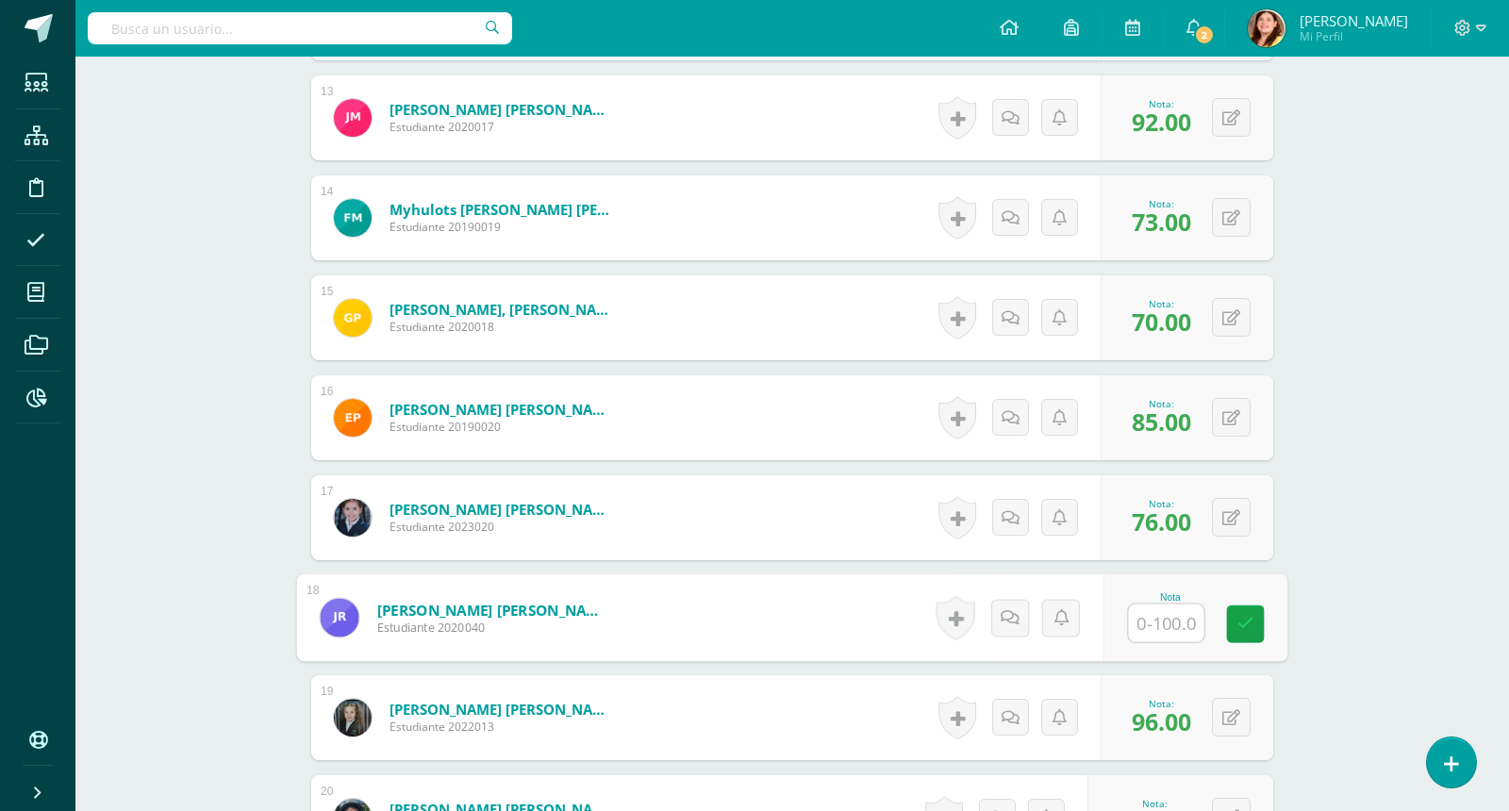
click at [1144, 611] on input "text" at bounding box center [1166, 624] width 75 height 38
type input "70.50"
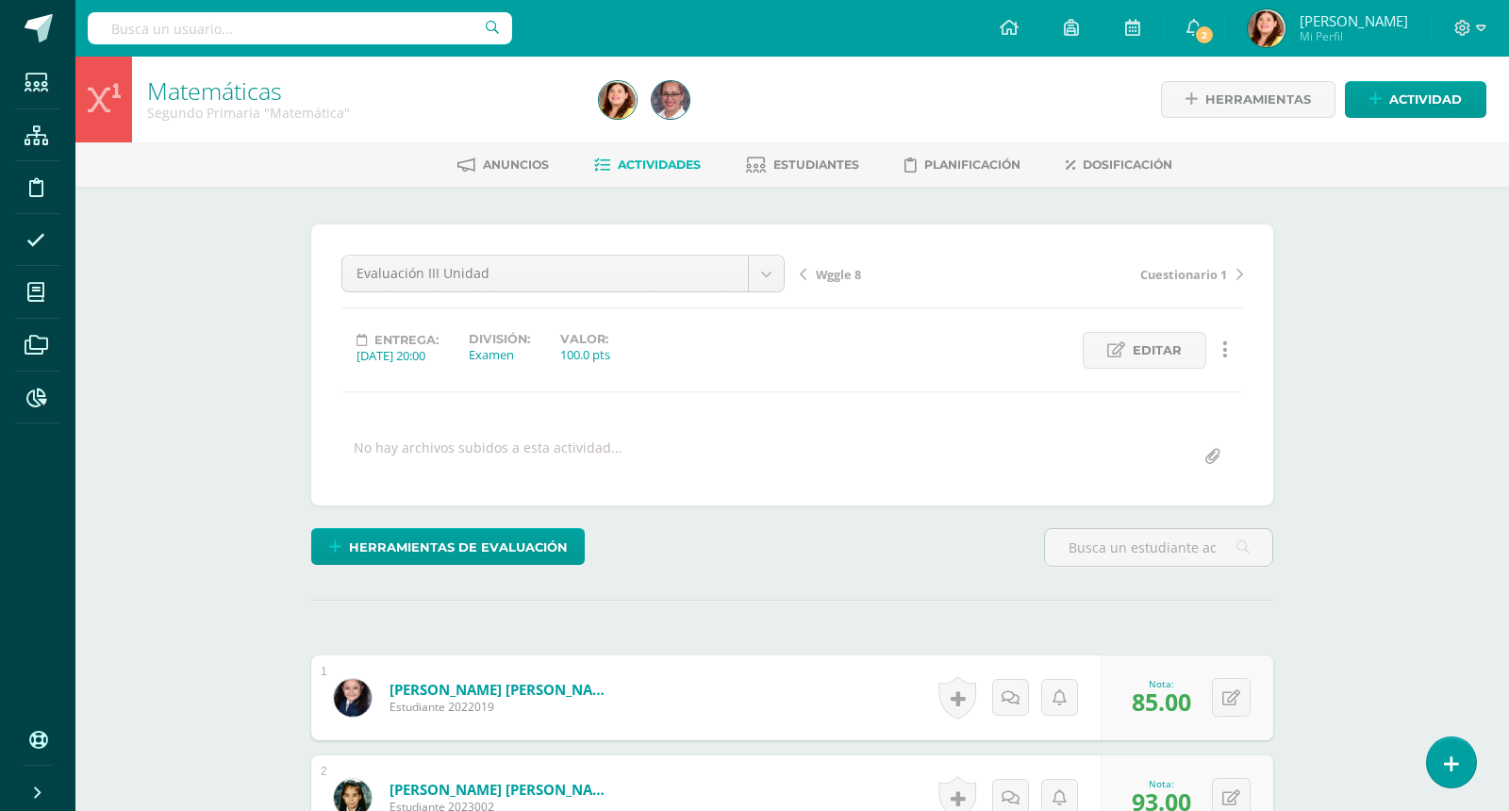
click at [659, 158] on span "Actividades" at bounding box center [659, 165] width 83 height 14
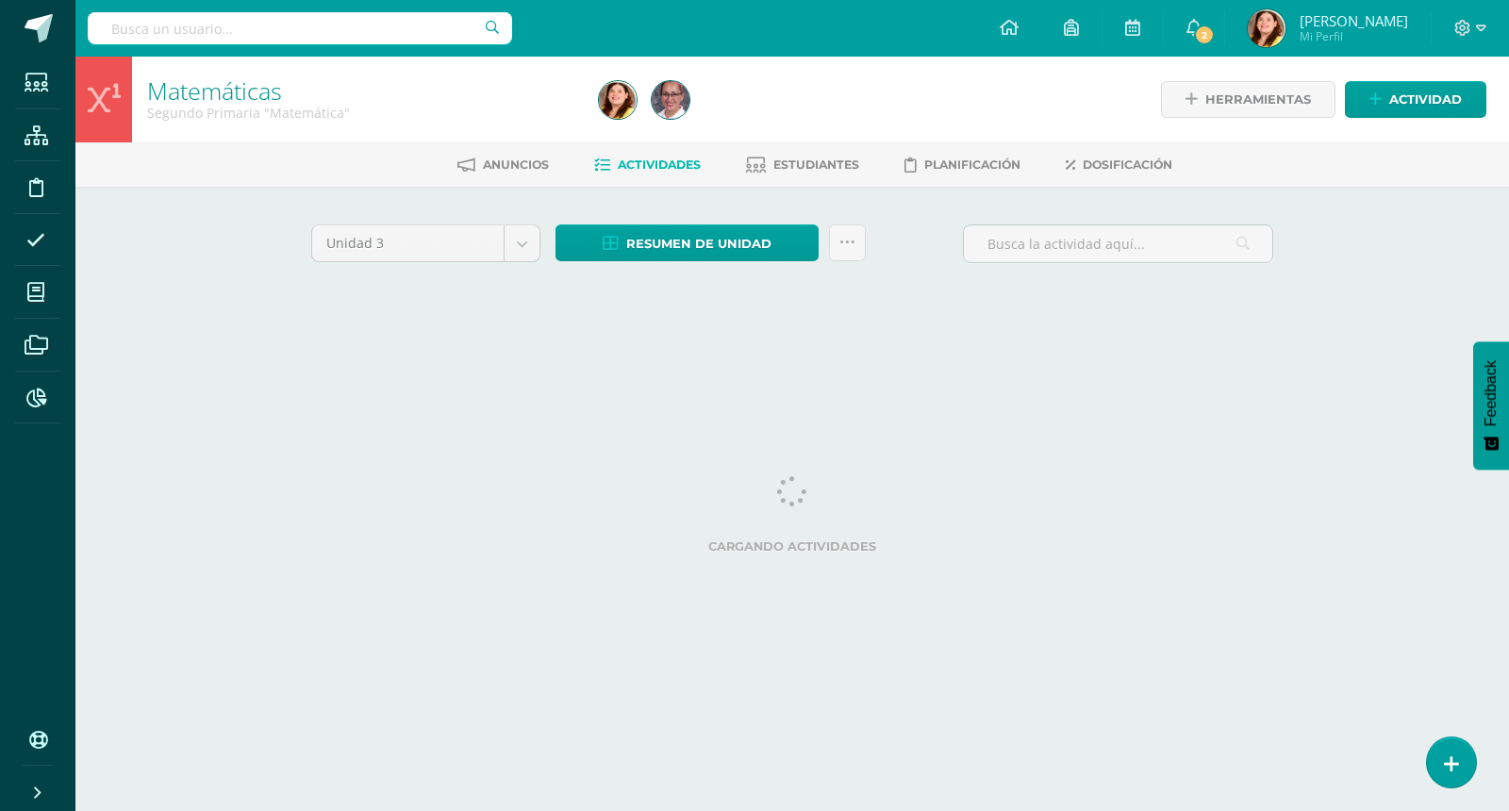
click at [1384, 352] on html "Estudiantes Estructura Disciplina Asistencia Mis cursos Archivos Reportes Sopor…" at bounding box center [754, 176] width 1509 height 352
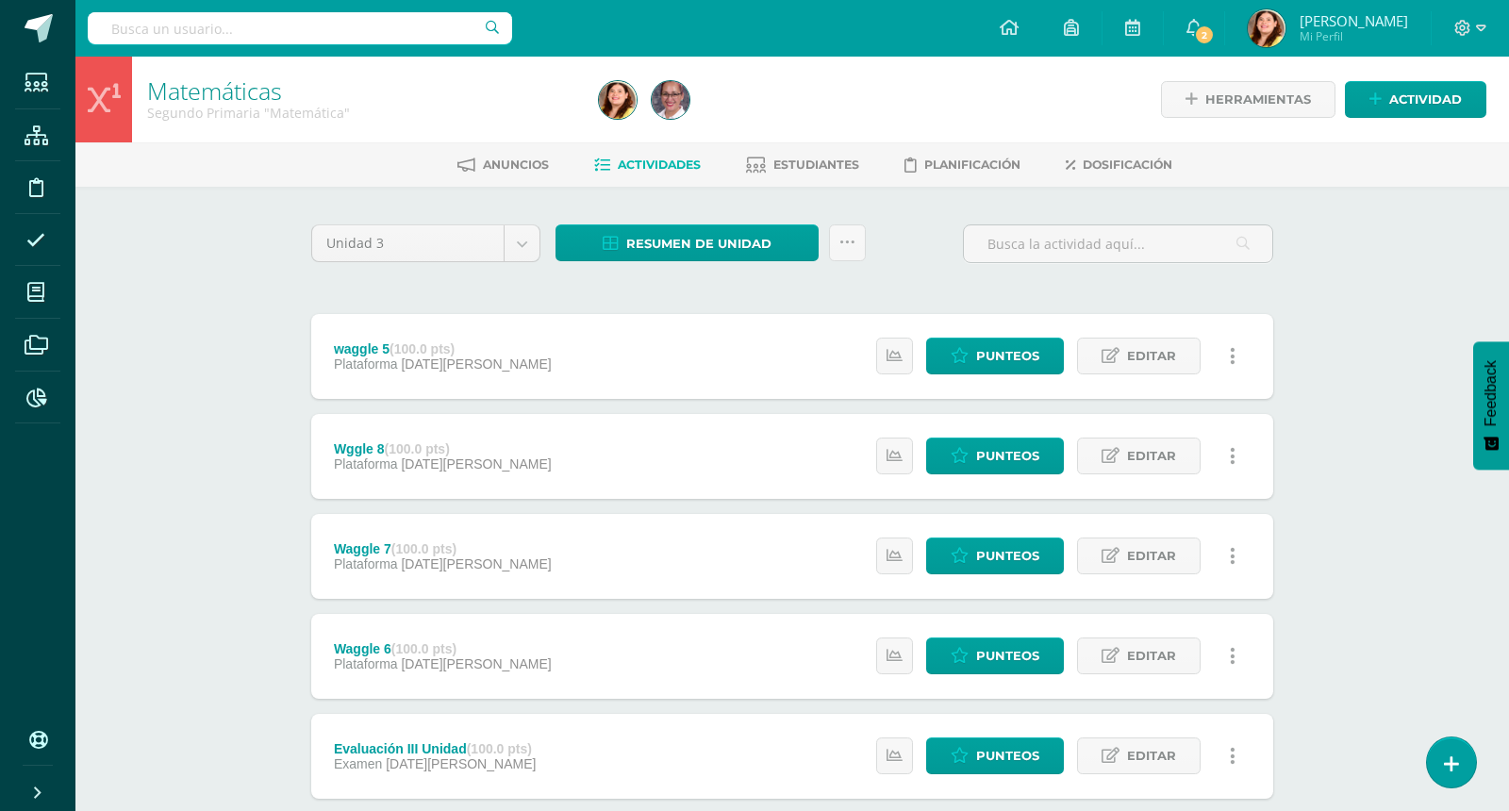
click at [1356, 460] on div "Matemáticas Segundo Primaria "Matemática" Herramientas Detalle de asistencias A…" at bounding box center [792, 737] width 1434 height 1361
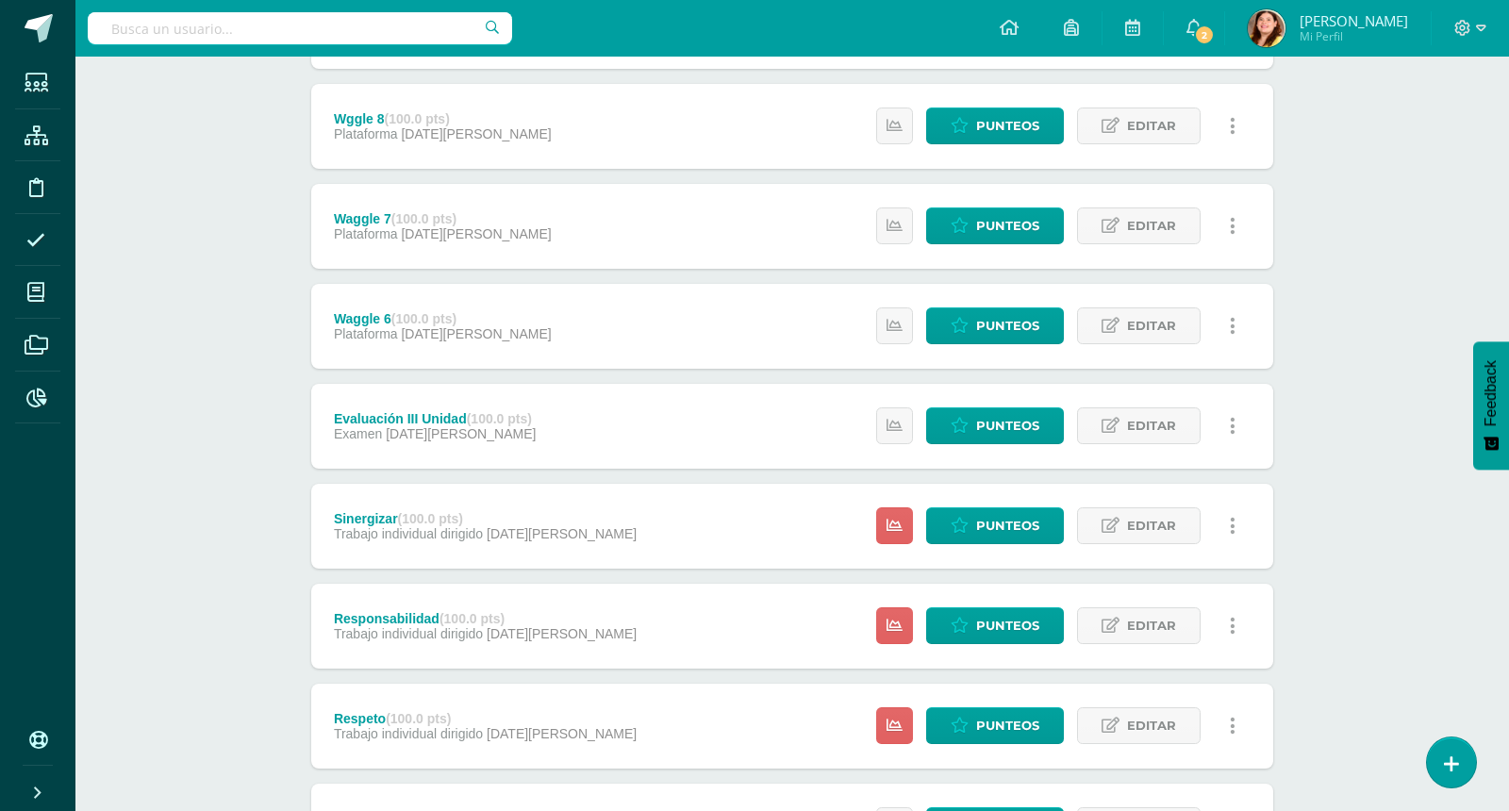
scroll to position [283, 0]
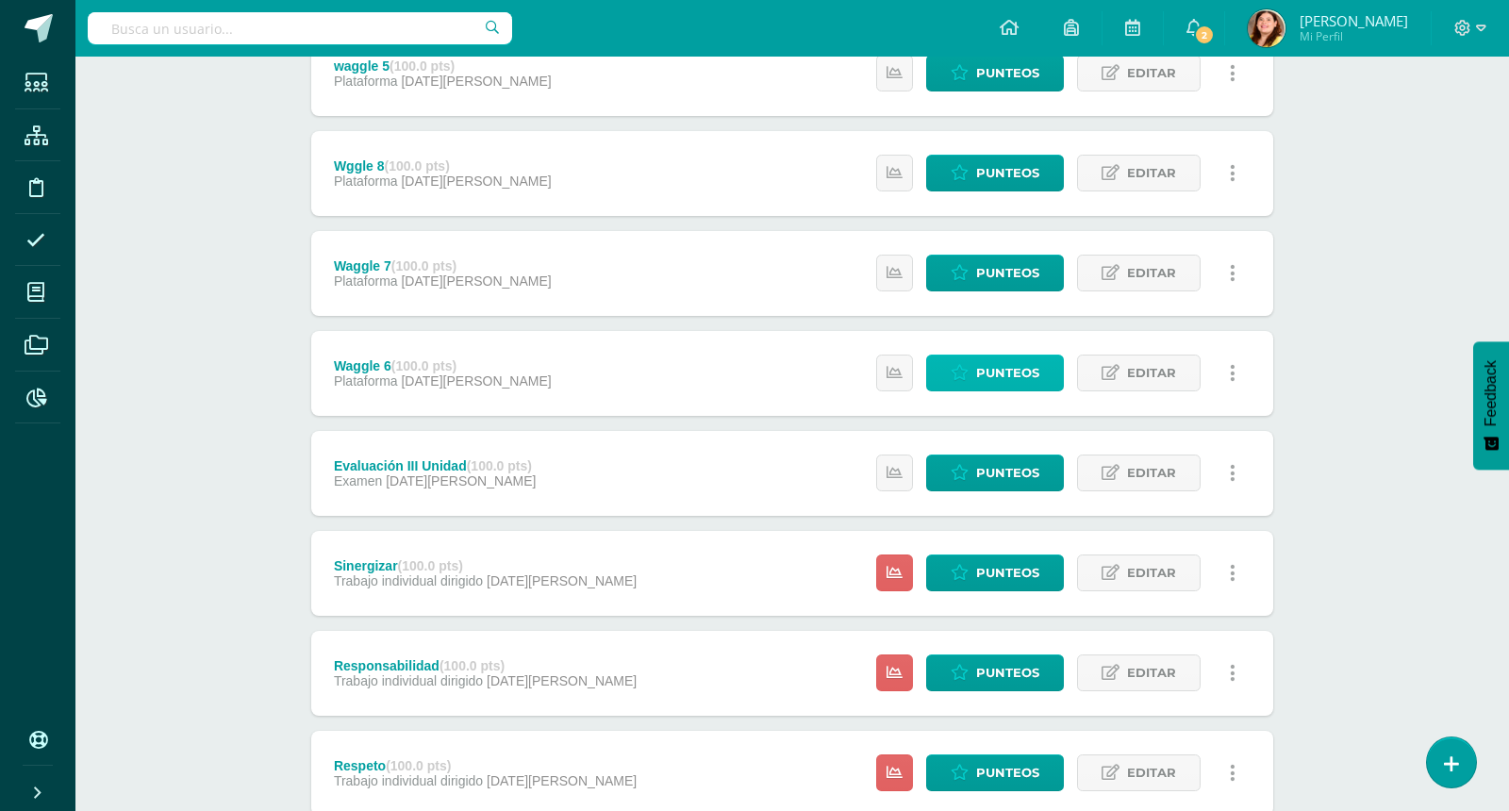
click at [998, 369] on span "Punteos" at bounding box center [1007, 373] width 63 height 35
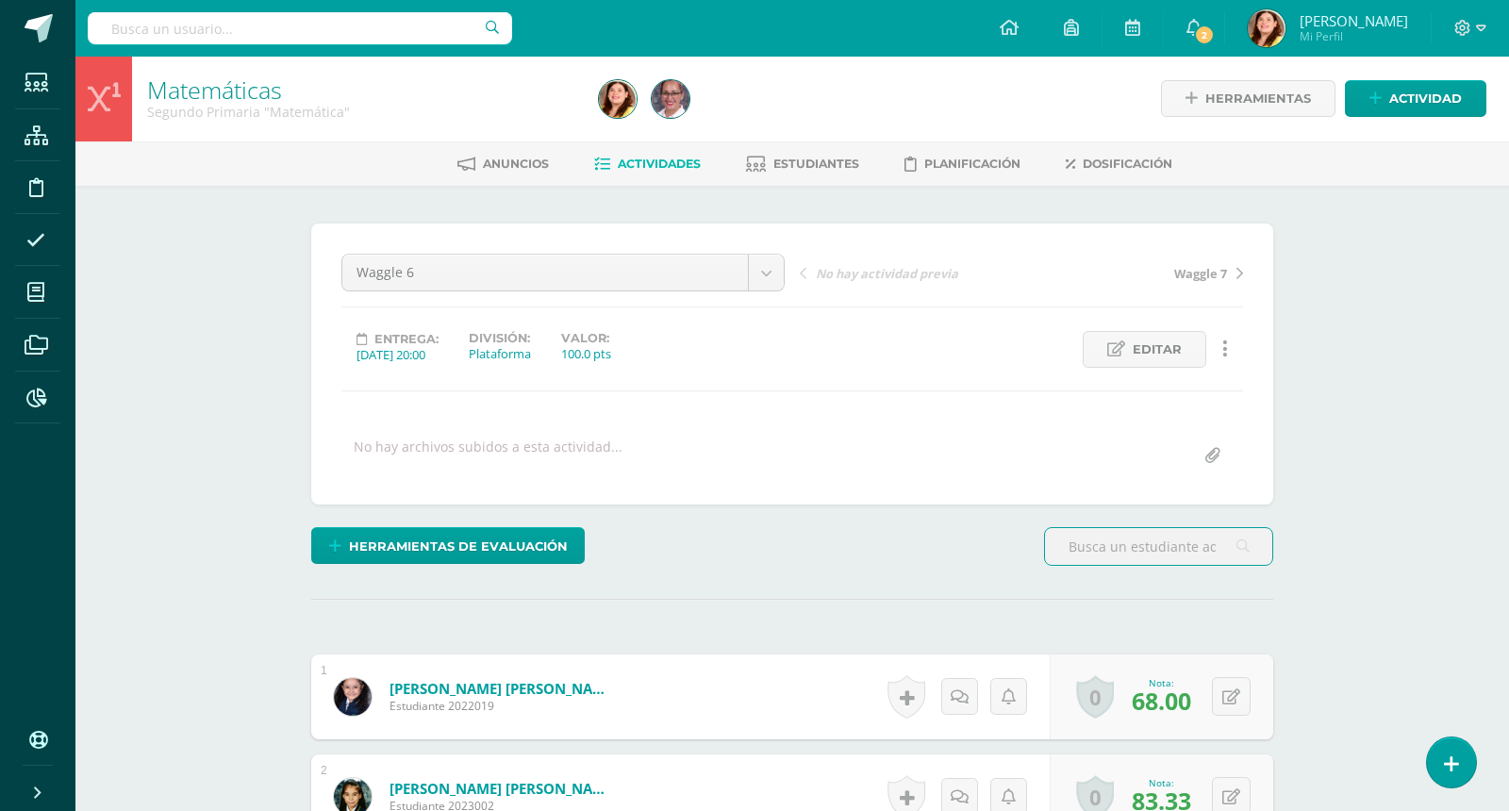
click at [656, 158] on span "Actividades" at bounding box center [659, 164] width 83 height 14
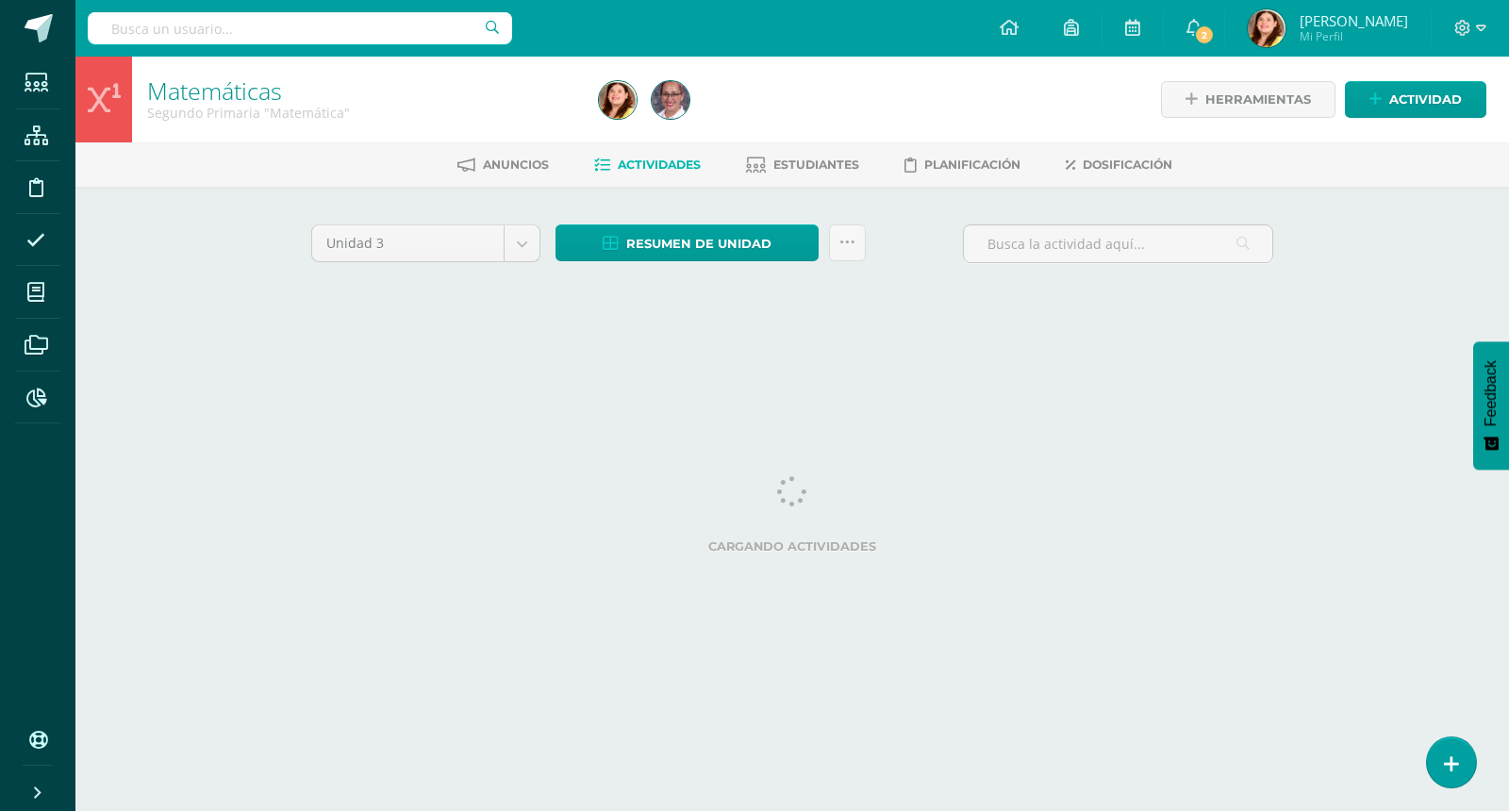
click at [1409, 272] on div "Matemáticas Segundo Primaria "Matemática" Herramientas Detalle de asistencias A…" at bounding box center [792, 204] width 1434 height 295
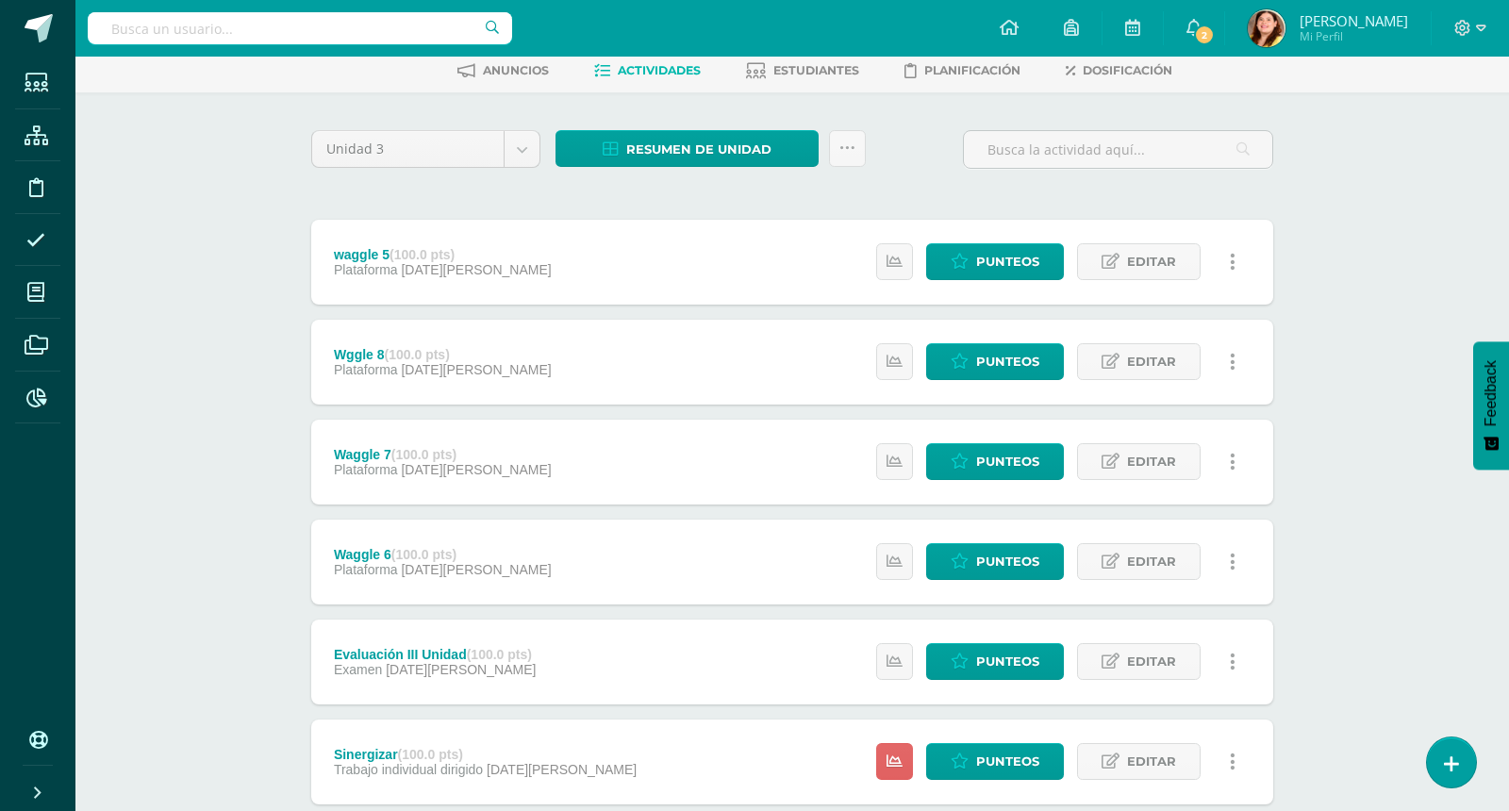
scroll to position [189, 0]
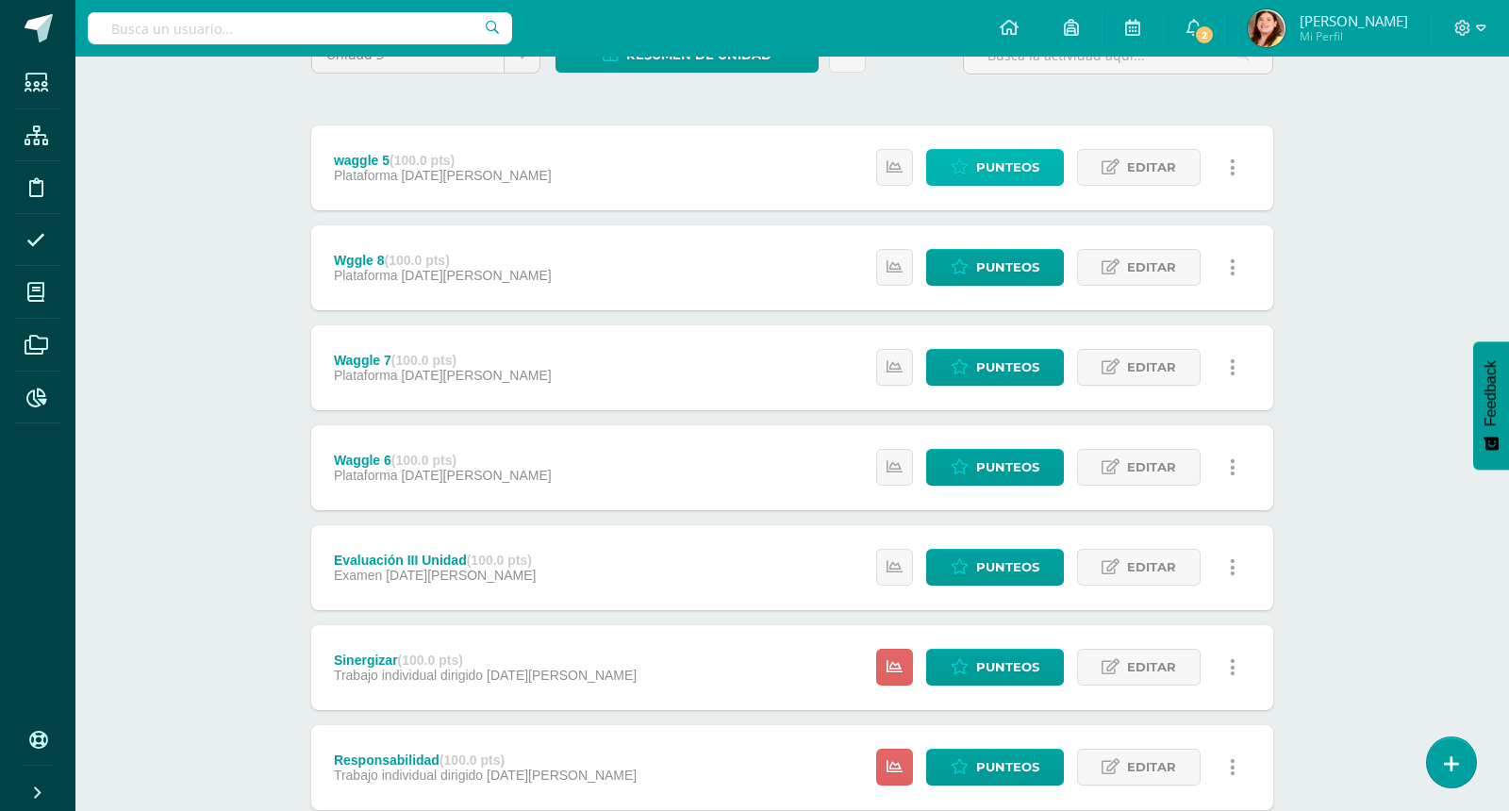
click at [1004, 175] on span "Punteos" at bounding box center [1007, 167] width 63 height 35
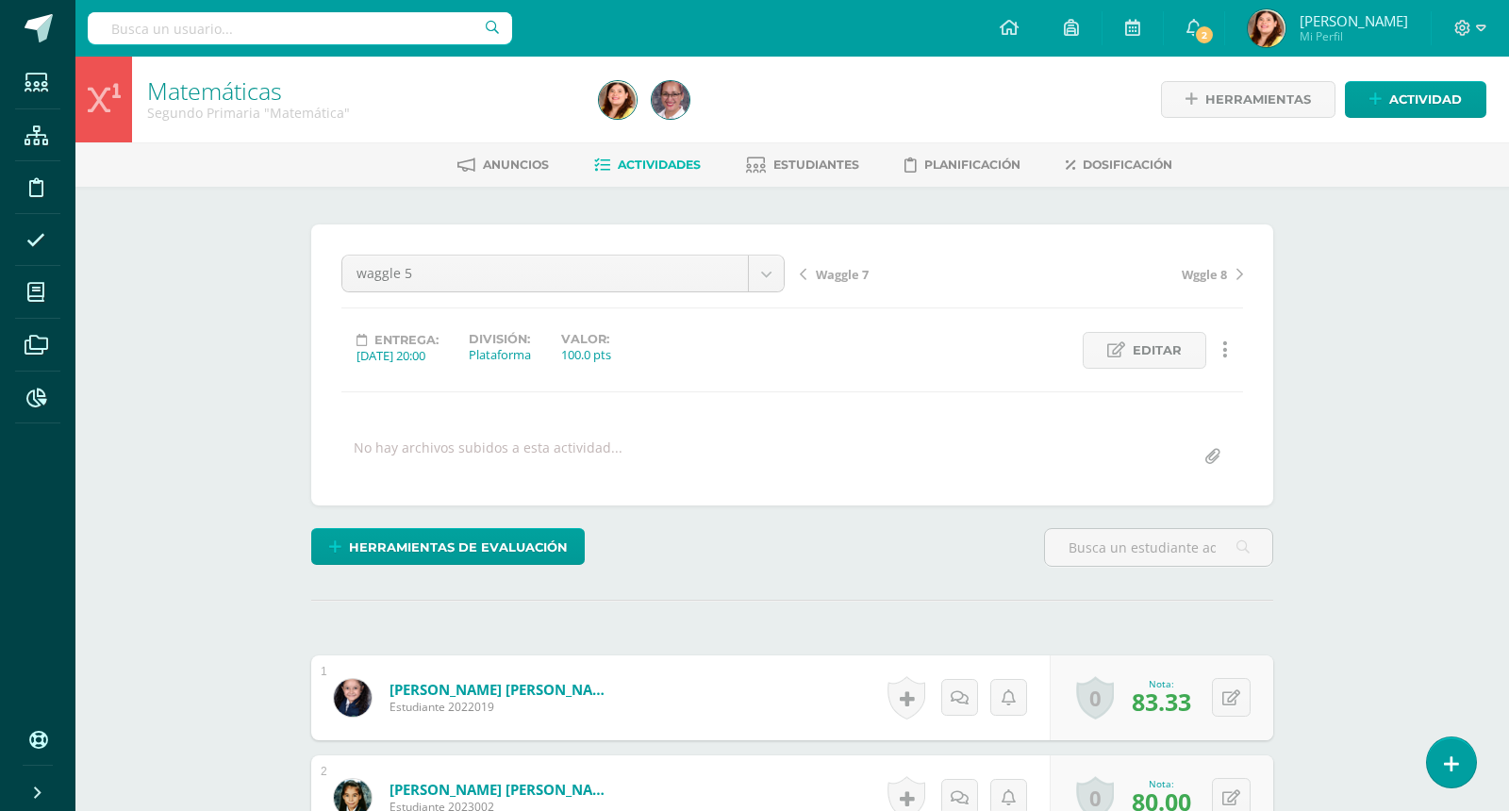
scroll to position [1, 0]
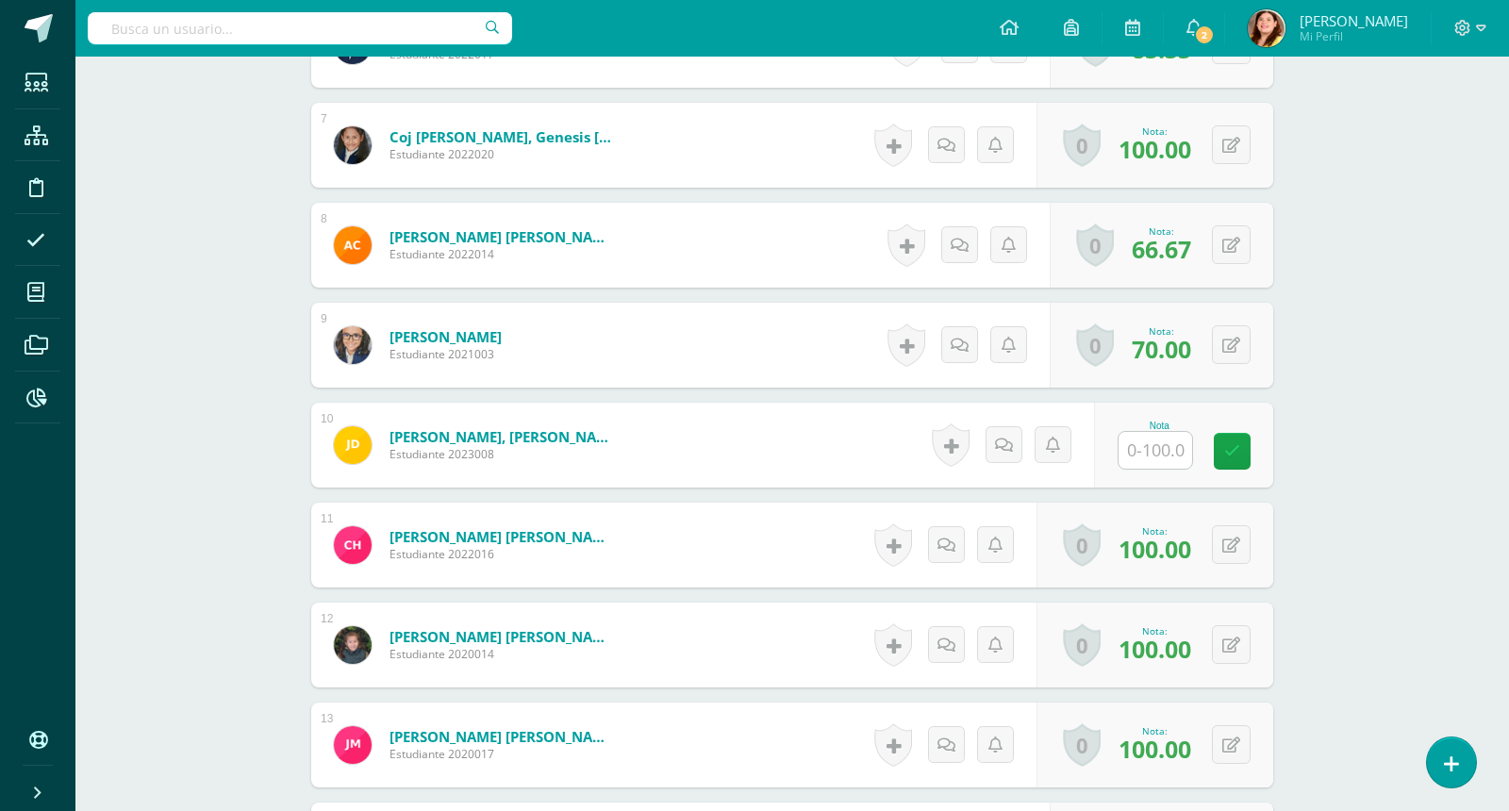
scroll to position [1154, 0]
click at [1172, 441] on input "text" at bounding box center [1166, 450] width 75 height 38
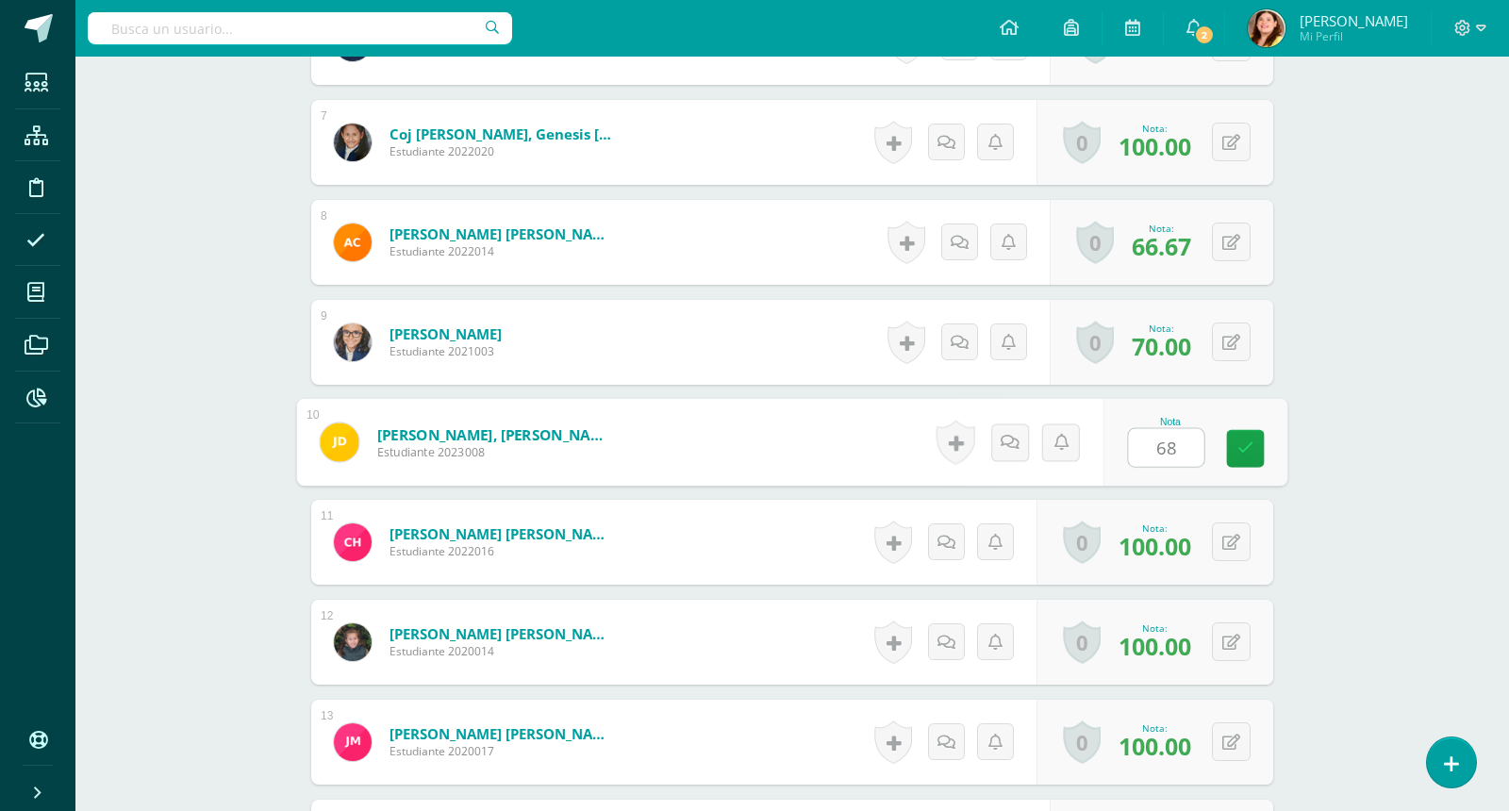
type input "68"
click at [1462, 433] on div "Matemáticas Segundo Primaria "Matemática" Herramientas Detalle de asistencias A…" at bounding box center [792, 500] width 1434 height 3199
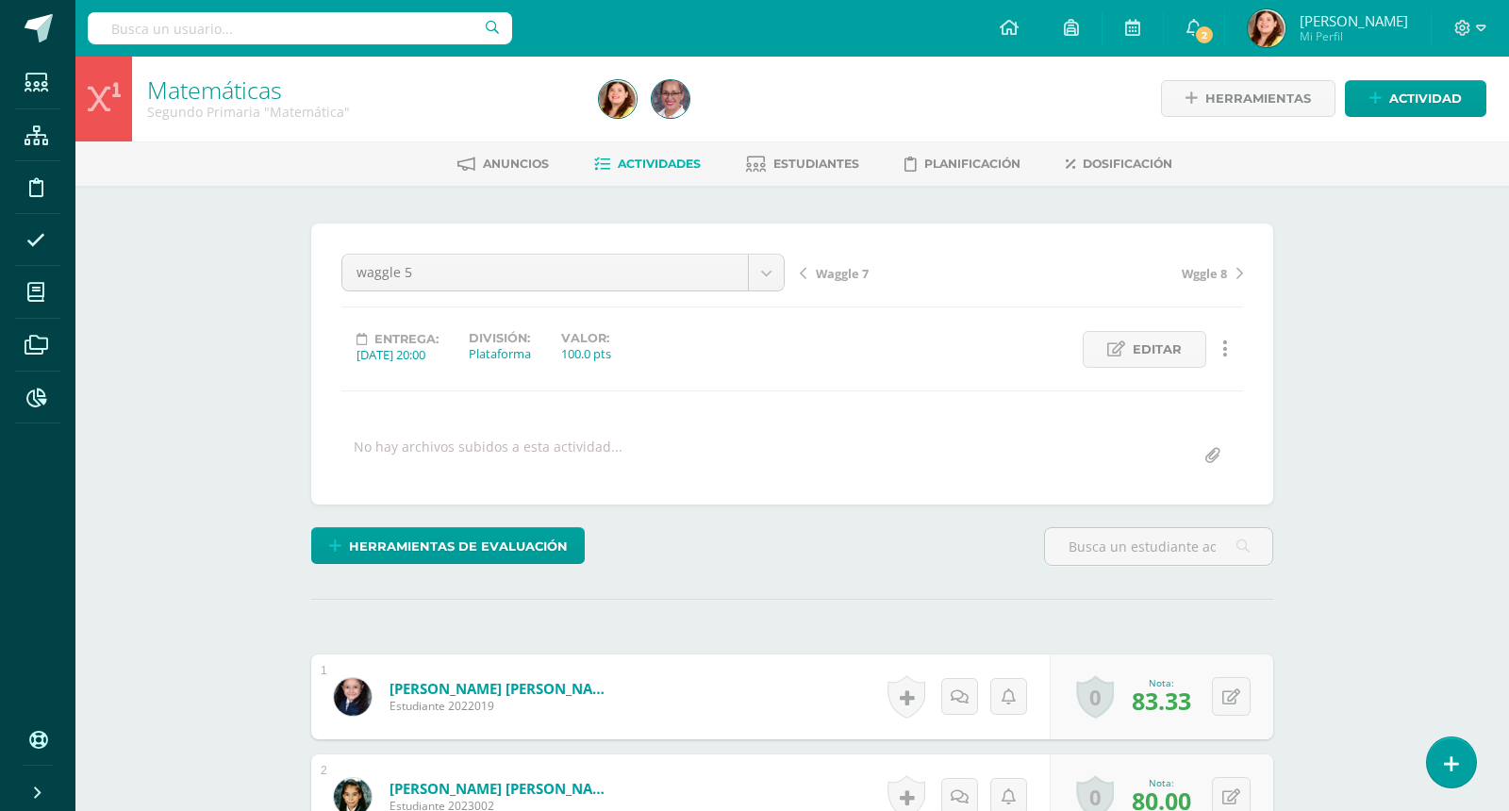
scroll to position [0, 0]
click at [673, 171] on link "Actividades" at bounding box center [647, 165] width 107 height 30
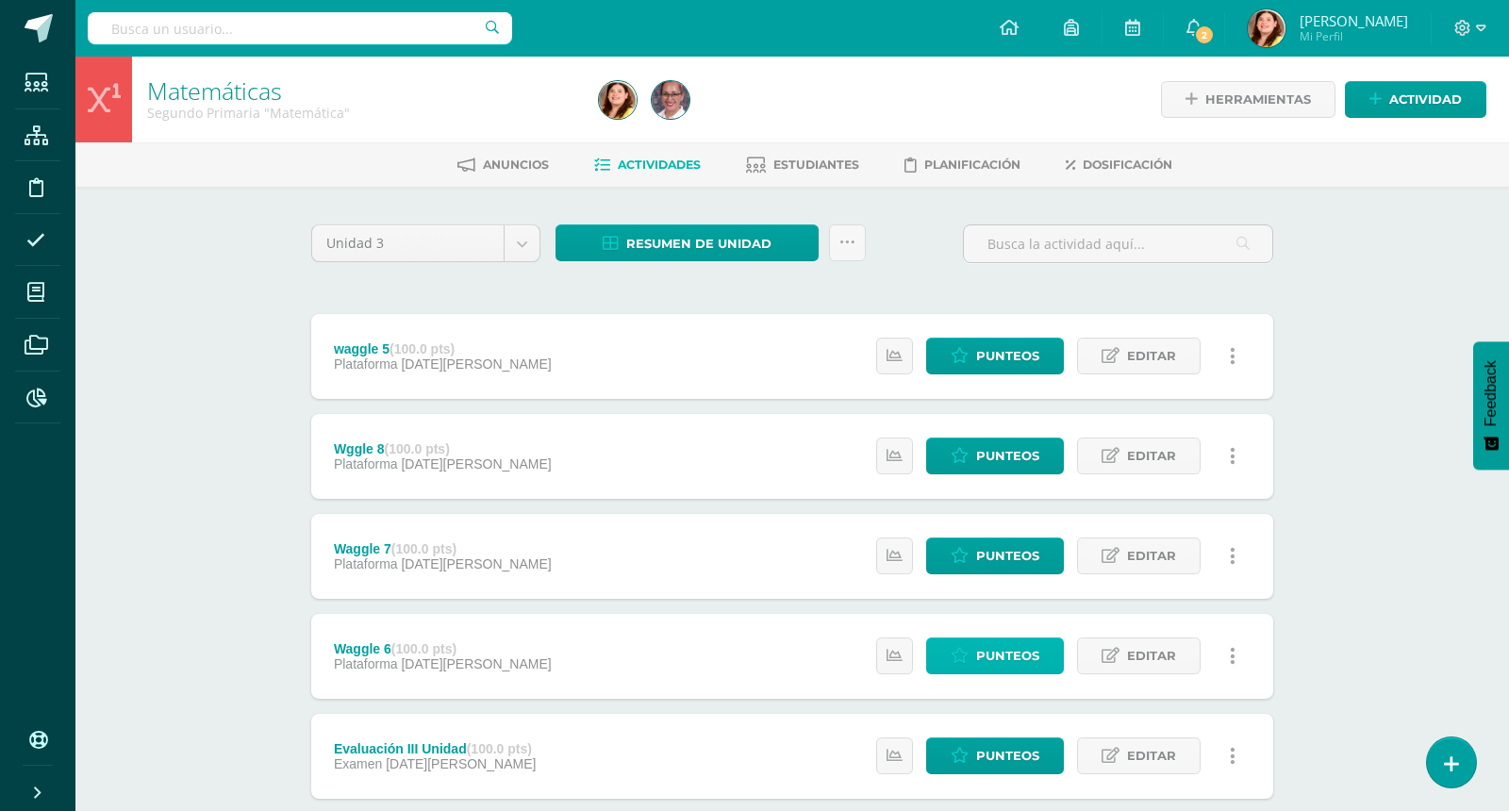
click at [1001, 656] on span "Punteos" at bounding box center [1007, 656] width 63 height 35
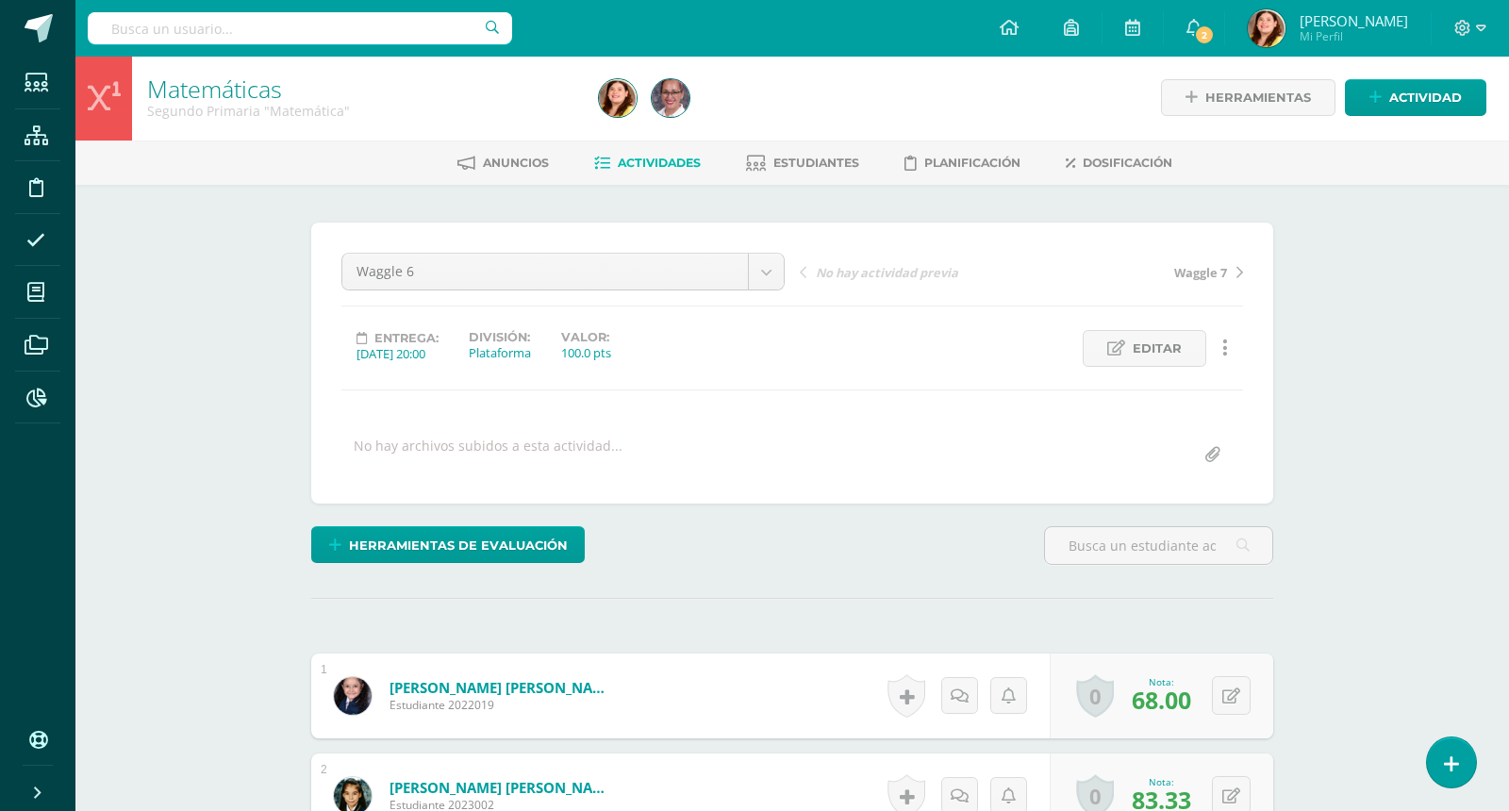
scroll to position [3, 0]
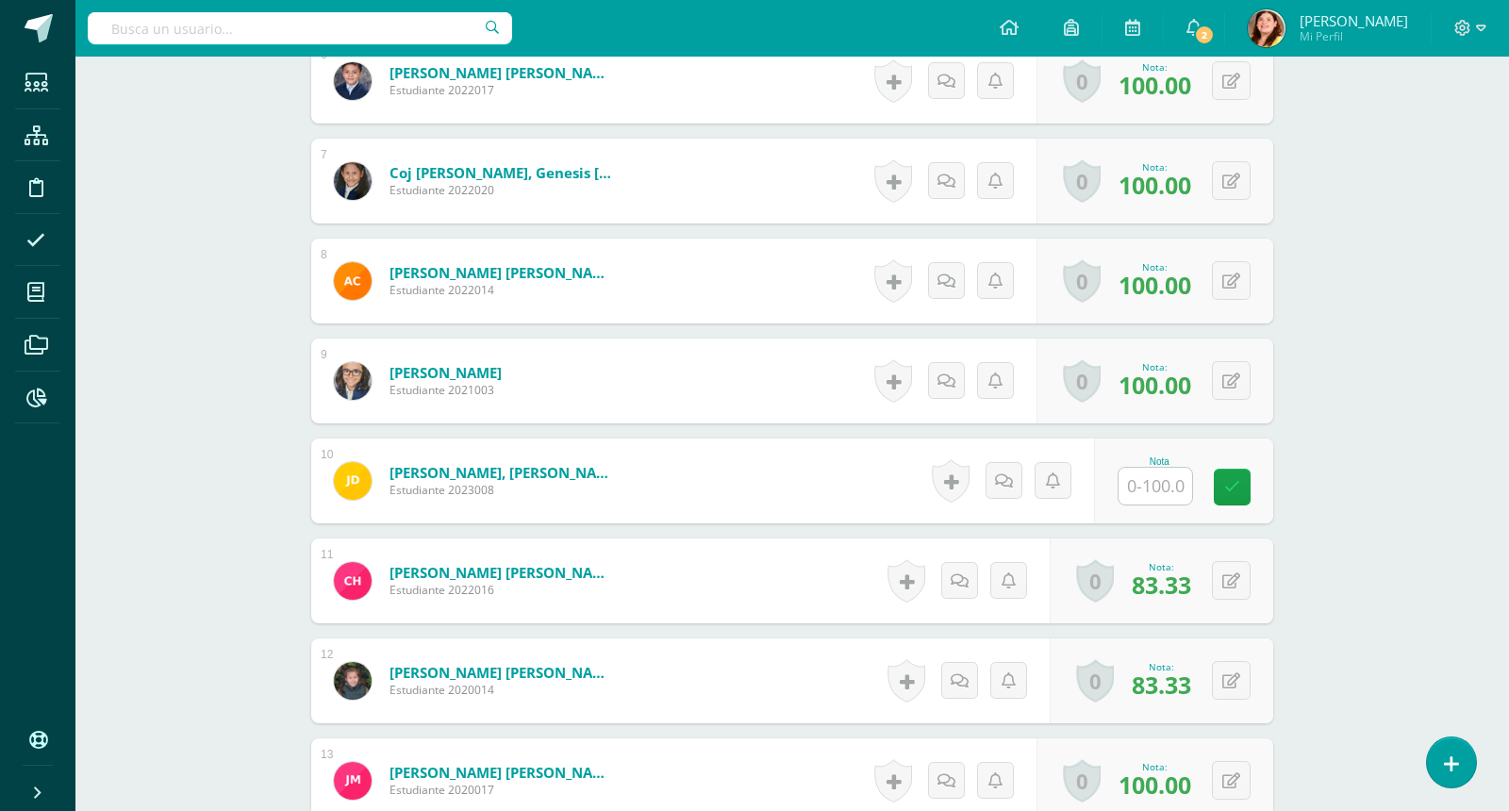
scroll to position [1135, 0]
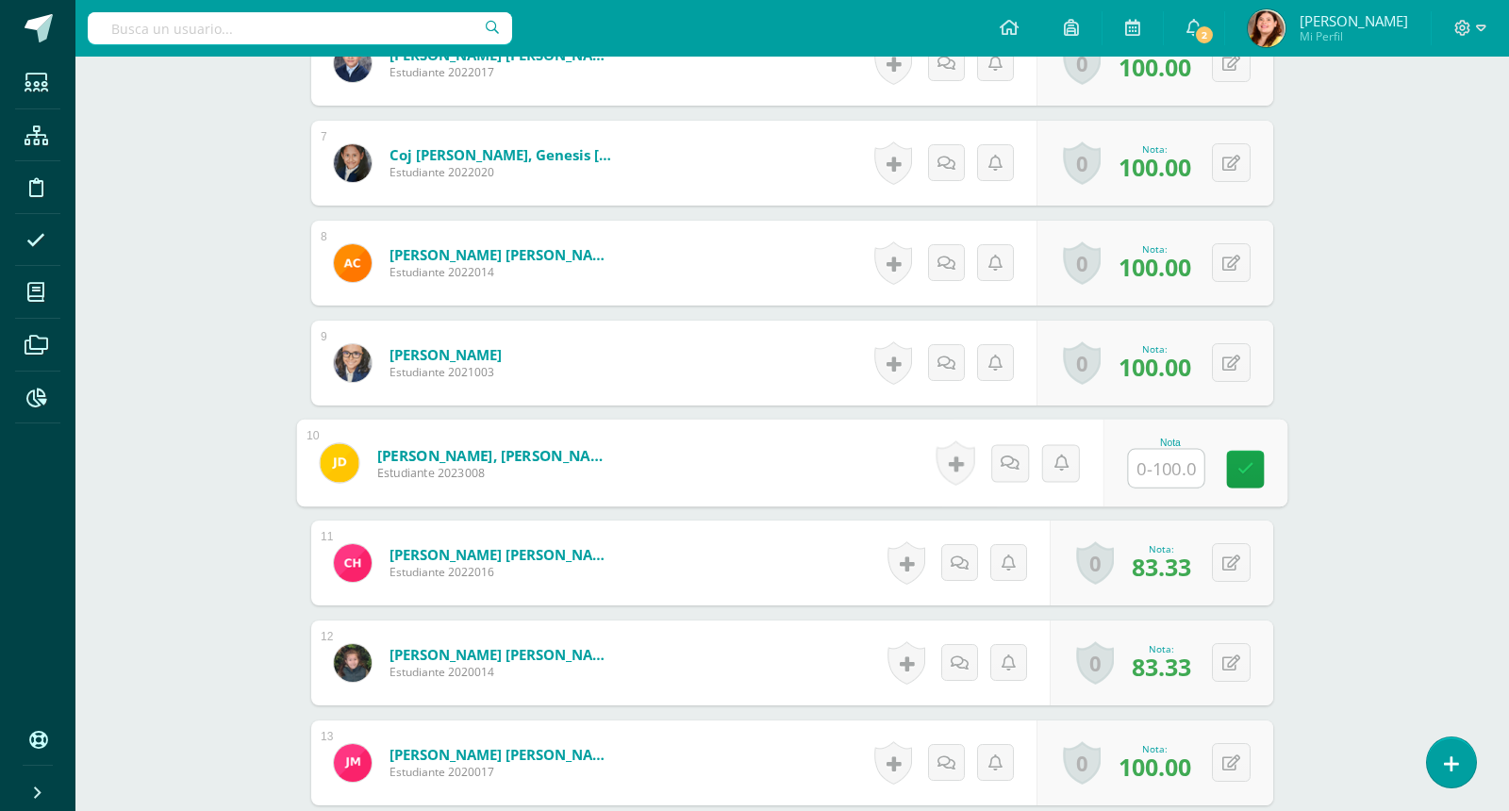
click at [1165, 465] on input "text" at bounding box center [1166, 469] width 75 height 38
type input "100"
click at [1414, 448] on div "Matemáticas Segundo Primaria "Matemática" Herramientas Detalle de asistencias A…" at bounding box center [792, 521] width 1434 height 3199
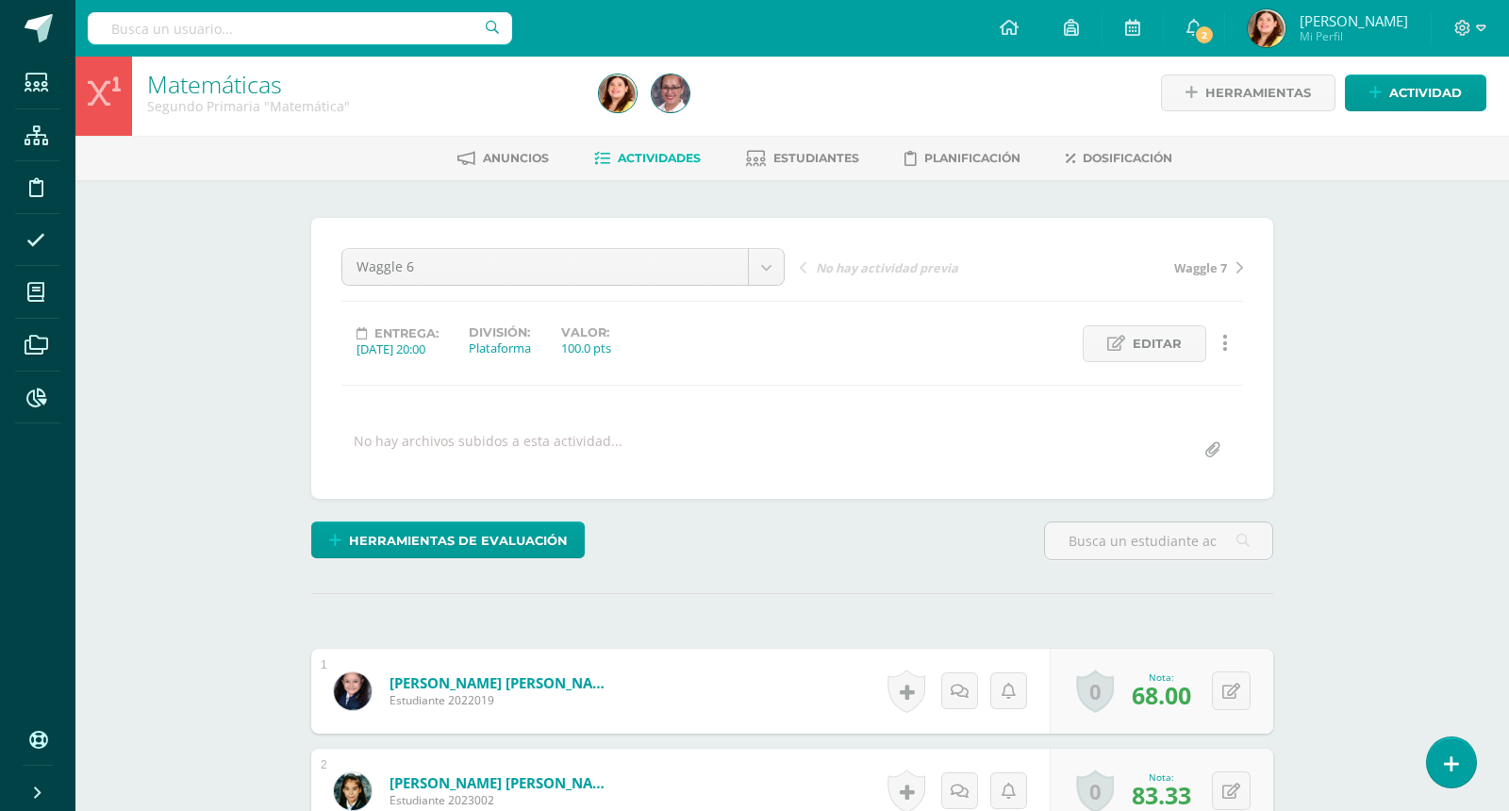
scroll to position [0, 0]
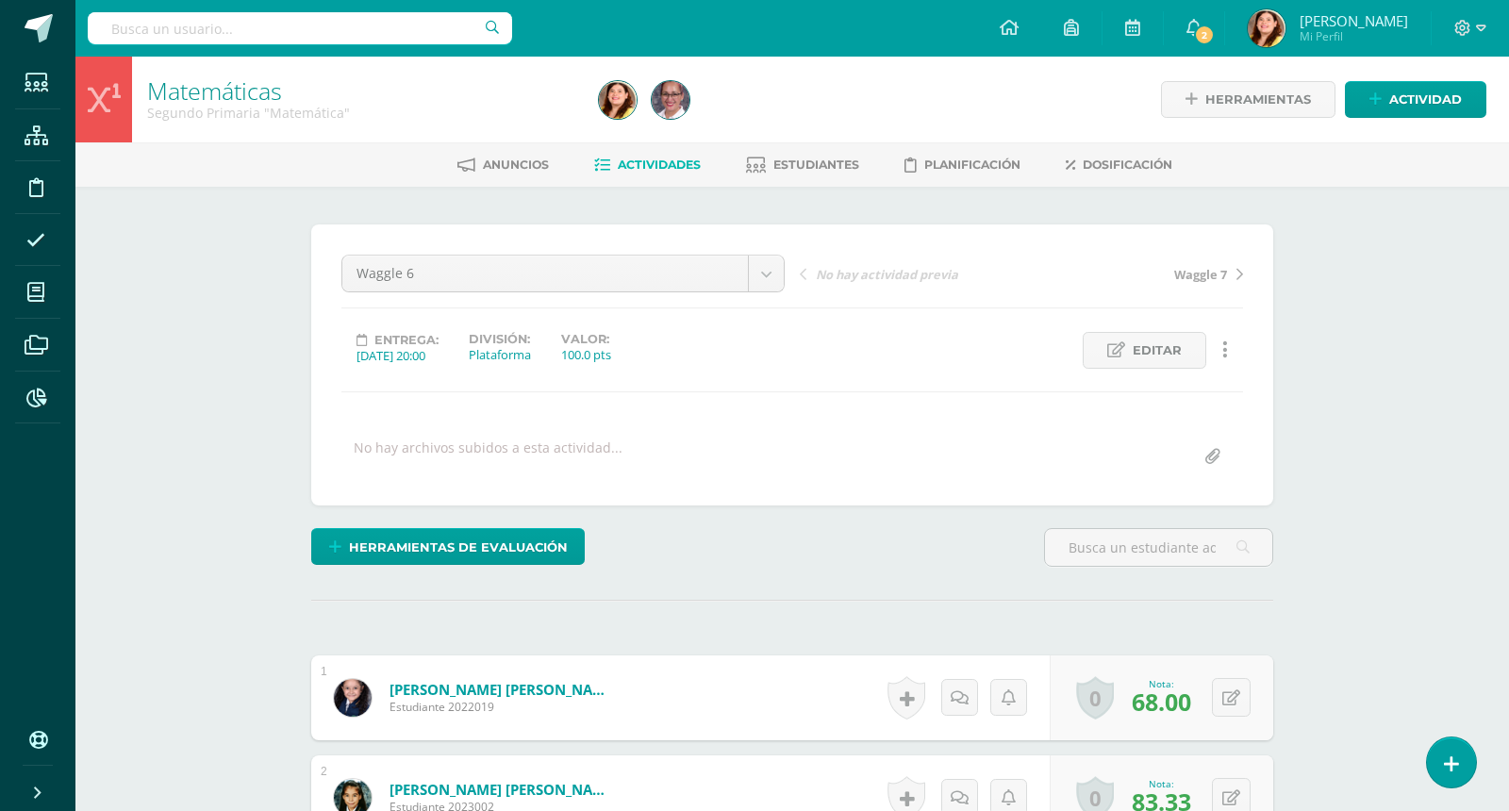
click at [655, 160] on span "Actividades" at bounding box center [659, 165] width 83 height 14
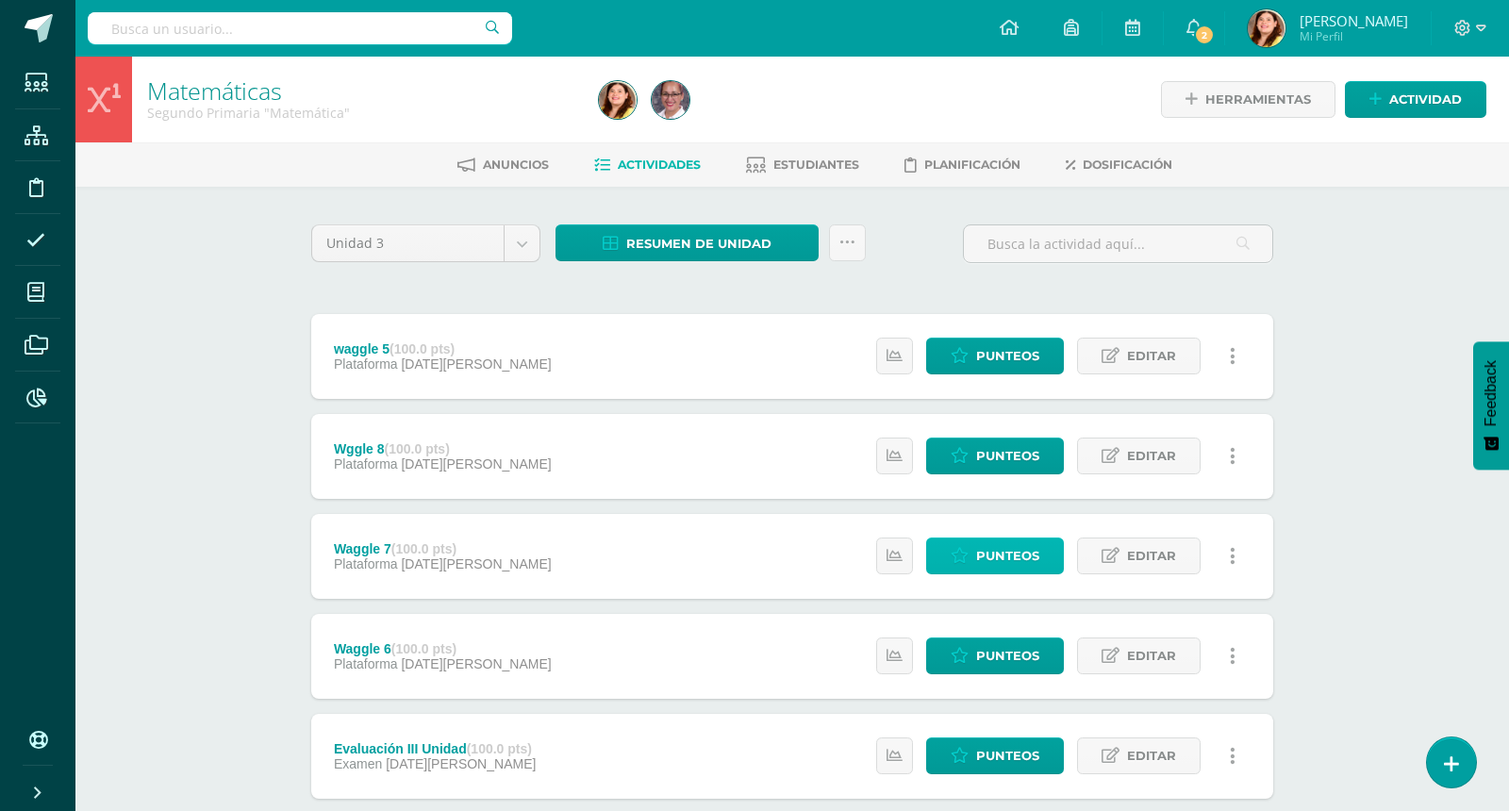
click at [992, 548] on span "Punteos" at bounding box center [1007, 556] width 63 height 35
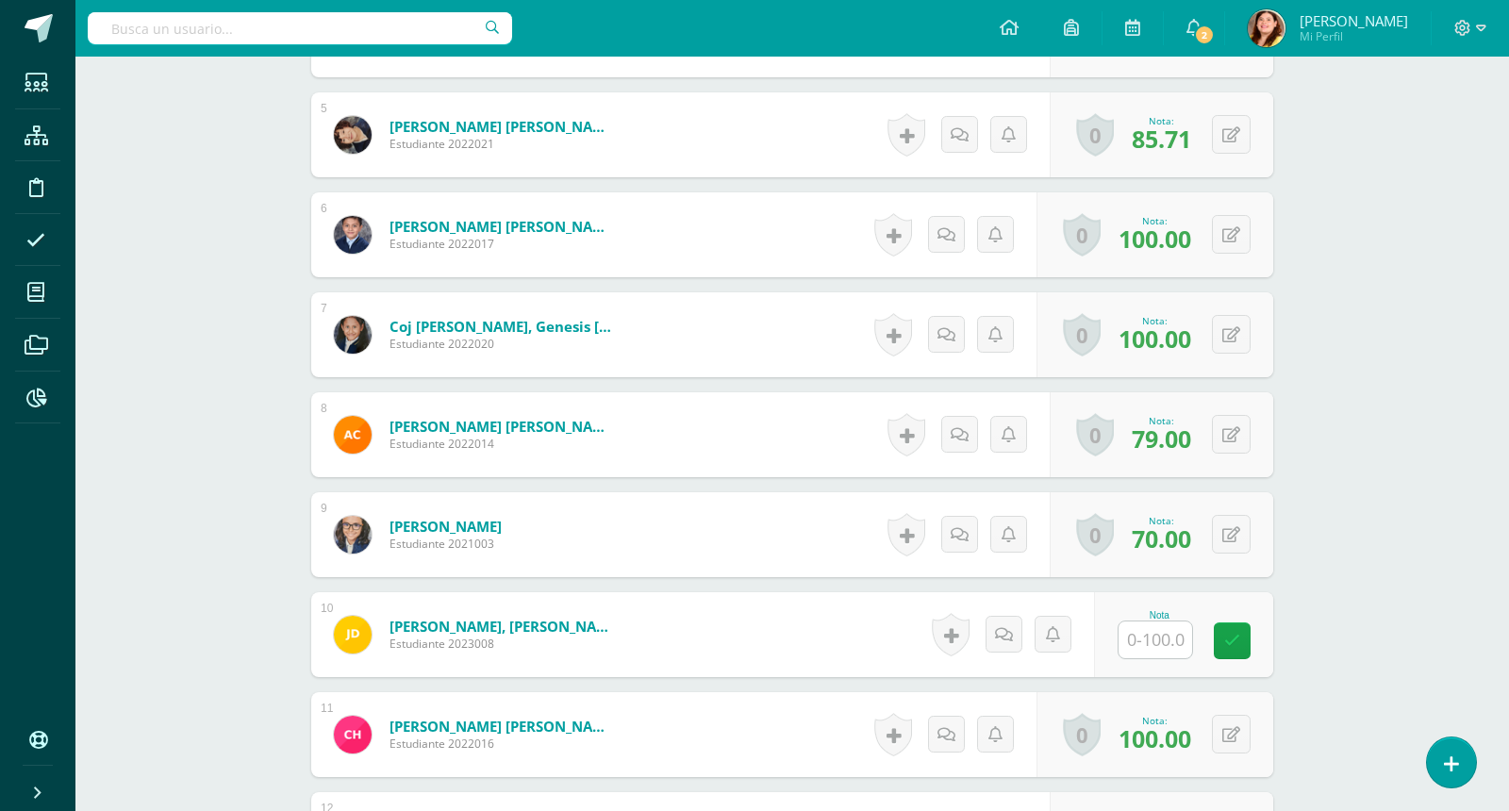
scroll to position [965, 0]
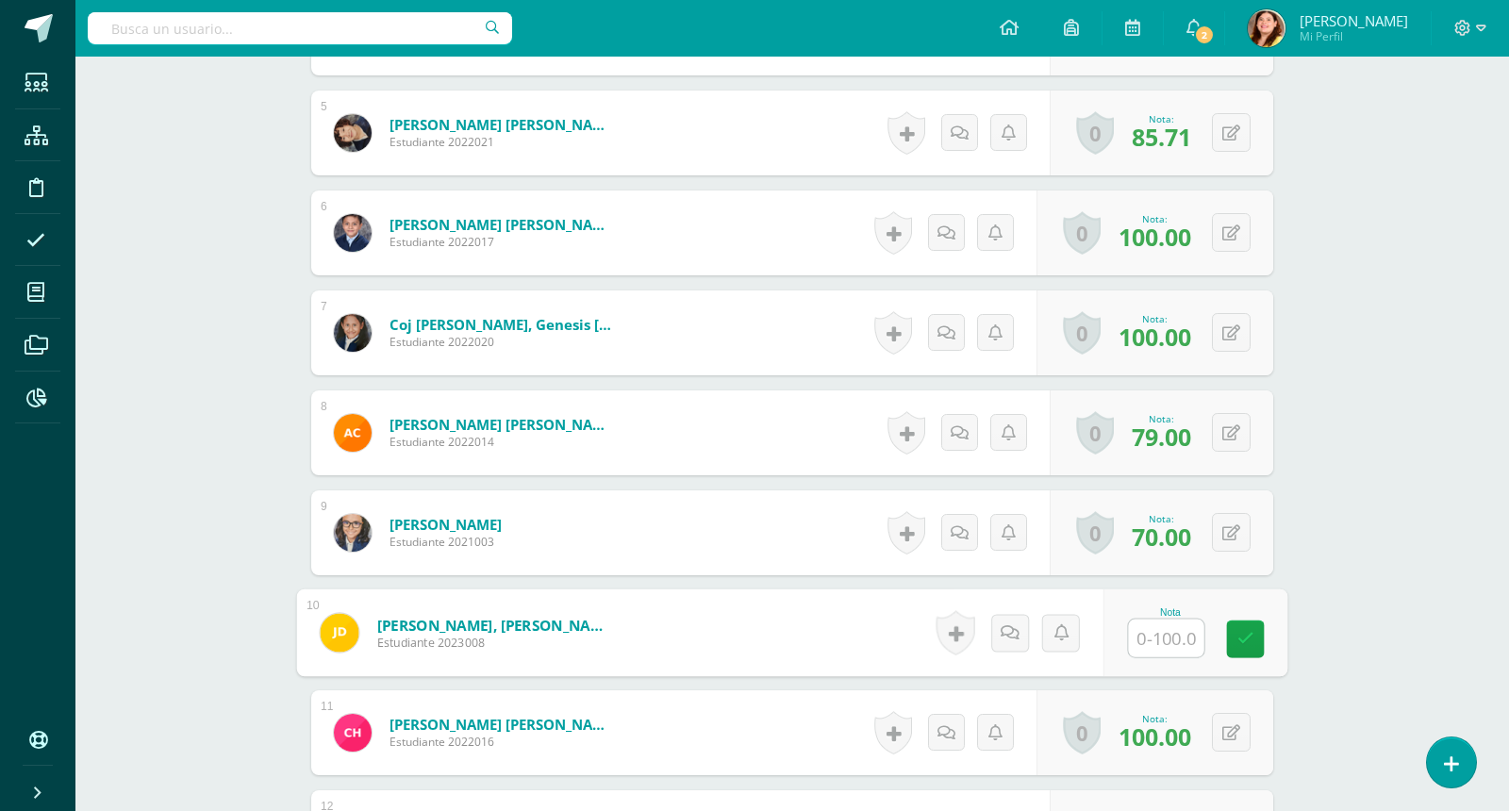
click at [1170, 650] on input "text" at bounding box center [1166, 639] width 75 height 38
type input "65"
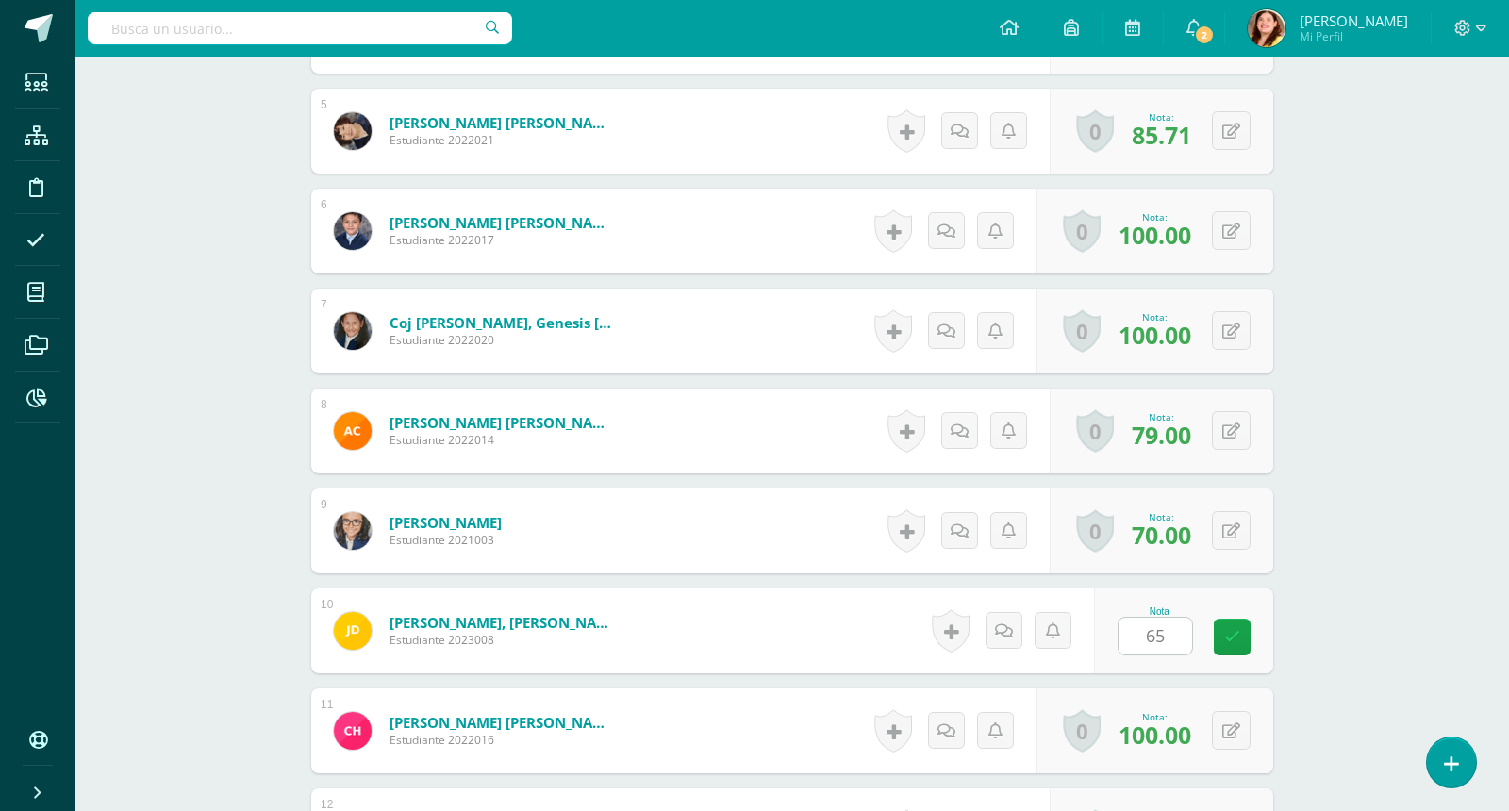
click at [1348, 460] on div "Matemáticas Segundo Primaria "Matemática" Herramientas Detalle de asistencias A…" at bounding box center [792, 689] width 1434 height 3199
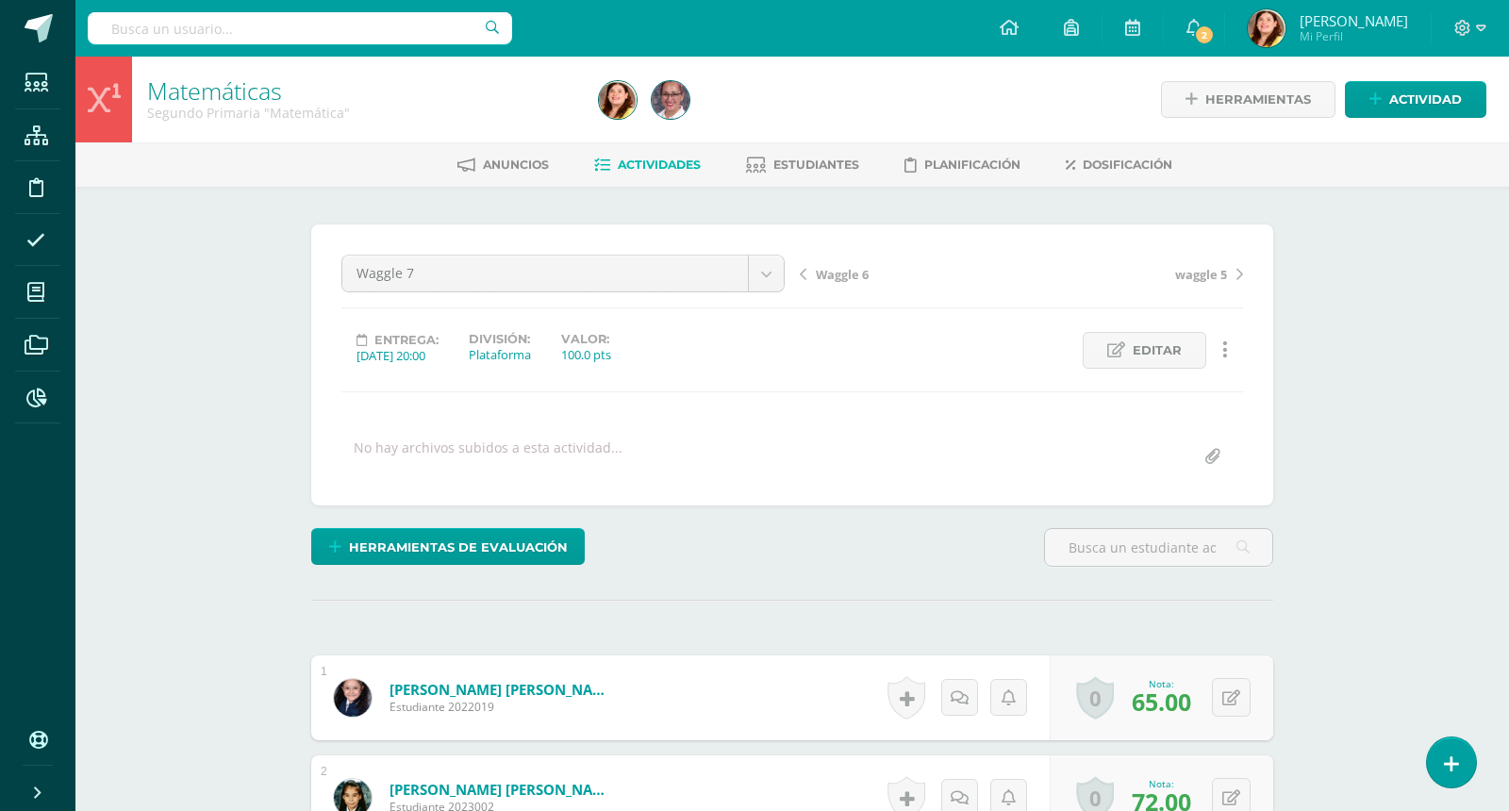
scroll to position [0, 0]
click at [683, 165] on span "Actividades" at bounding box center [659, 165] width 83 height 14
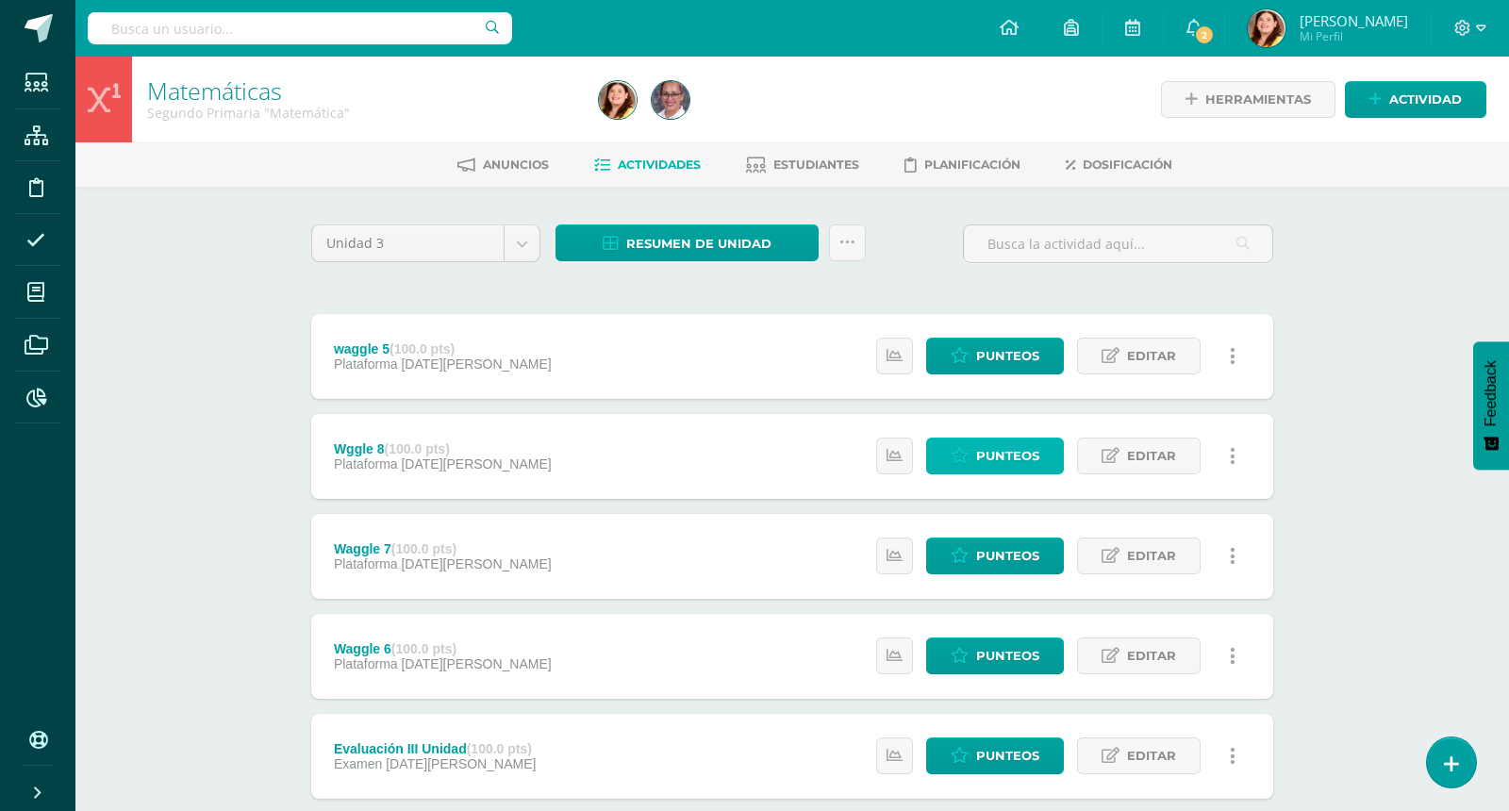
click at [1016, 448] on span "Punteos" at bounding box center [1007, 456] width 63 height 35
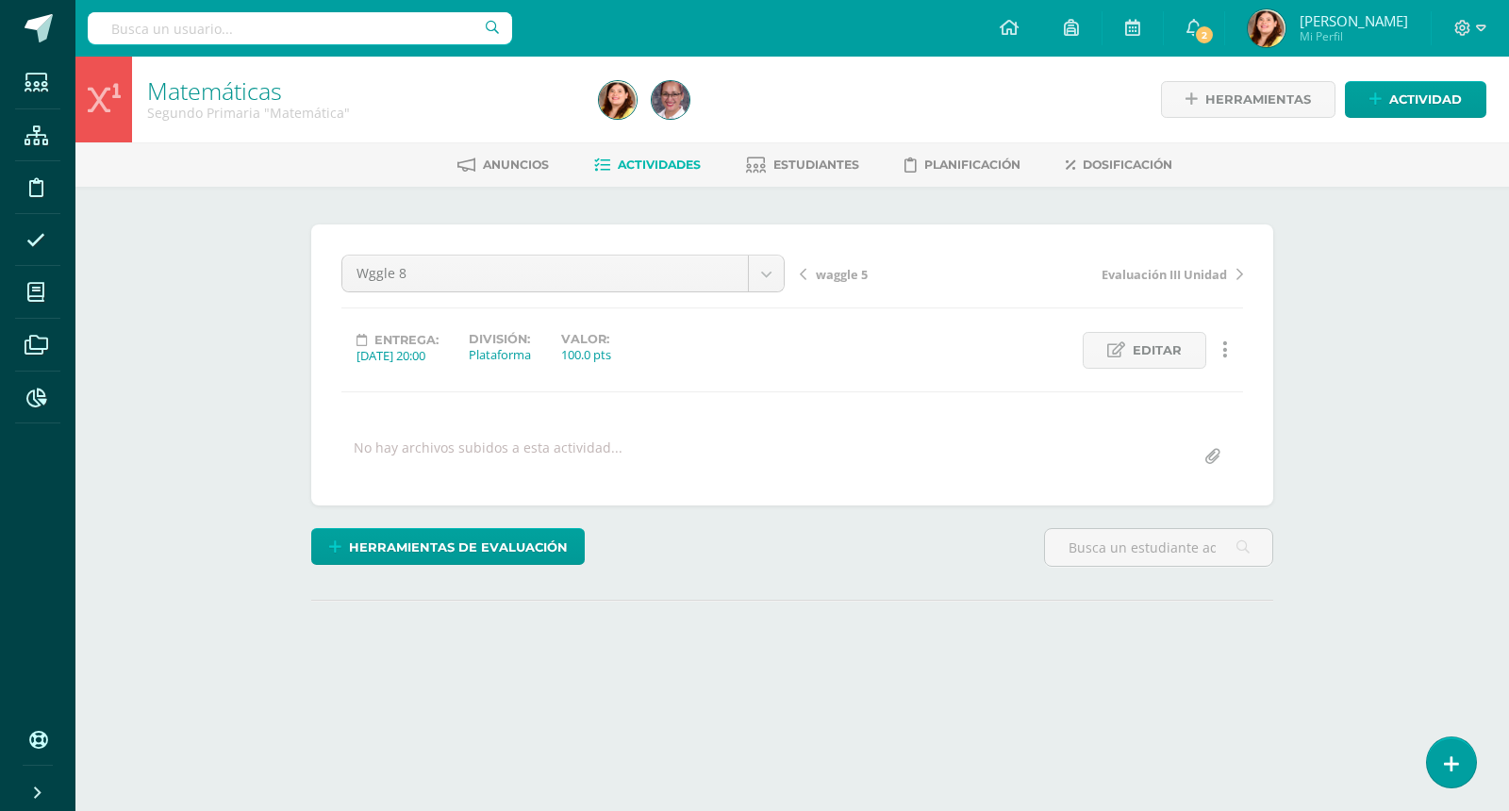
click at [1413, 360] on div "Matemáticas Segundo Primaria "Matemática" Herramientas Detalle de asistencias A…" at bounding box center [792, 402] width 1434 height 690
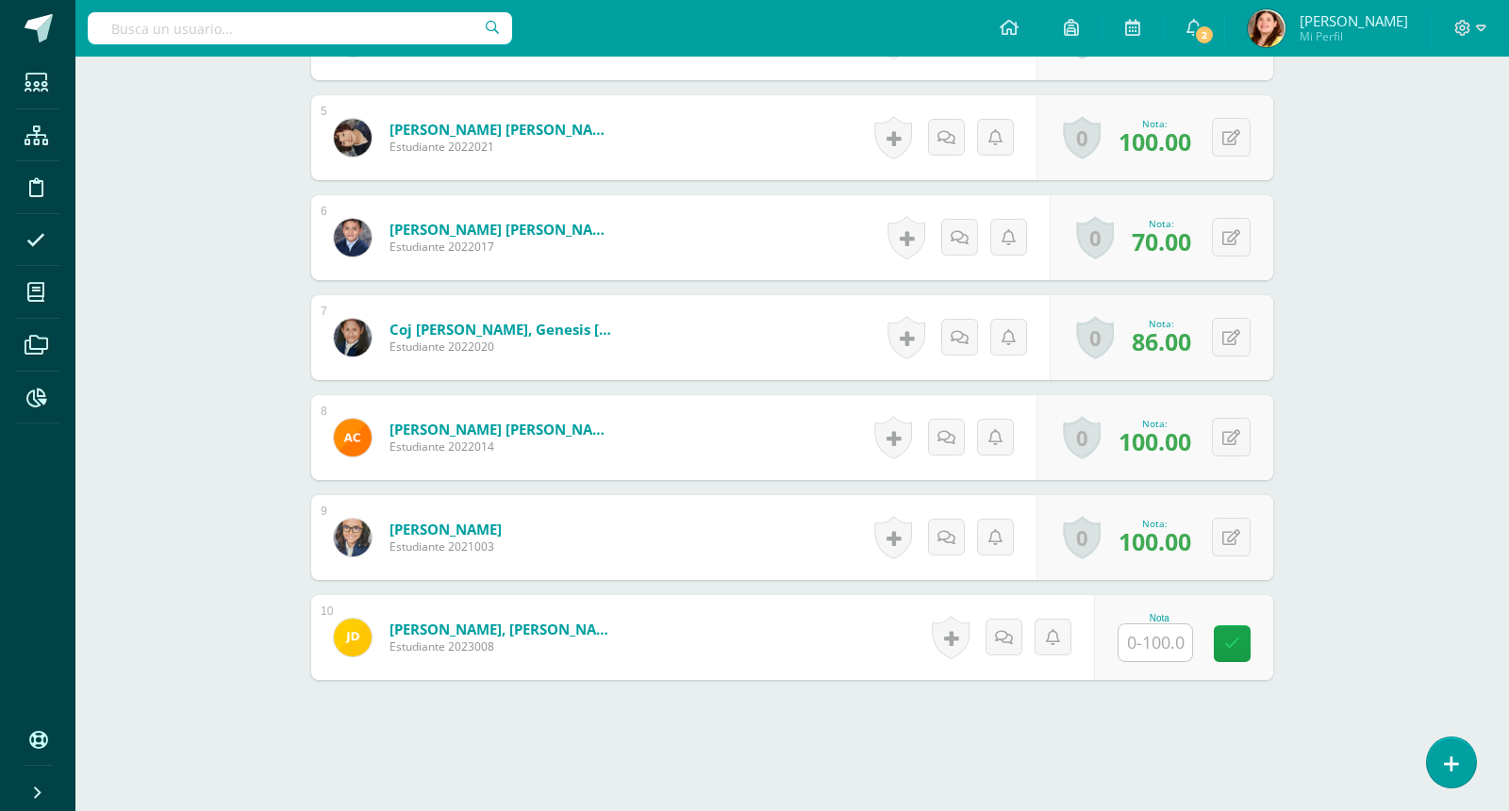
scroll to position [970, 0]
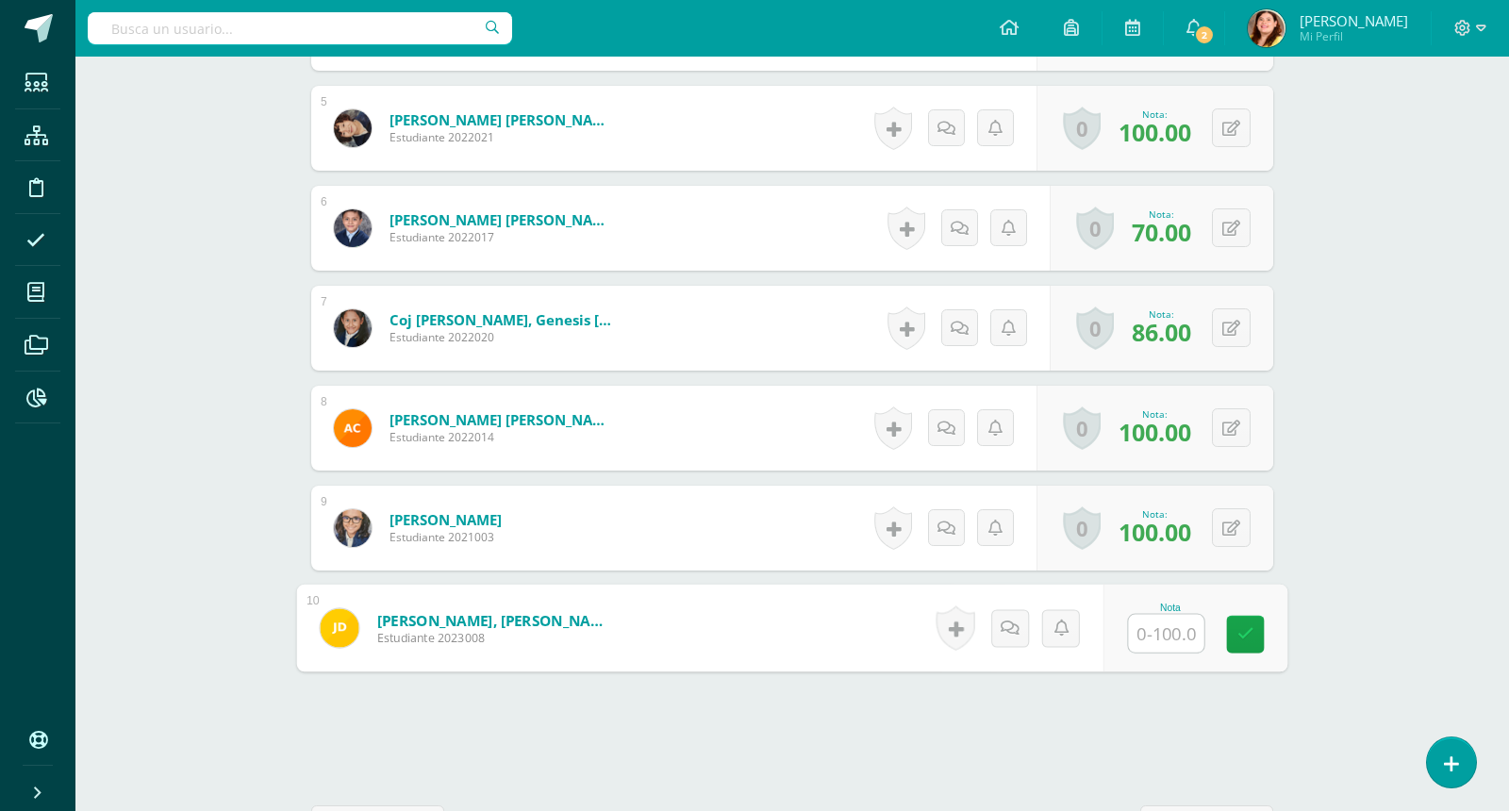
click at [1129, 644] on input "text" at bounding box center [1166, 634] width 75 height 38
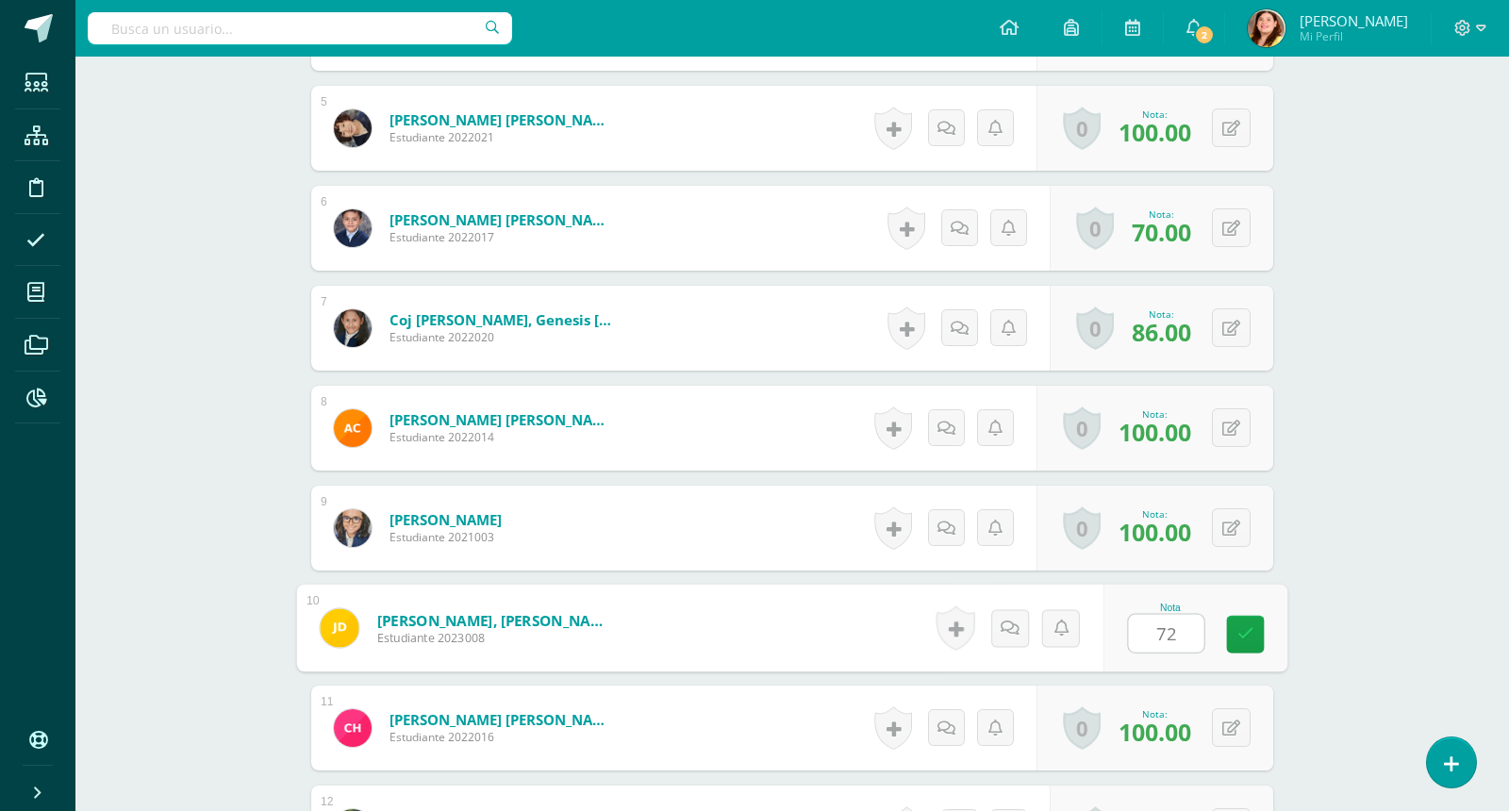
type input "72"
click at [1367, 564] on div "Matemáticas Segundo Primaria "Matemática" Herramientas Detalle de asistencias A…" at bounding box center [792, 483] width 1434 height 2793
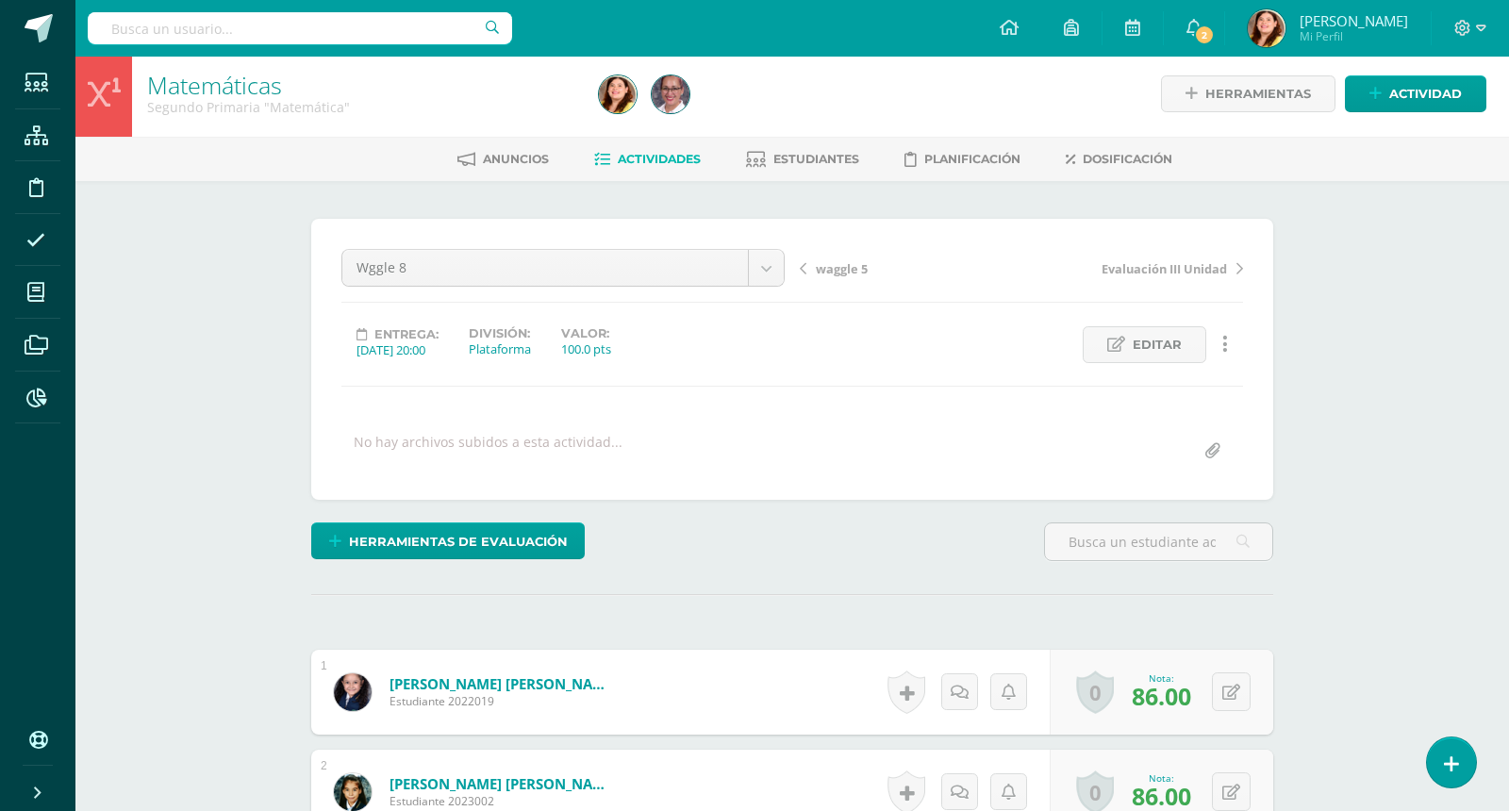
scroll to position [0, 0]
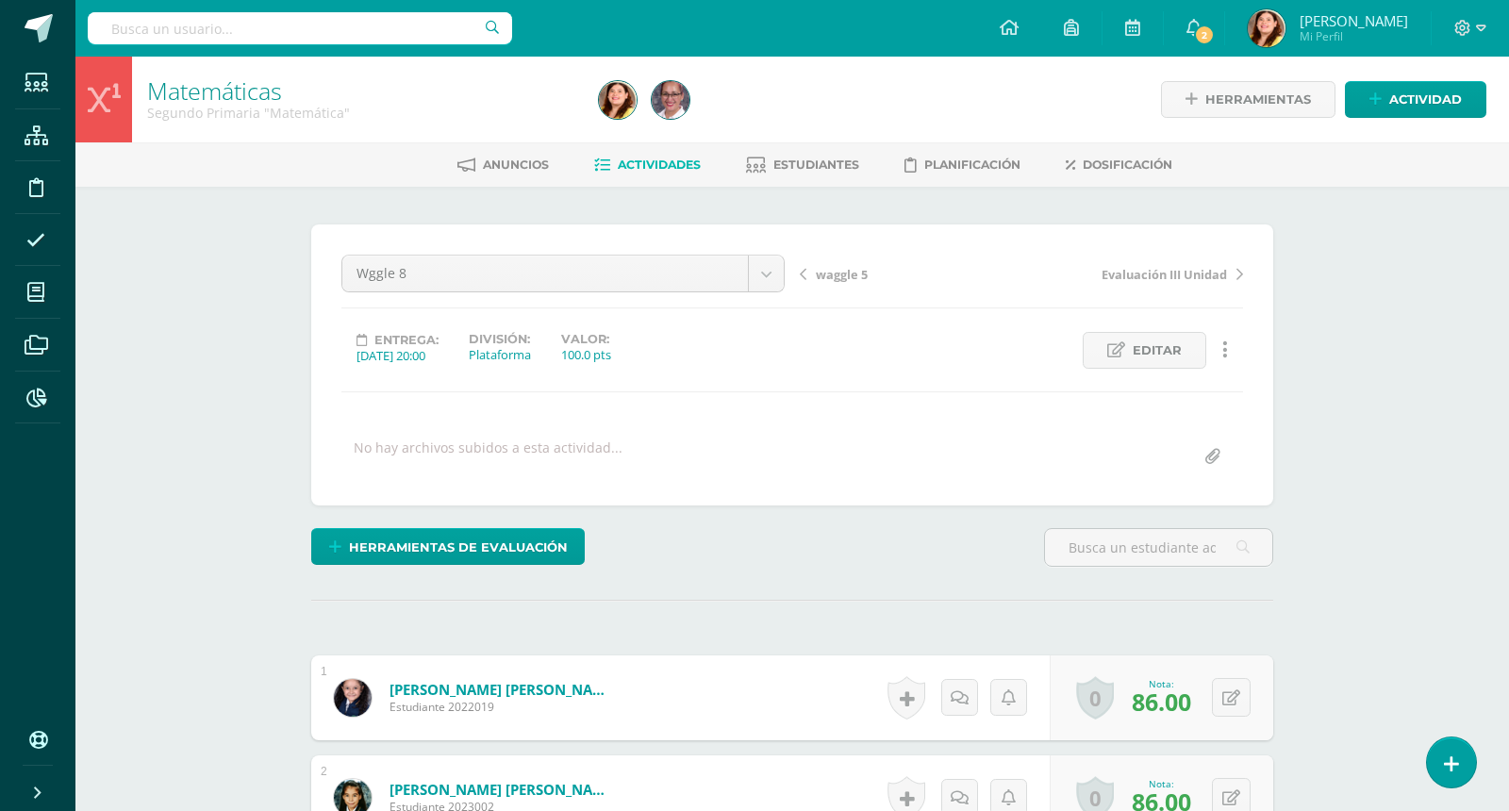
click at [640, 172] on link "Actividades" at bounding box center [647, 165] width 107 height 30
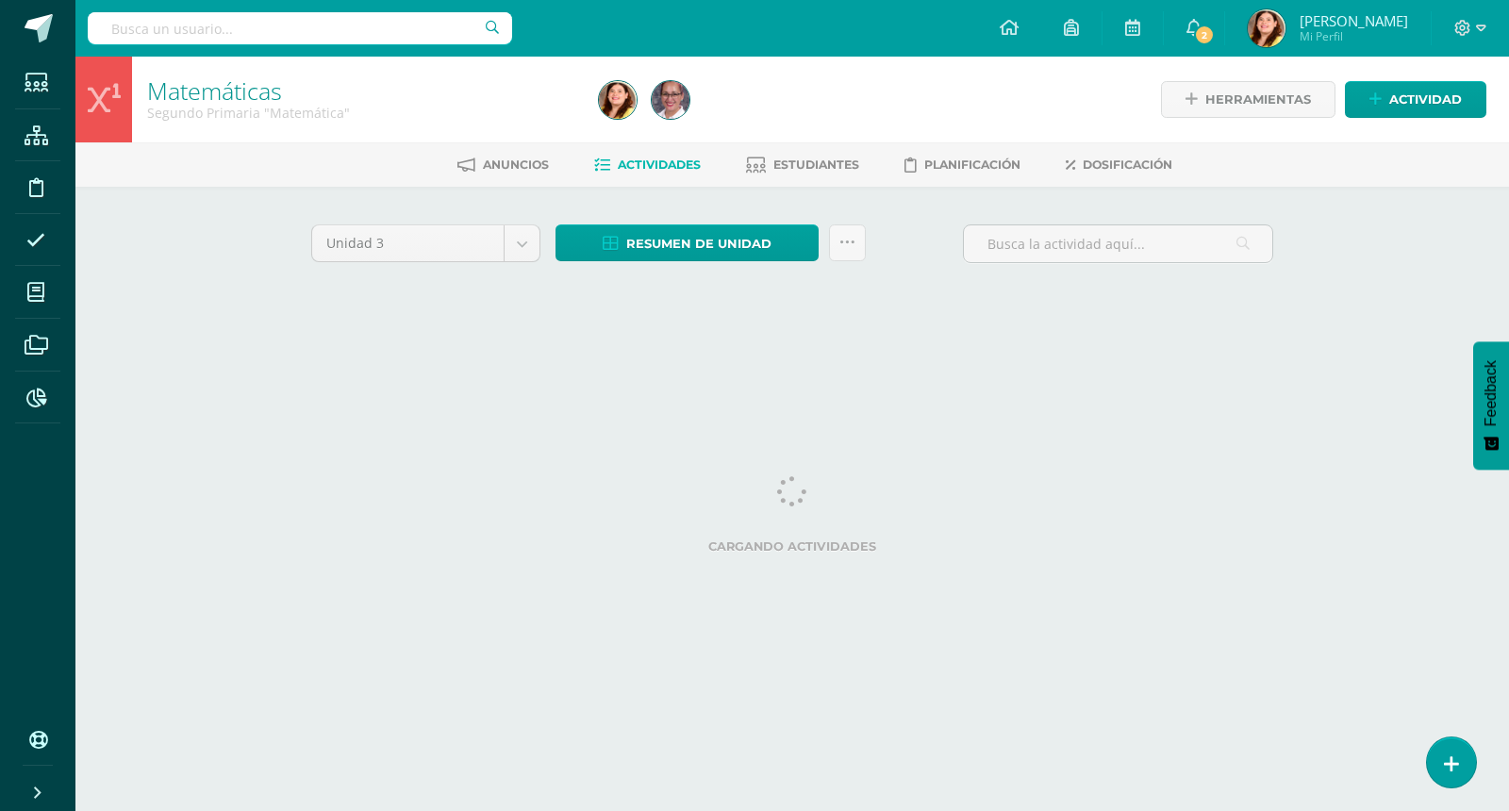
click at [1381, 272] on div "Matemáticas Segundo Primaria "Matemática" Herramientas Detalle de asistencias A…" at bounding box center [792, 204] width 1434 height 295
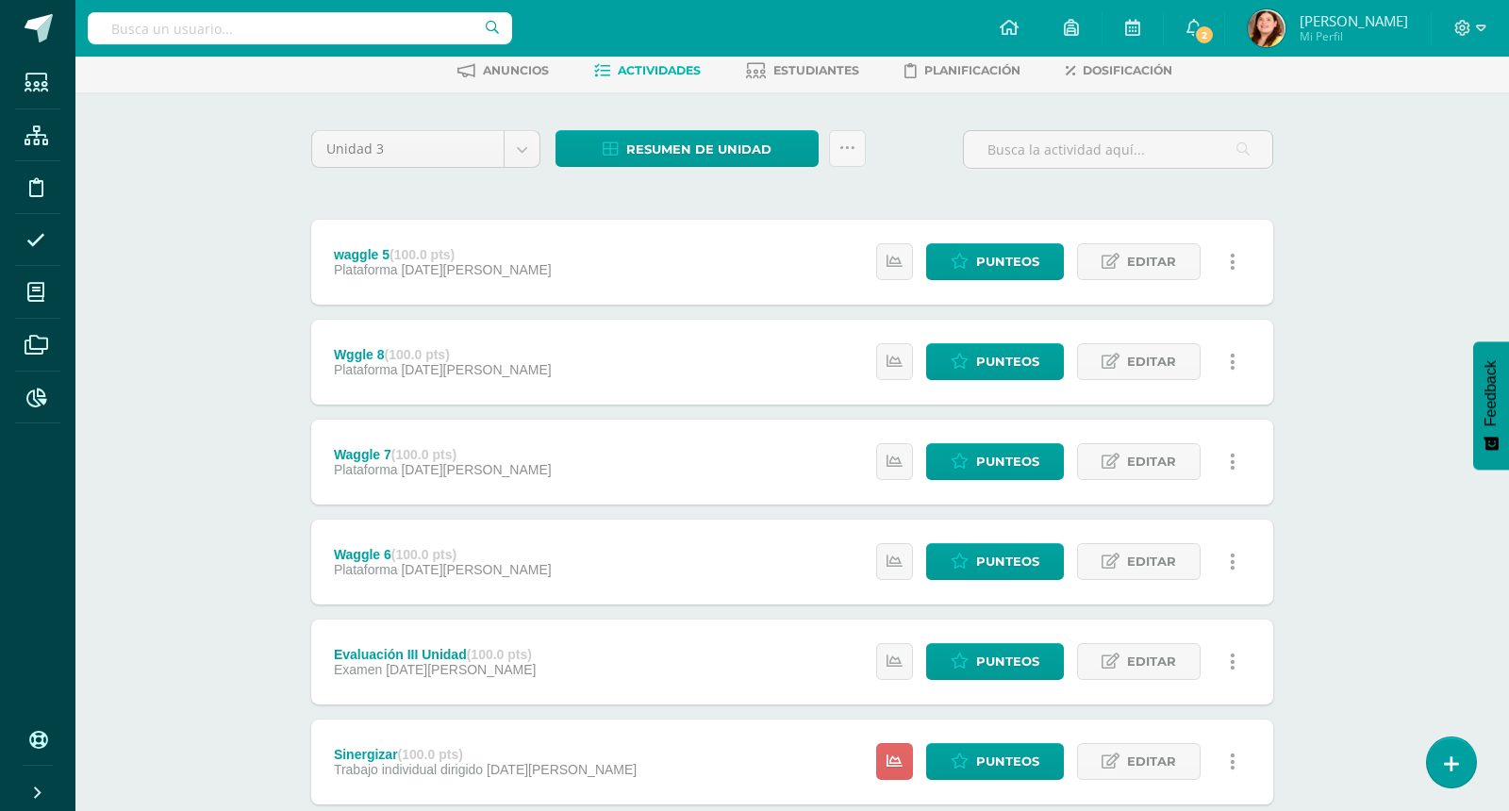
scroll to position [141, 0]
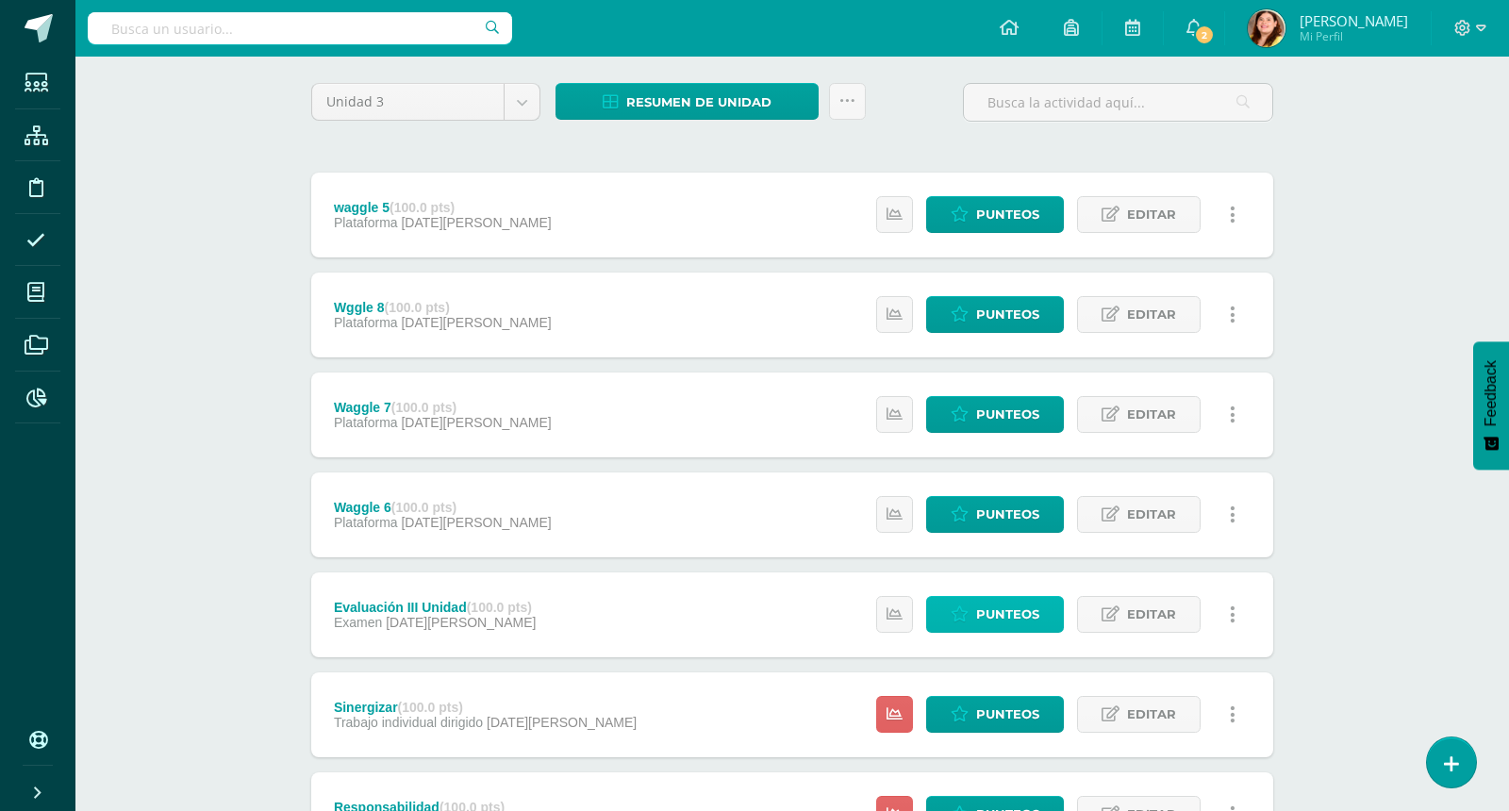
click at [1009, 618] on span "Punteos" at bounding box center [1007, 614] width 63 height 35
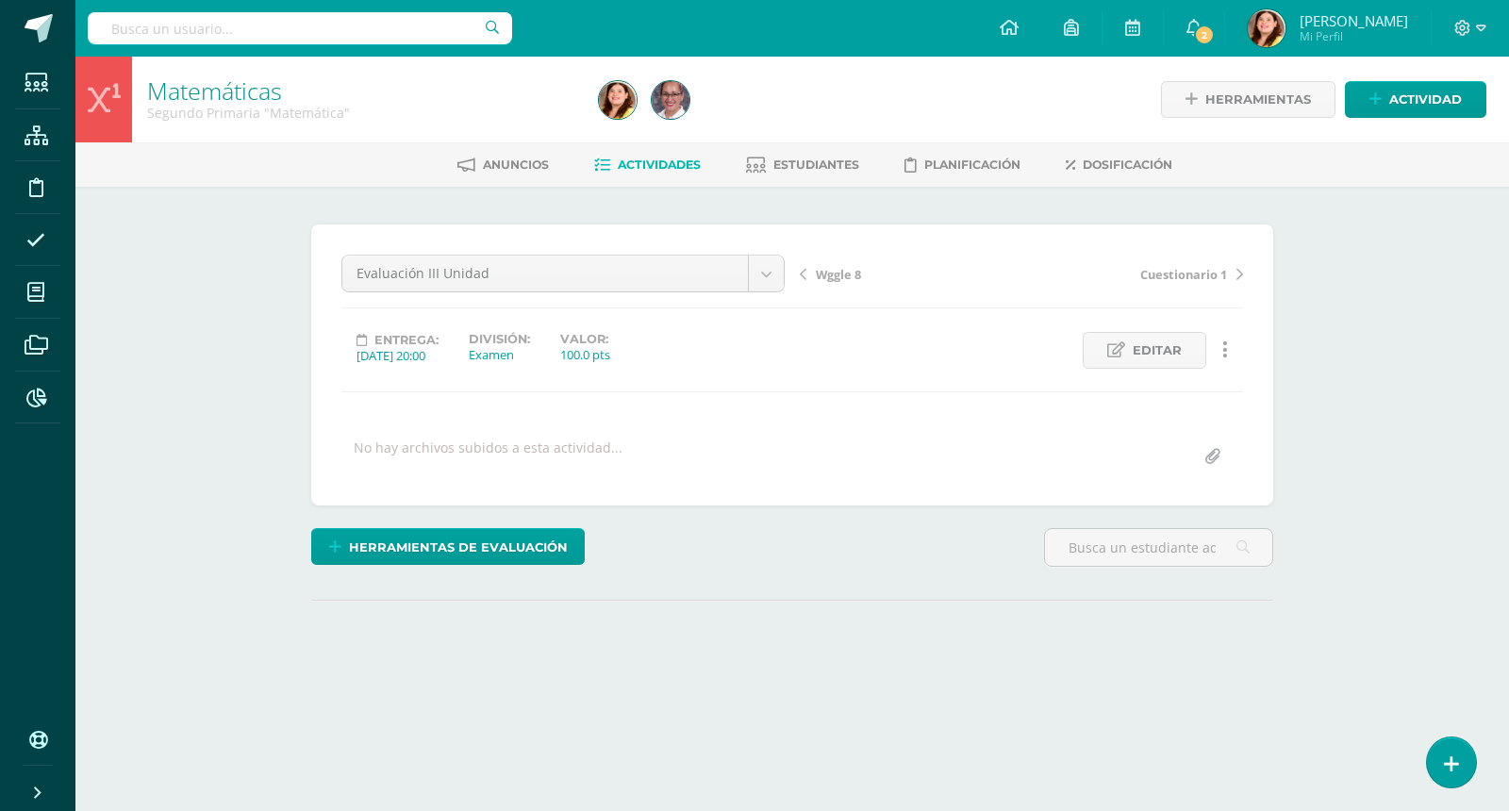
click at [1329, 464] on div "Matemáticas Segundo Primaria "Matemática" Herramientas Detalle de asistencias A…" at bounding box center [792, 402] width 1434 height 690
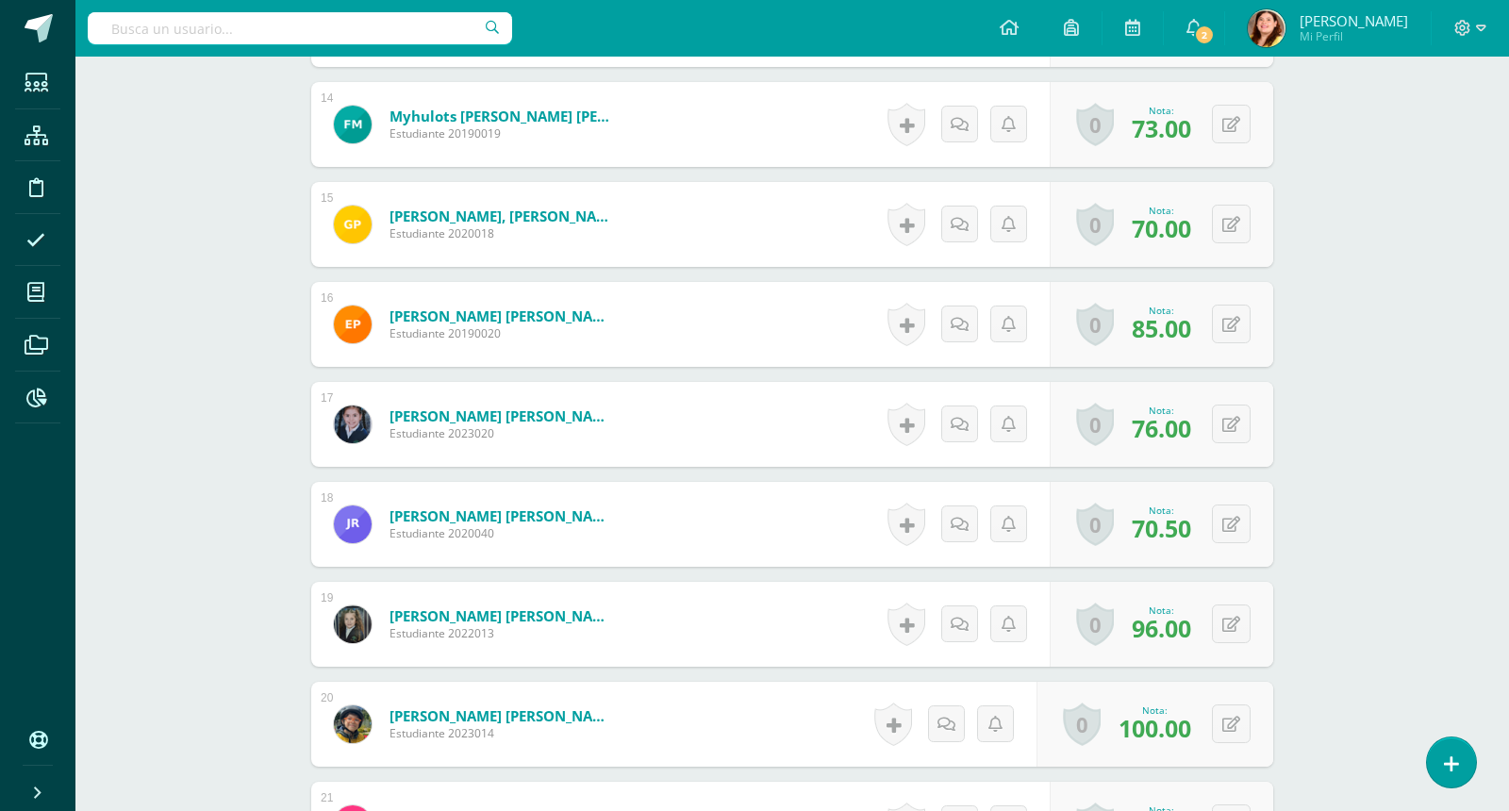
scroll to position [1877, 0]
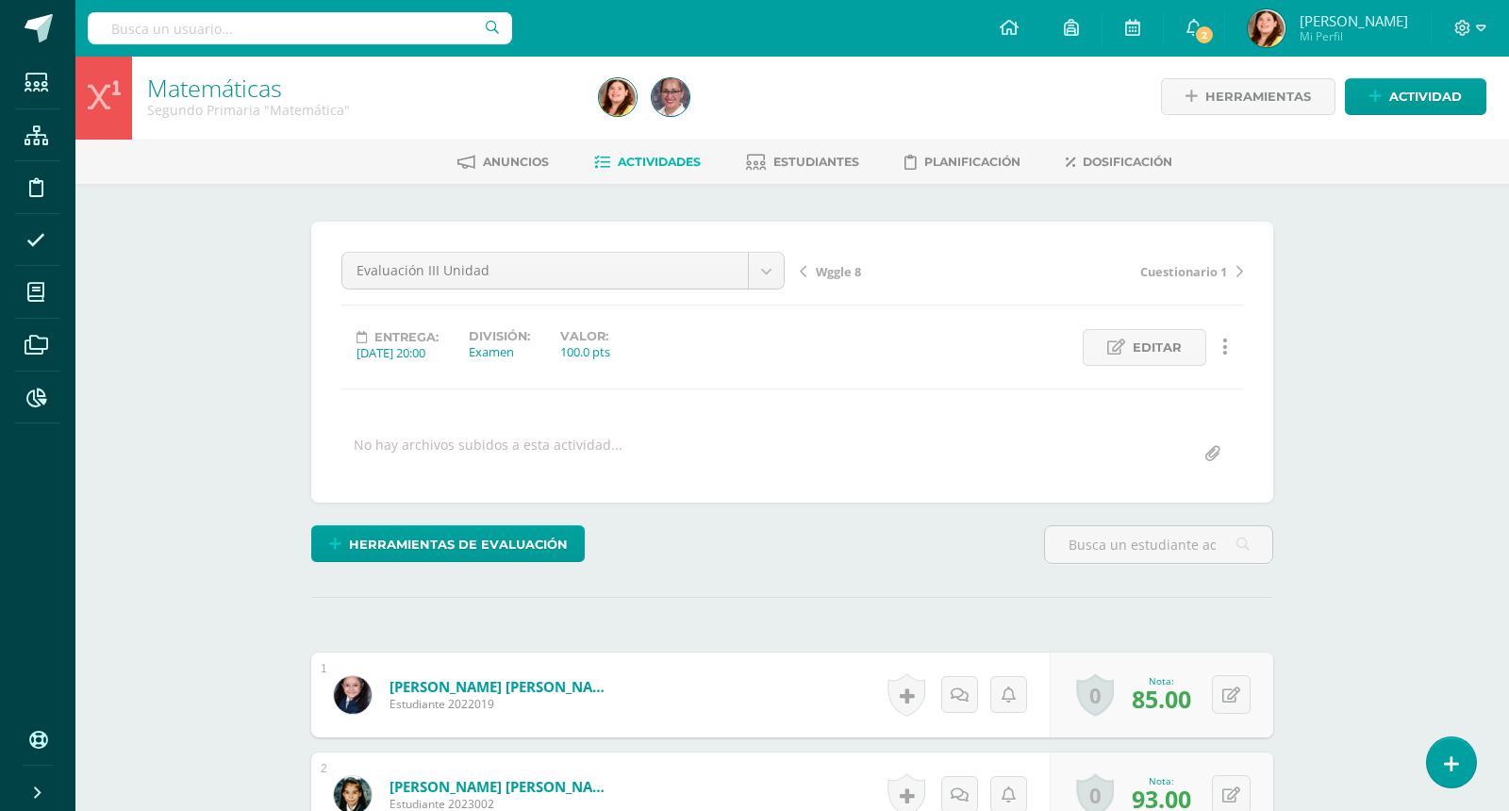
scroll to position [0, 0]
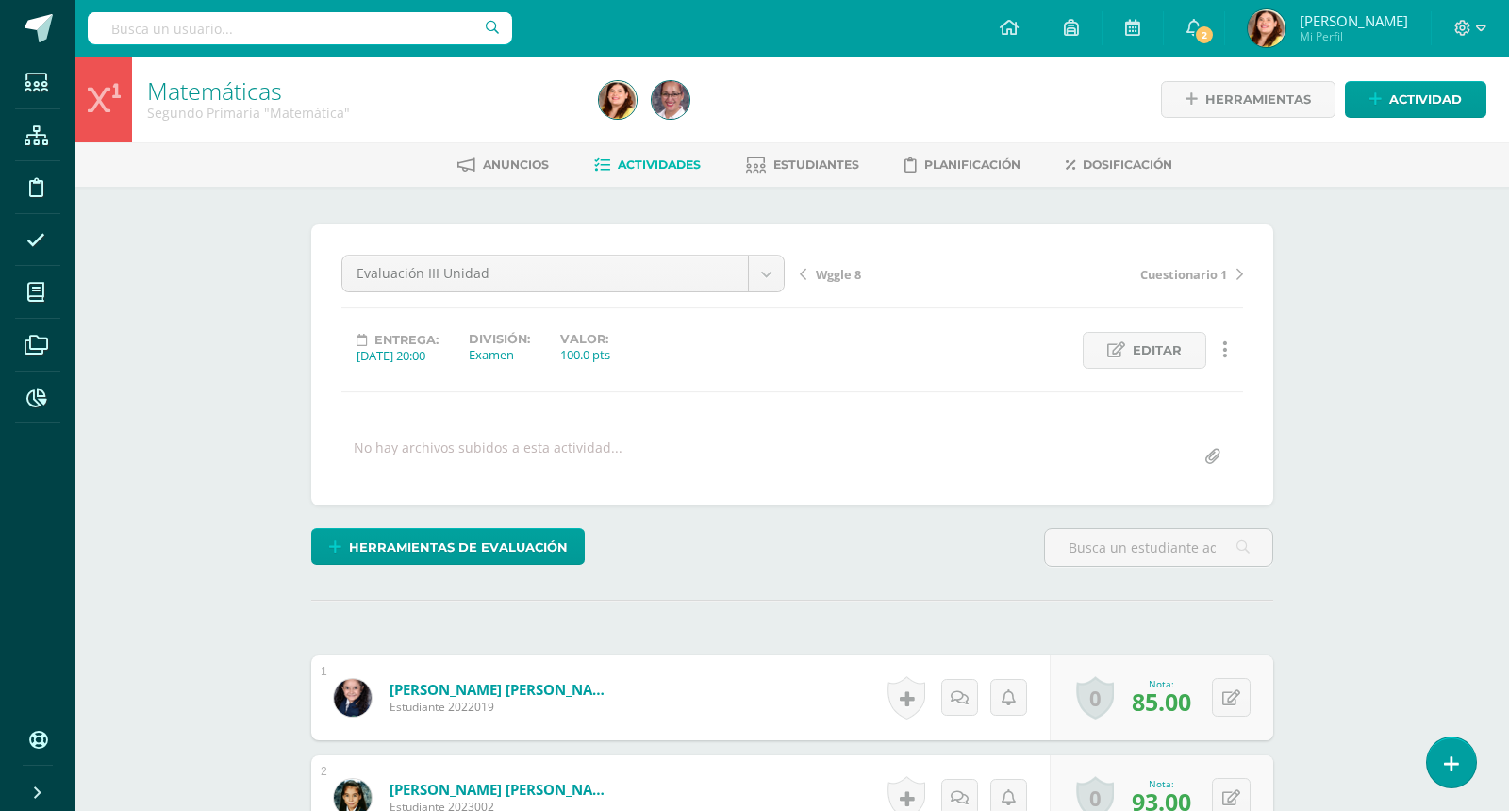
click at [666, 176] on link "Actividades" at bounding box center [647, 165] width 107 height 30
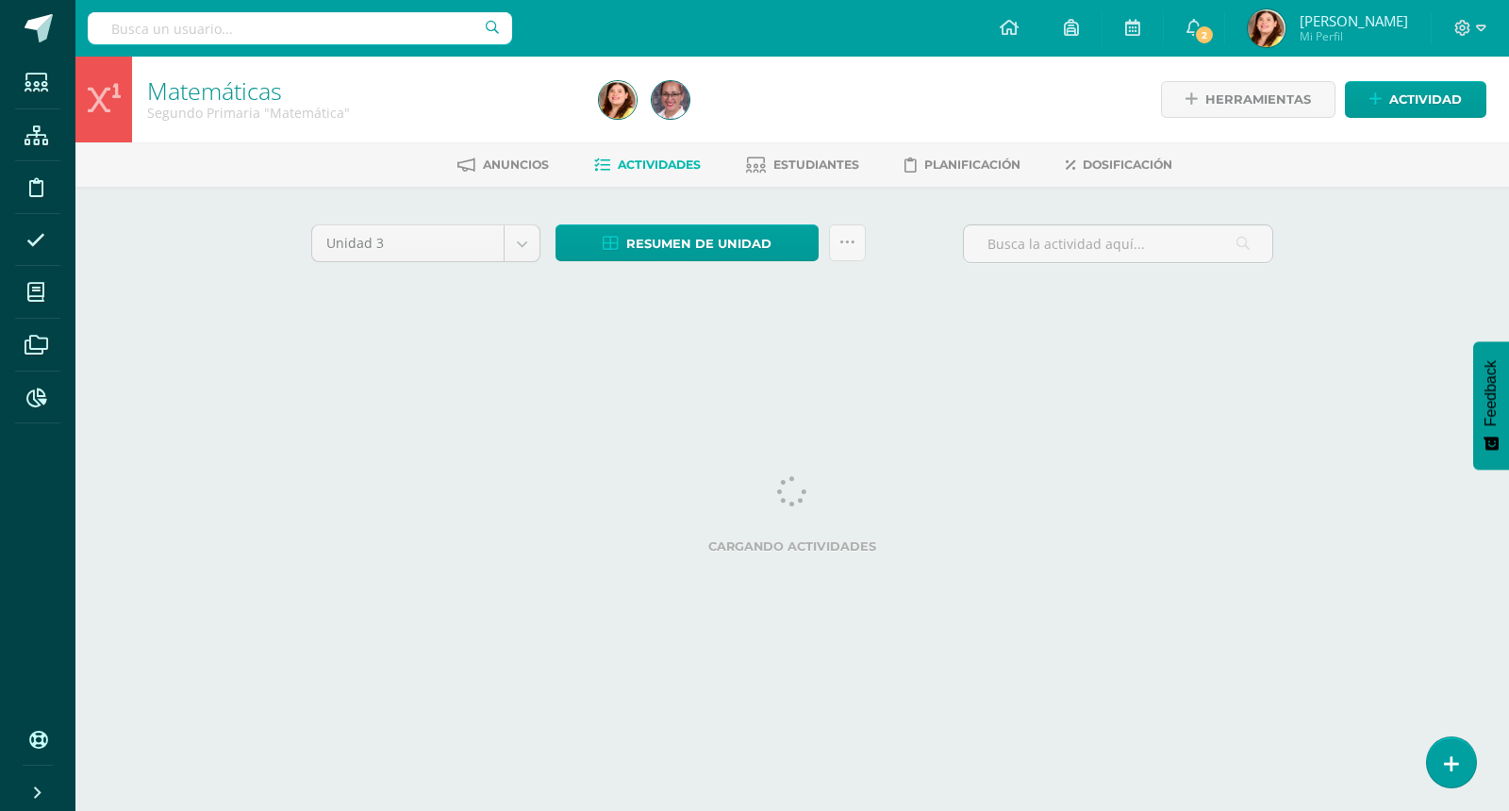
click at [1319, 329] on div "Matemáticas Segundo Primaria "Matemática" Herramientas Detalle de asistencias A…" at bounding box center [792, 204] width 1434 height 295
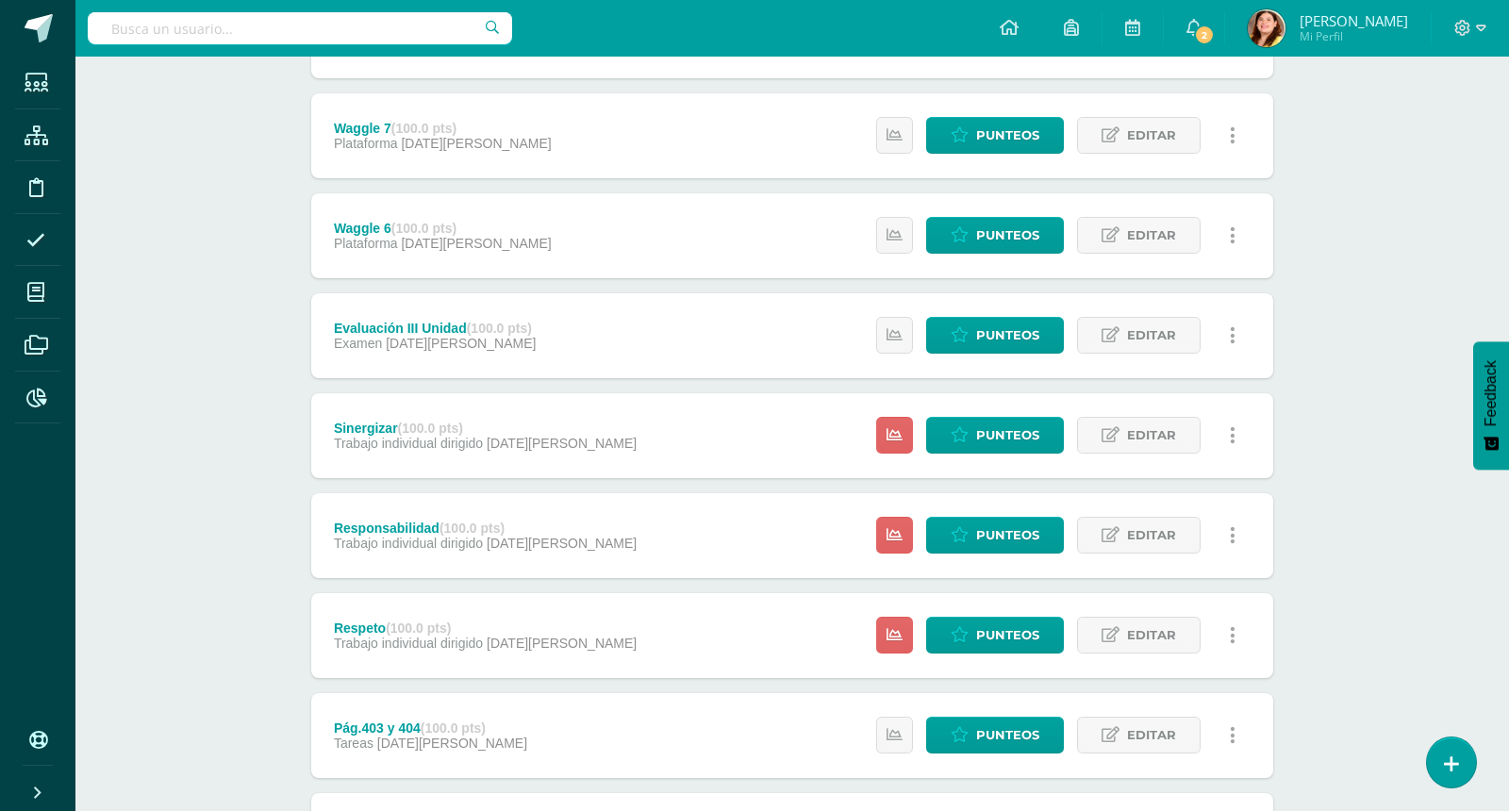
scroll to position [424, 0]
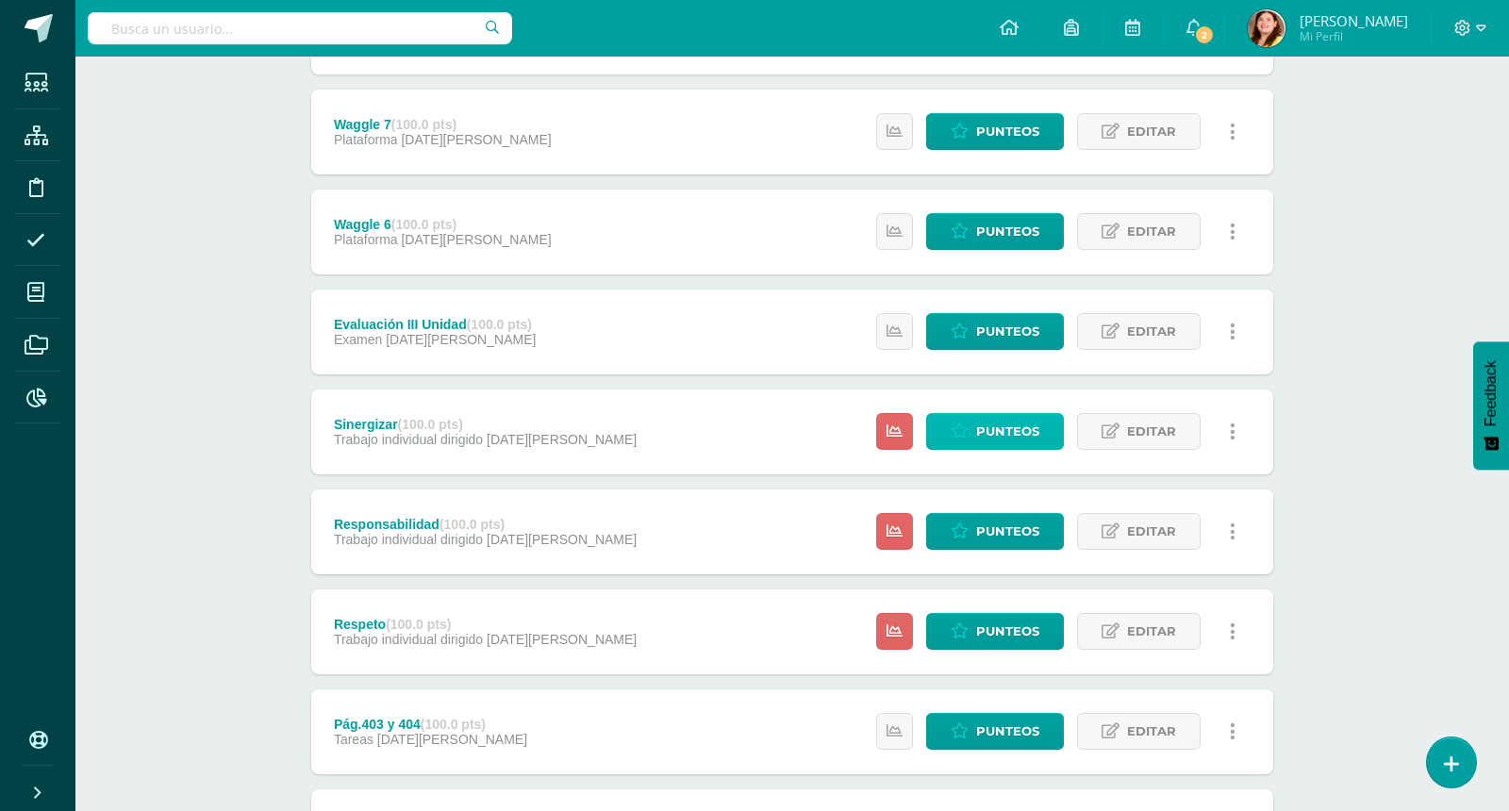
click at [993, 437] on span "Punteos" at bounding box center [1007, 431] width 63 height 35
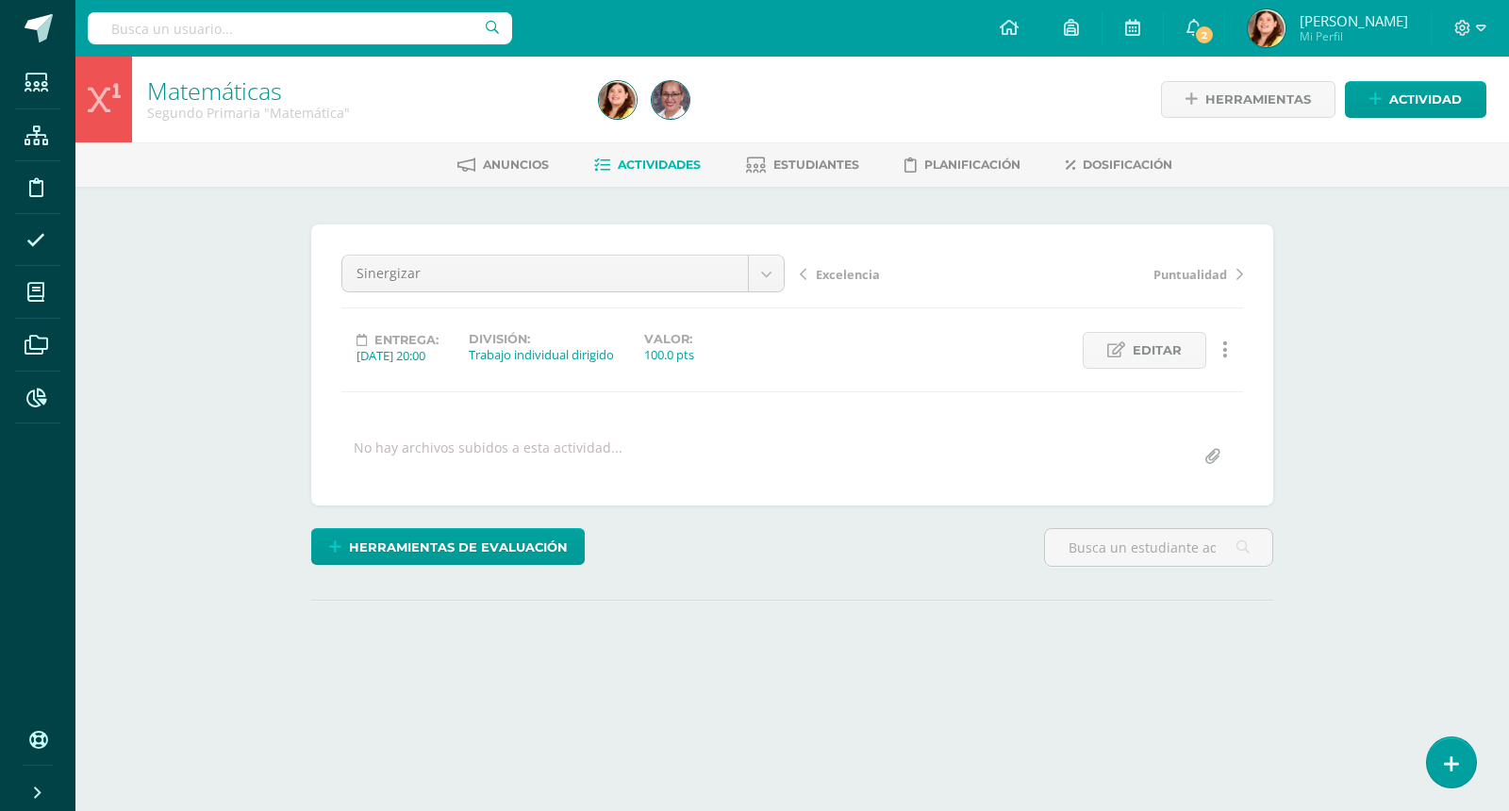
click at [1355, 403] on div "Matemáticas Segundo Primaria "Matemática" Herramientas Detalle de asistencias A…" at bounding box center [792, 402] width 1434 height 690
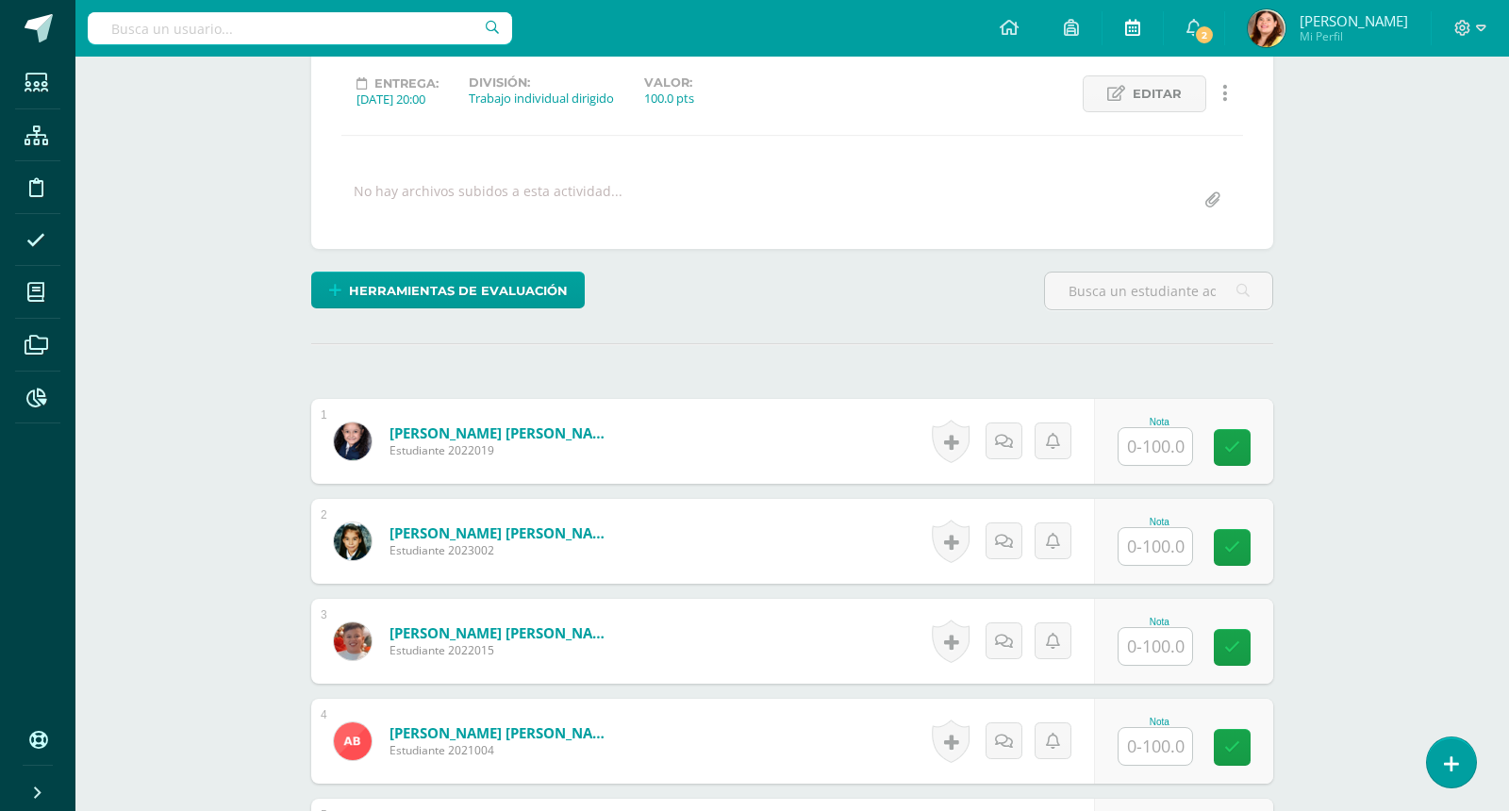
scroll to position [258, 0]
click at [1176, 457] on input "text" at bounding box center [1166, 446] width 75 height 38
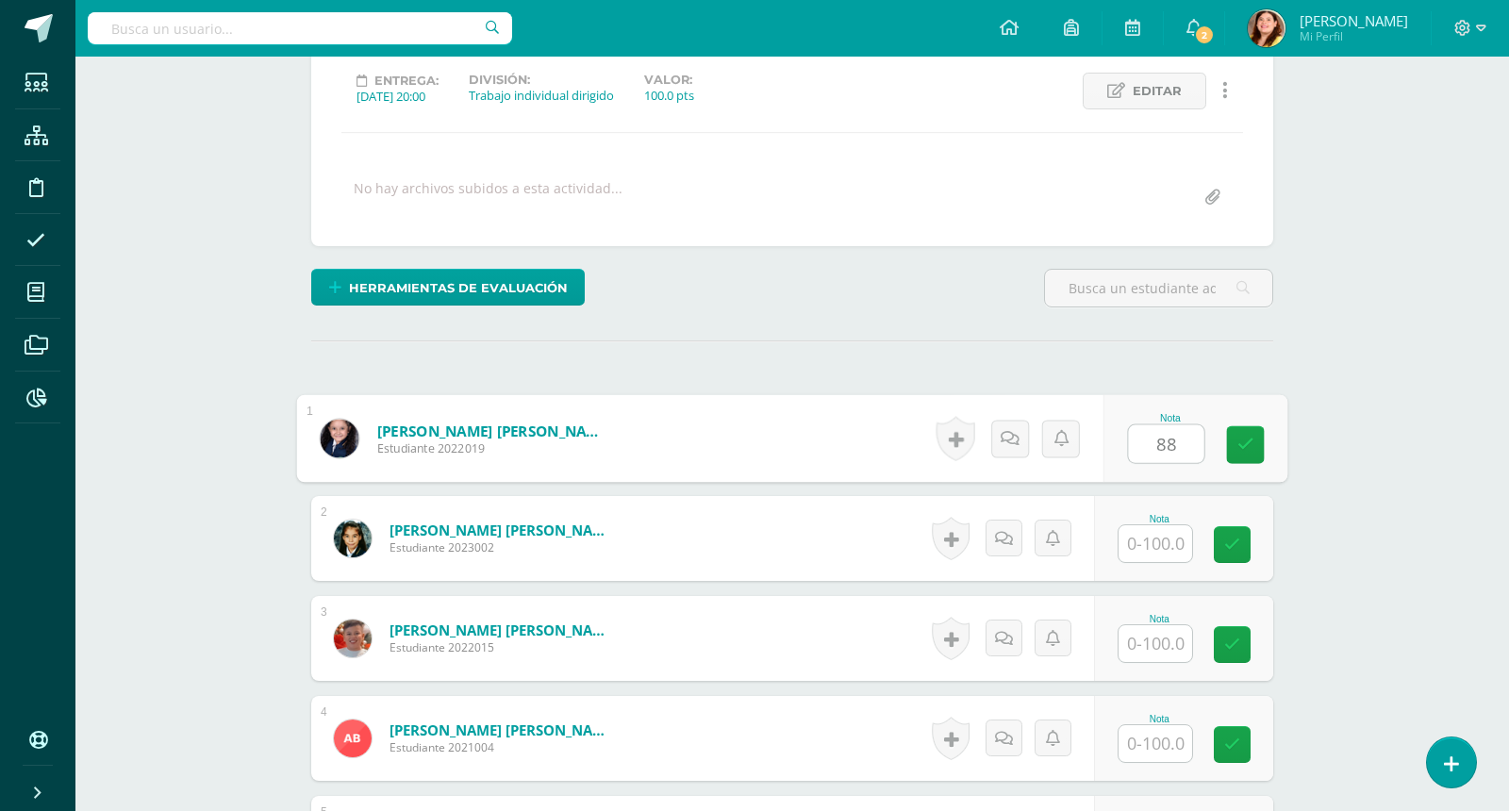
type input "88"
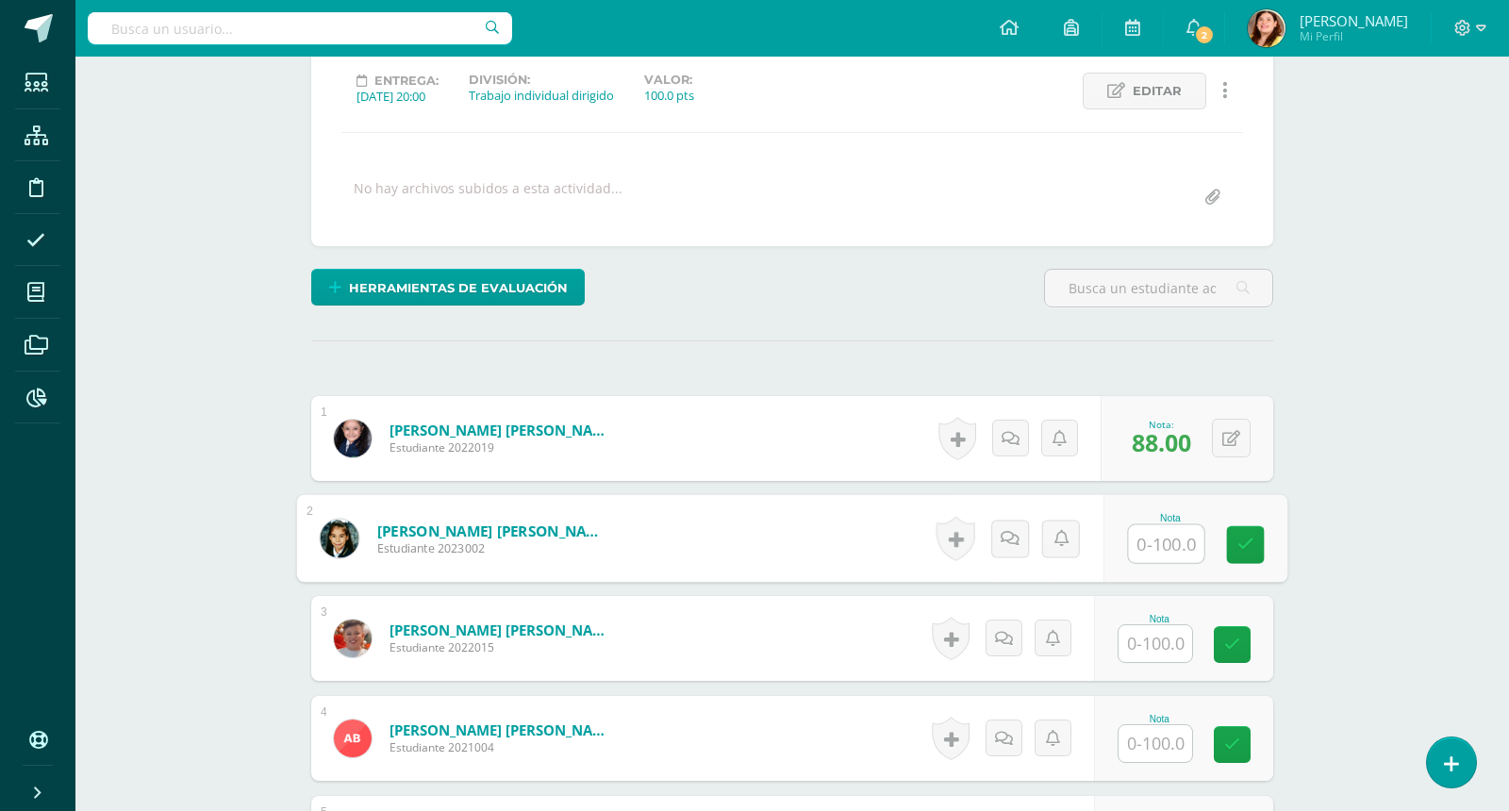
click at [1146, 538] on input "text" at bounding box center [1166, 544] width 75 height 38
type input "100"
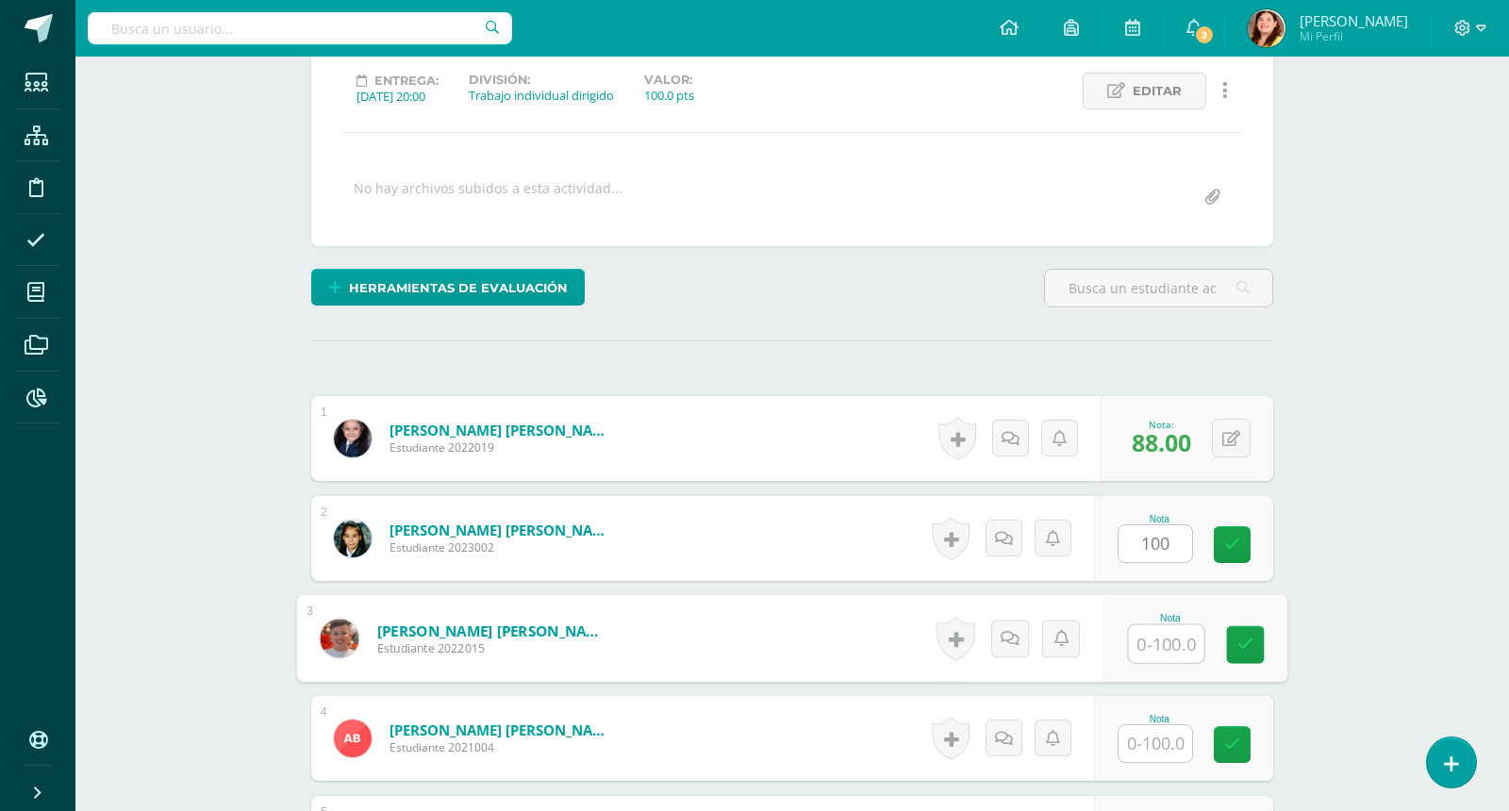
click at [1151, 650] on input "text" at bounding box center [1166, 644] width 75 height 38
type input "100"
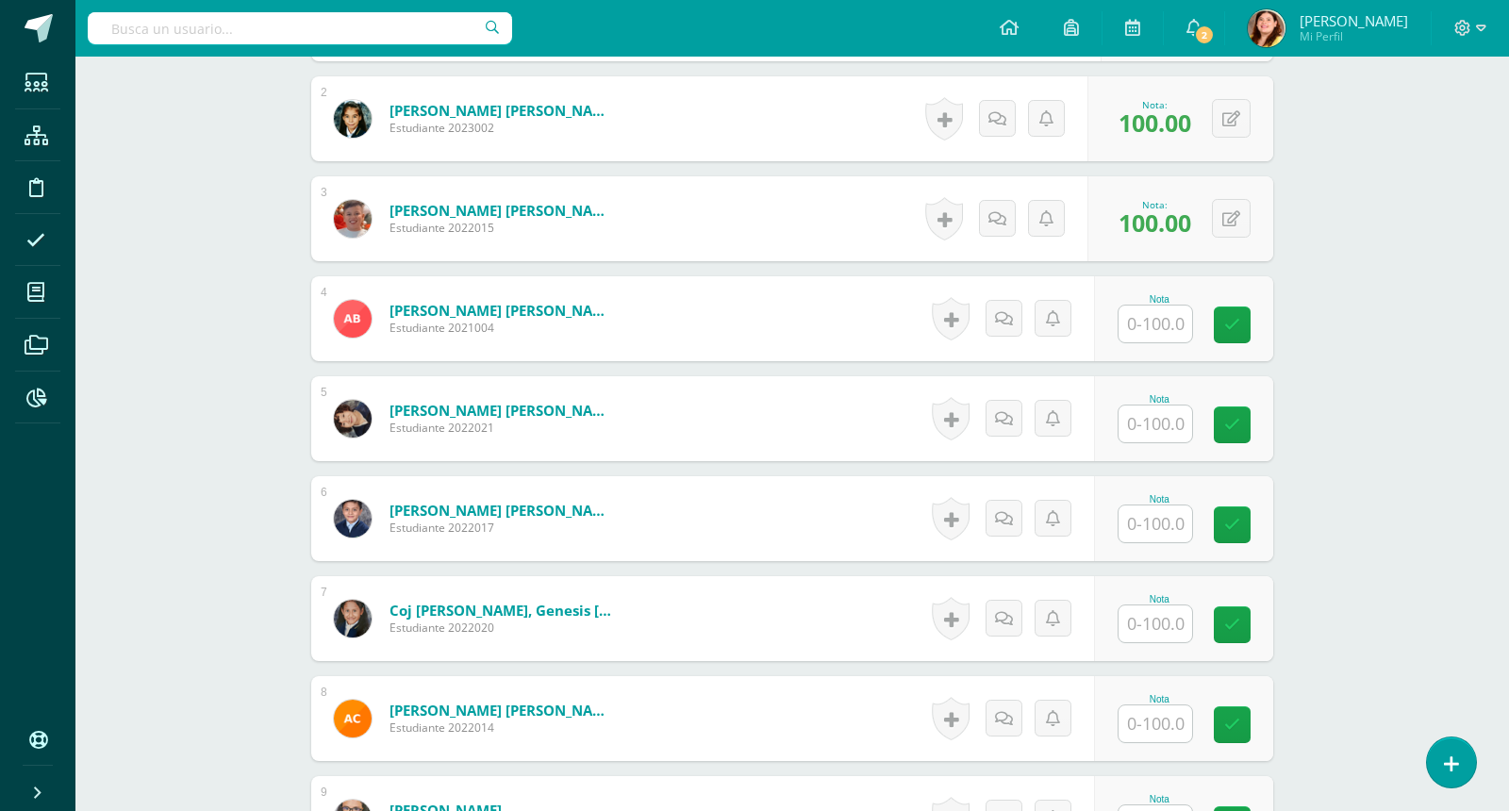
scroll to position [684, 0]
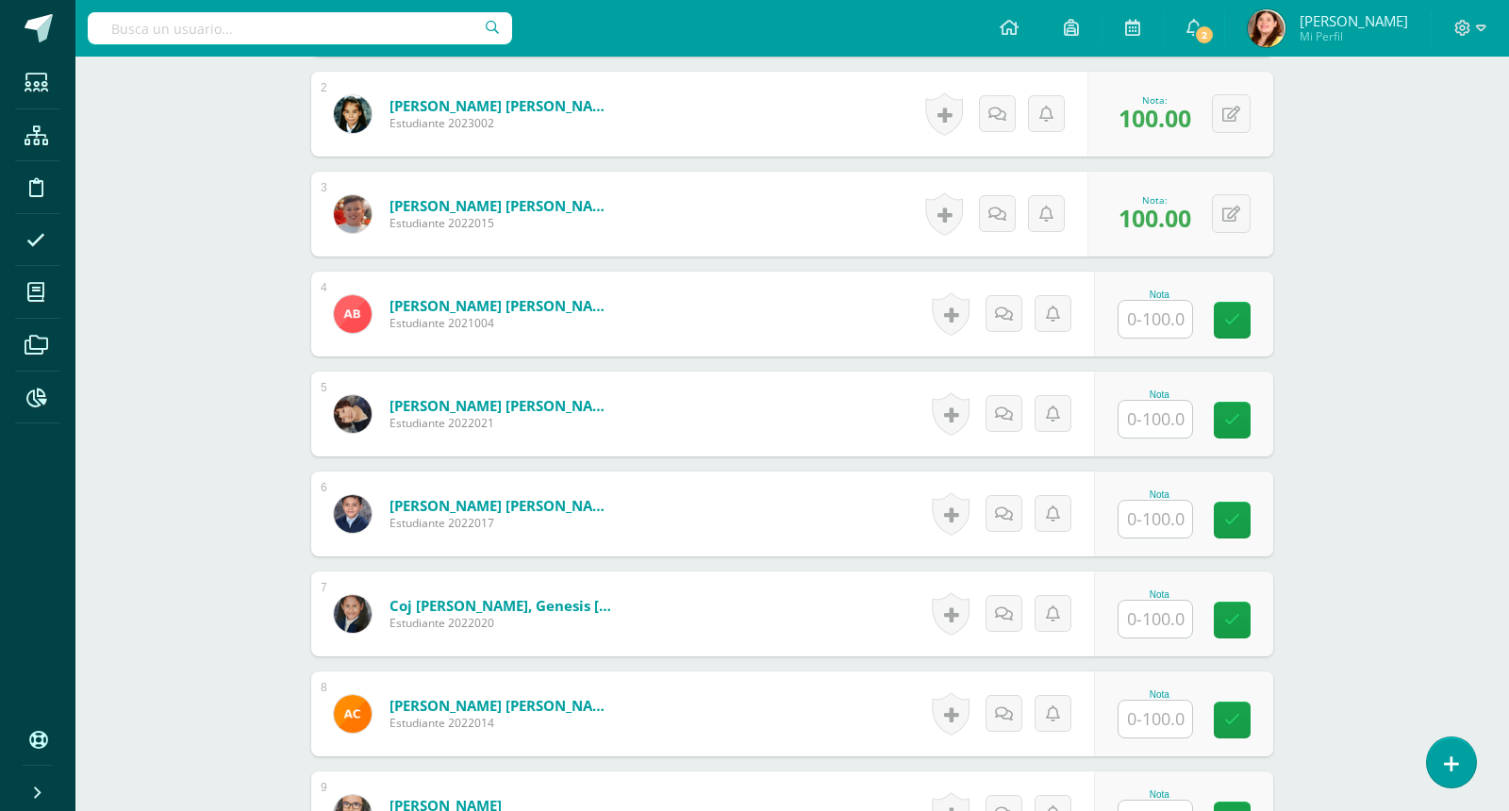
click at [1159, 324] on input "text" at bounding box center [1156, 319] width 74 height 37
type input "92"
click at [1168, 415] on input "text" at bounding box center [1156, 419] width 74 height 37
type input "95"
click at [1170, 525] on input "text" at bounding box center [1166, 520] width 75 height 38
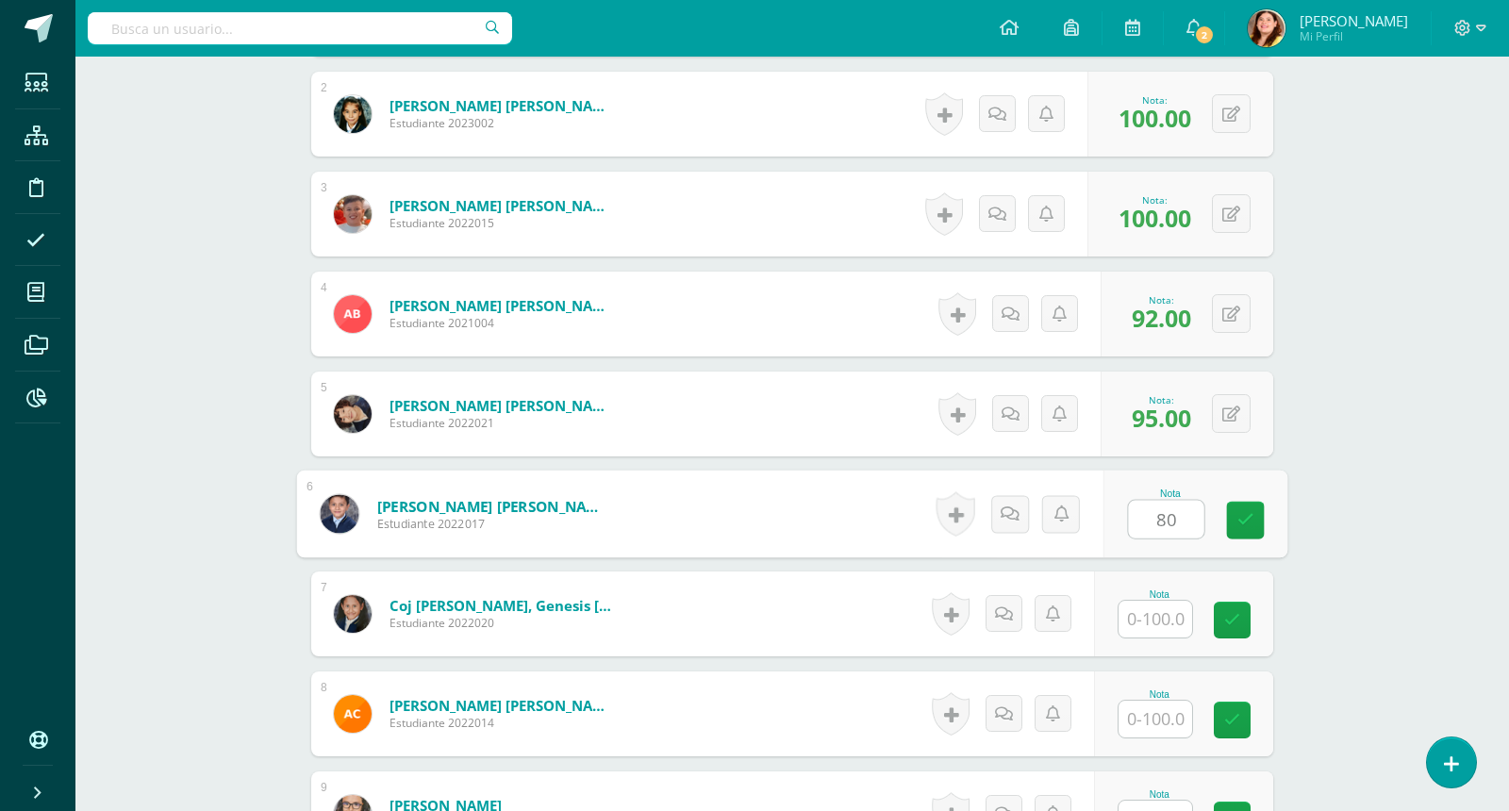
type input "80"
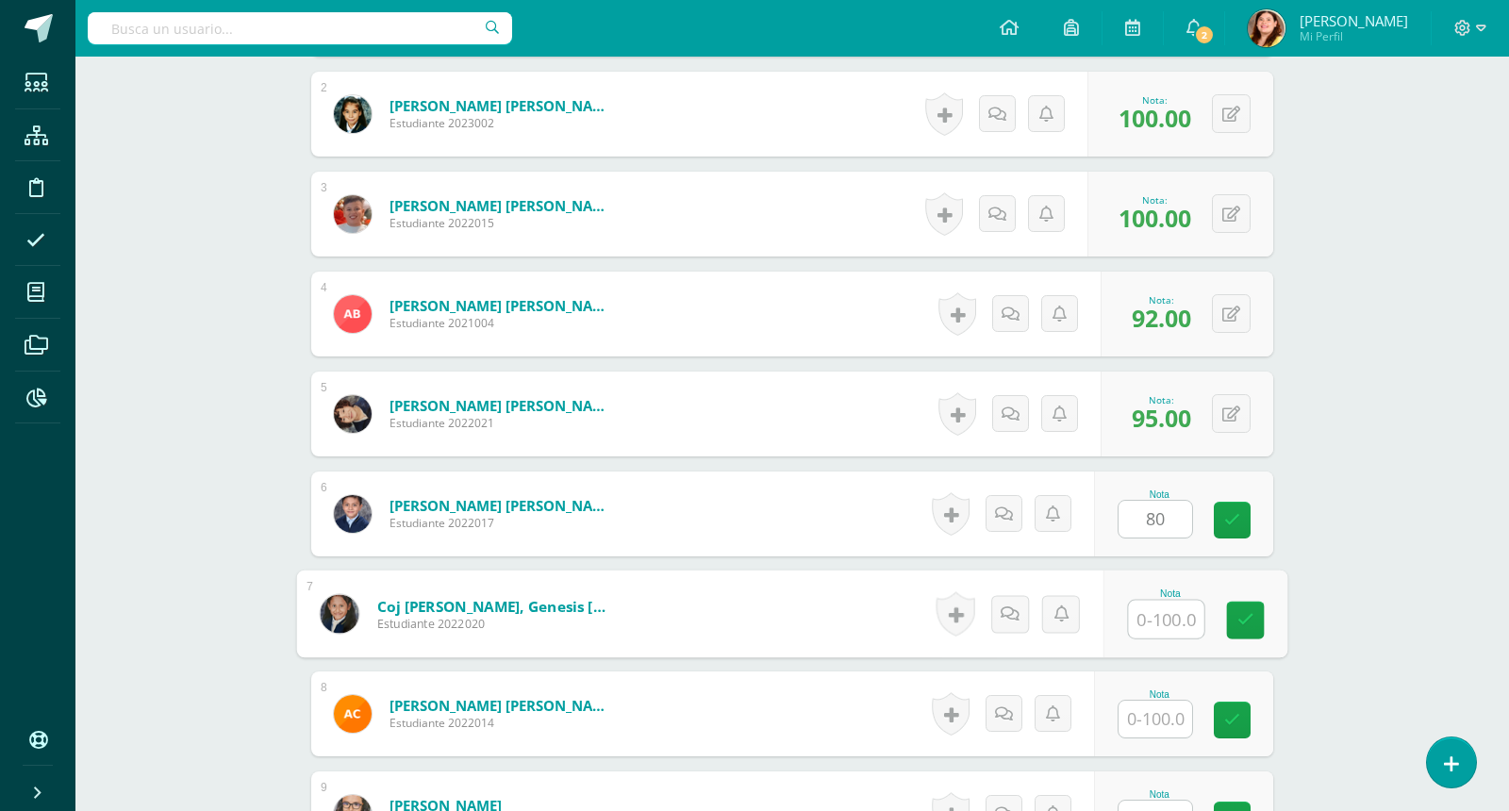
click at [1165, 614] on input "text" at bounding box center [1166, 620] width 75 height 38
type input "8"
type input "90"
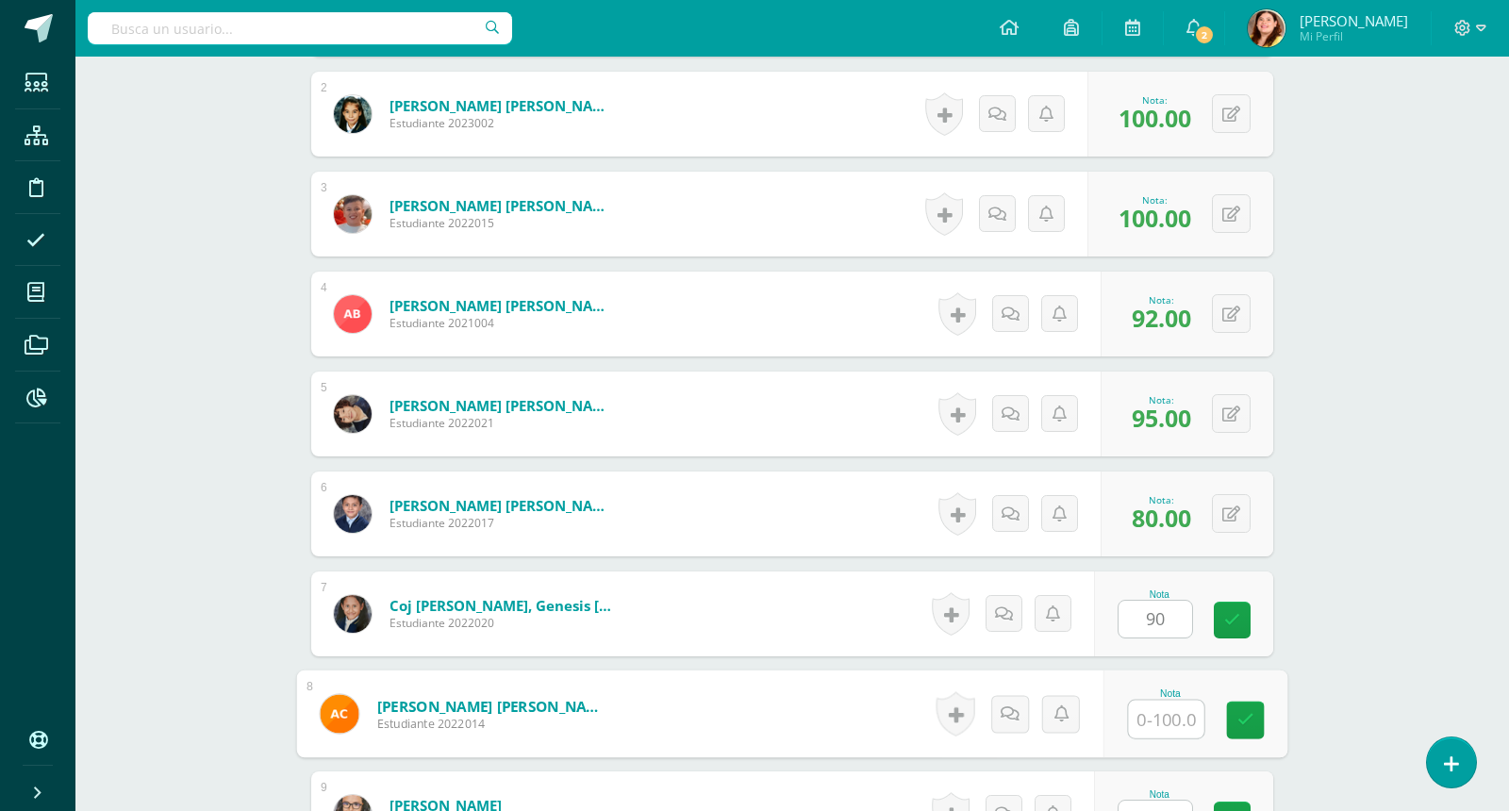
click at [1174, 711] on input "text" at bounding box center [1166, 720] width 75 height 38
type input "98"
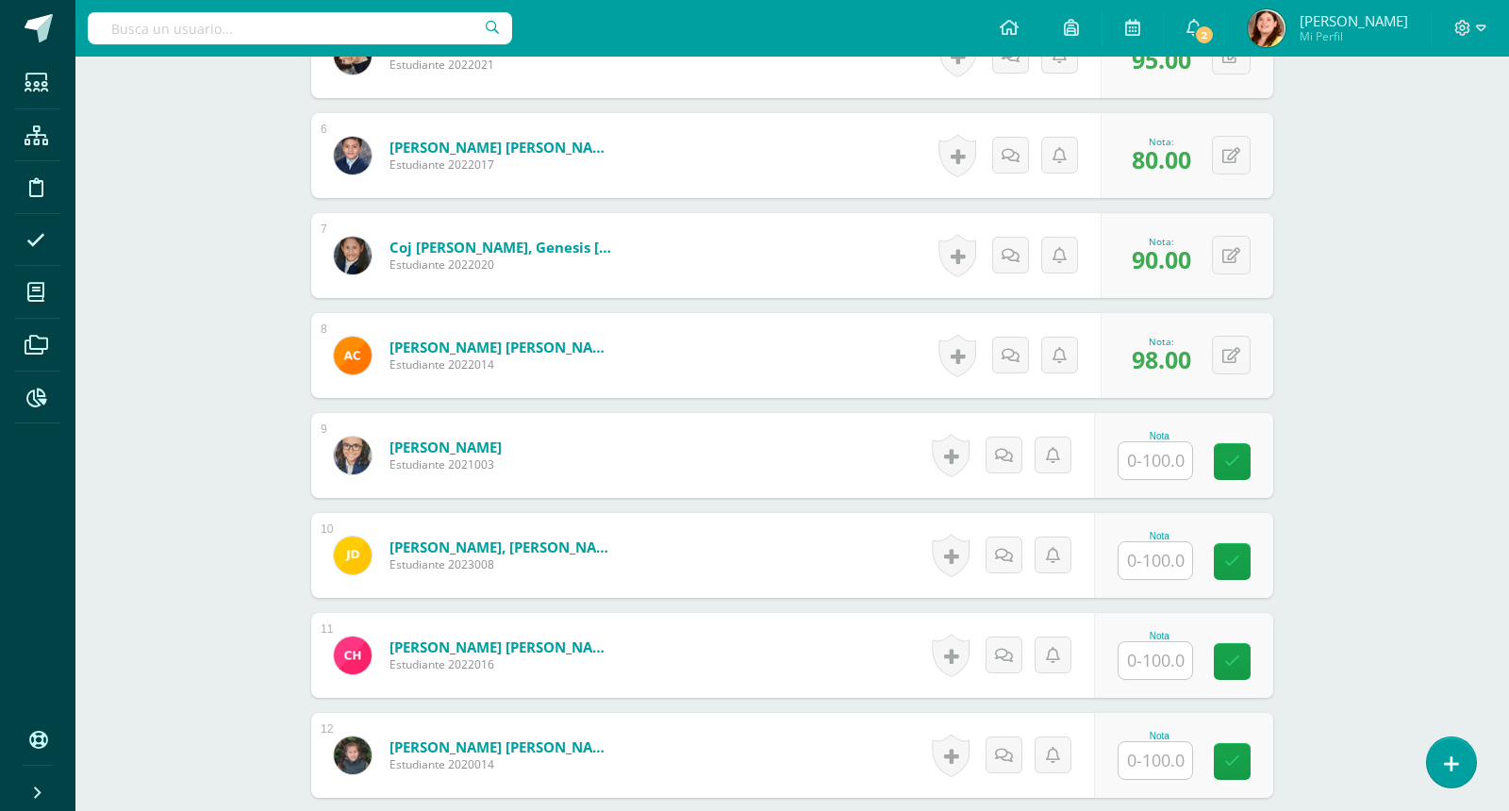
scroll to position [1061, 0]
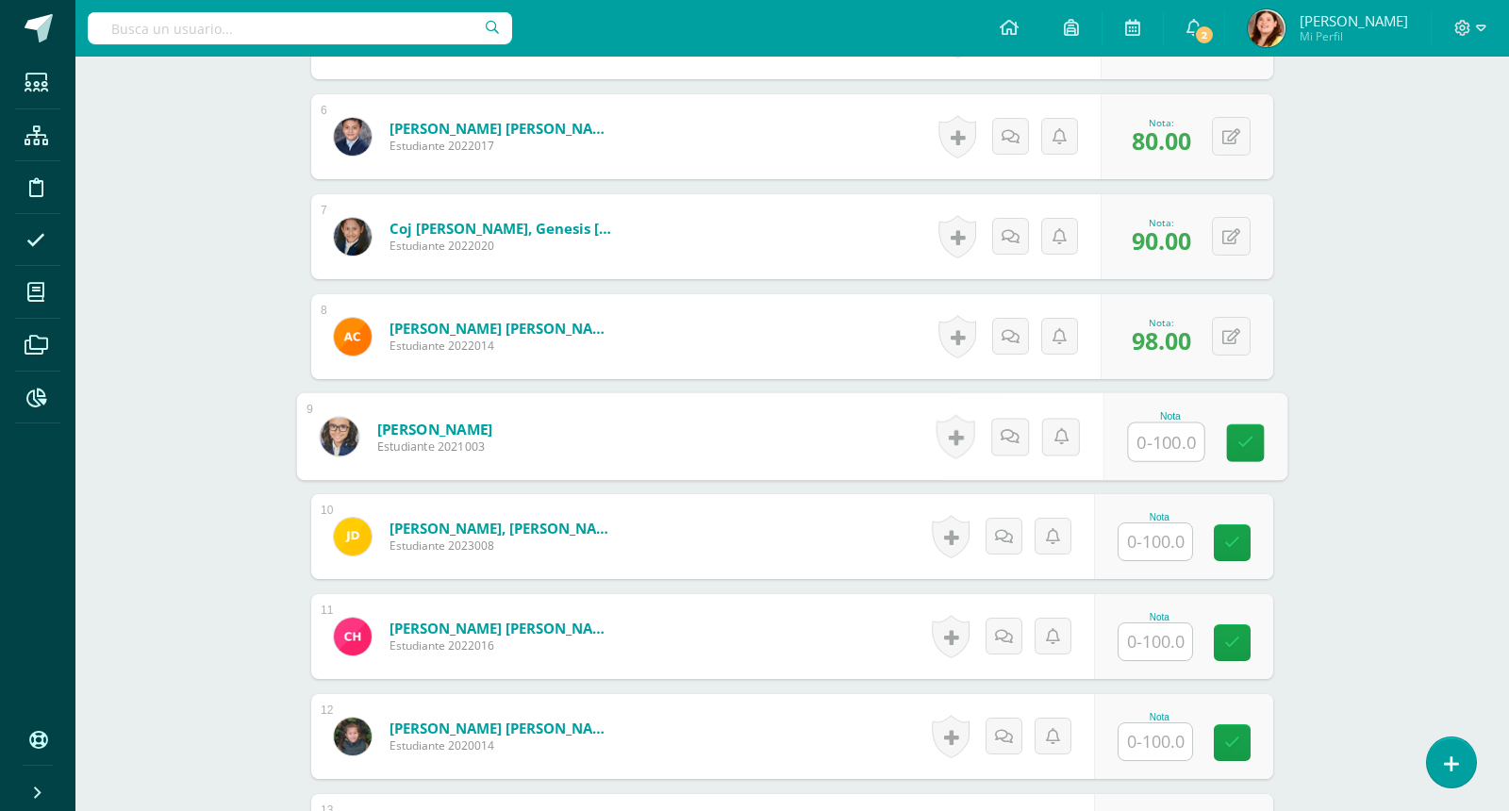
click at [1177, 437] on input "text" at bounding box center [1166, 443] width 75 height 38
type input "93"
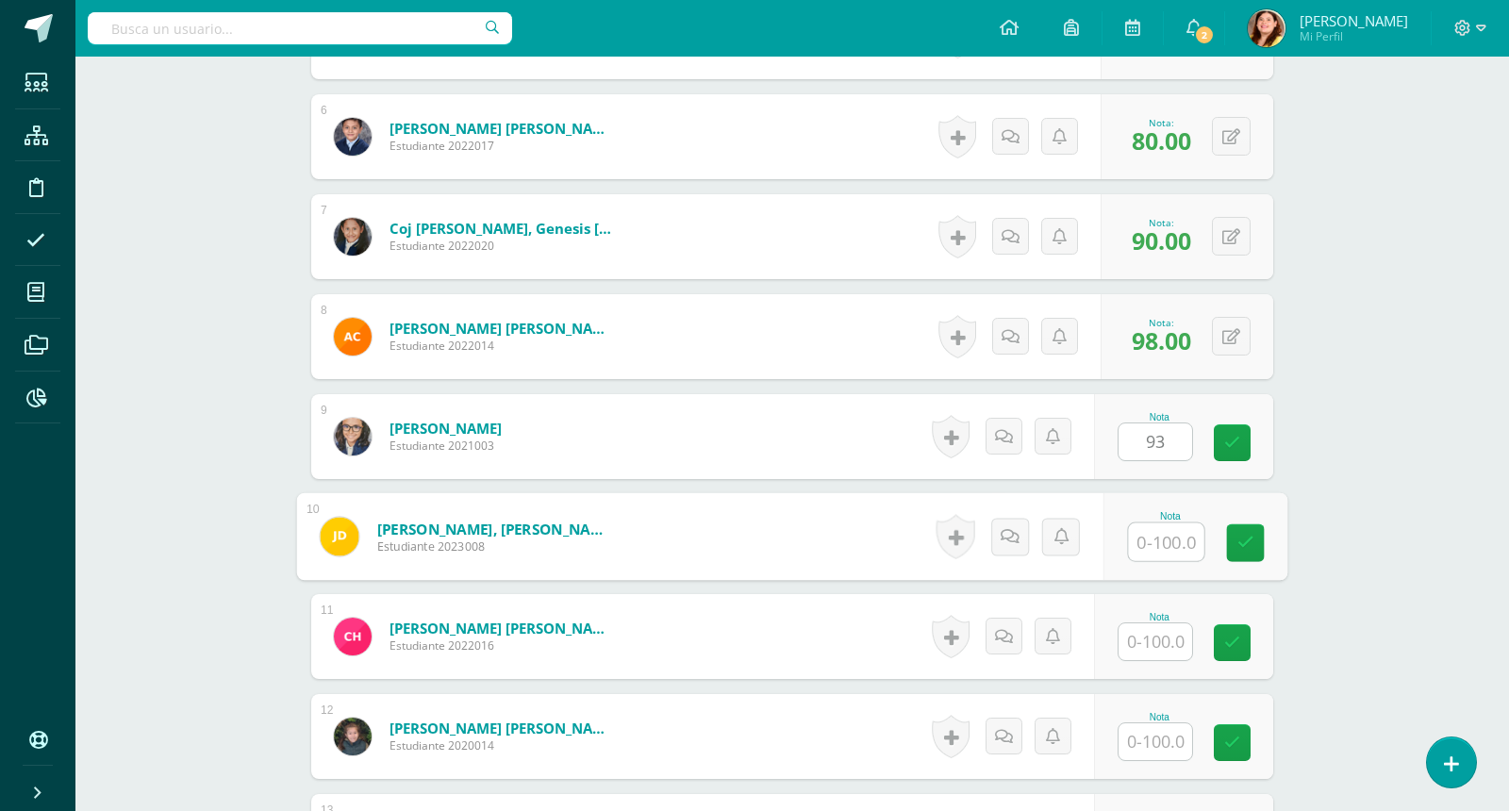
click at [1169, 540] on input "text" at bounding box center [1166, 542] width 75 height 38
type input "89"
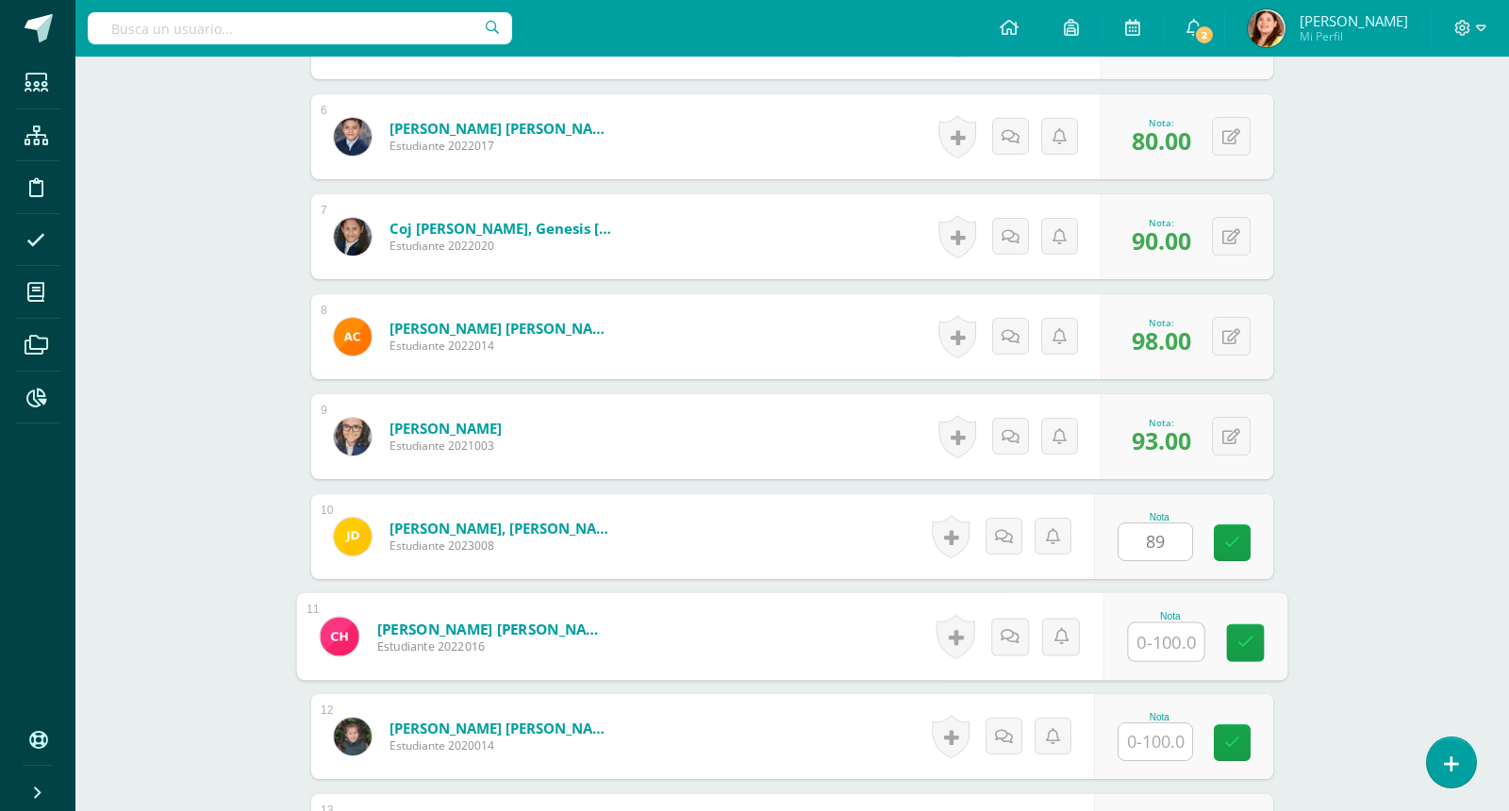
click at [1170, 632] on input "text" at bounding box center [1166, 642] width 75 height 38
type input "93"
click at [1353, 614] on div "Matemáticas Segundo Primaria "Matemática" Herramientas Detalle de asistencias A…" at bounding box center [792, 594] width 1434 height 3199
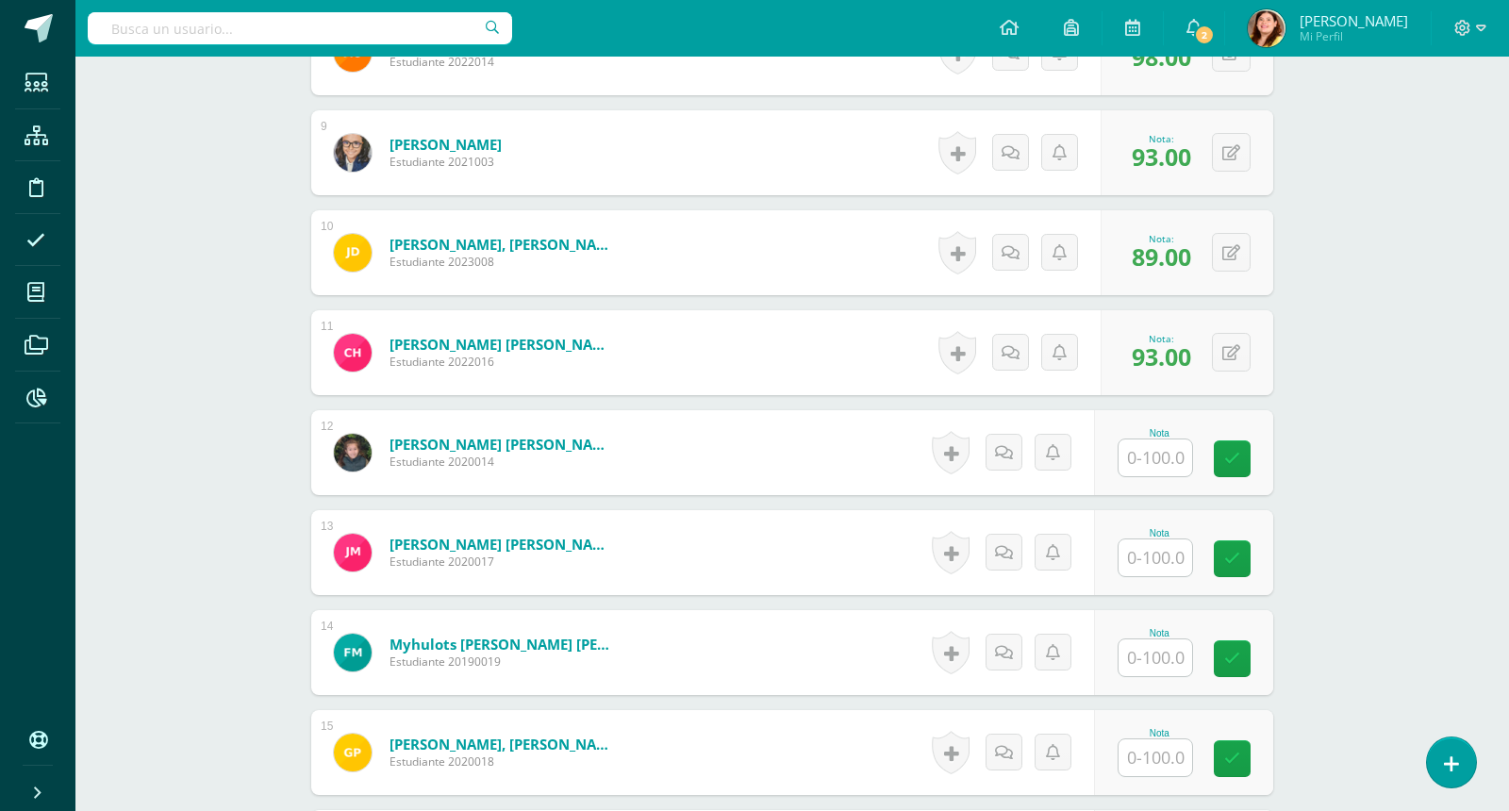
scroll to position [1391, 0]
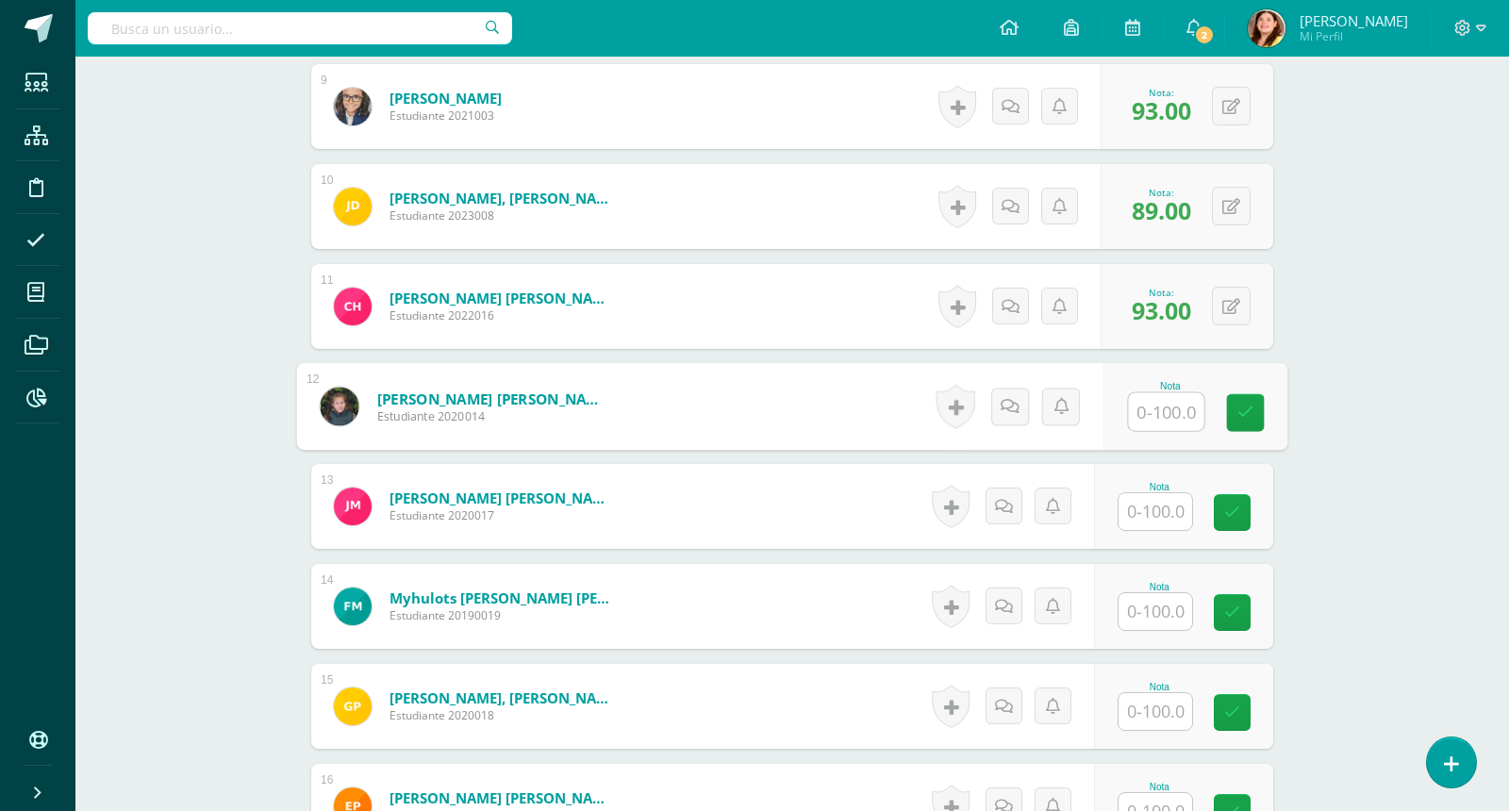
click at [1181, 411] on input "text" at bounding box center [1166, 412] width 75 height 38
type input "89"
click at [1177, 499] on input "text" at bounding box center [1156, 511] width 74 height 37
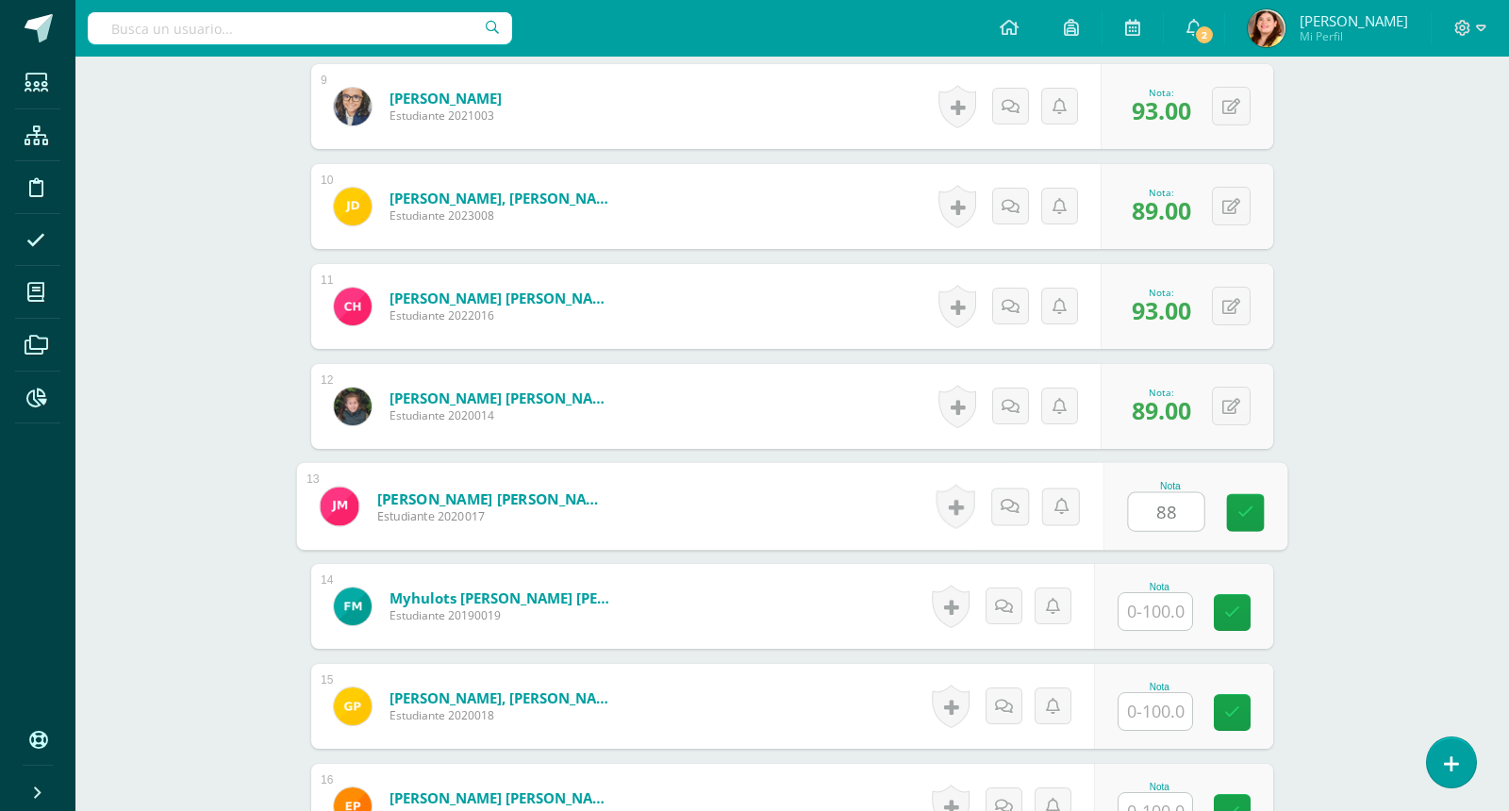
type input "88"
click at [1179, 599] on input "text" at bounding box center [1156, 611] width 74 height 37
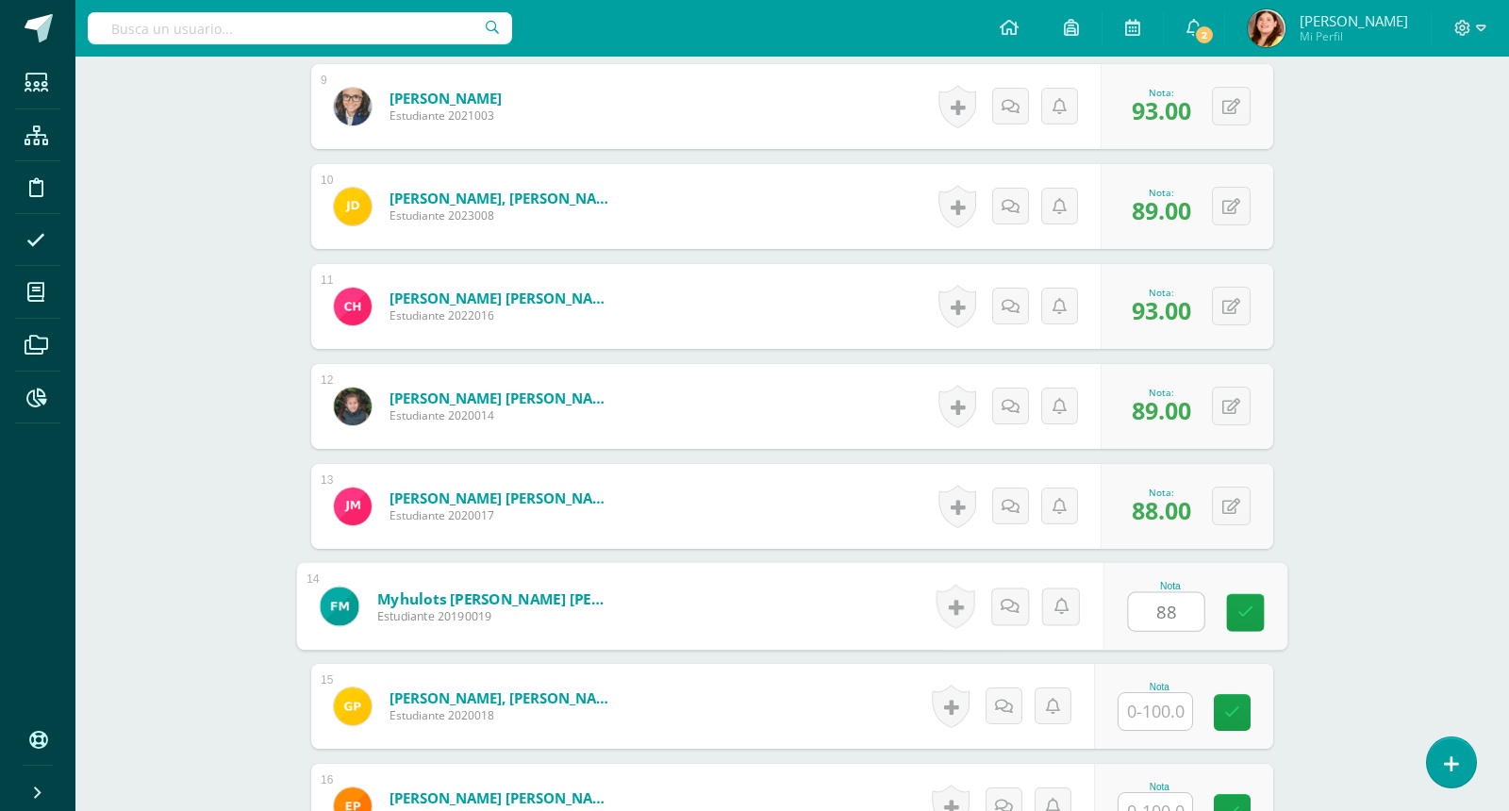
type input "88"
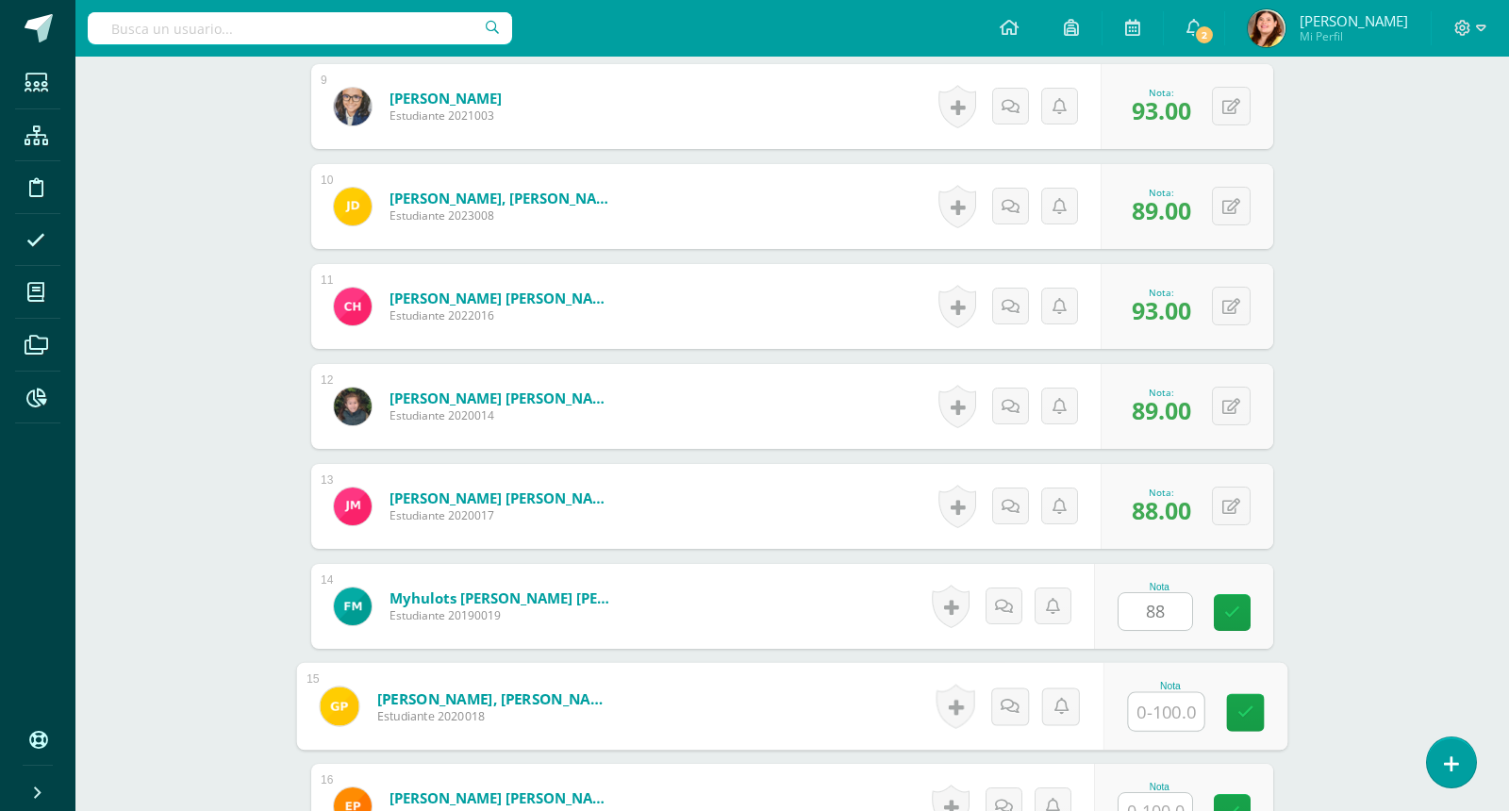
click at [1178, 707] on input "text" at bounding box center [1166, 712] width 75 height 38
type input "89"
click at [1397, 533] on div "Matemáticas Segundo Primaria "Matemática" Herramientas Detalle de asistencias A…" at bounding box center [792, 264] width 1434 height 3199
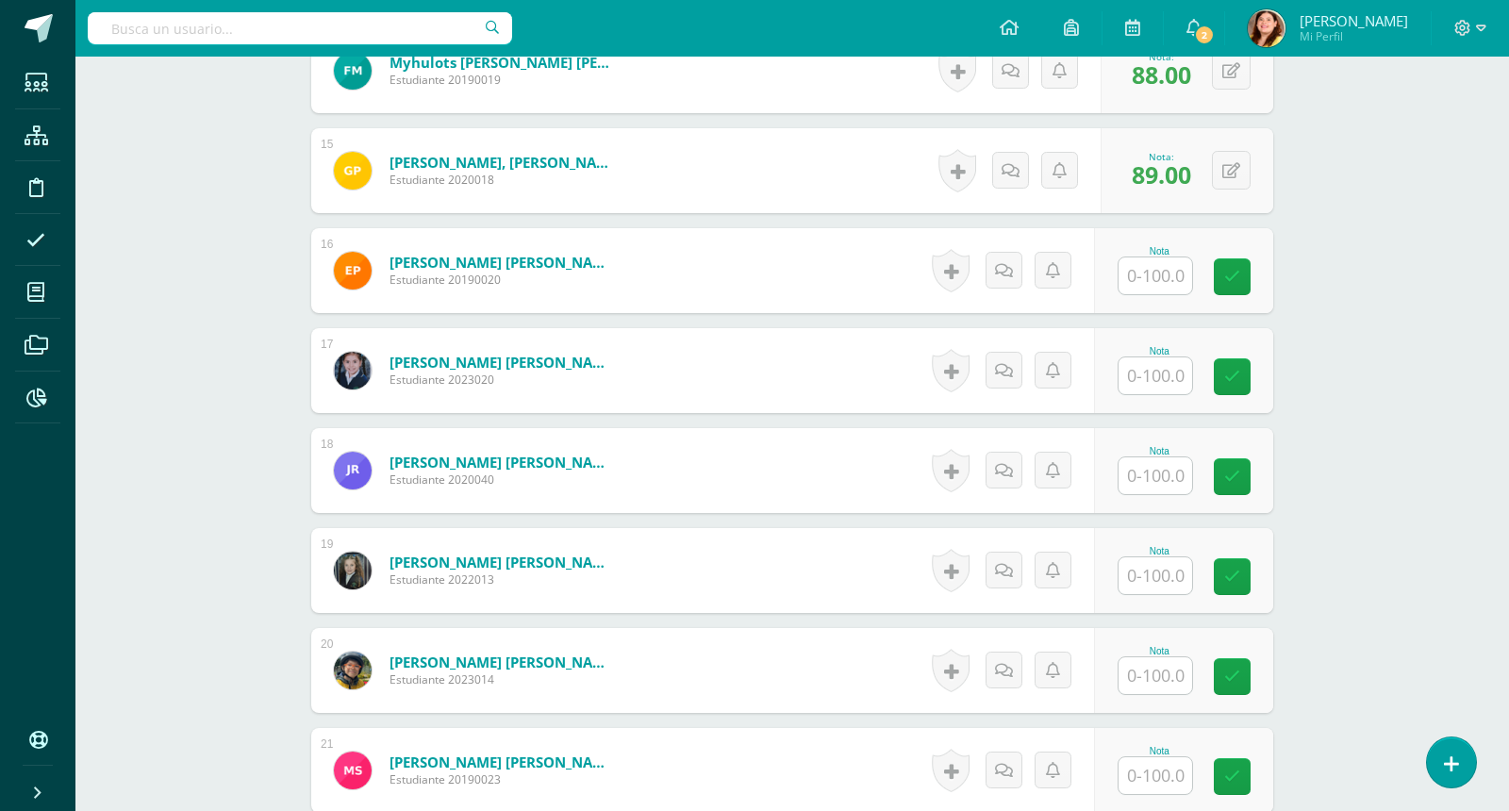
scroll to position [1957, 0]
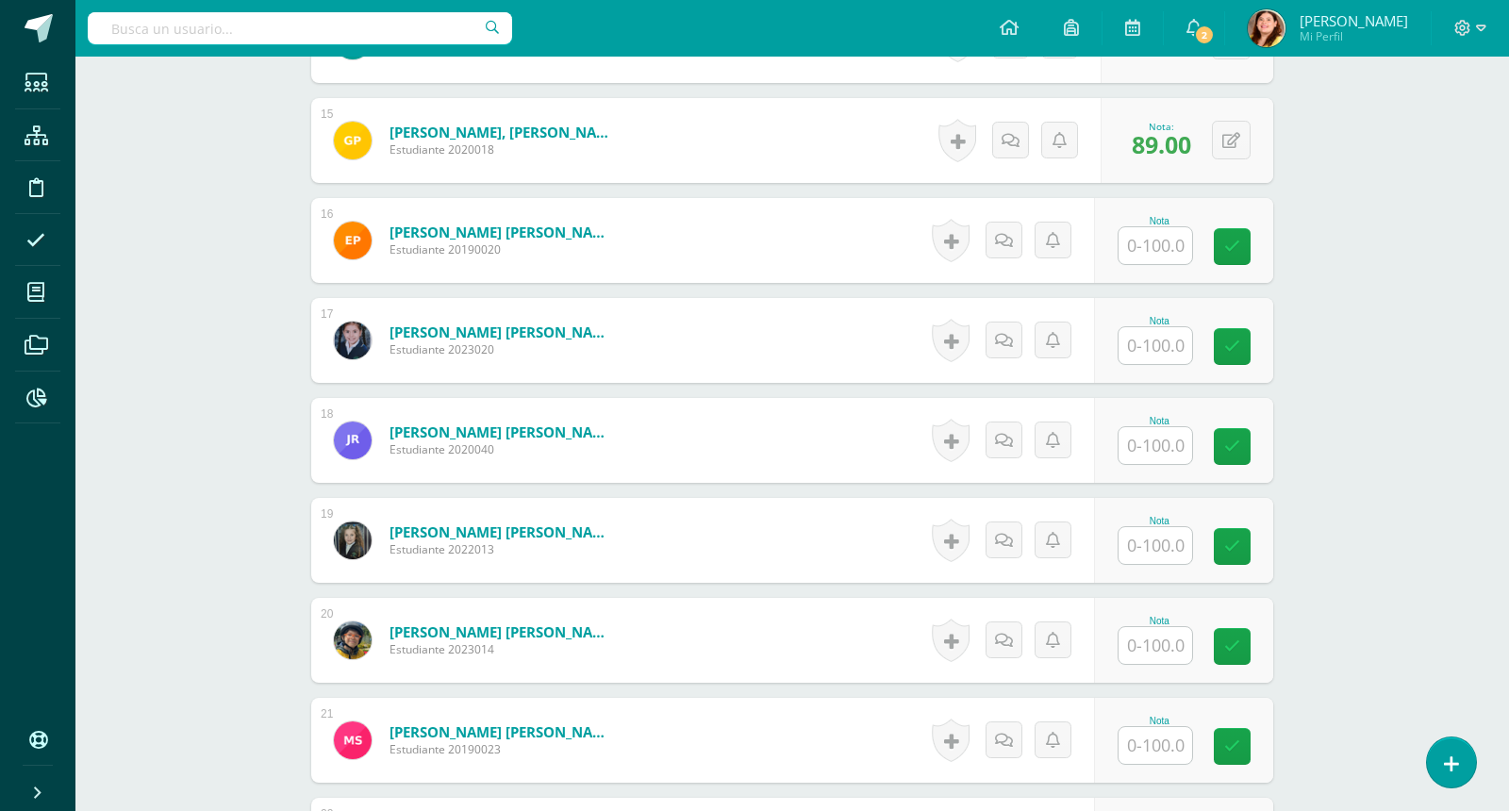
click at [1165, 235] on input "text" at bounding box center [1156, 245] width 74 height 37
type input "89"
click at [1171, 355] on input "text" at bounding box center [1156, 345] width 74 height 37
type input "87"
click at [1155, 455] on input "text" at bounding box center [1156, 445] width 74 height 37
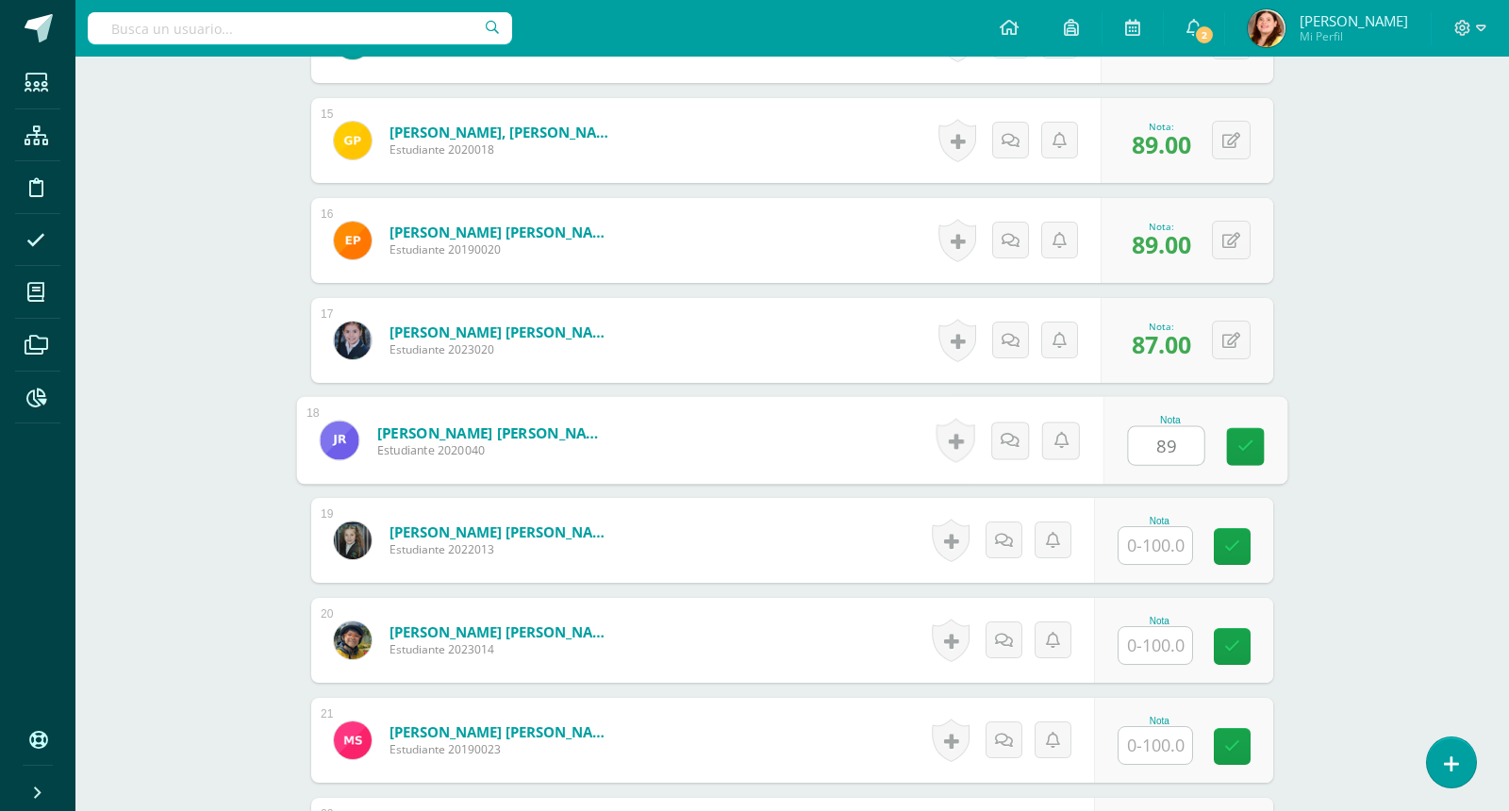
type input "89"
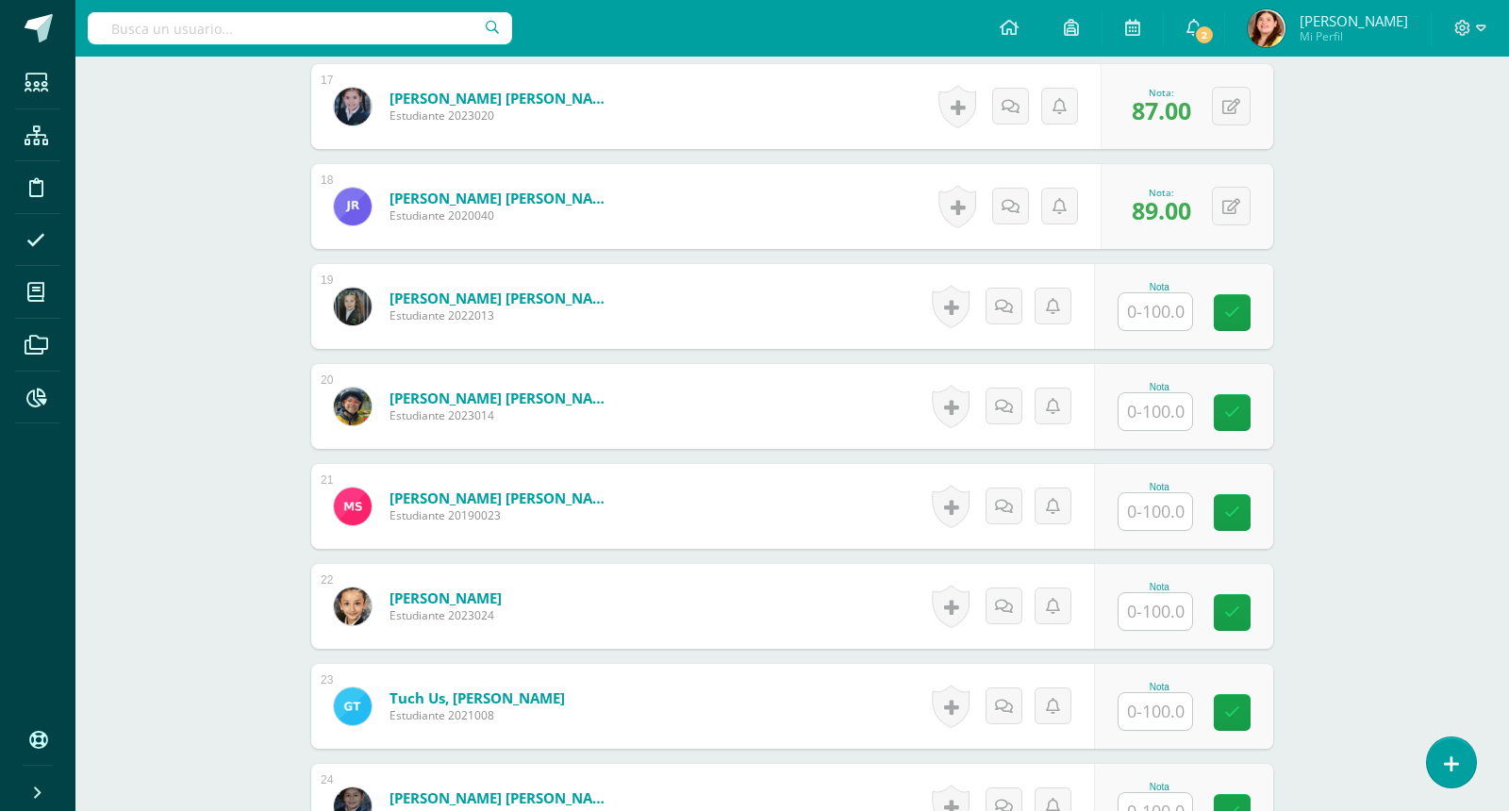
scroll to position [2193, 0]
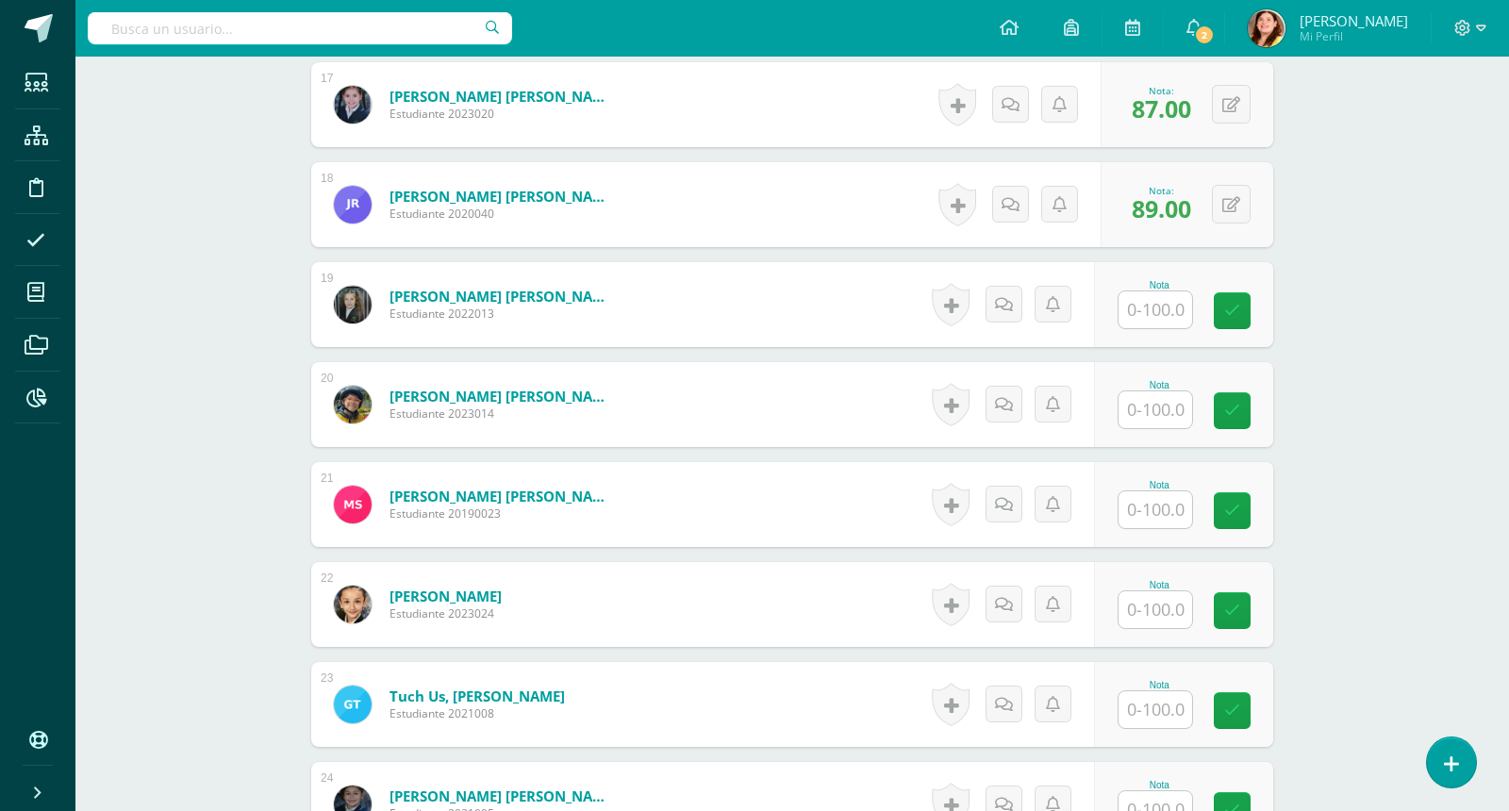
click at [1144, 294] on input "text" at bounding box center [1156, 309] width 74 height 37
type input "100"
type input "90"
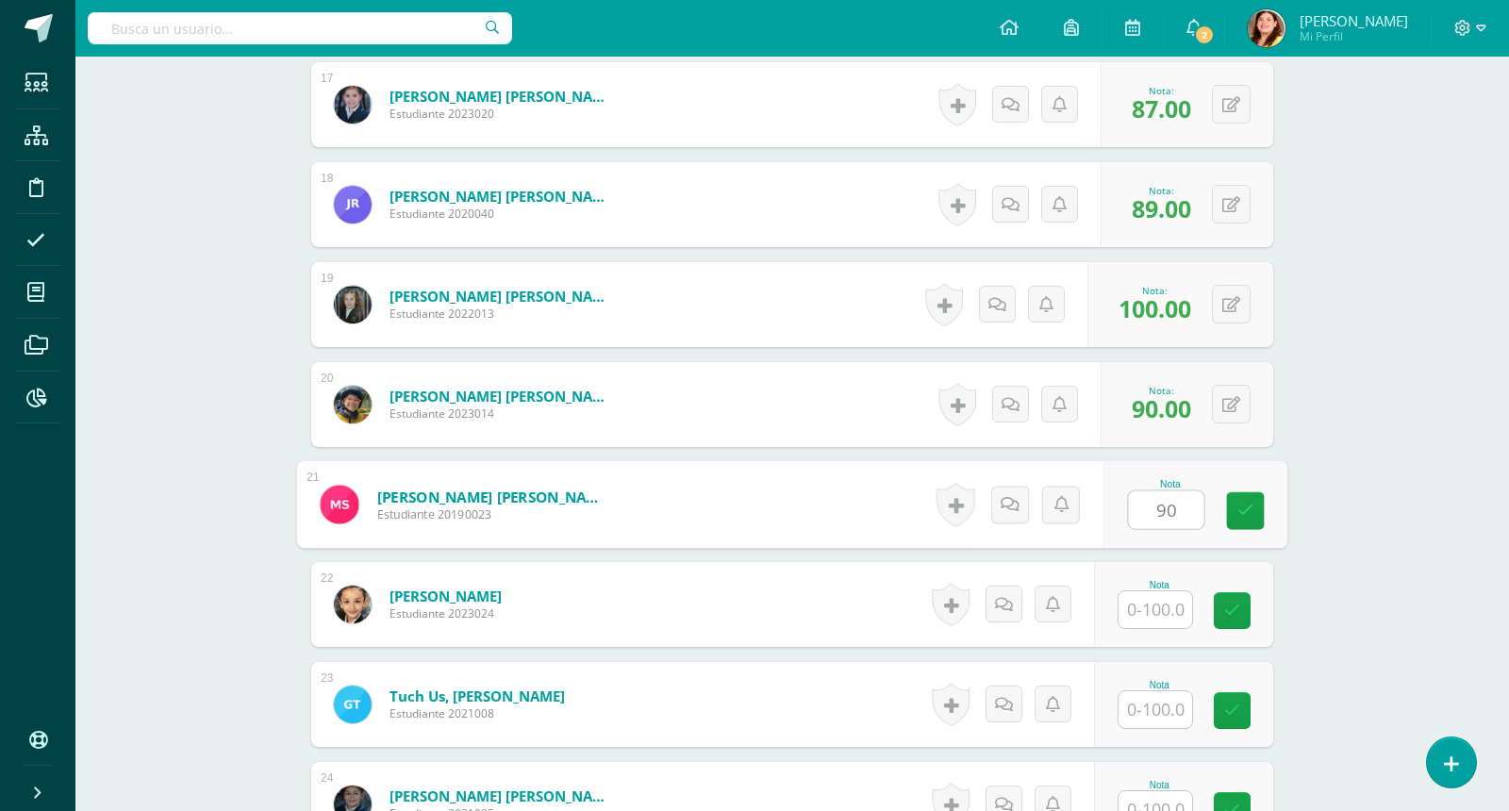
type input "90"
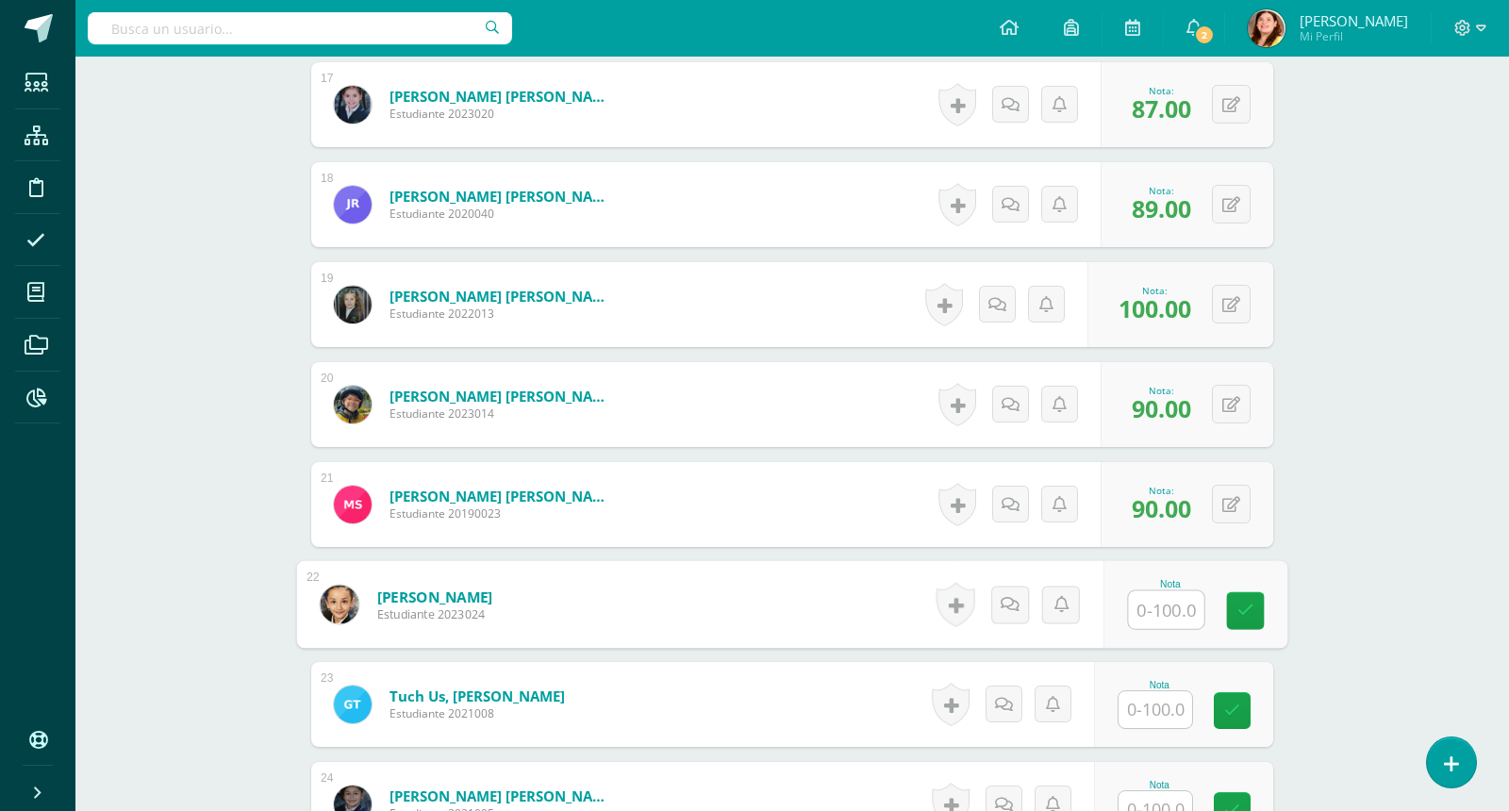
type input "1"
type input "98"
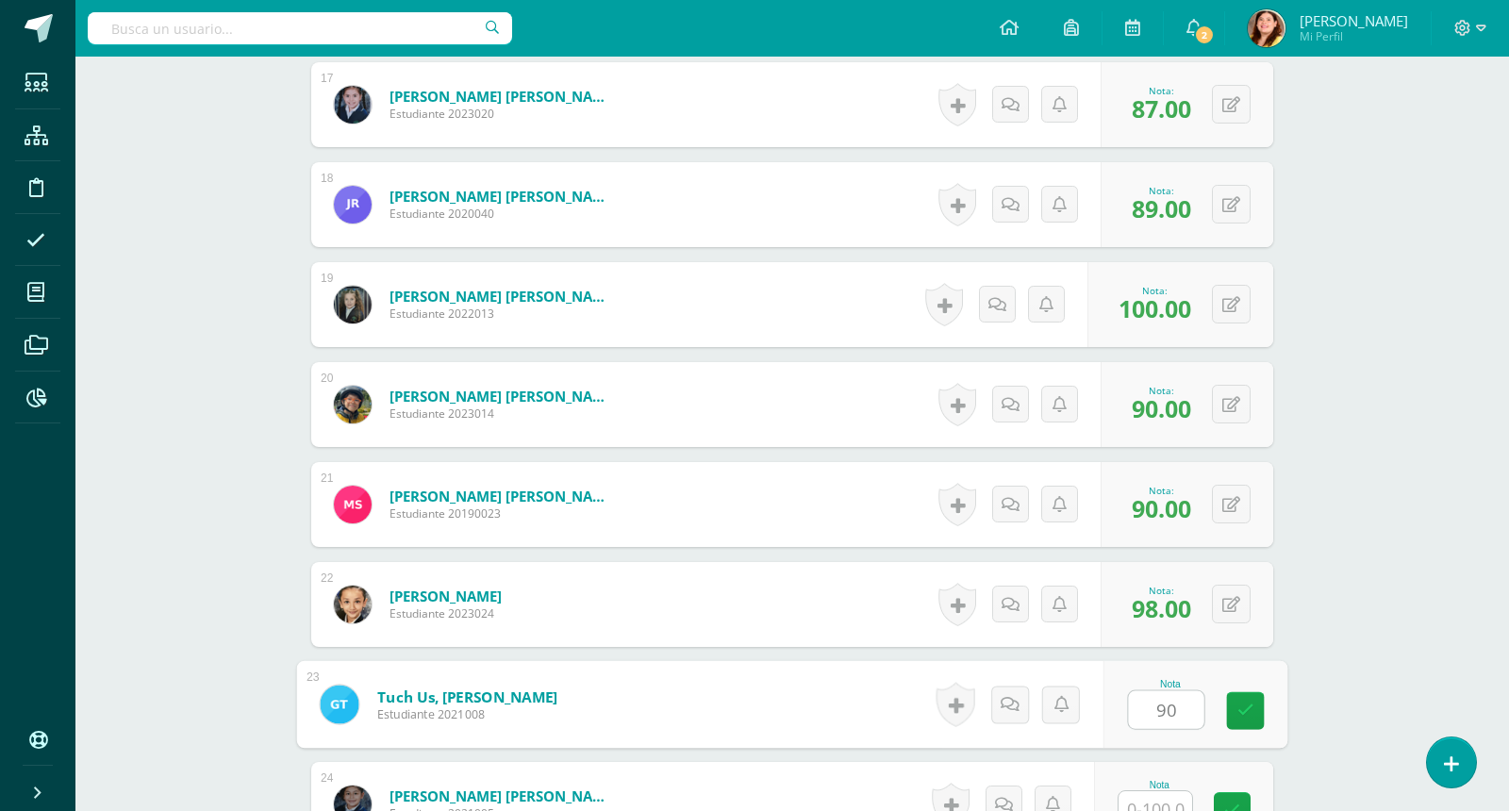
type input "90"
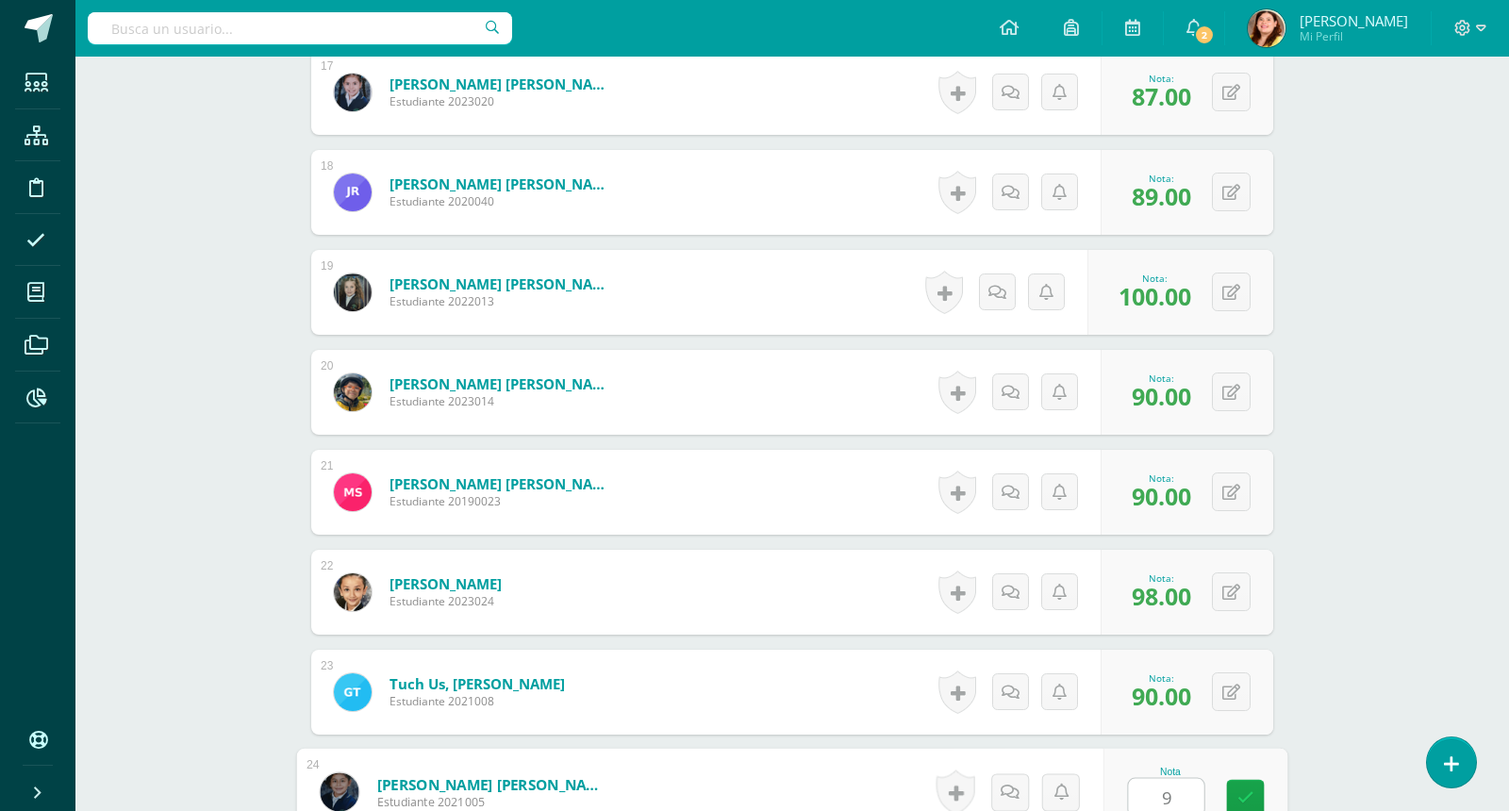
type input "90"
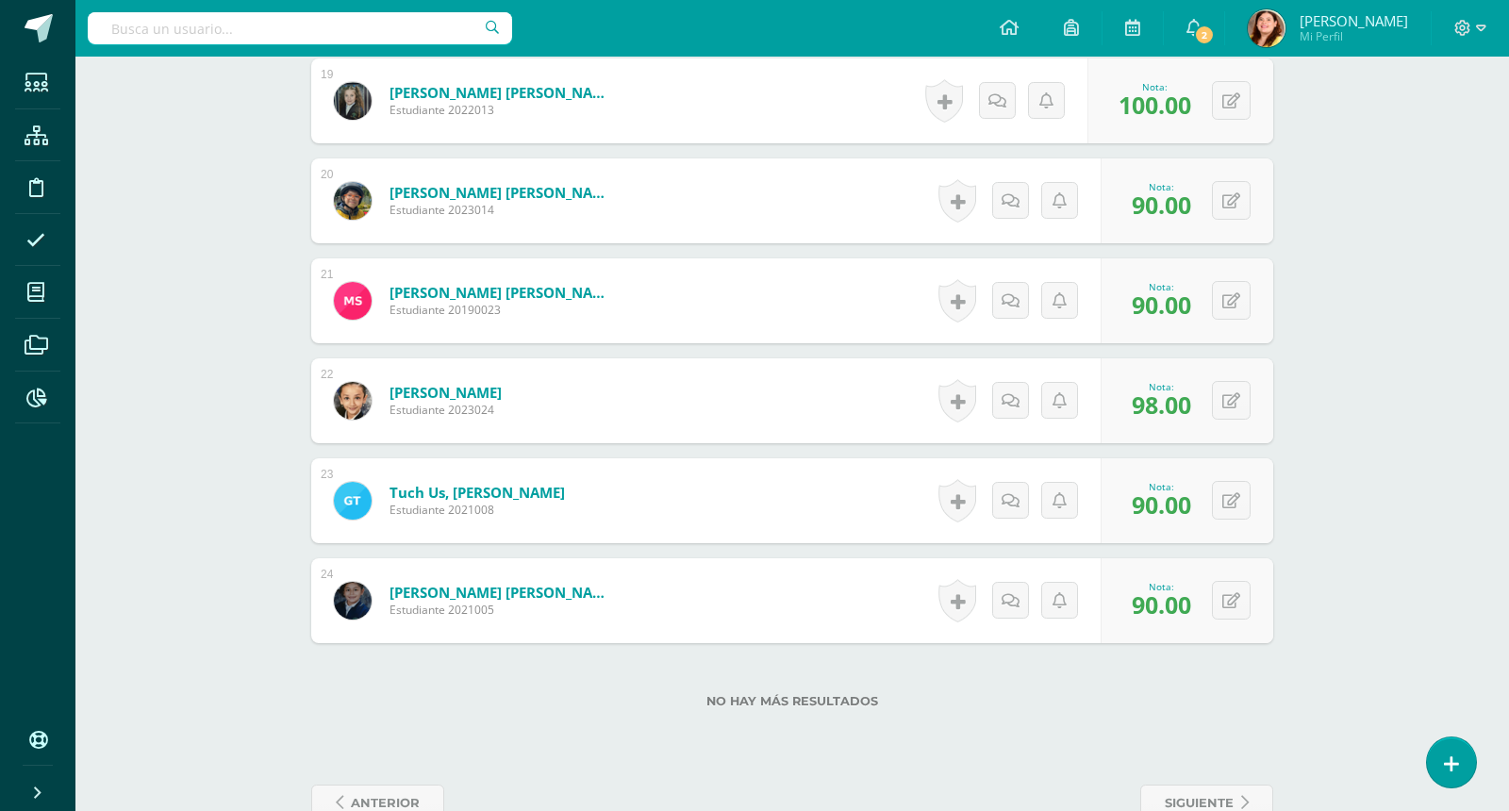
scroll to position [2443, 0]
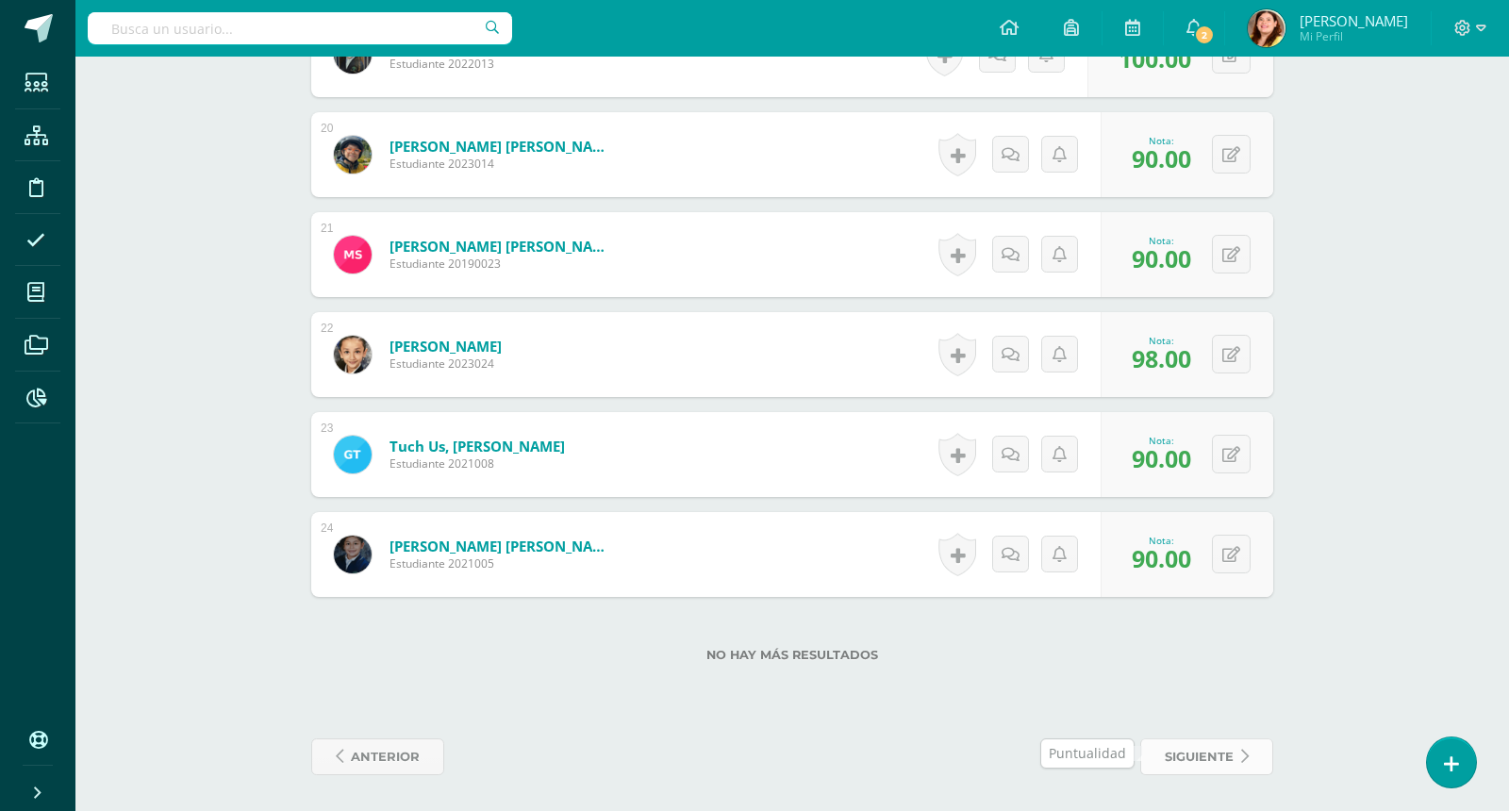
click at [1230, 746] on span "siguiente" at bounding box center [1199, 756] width 69 height 35
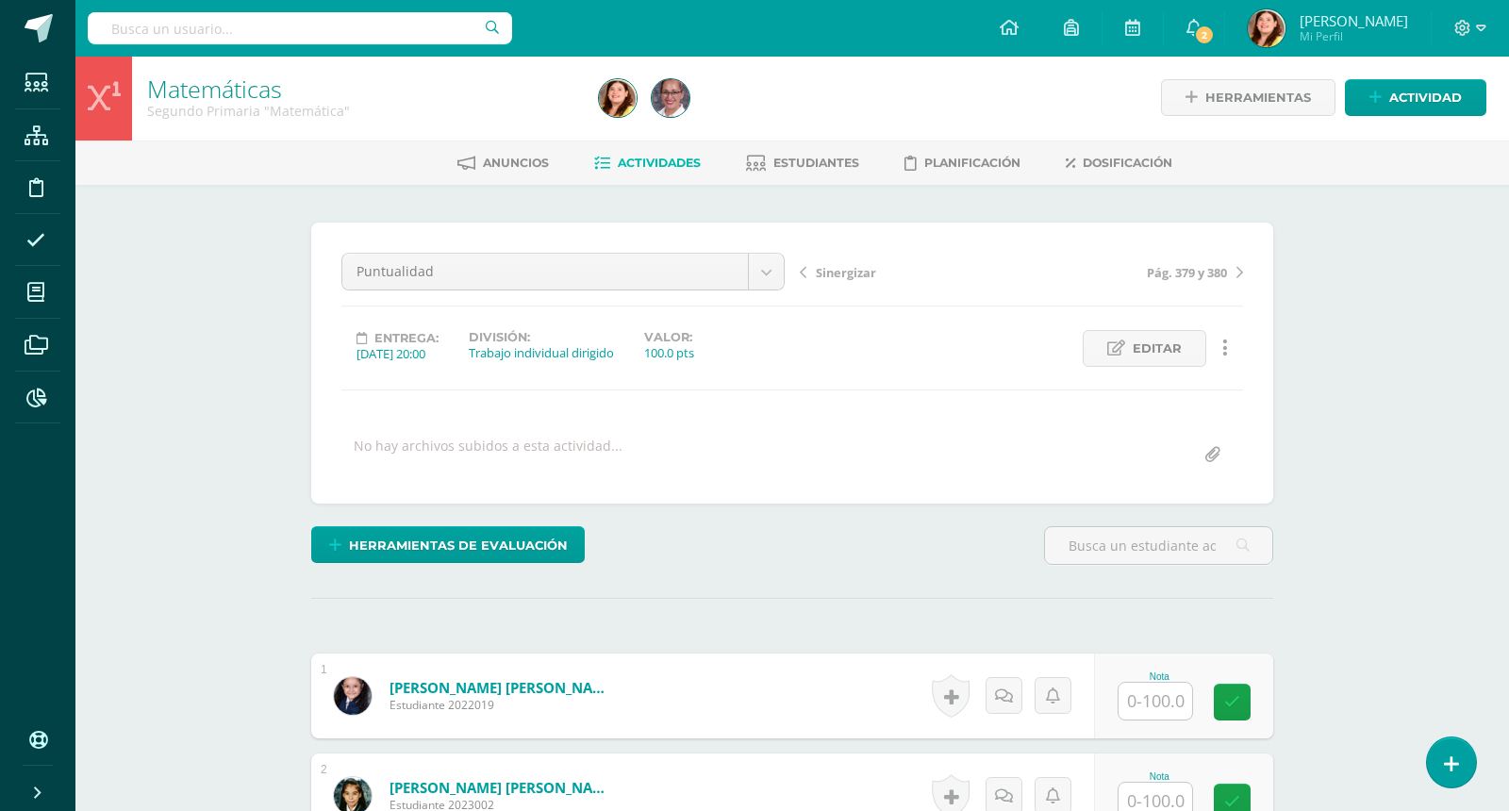
scroll to position [3, 0]
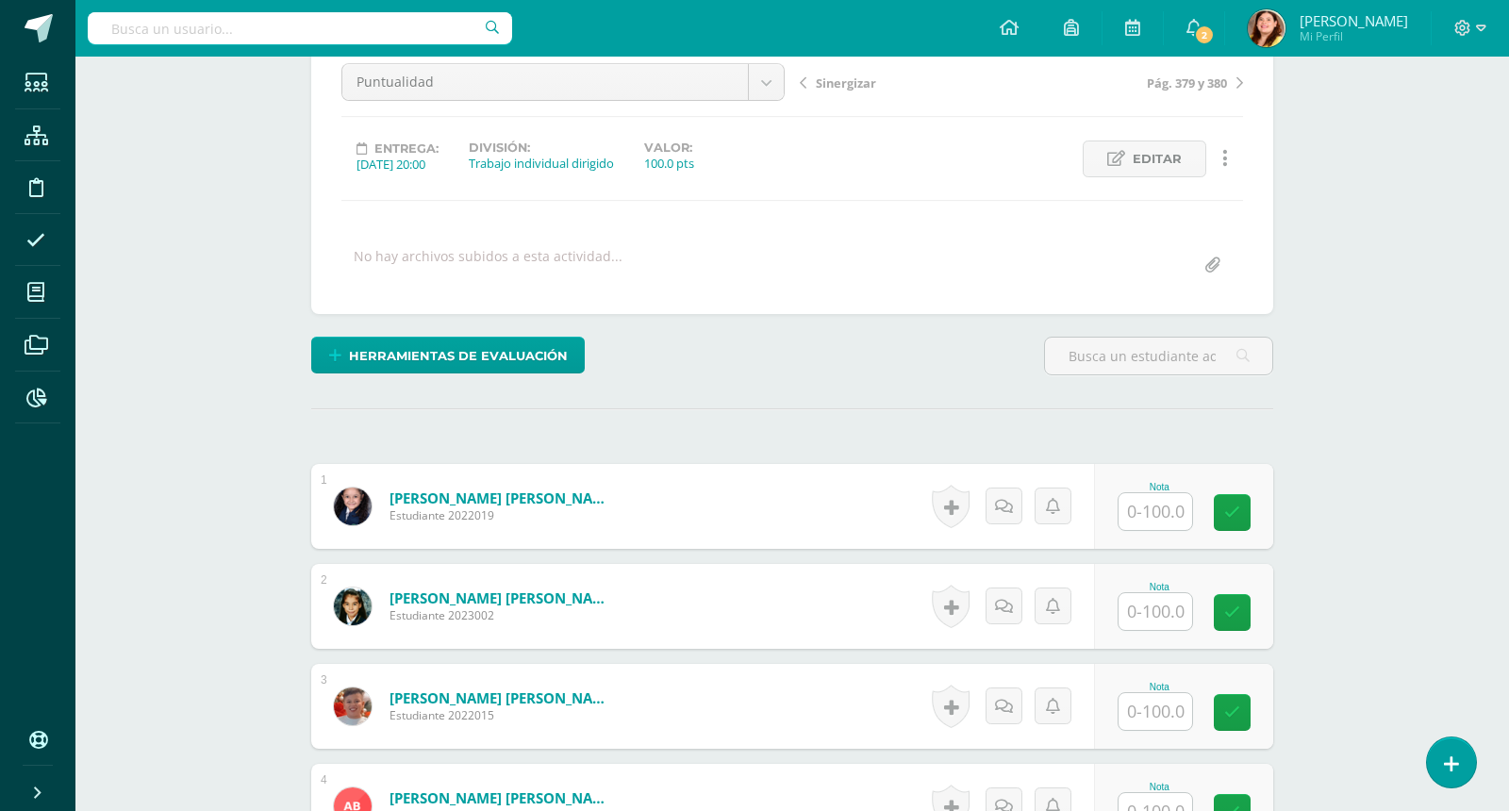
scroll to position [239, 0]
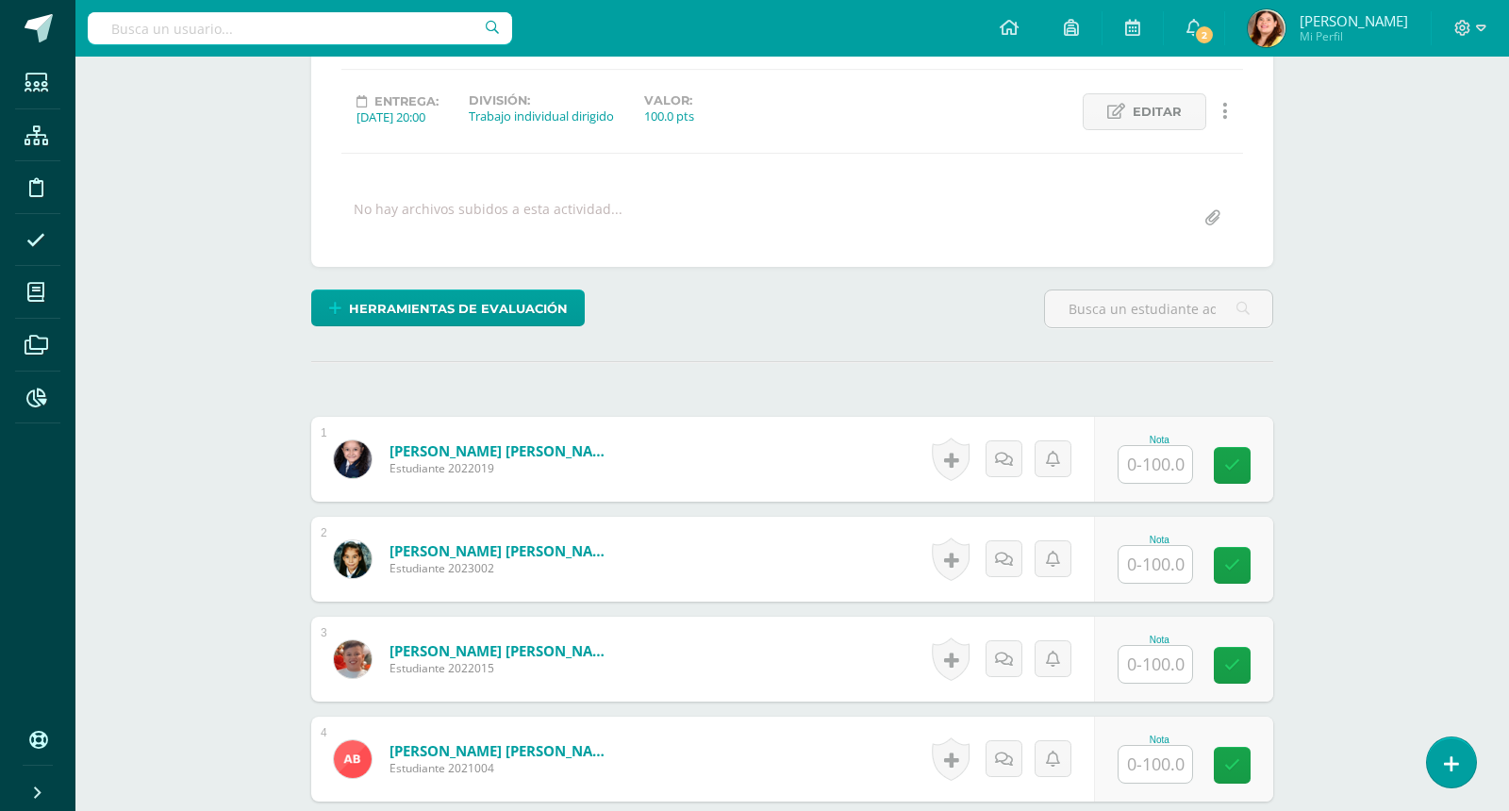
click at [1126, 473] on div "Nota" at bounding box center [1183, 459] width 179 height 85
type input "6"
type input "87"
click at [1180, 563] on input "text" at bounding box center [1166, 565] width 75 height 38
type input "93"
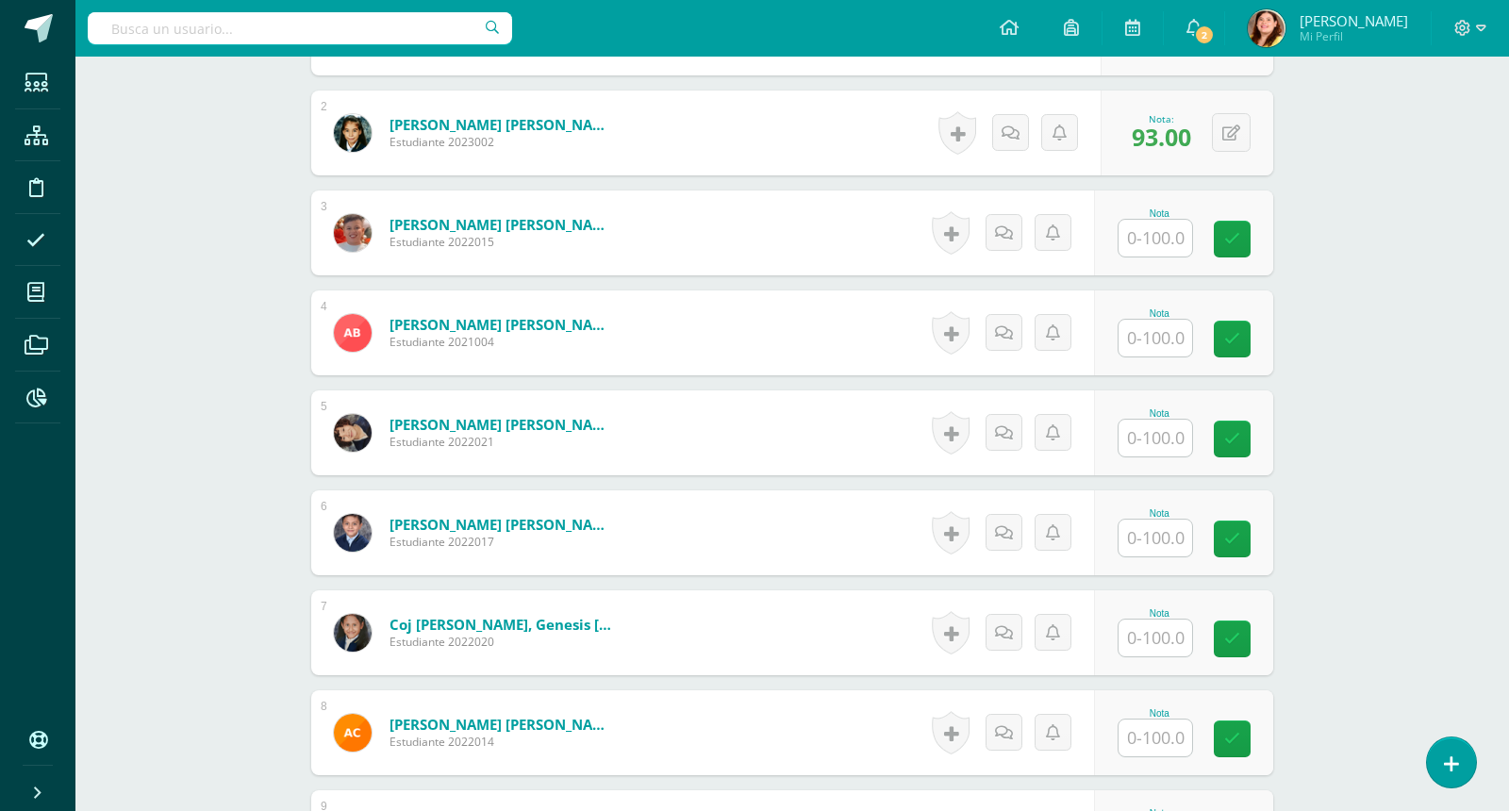
scroll to position [710, 0]
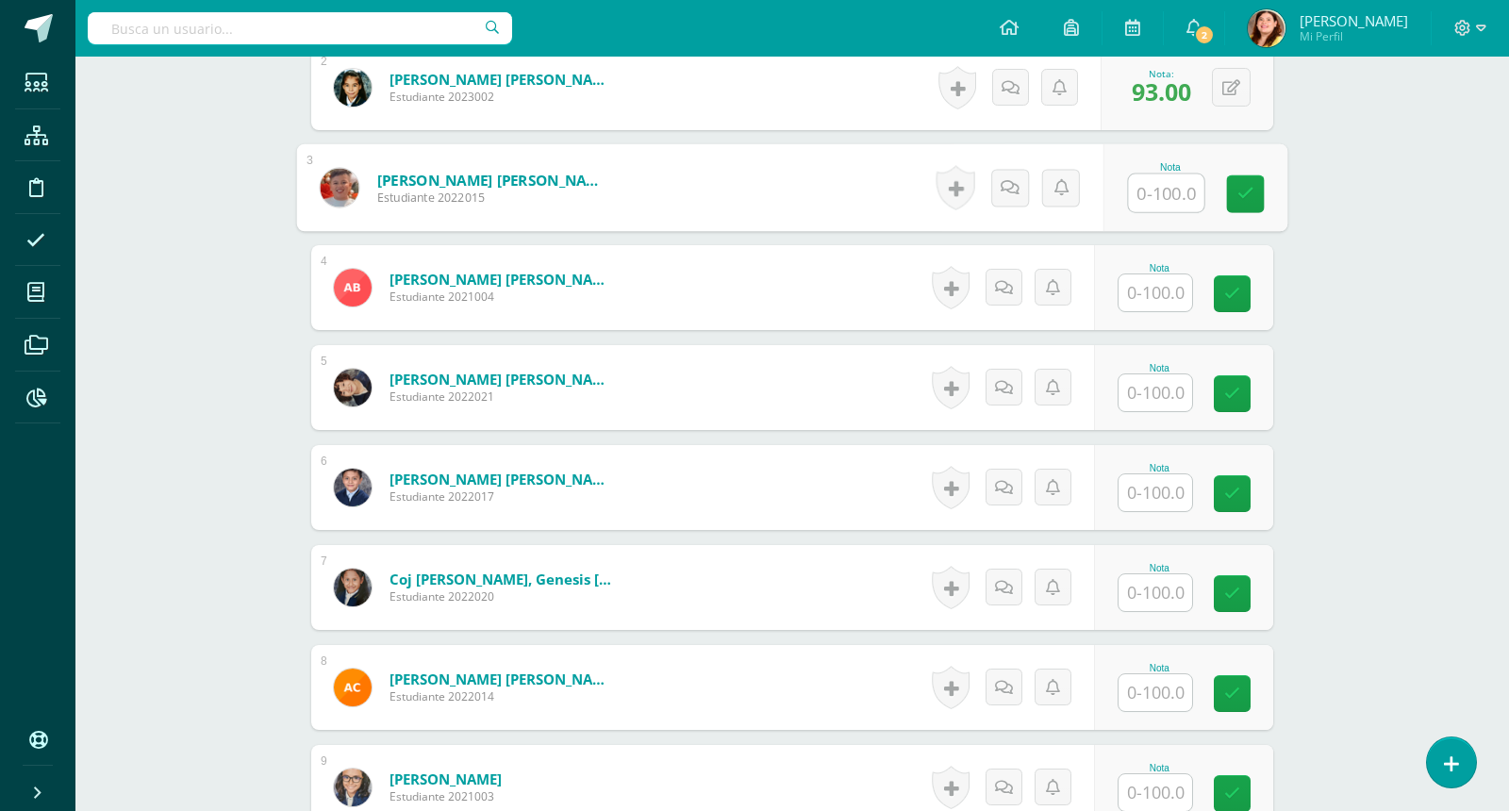
click at [1138, 195] on input "text" at bounding box center [1166, 193] width 75 height 38
type input "96"
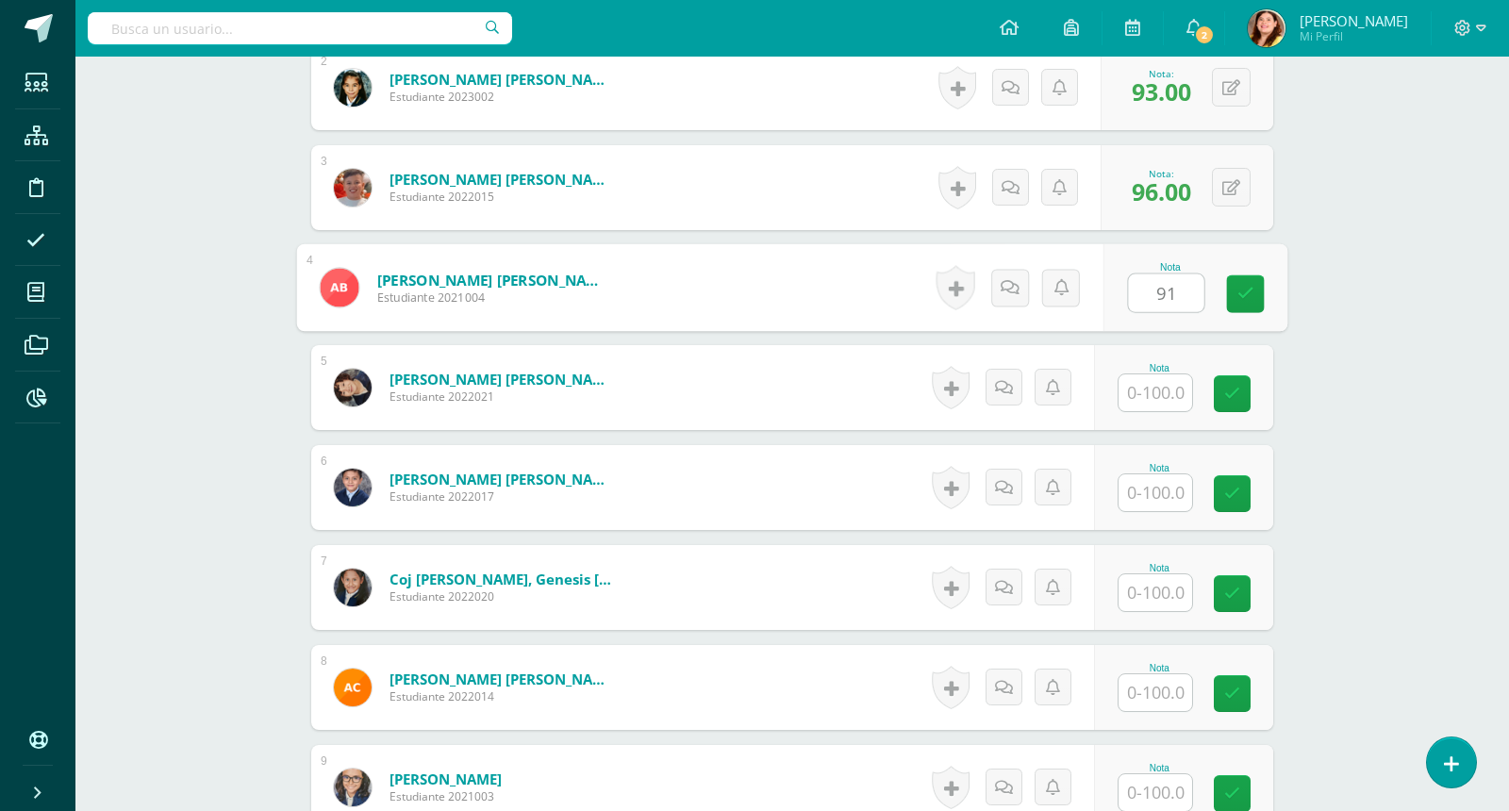
type input "91"
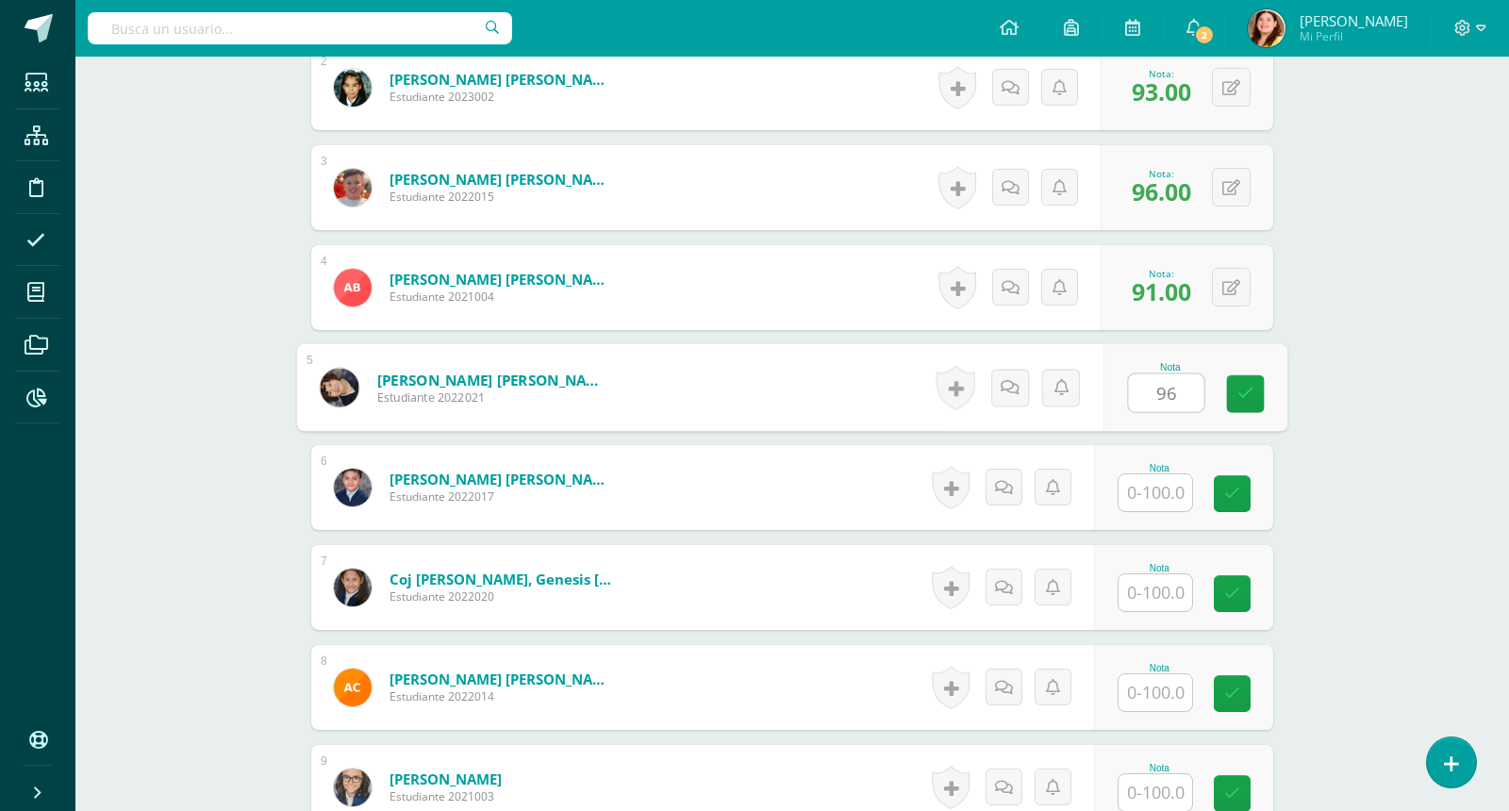
type input "96"
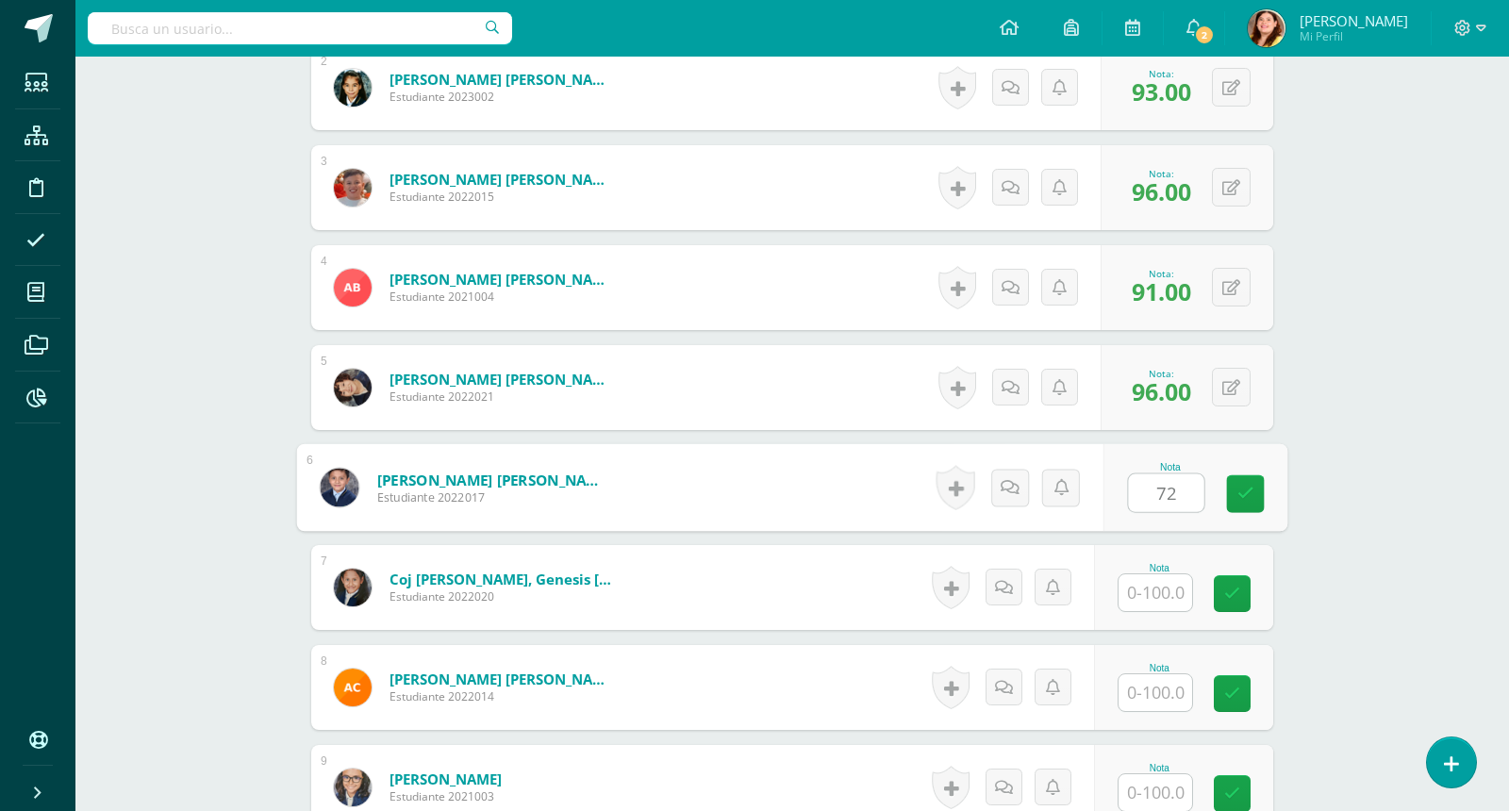
type input "72"
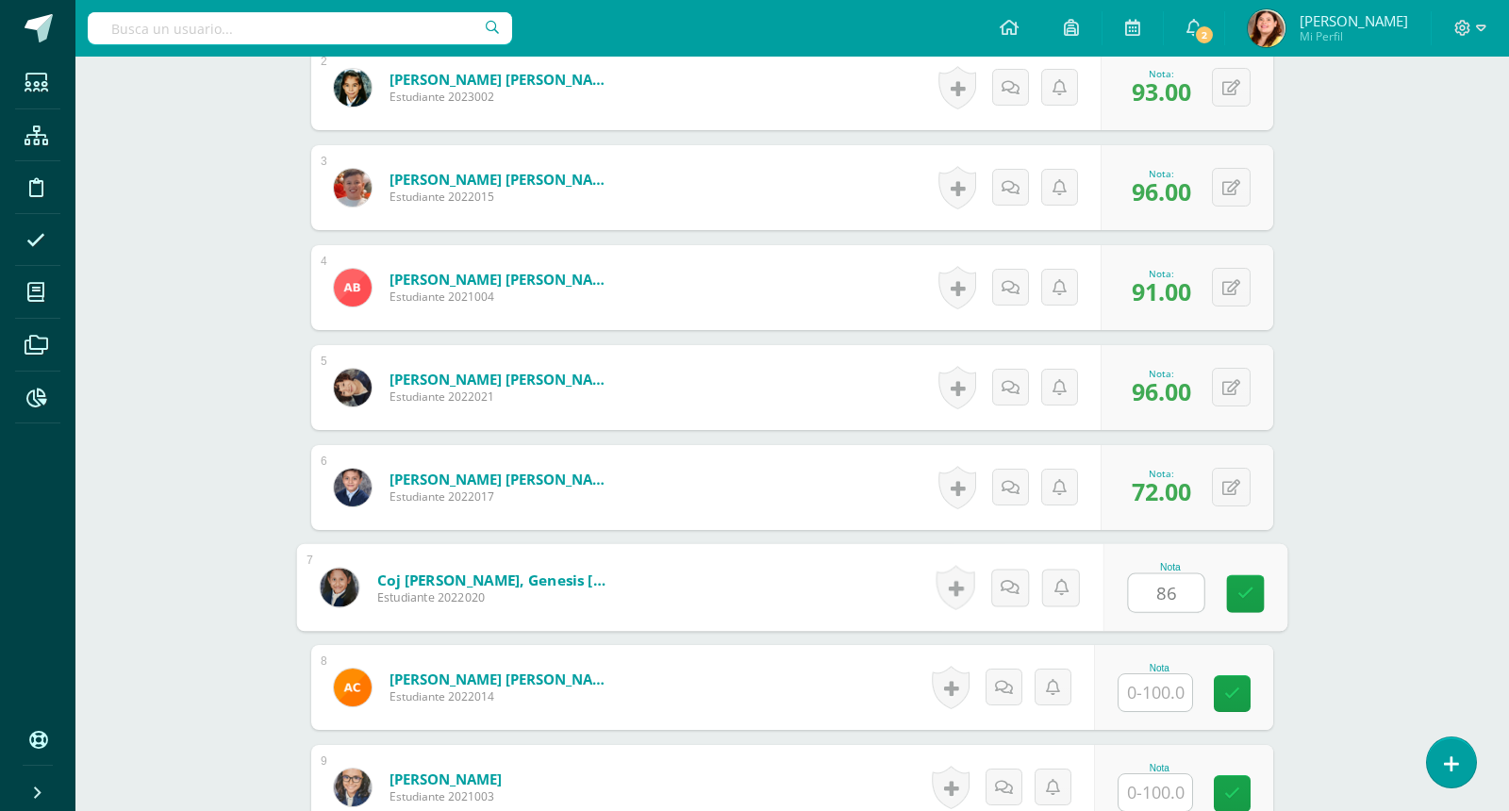
type input "86"
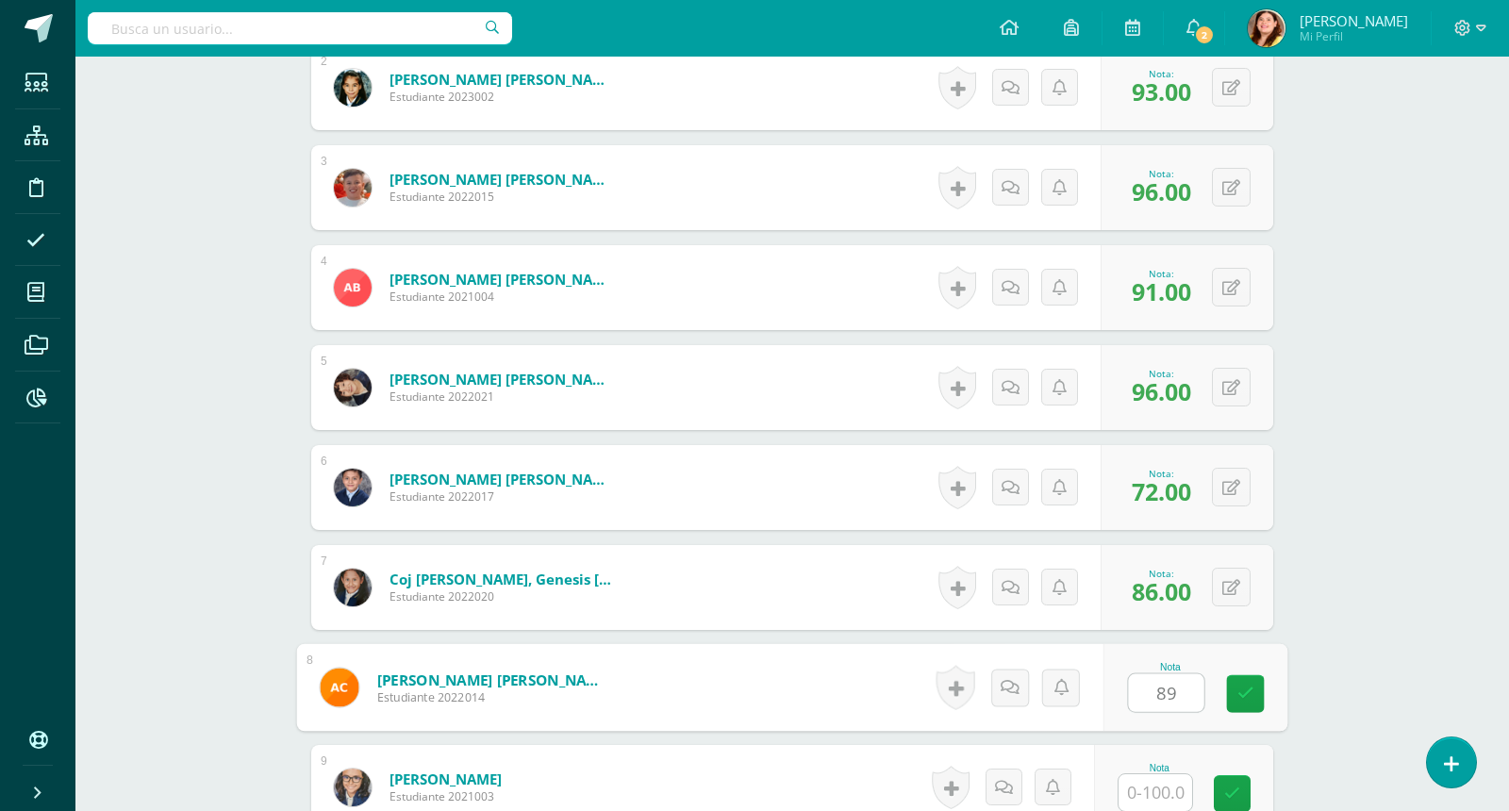
type input "89"
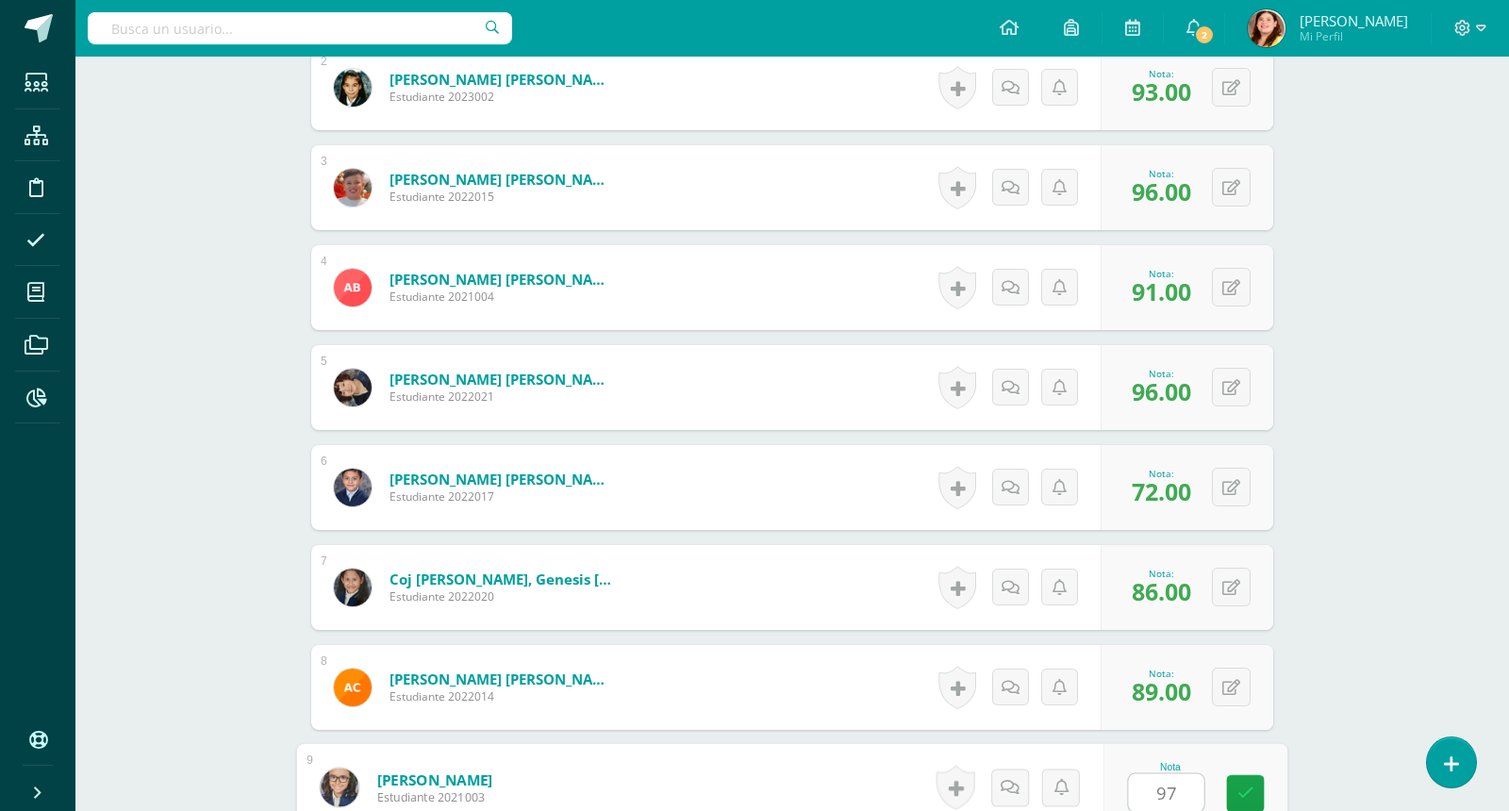
type input "97"
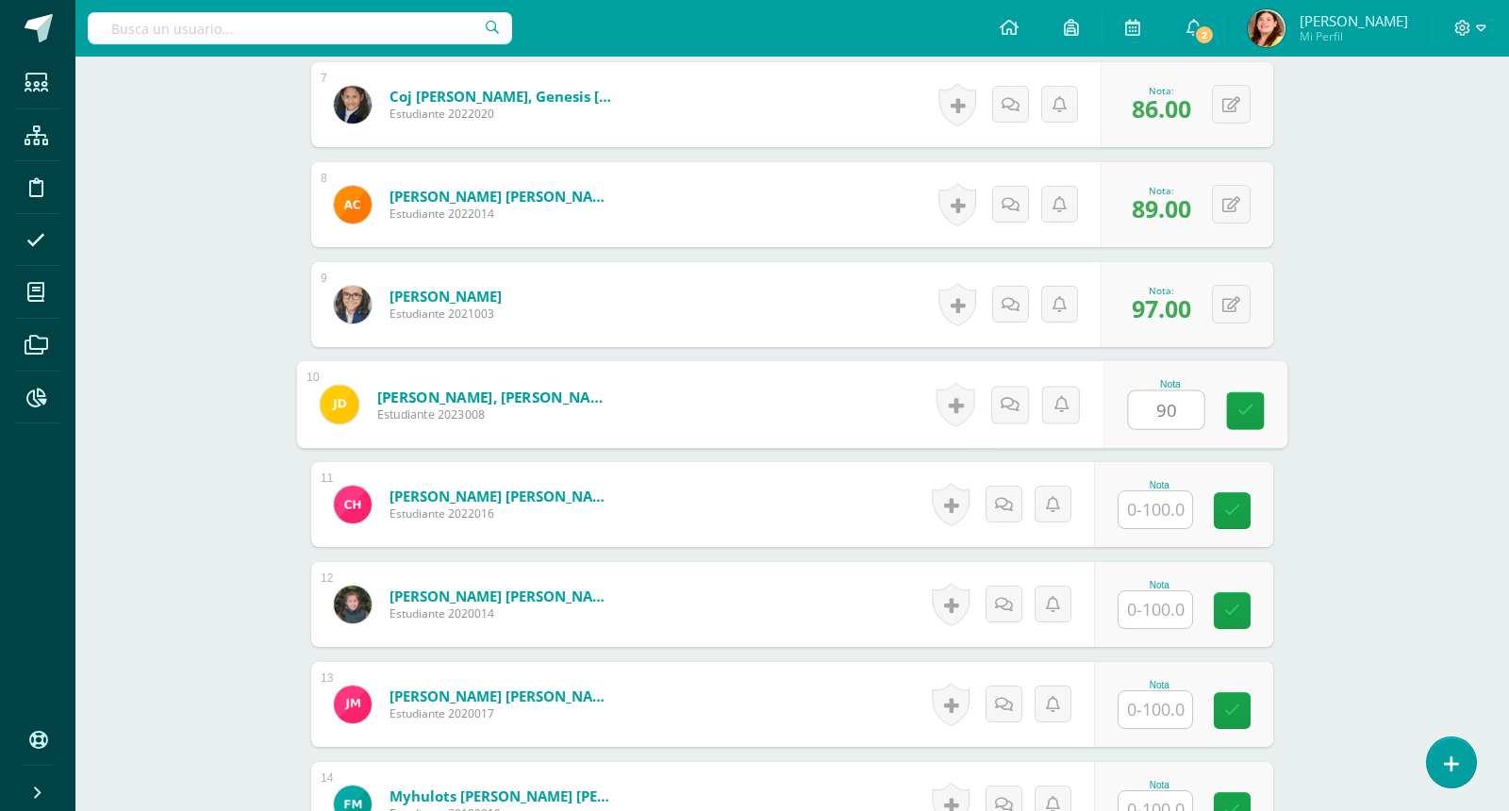
type input "90"
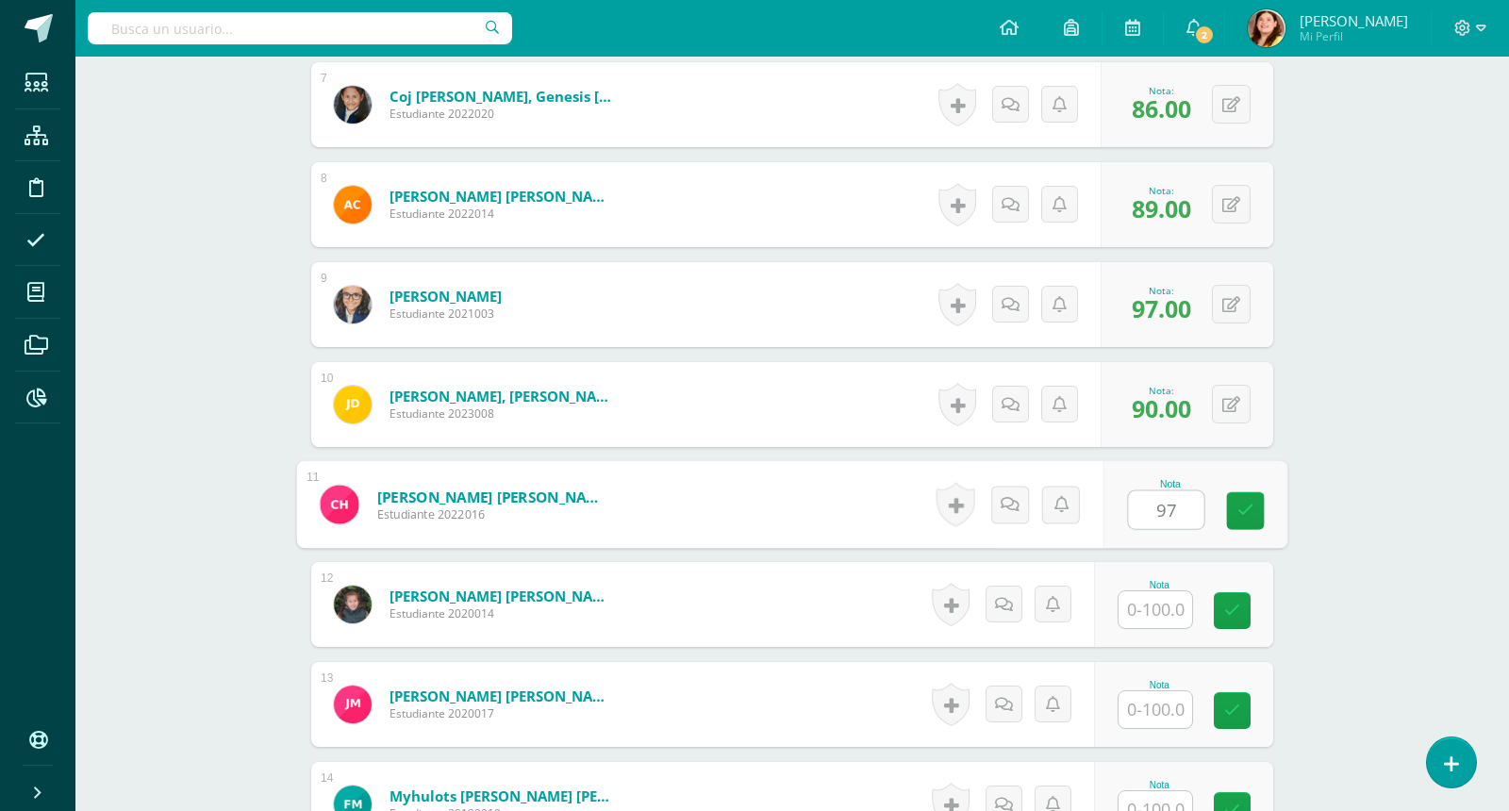
type input "97"
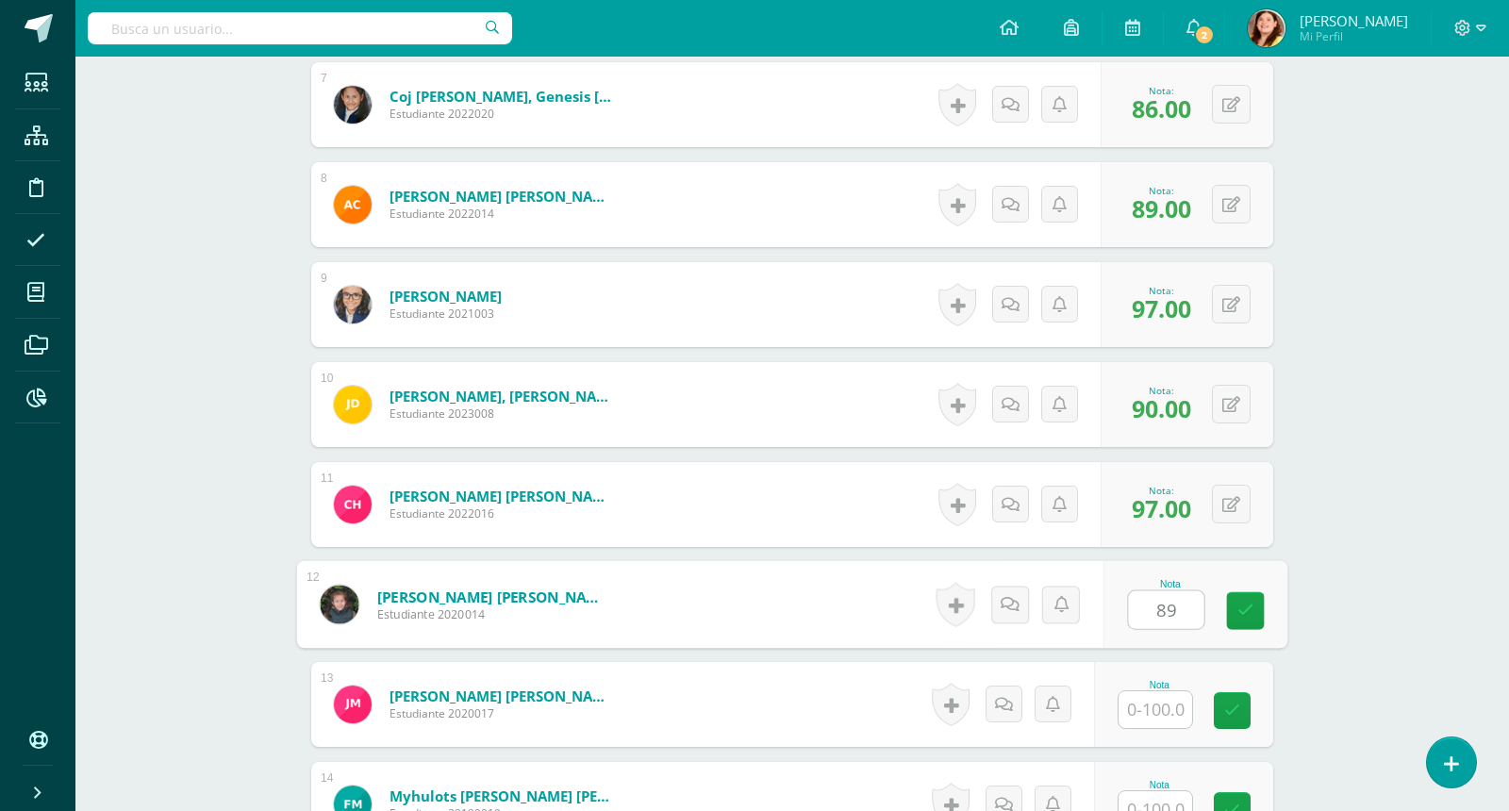
type input "89"
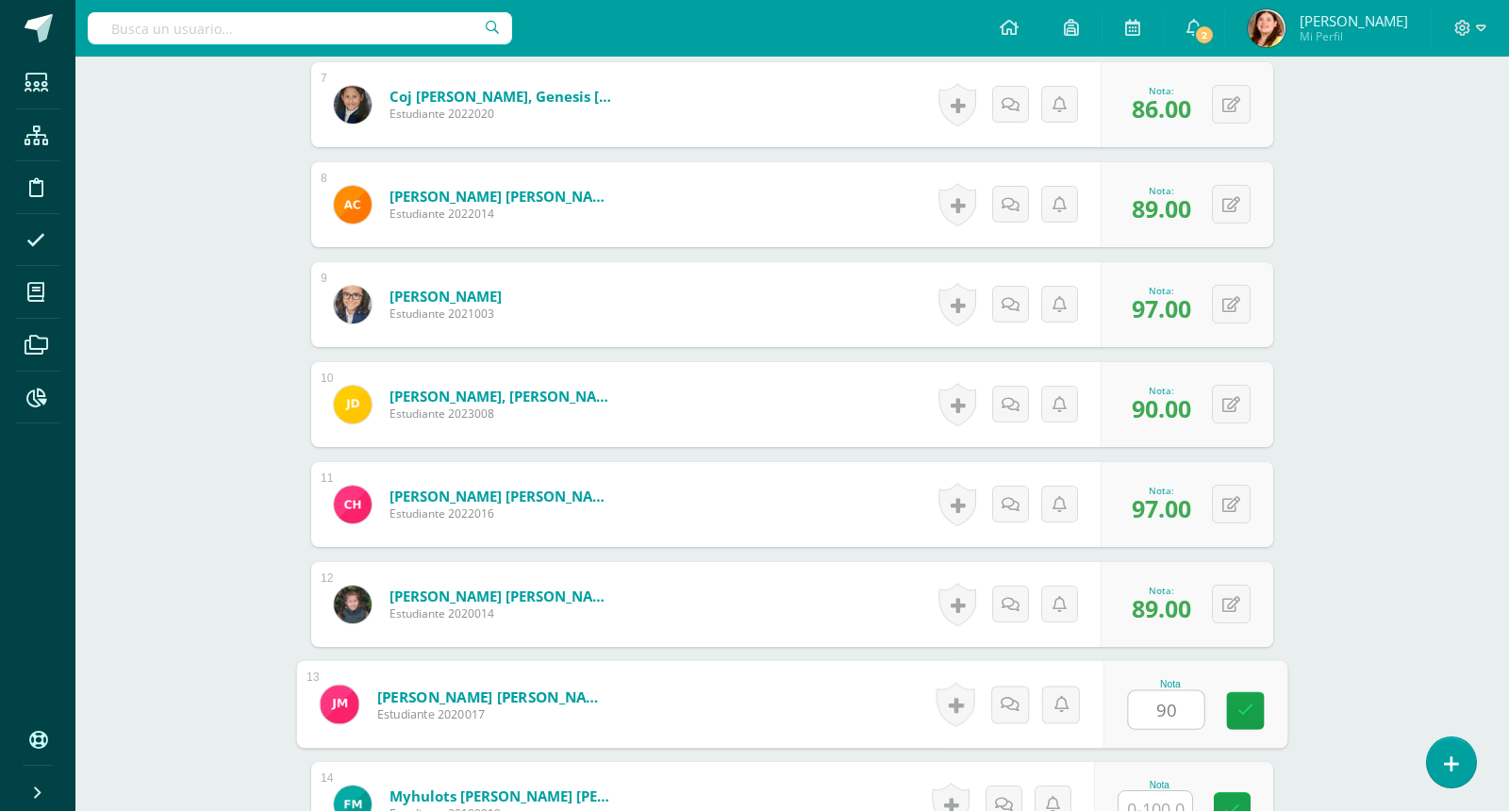
type input "90"
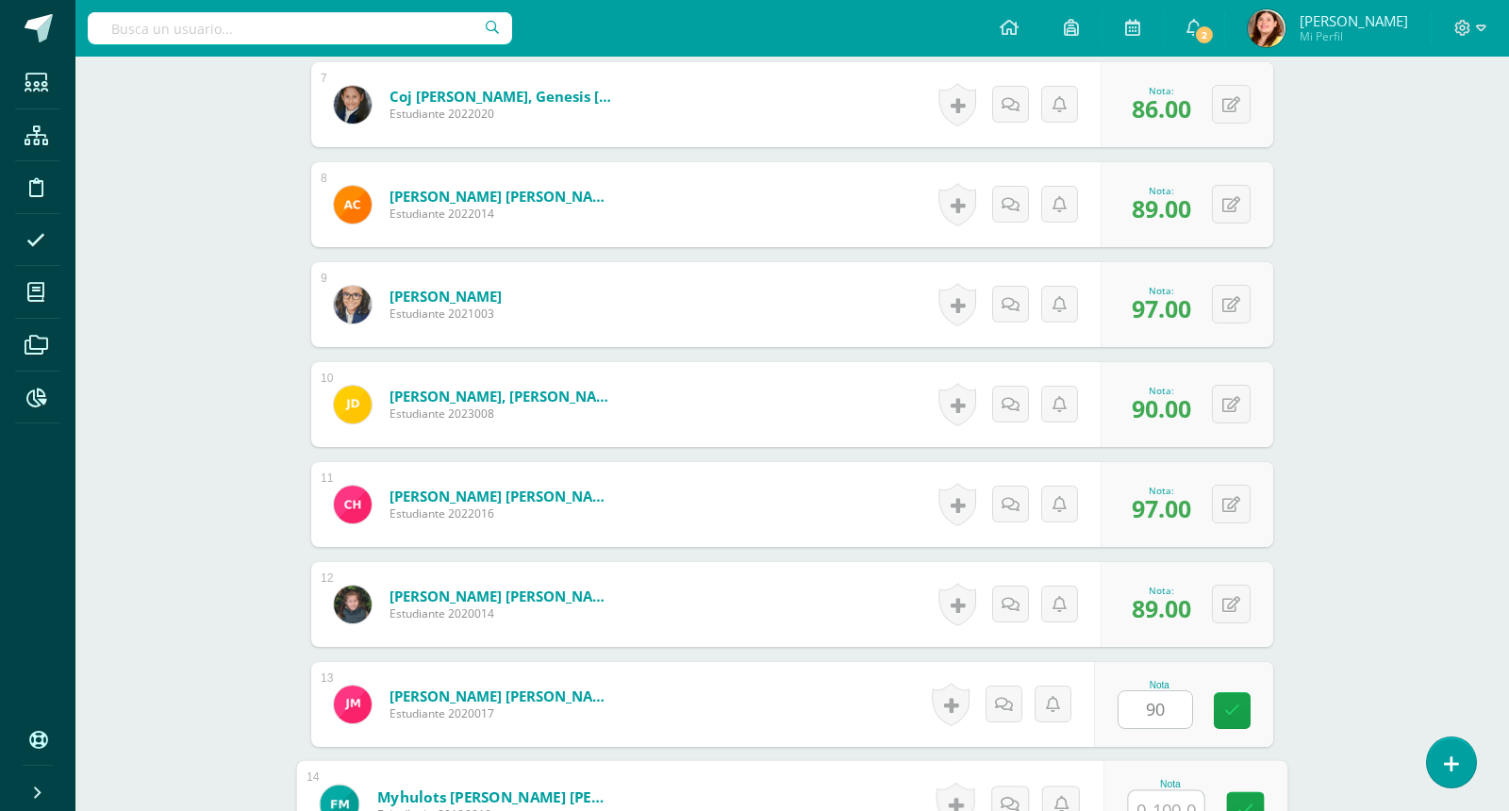
scroll to position [1205, 0]
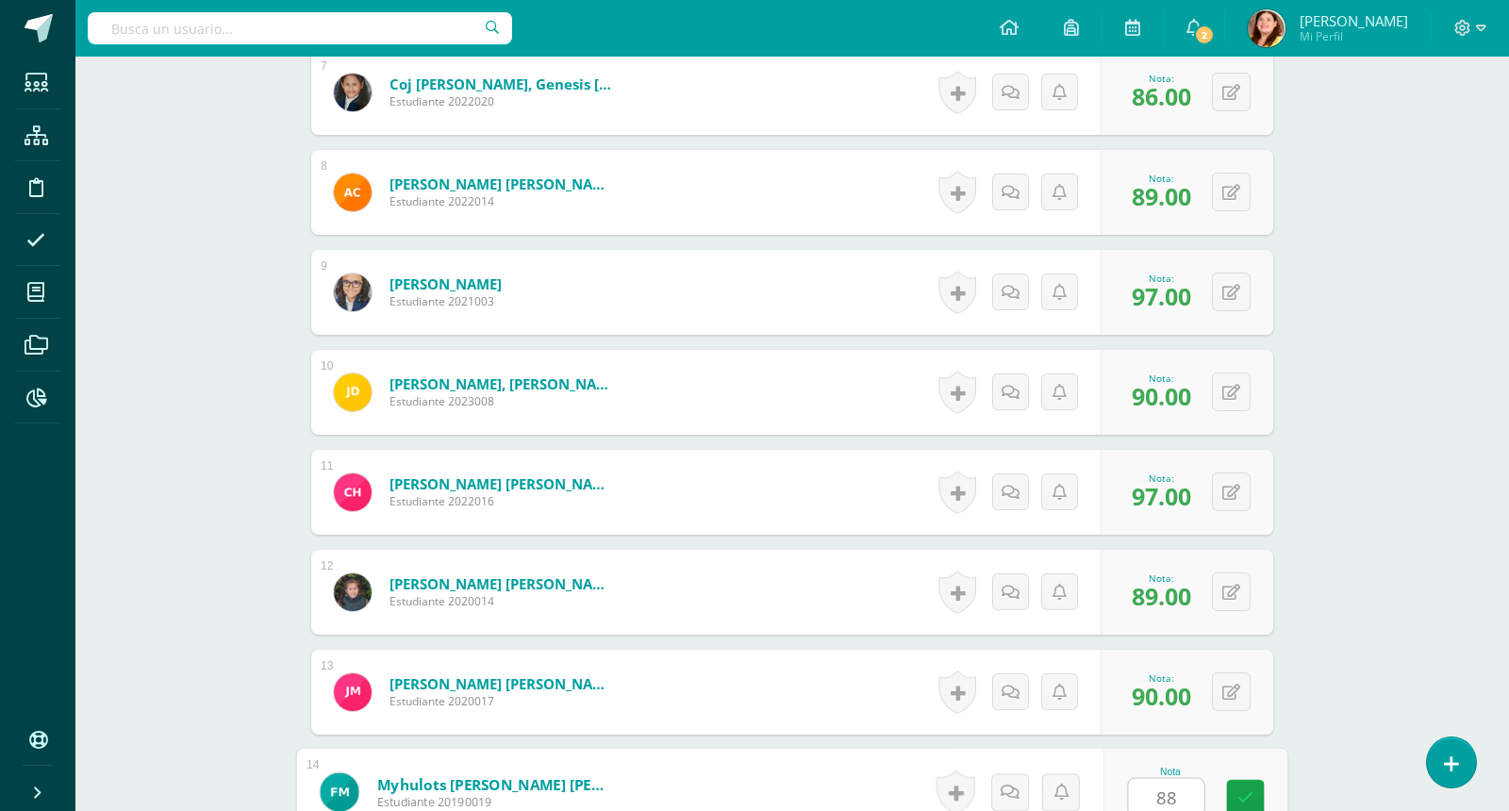
type input "88"
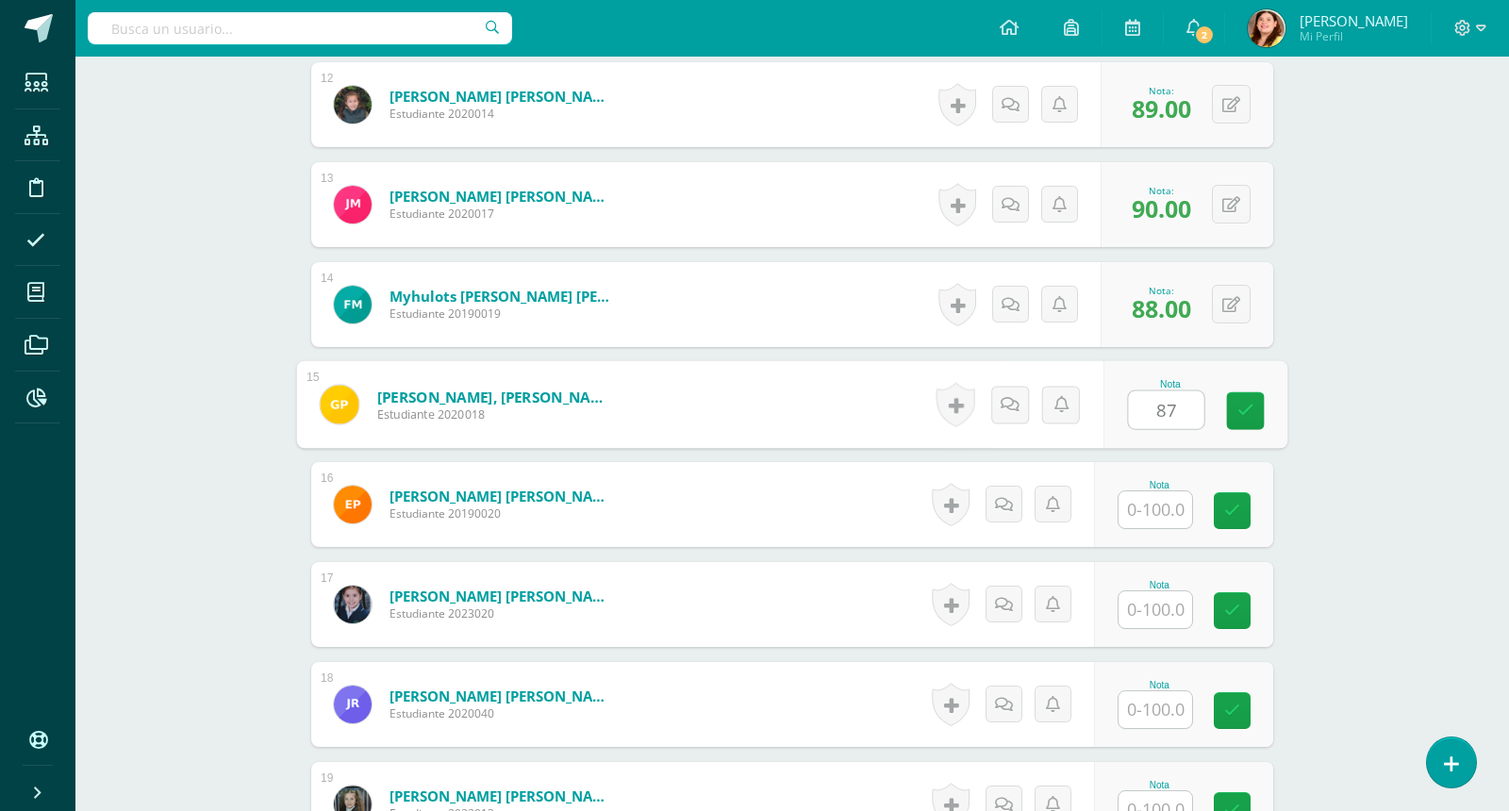
type input "87"
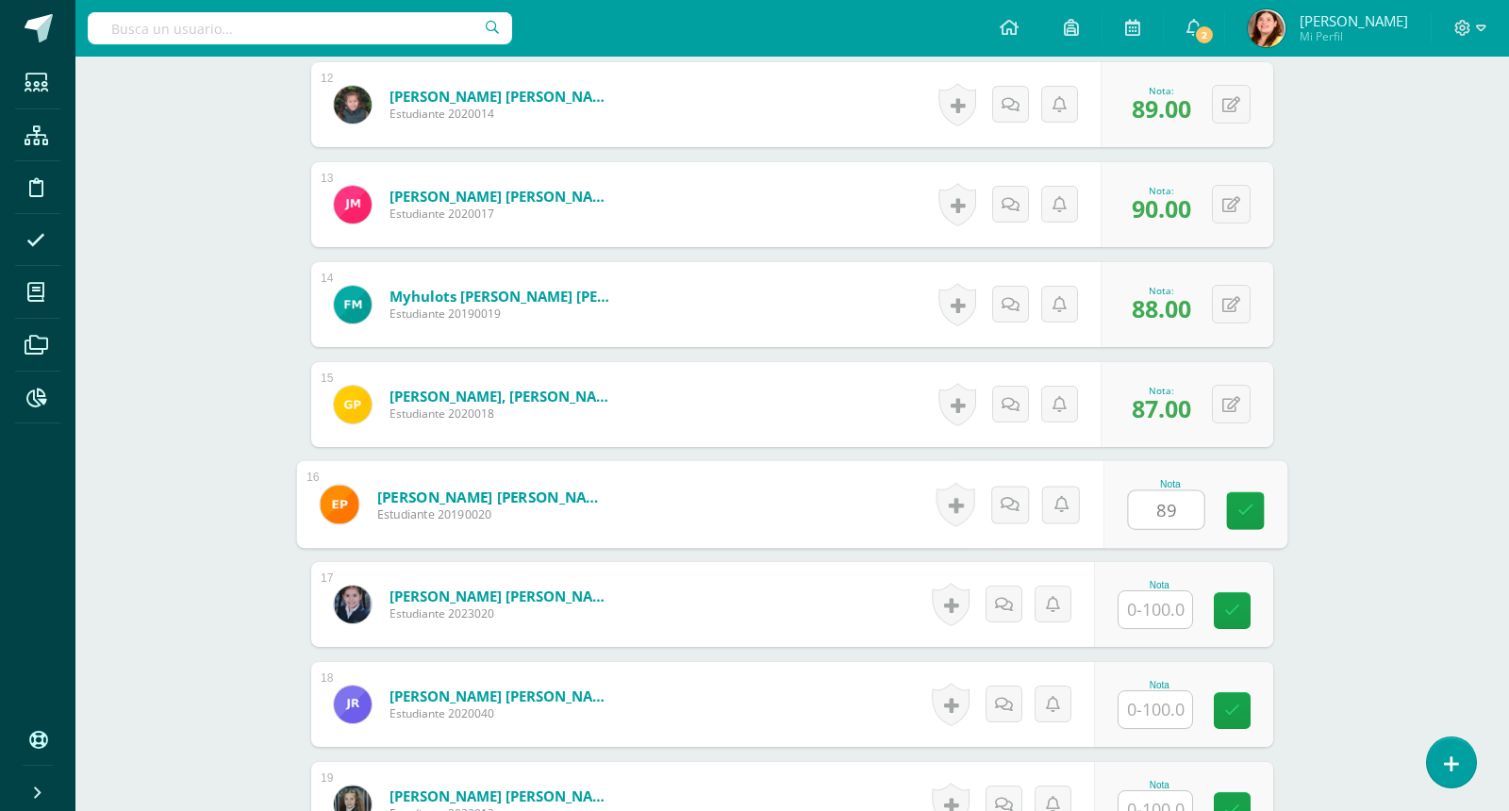
type input "89"
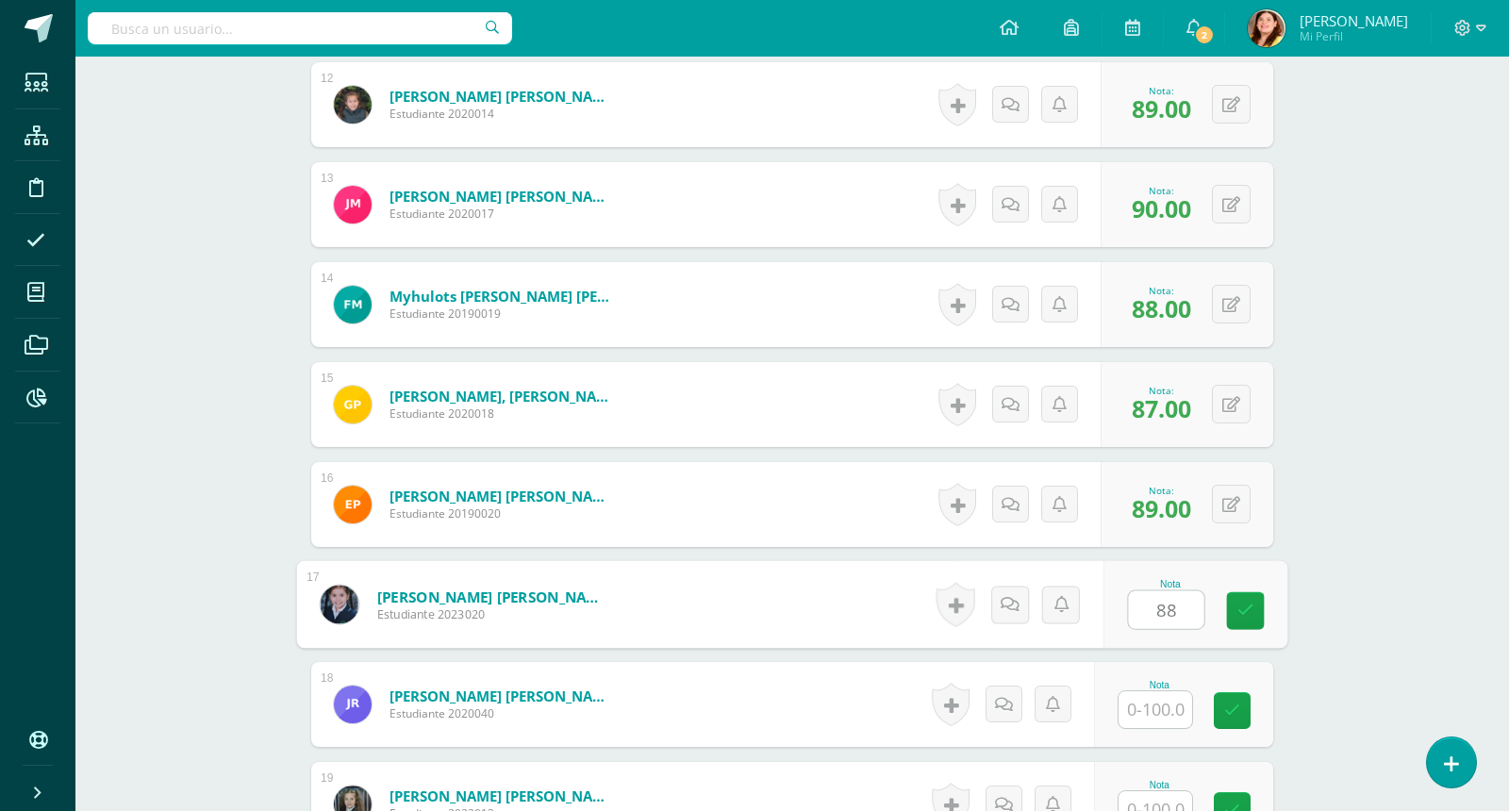
type input "8"
type input "76"
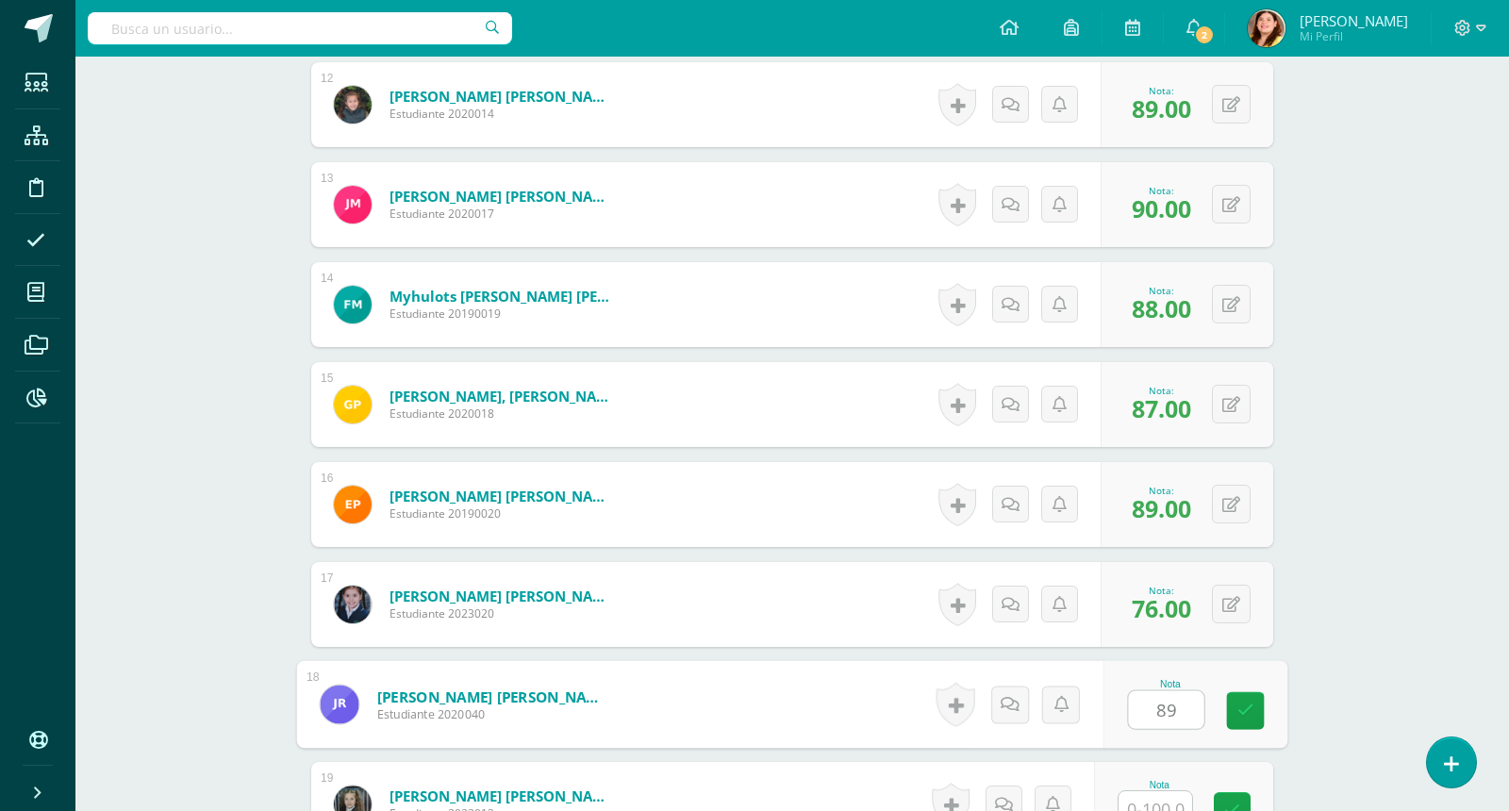
type input "89"
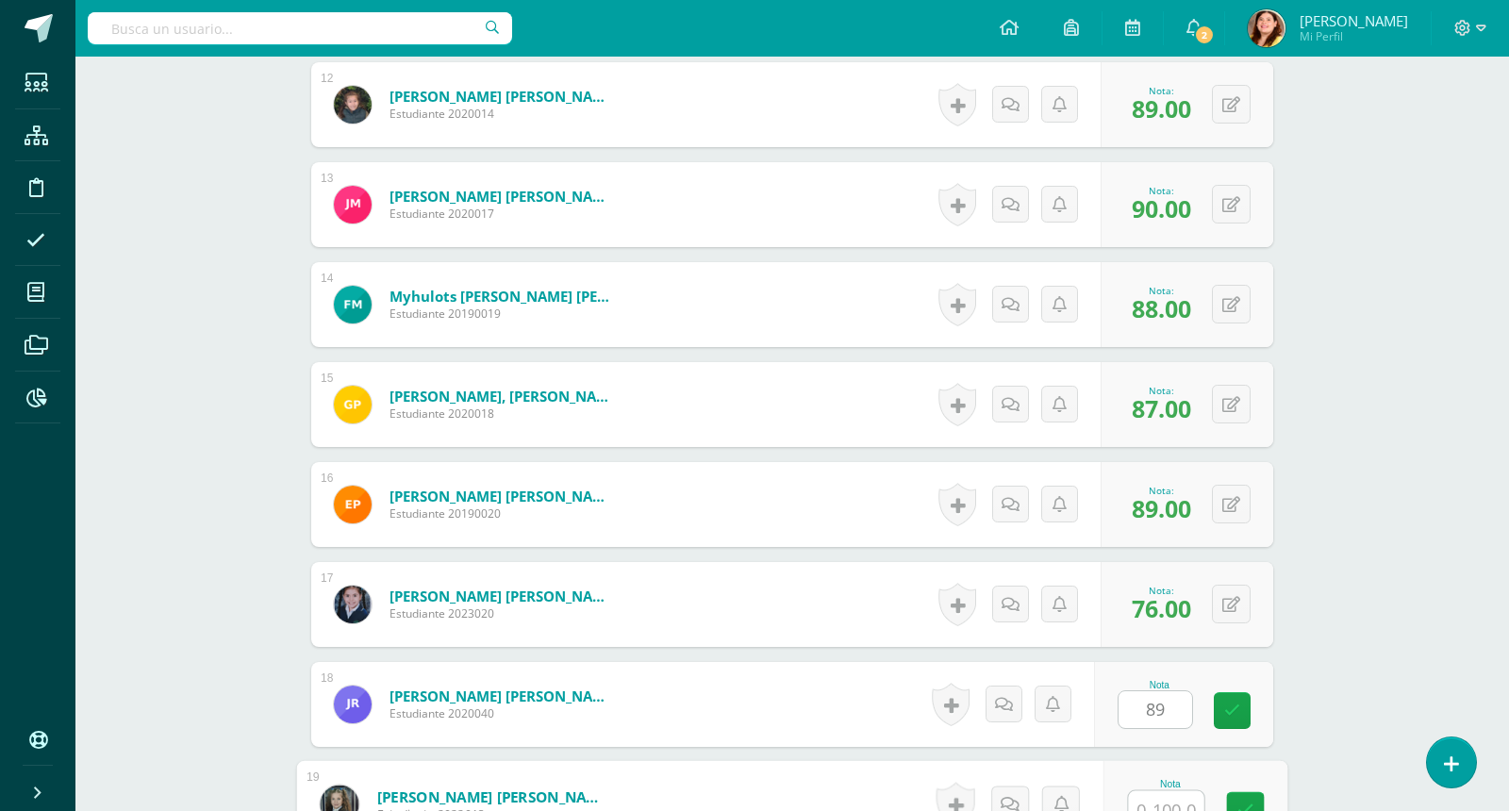
scroll to position [1705, 0]
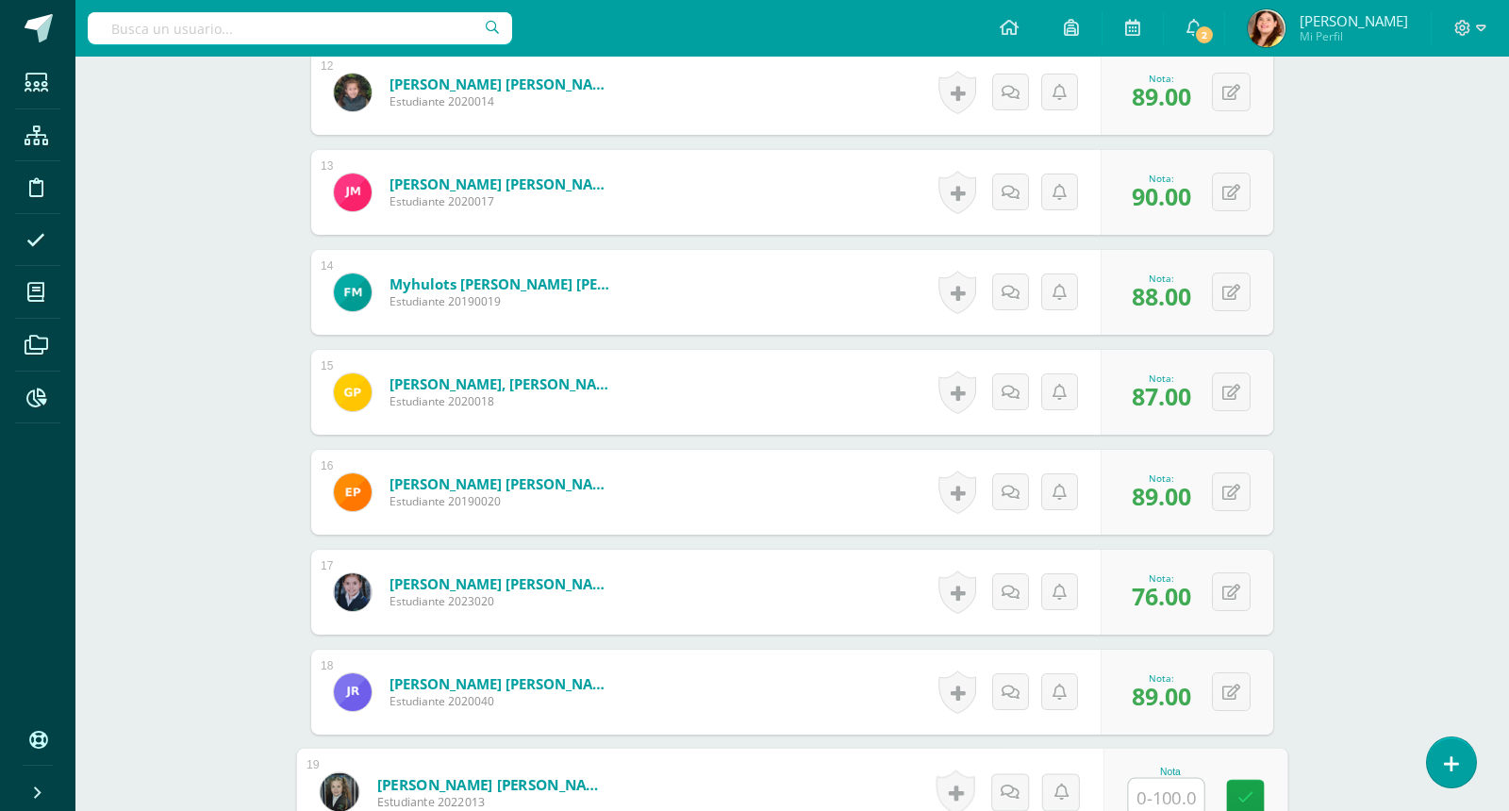
type input "1"
type input "100"
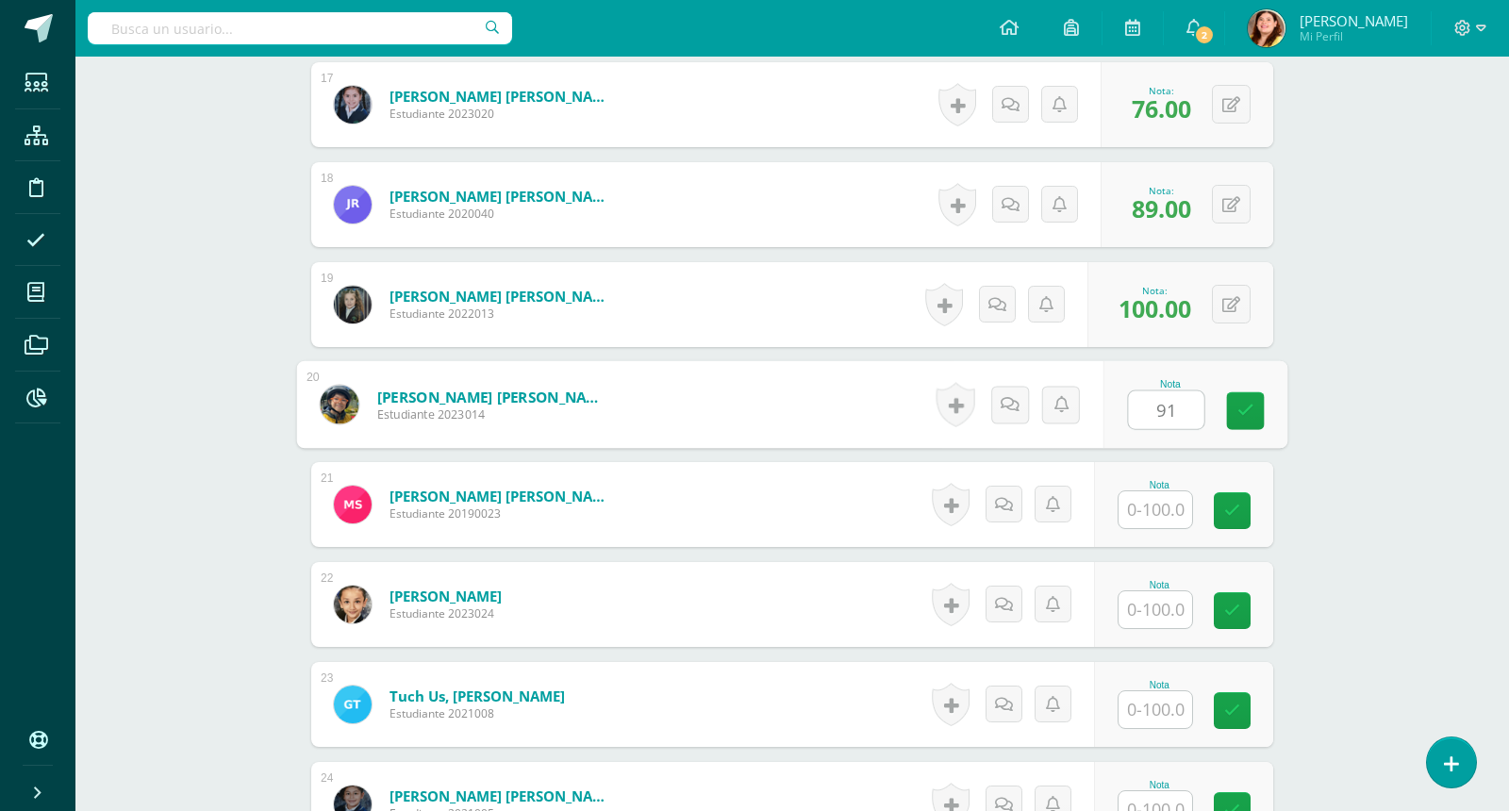
type input "91"
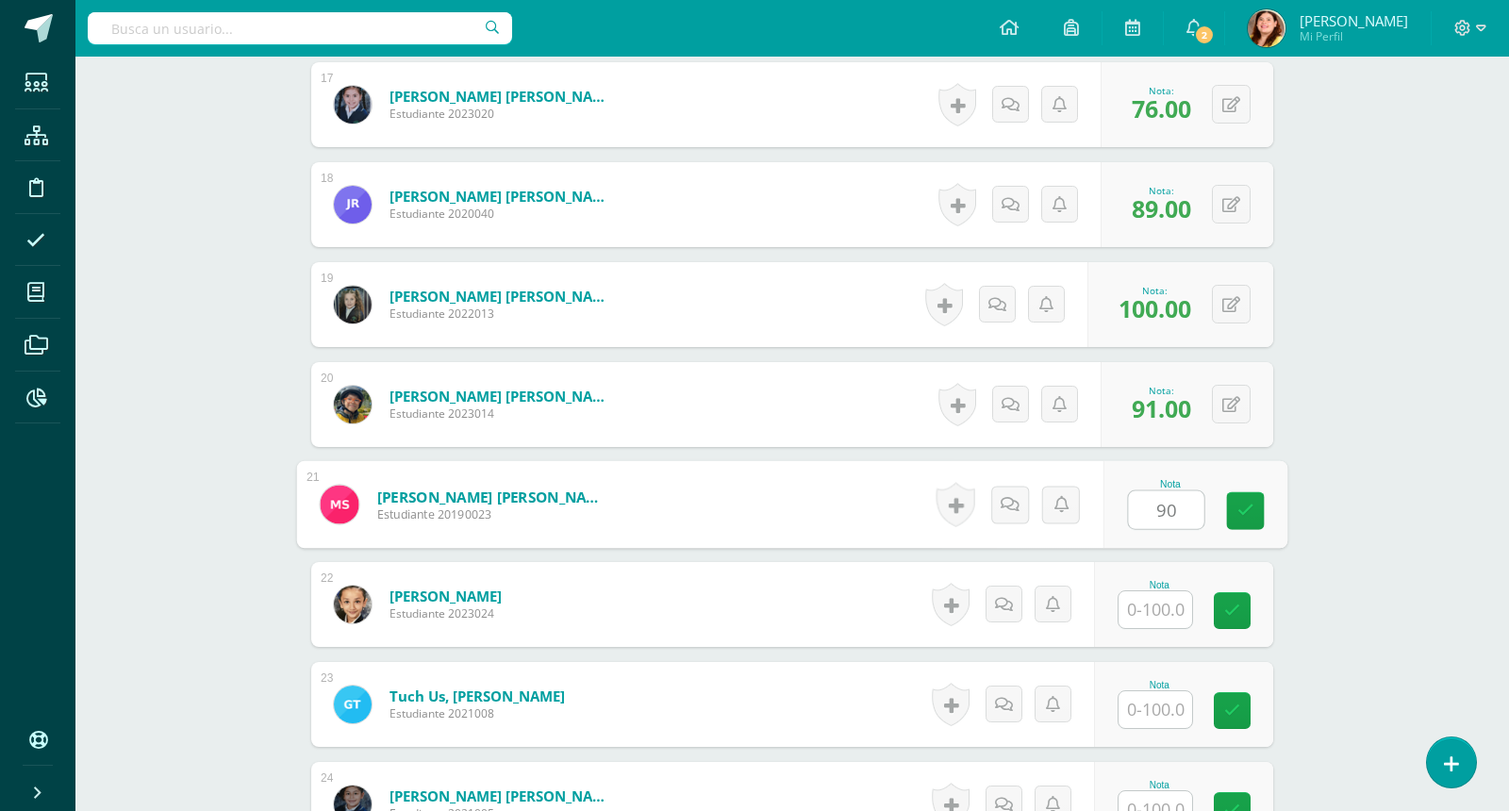
type input "90"
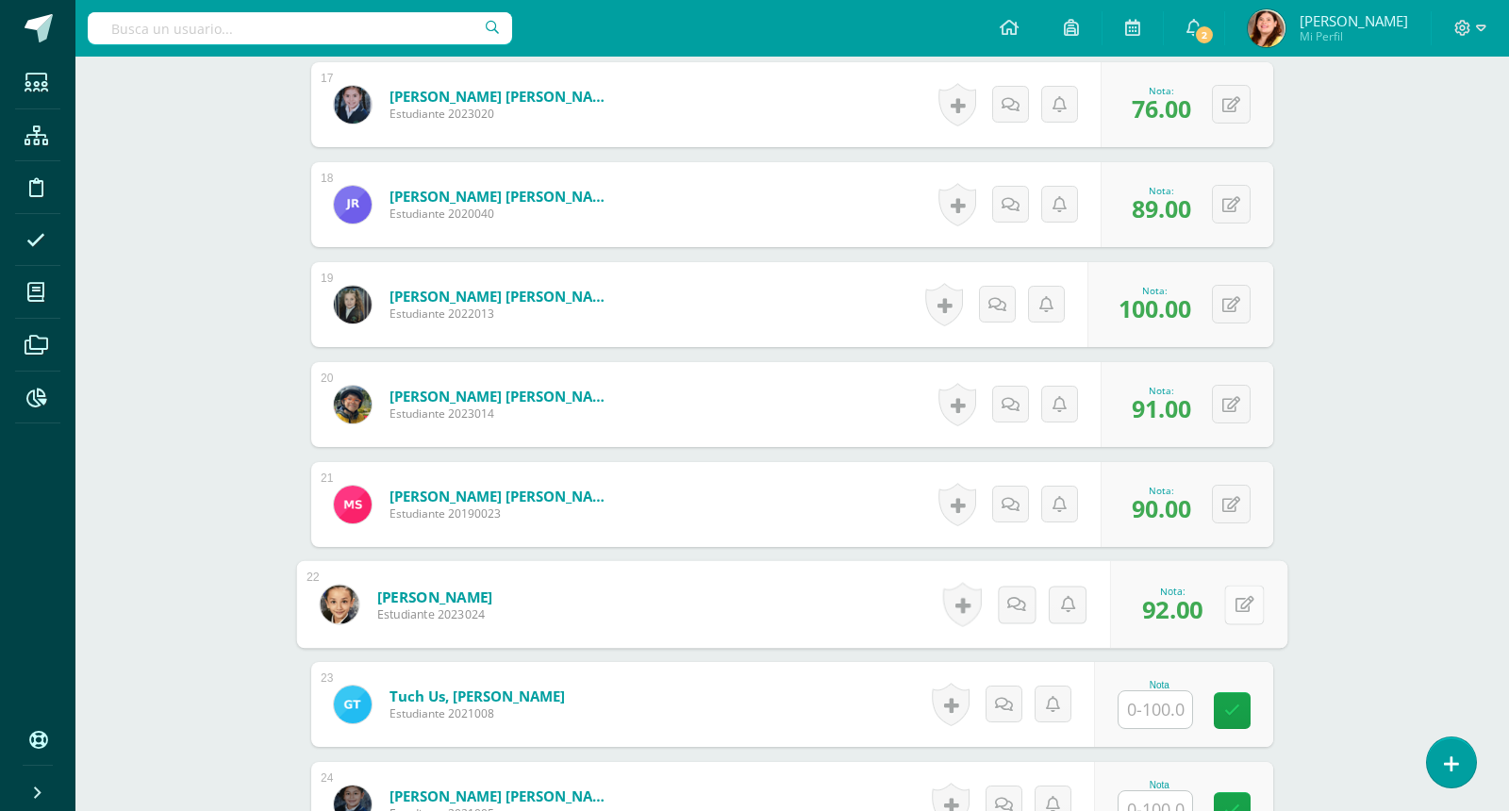
click at [1240, 585] on button at bounding box center [1244, 605] width 40 height 40
click at [1121, 602] on input "92.00" at bounding box center [1114, 610] width 75 height 38
type input "97.00"
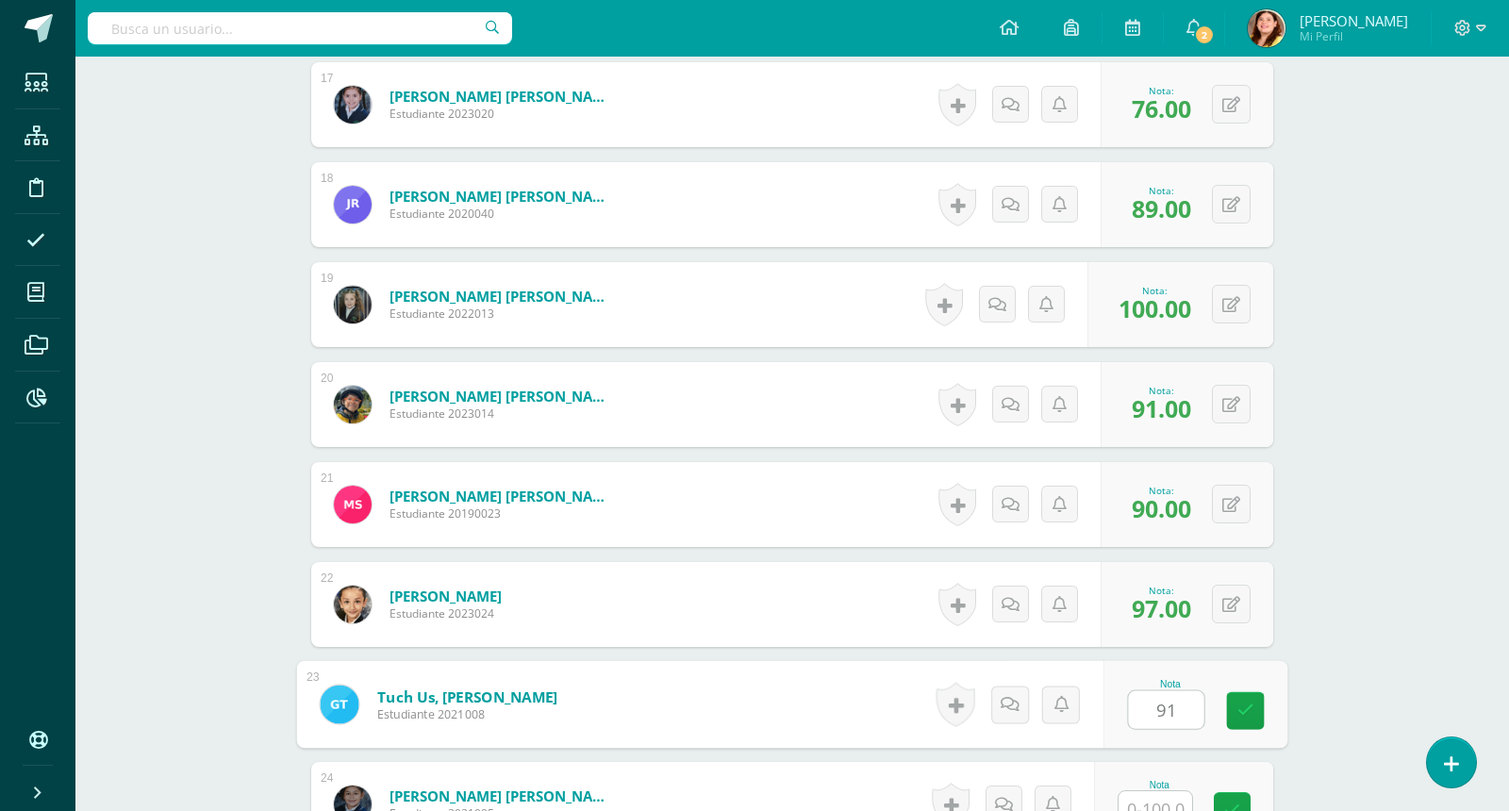
type input "91"
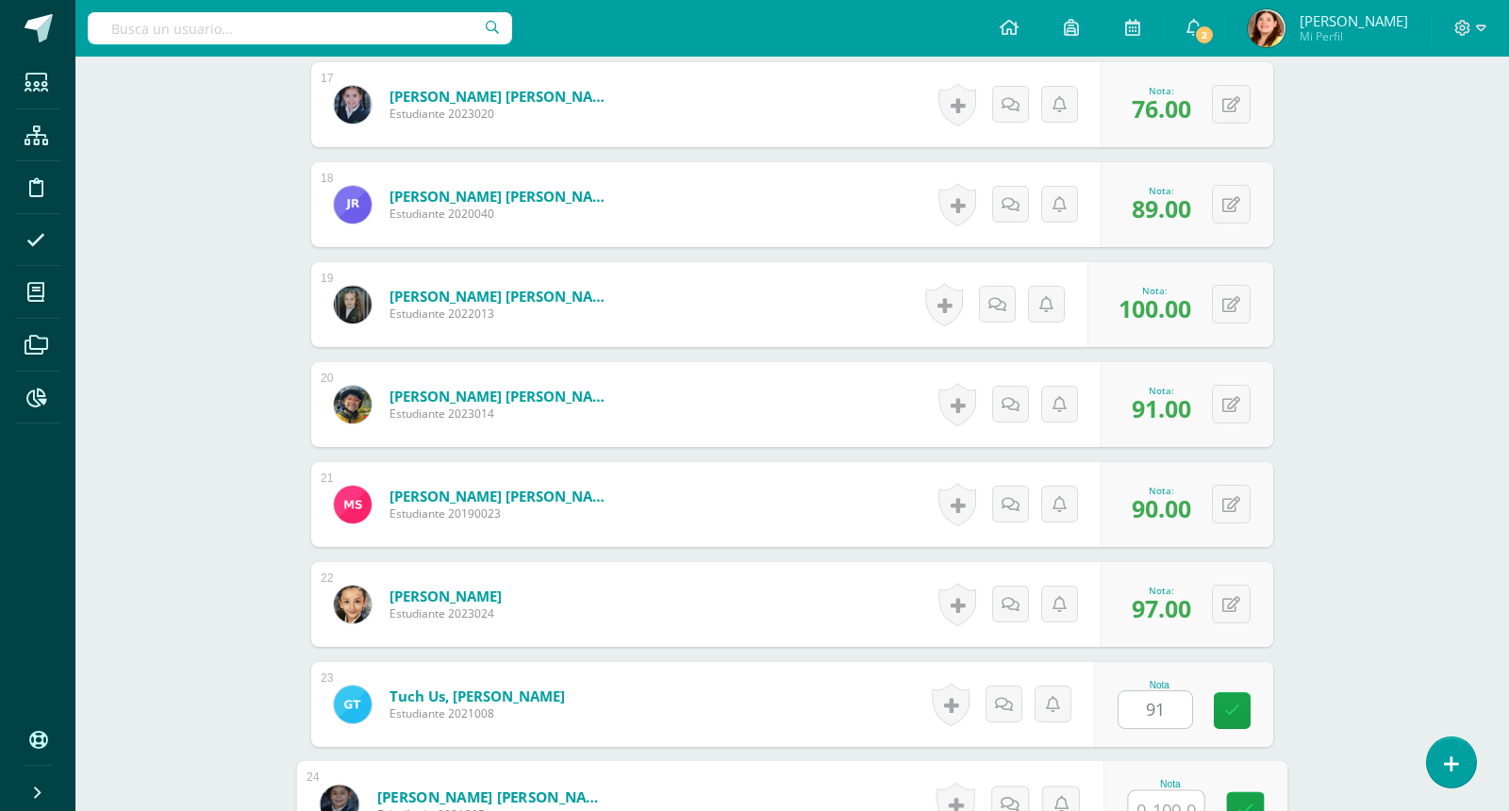
scroll to position [2205, 0]
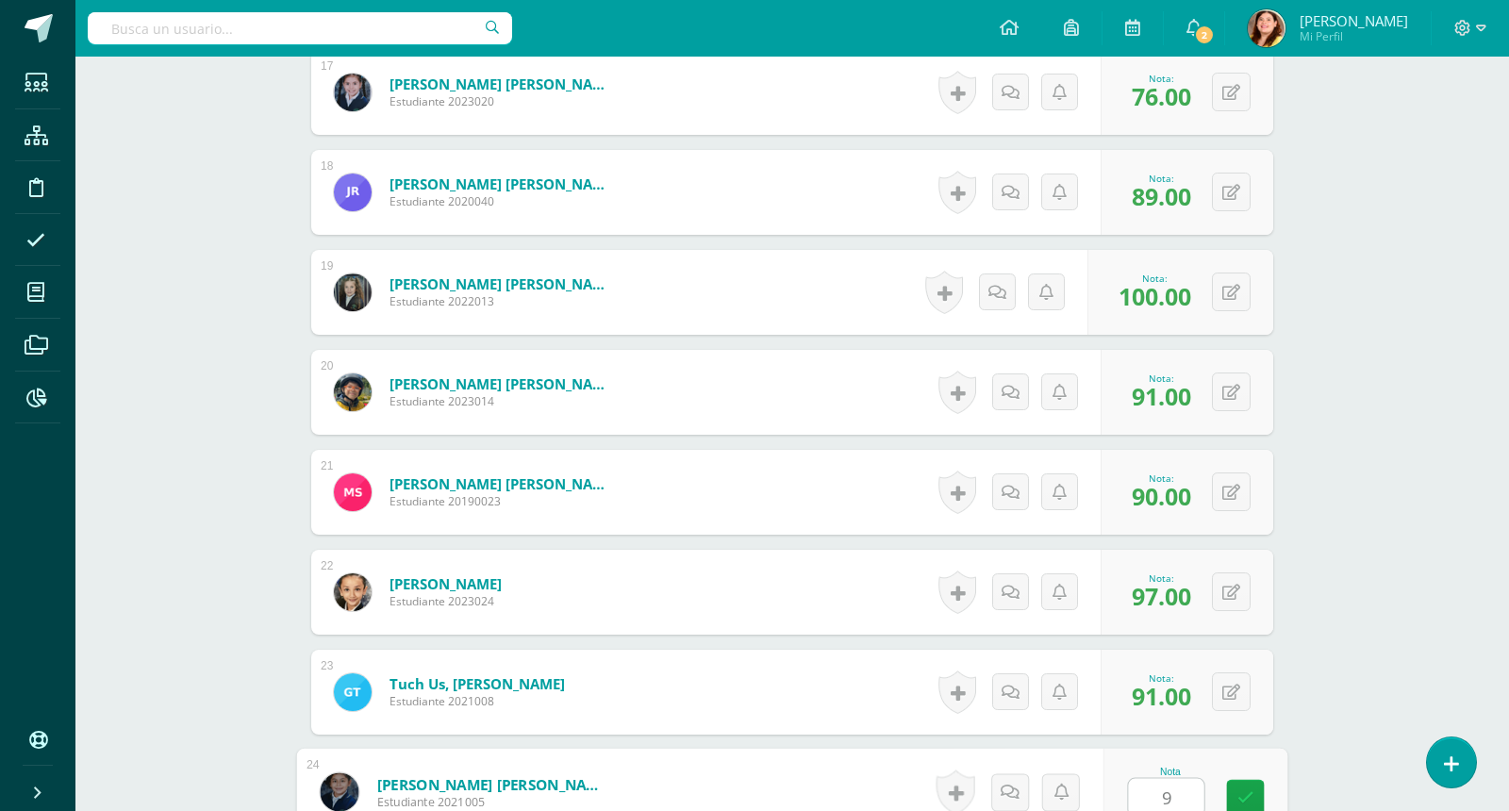
type input "91"
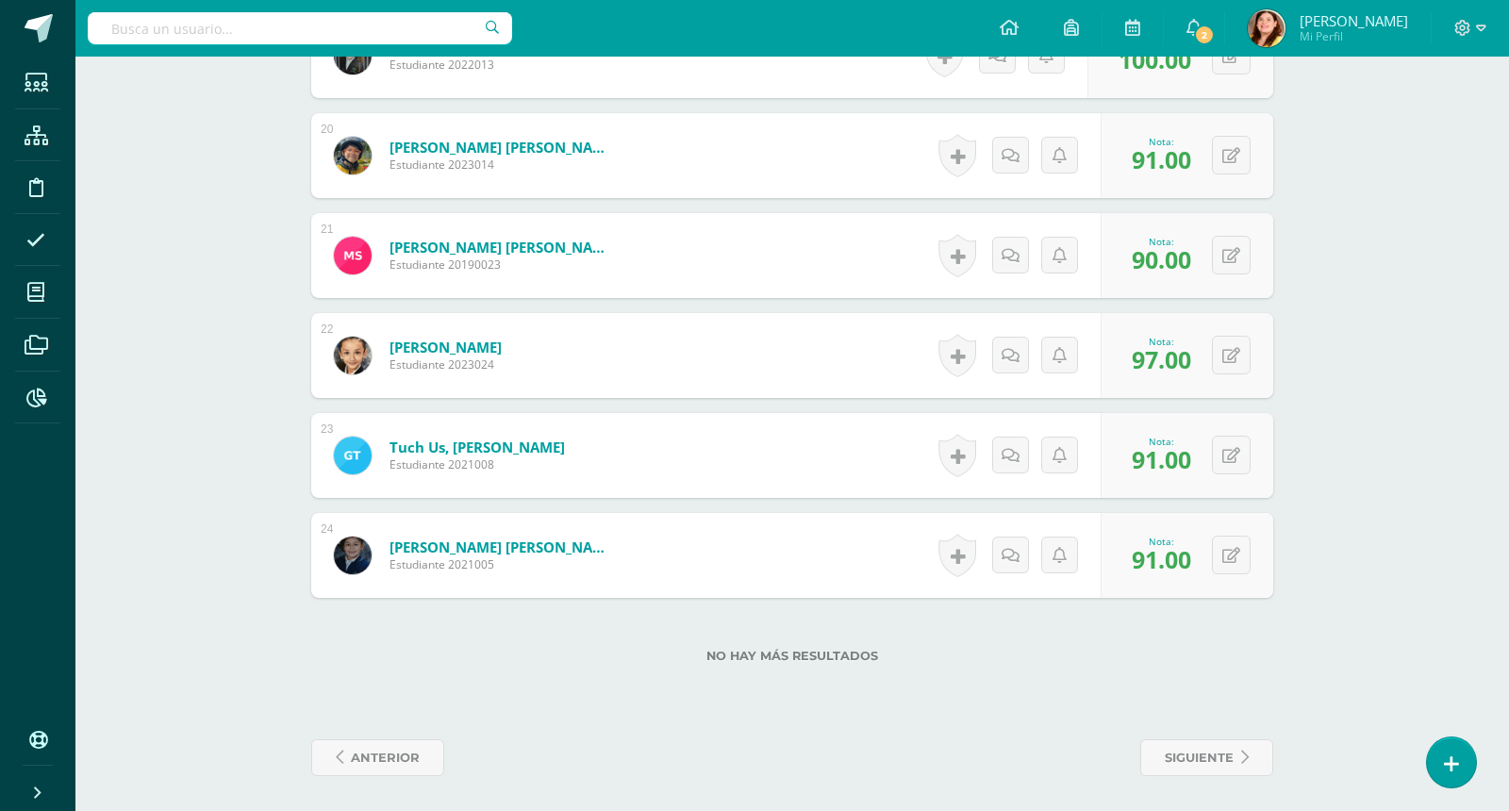
scroll to position [2443, 0]
click at [1238, 757] on link "siguiente" at bounding box center [1206, 757] width 133 height 37
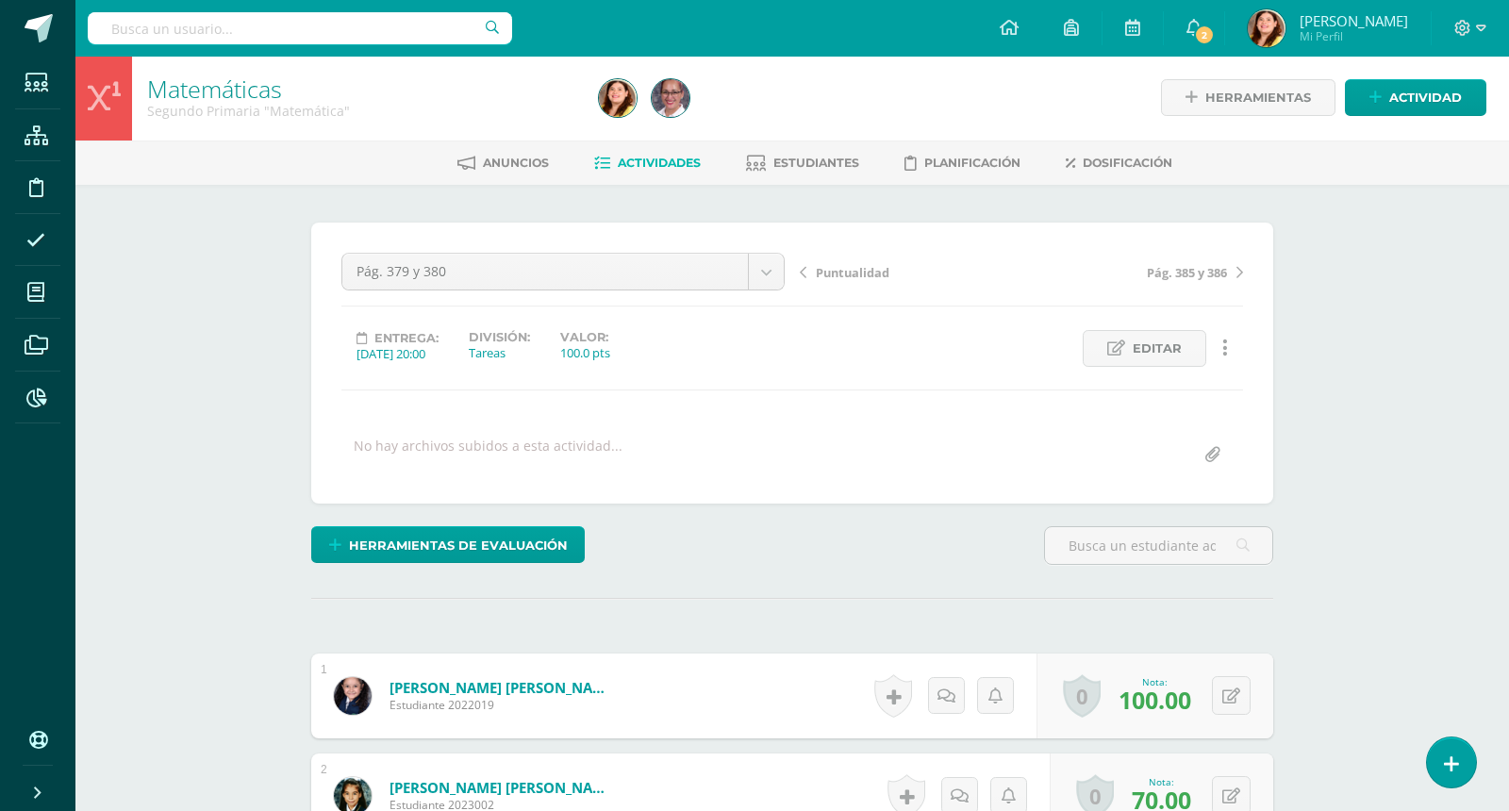
scroll to position [3, 0]
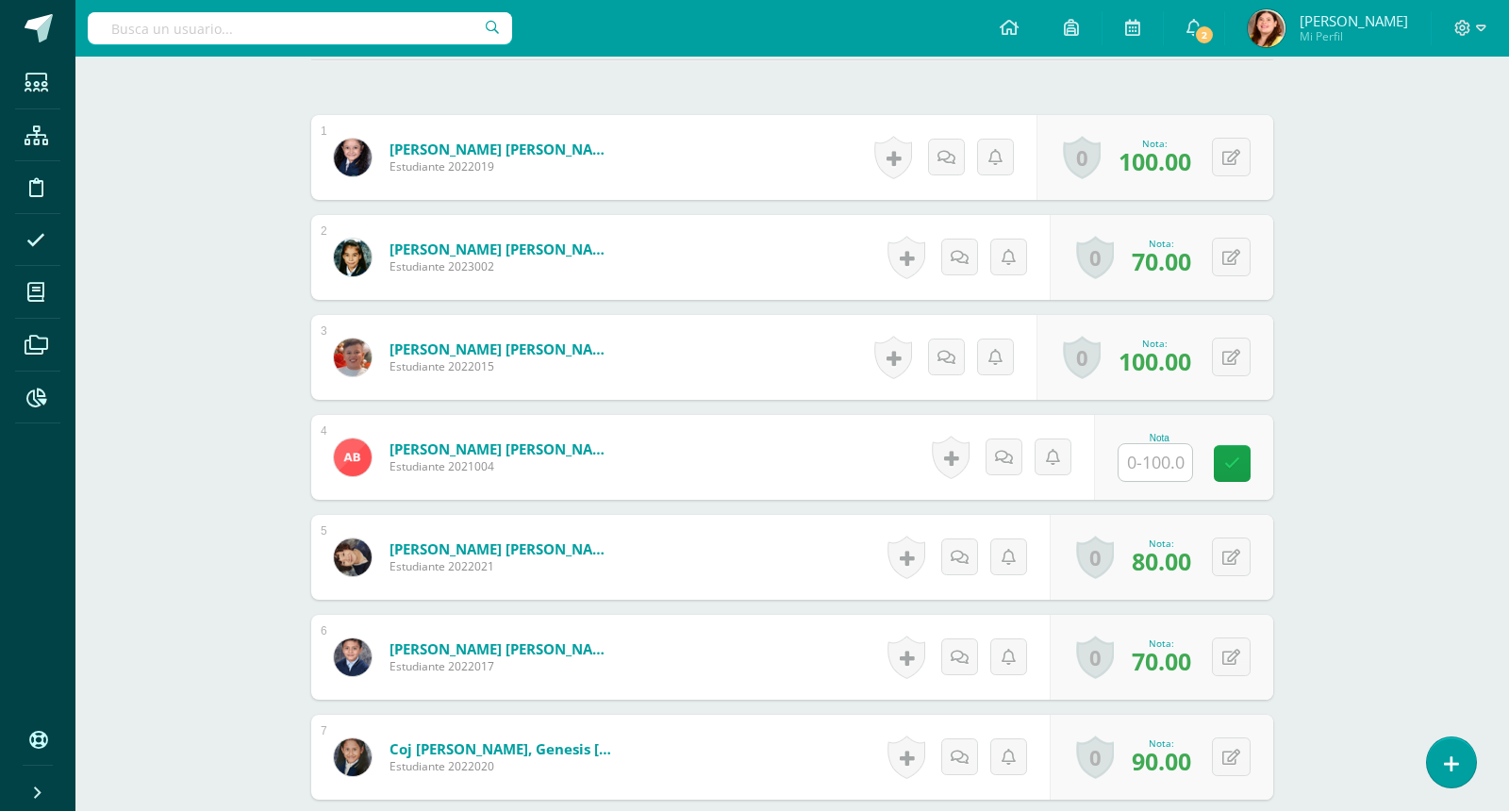
scroll to position [569, 0]
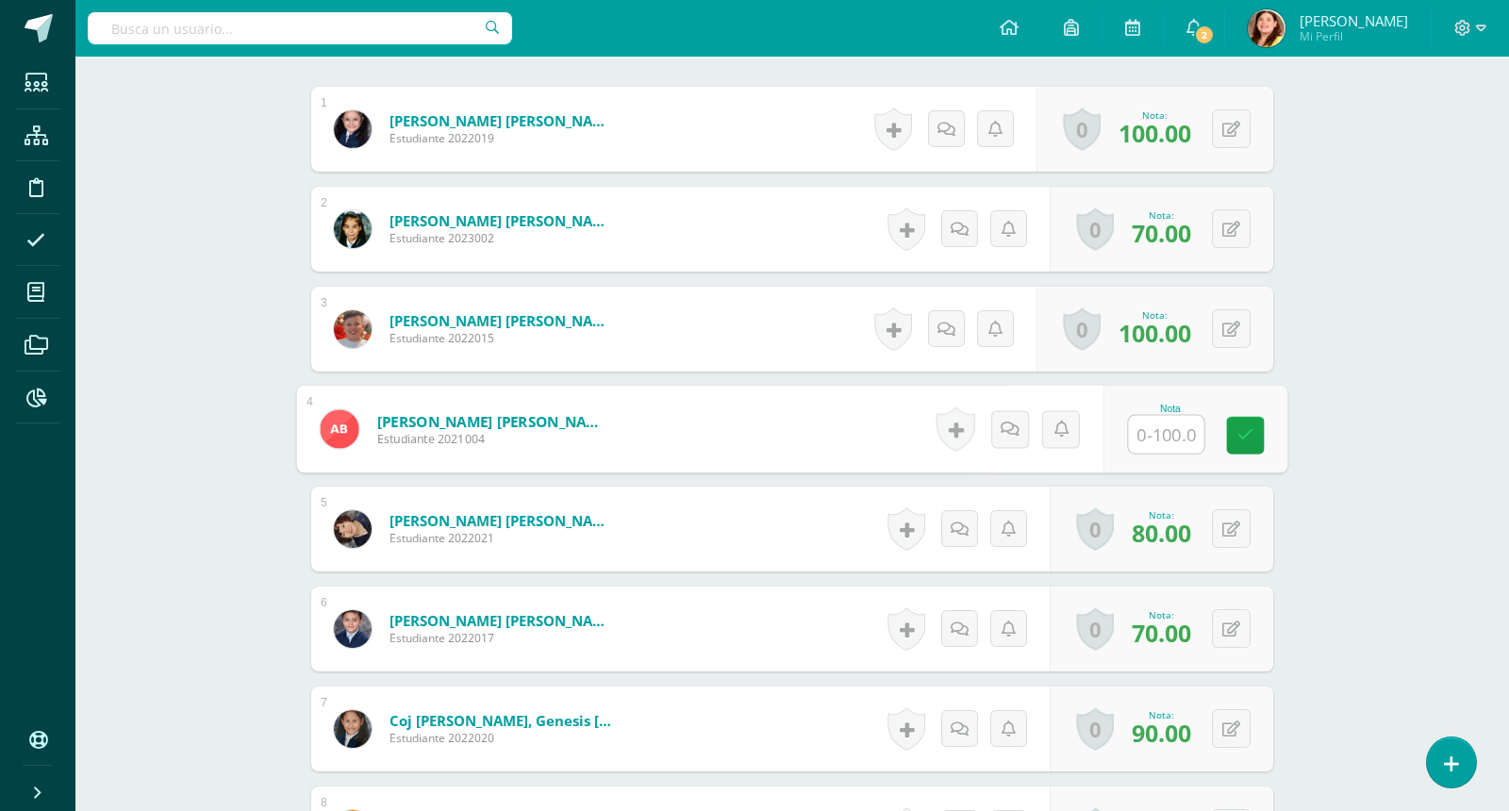
click at [1172, 434] on input "text" at bounding box center [1166, 435] width 75 height 38
type input "67"
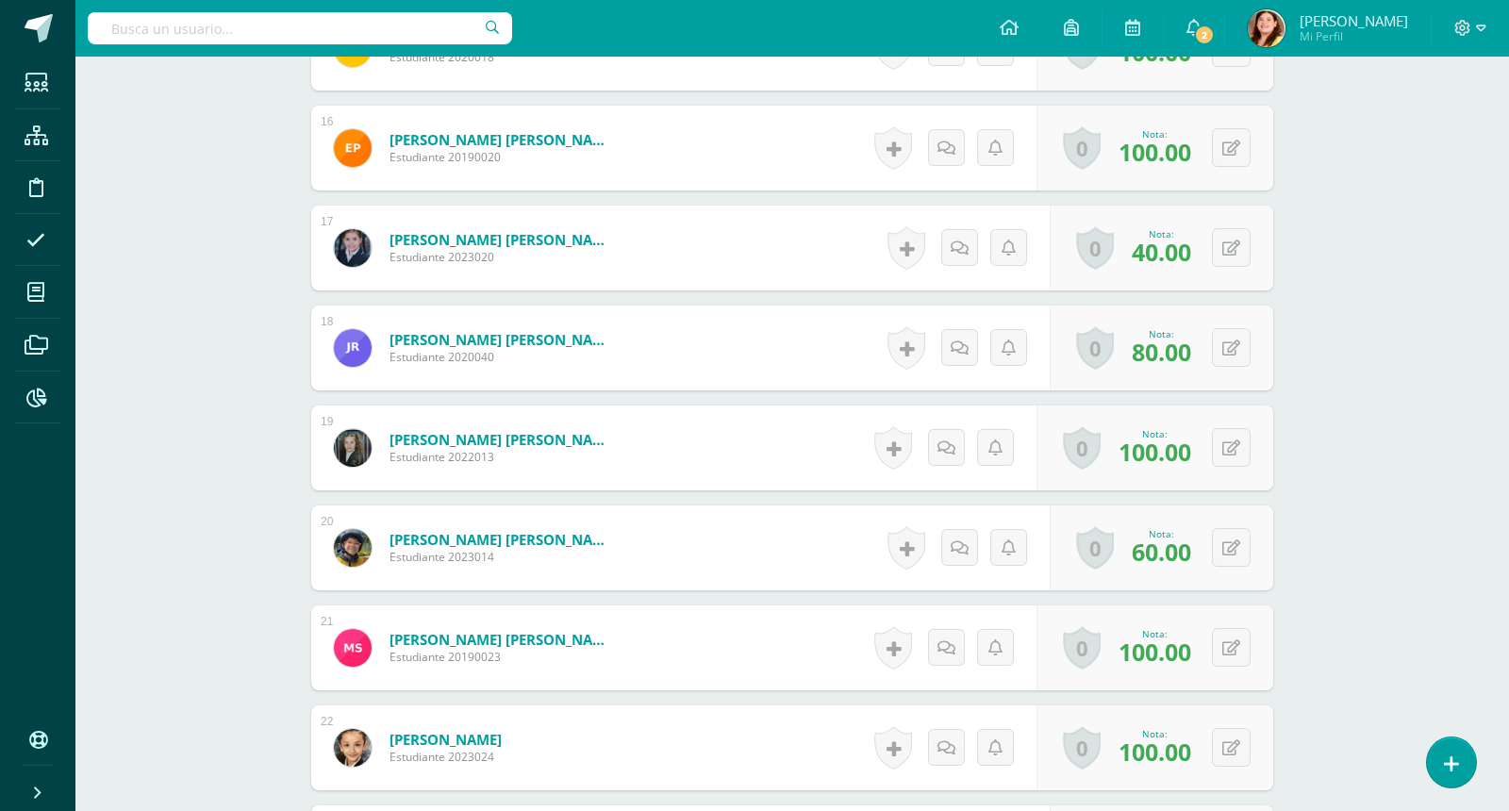
scroll to position [2078, 0]
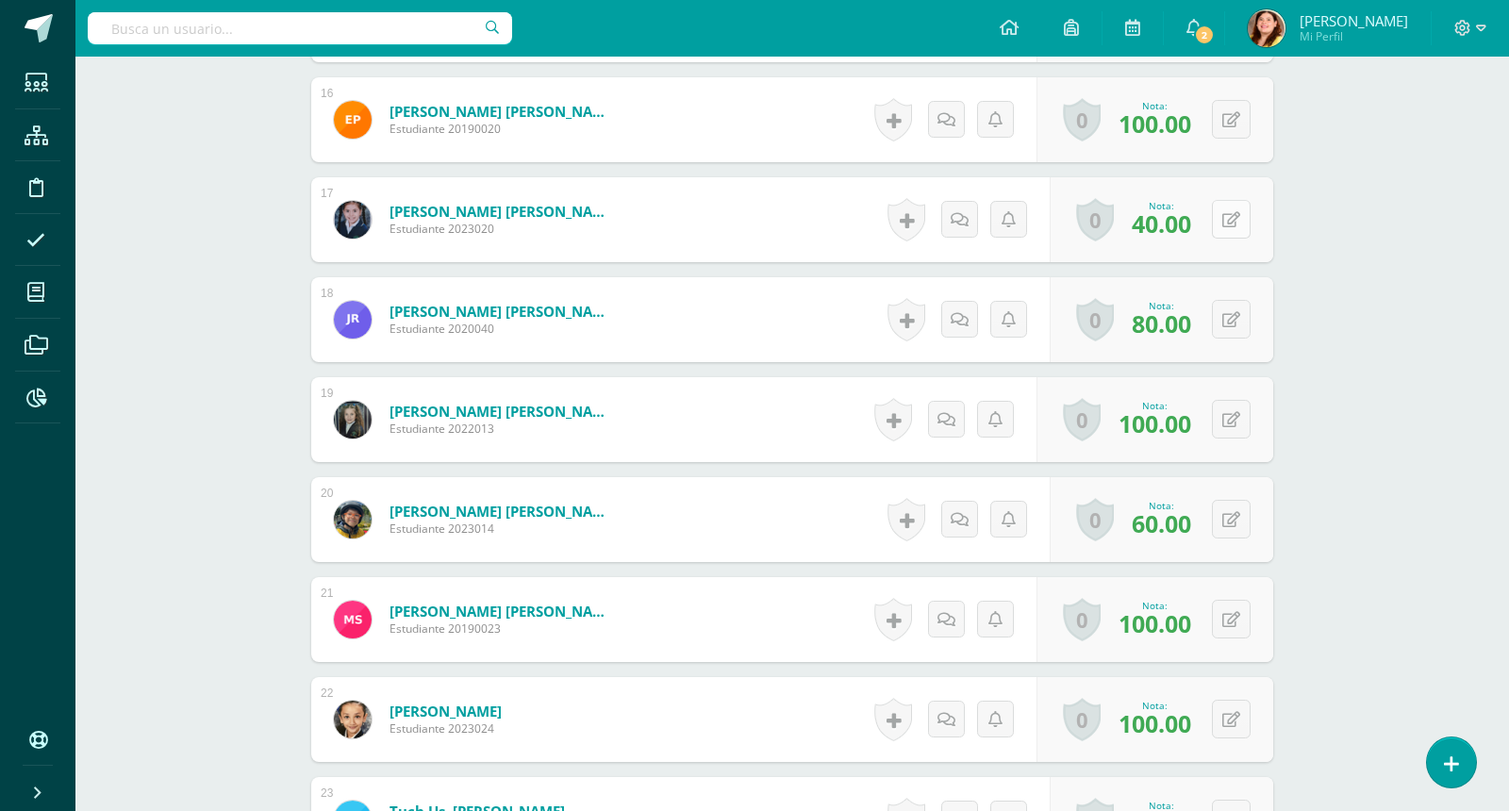
click at [1236, 212] on icon at bounding box center [1231, 220] width 18 height 16
type input "60"
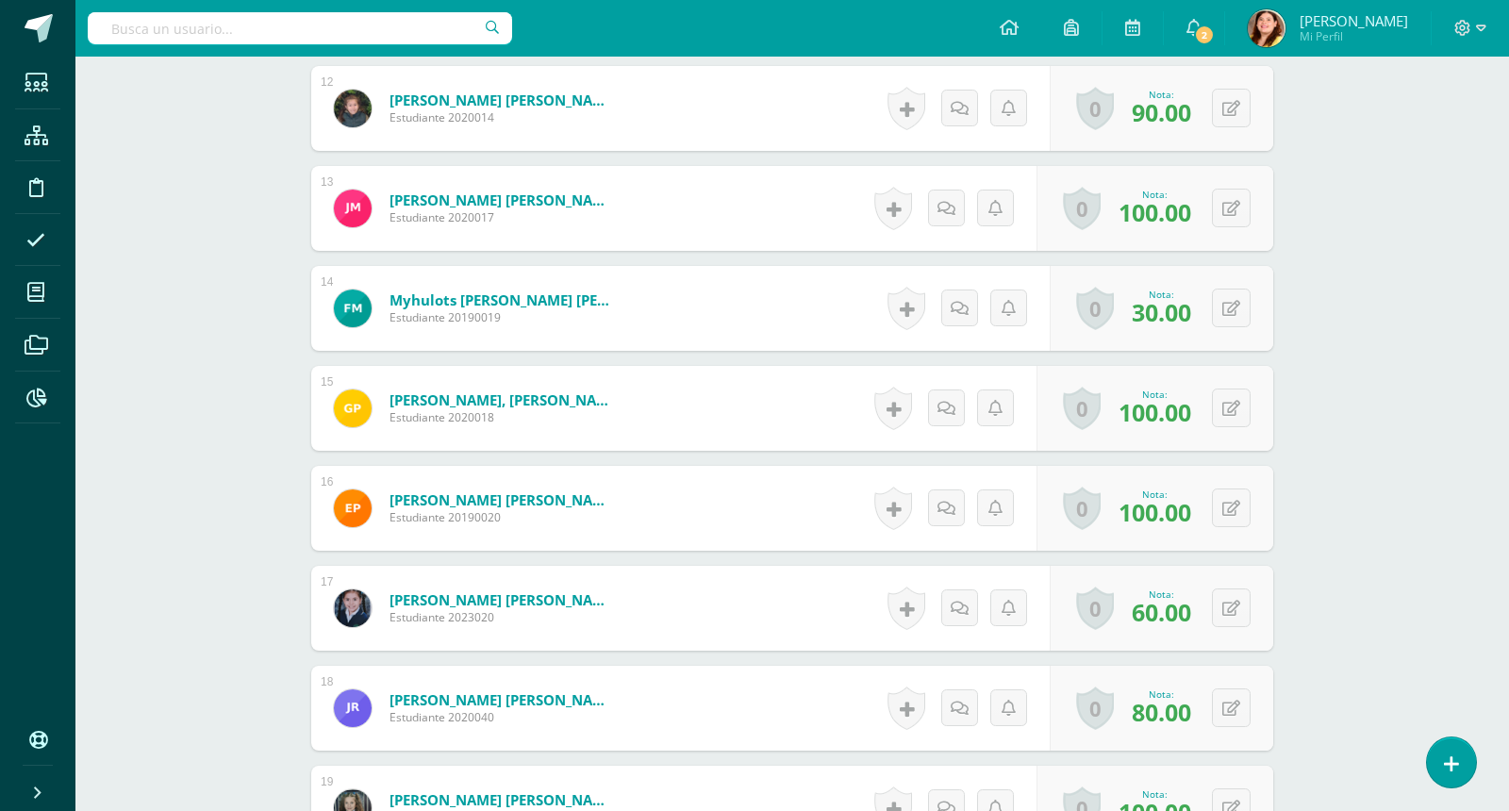
scroll to position [1688, 0]
click at [1238, 324] on div "0 Logros Logros obtenidos Aún no hay logros agregados Nota: 30.00" at bounding box center [1162, 309] width 224 height 85
click at [1237, 301] on icon at bounding box center [1245, 309] width 19 height 16
type input "60"
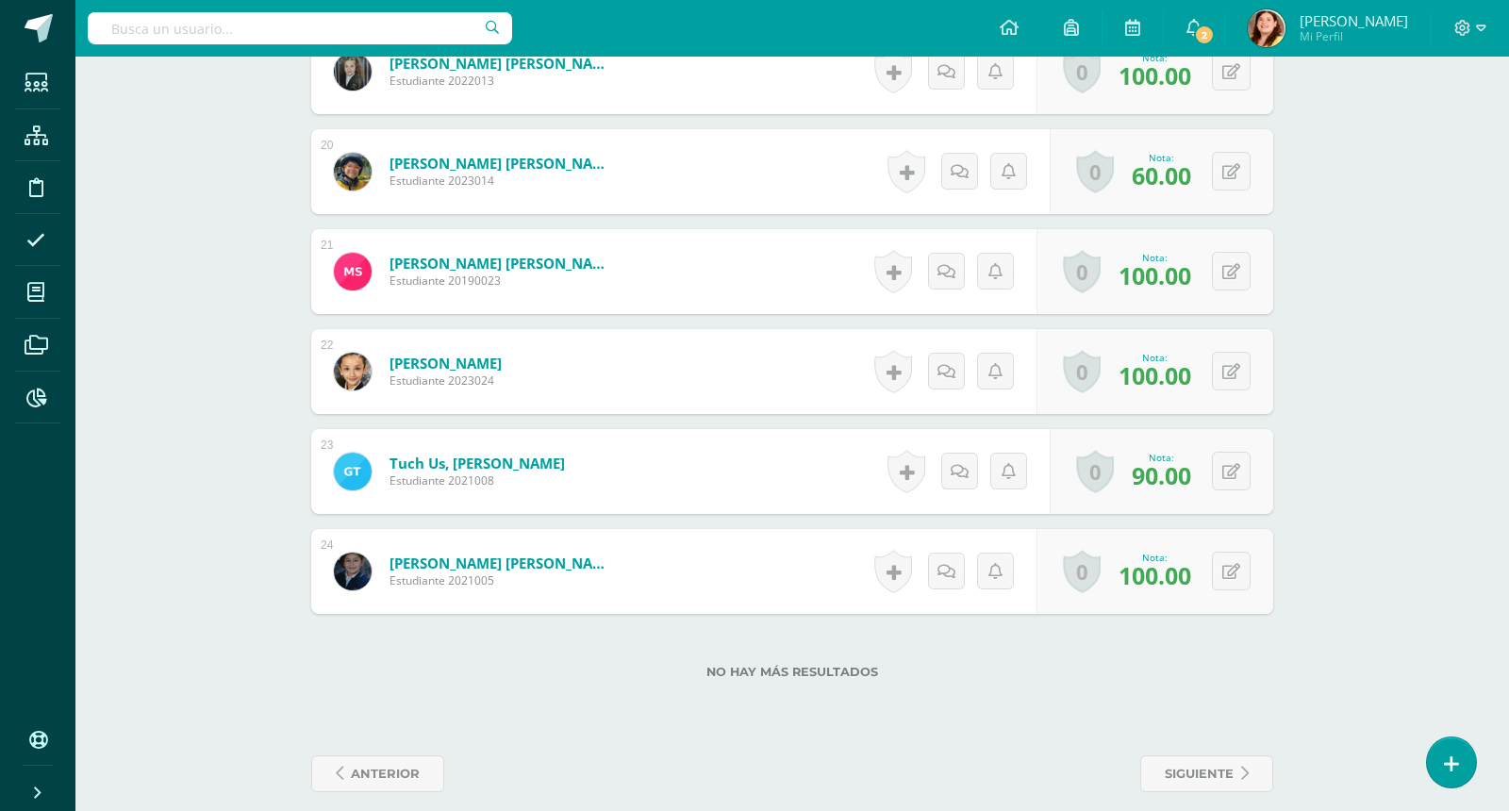
scroll to position [2443, 0]
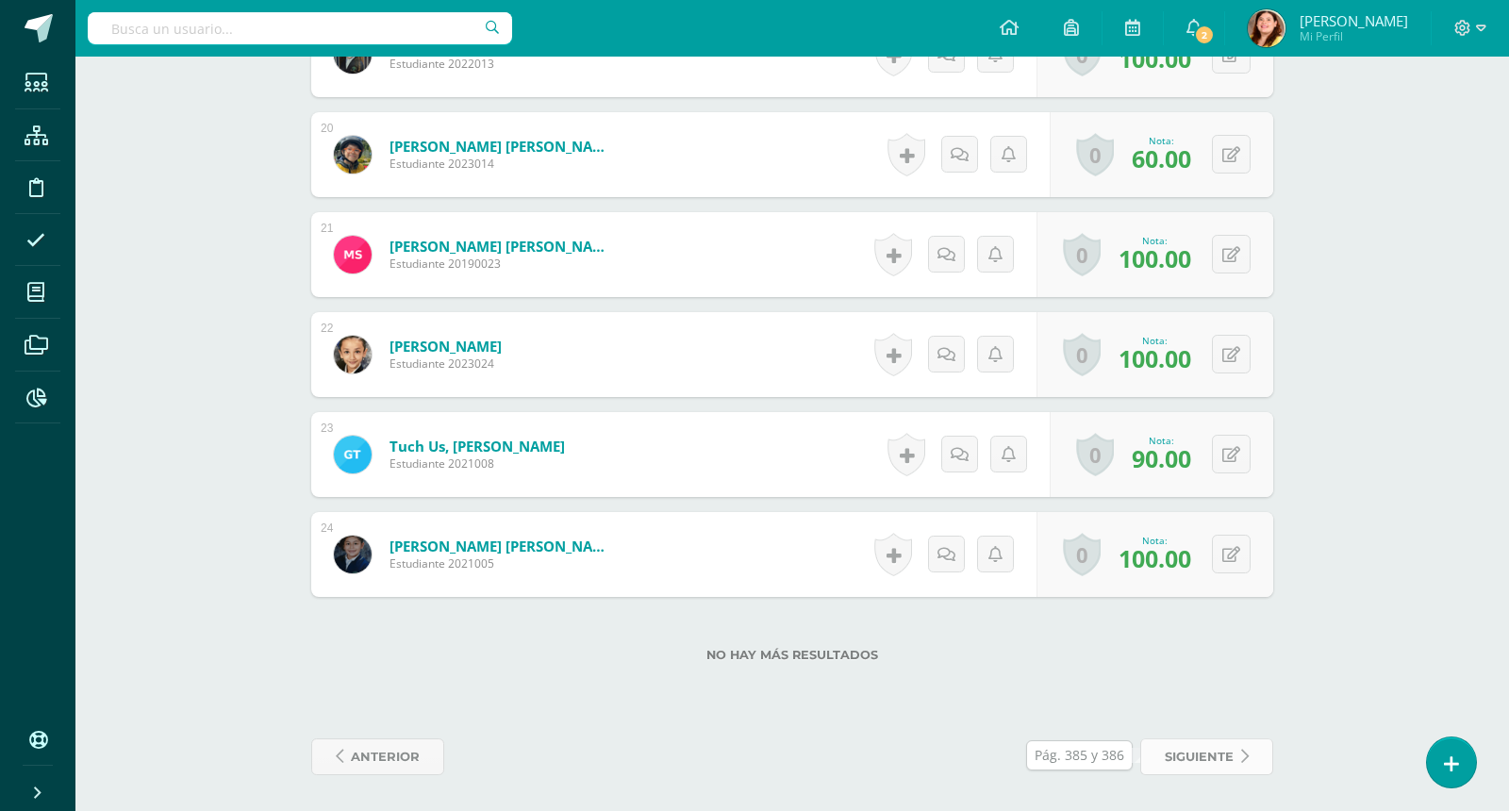
click at [1222, 758] on span "siguiente" at bounding box center [1199, 756] width 69 height 35
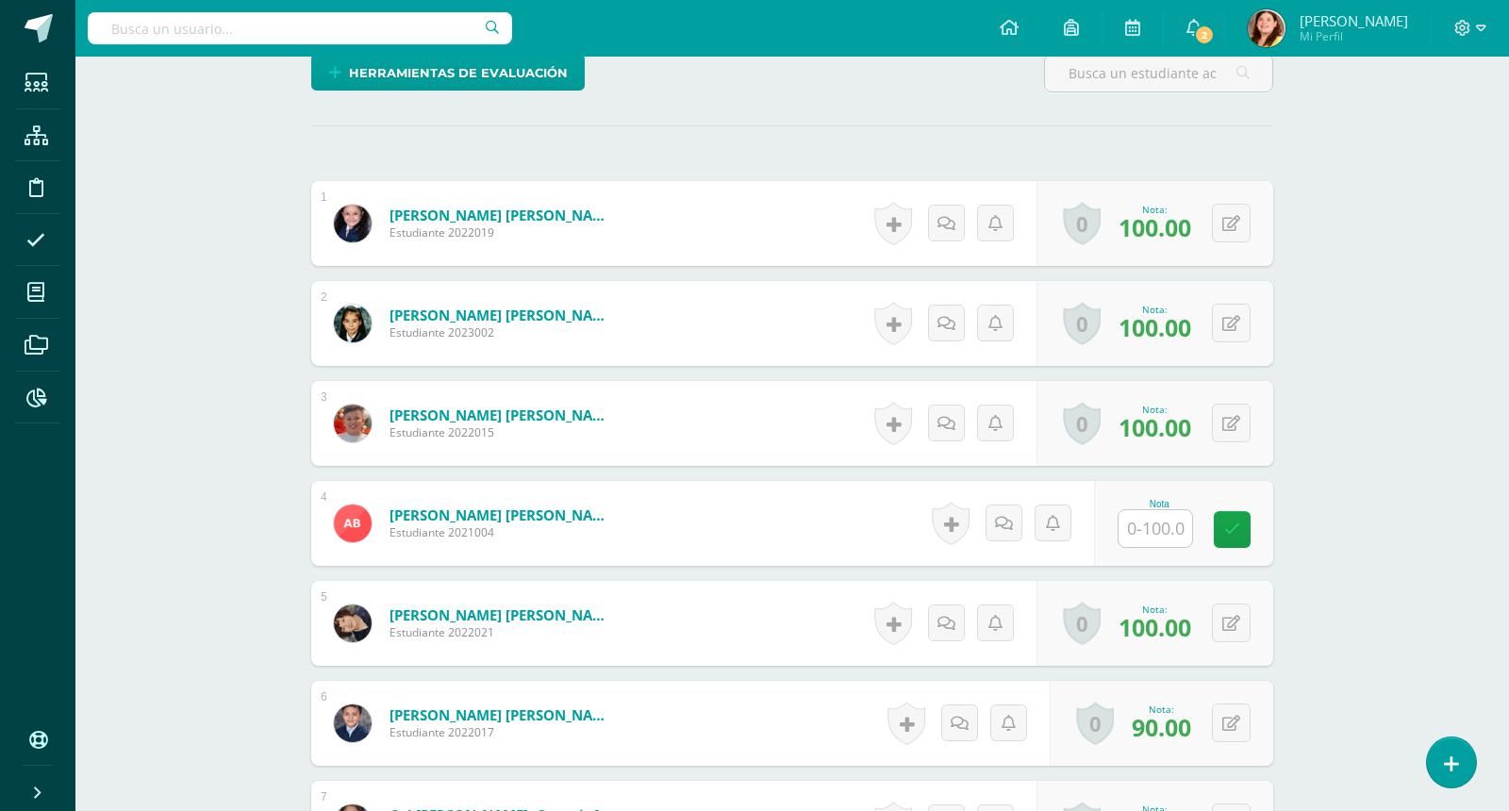
scroll to position [567, 0]
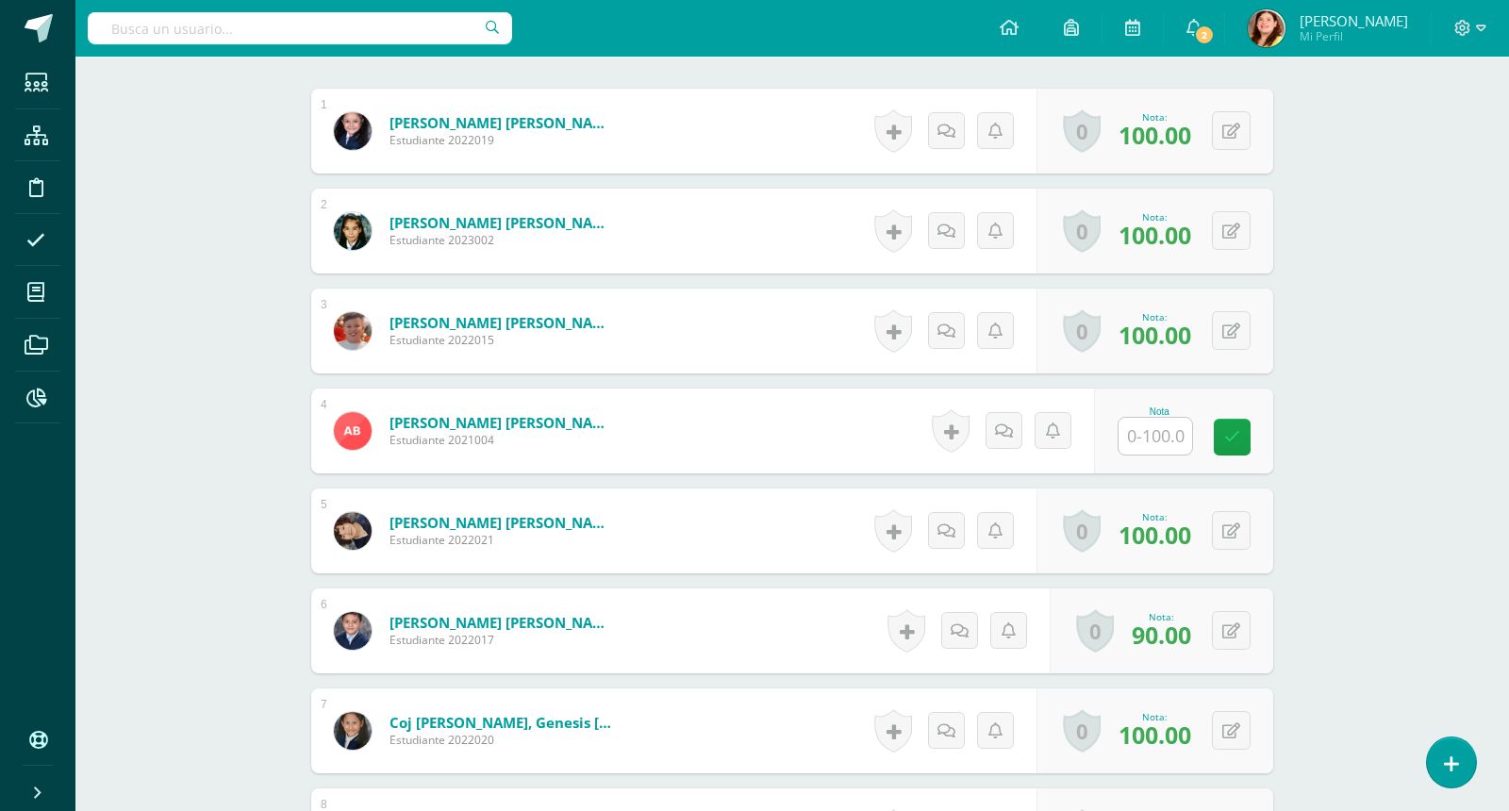
click at [1175, 432] on input "text" at bounding box center [1156, 436] width 74 height 37
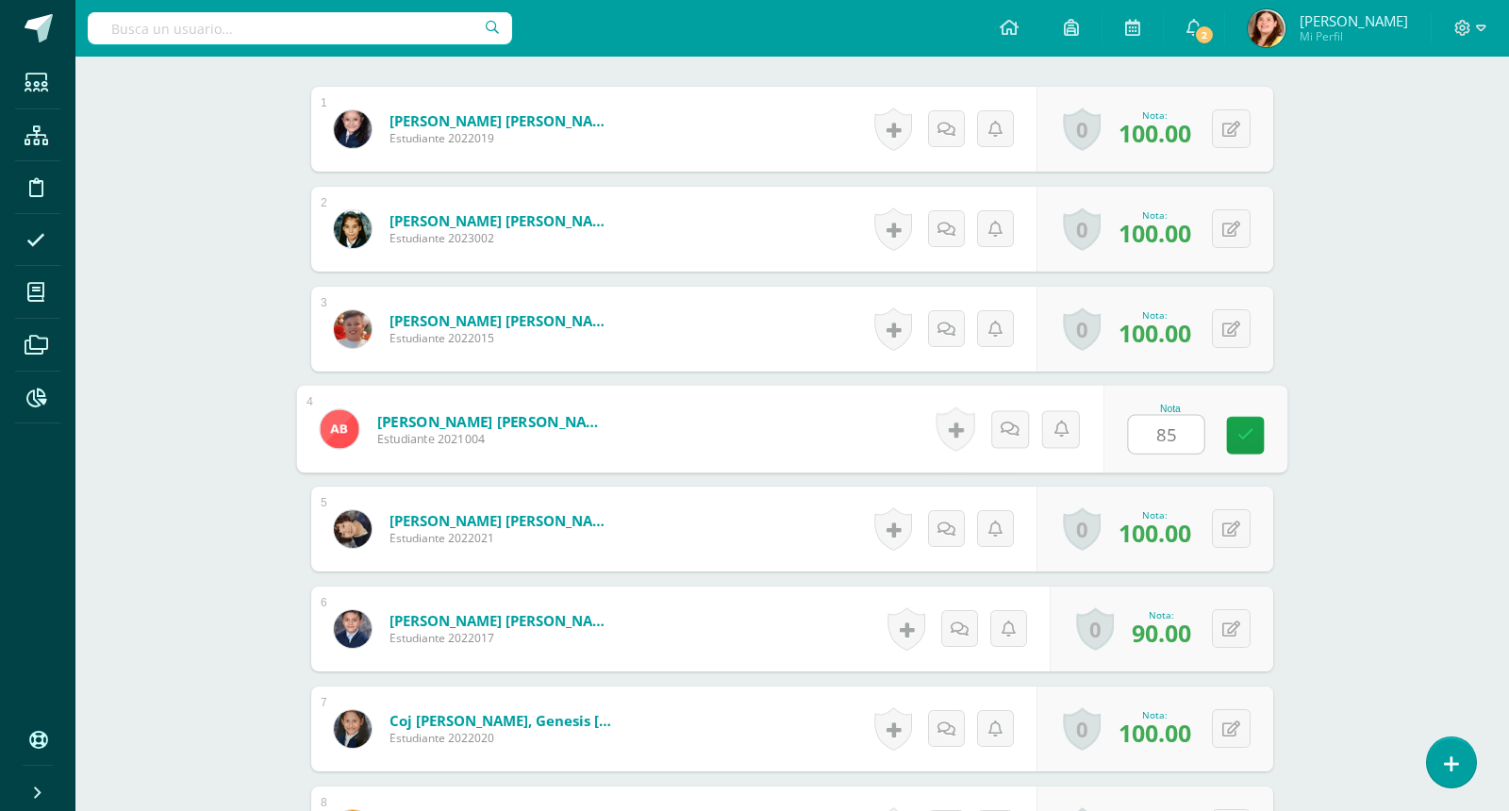
type input "85"
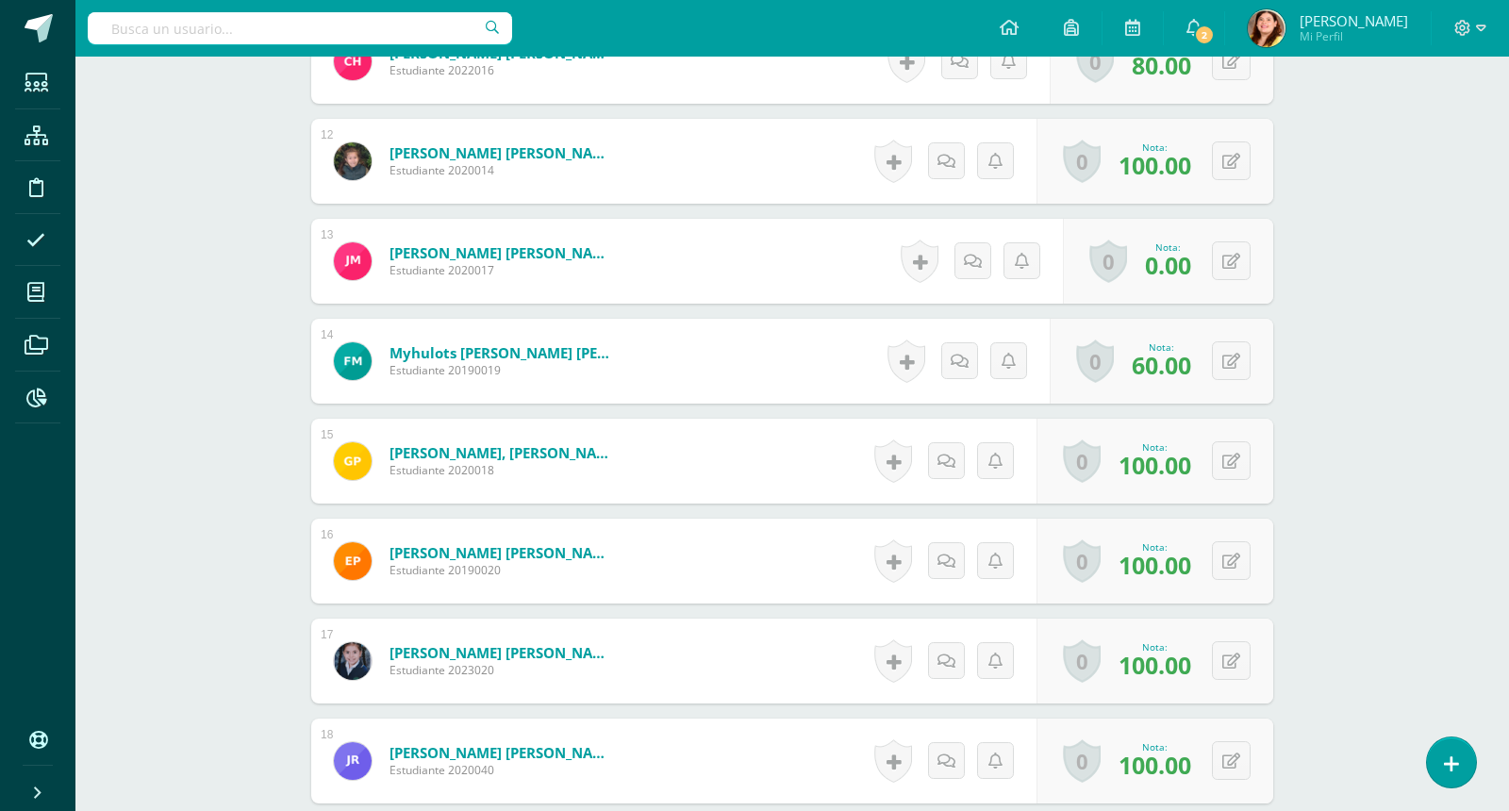
scroll to position [1653, 0]
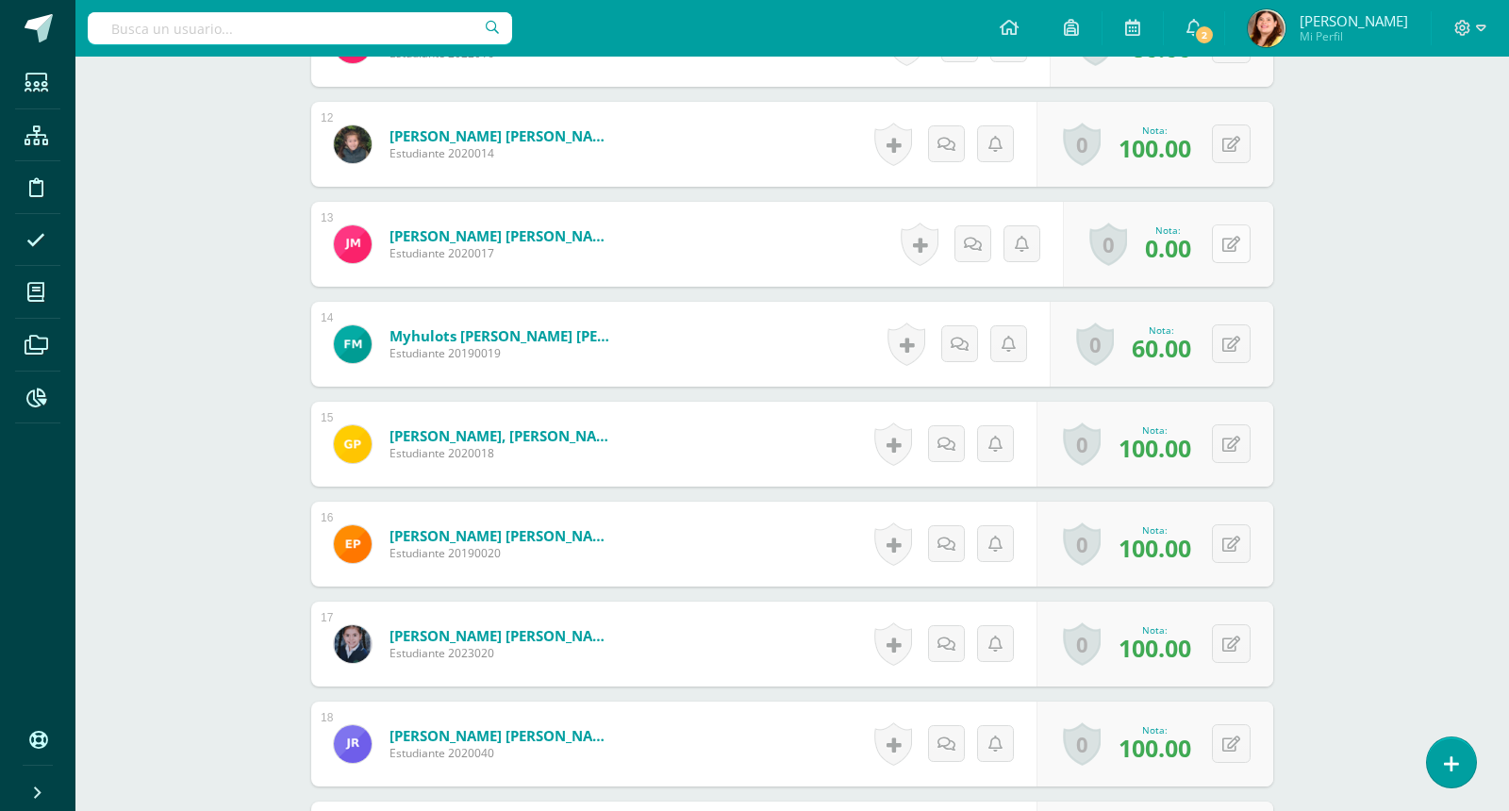
click at [1246, 241] on button at bounding box center [1231, 243] width 39 height 39
type input "8"
type input "7"
type input "68"
click at [1421, 443] on div "Matemáticas Segundo Primaria "Matemática" Herramientas Detalle de asistencias A…" at bounding box center [792, 2] width 1434 height 3199
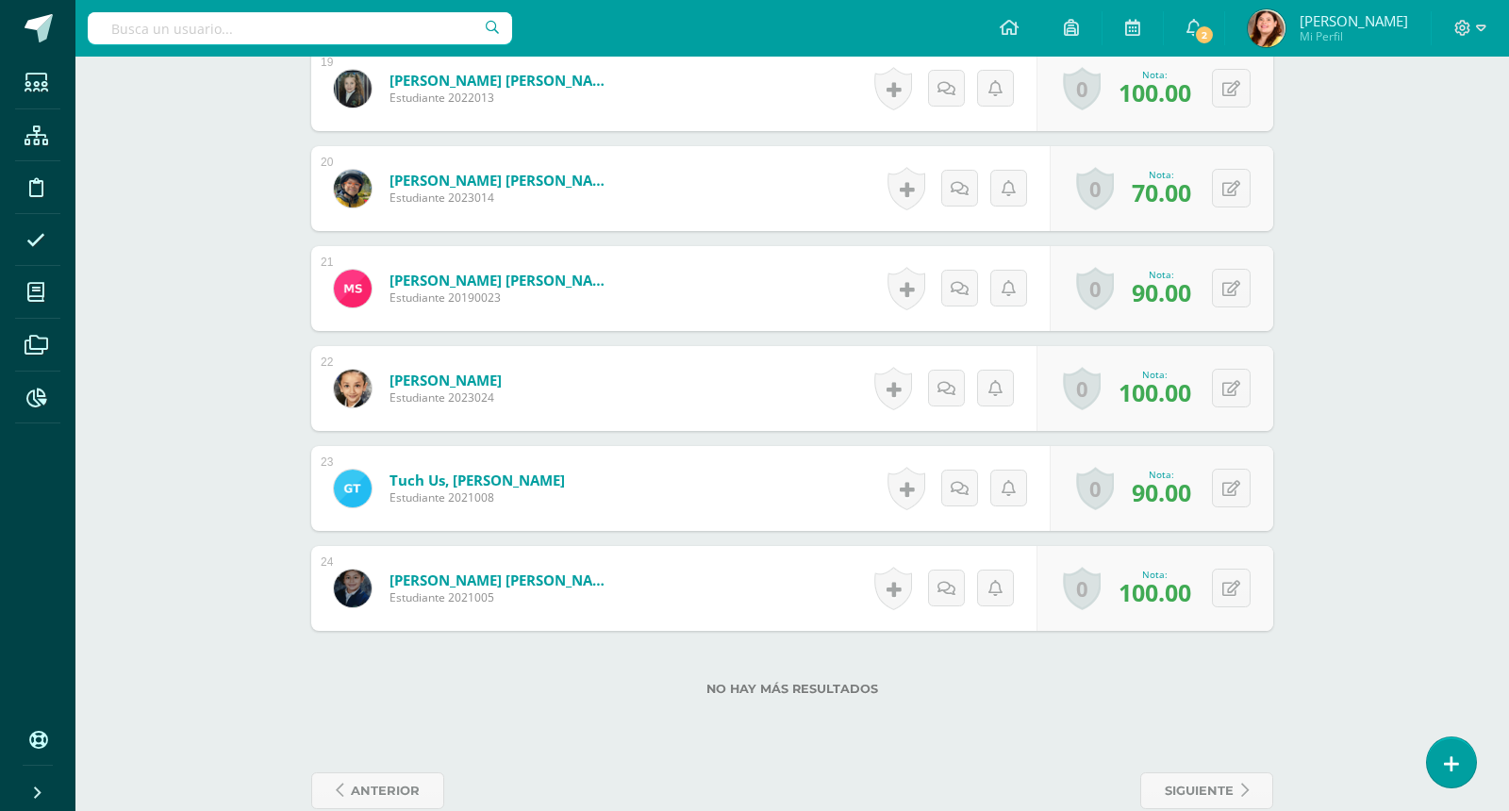
scroll to position [2443, 0]
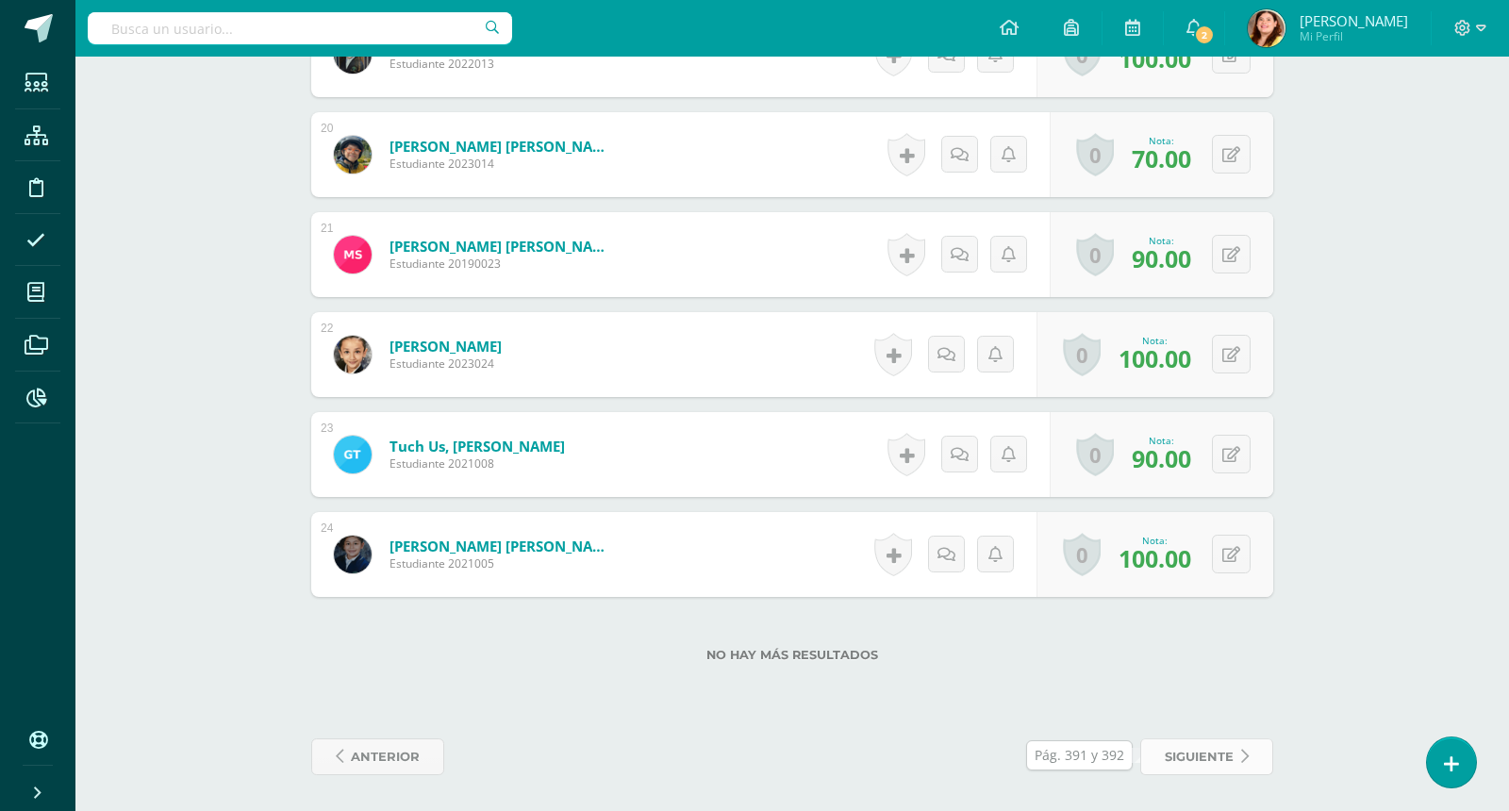
click at [1186, 753] on span "siguiente" at bounding box center [1199, 756] width 69 height 35
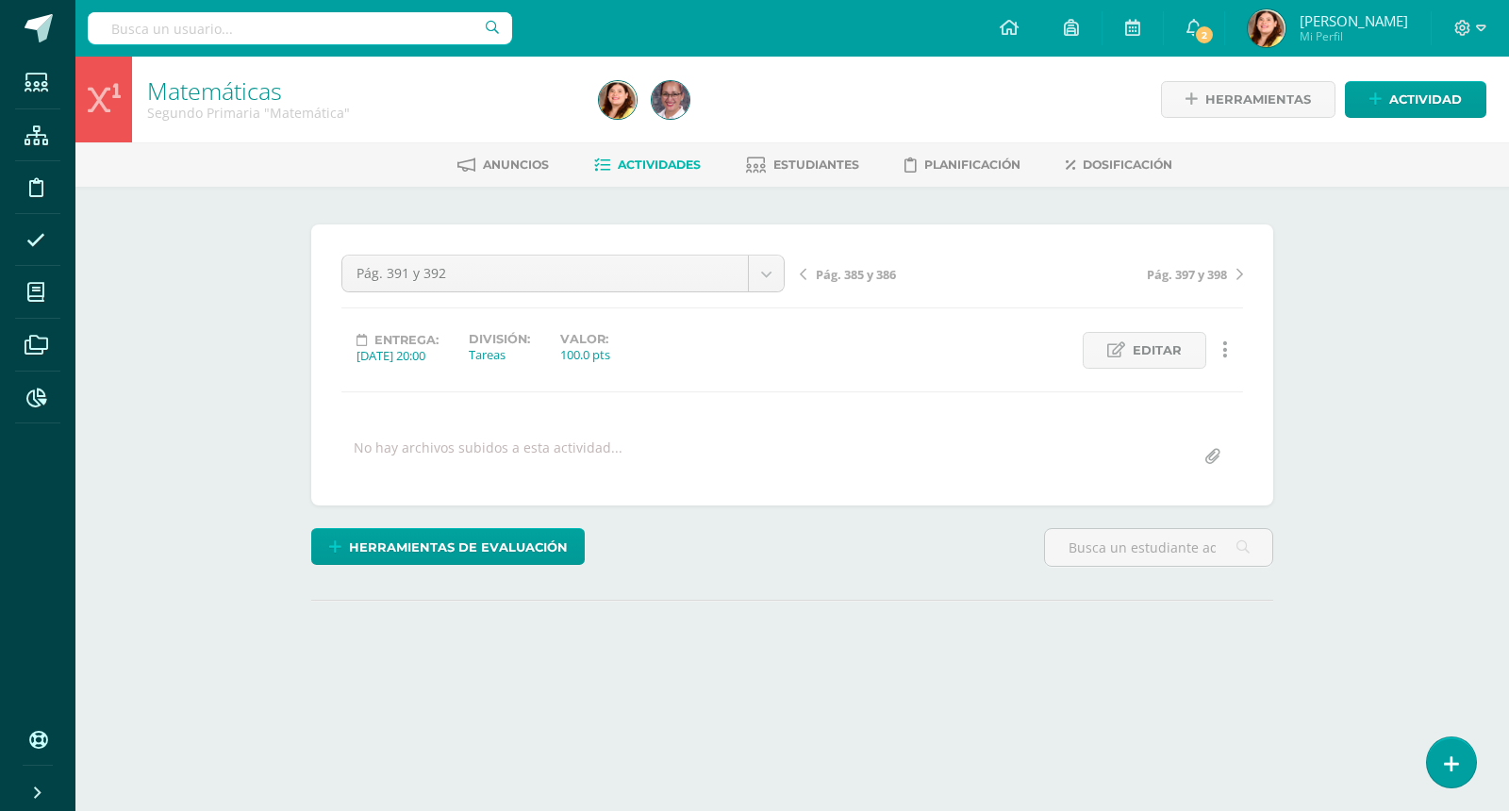
click at [1398, 447] on div "Matemáticas Segundo Primaria "Matemática" Herramientas Detalle de asistencias A…" at bounding box center [792, 402] width 1434 height 690
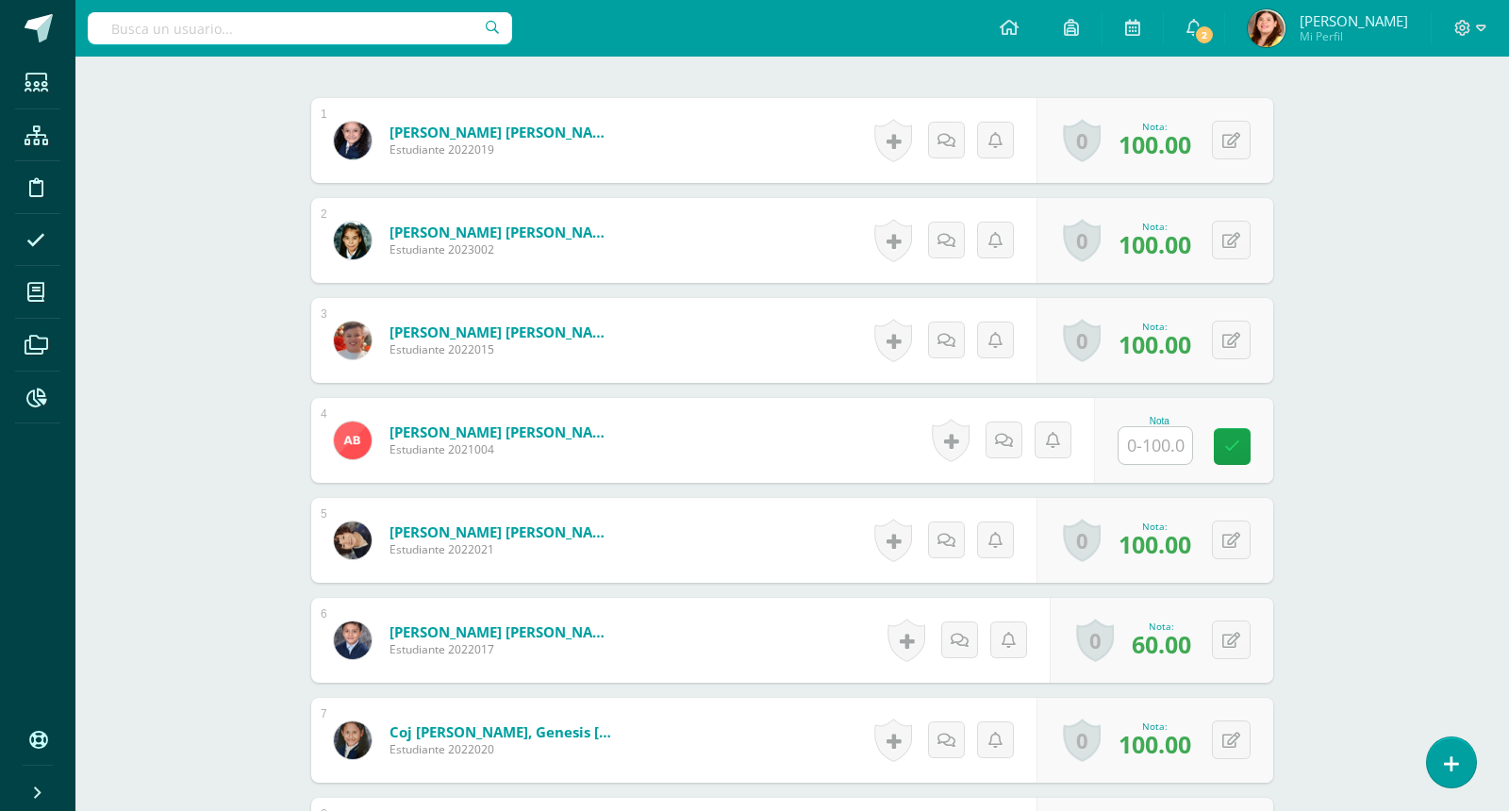
scroll to position [567, 0]
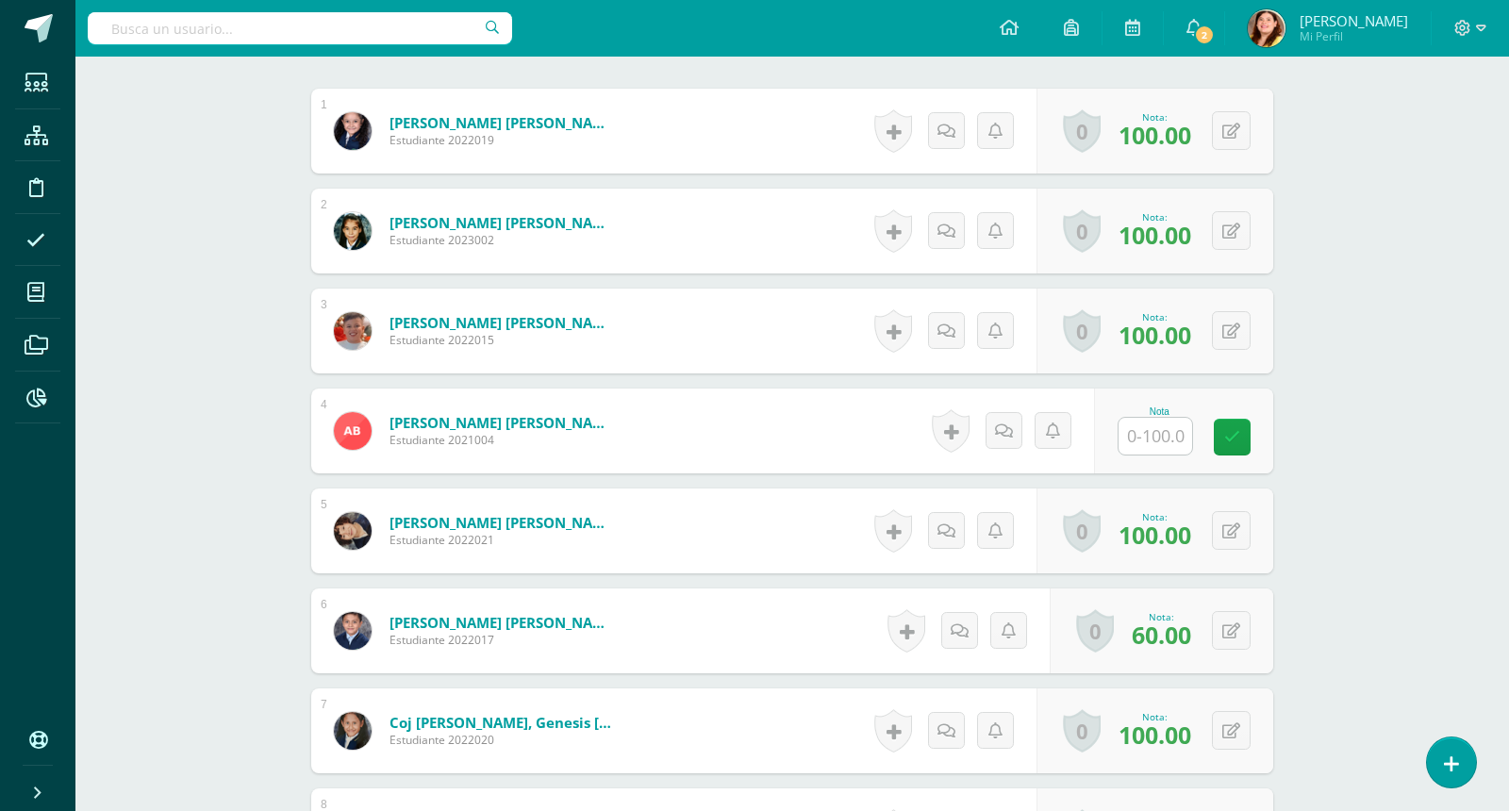
click at [1158, 446] on input "text" at bounding box center [1156, 436] width 74 height 37
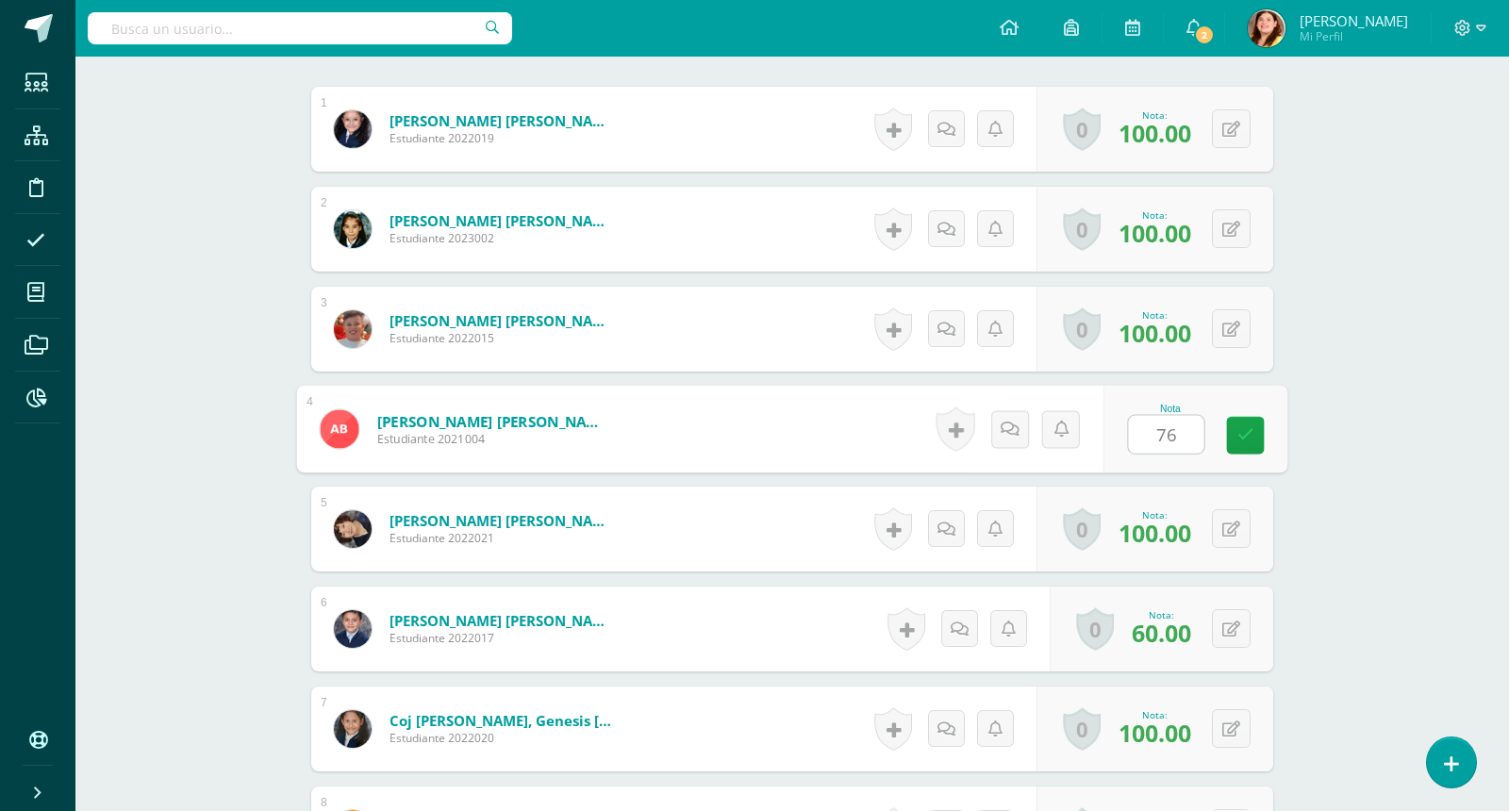
type input "76"
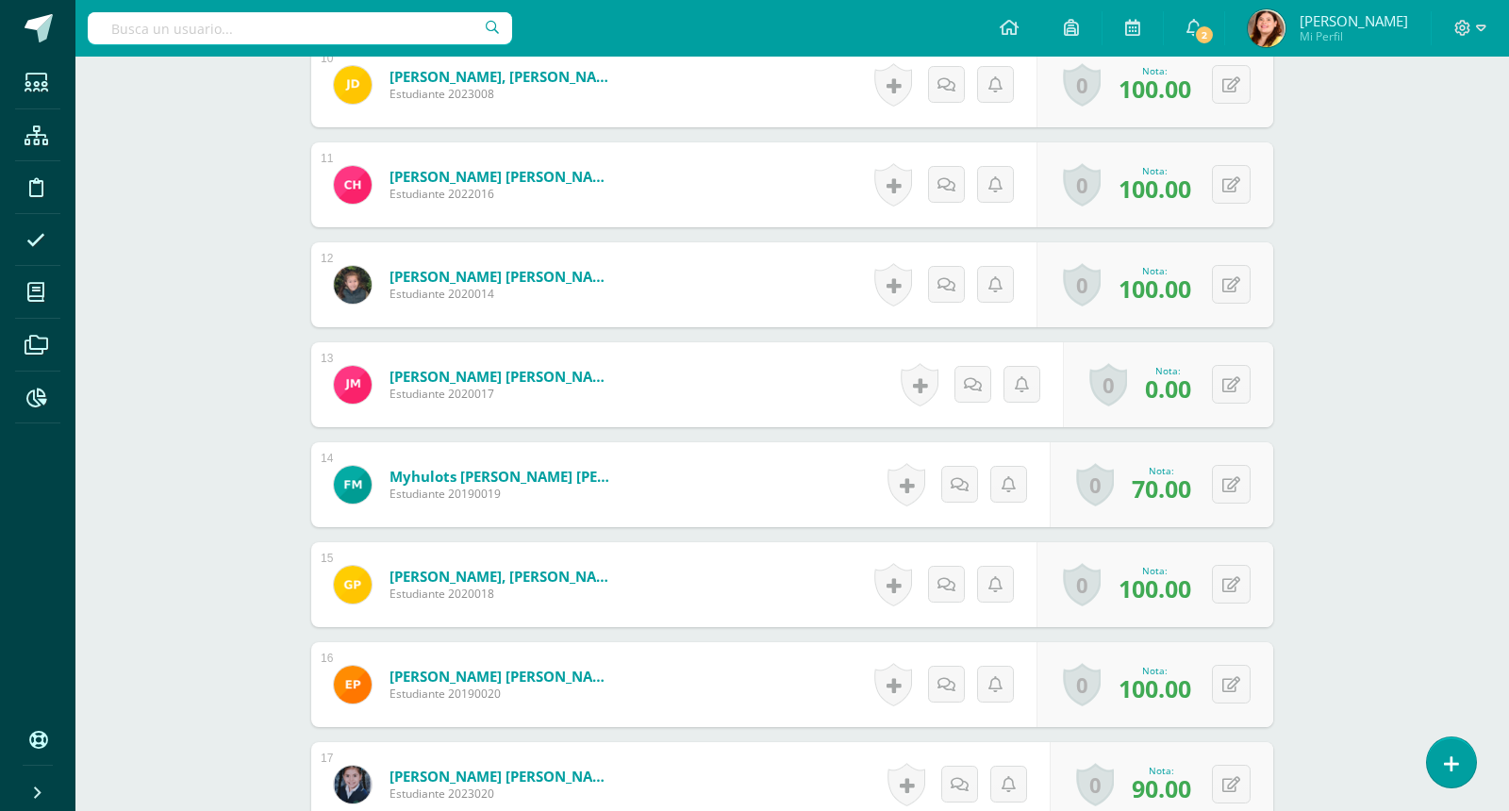
scroll to position [1559, 0]
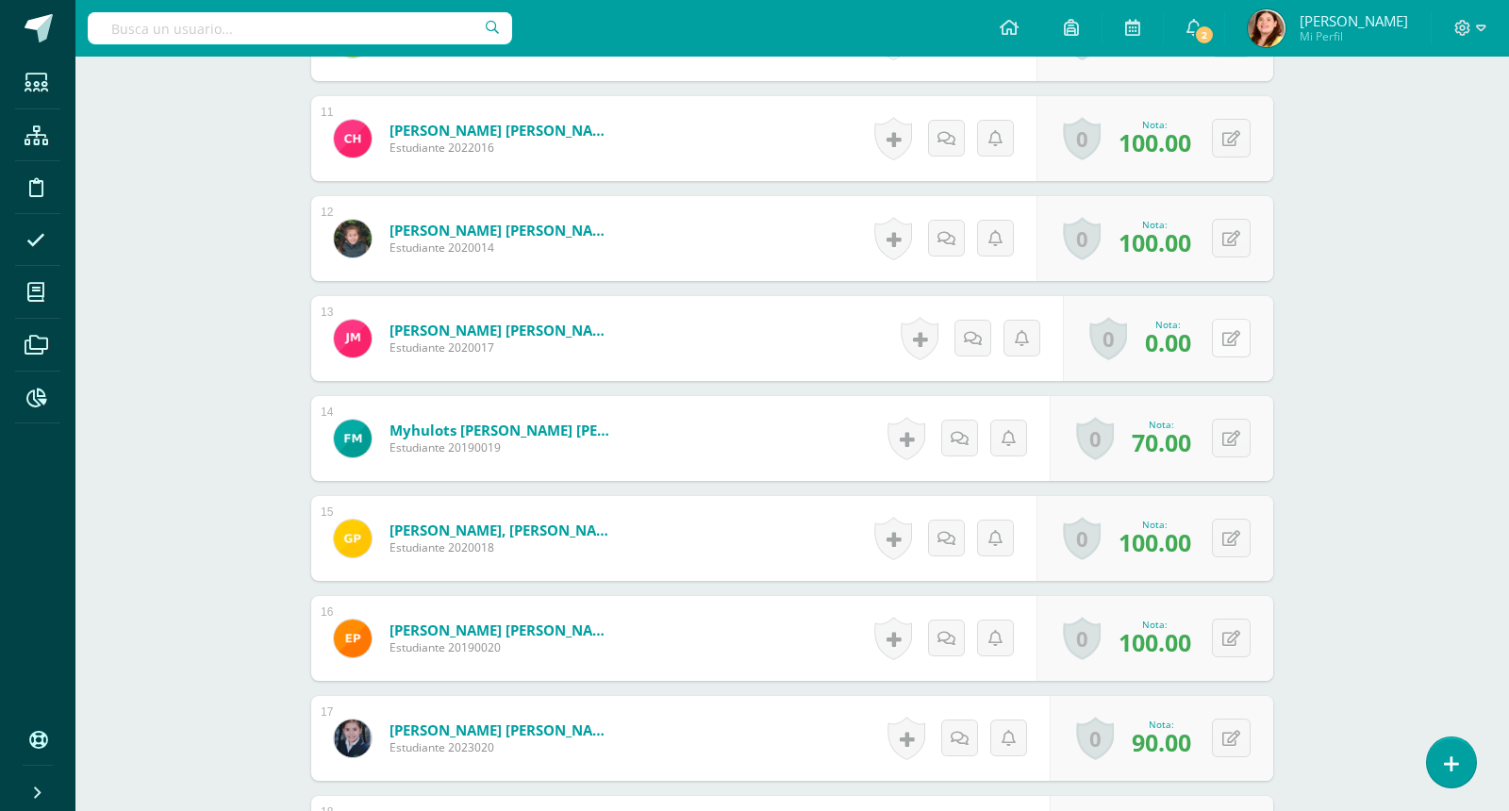
click at [1247, 329] on button at bounding box center [1231, 338] width 39 height 39
type input "81"
click at [1434, 446] on div "Matemáticas Segundo Primaria "Matemática" Herramientas Detalle de asistencias A…" at bounding box center [792, 96] width 1434 height 3199
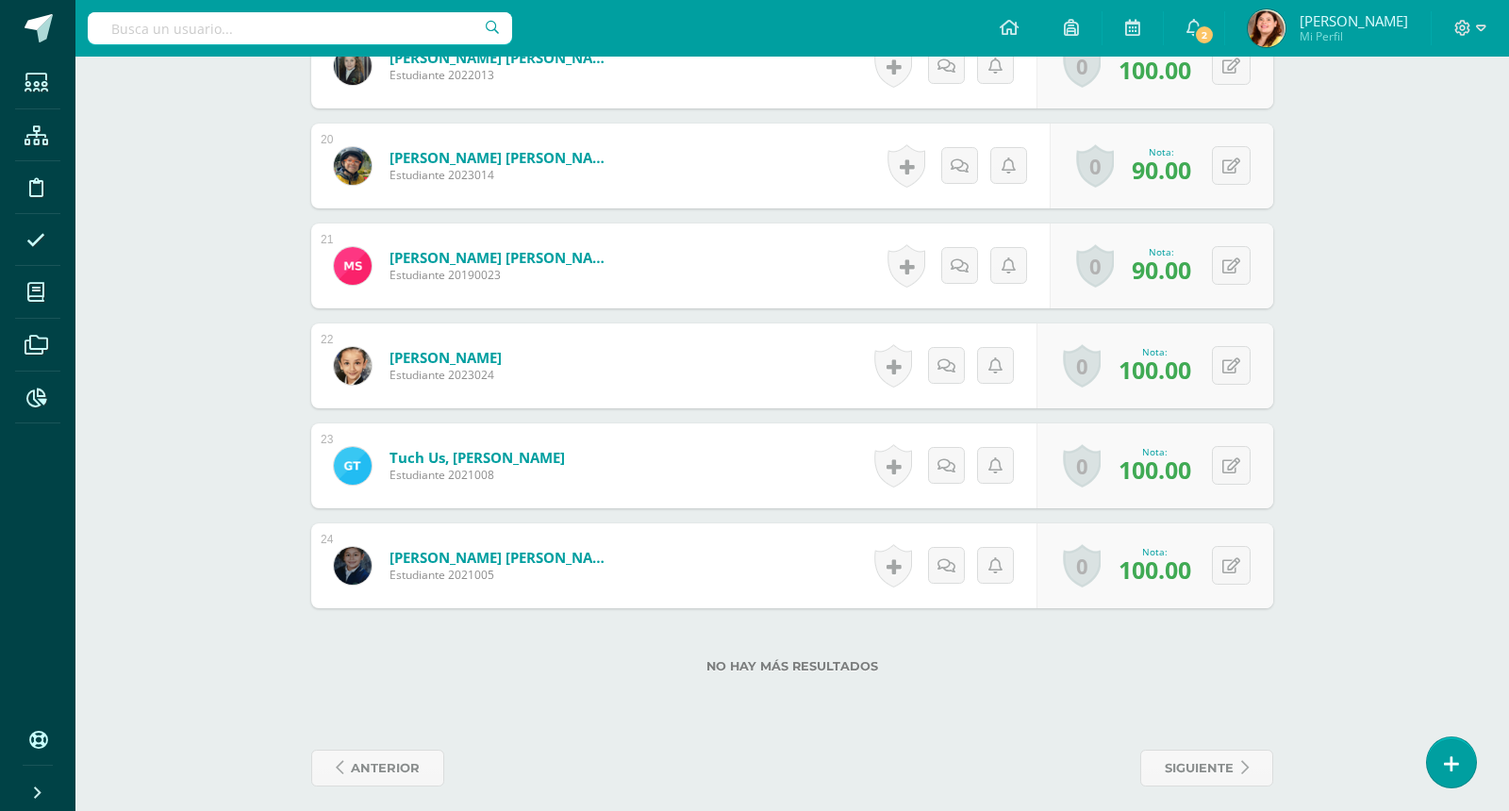
scroll to position [2443, 0]
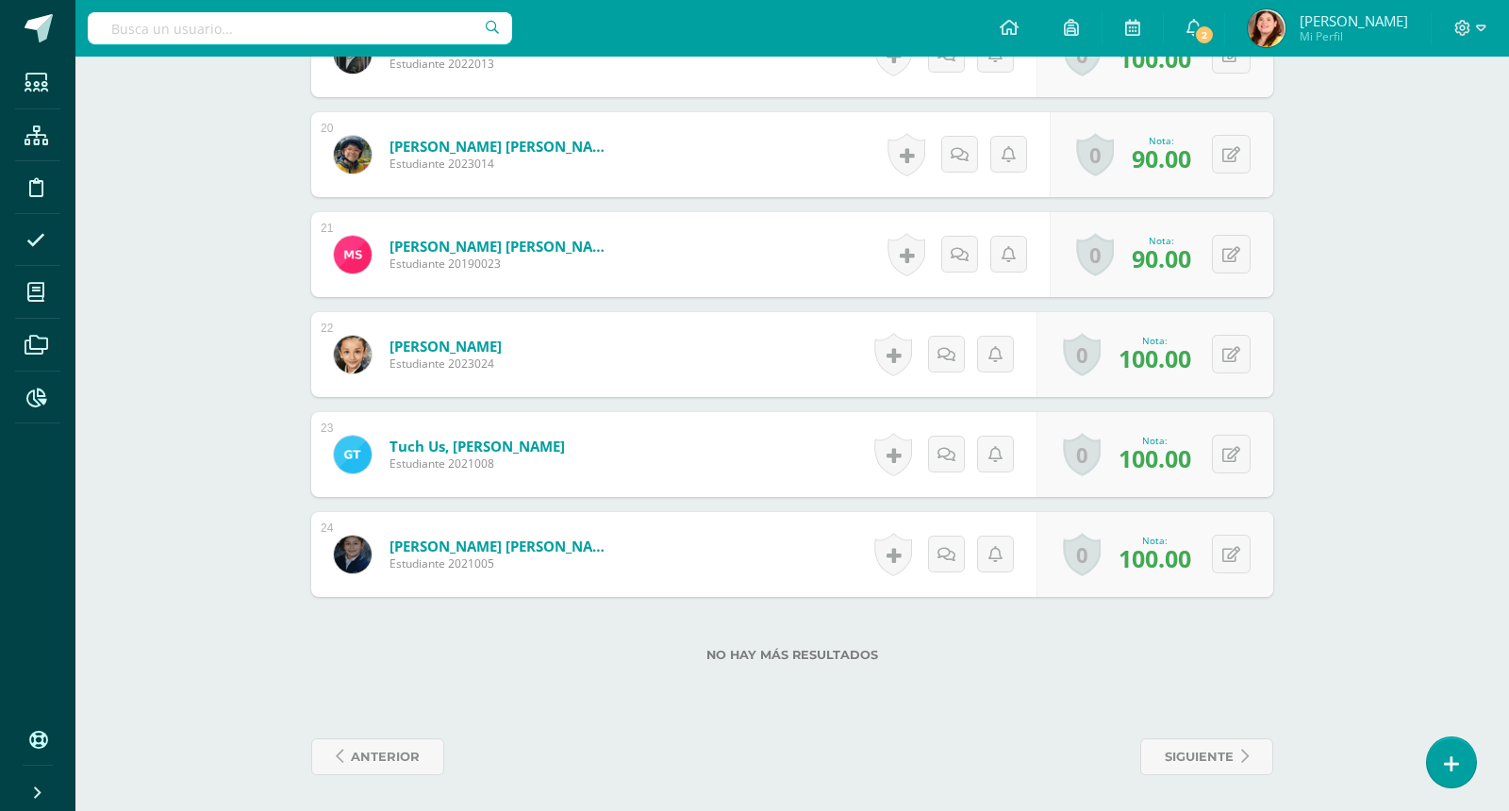
click at [1226, 762] on span "siguiente" at bounding box center [1199, 756] width 69 height 35
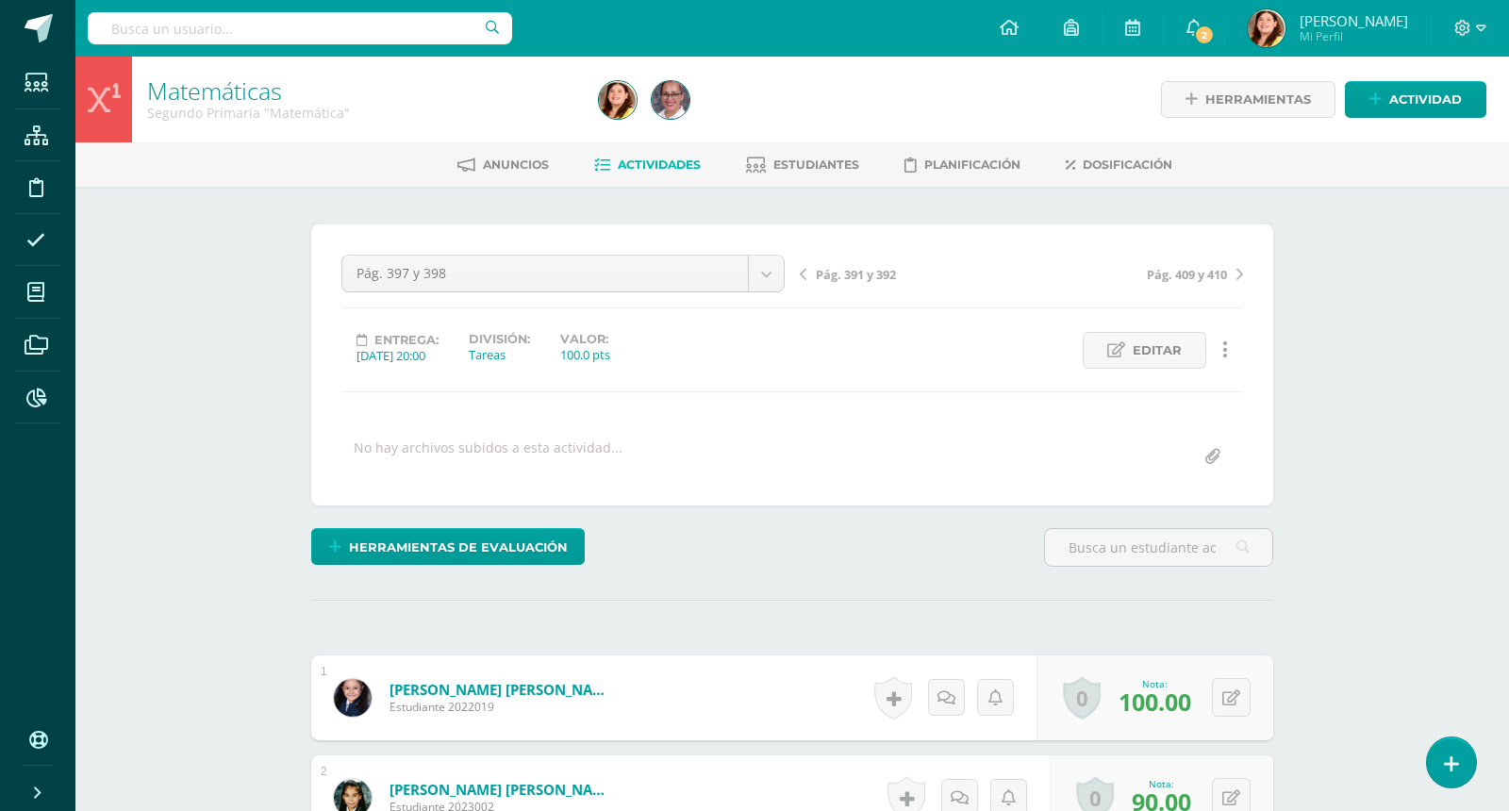
scroll to position [1, 0]
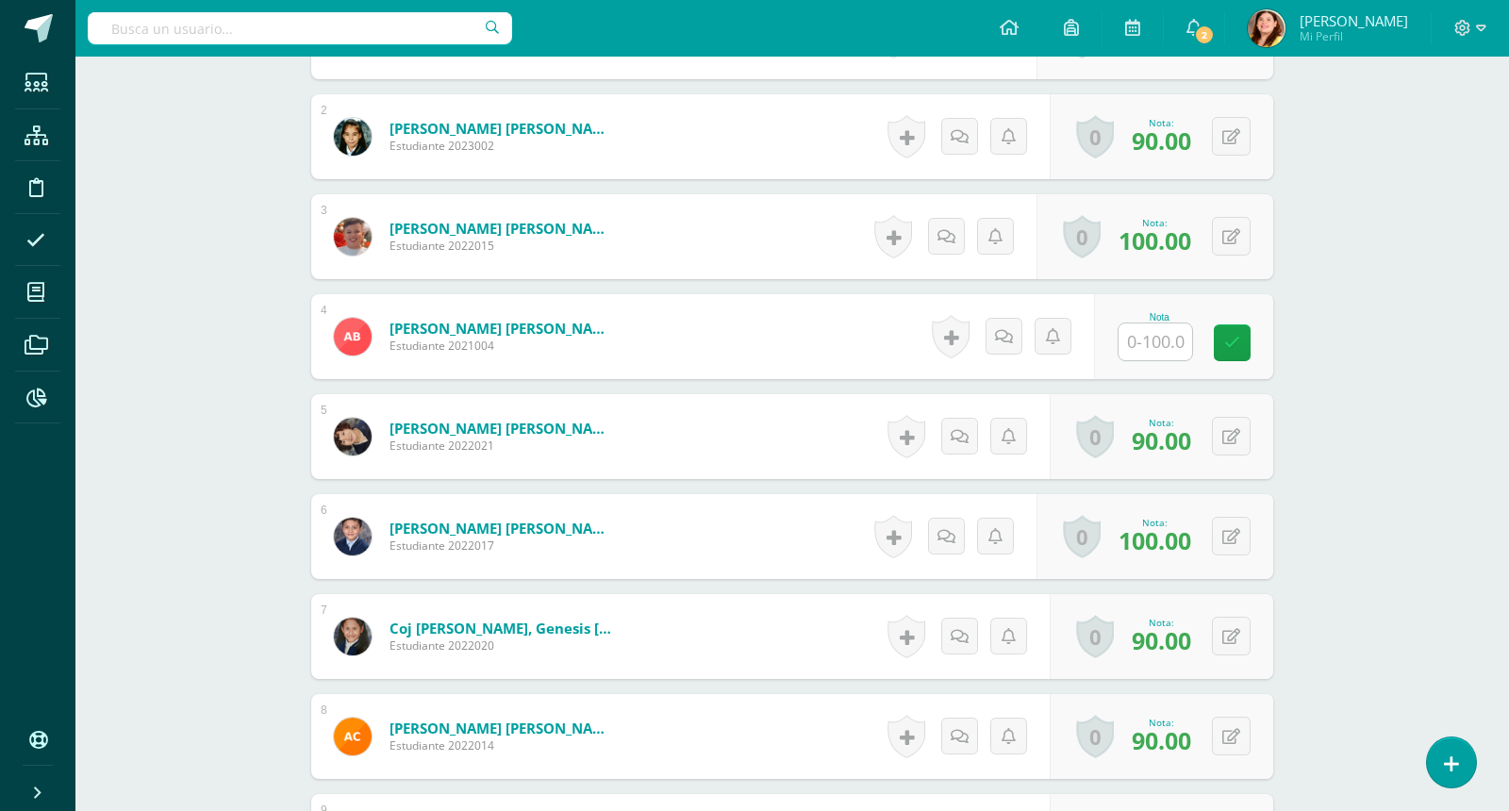
scroll to position [662, 0]
click at [1167, 351] on input "text" at bounding box center [1166, 342] width 75 height 38
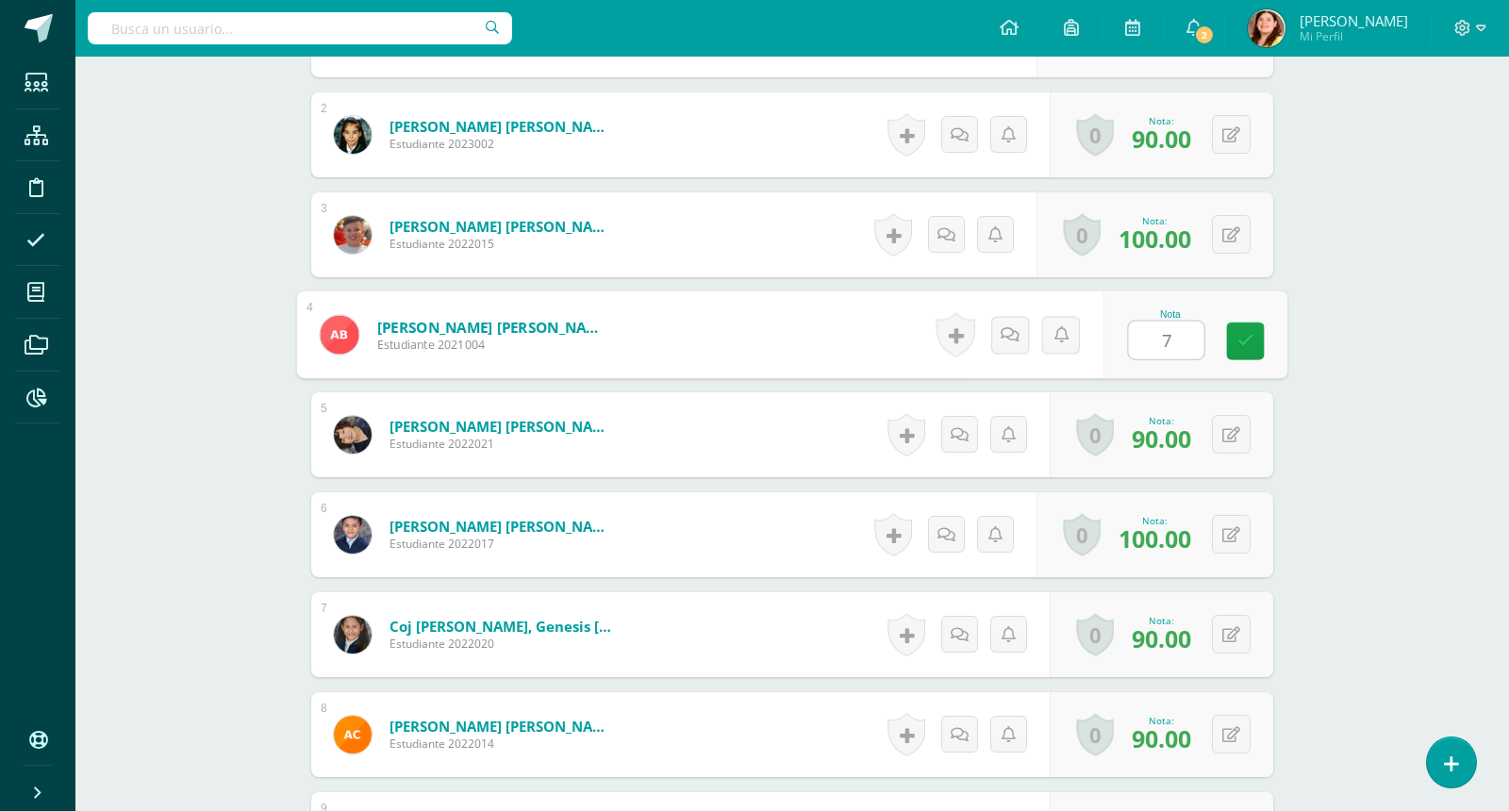
type input "75"
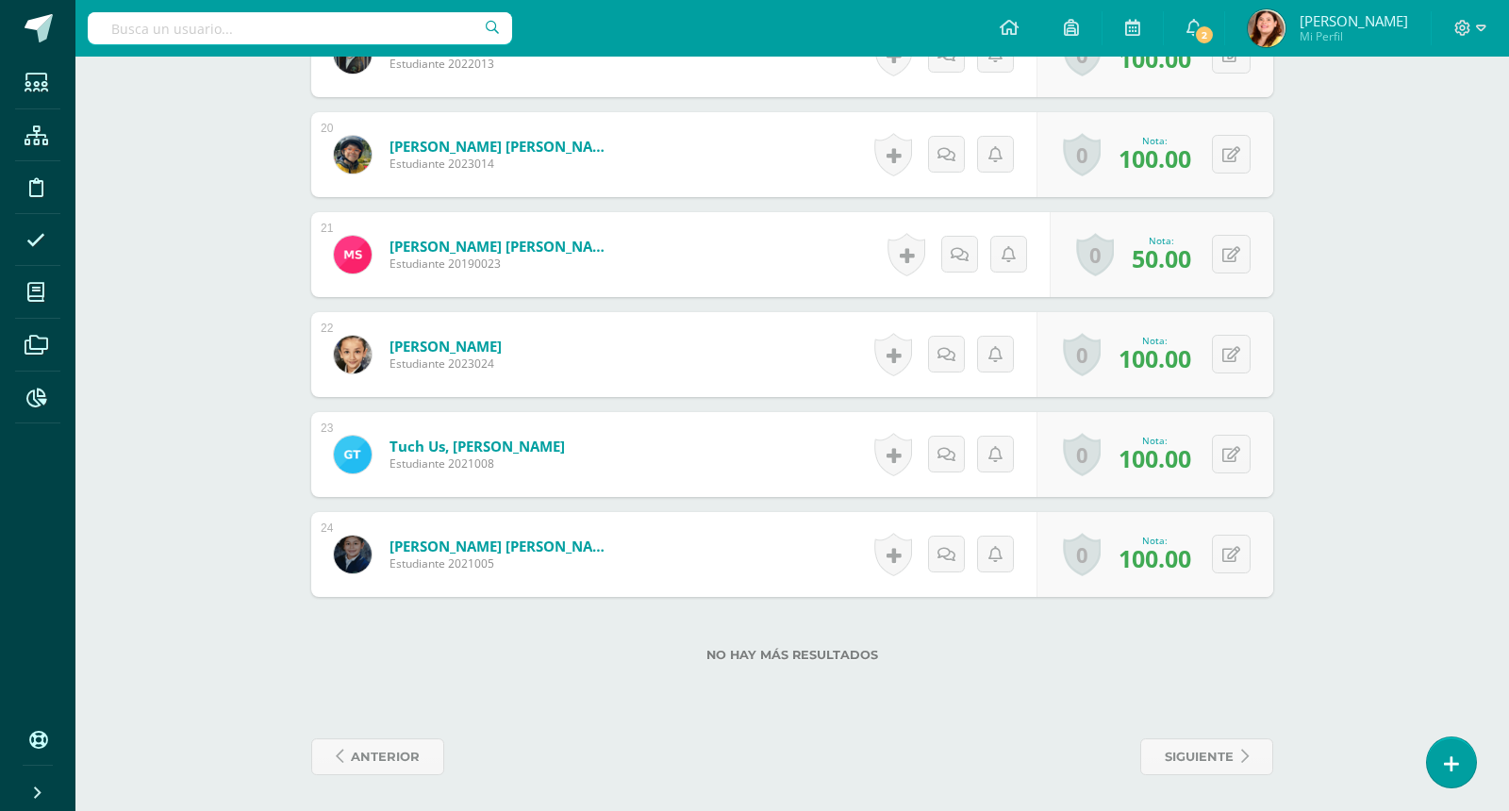
scroll to position [2443, 0]
click at [1238, 263] on button at bounding box center [1244, 255] width 40 height 40
type input "60"
click at [1196, 740] on span "siguiente" at bounding box center [1199, 756] width 69 height 35
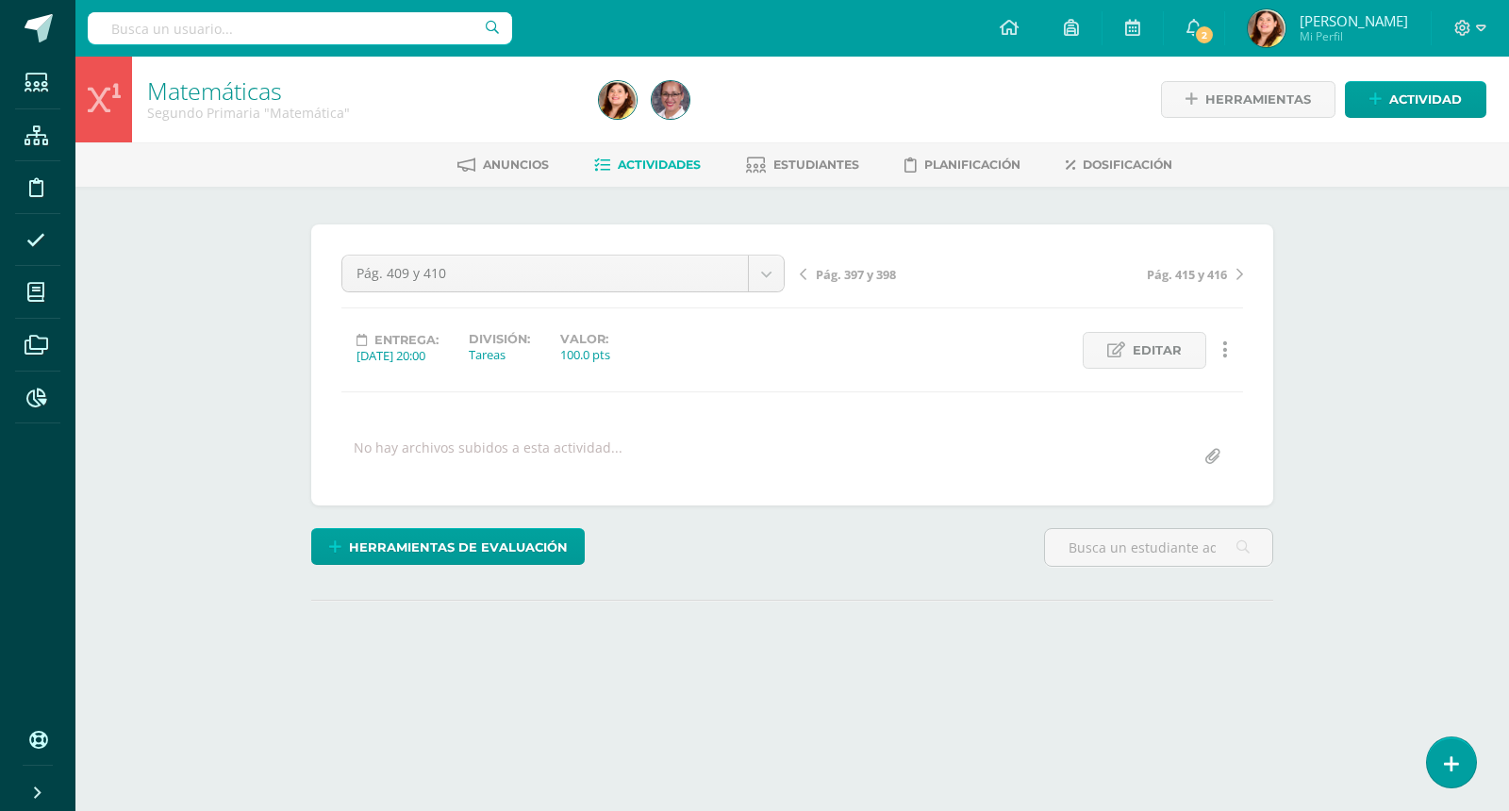
click at [1346, 263] on div "Matemáticas Segundo Primaria "Matemática" Herramientas Detalle de asistencias A…" at bounding box center [792, 402] width 1434 height 690
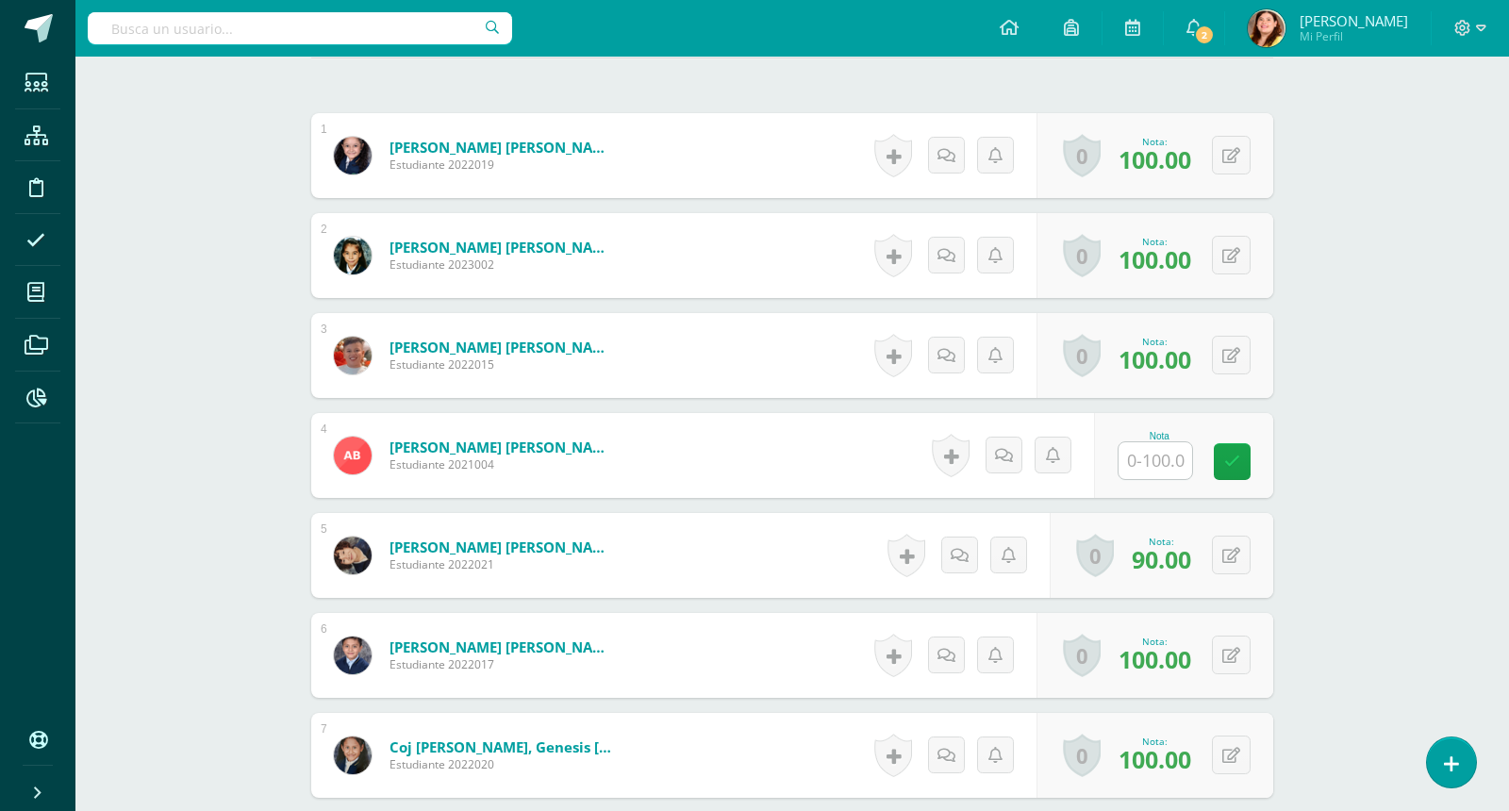
scroll to position [543, 0]
click at [1172, 448] on input "text" at bounding box center [1166, 460] width 75 height 38
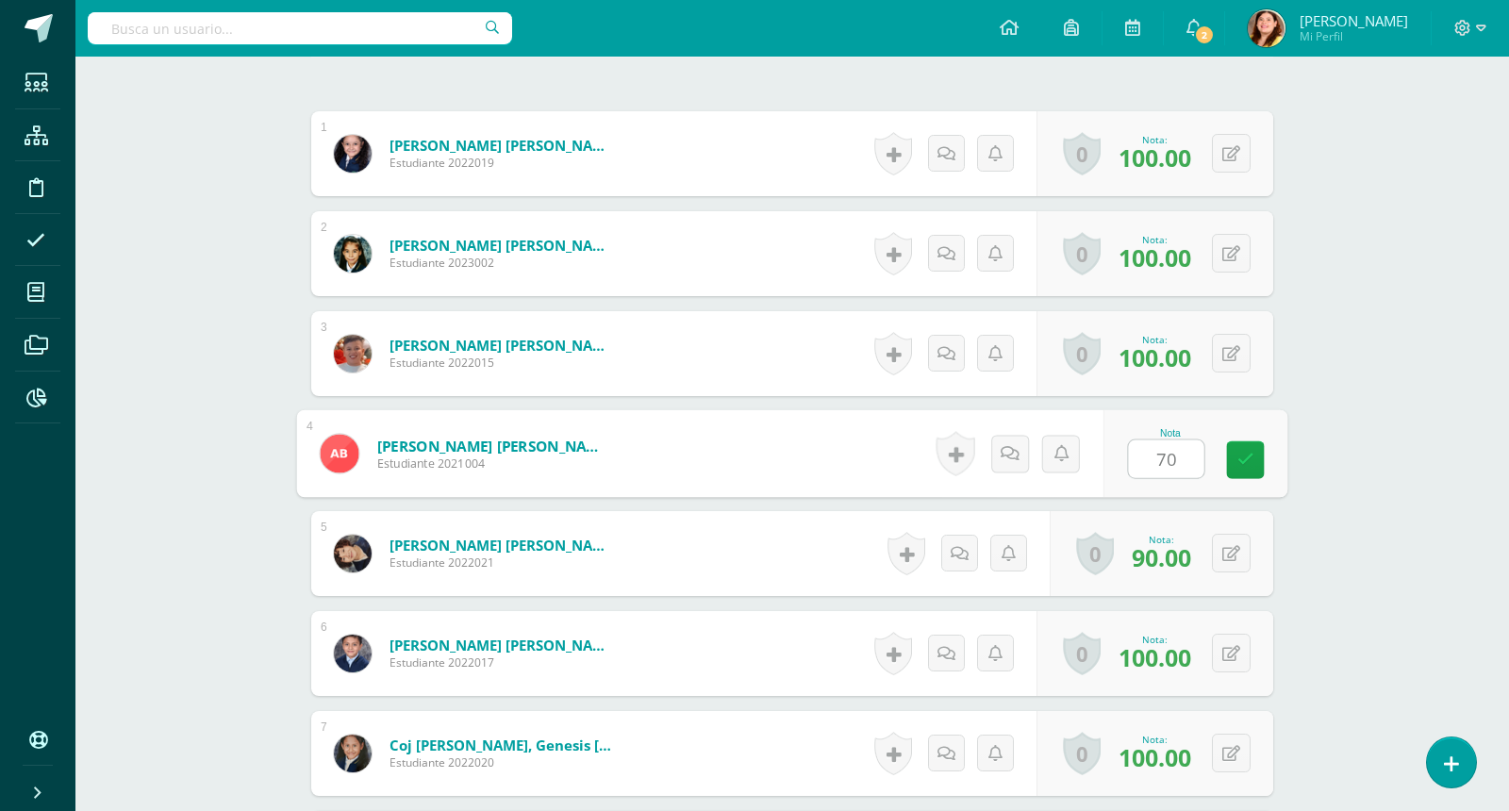
type input "70"
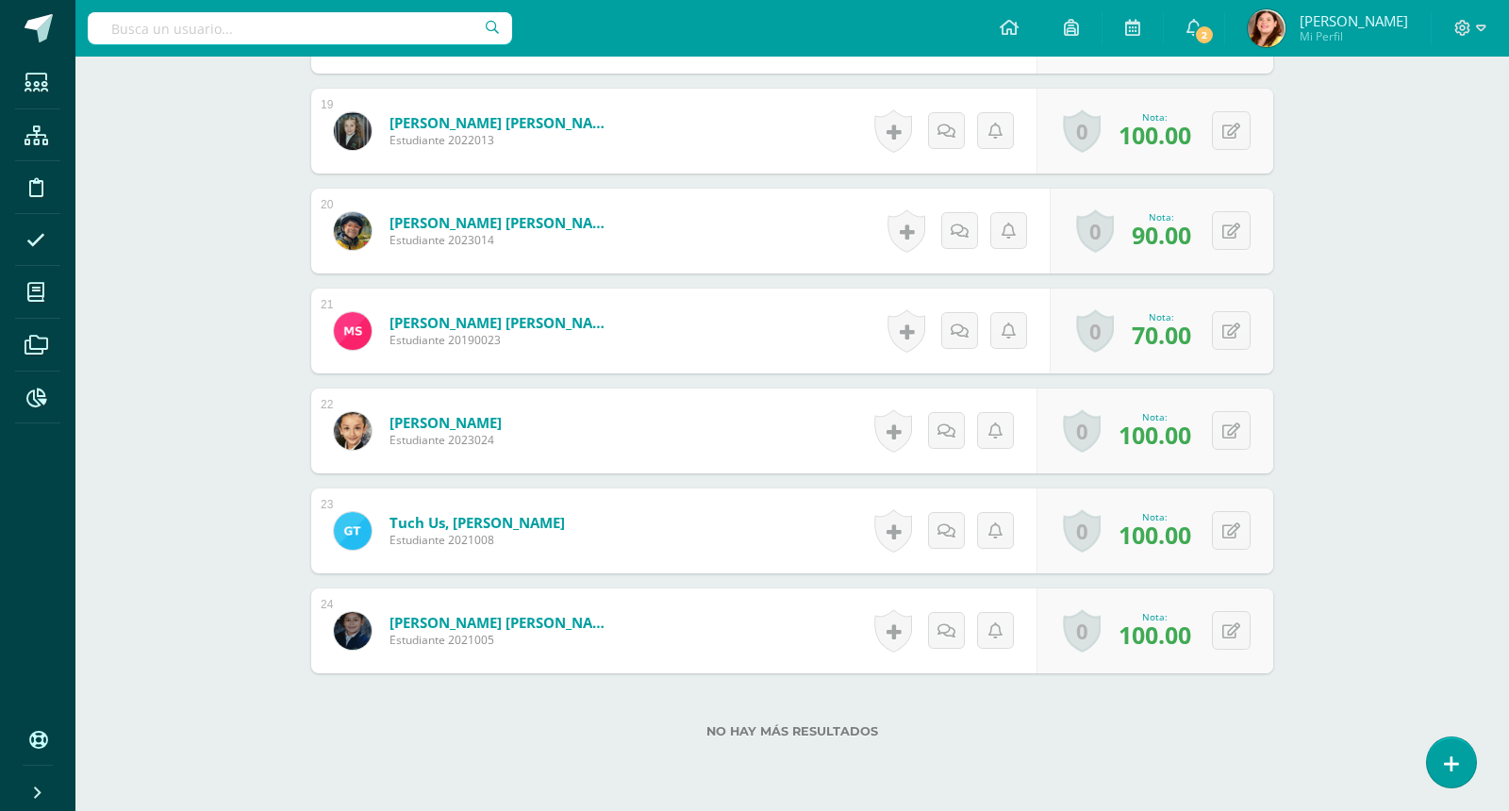
scroll to position [2443, 0]
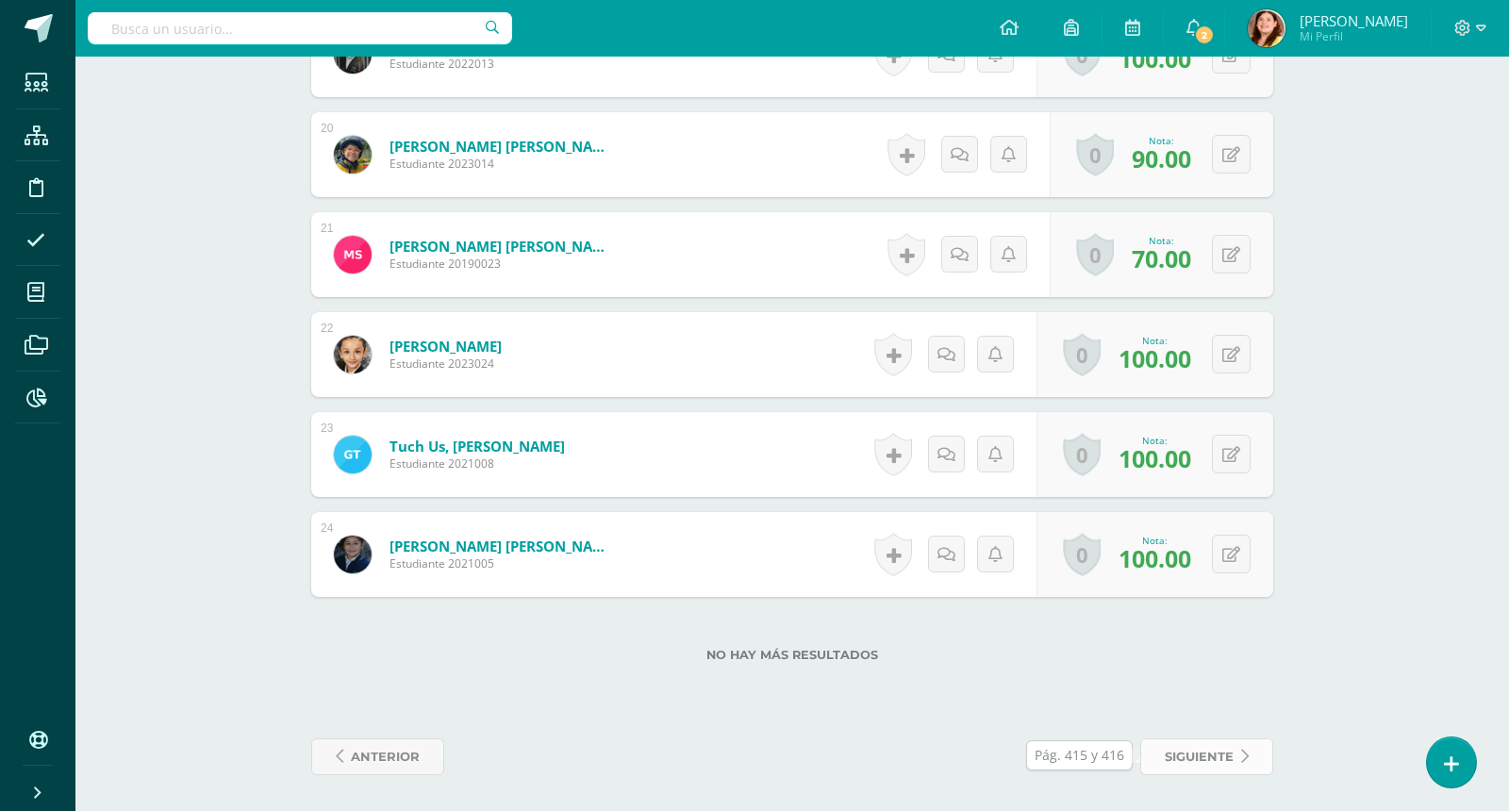
click at [1228, 762] on span "siguiente" at bounding box center [1199, 756] width 69 height 35
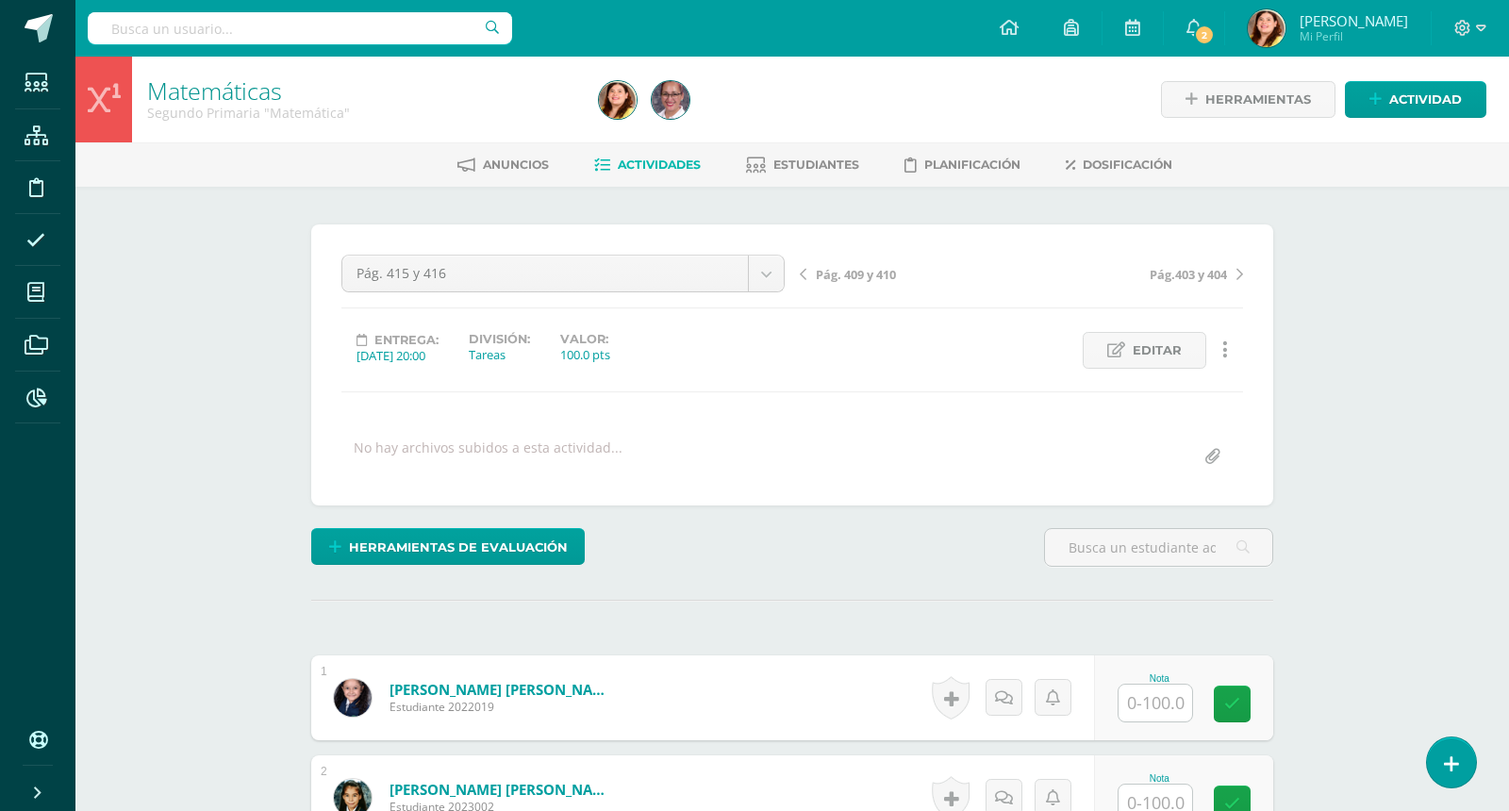
scroll to position [1, 0]
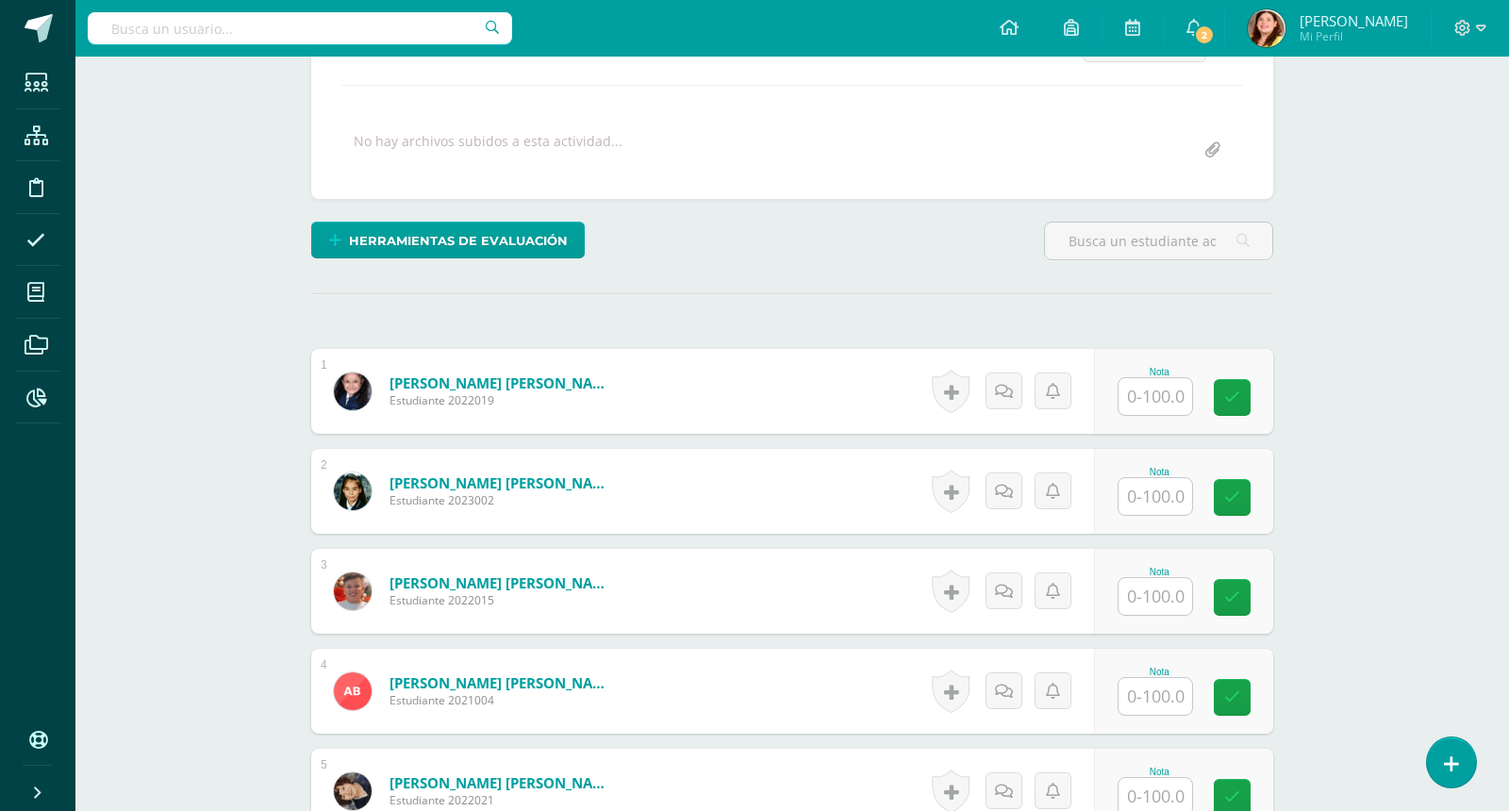
scroll to position [354, 0]
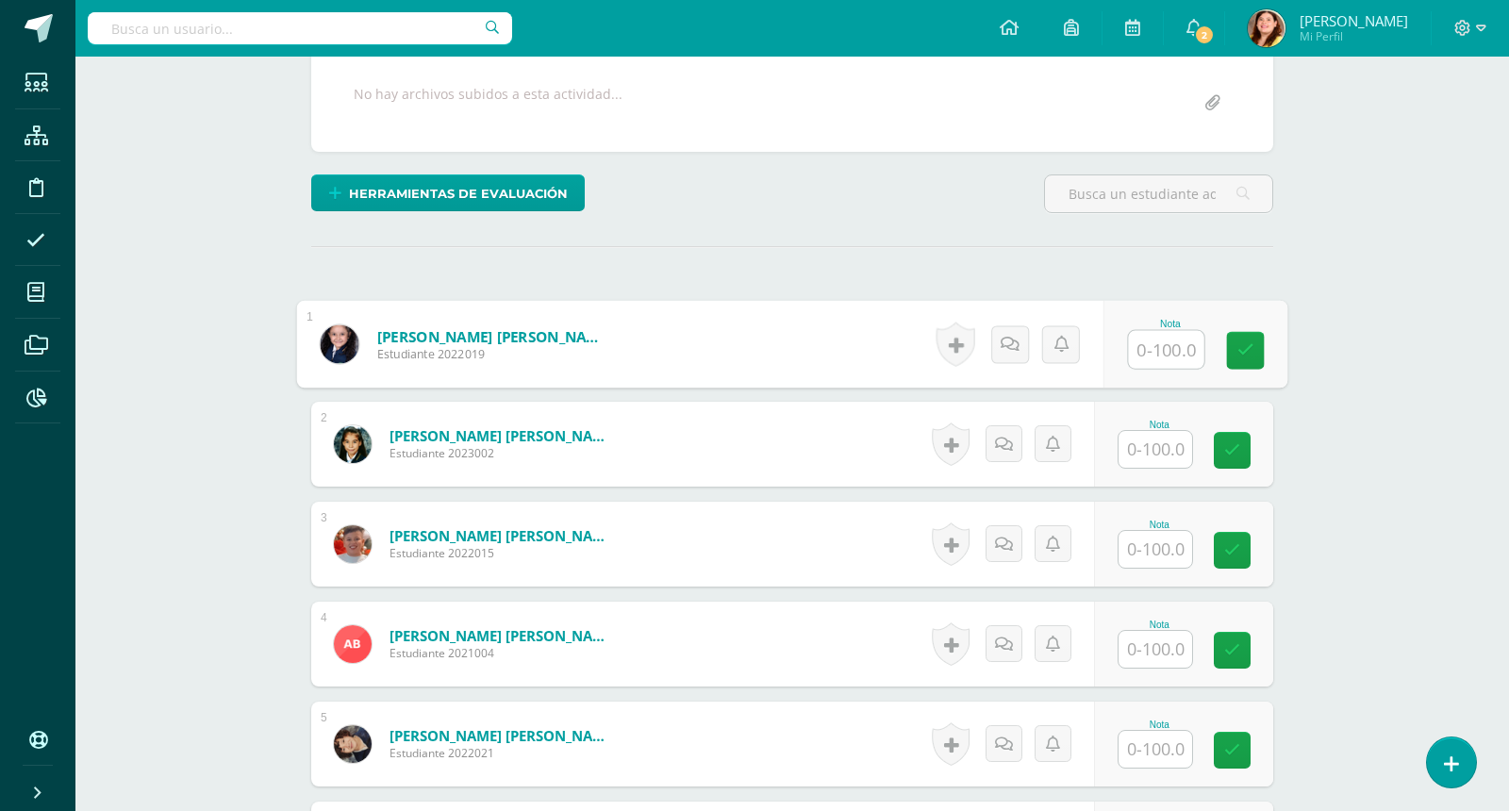
click at [1157, 339] on input "text" at bounding box center [1166, 350] width 75 height 38
type input "88"
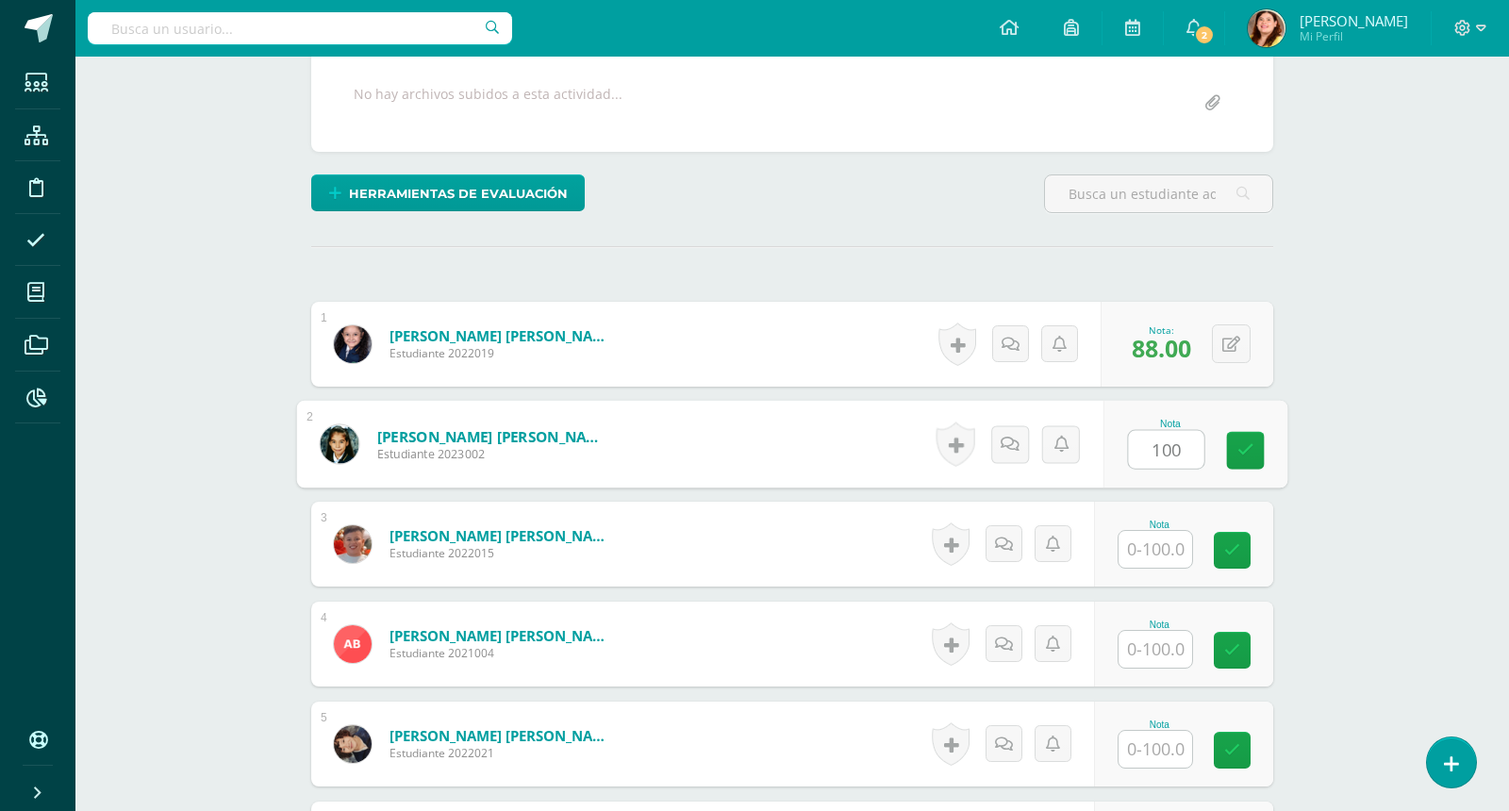
type input "100"
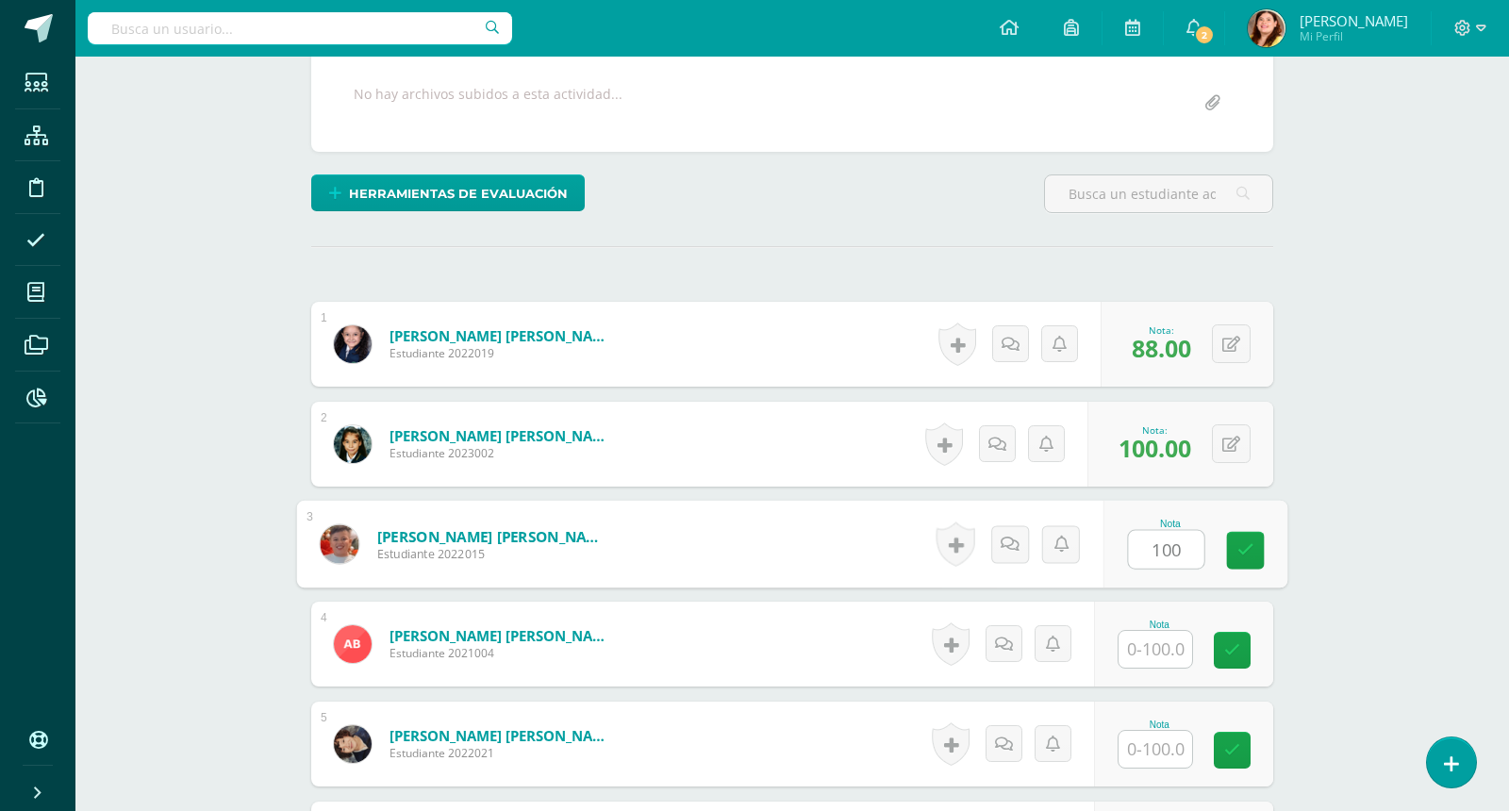
type input "100"
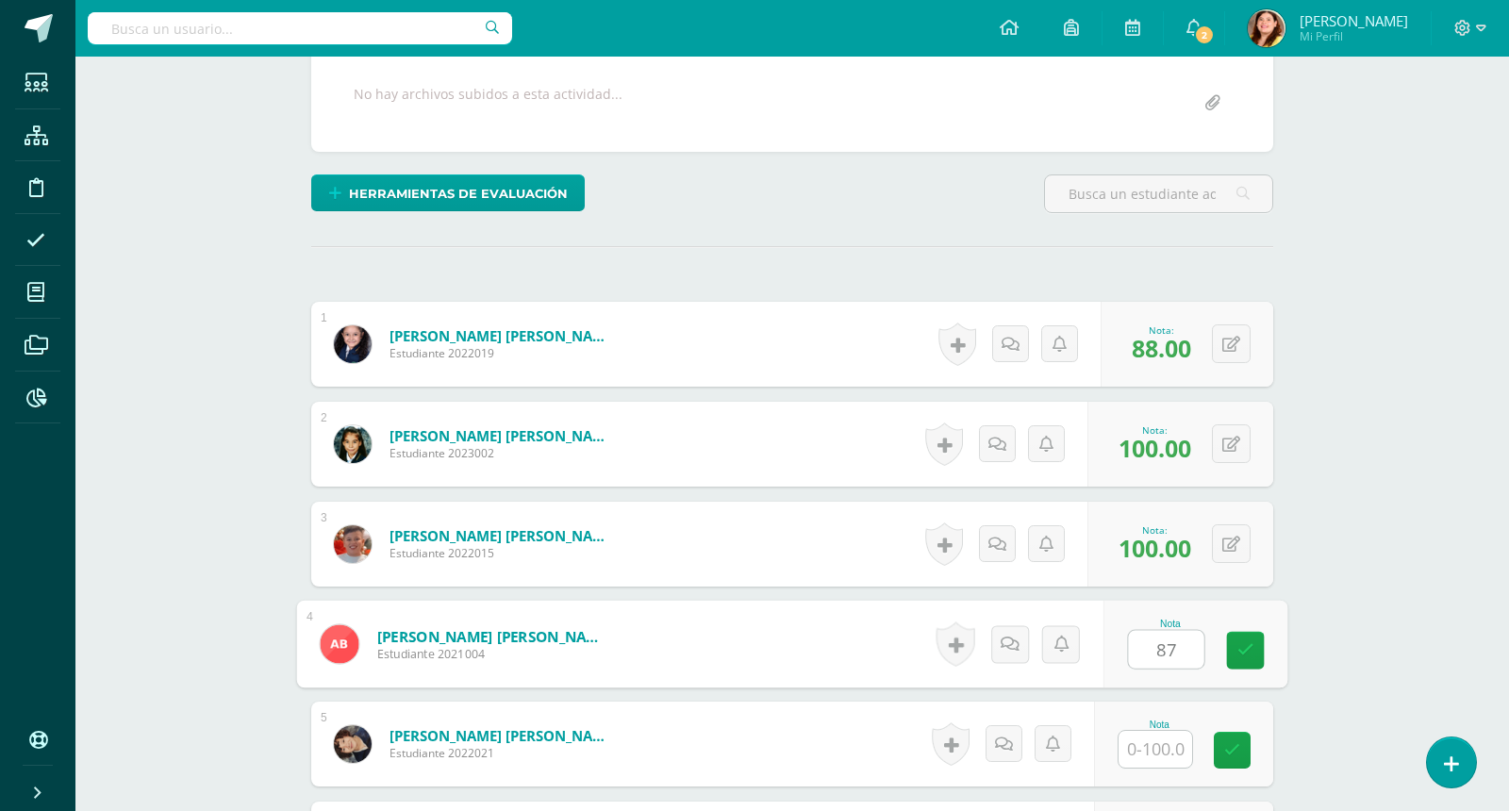
type input "87"
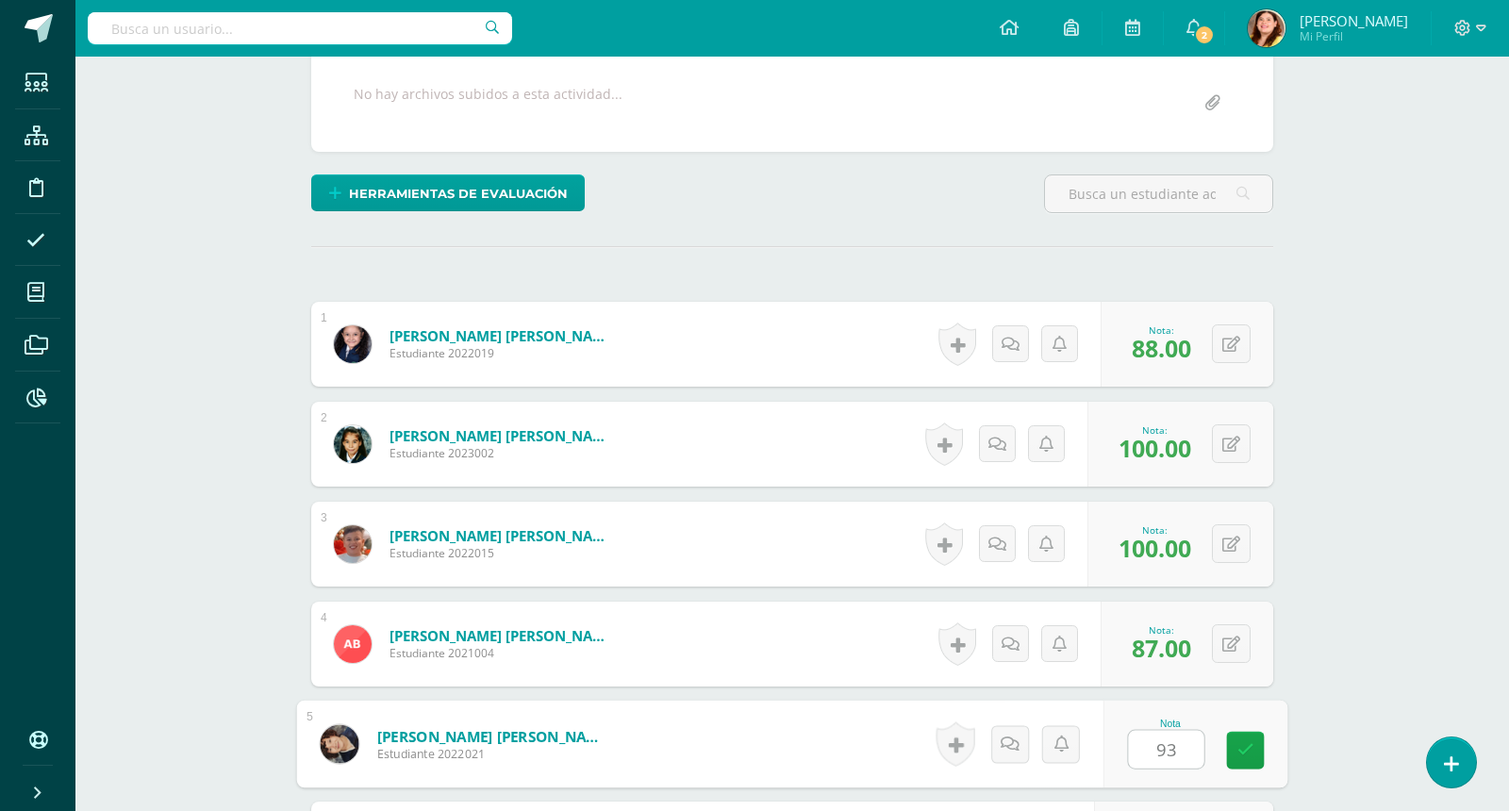
type input "93"
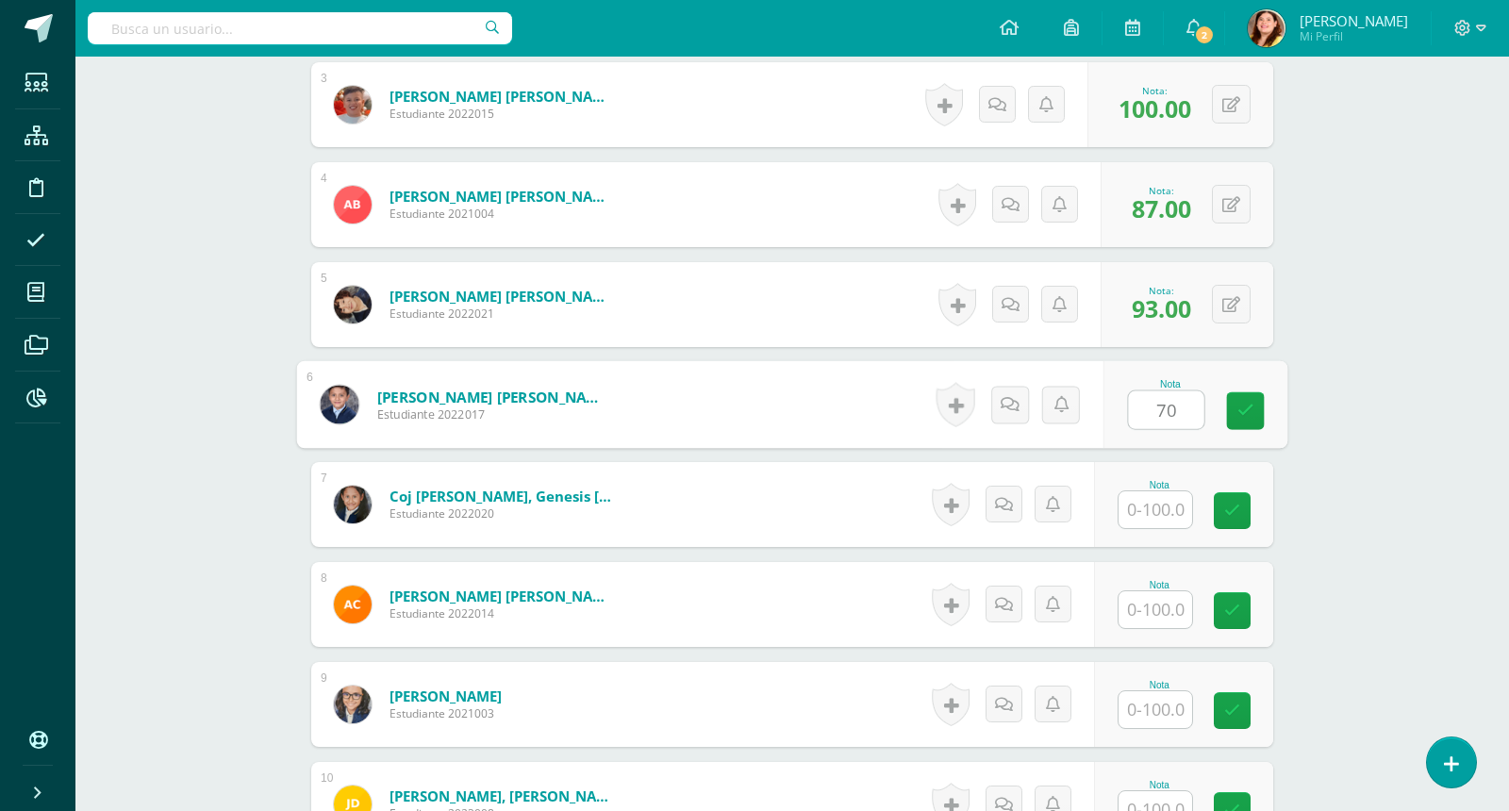
type input "70"
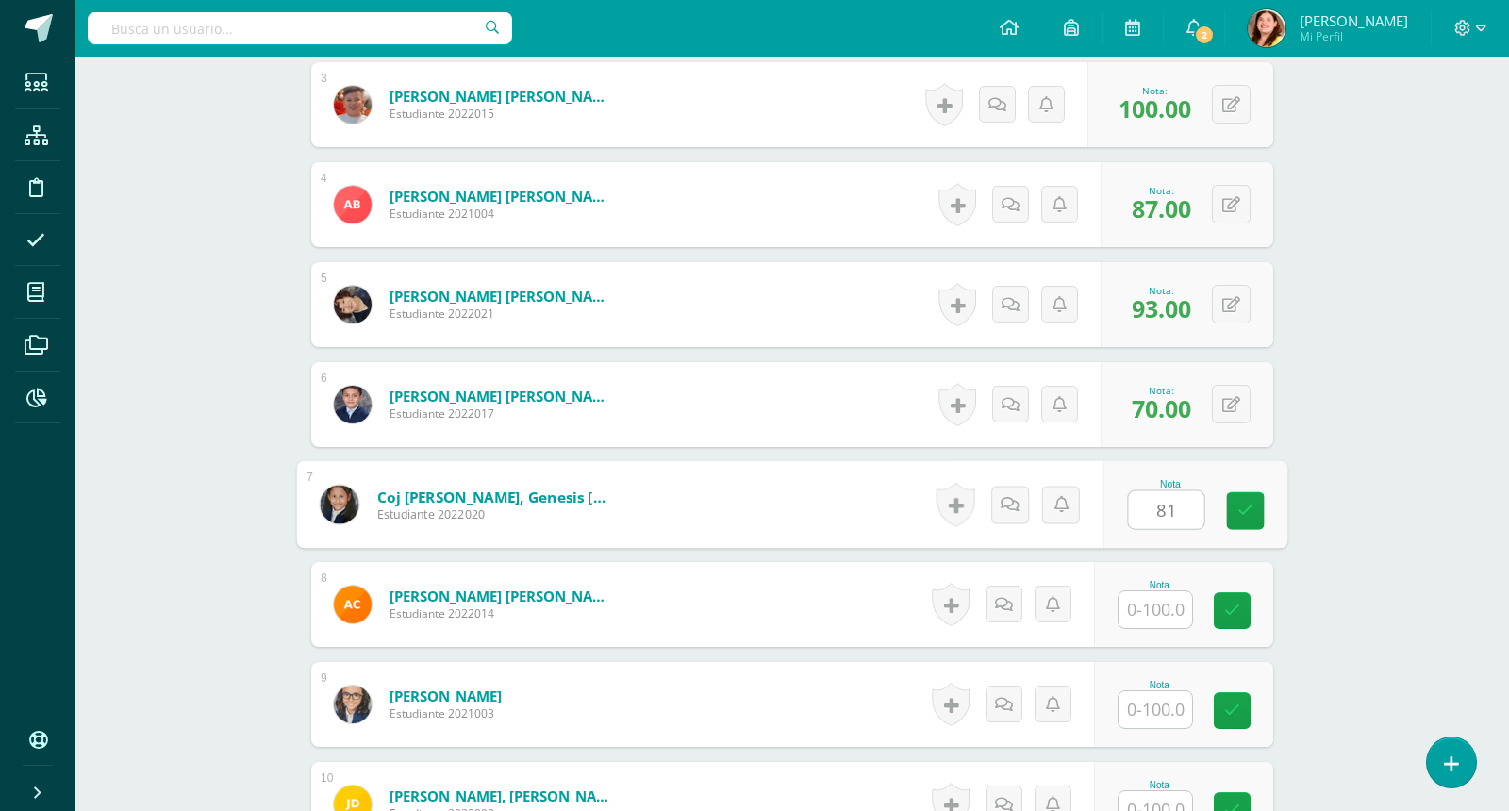
type input "81"
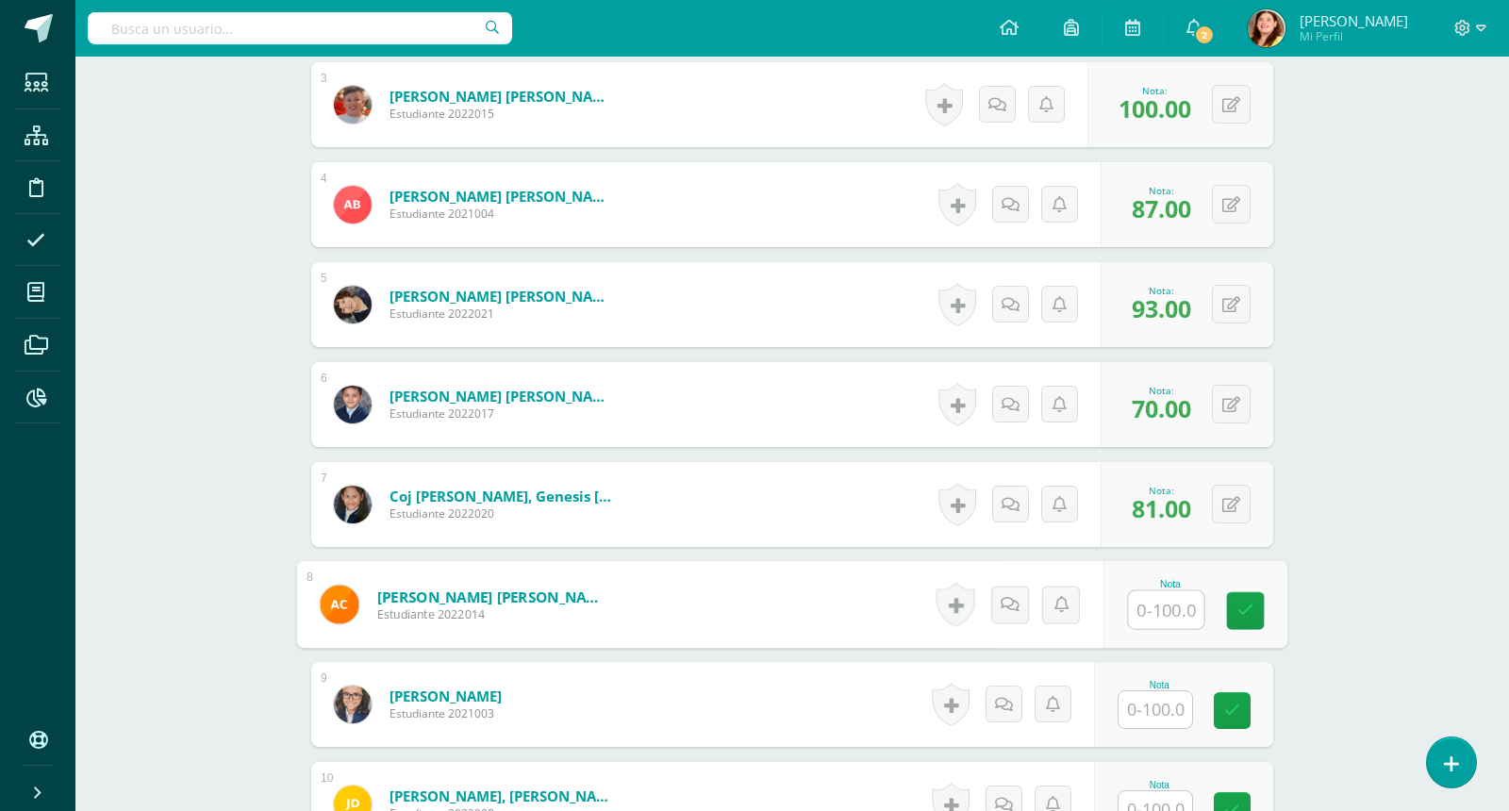
type input "9"
type input "90"
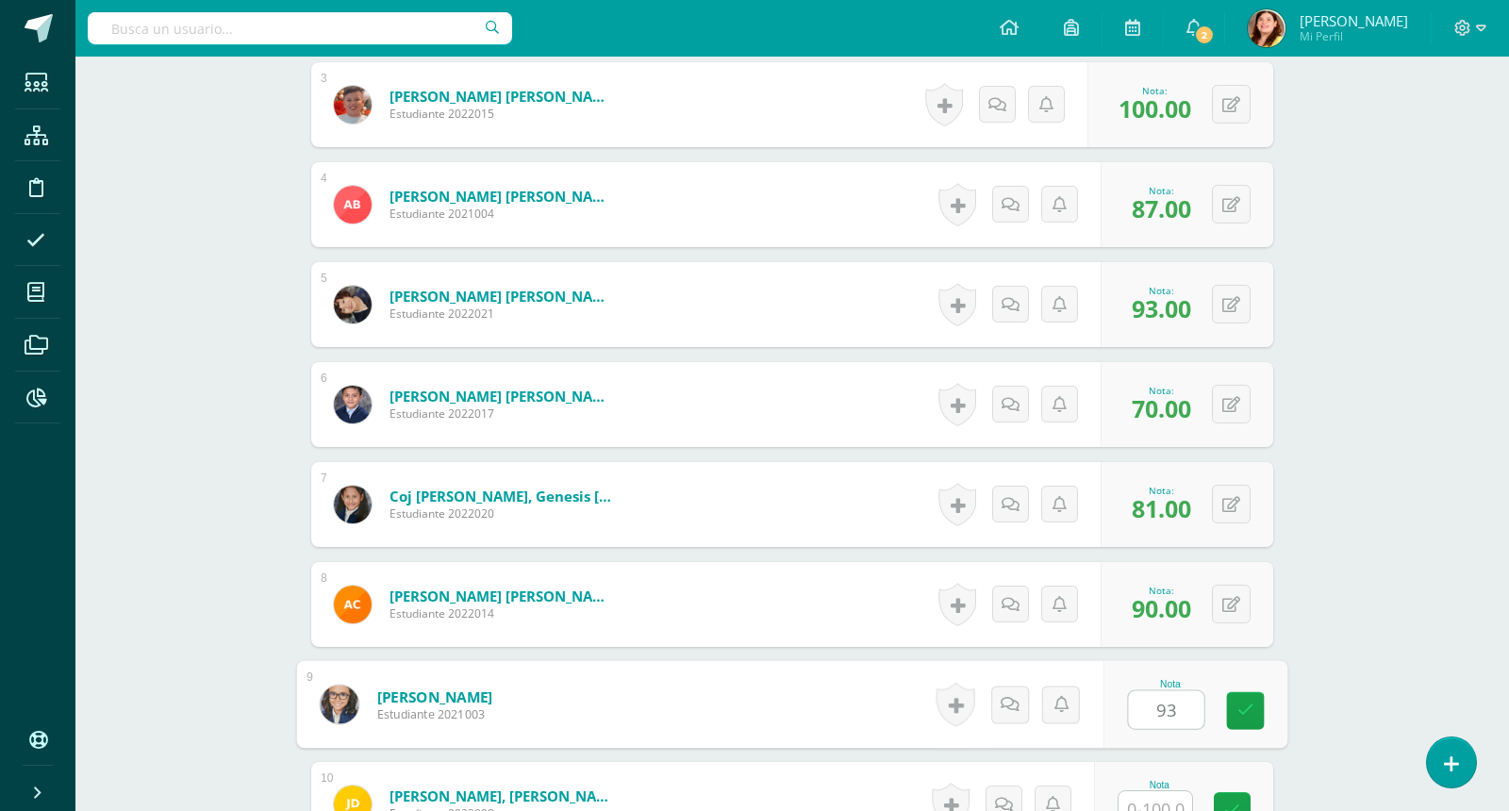
type input "93"
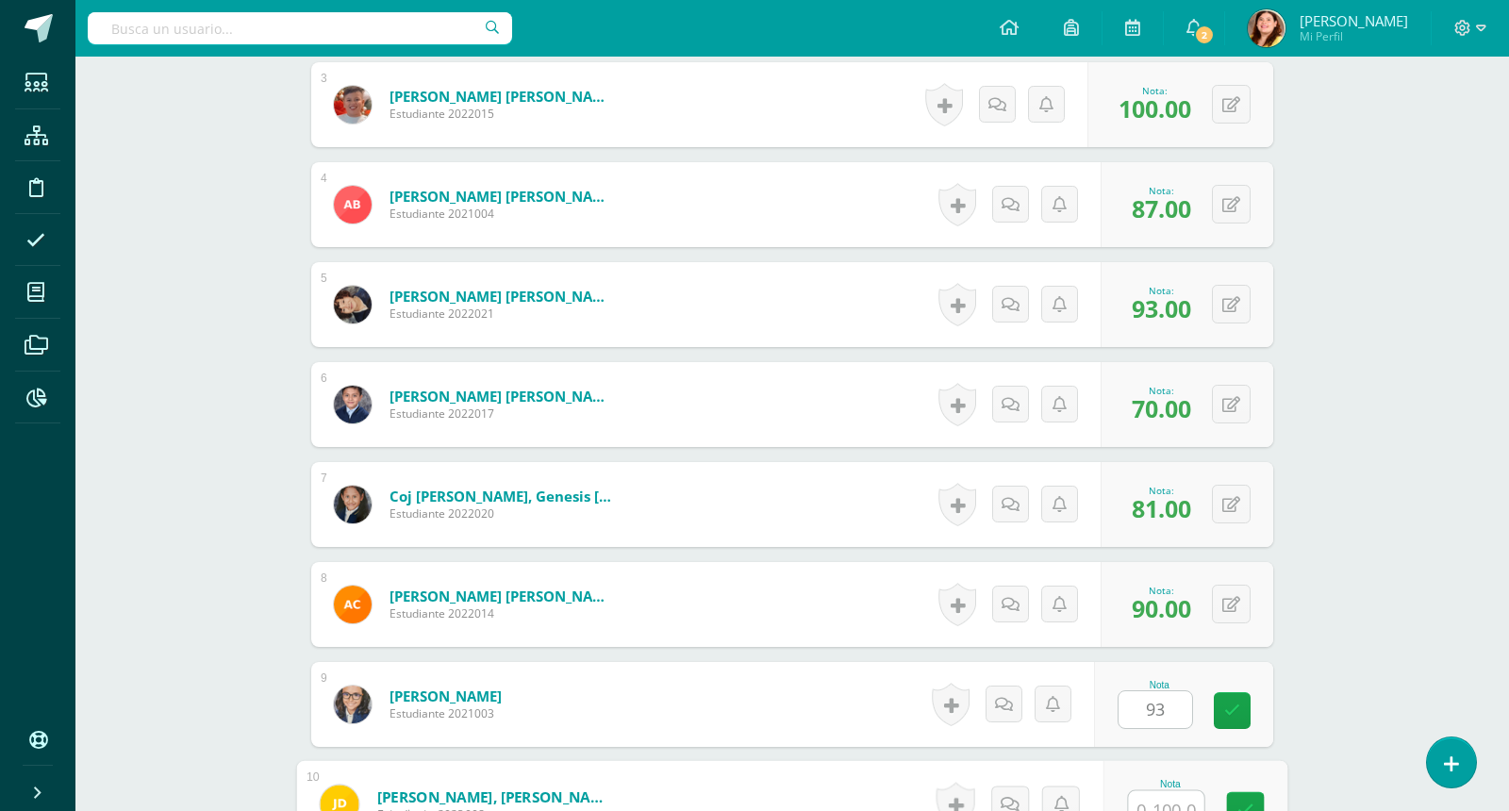
scroll to position [806, 0]
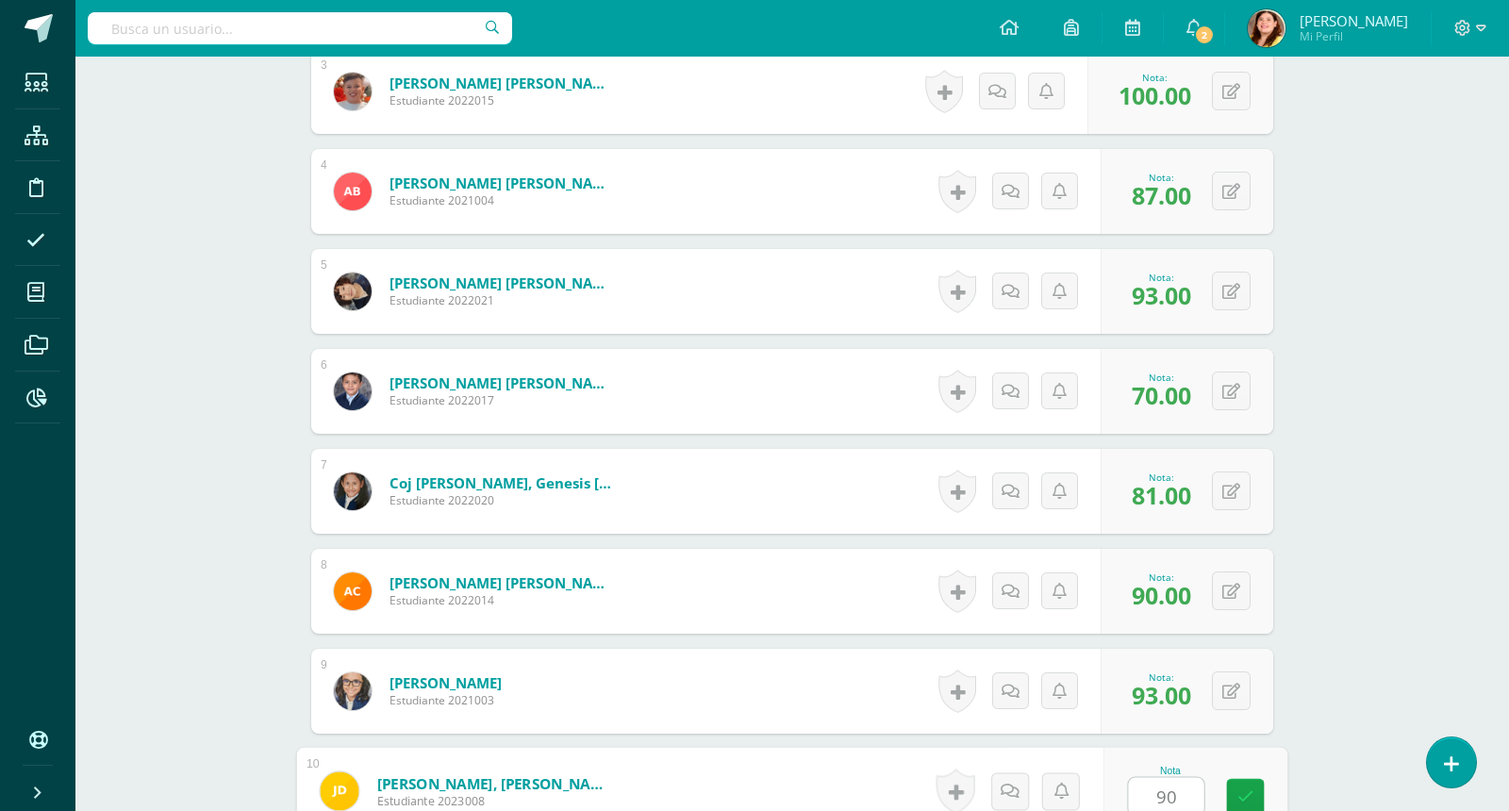
type input "90"
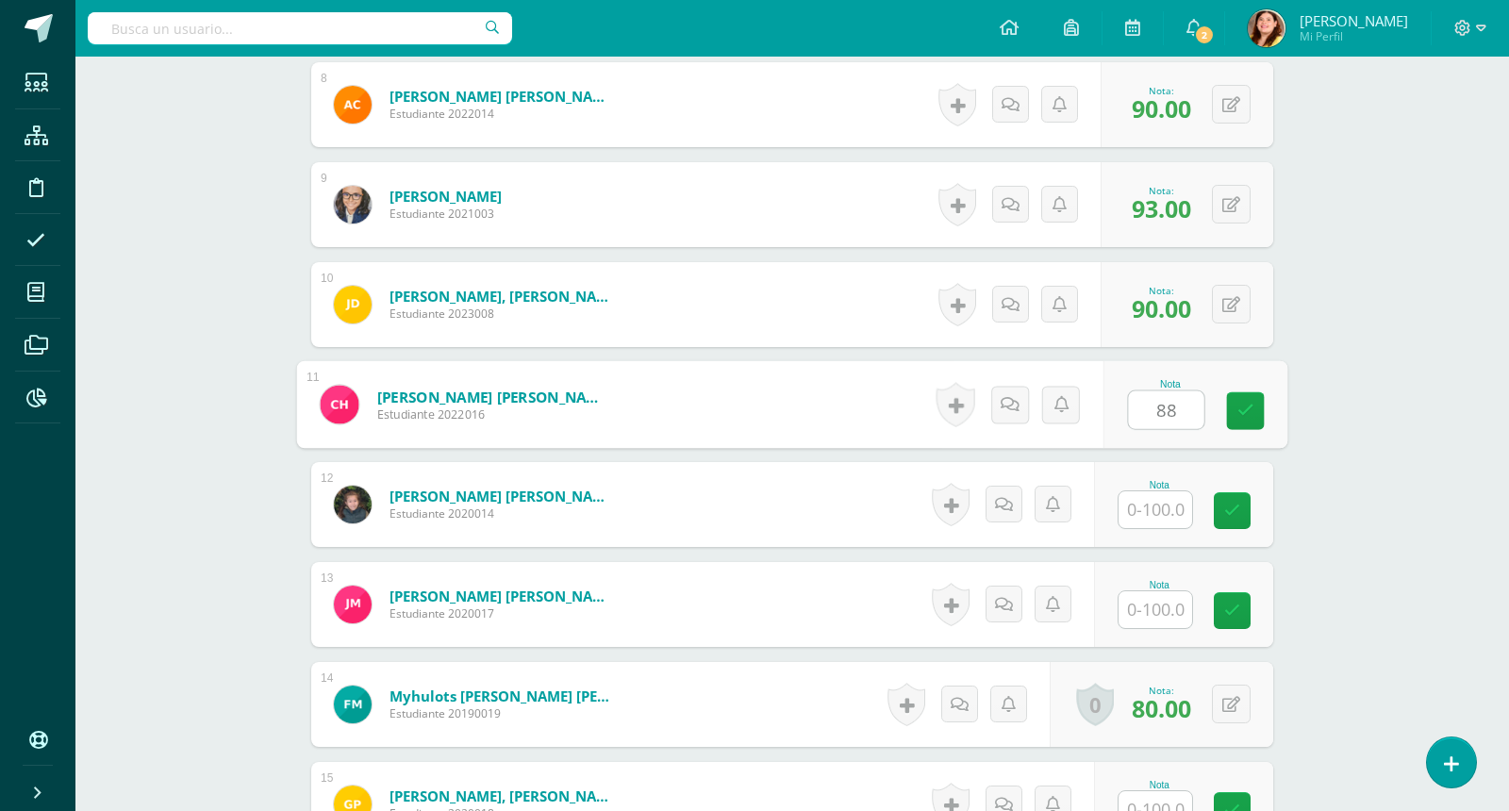
type input "8"
type input "91"
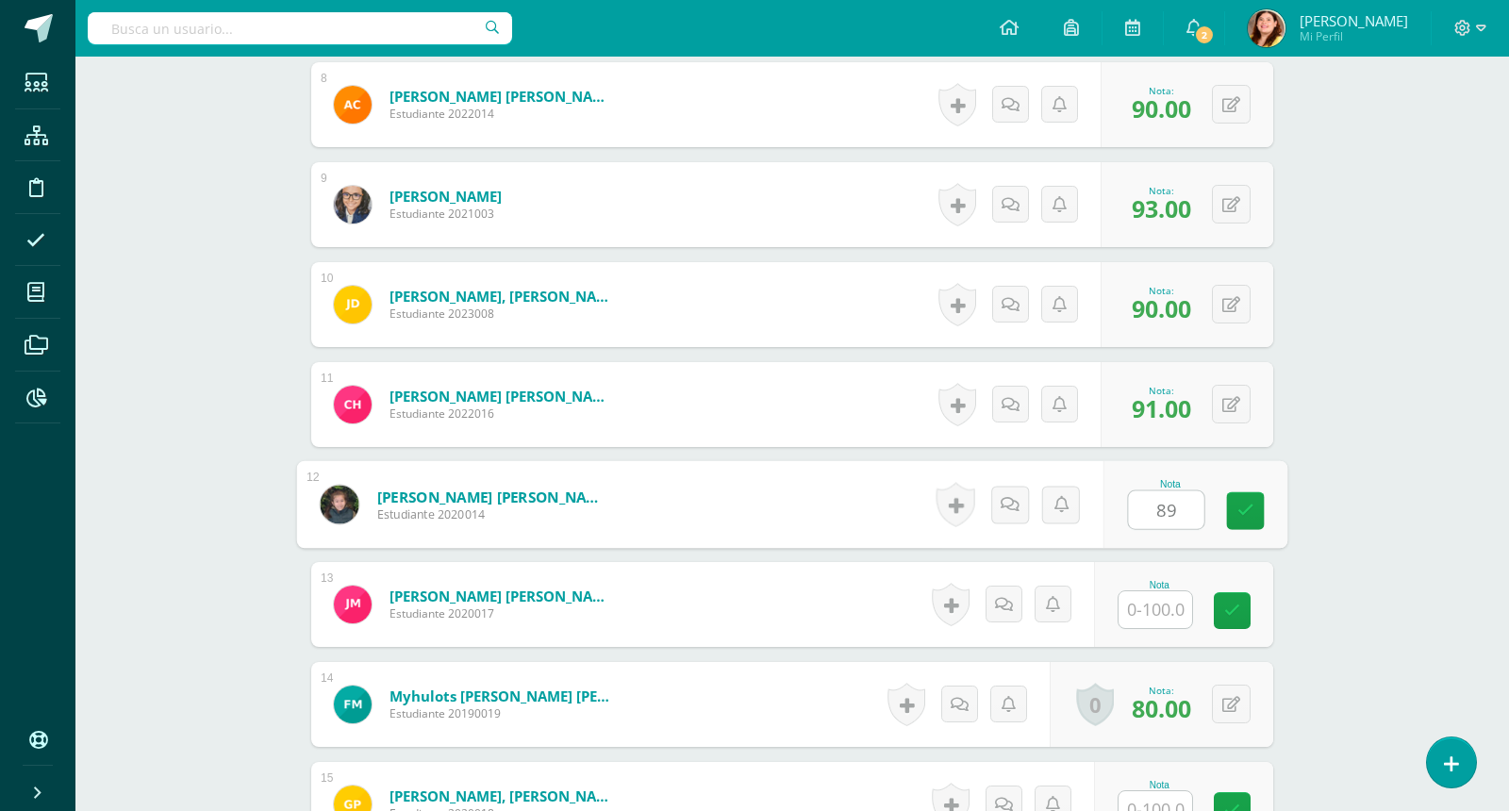
type input "89"
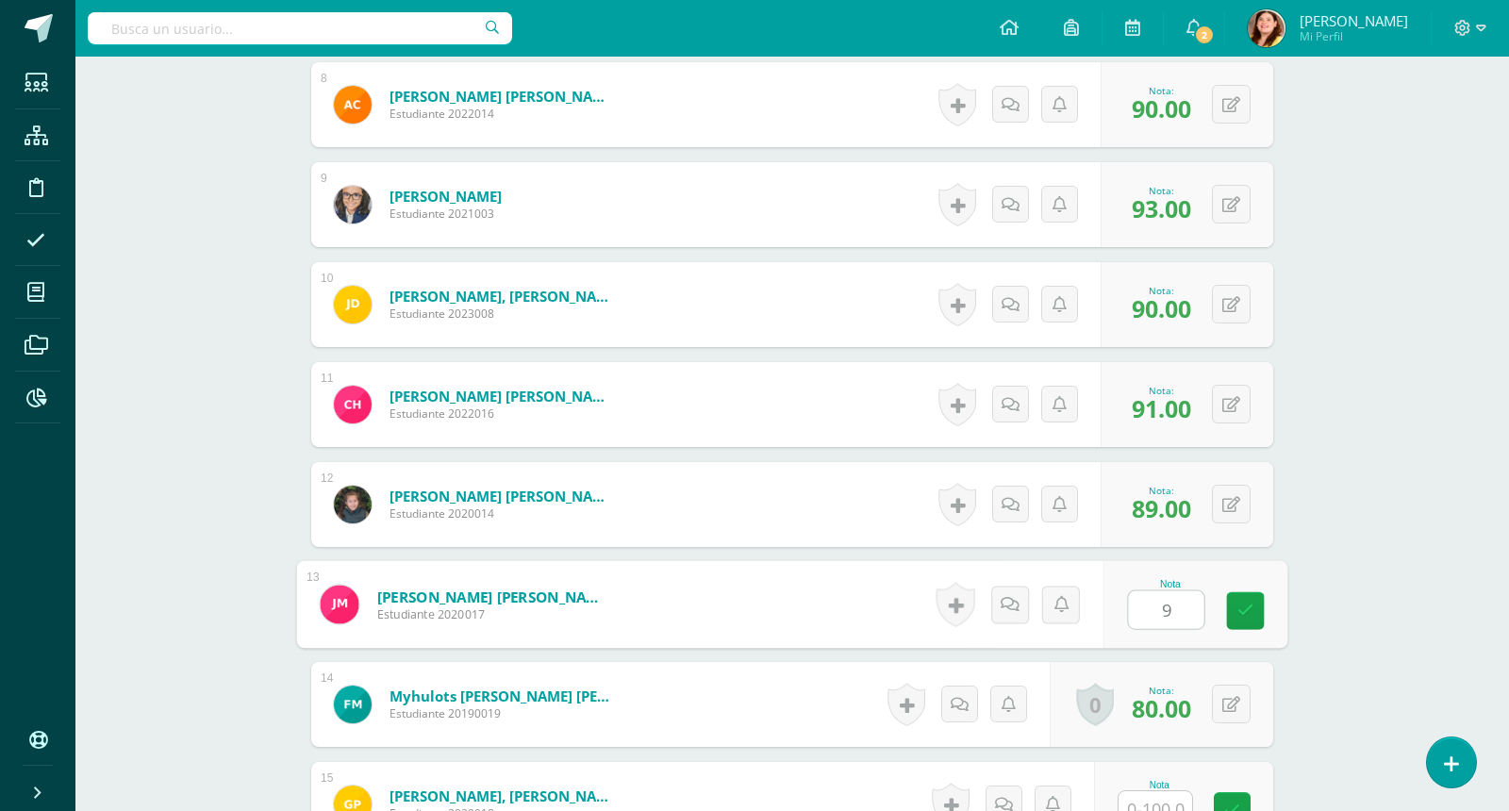
type input "90"
click at [1351, 497] on div "Matemáticas Segundo Primaria "Matemática" Herramientas Detalle de asistencias A…" at bounding box center [792, 362] width 1434 height 3199
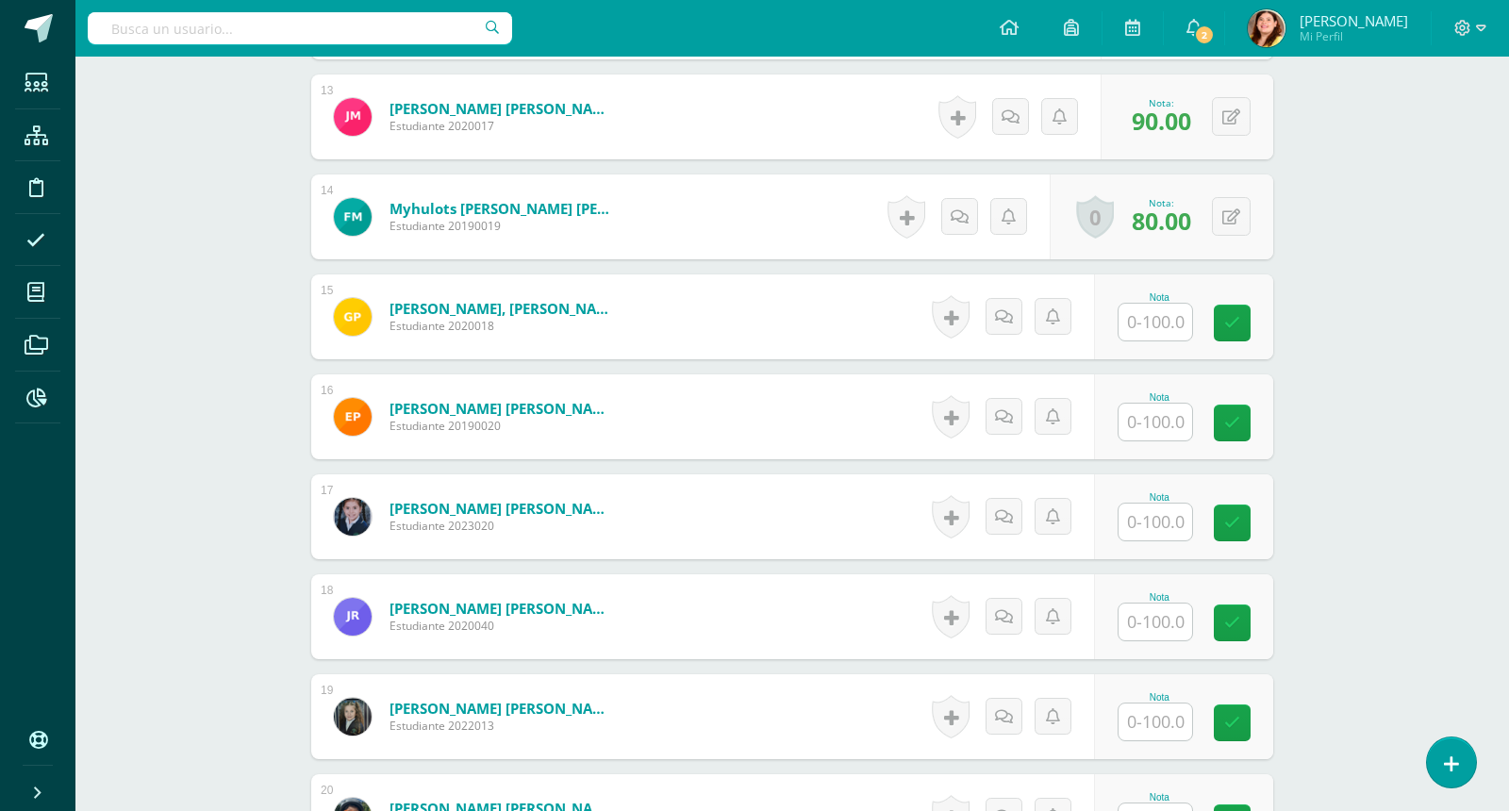
scroll to position [1812, 0]
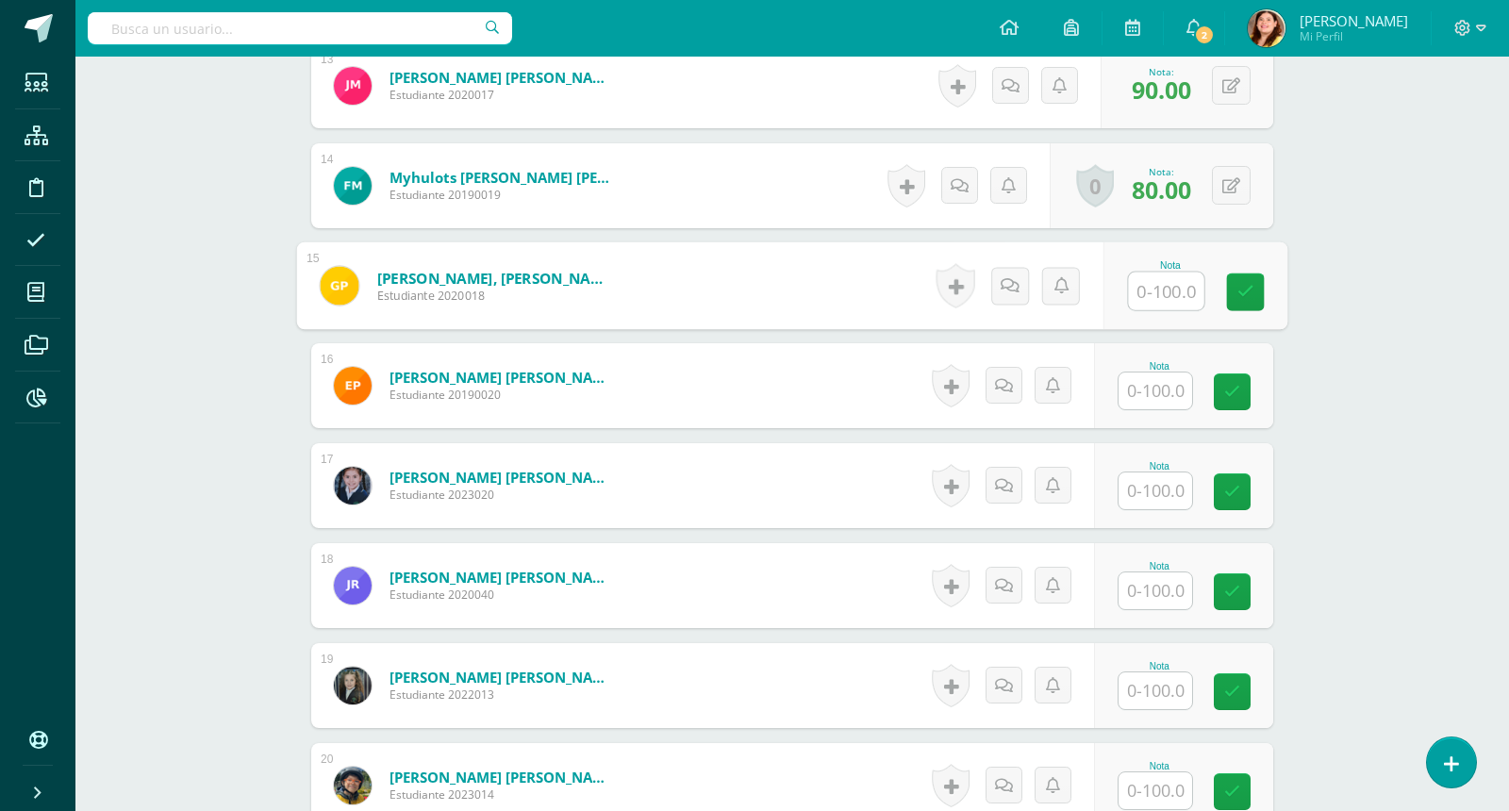
click at [1157, 280] on input "text" at bounding box center [1166, 292] width 75 height 38
type input "92"
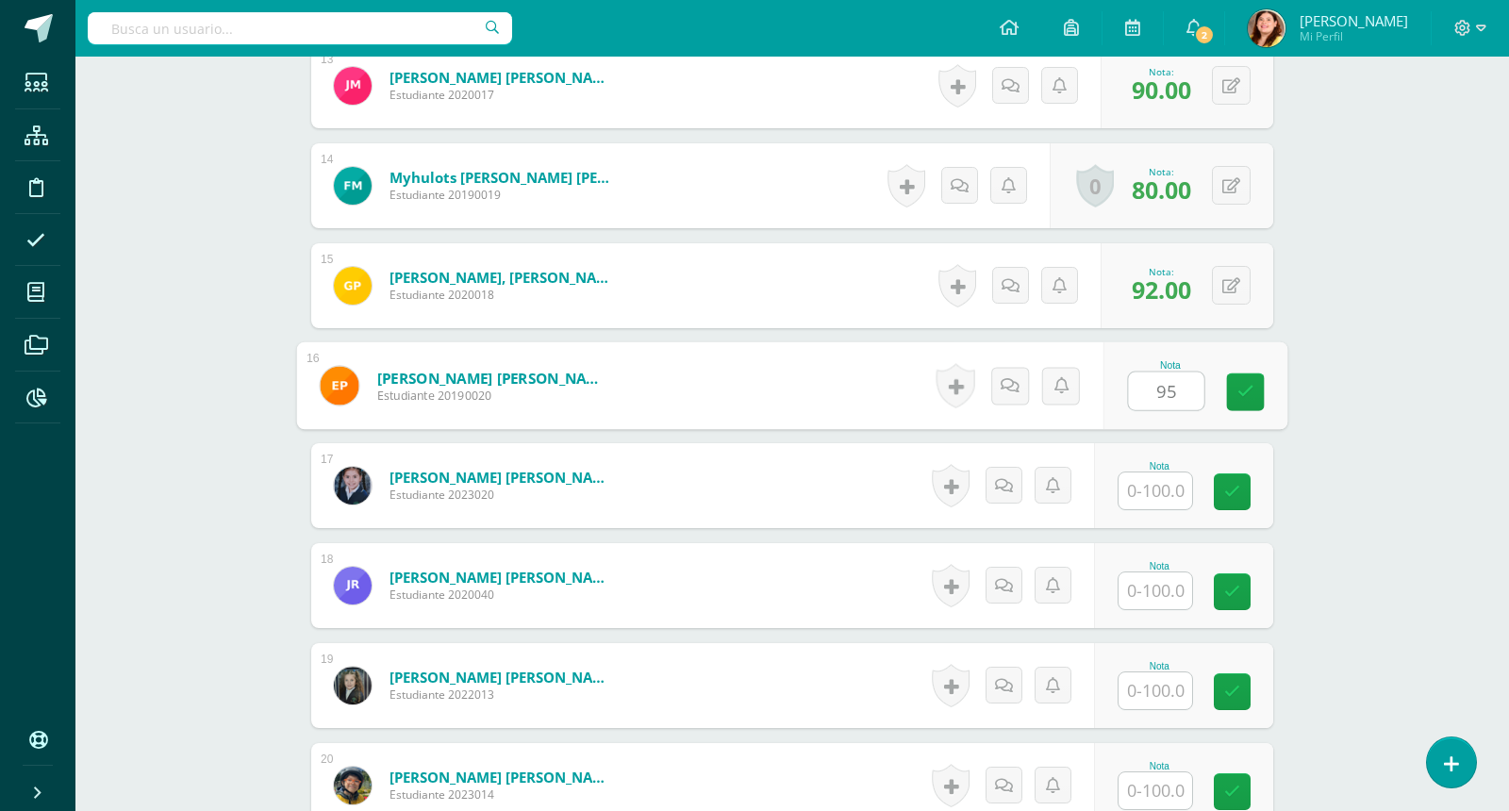
type input "95"
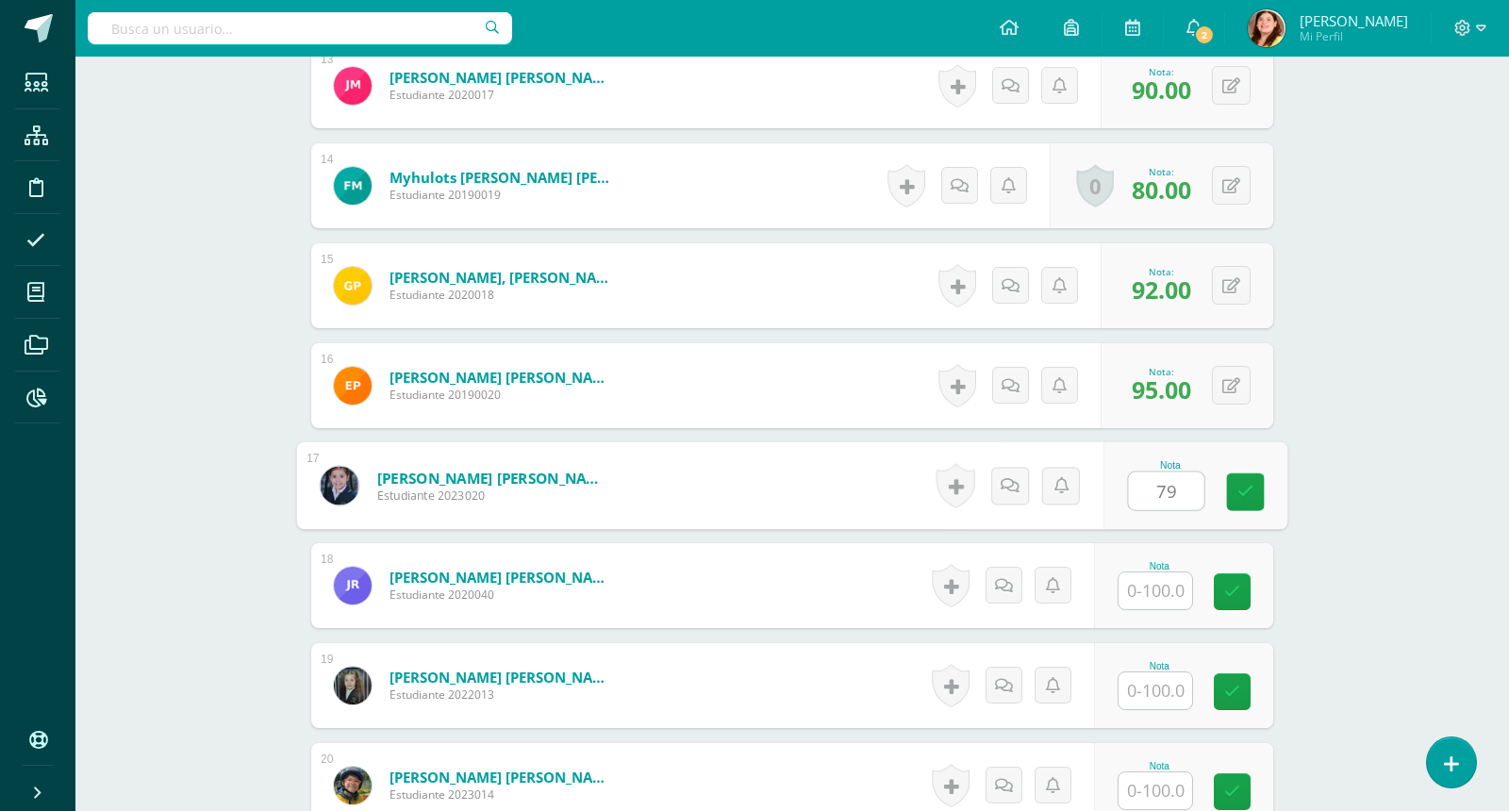
type input "79"
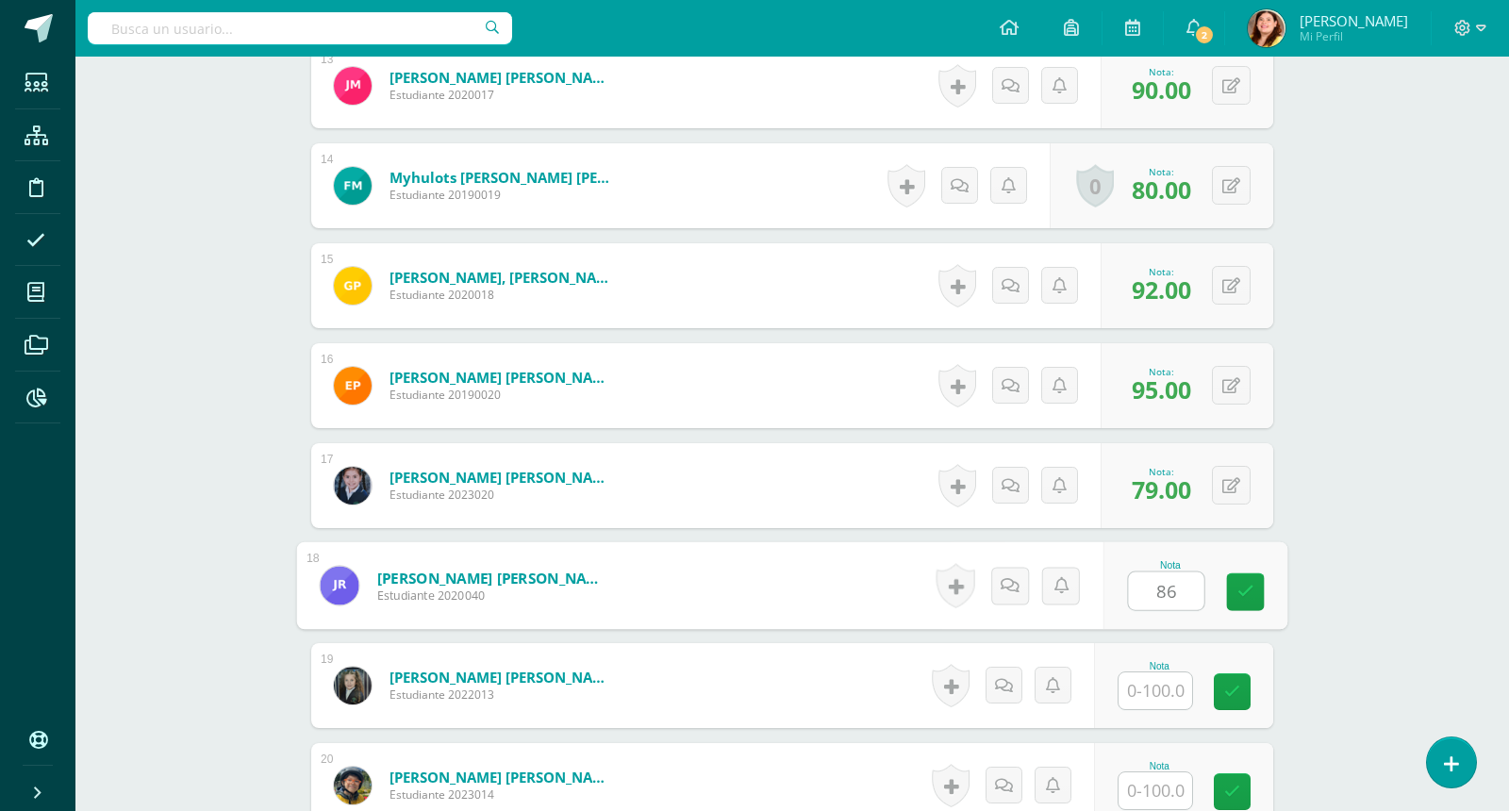
type input "86"
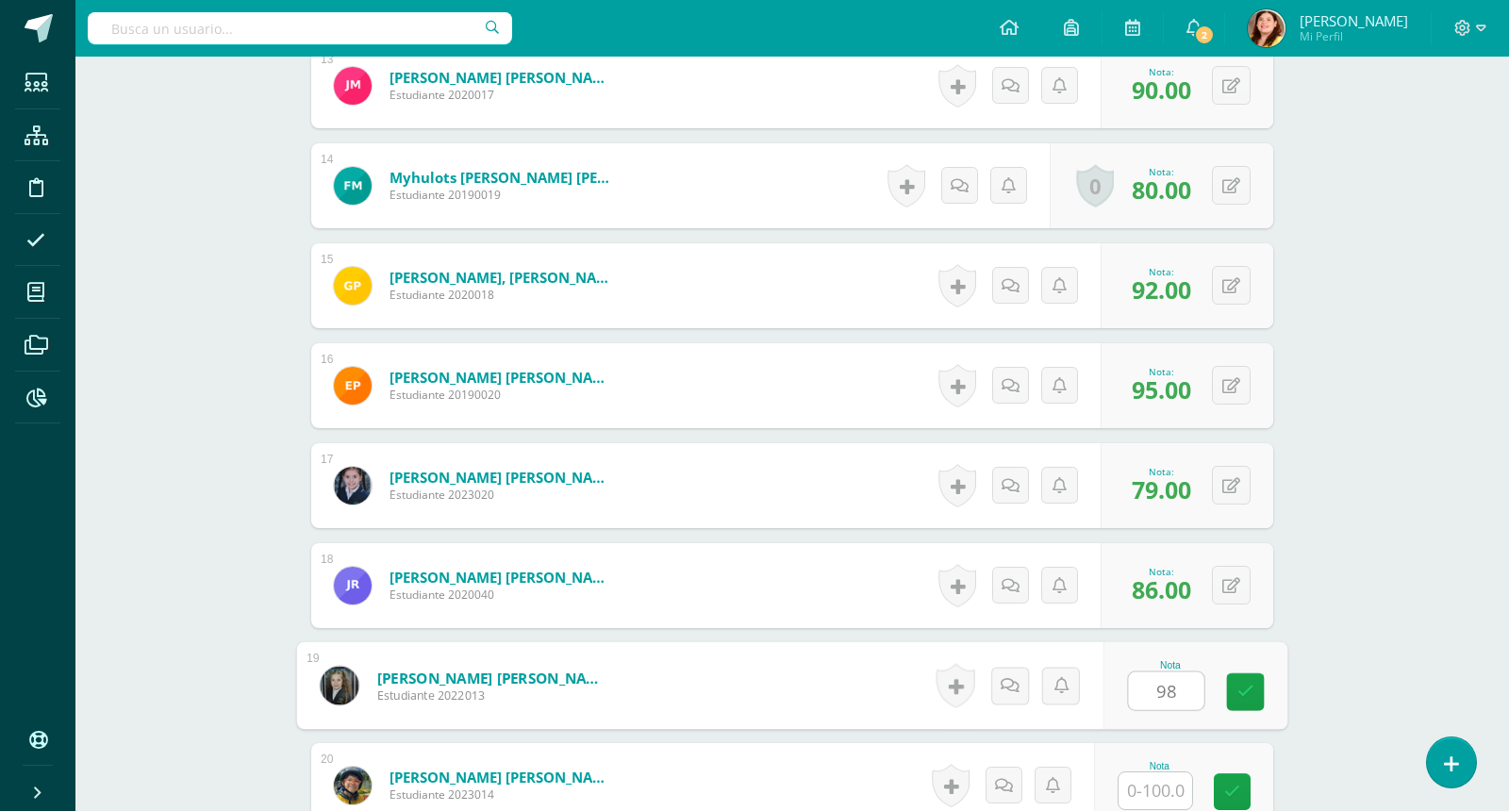
type input "98"
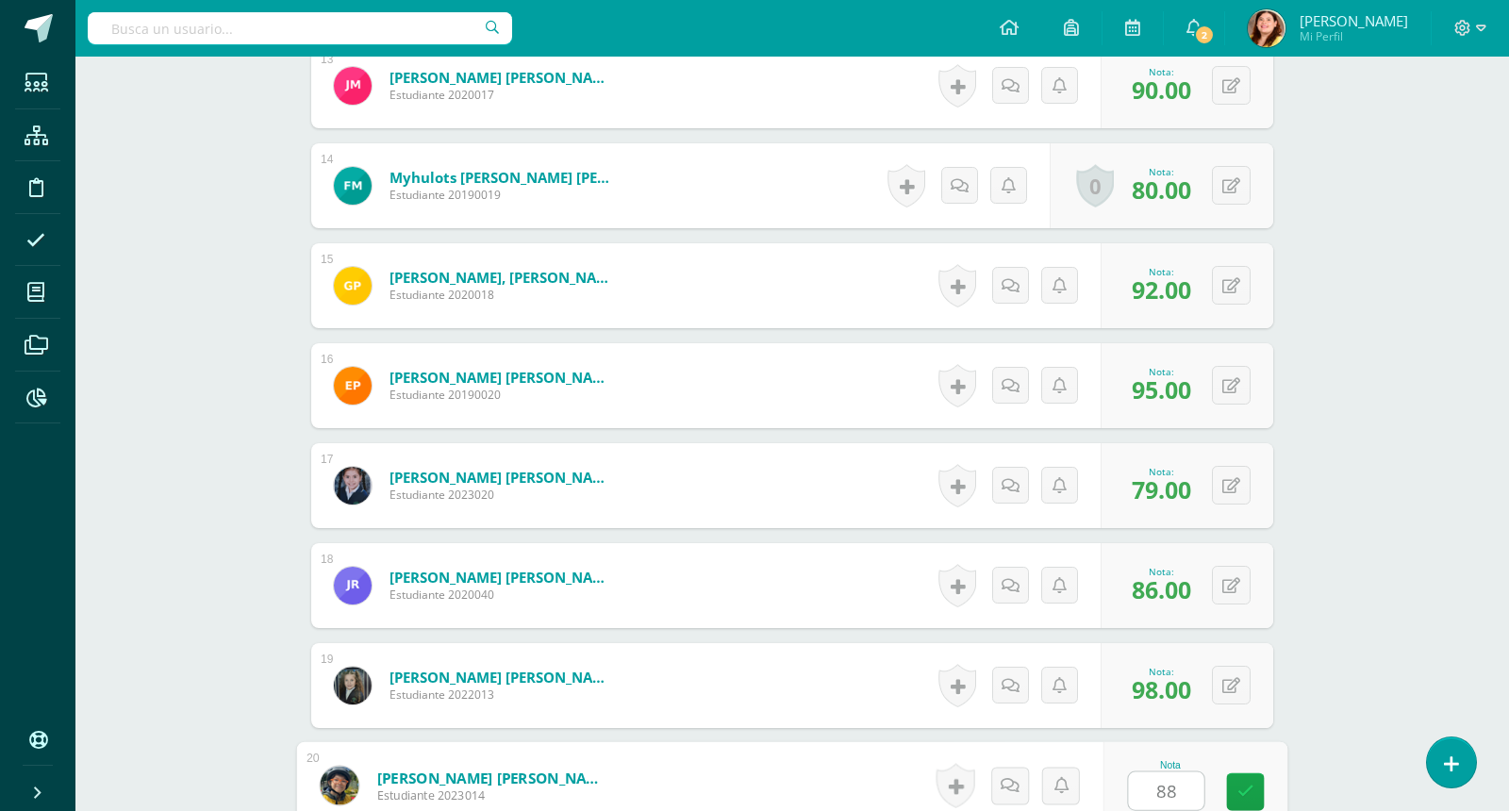
type input "88"
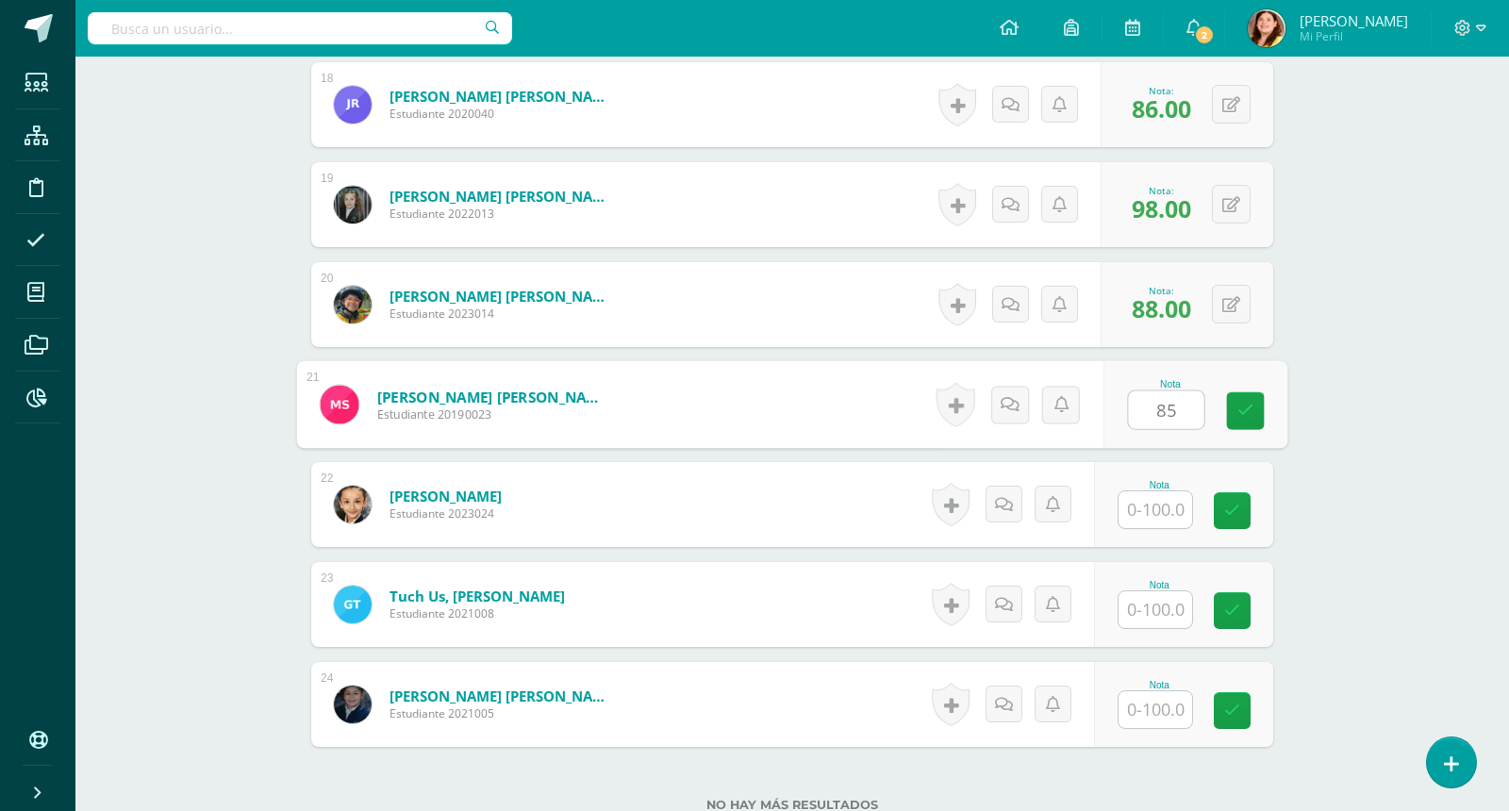
type input "85"
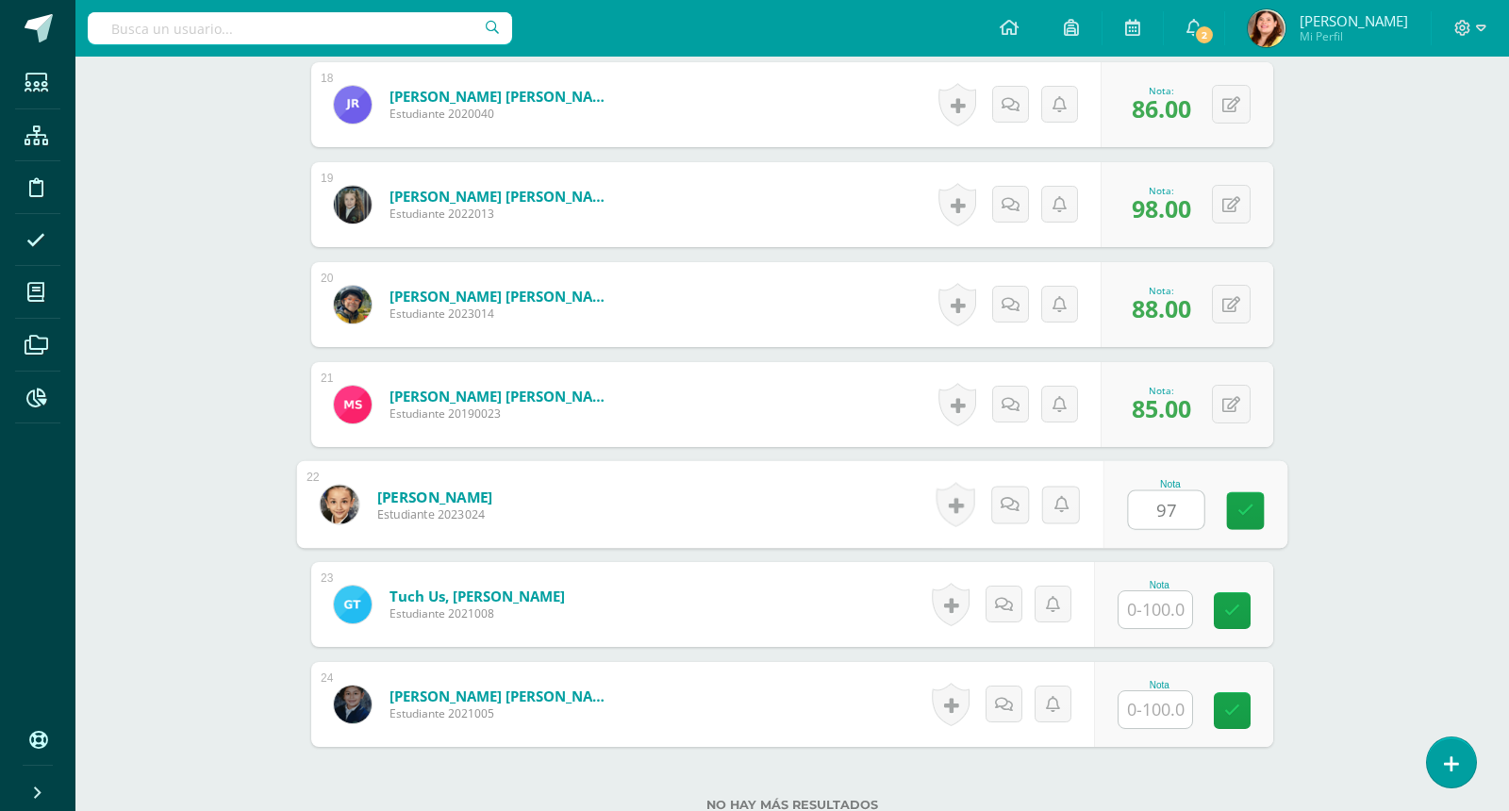
type input "97"
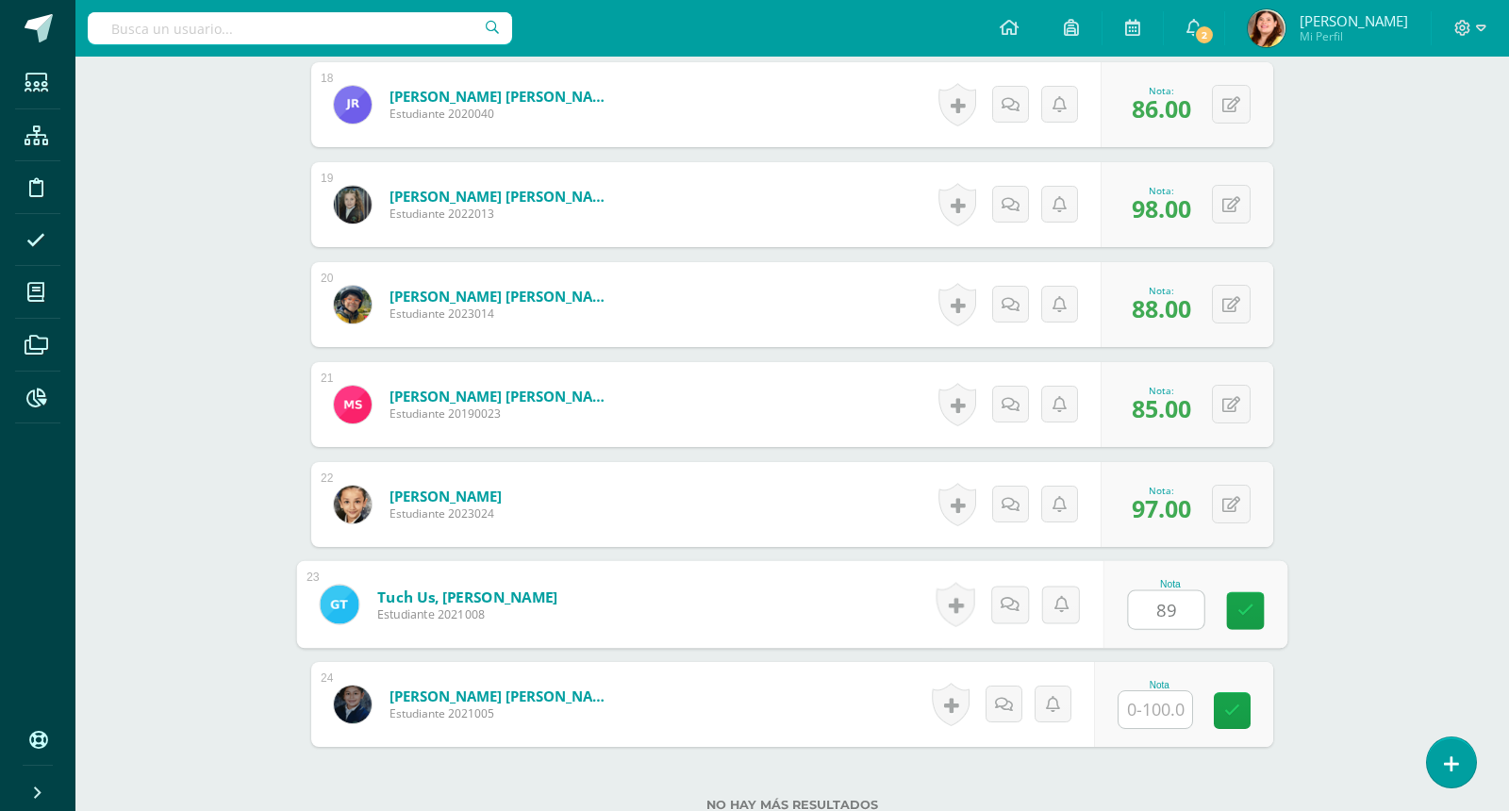
type input "8"
type input "90"
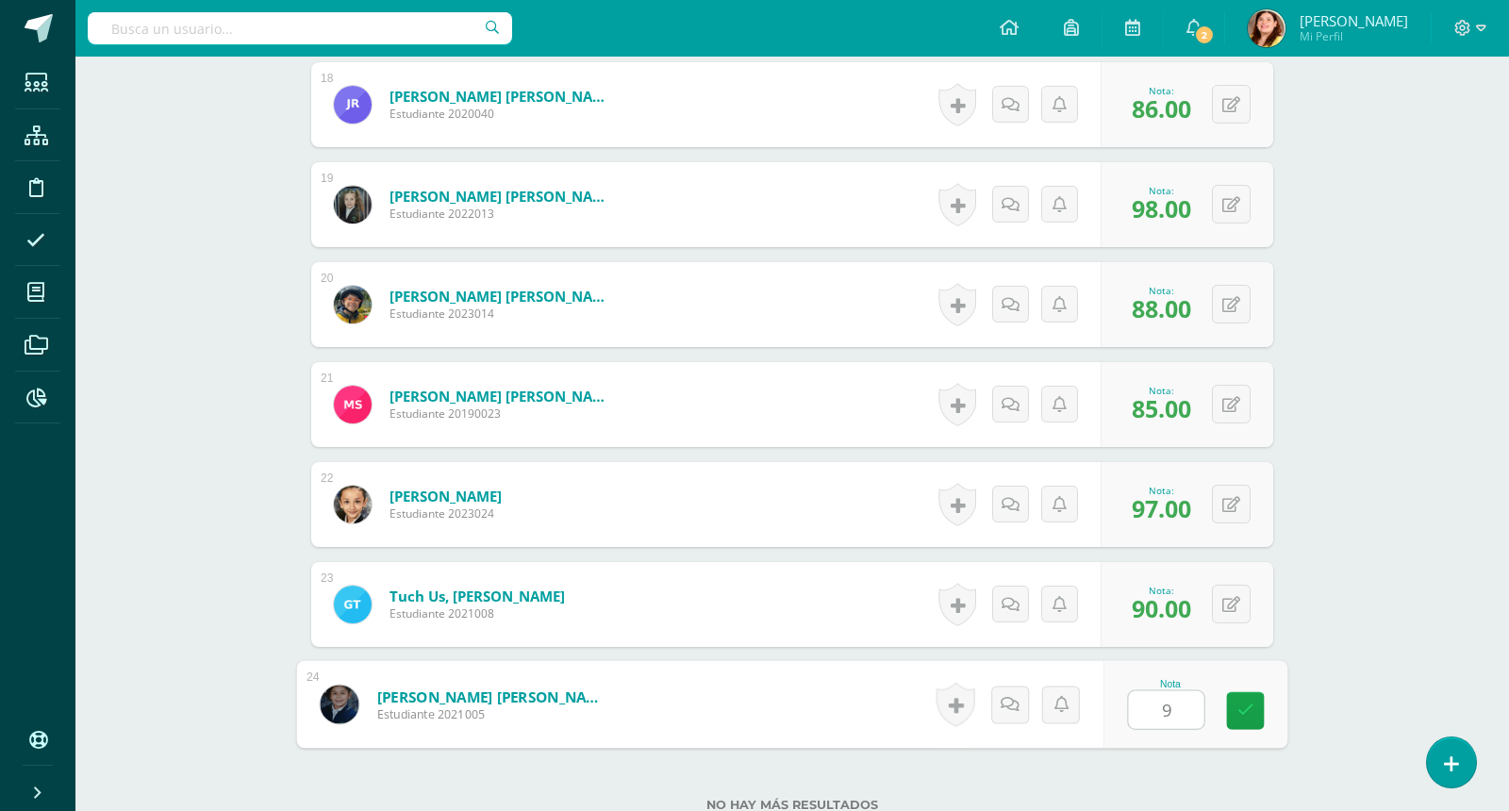
type input "90"
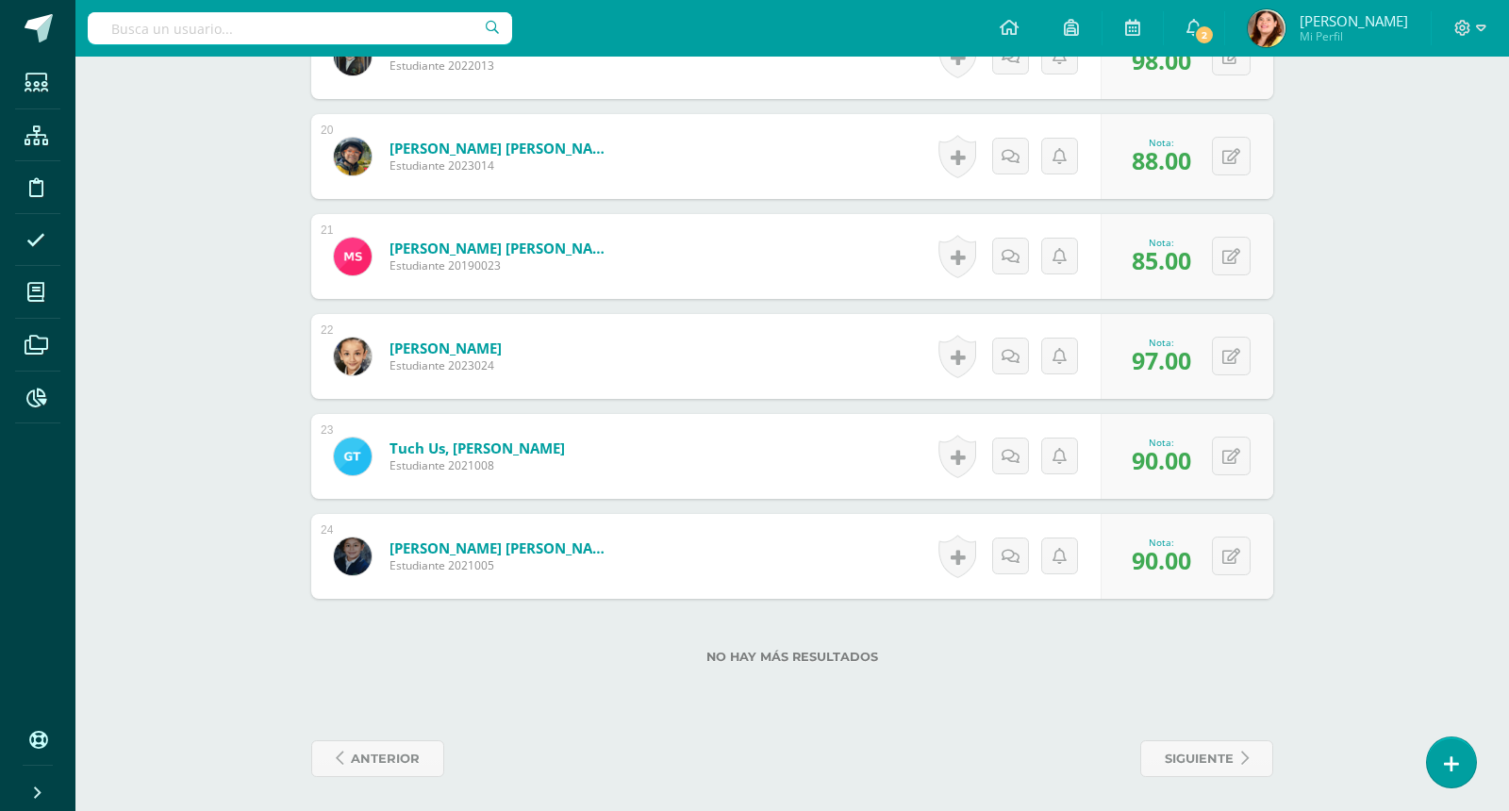
scroll to position [2443, 0]
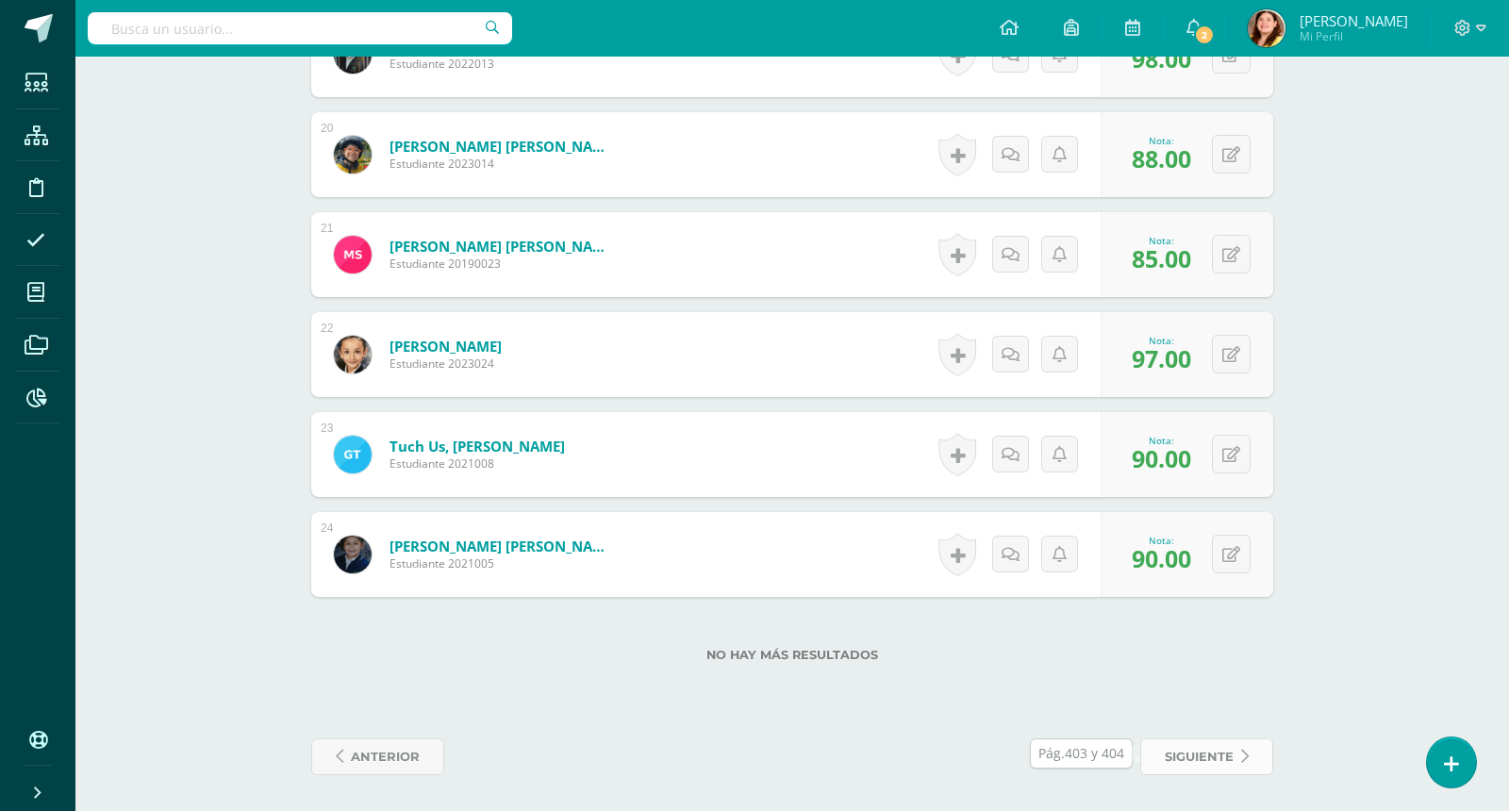
click at [1246, 749] on icon at bounding box center [1245, 757] width 8 height 16
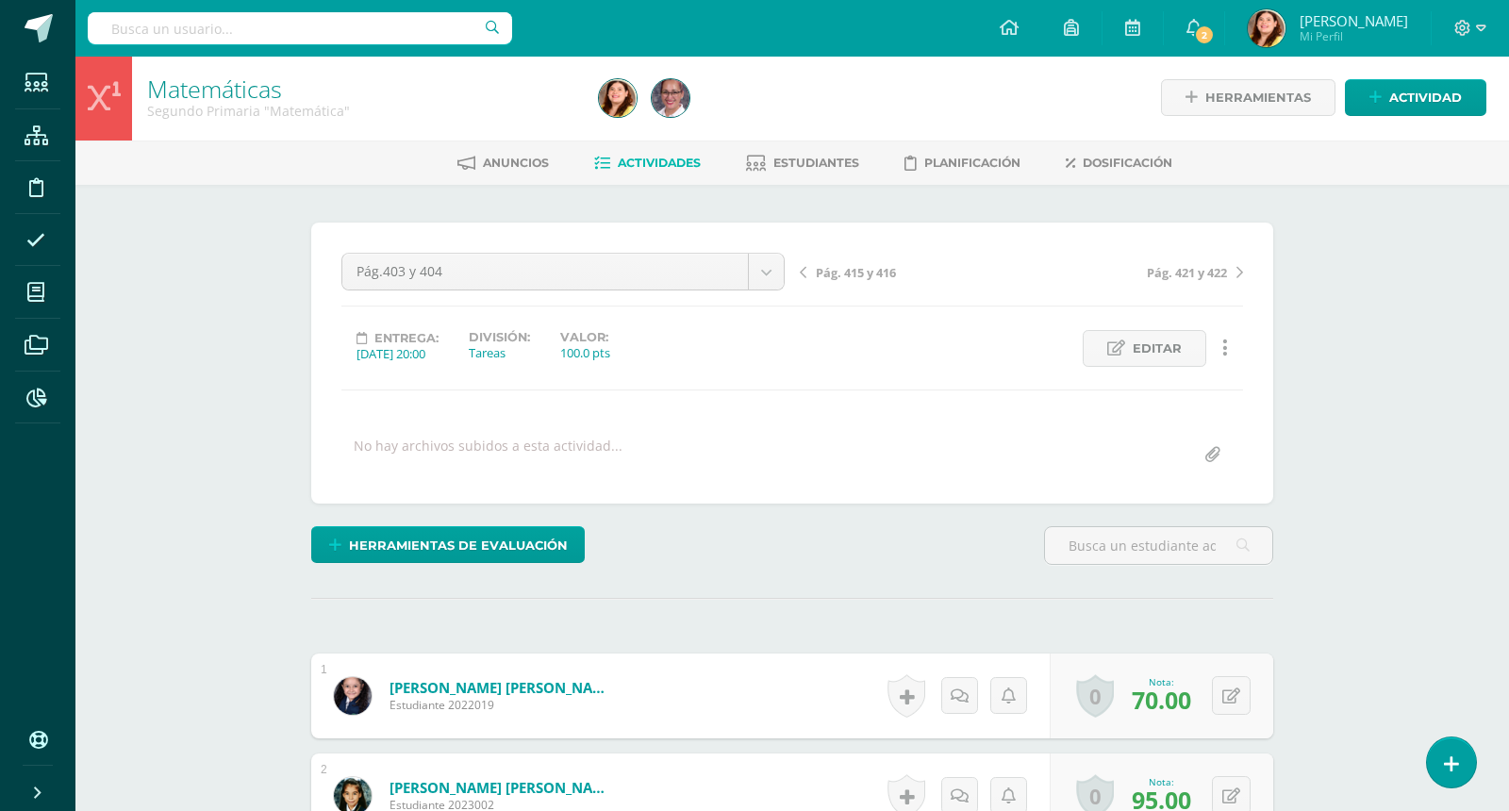
scroll to position [3, 0]
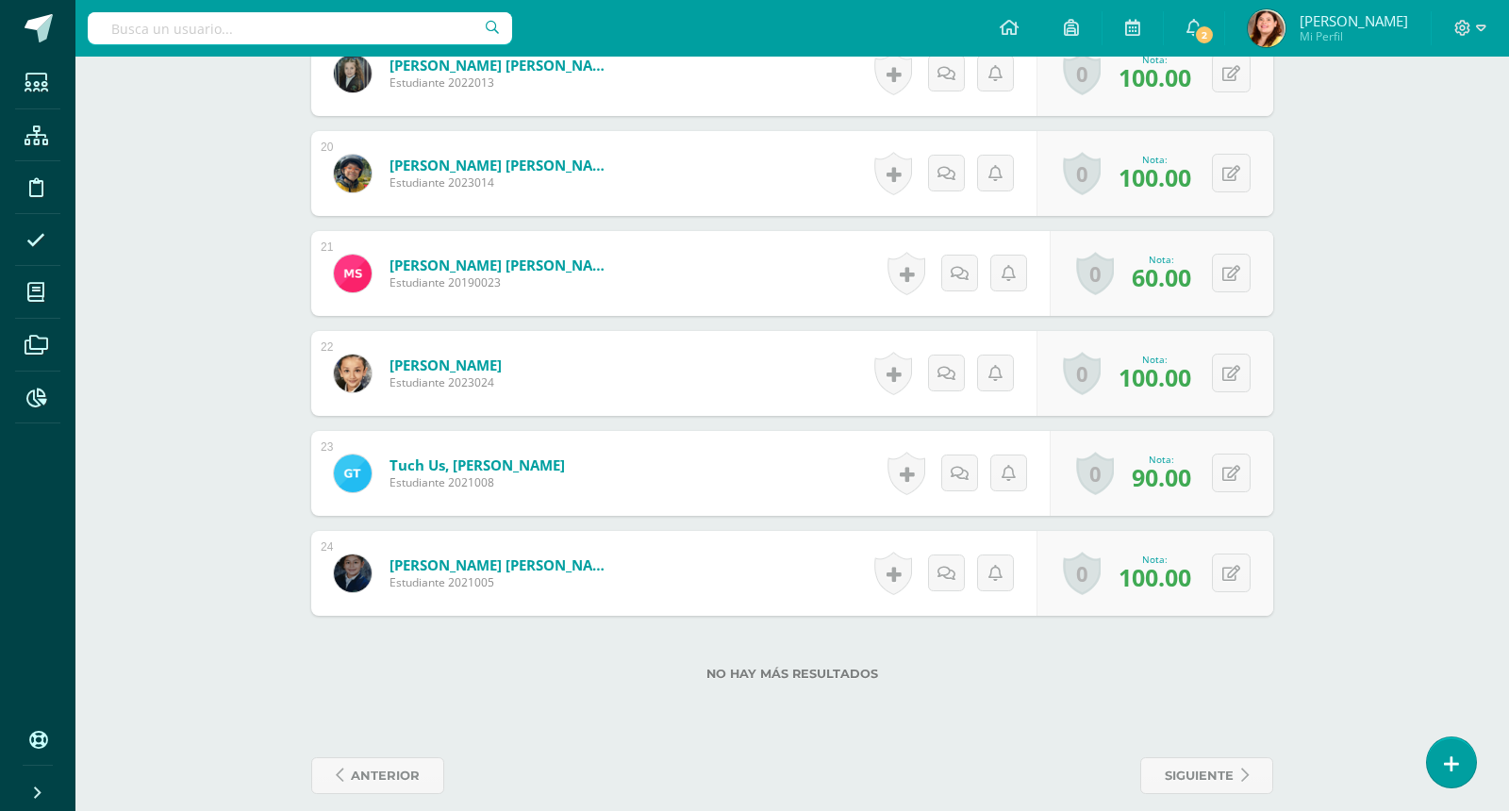
scroll to position [2443, 0]
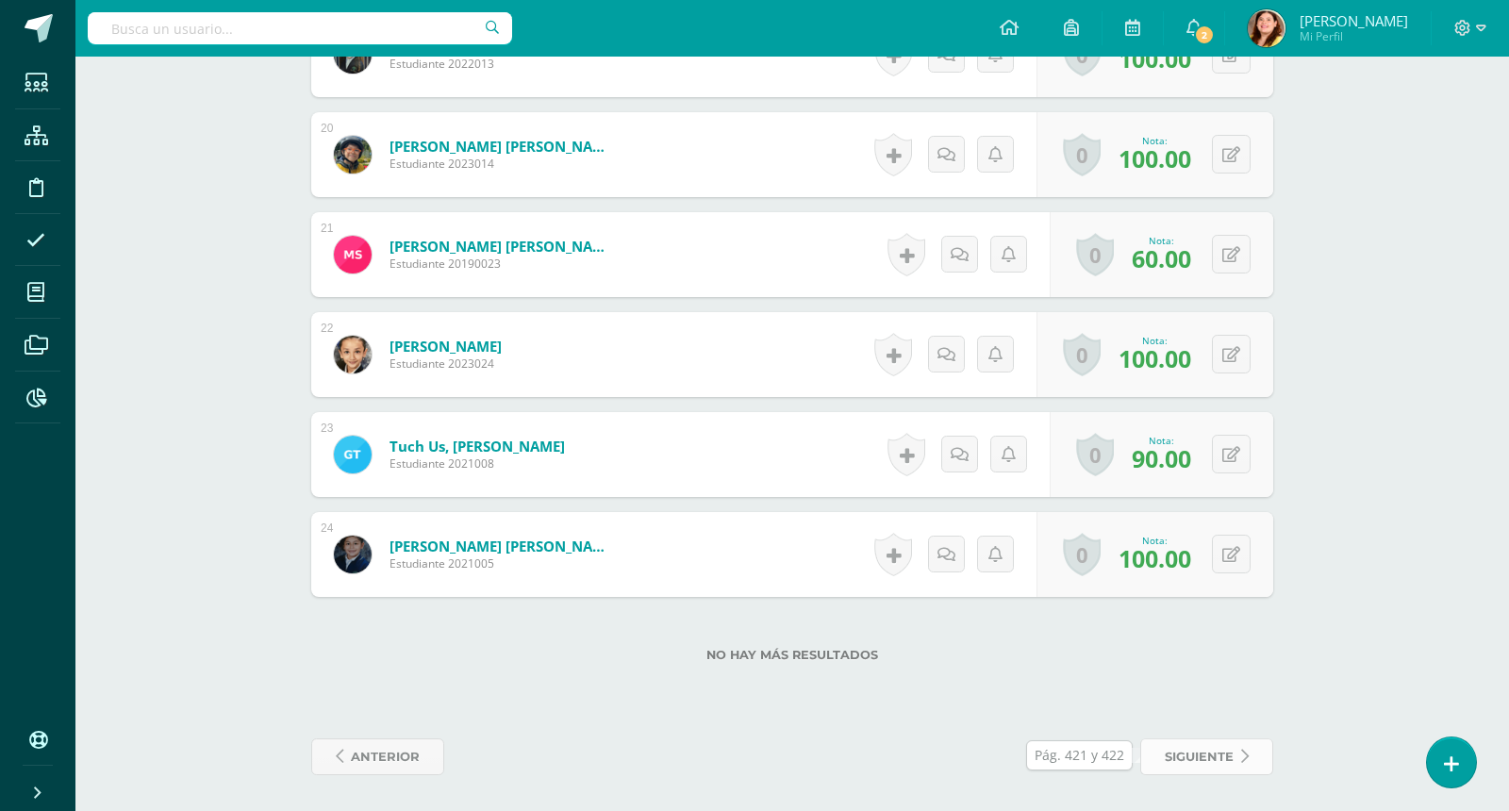
click at [1246, 759] on icon at bounding box center [1245, 757] width 8 height 16
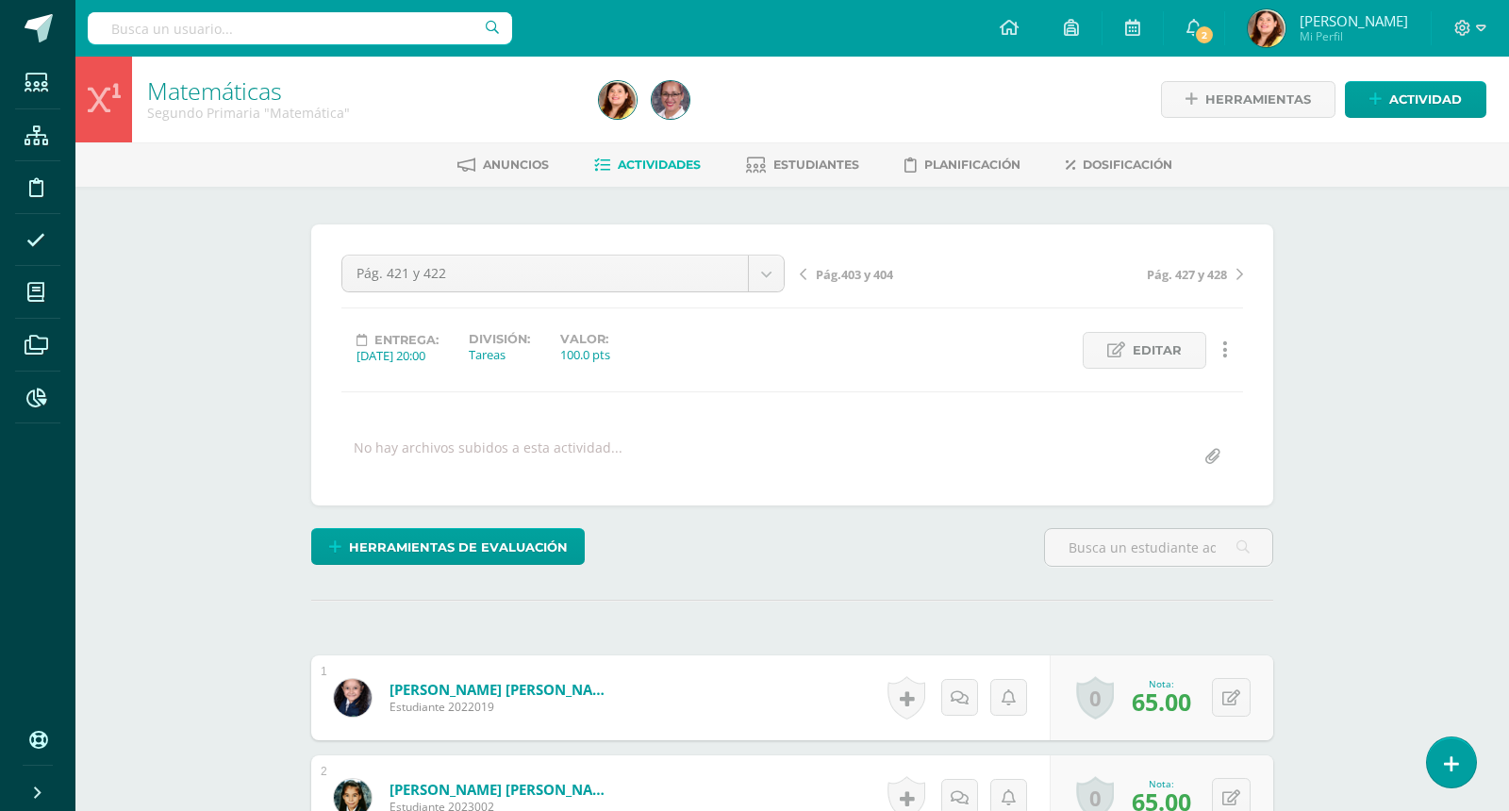
scroll to position [1, 0]
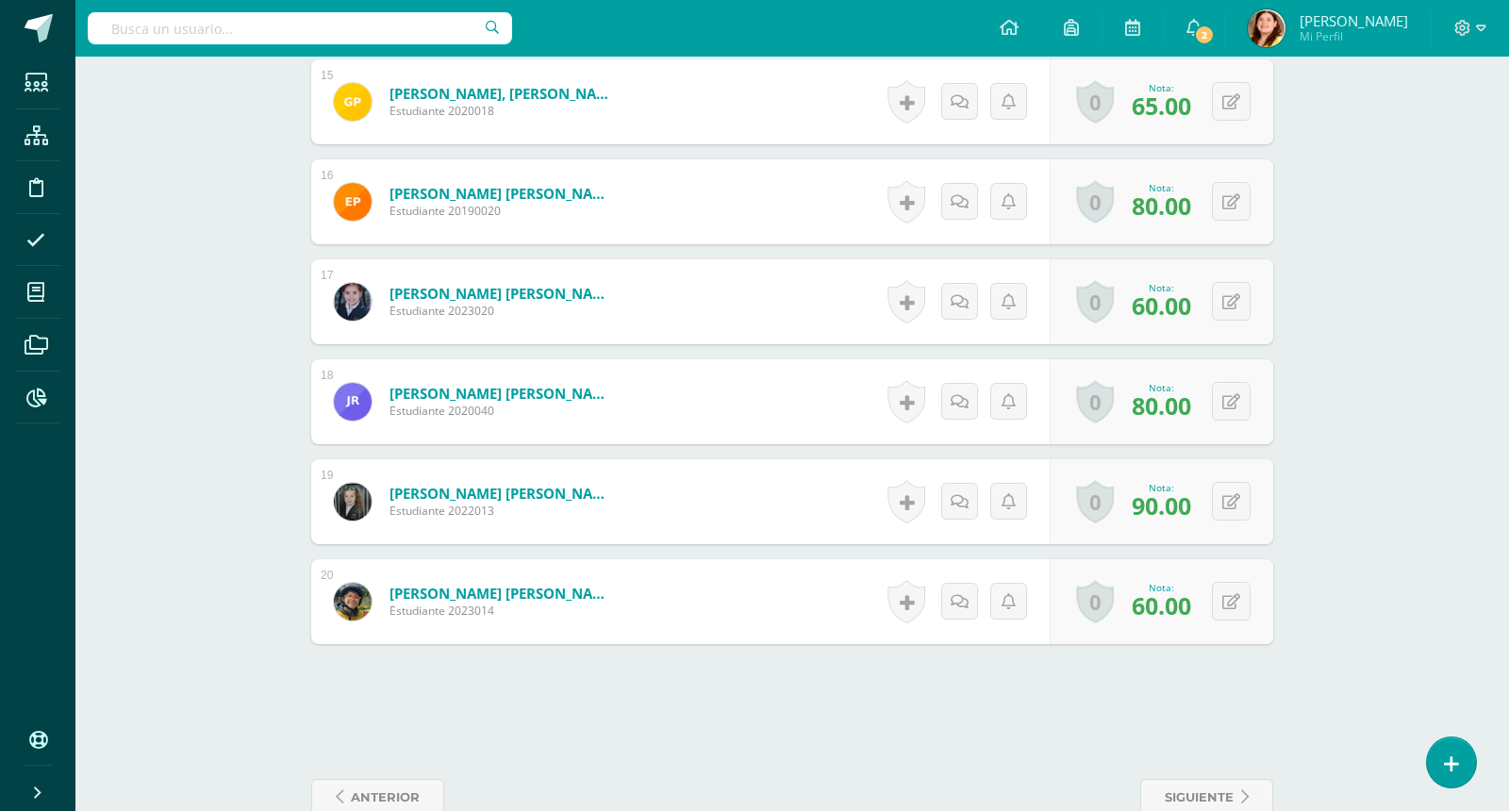
scroll to position [2035, 0]
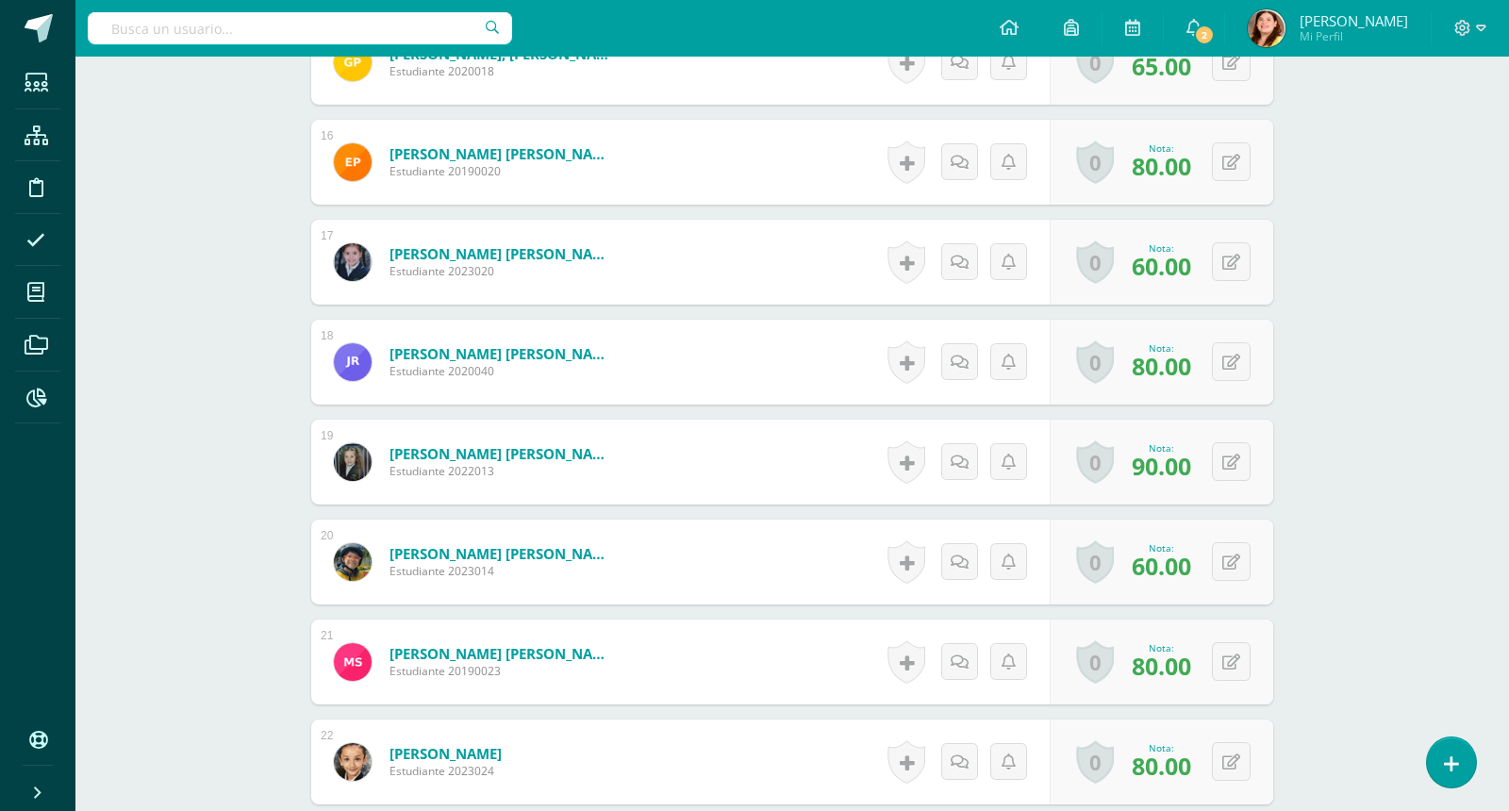
scroll to position [2037, 0]
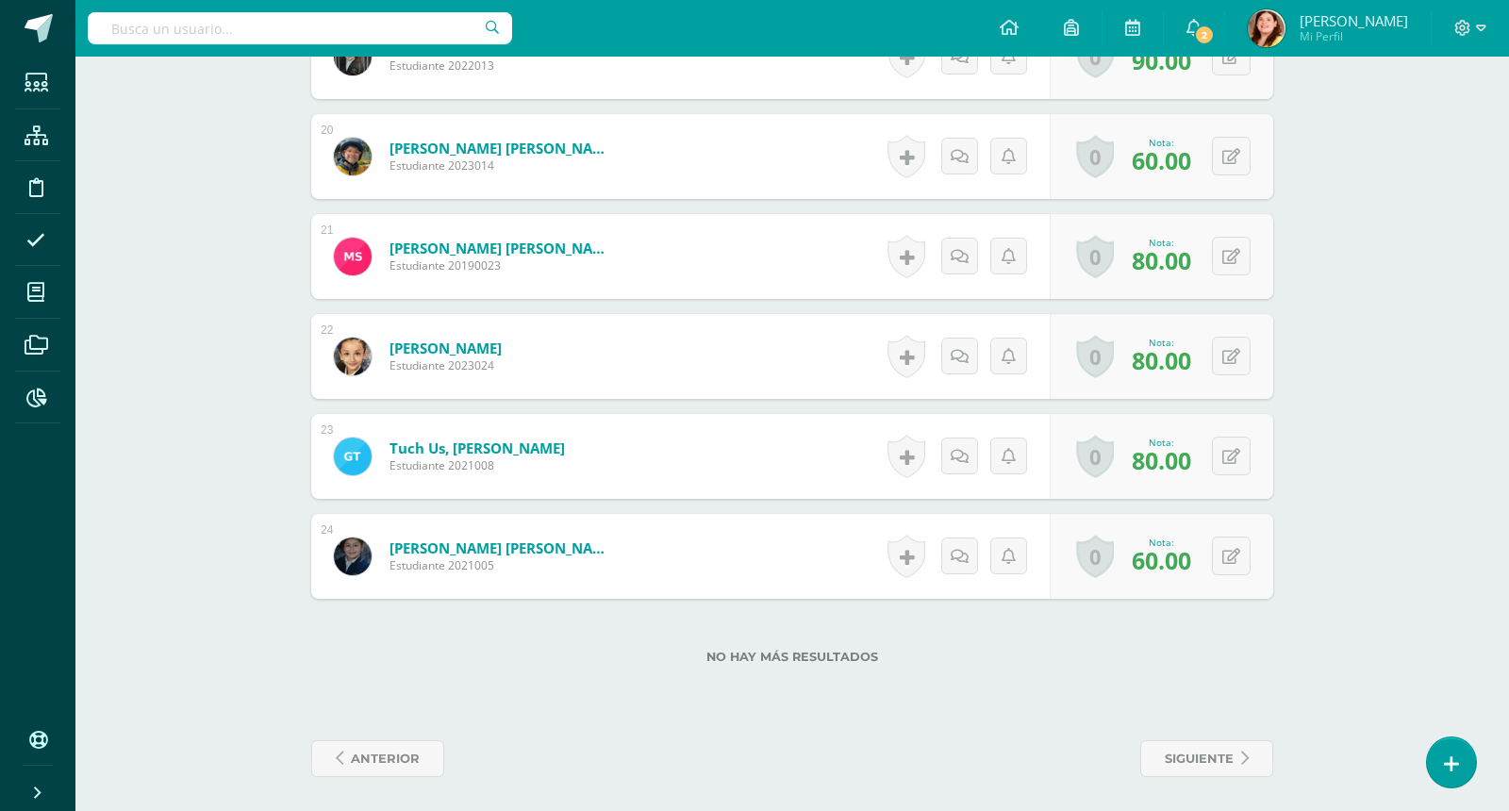
scroll to position [2443, 0]
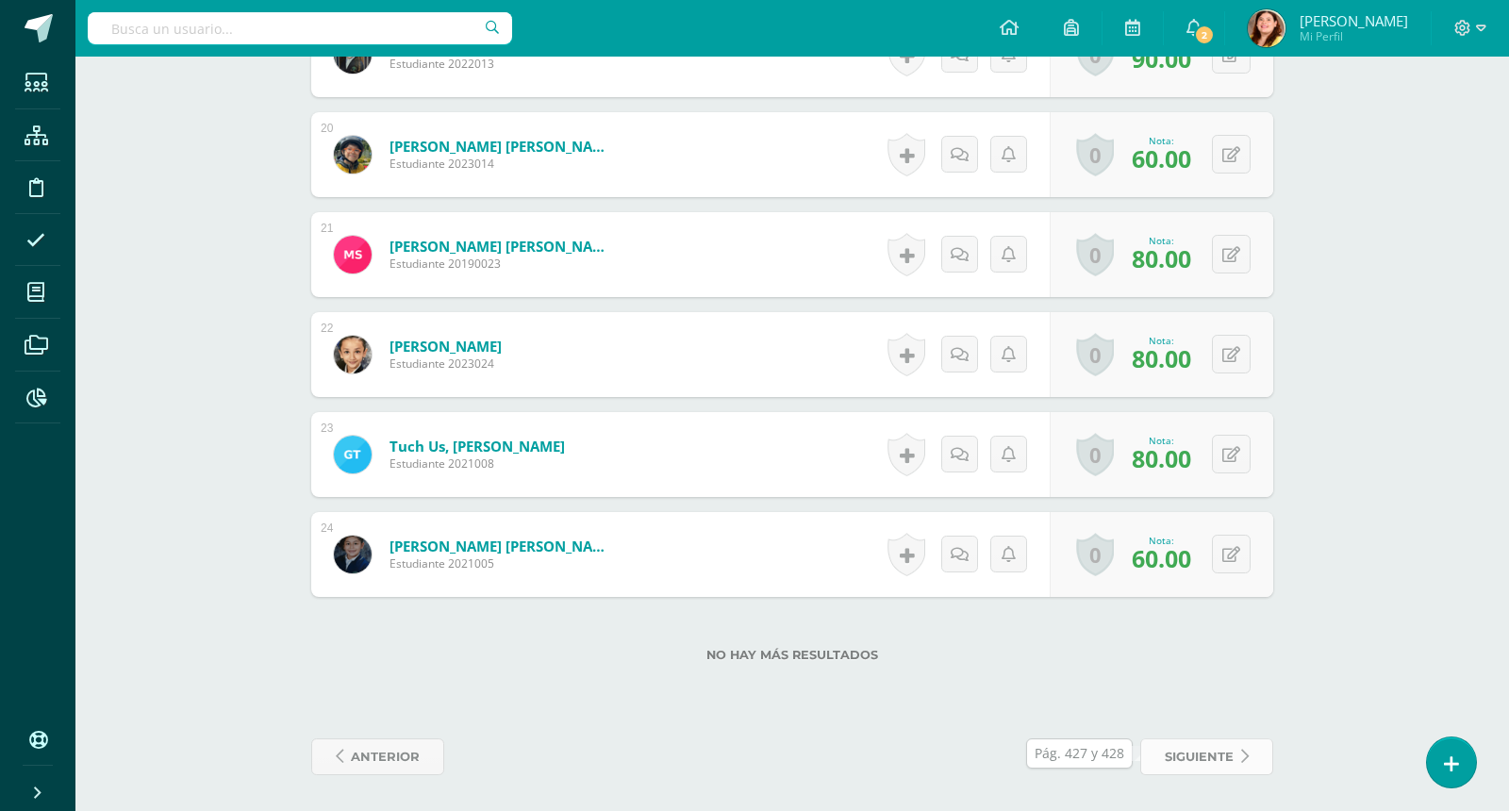
click at [1205, 758] on span "siguiente" at bounding box center [1199, 756] width 69 height 35
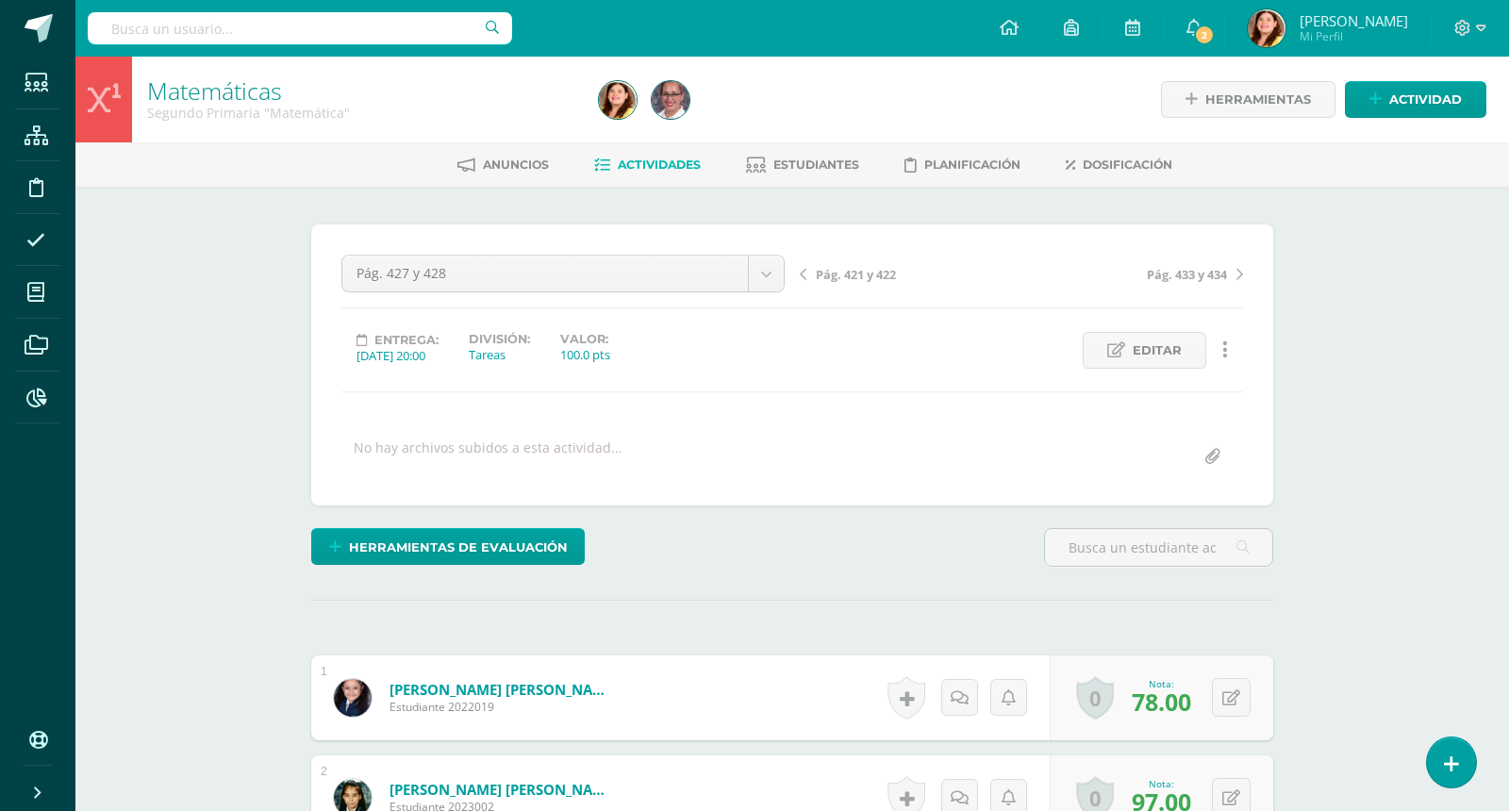
click at [645, 165] on span "Actividades" at bounding box center [659, 165] width 83 height 14
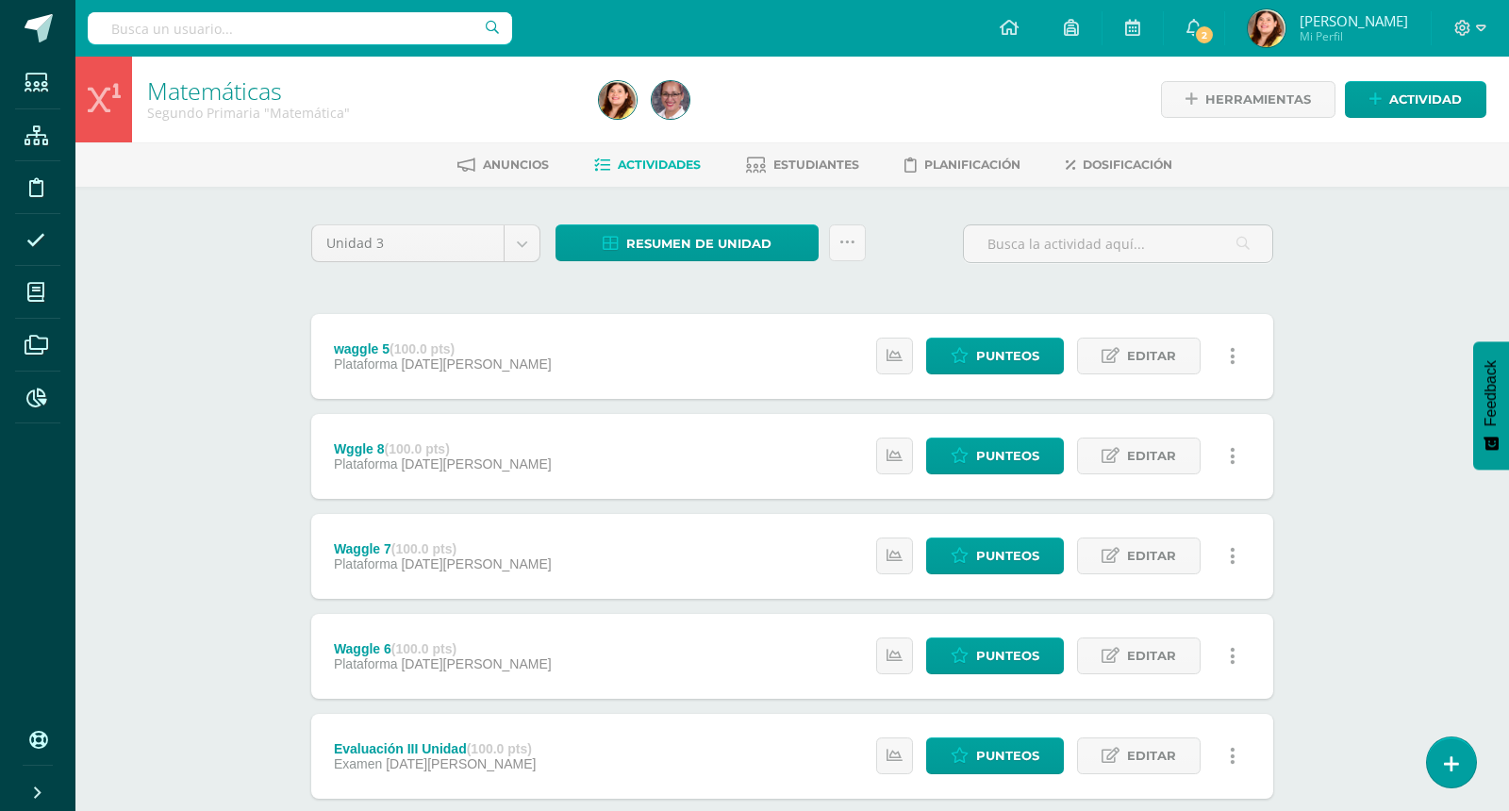
click at [1379, 320] on div "Matemáticas Segundo Primaria "Matemática" Herramientas Detalle de asistencias A…" at bounding box center [792, 737] width 1434 height 1361
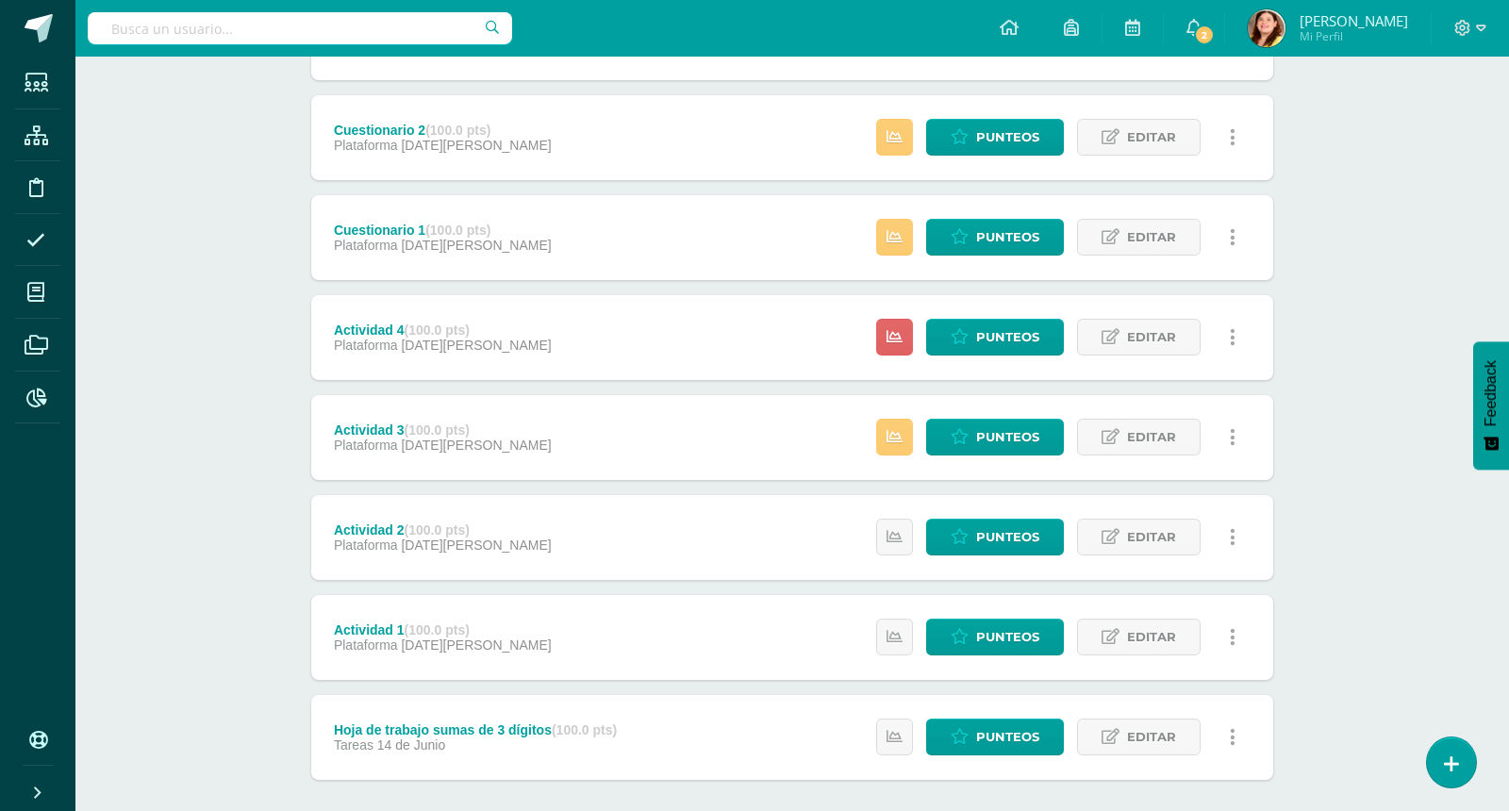
scroll to position [2517, 0]
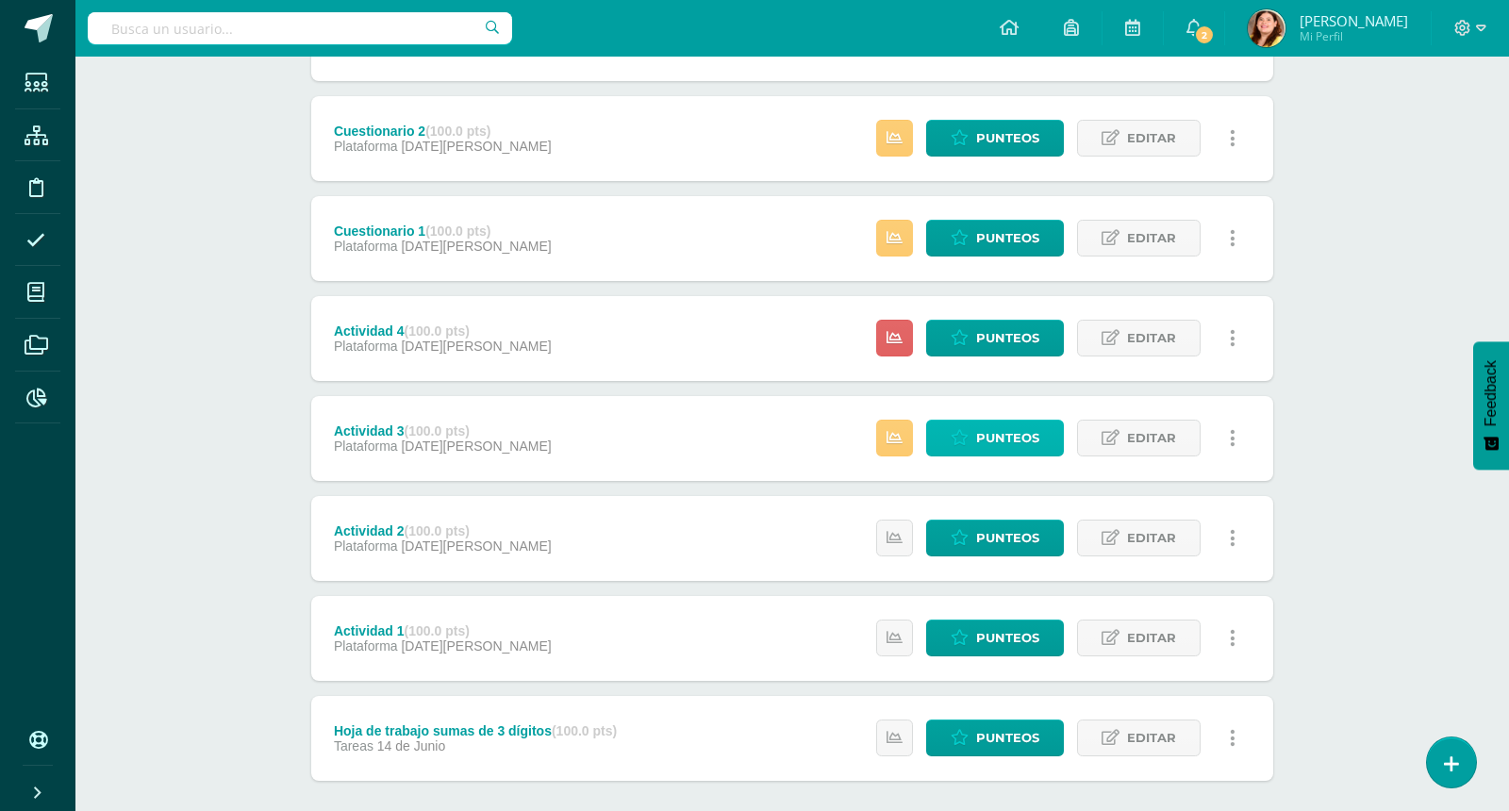
click at [1005, 435] on span "Punteos" at bounding box center [1007, 438] width 63 height 35
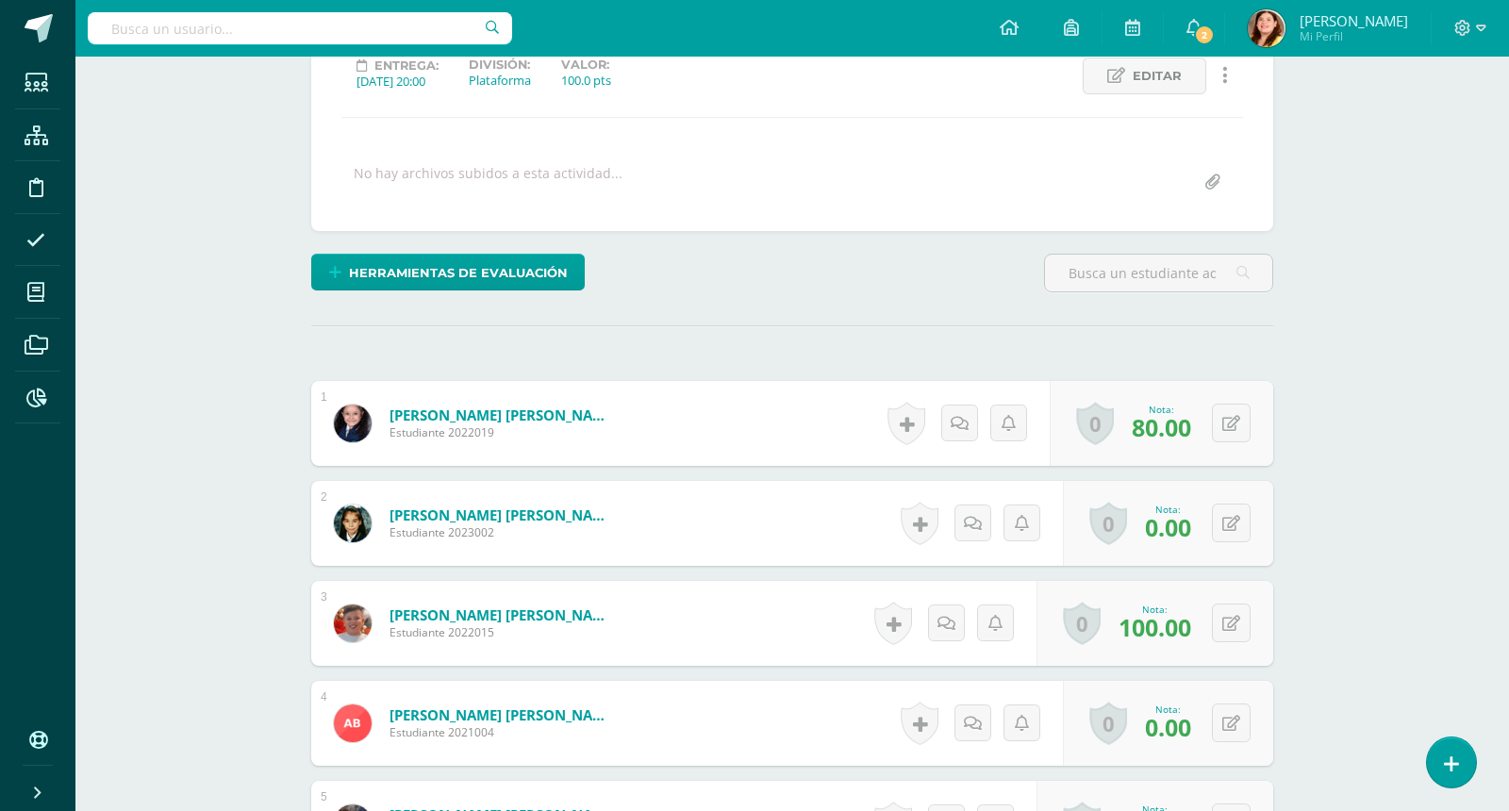
scroll to position [331, 0]
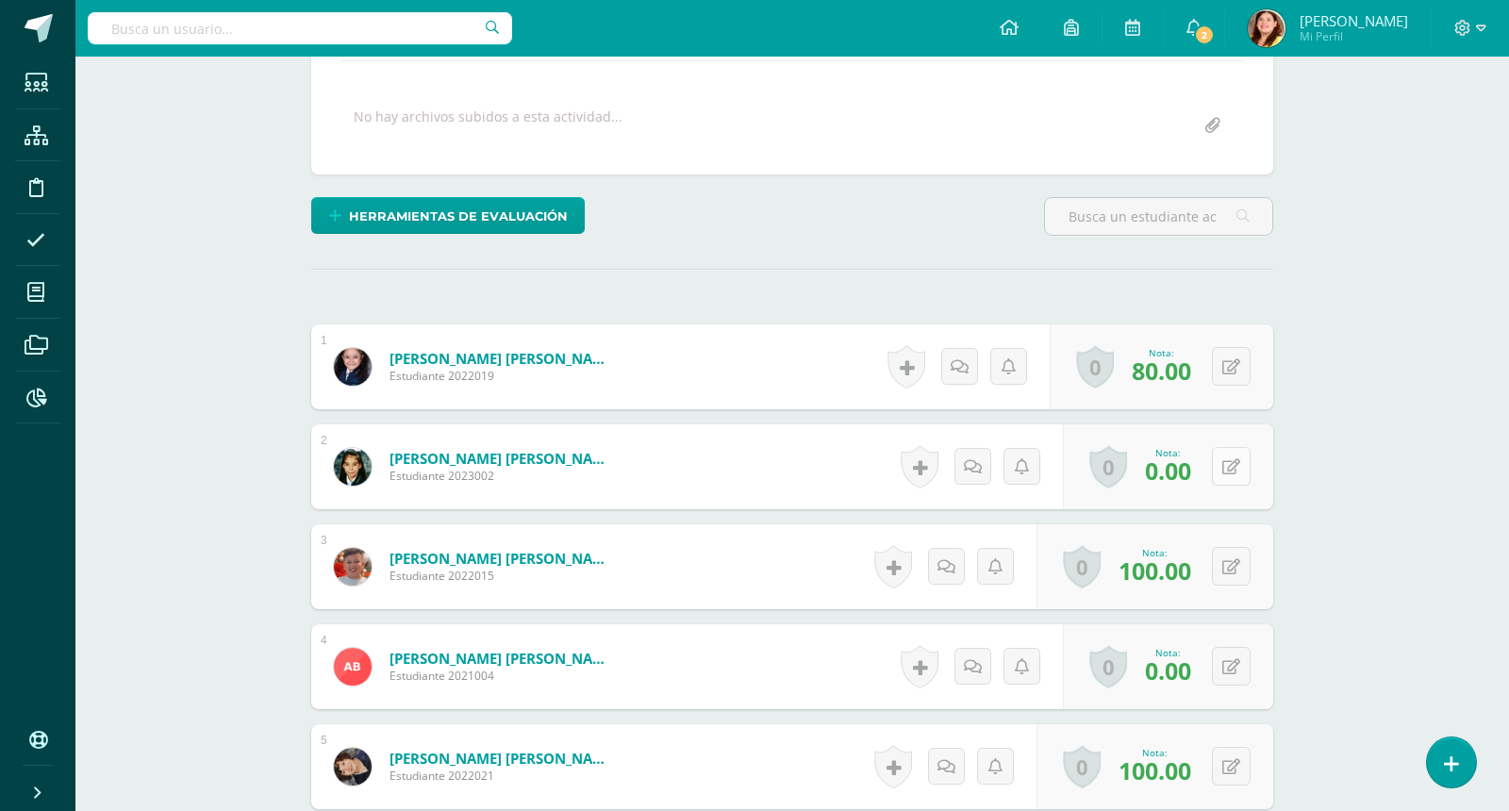
click at [1234, 461] on button at bounding box center [1231, 466] width 39 height 39
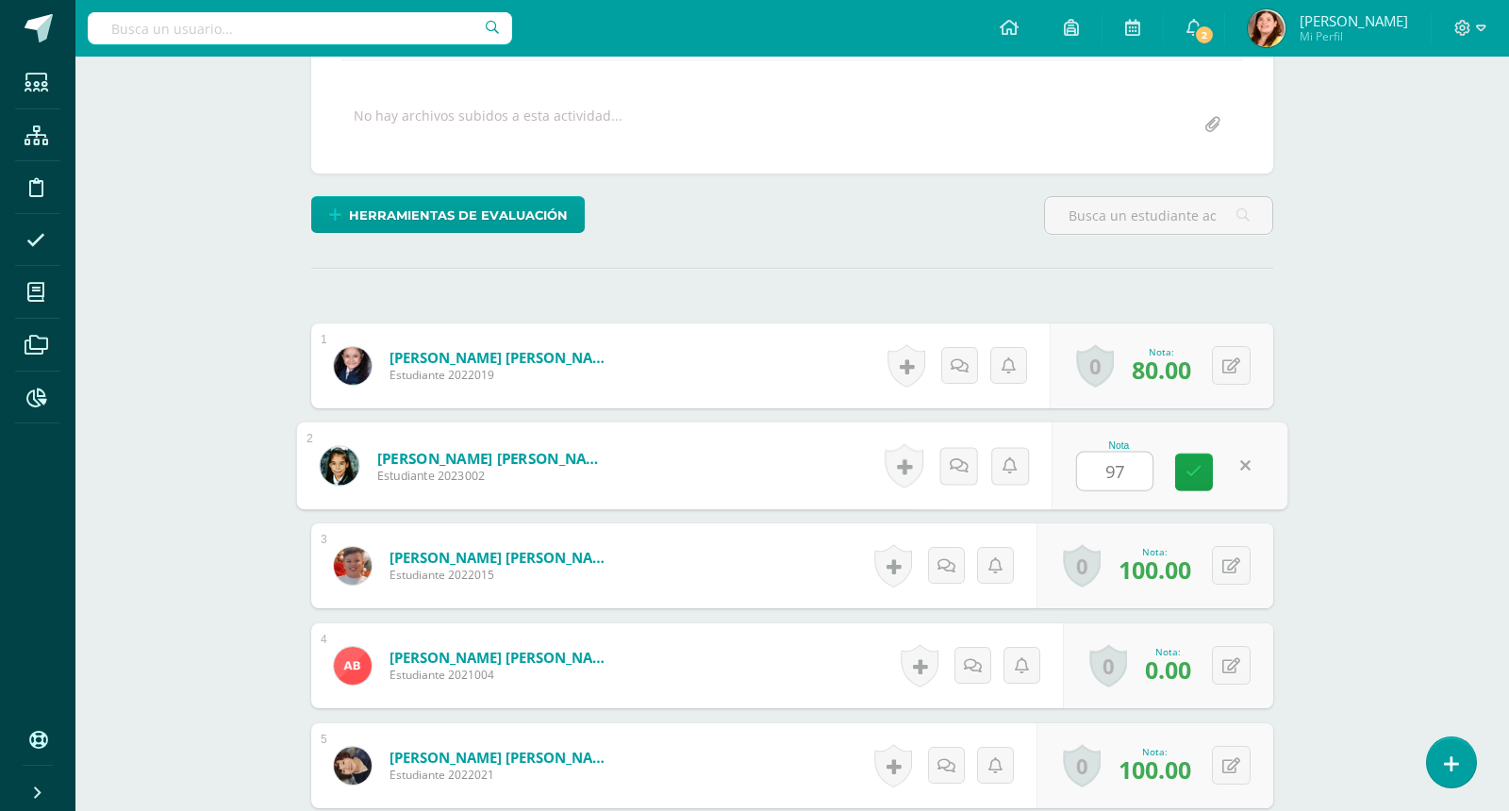
type input "97"
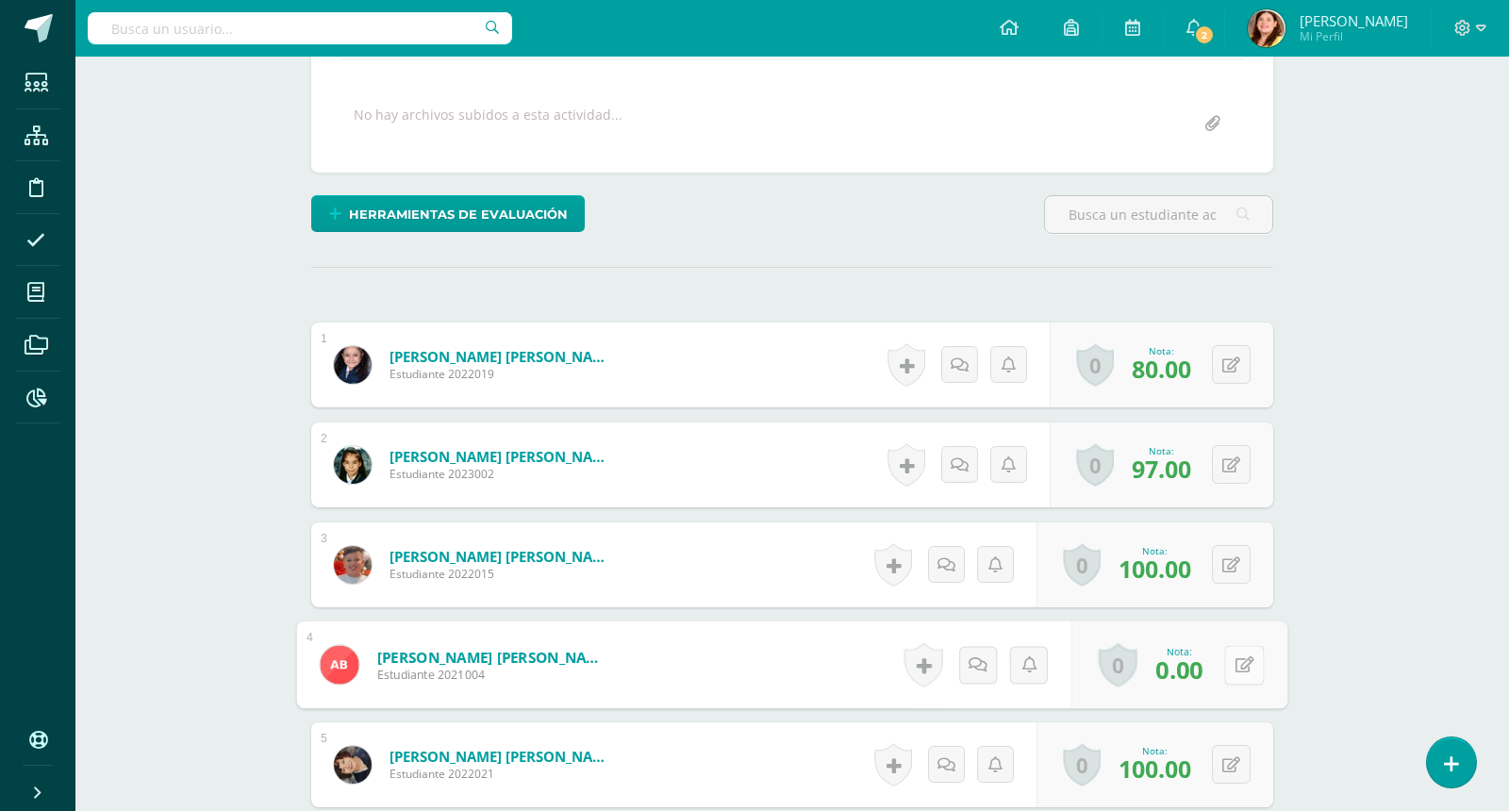
click at [1229, 651] on button at bounding box center [1244, 665] width 40 height 40
type input "89"
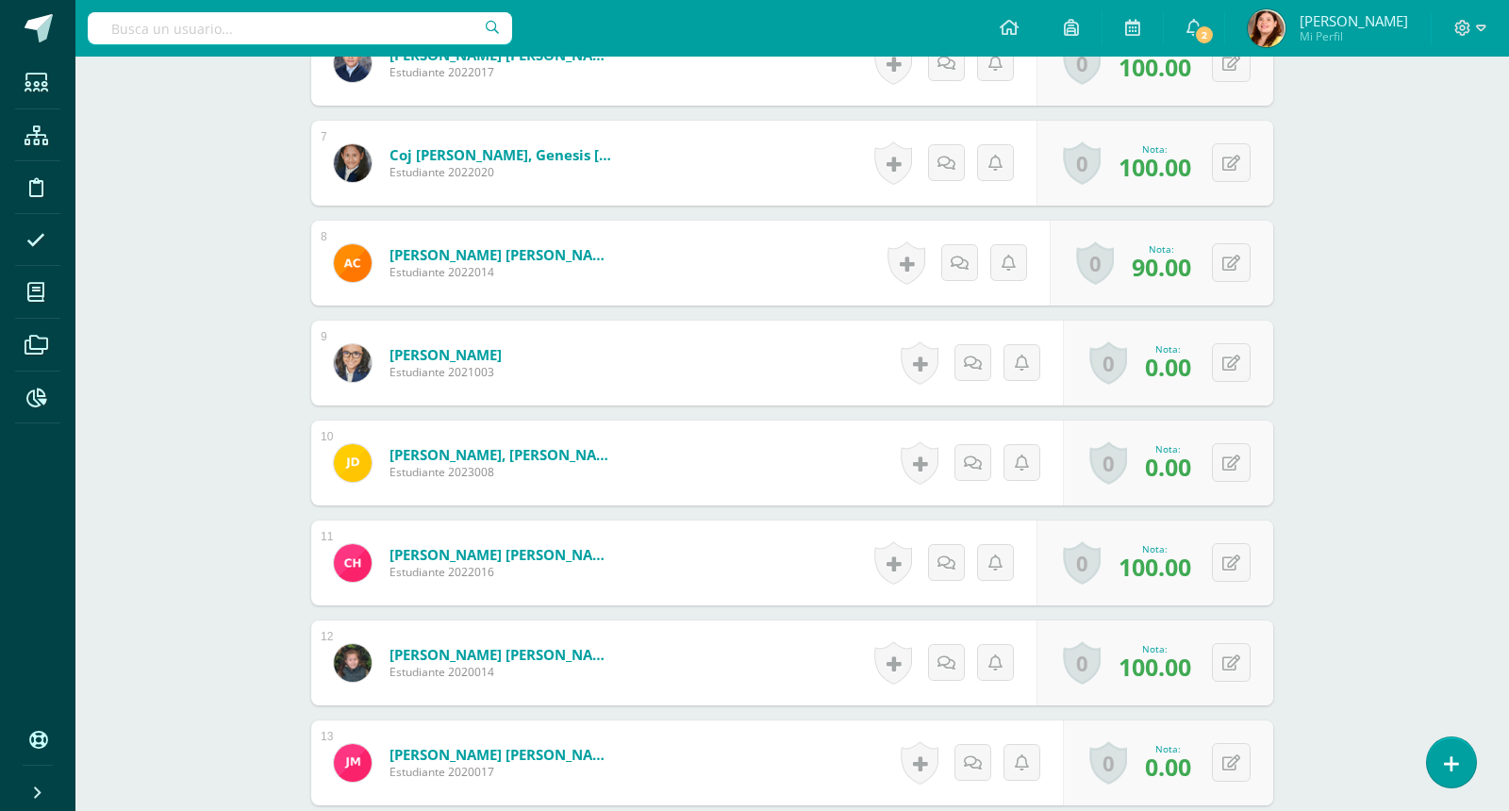
scroll to position [1182, 0]
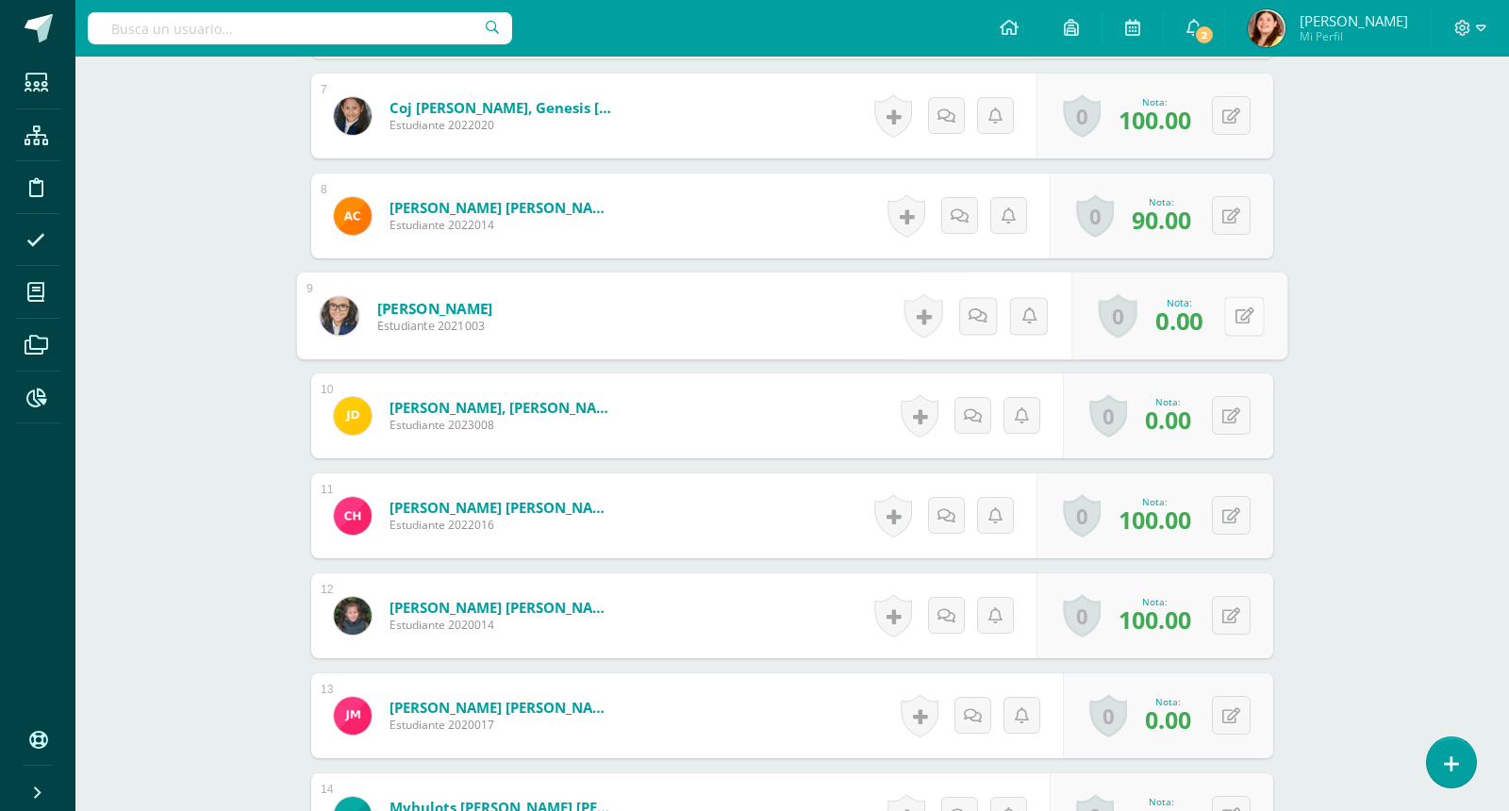
click at [1234, 324] on button at bounding box center [1244, 316] width 40 height 40
type input "90"
click at [1229, 424] on button at bounding box center [1231, 415] width 39 height 39
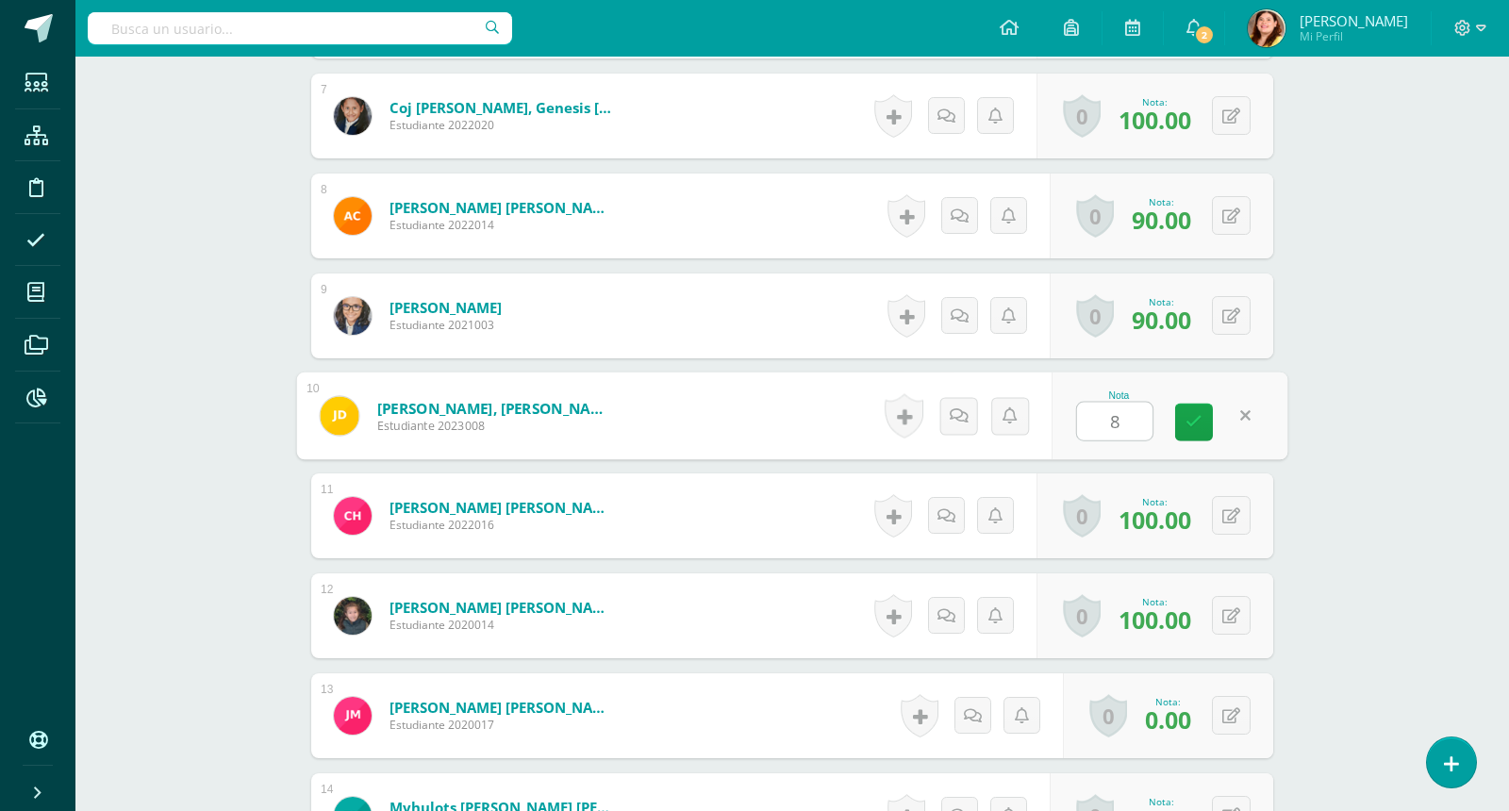
type input "89"
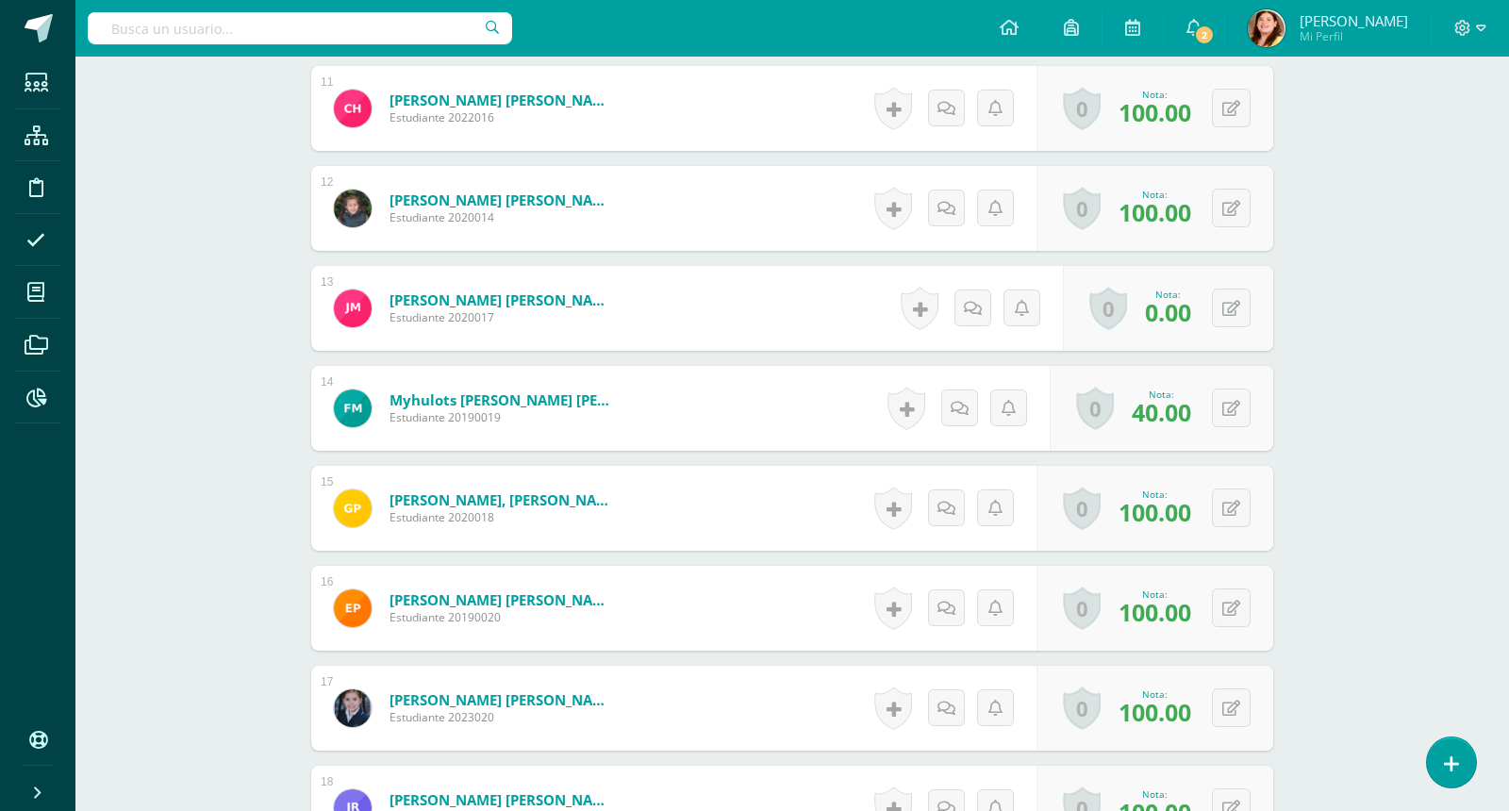
scroll to position [1606, 0]
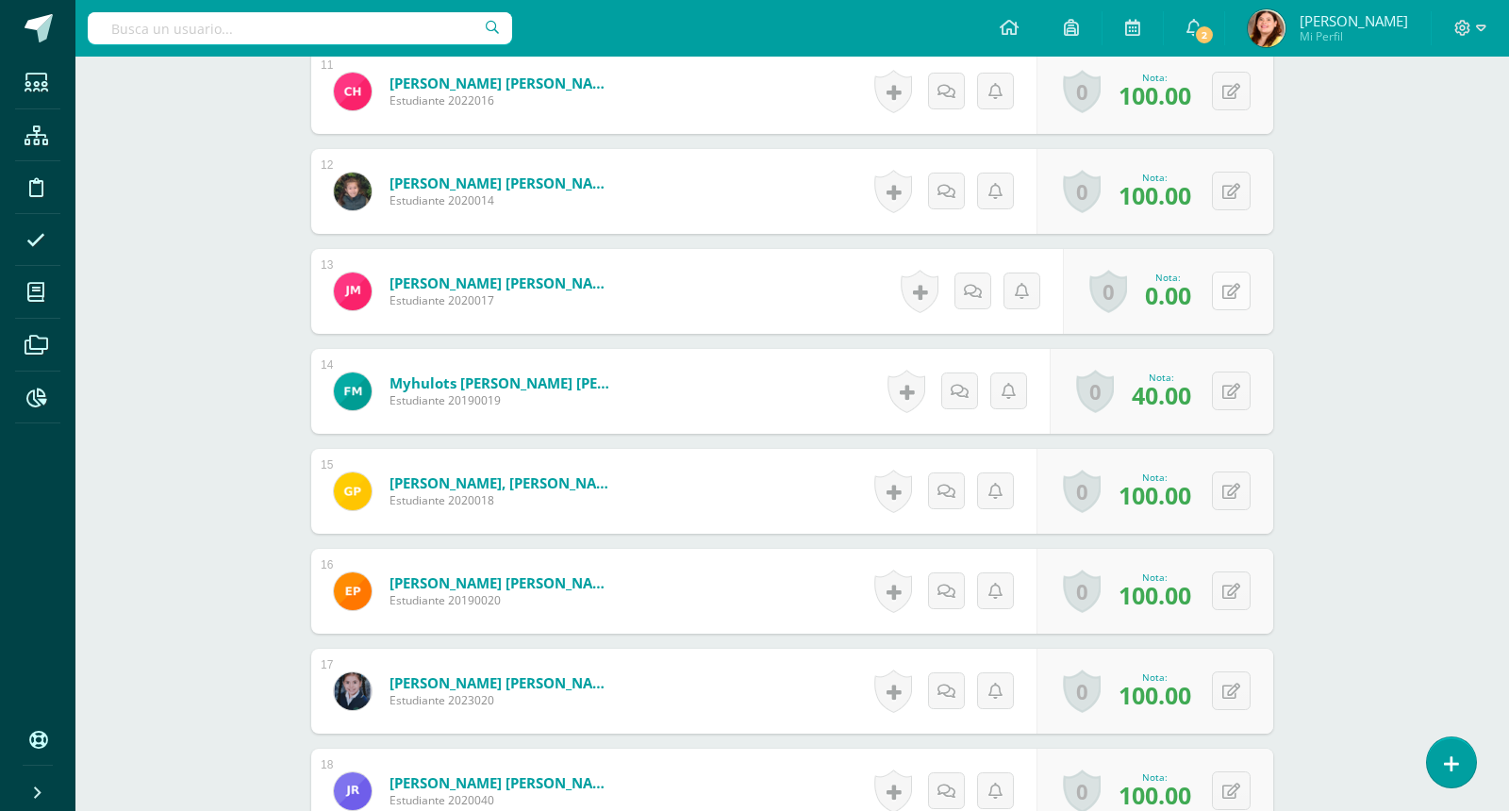
click at [1230, 279] on button at bounding box center [1231, 291] width 39 height 39
type input "88"
click at [1359, 417] on div "Matemáticas Segundo Primaria "Matemática" Herramientas Detalle de asistencias A…" at bounding box center [792, 49] width 1434 height 3199
click at [1230, 382] on button at bounding box center [1244, 392] width 40 height 40
type input "60"
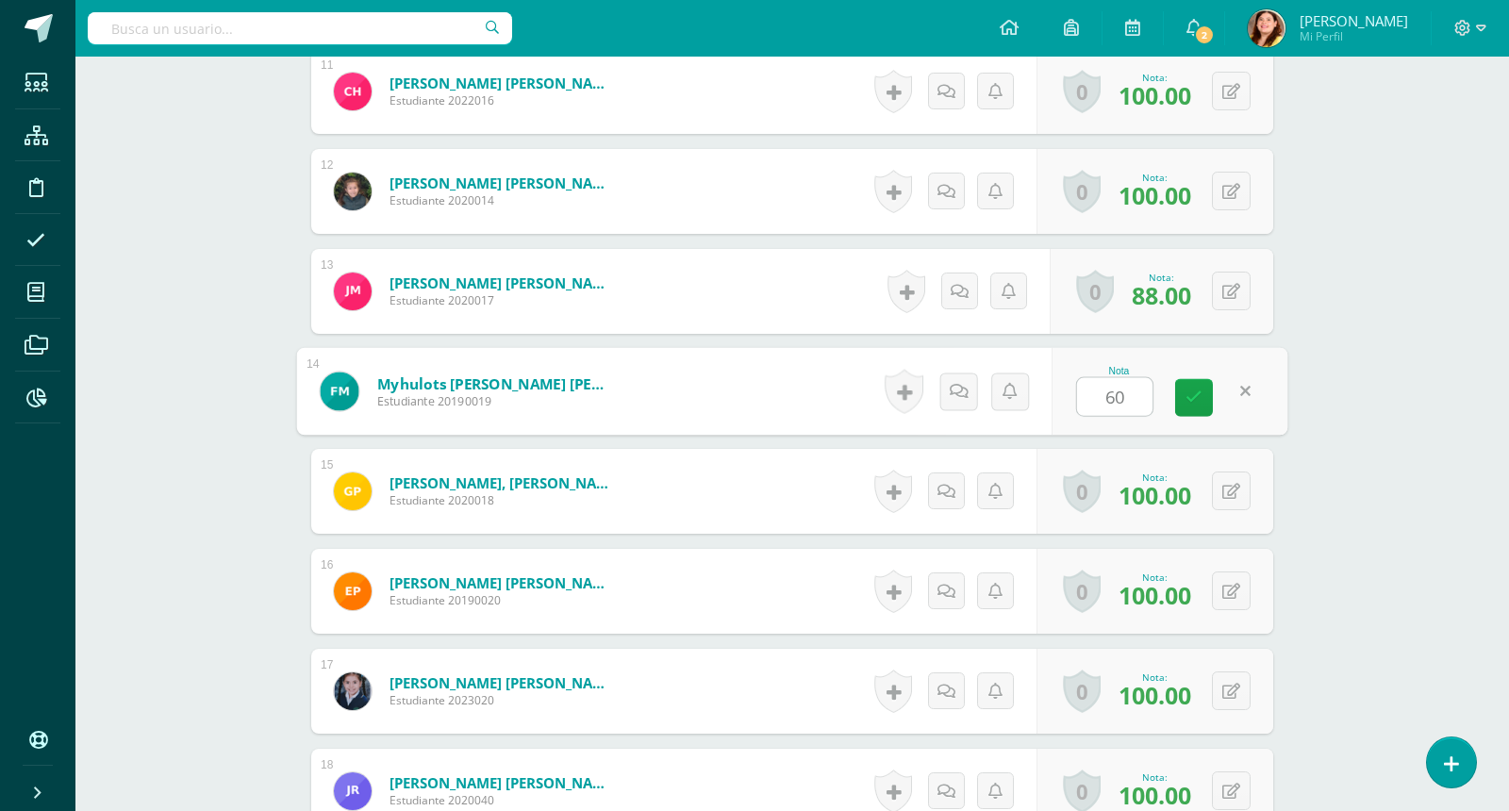
click at [1284, 458] on div "¿Estás seguro que quieres eliminar esta actividad? Esto borrará la actividad y …" at bounding box center [793, 114] width 1038 height 3069
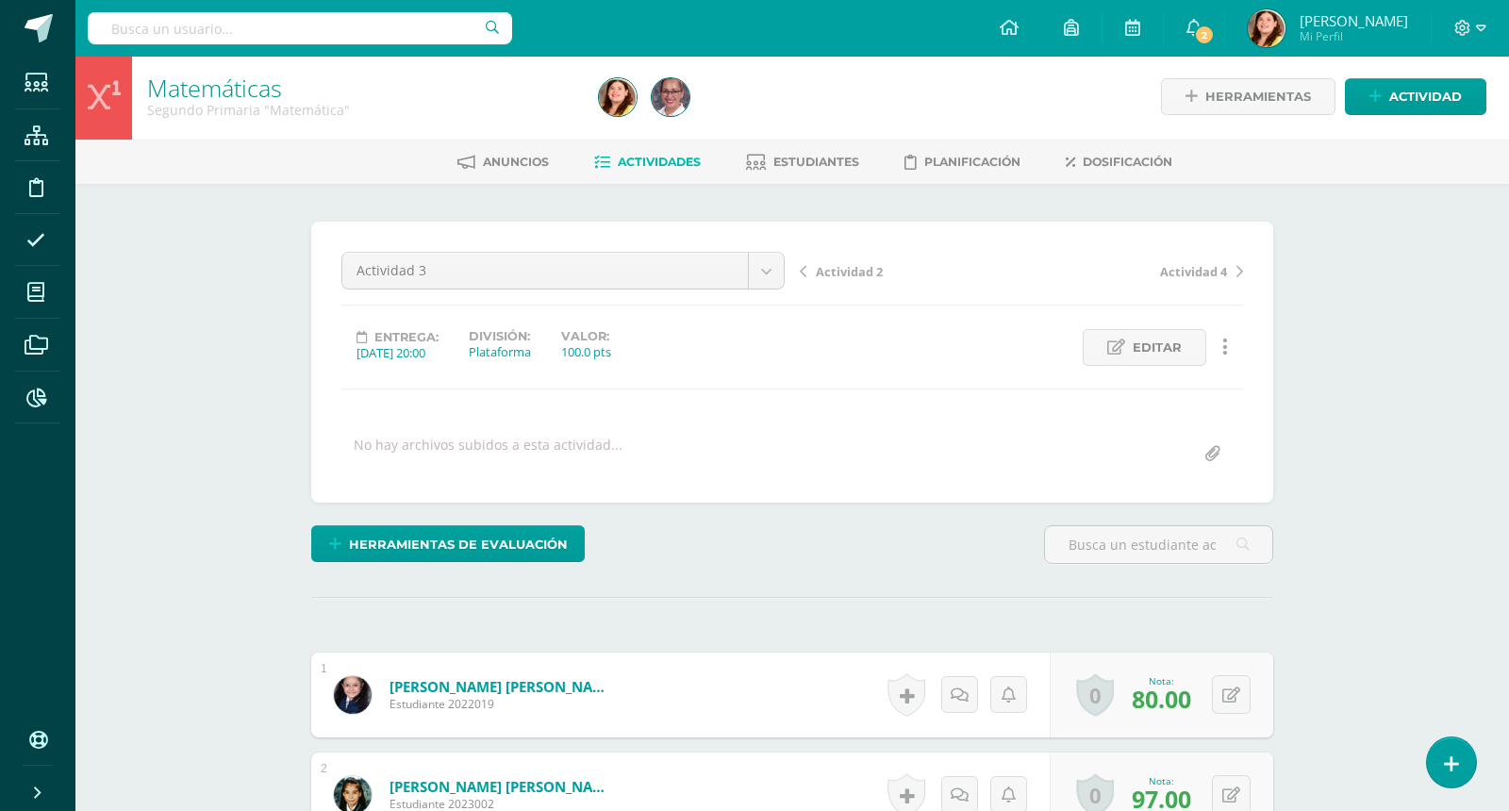
scroll to position [0, 0]
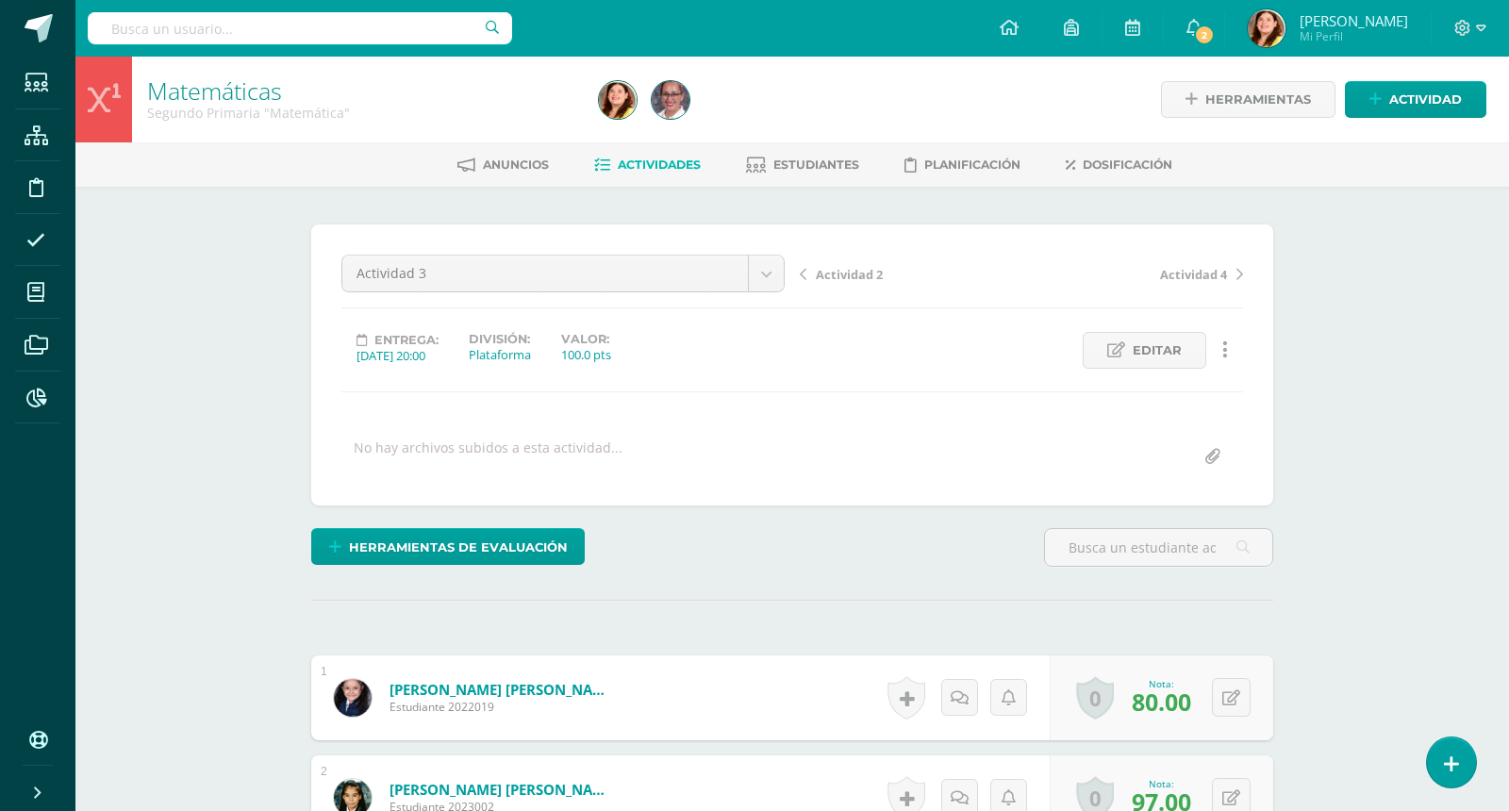
click at [669, 160] on span "Actividades" at bounding box center [659, 165] width 83 height 14
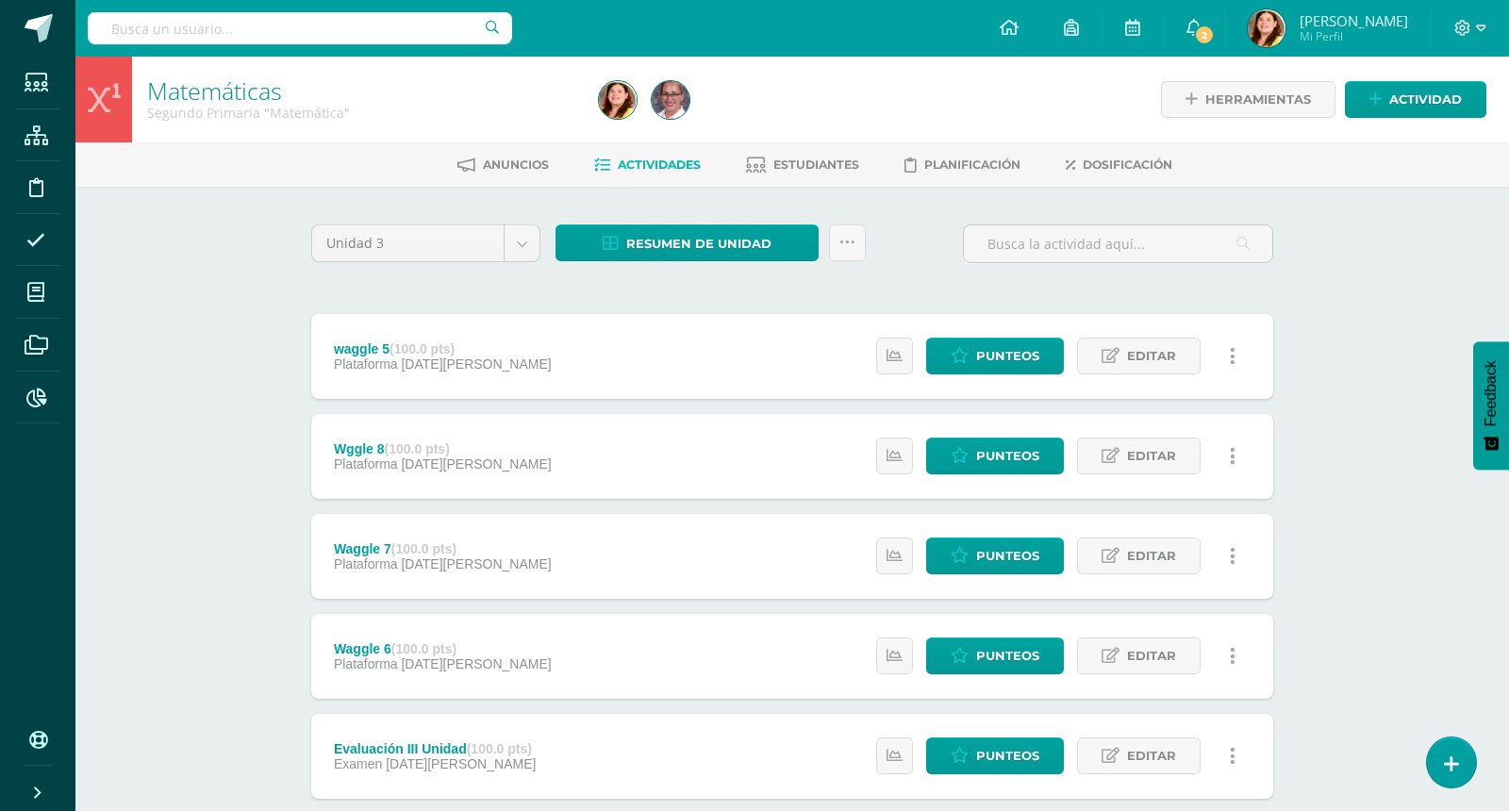
click at [1426, 317] on div "Matemáticas Segundo Primaria "Matemática" Herramientas Detalle de asistencias A…" at bounding box center [792, 737] width 1434 height 1361
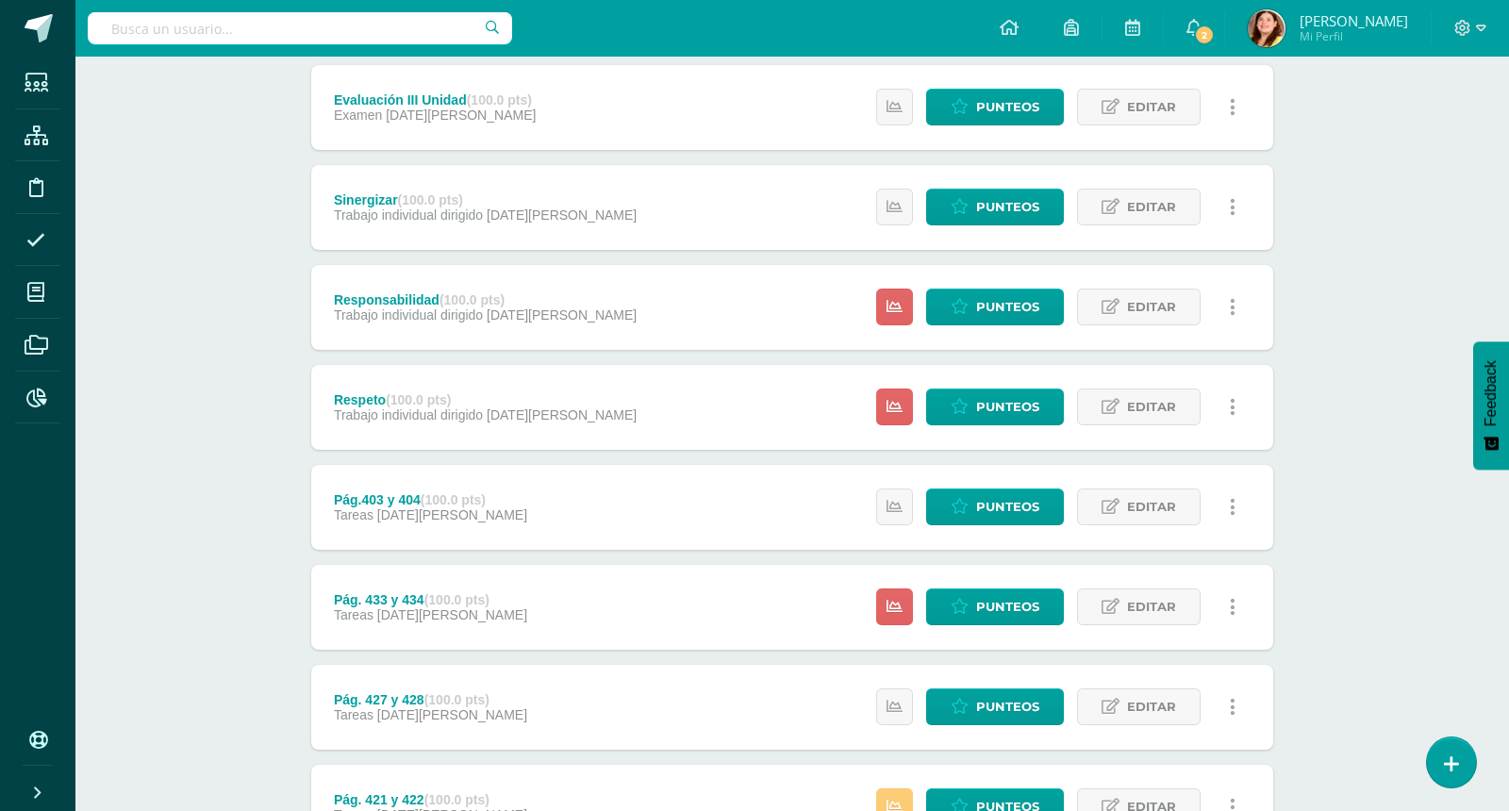
scroll to position [652, 0]
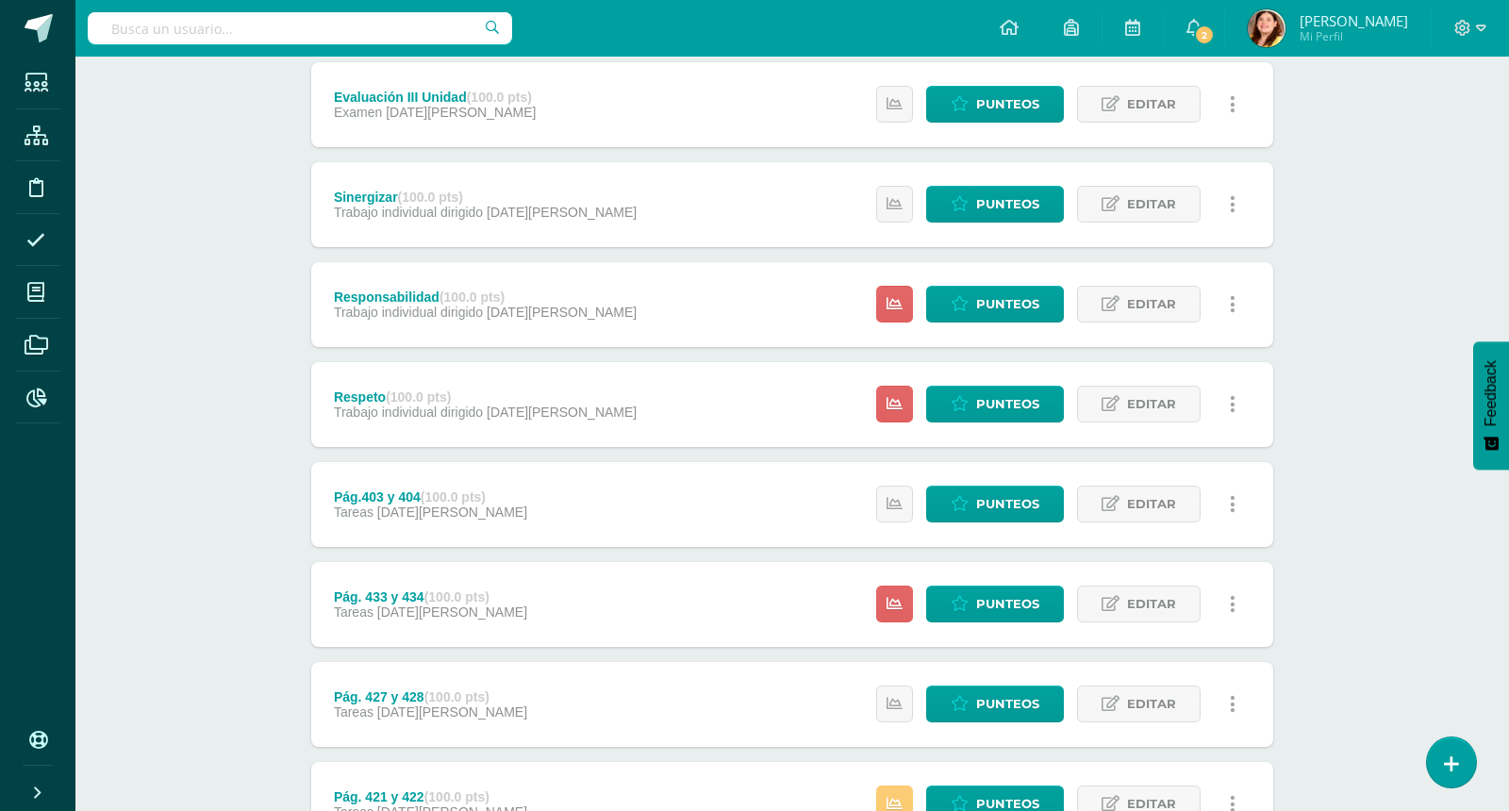
click at [1383, 517] on div "Matemáticas Segundo Primaria "Matemática" Herramientas Detalle de asistencias A…" at bounding box center [792, 585] width 1434 height 2361
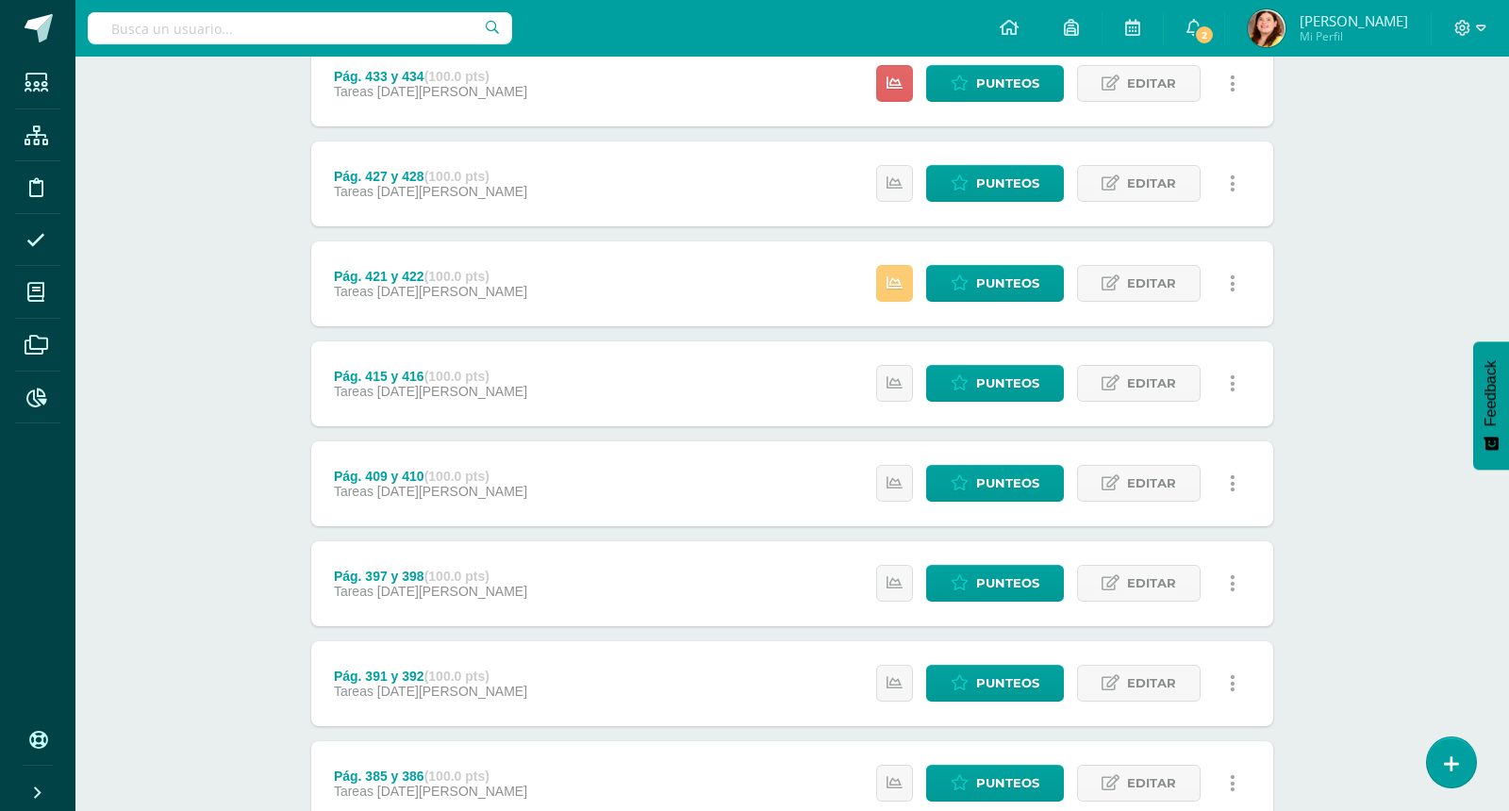
scroll to position [1218, 0]
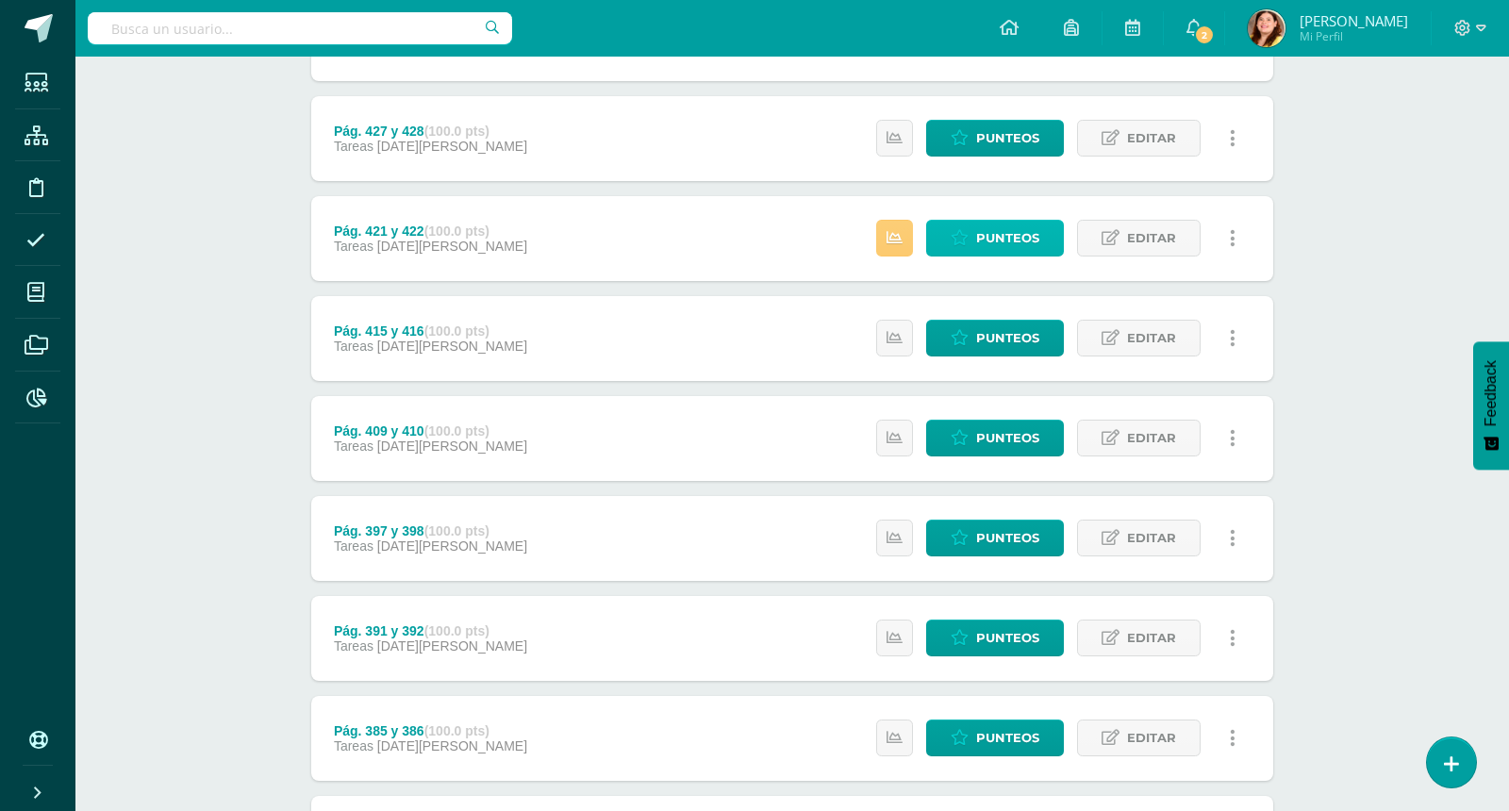
click at [1005, 232] on span "Punteos" at bounding box center [1007, 238] width 63 height 35
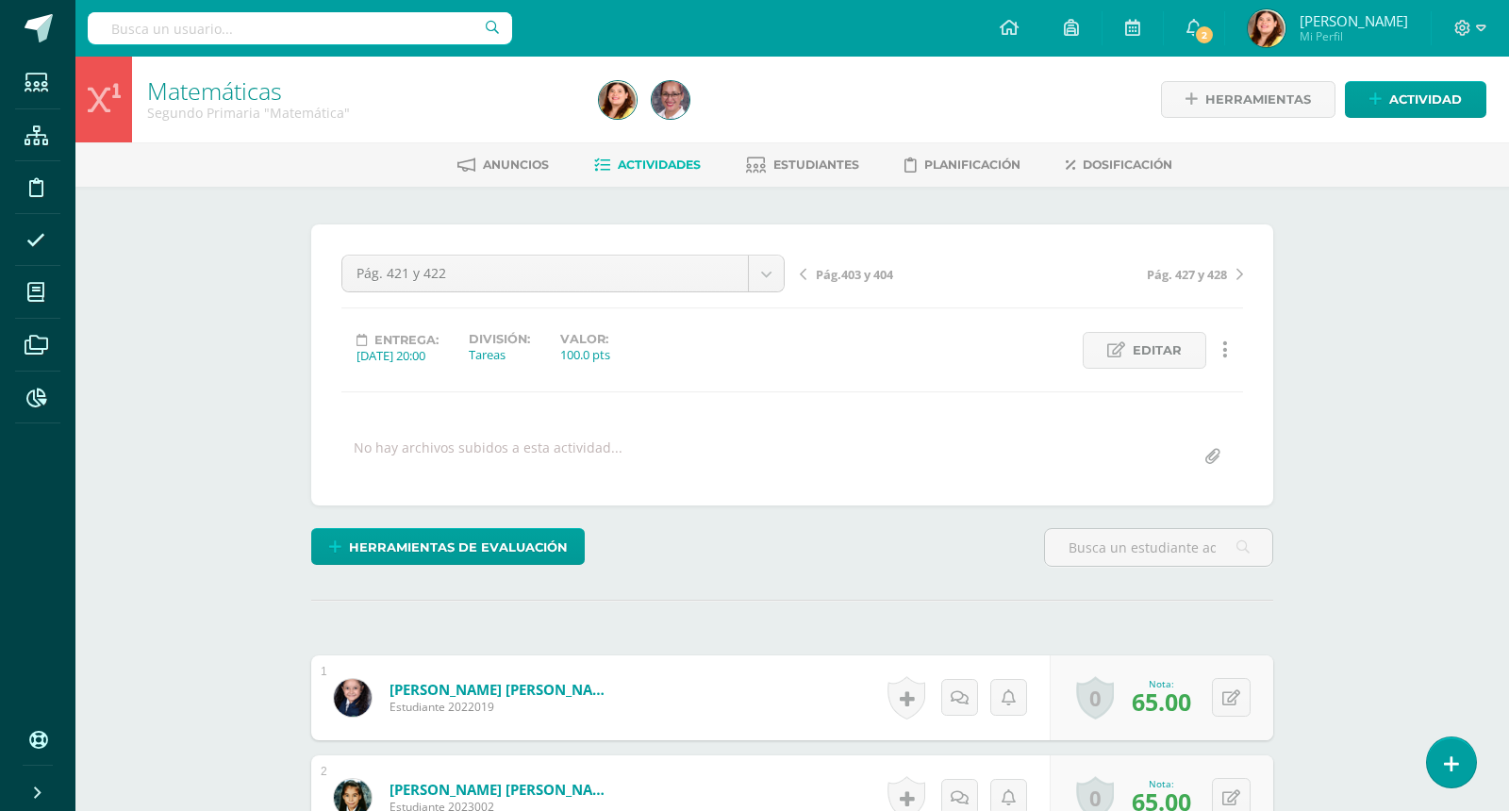
click at [672, 166] on span "Actividades" at bounding box center [659, 165] width 83 height 14
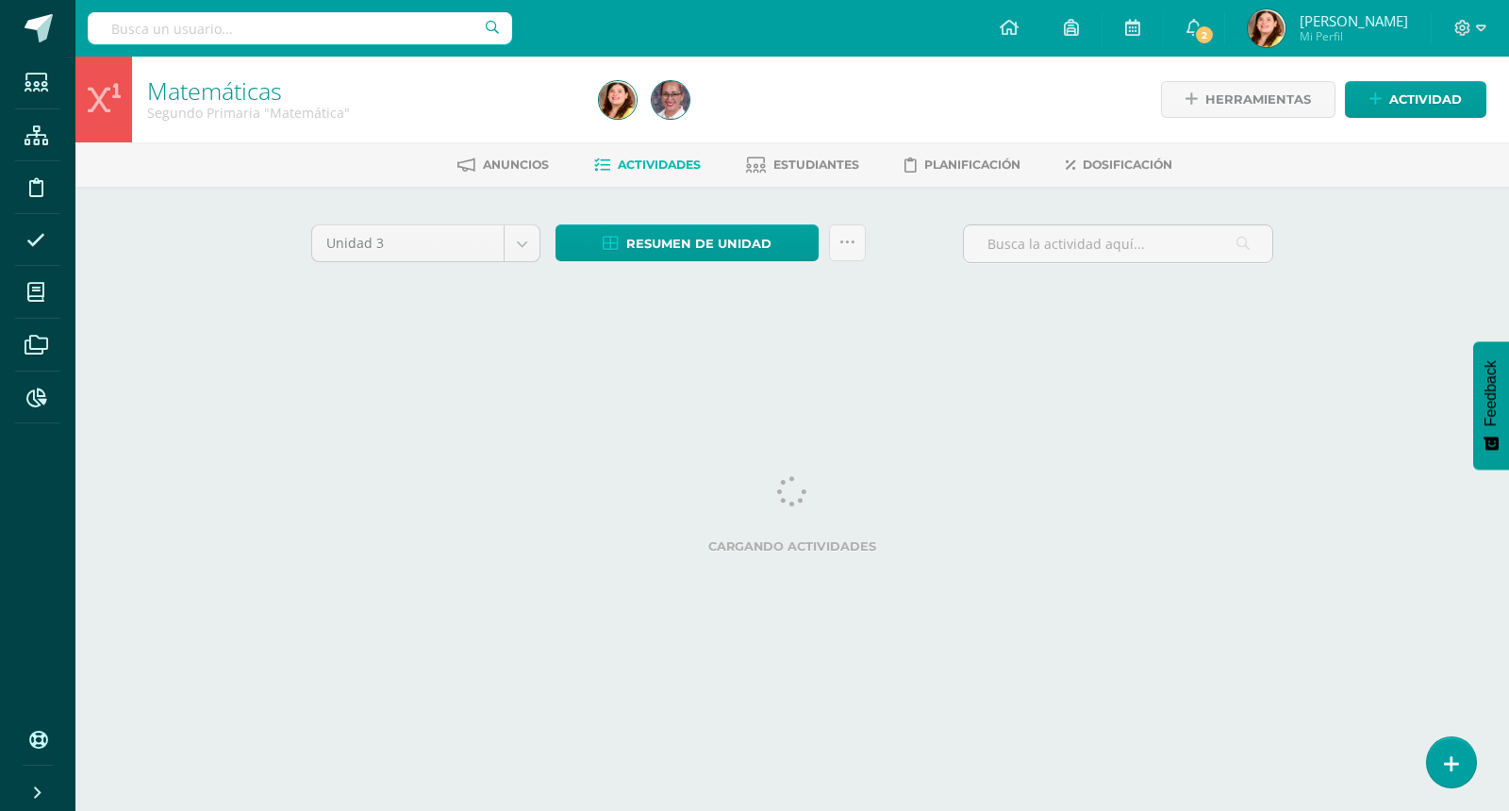
click at [1394, 256] on div "Matemáticas Segundo Primaria "Matemática" Herramientas Detalle de asistencias A…" at bounding box center [792, 204] width 1434 height 295
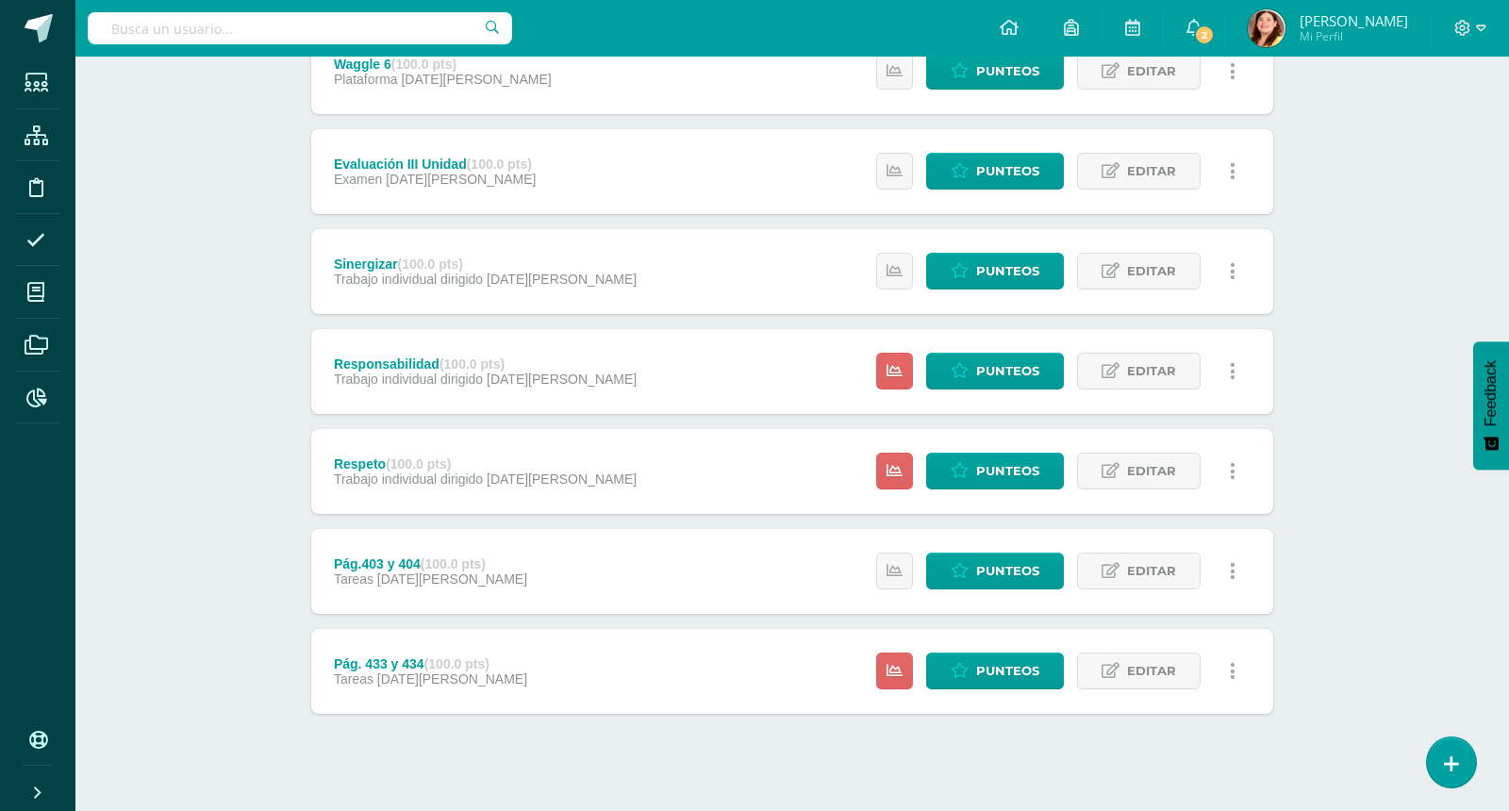
scroll to position [605, 0]
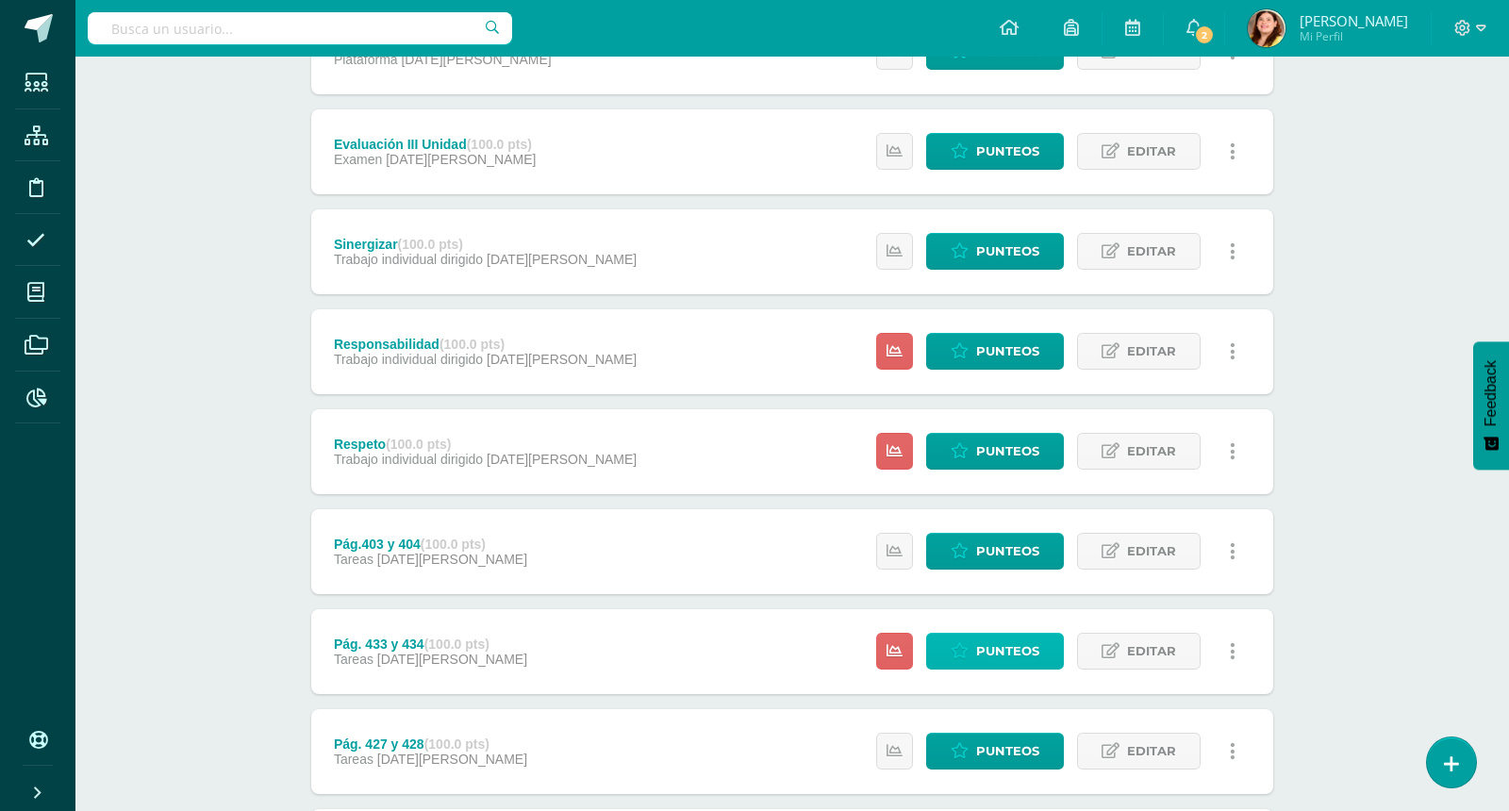
click at [1025, 640] on span "Punteos" at bounding box center [1007, 651] width 63 height 35
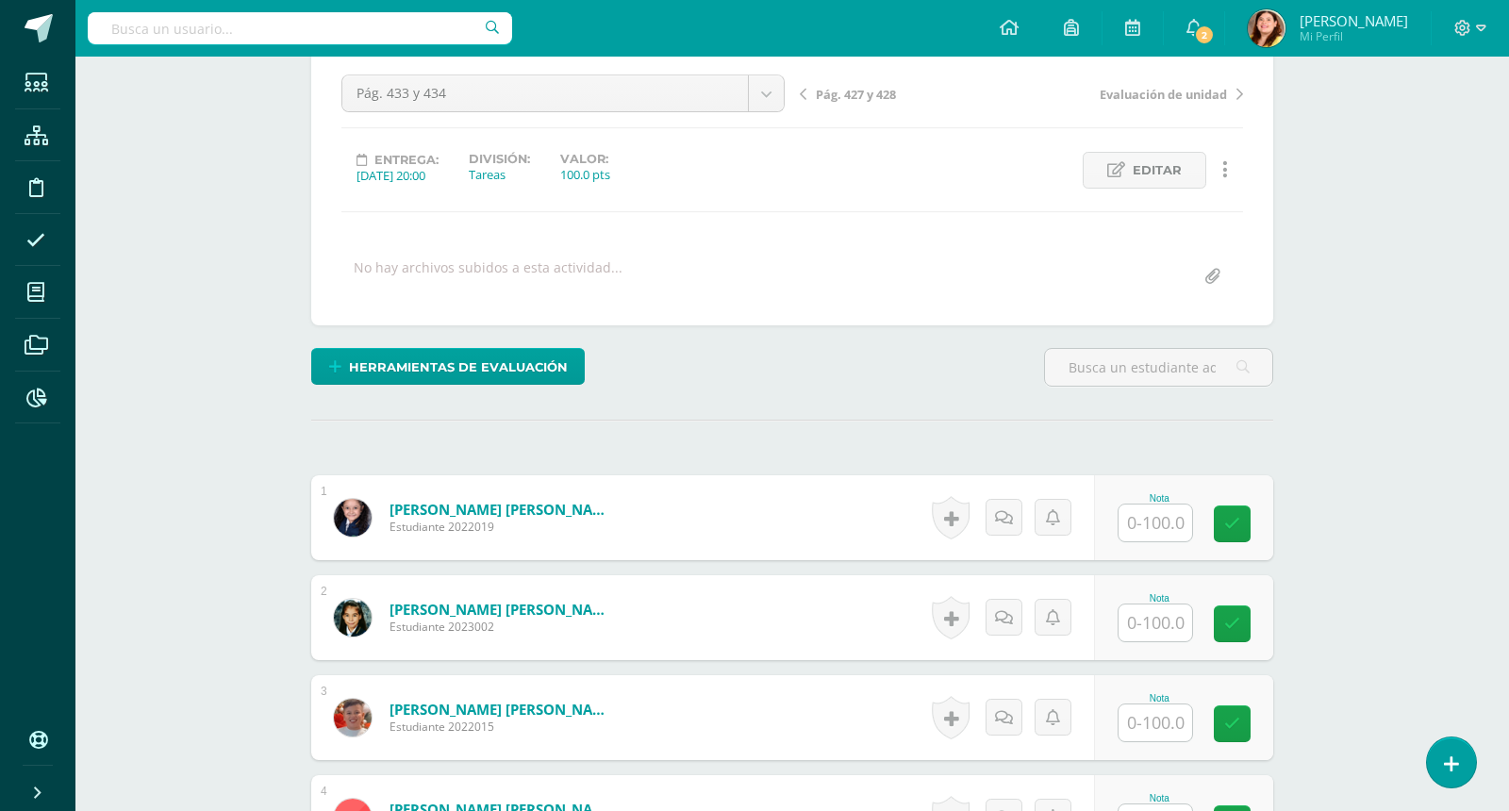
scroll to position [142, 0]
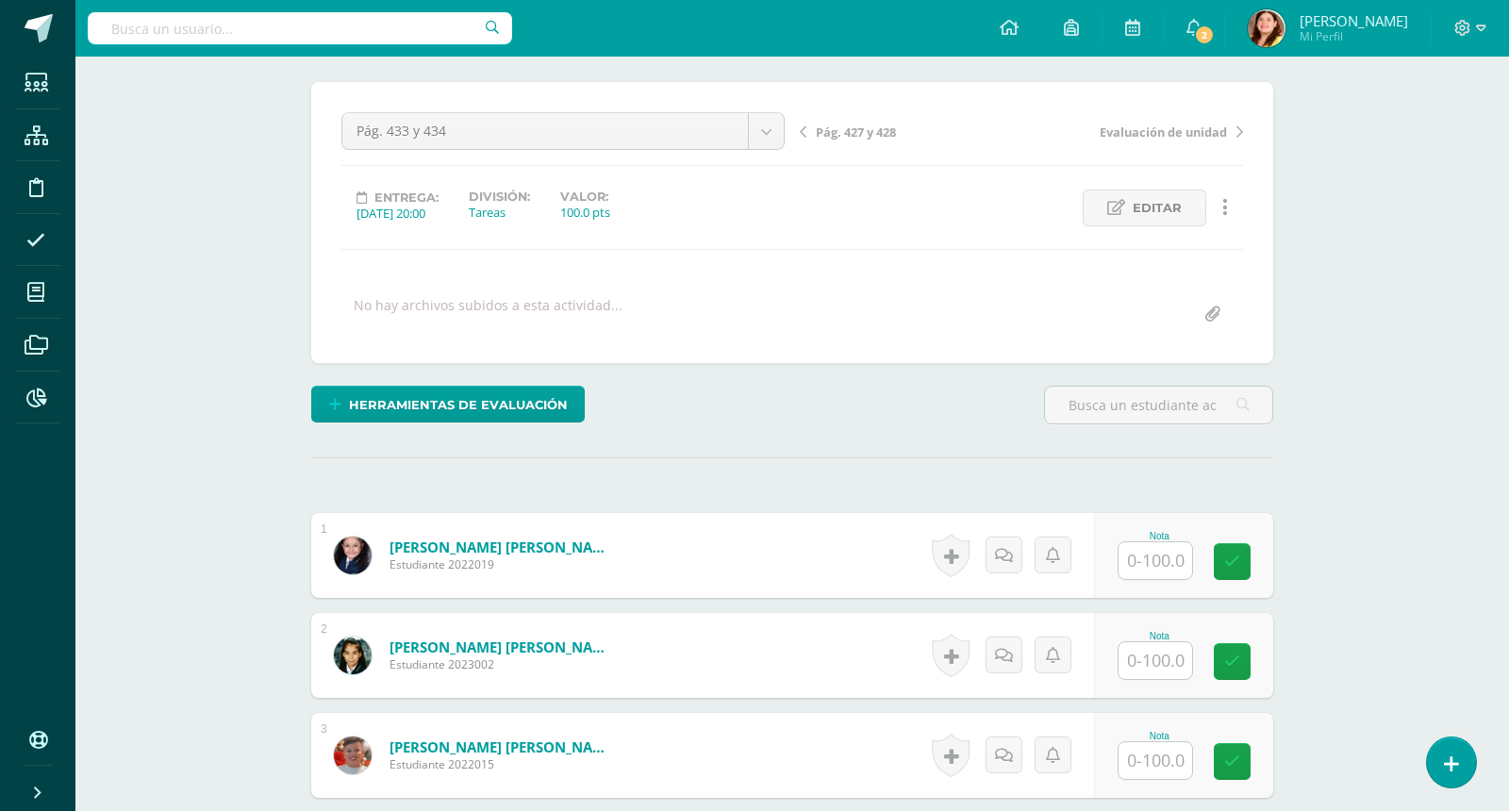
click at [1144, 557] on input "text" at bounding box center [1156, 560] width 74 height 37
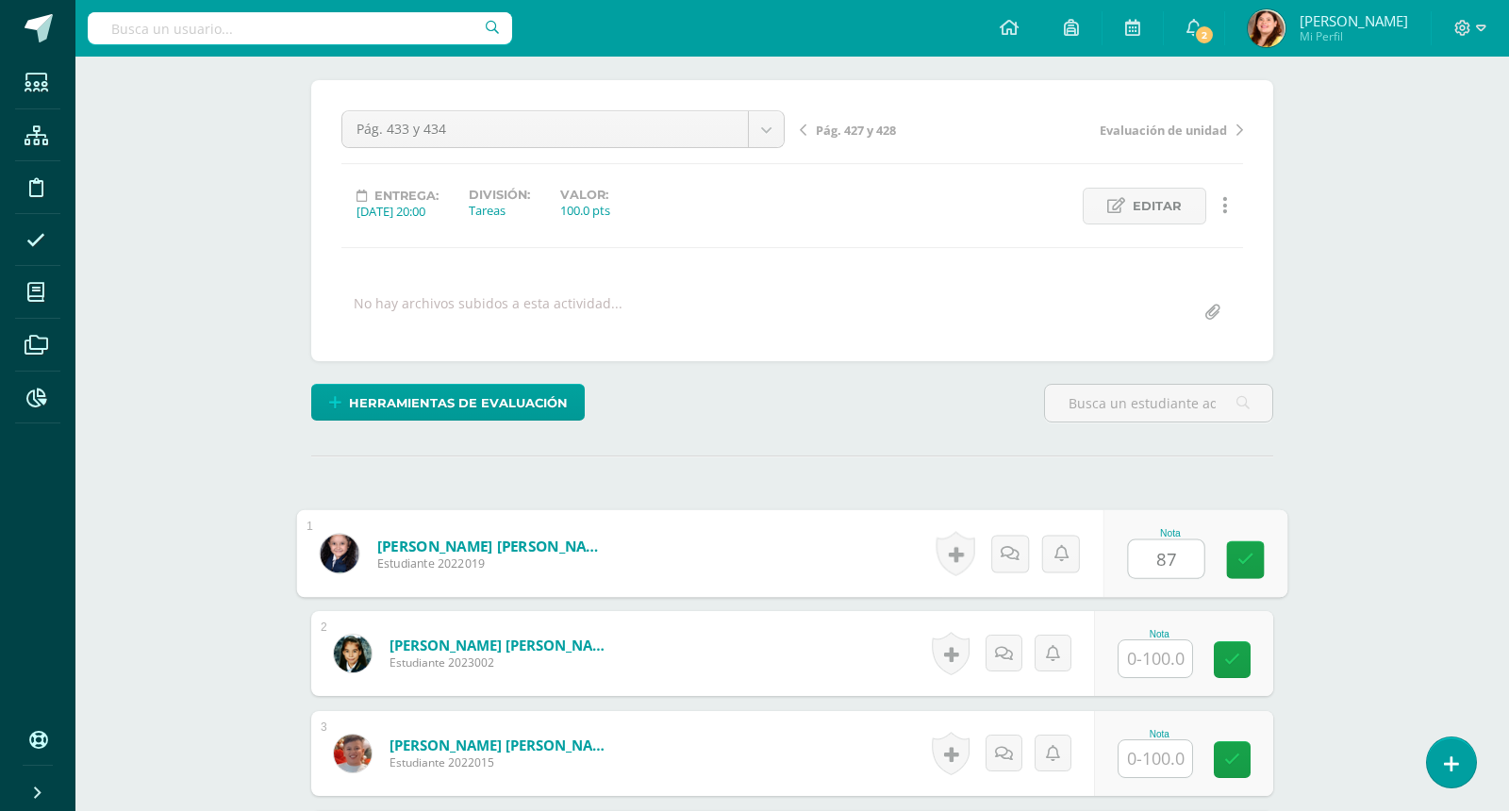
type input "87"
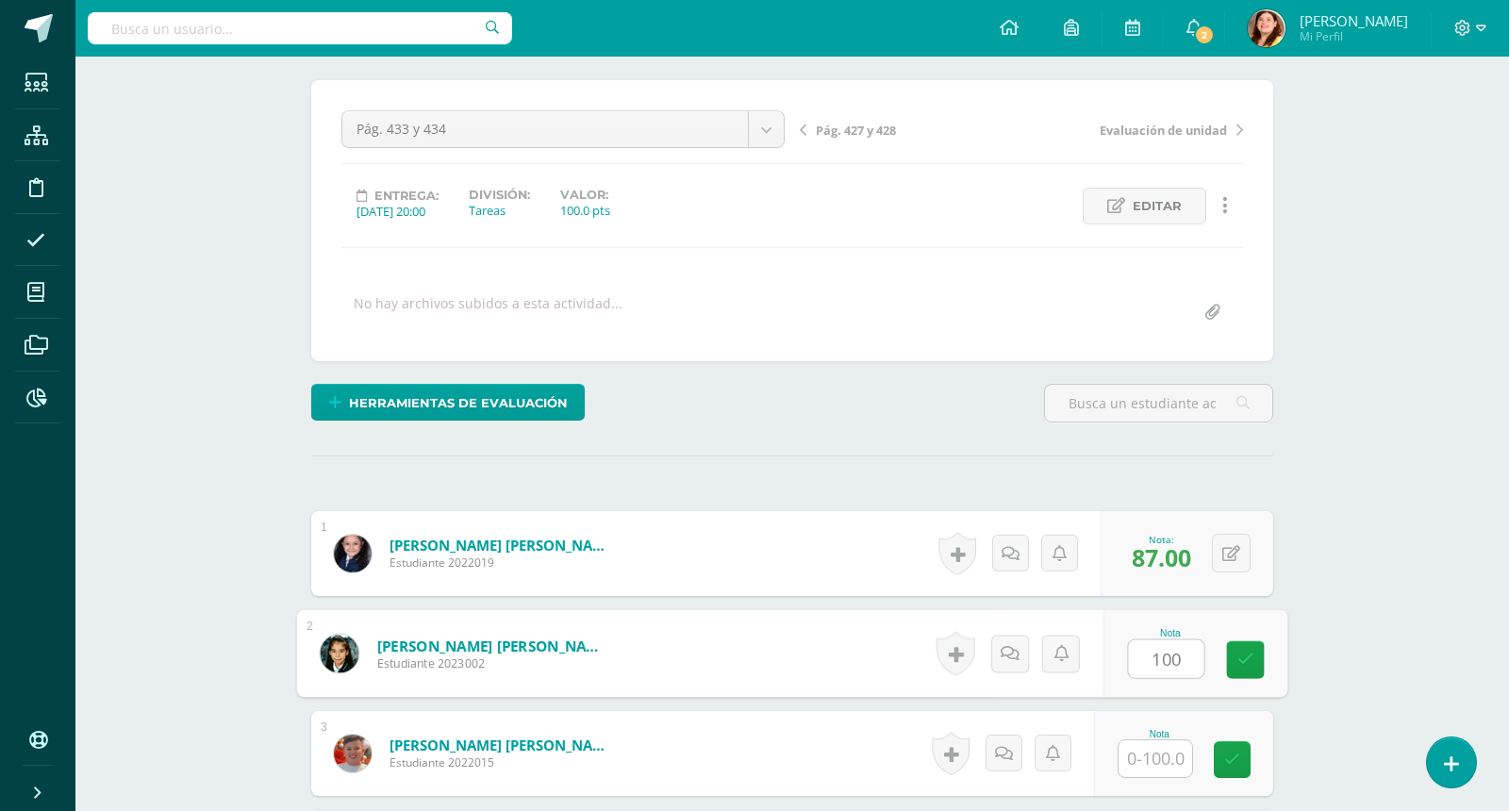
type input "100"
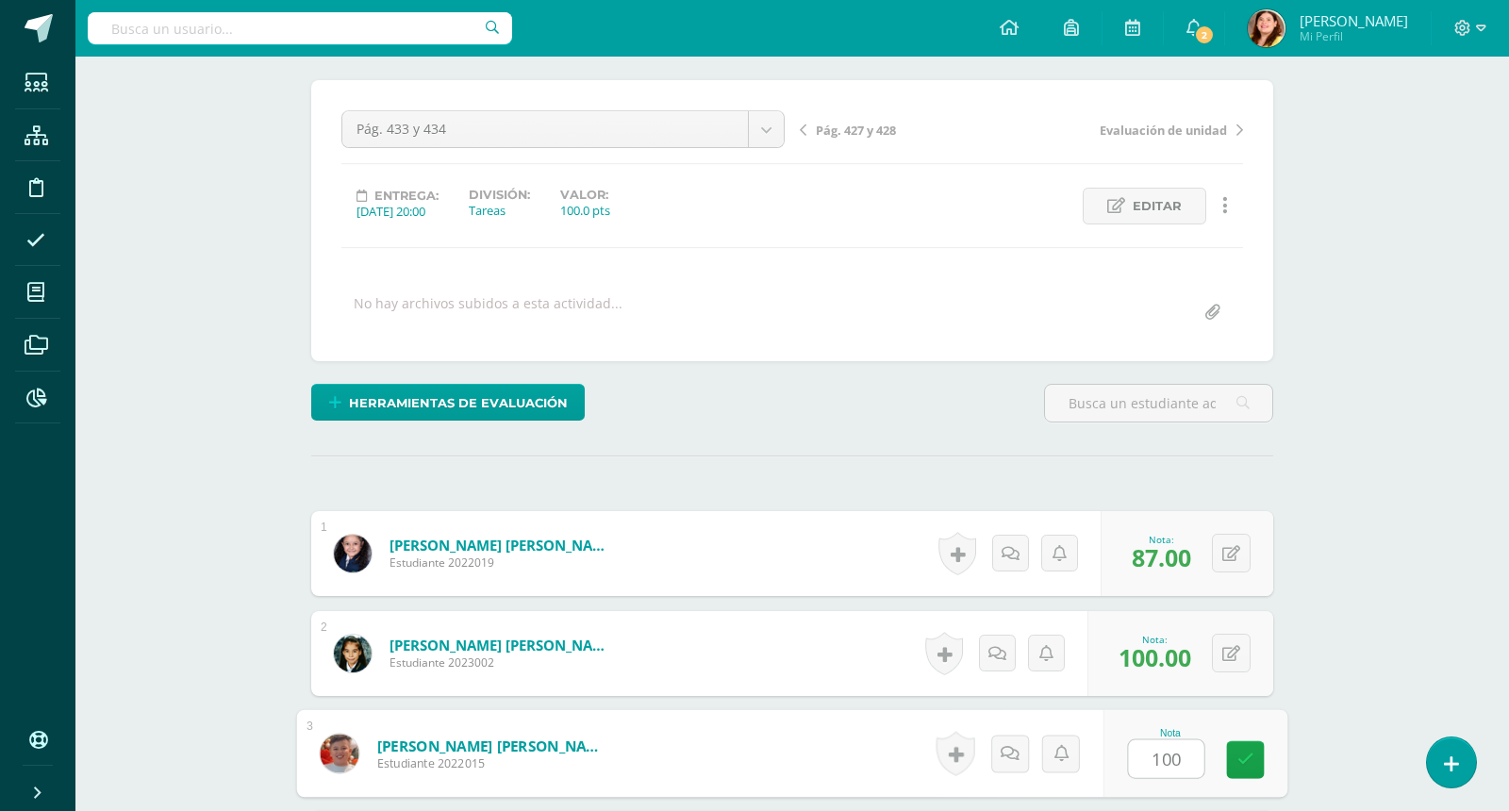
type input "100"
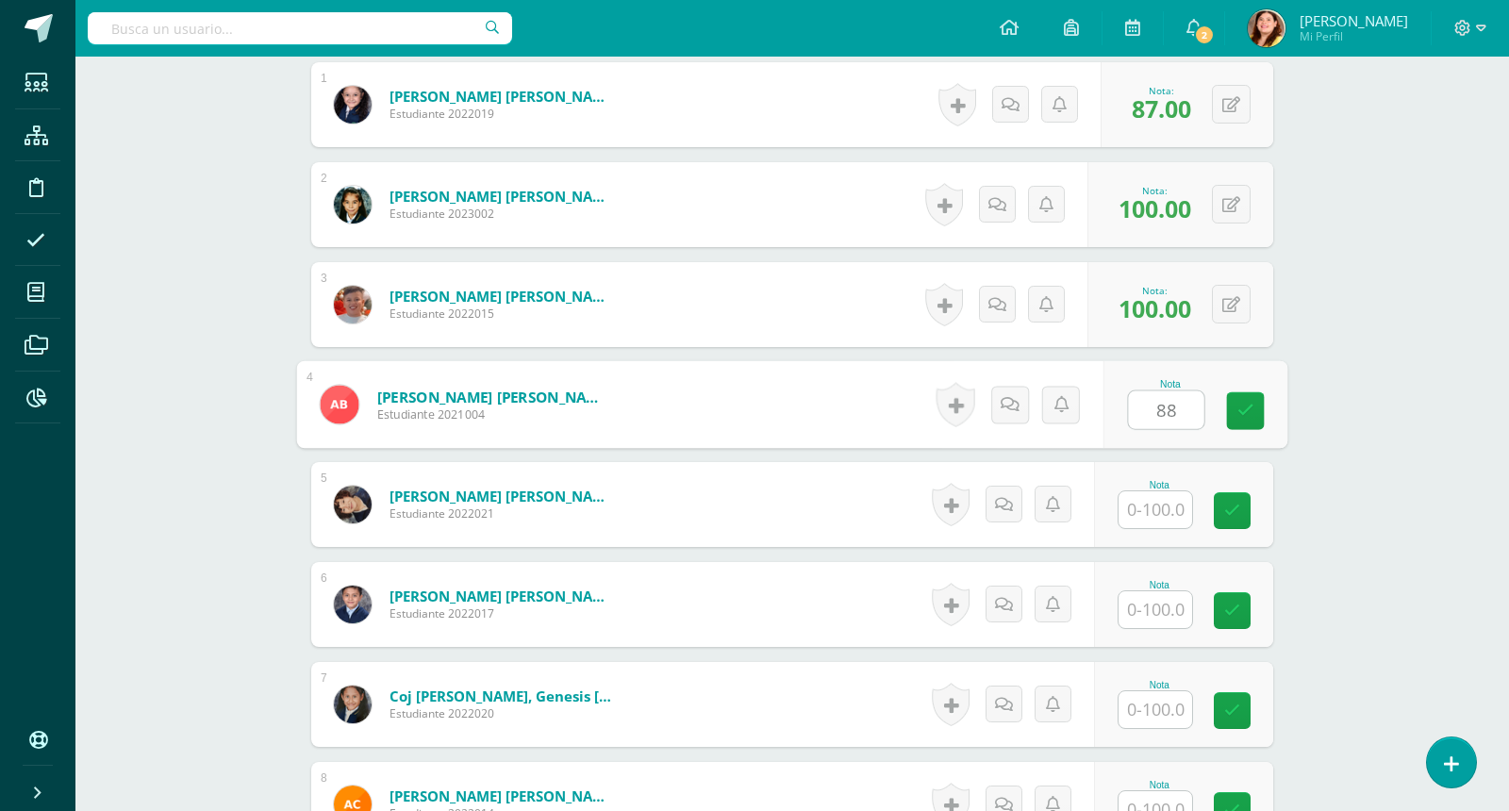
type input "88"
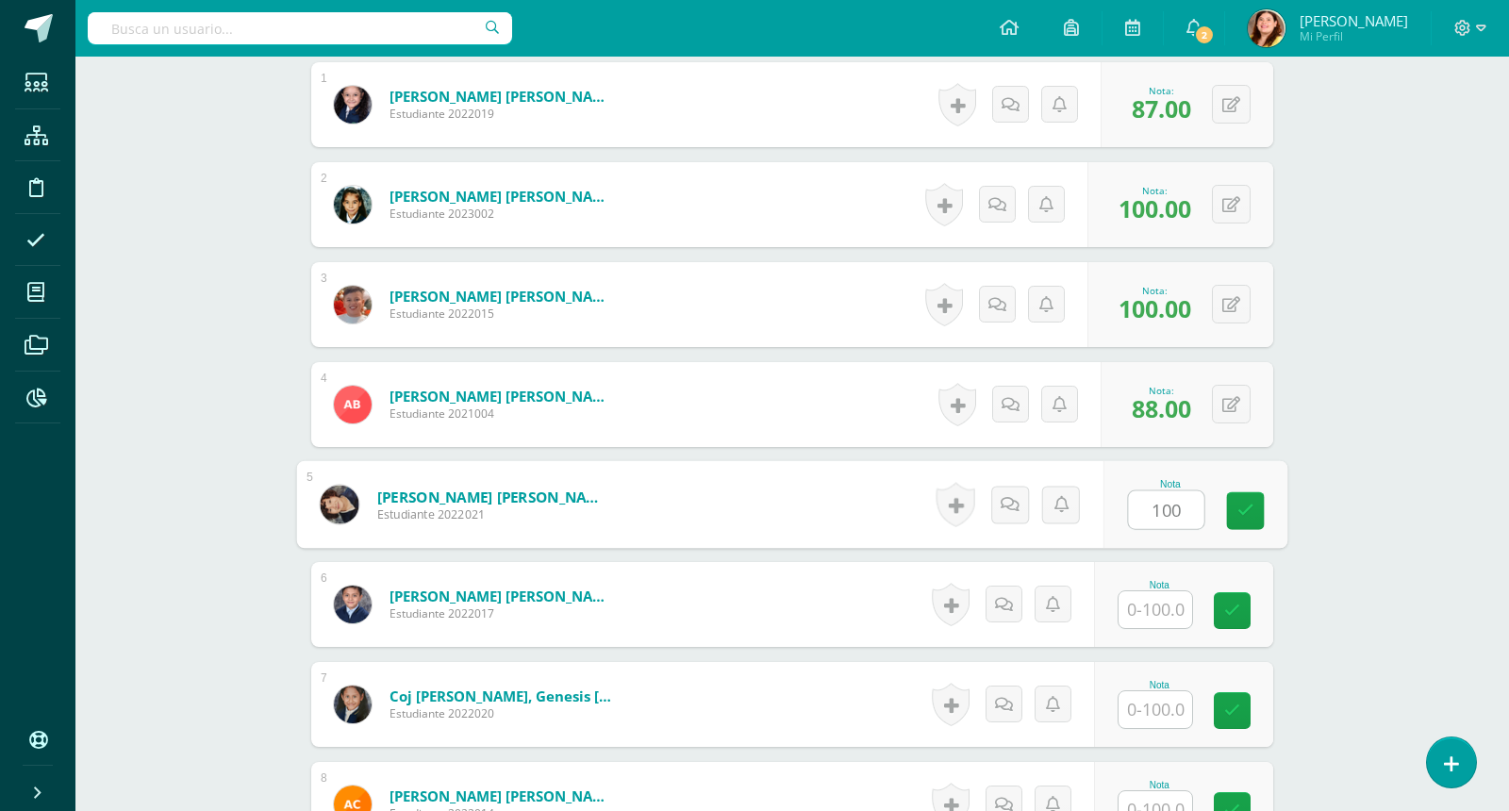
type input "100"
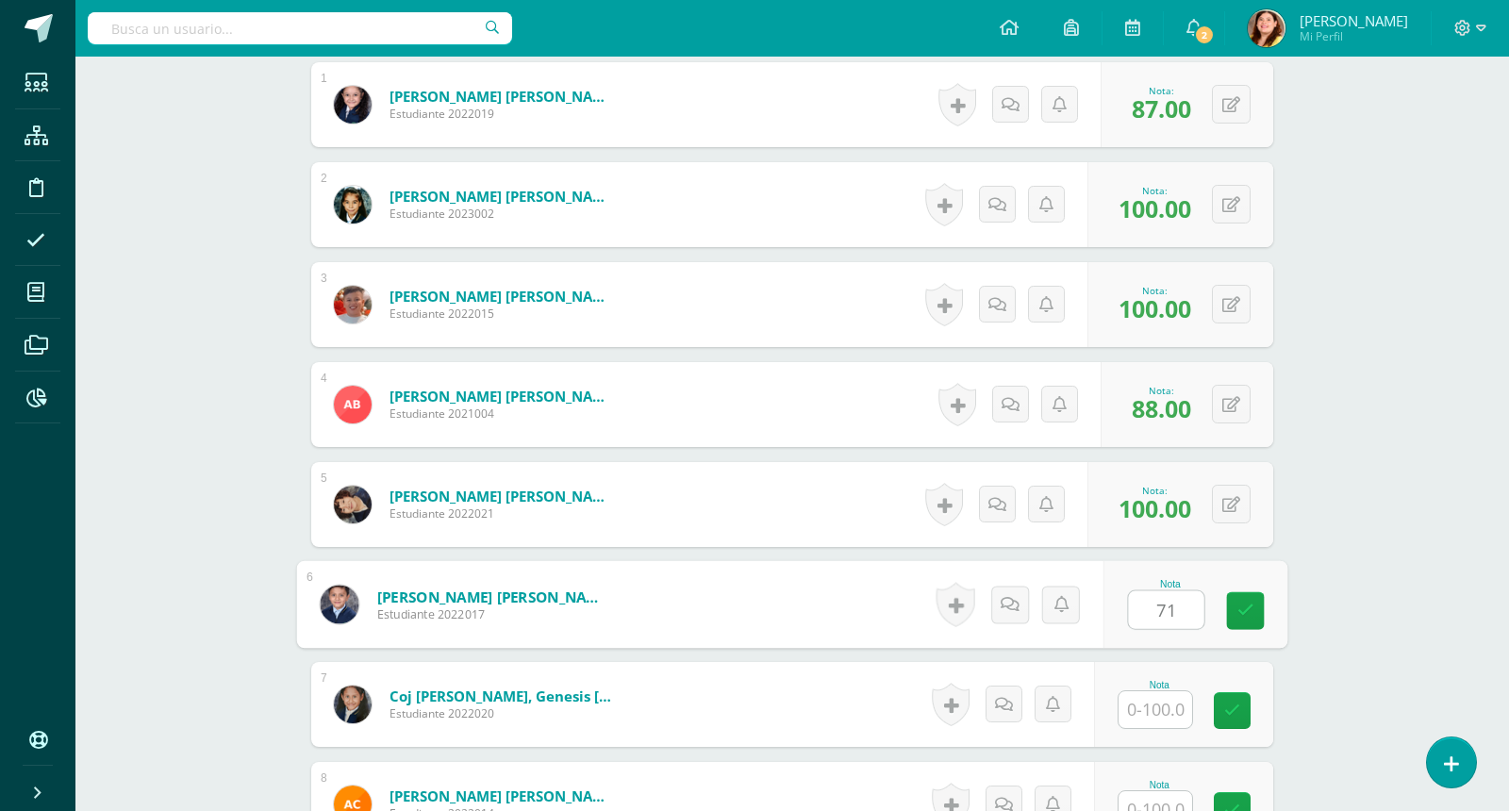
type input "71"
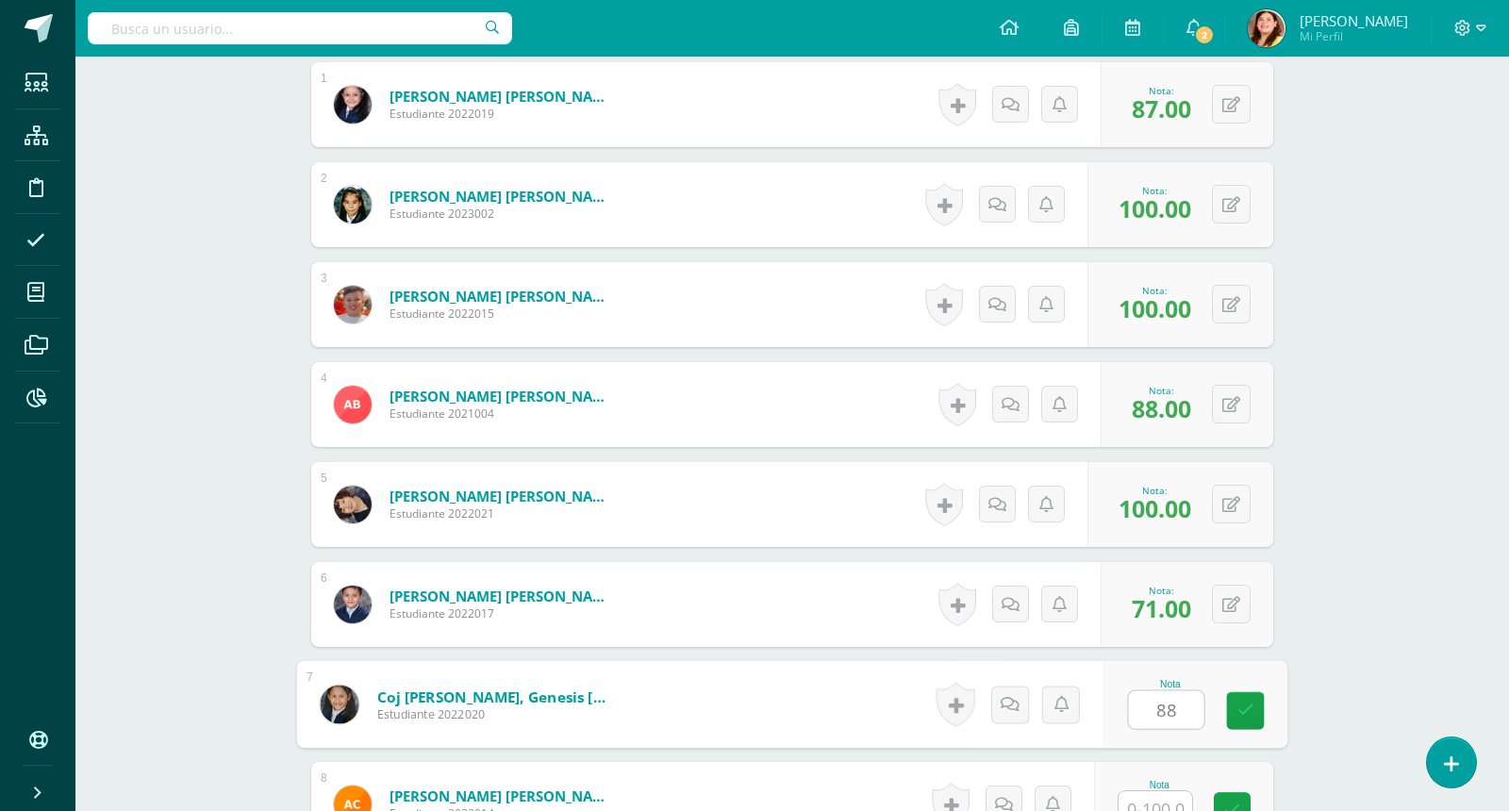
type input "88"
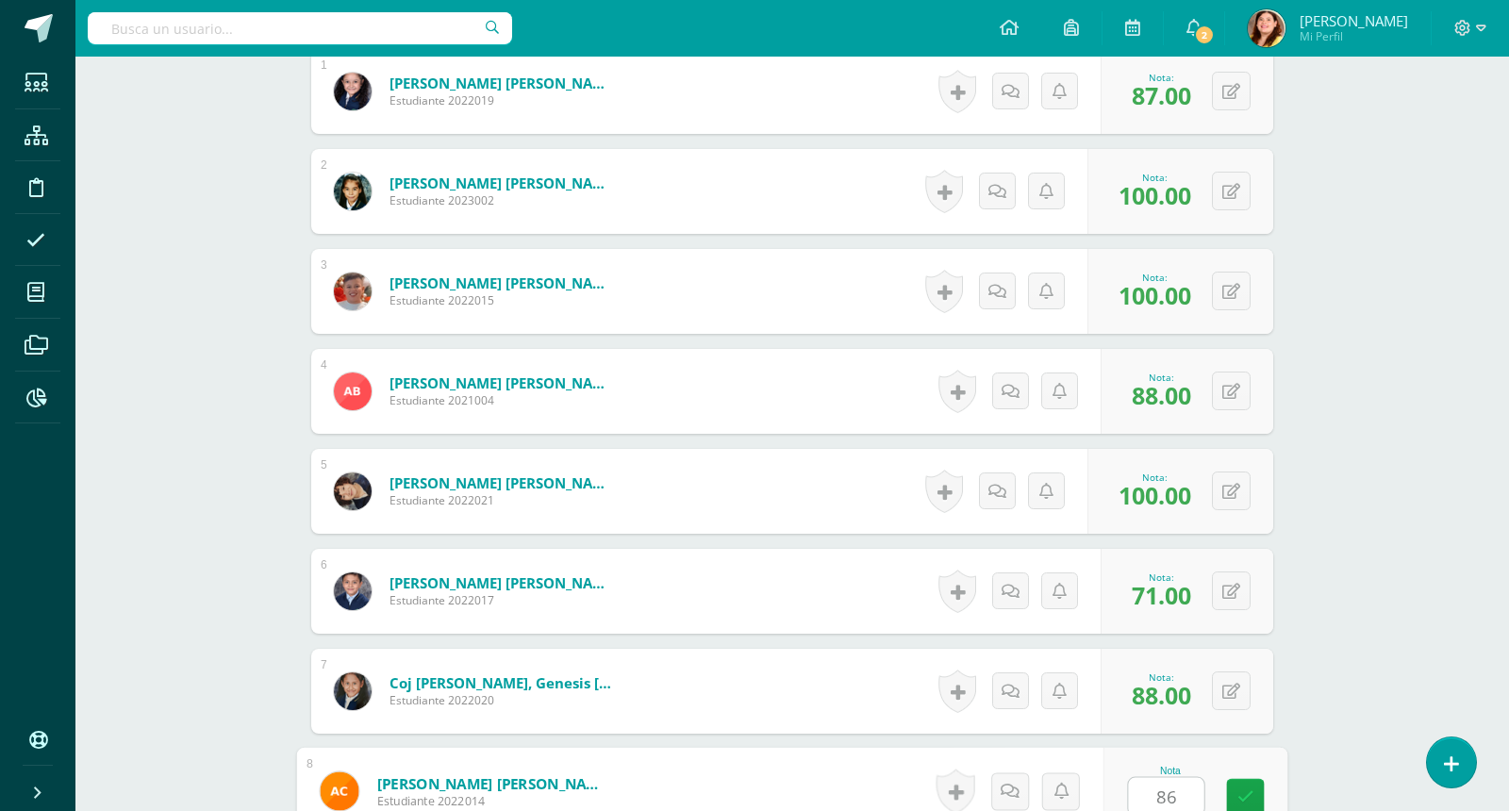
type input "86"
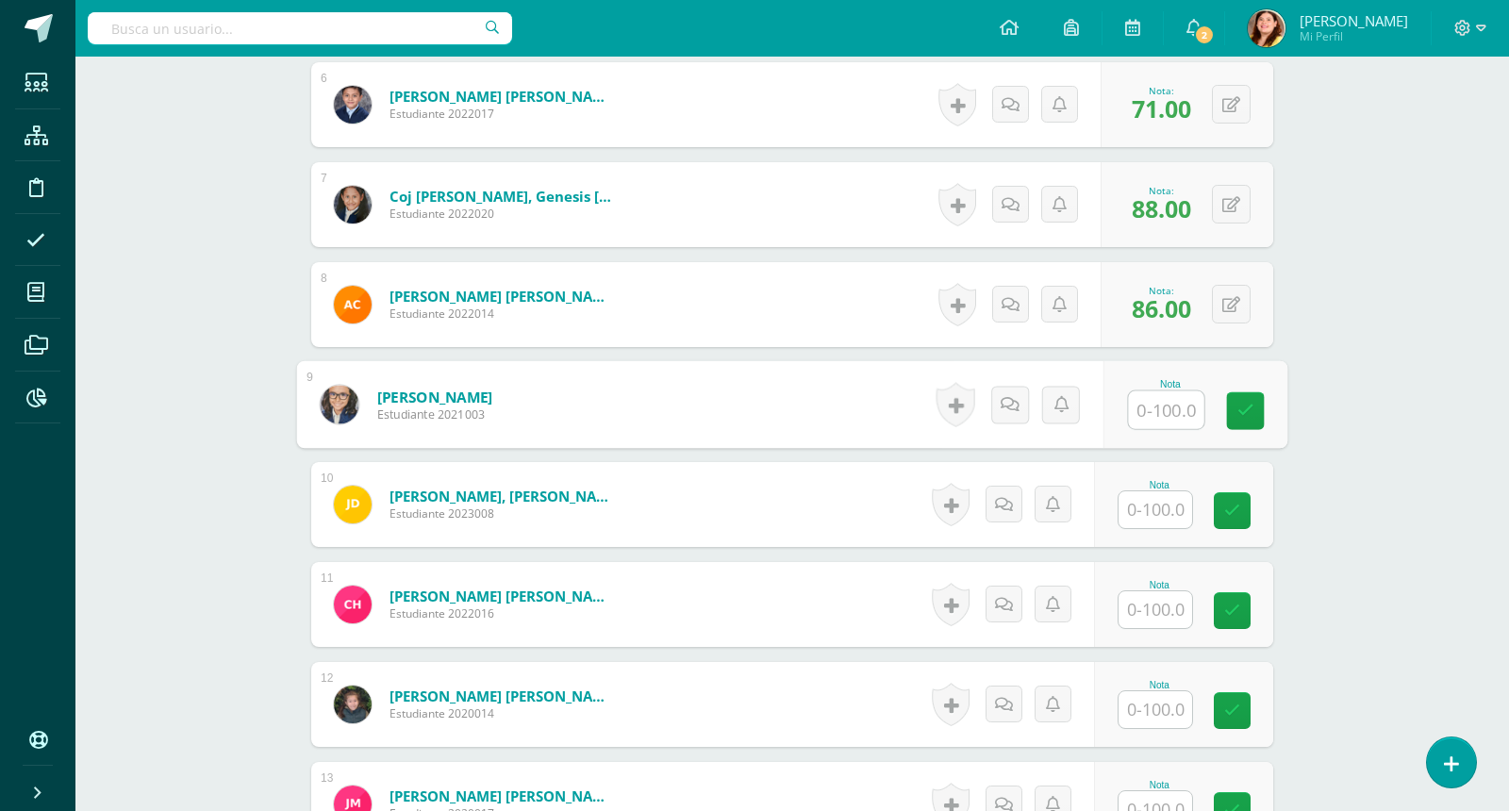
type input "1"
type input "100"
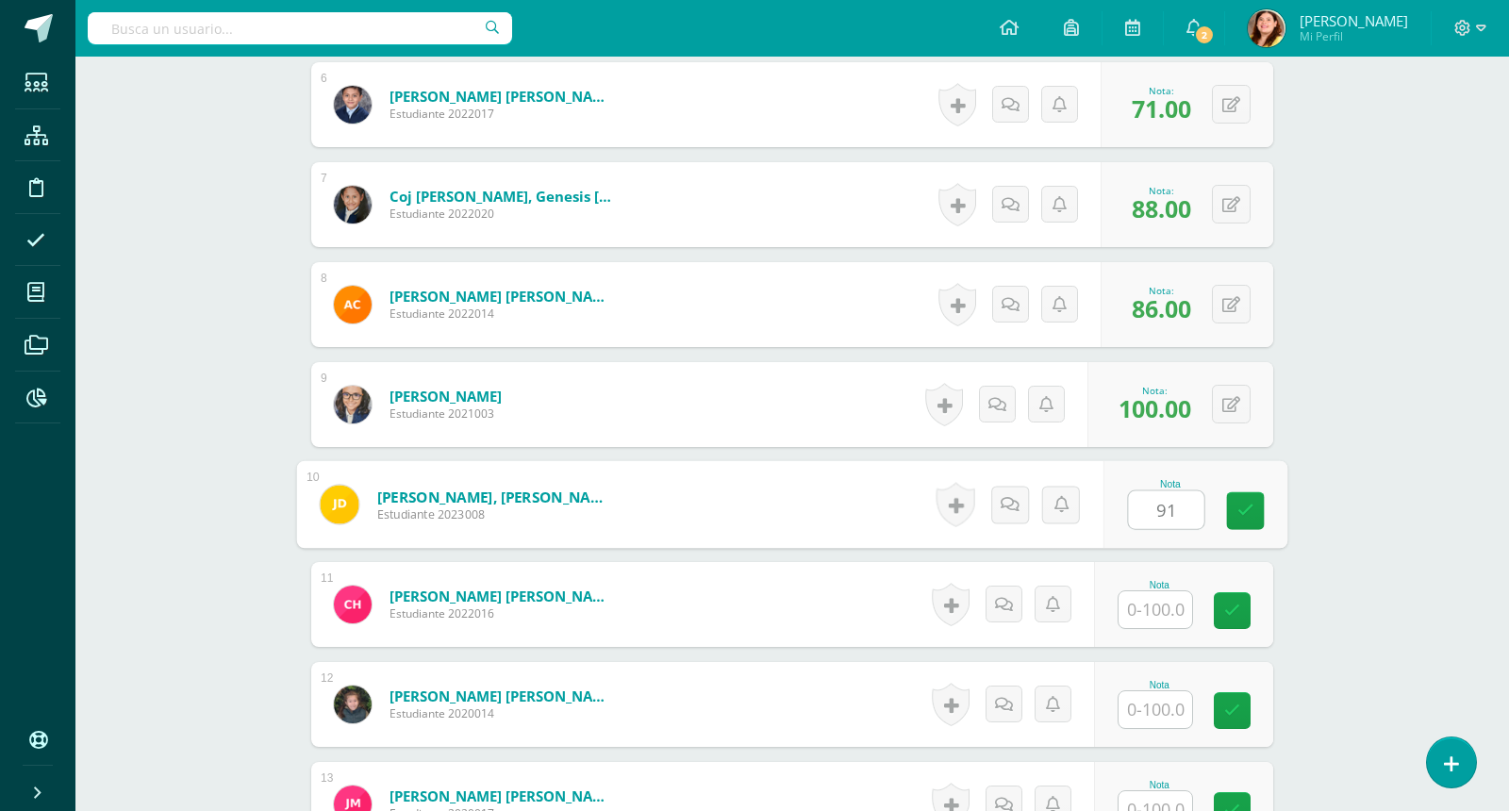
type input "91"
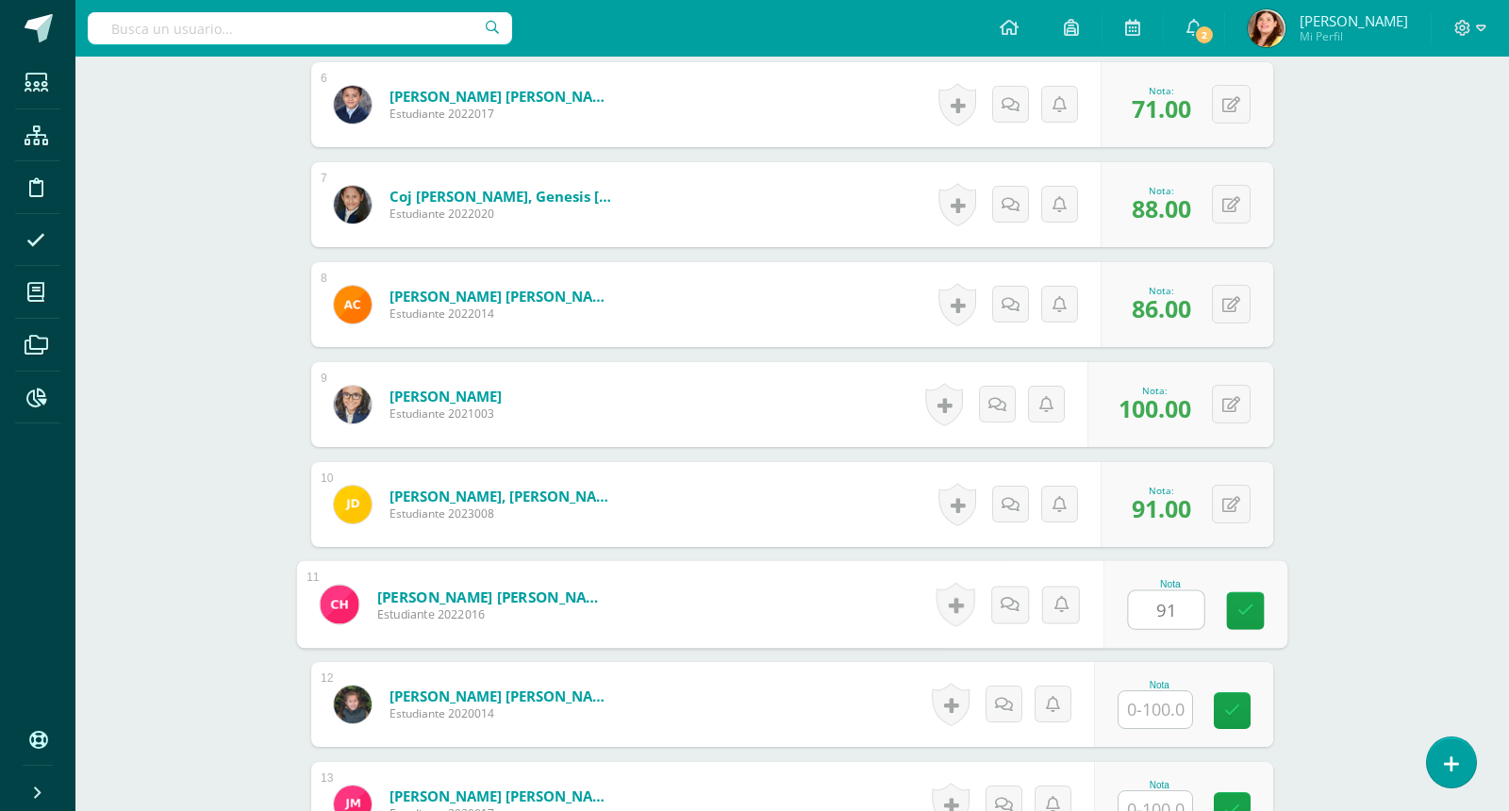
type input "91"
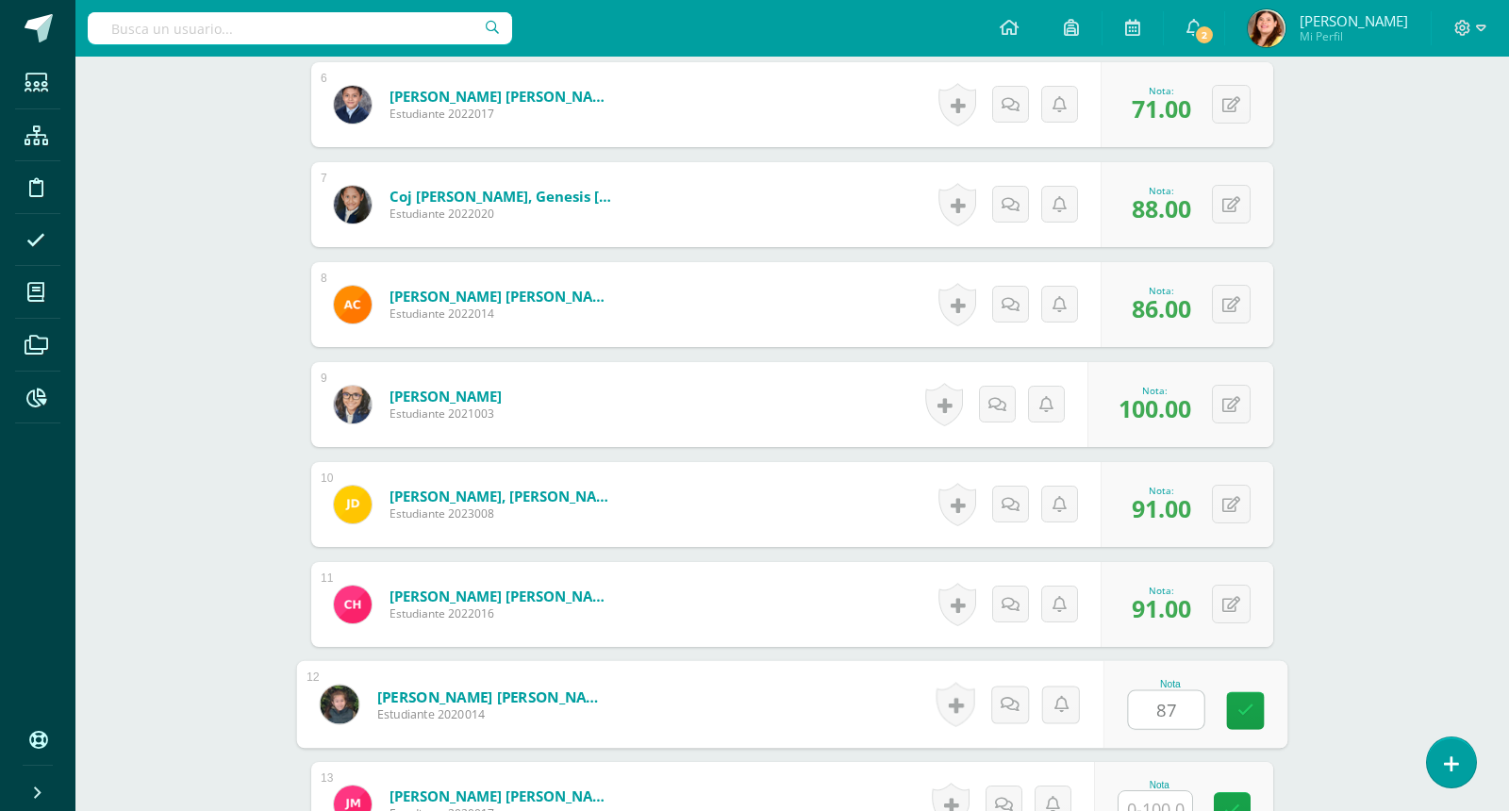
type input "87"
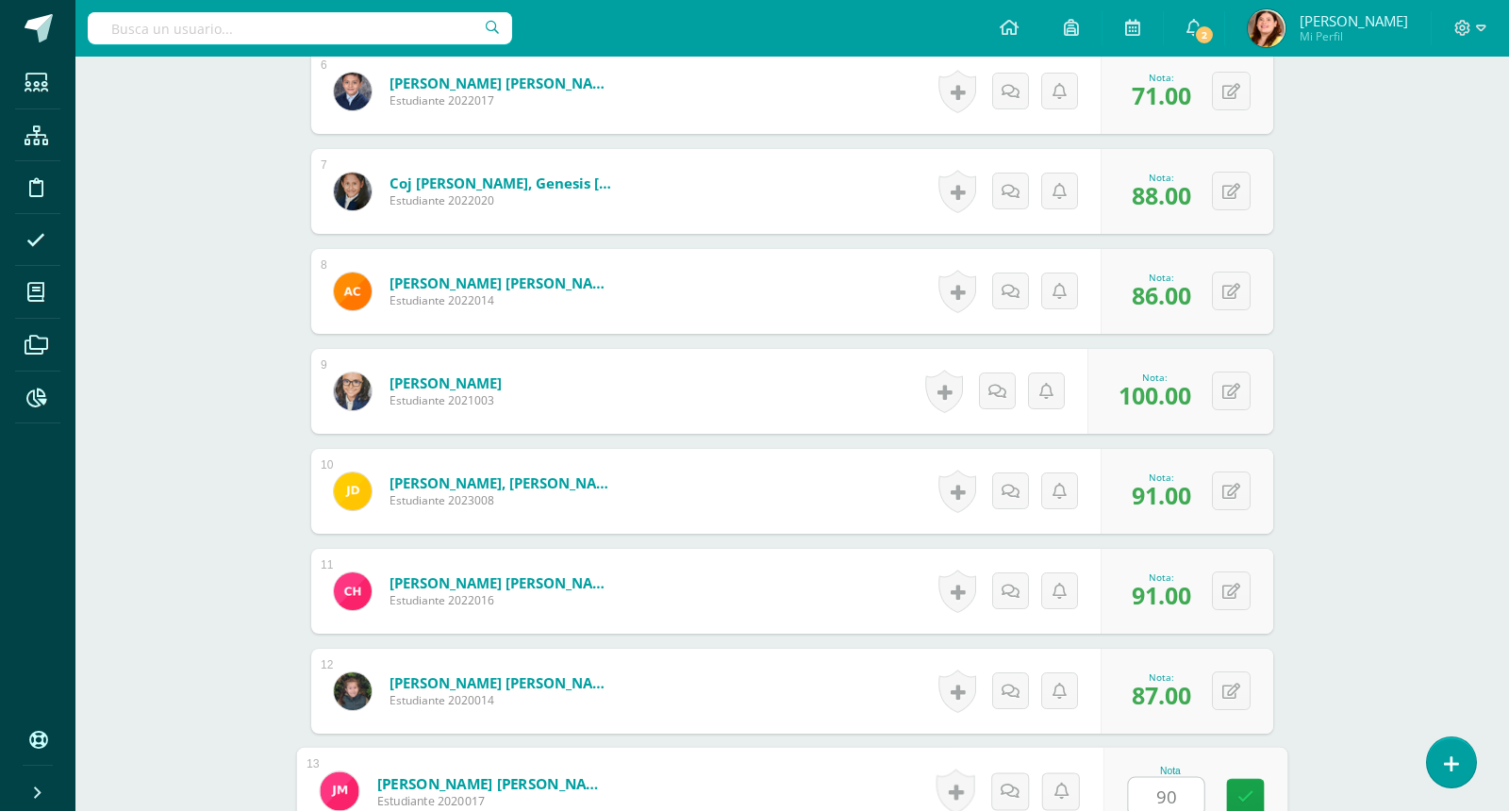
type input "90"
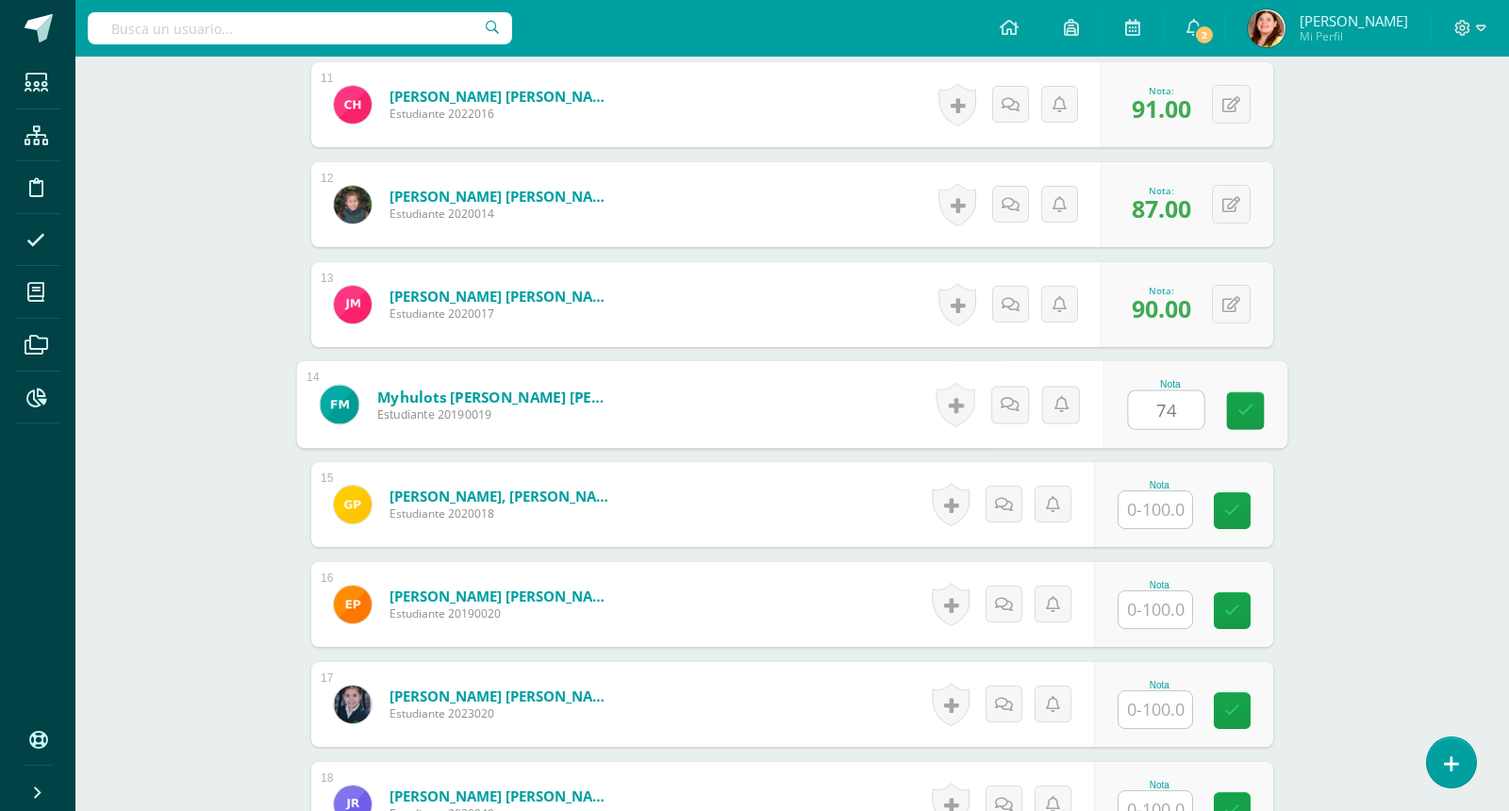
type input "74"
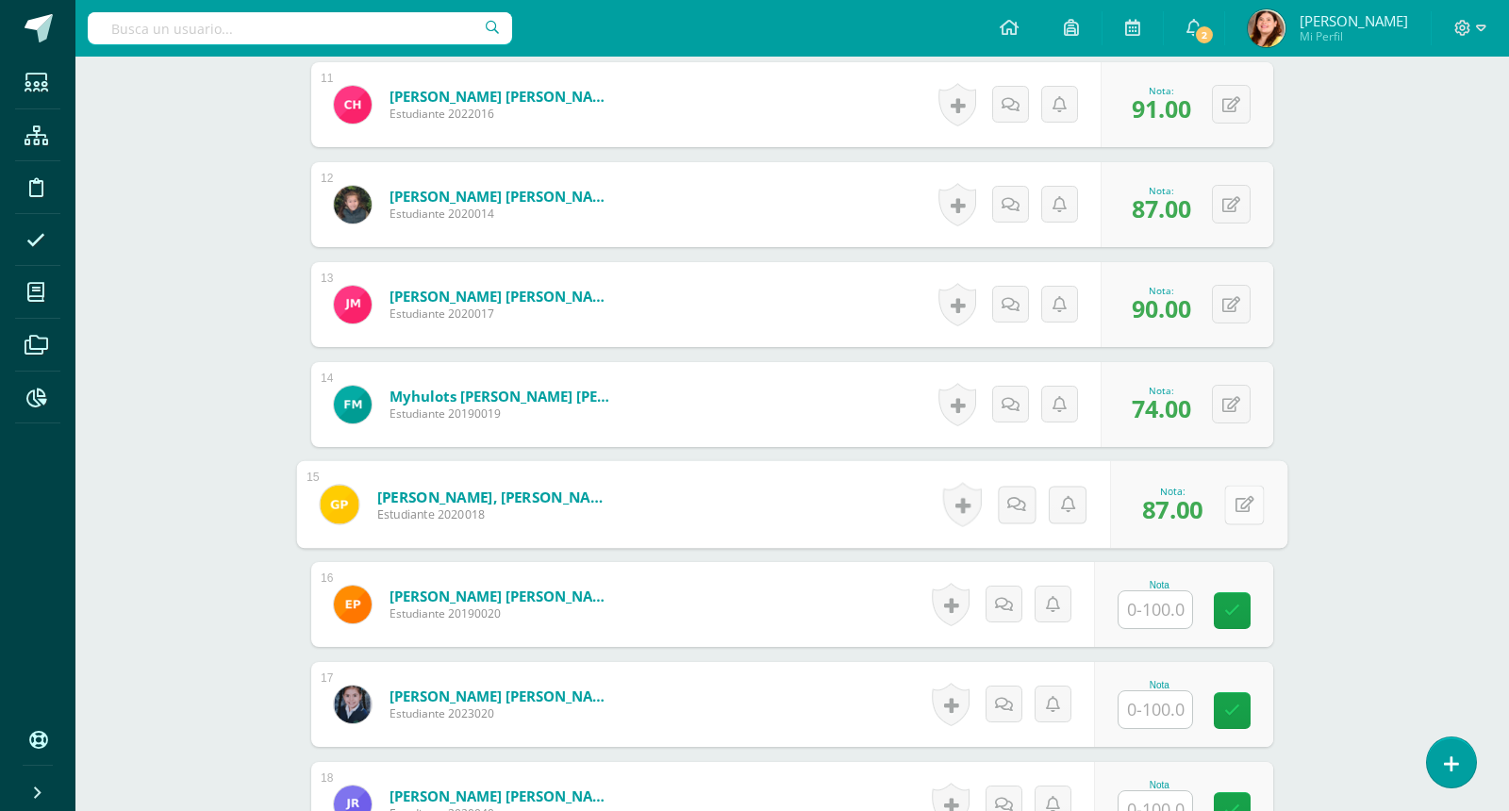
click at [1230, 503] on button at bounding box center [1244, 505] width 40 height 40
type input "94"
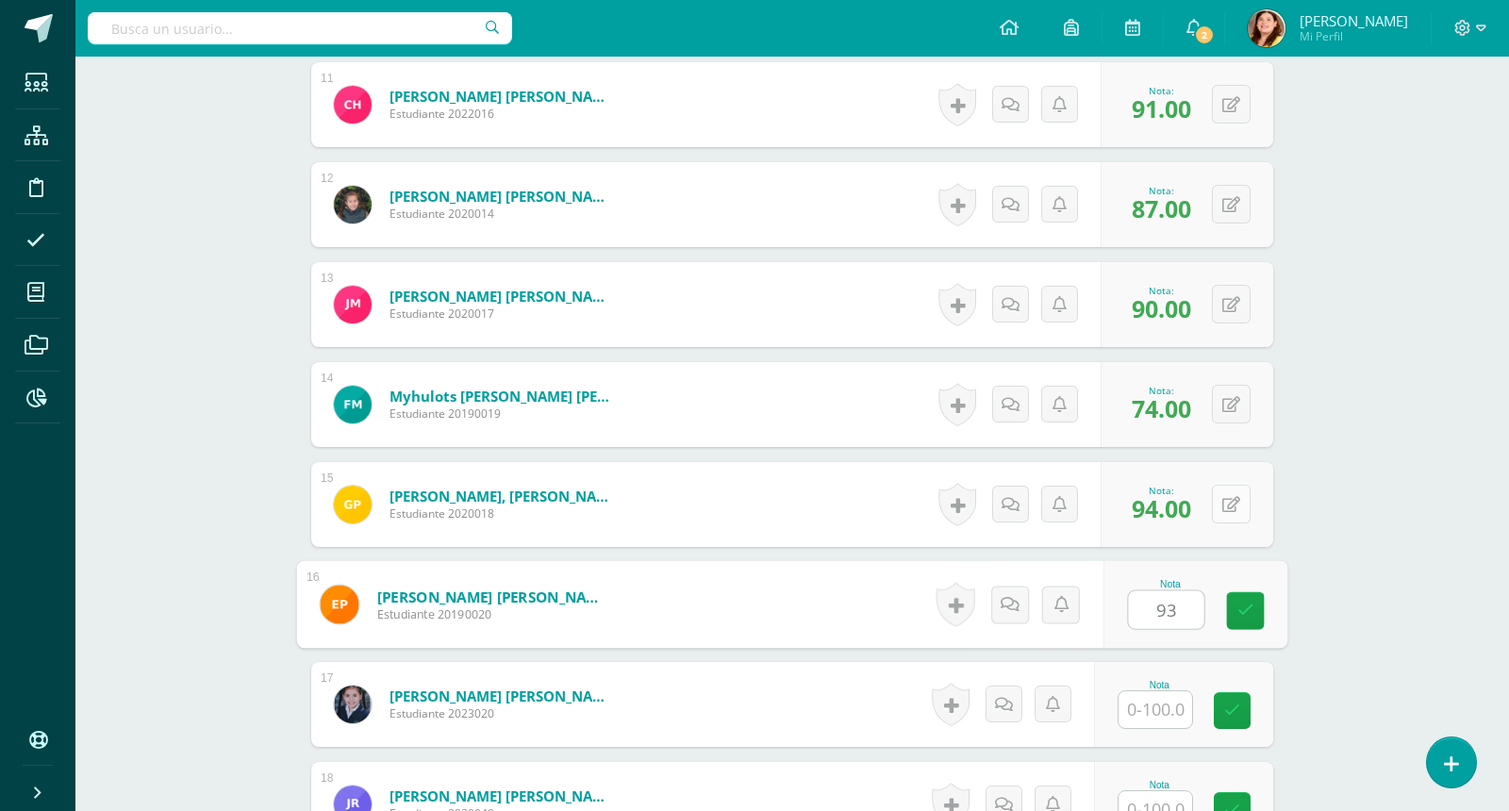
type input "93"
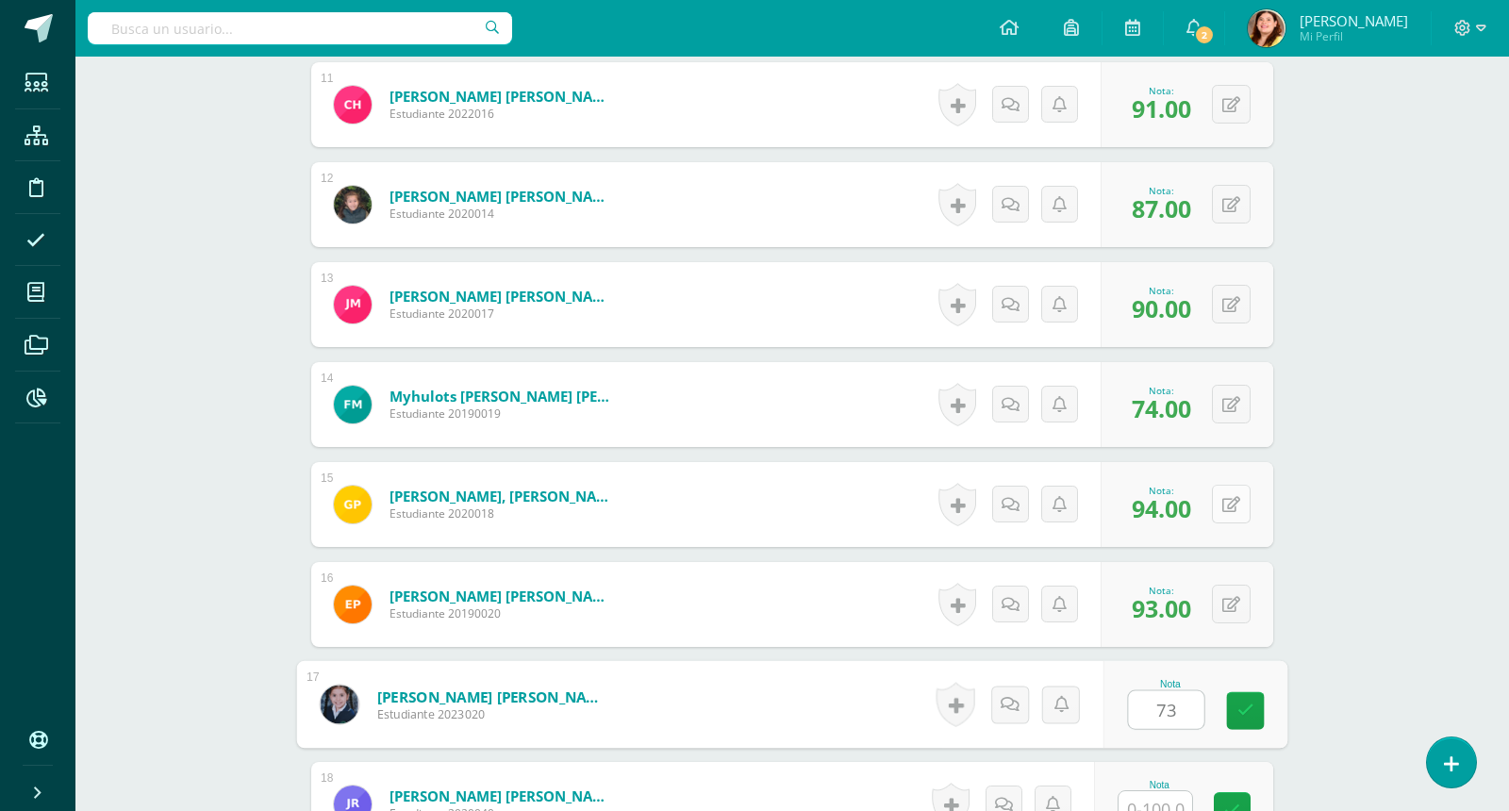
type input "73"
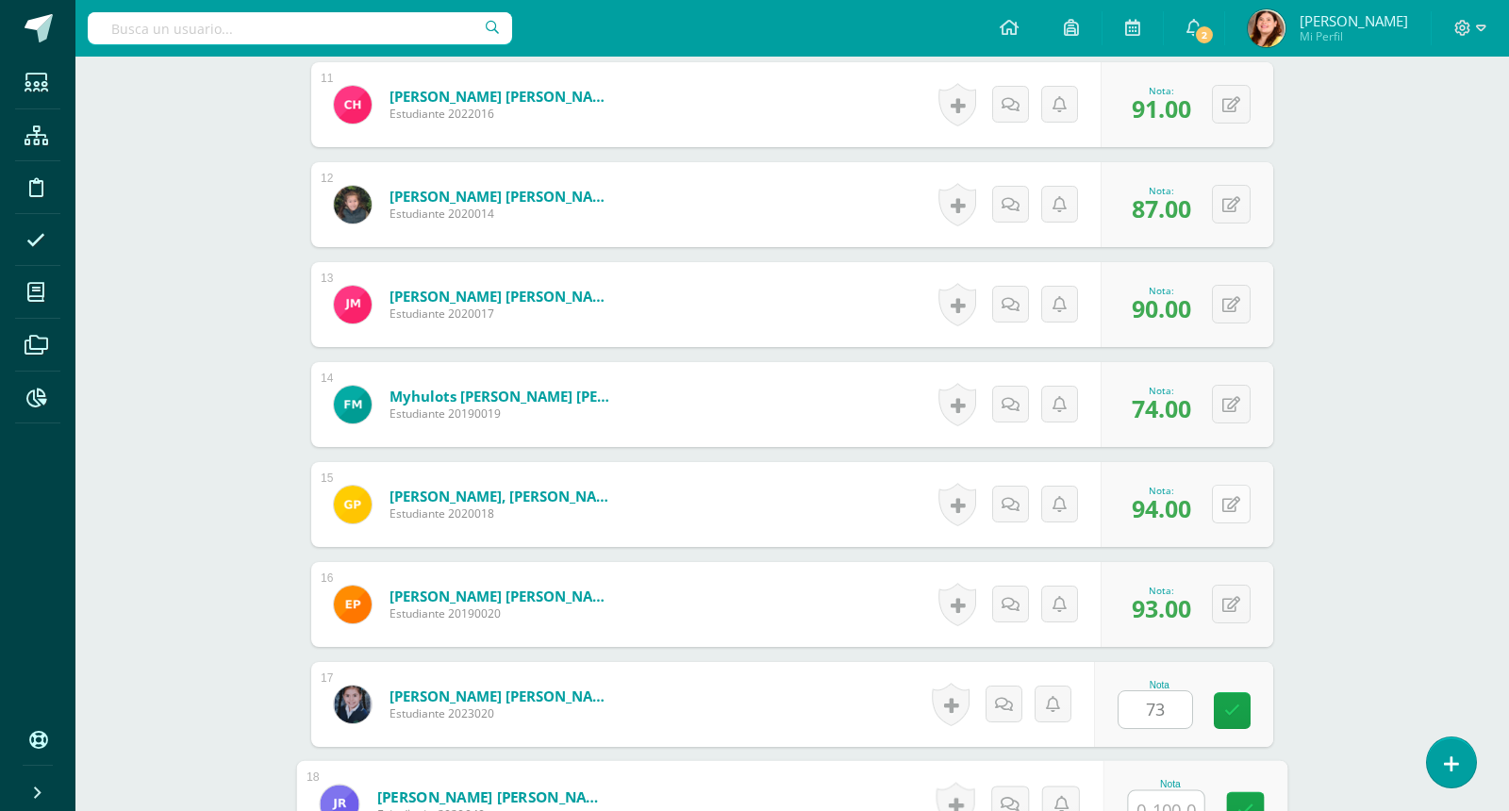
scroll to position [1606, 0]
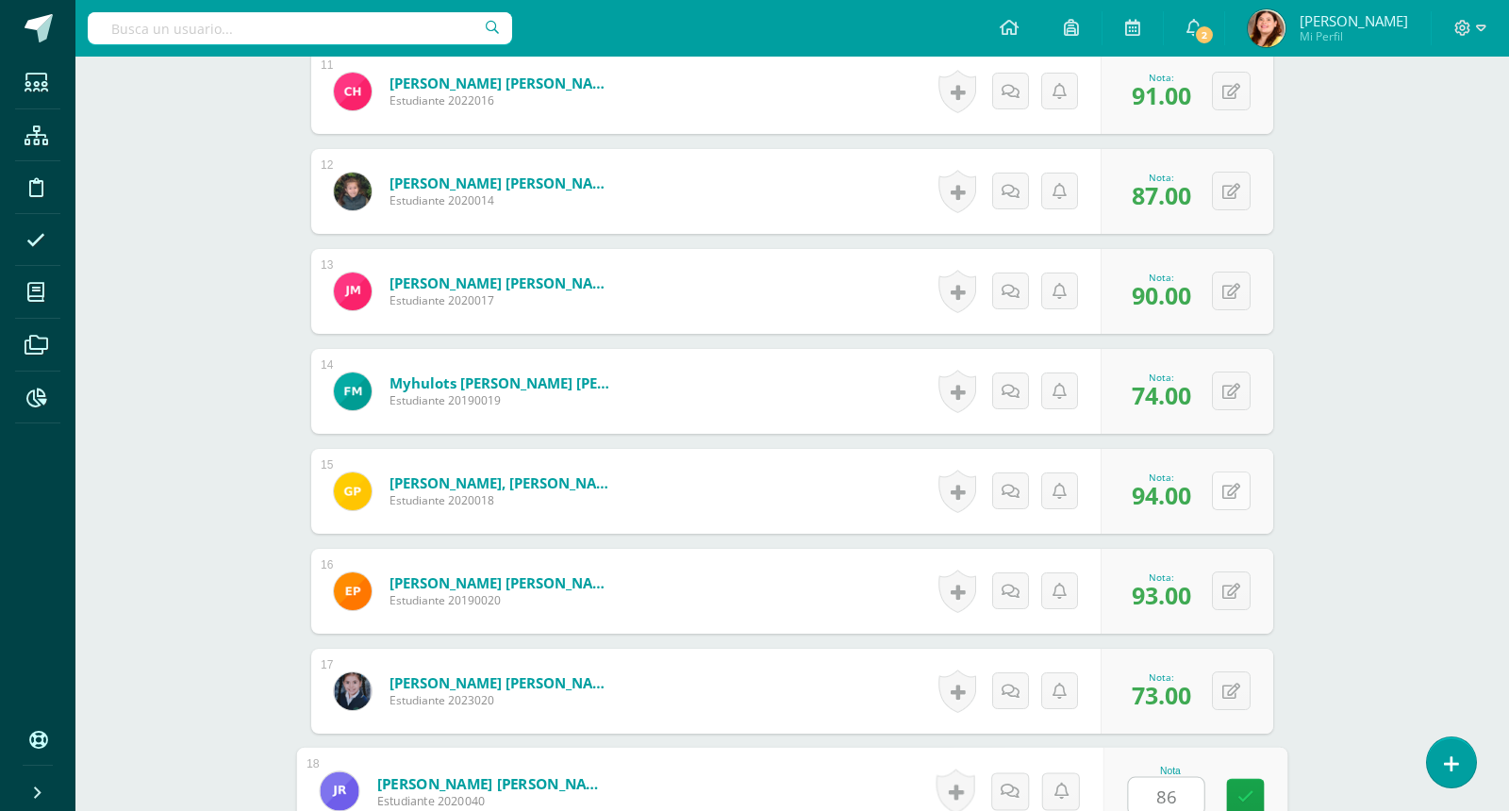
type input "86"
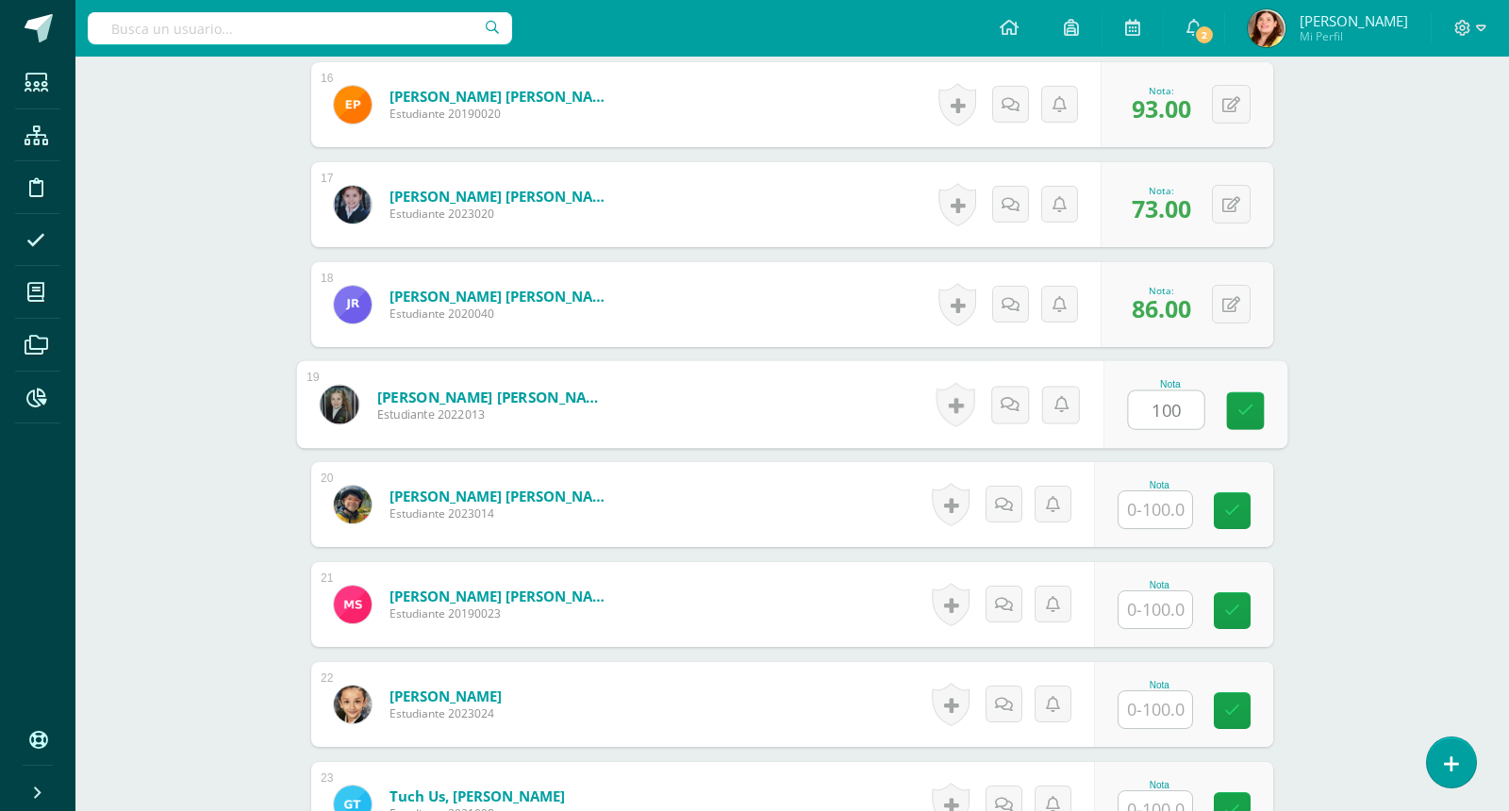
type input "100"
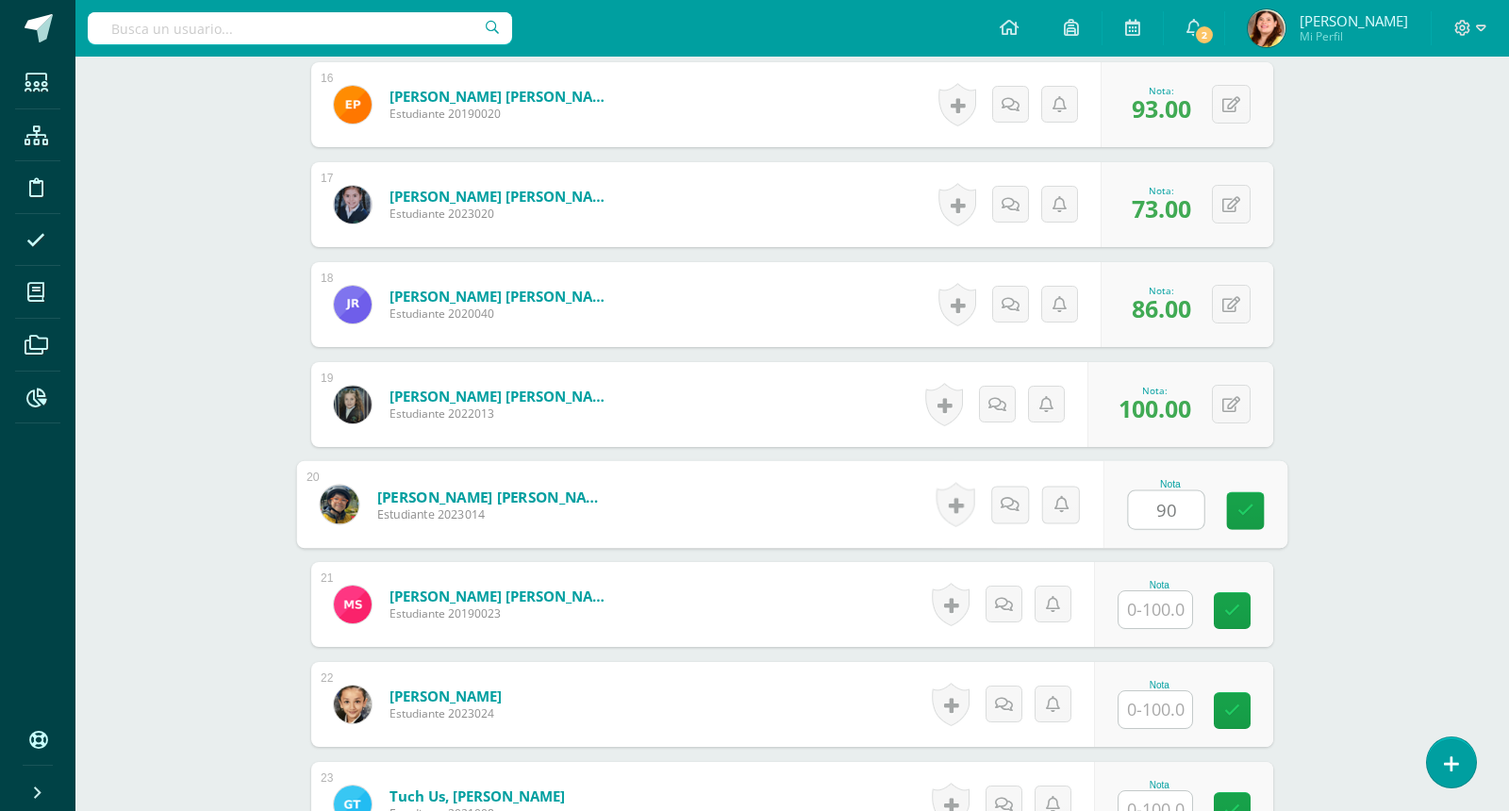
type input "90"
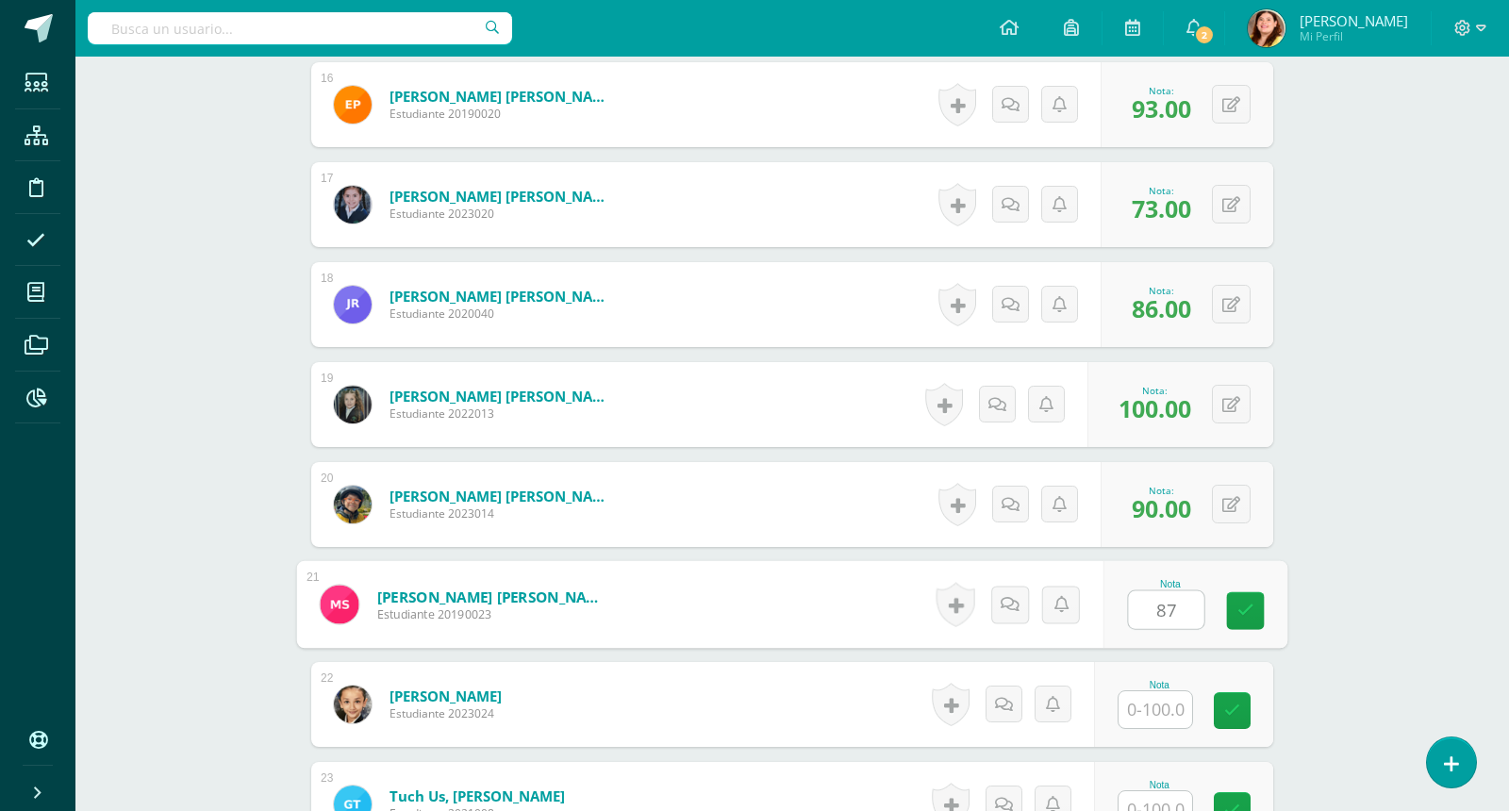
type input "87"
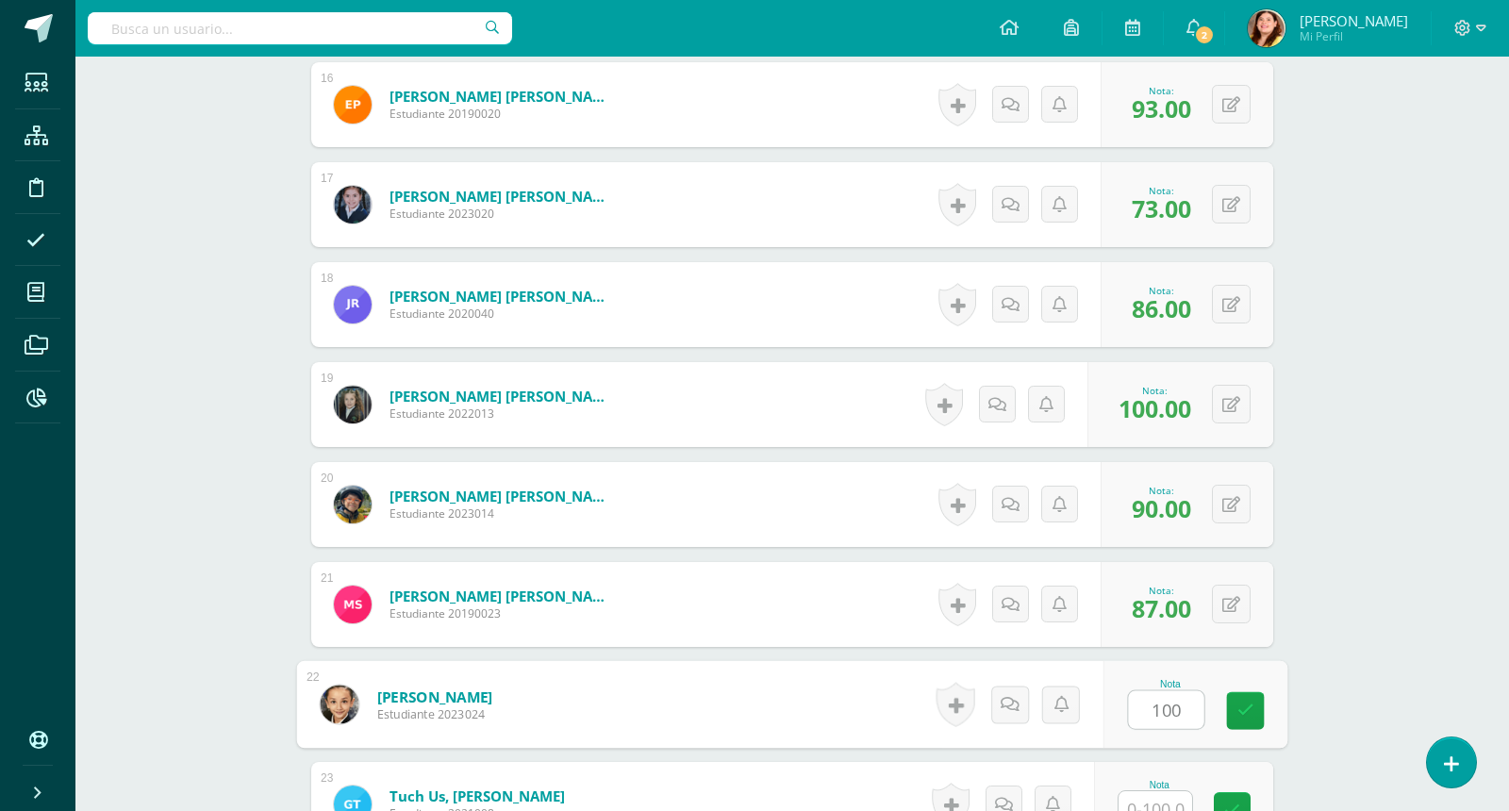
type input "100"
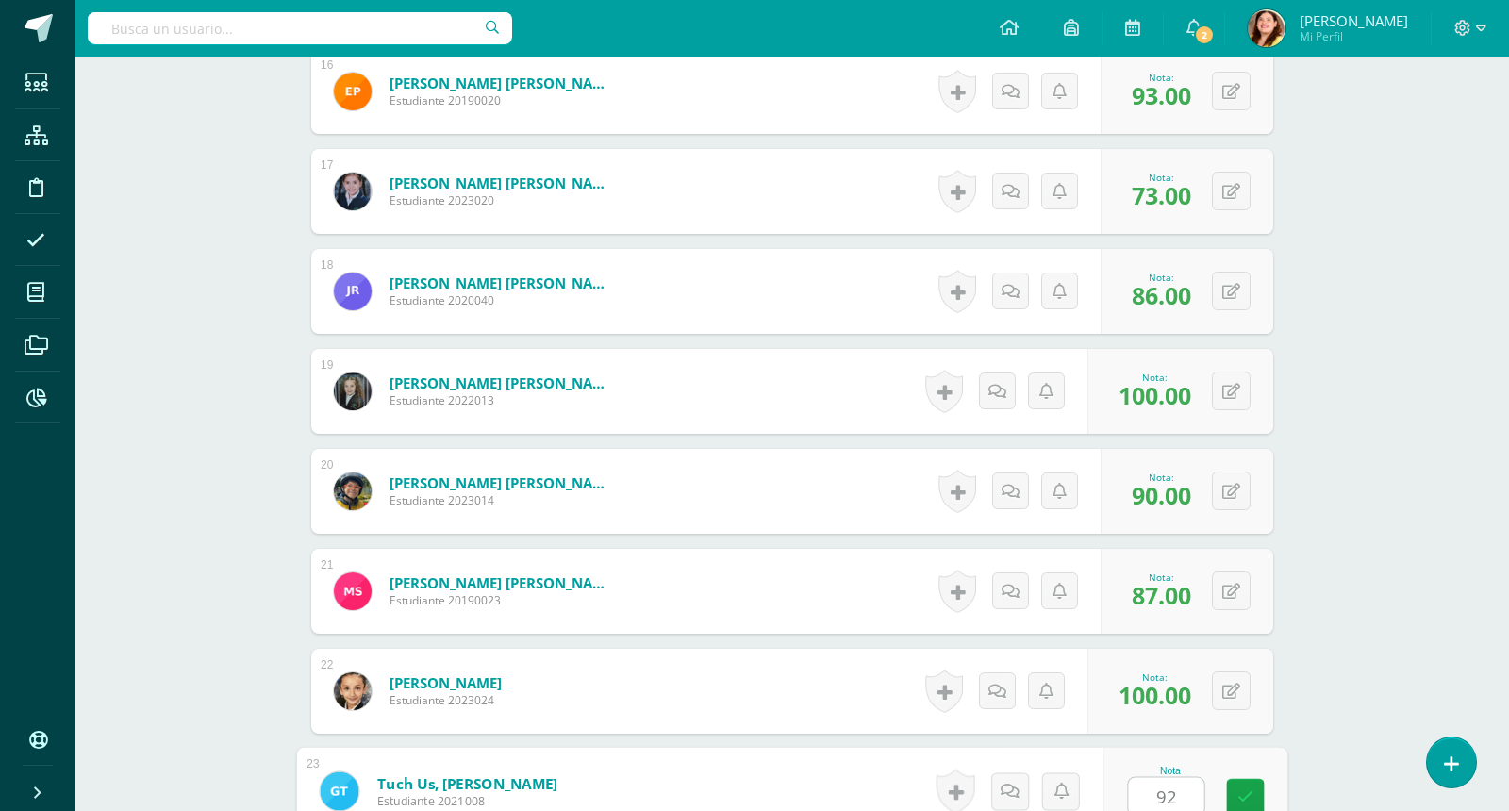
type input "92"
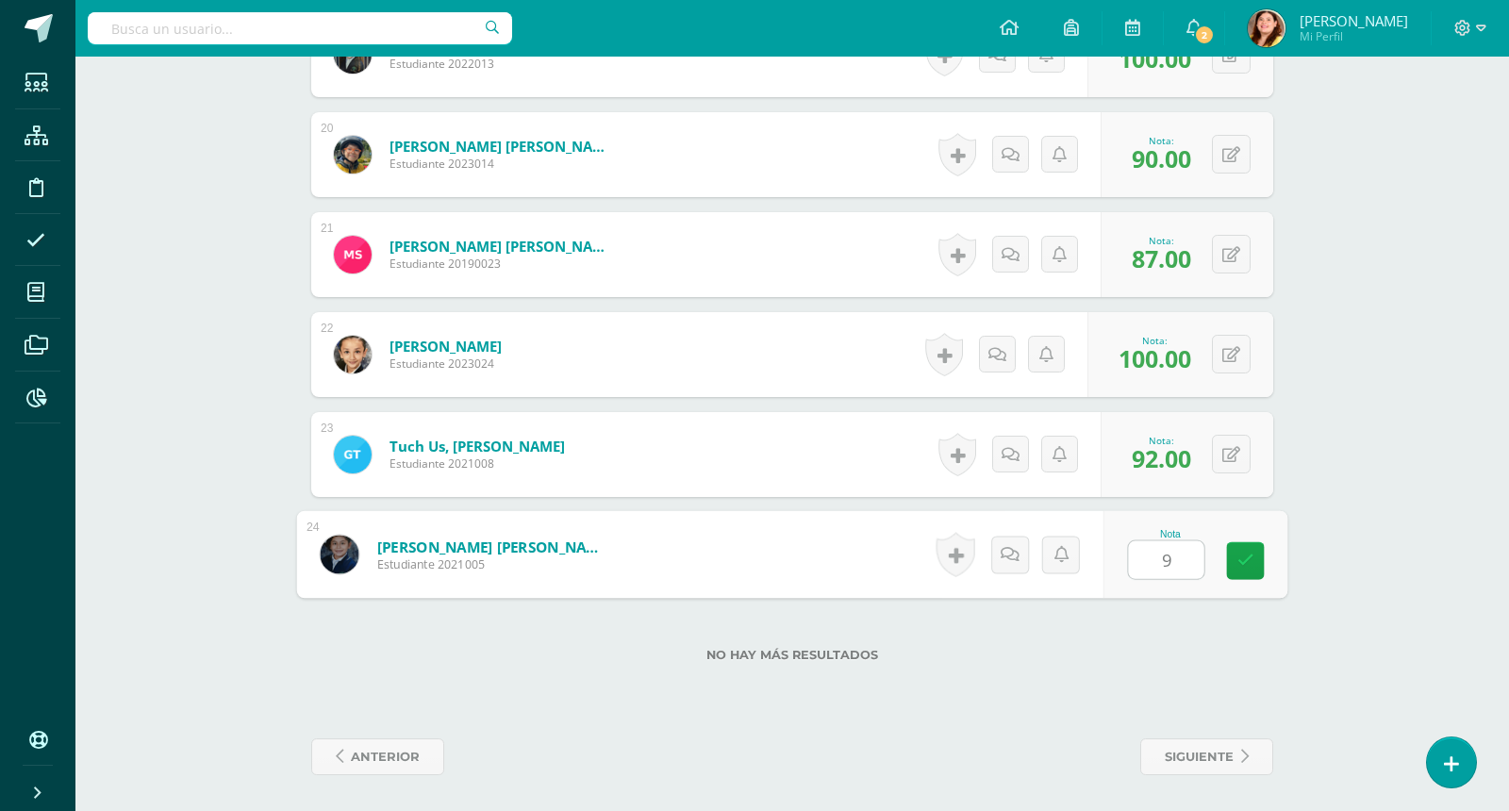
type input "93"
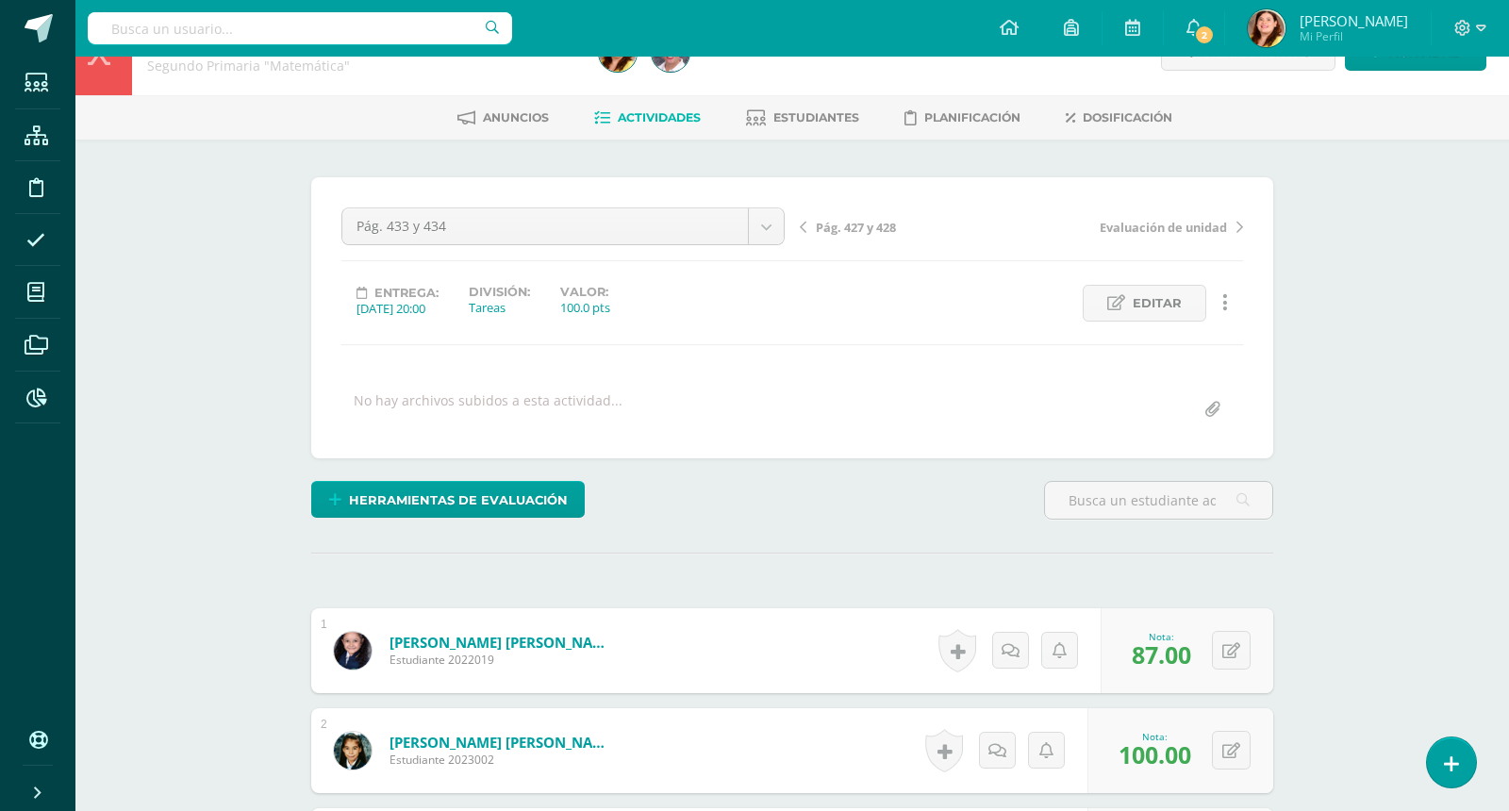
scroll to position [0, 0]
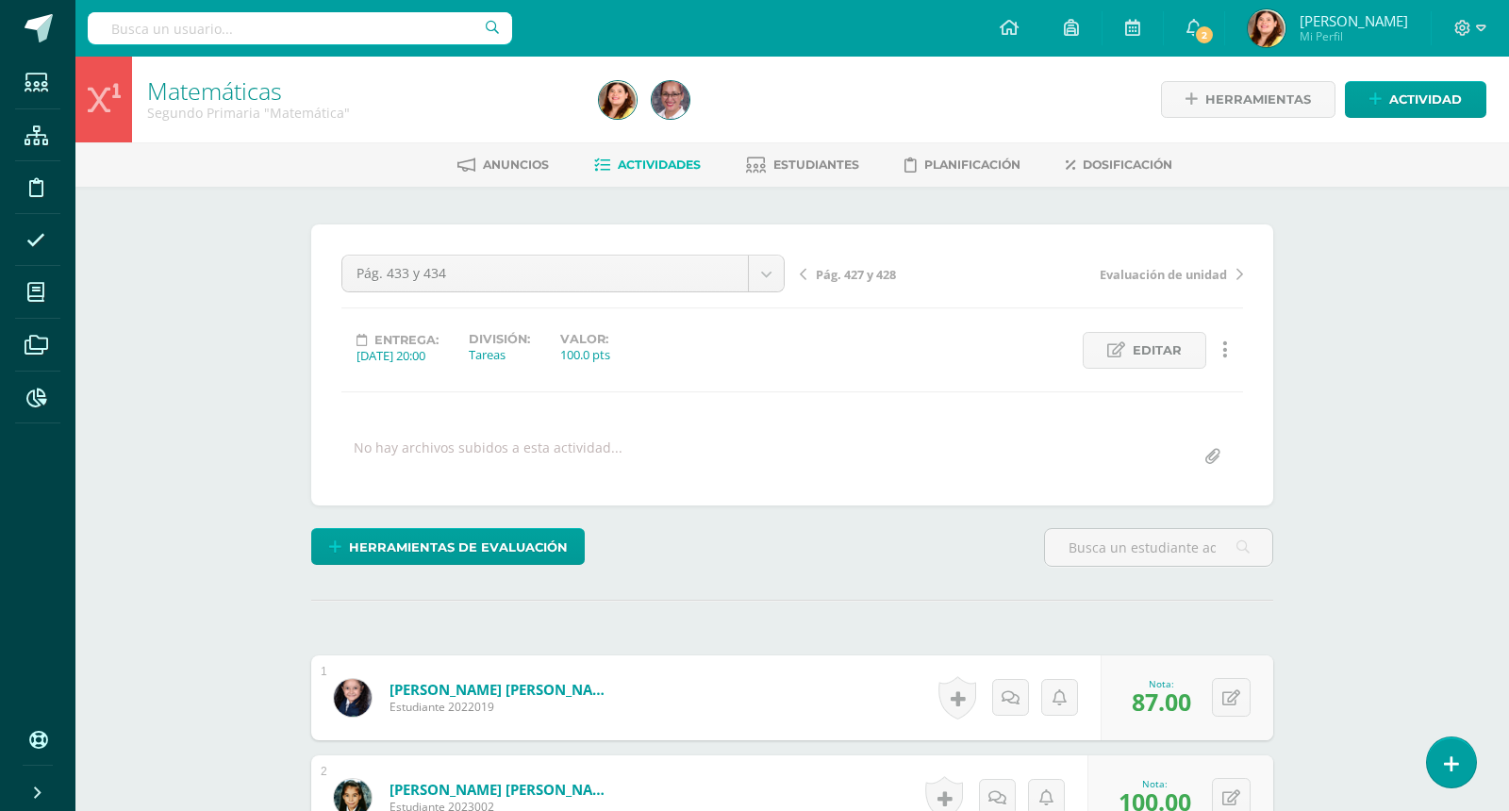
click at [660, 169] on span "Actividades" at bounding box center [659, 165] width 83 height 14
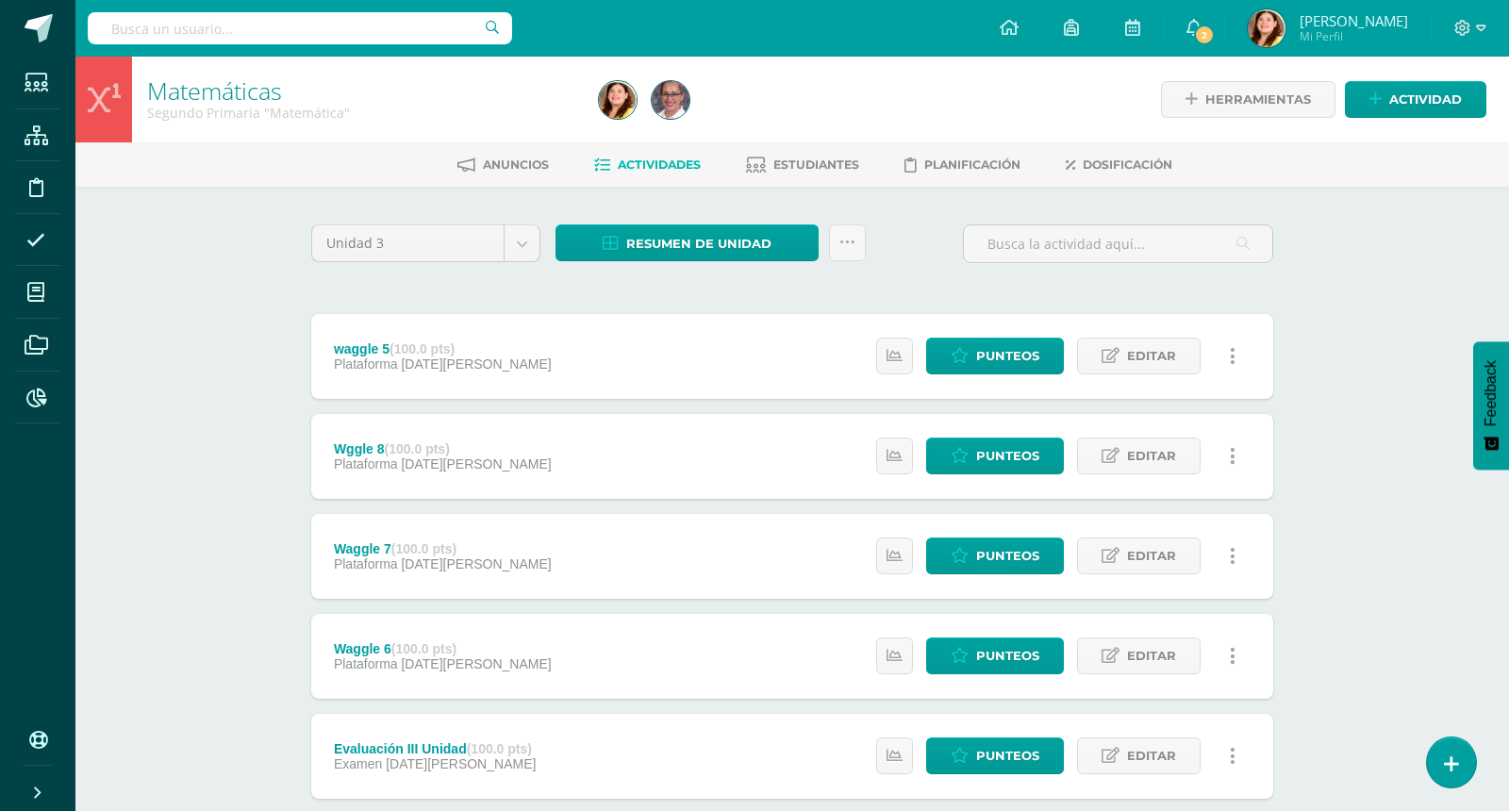
click at [1328, 425] on div "Matemáticas Segundo Primaria "Matemática" Herramientas Detalle de asistencias A…" at bounding box center [792, 737] width 1434 height 1361
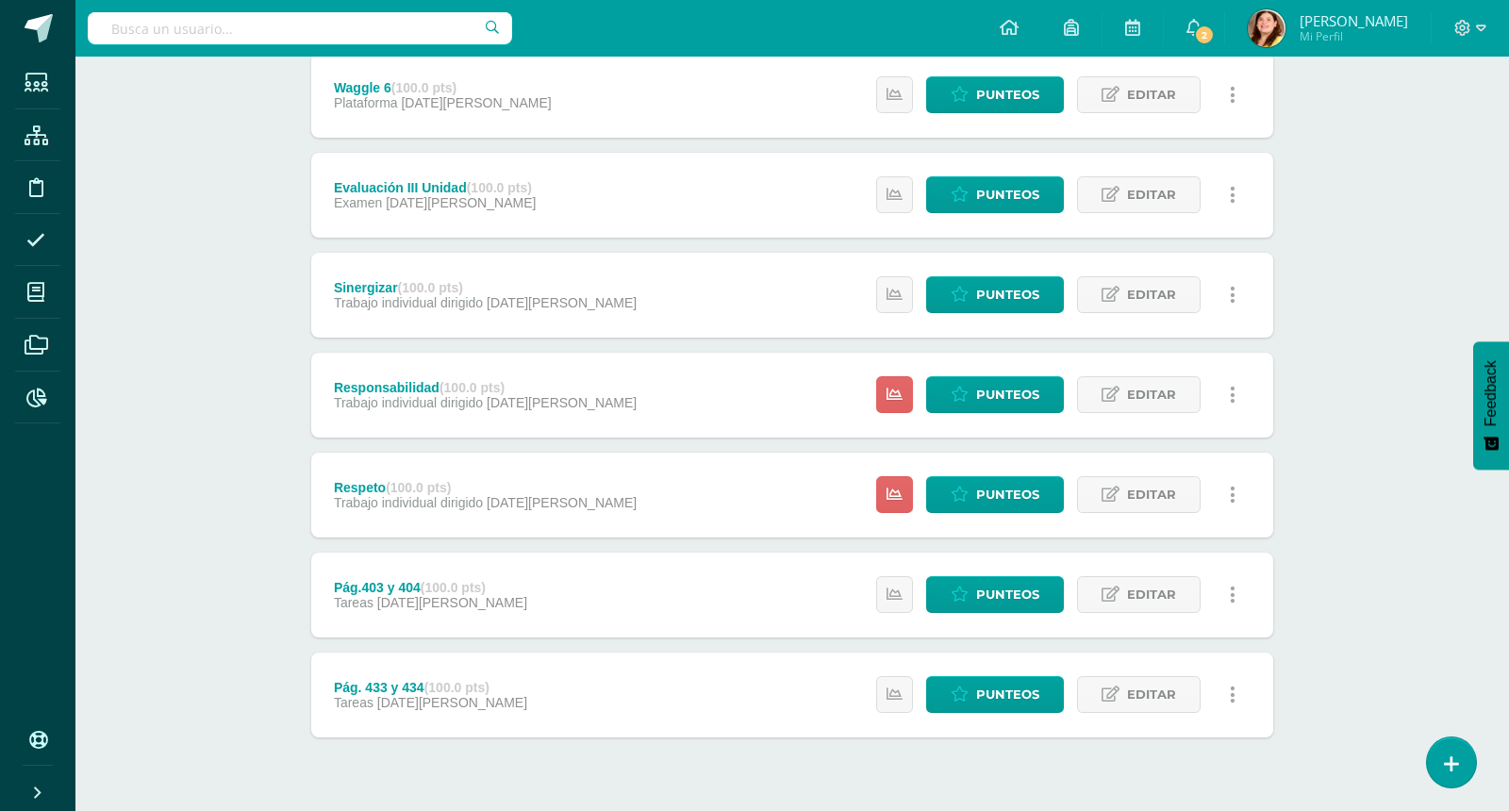
scroll to position [557, 0]
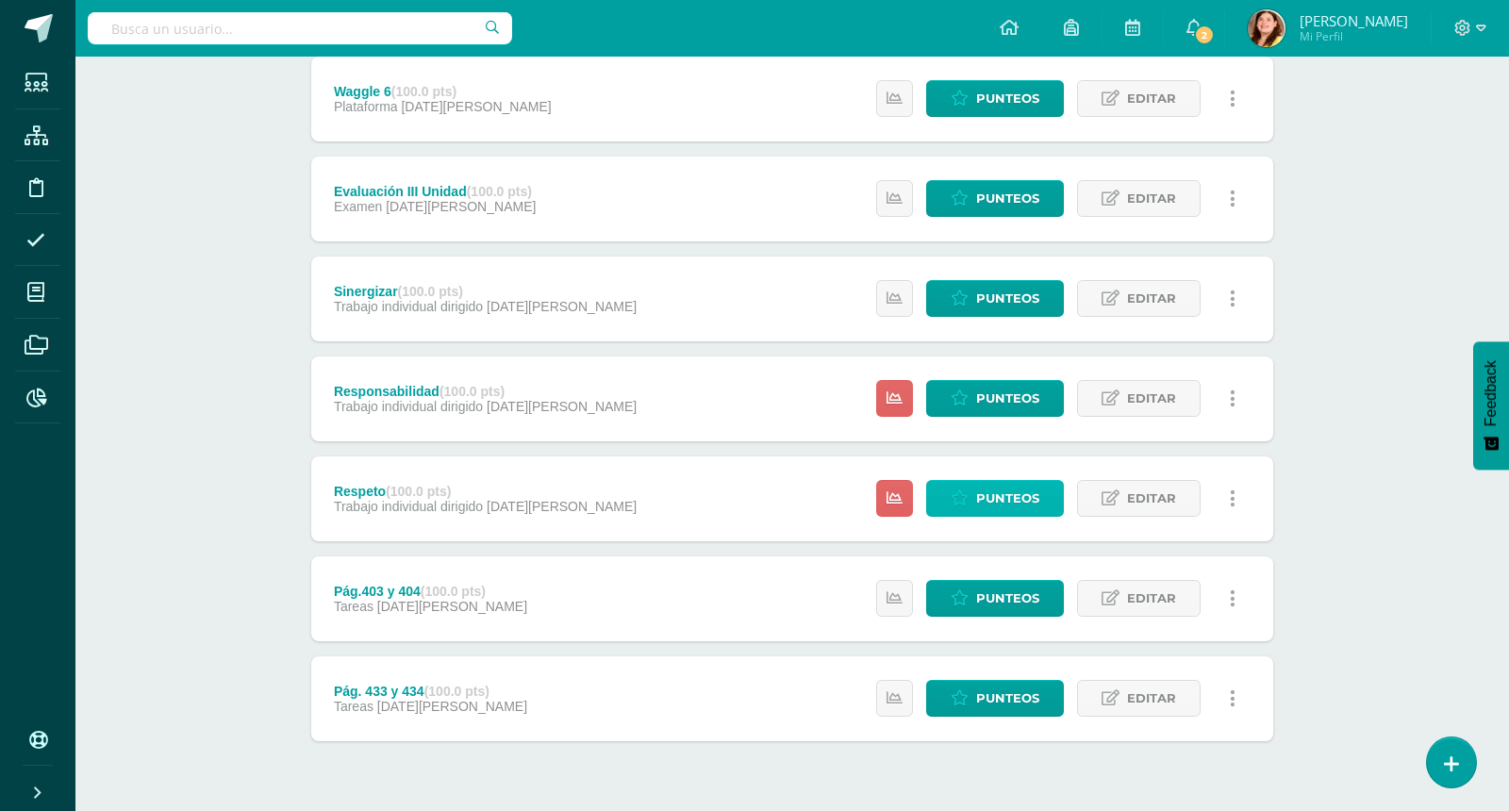
click at [1005, 491] on span "Punteos" at bounding box center [1007, 498] width 63 height 35
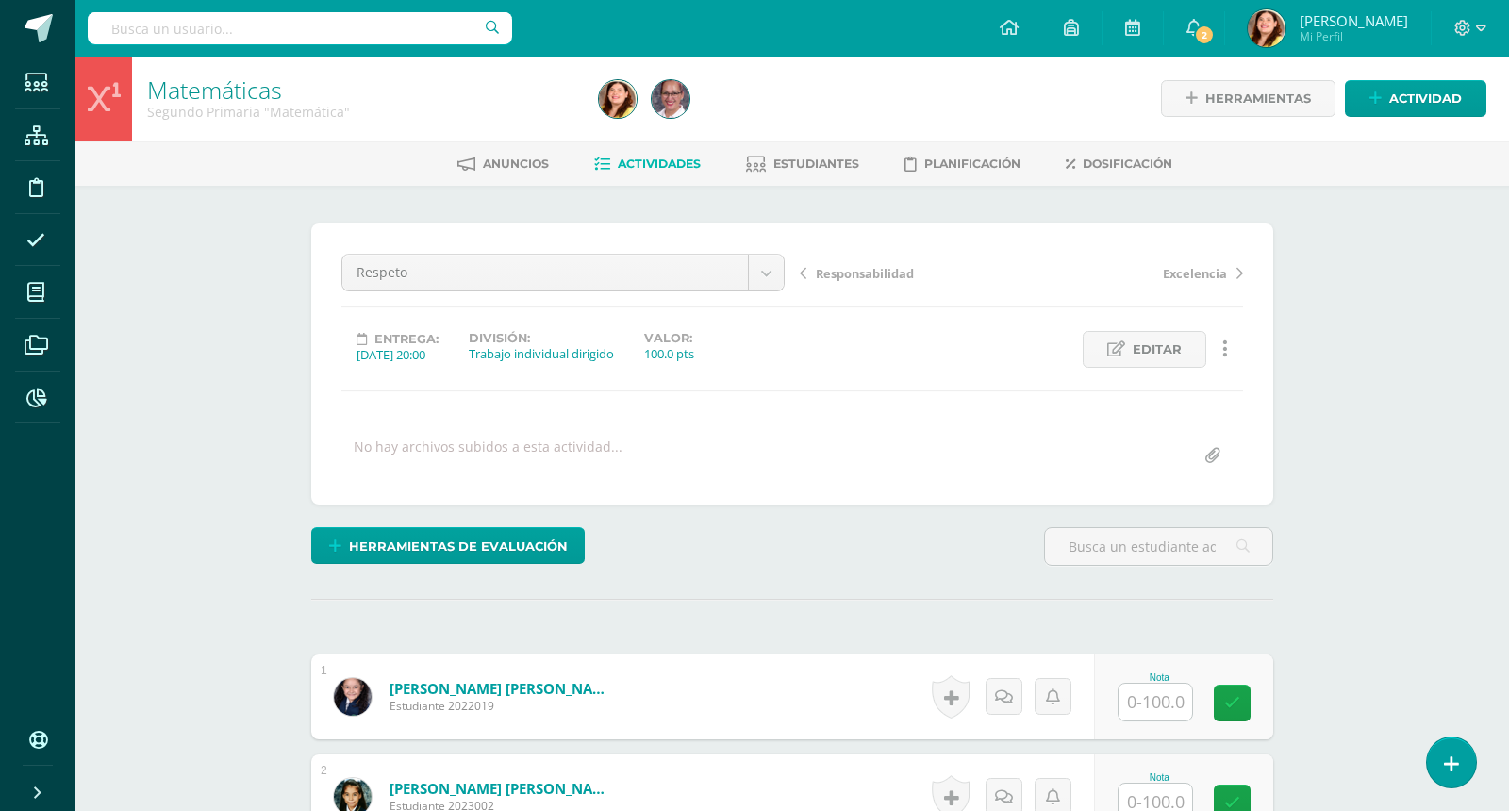
scroll to position [2, 0]
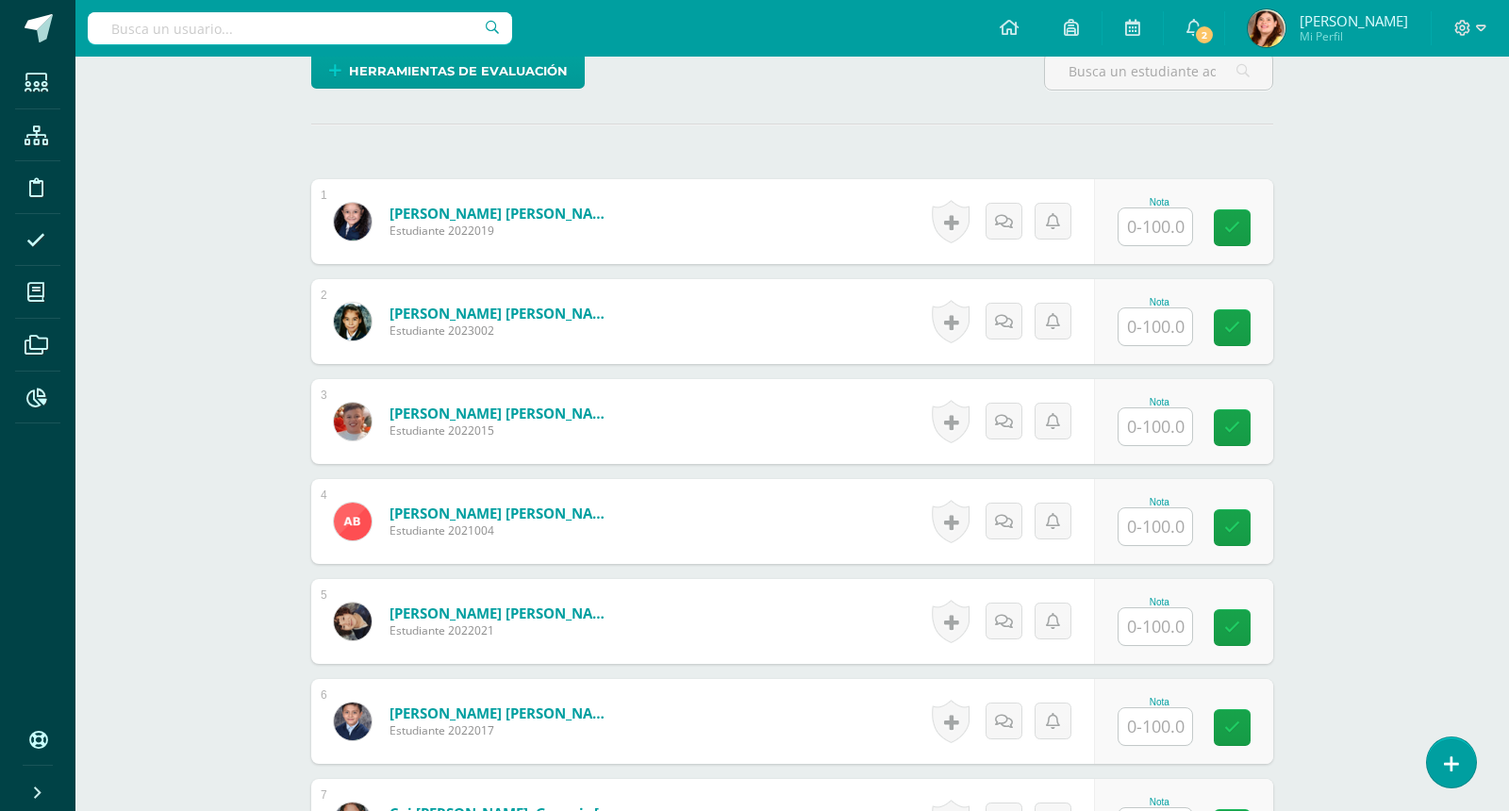
scroll to position [522, 0]
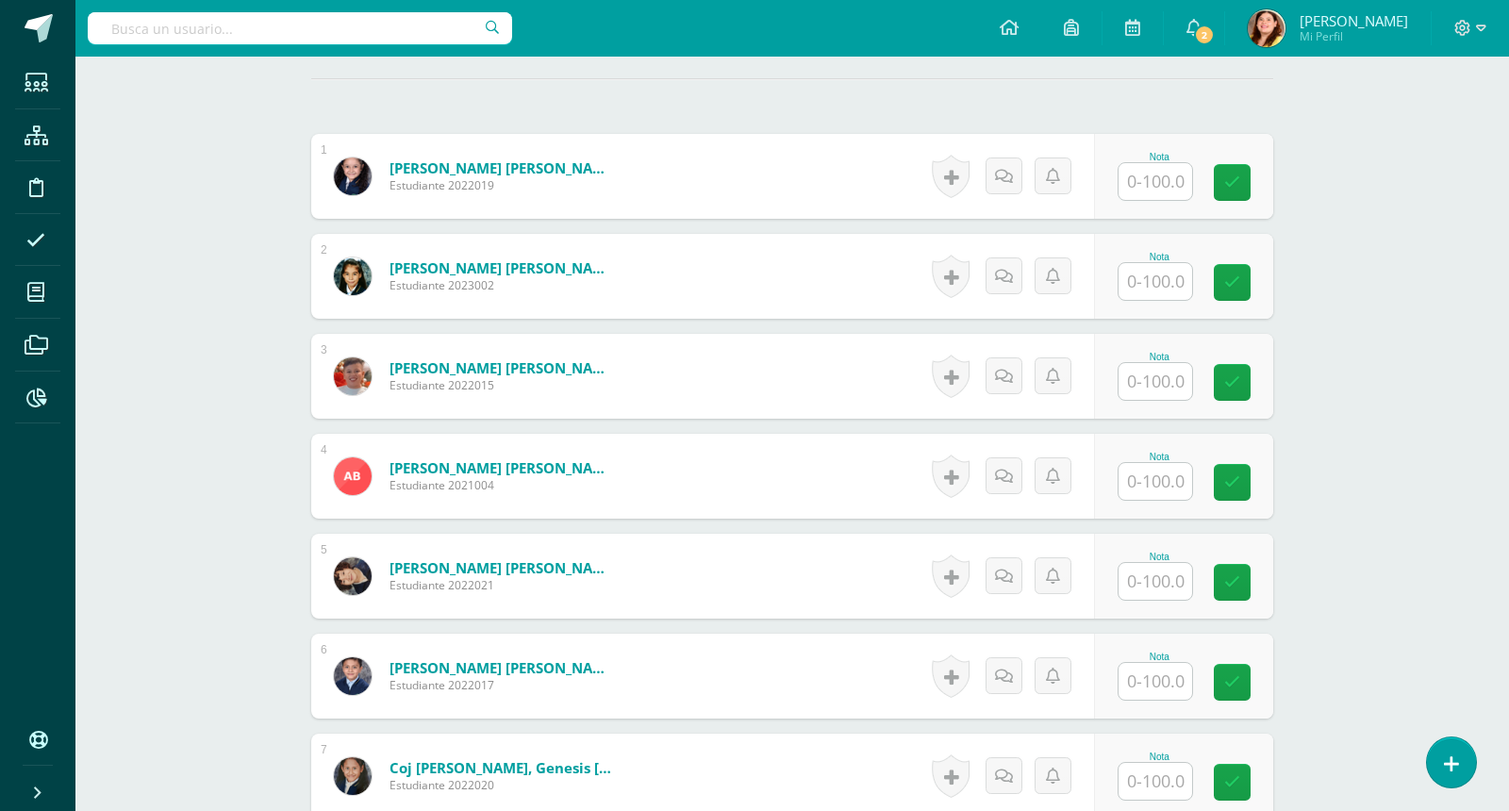
click at [1157, 185] on input "text" at bounding box center [1156, 181] width 74 height 37
type input "90"
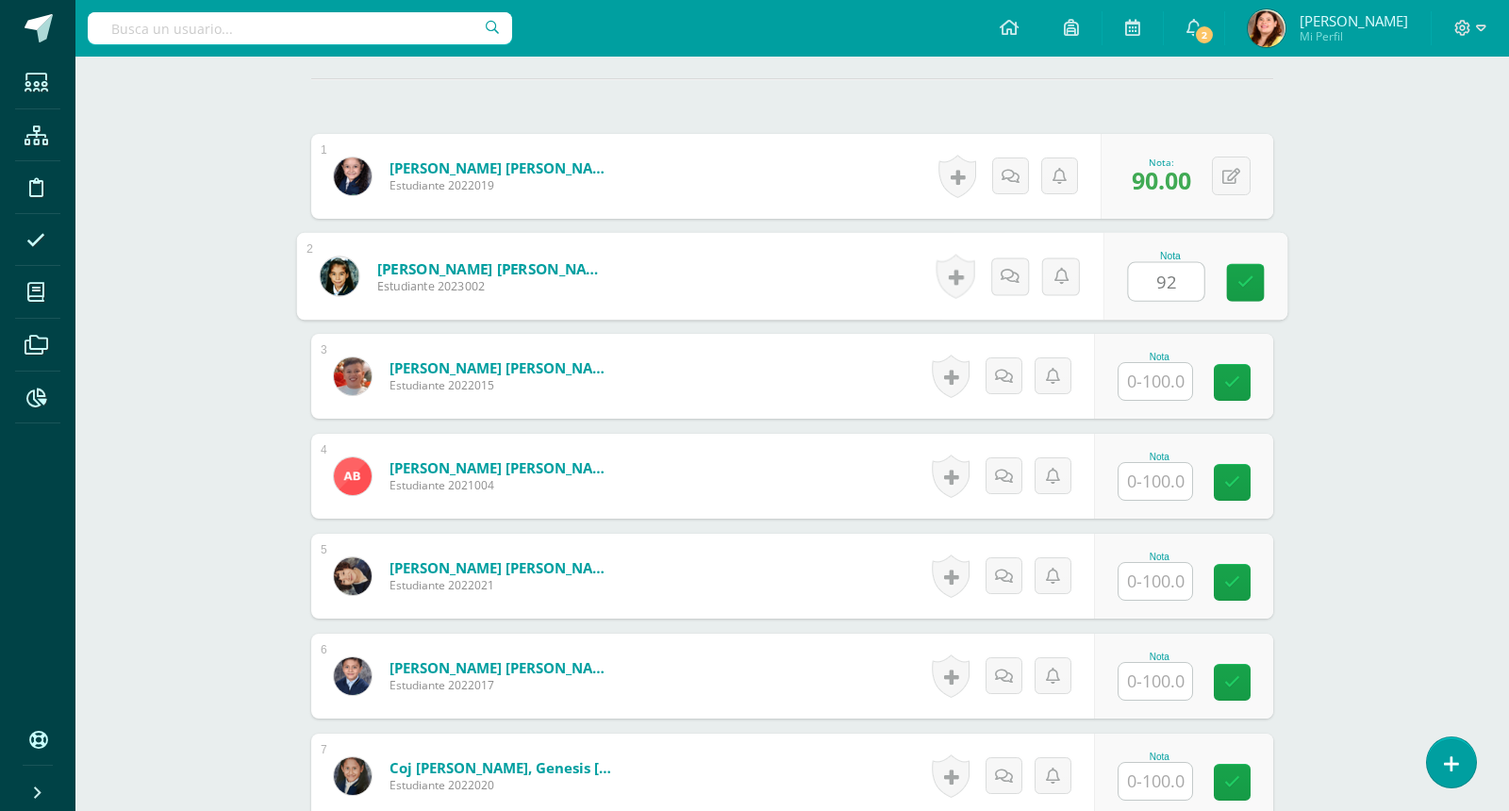
type input "92"
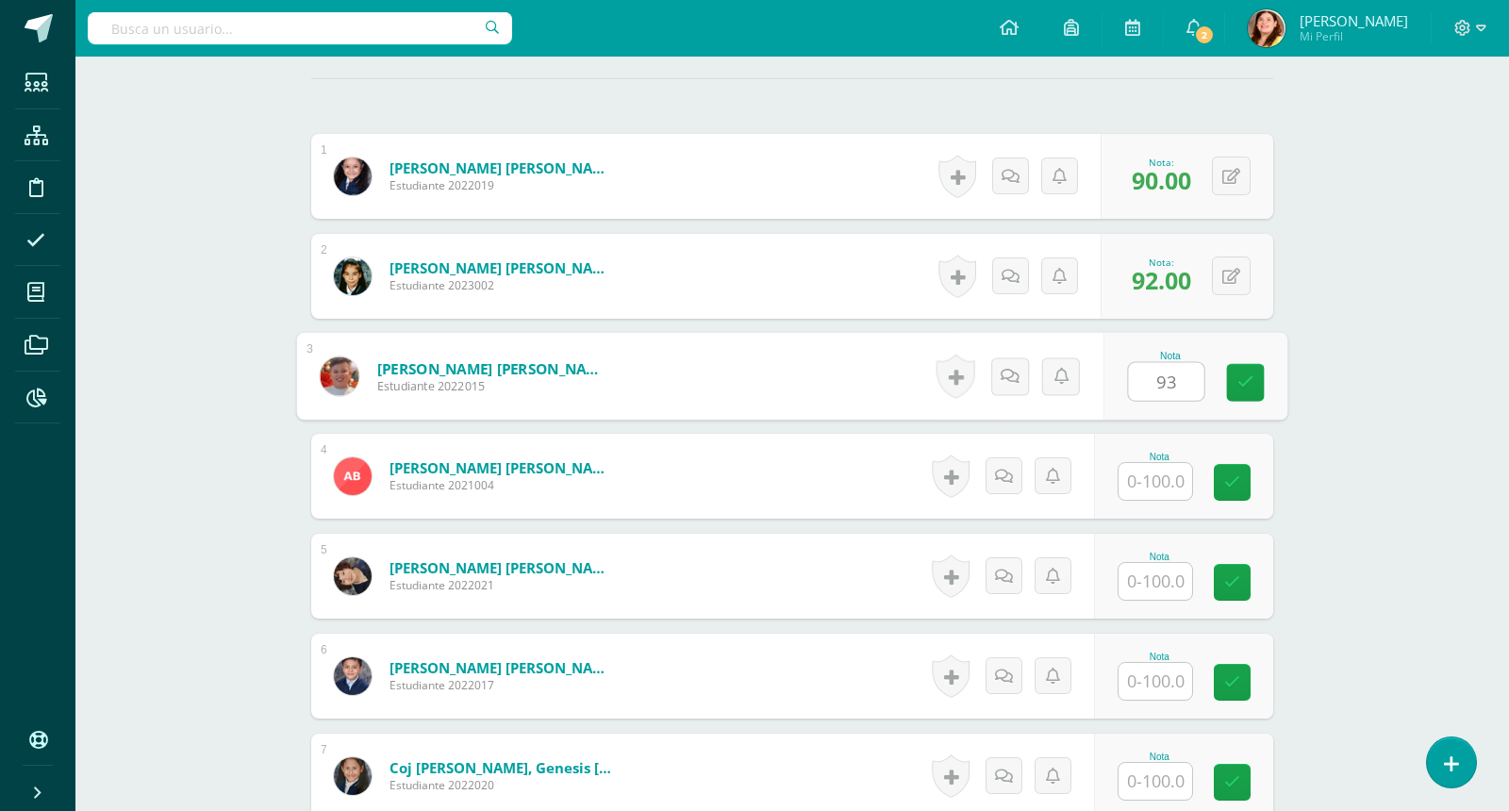
type input "93"
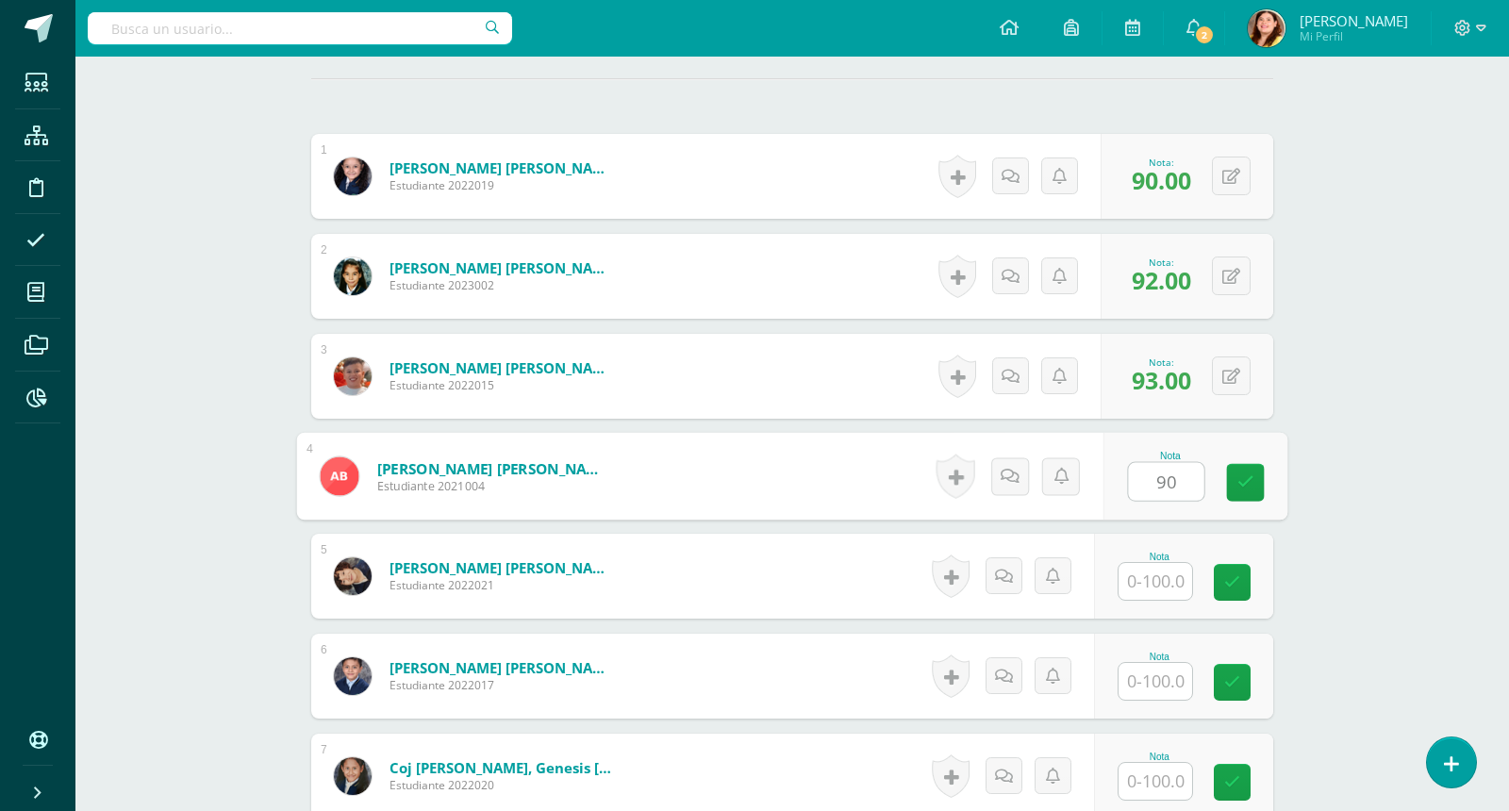
type input "90"
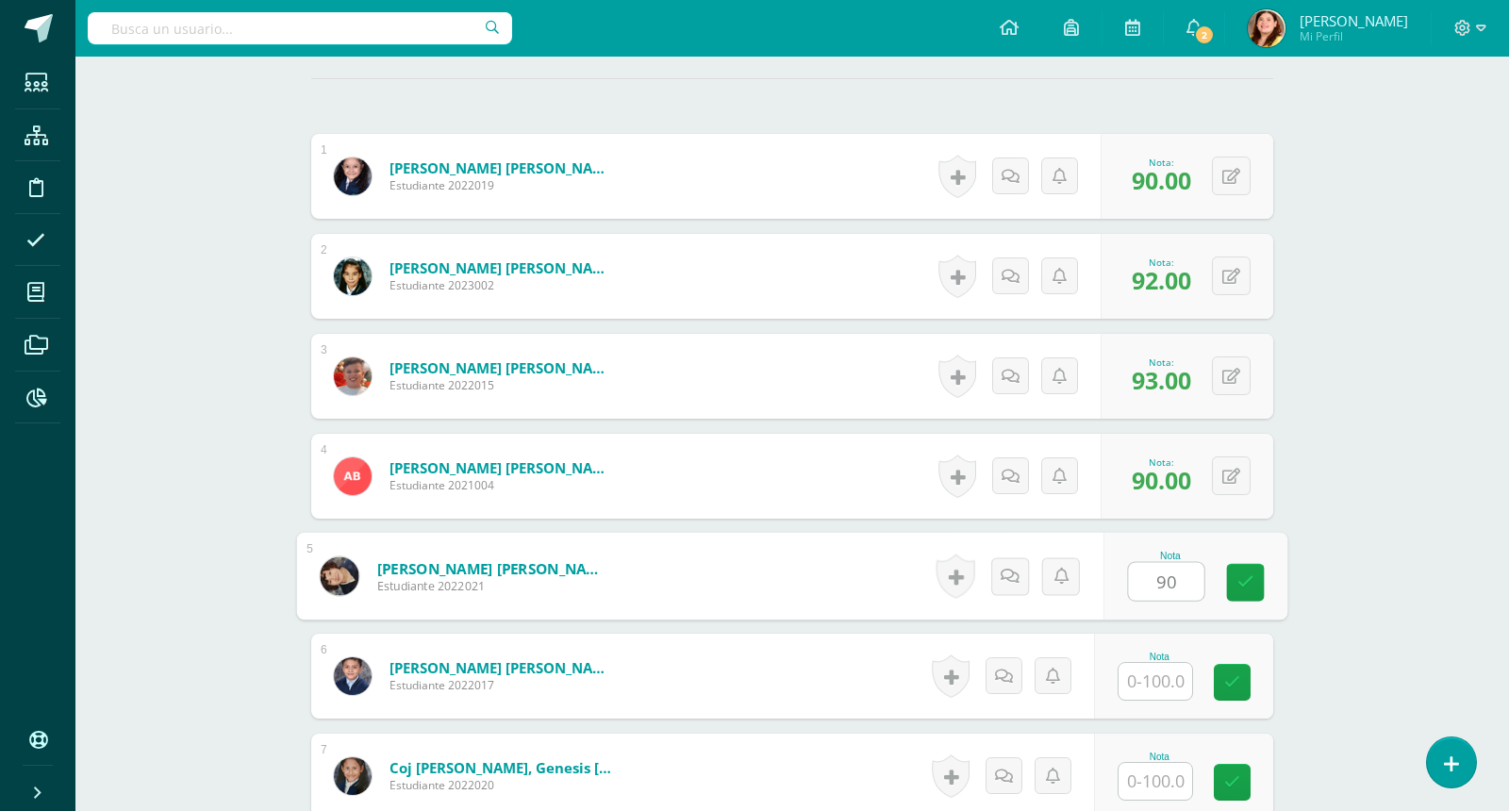
type input "90"
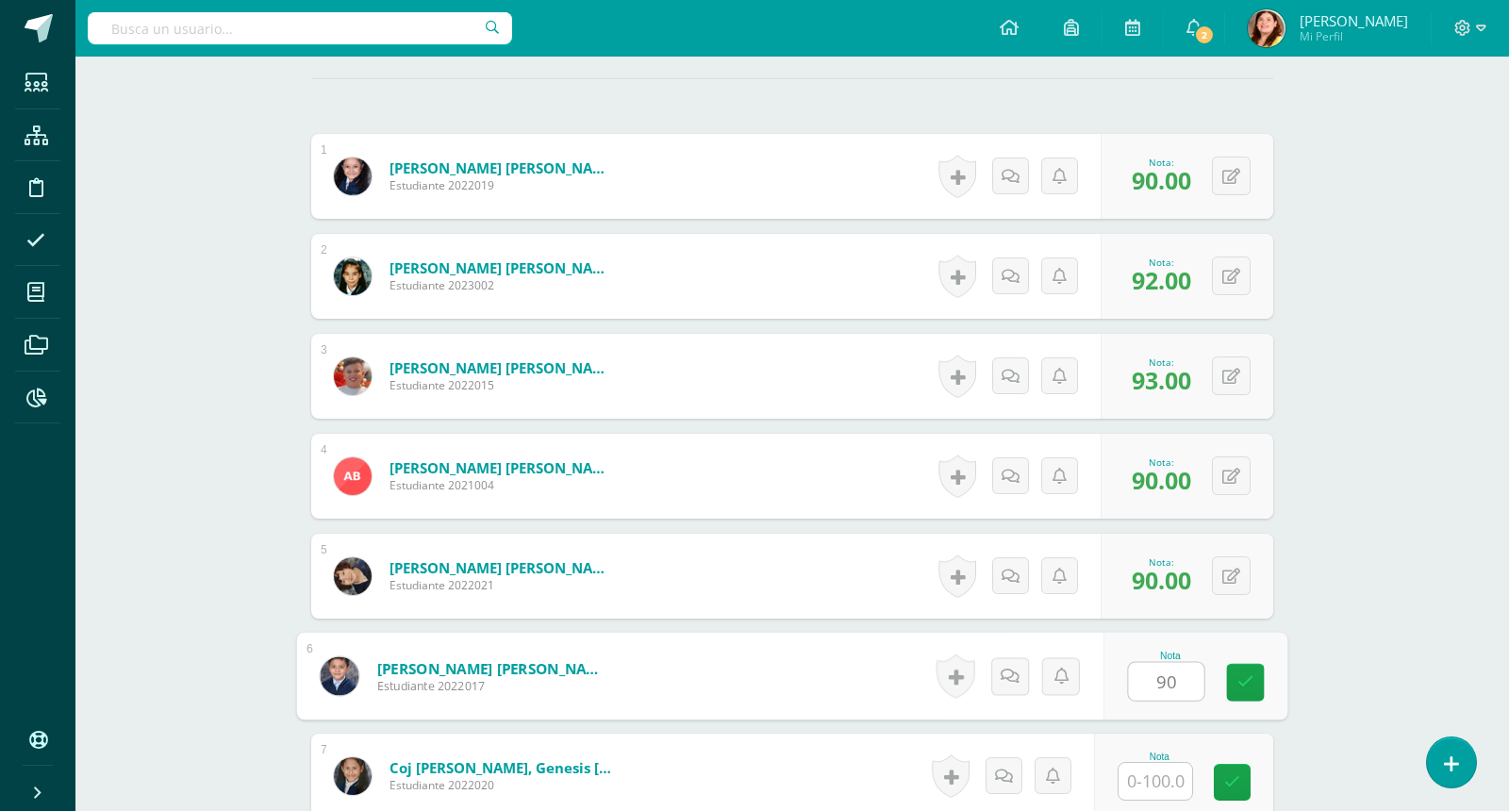
type input "90"
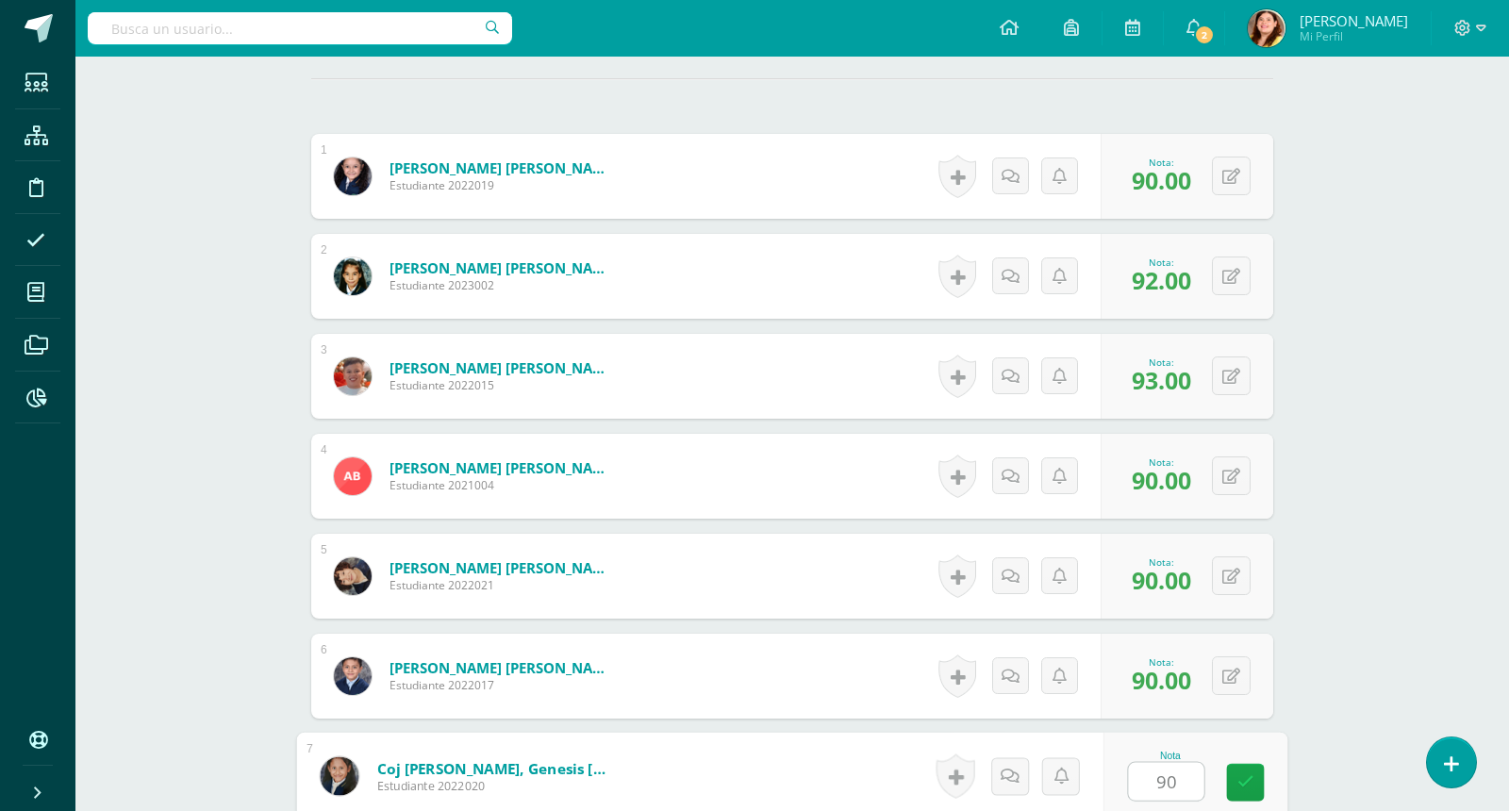
type input "90"
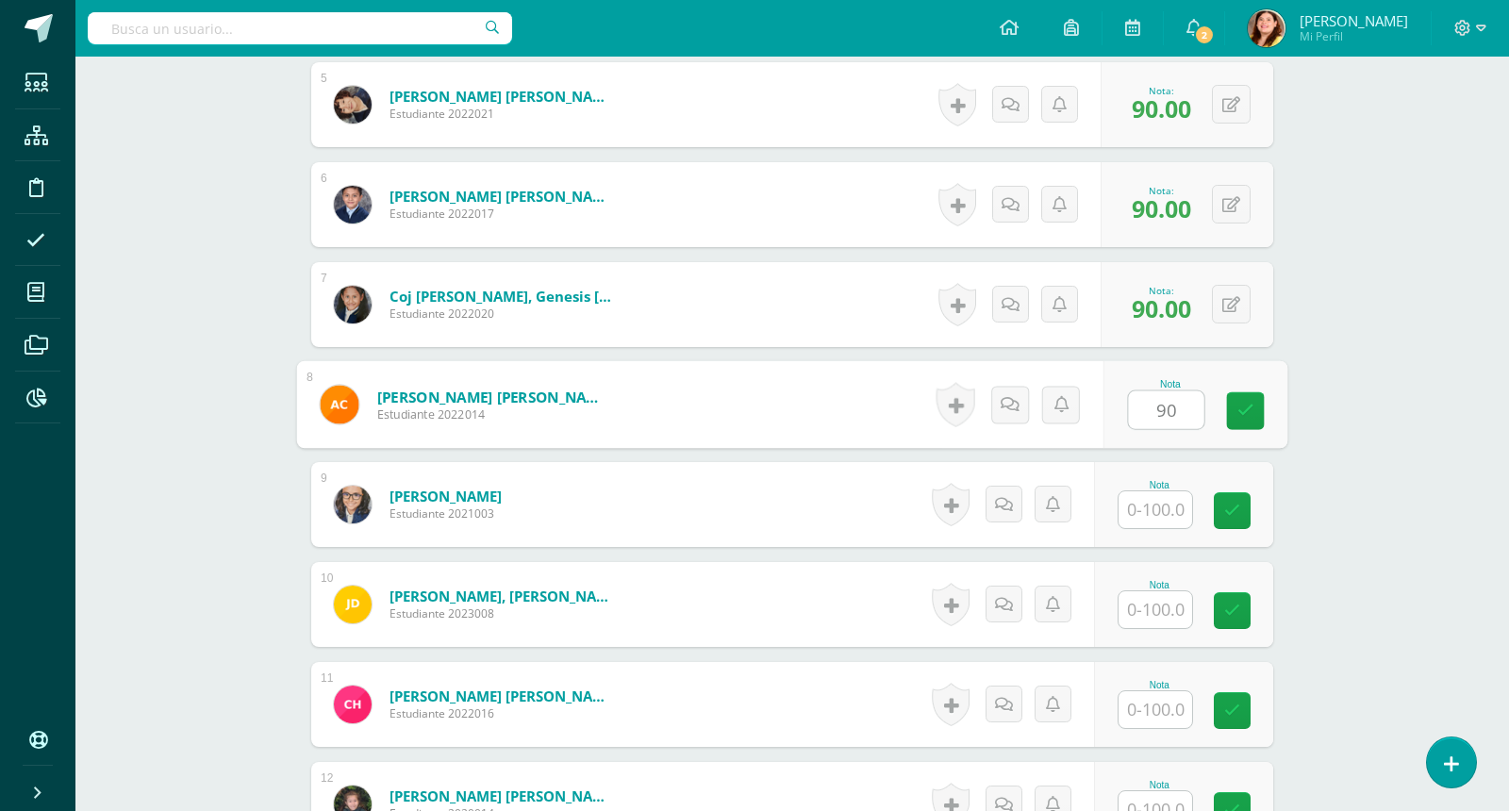
type input "90"
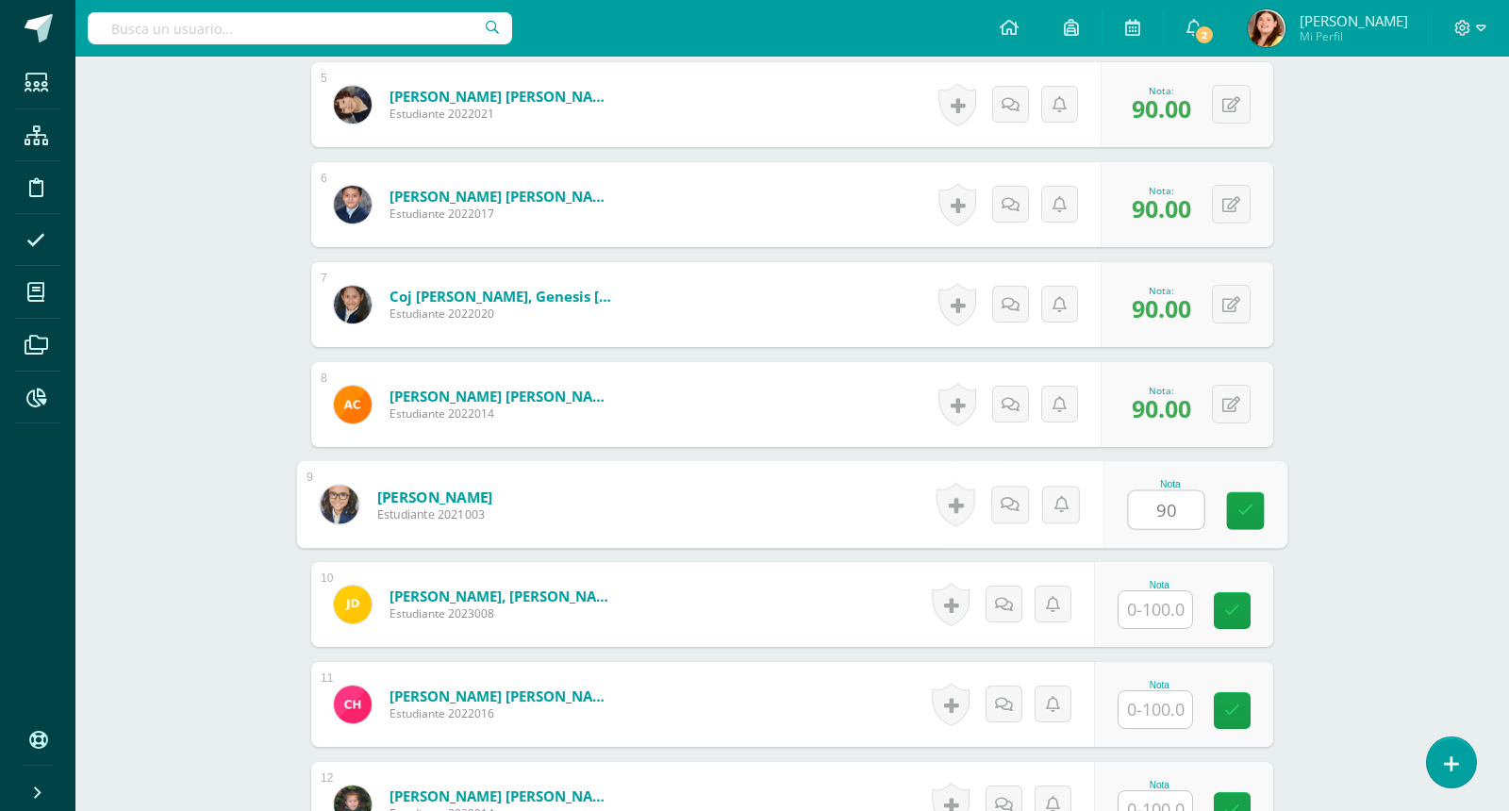
type input "90"
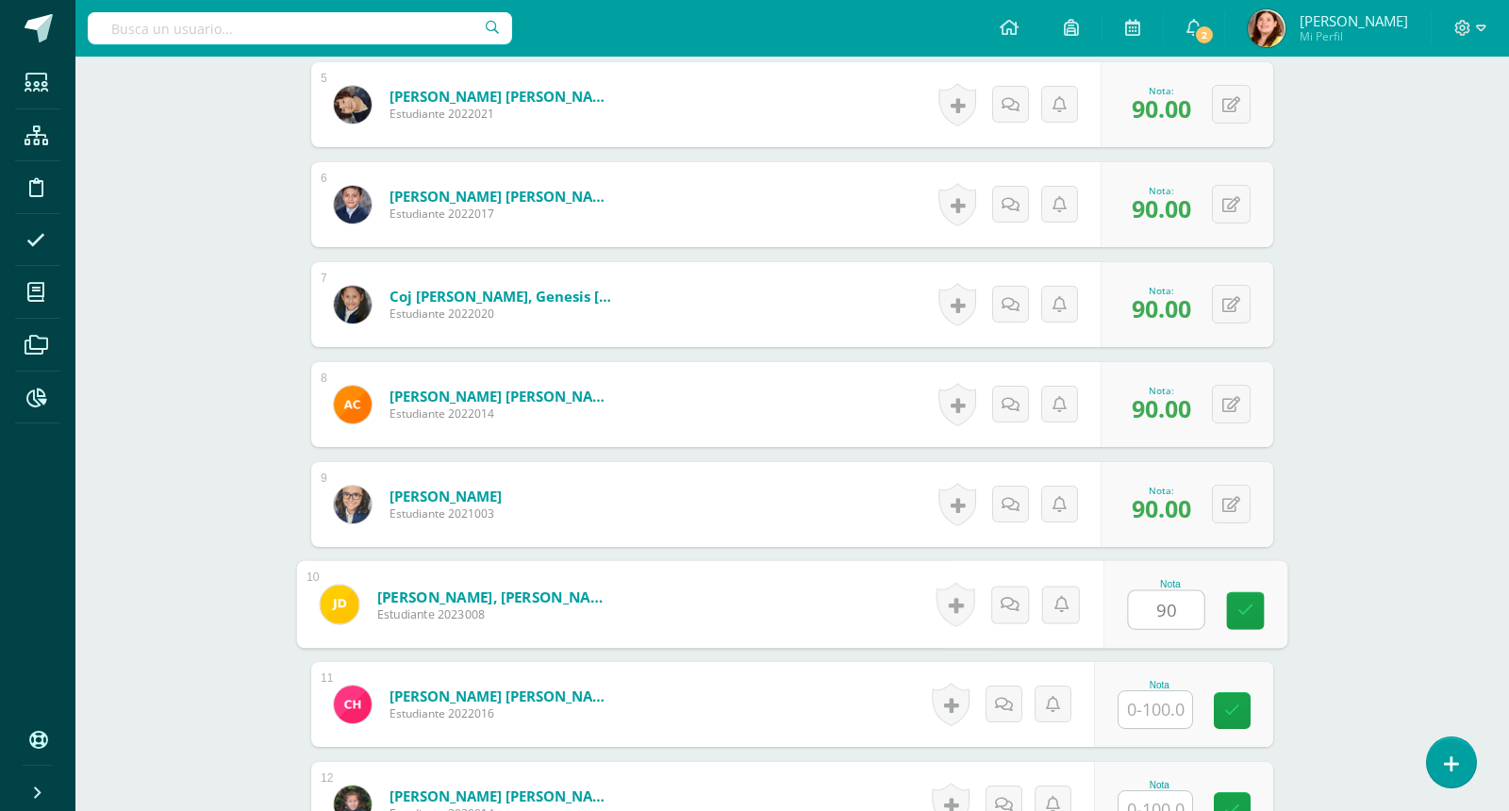
type input "90"
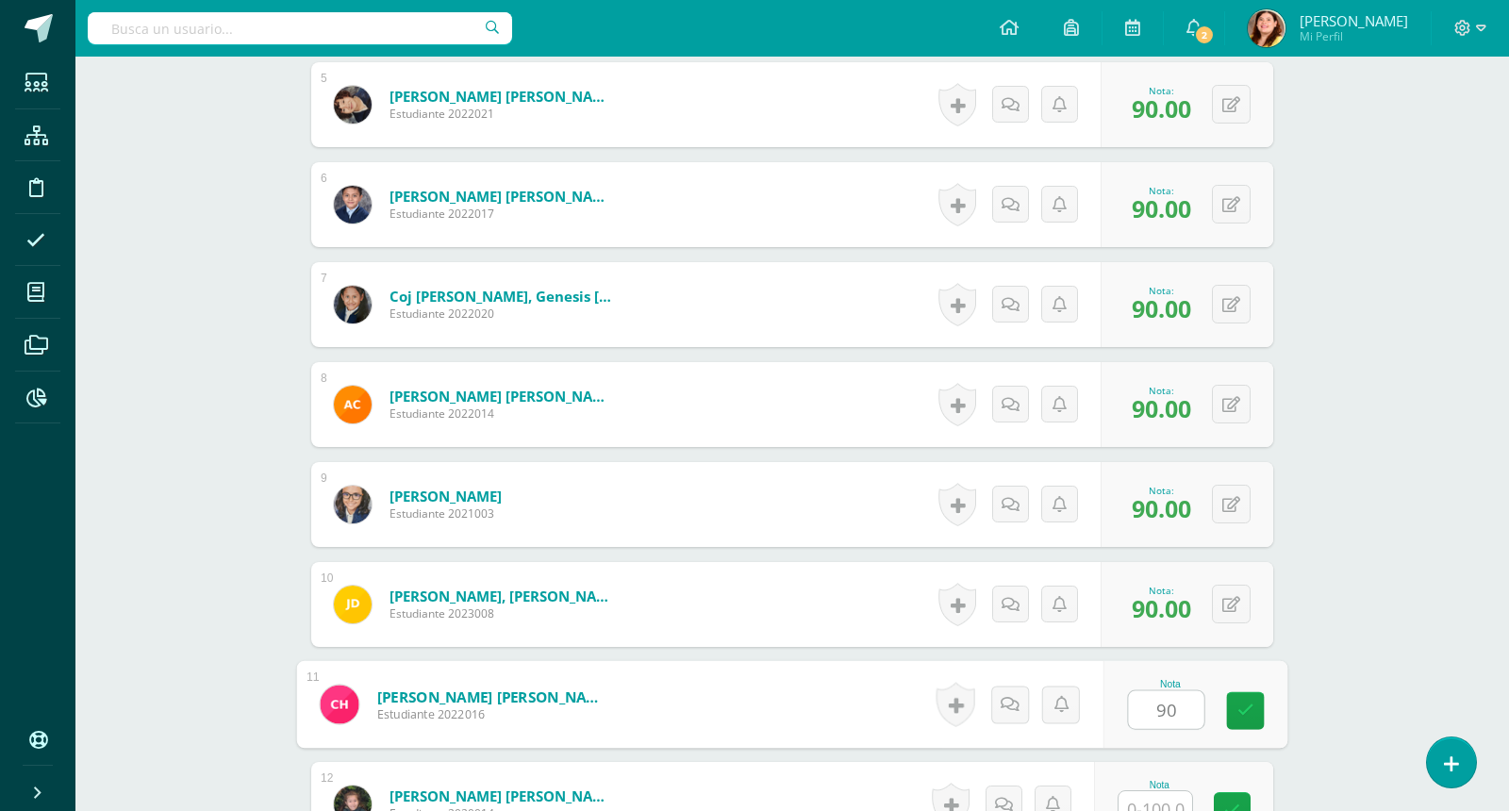
type input "90"
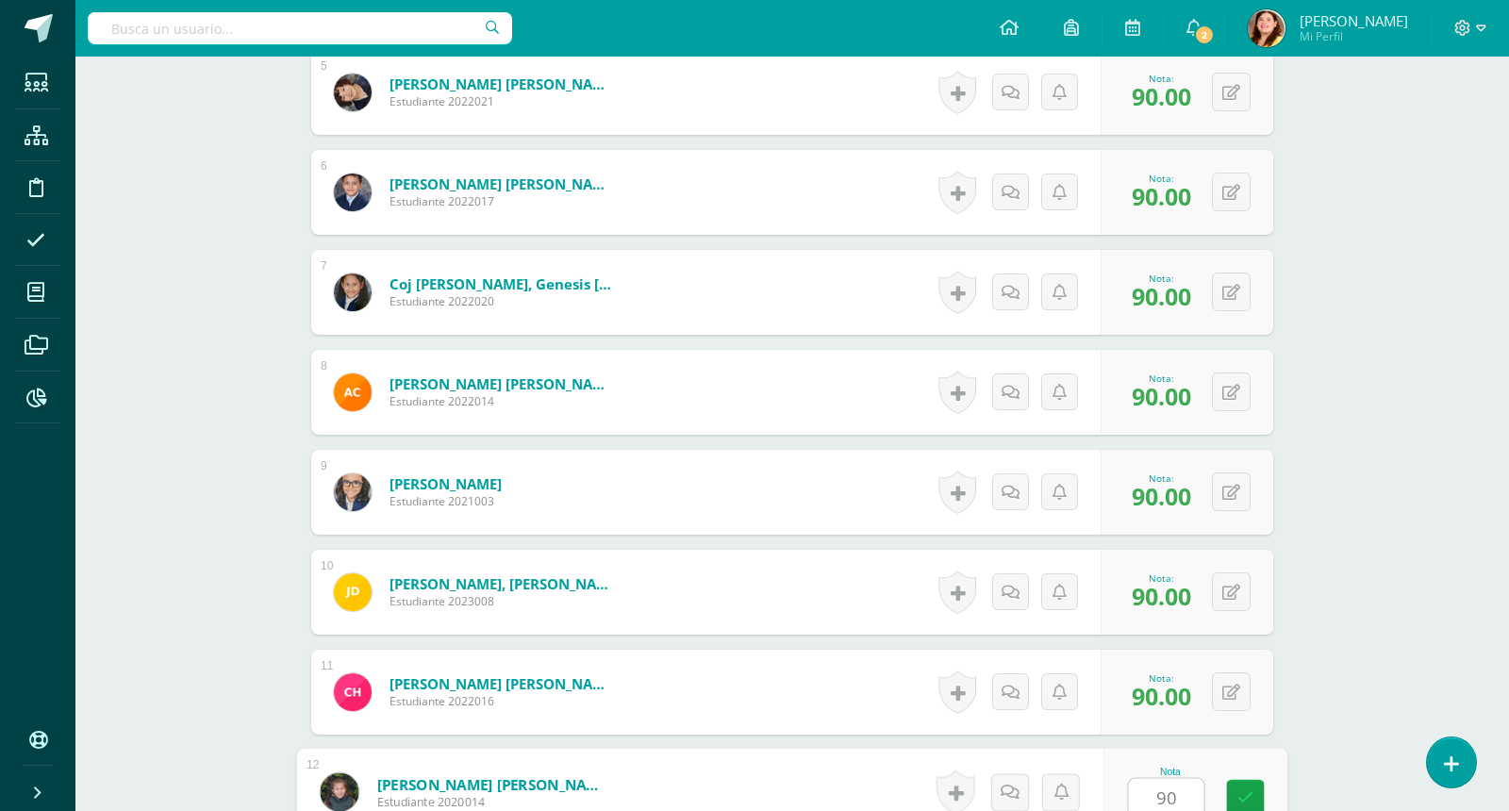
scroll to position [1493, 0]
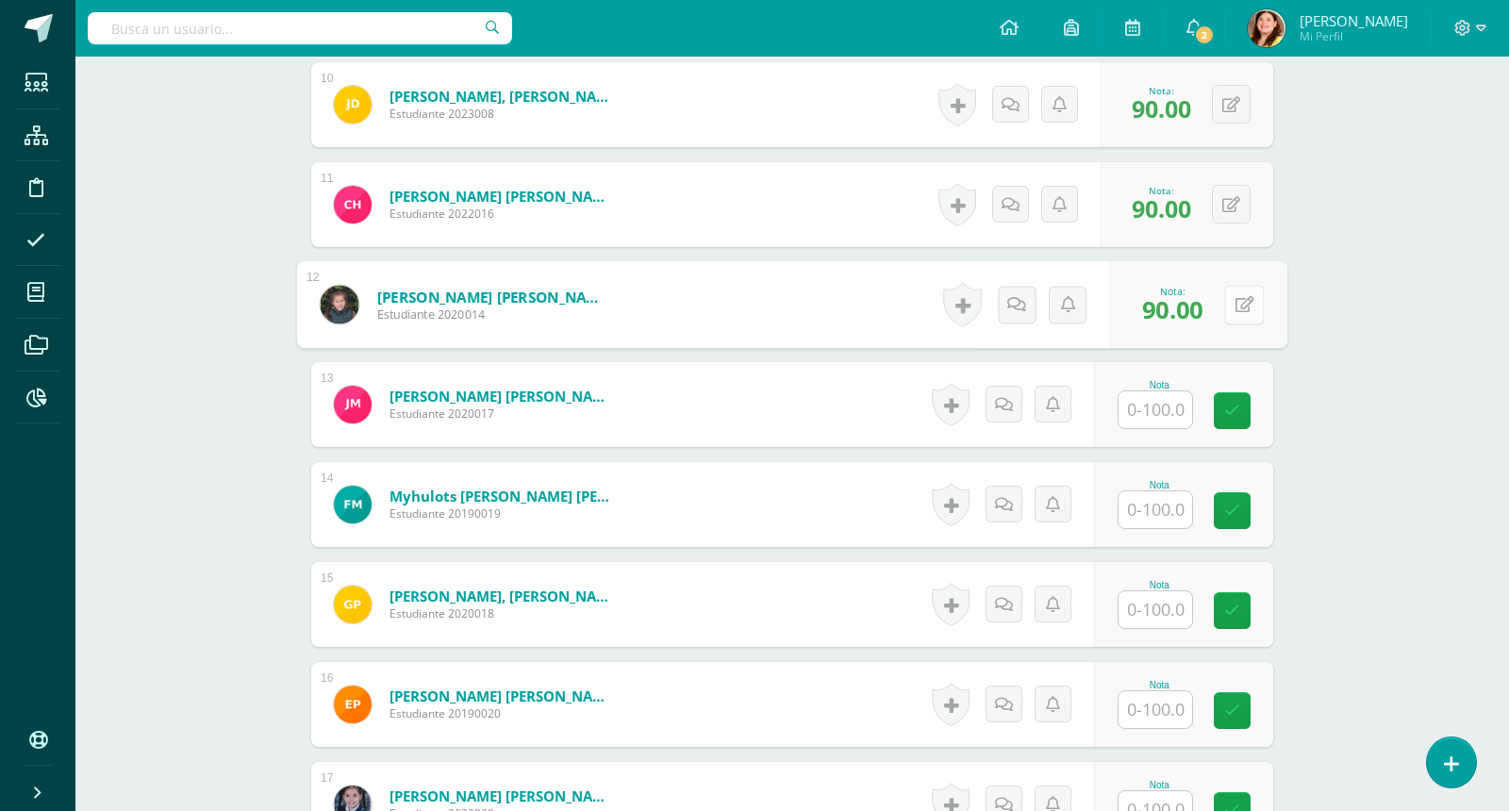
click at [1239, 309] on button at bounding box center [1244, 305] width 40 height 40
type input "87"
click at [1470, 384] on div "Matemáticas Segundo Primaria "Matemática" Herramientas Detalle de asistencias A…" at bounding box center [792, 162] width 1434 height 3199
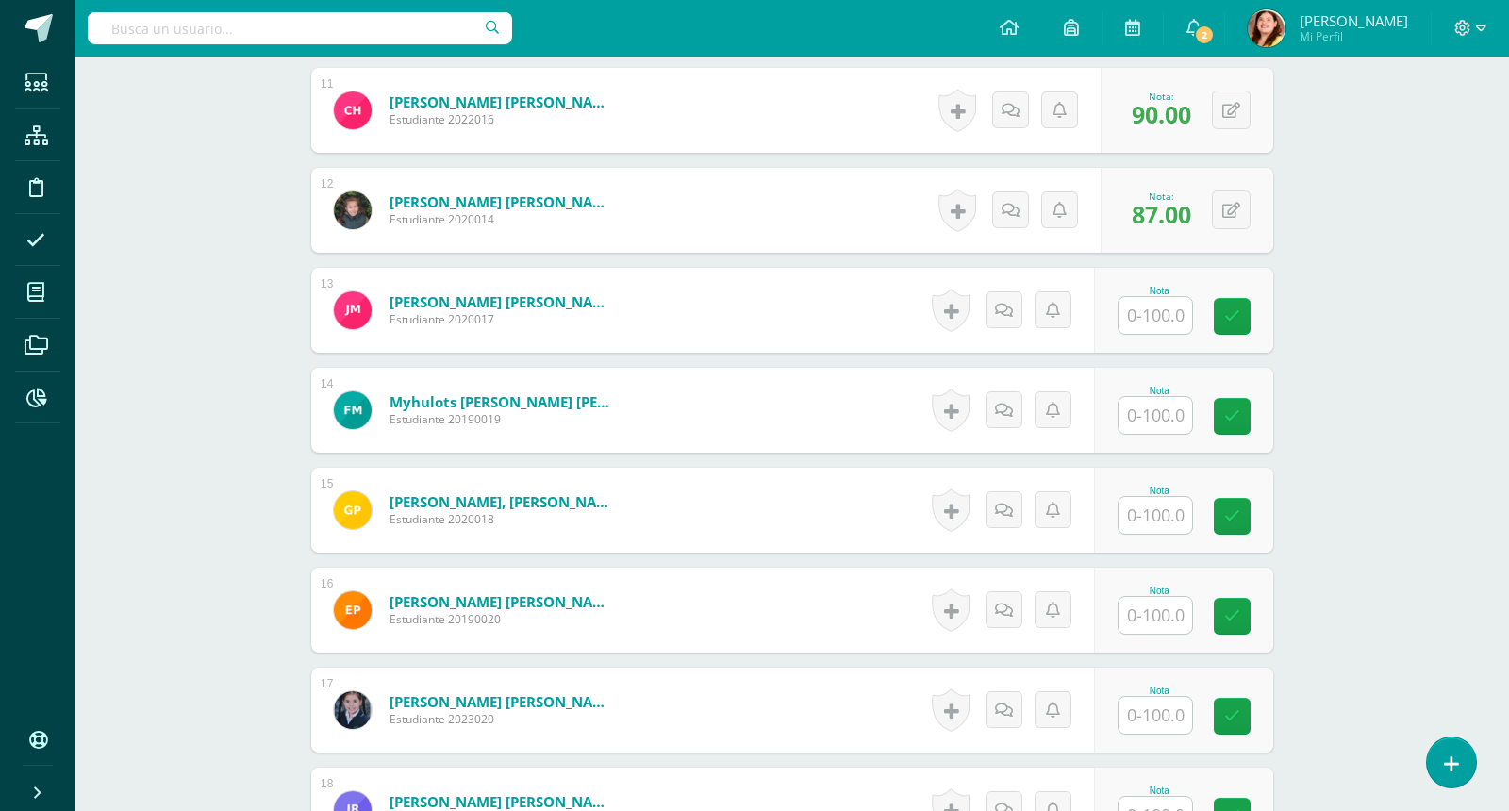
scroll to position [1635, 0]
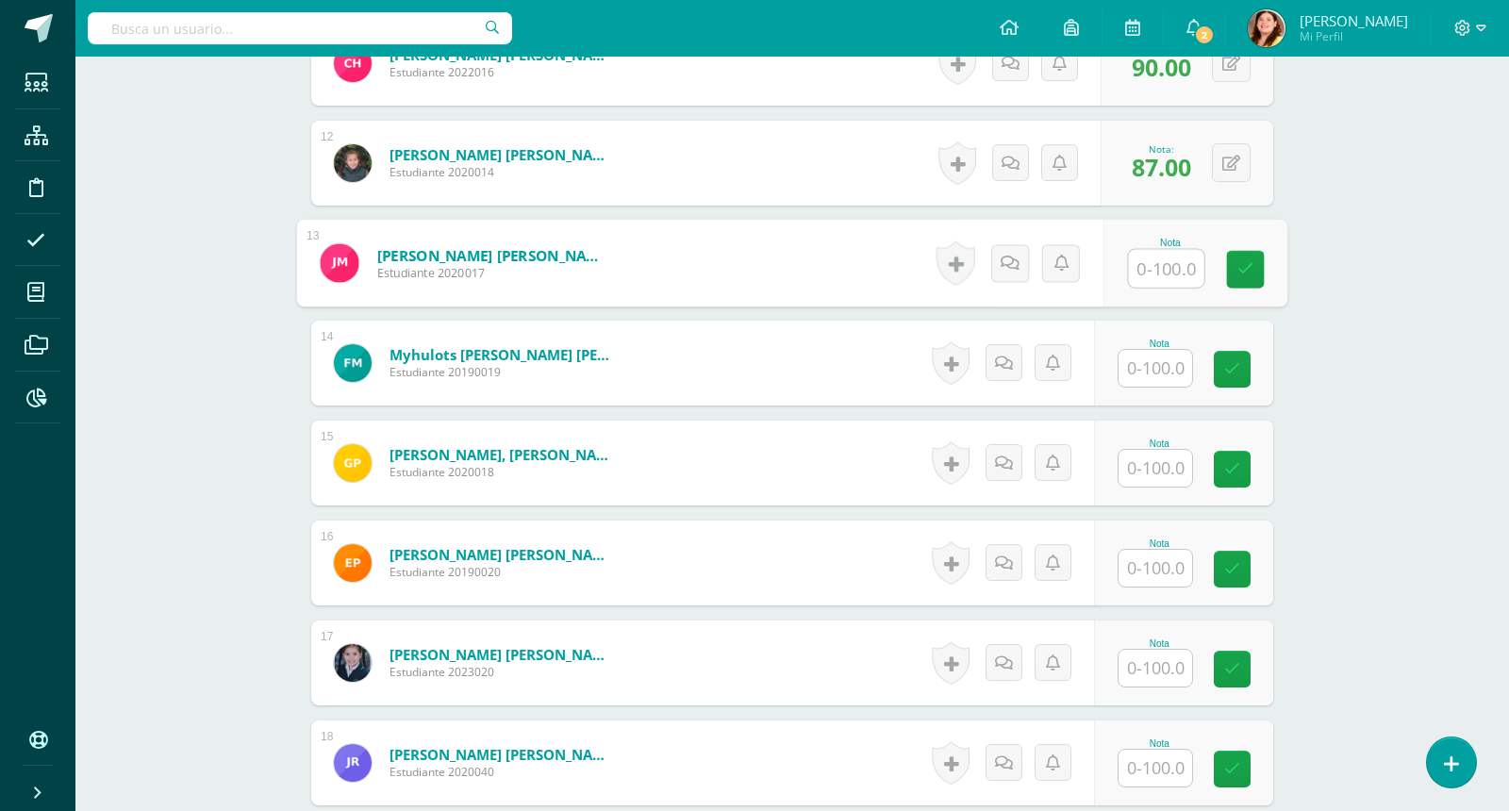
click at [1188, 275] on input "text" at bounding box center [1166, 269] width 75 height 38
type input "89"
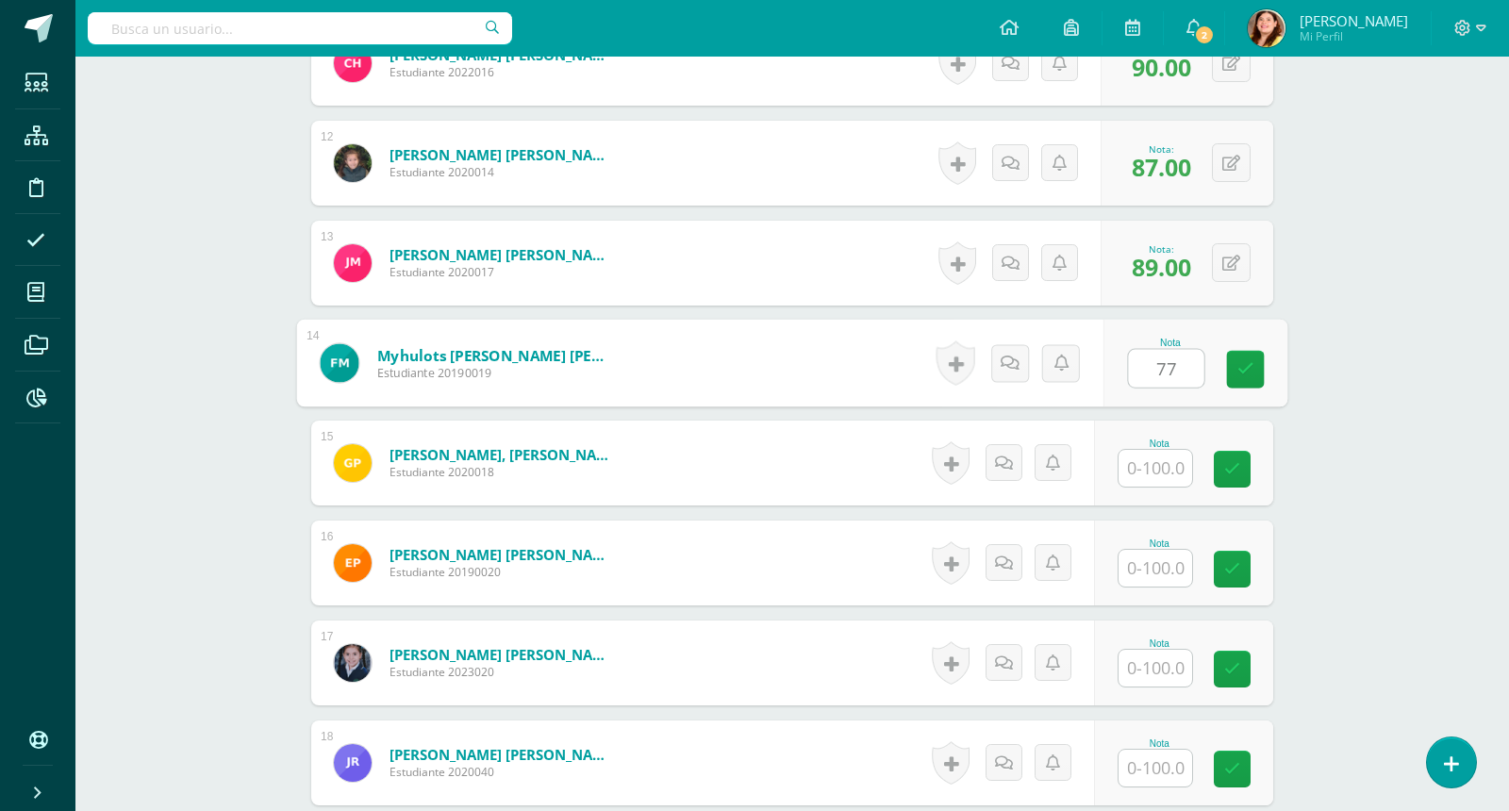
type input "77"
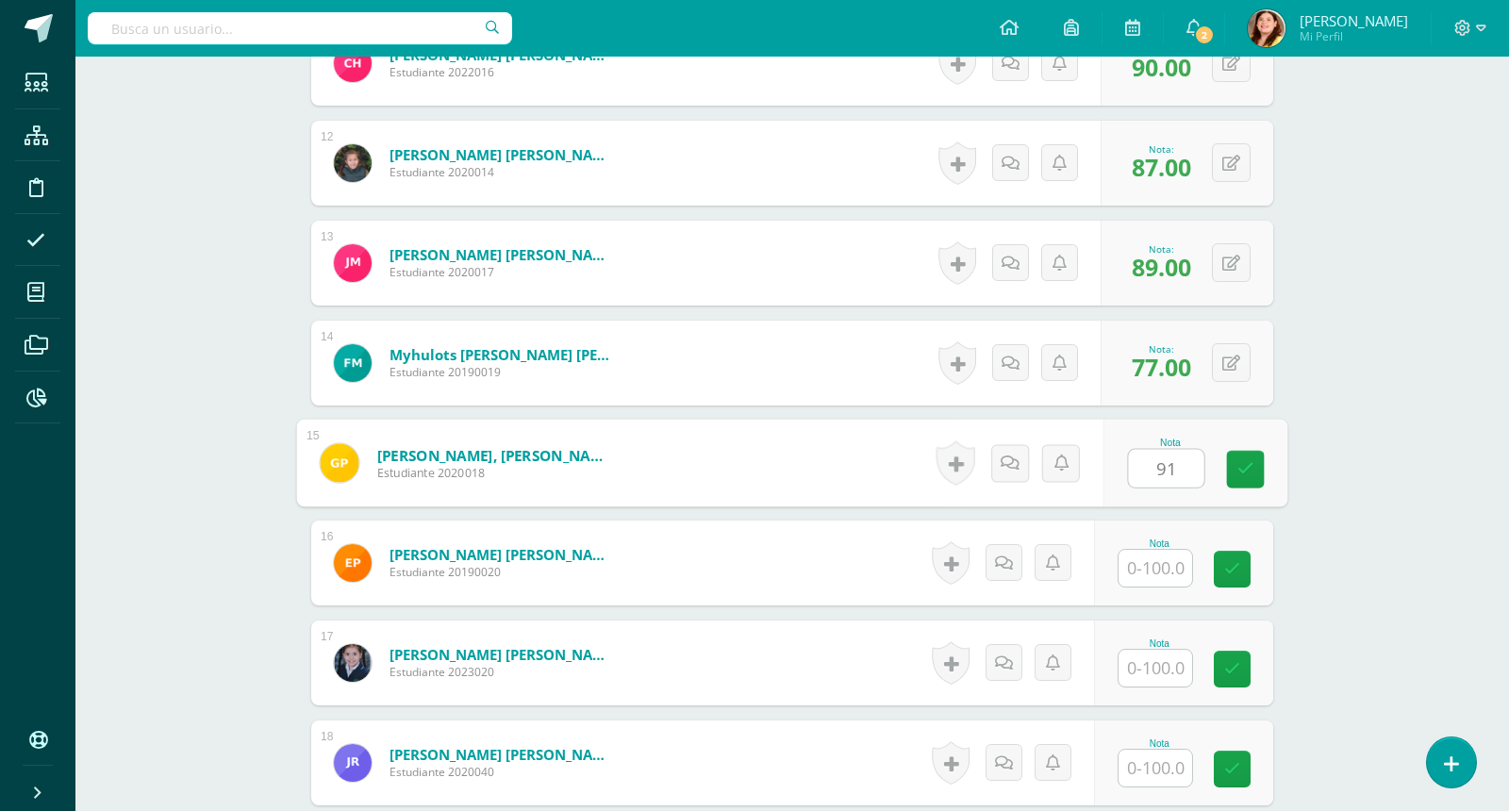
type input "91"
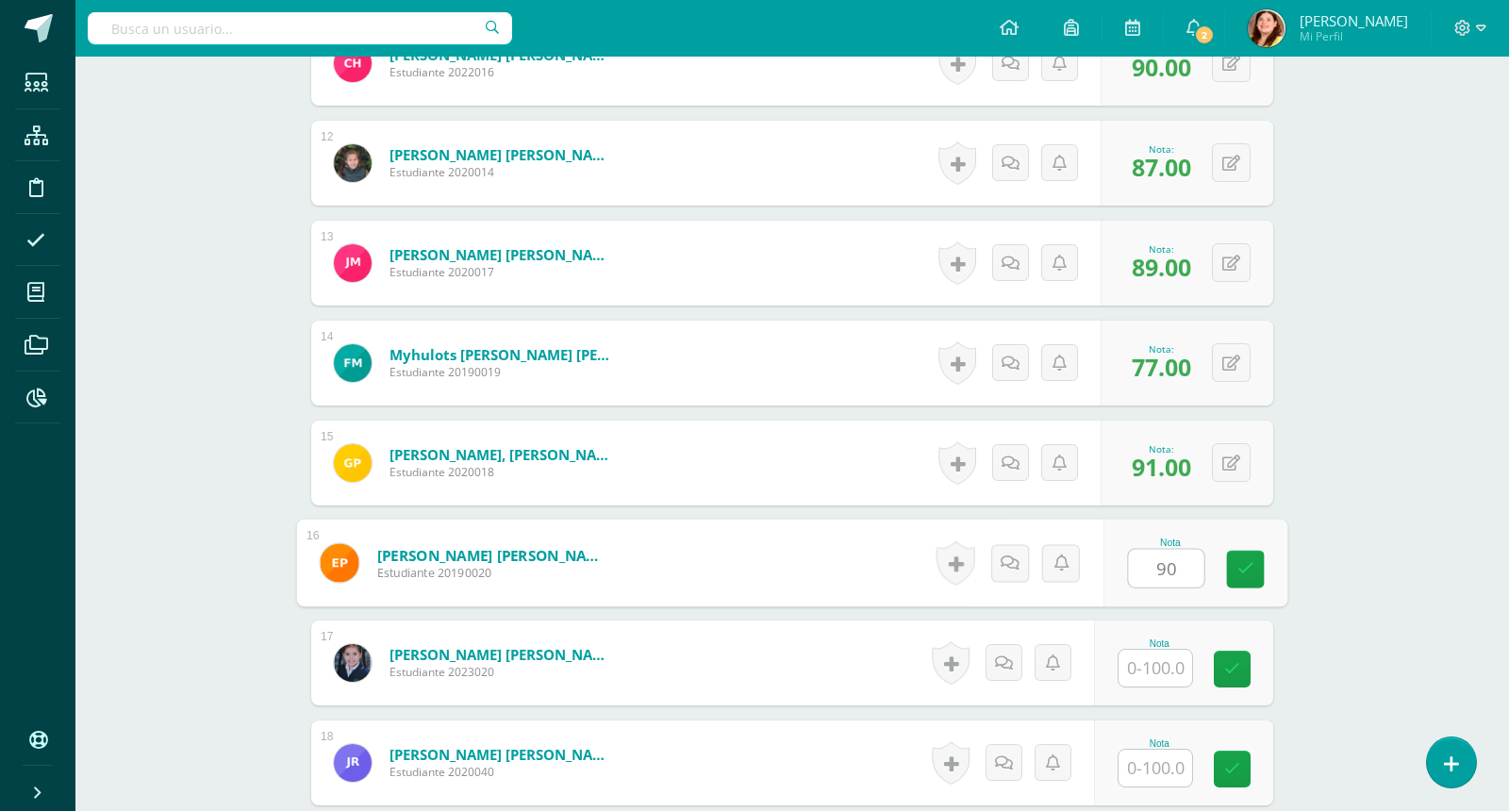
type input "90"
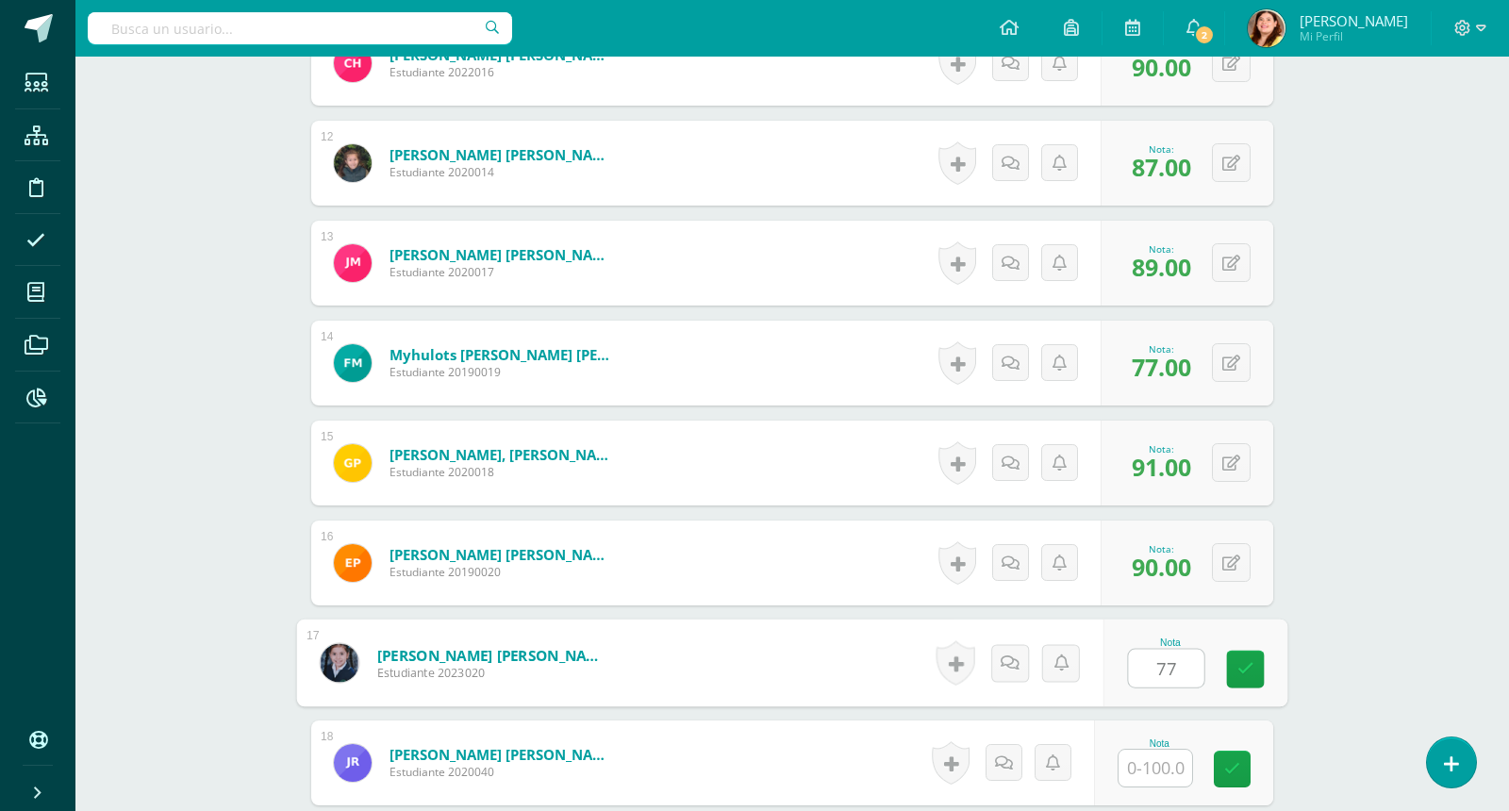
type input "77"
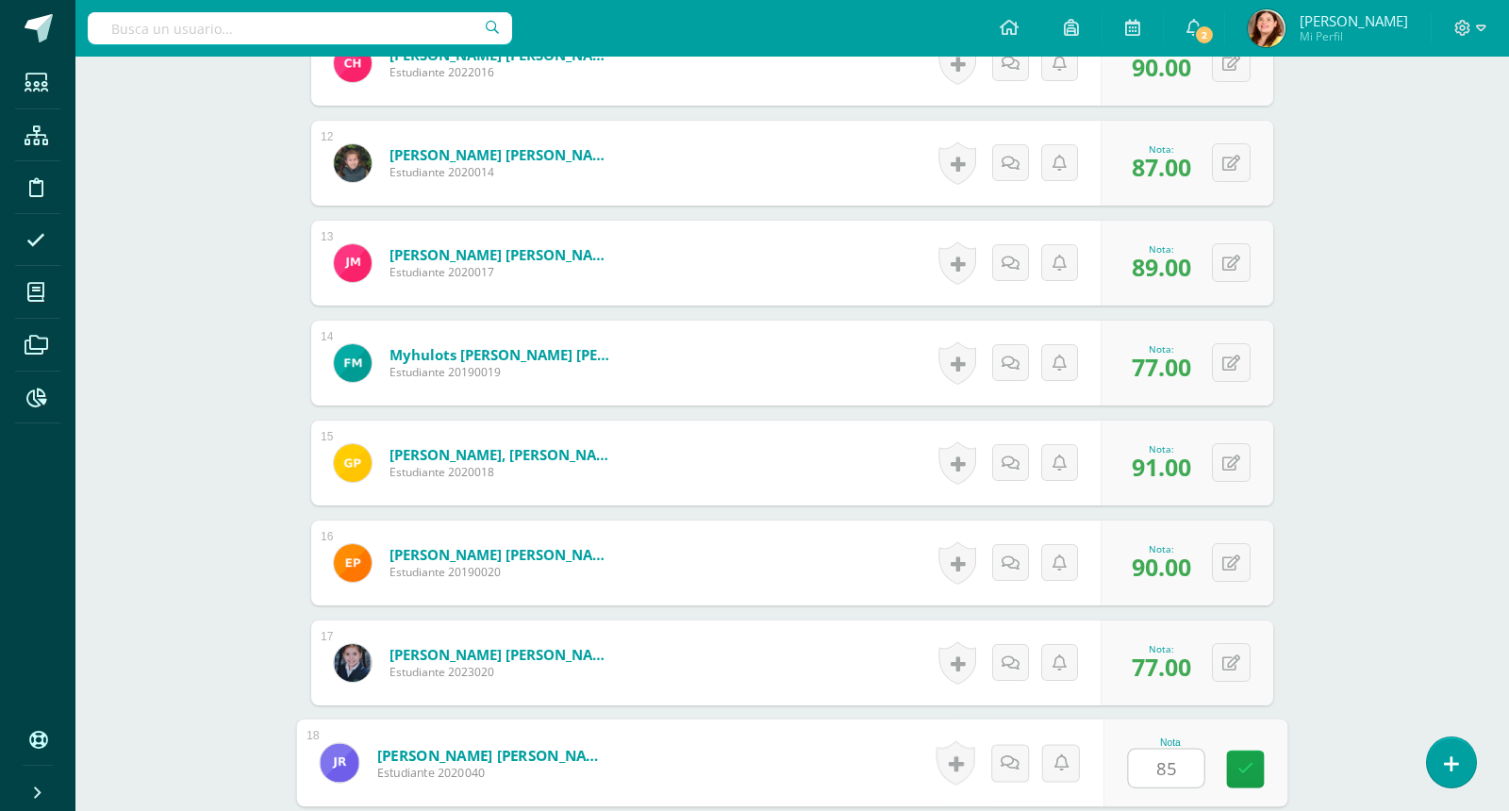
type input "85"
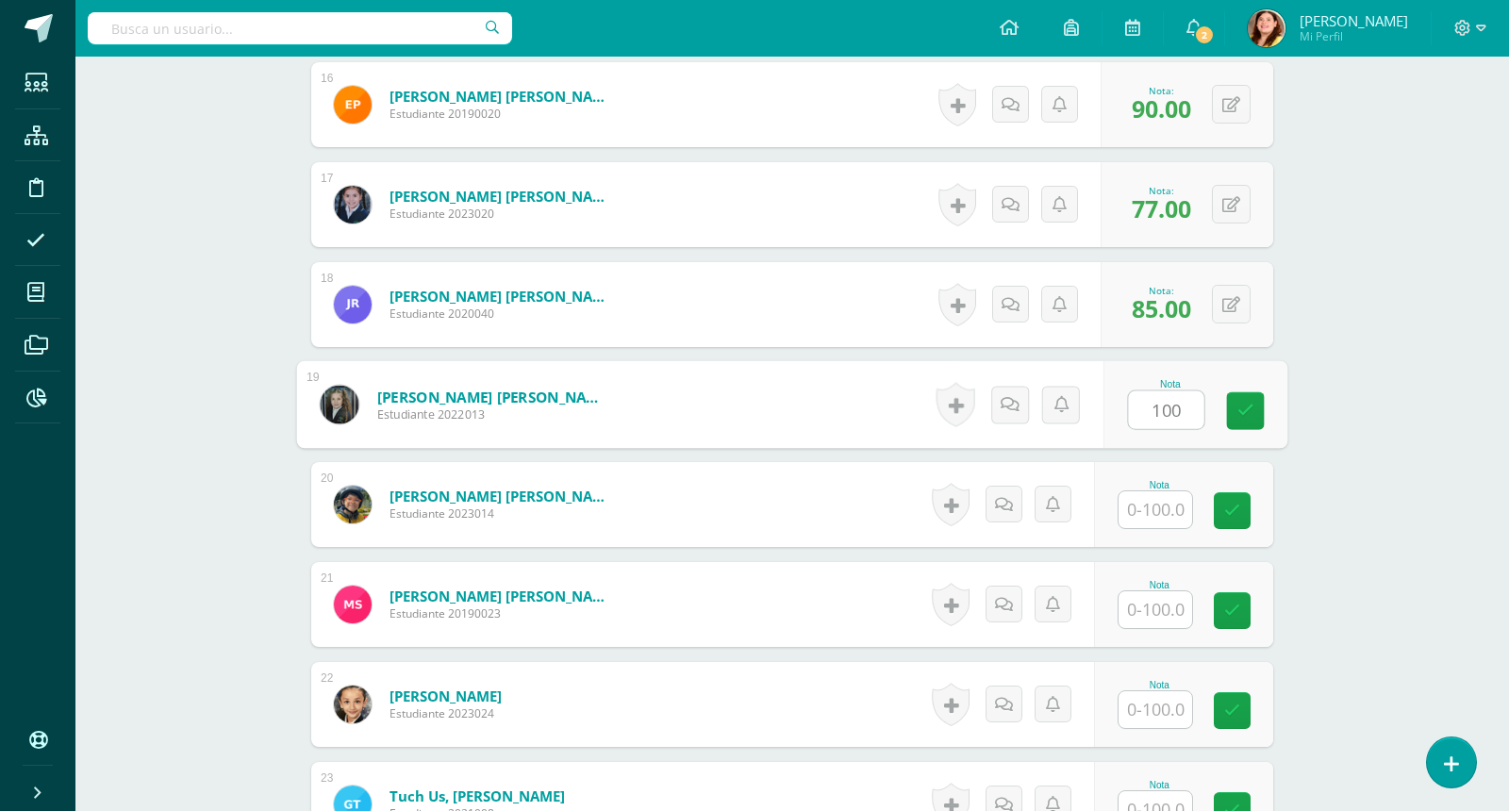
type input "100"
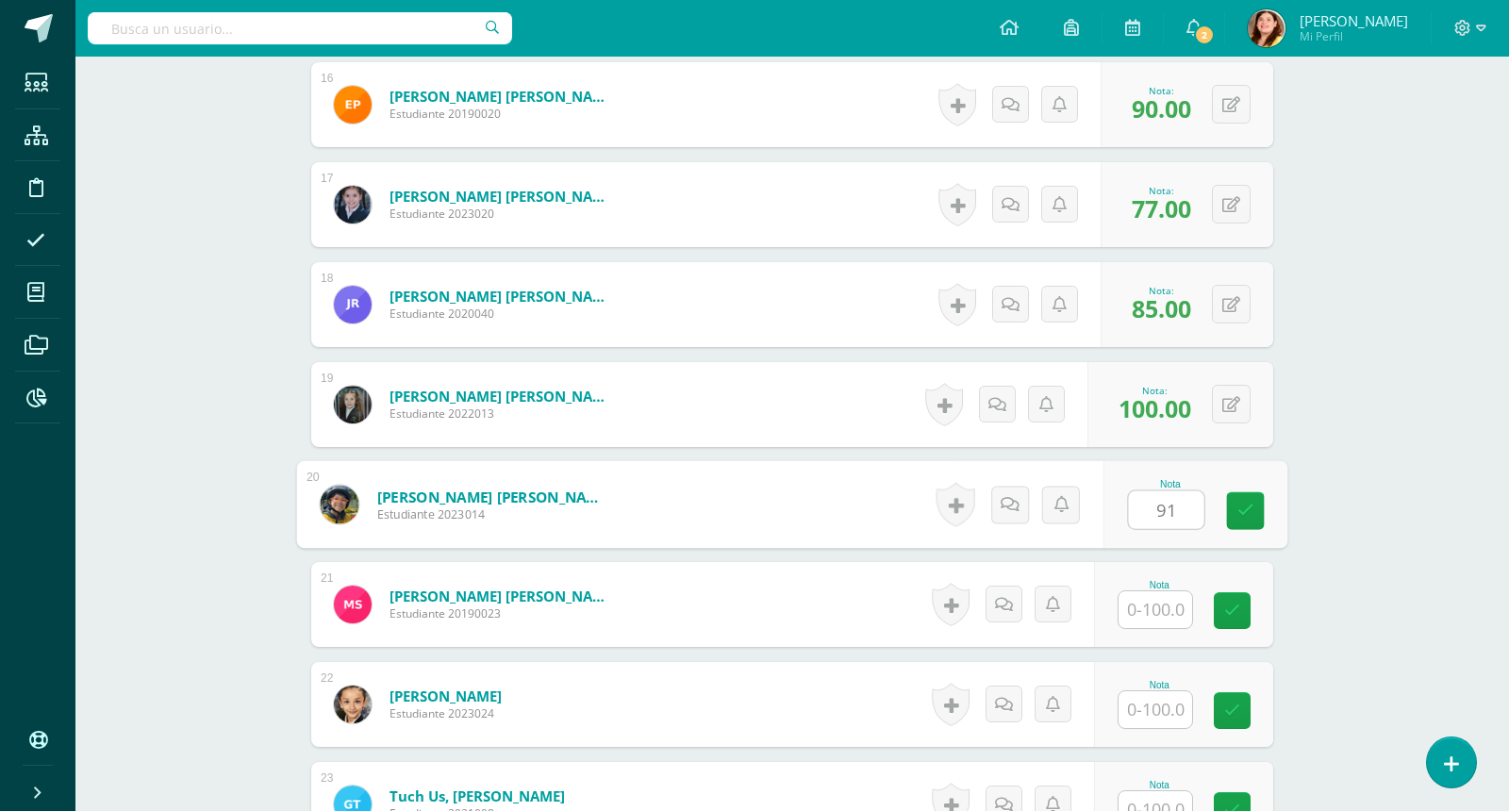
type input "91"
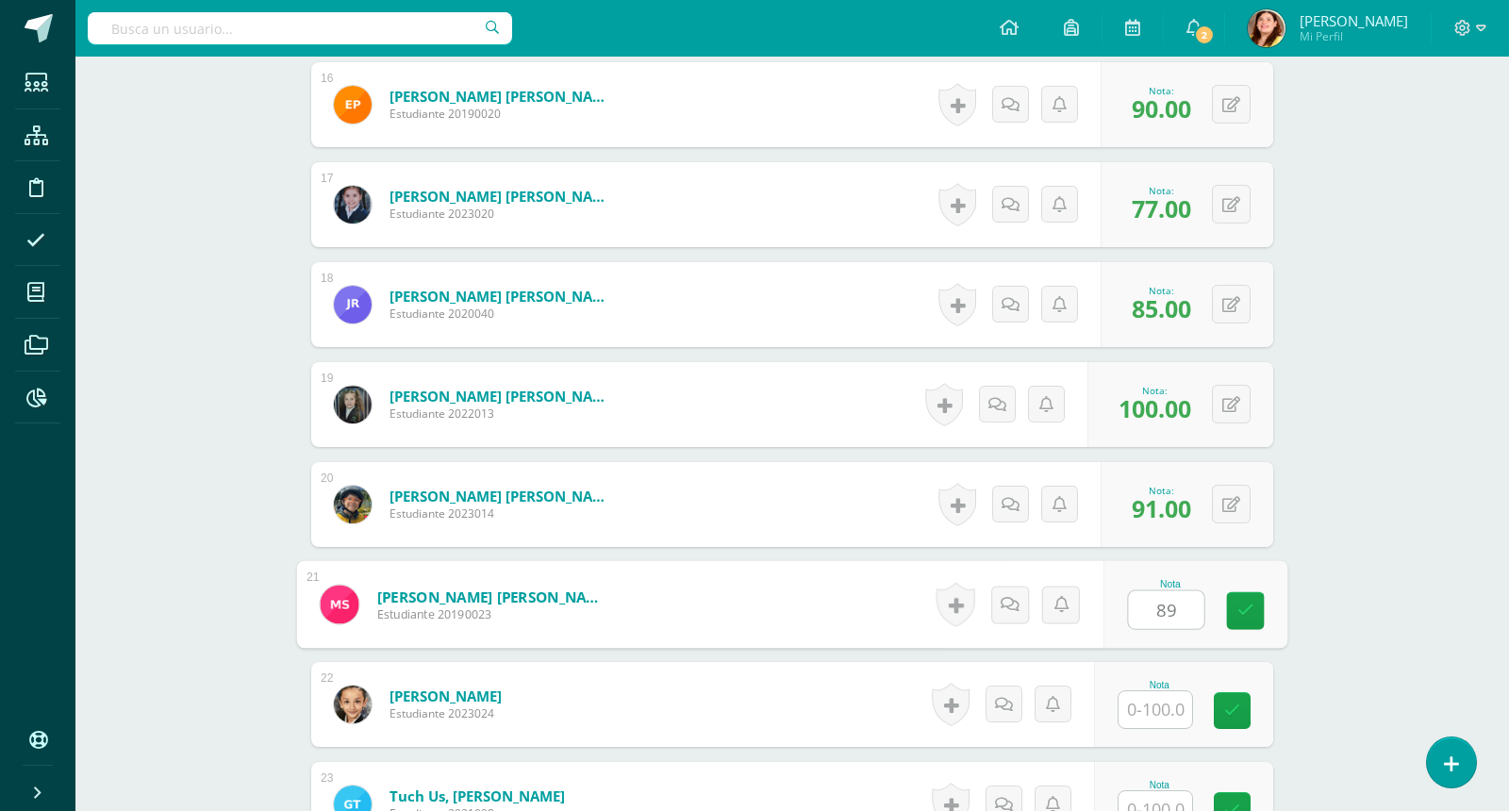
type input "89"
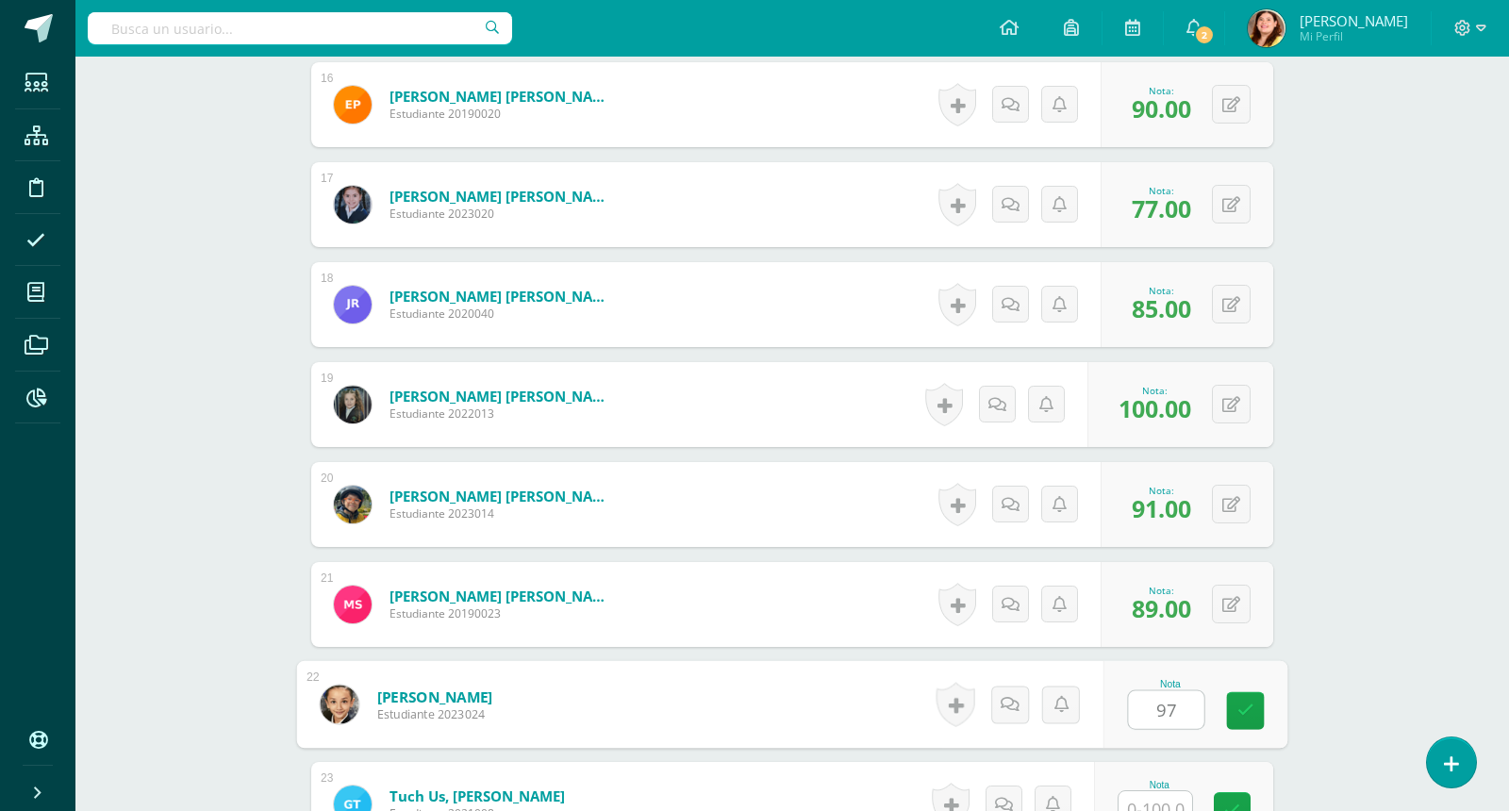
type input "97"
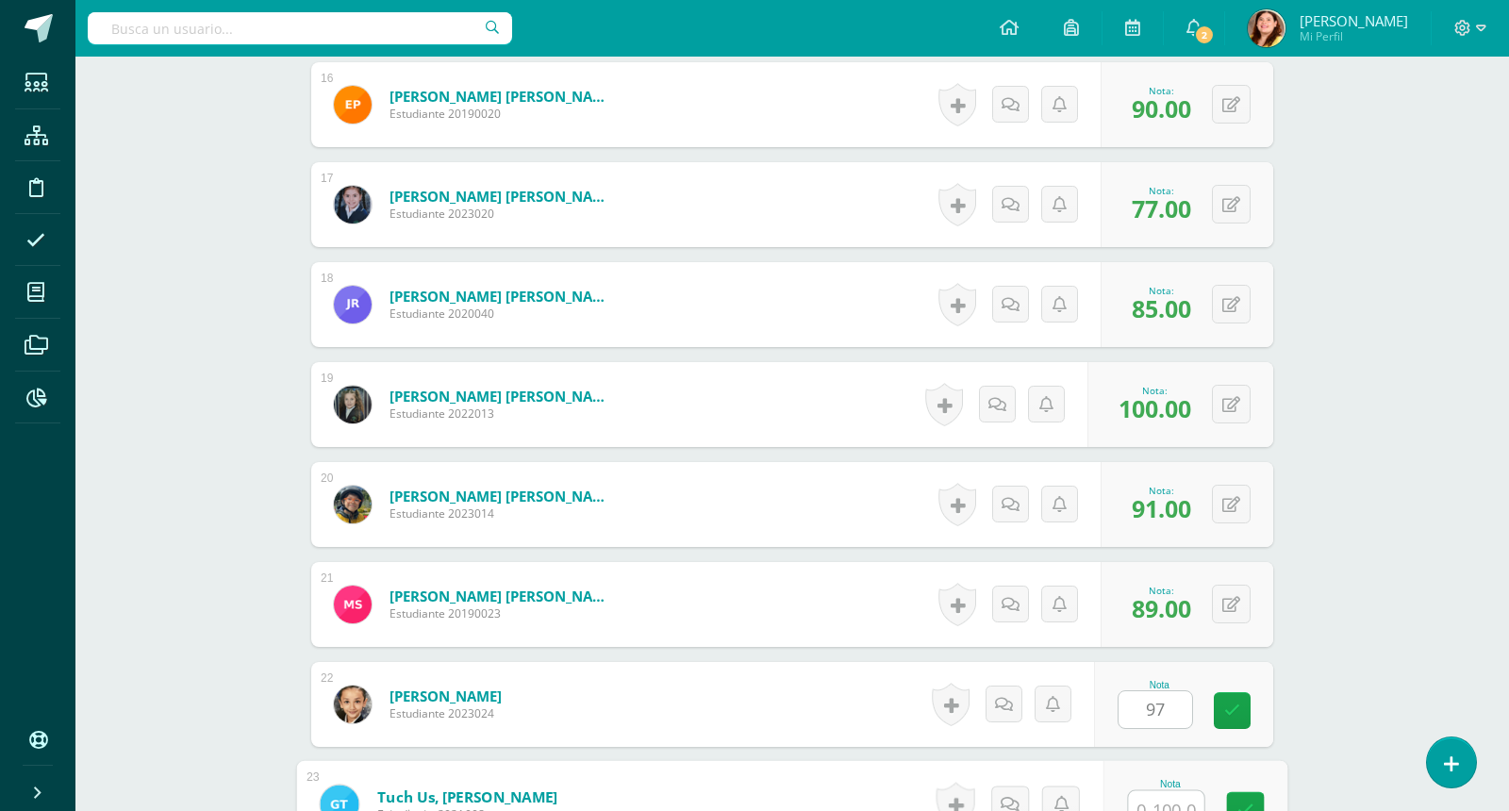
scroll to position [2106, 0]
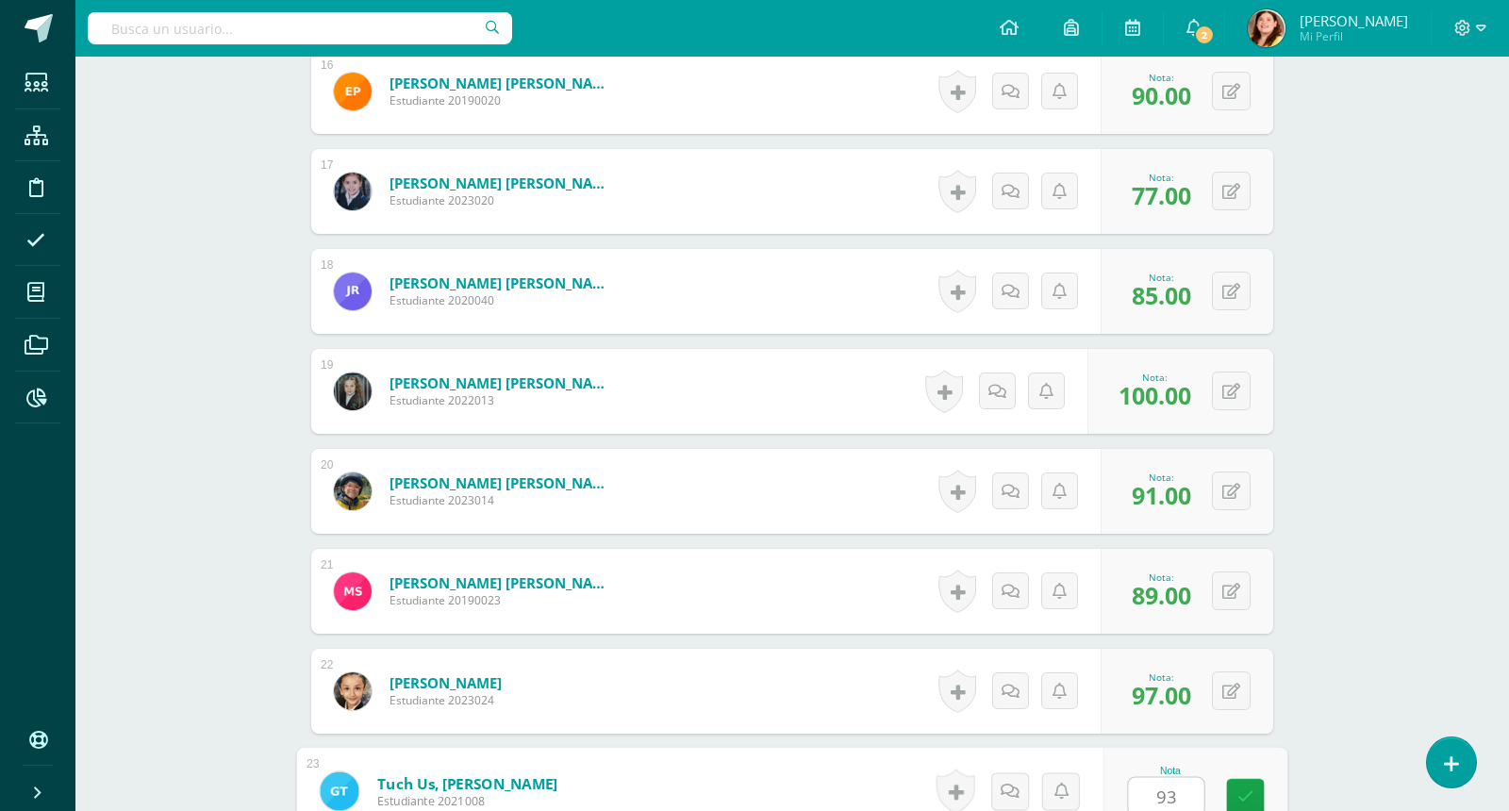
type input "93"
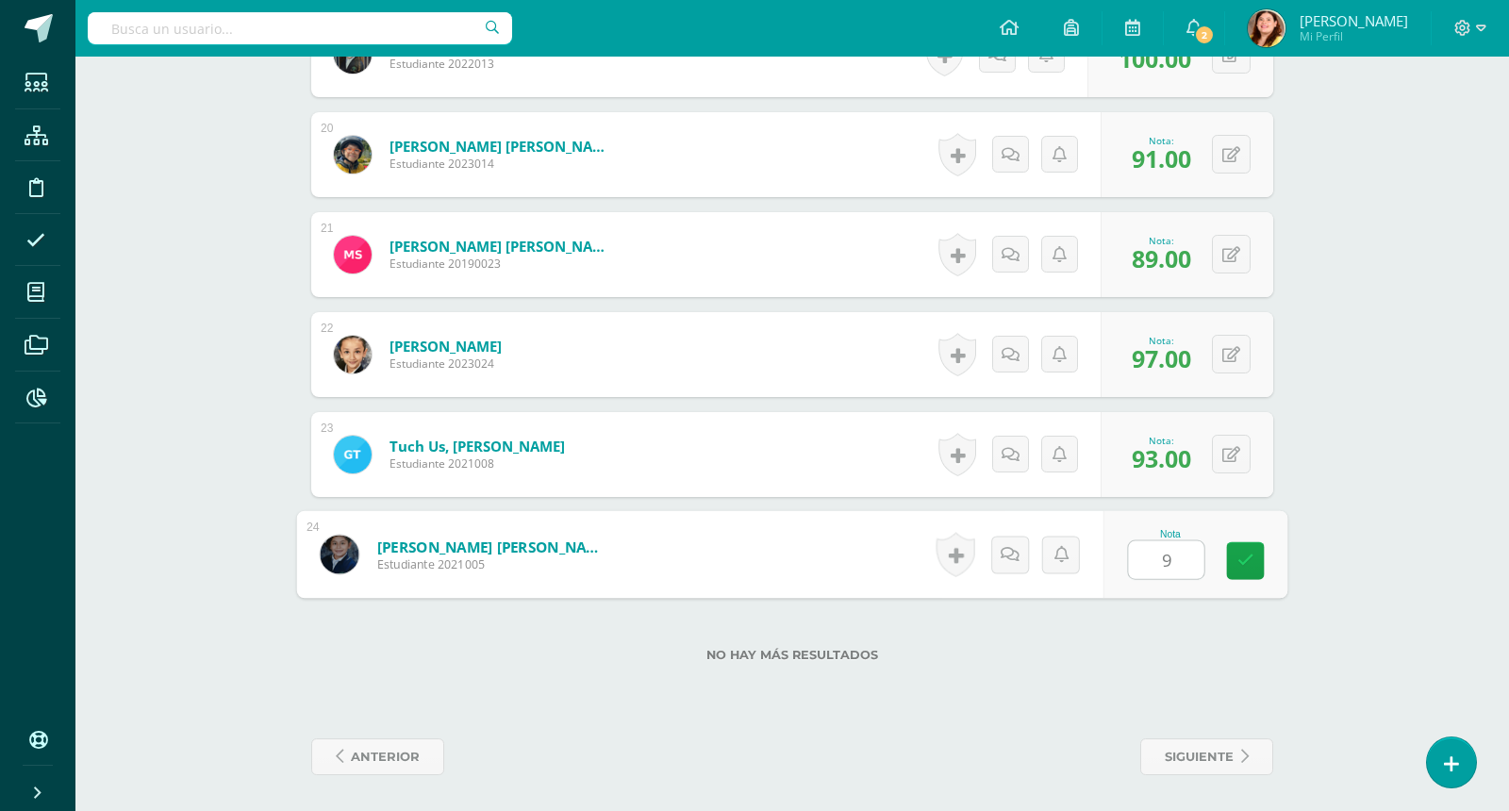
type input "94"
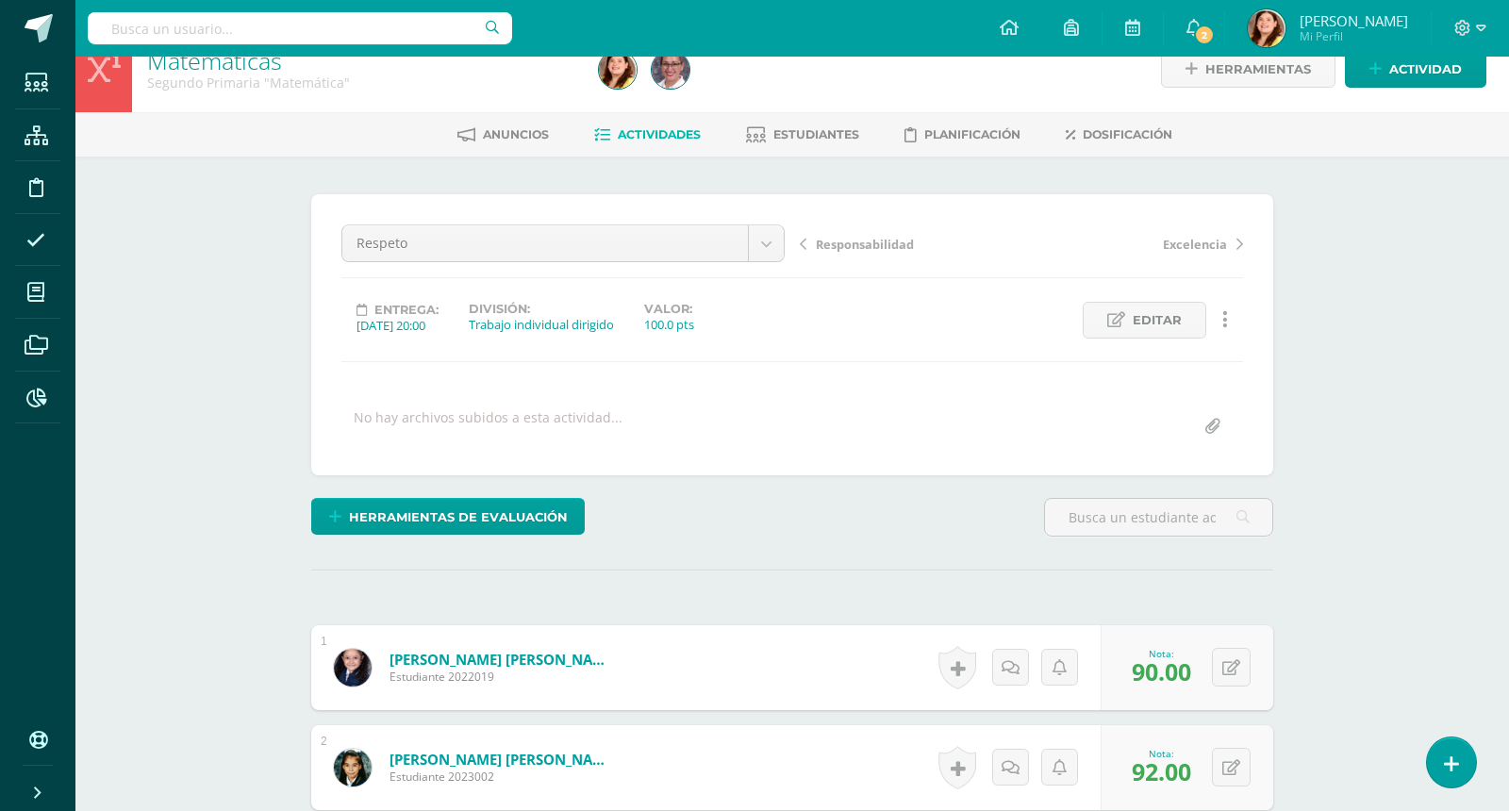
scroll to position [0, 0]
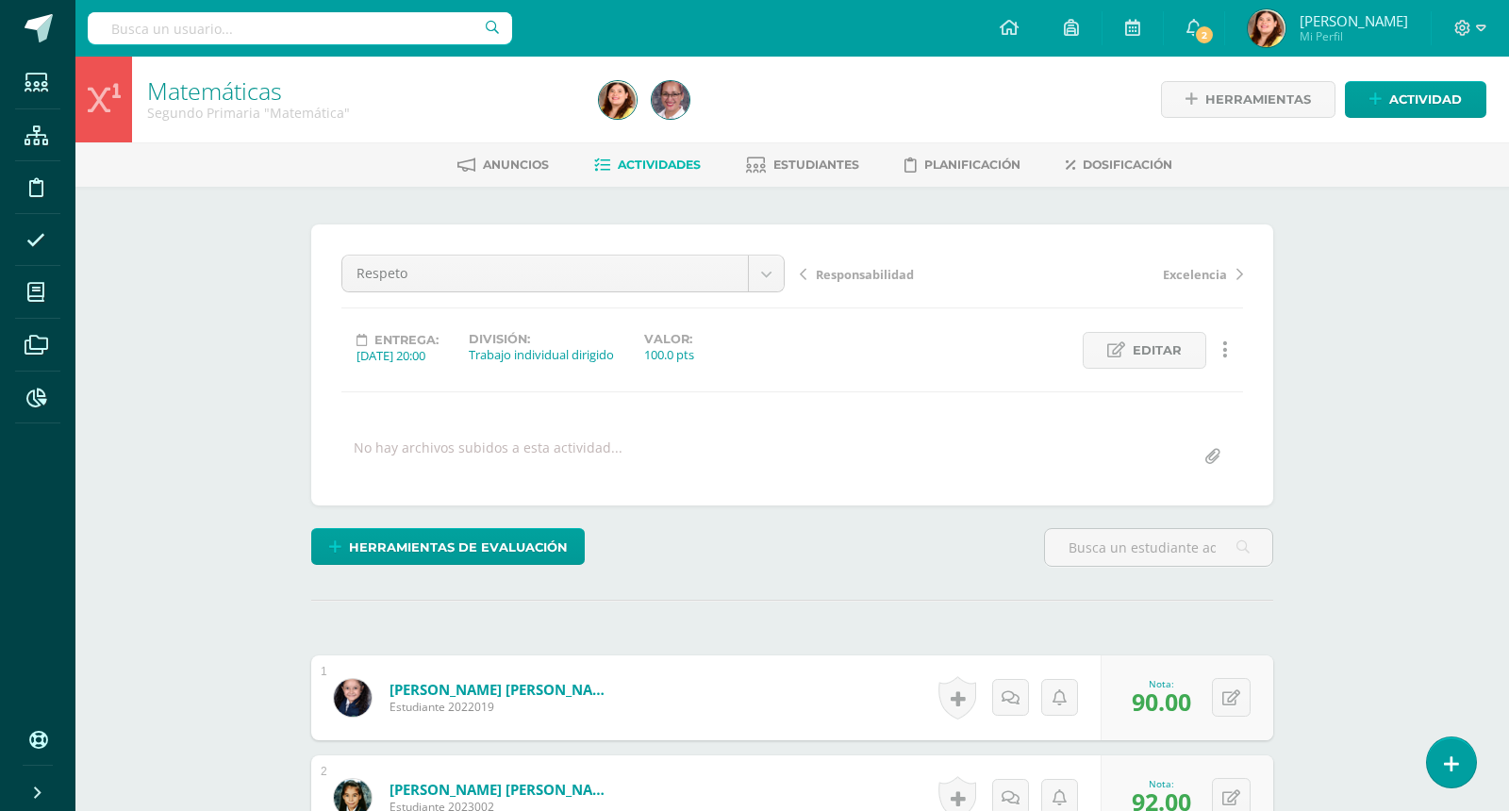
click at [643, 159] on span "Actividades" at bounding box center [659, 165] width 83 height 14
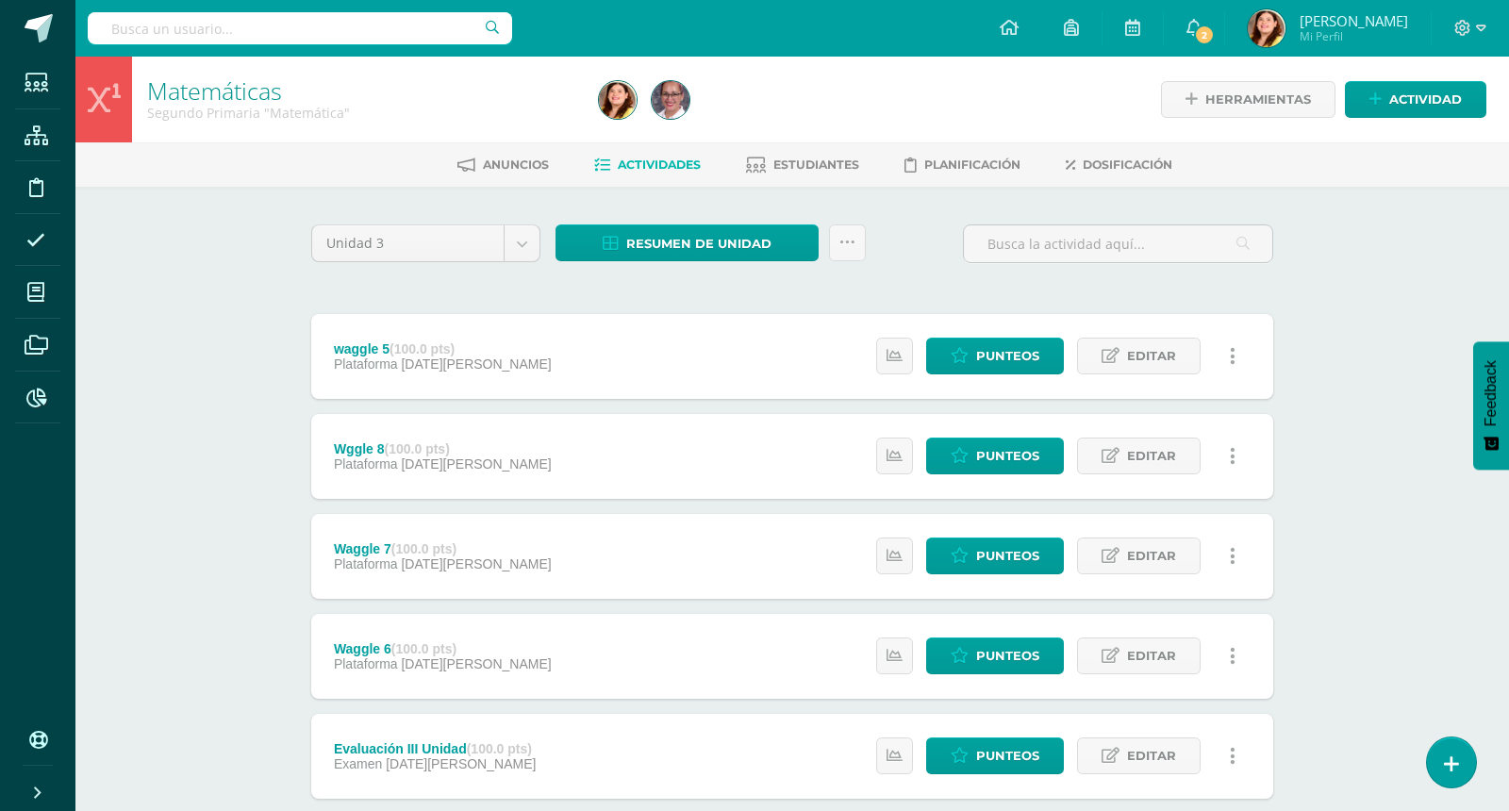
click at [1386, 226] on div "Matemáticas Segundo Primaria "Matemática" Herramientas Detalle de asistencias A…" at bounding box center [792, 737] width 1434 height 1361
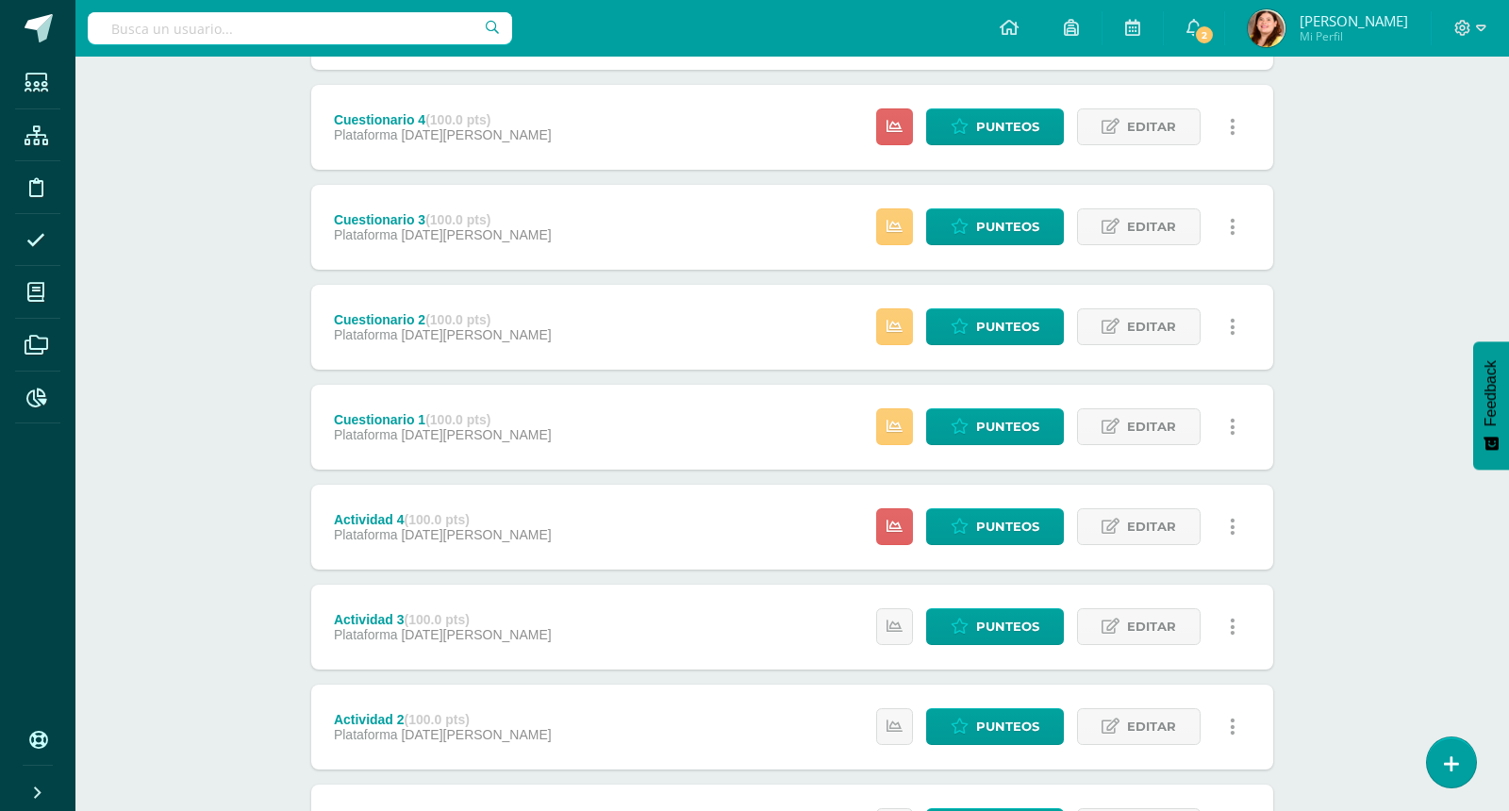
scroll to position [2282, 0]
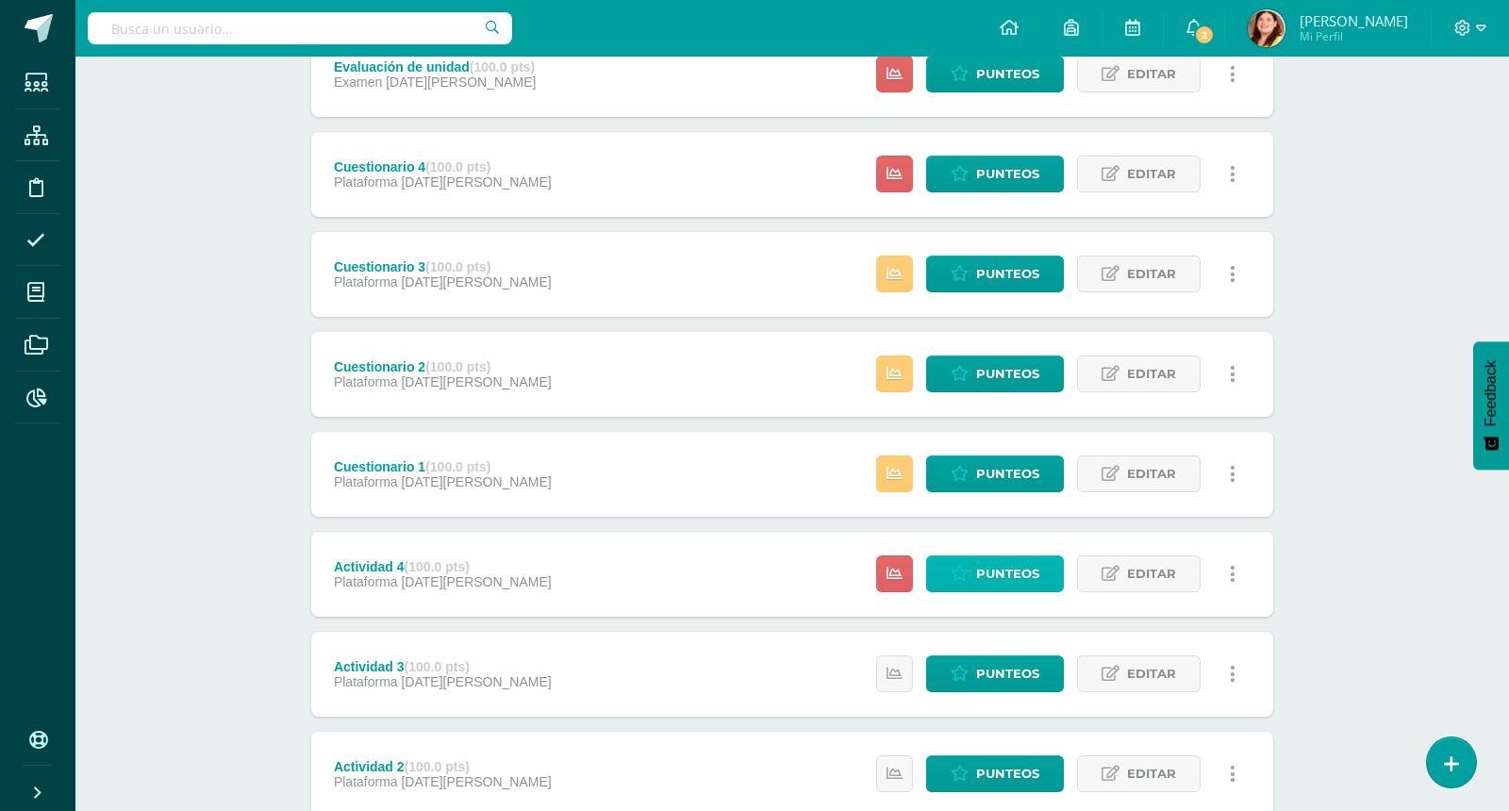
click at [997, 581] on span "Punteos" at bounding box center [1007, 574] width 63 height 35
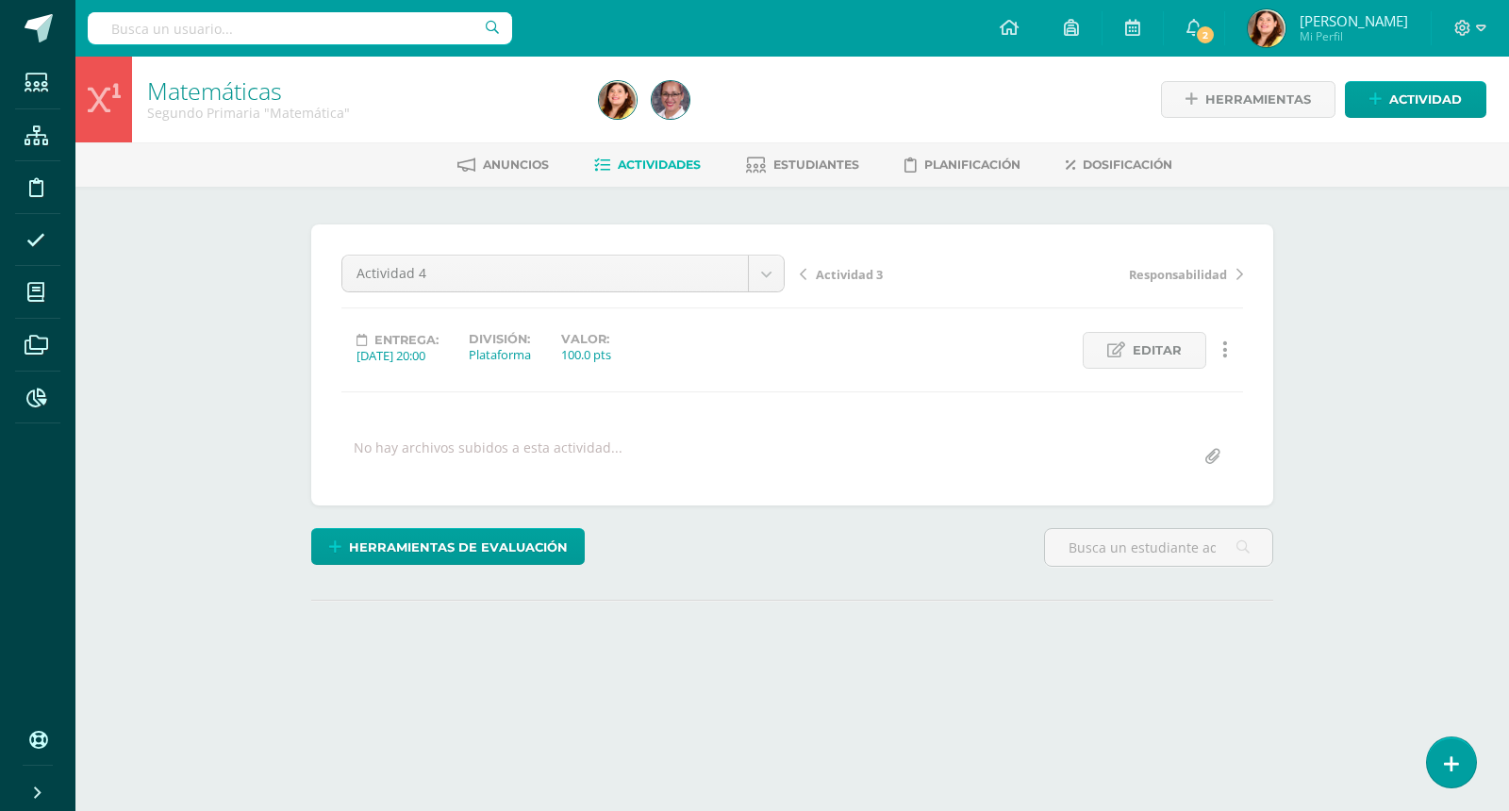
click at [1377, 355] on div "Matemáticas Segundo Primaria "Matemática" Herramientas Detalle de asistencias A…" at bounding box center [792, 402] width 1434 height 690
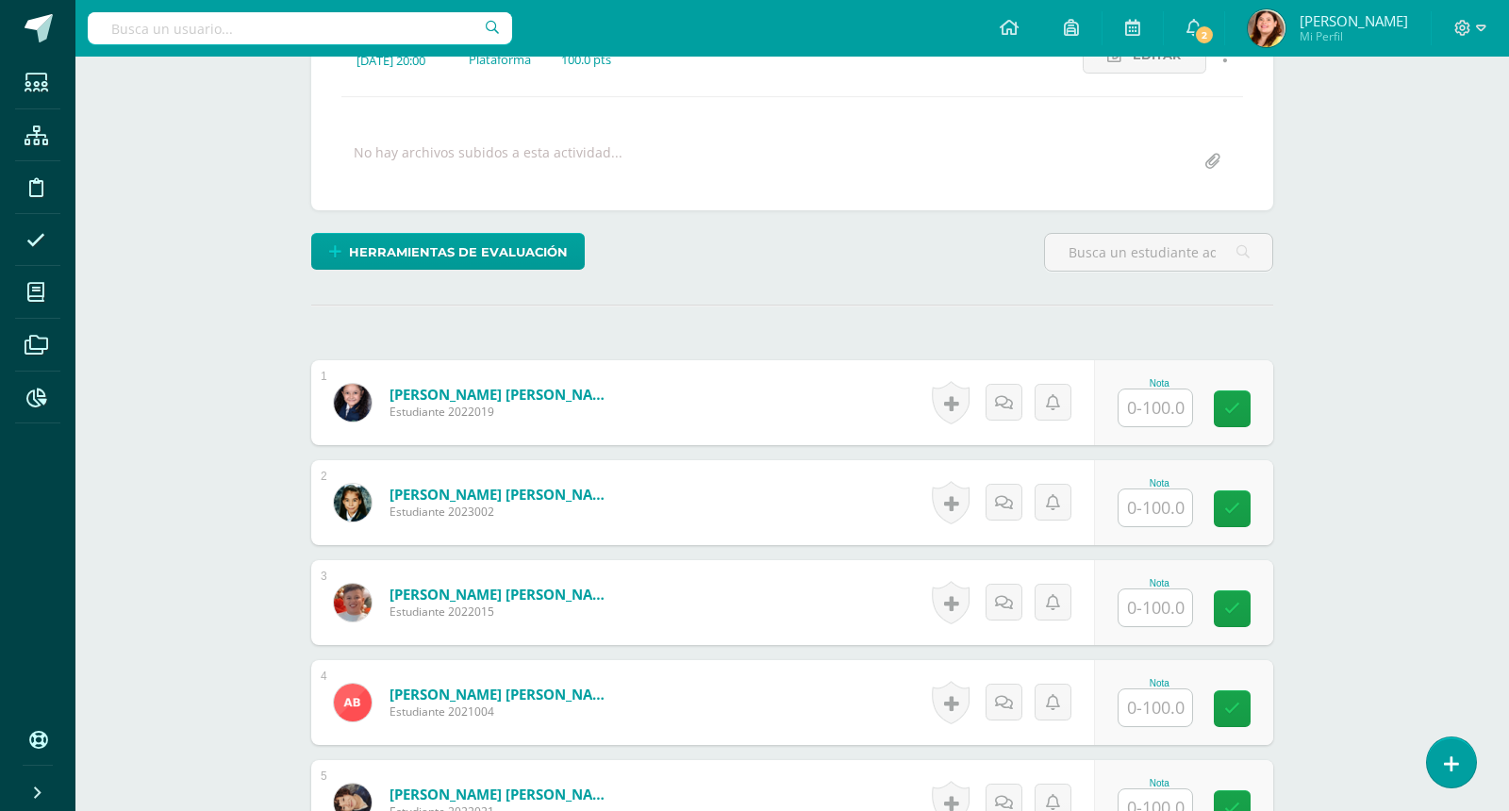
scroll to position [331, 0]
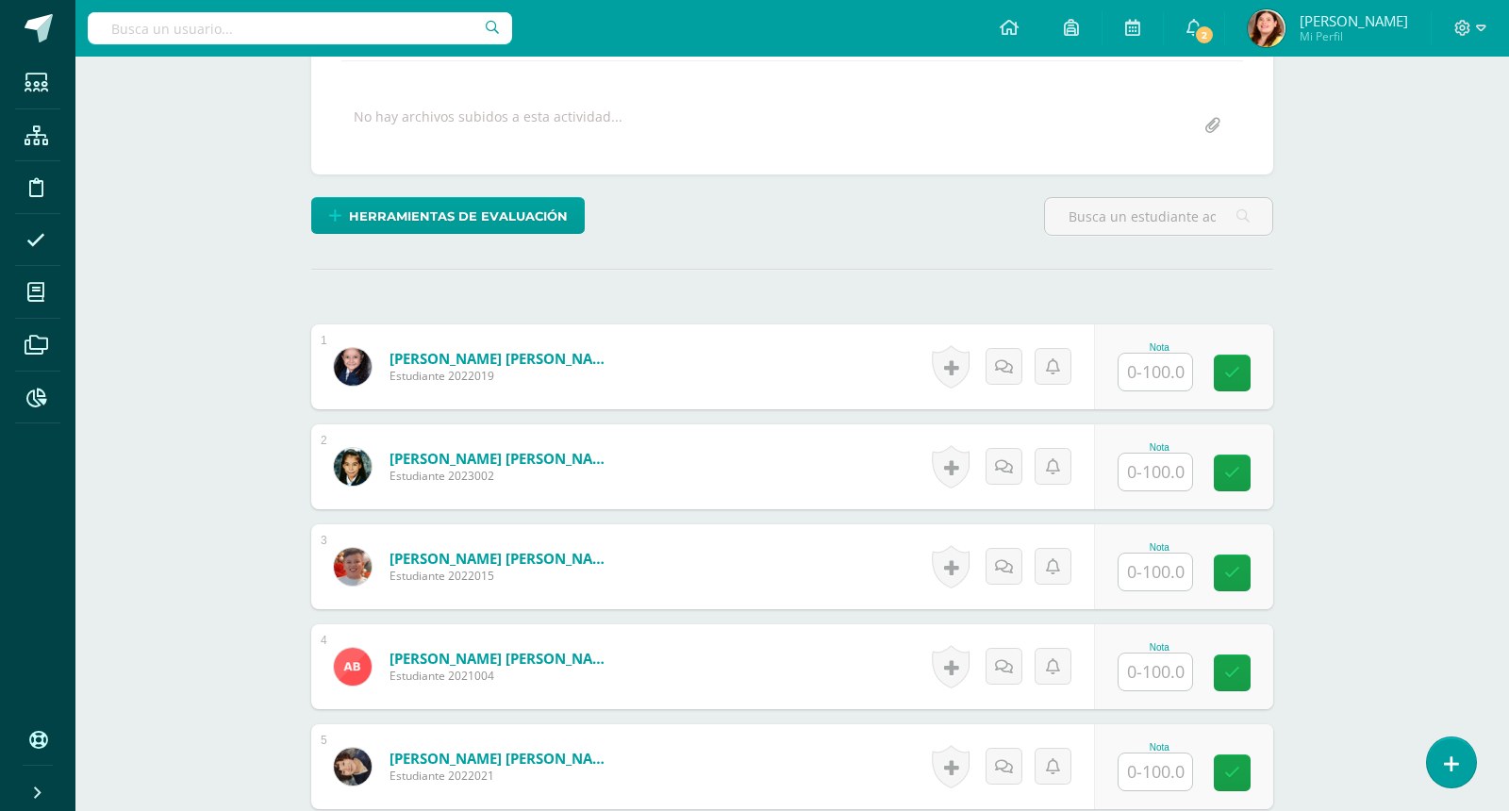
click at [1149, 368] on input "text" at bounding box center [1156, 372] width 74 height 37
type input "84"
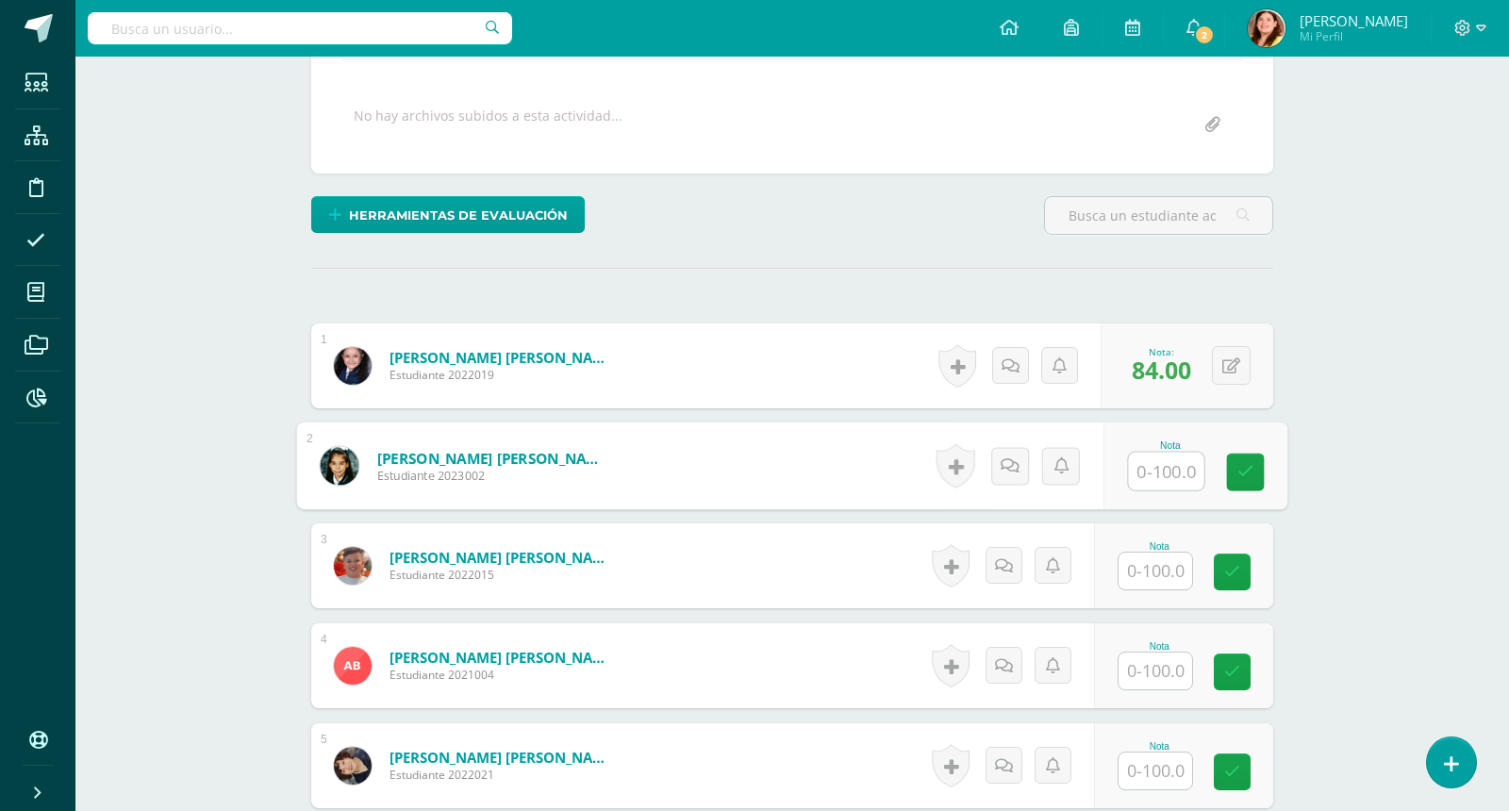
scroll to position [333, 0]
type input "96"
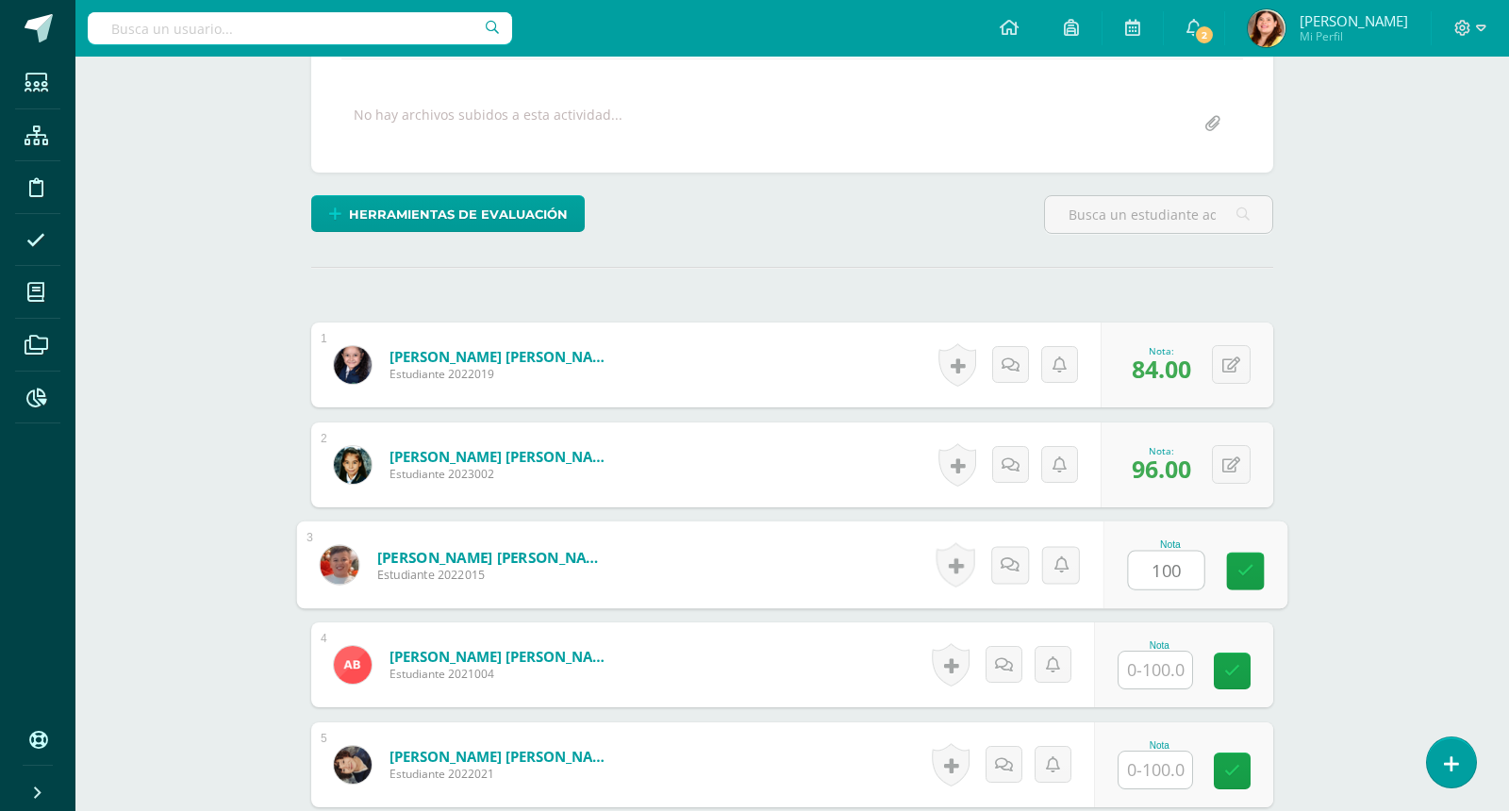
type input "100"
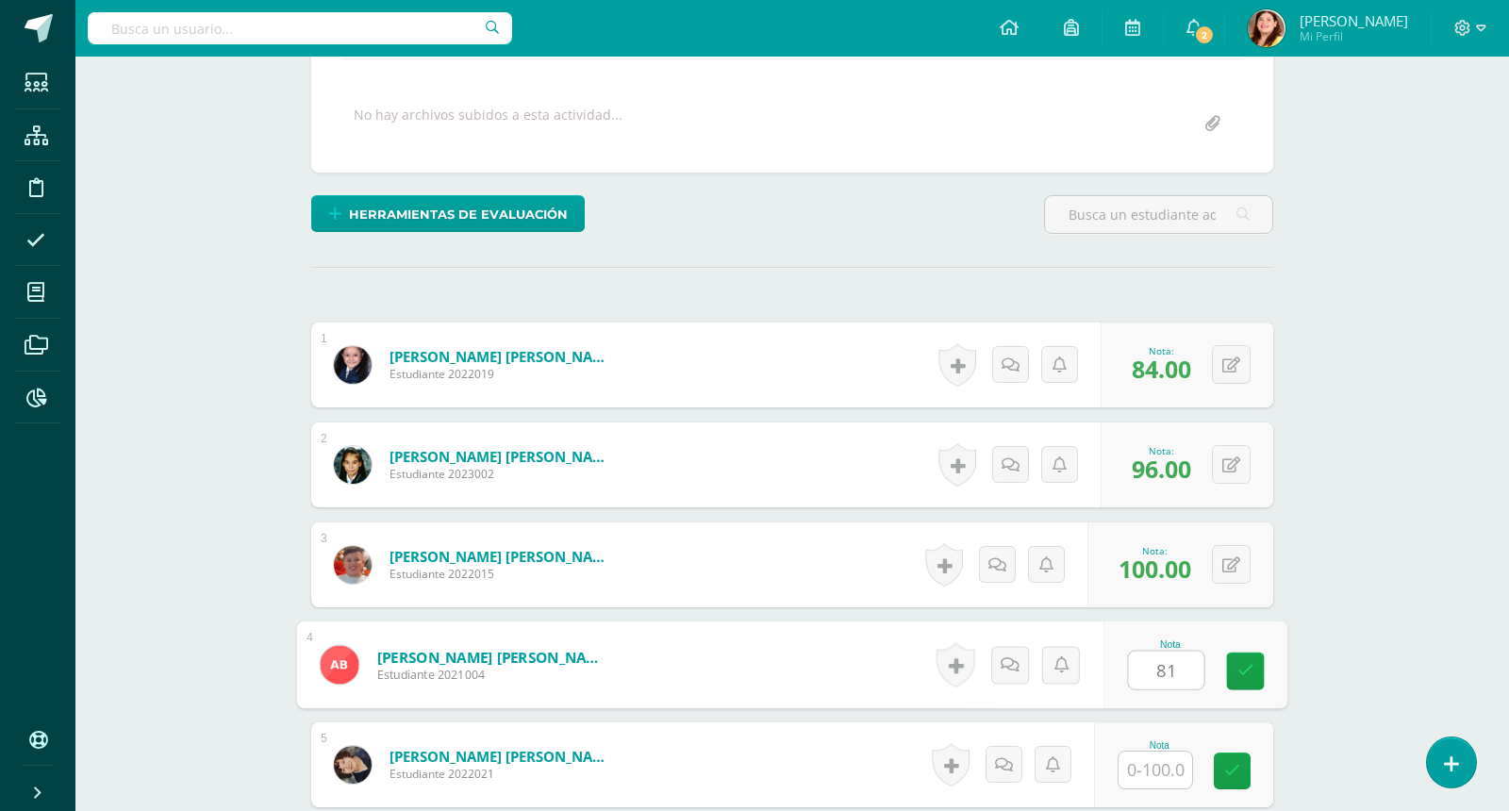
type input "81"
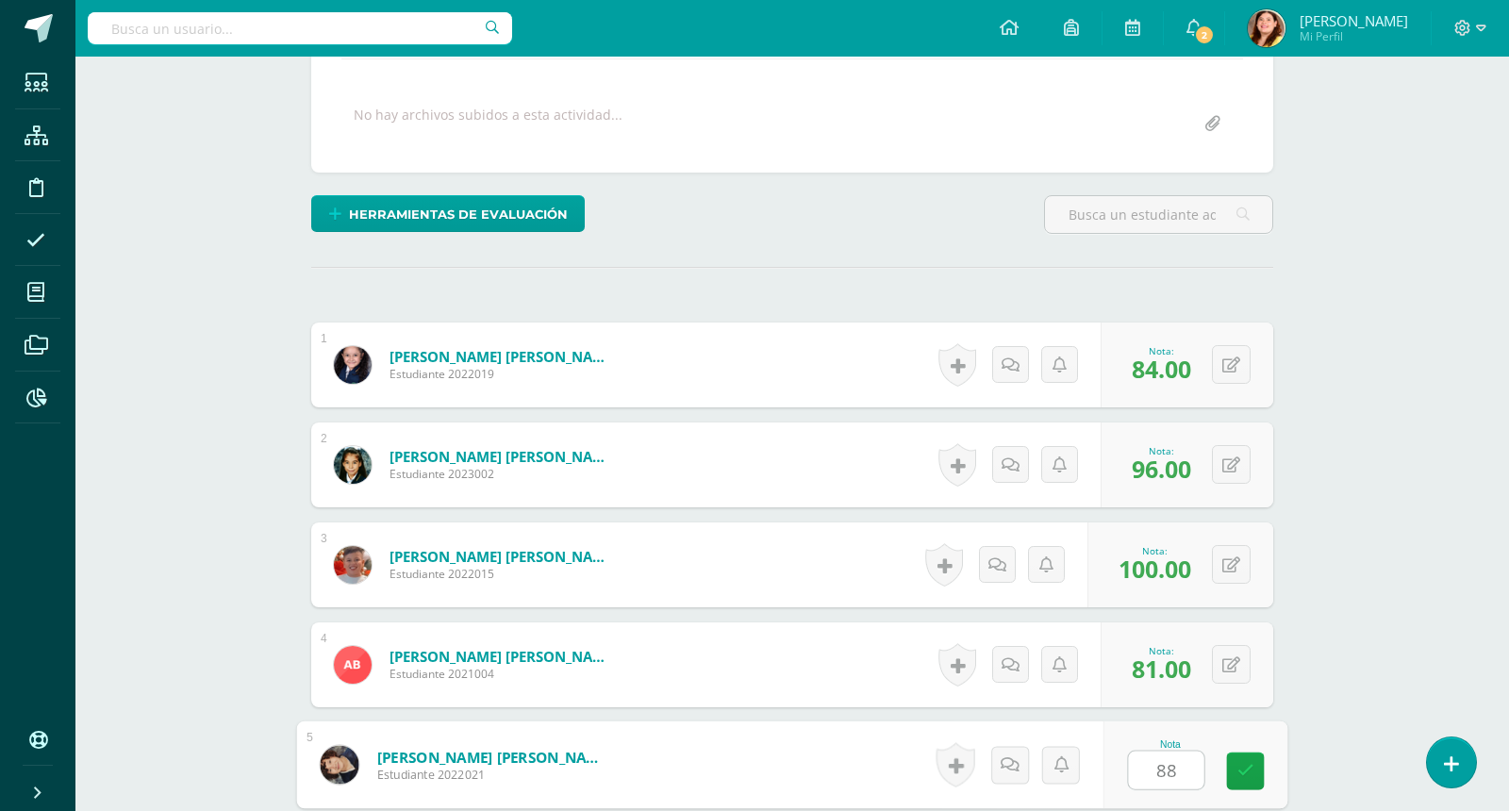
type input "88"
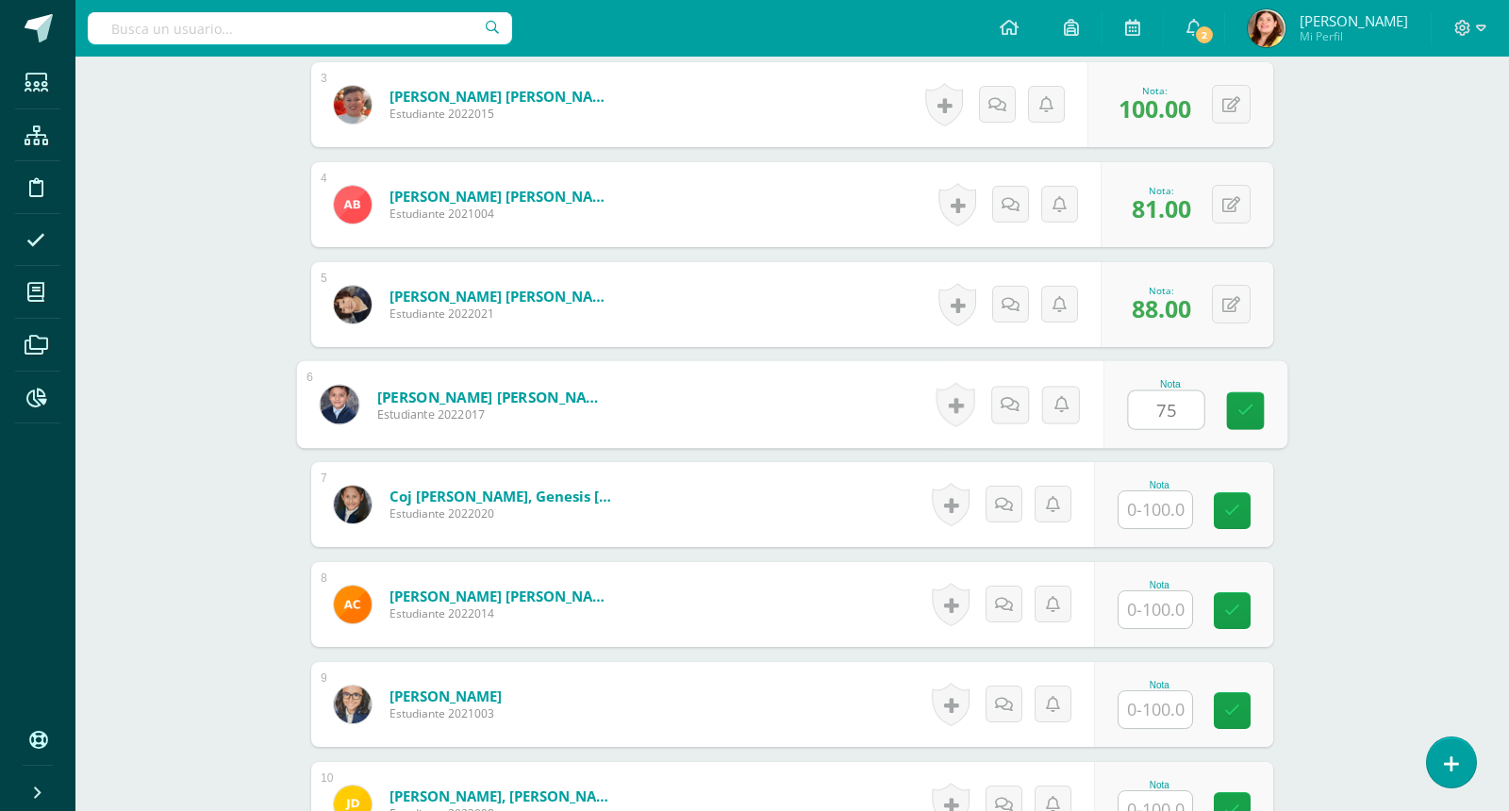
type input "75"
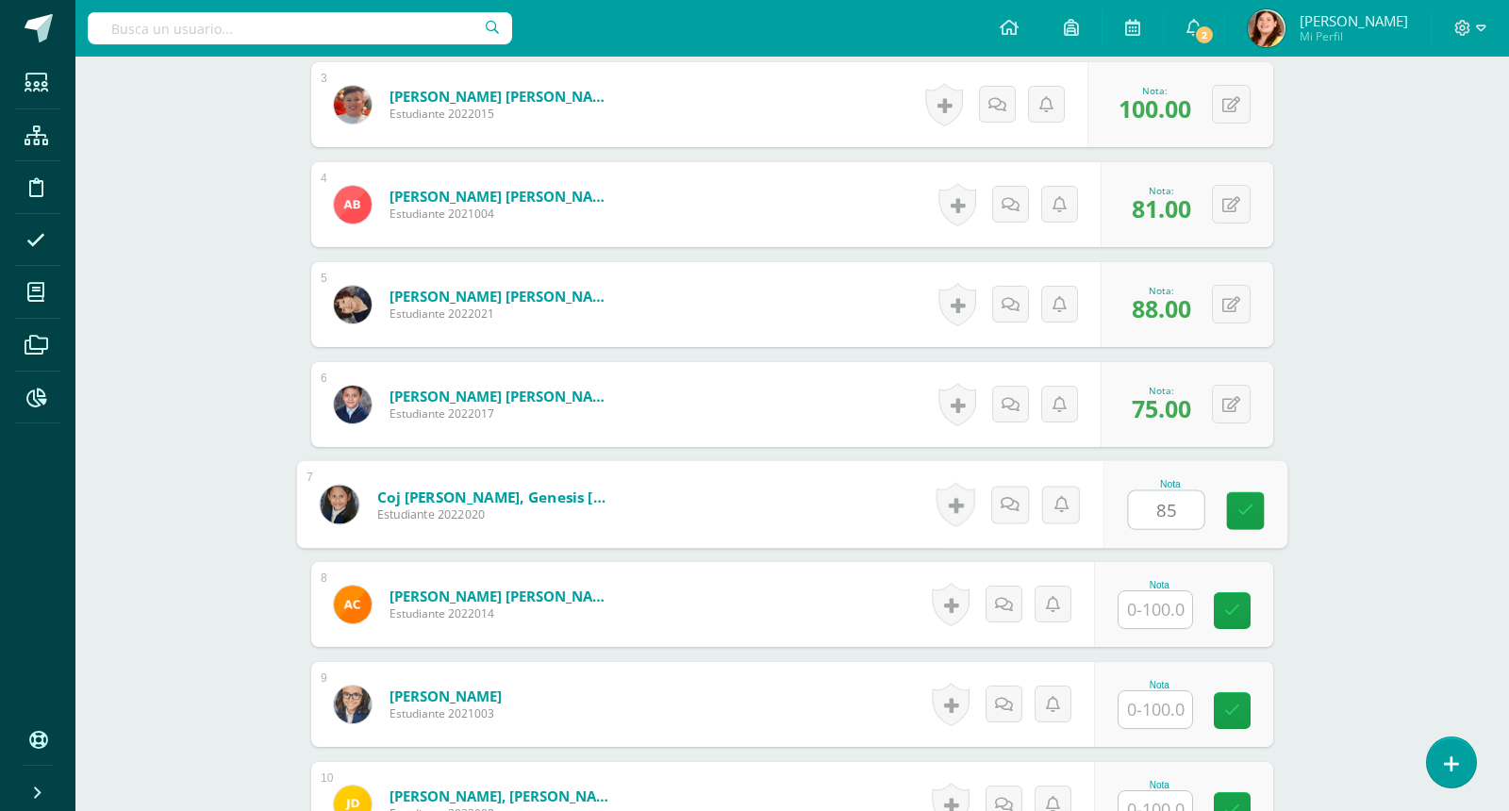
type input "85"
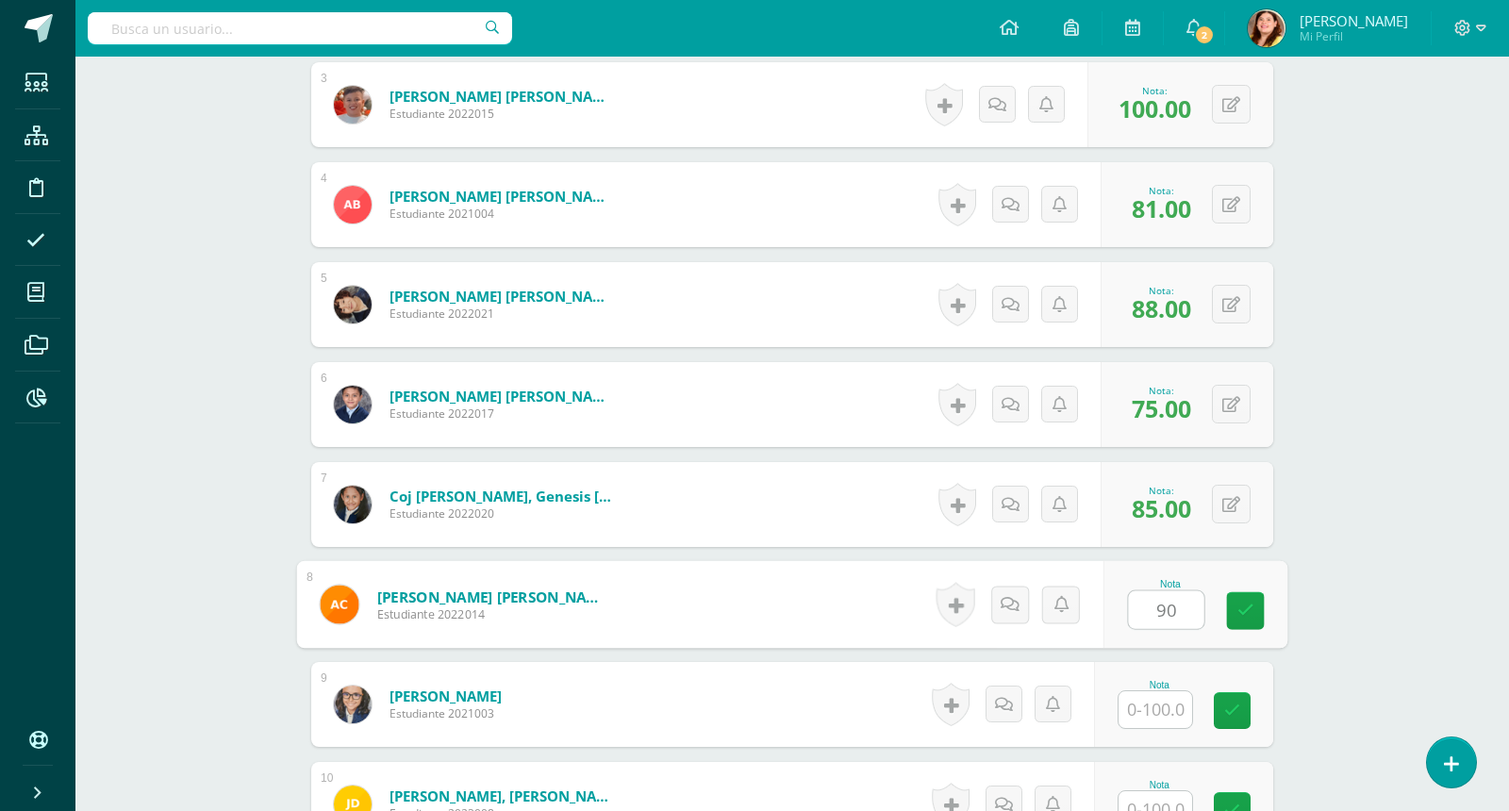
type input "90"
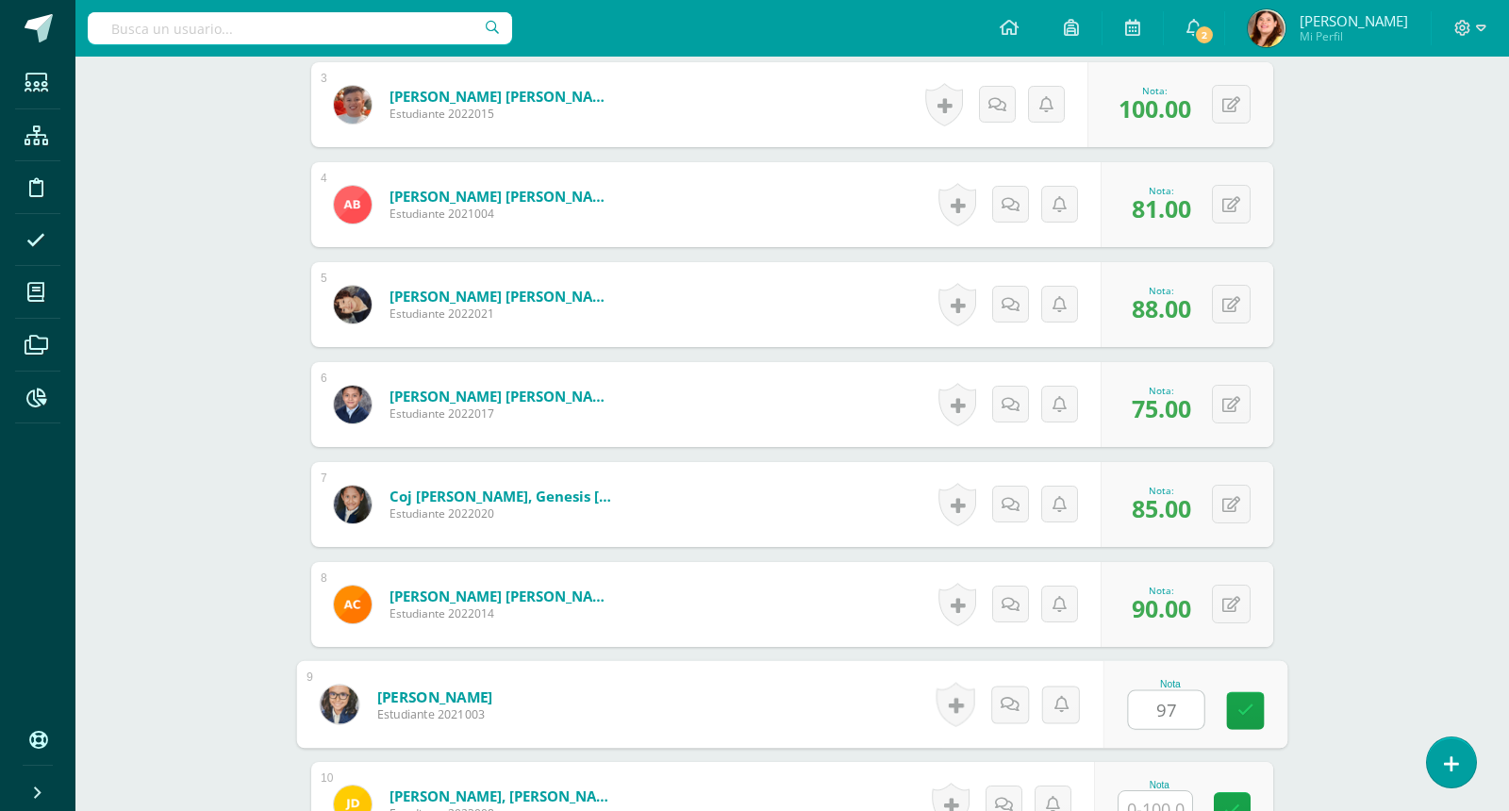
type input "97"
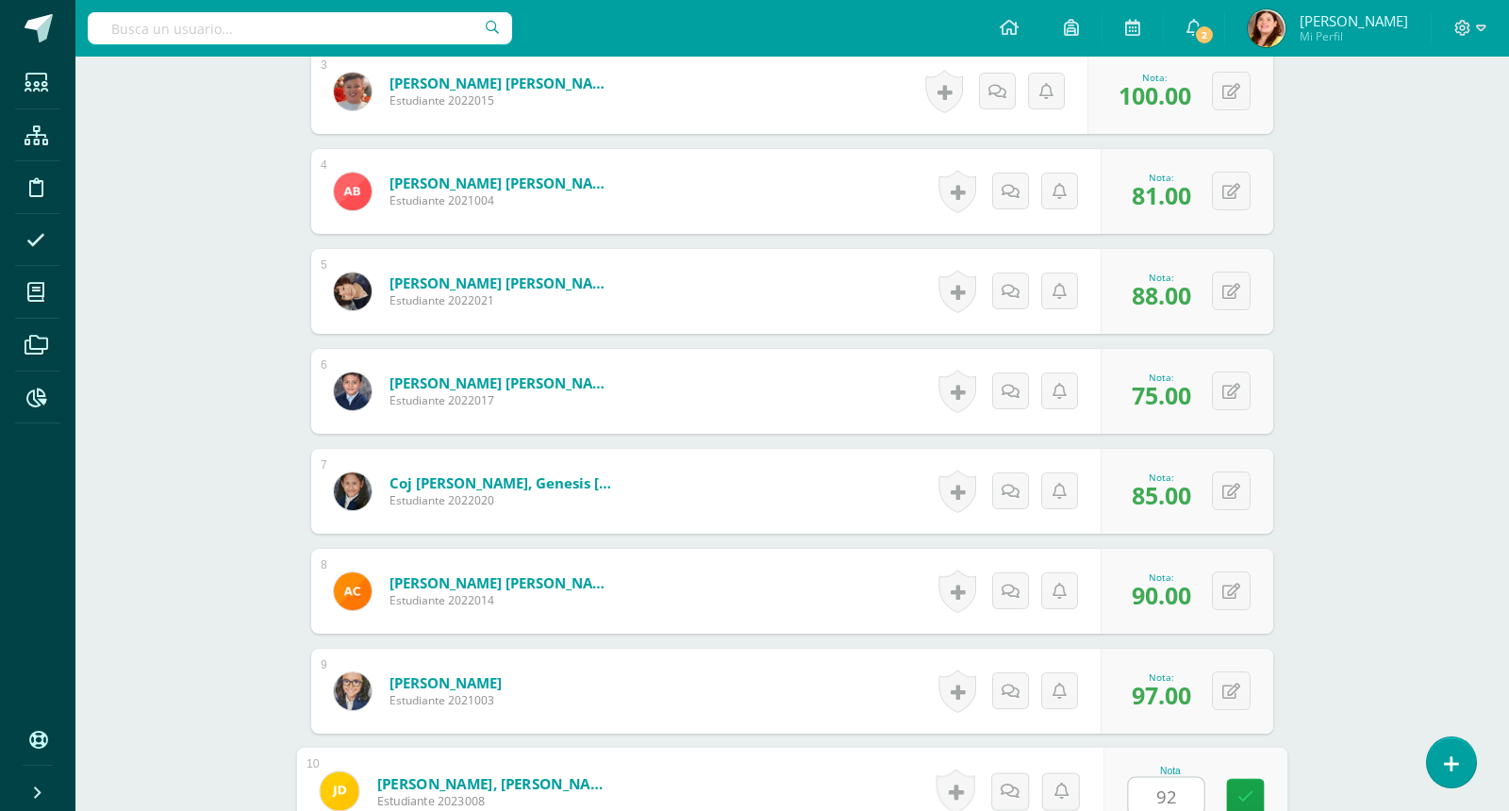
type input "92"
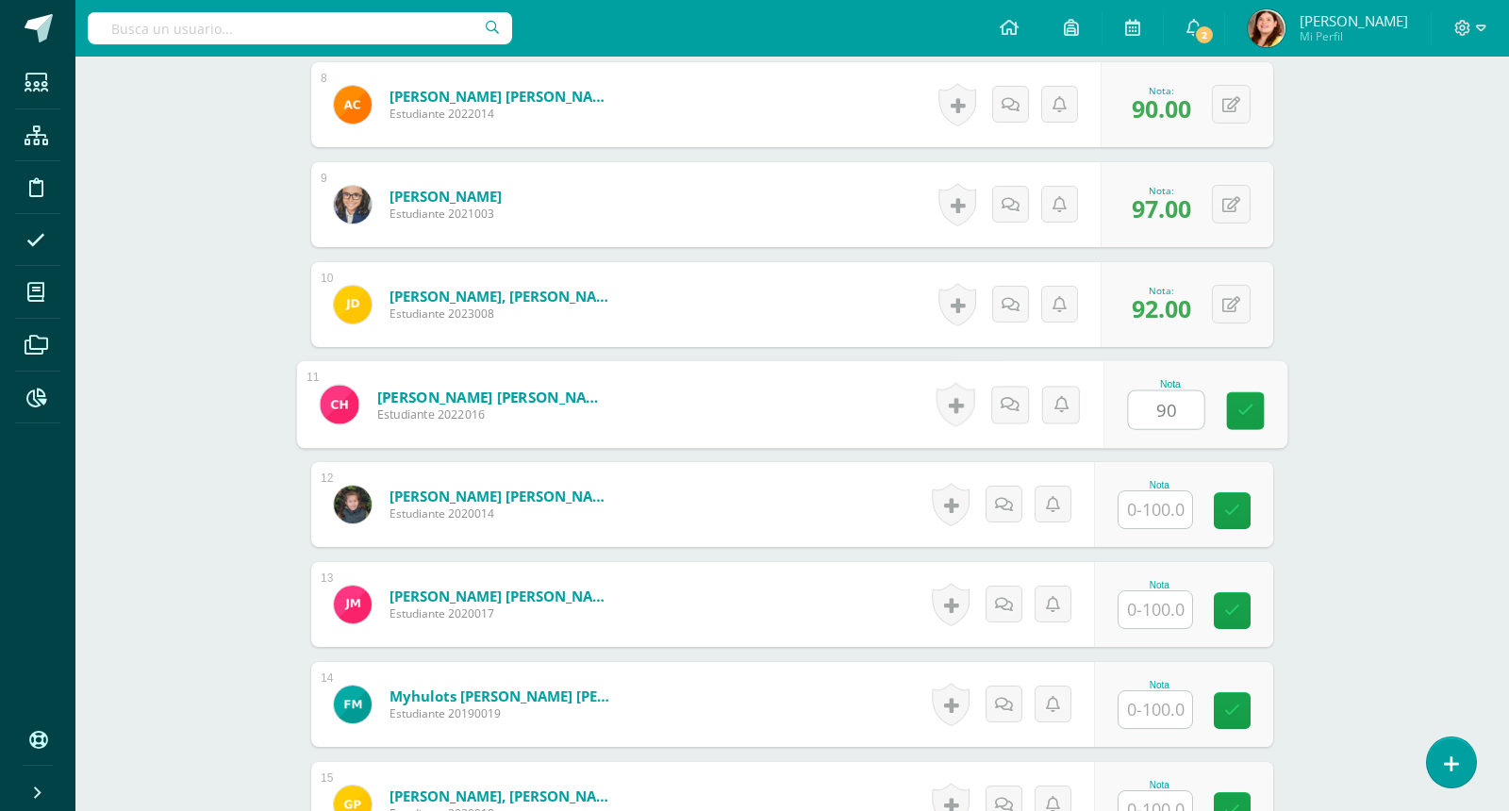
type input "90"
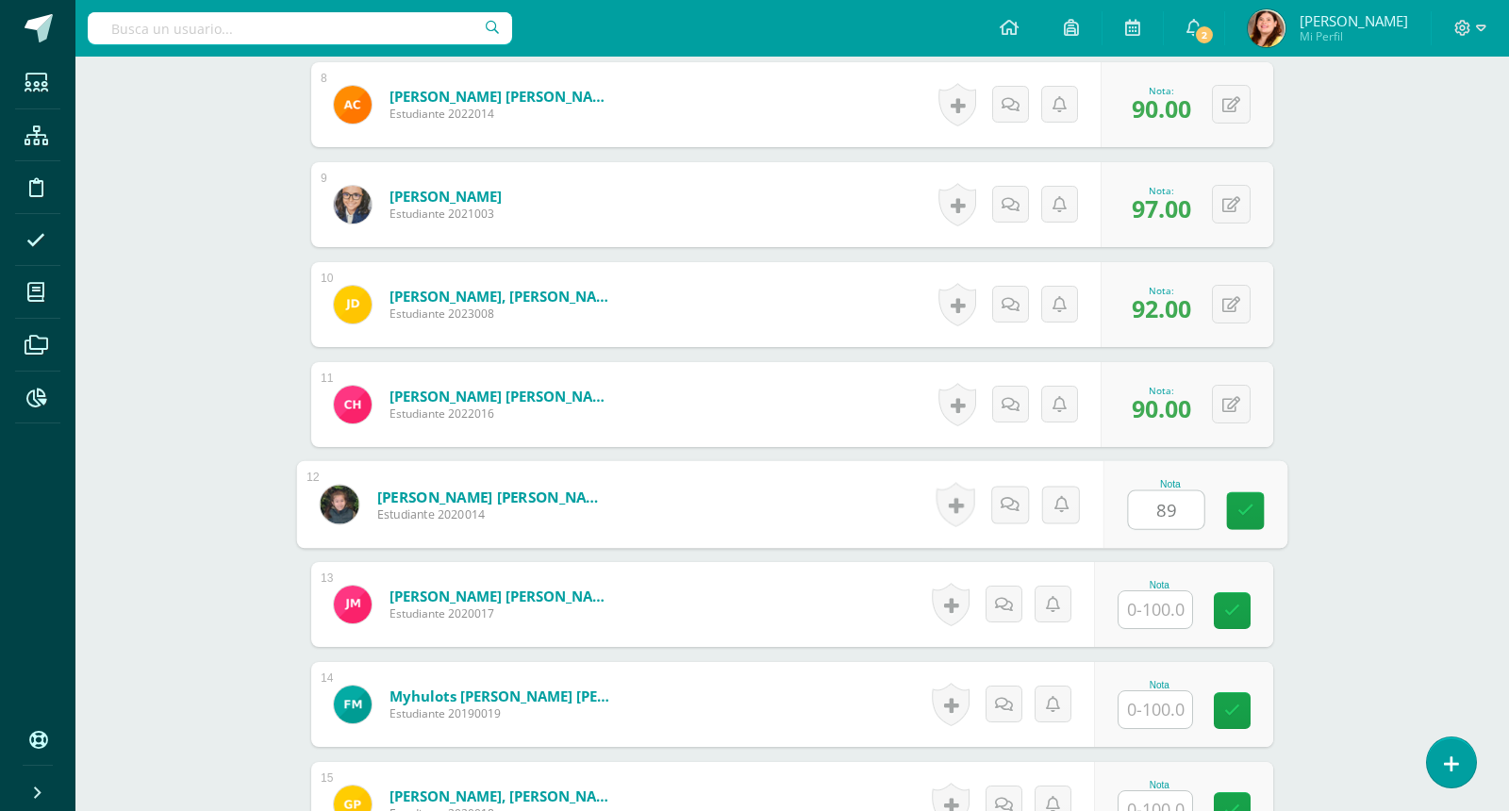
type input "89"
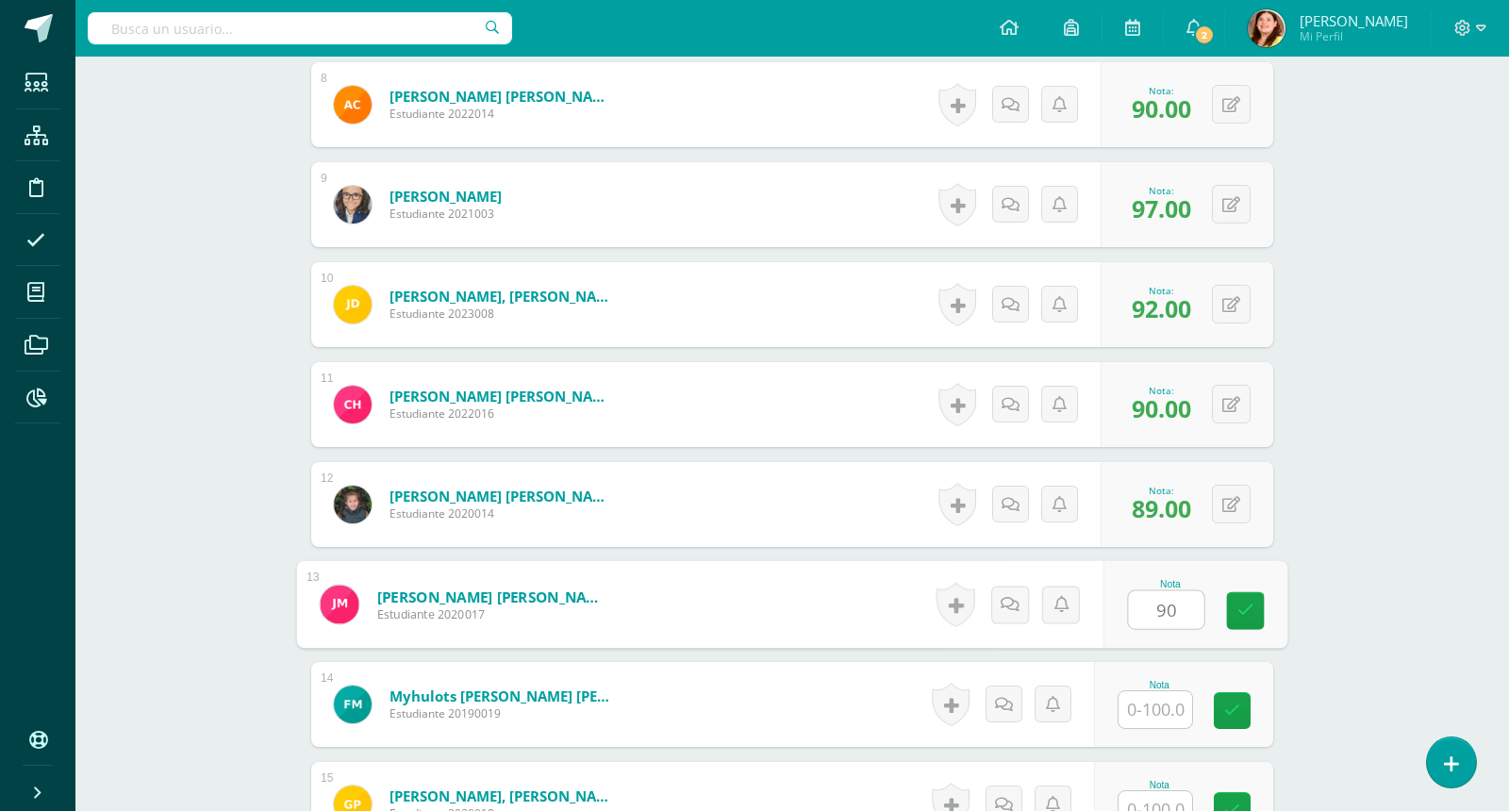
type input "90"
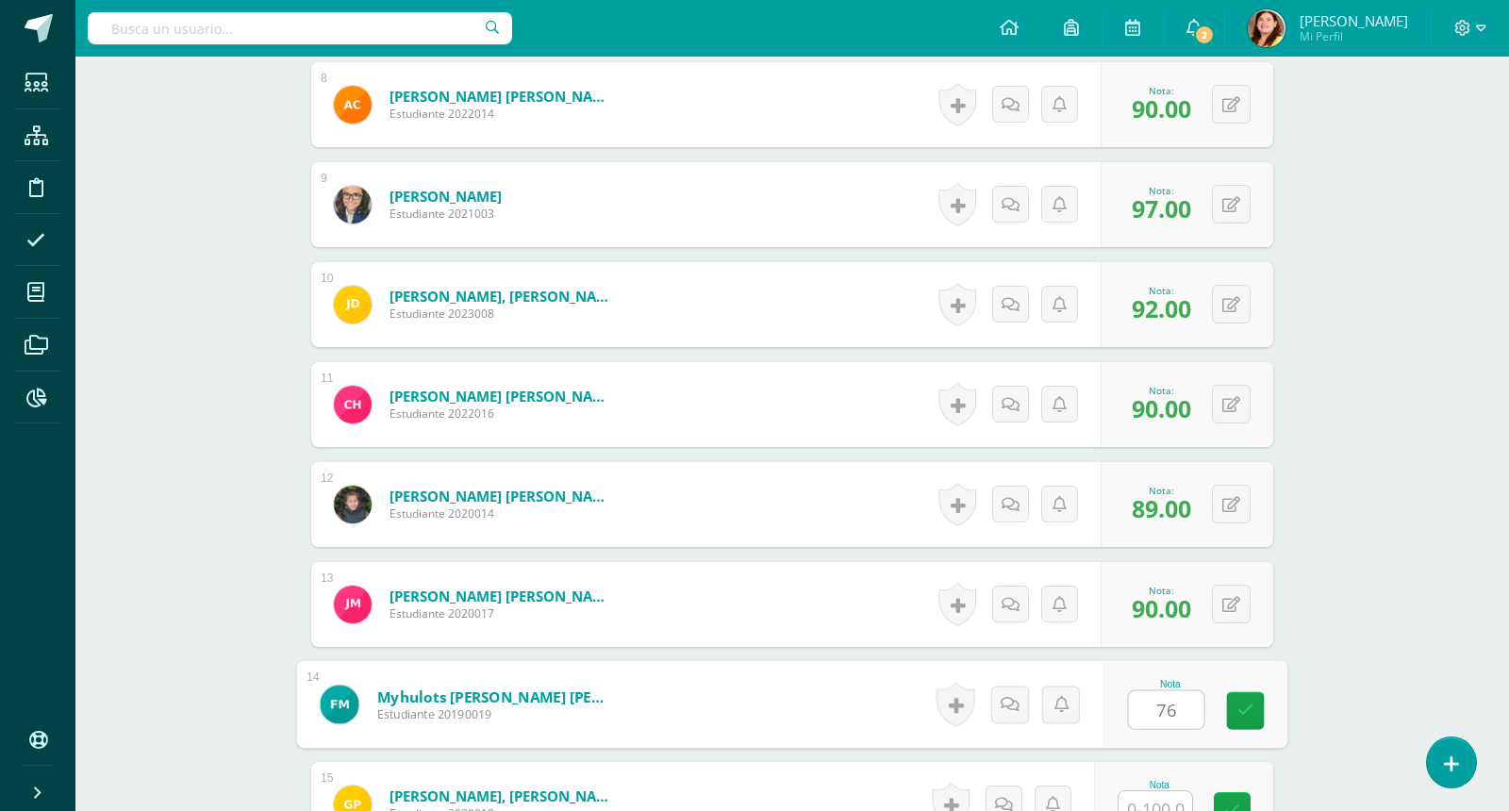
type input "76"
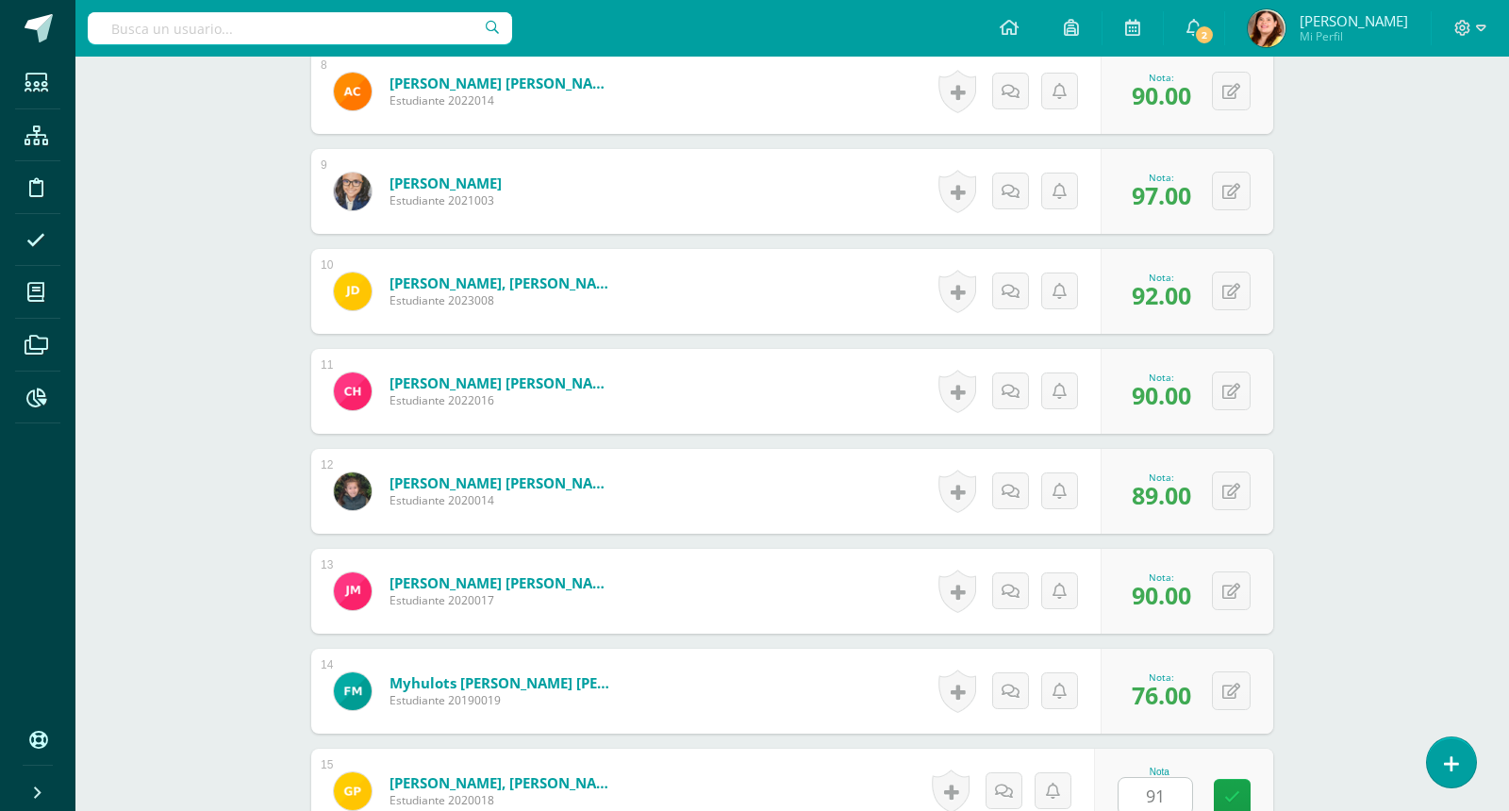
scroll to position [1793, 0]
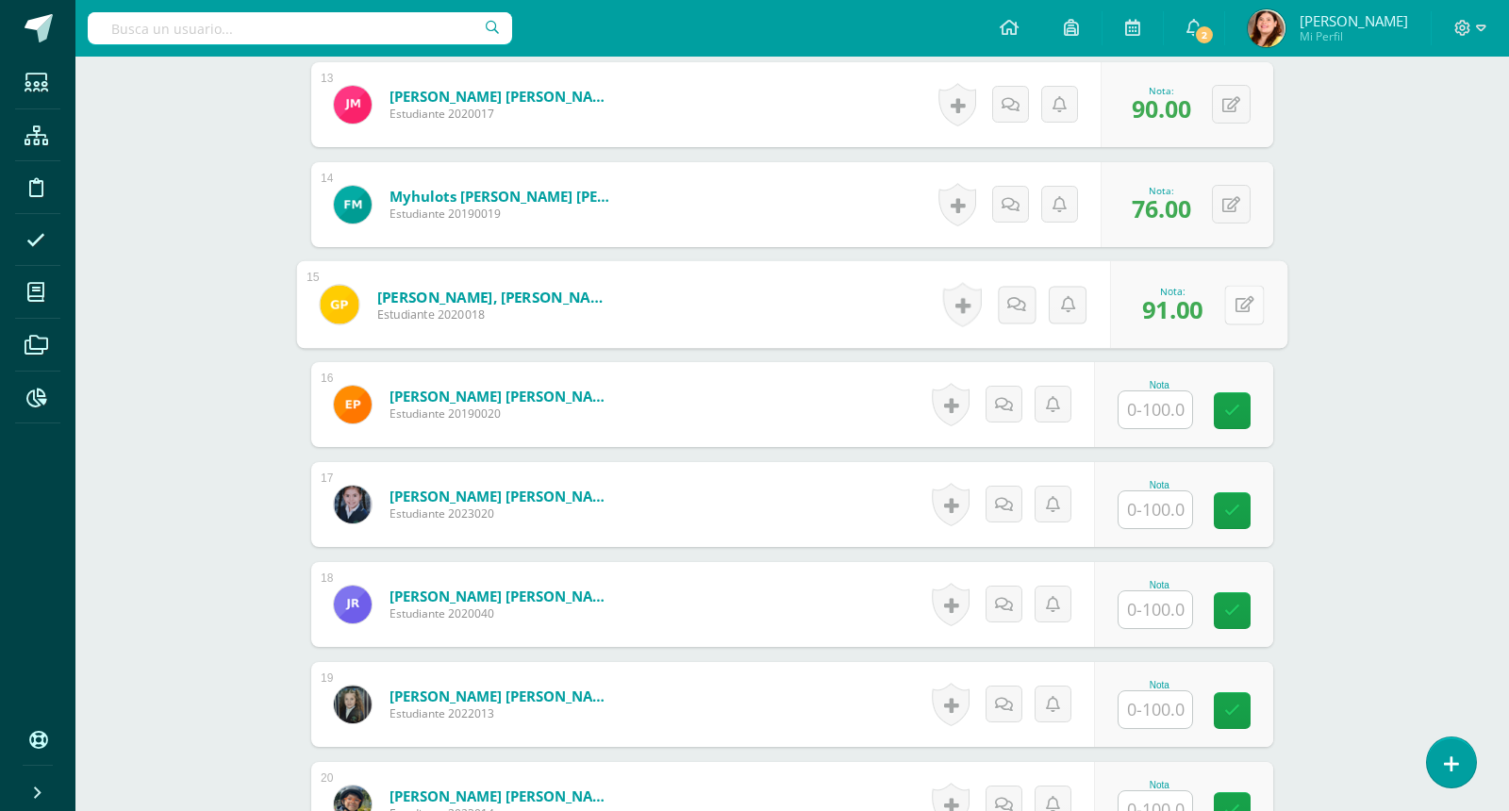
click at [1234, 288] on button at bounding box center [1244, 305] width 40 height 40
type input "87"
click at [1218, 296] on div "0 Logros Logros obtenidos Aún no hay logros agregados Nota: 87.00" at bounding box center [1198, 305] width 177 height 88
click at [1224, 285] on button at bounding box center [1244, 305] width 40 height 40
click at [1179, 398] on input "text" at bounding box center [1156, 409] width 74 height 37
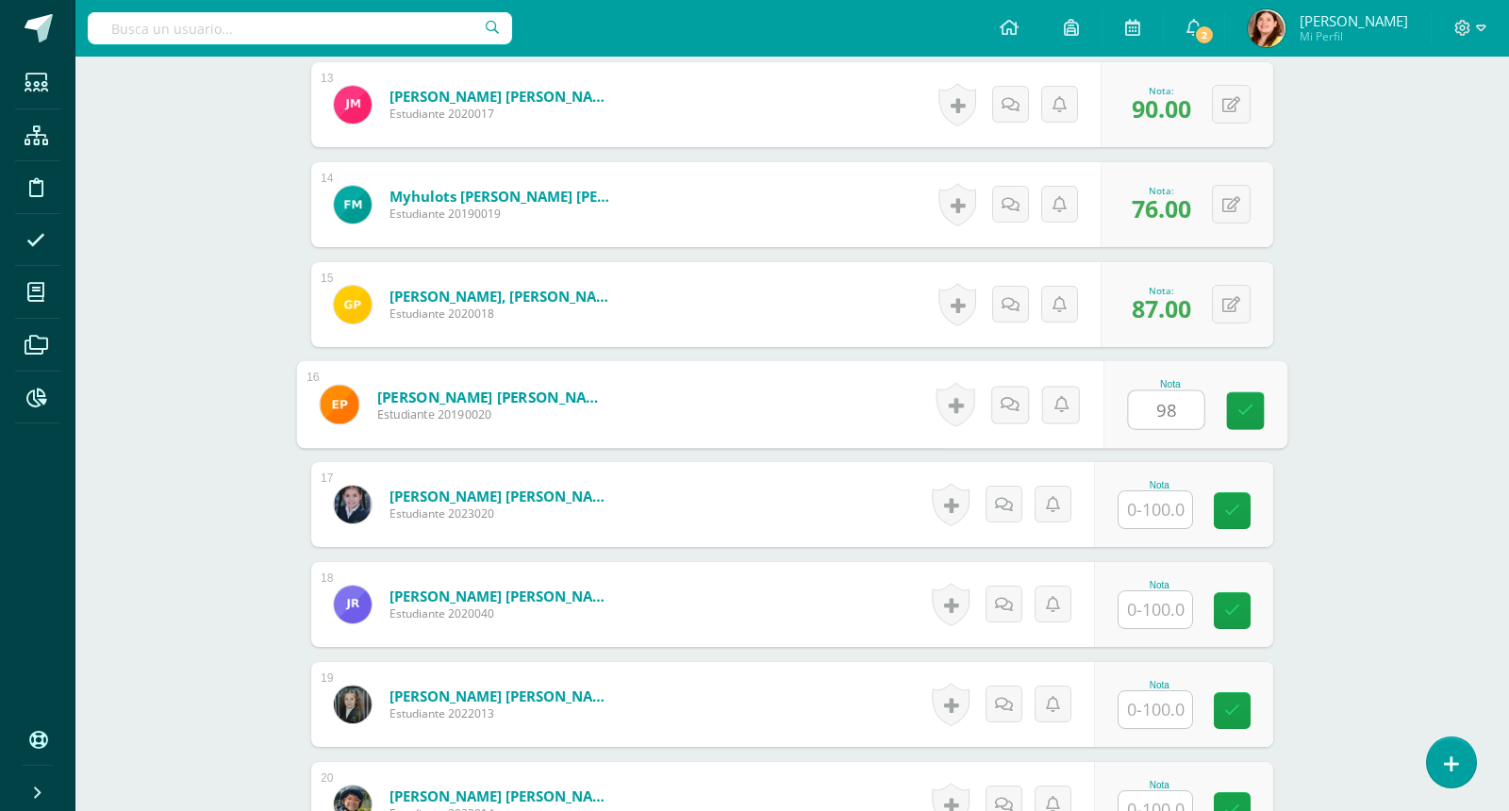
type input "98"
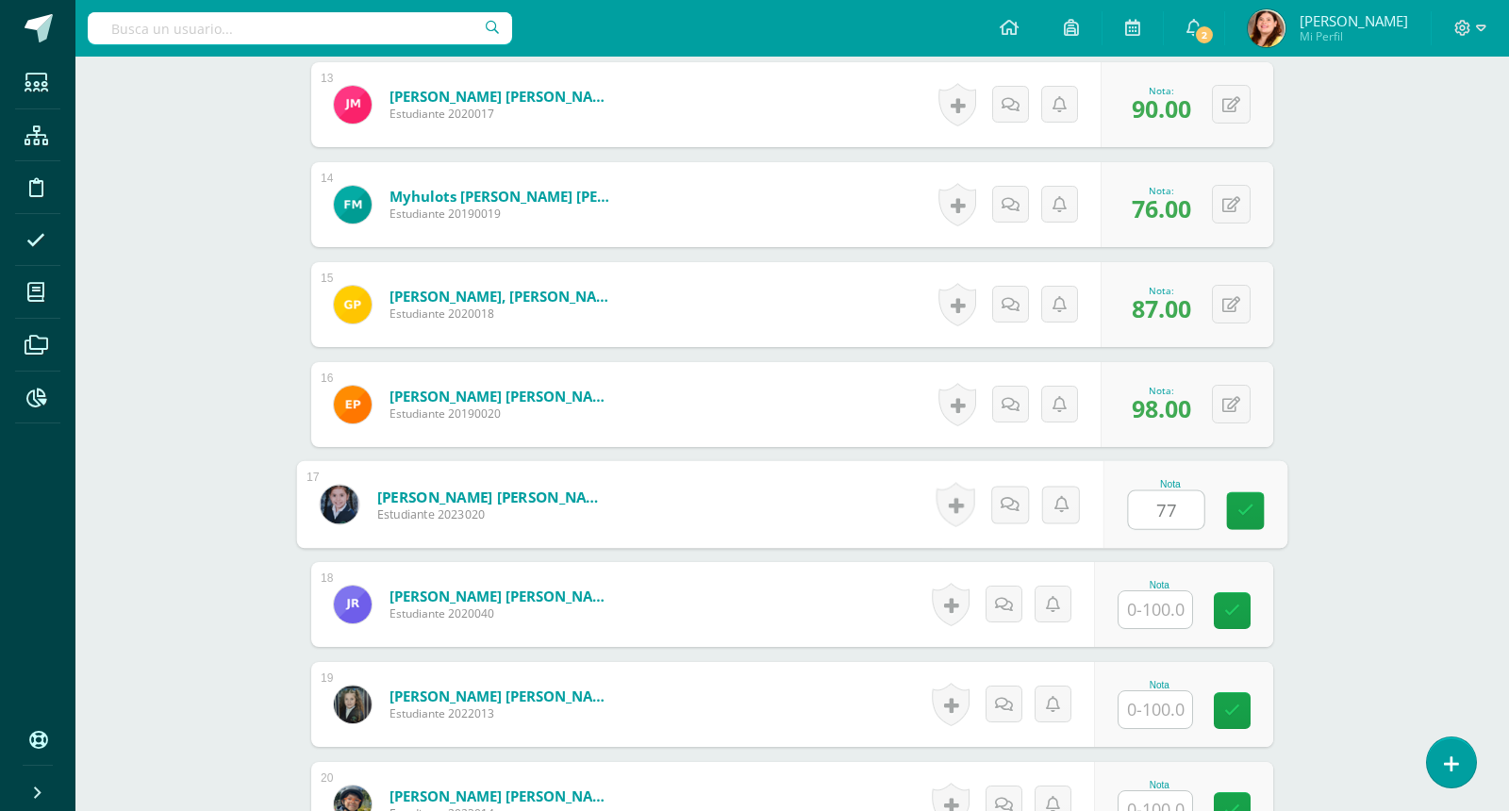
type input "77"
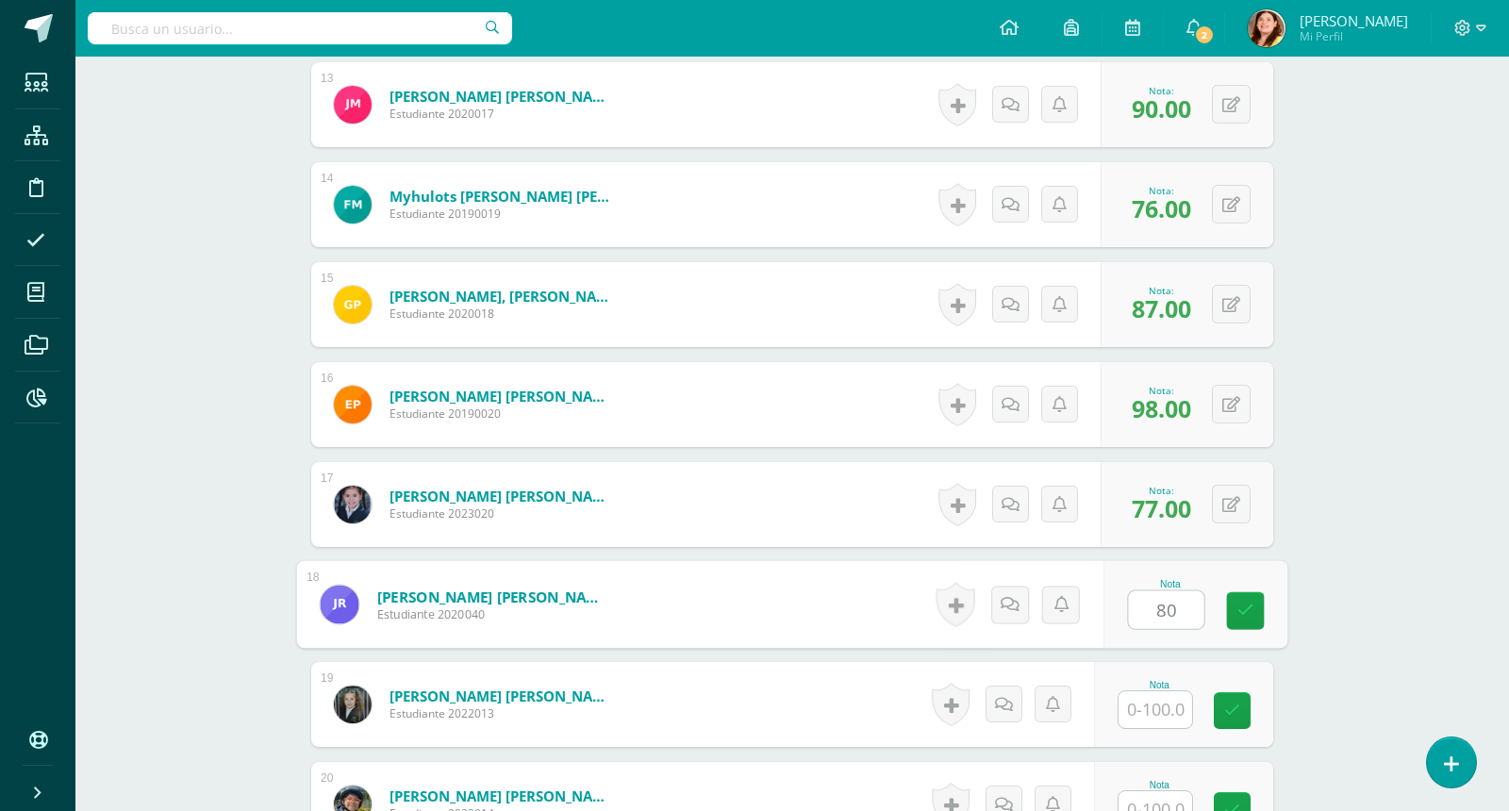
type input "80"
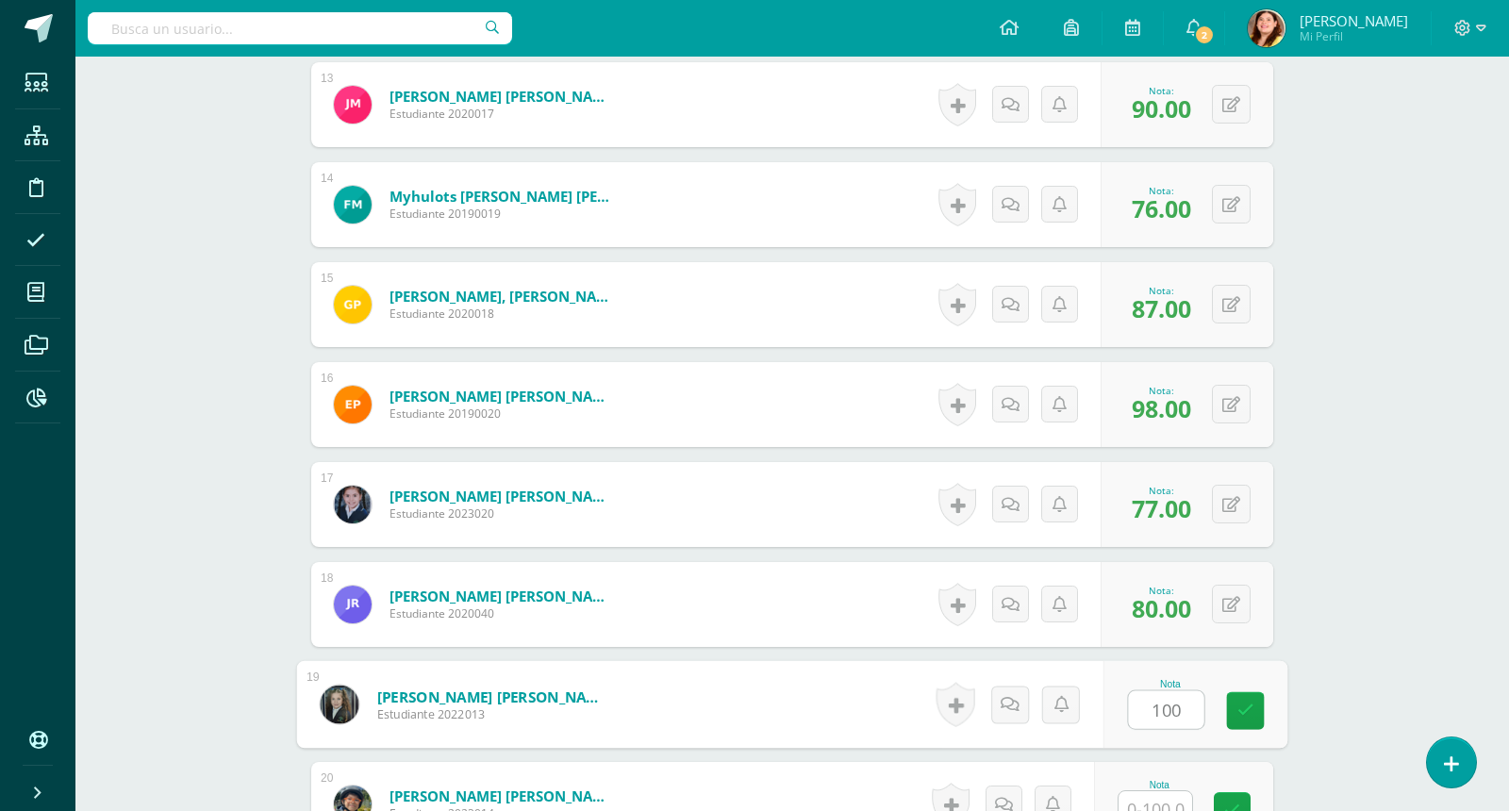
type input "100"
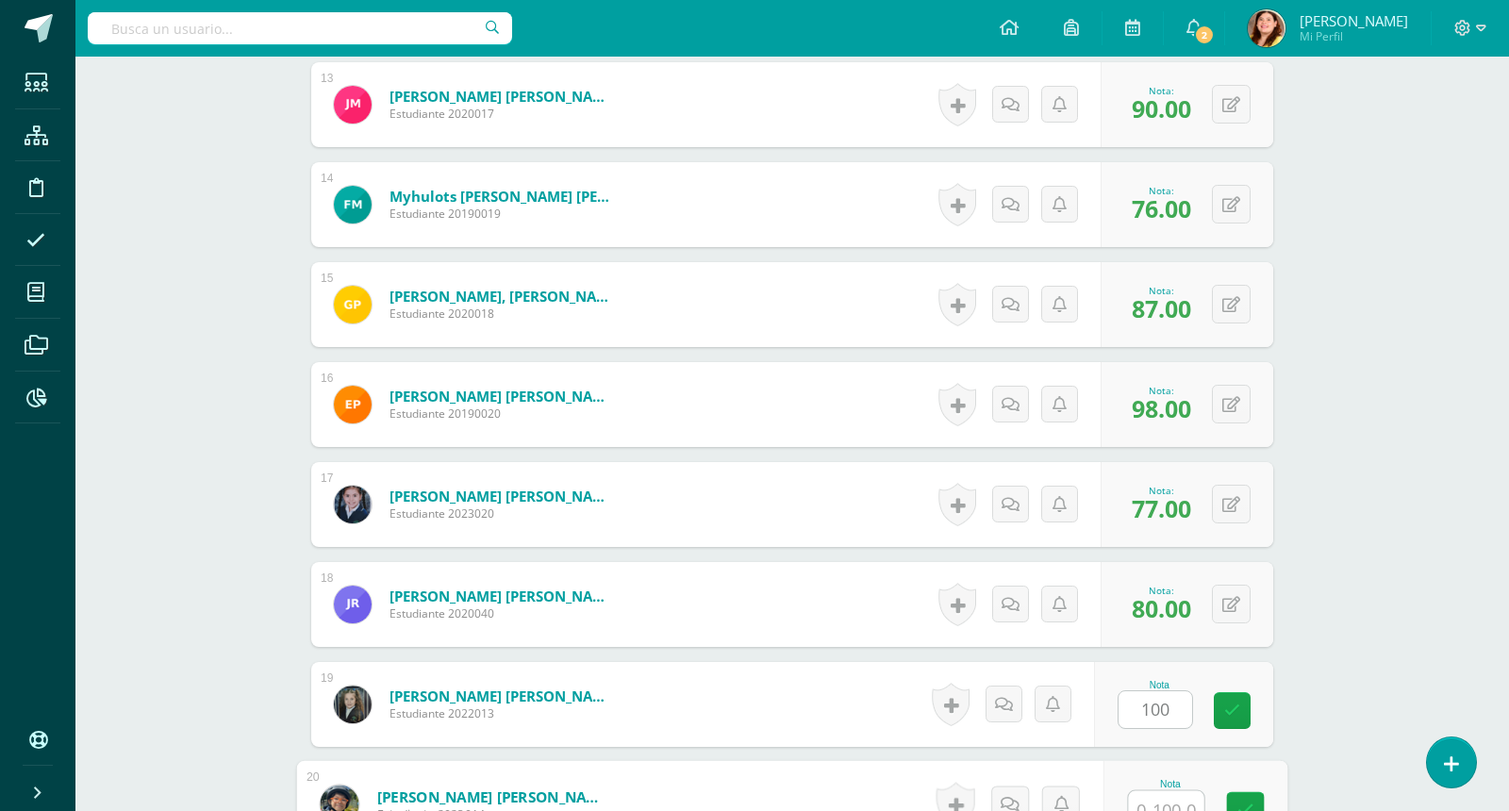
scroll to position [1806, 0]
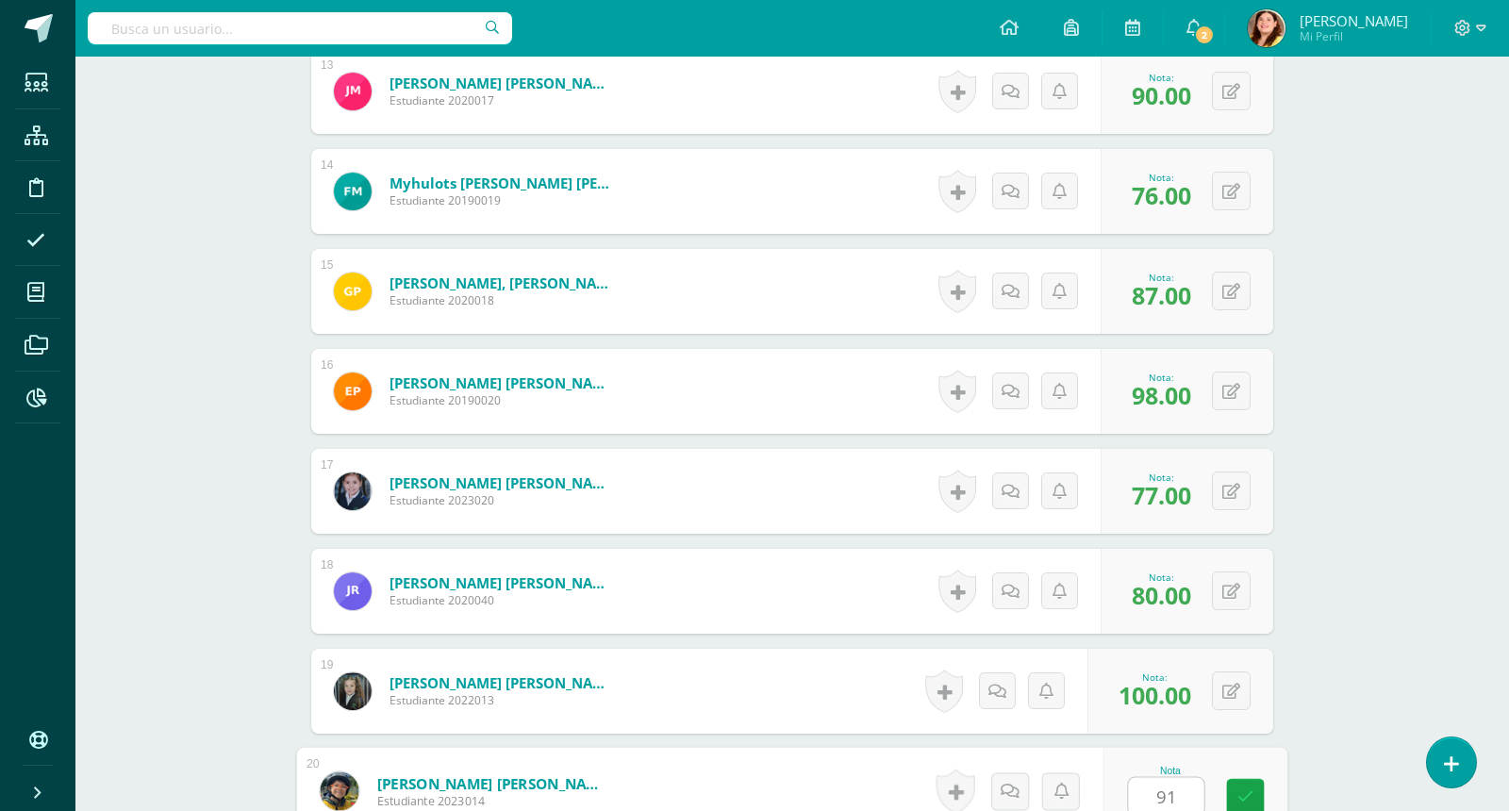
type input "91"
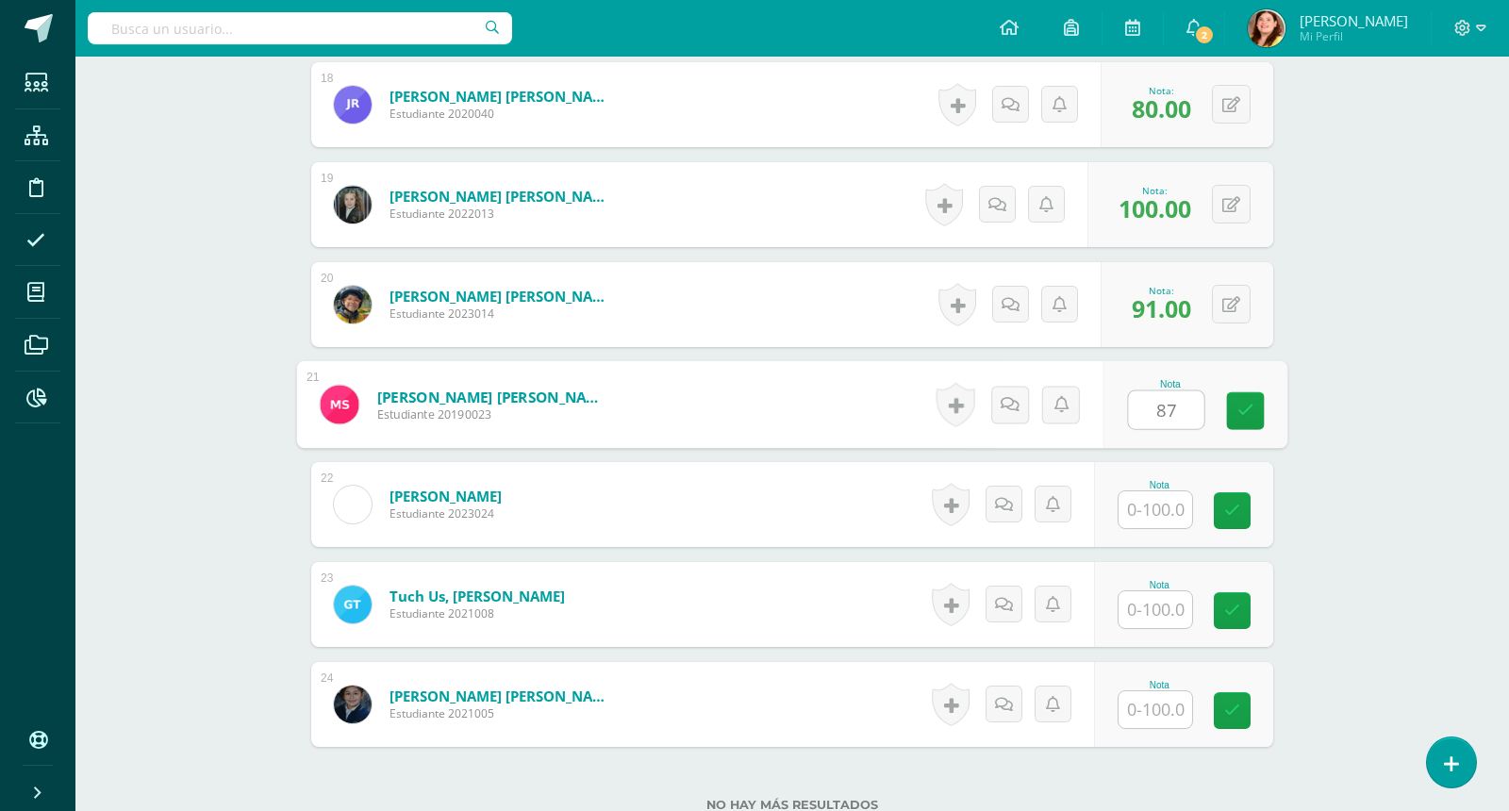
type input "87"
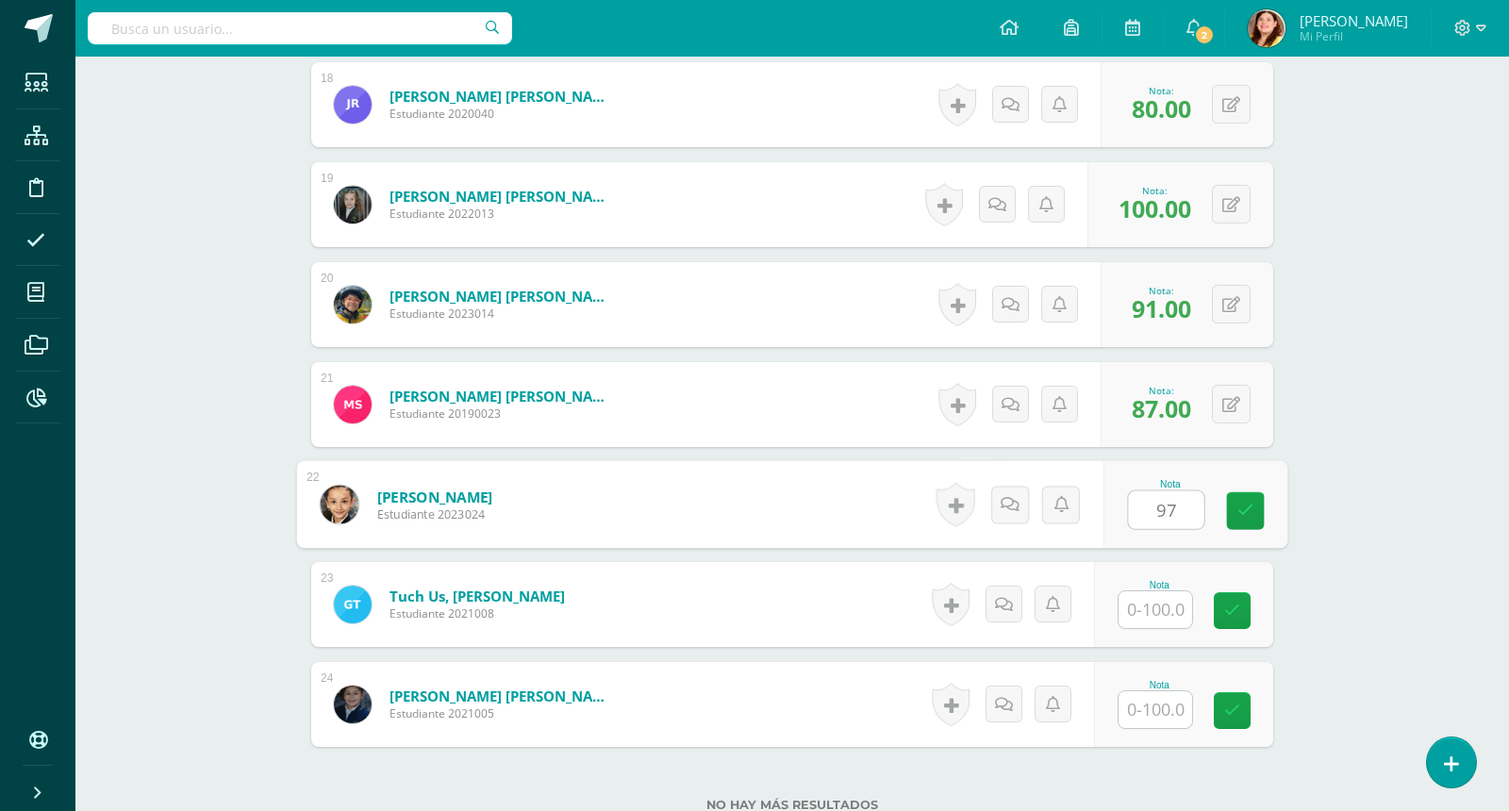
type input "97"
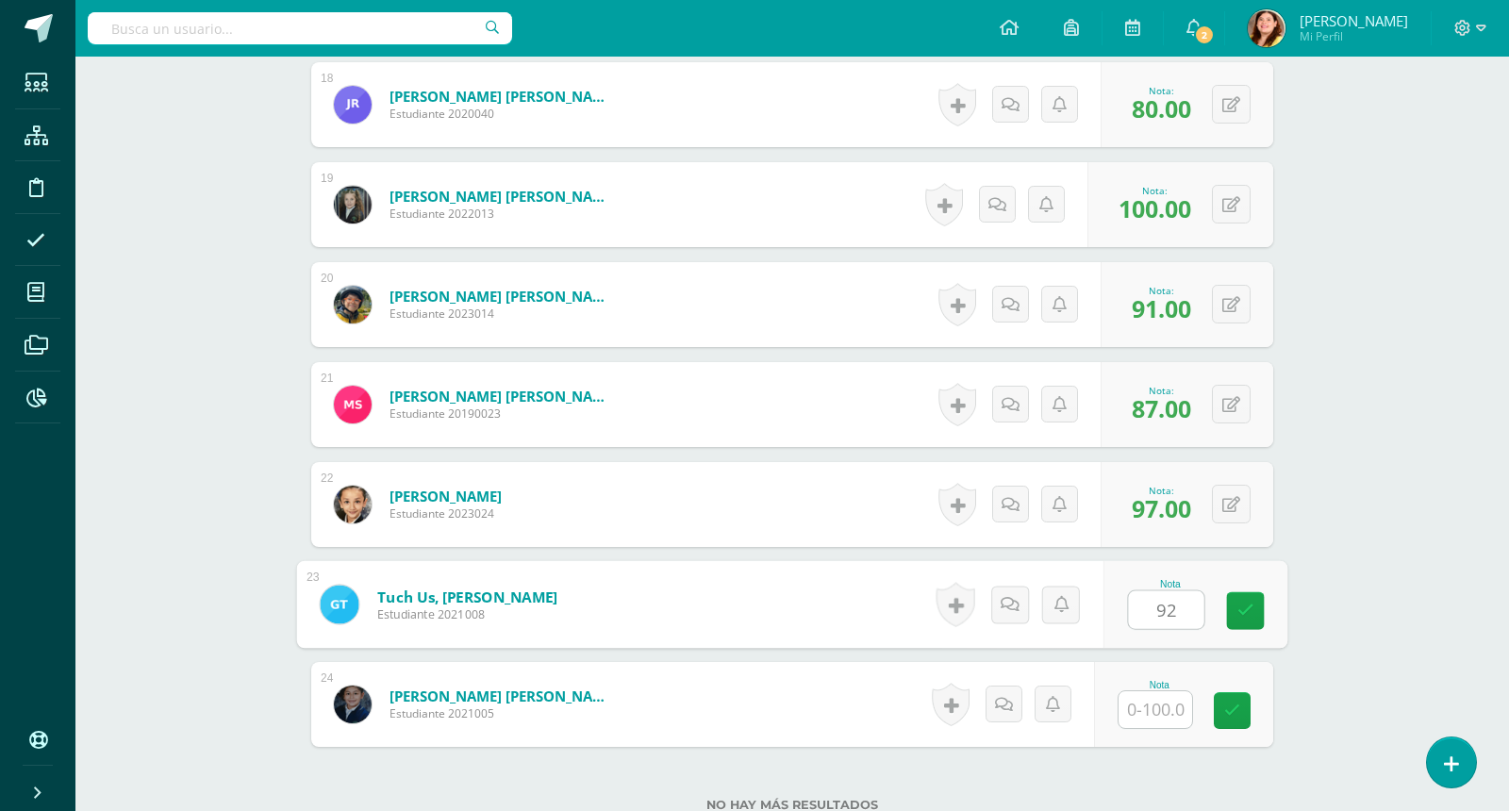
type input "92"
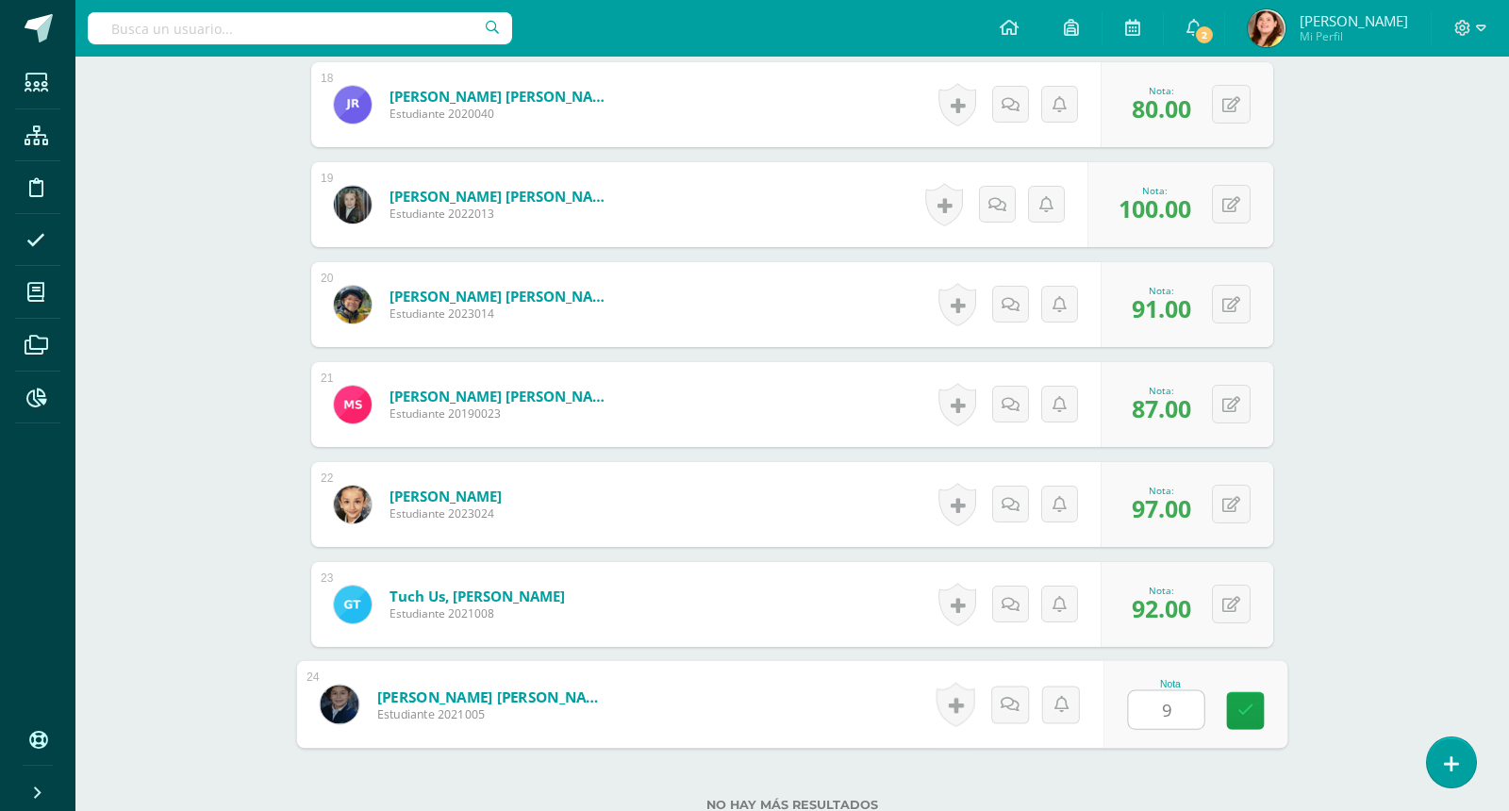
type input "93"
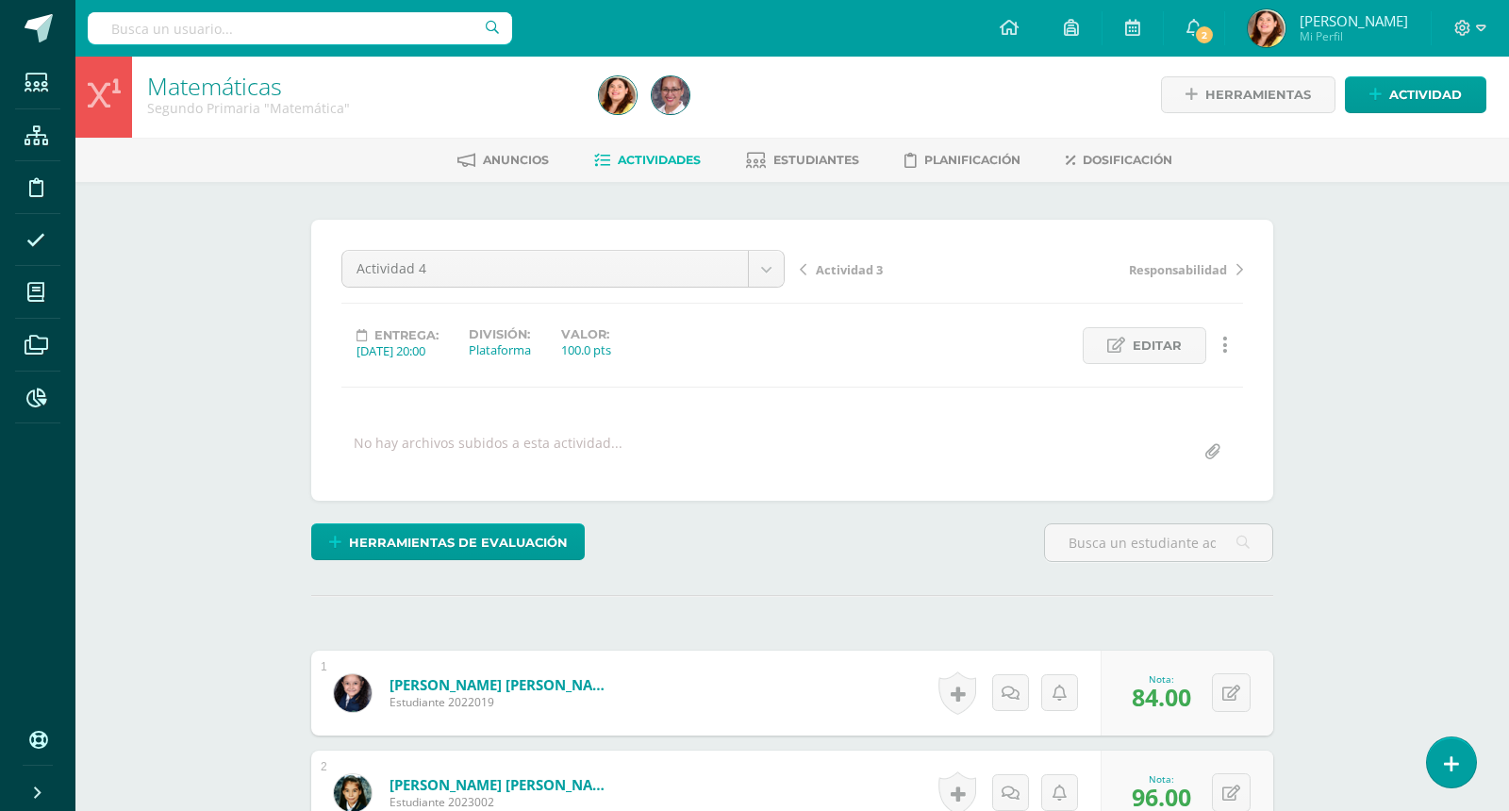
scroll to position [0, 0]
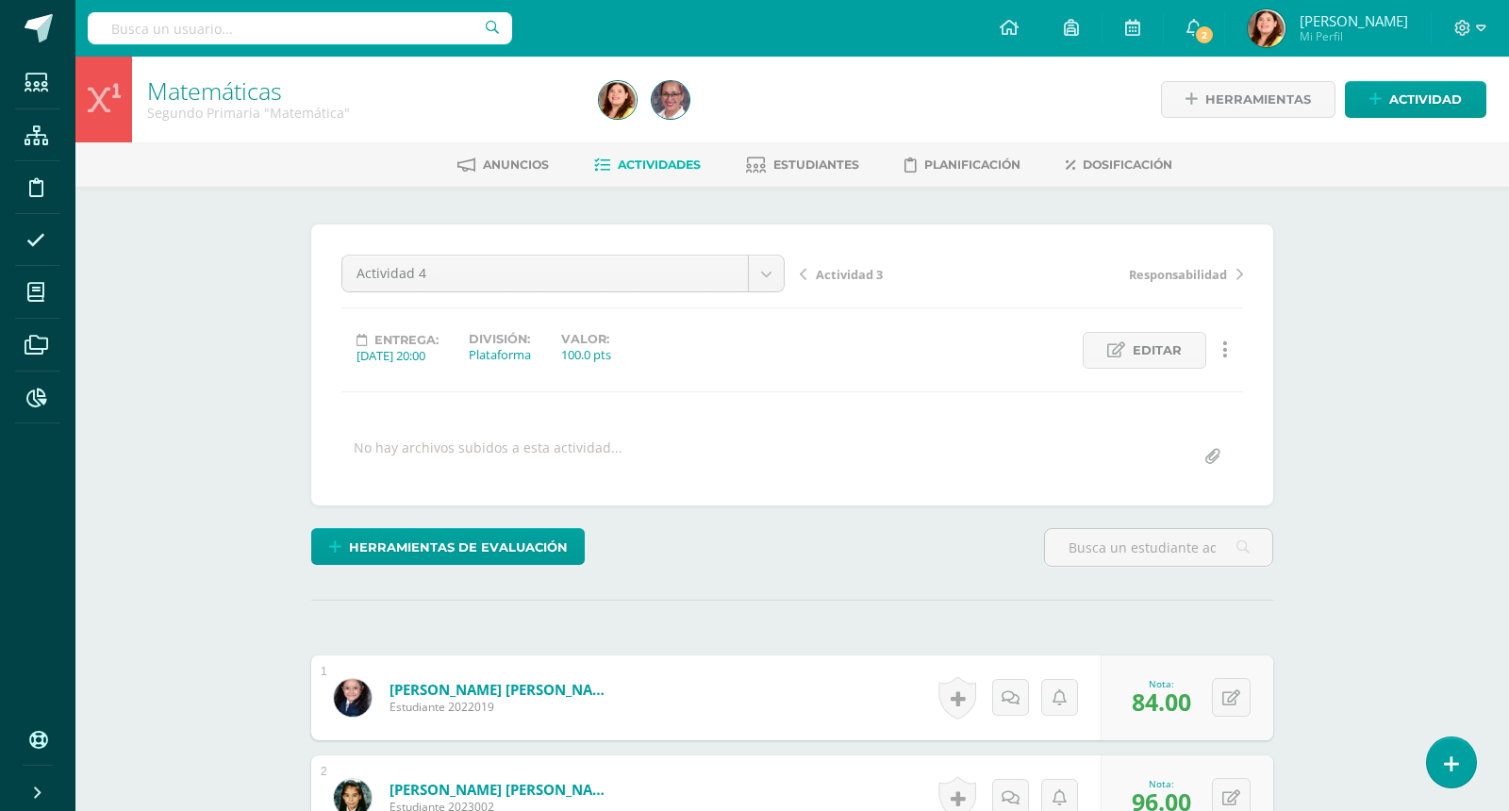
click at [687, 168] on span "Actividades" at bounding box center [659, 165] width 83 height 14
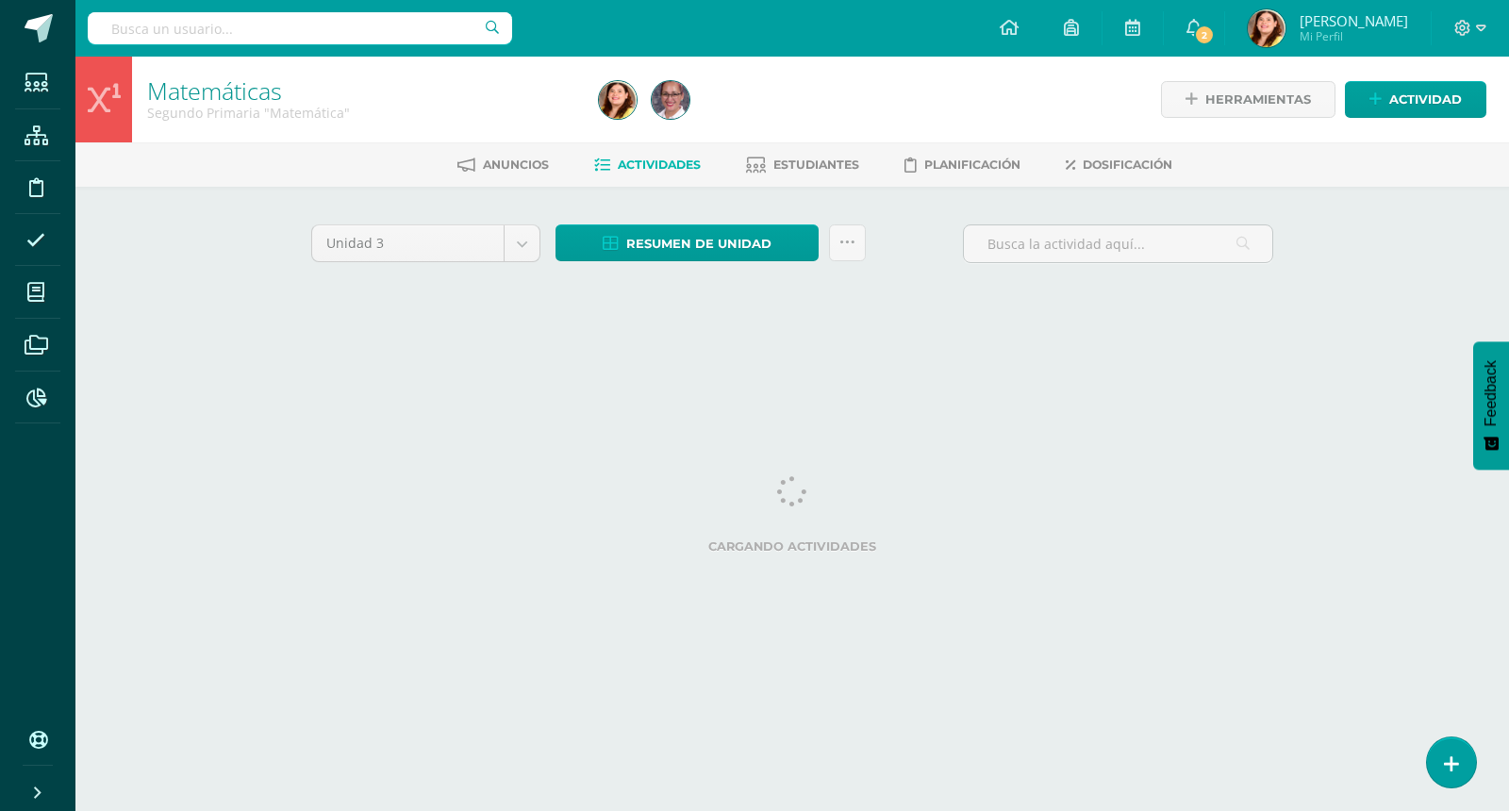
click at [1420, 215] on div "Matemáticas Segundo Primaria "Matemática" Herramientas Detalle de asistencias A…" at bounding box center [792, 204] width 1434 height 295
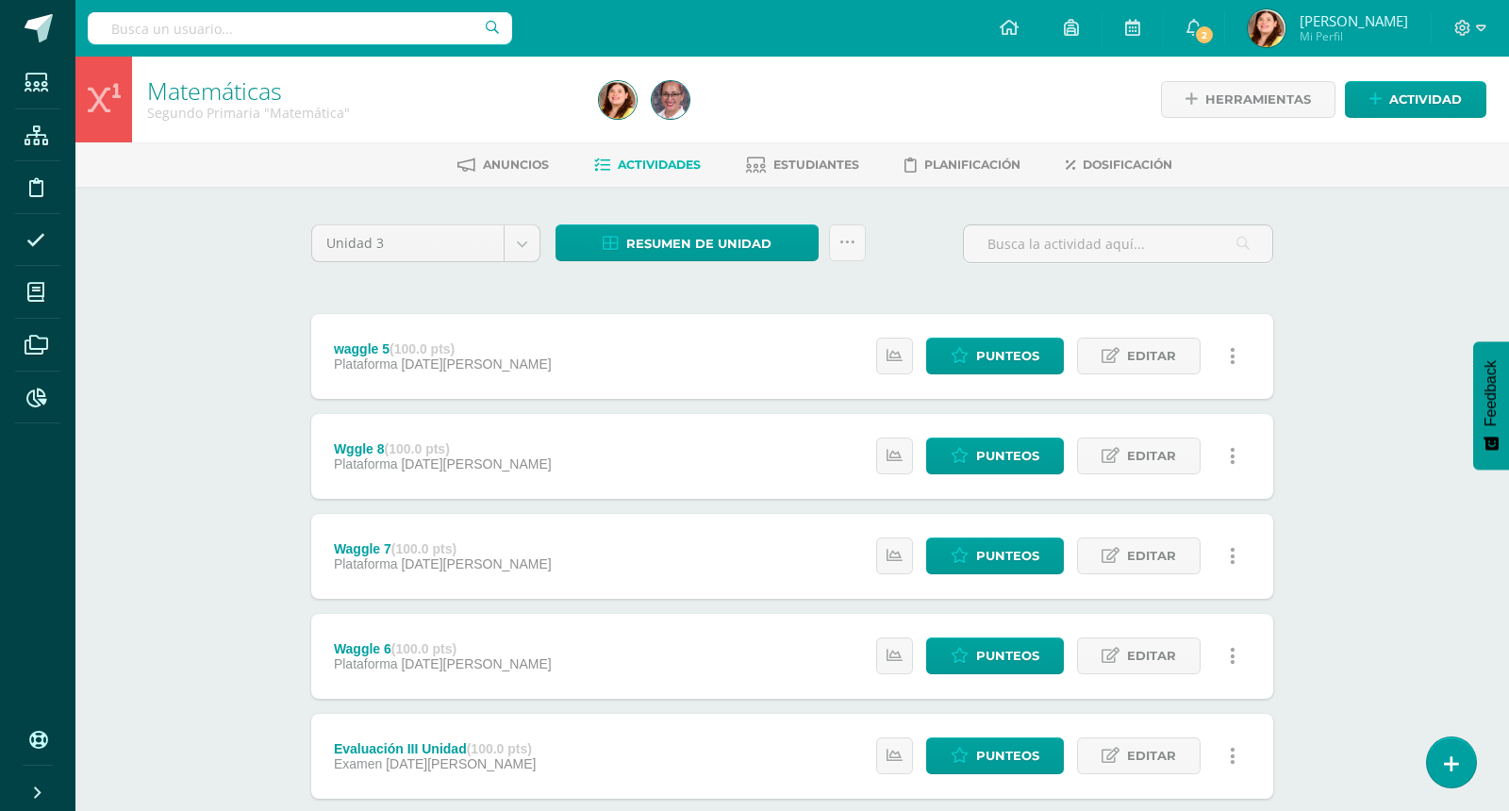
click at [1396, 274] on div "Matemáticas Segundo Primaria "Matemática" Herramientas Detalle de asistencias A…" at bounding box center [792, 737] width 1434 height 1361
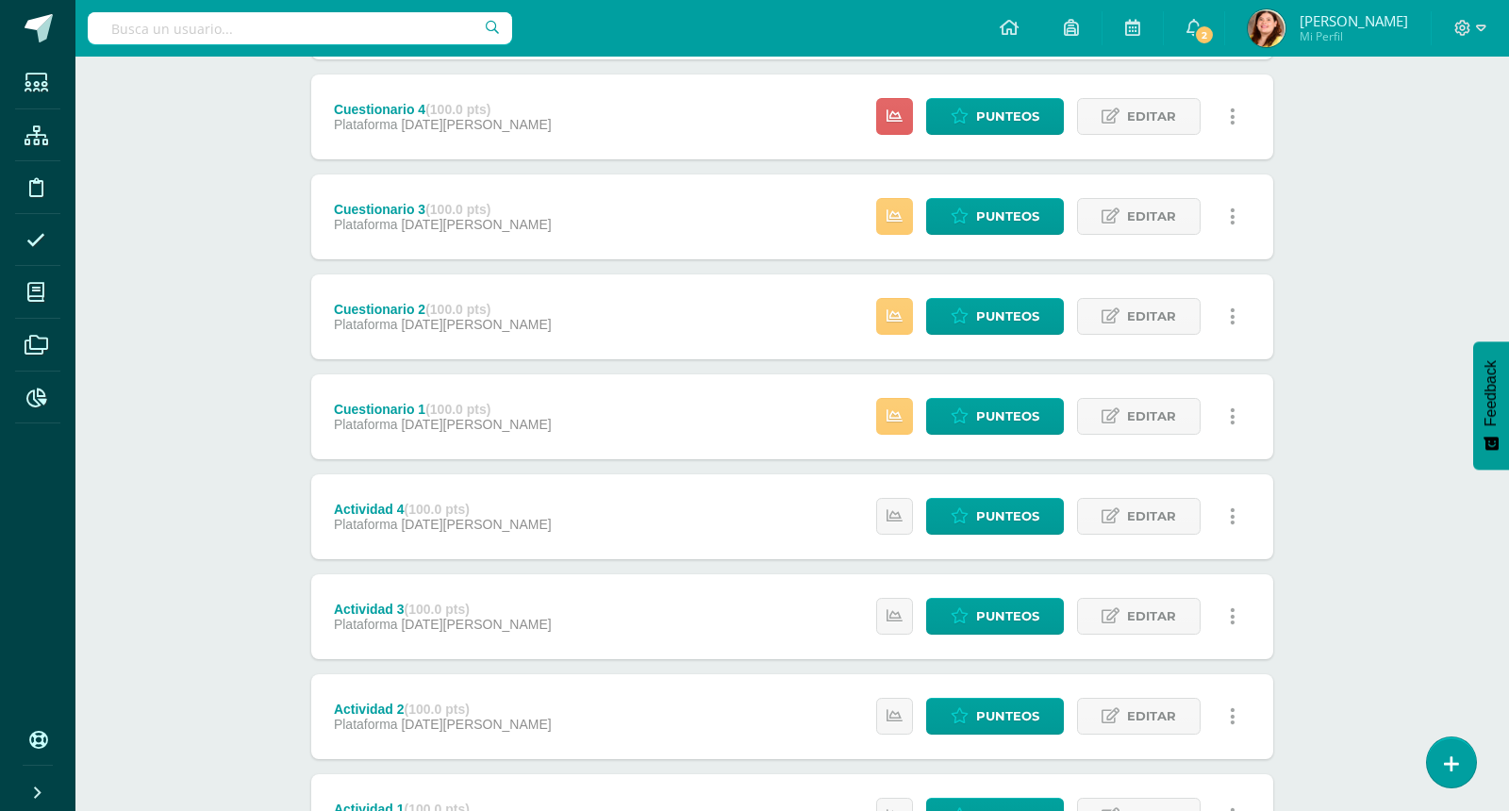
scroll to position [2329, 0]
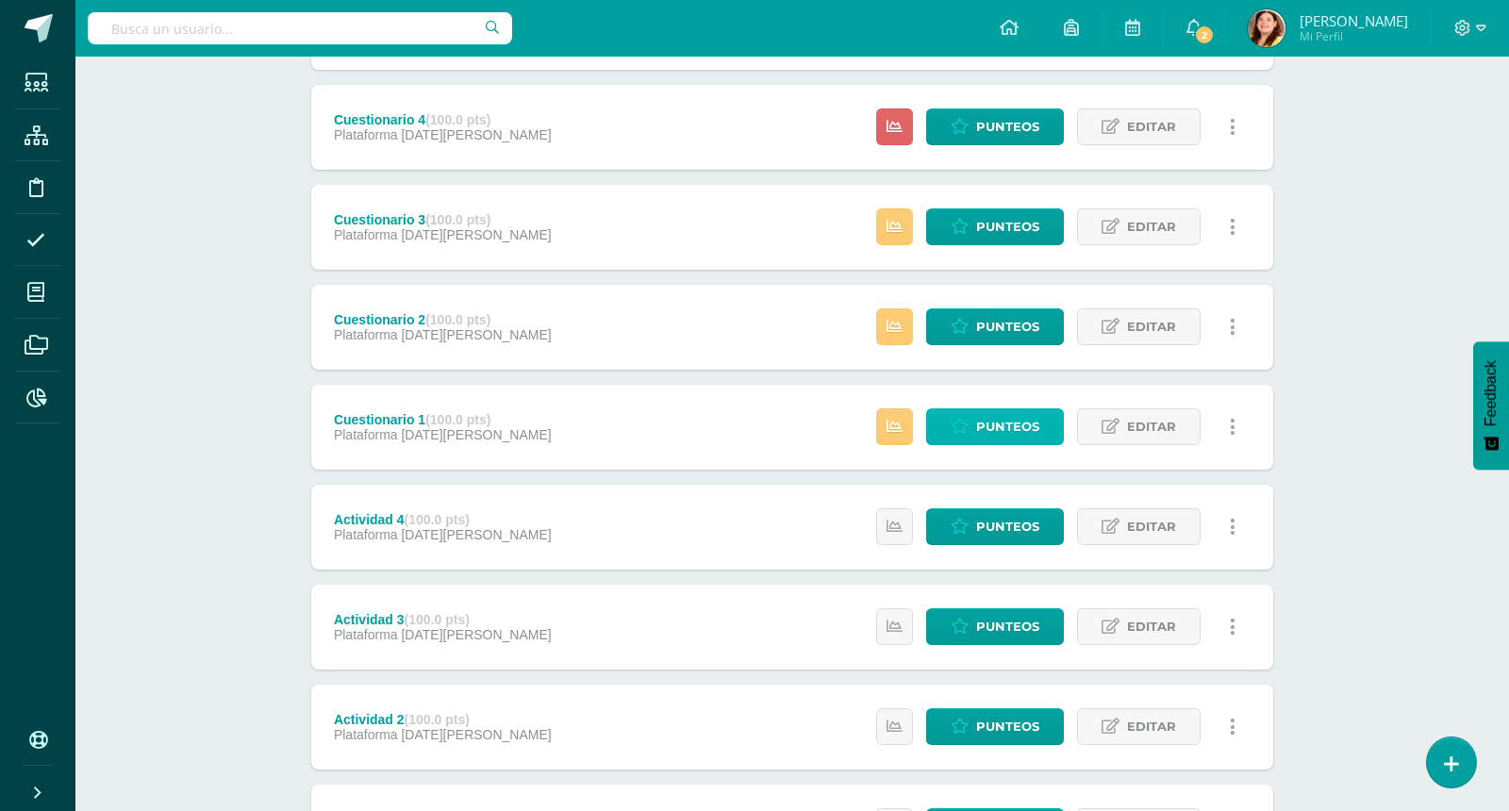
click at [1007, 431] on span "Punteos" at bounding box center [1007, 426] width 63 height 35
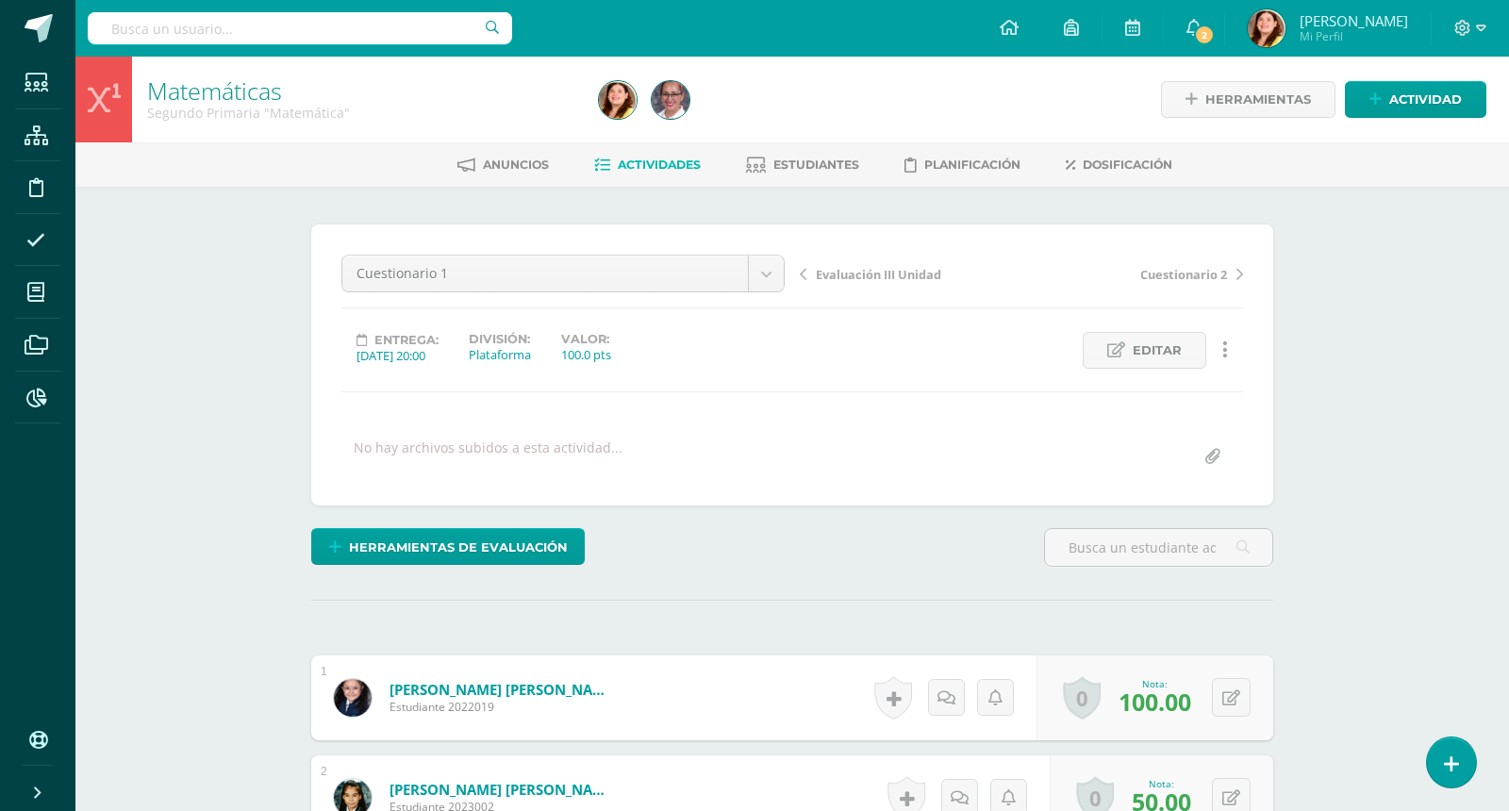
scroll to position [1, 0]
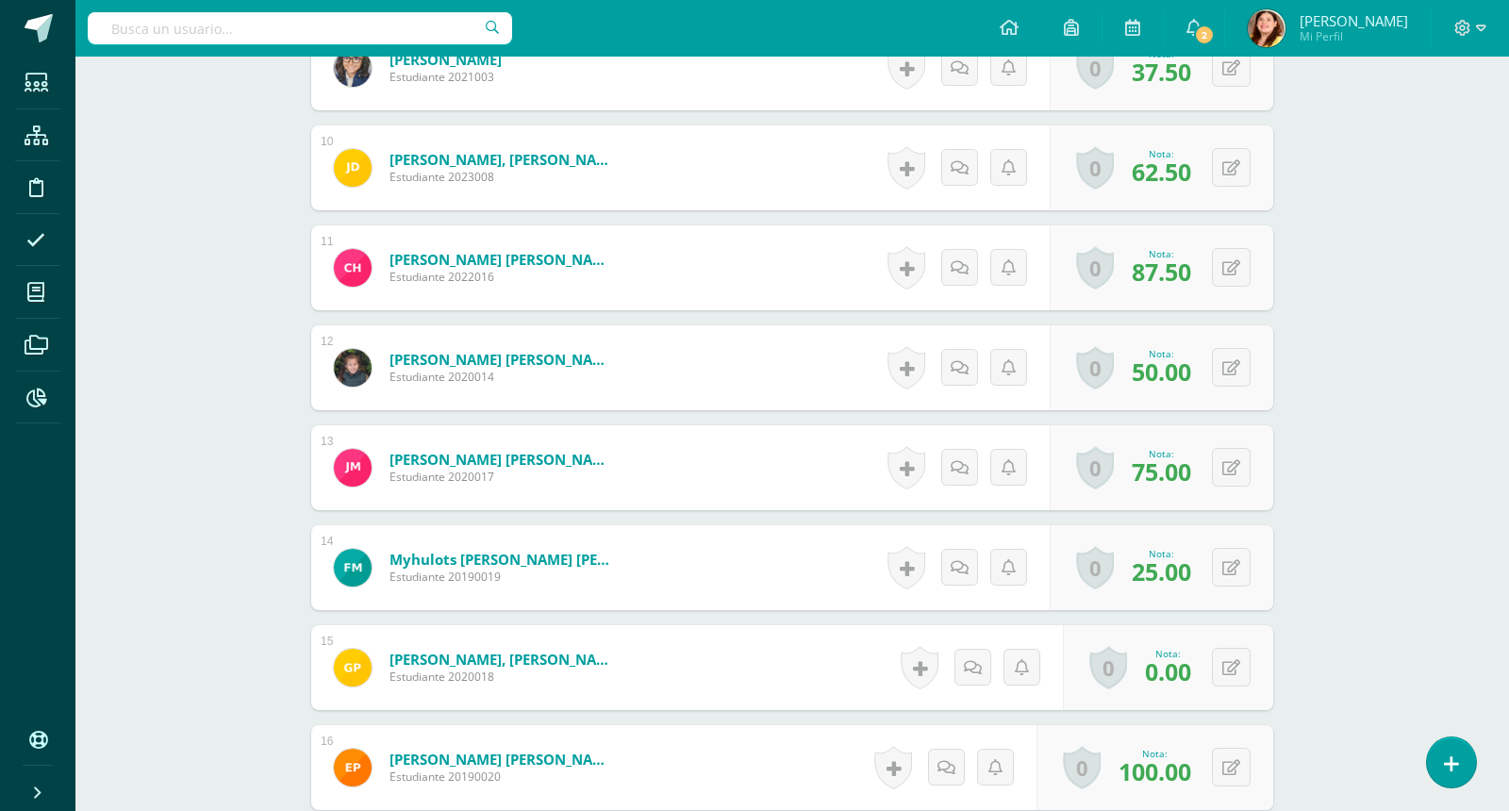
scroll to position [1477, 0]
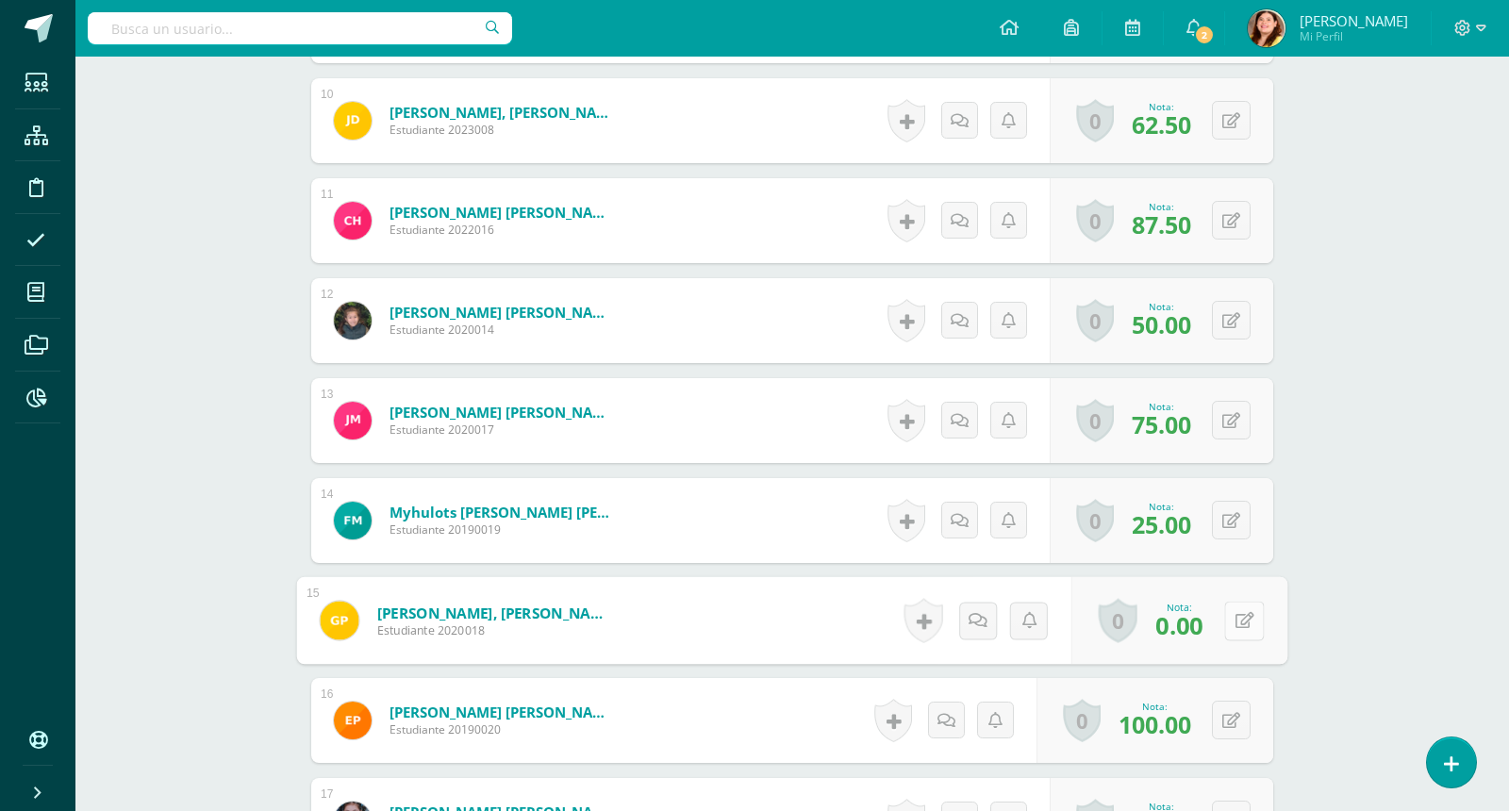
click at [1245, 621] on button at bounding box center [1244, 621] width 40 height 40
type input "76"
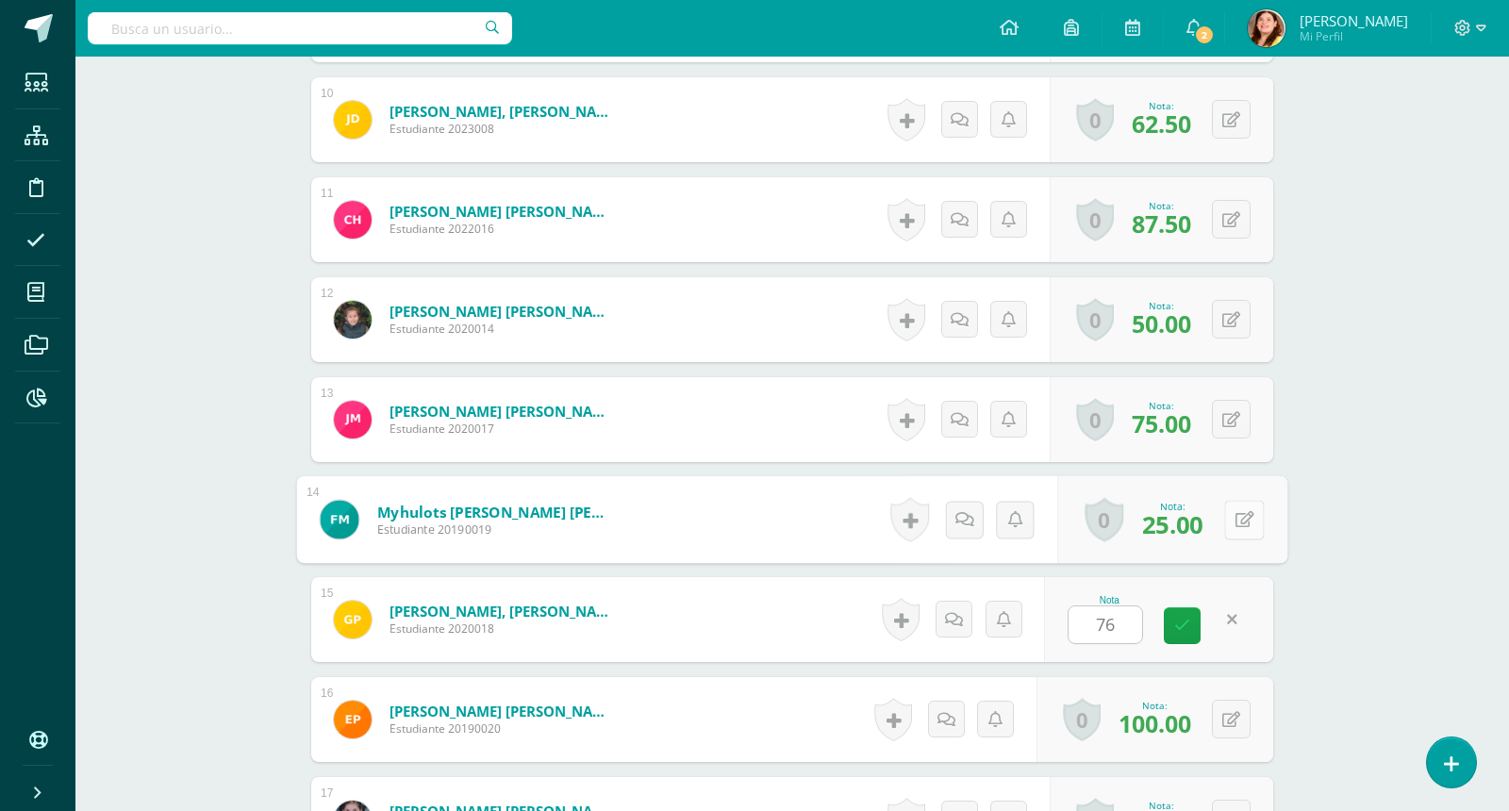
click at [1239, 518] on icon at bounding box center [1245, 519] width 19 height 16
type input "60"
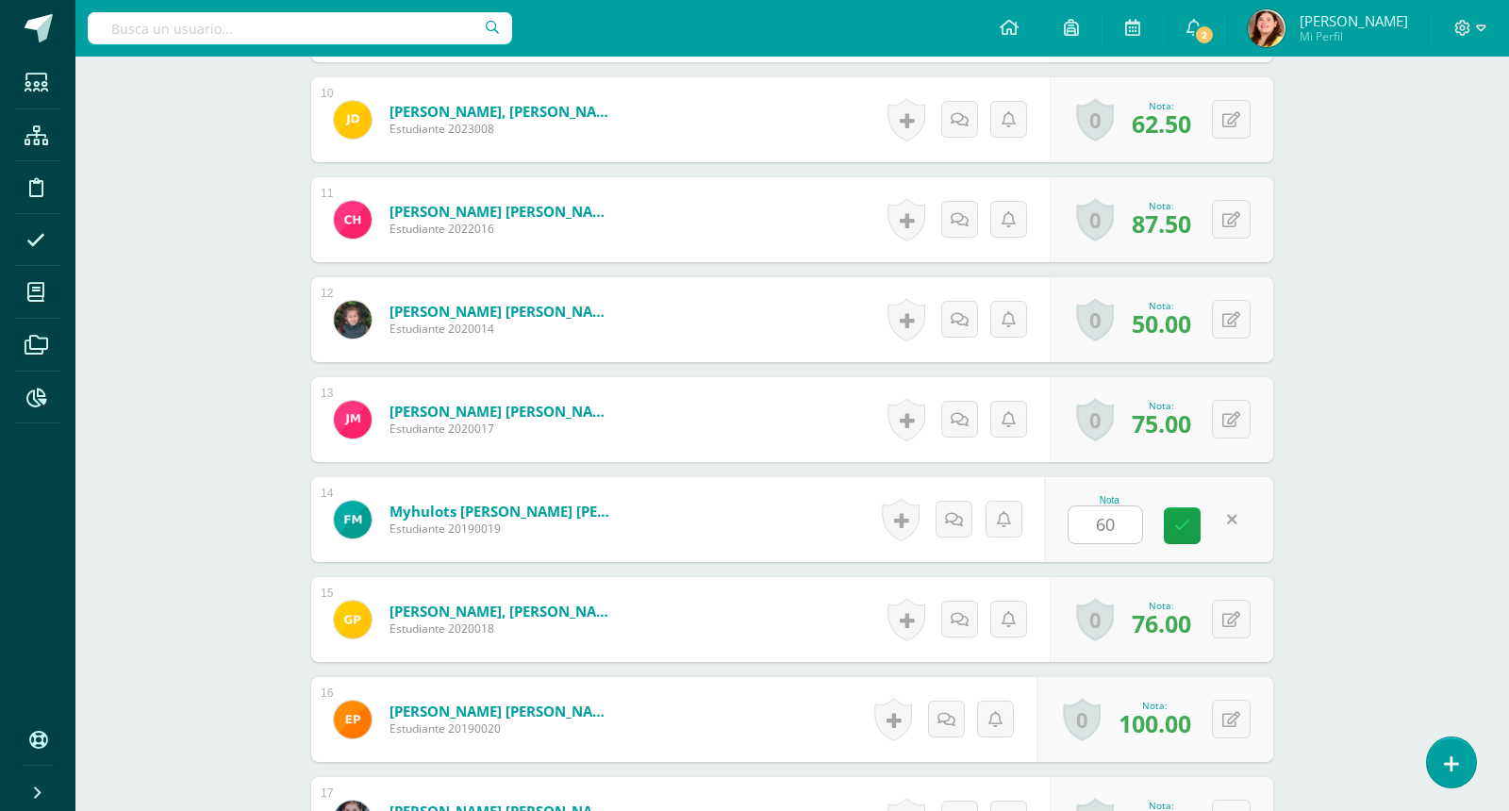
click at [1395, 200] on div "Matemáticas Segundo Primaria "Matemática" Herramientas Detalle de asistencias A…" at bounding box center [792, 178] width 1434 height 3199
click at [1239, 312] on icon at bounding box center [1245, 319] width 19 height 16
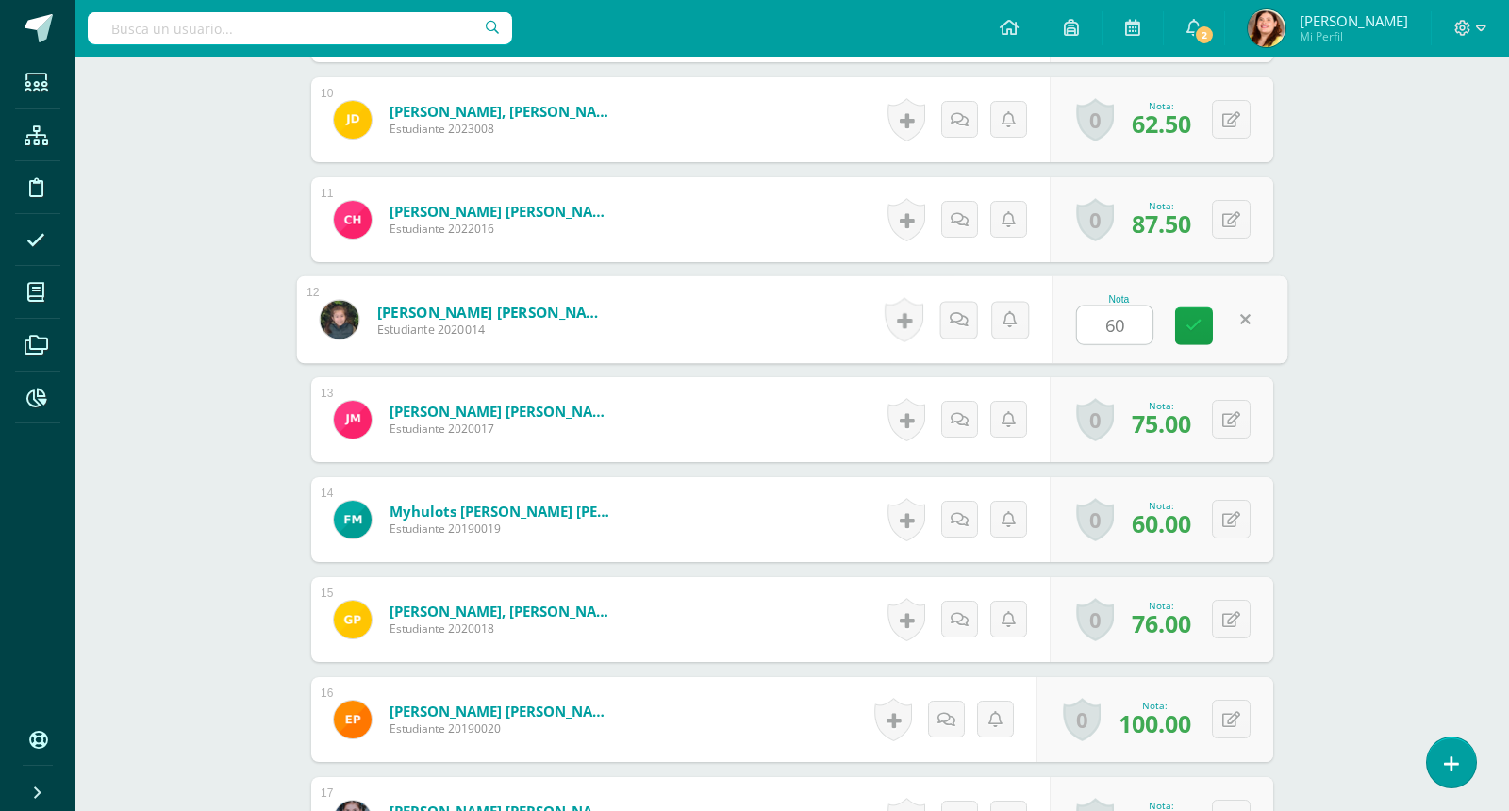
type input "60"
click at [1426, 276] on div "Matemáticas Segundo Primaria "Matemática" Herramientas Detalle de asistencias A…" at bounding box center [792, 178] width 1434 height 3199
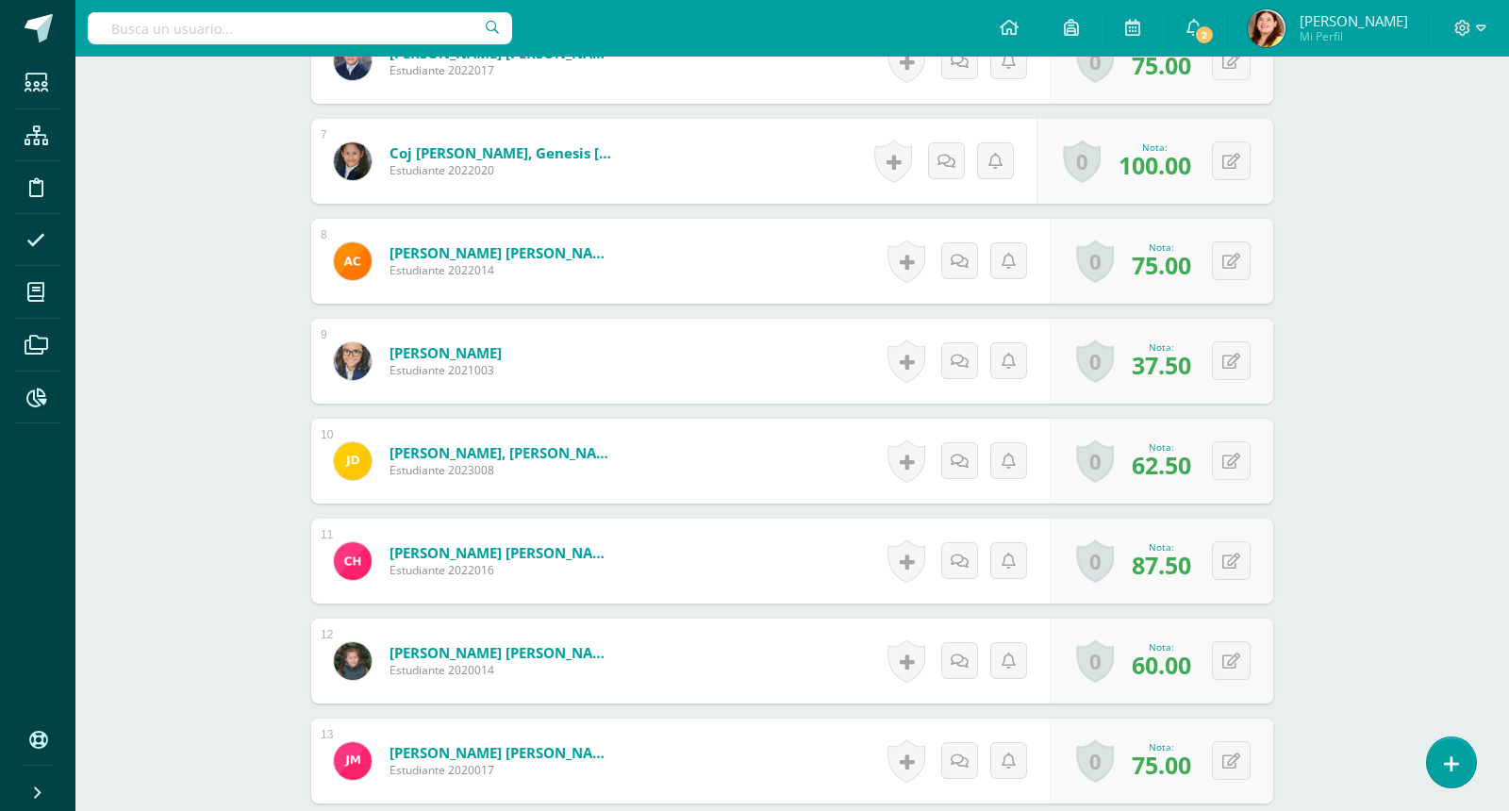
scroll to position [1101, 0]
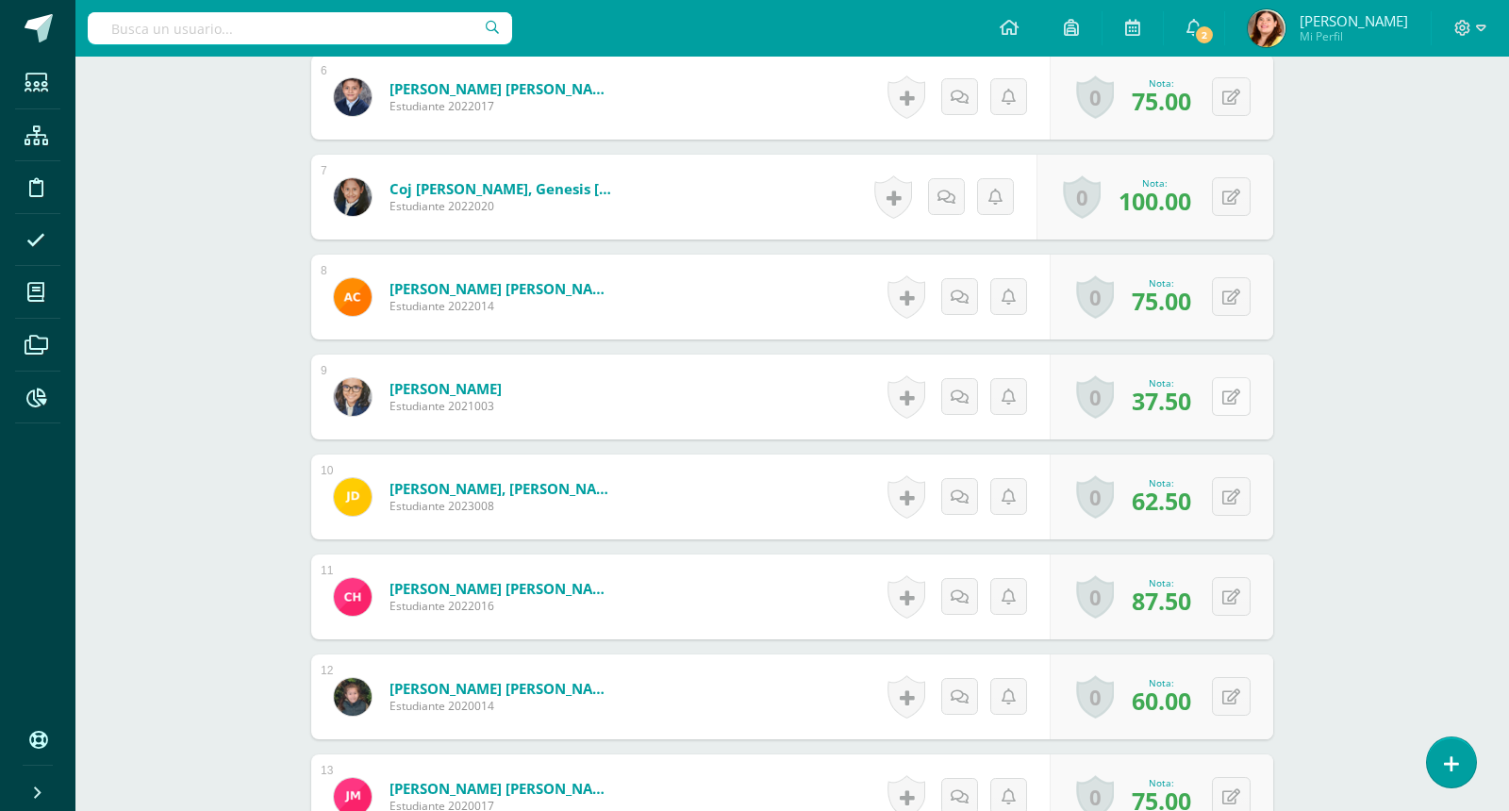
click at [1238, 403] on button at bounding box center [1231, 396] width 39 height 39
type input "60"
click at [1391, 329] on div "Matemáticas Segundo Primaria "Matemática" Herramientas Detalle de asistencias A…" at bounding box center [792, 555] width 1434 height 3199
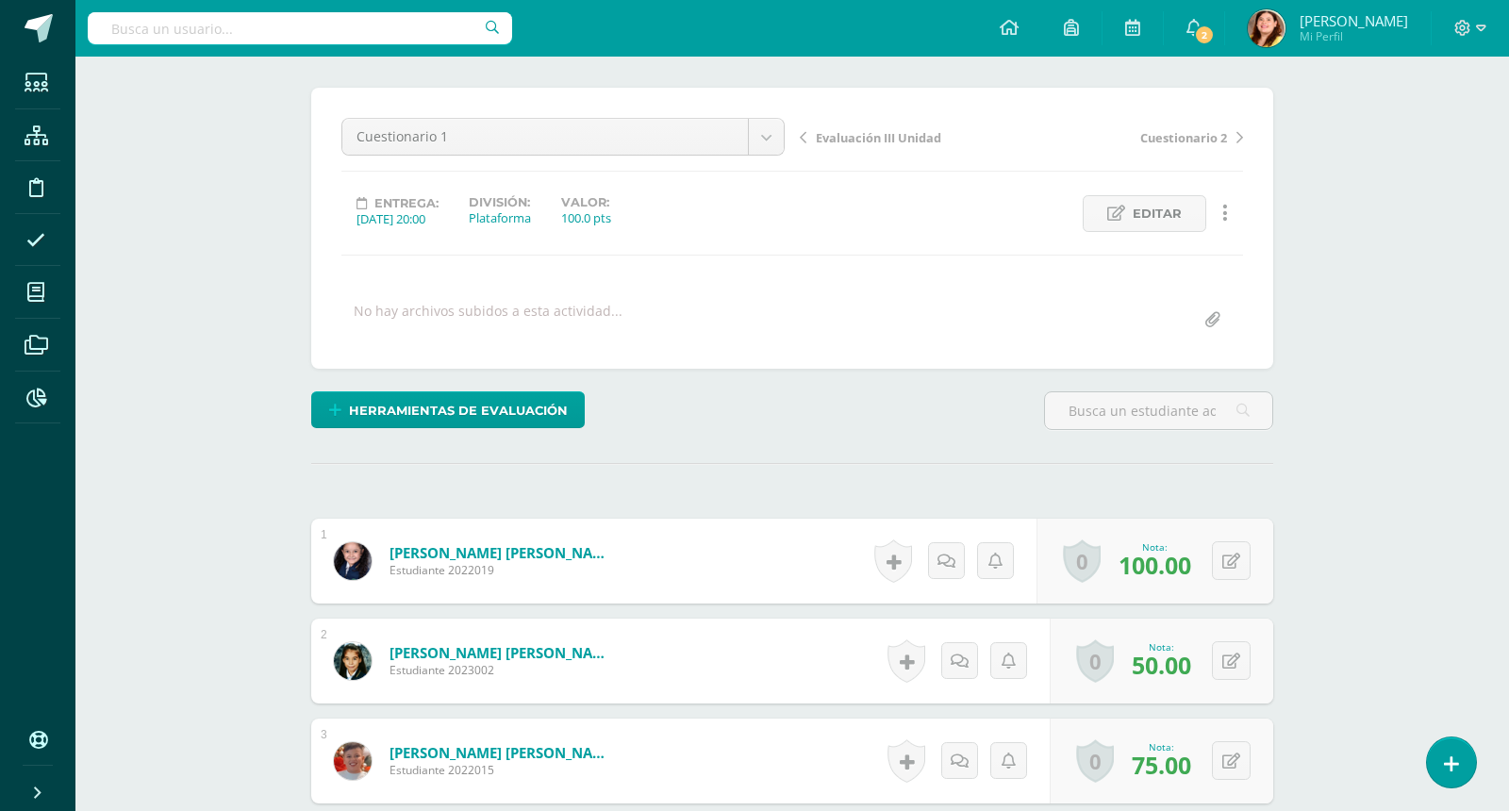
scroll to position [132, 0]
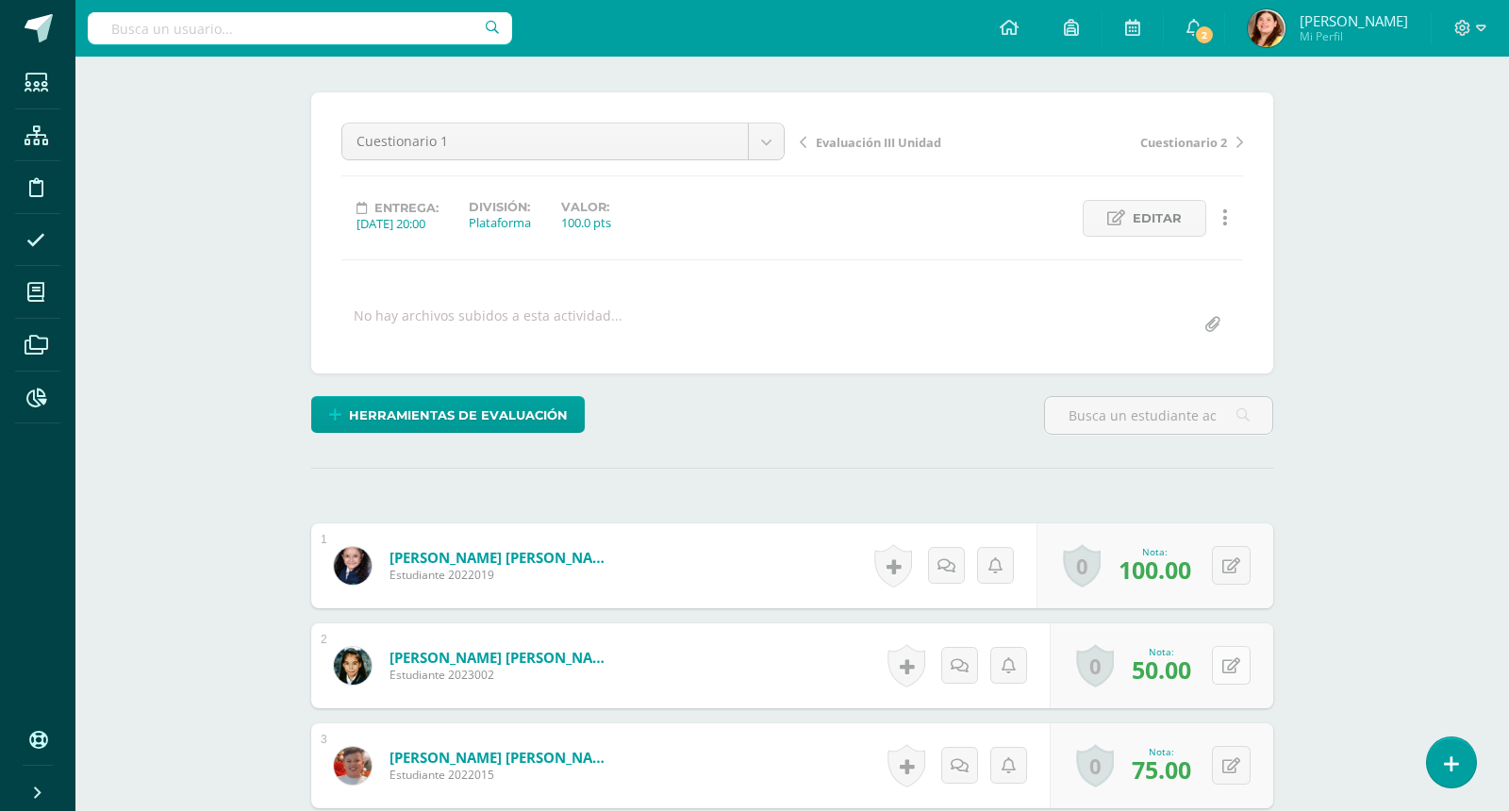
click at [1231, 673] on button at bounding box center [1231, 665] width 39 height 39
type input "69"
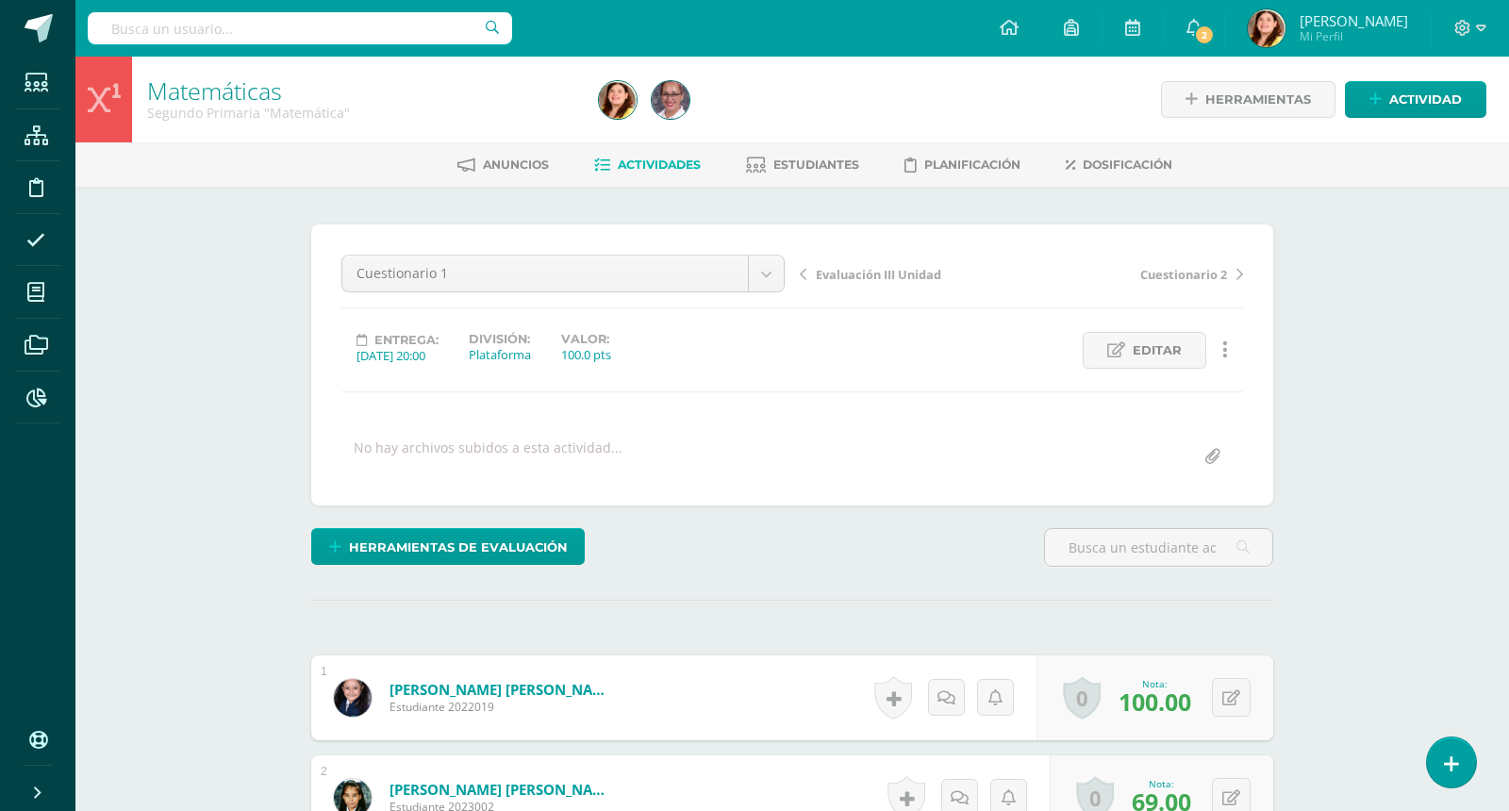
scroll to position [0, 0]
click at [664, 160] on span "Actividades" at bounding box center [659, 165] width 83 height 14
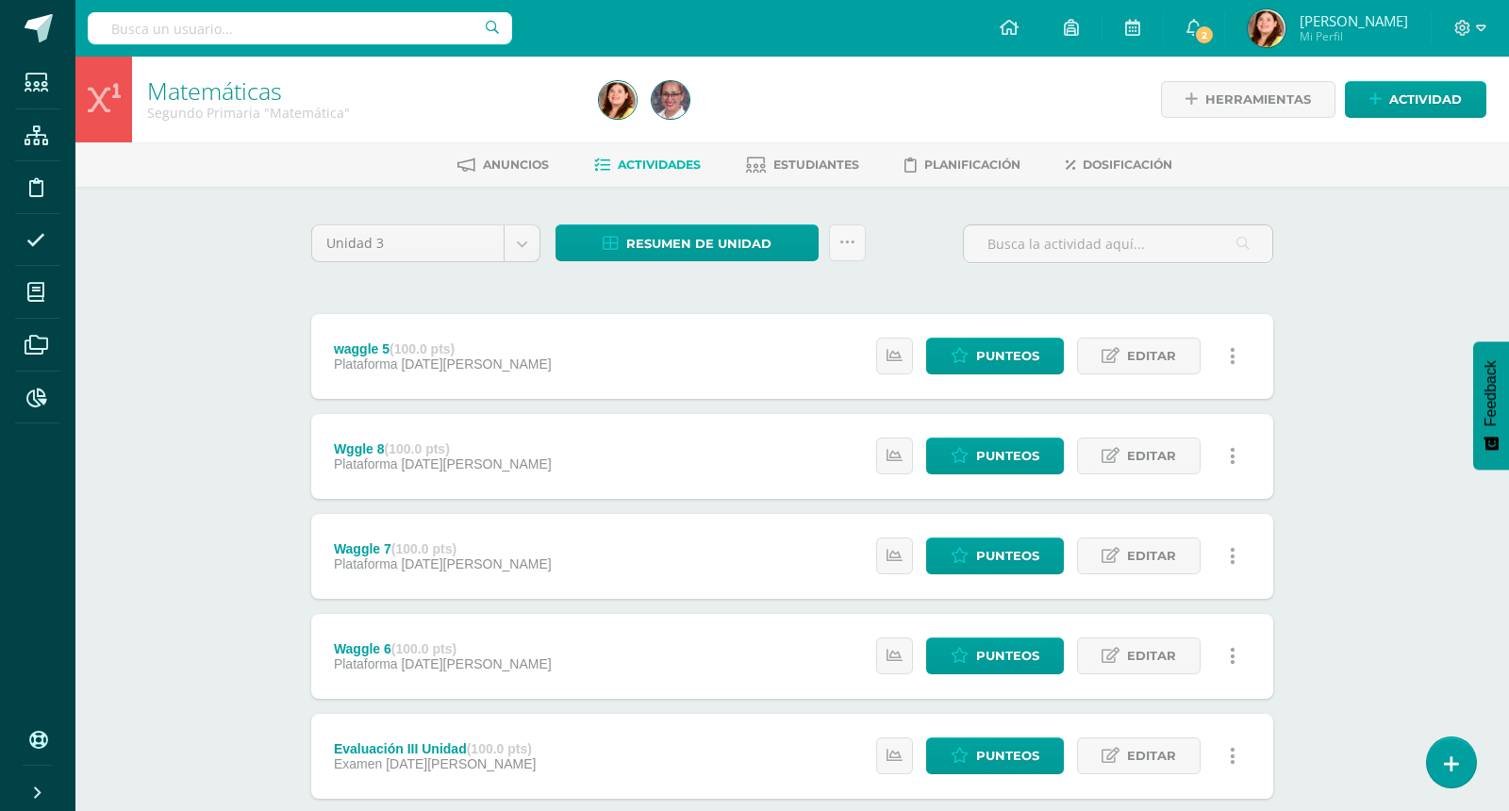
click at [1373, 348] on div "Matemáticas Segundo Primaria "Matemática" Herramientas Detalle de asistencias A…" at bounding box center [792, 737] width 1434 height 1361
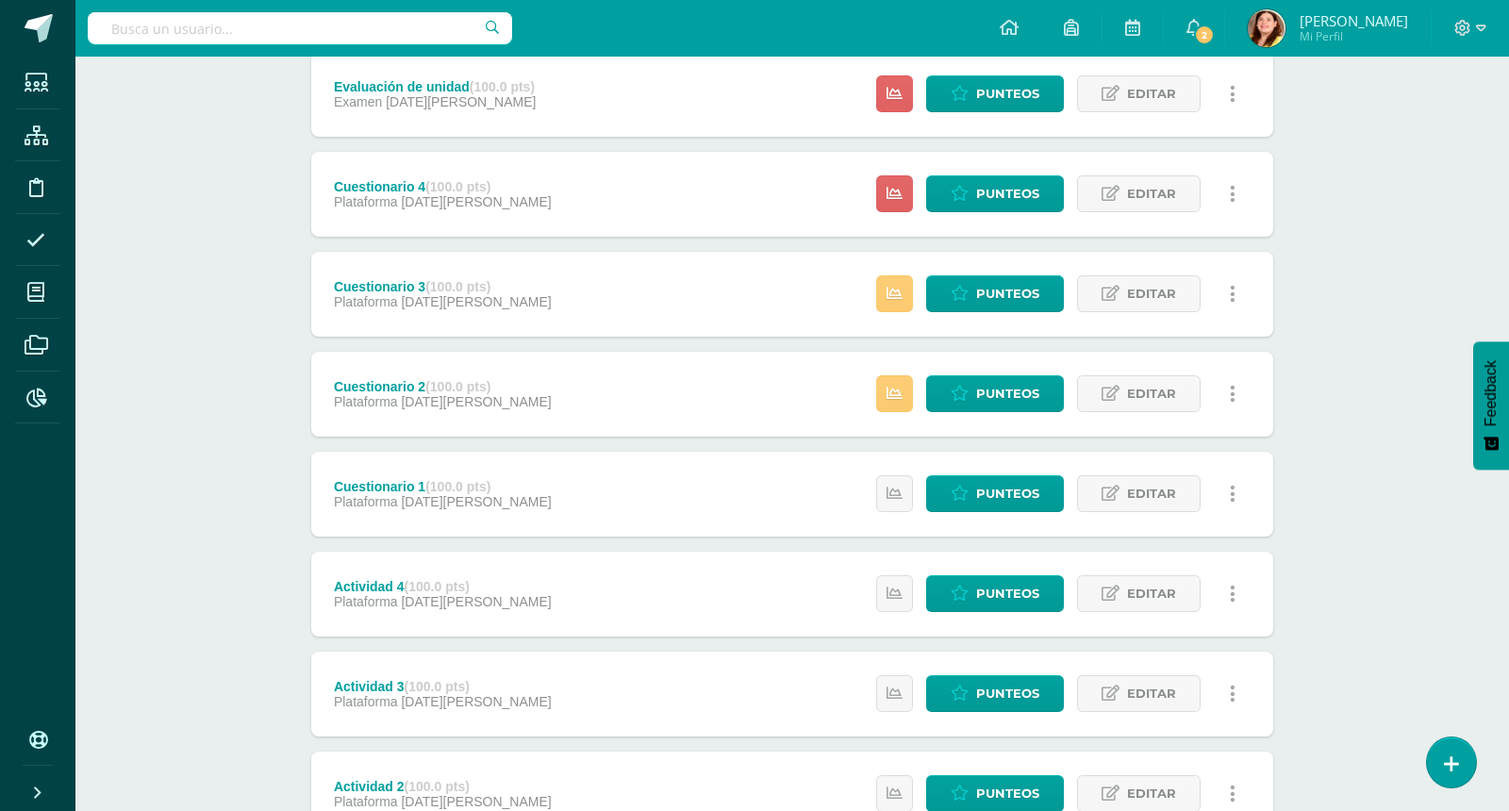
scroll to position [2234, 0]
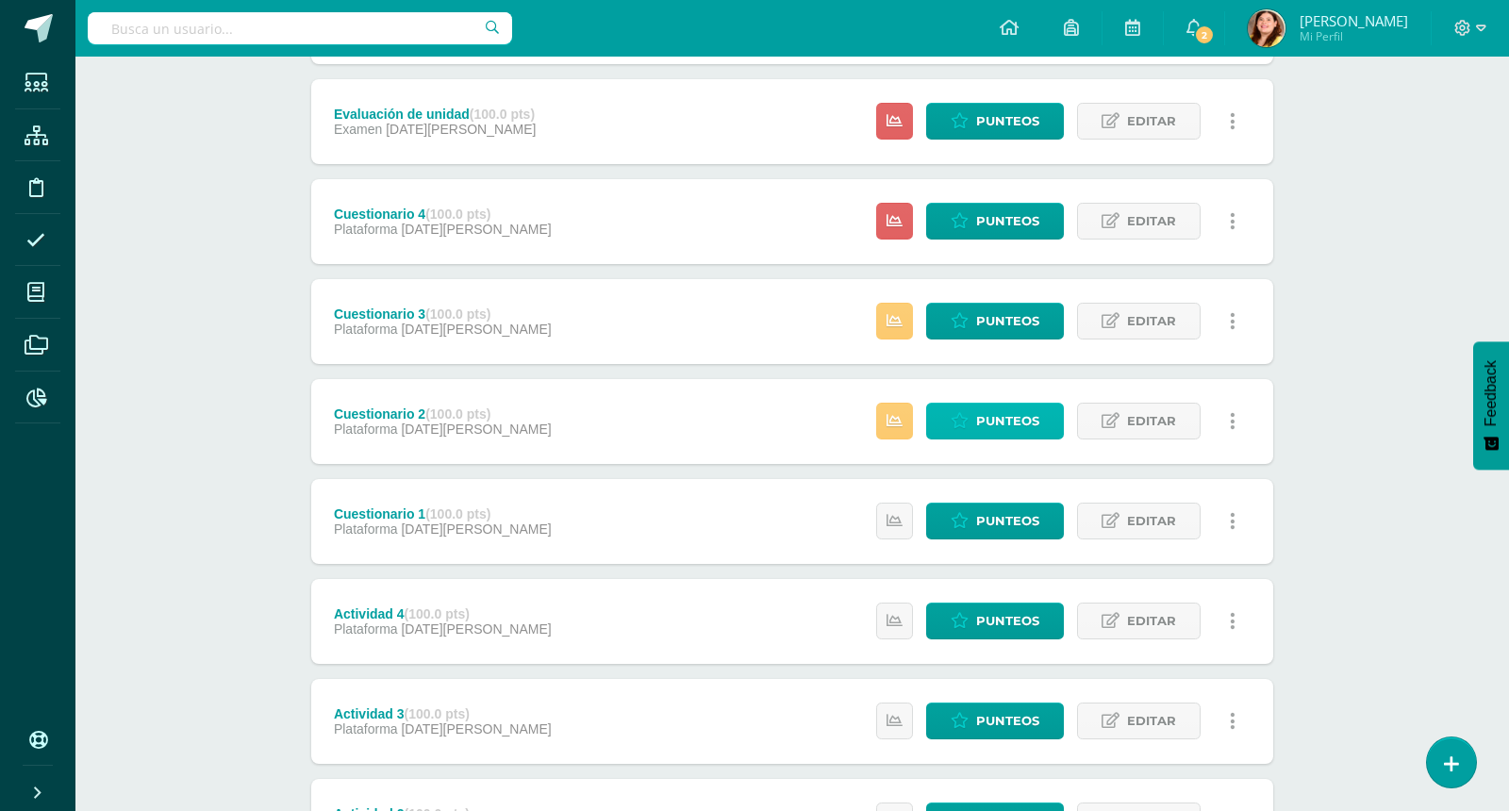
click at [1025, 415] on span "Punteos" at bounding box center [1007, 421] width 63 height 35
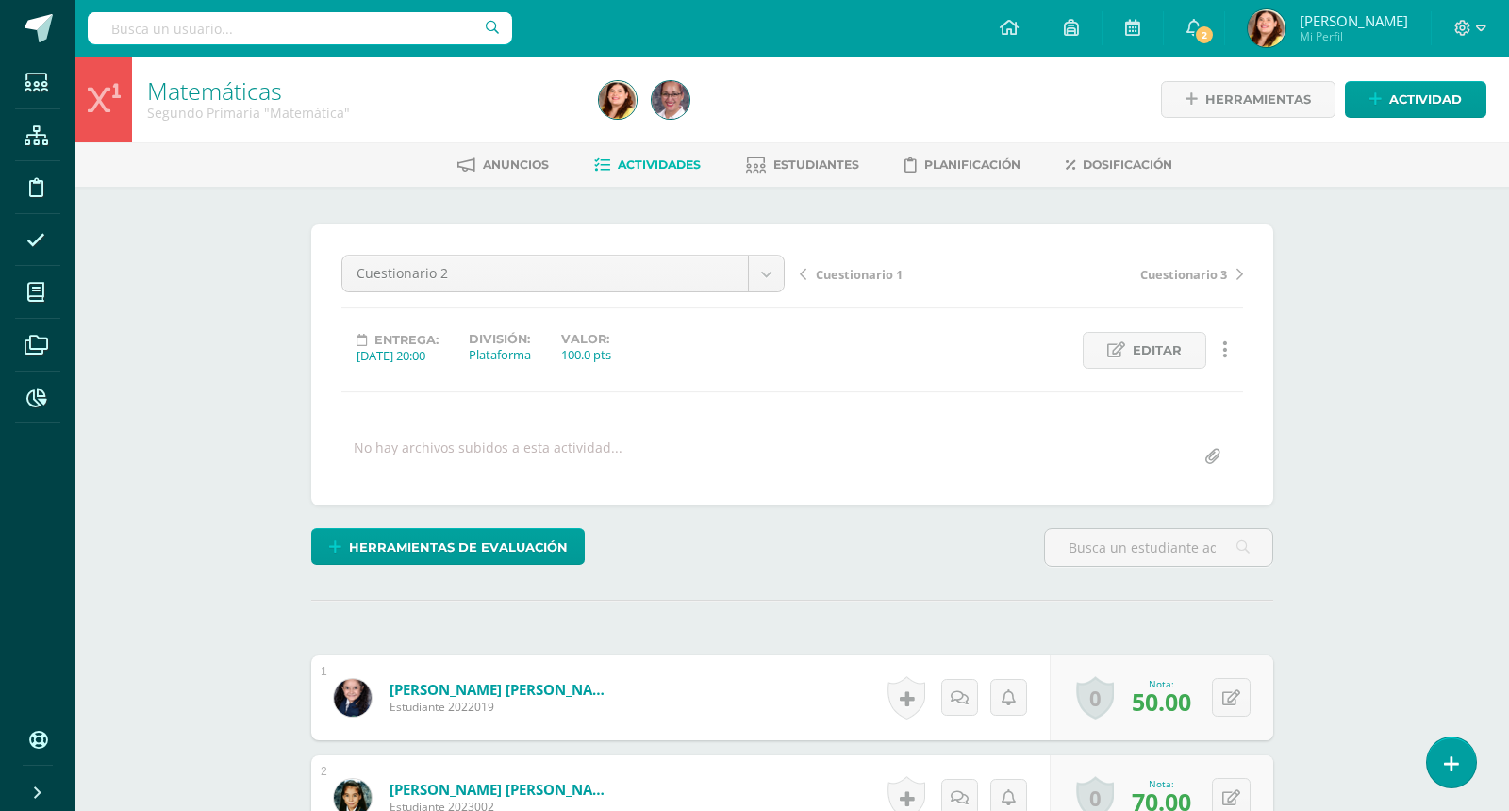
scroll to position [1, 0]
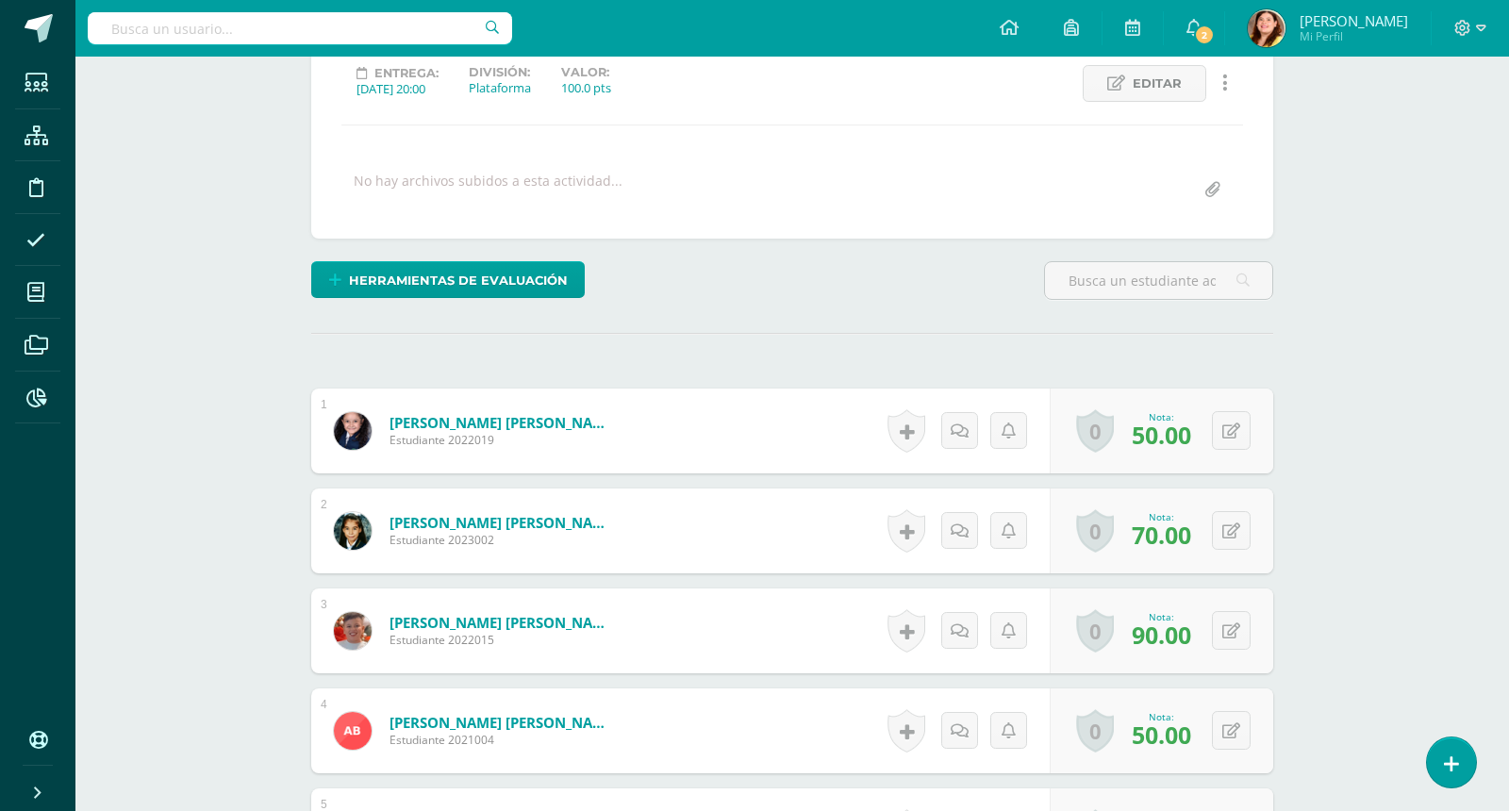
scroll to position [268, 0]
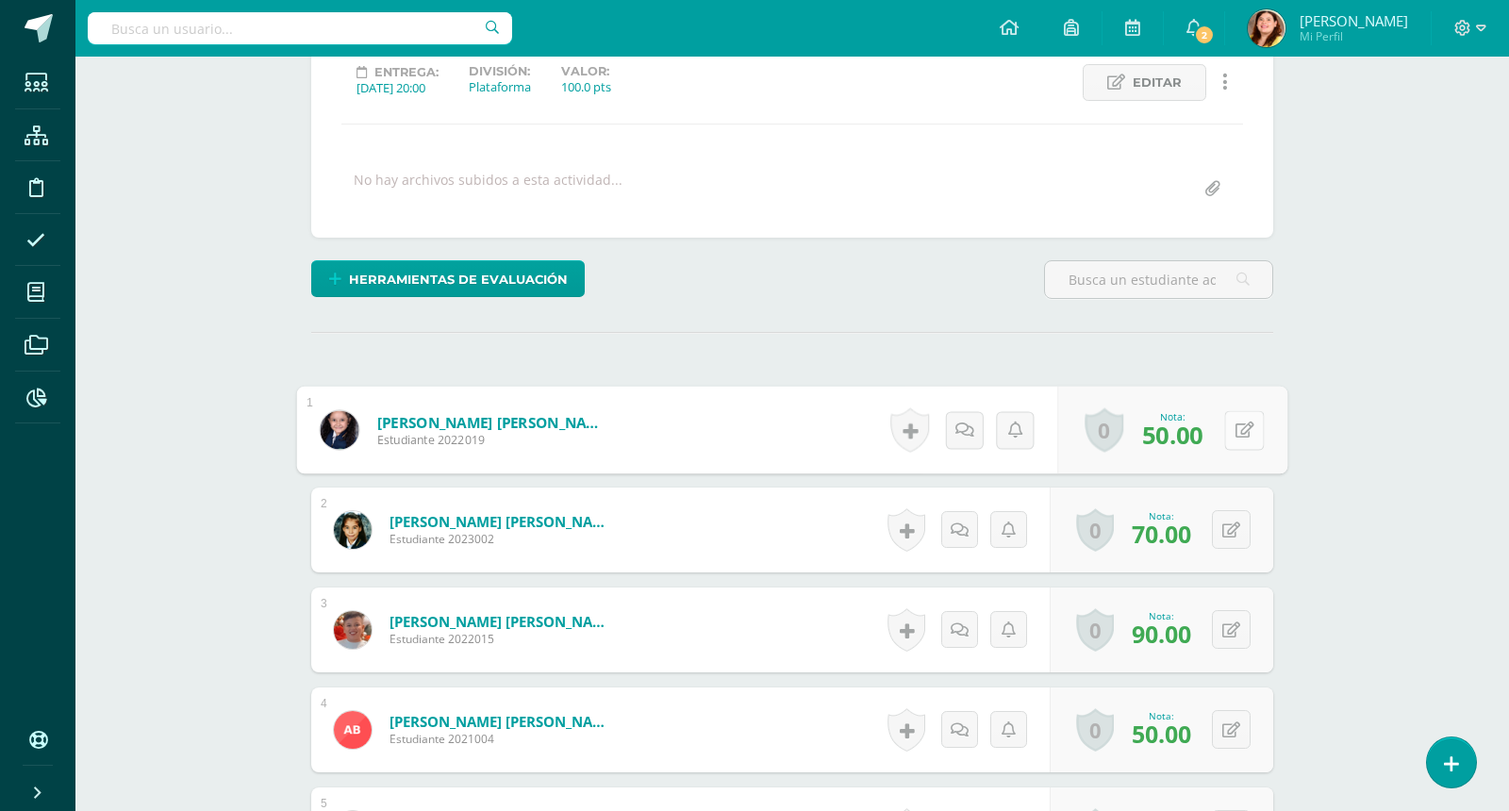
click at [1236, 426] on icon at bounding box center [1245, 430] width 19 height 16
type input "60"
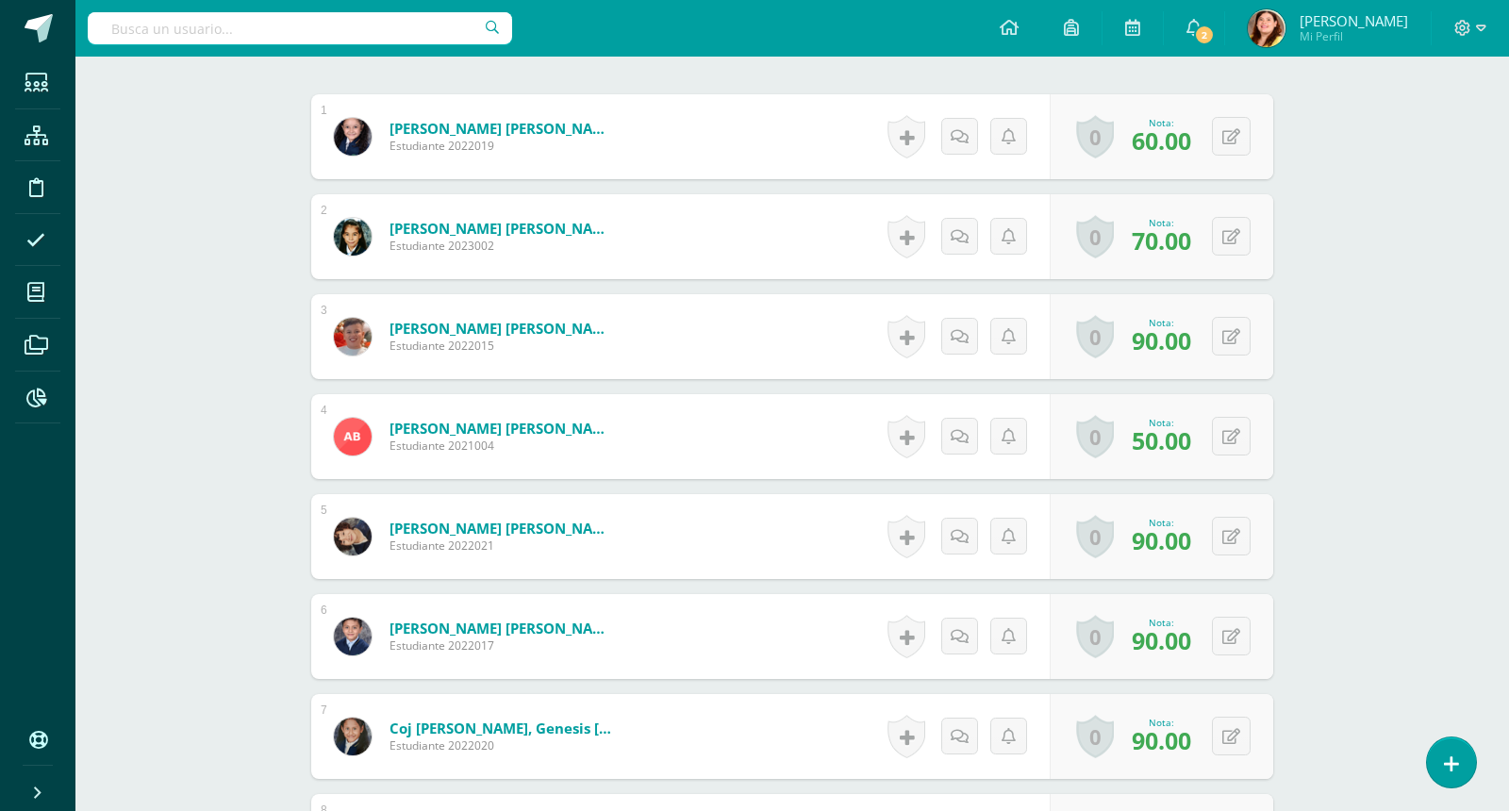
scroll to position [599, 0]
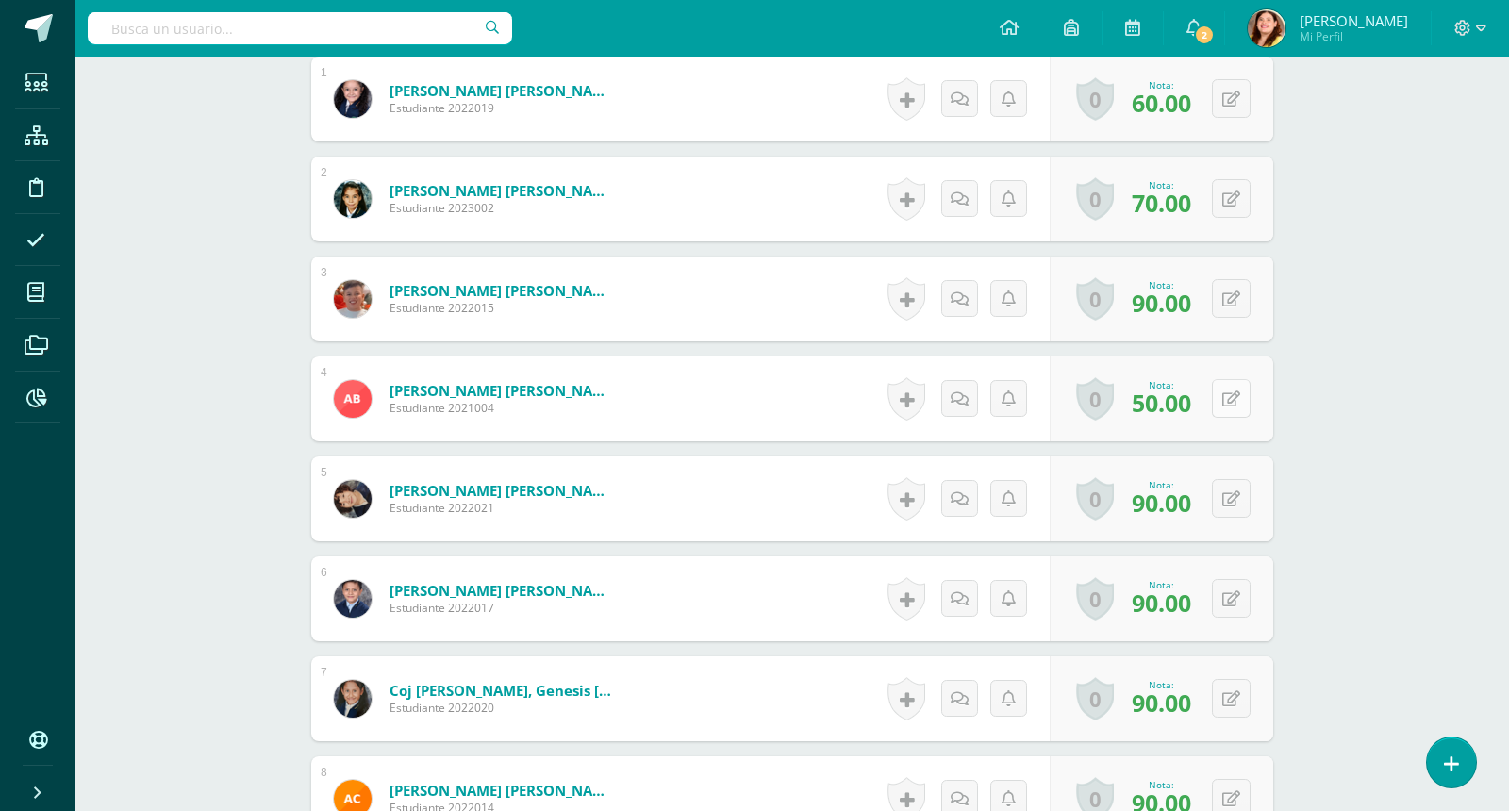
click at [1244, 395] on button at bounding box center [1231, 398] width 39 height 39
type input "60"
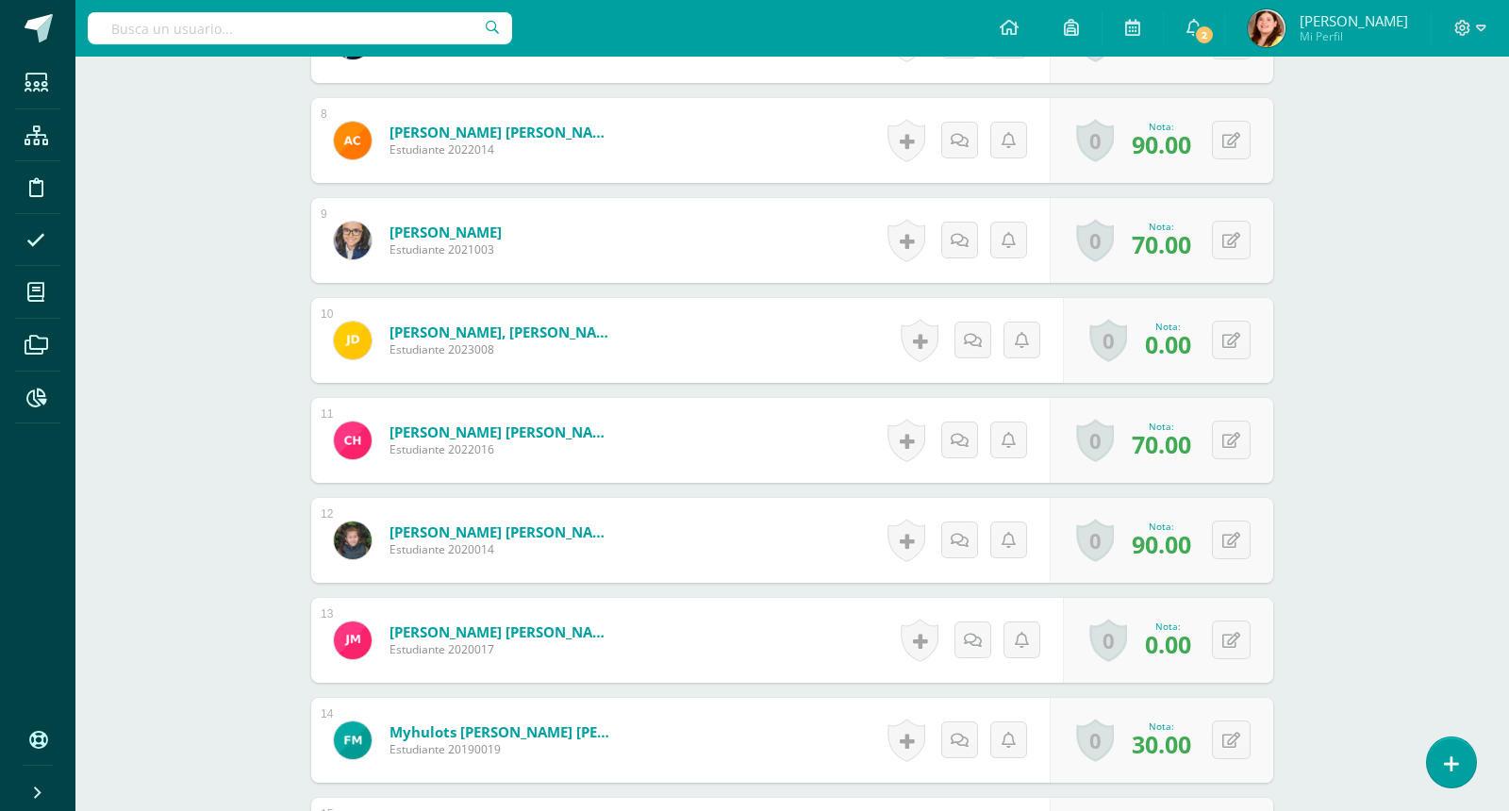
scroll to position [1259, 0]
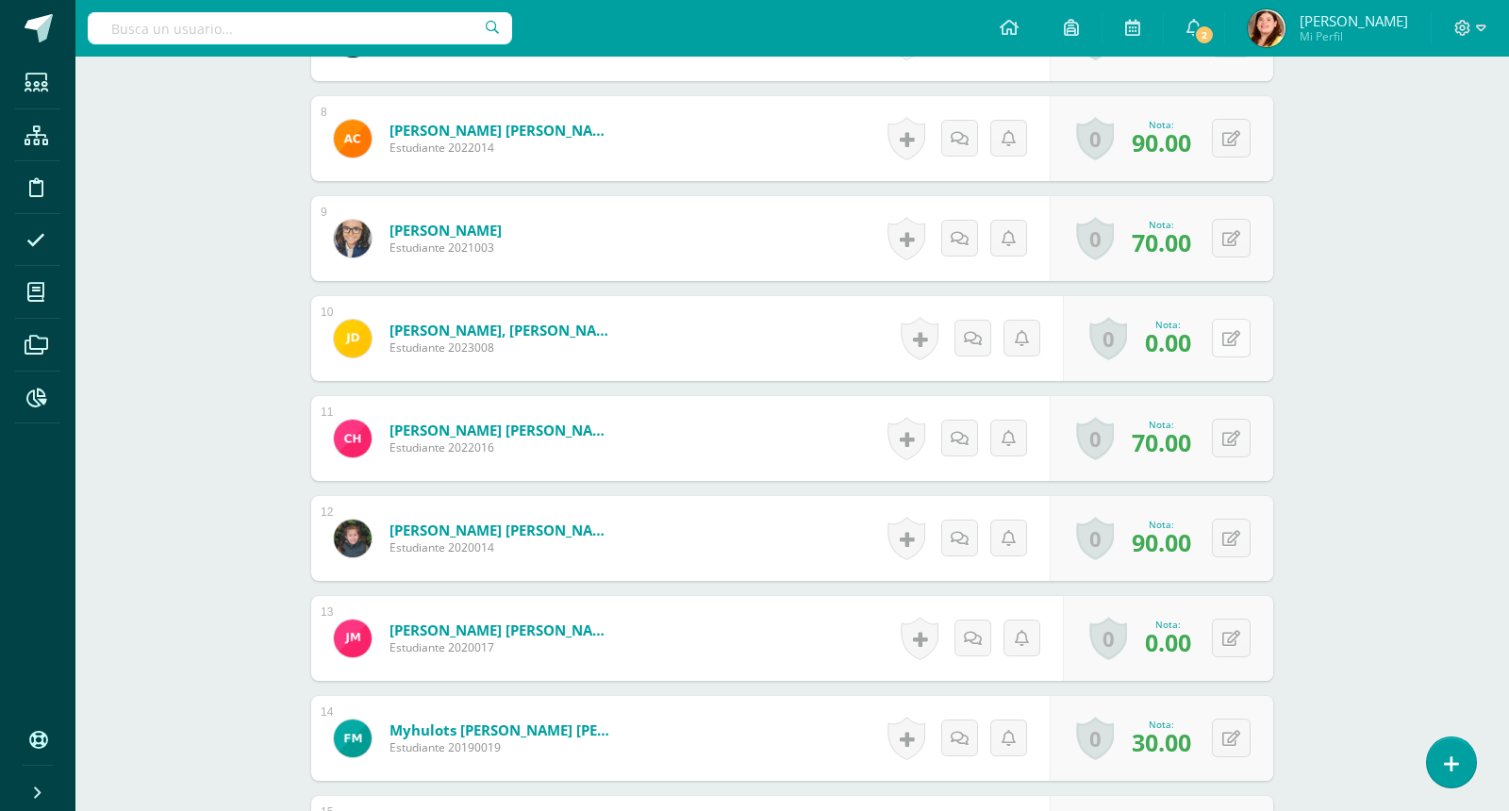
click at [1237, 344] on button at bounding box center [1231, 338] width 39 height 39
type input "60"
click at [1361, 360] on div "Matemáticas Segundo Primaria "Matemática" Herramientas Detalle de asistencias A…" at bounding box center [792, 396] width 1434 height 3199
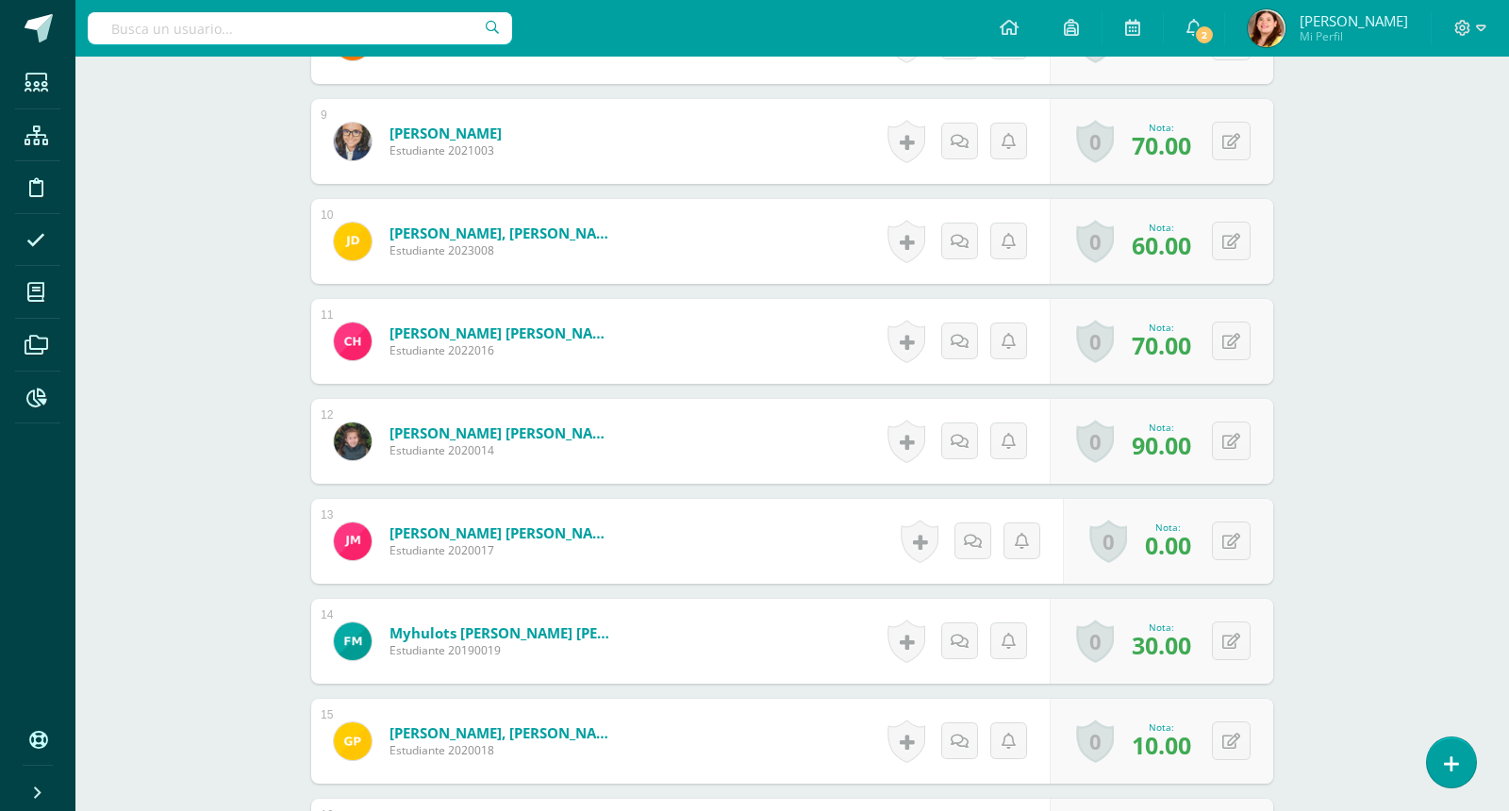
scroll to position [1401, 0]
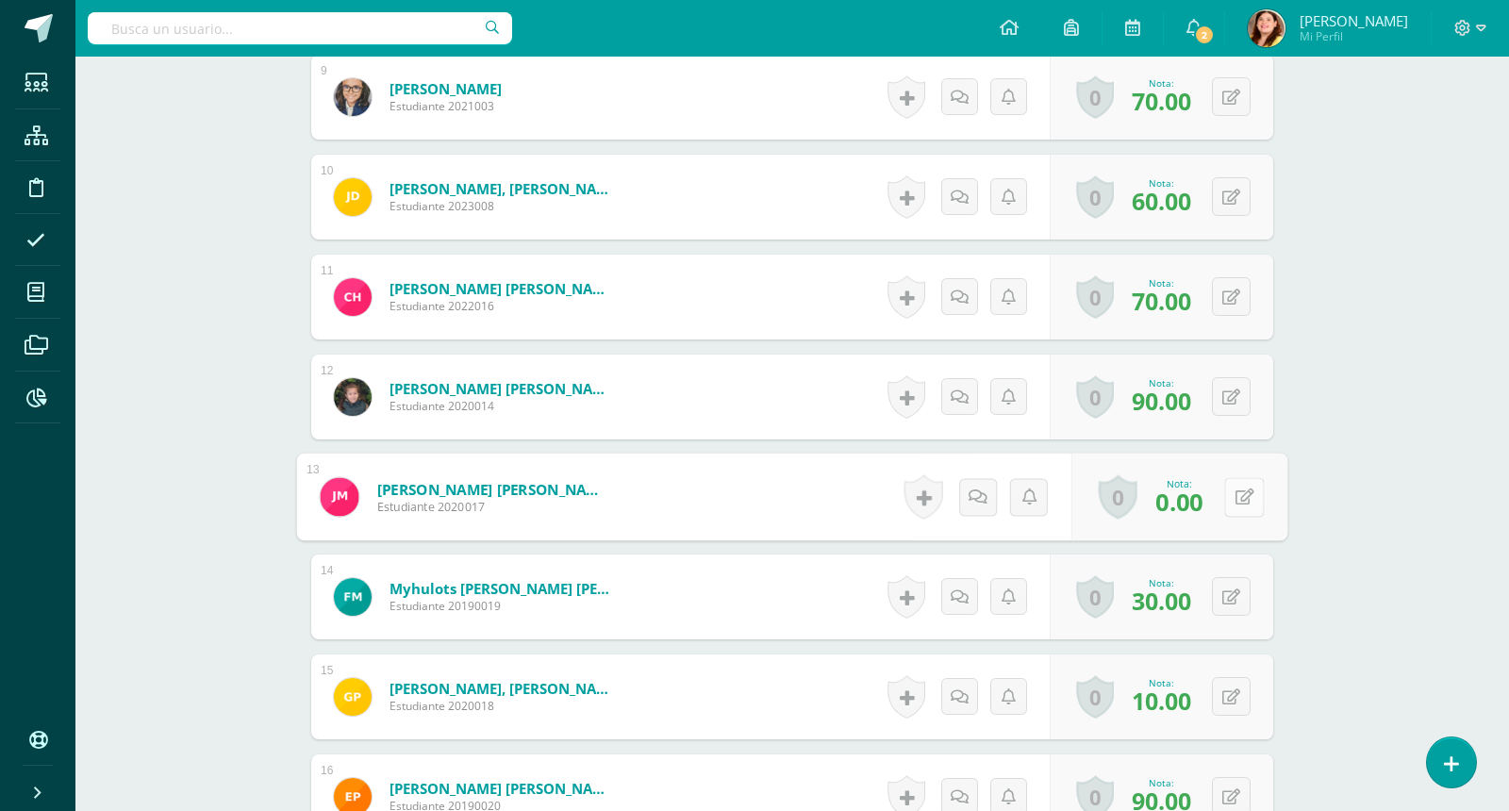
click at [1230, 488] on button at bounding box center [1244, 497] width 40 height 40
type input "60"
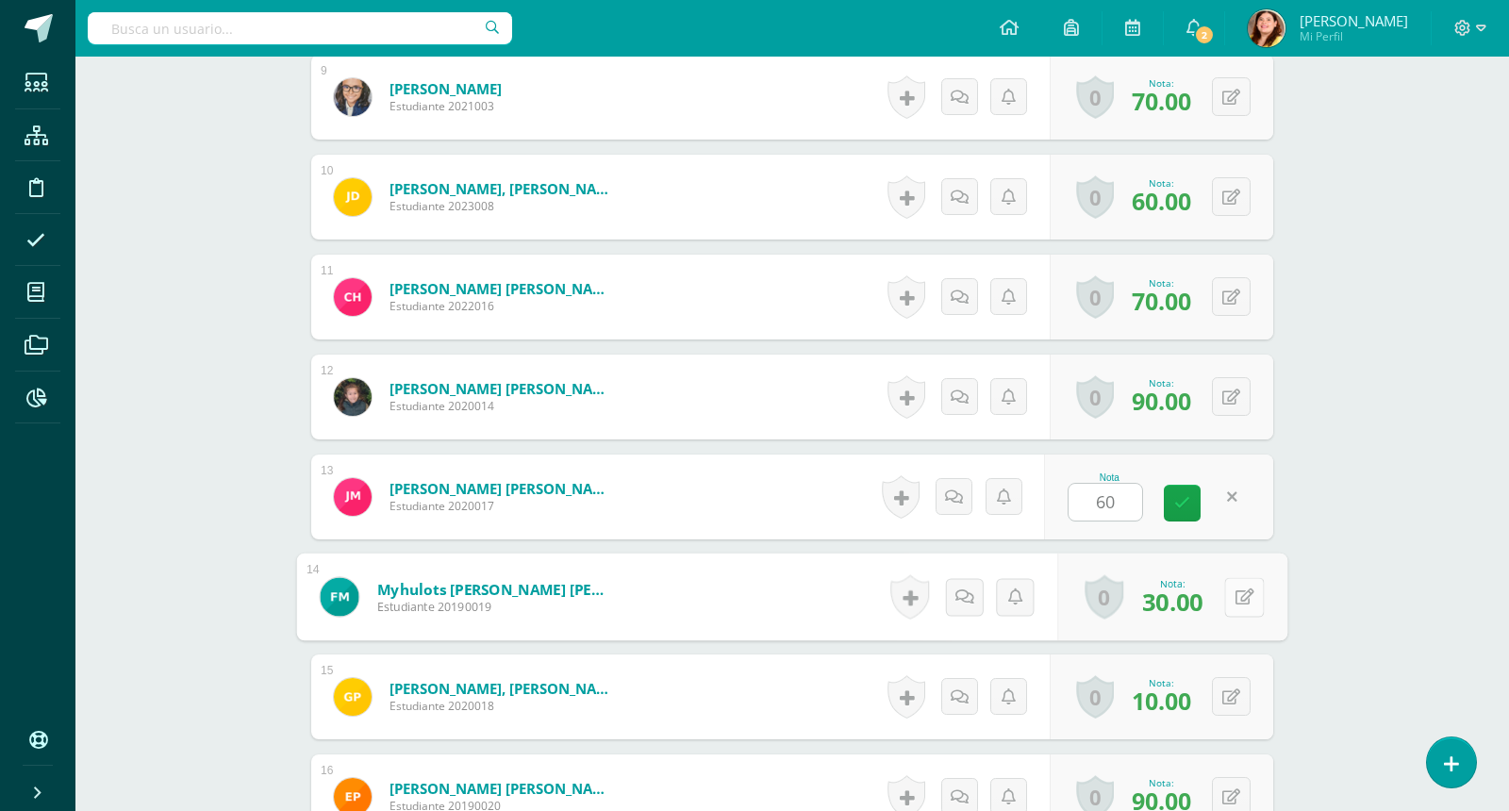
click at [1233, 589] on button at bounding box center [1244, 597] width 40 height 40
type input "60"
click at [1236, 698] on icon at bounding box center [1231, 697] width 18 height 16
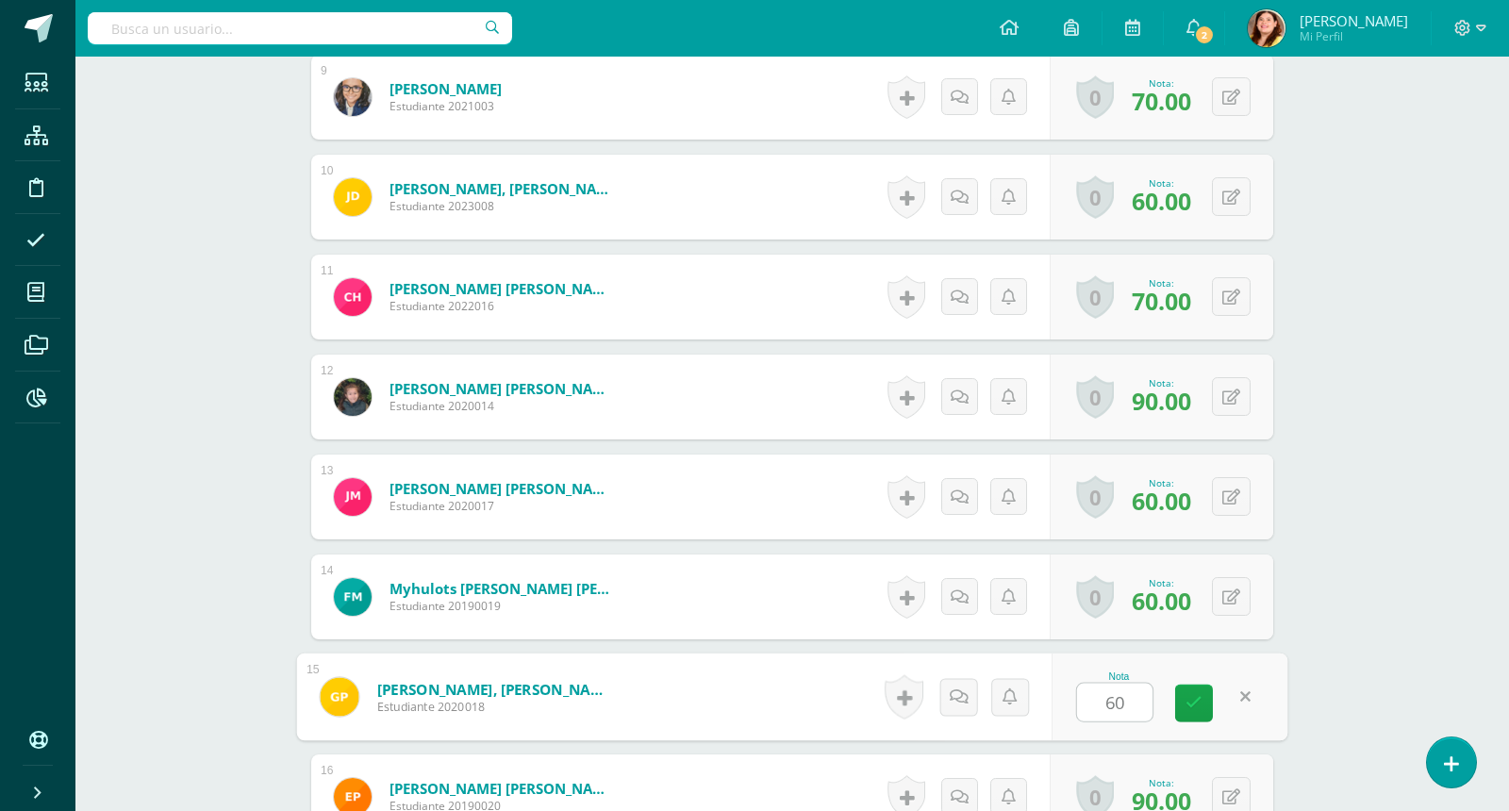
type input "60"
click at [1366, 645] on div "Matemáticas Segundo Primaria "Matemática" Herramientas Detalle de asistencias A…" at bounding box center [792, 255] width 1434 height 3199
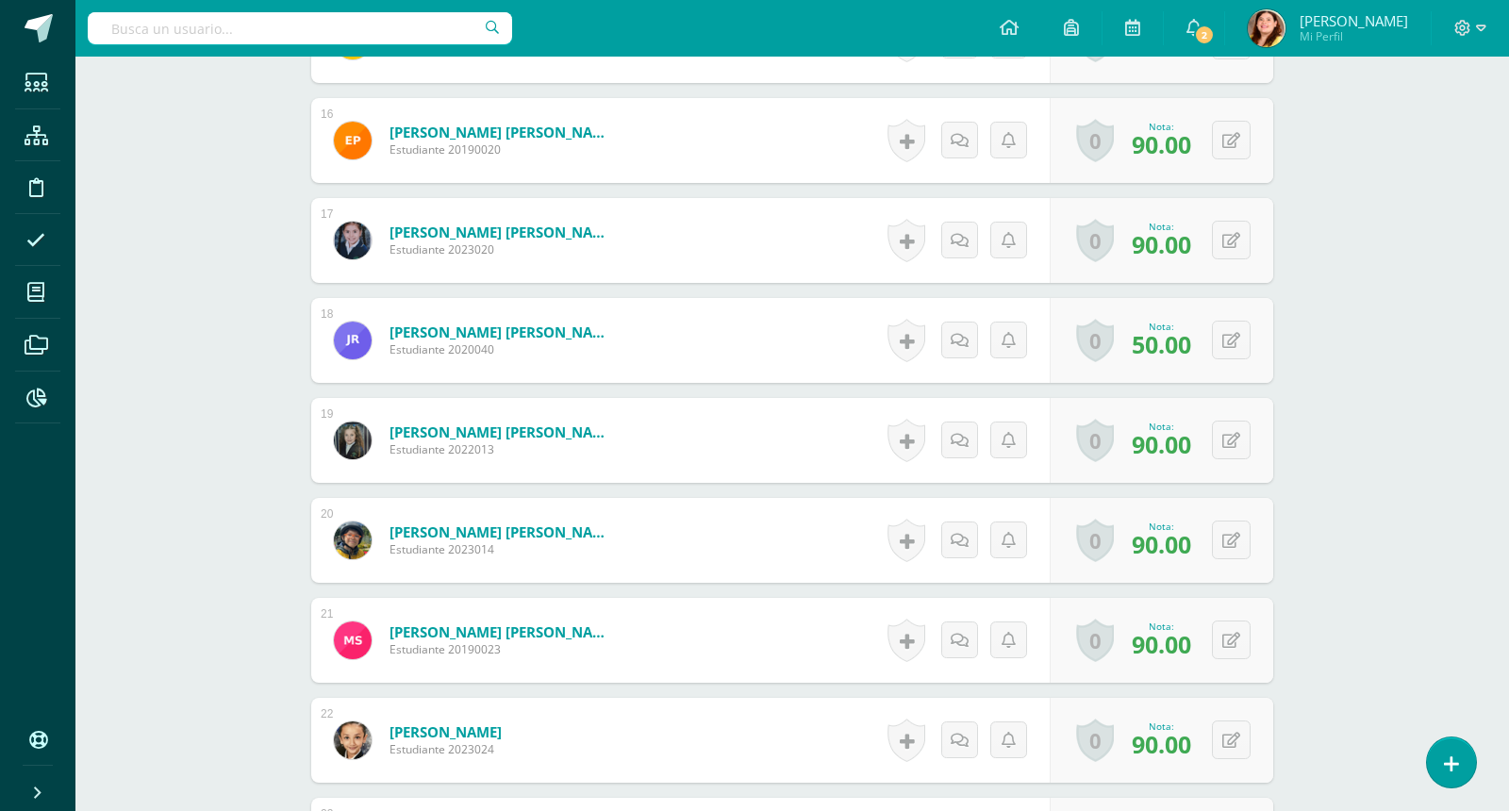
scroll to position [2061, 0]
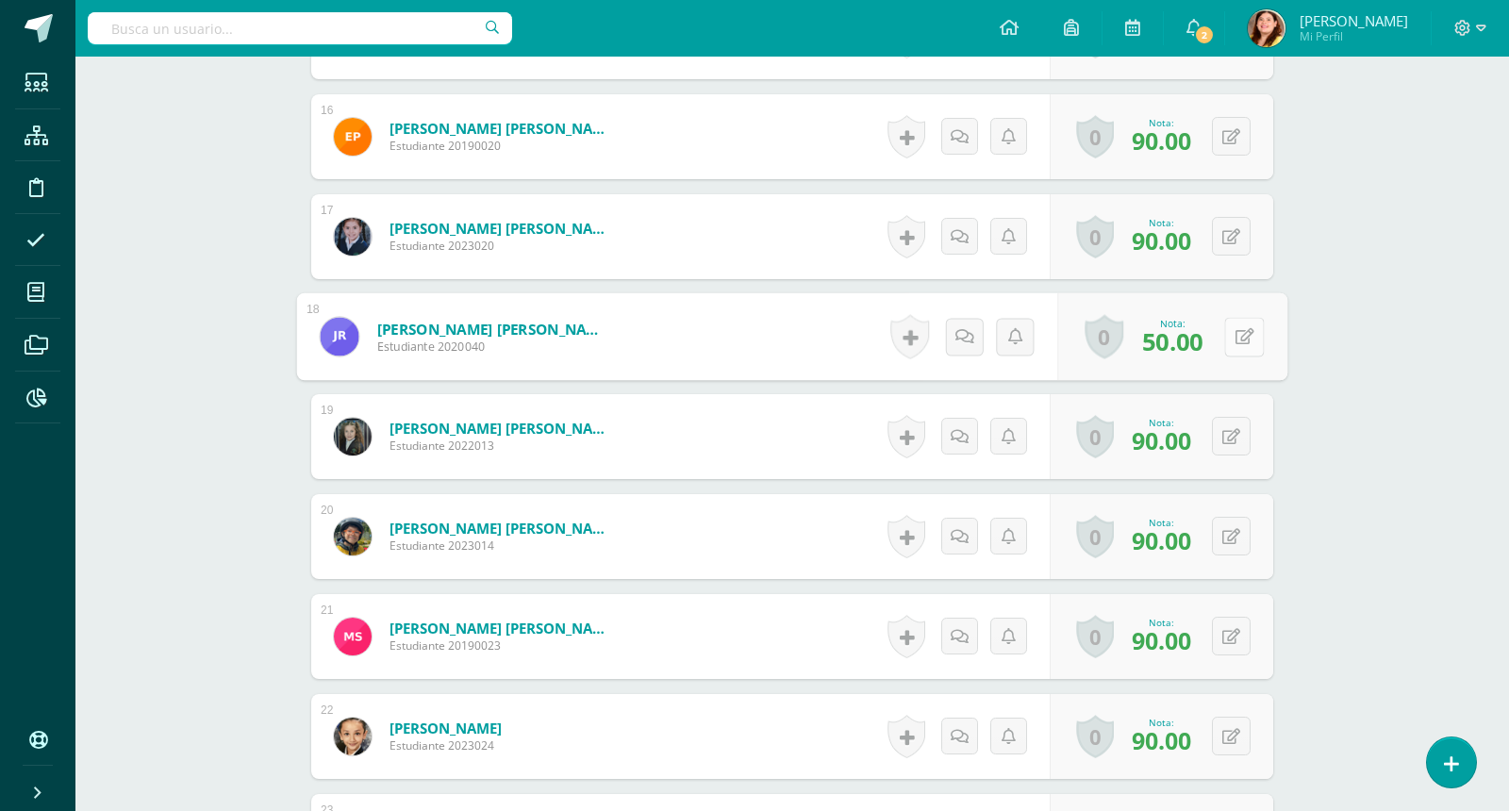
click at [1229, 341] on button at bounding box center [1244, 337] width 40 height 40
type input "60"
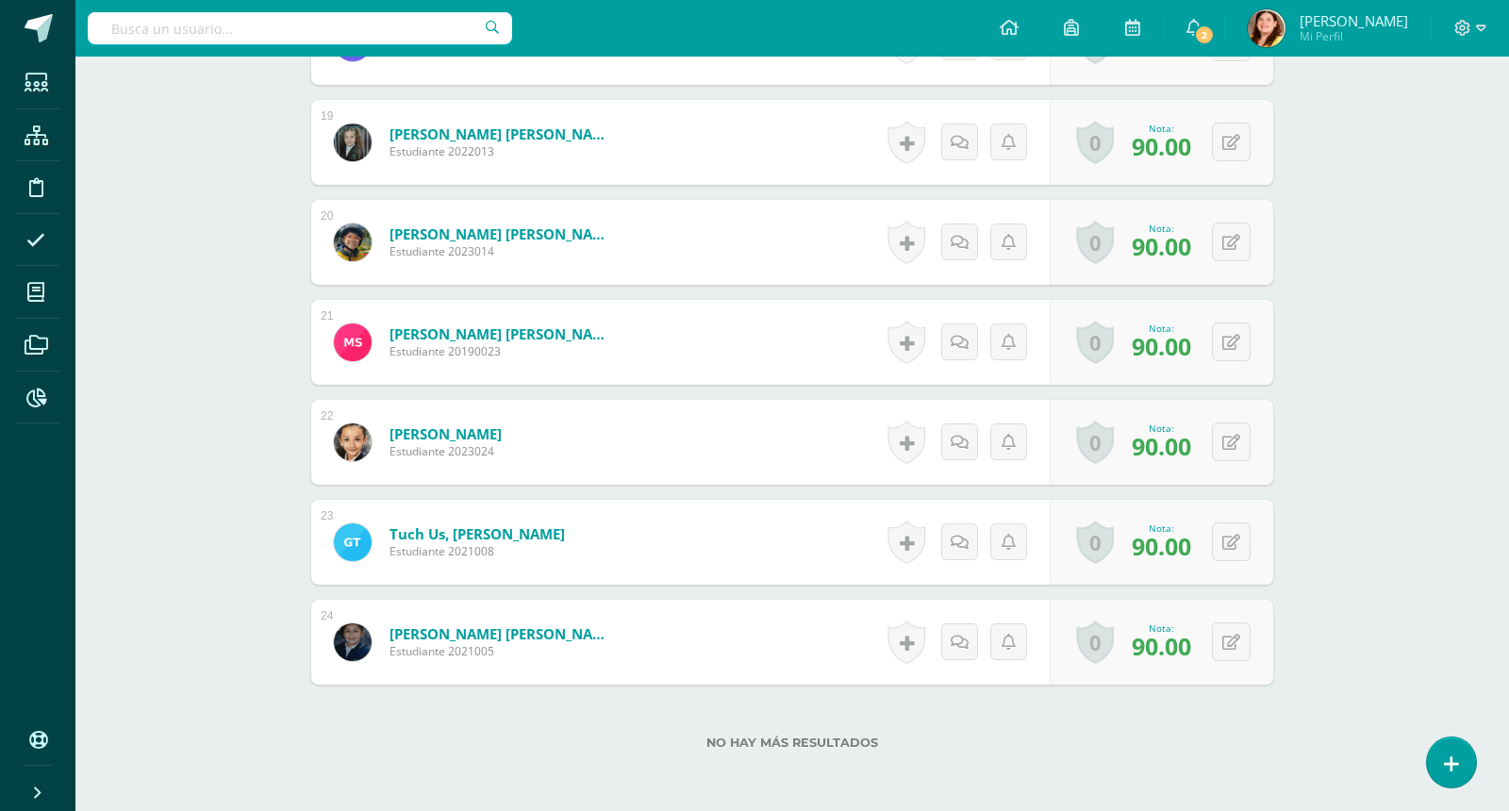
scroll to position [2443, 0]
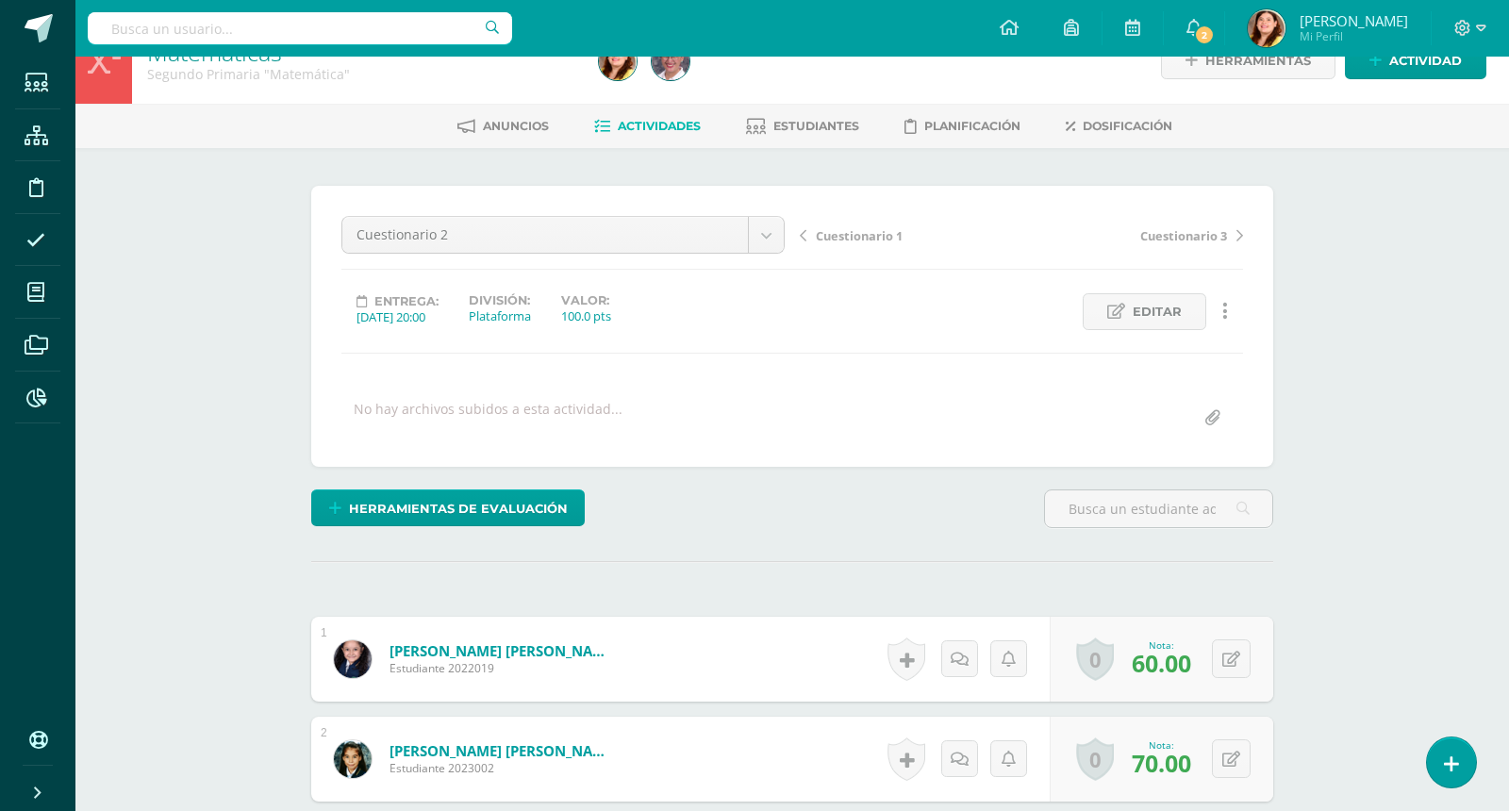
scroll to position [0, 0]
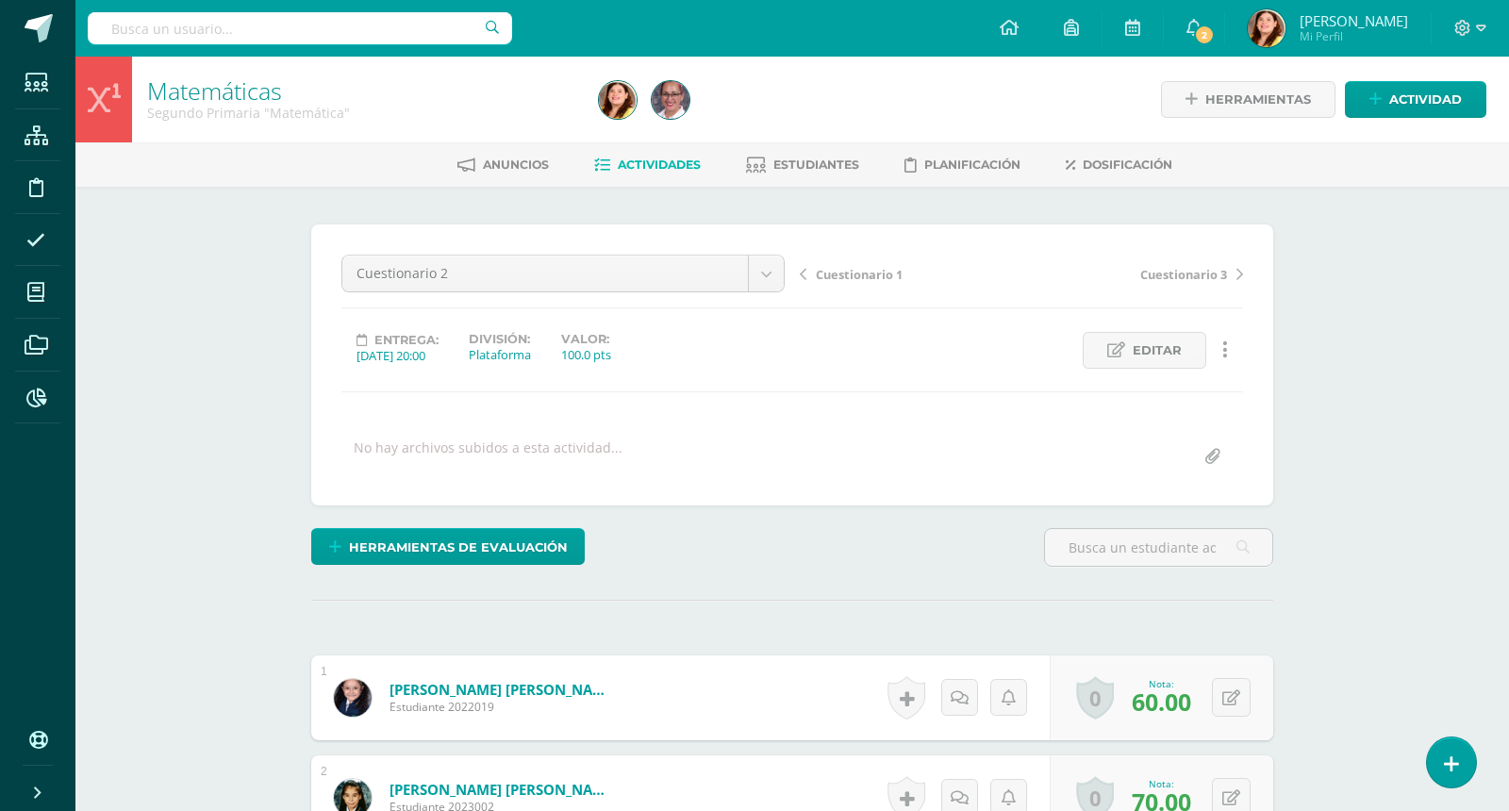
click at [688, 164] on span "Actividades" at bounding box center [659, 165] width 83 height 14
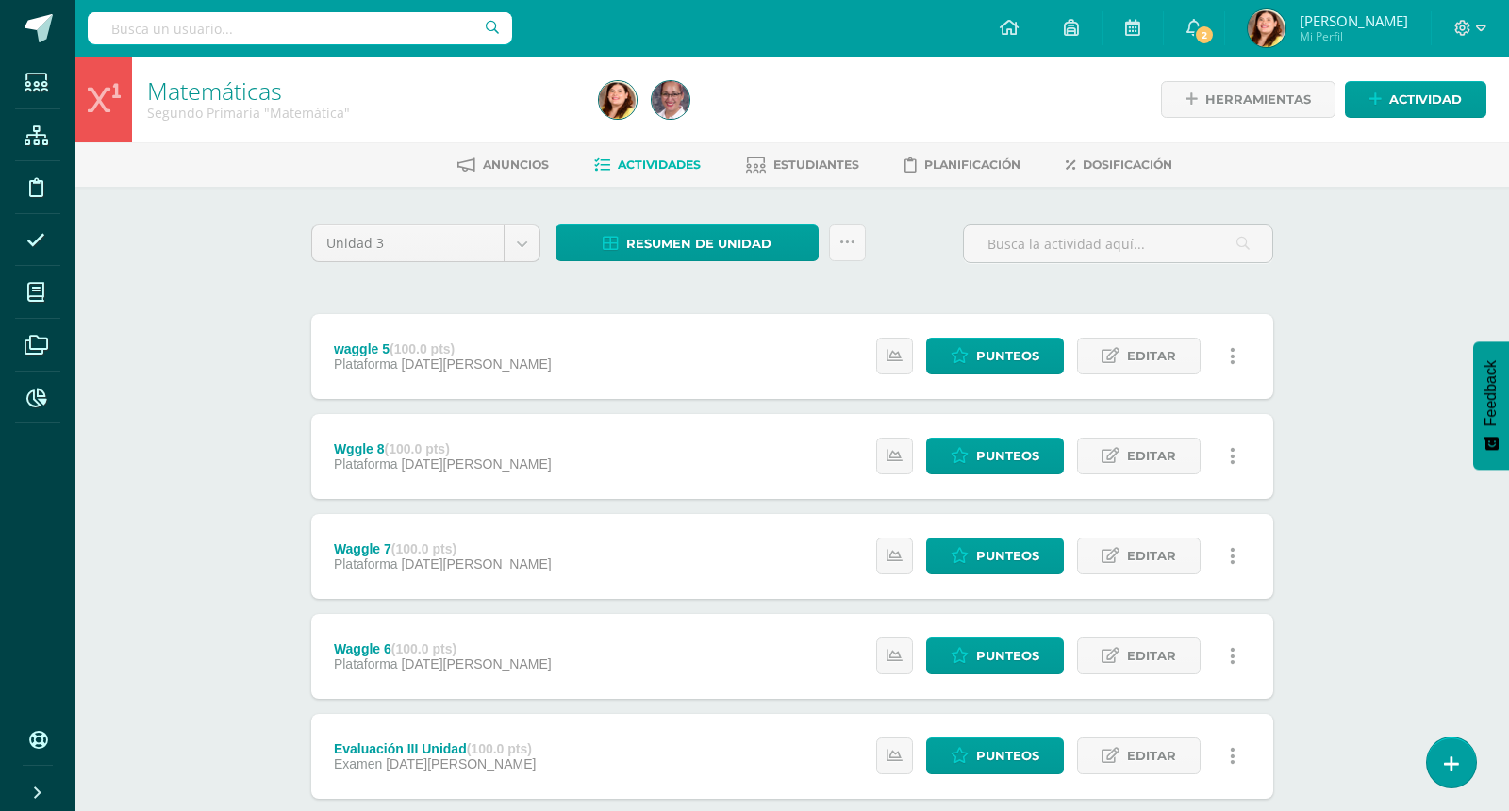
click at [1367, 315] on div "Matemáticas Segundo Primaria "Matemática" Herramientas Detalle de asistencias A…" at bounding box center [792, 737] width 1434 height 1361
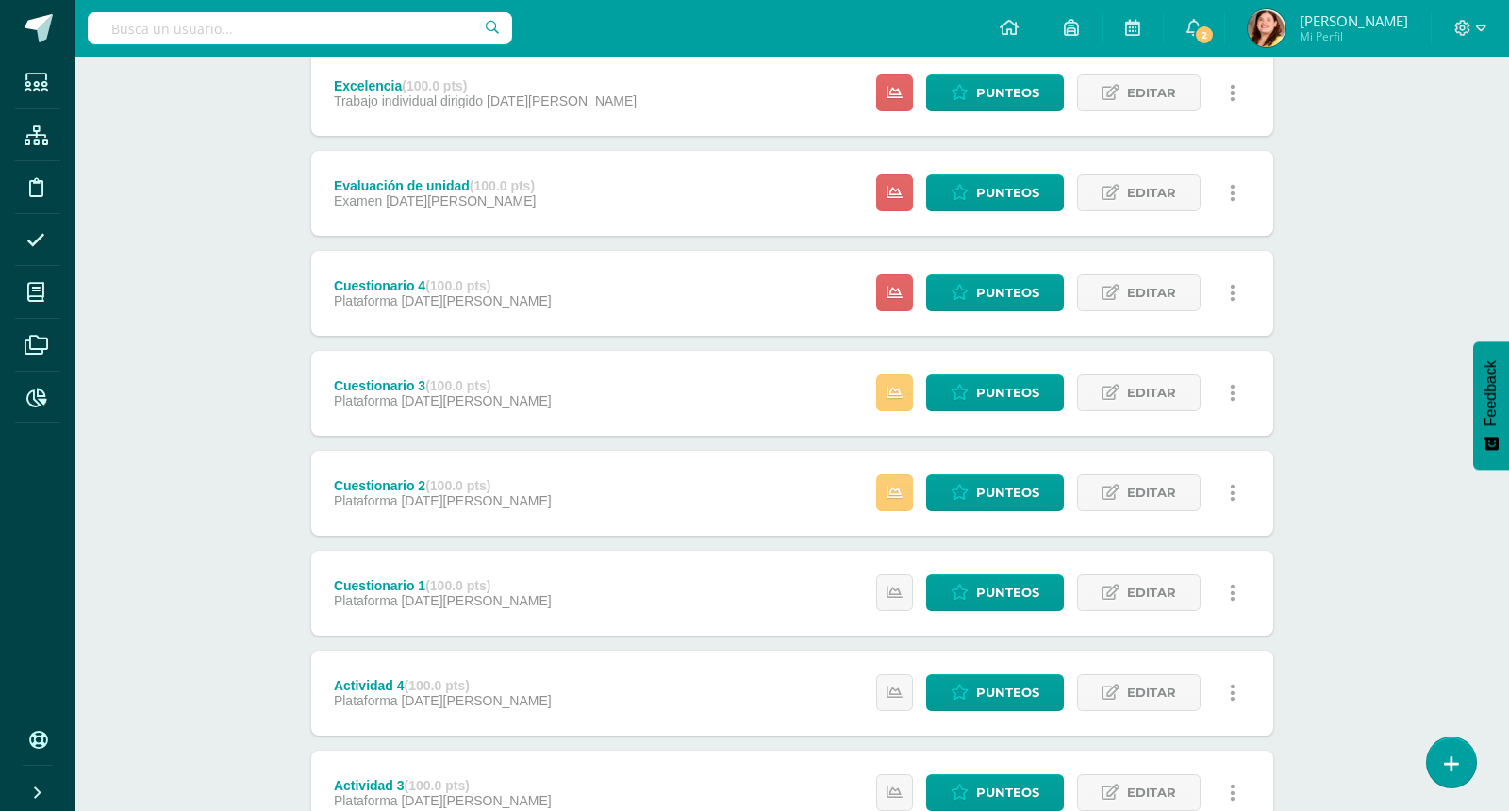
scroll to position [2081, 0]
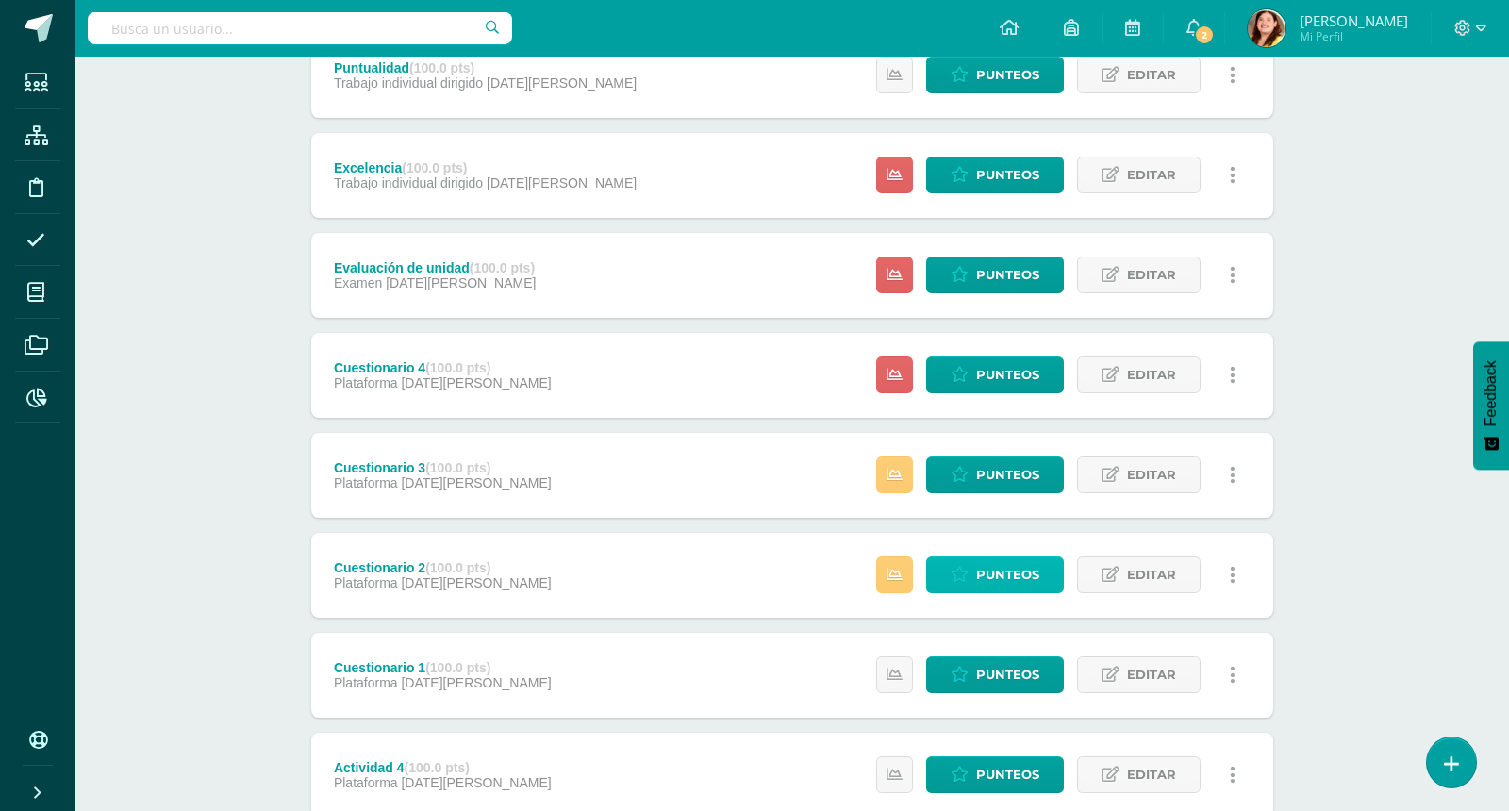
click at [1025, 566] on span "Punteos" at bounding box center [1007, 574] width 63 height 35
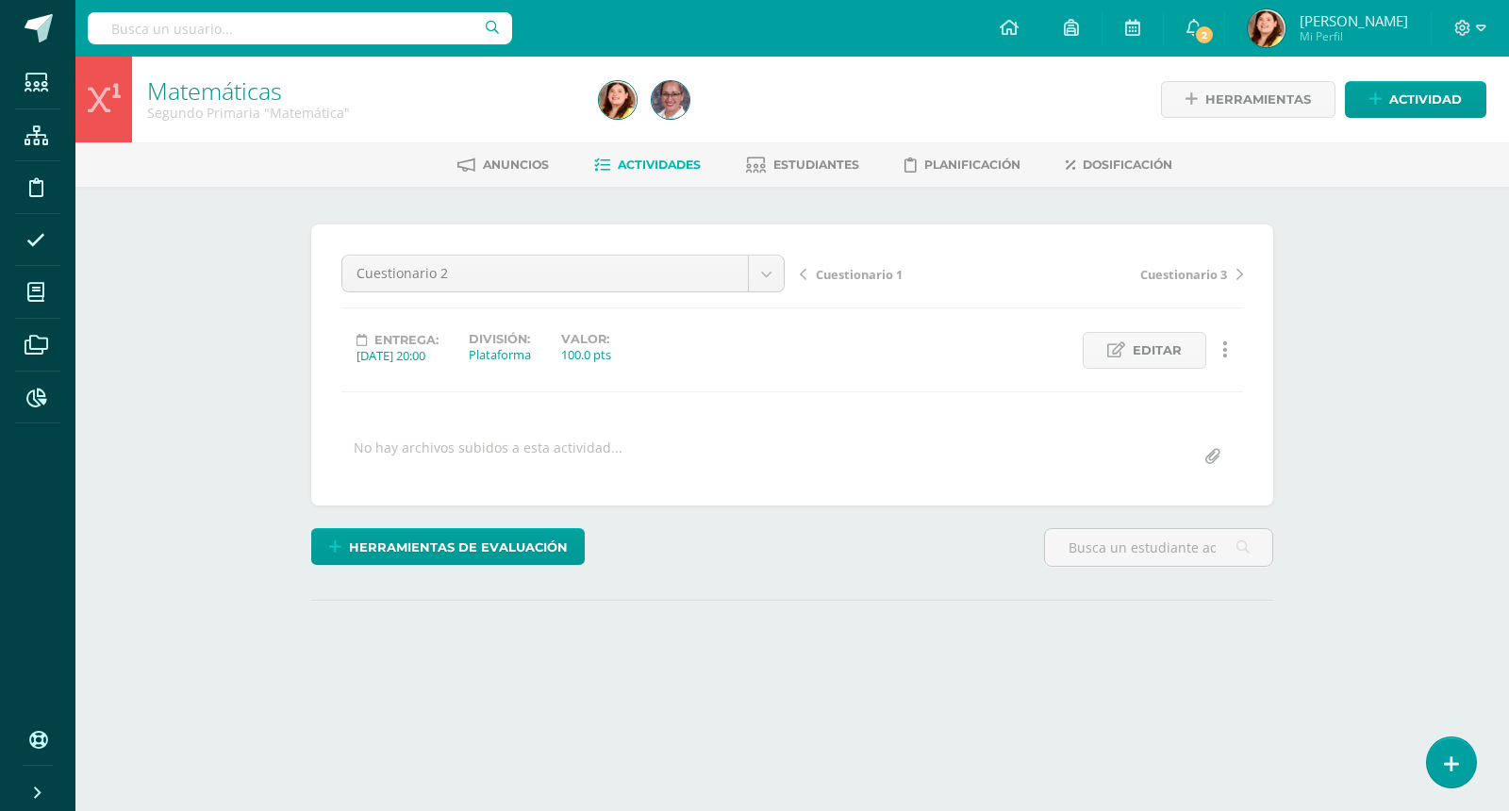
click at [1397, 461] on div "Matemáticas Segundo Primaria "Matemática" Herramientas Detalle de asistencias A…" at bounding box center [792, 402] width 1434 height 690
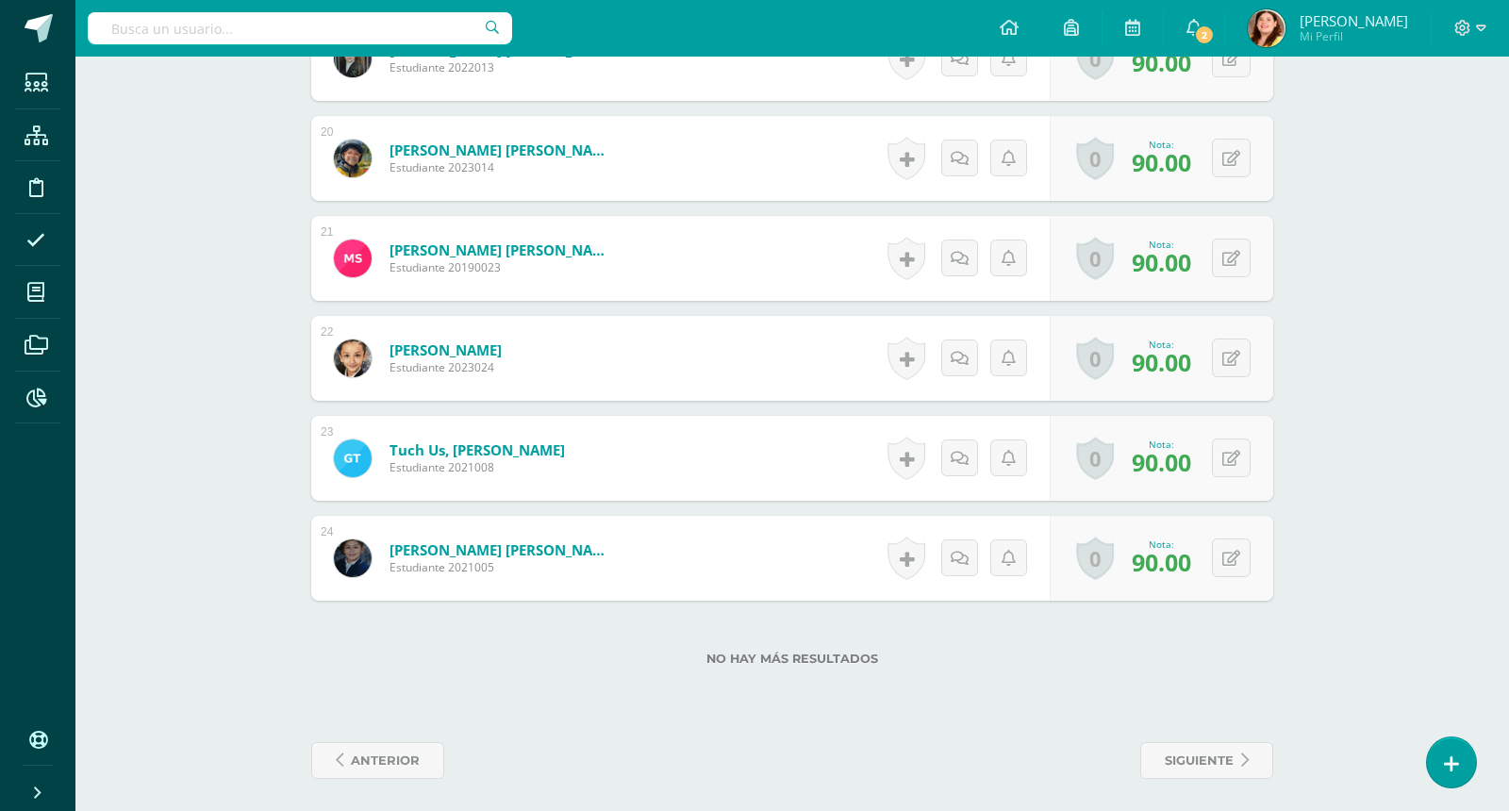
scroll to position [2443, 0]
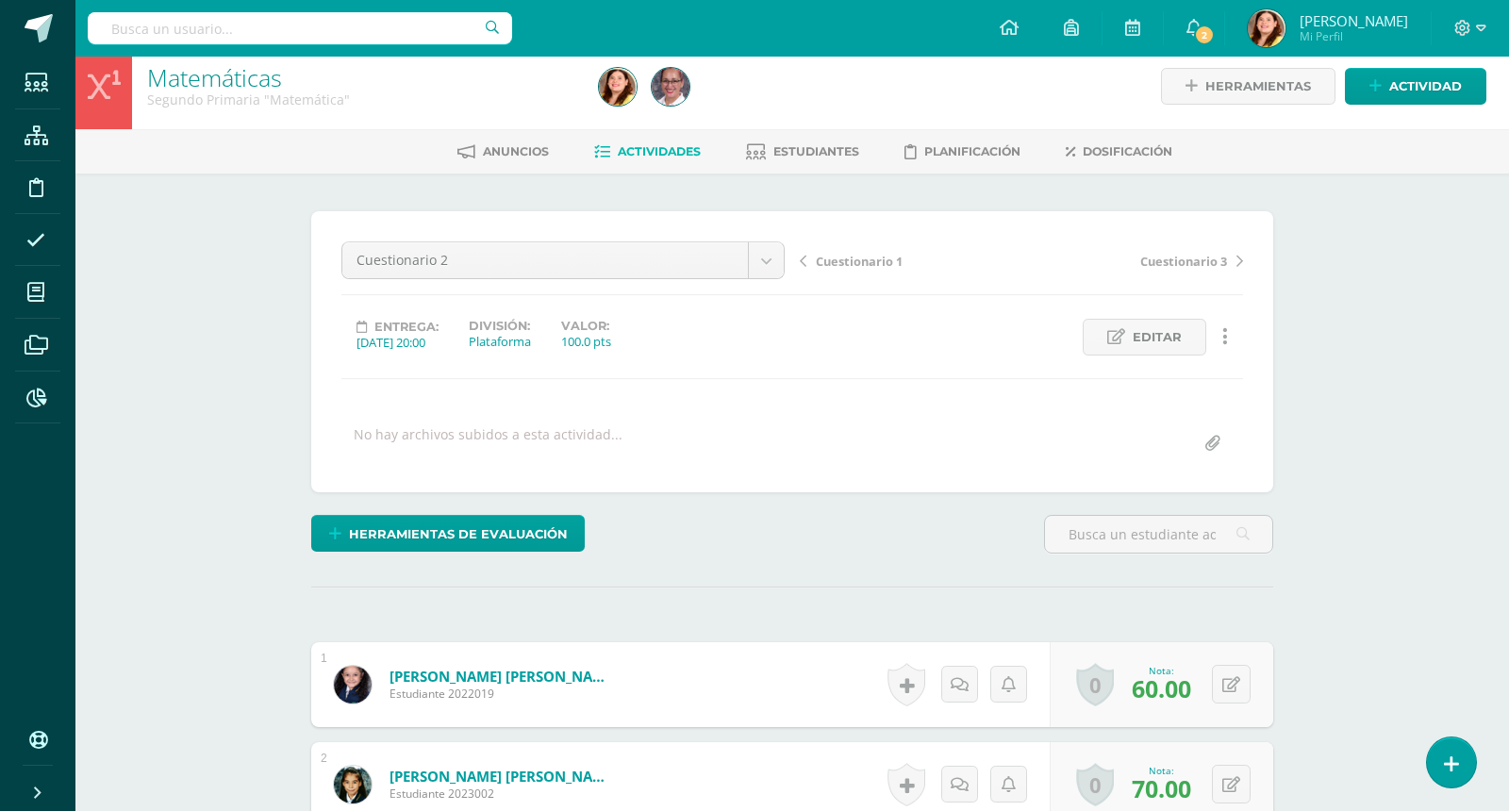
scroll to position [0, 0]
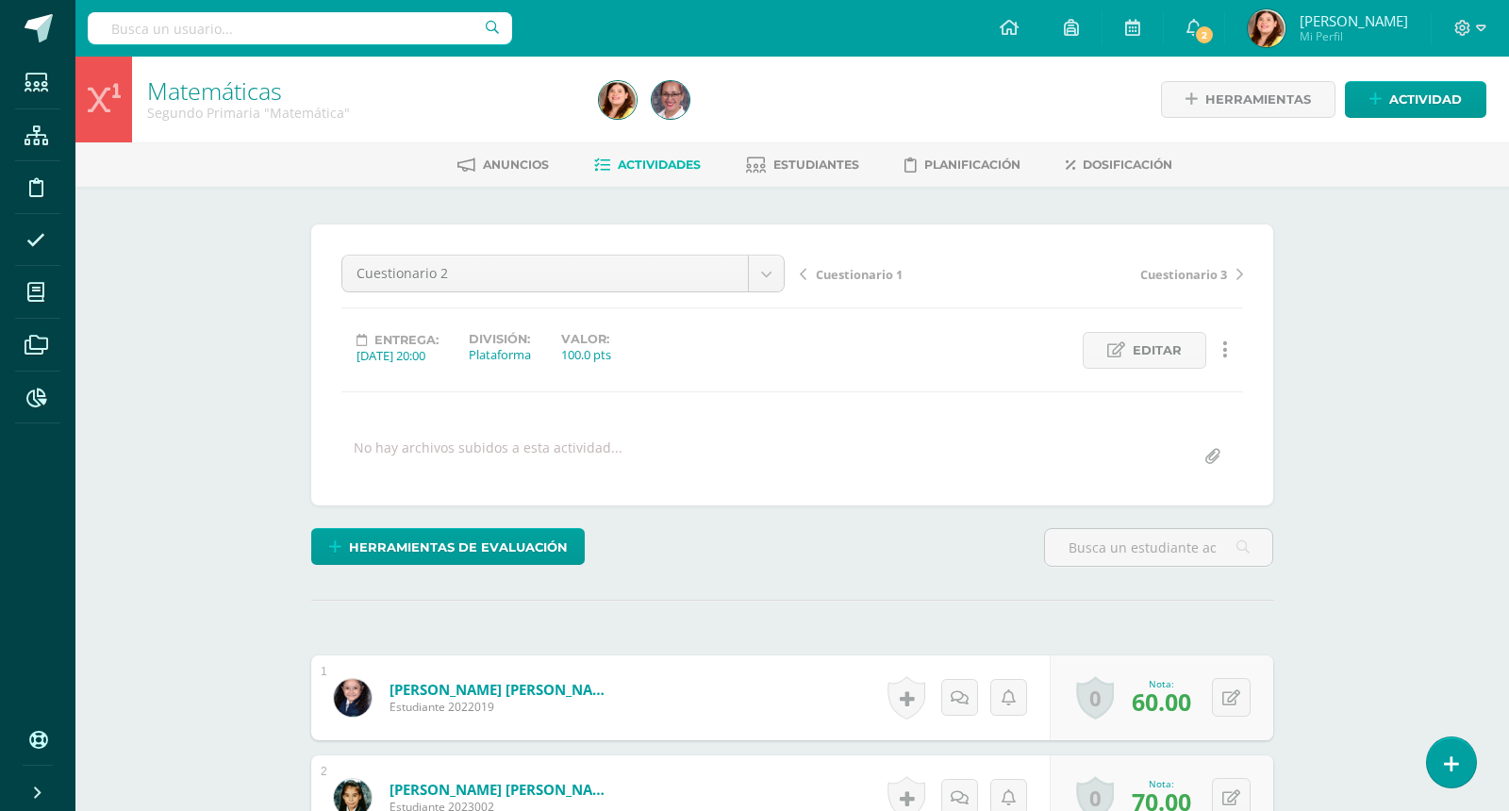
click at [675, 165] on span "Actividades" at bounding box center [659, 165] width 83 height 14
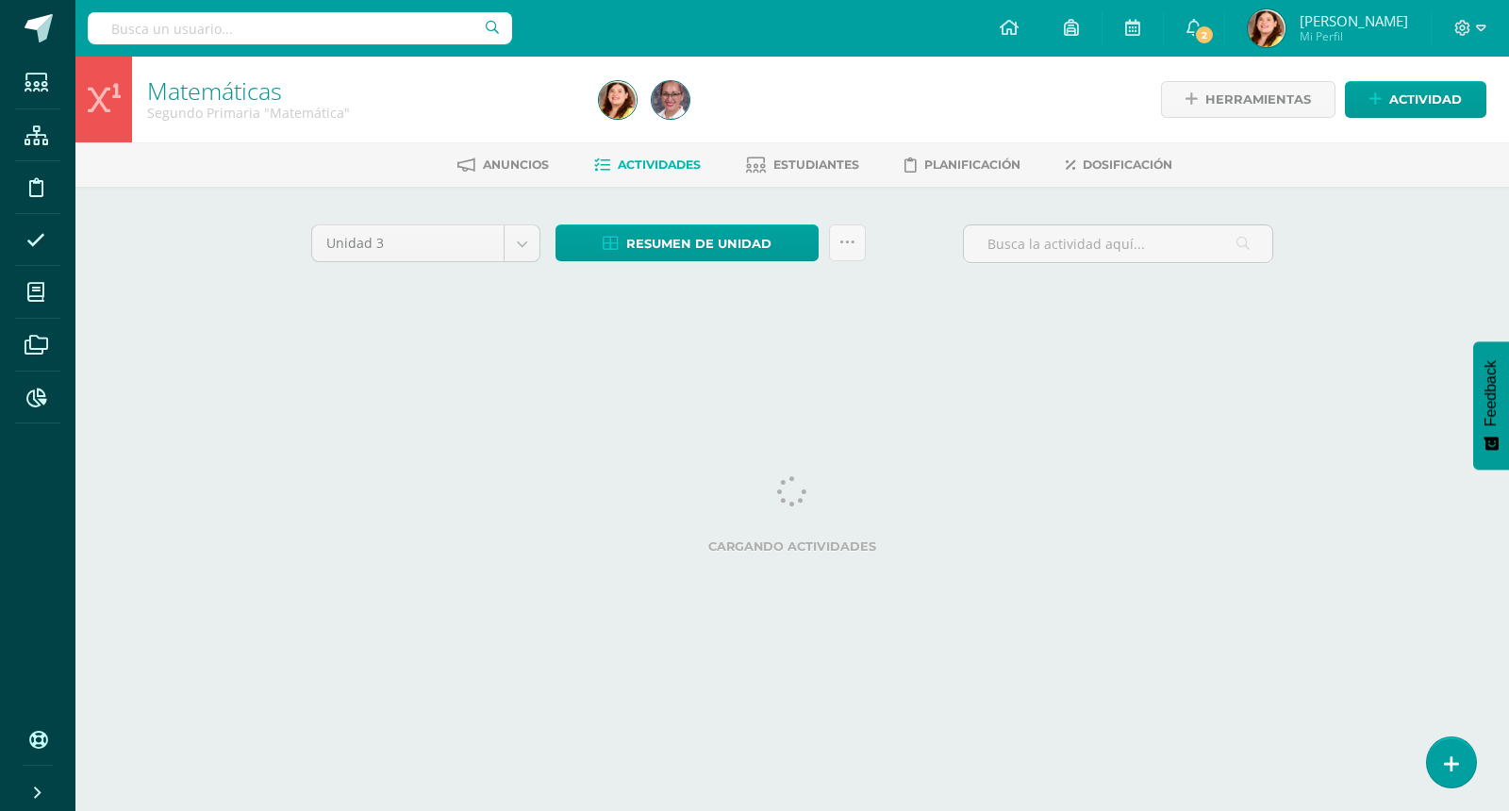
click at [1364, 302] on div "Matemáticas Segundo Primaria "Matemática" Herramientas Detalle de asistencias A…" at bounding box center [792, 204] width 1434 height 295
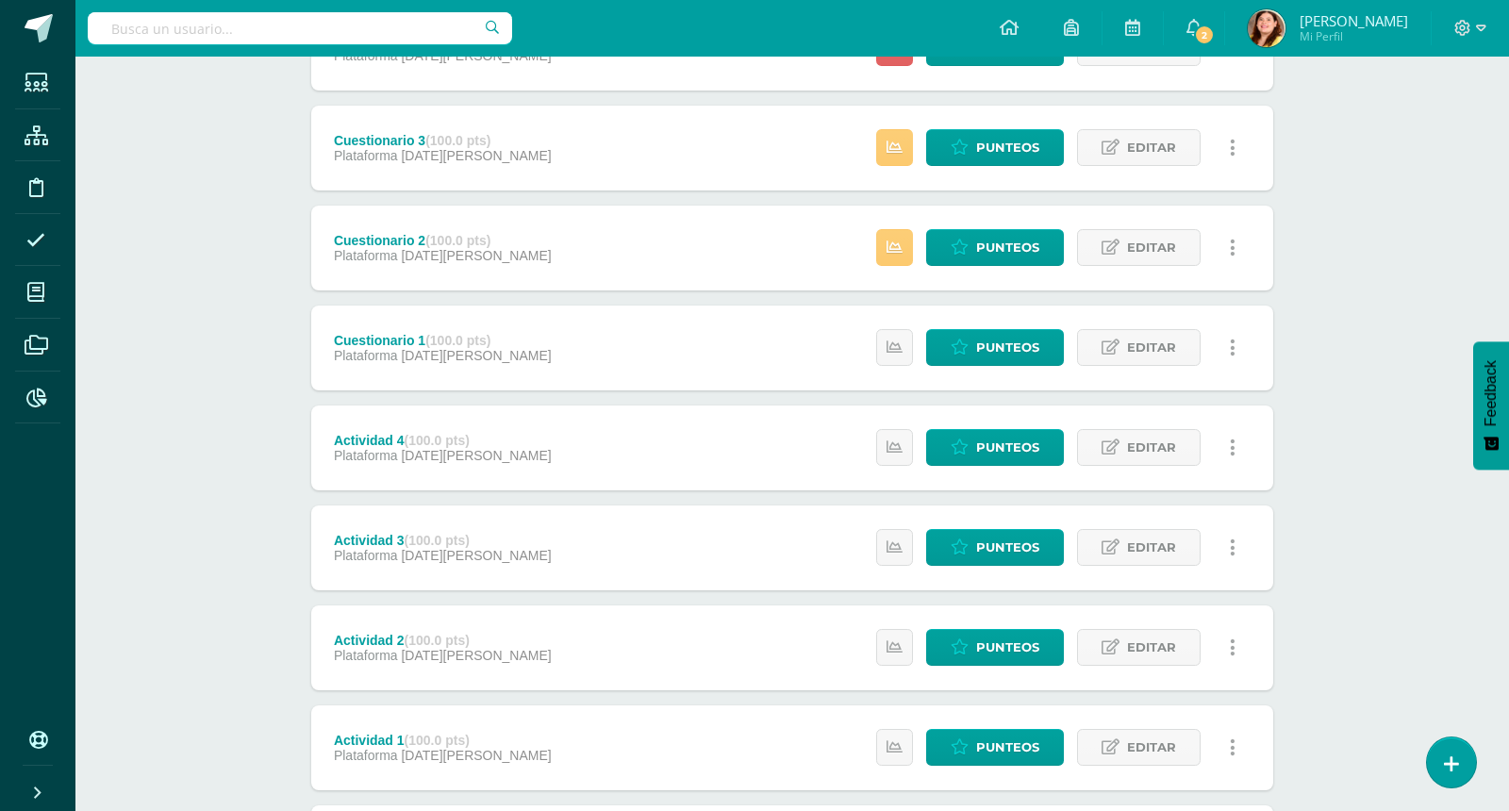
scroll to position [2406, 0]
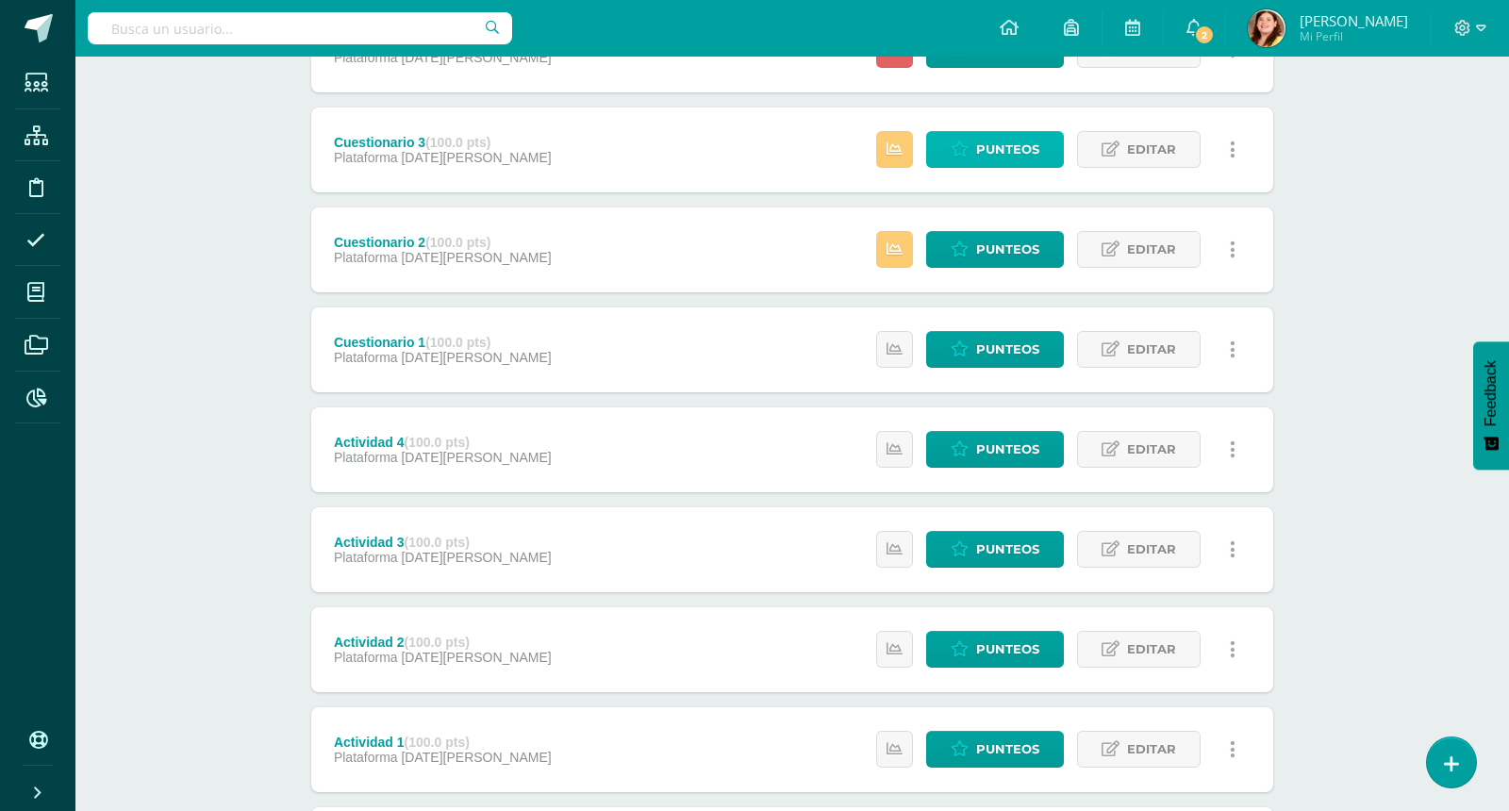
click at [1030, 148] on span "Punteos" at bounding box center [1007, 149] width 63 height 35
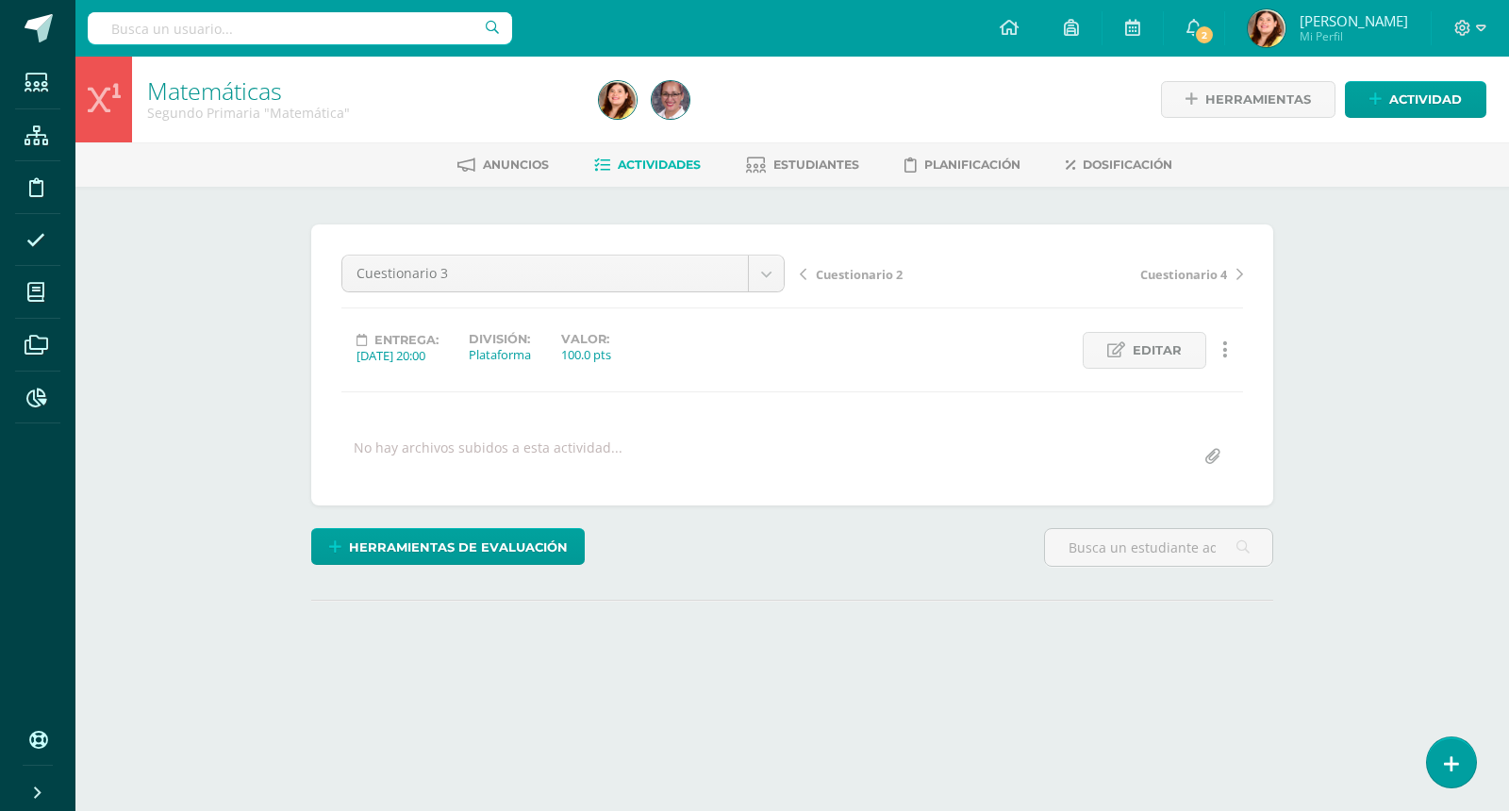
click at [1376, 354] on div "Matemáticas Segundo Primaria "Matemática" Herramientas Detalle de asistencias A…" at bounding box center [792, 402] width 1434 height 690
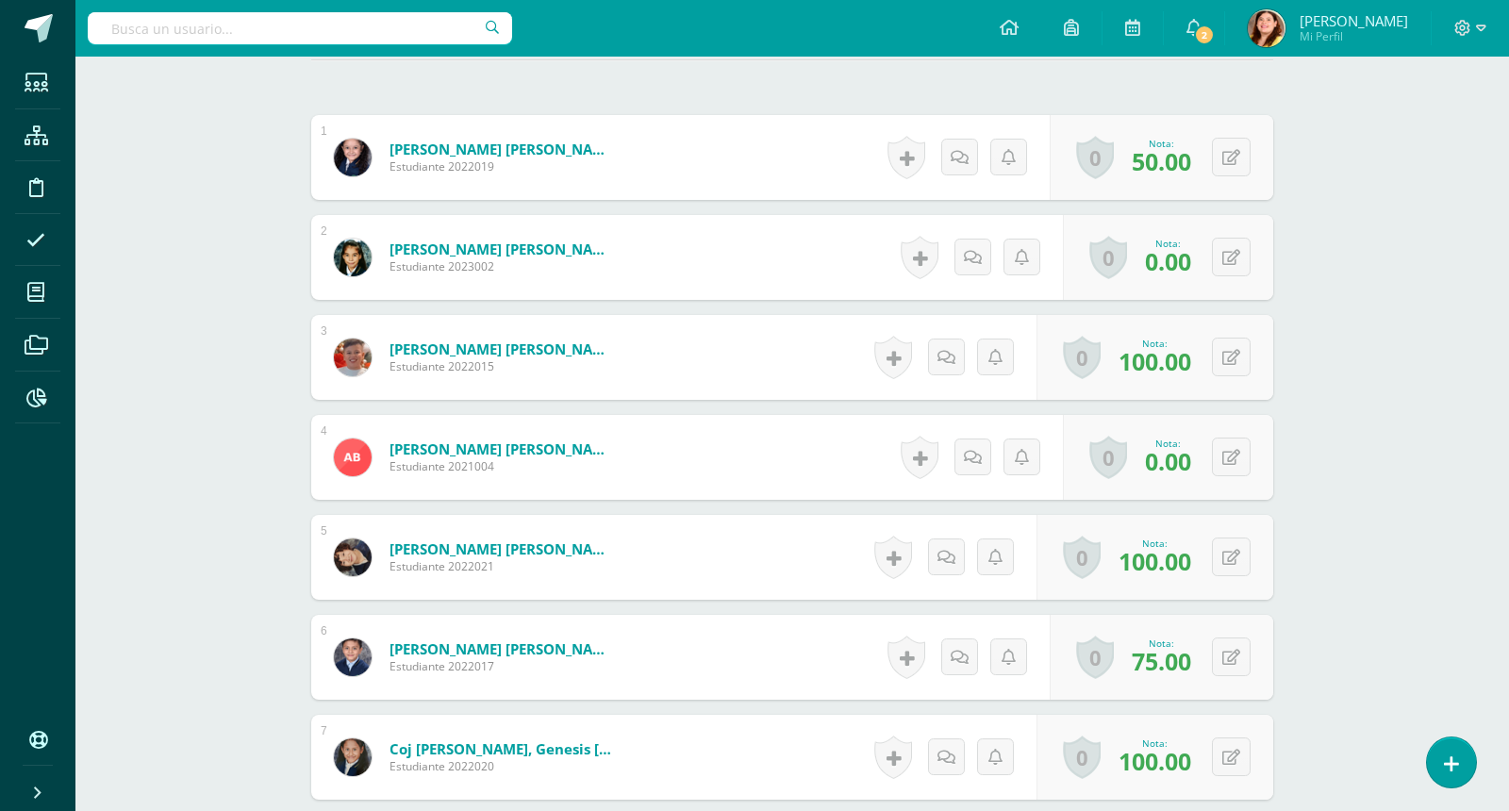
scroll to position [514, 0]
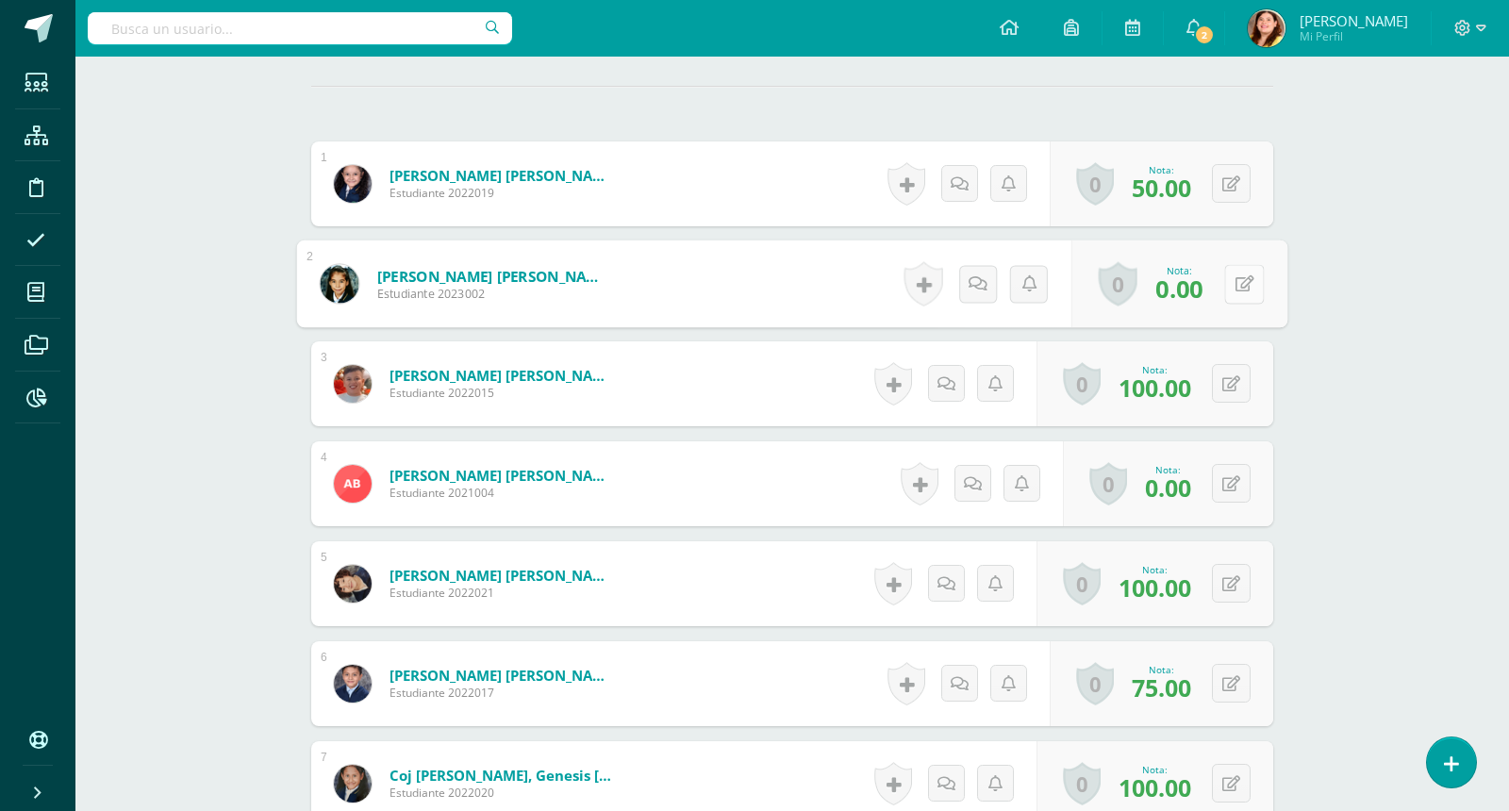
click at [1238, 279] on icon at bounding box center [1245, 283] width 19 height 16
type input "88"
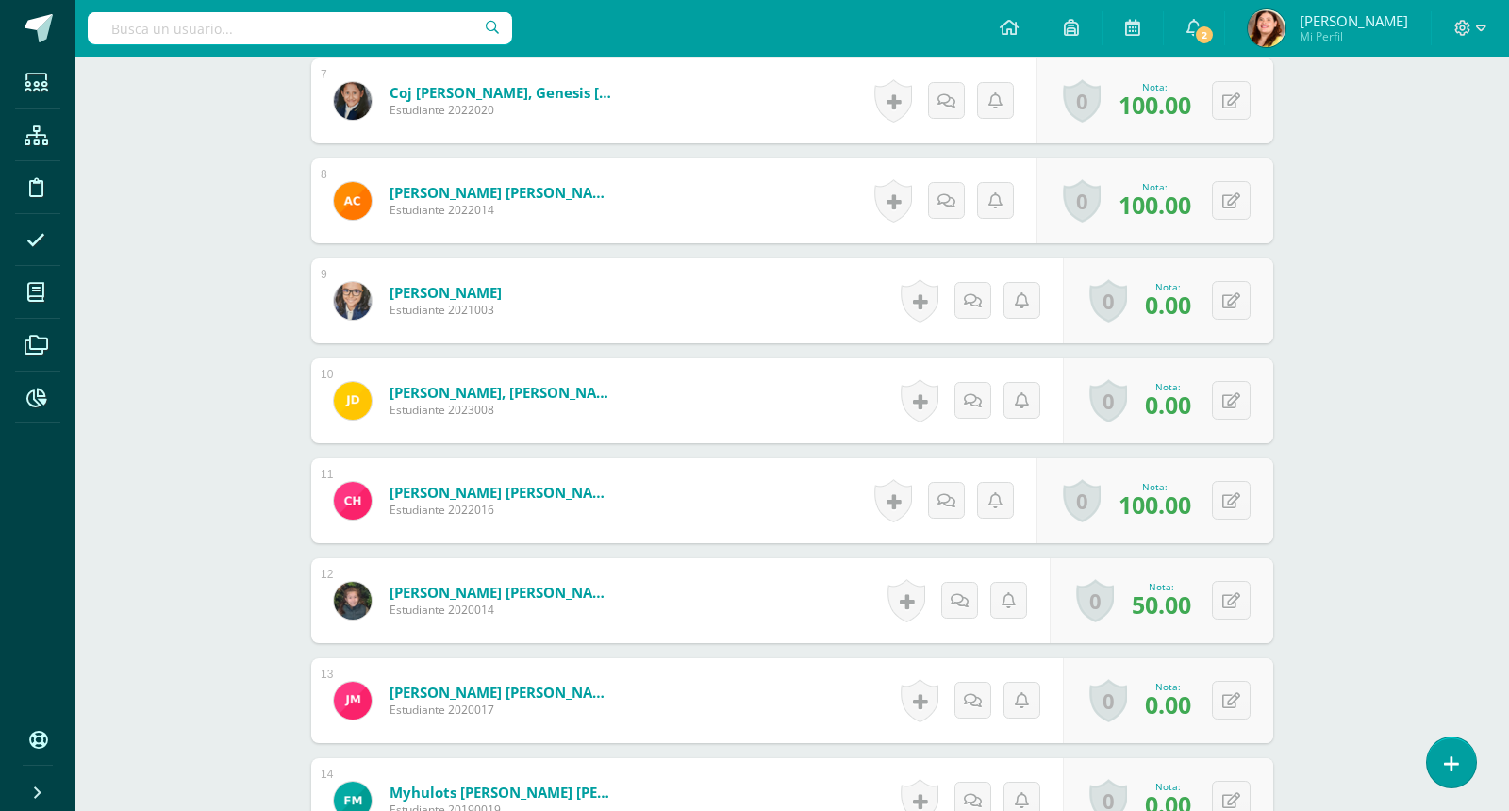
scroll to position [1244, 0]
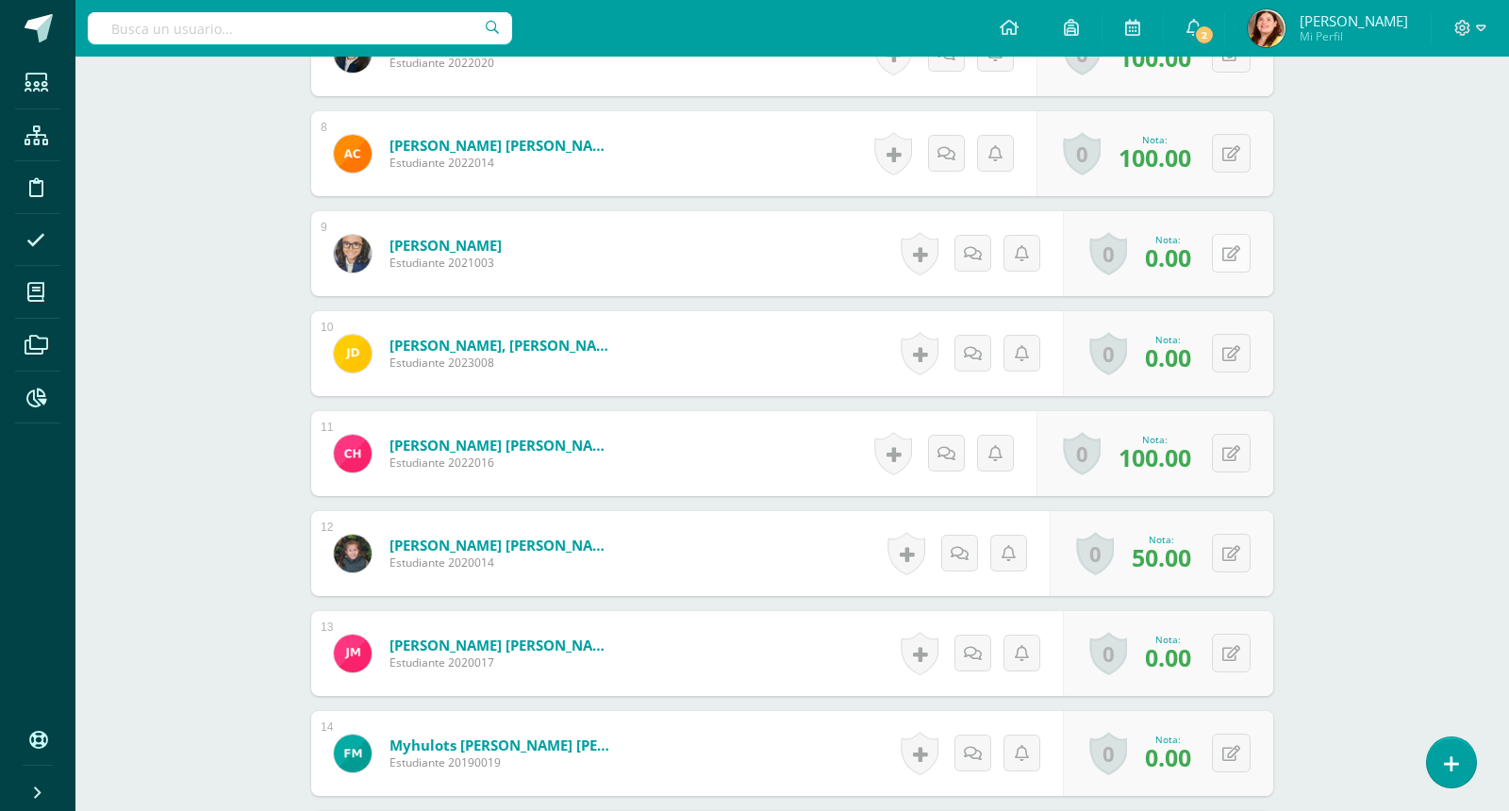
click at [1242, 258] on button at bounding box center [1231, 253] width 39 height 39
type input "88"
click at [1388, 350] on div "Matemáticas Segundo Primaria "Matemática" Herramientas Detalle de asistencias A…" at bounding box center [792, 411] width 1434 height 3199
click at [1237, 345] on icon at bounding box center [1245, 353] width 19 height 16
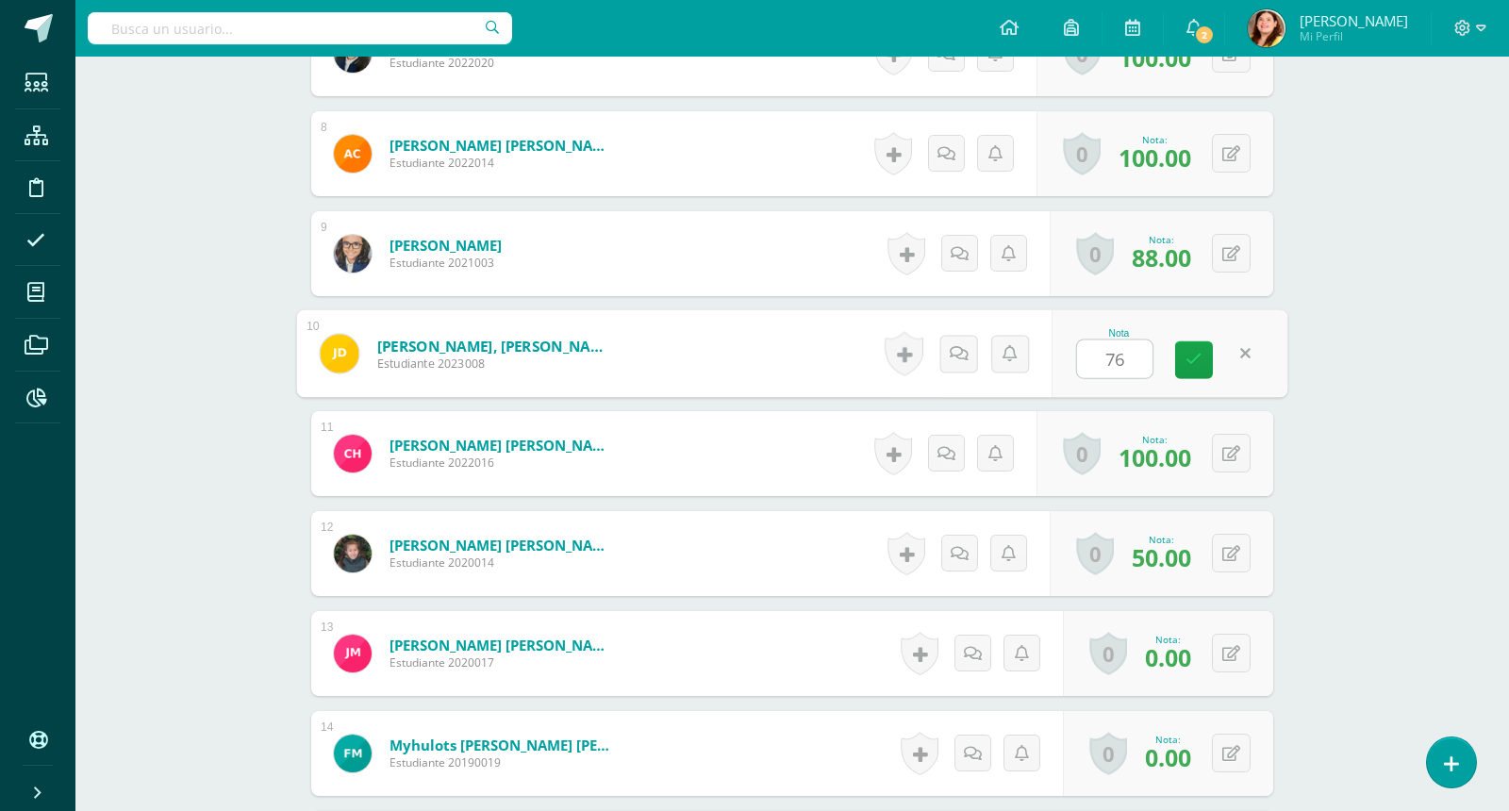
type input "76"
click at [1374, 474] on div "Matemáticas Segundo Primaria "Matemática" Herramientas Detalle de asistencias A…" at bounding box center [792, 411] width 1434 height 3199
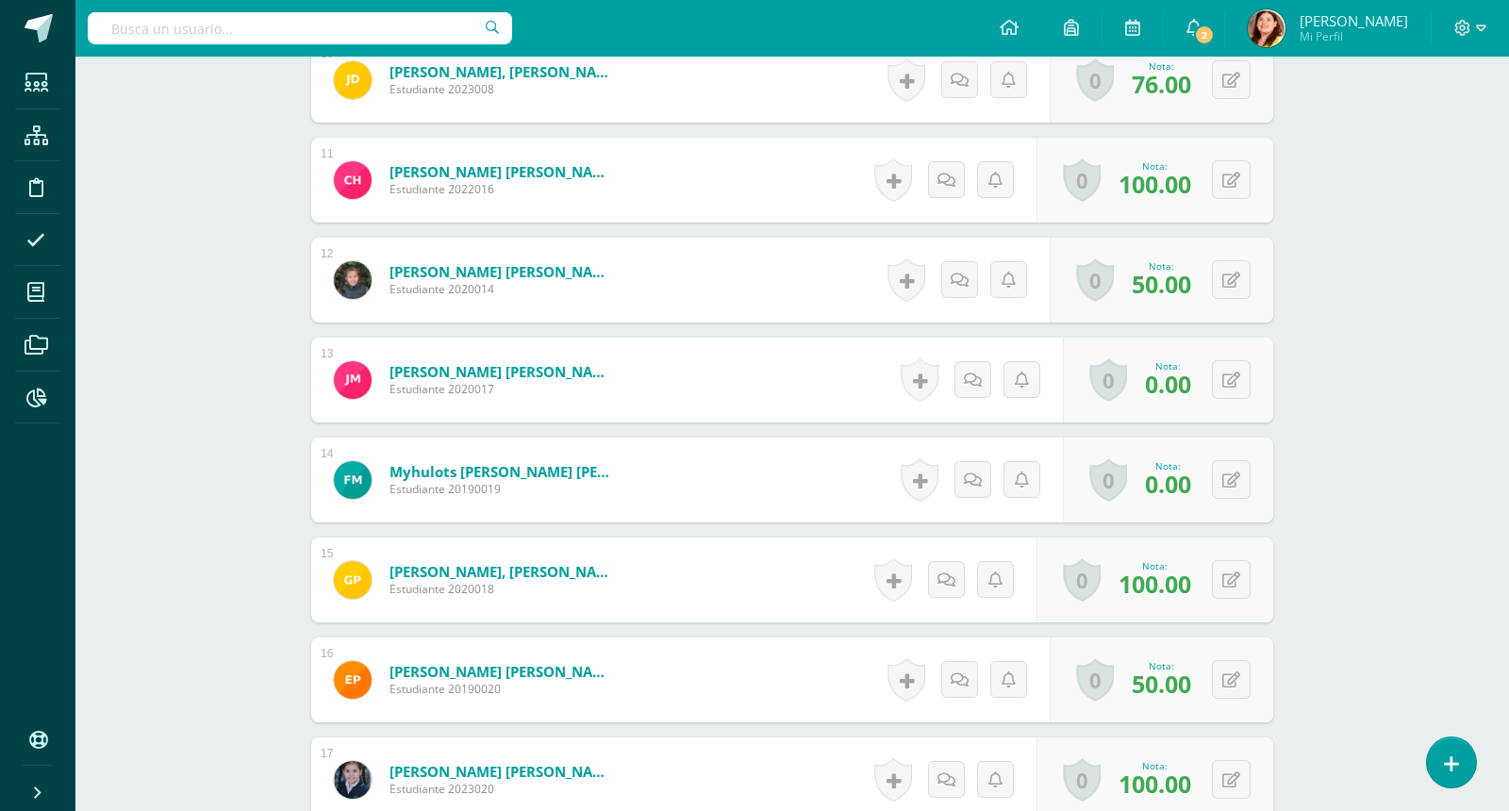
scroll to position [1527, 0]
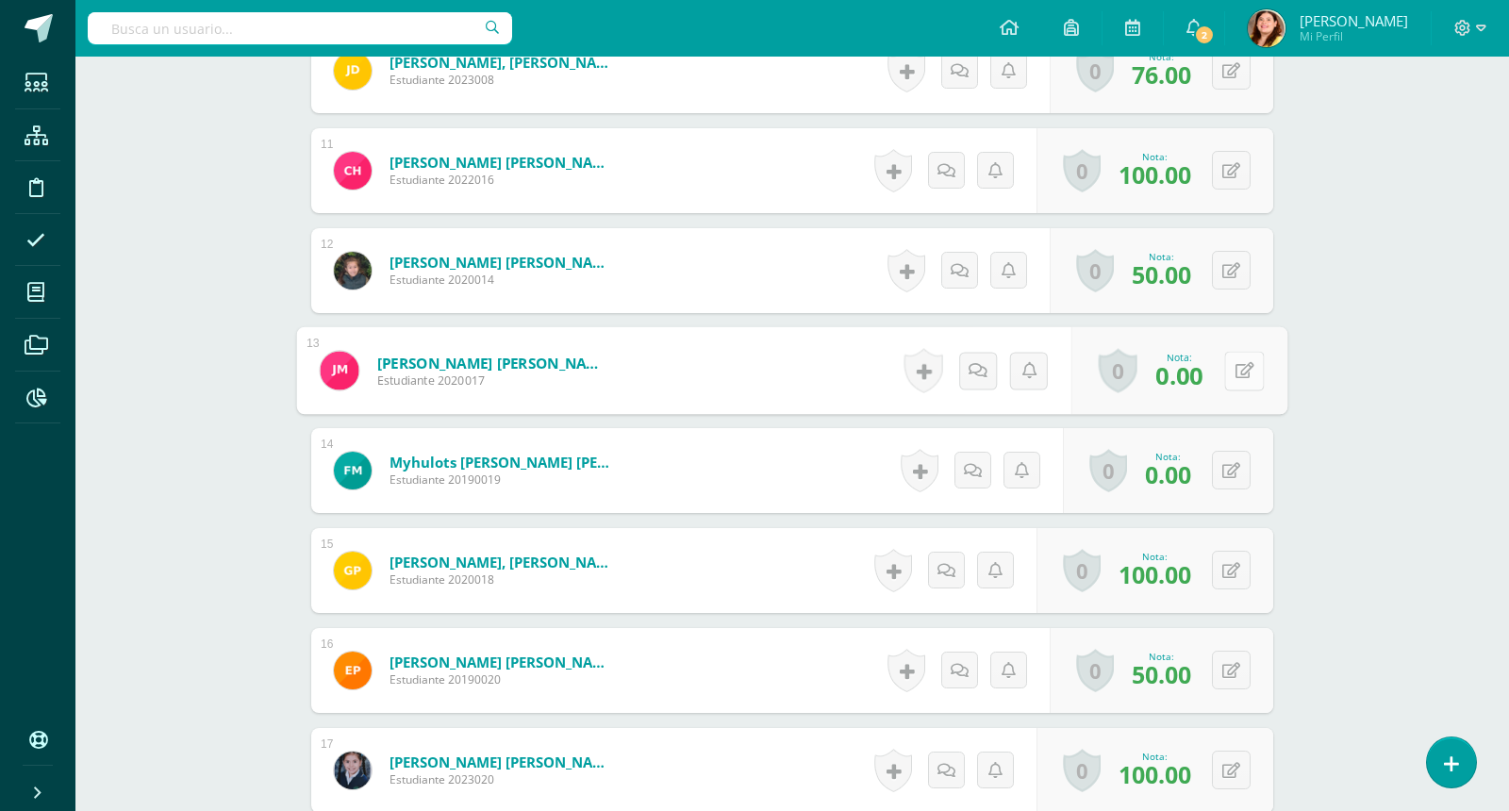
click at [1232, 376] on button at bounding box center [1244, 371] width 40 height 40
type input "70"
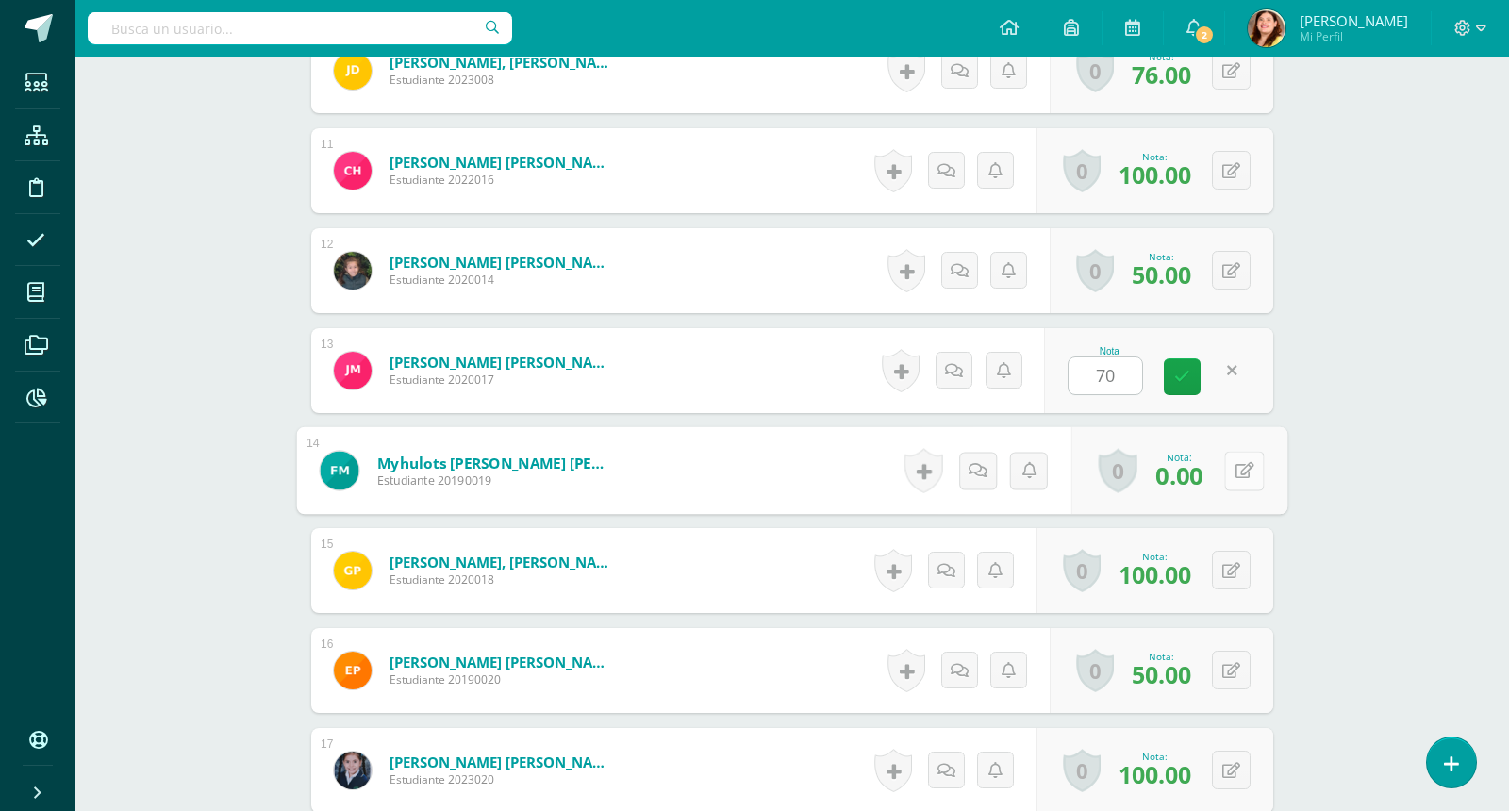
click at [1225, 460] on button at bounding box center [1244, 471] width 40 height 40
type input "67"
click at [1413, 491] on div "Matemáticas Segundo Primaria "Matemática" Herramientas Detalle de asistencias A…" at bounding box center [792, 129] width 1434 height 3199
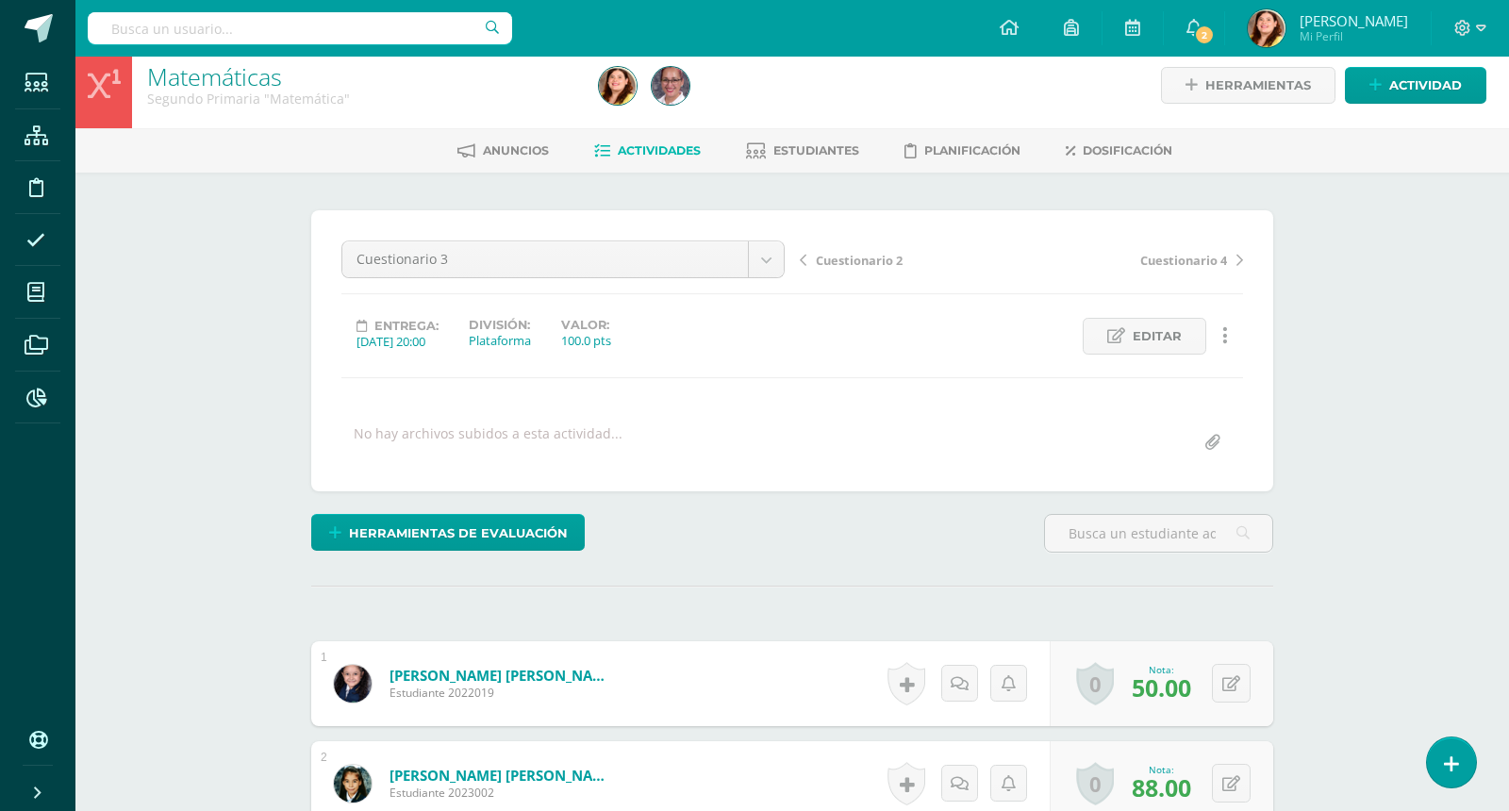
scroll to position [0, 0]
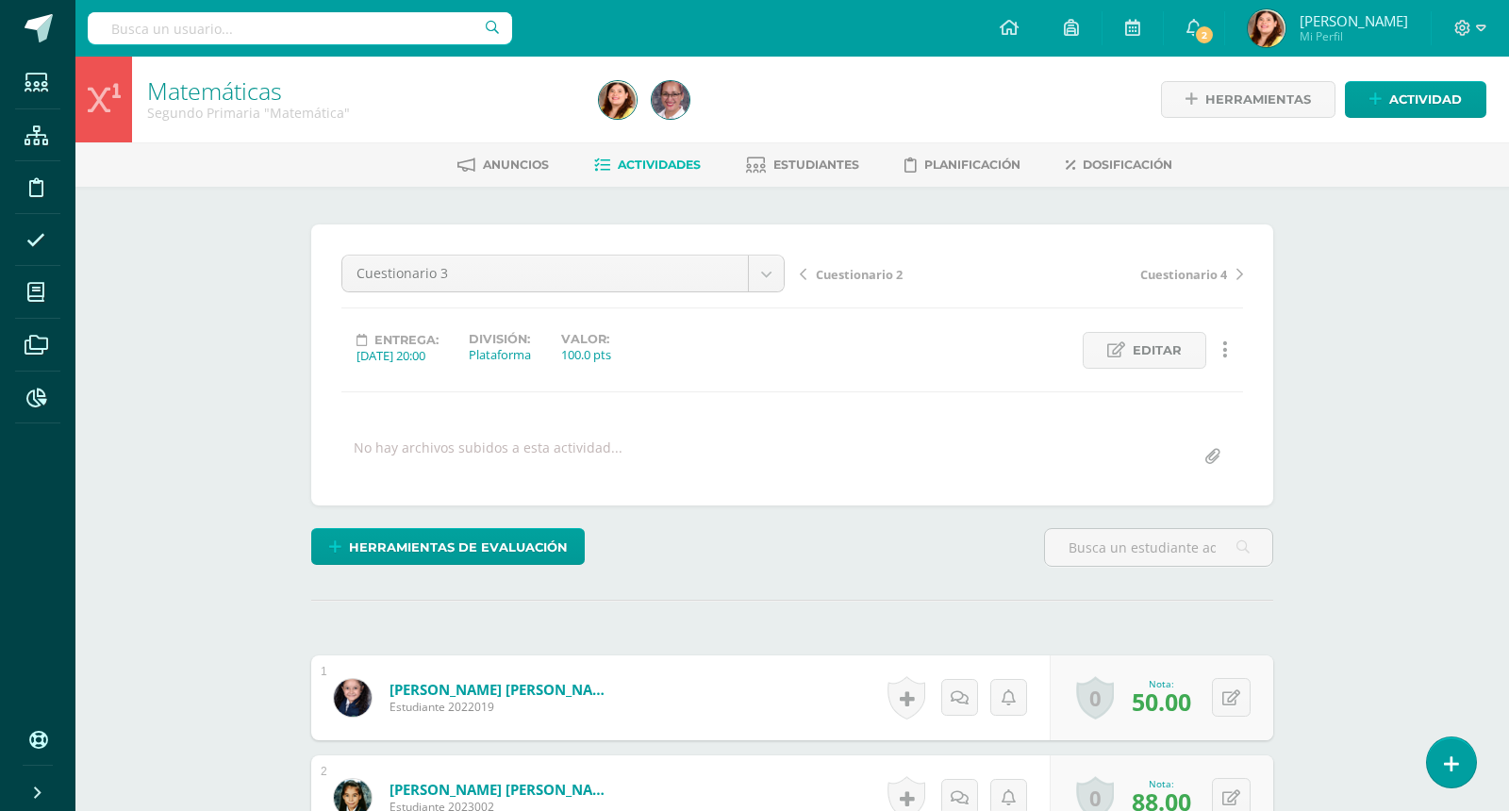
click at [687, 166] on span "Actividades" at bounding box center [659, 165] width 83 height 14
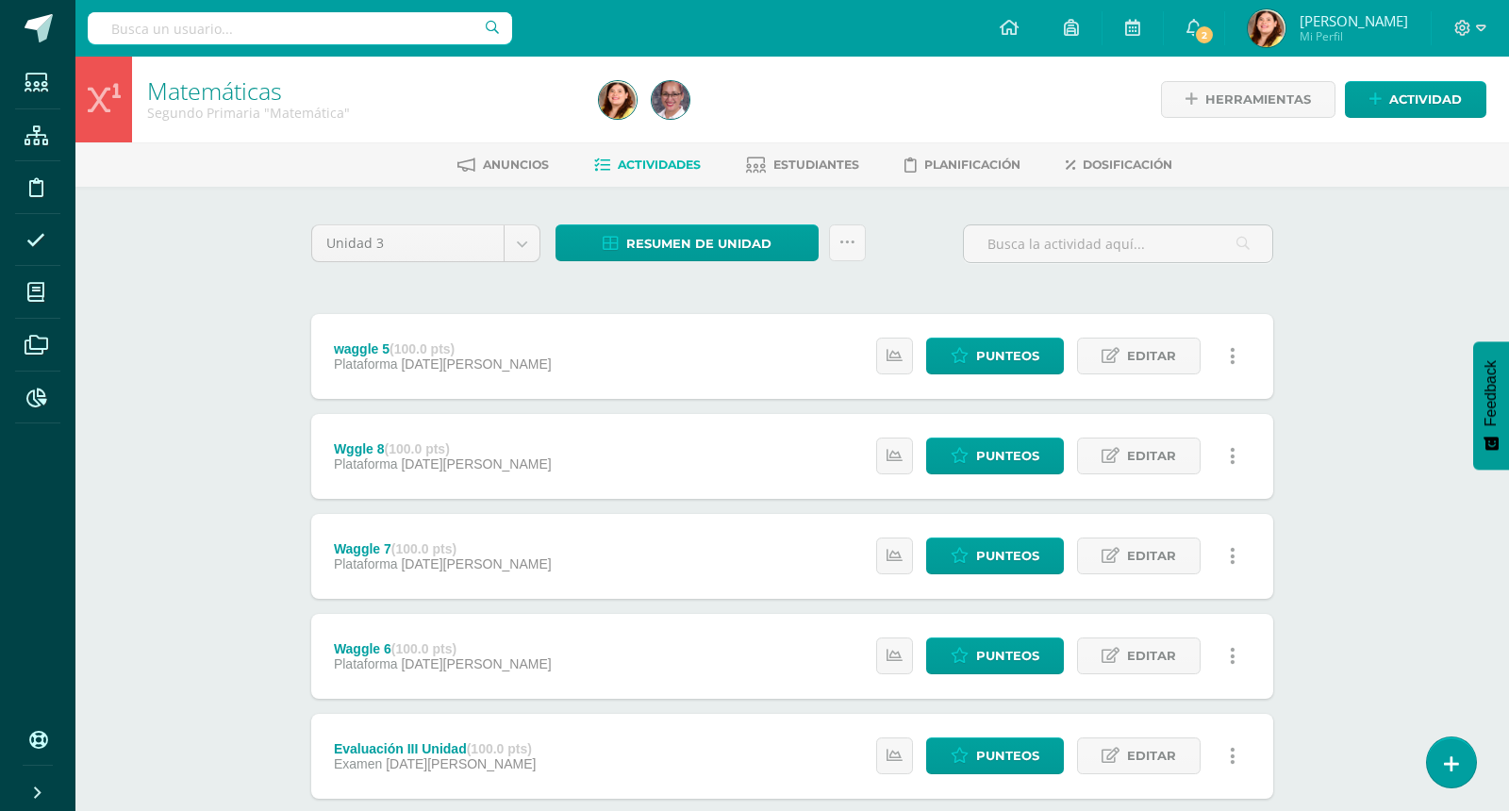
click at [1328, 375] on div "Matemáticas Segundo Primaria "Matemática" Herramientas Detalle de asistencias A…" at bounding box center [792, 737] width 1434 height 1361
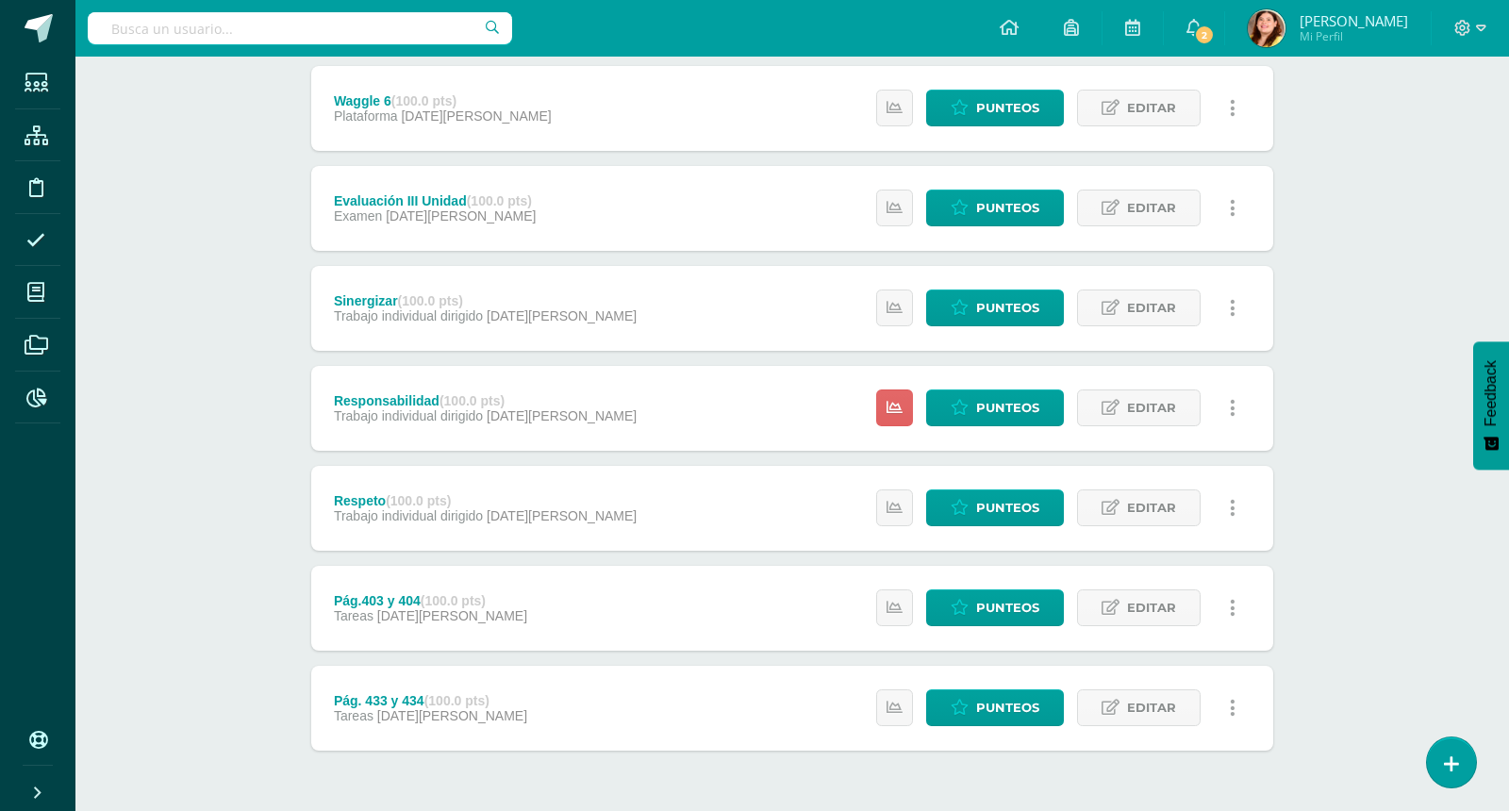
scroll to position [605, 0]
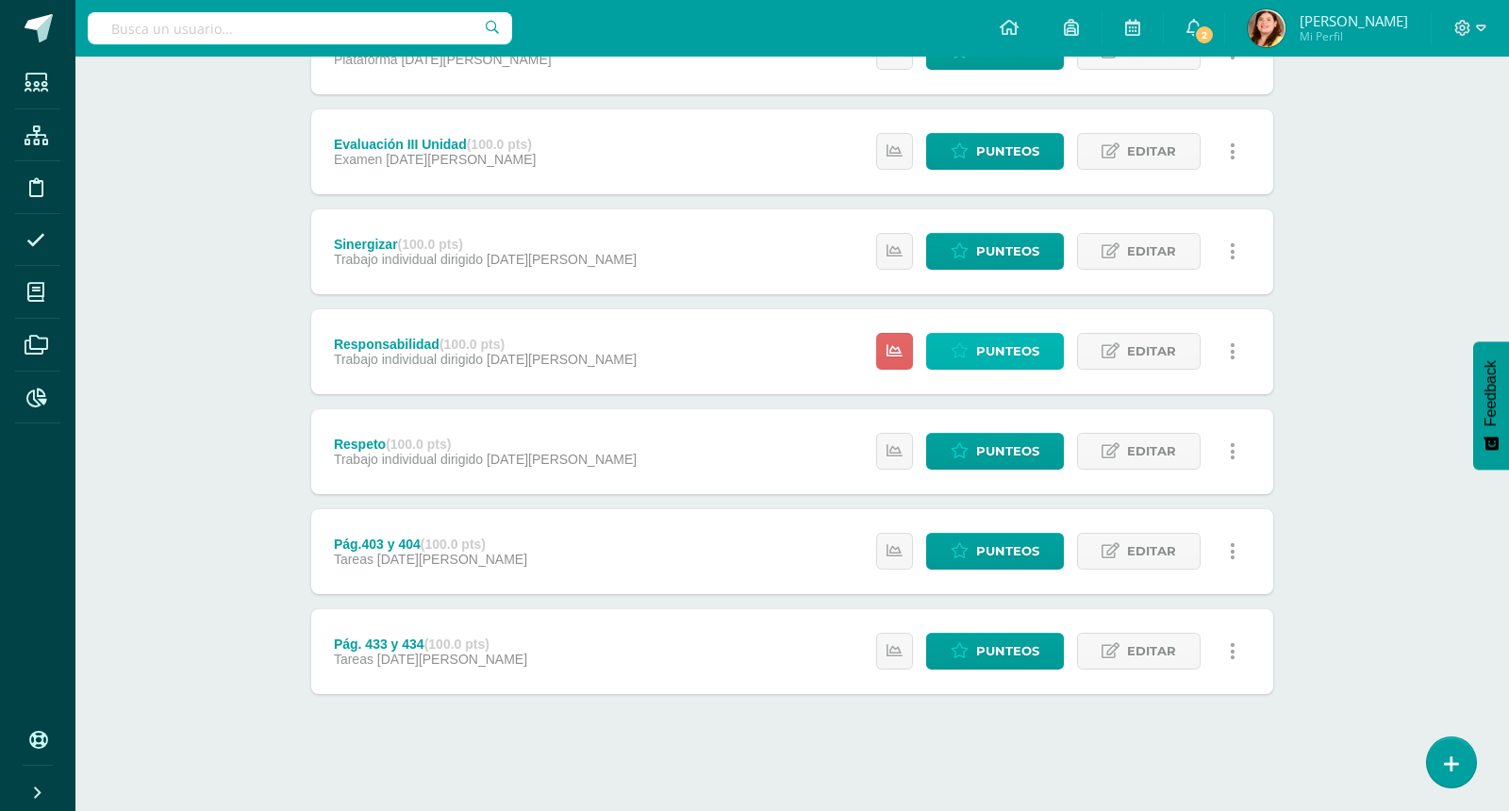
click at [1005, 345] on span "Punteos" at bounding box center [1007, 351] width 63 height 35
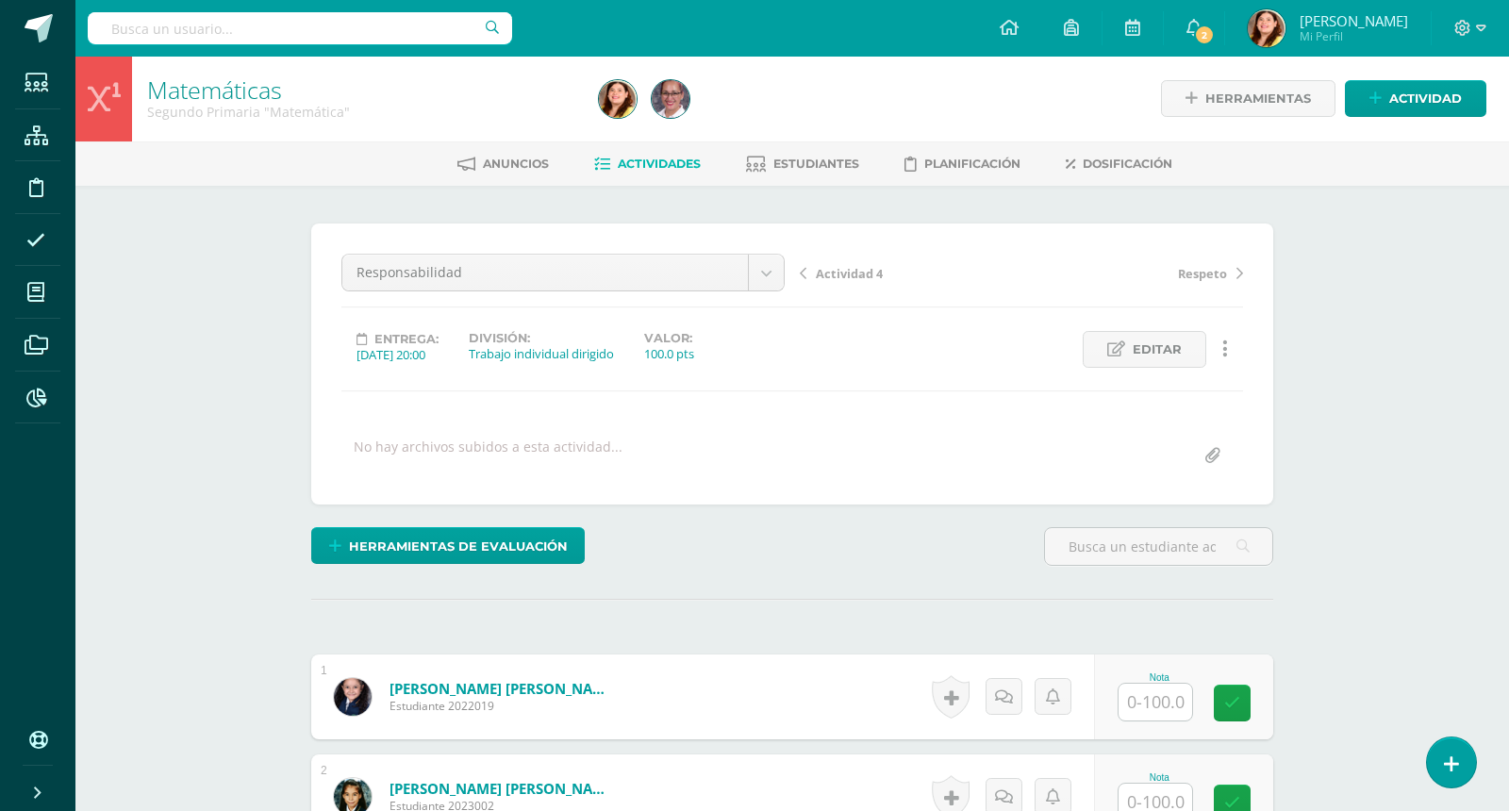
scroll to position [2, 0]
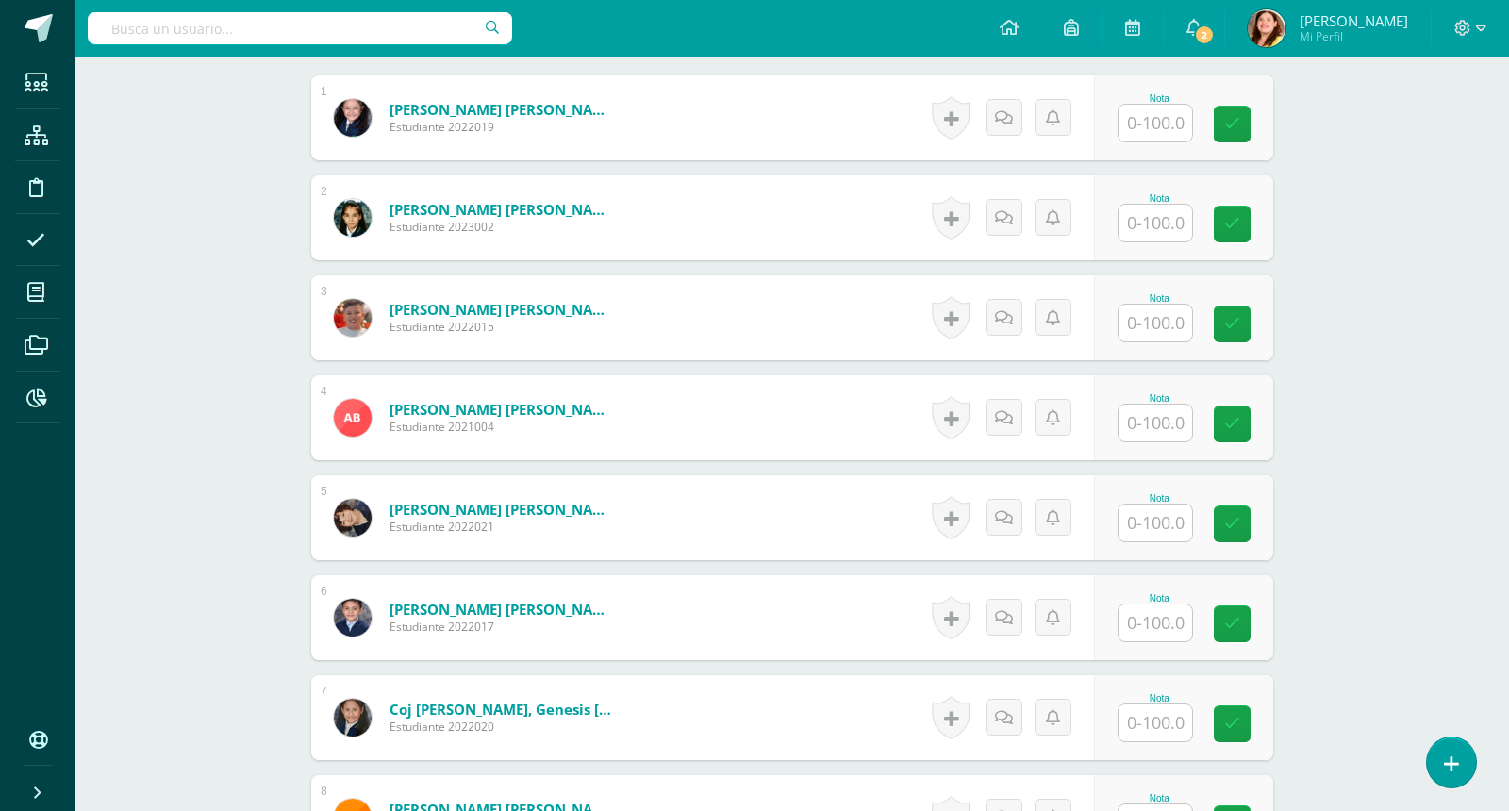
scroll to position [583, 0]
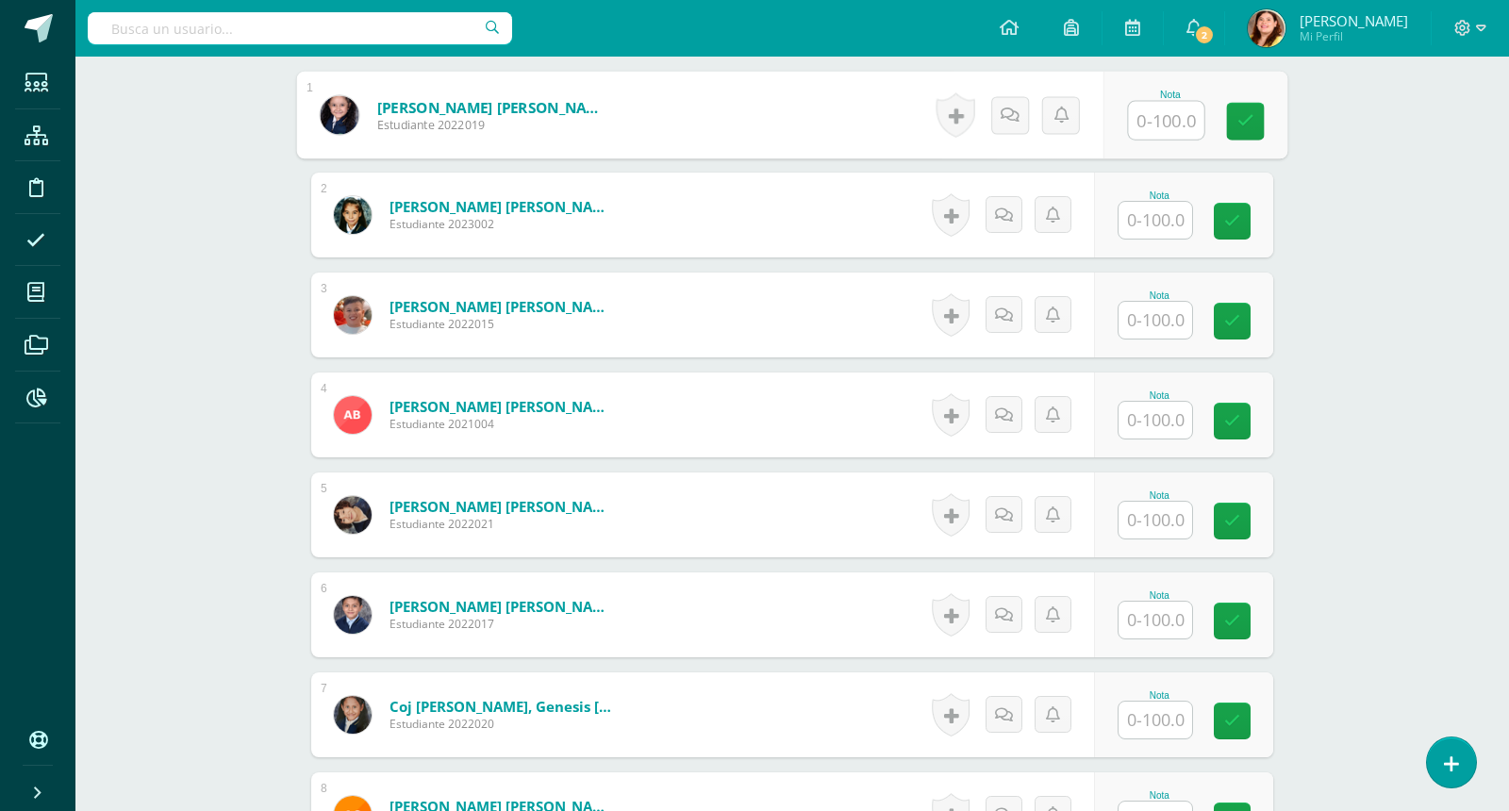
click at [1148, 113] on input "text" at bounding box center [1166, 121] width 75 height 38
type input "7"
type input "89"
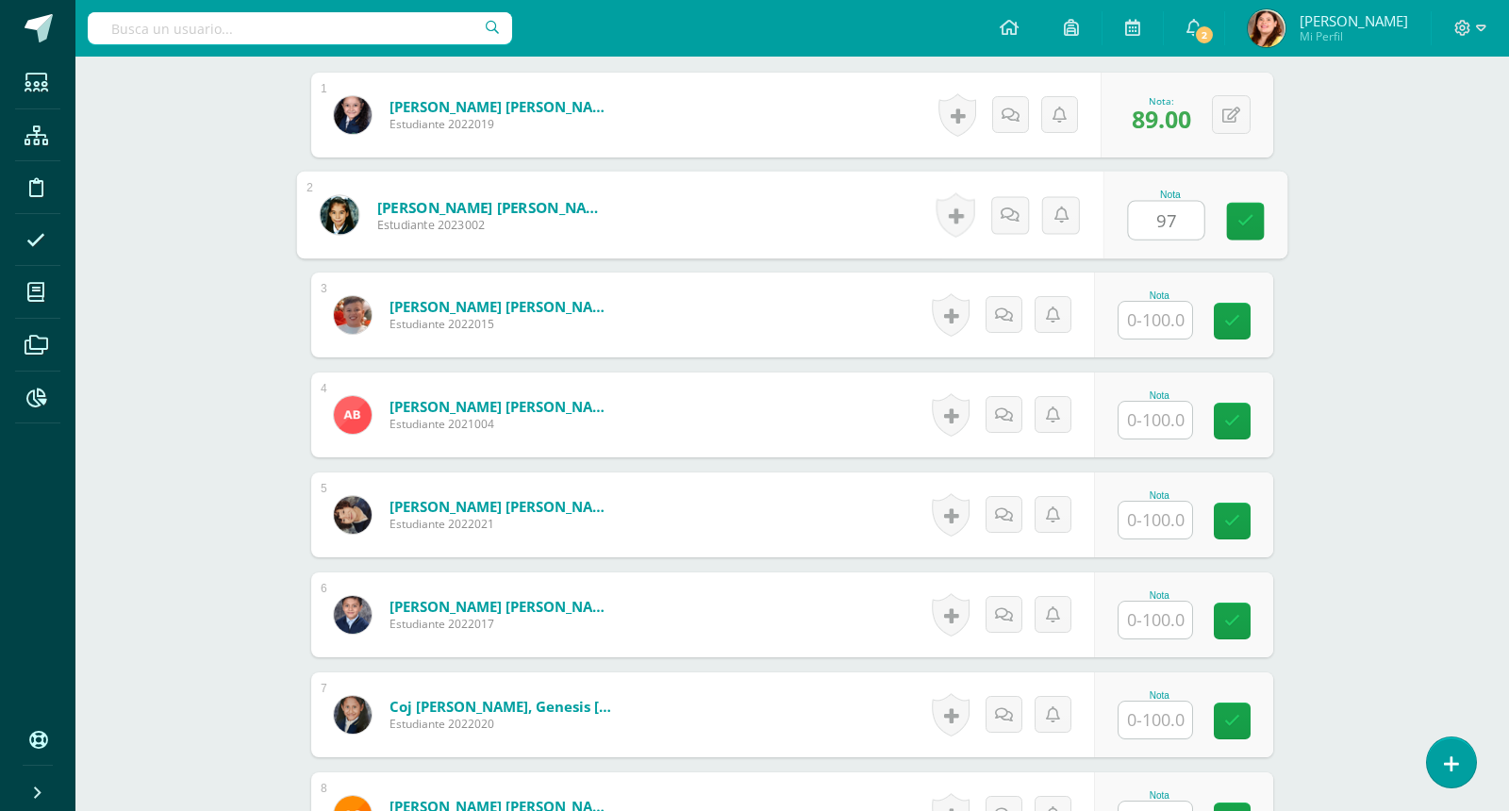
type input "97"
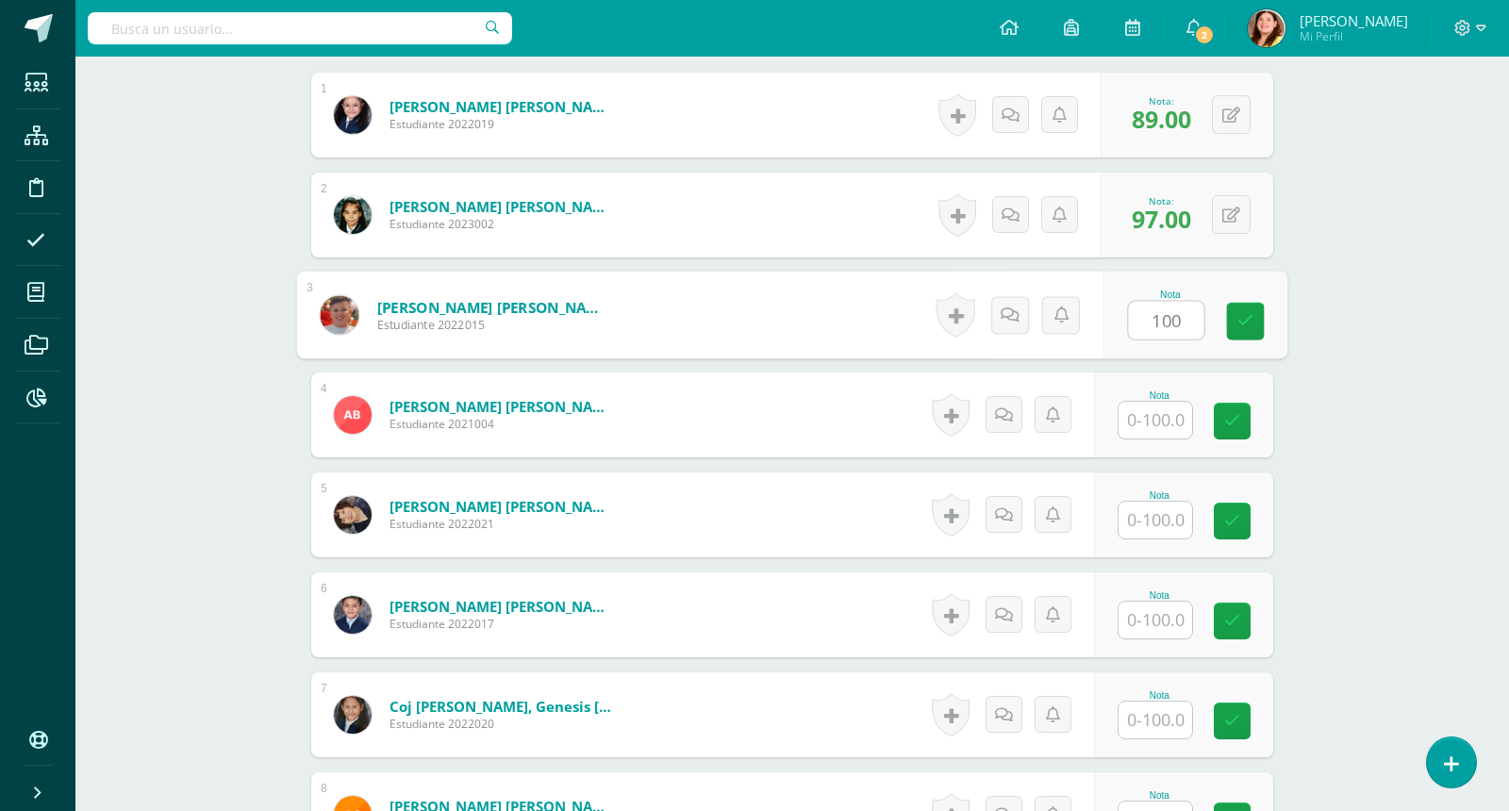
type input "100"
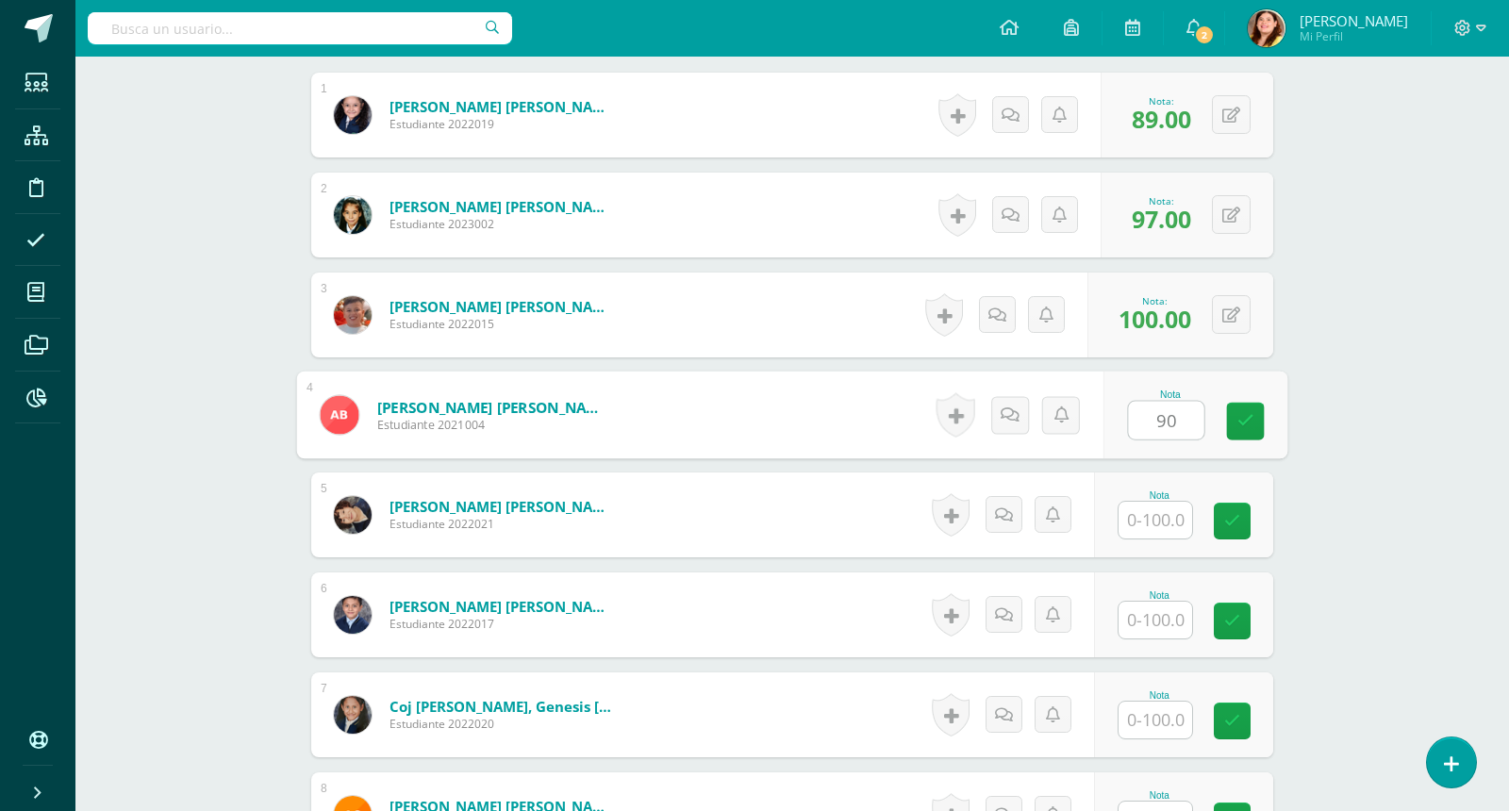
type input "90"
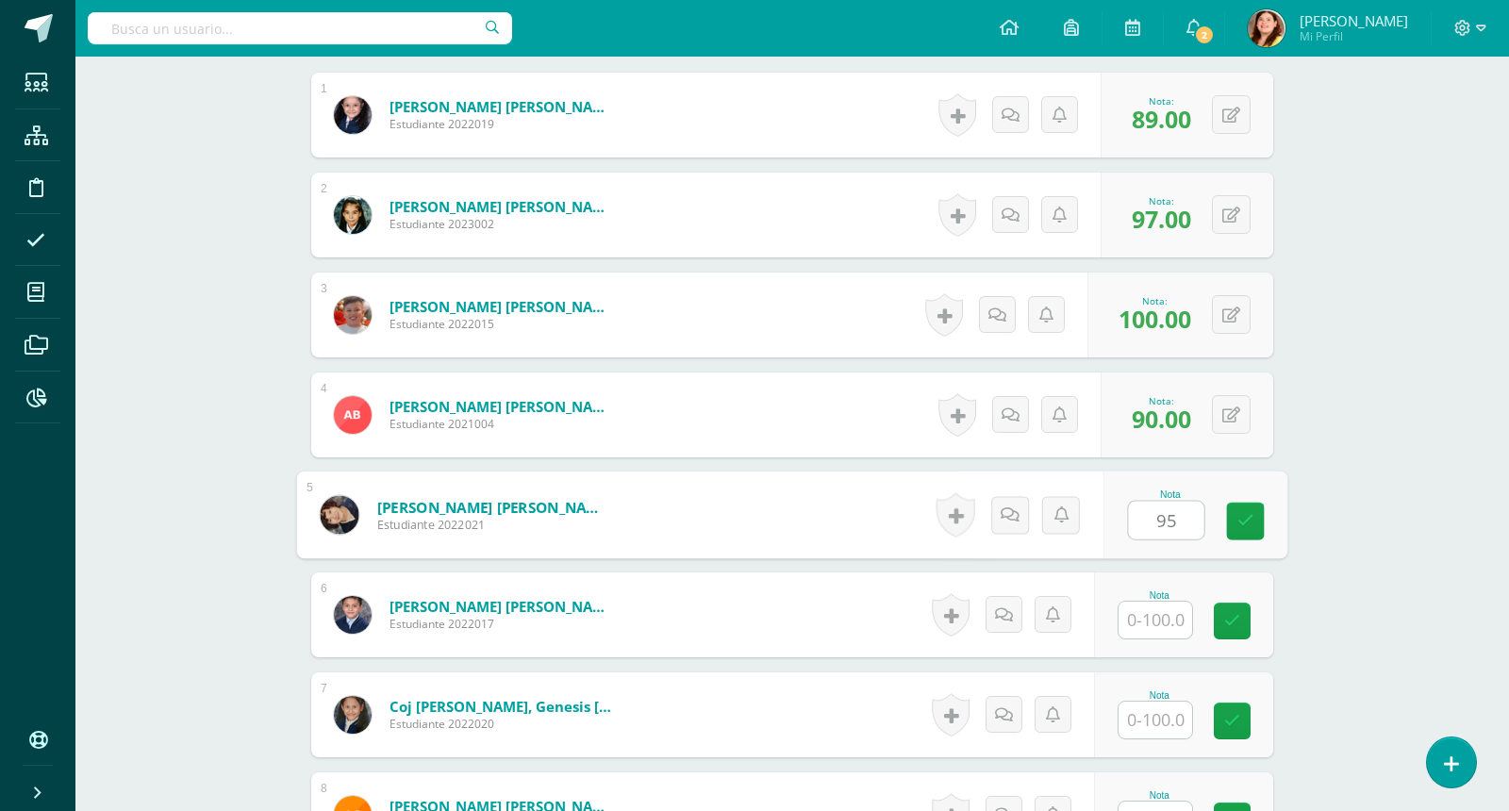
type input "95"
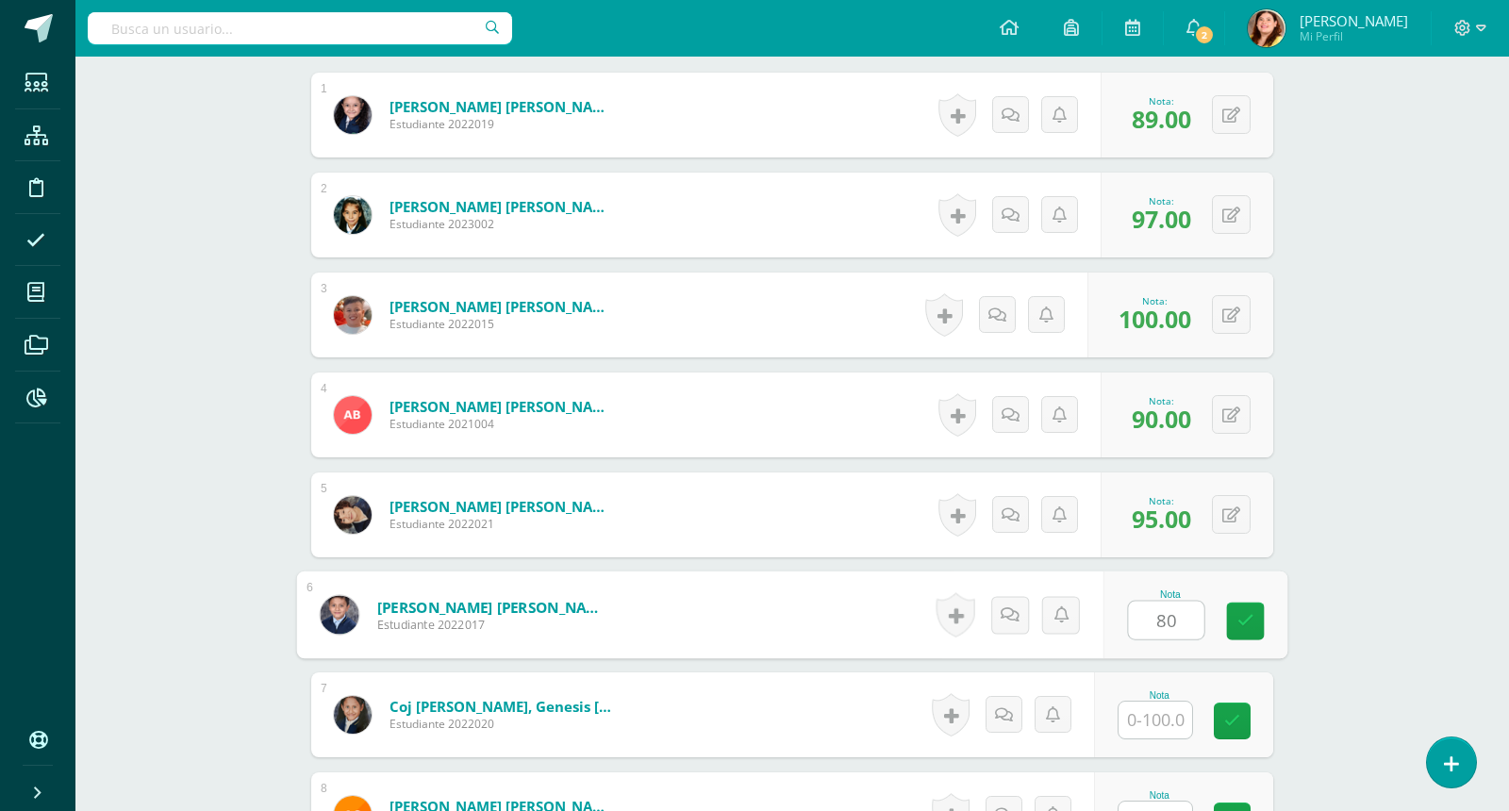
type input "80"
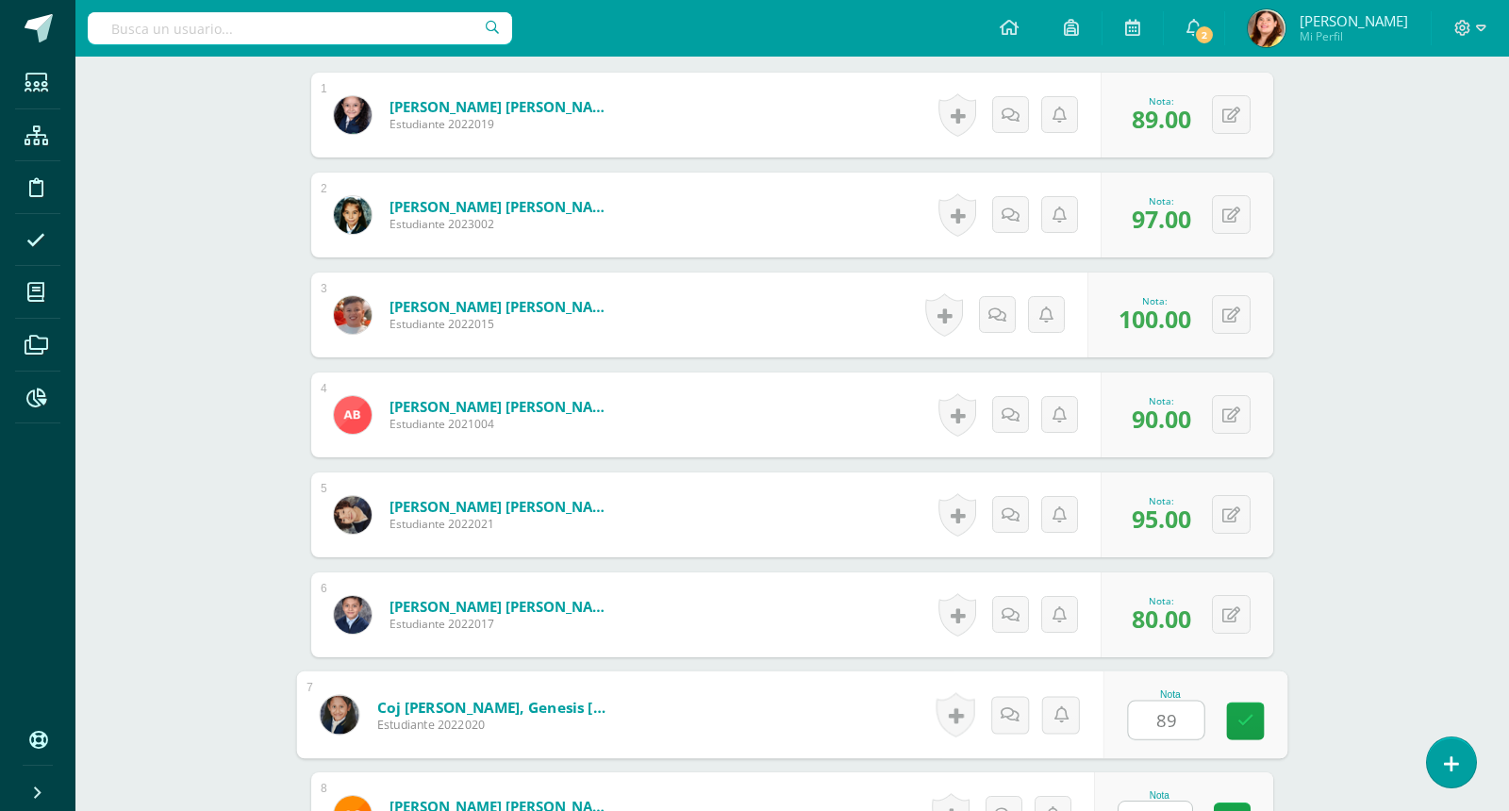
type input "89"
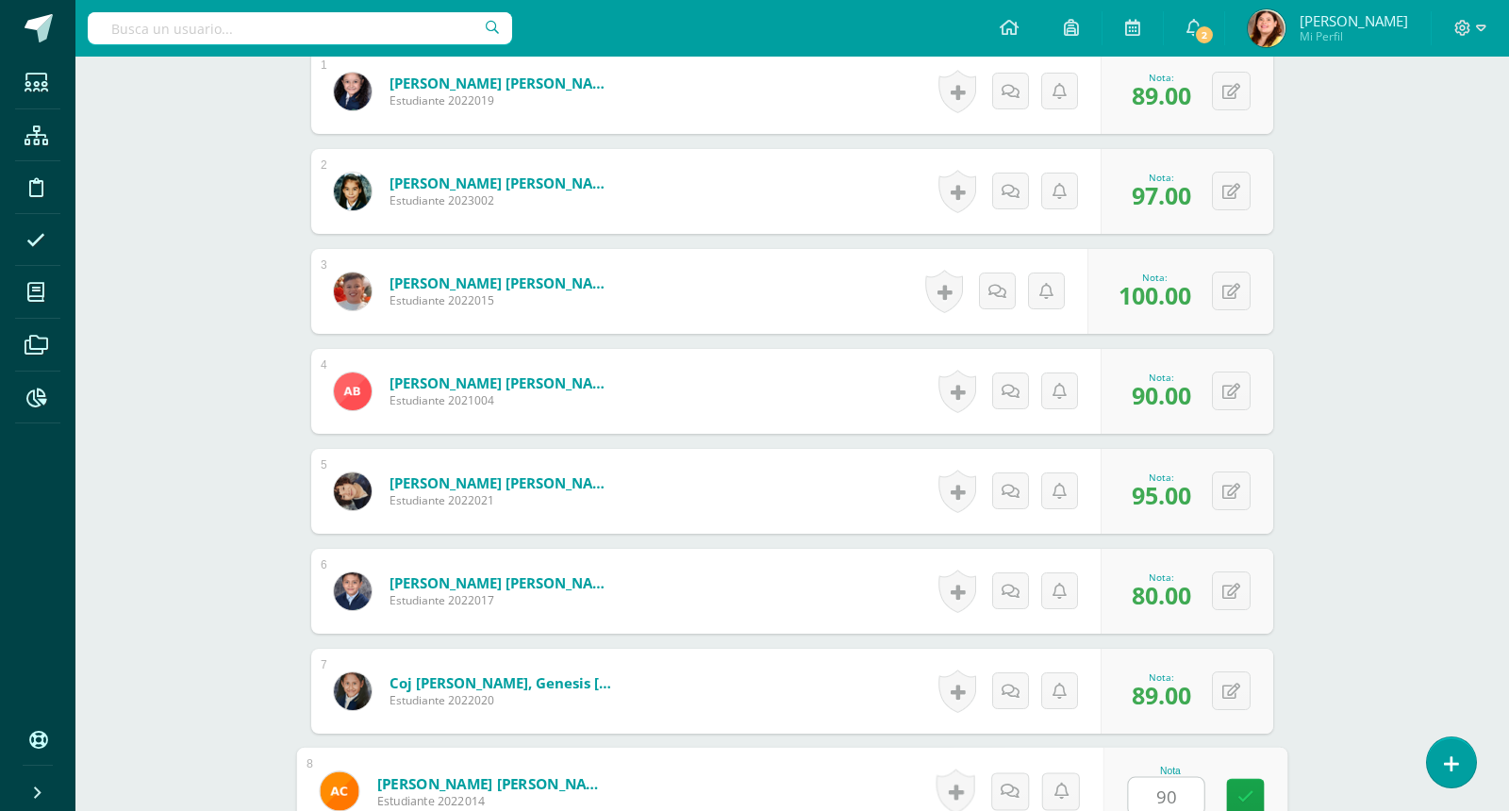
type input "90"
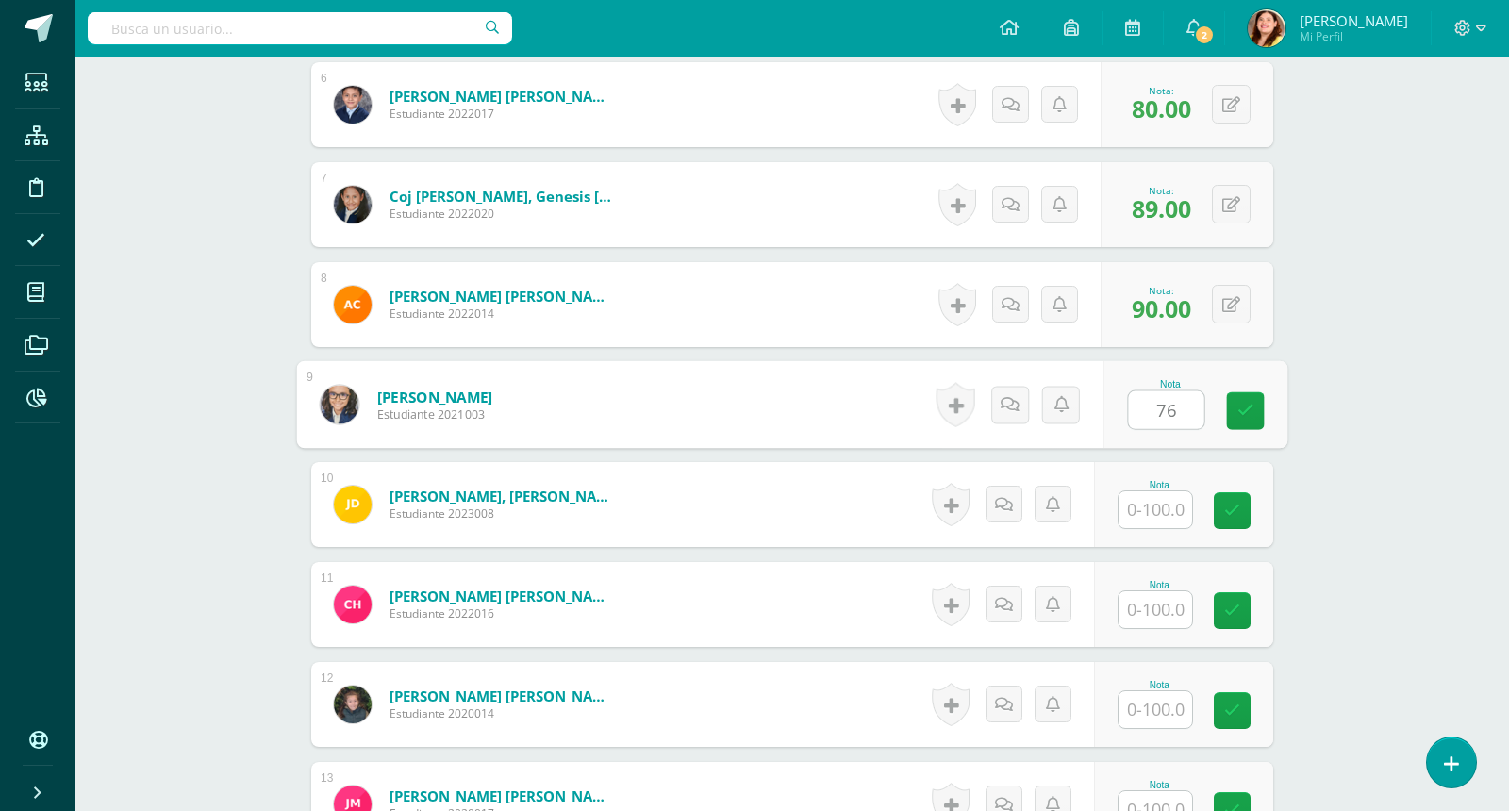
type input "7"
type input "95"
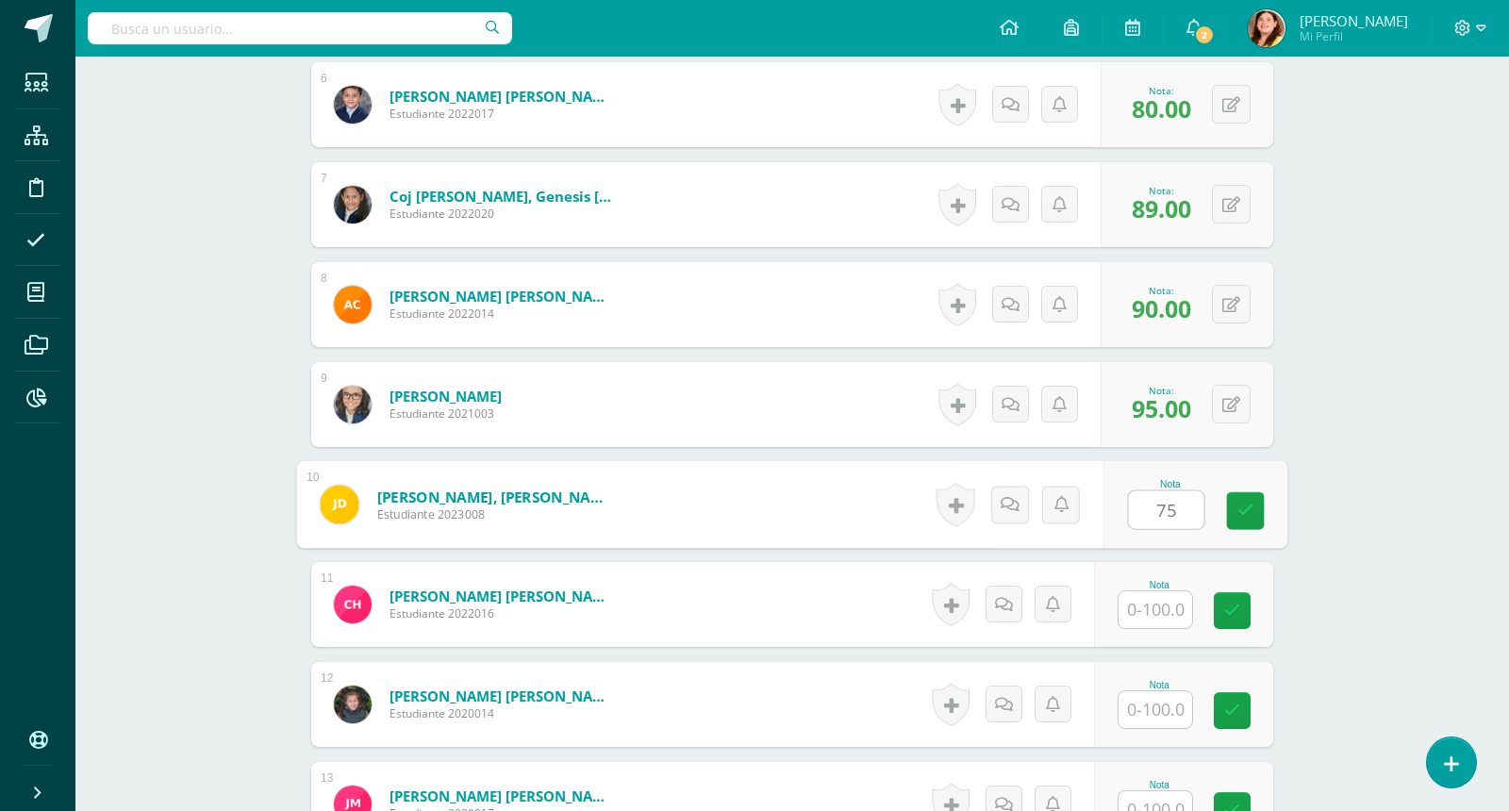
type input "75"
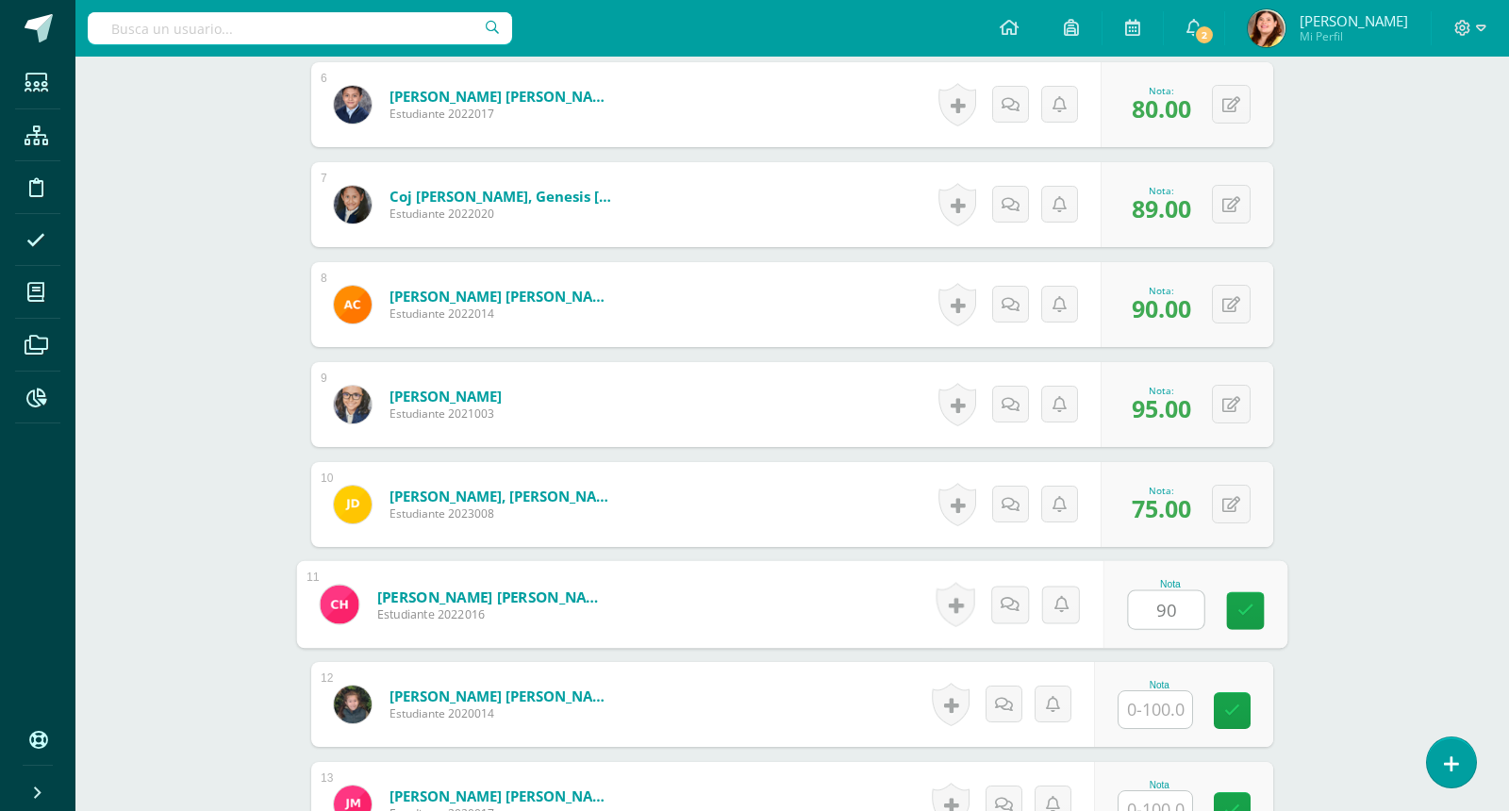
type input "90"
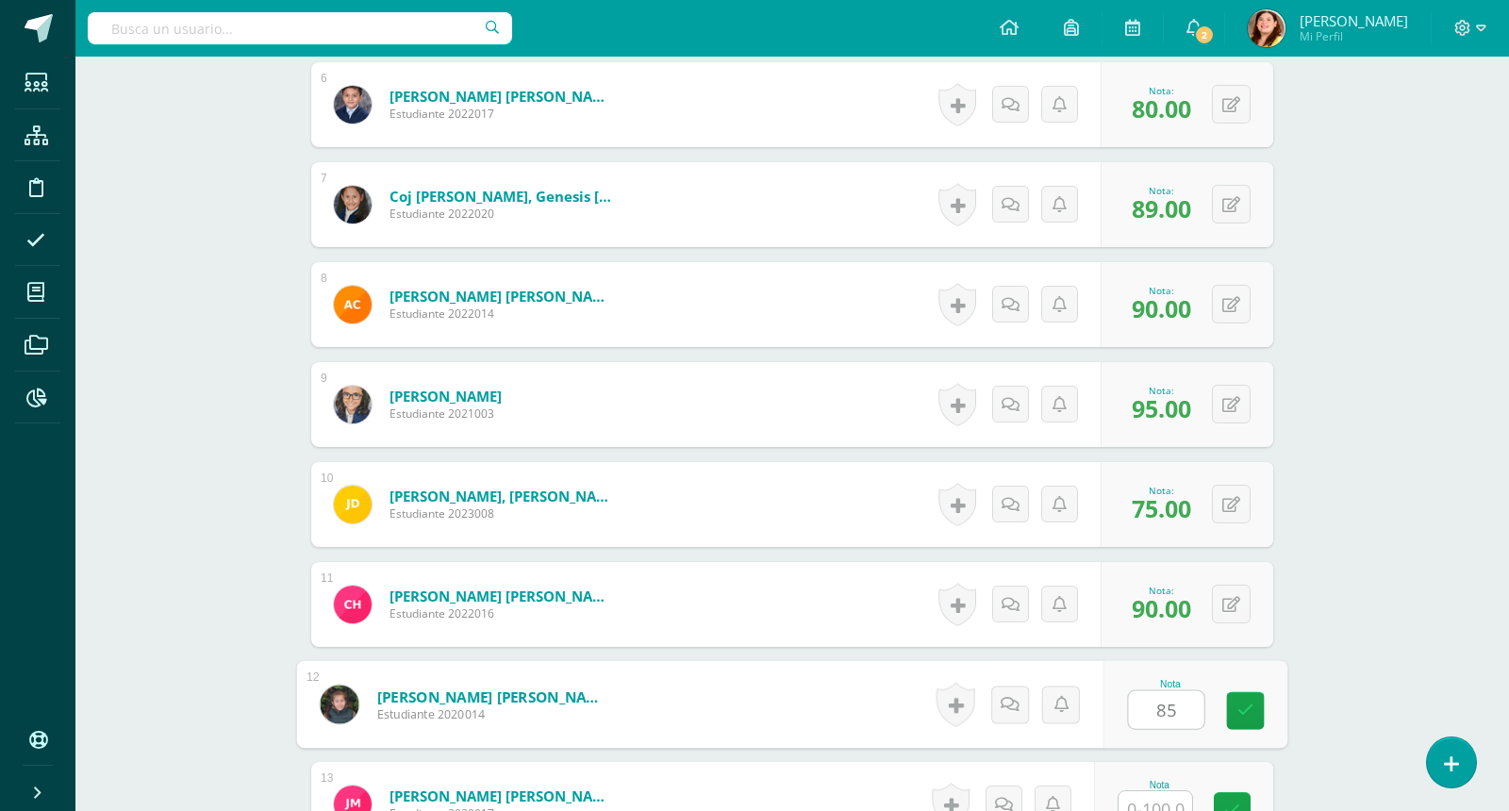
type input "85"
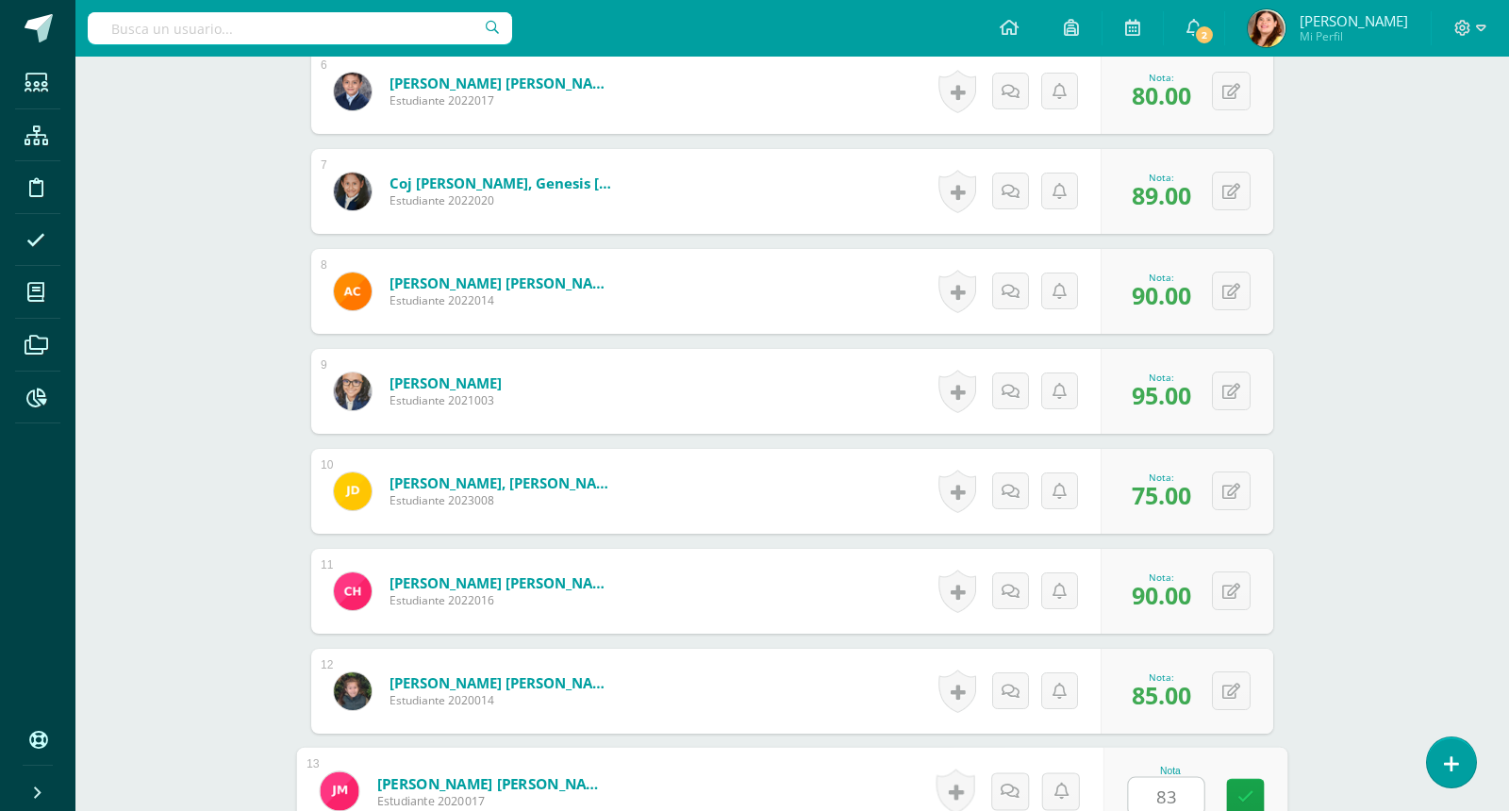
type input "83"
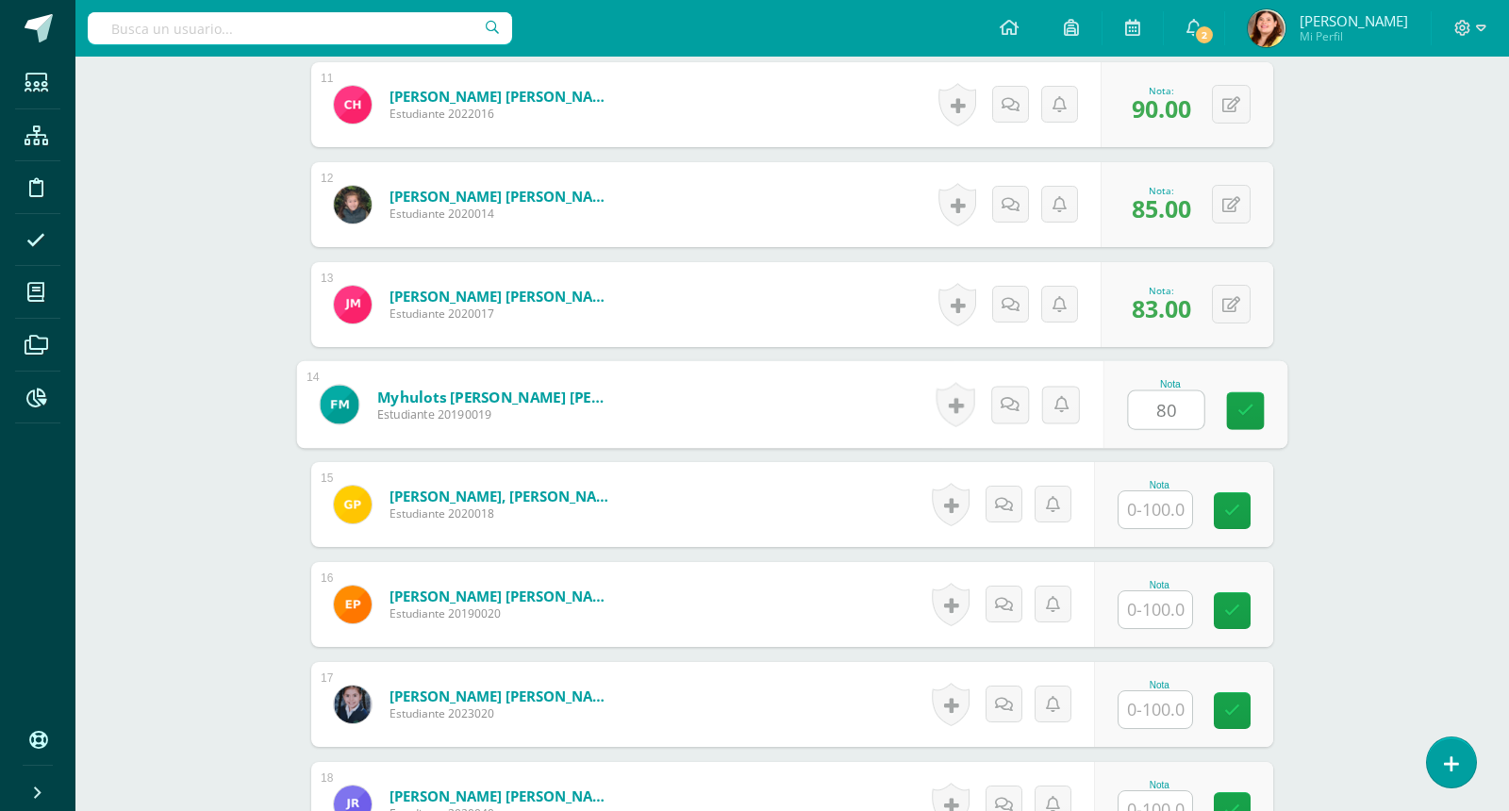
type input "80"
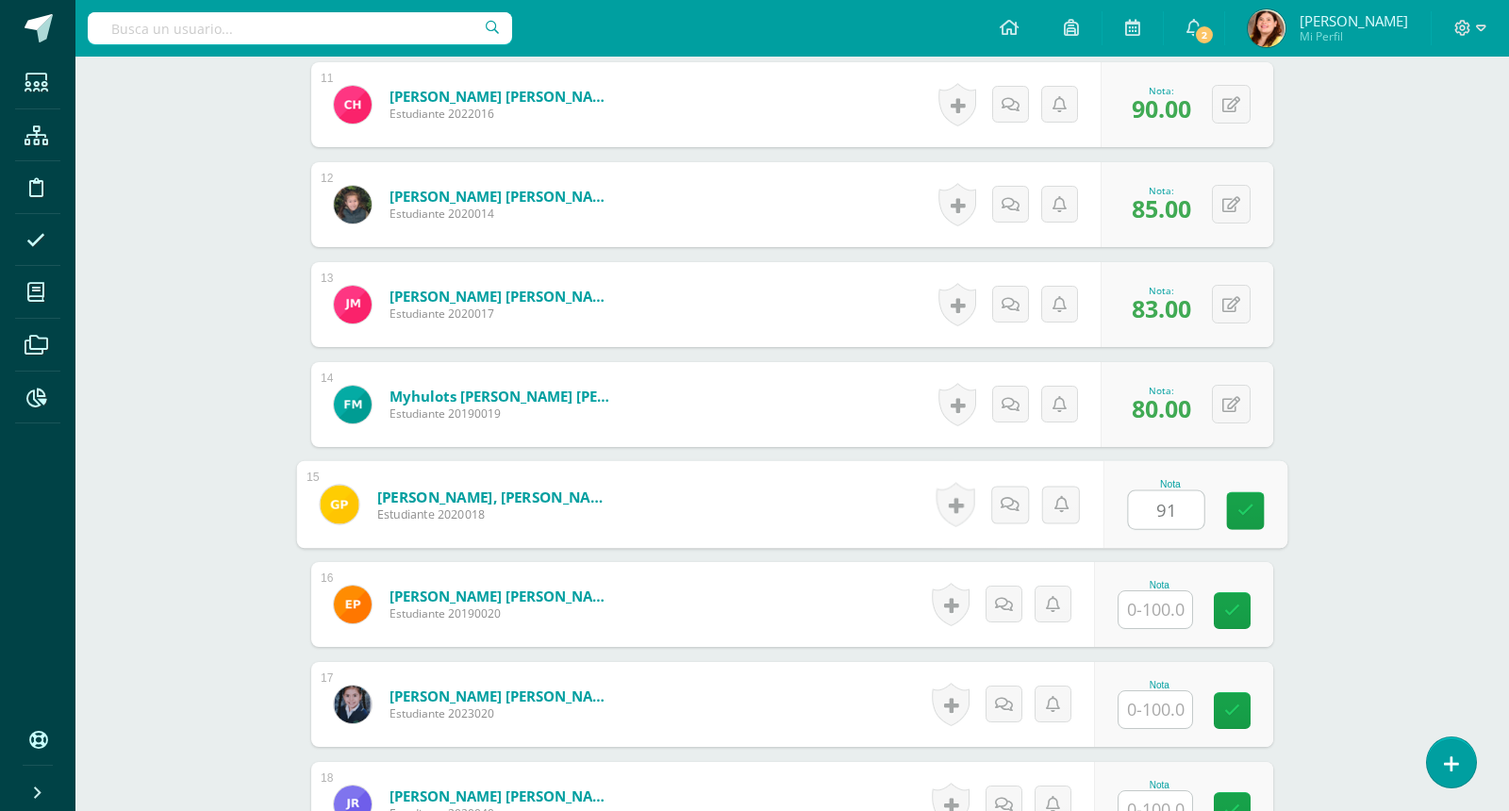
type input "91"
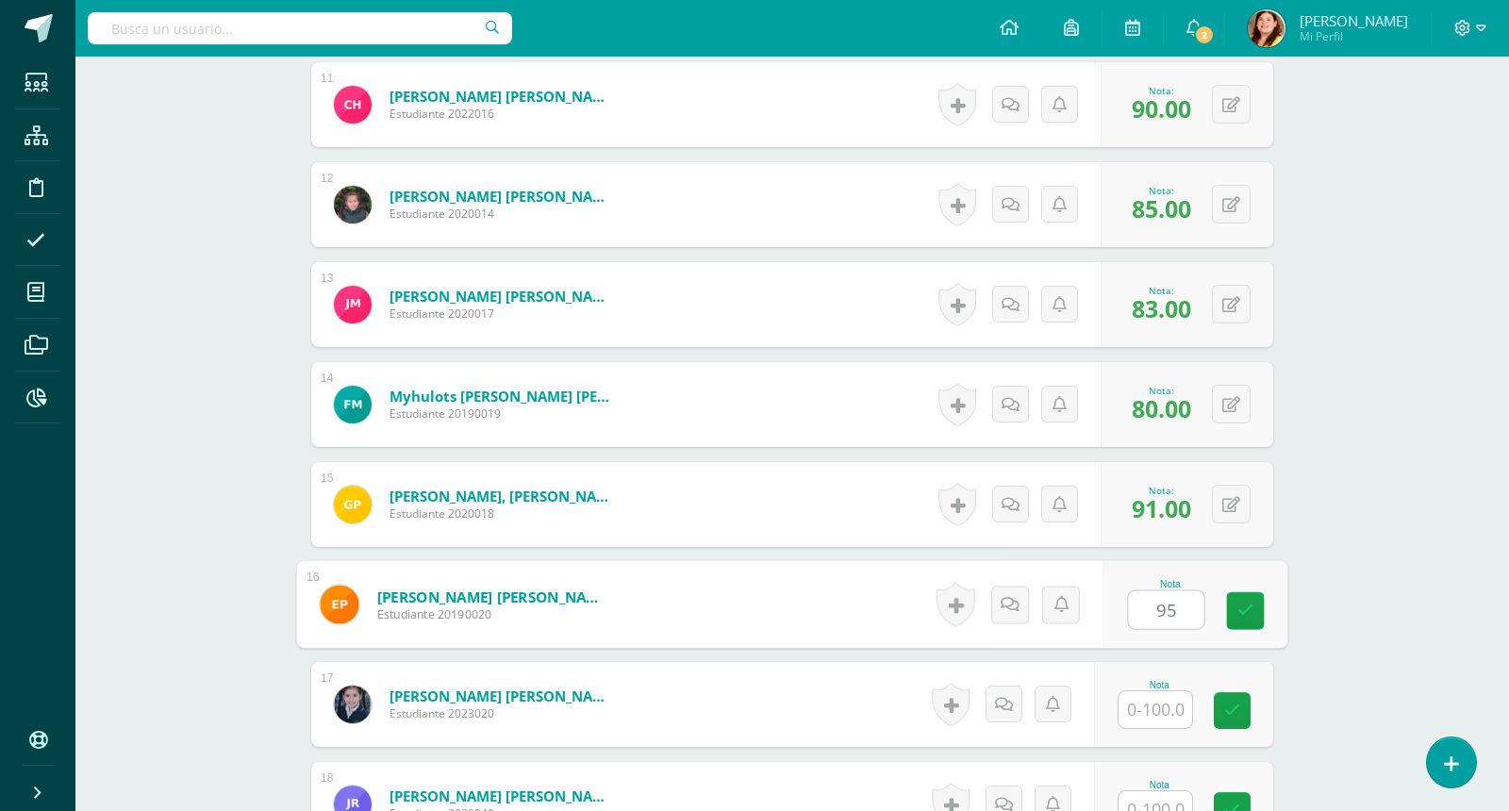
type input "95"
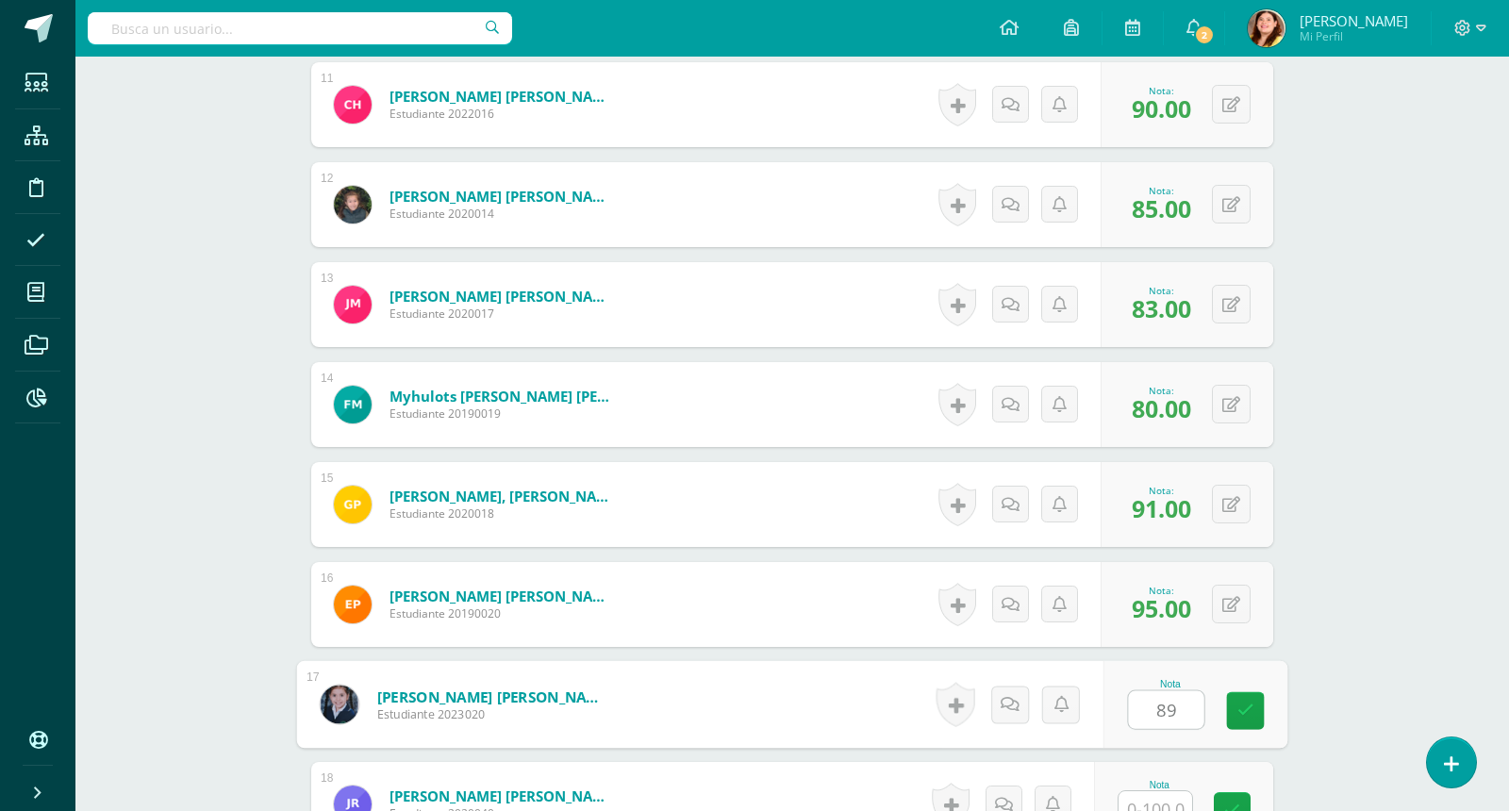
type input "89"
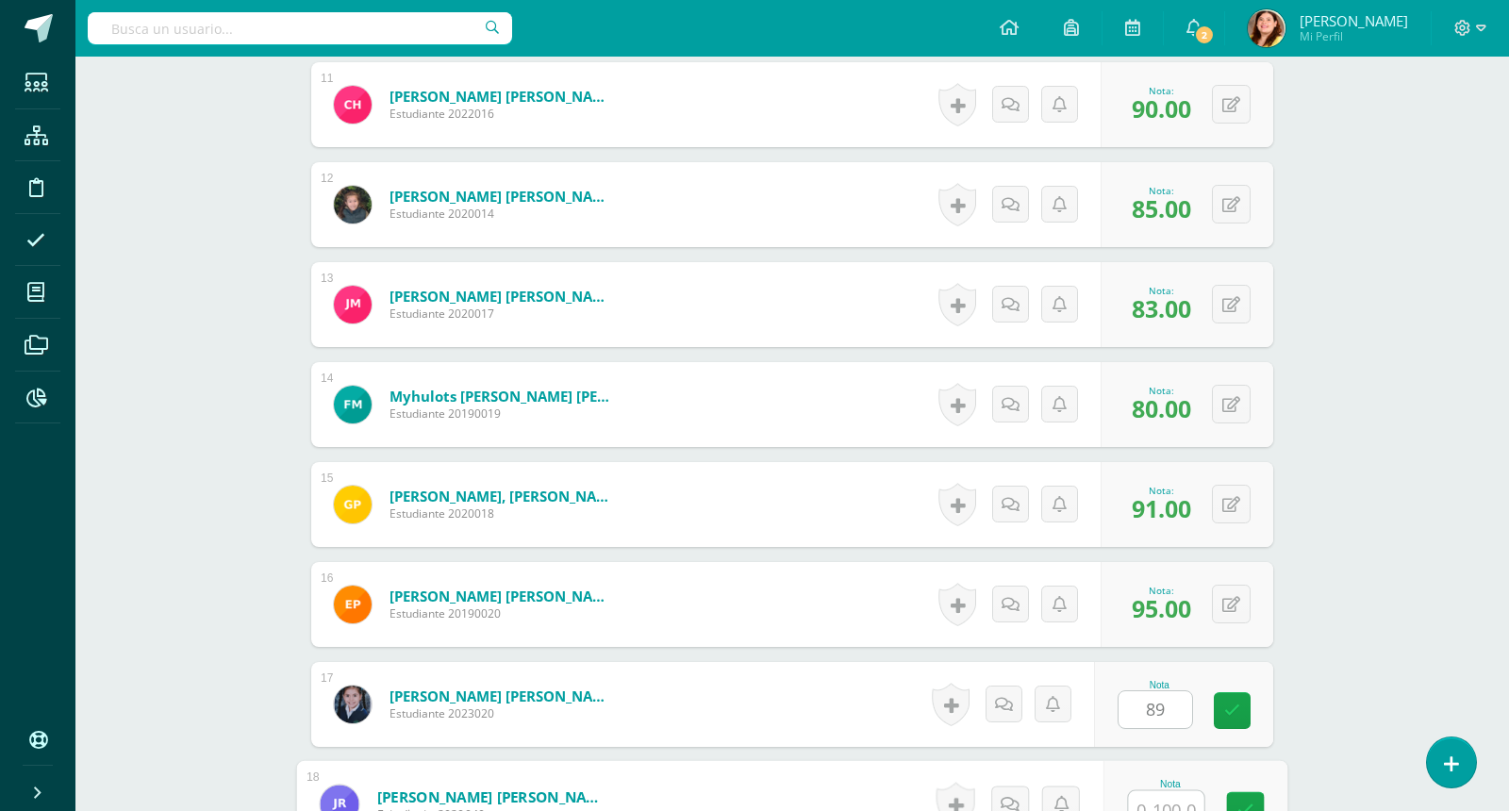
scroll to position [1606, 0]
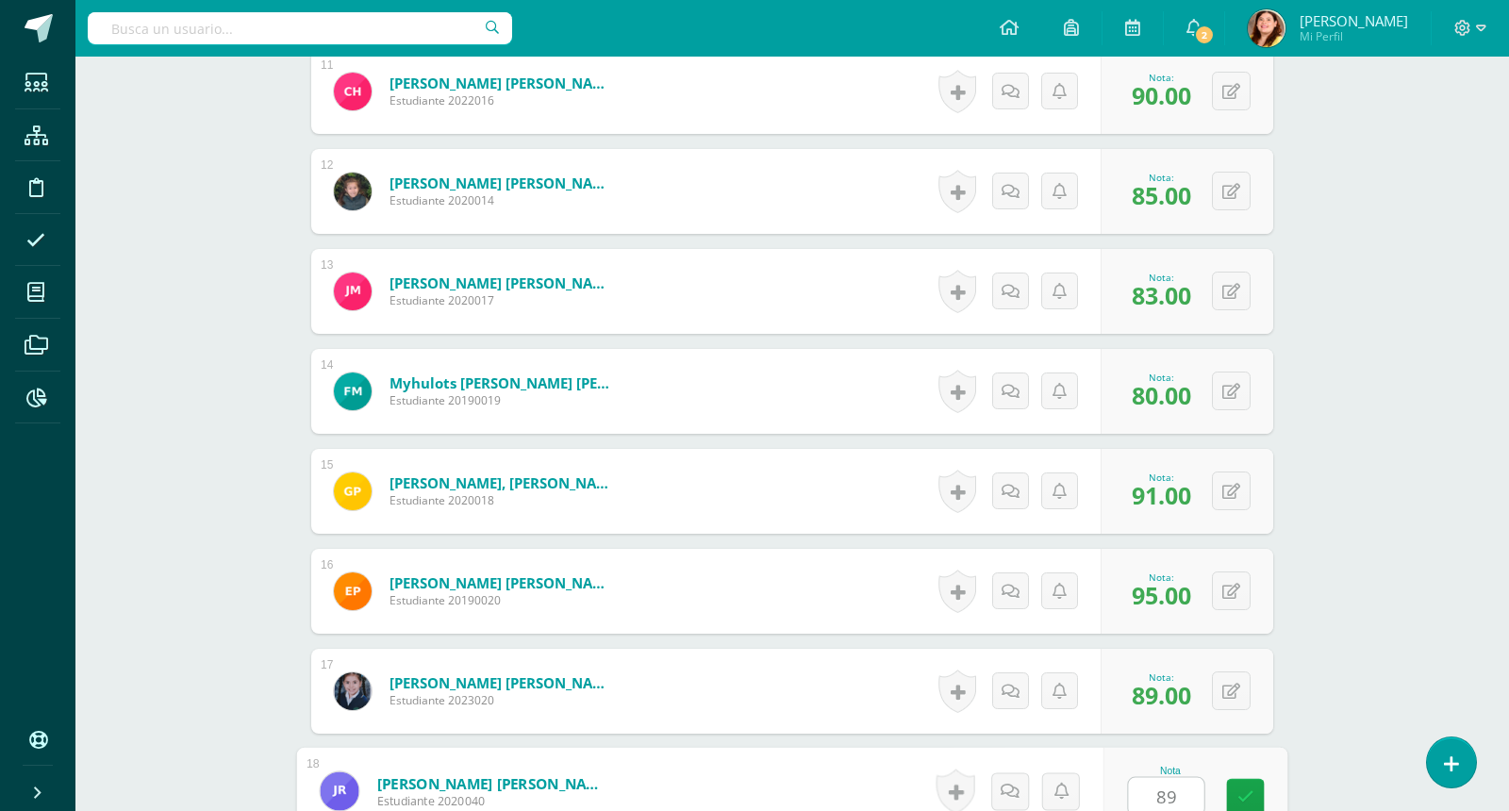
type input "89"
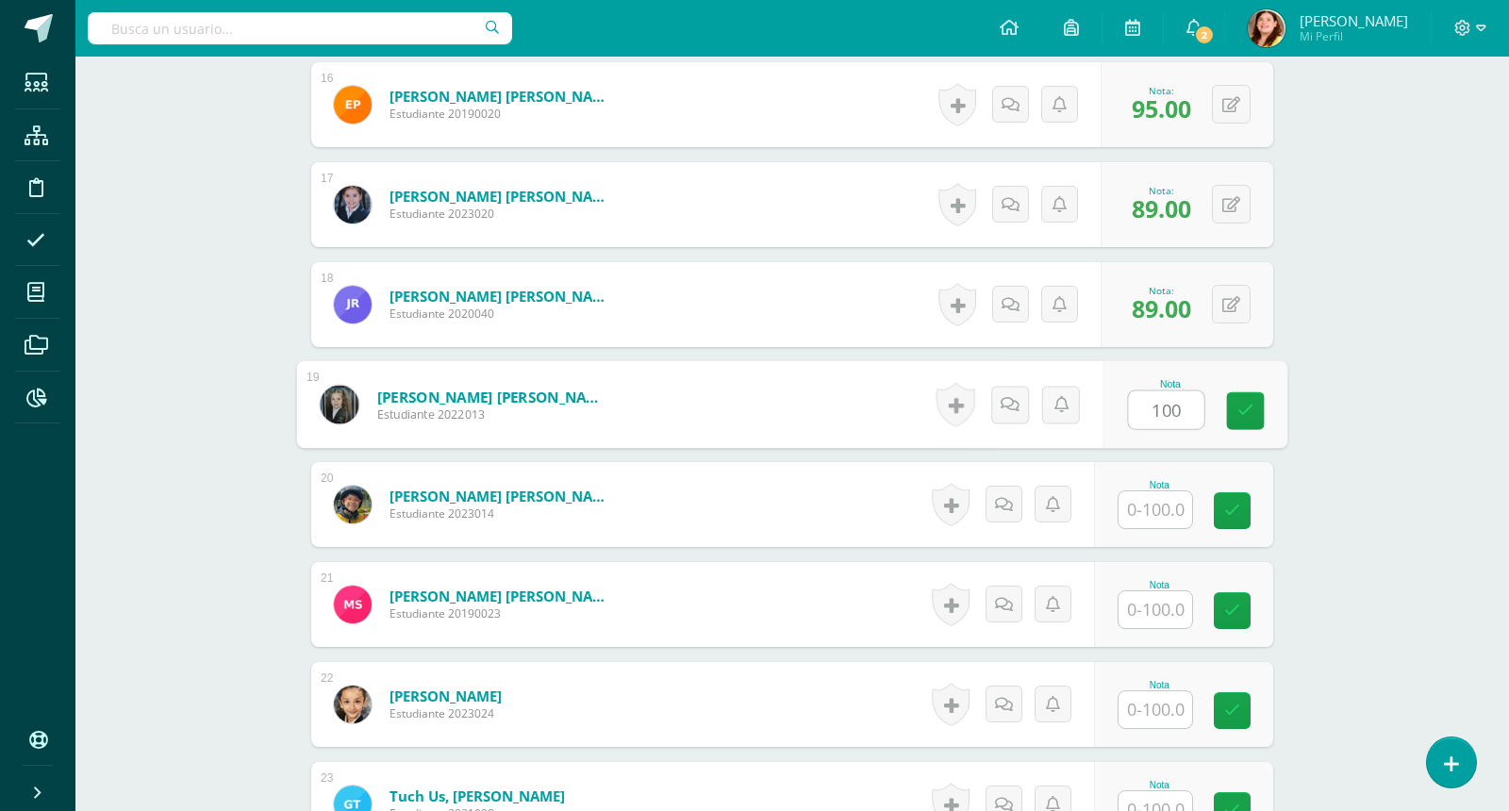
type input "100"
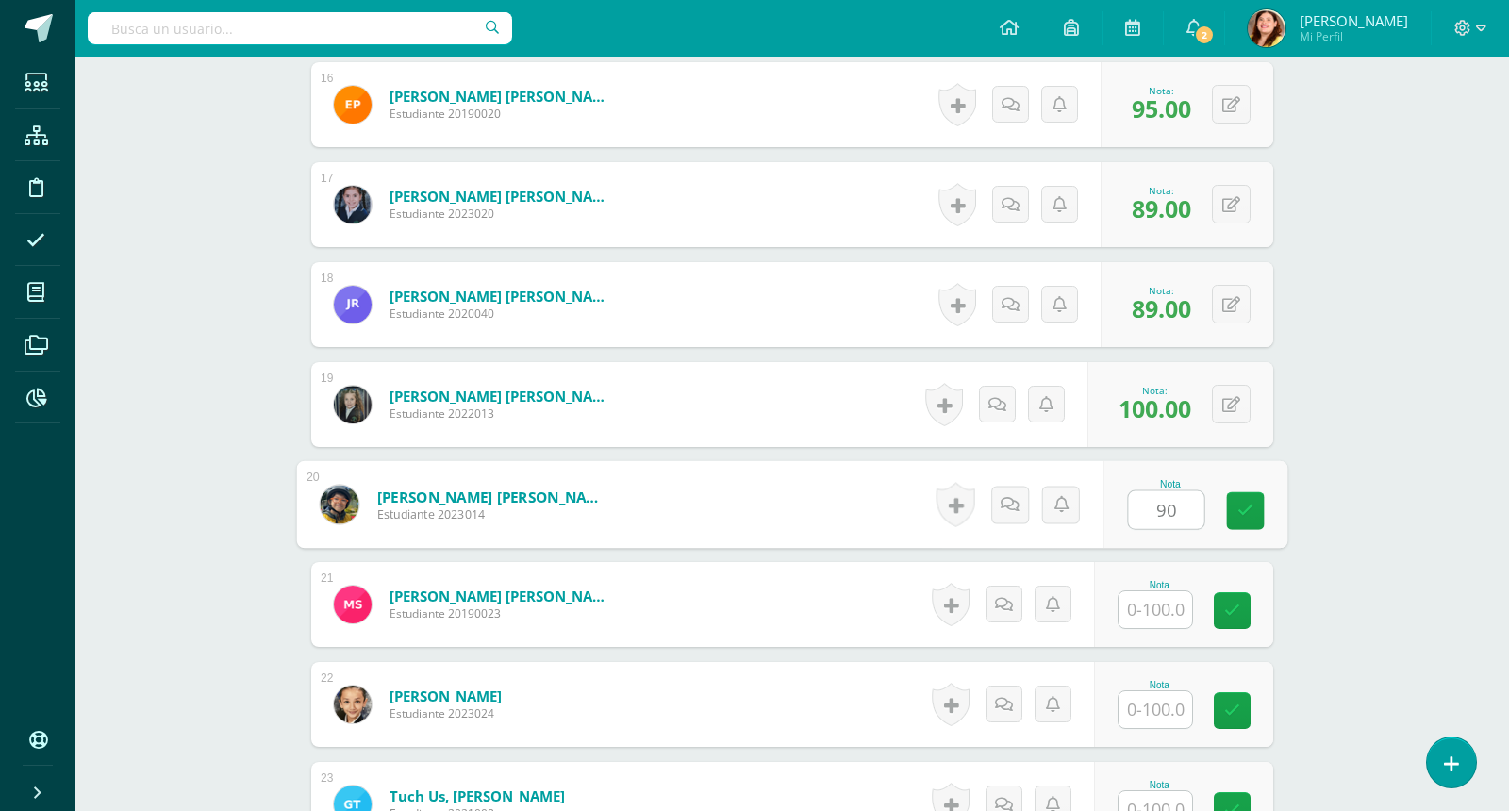
type input "90"
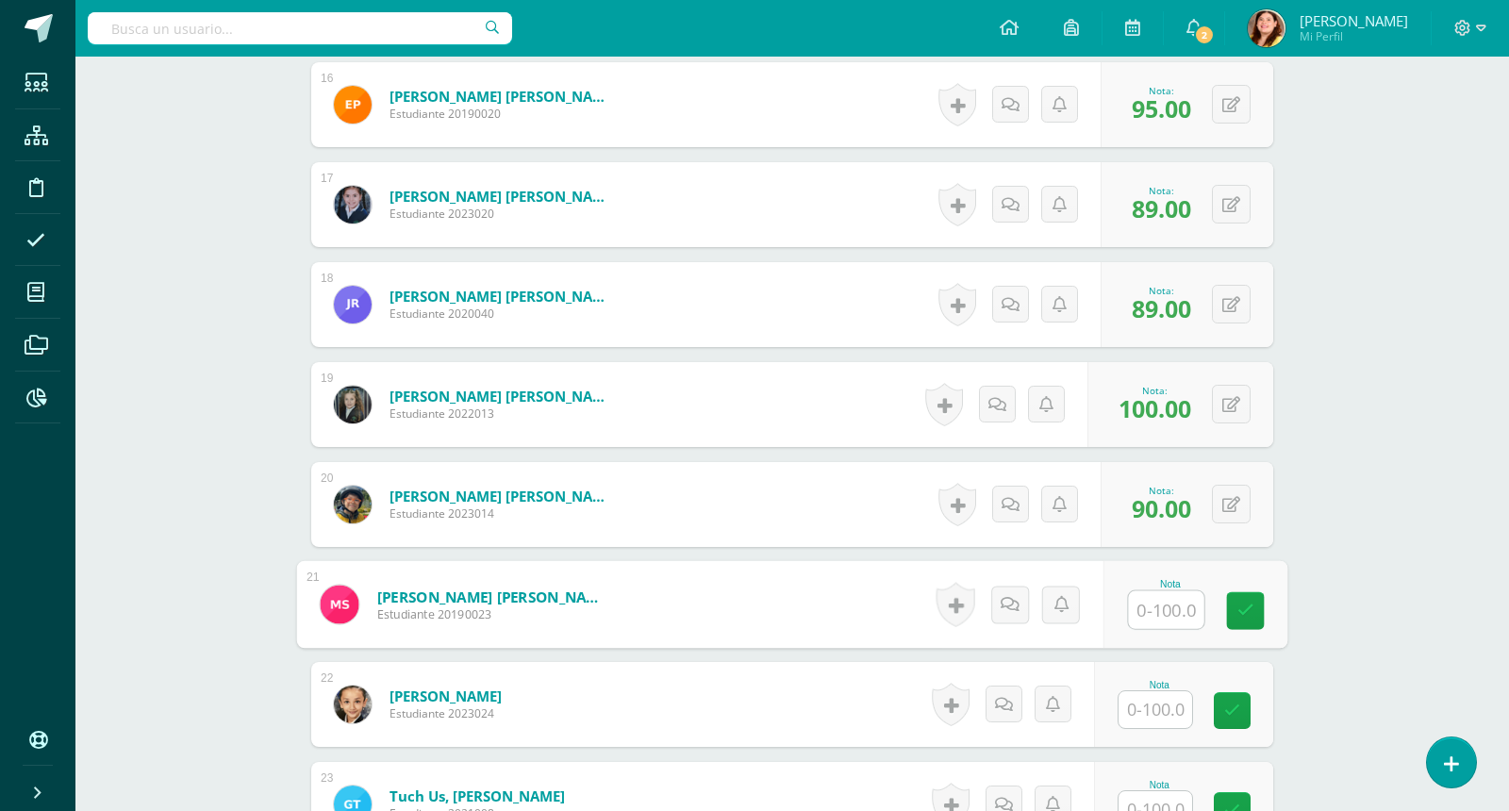
type input "9"
type input "87"
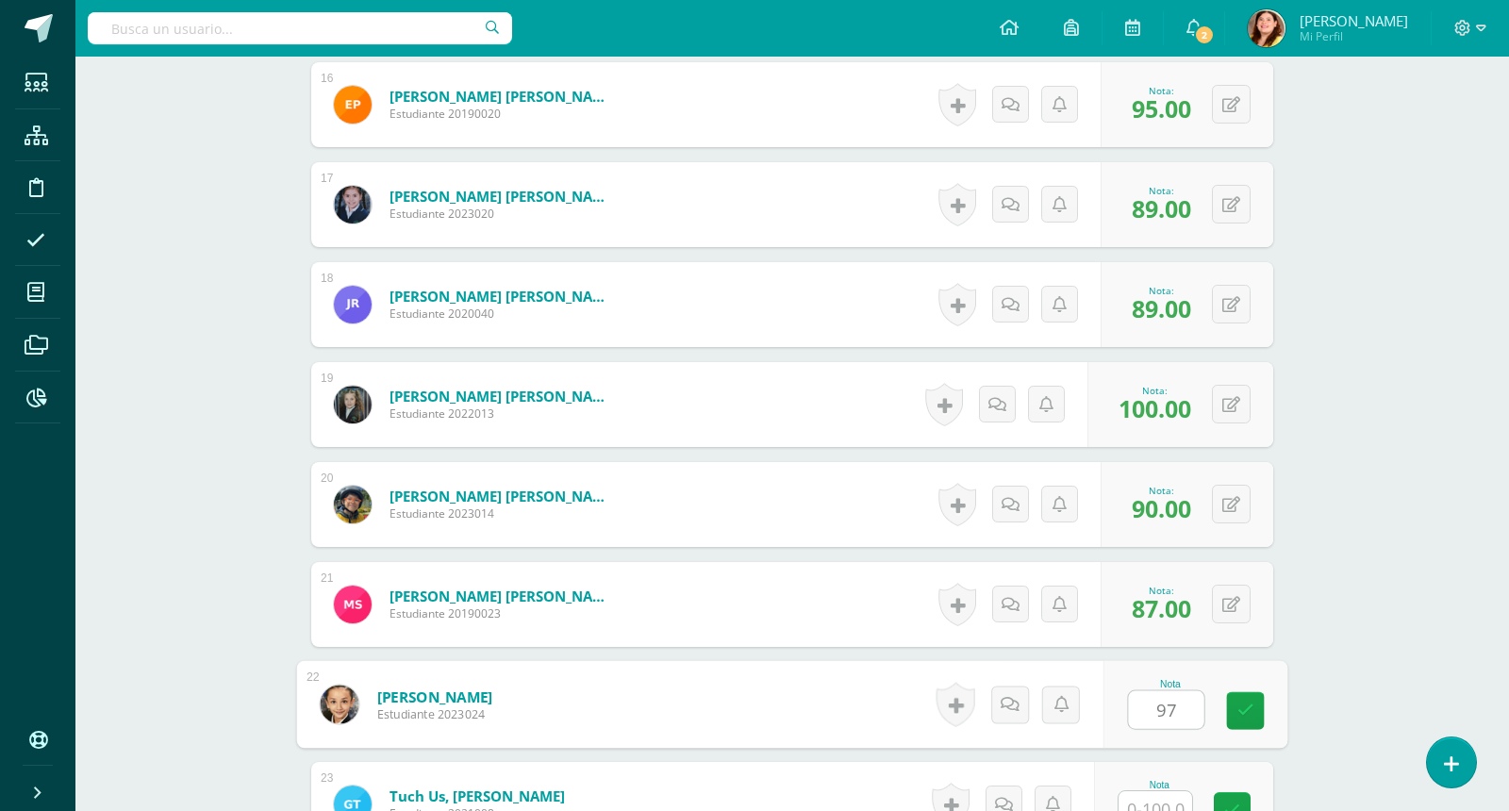
type input "97"
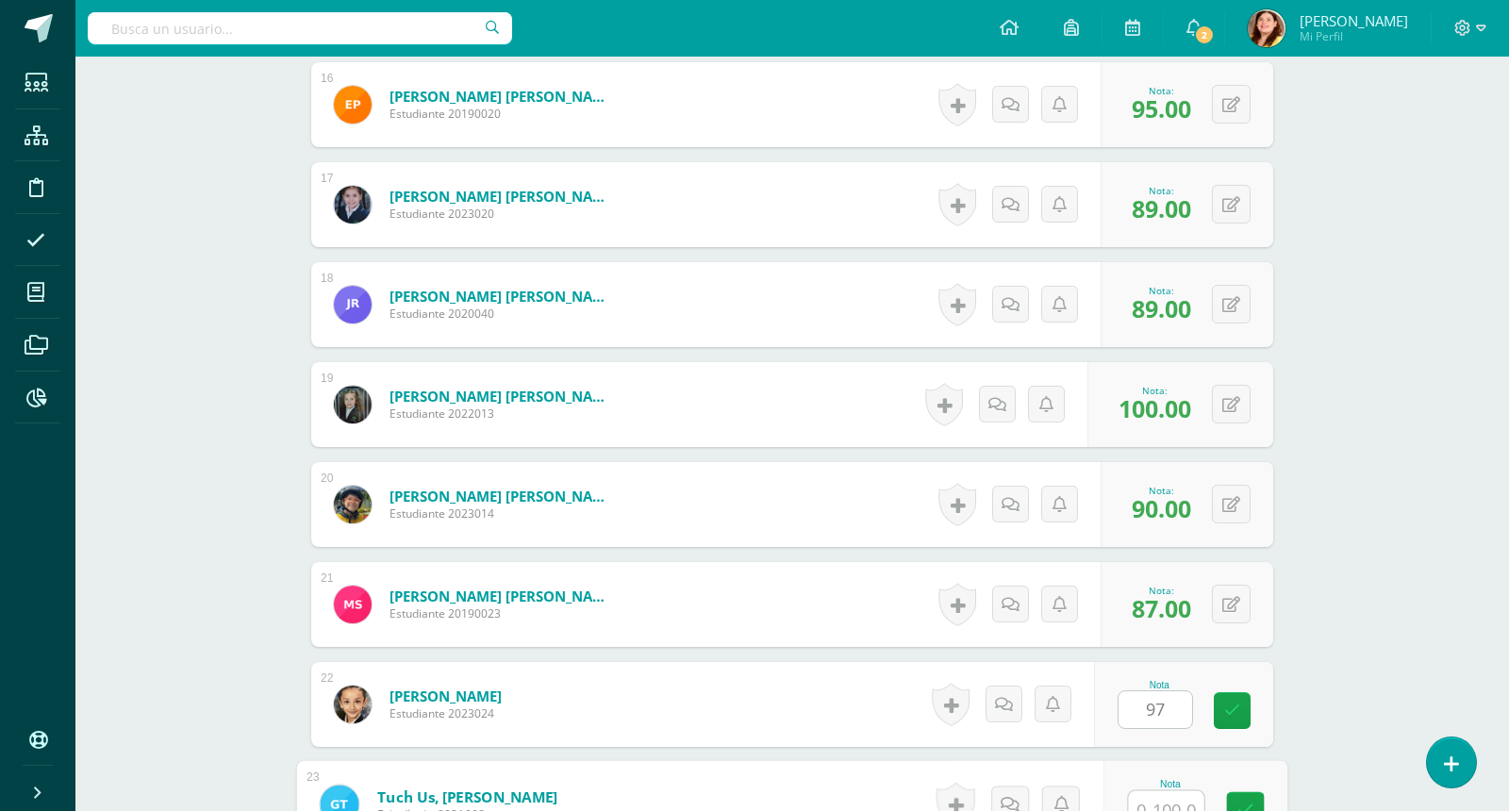
scroll to position [2106, 0]
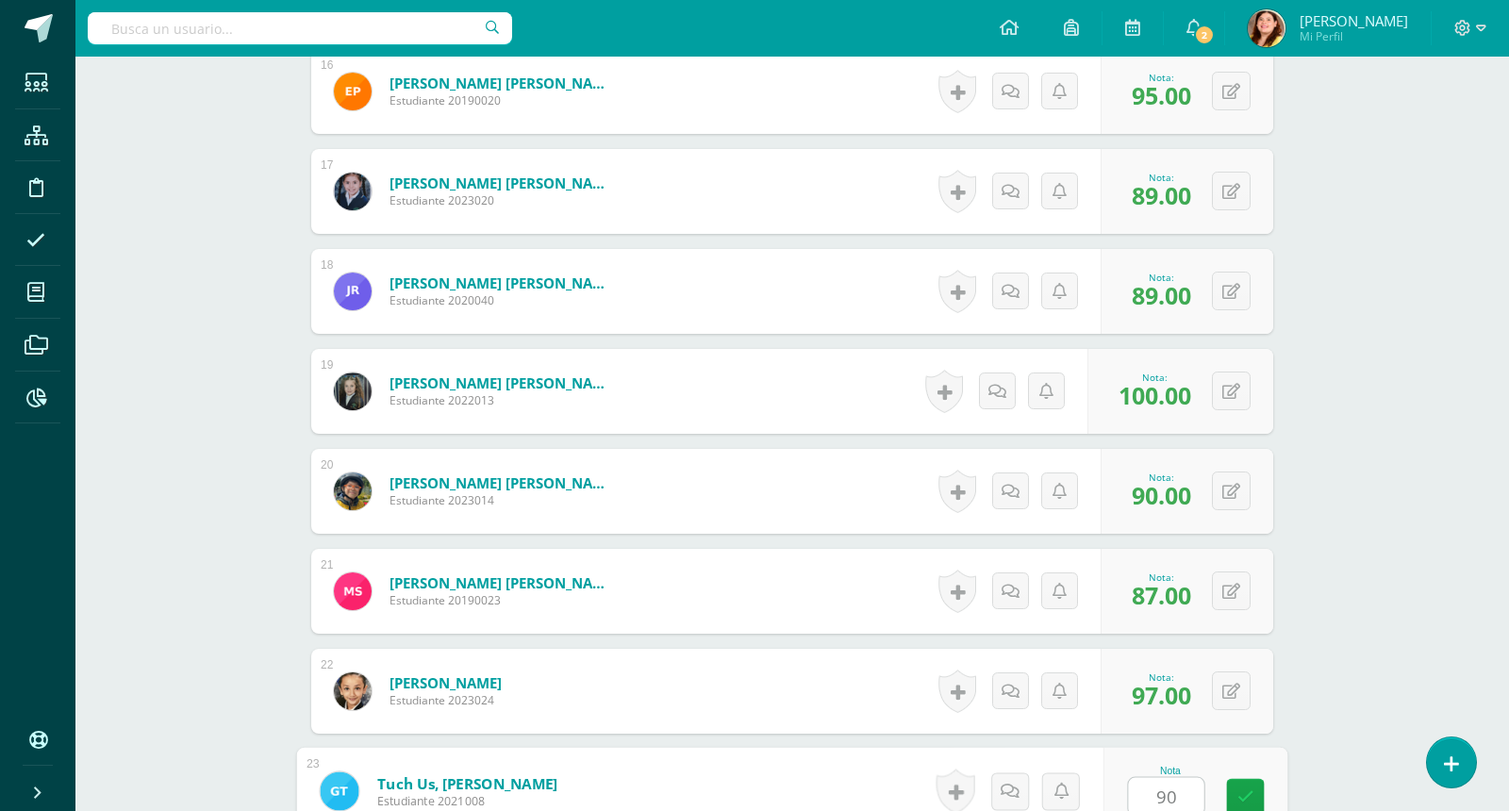
type input "90"
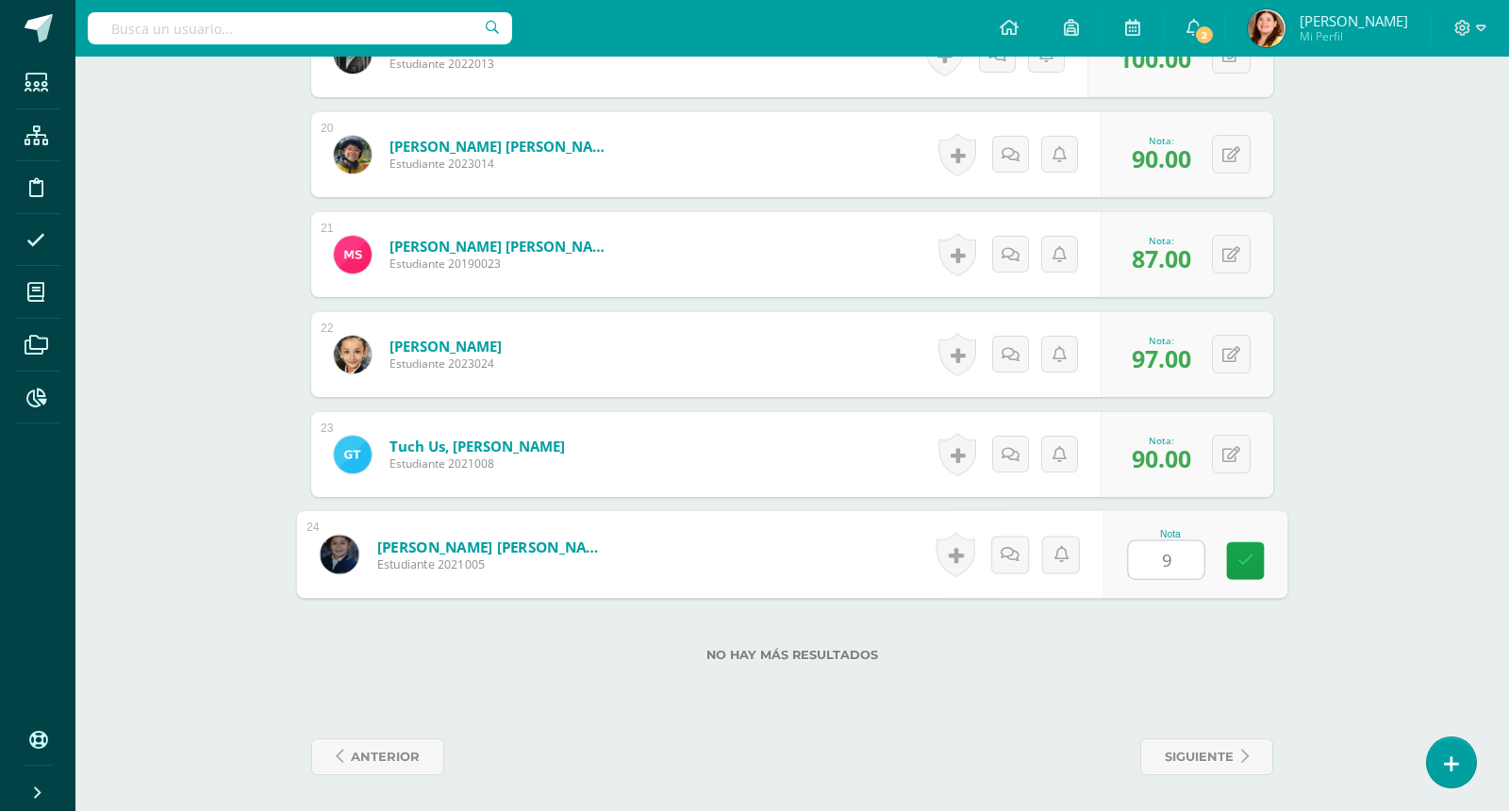
type input "92"
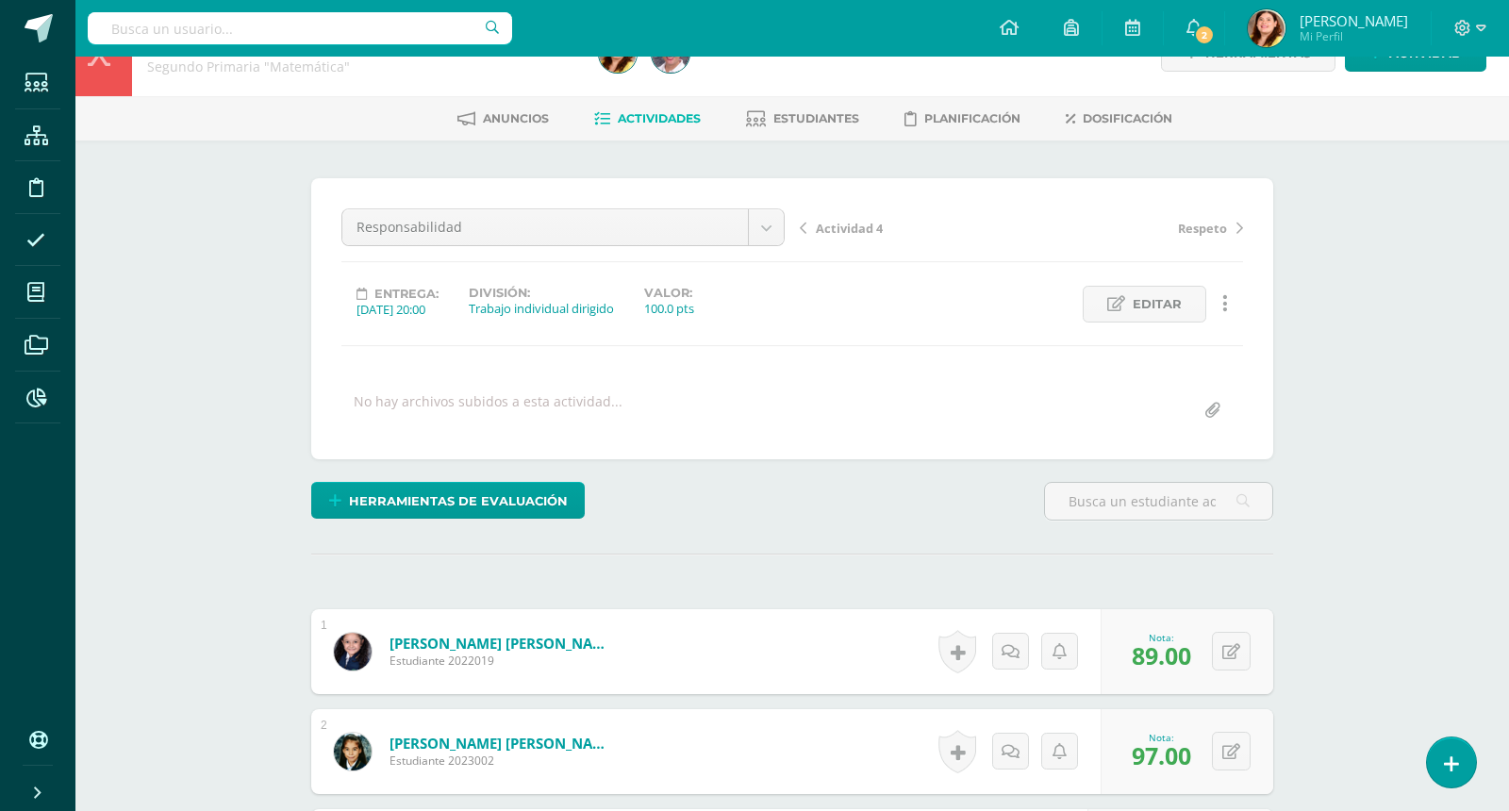
scroll to position [0, 0]
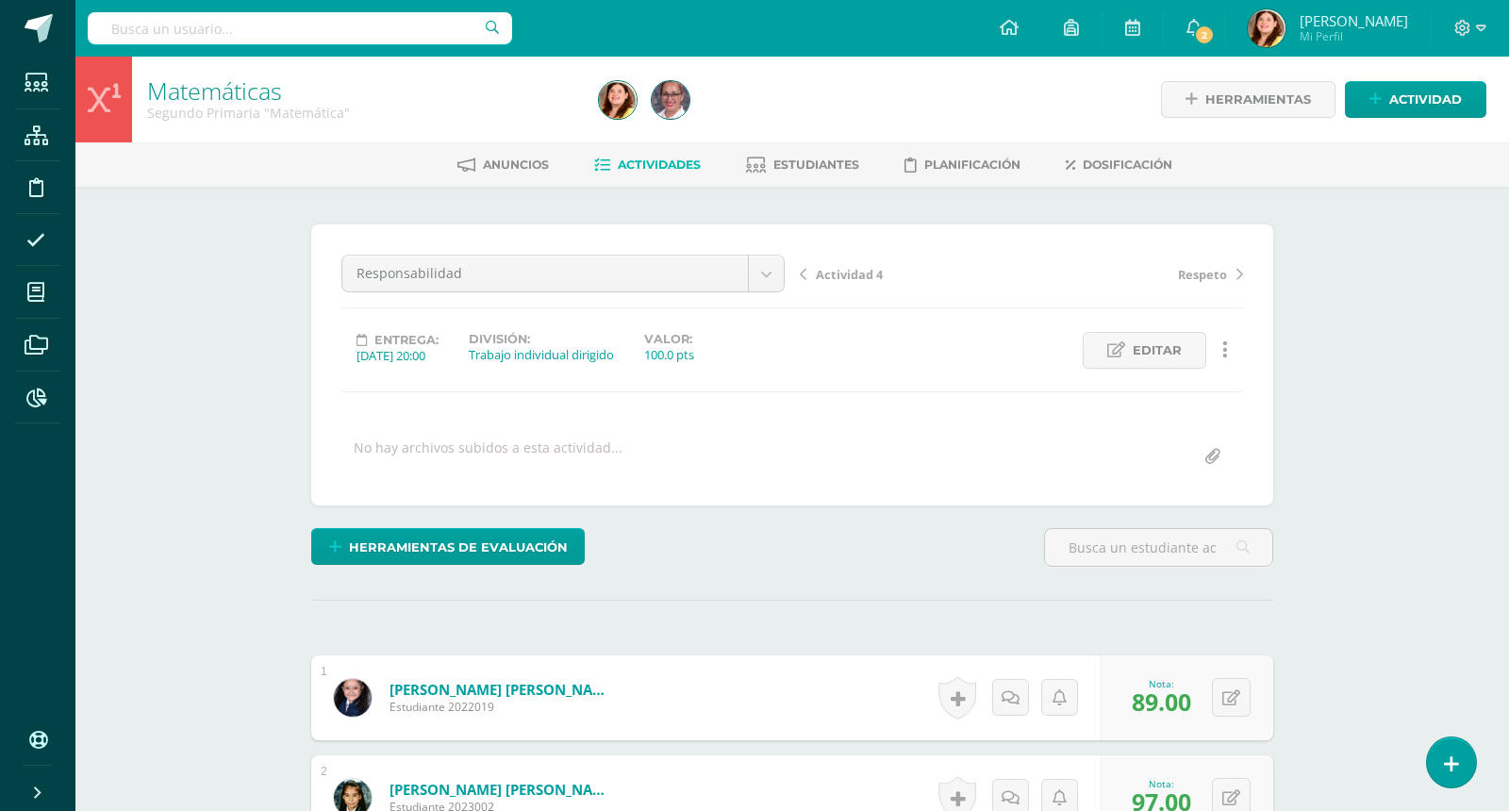
click at [675, 173] on link "Actividades" at bounding box center [647, 165] width 107 height 30
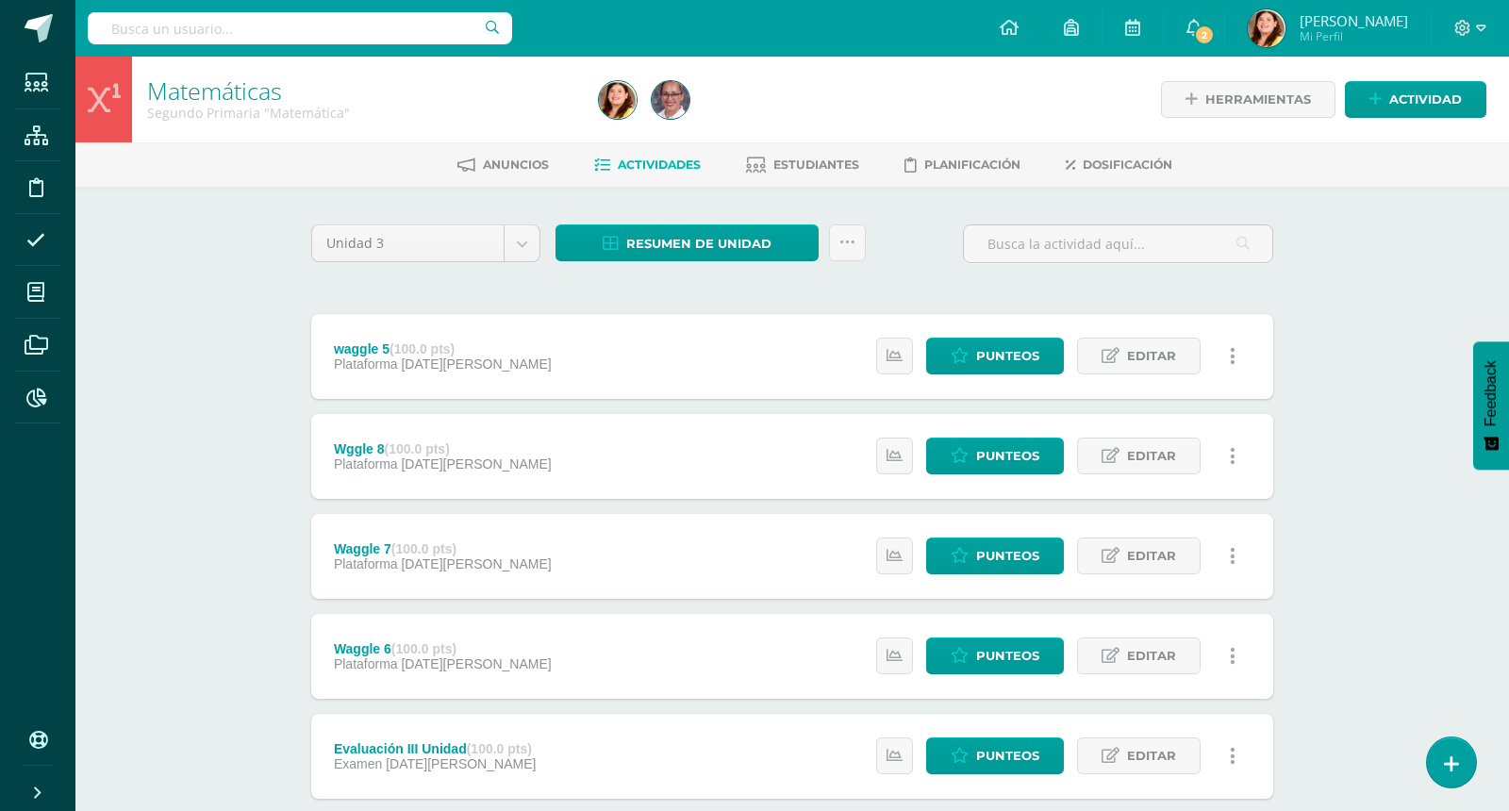
click at [1396, 327] on div "Matemáticas Segundo Primaria "Matemática" Herramientas Detalle de asistencias A…" at bounding box center [792, 737] width 1434 height 1361
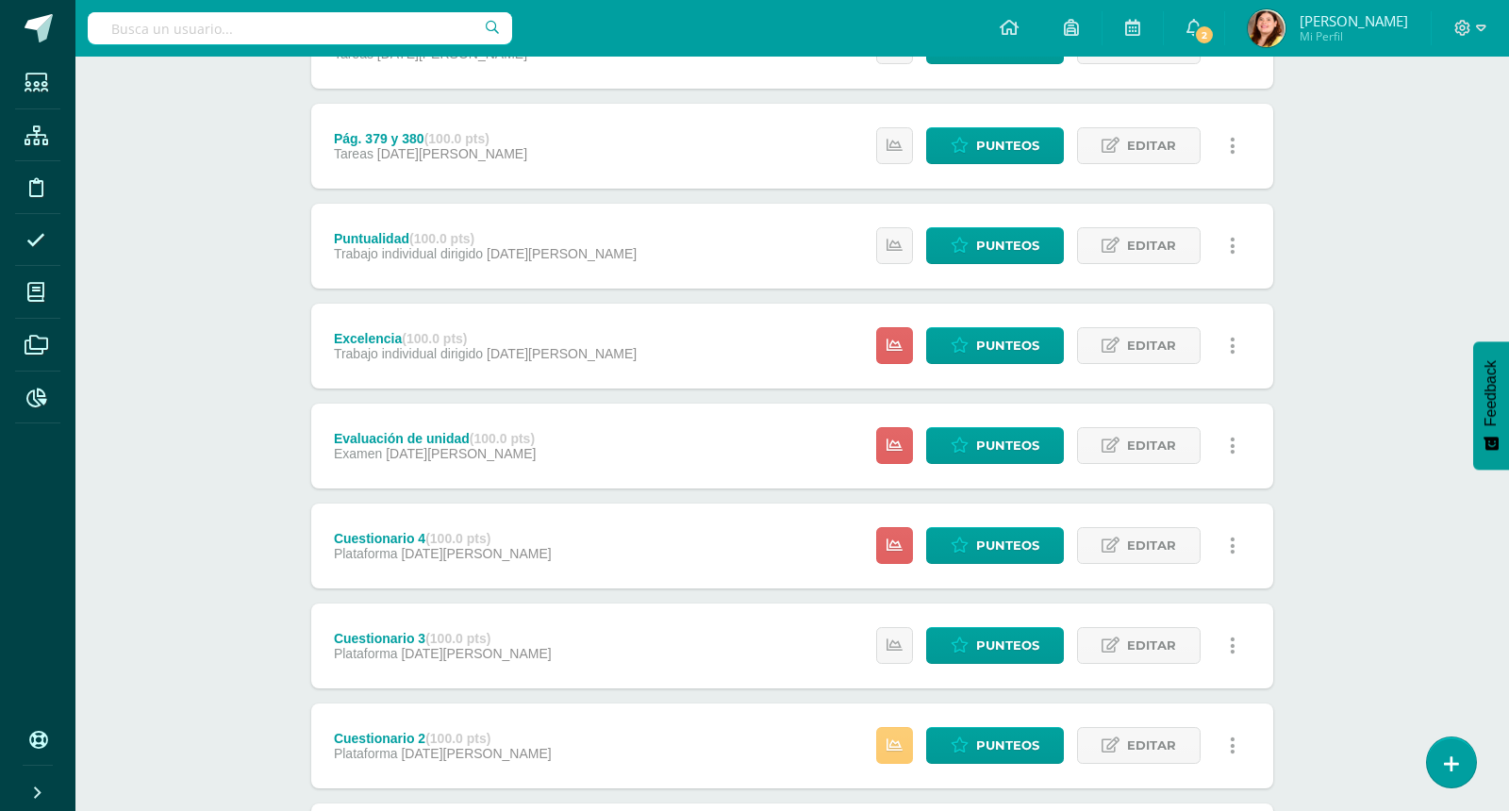
scroll to position [1935, 0]
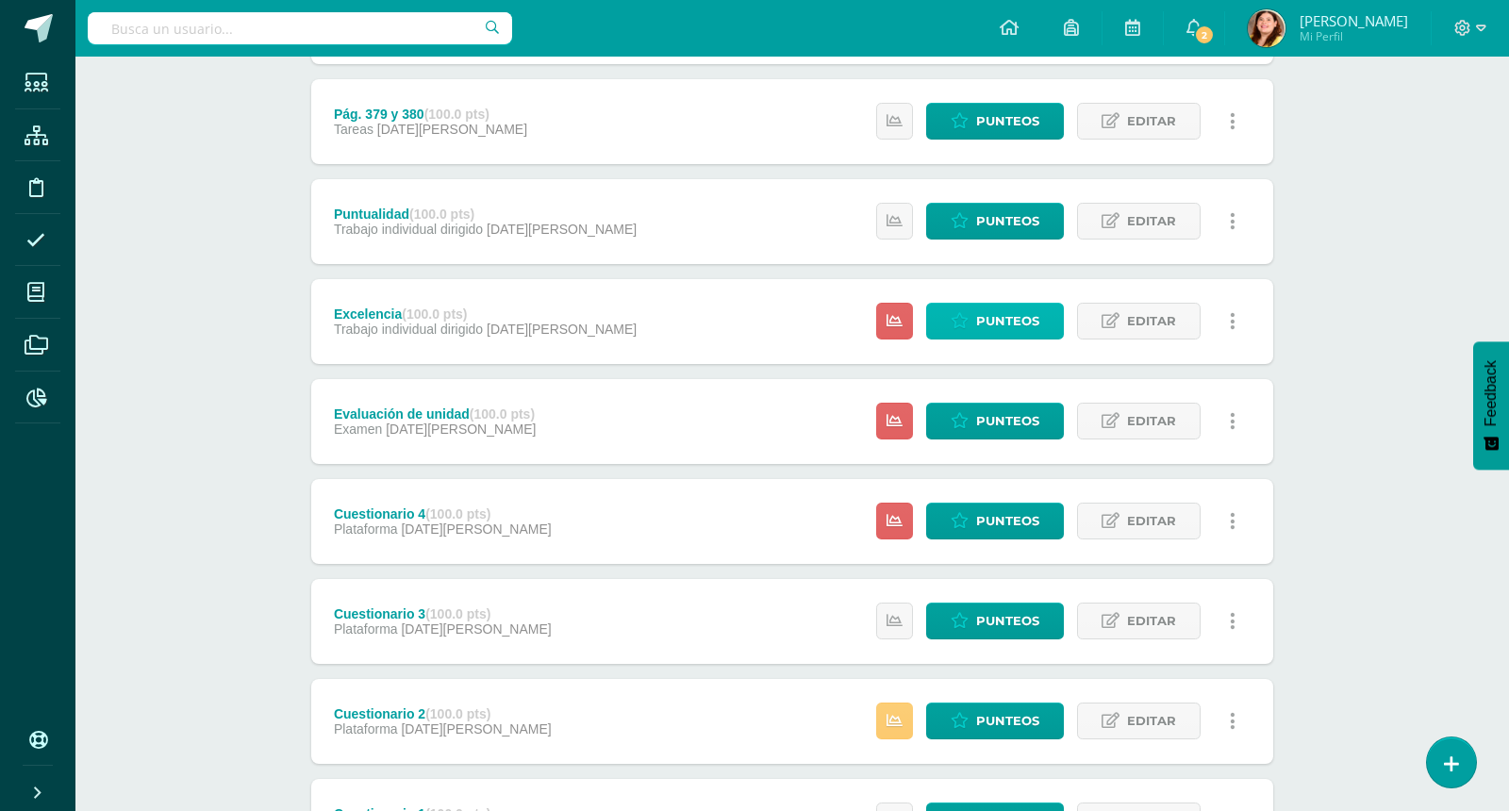
click at [1011, 317] on span "Punteos" at bounding box center [1007, 321] width 63 height 35
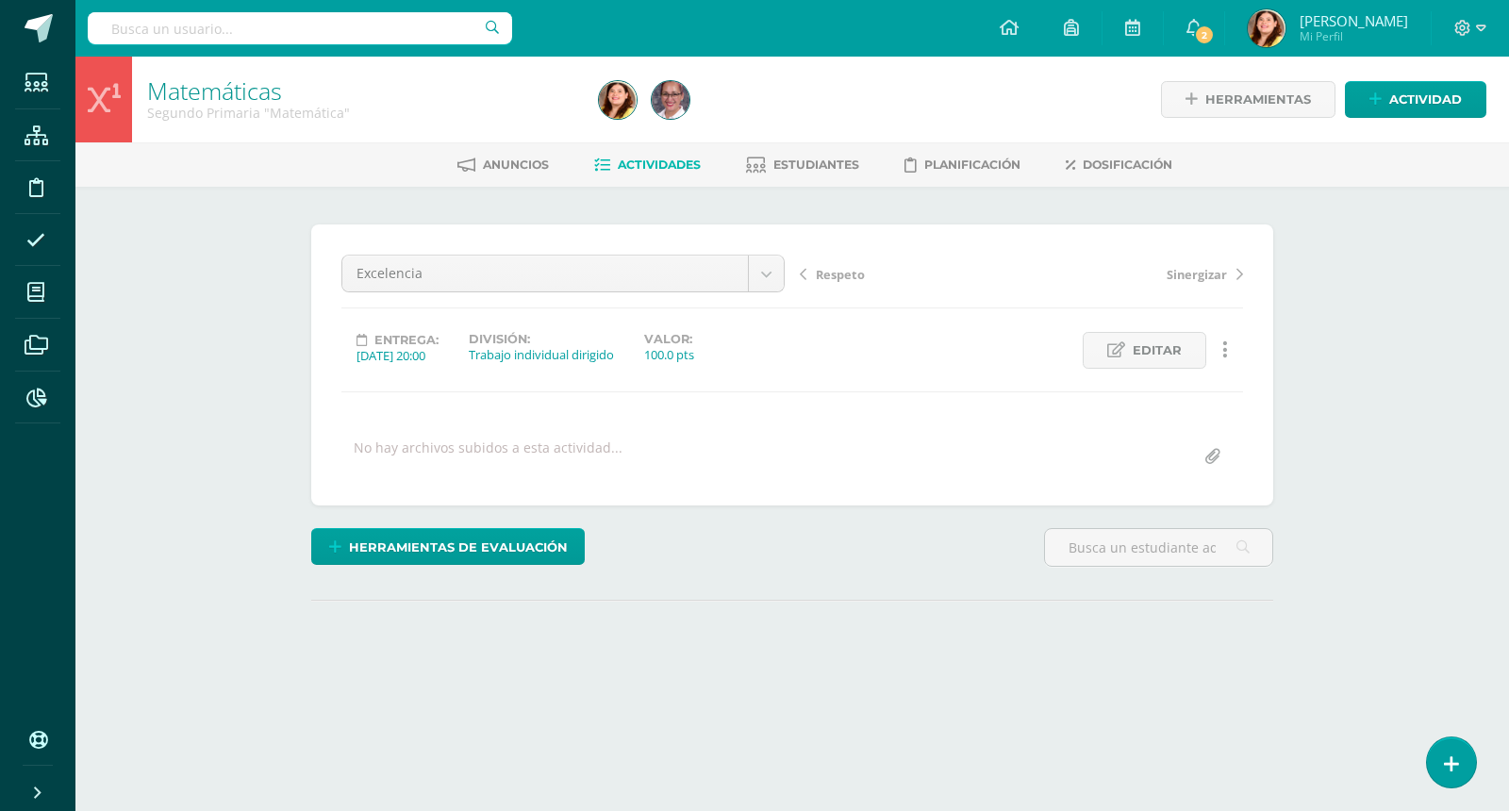
click at [1401, 489] on div "Matemáticas Segundo Primaria "Matemática" Herramientas Detalle de asistencias A…" at bounding box center [792, 402] width 1434 height 690
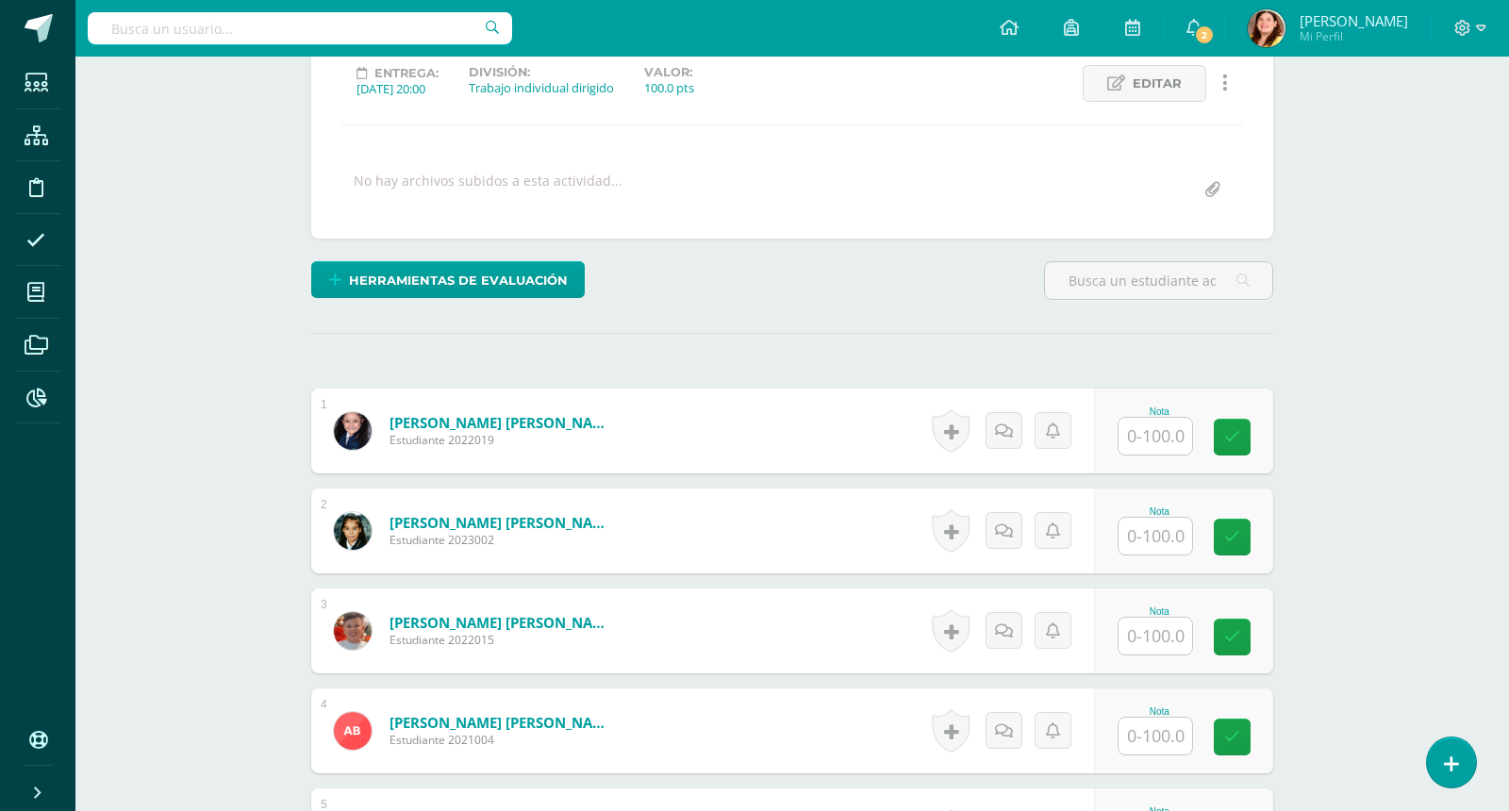
scroll to position [284, 0]
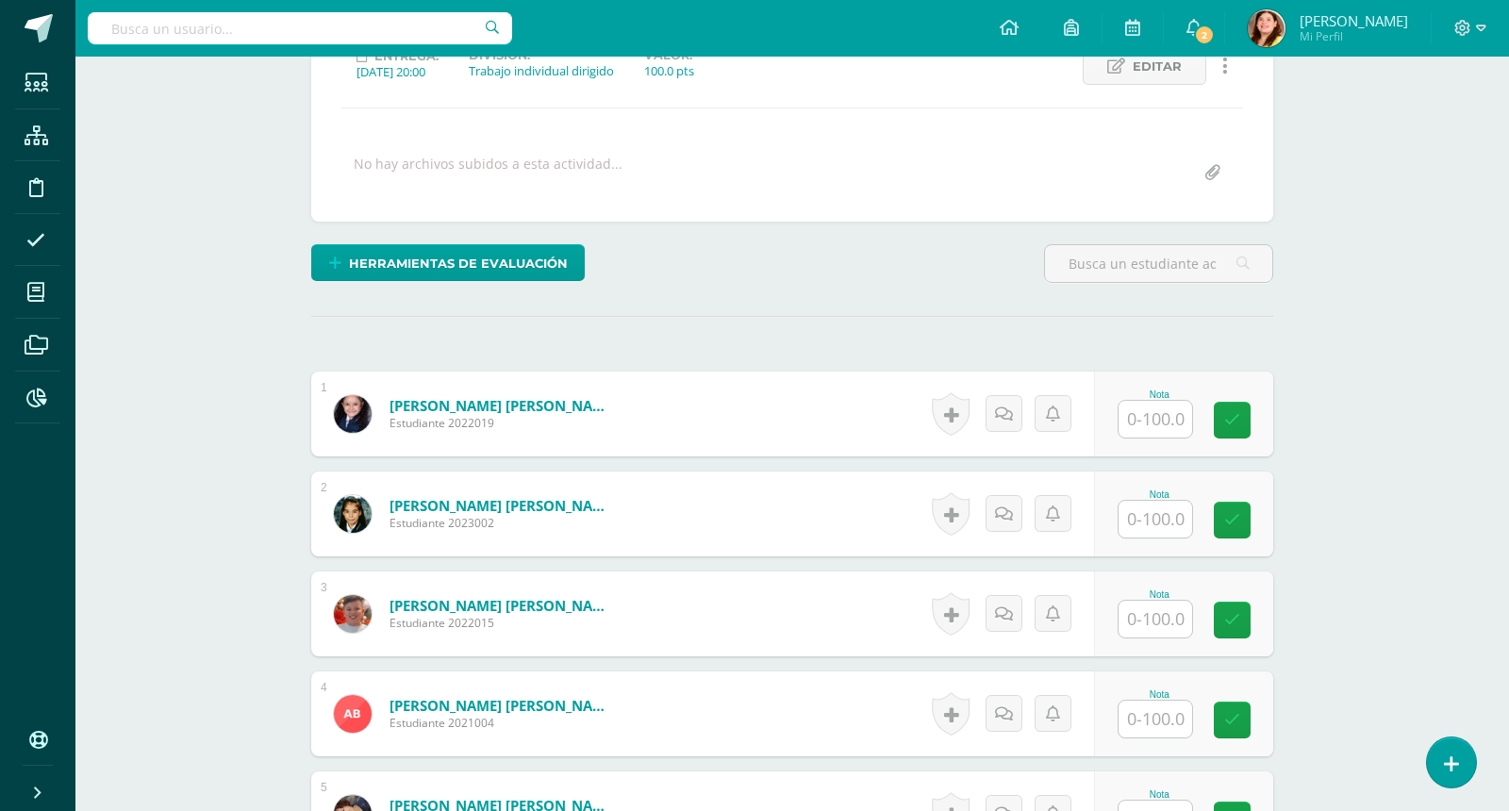
click at [1160, 422] on input "text" at bounding box center [1156, 419] width 74 height 37
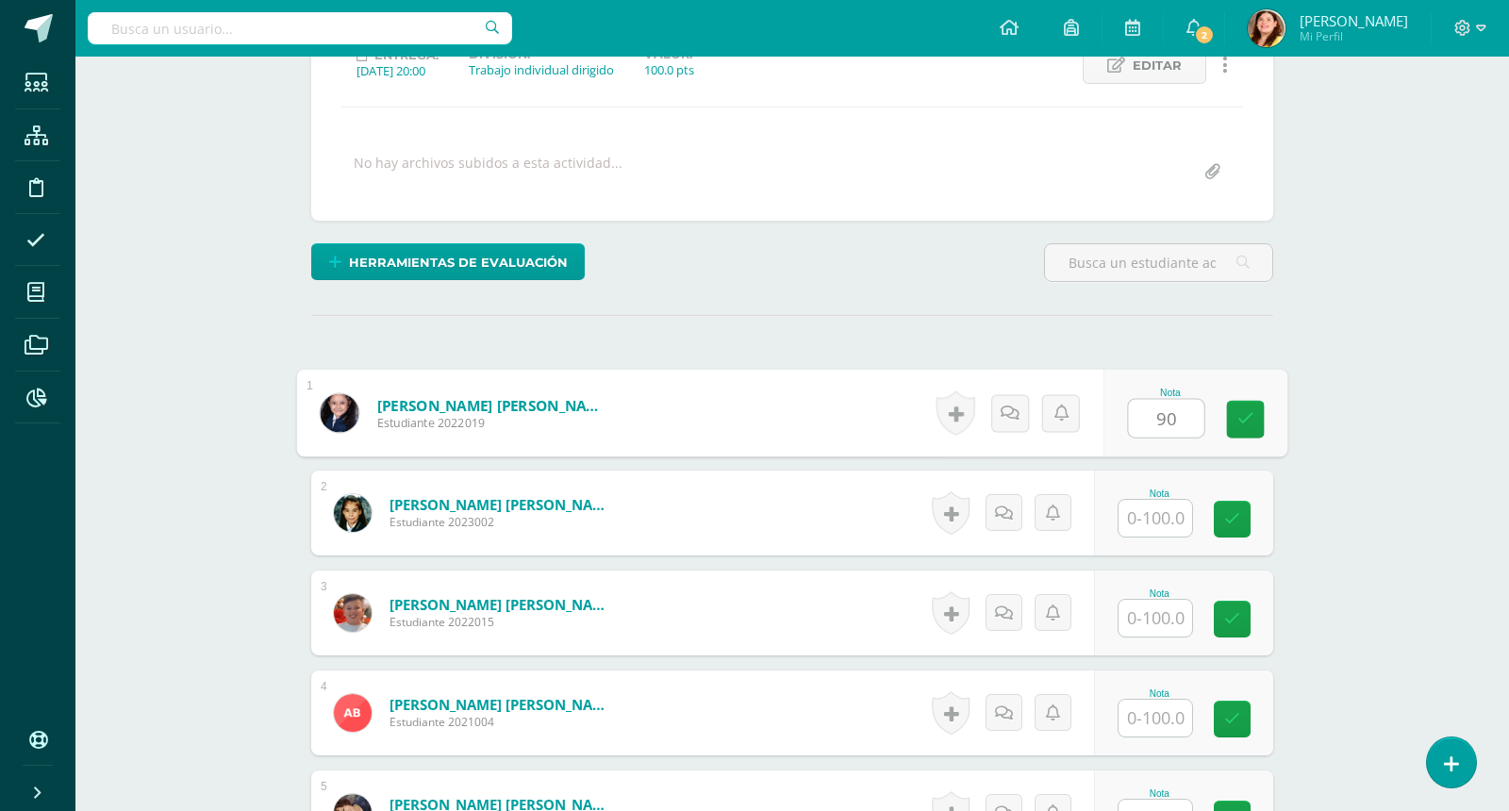
scroll to position [286, 0]
type input "9"
type input "87"
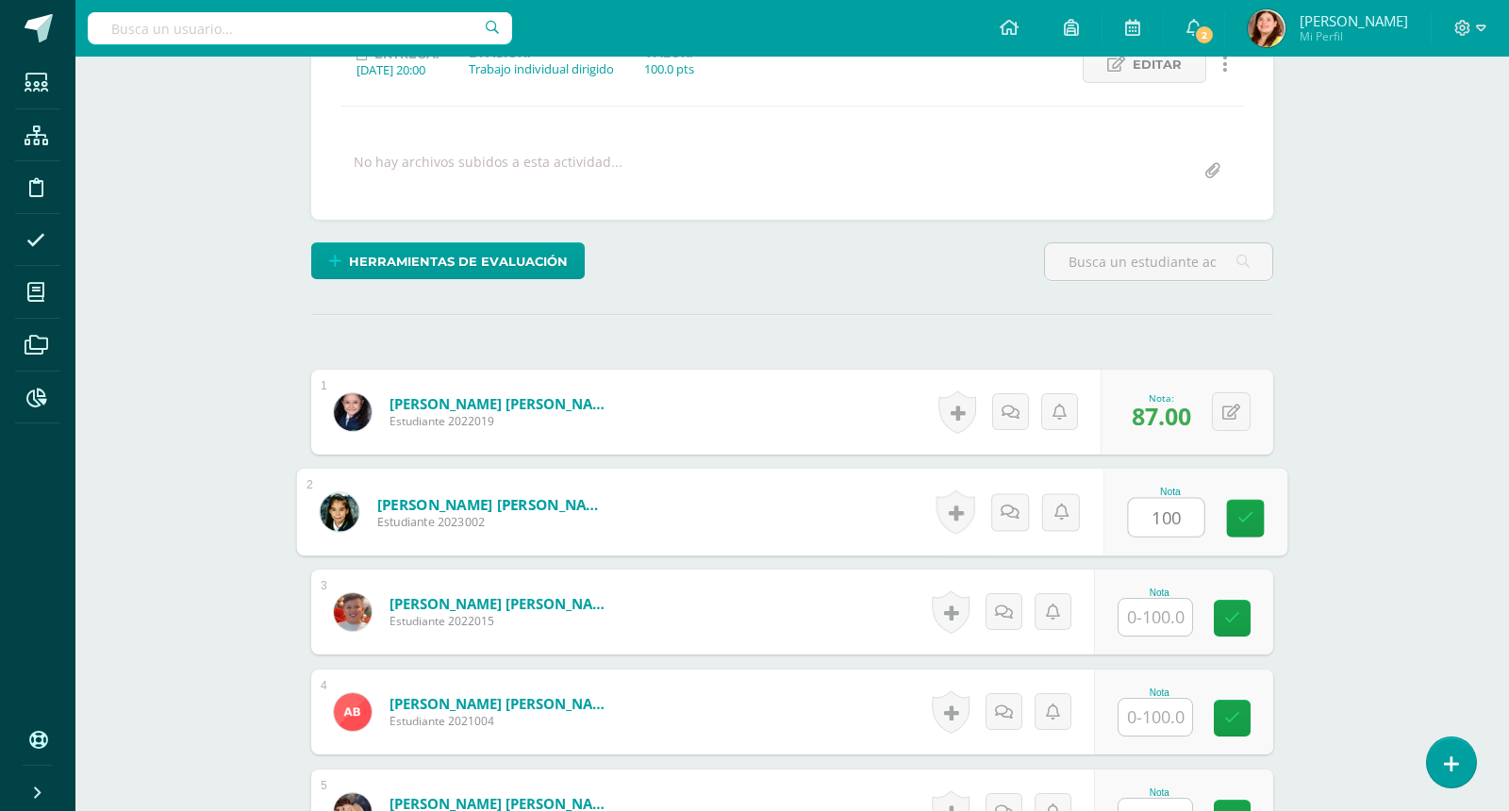
type input "100"
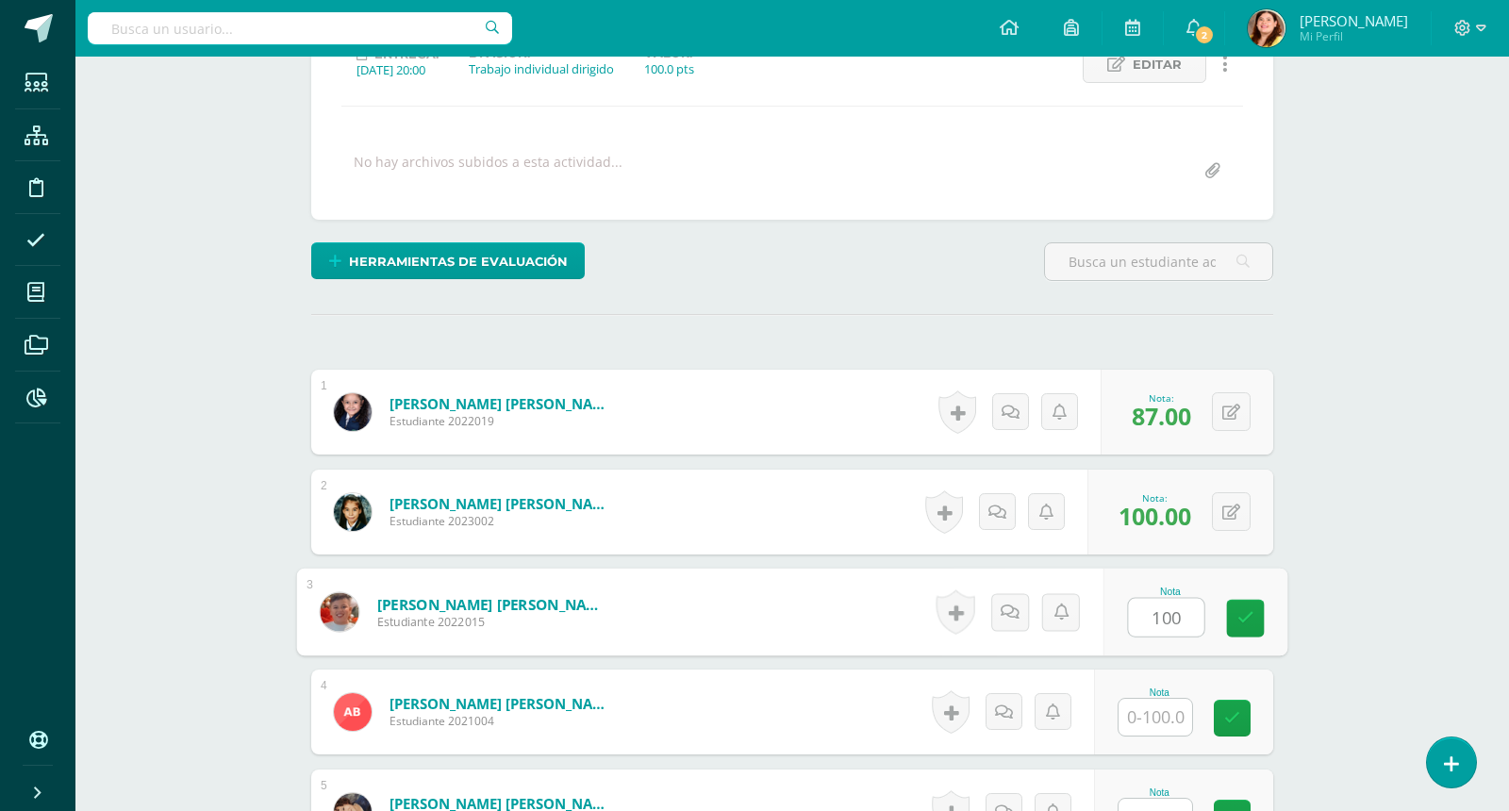
type input "100"
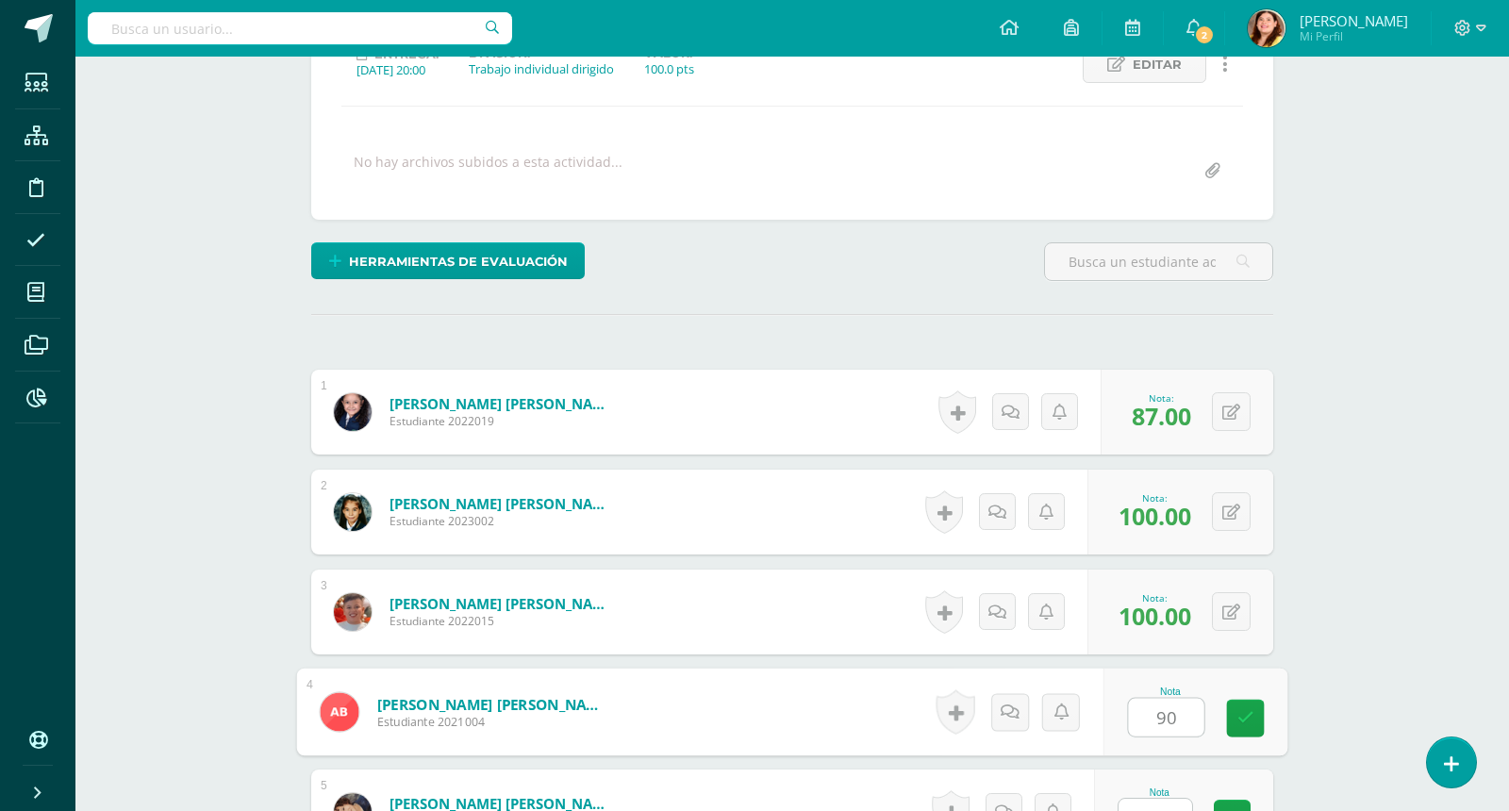
type input "90"
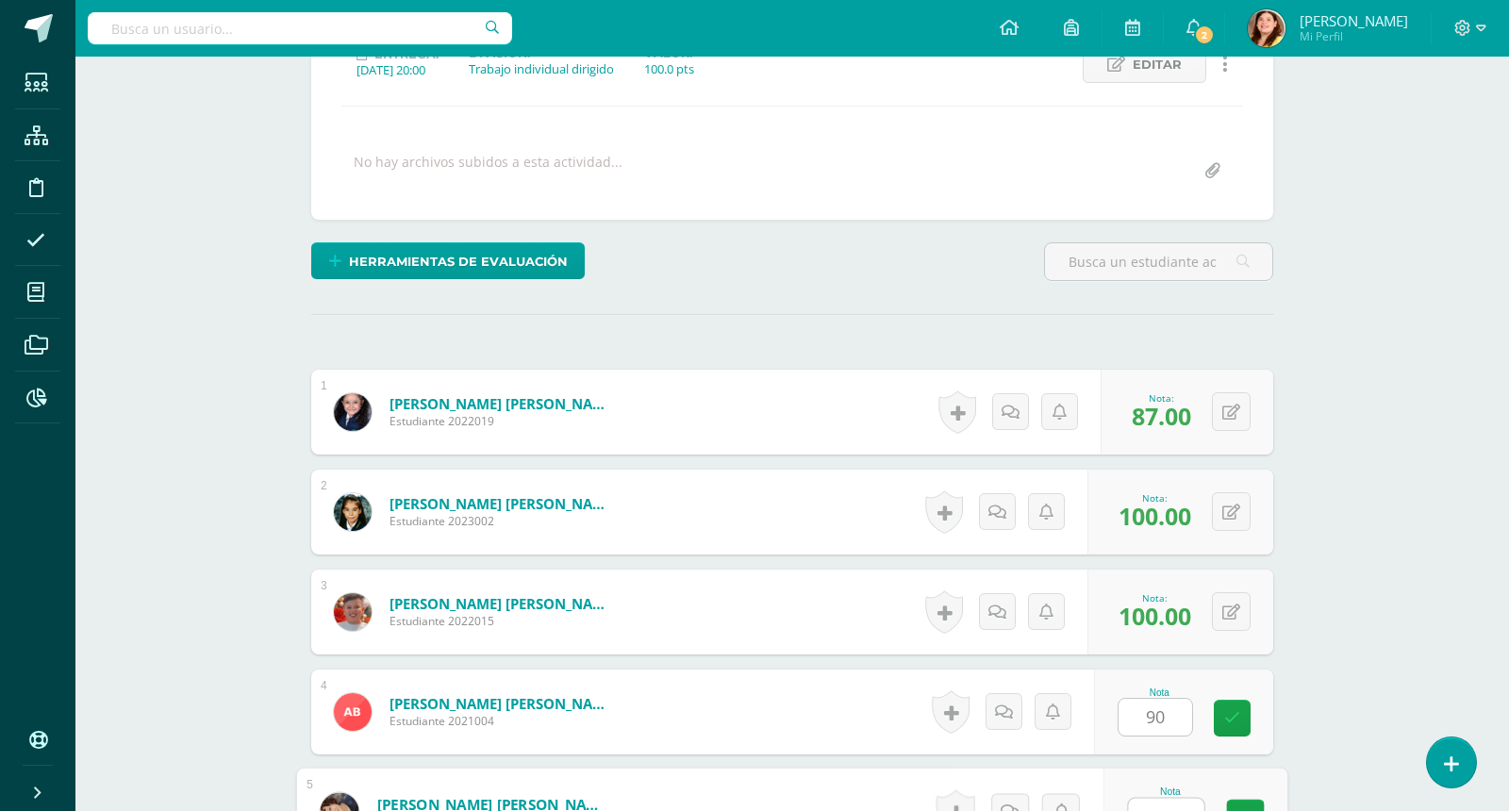
scroll to position [307, 0]
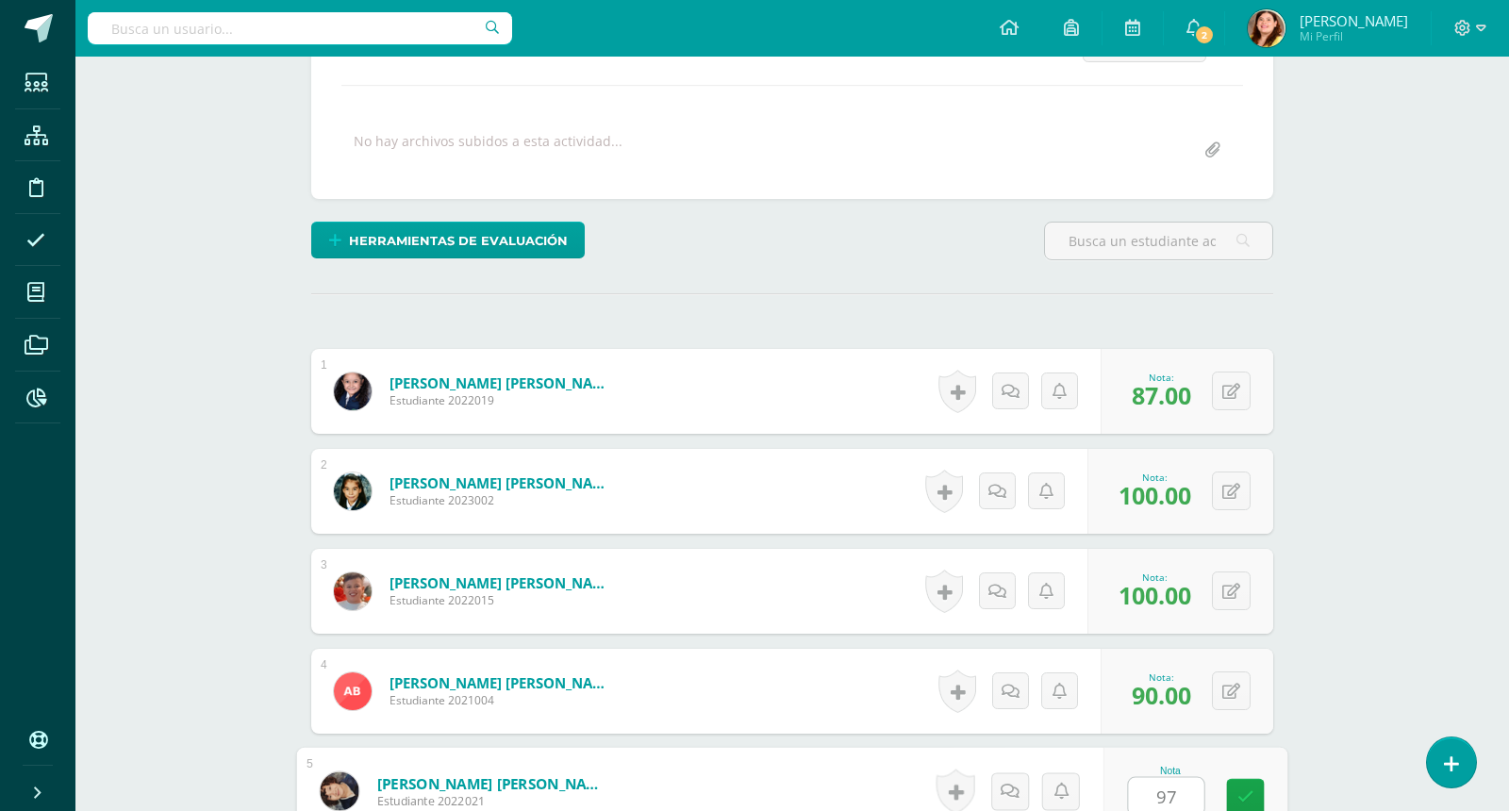
type input "97"
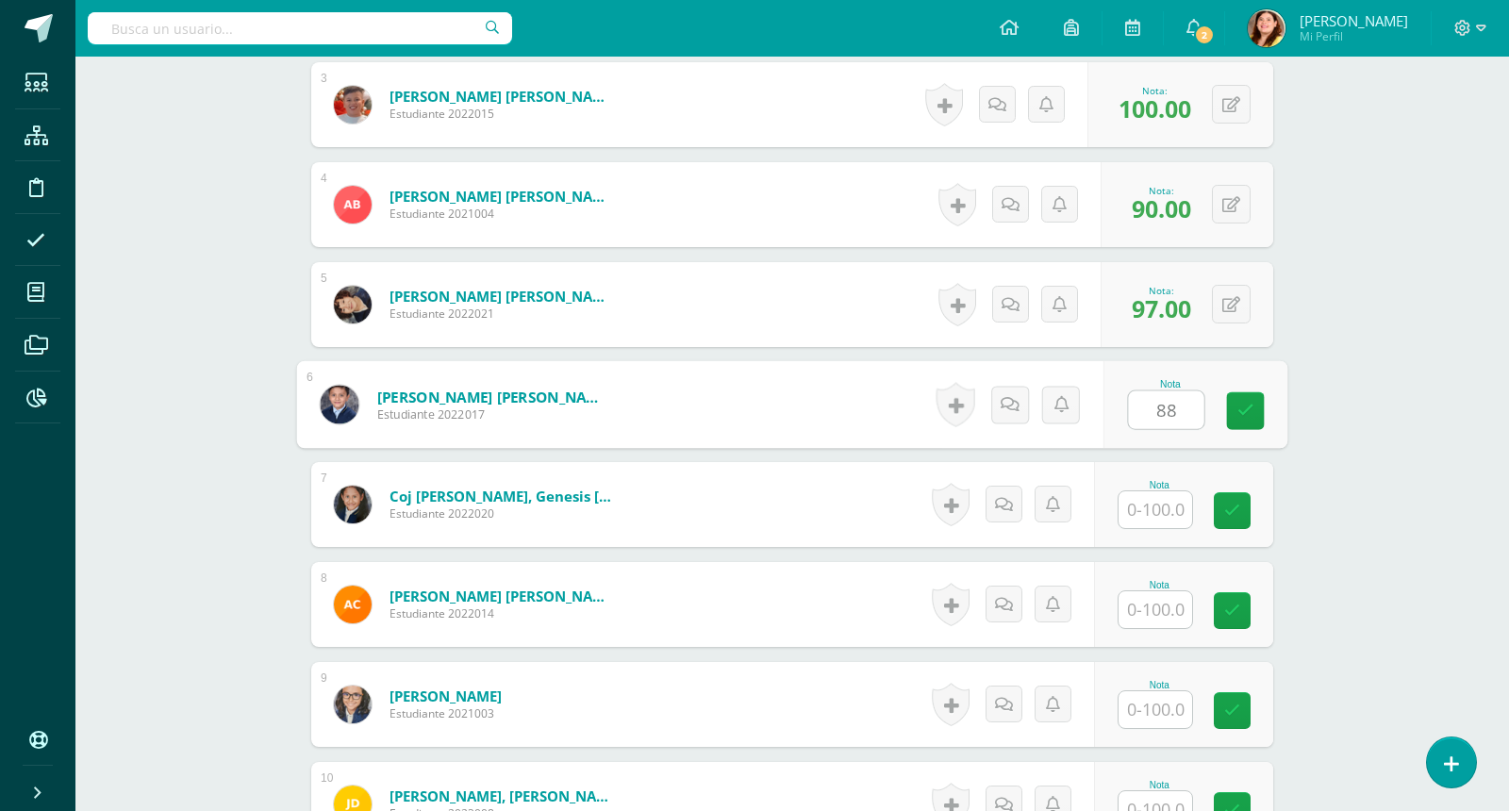
type input "88"
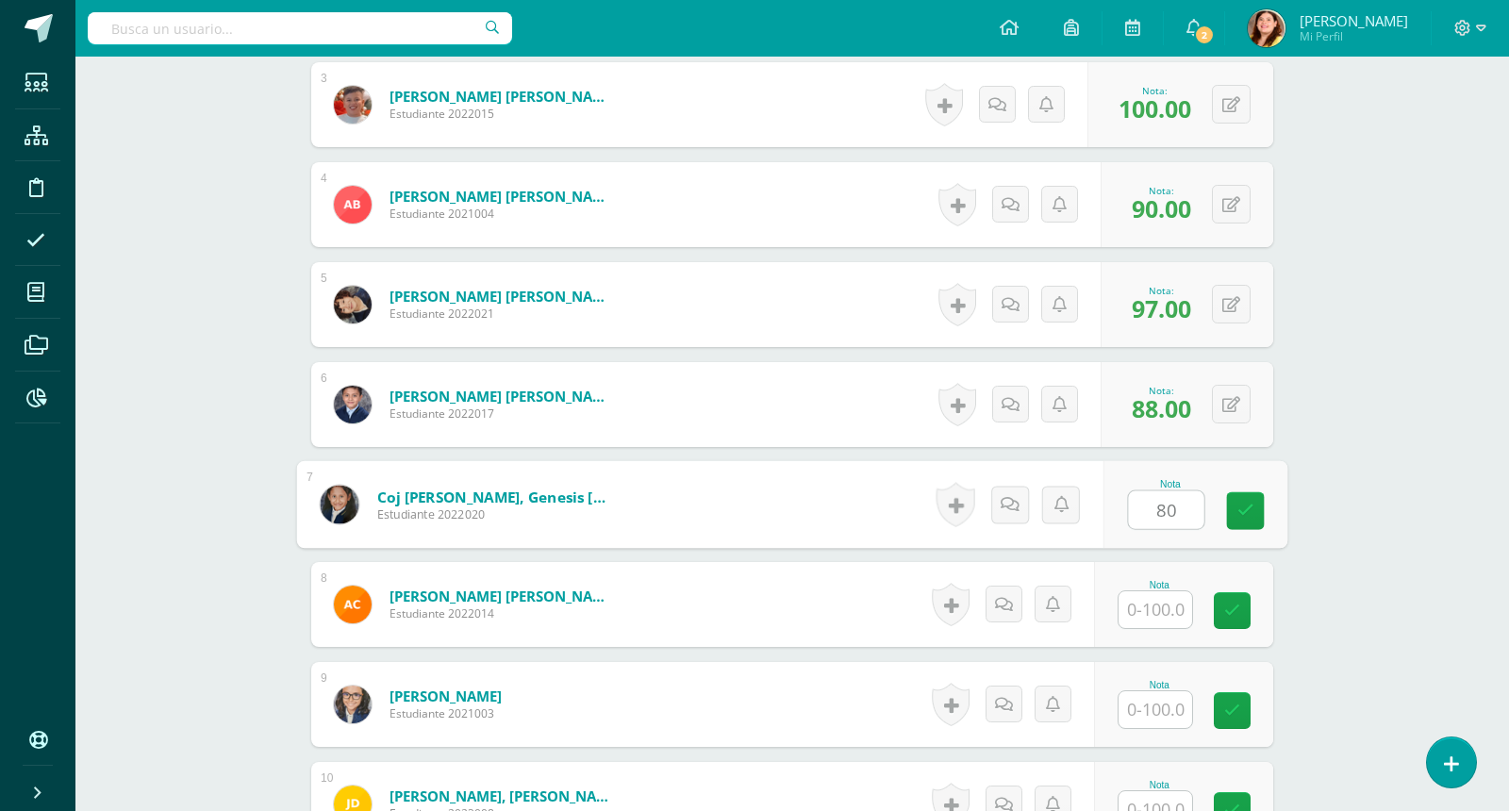
type input "80"
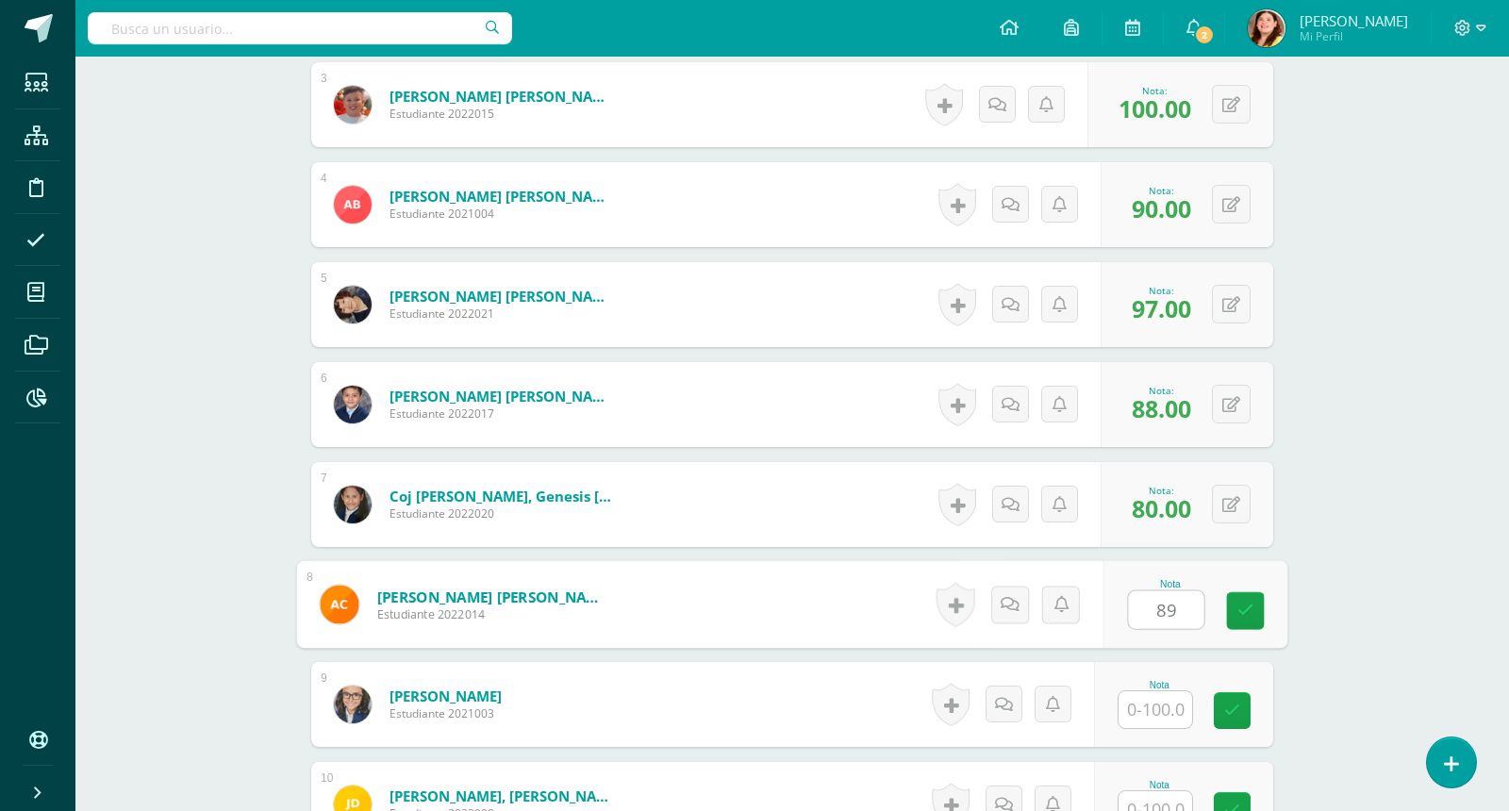
type input "89"
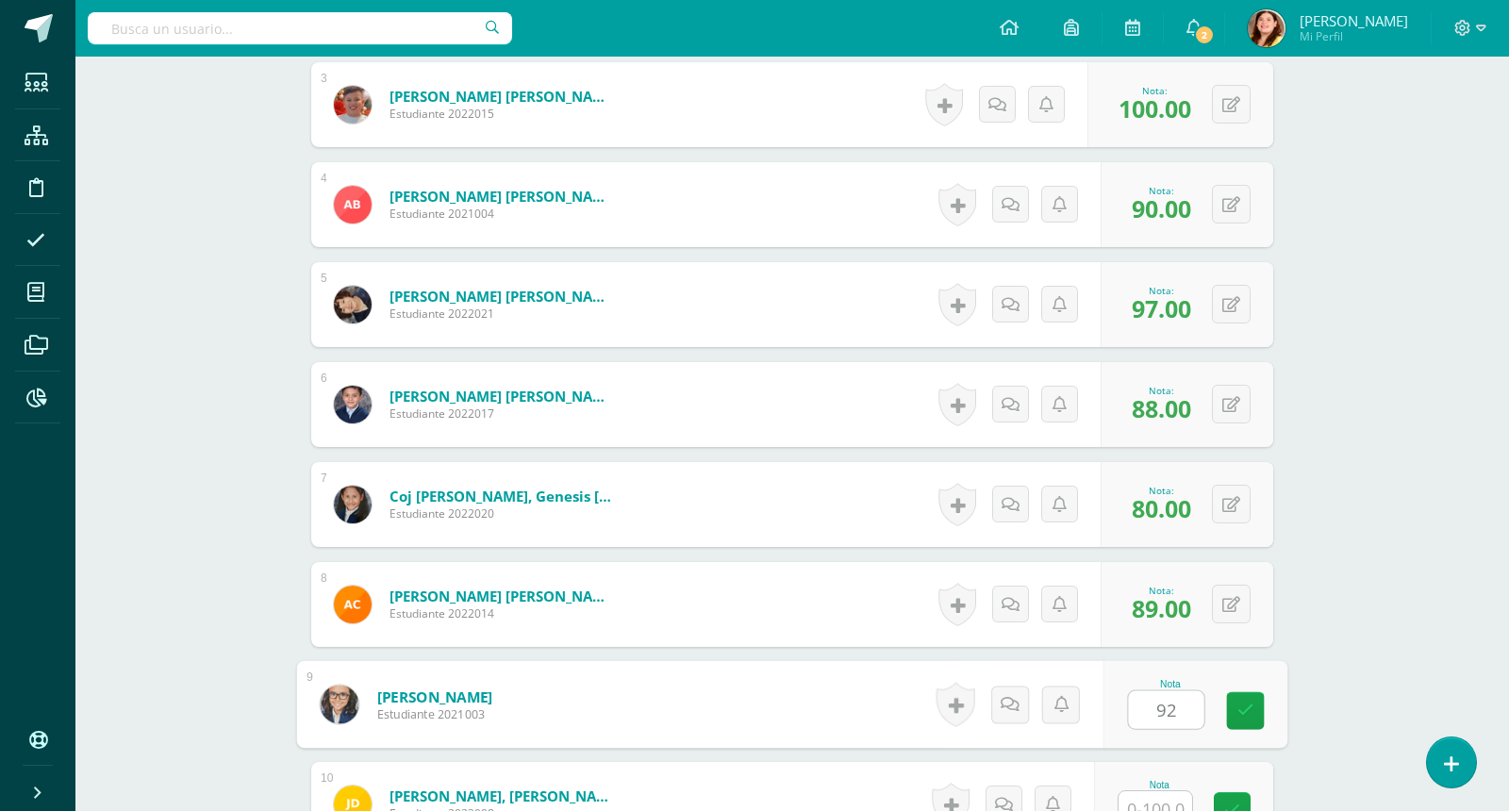
type input "92"
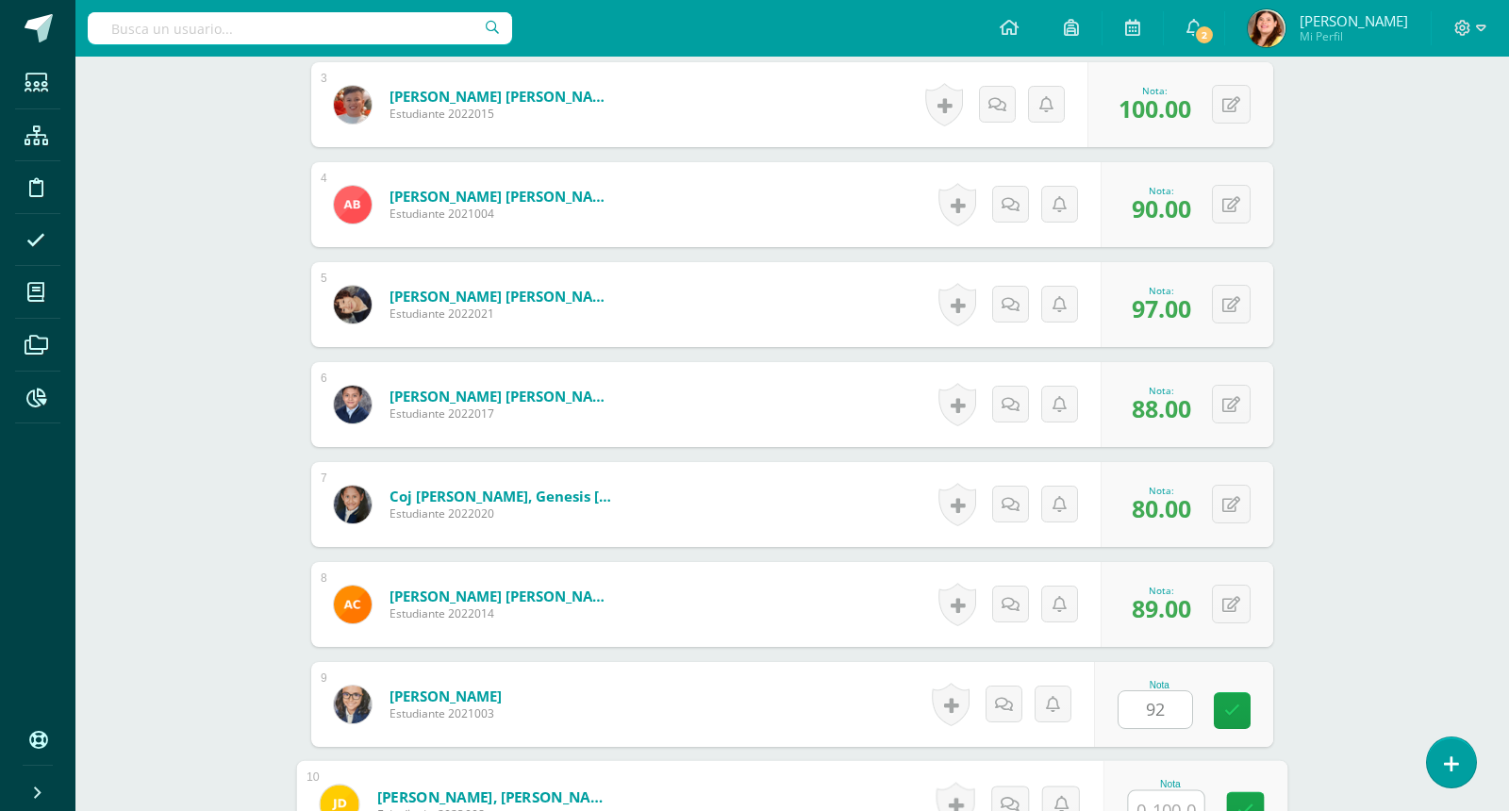
scroll to position [806, 0]
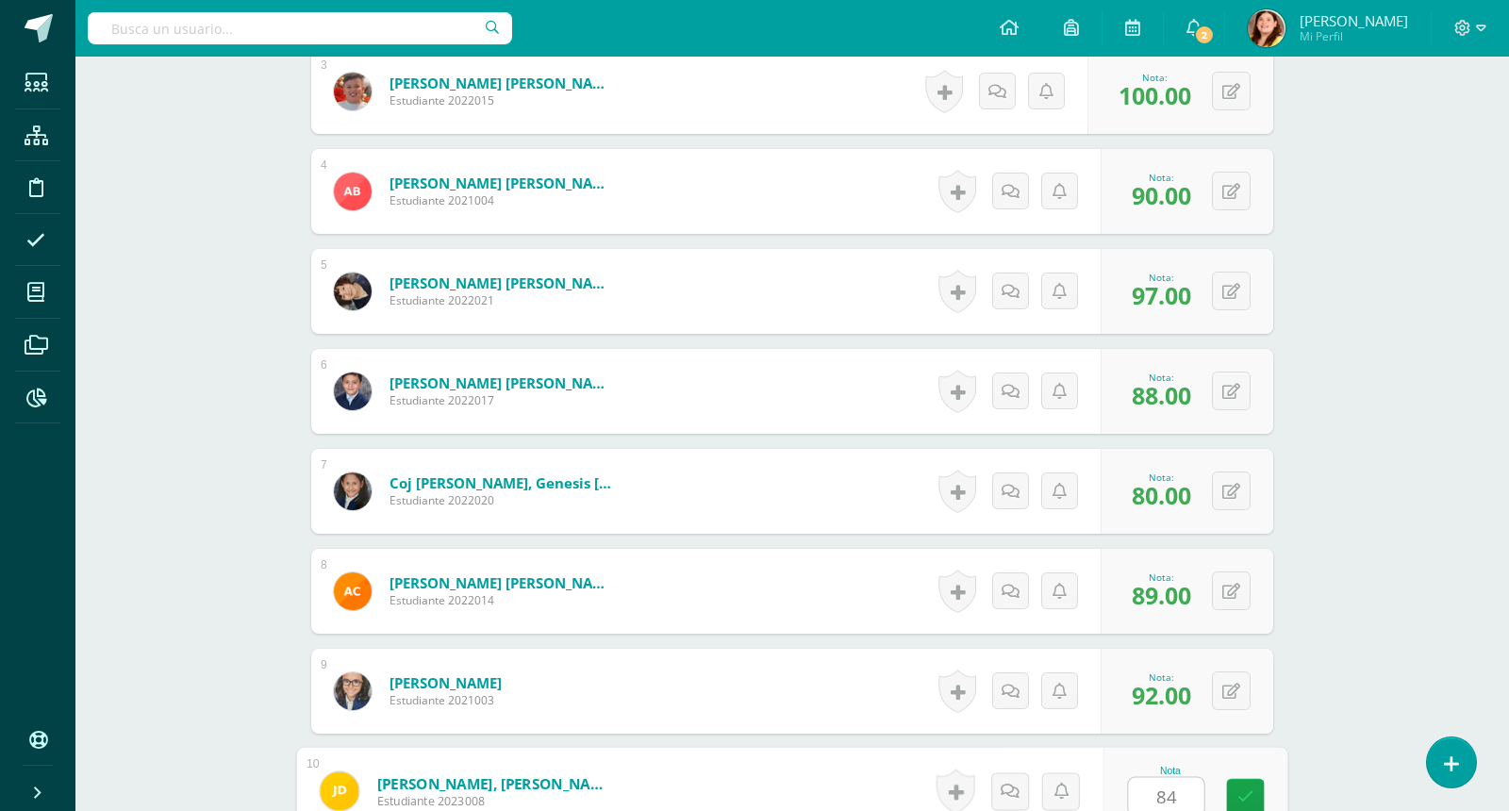
type input "84"
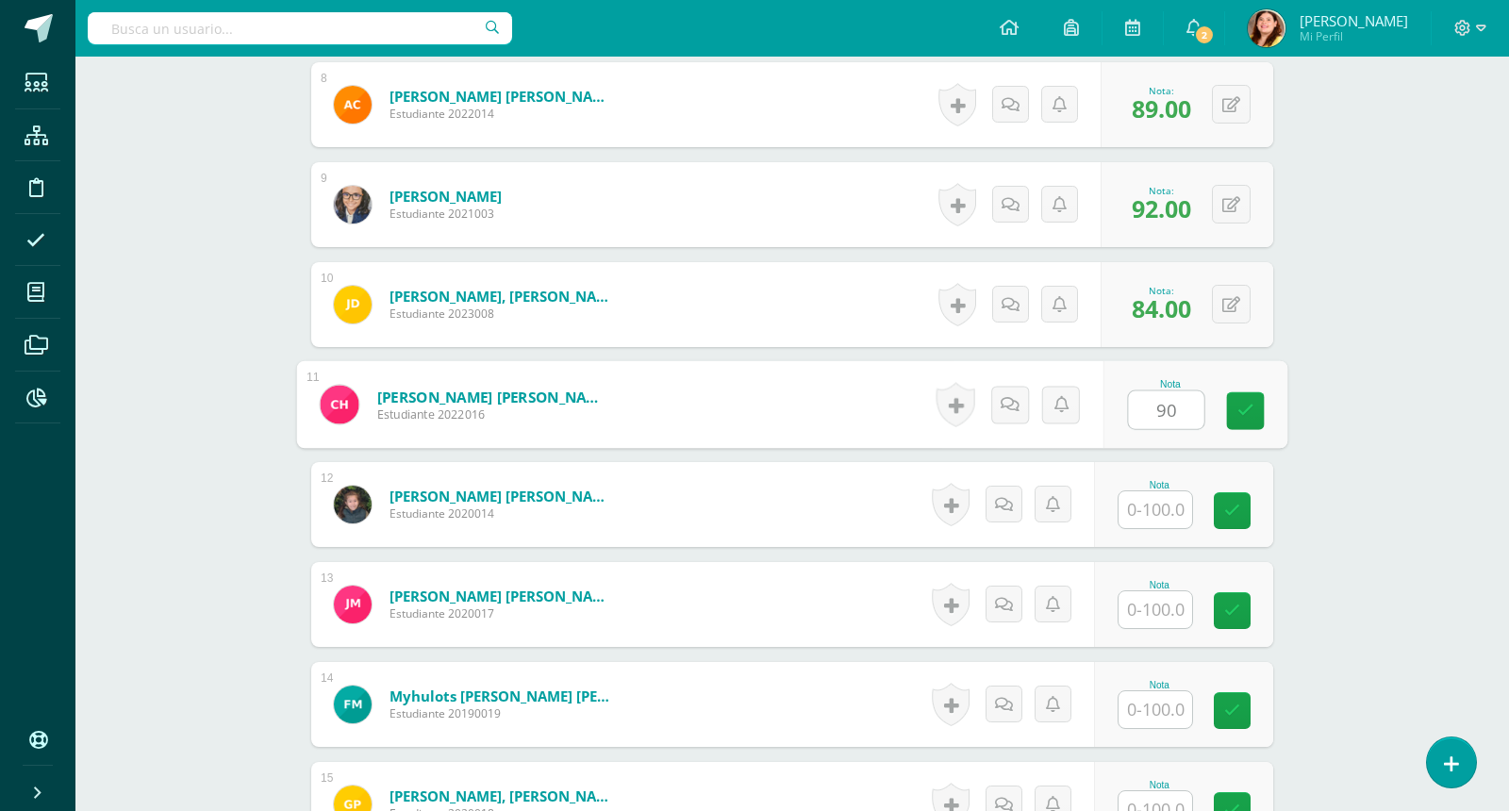
type input "90"
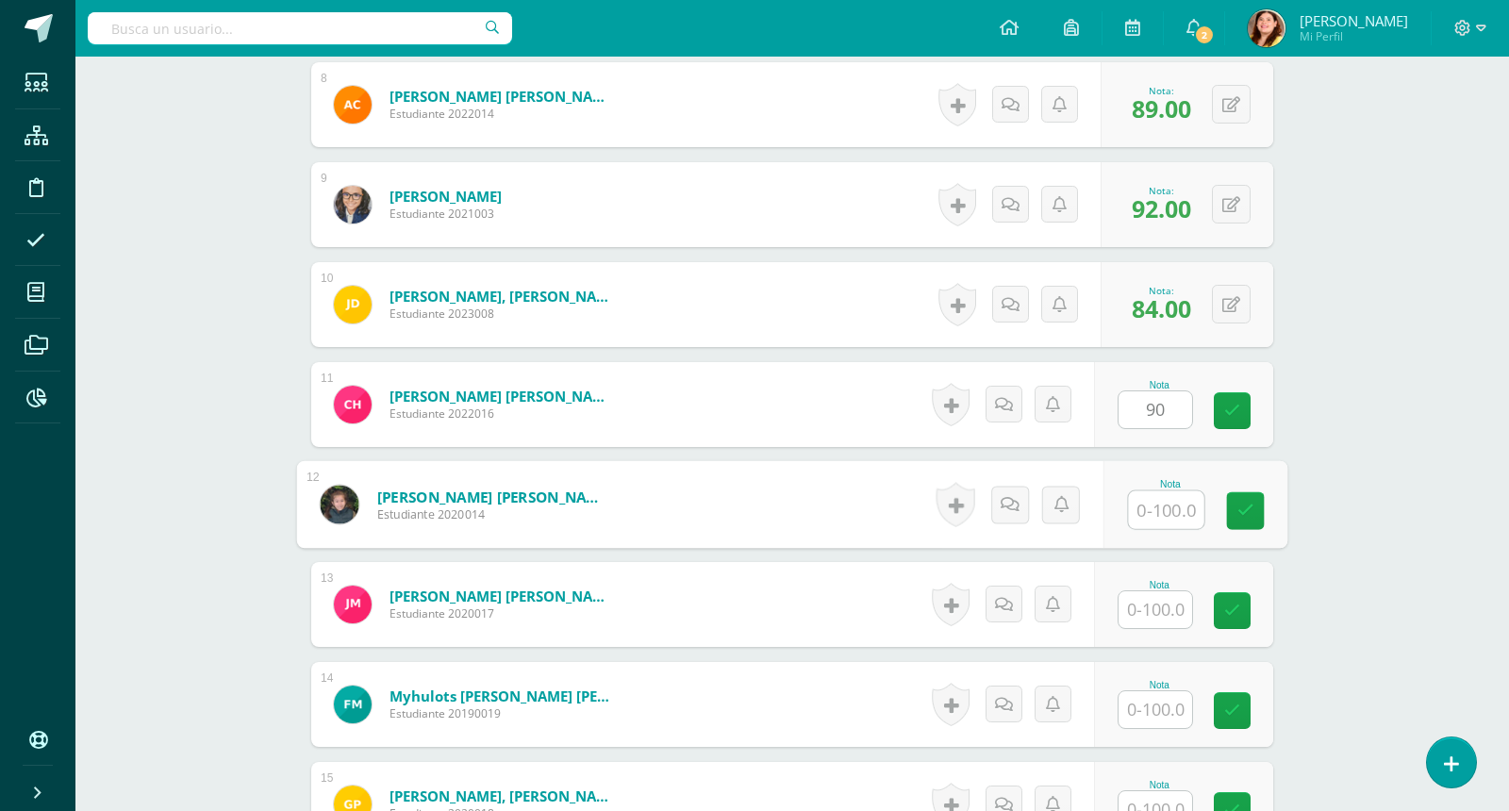
click at [1162, 494] on input "text" at bounding box center [1166, 510] width 75 height 38
type input "90"
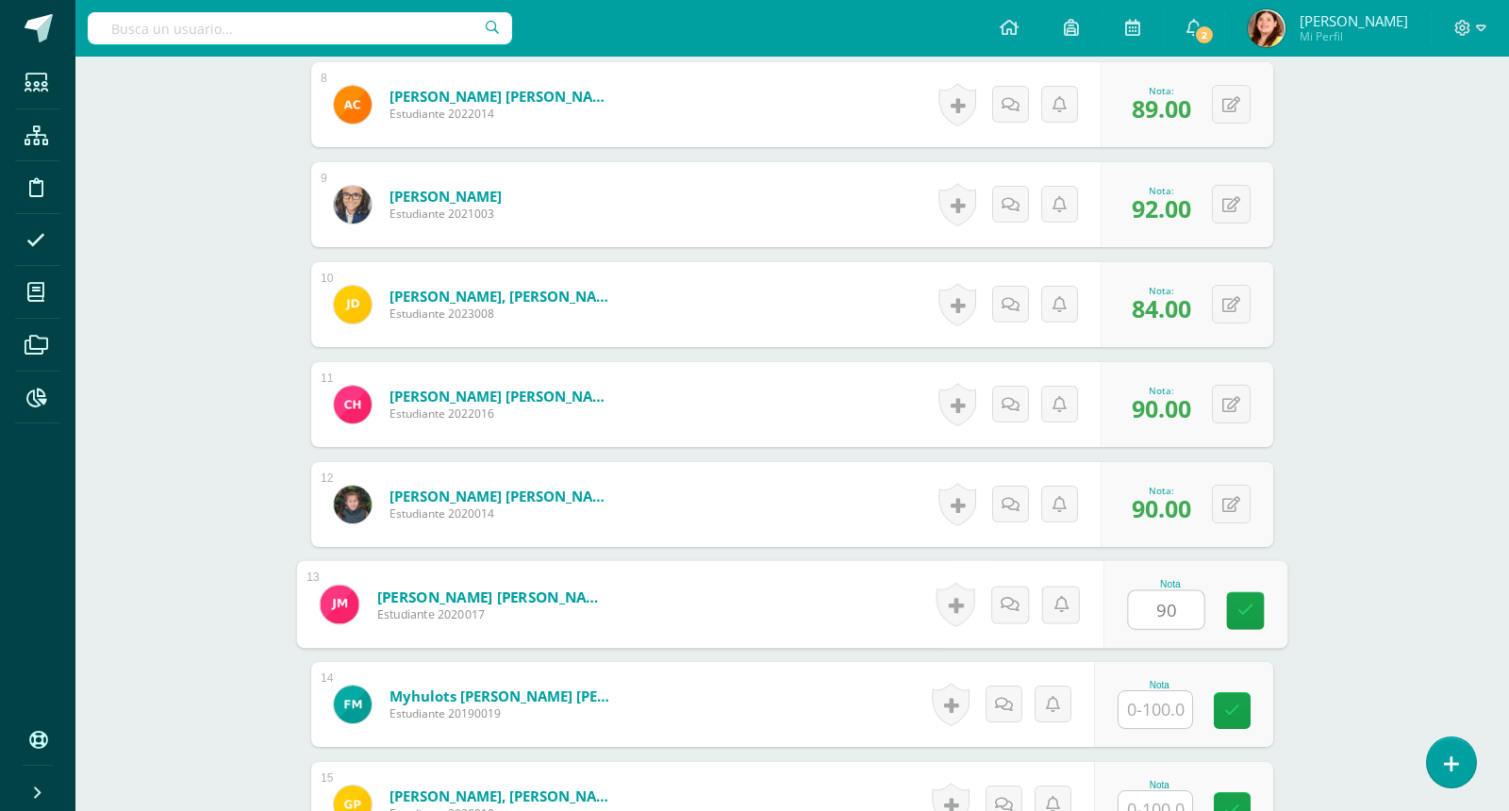
type input "90"
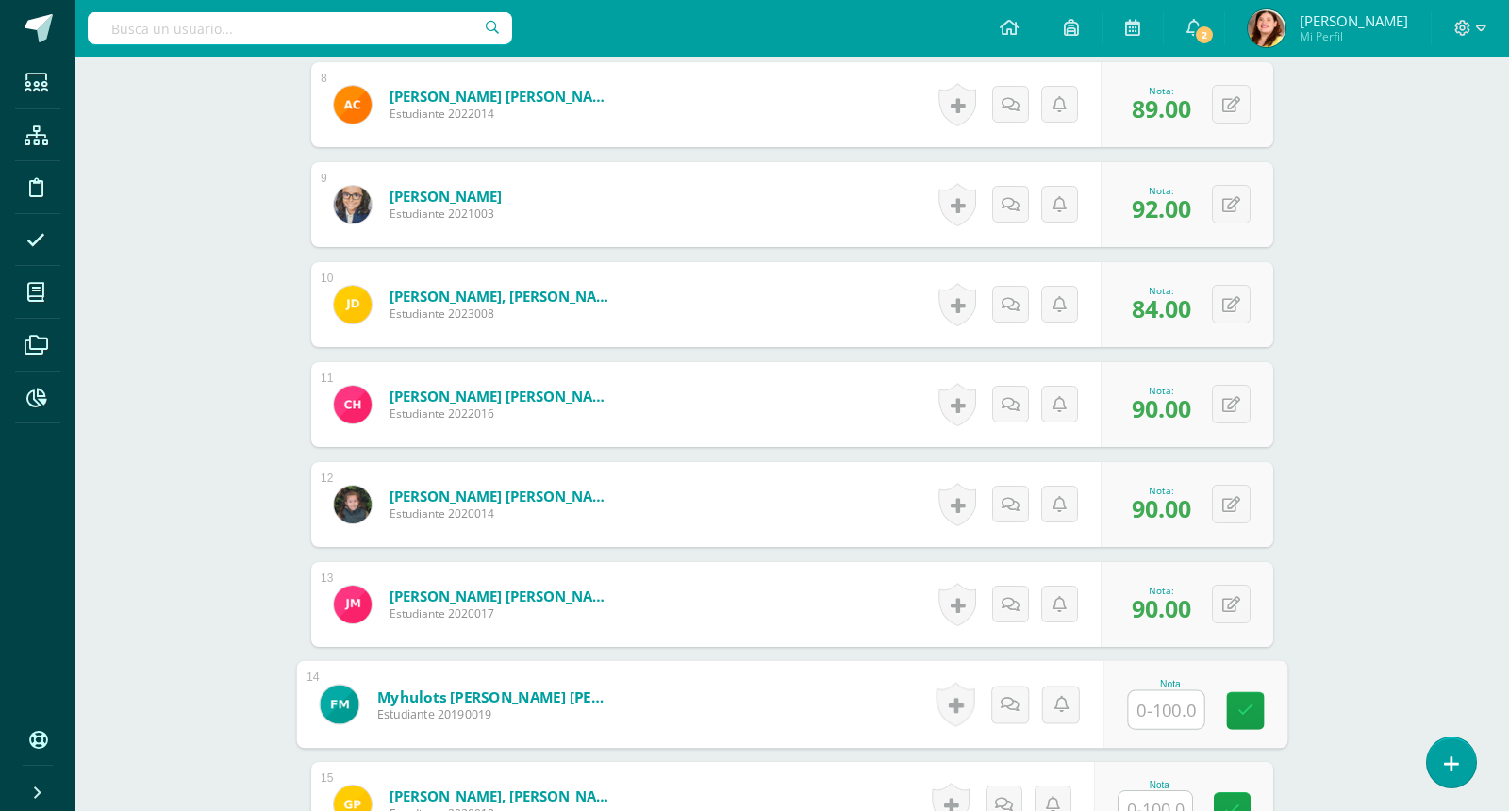
type input "9"
type input "89"
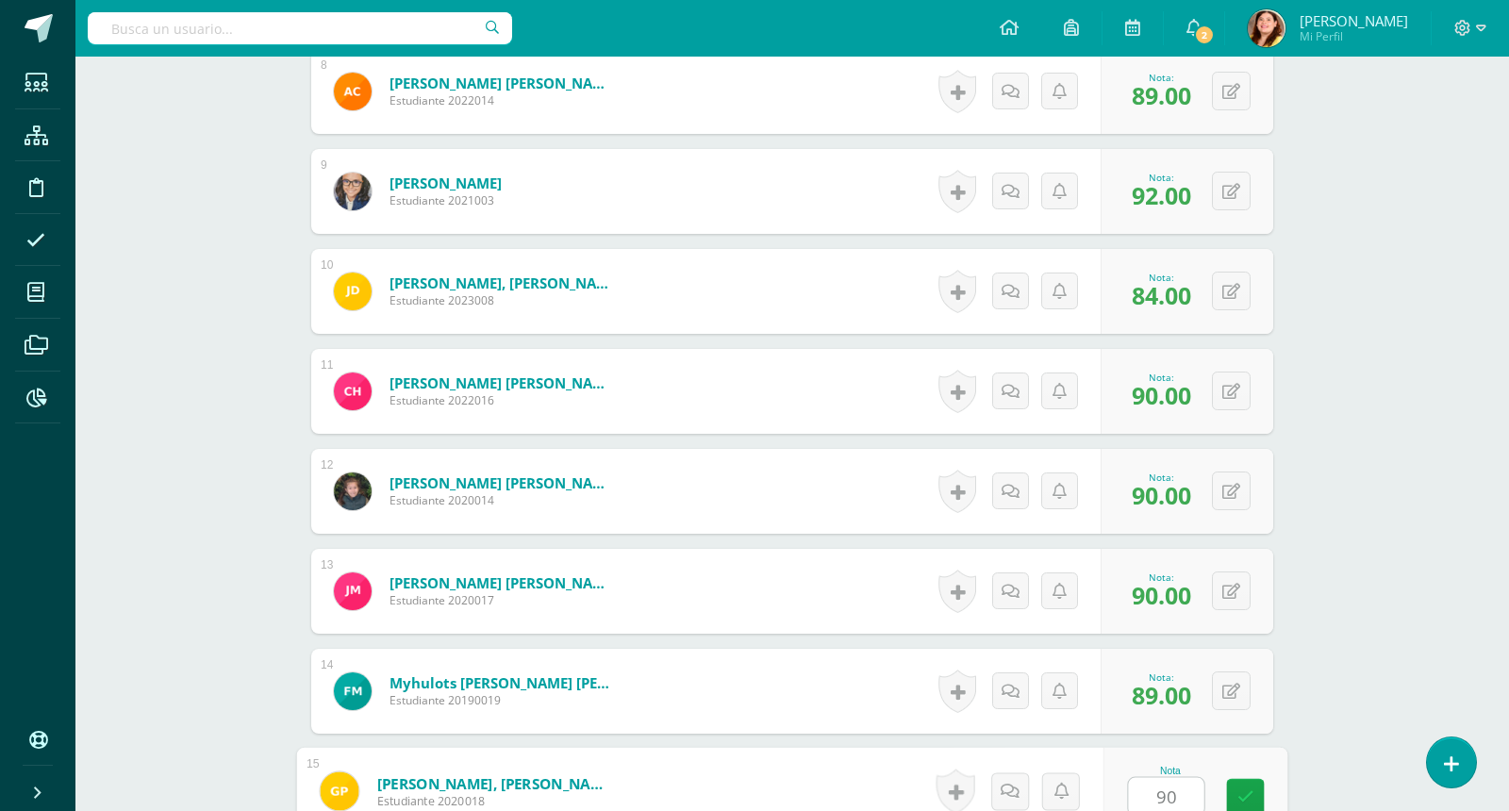
type input "90"
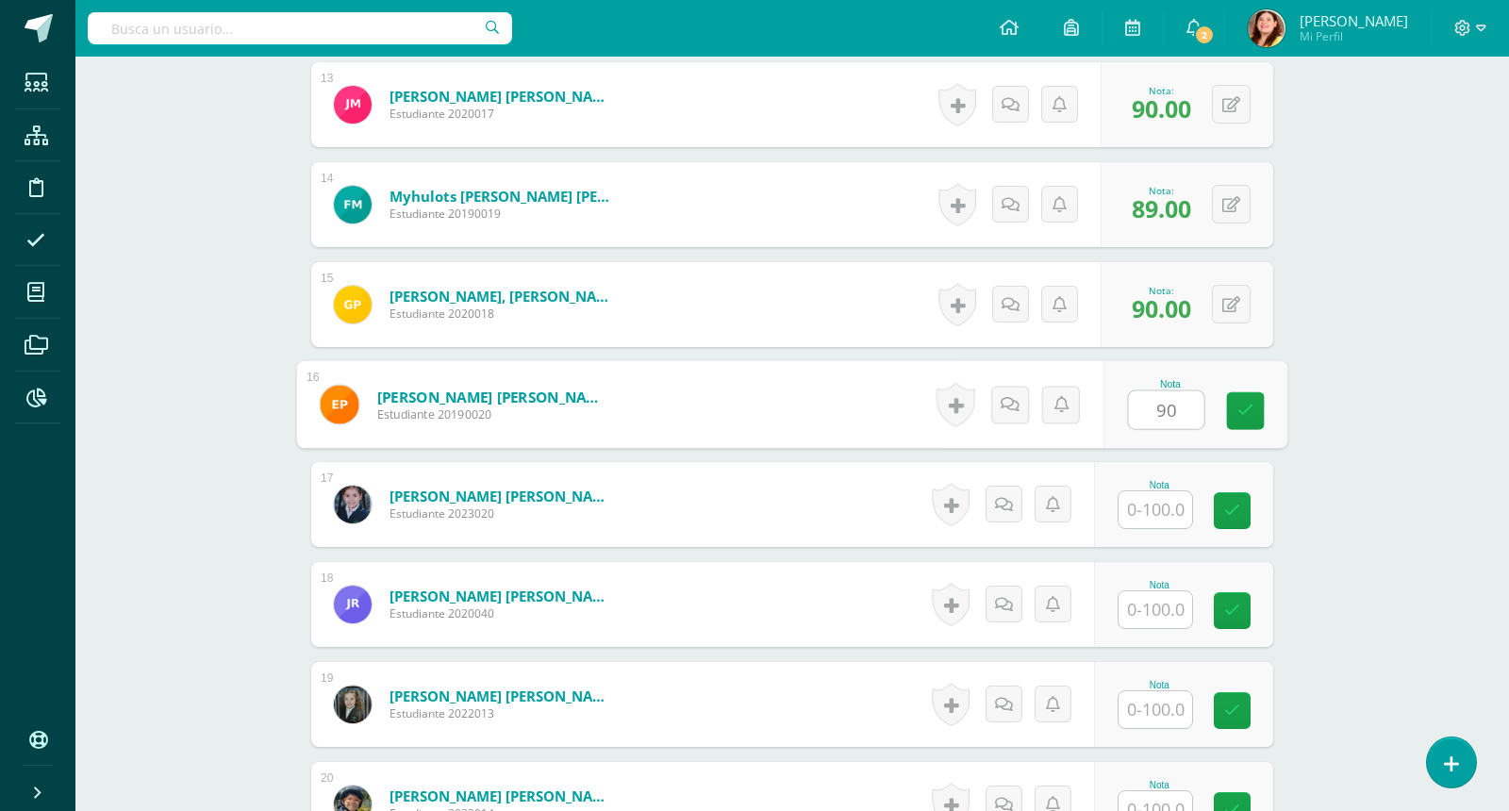
type input "90"
click at [1175, 319] on span "90.00" at bounding box center [1161, 308] width 59 height 32
click at [1175, 307] on span "90.00" at bounding box center [1161, 308] width 59 height 32
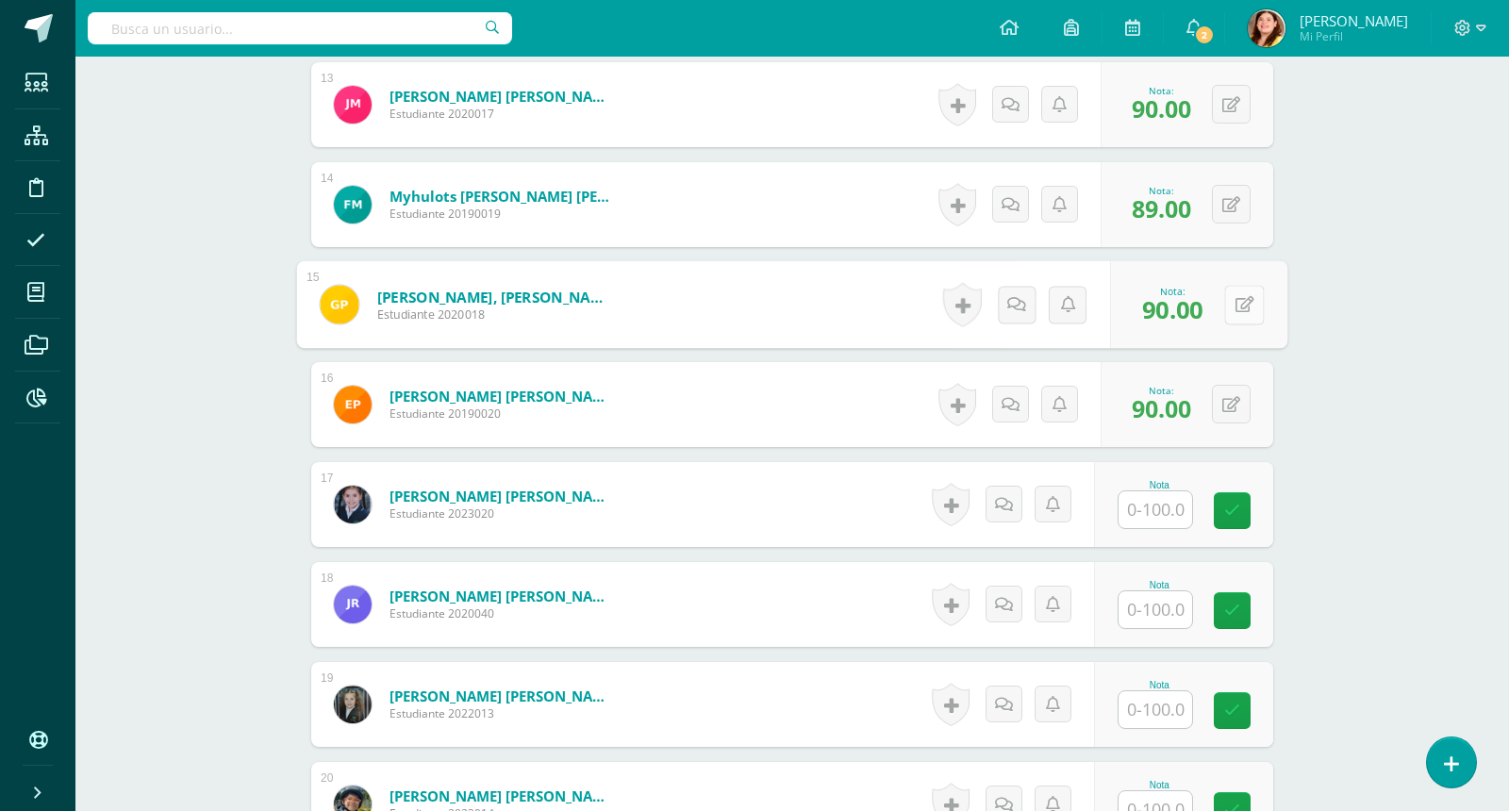
click at [1232, 307] on button at bounding box center [1244, 305] width 40 height 40
type input "85"
click at [1173, 503] on input "text" at bounding box center [1156, 509] width 74 height 37
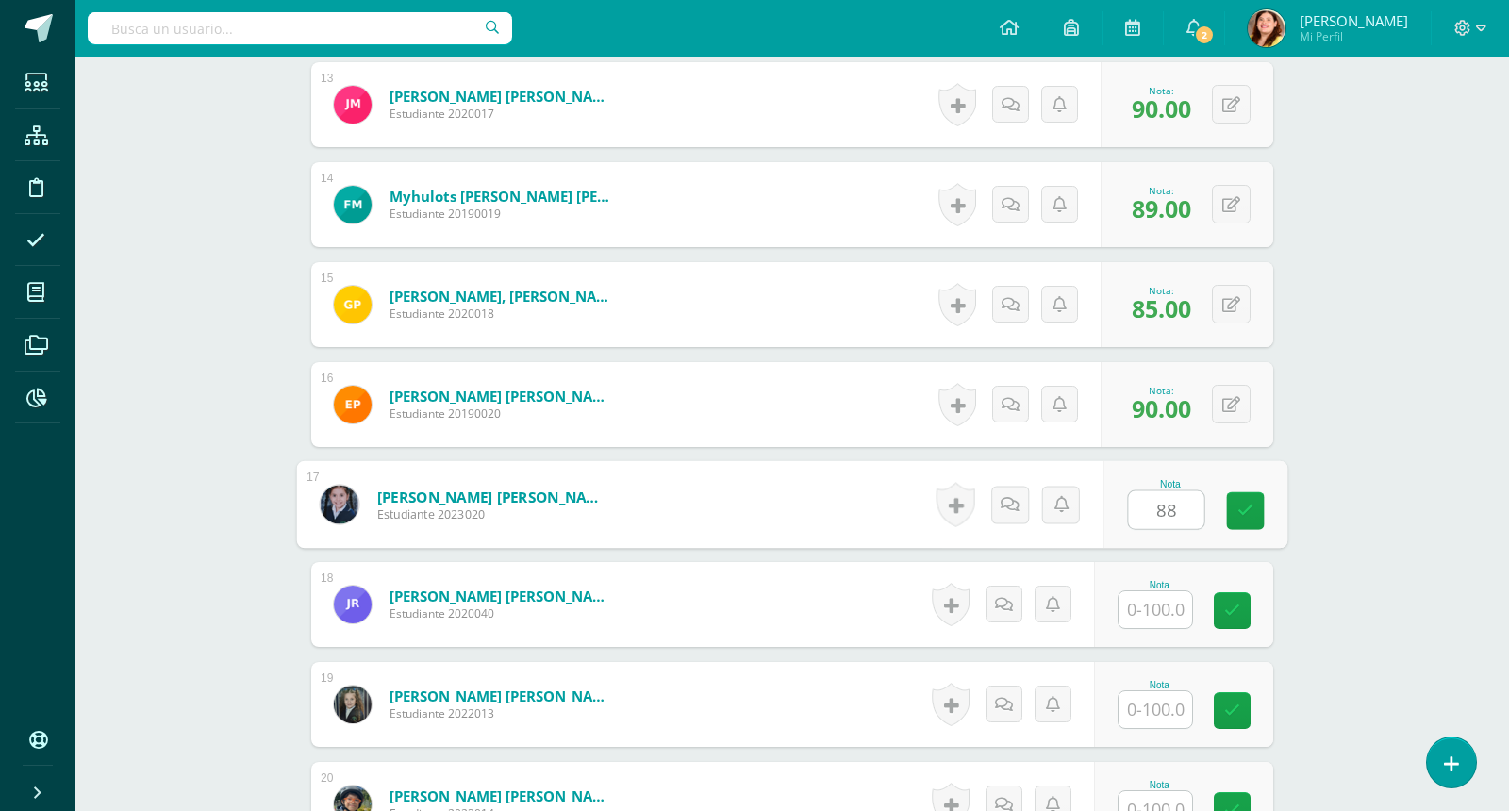
type input "88"
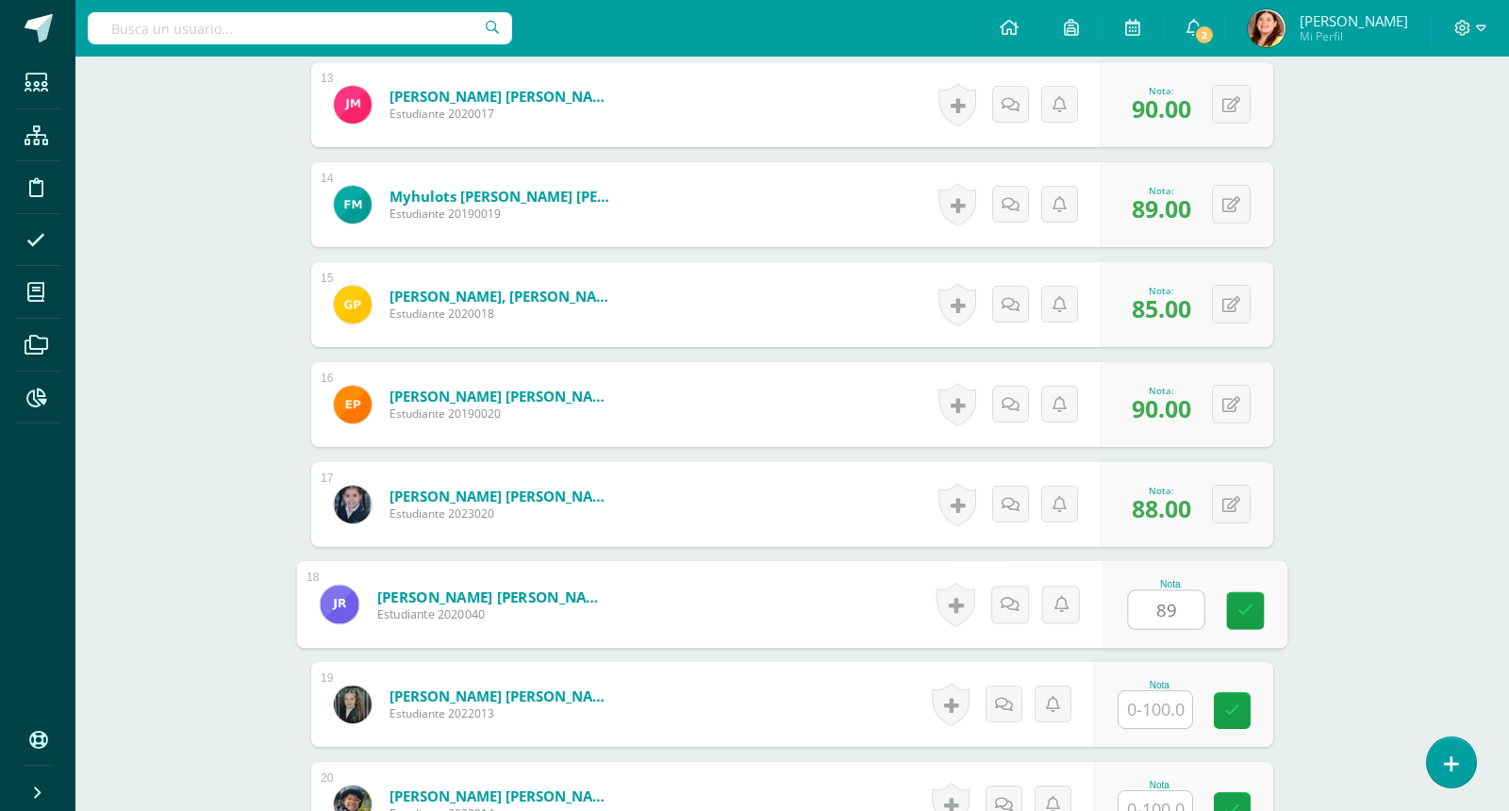
type input "89"
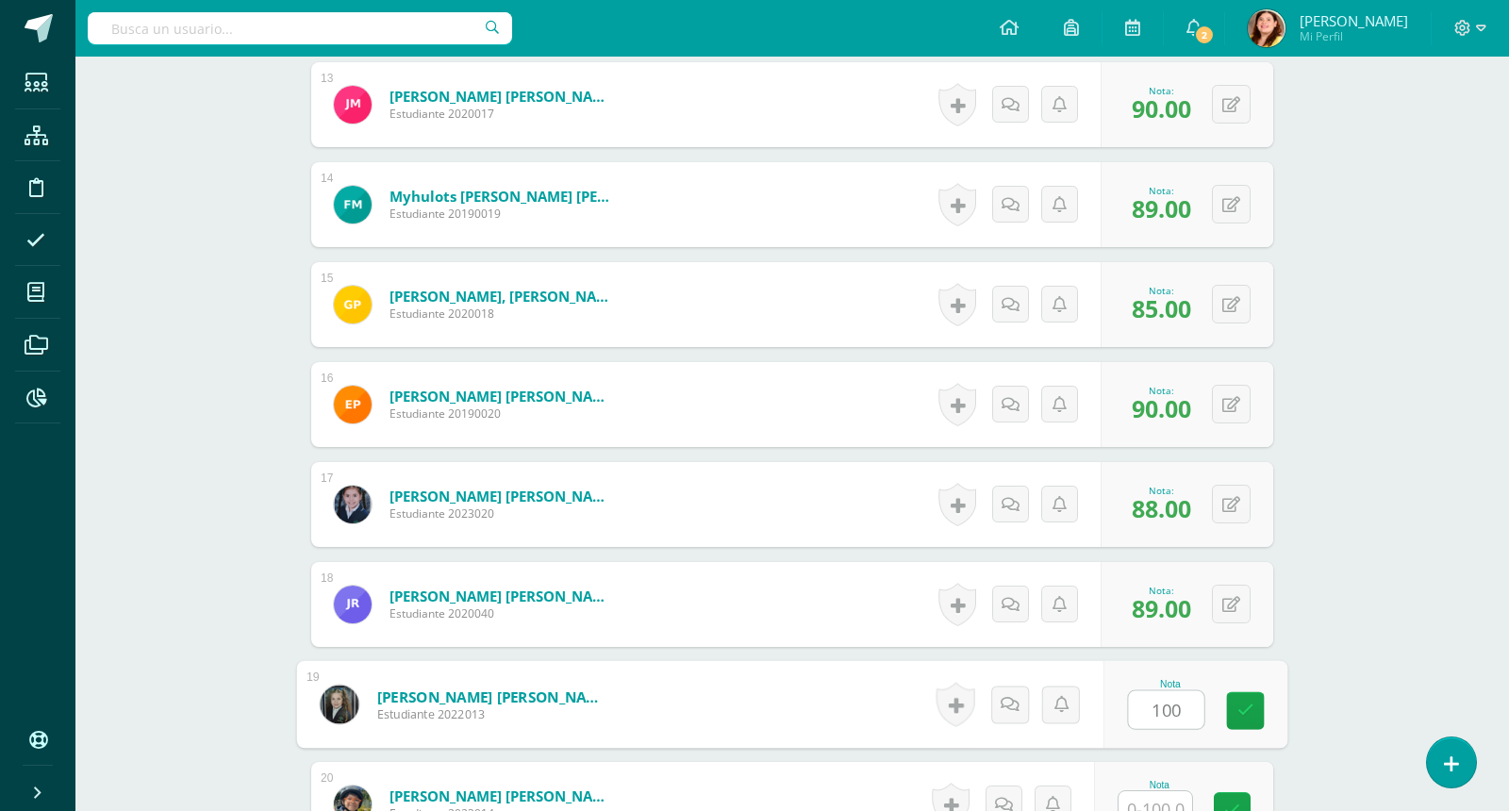
type input "100"
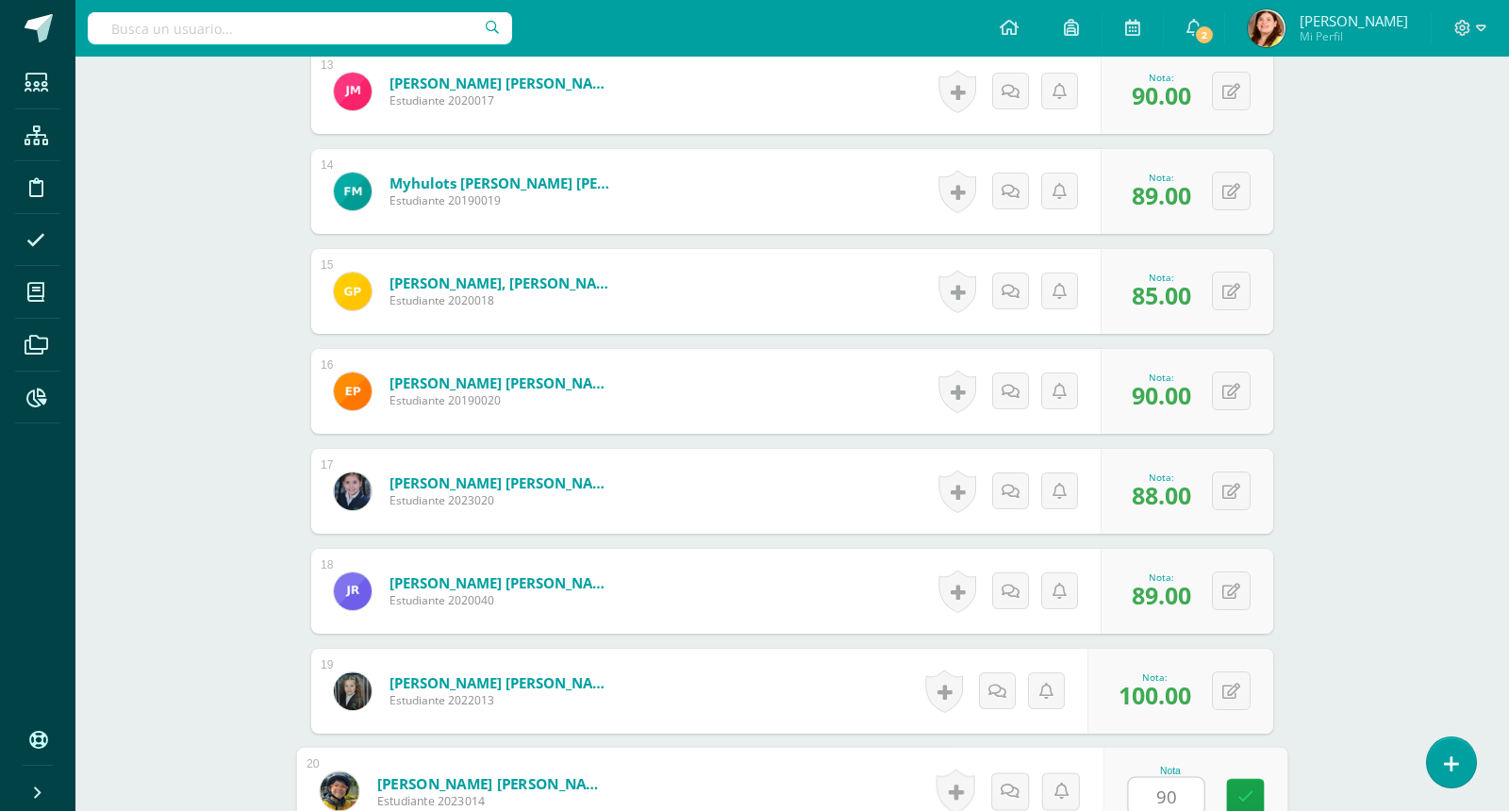
type input "90"
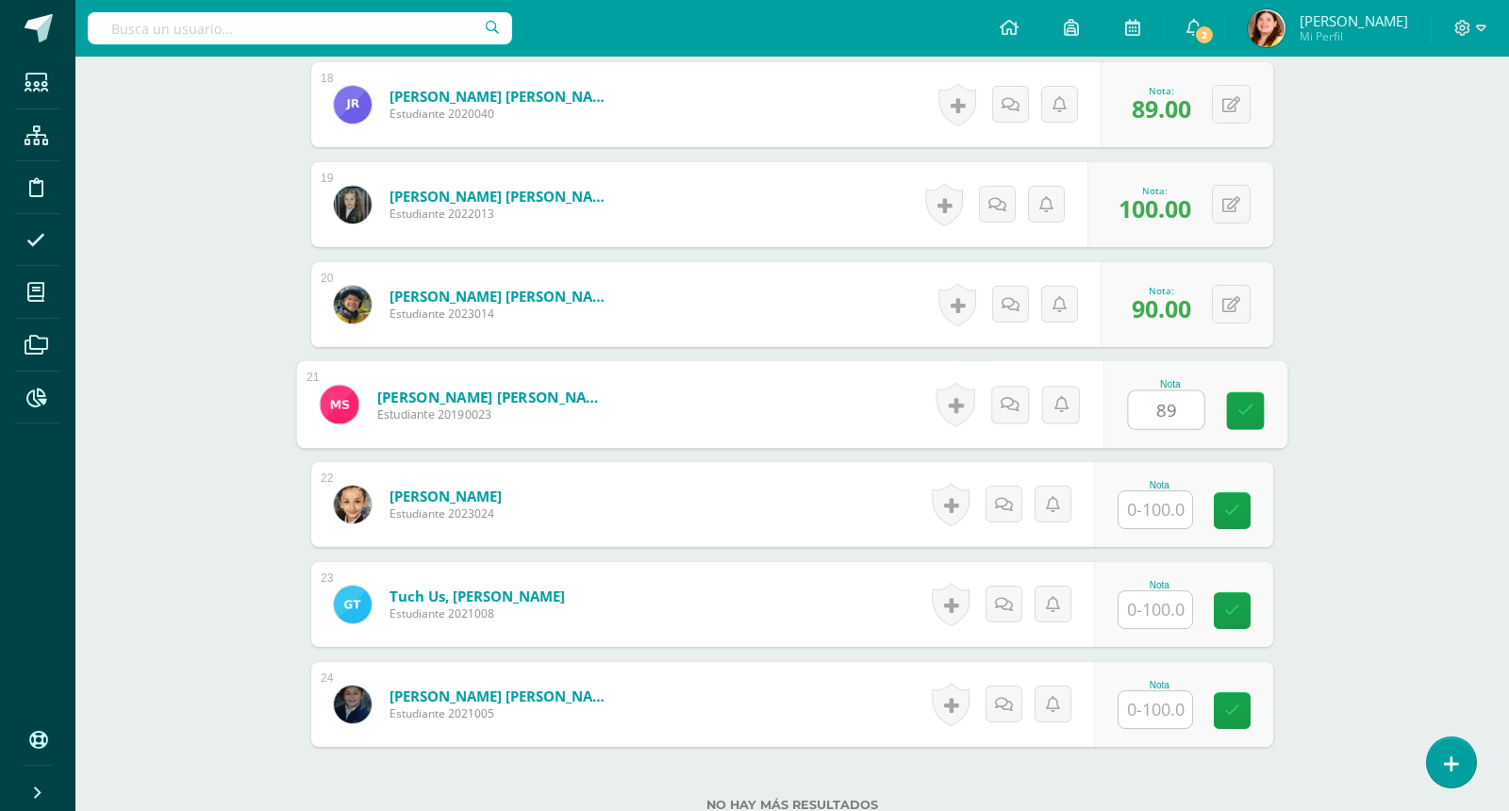
type input "89"
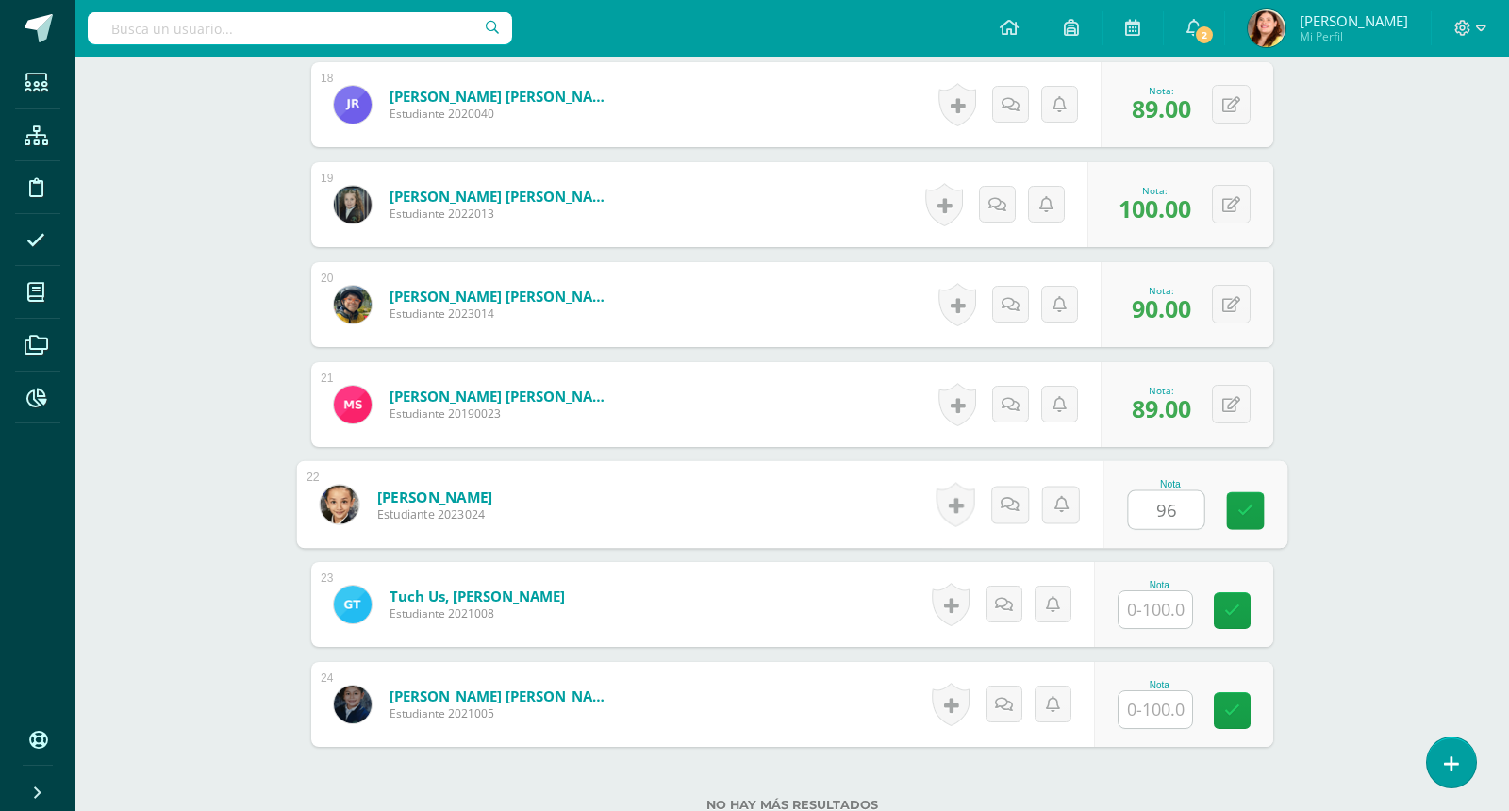
type input "96"
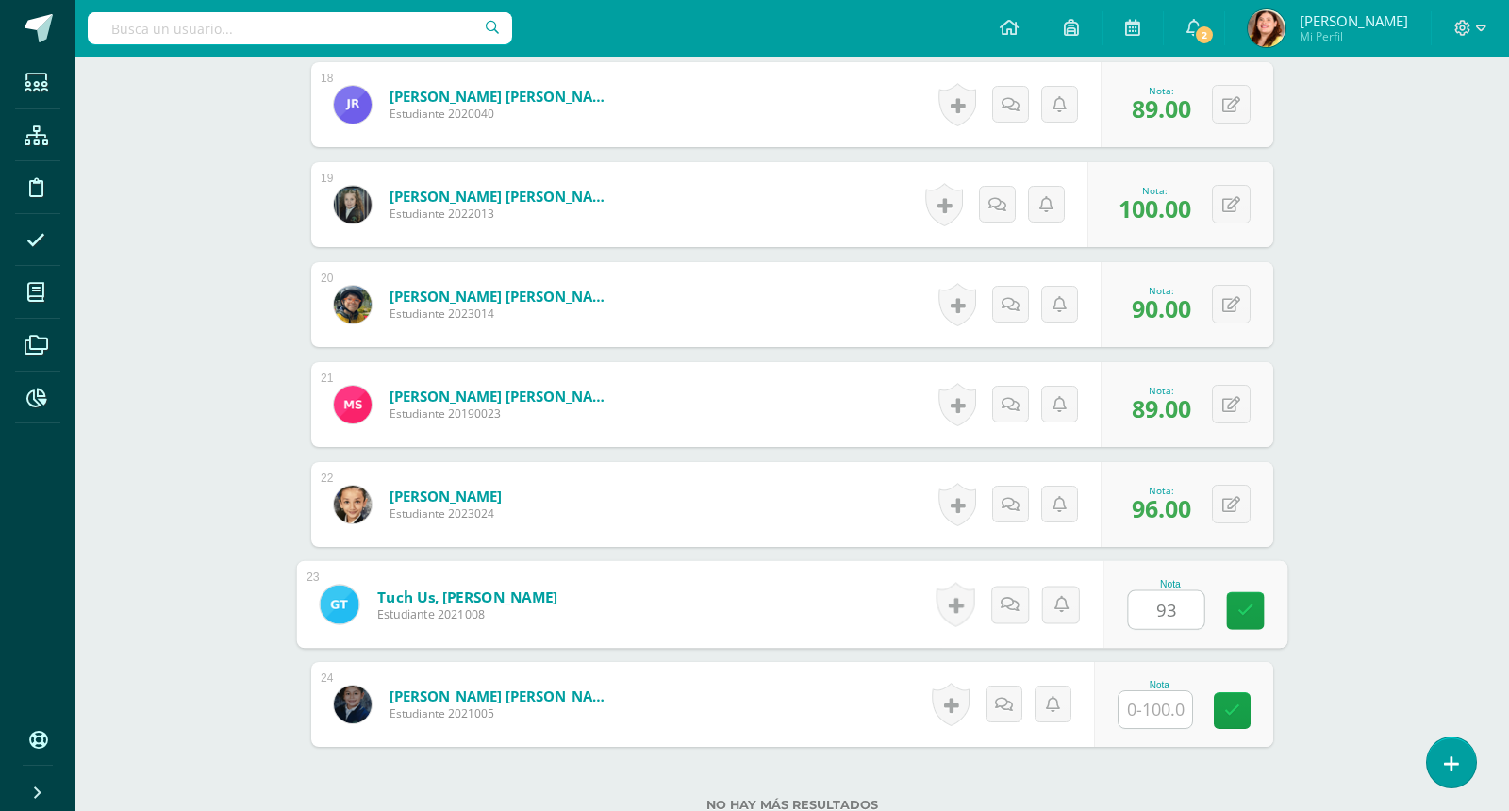
type input "93"
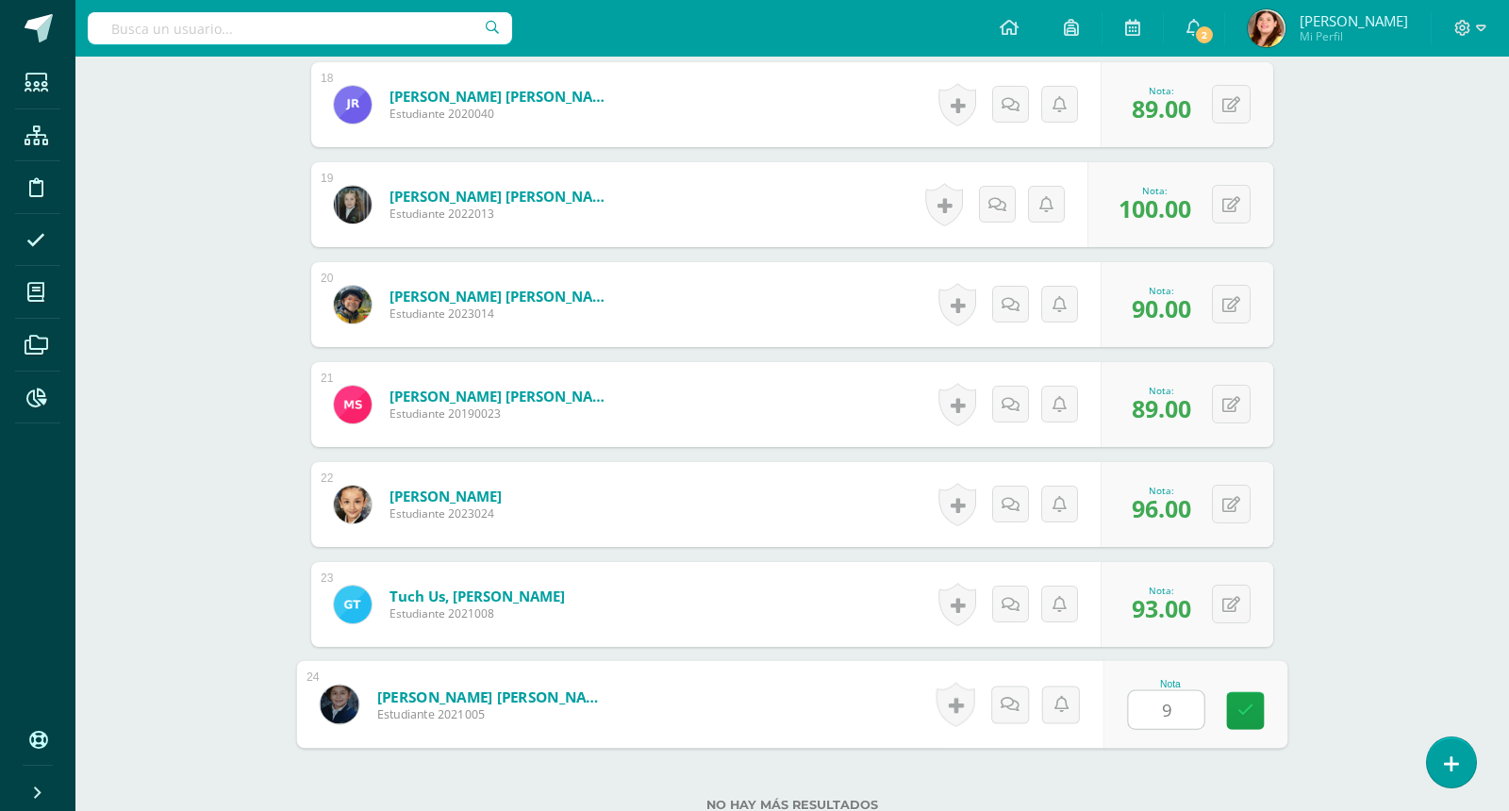
type input "95"
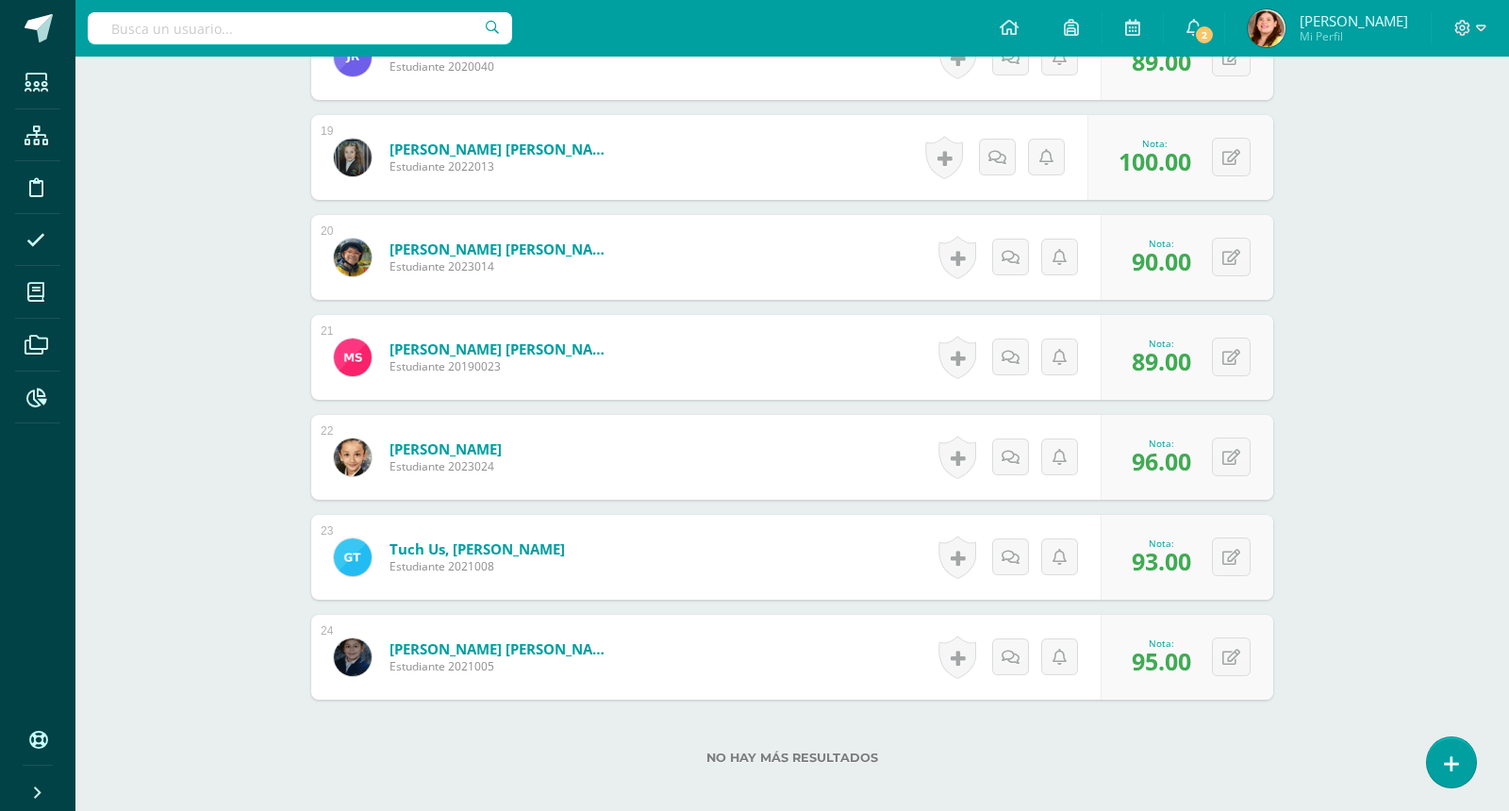
scroll to position [2387, 0]
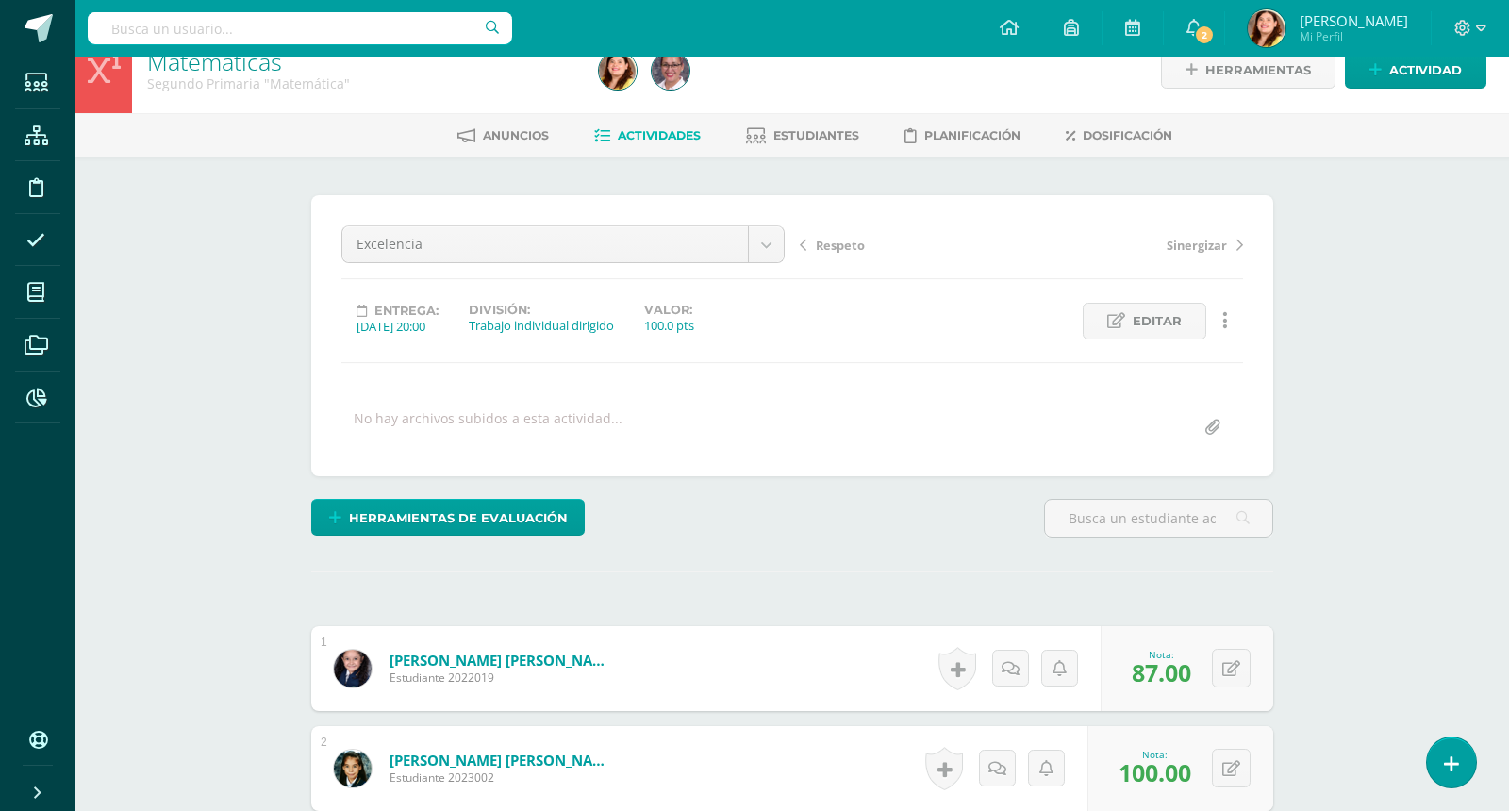
scroll to position [0, 0]
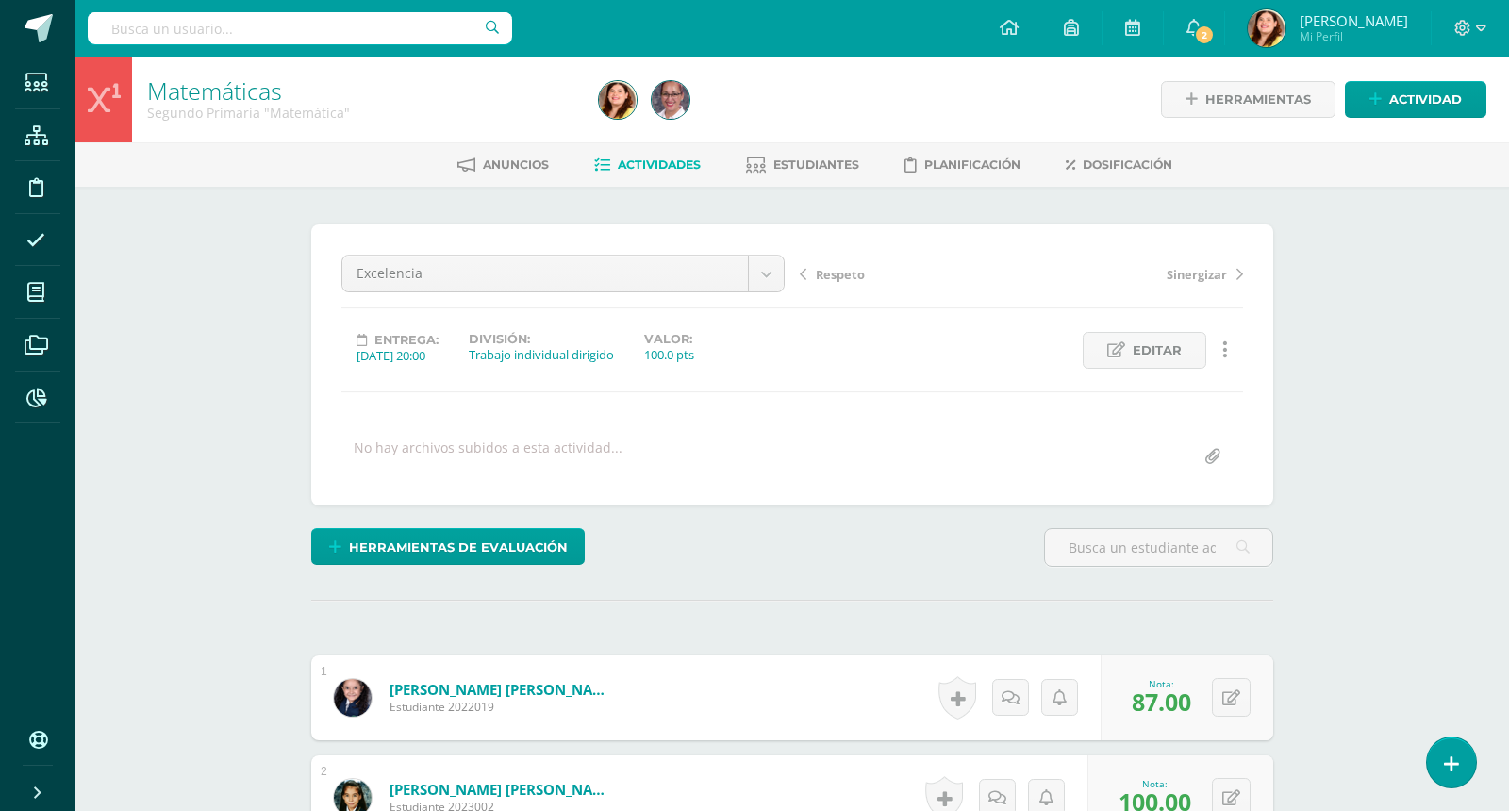
click at [689, 158] on span "Actividades" at bounding box center [659, 165] width 83 height 14
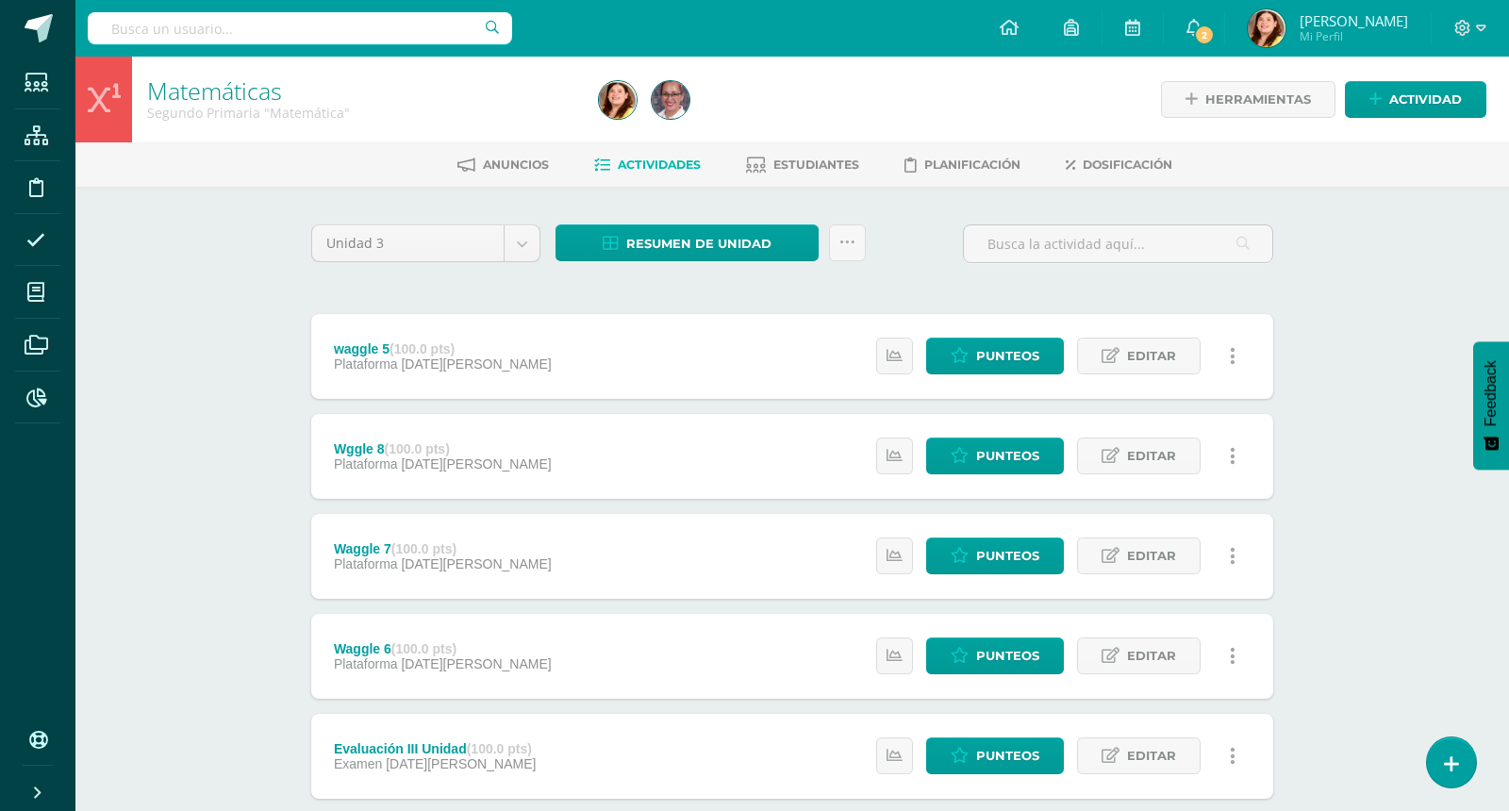
click at [1431, 299] on div "Matemáticas Segundo Primaria "Matemática" Herramientas Detalle de asistencias A…" at bounding box center [792, 737] width 1434 height 1361
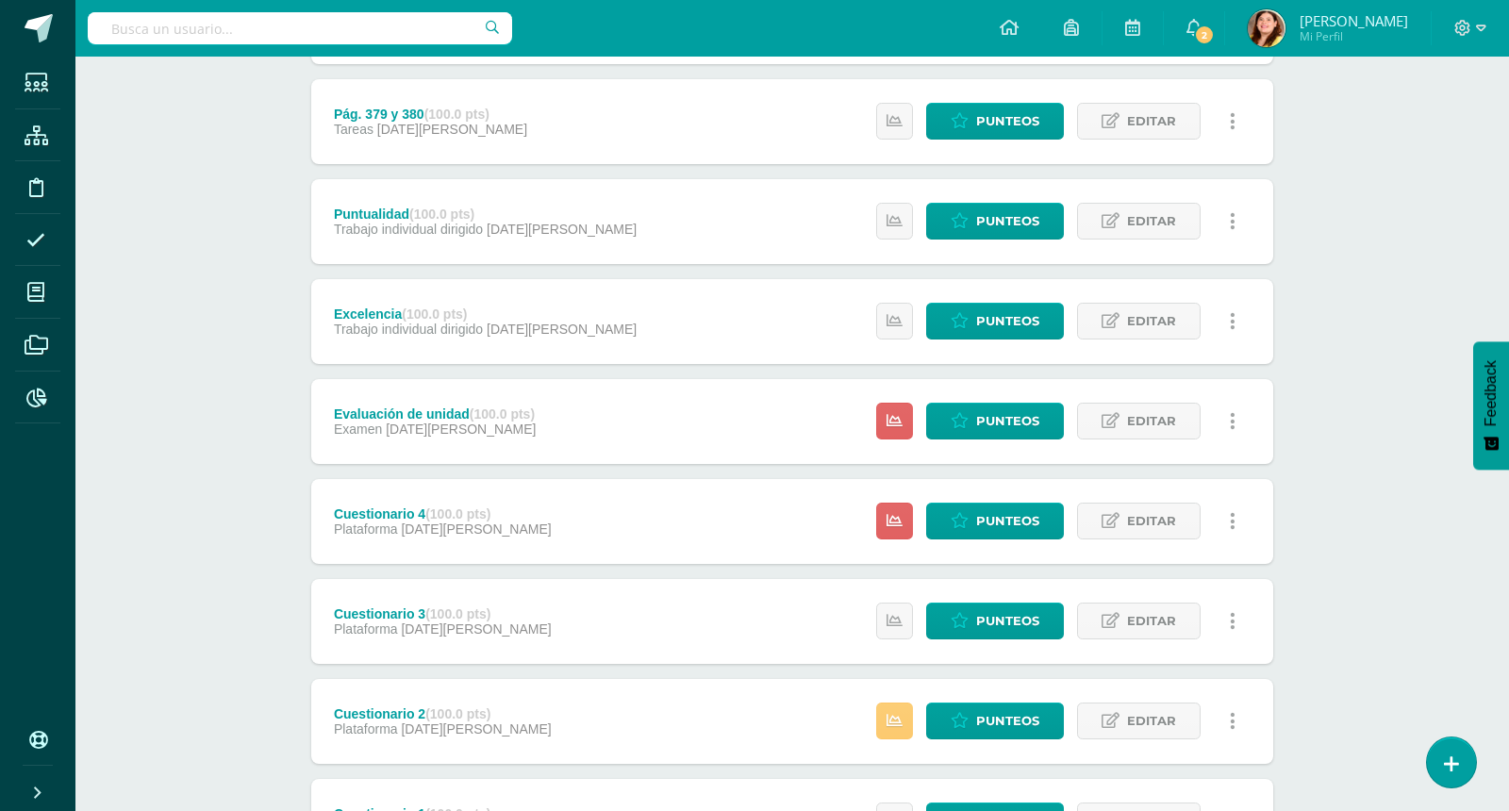
scroll to position [1982, 0]
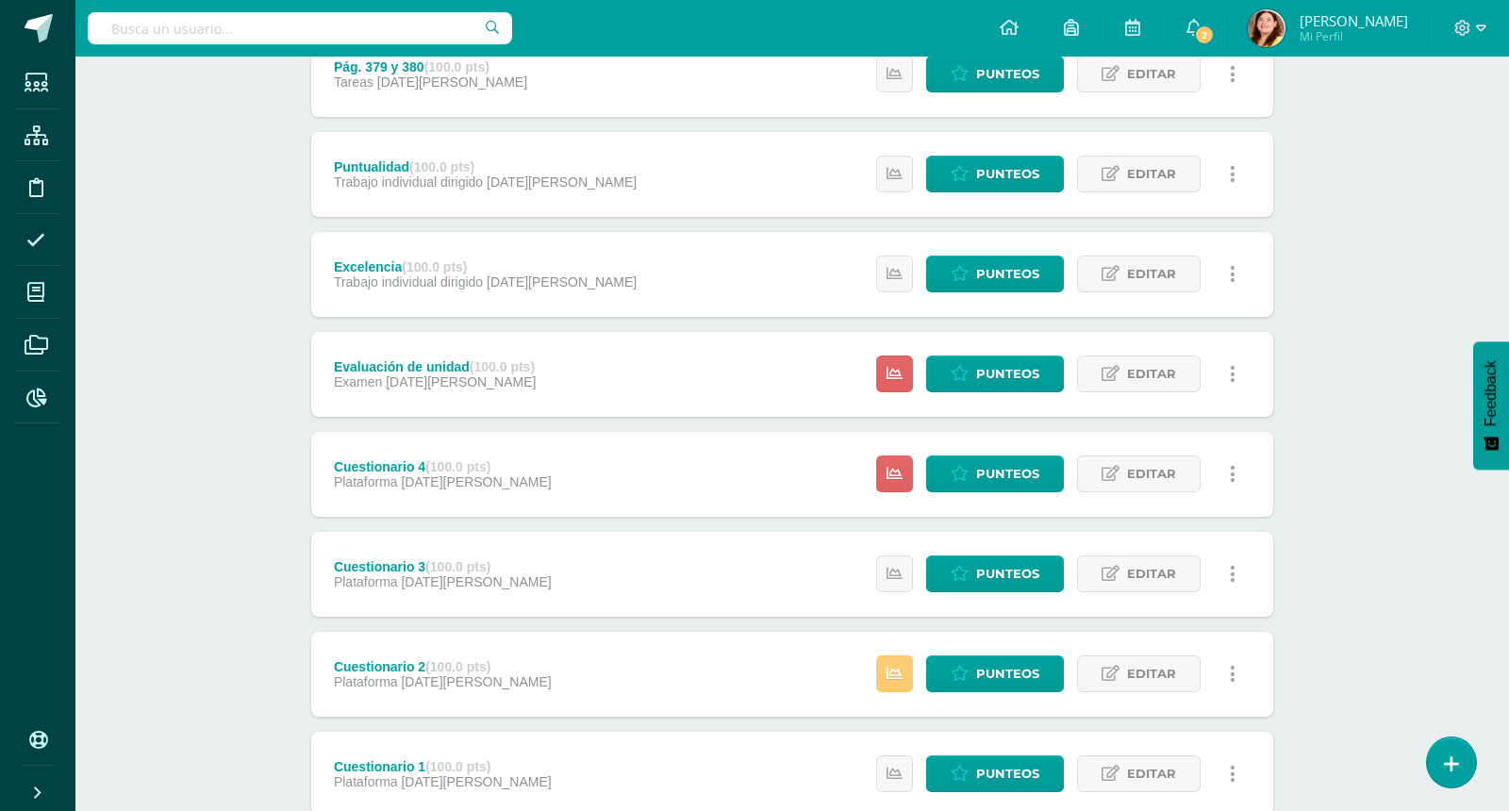
click at [1236, 384] on link at bounding box center [1232, 374] width 37 height 37
click at [1161, 498] on link "Eliminar" at bounding box center [1197, 492] width 193 height 29
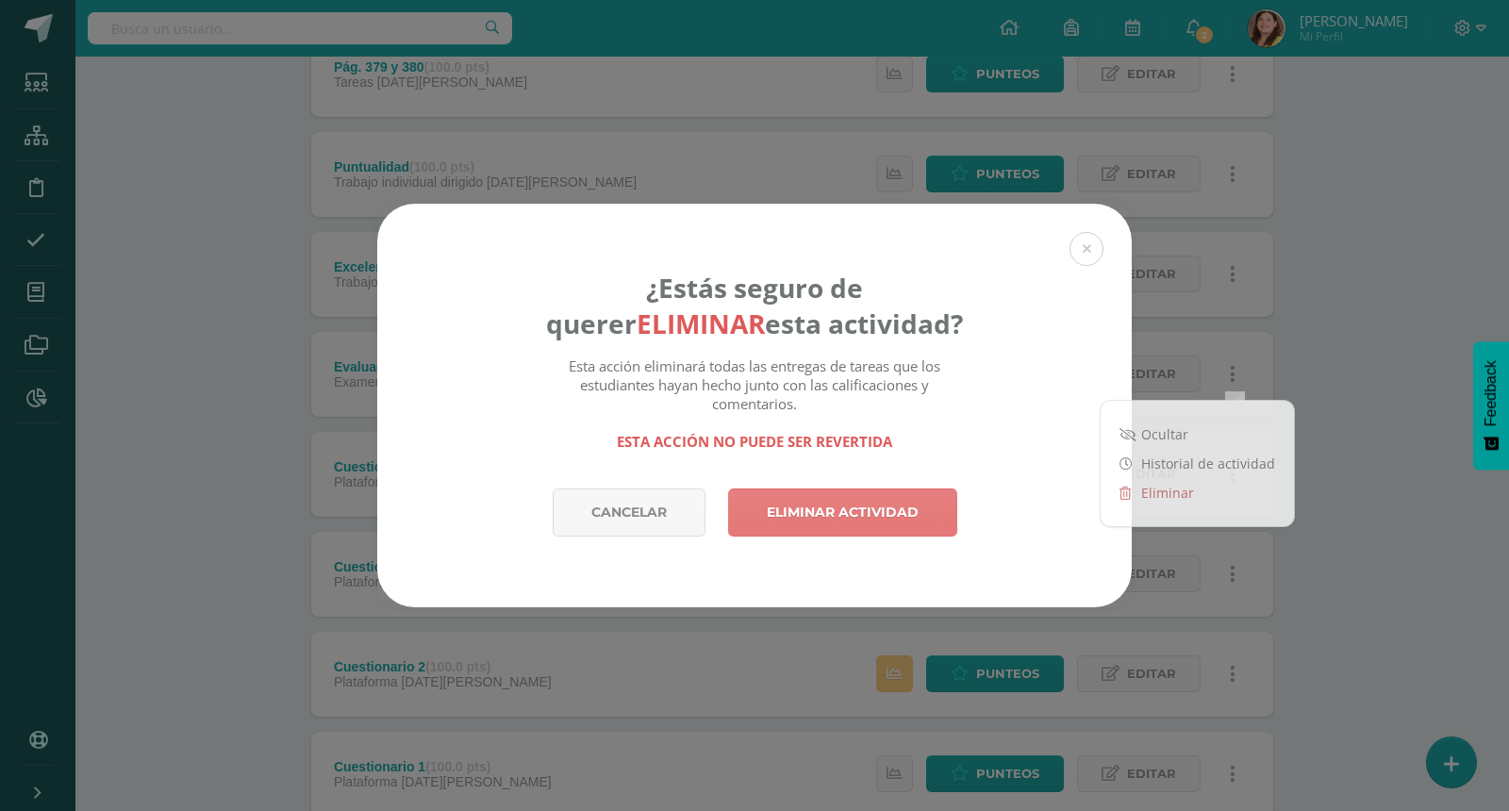
click at [872, 516] on link "Eliminar actividad" at bounding box center [842, 513] width 229 height 48
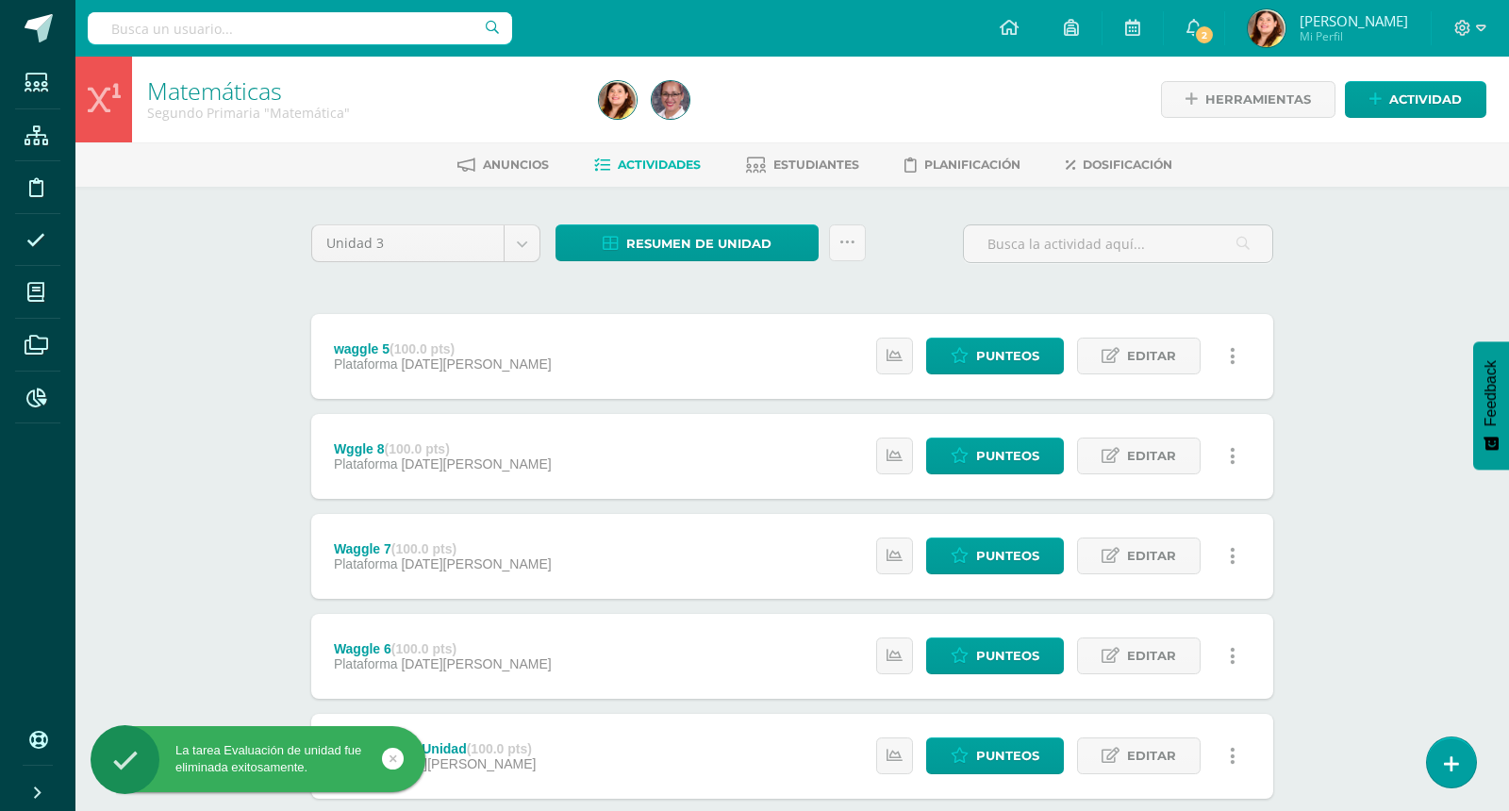
click at [1422, 268] on div "Matemáticas Segundo Primaria "Matemática" Herramientas Detalle de asistencias A…" at bounding box center [792, 737] width 1434 height 1361
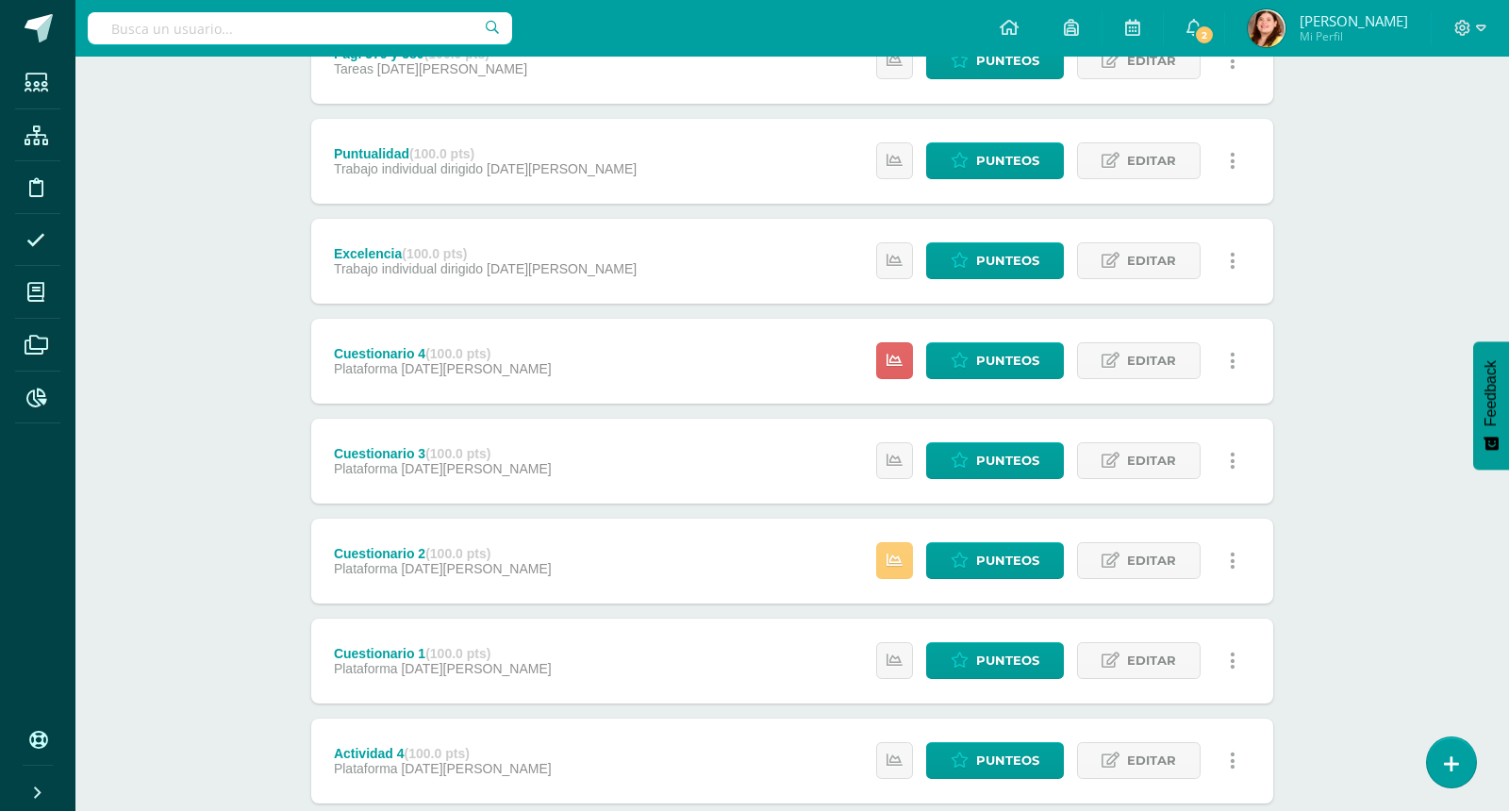
scroll to position [1993, 0]
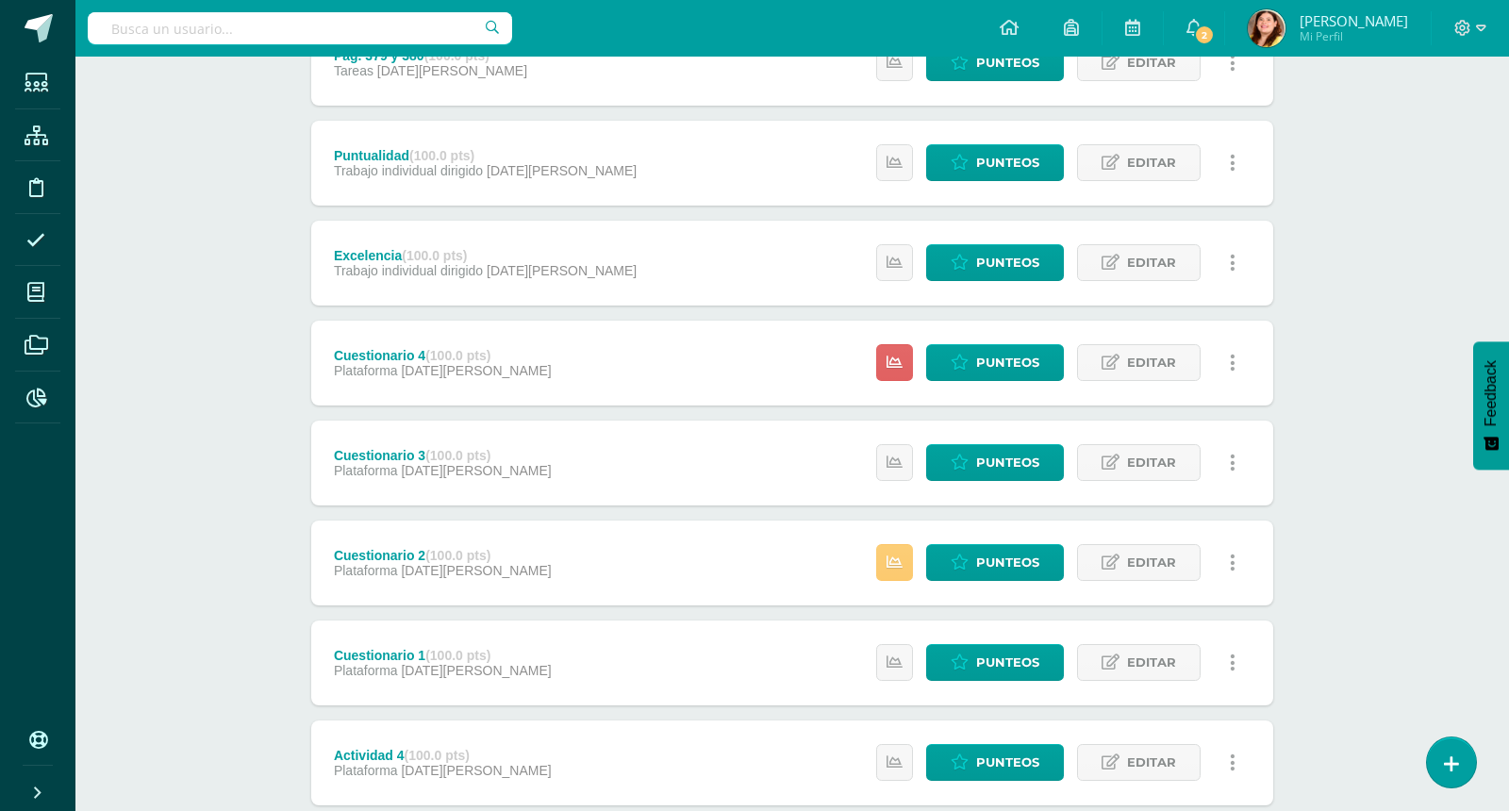
click at [1003, 340] on div "Estatus de Actividad: 24 Estudiantes sin calificar 0 Estudiantes con cero Media…" at bounding box center [1060, 363] width 425 height 85
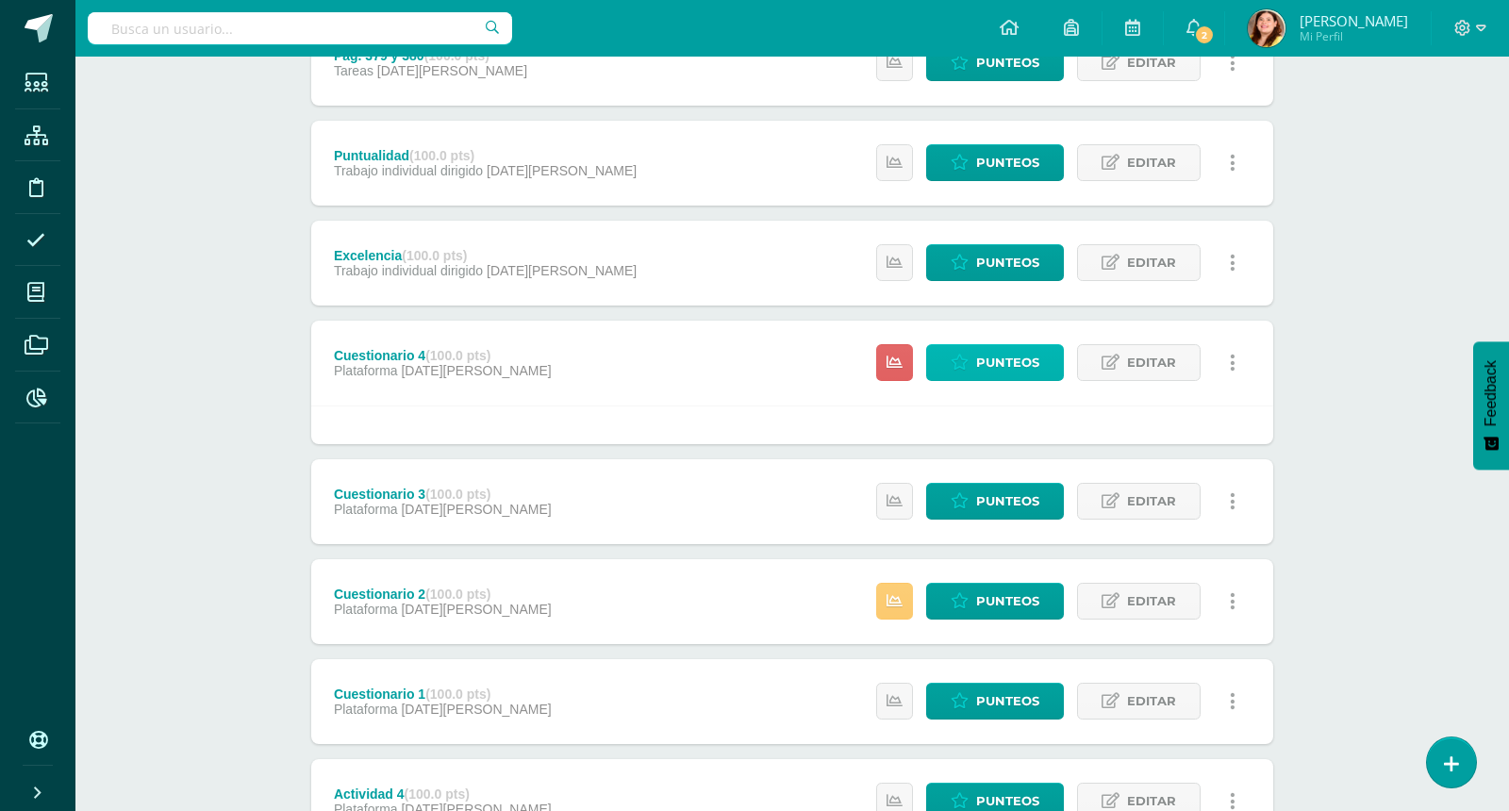
click at [1022, 357] on span "Punteos" at bounding box center [1007, 362] width 63 height 35
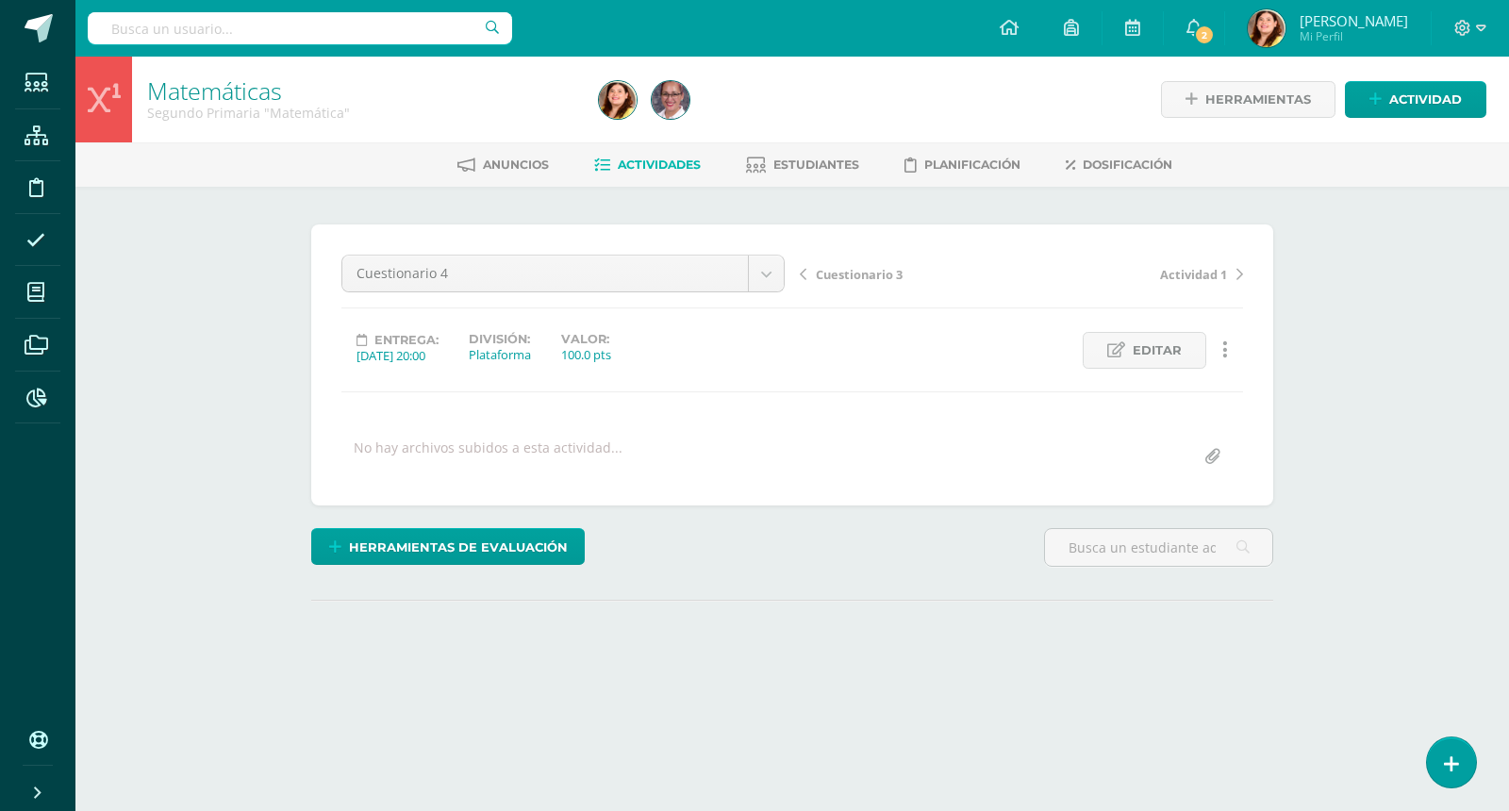
click at [1311, 424] on div "Matemáticas Segundo Primaria "Matemática" Herramientas Detalle de asistencias A…" at bounding box center [792, 402] width 1434 height 690
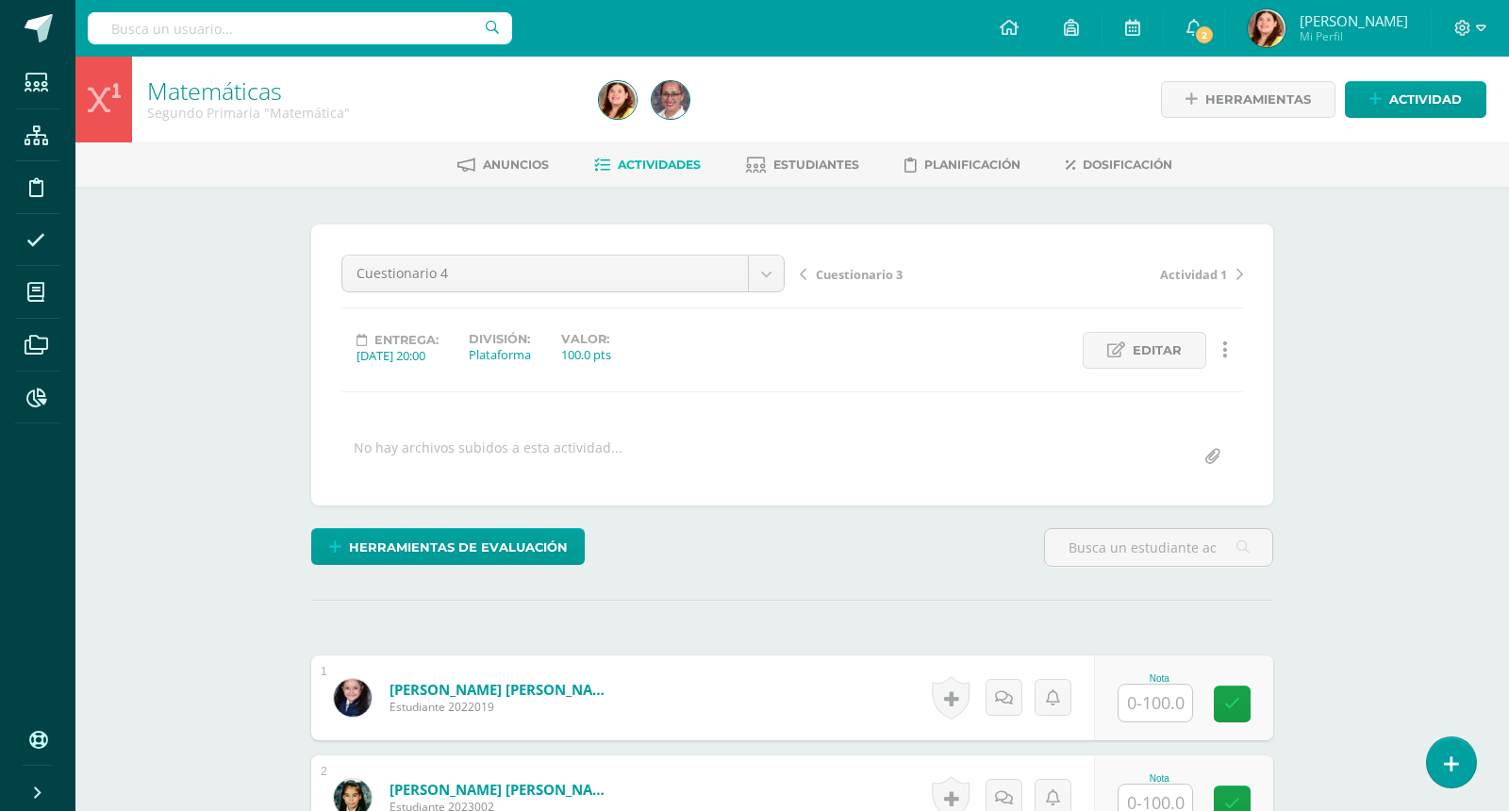
scroll to position [1, 0]
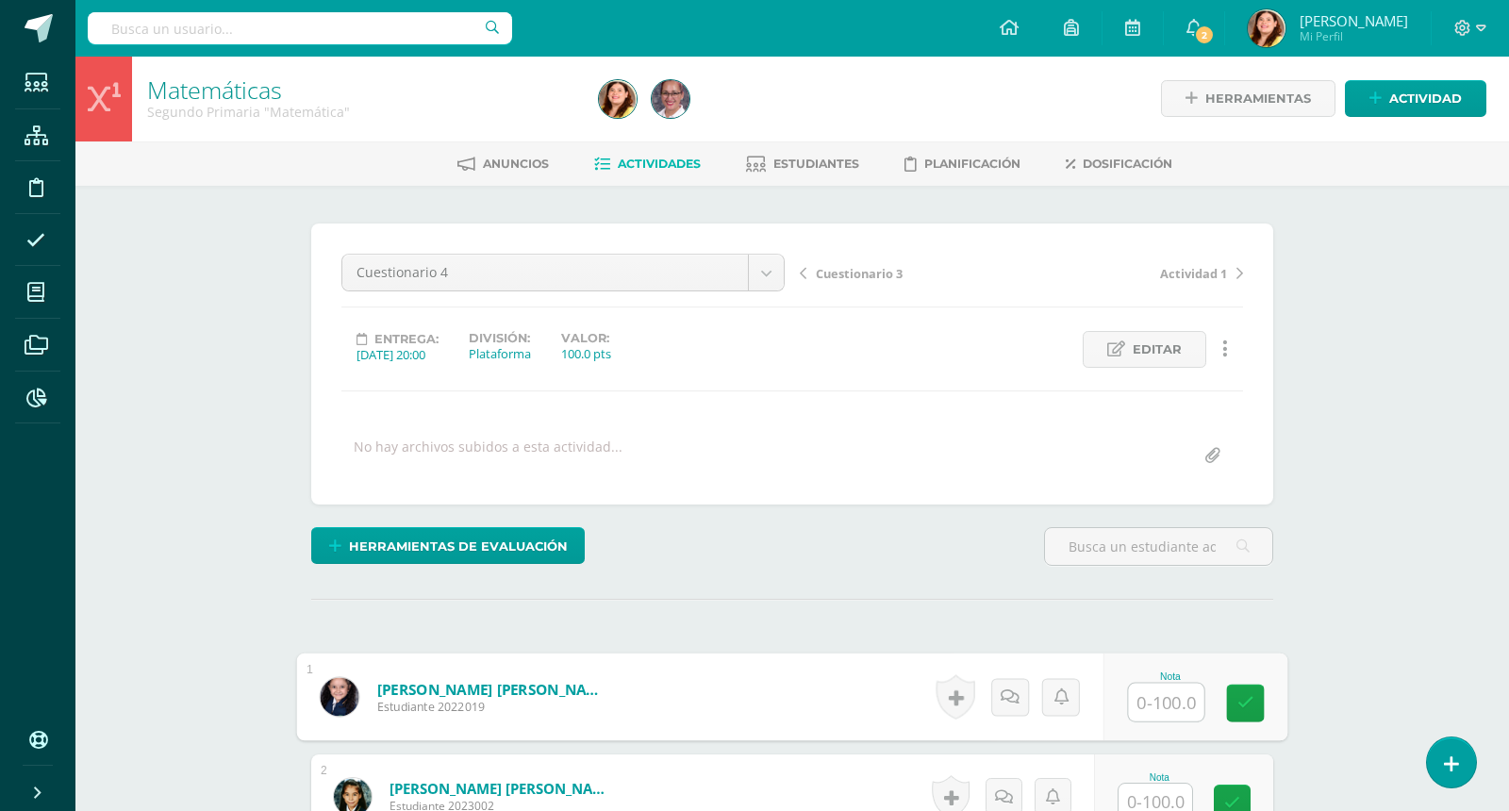
click at [1171, 699] on input "text" at bounding box center [1166, 703] width 75 height 38
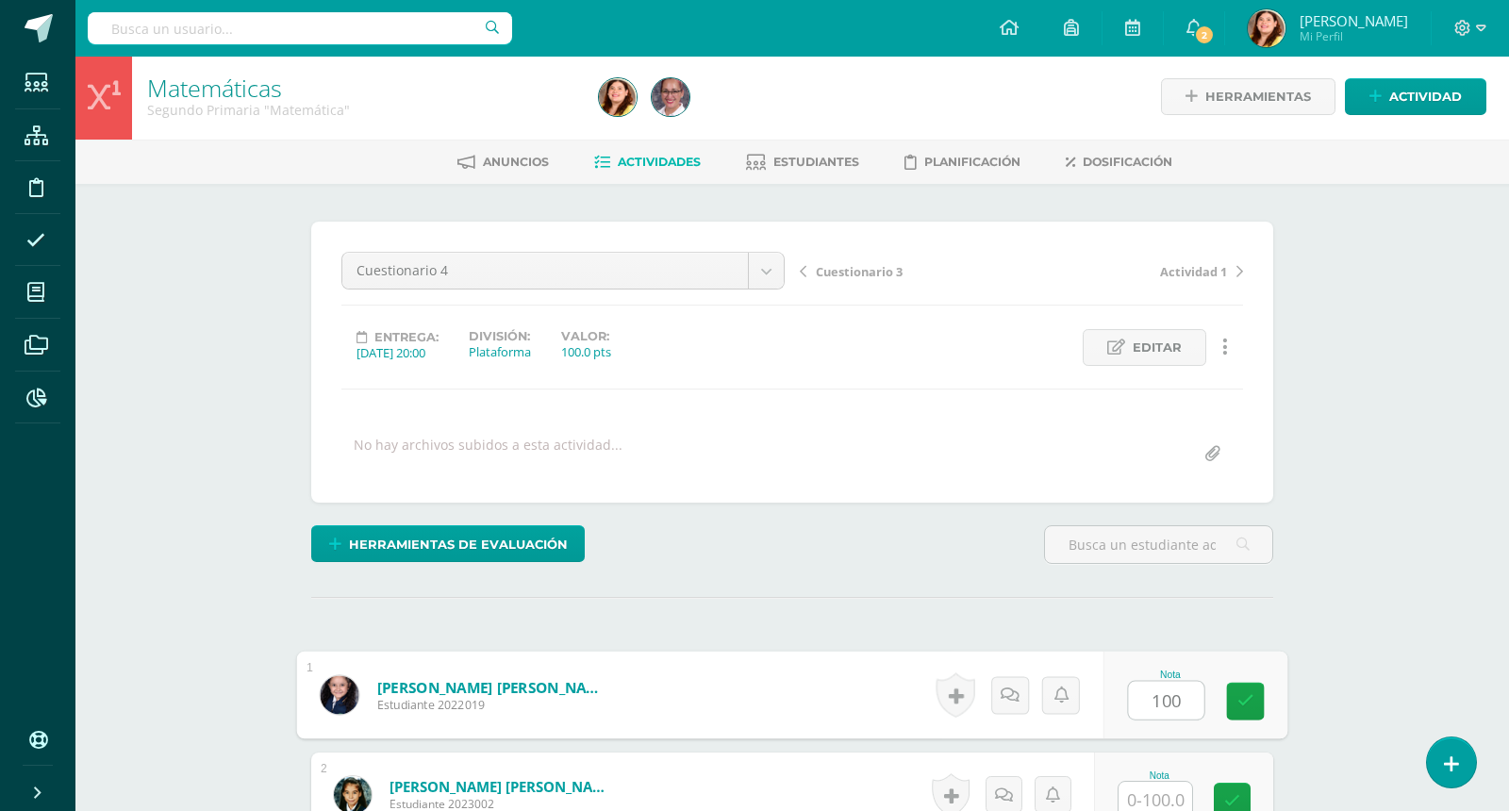
type input "100"
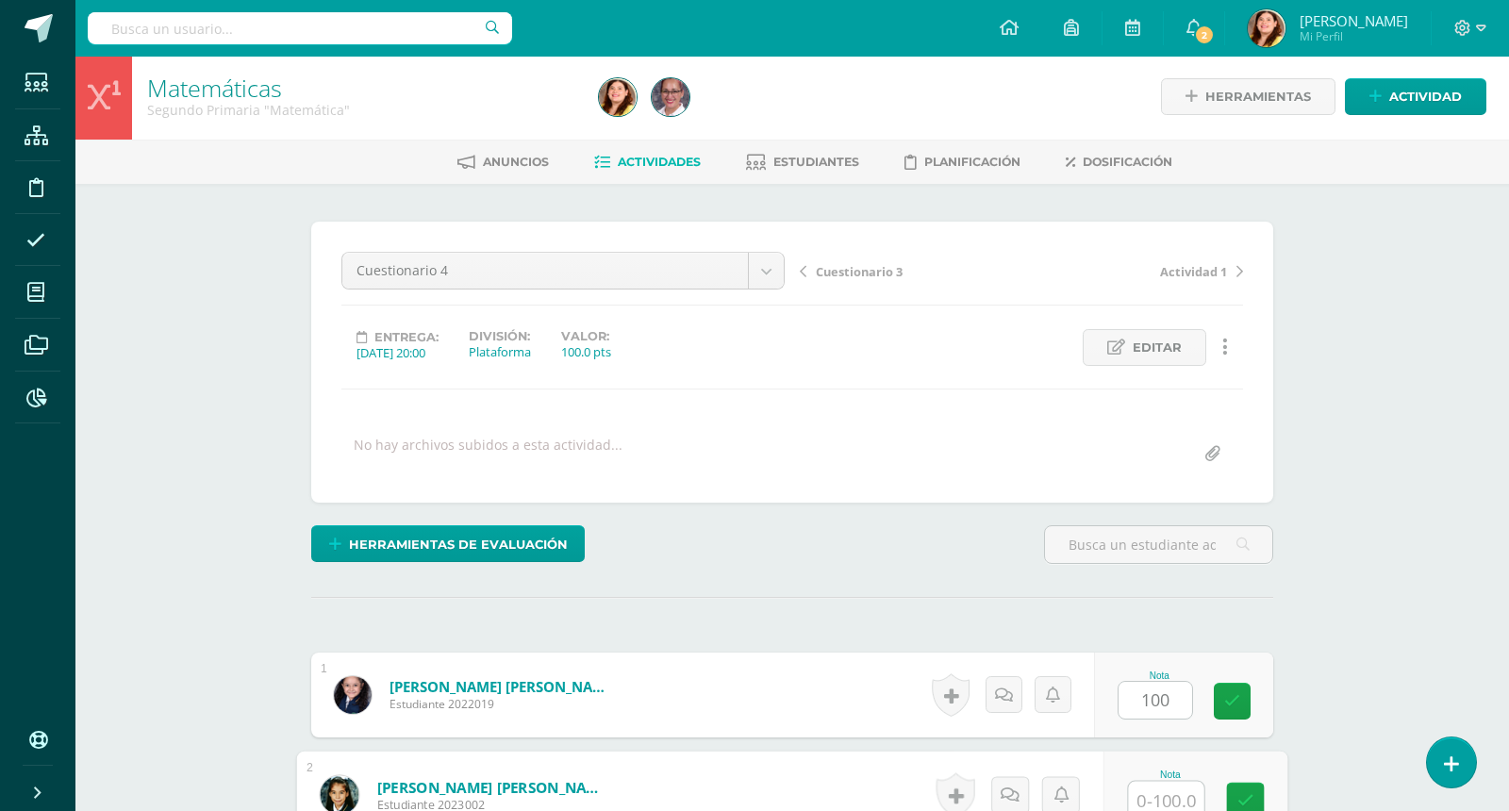
scroll to position [6, 0]
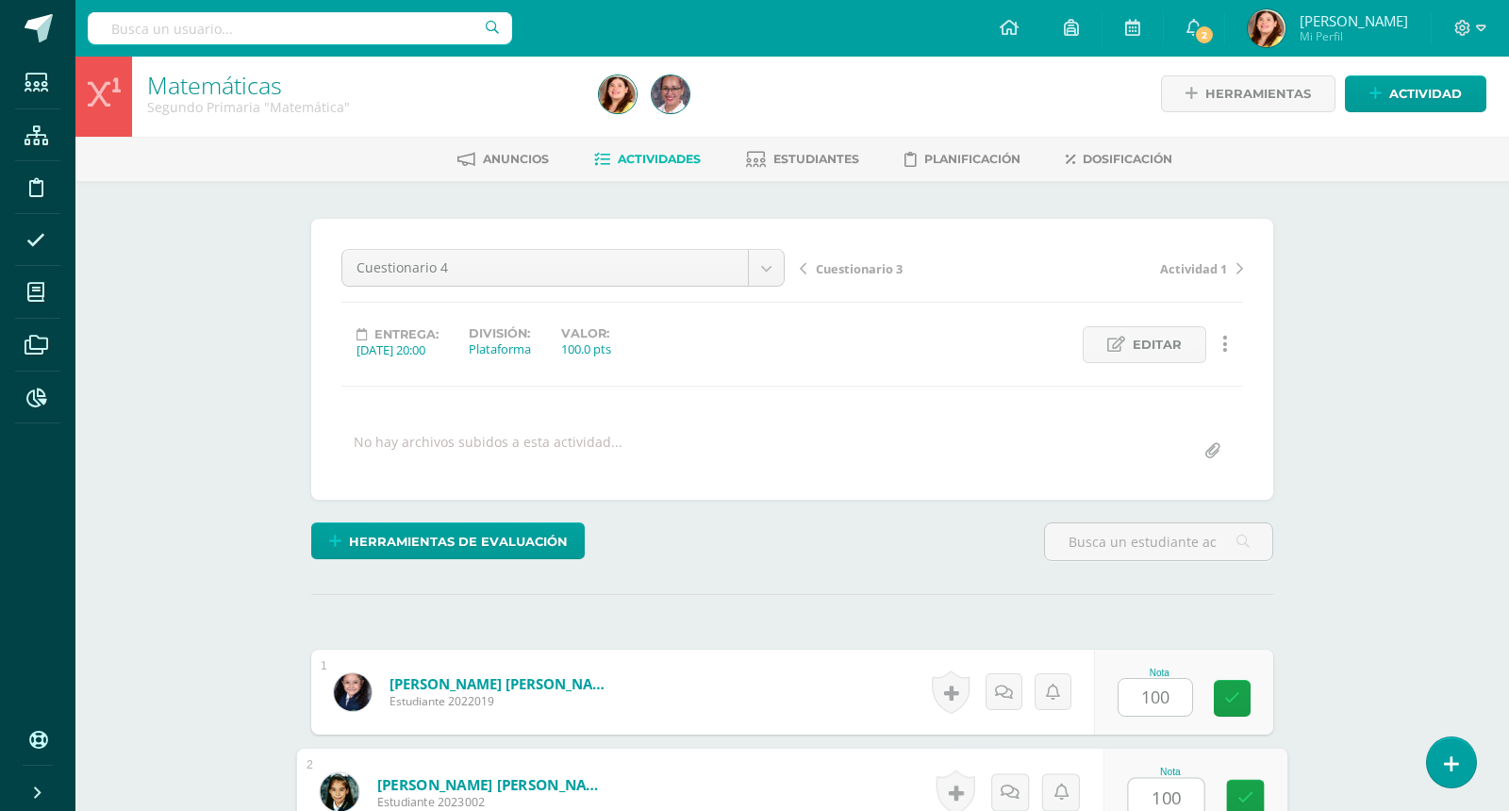
type input "100"
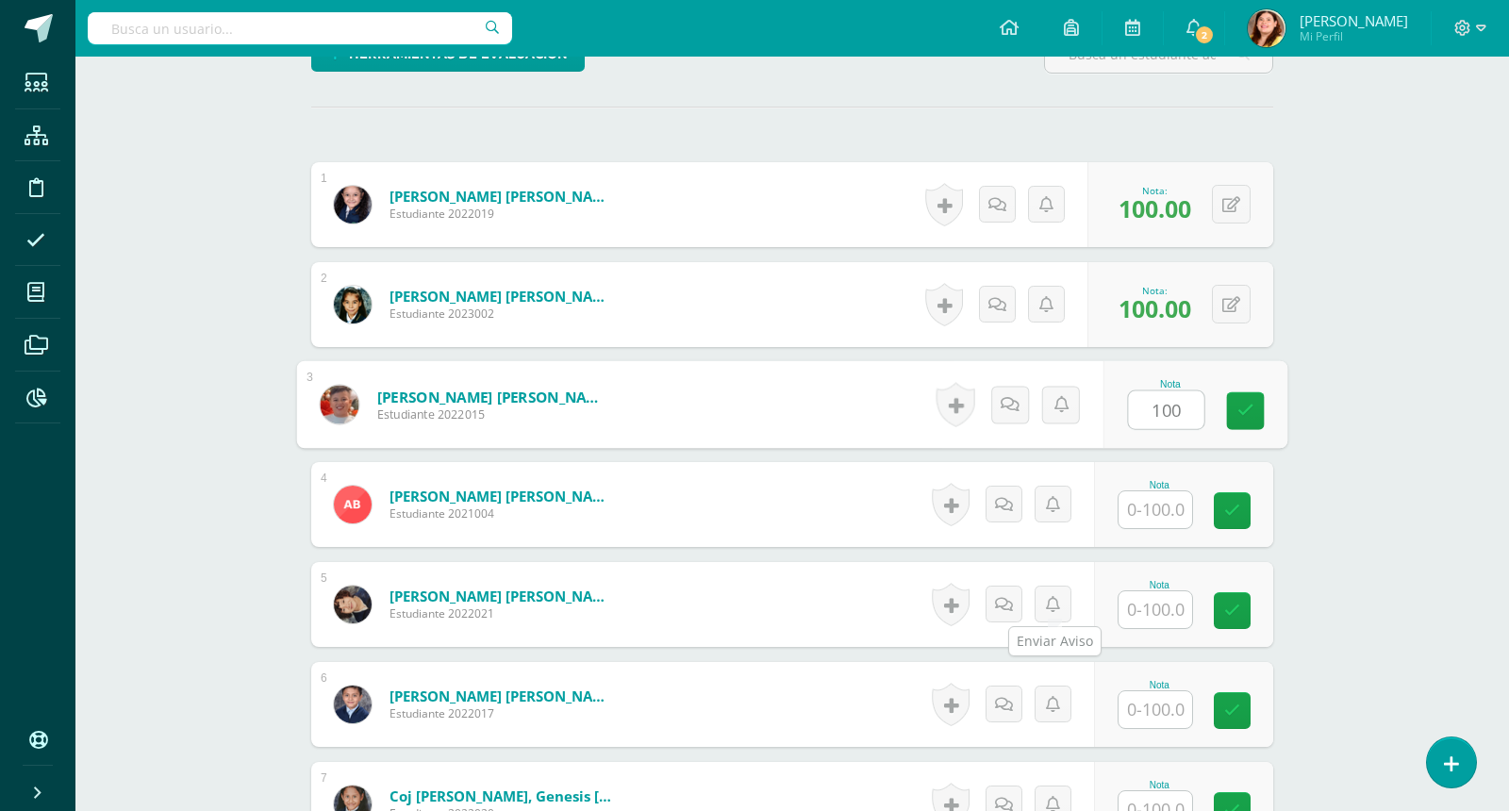
type input "100"
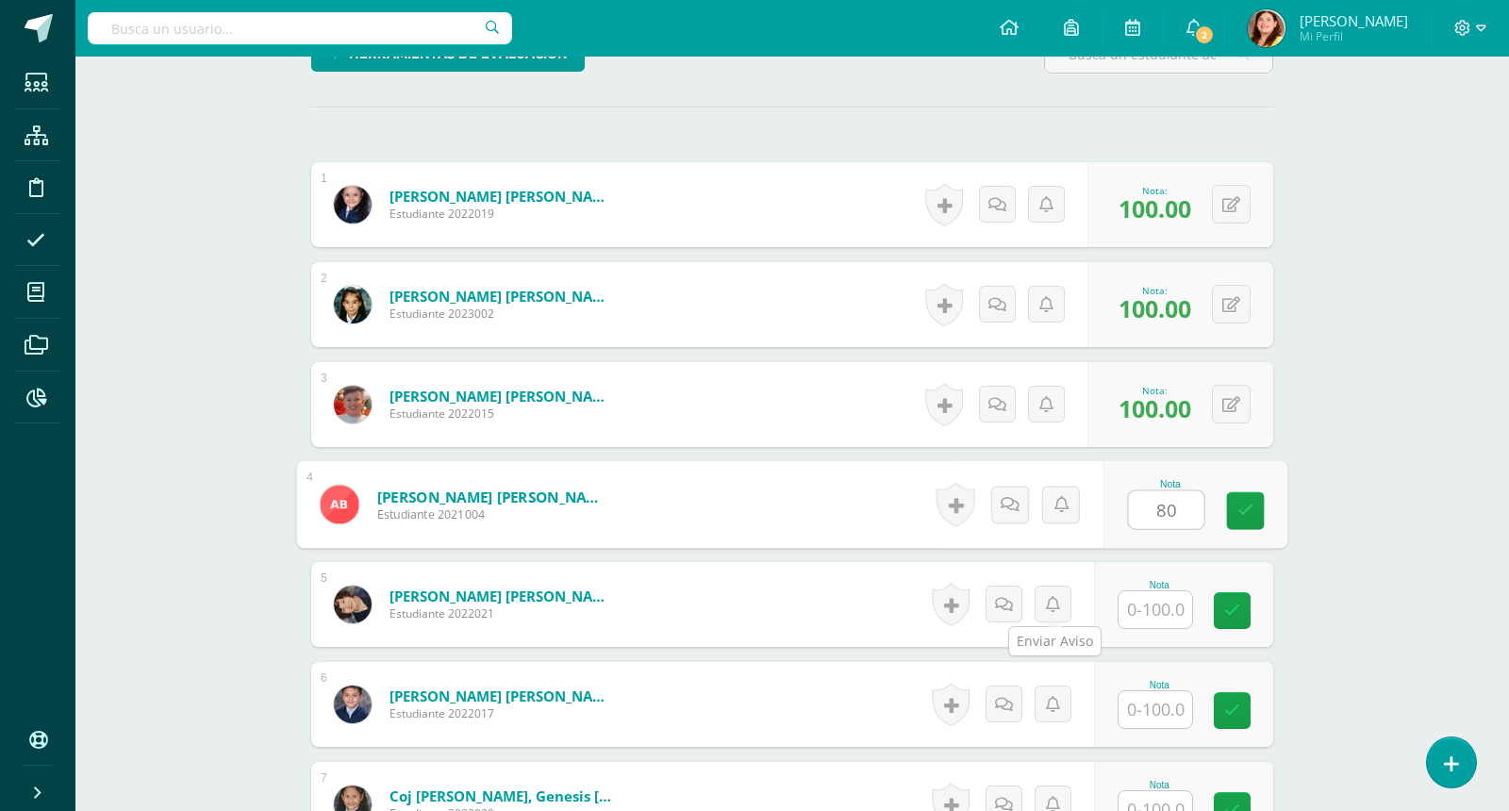
type input "80"
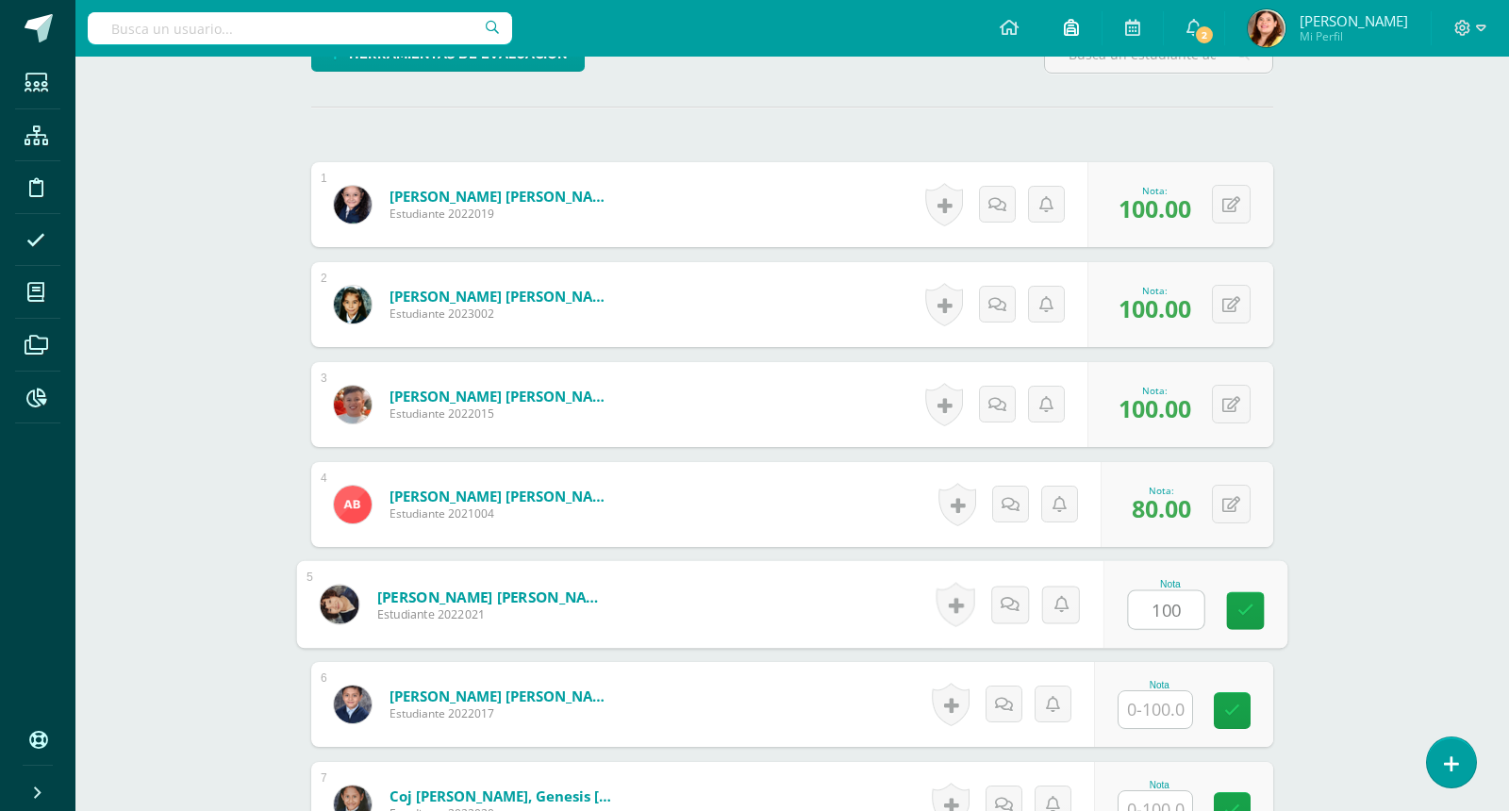
type input "100"
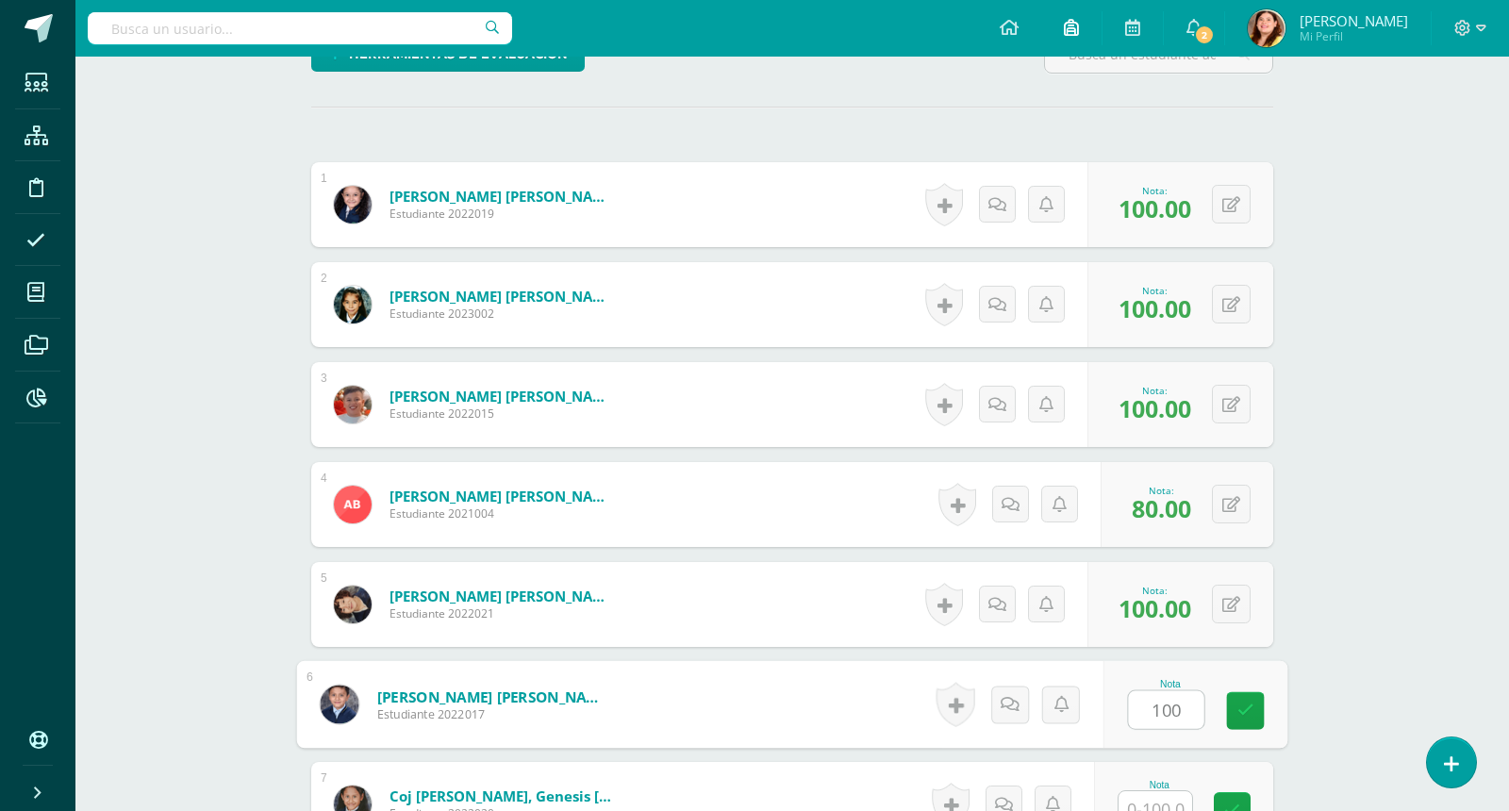
type input "100"
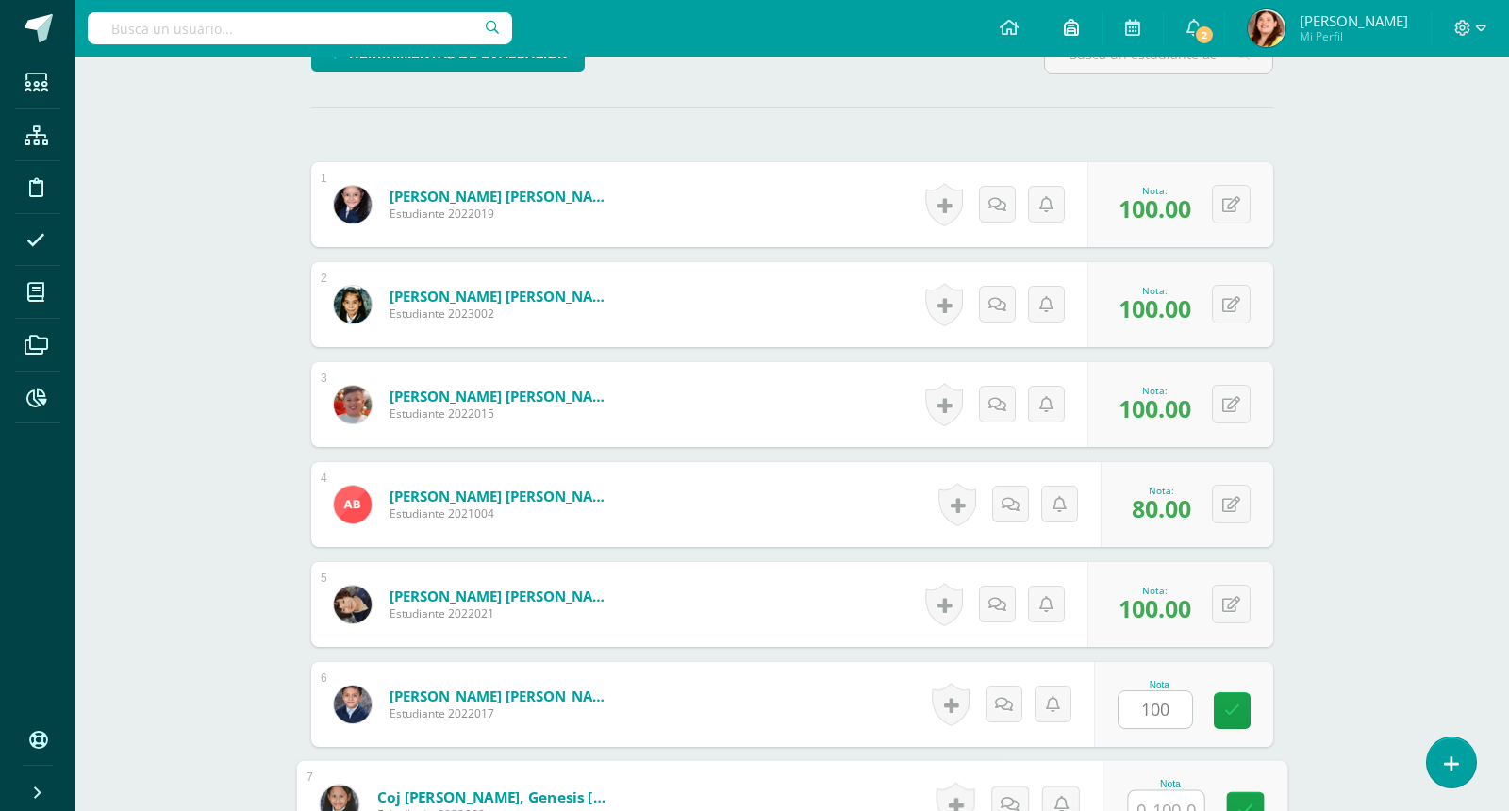
scroll to position [506, 0]
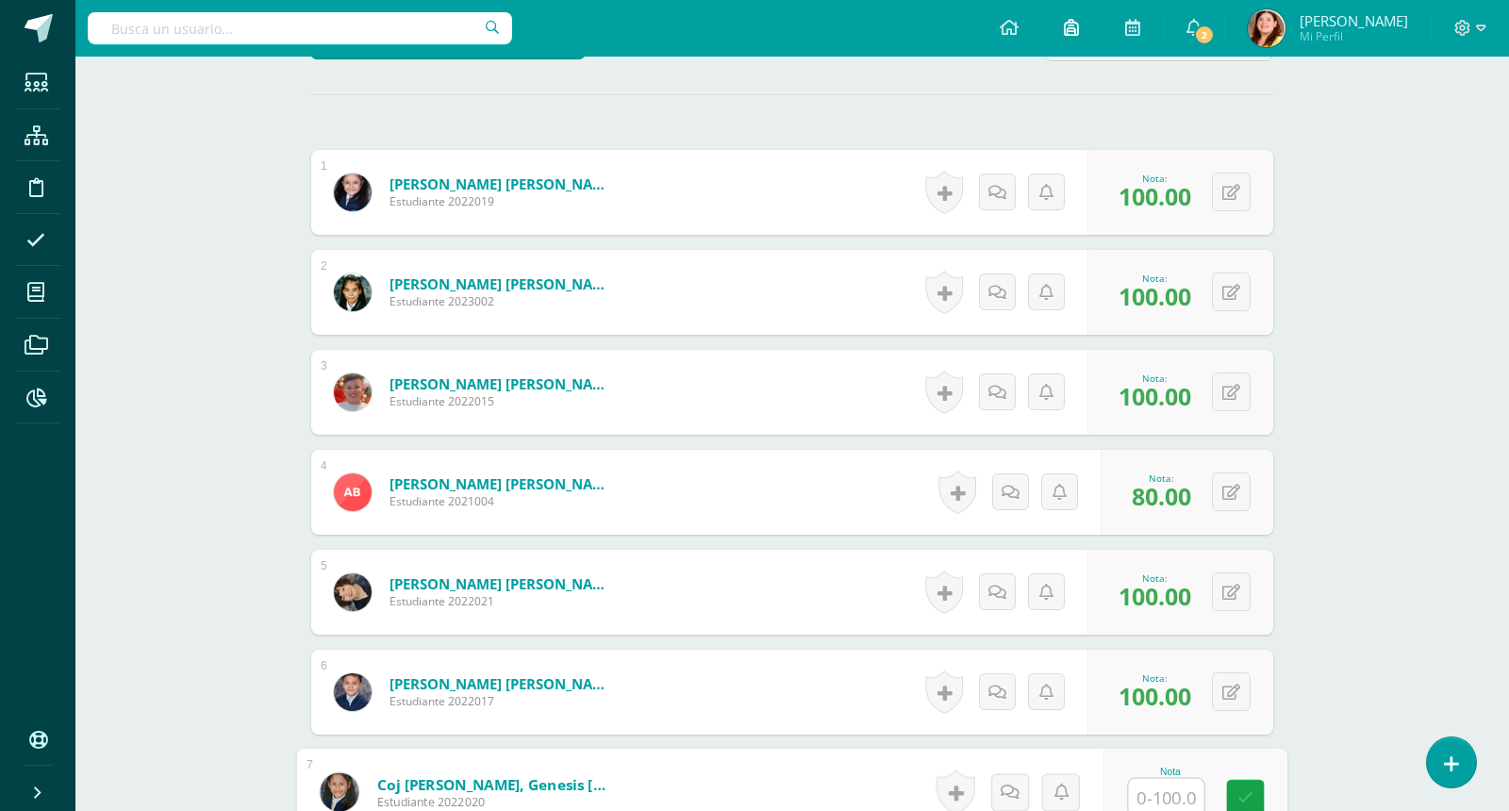
type input "0"
type input "90"
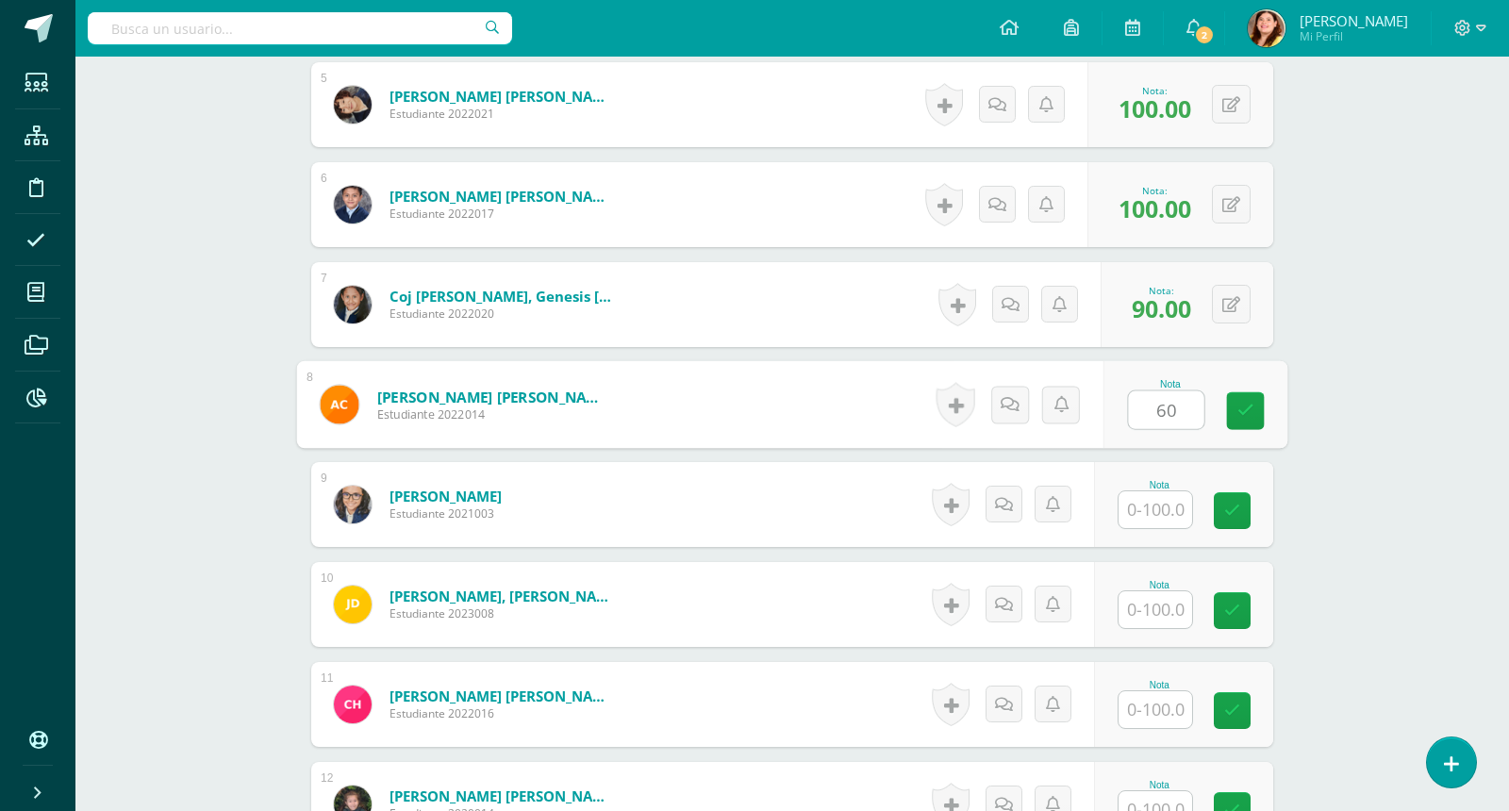
type input "60"
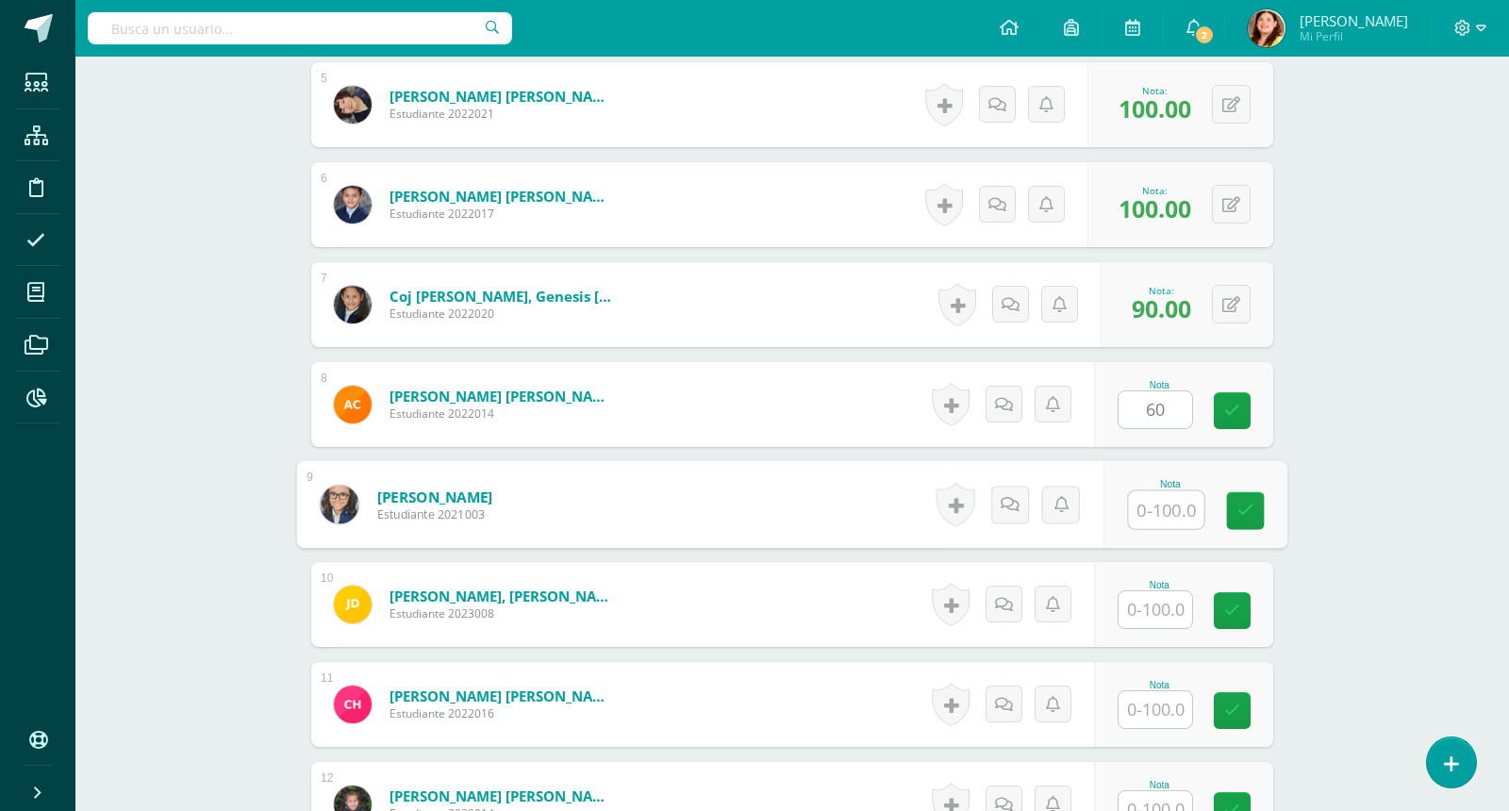
click at [1153, 509] on input "text" at bounding box center [1166, 510] width 75 height 38
type input "80"
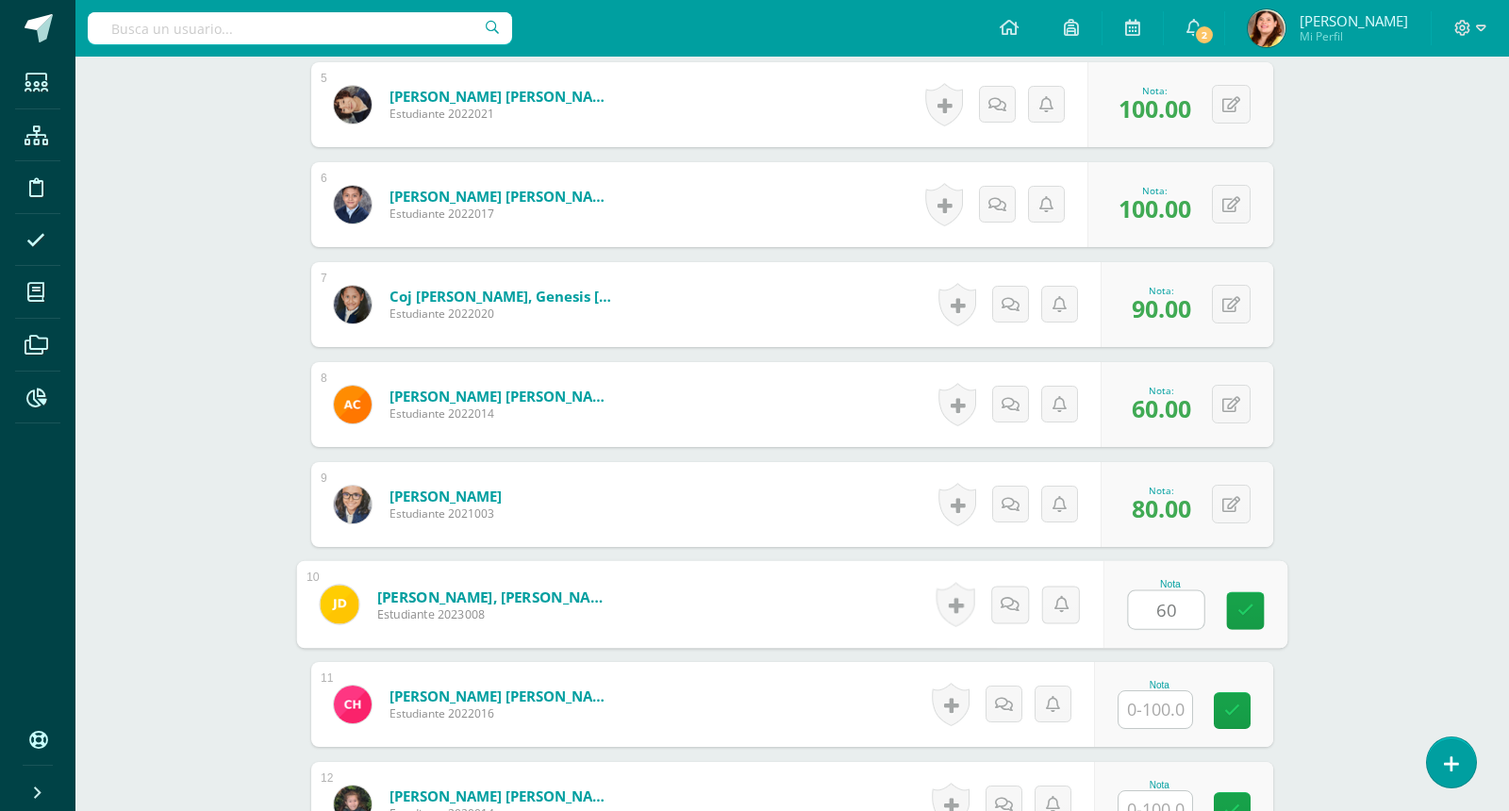
type input "60"
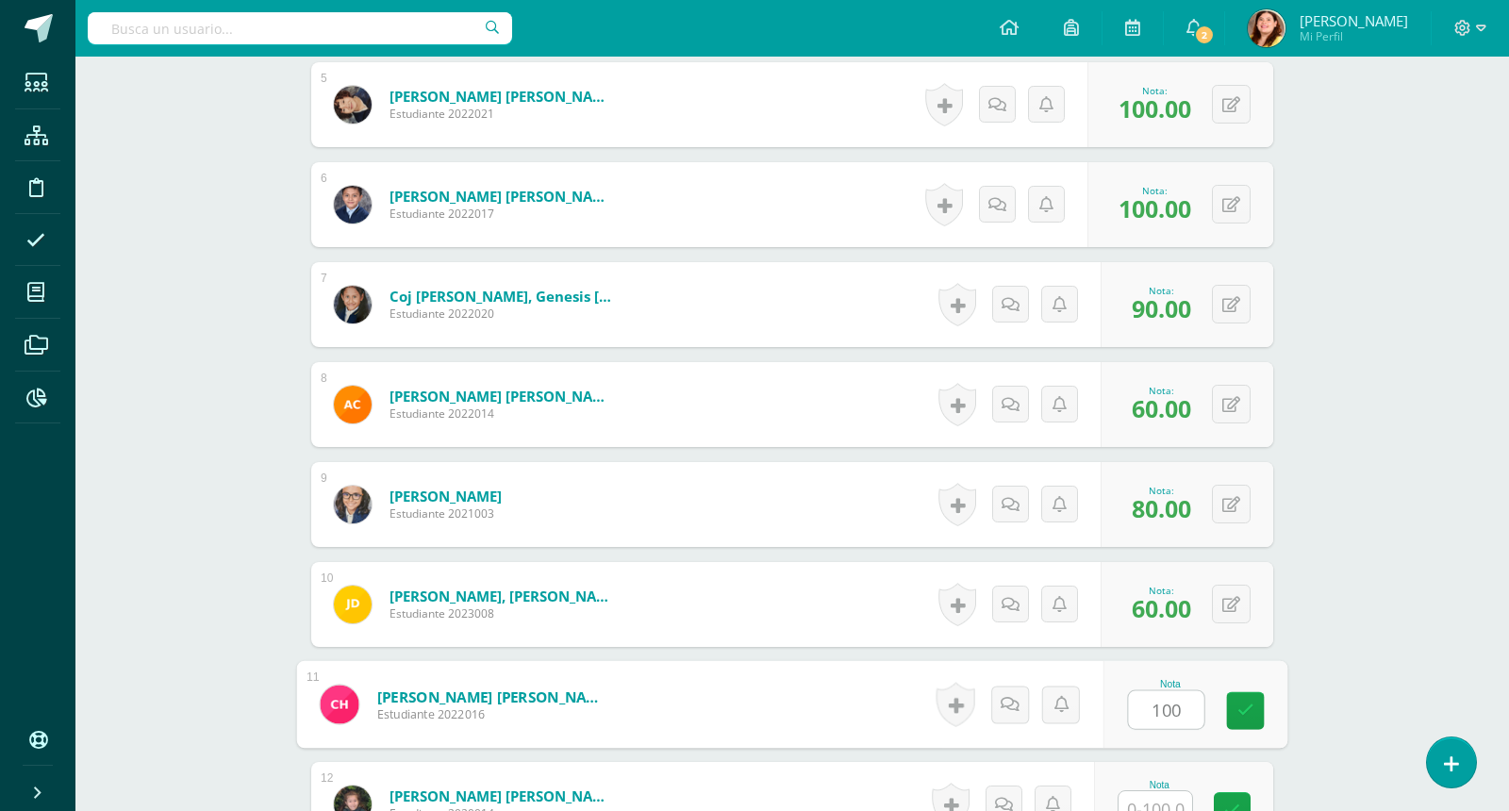
type input "100"
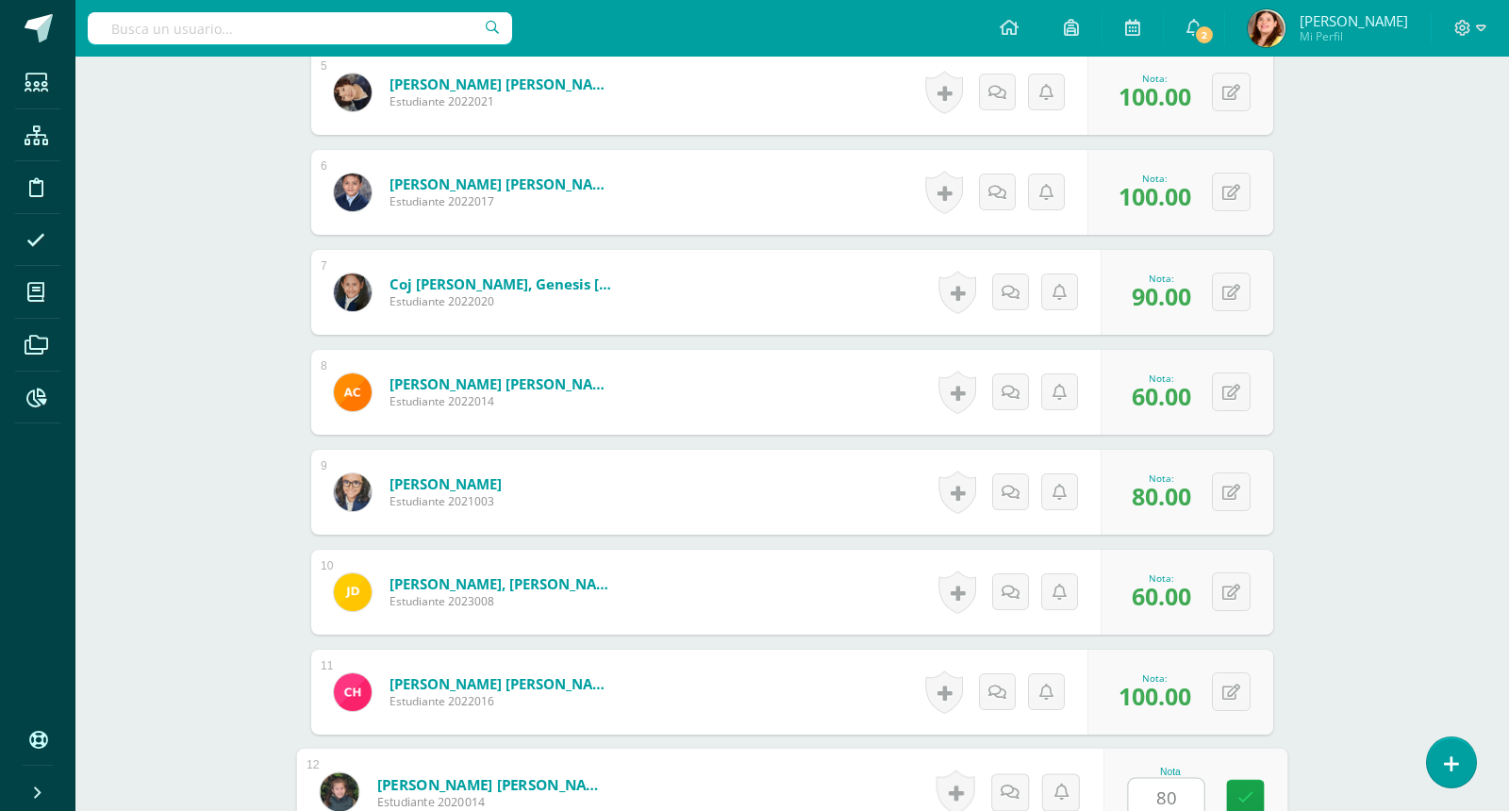
type input "80"
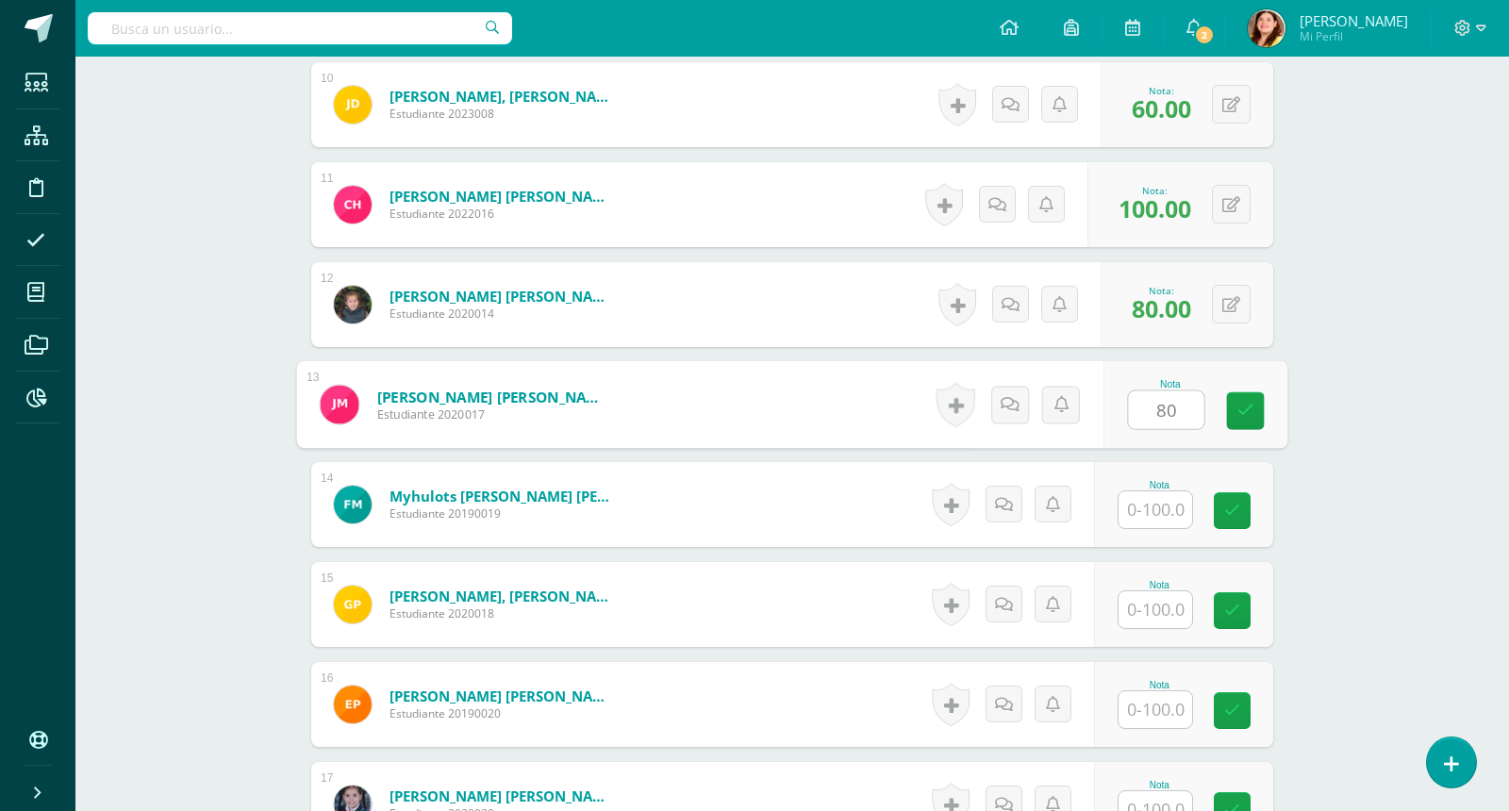
type input "80"
click at [1464, 455] on div "Matemáticas Segundo Primaria "Matemática" Herramientas Detalle de asistencias A…" at bounding box center [792, 162] width 1434 height 3199
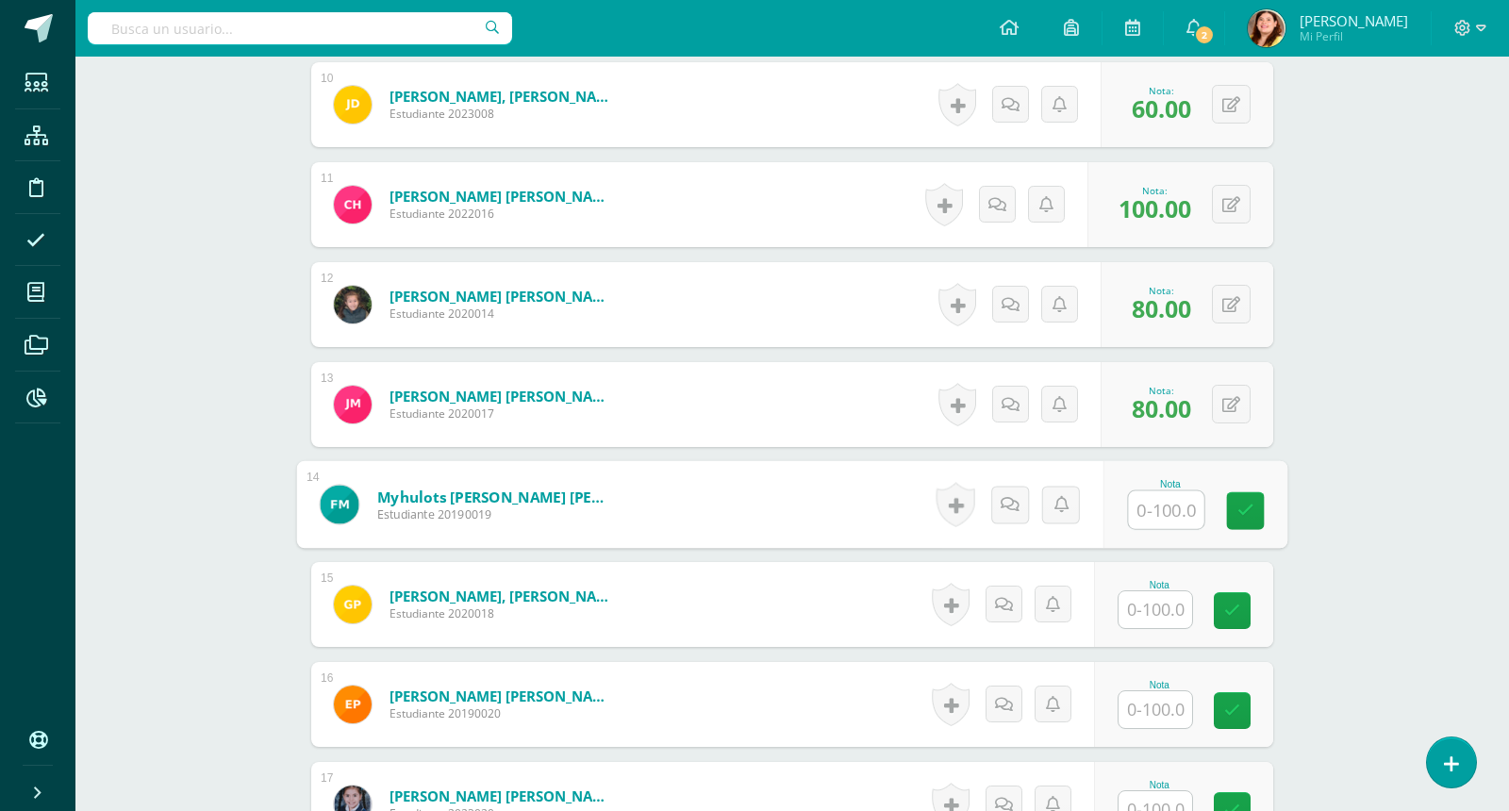
click at [1148, 496] on input "text" at bounding box center [1166, 510] width 75 height 38
type input "60"
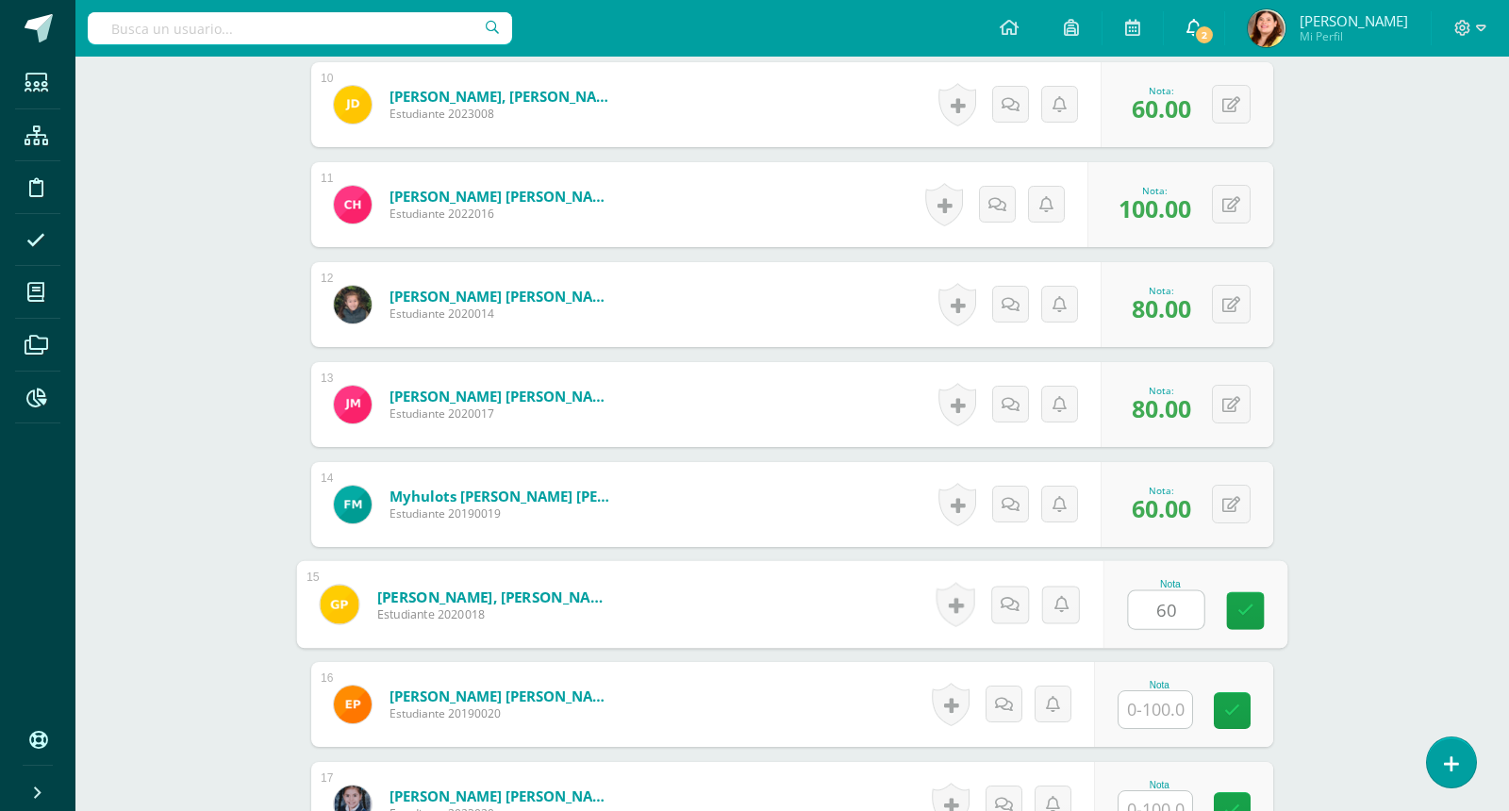
type input "60"
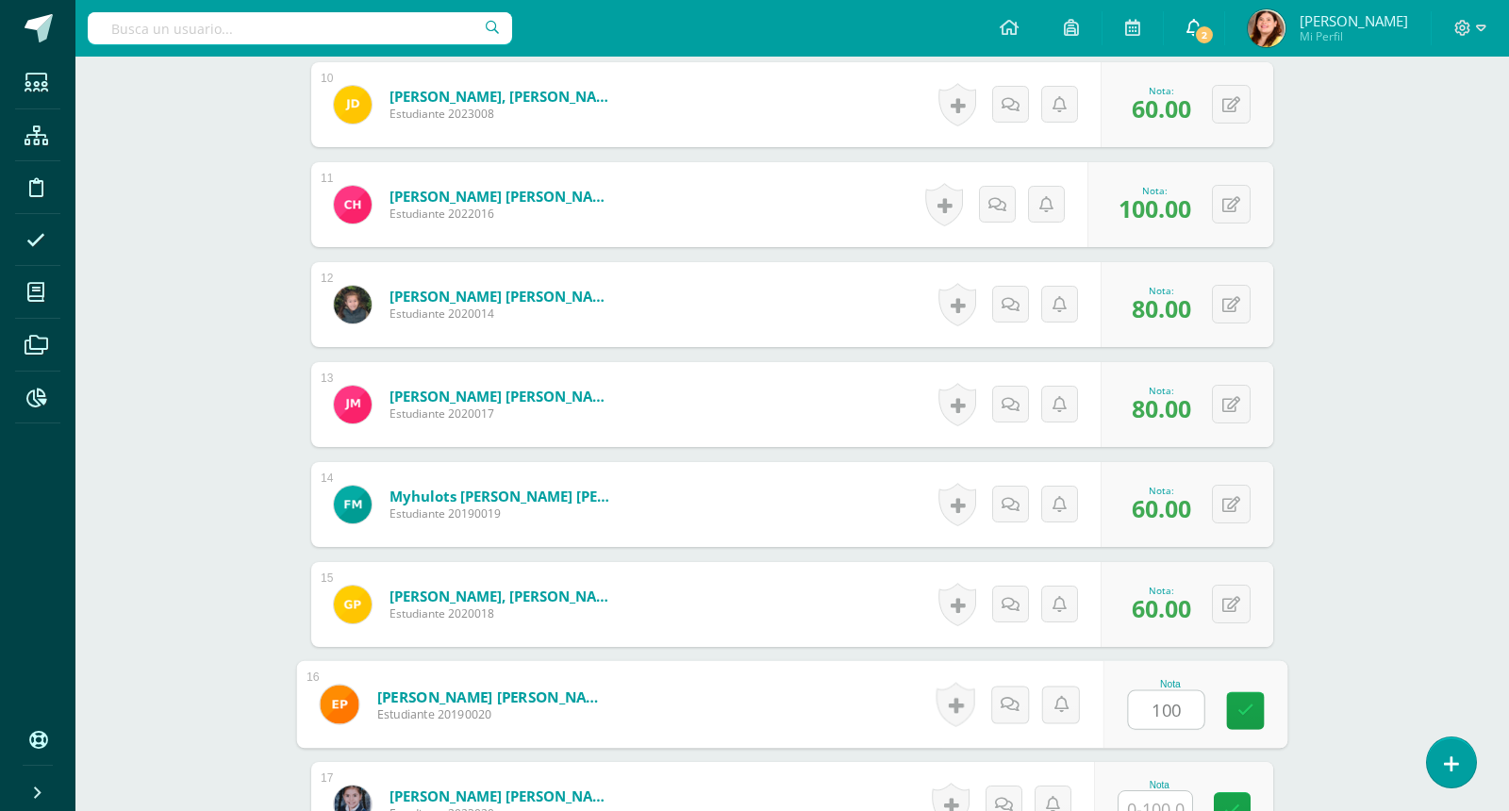
type input "100"
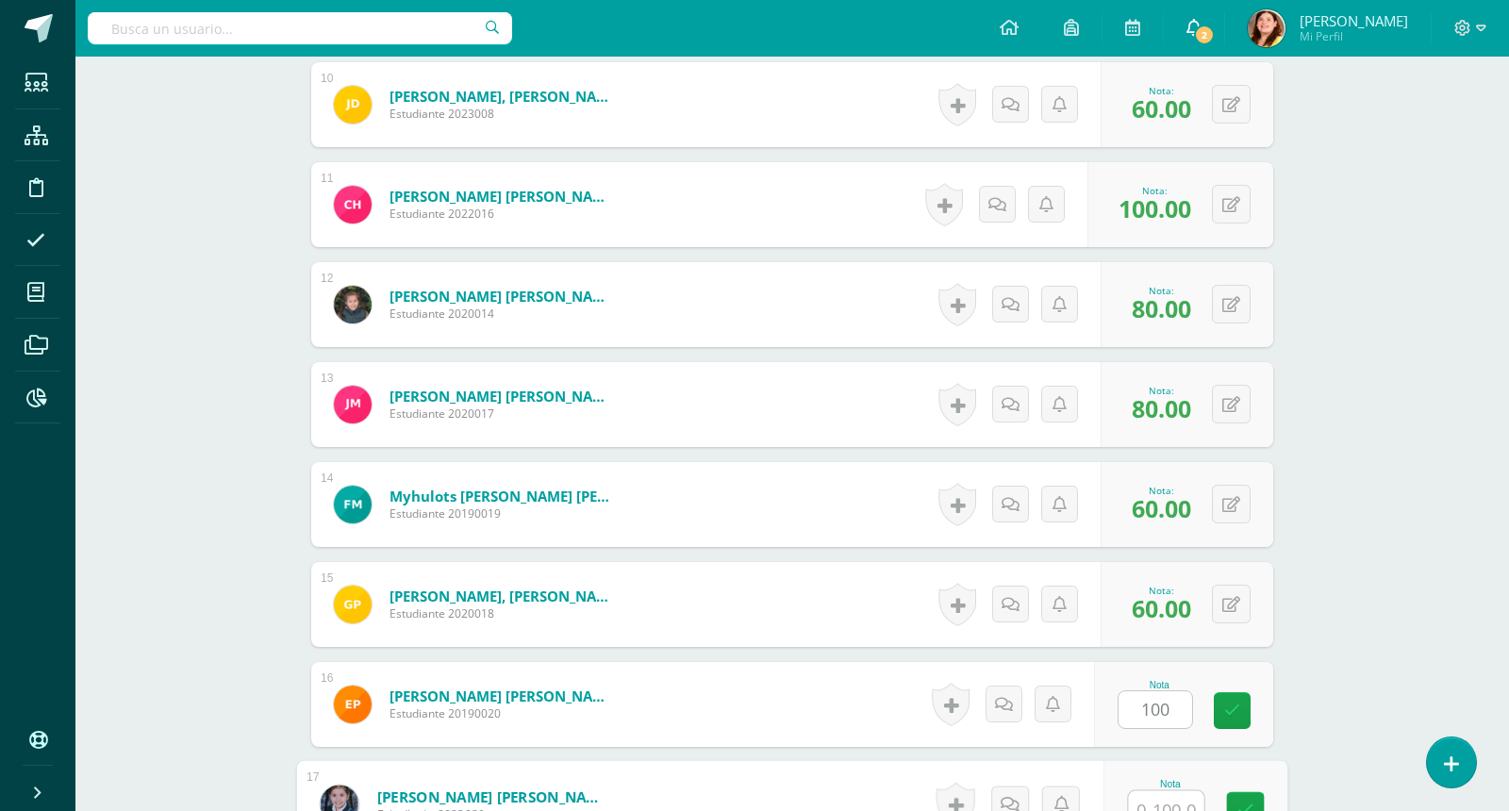
scroll to position [1505, 0]
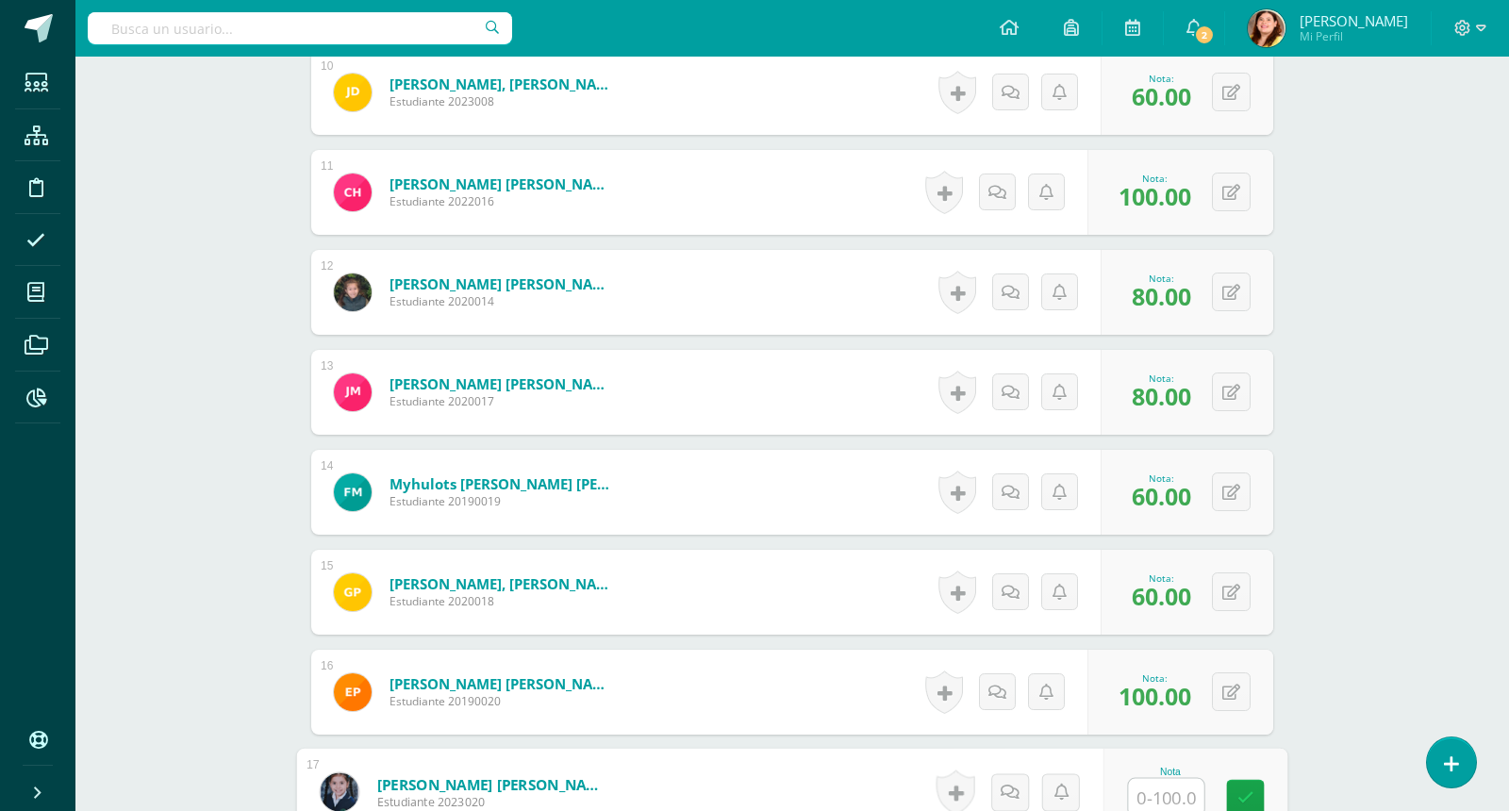
click at [1400, 541] on div "Matemáticas Segundo Primaria "Matemática" Herramientas Detalle de asistencias A…" at bounding box center [792, 150] width 1434 height 3199
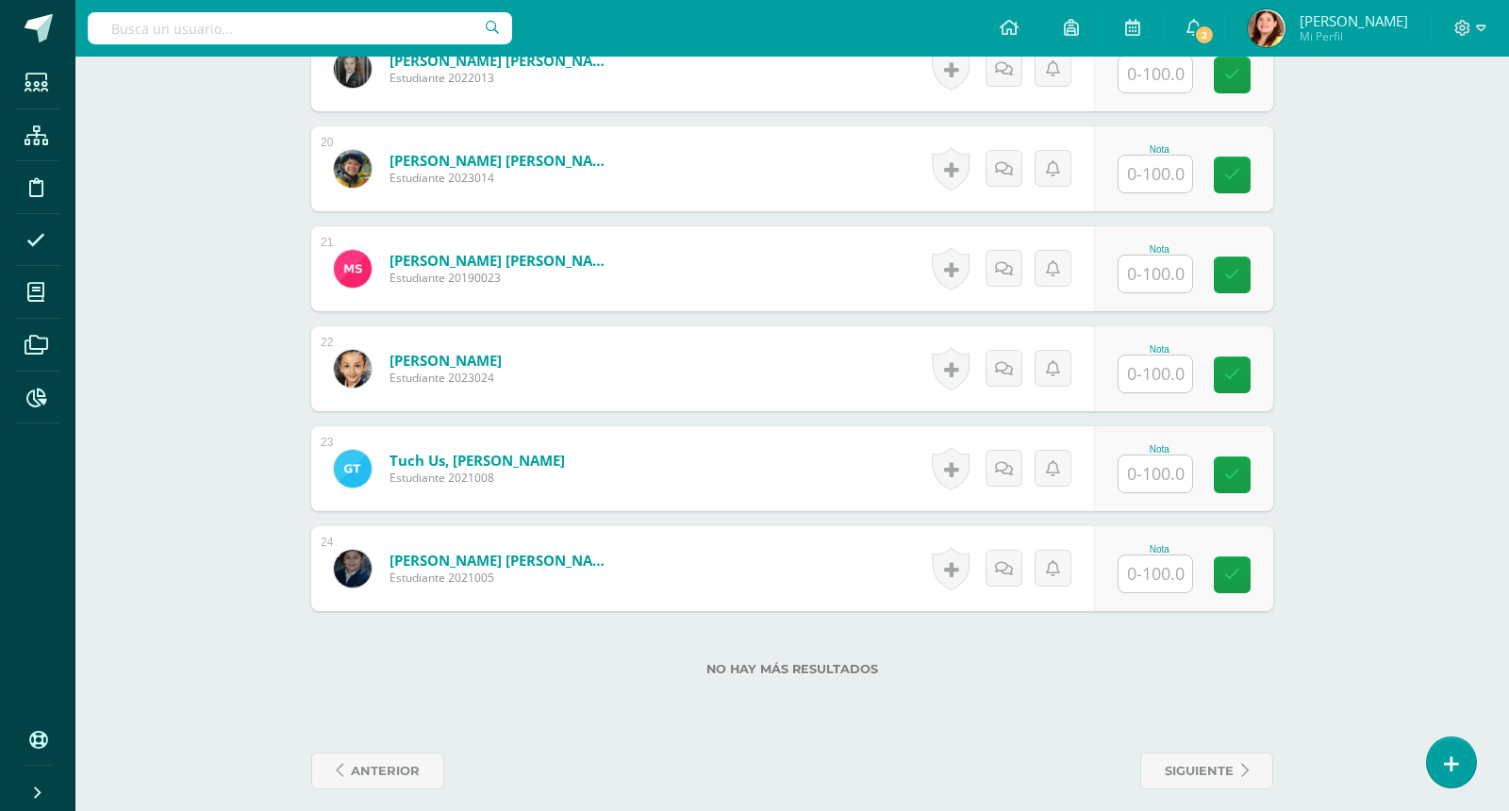
scroll to position [2443, 0]
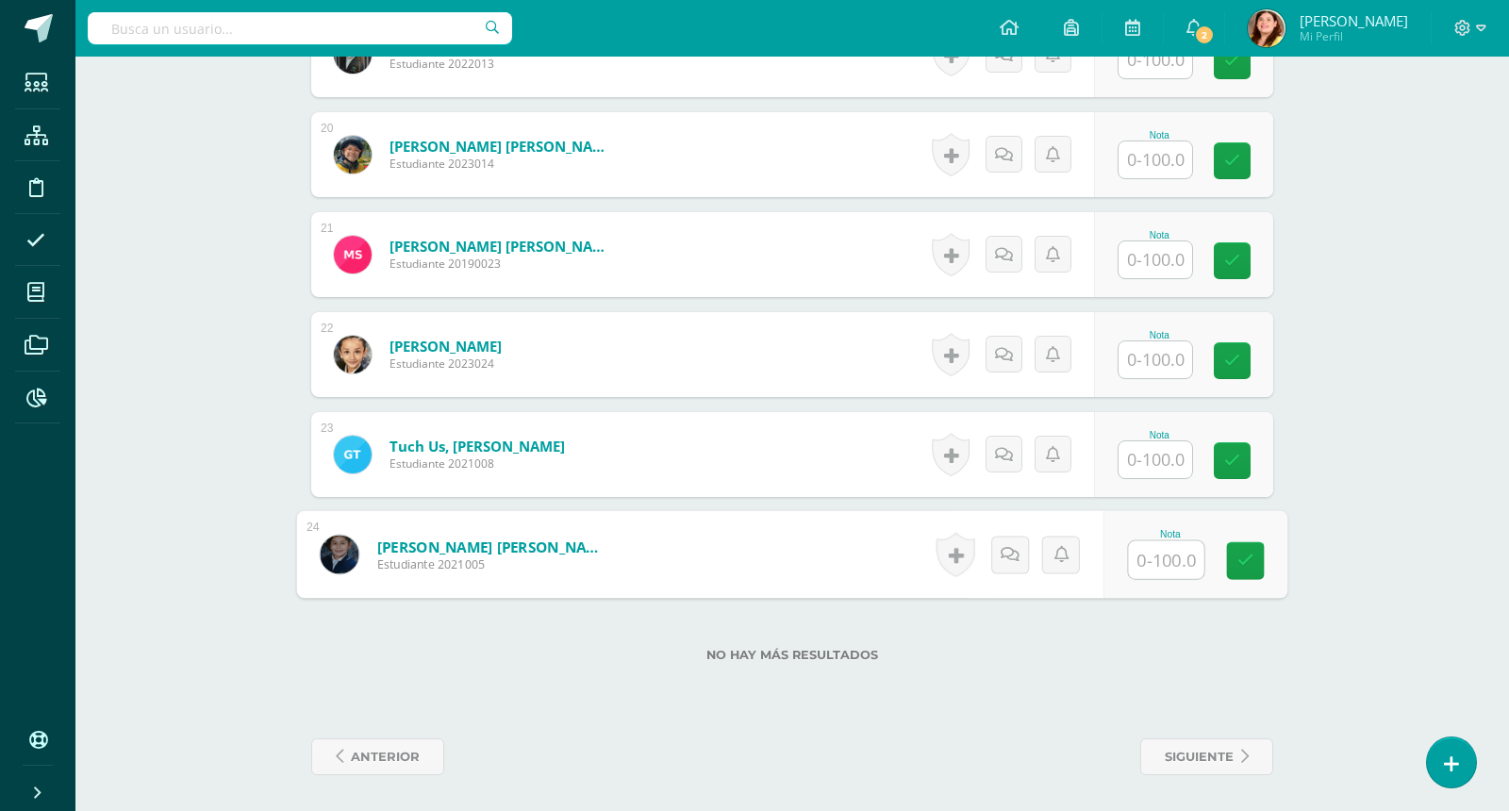
click at [1156, 556] on input "text" at bounding box center [1166, 560] width 75 height 38
type input "100"
click at [1158, 457] on input "text" at bounding box center [1156, 459] width 74 height 37
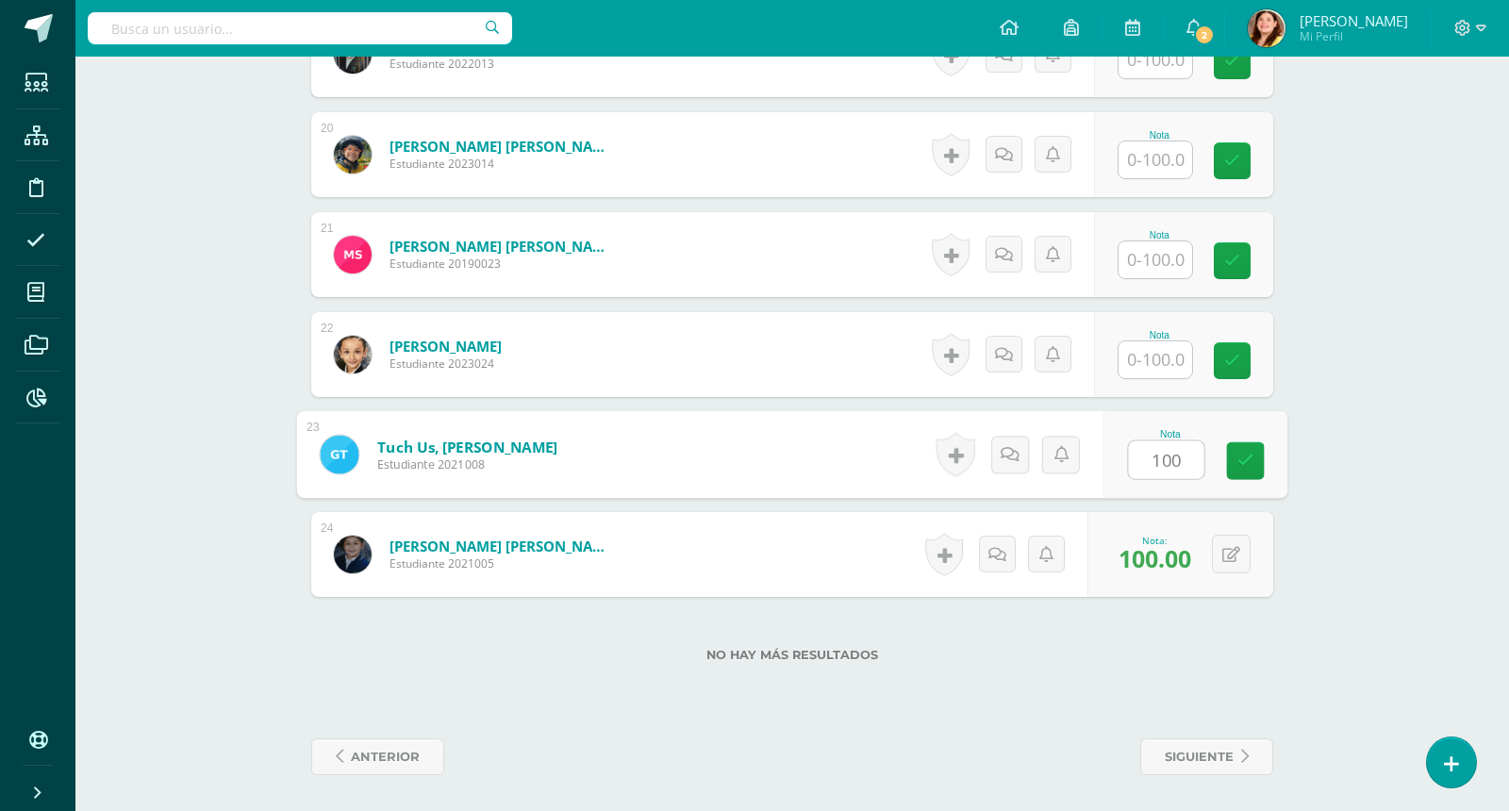
type input "100"
click at [1159, 366] on input "text" at bounding box center [1156, 359] width 74 height 37
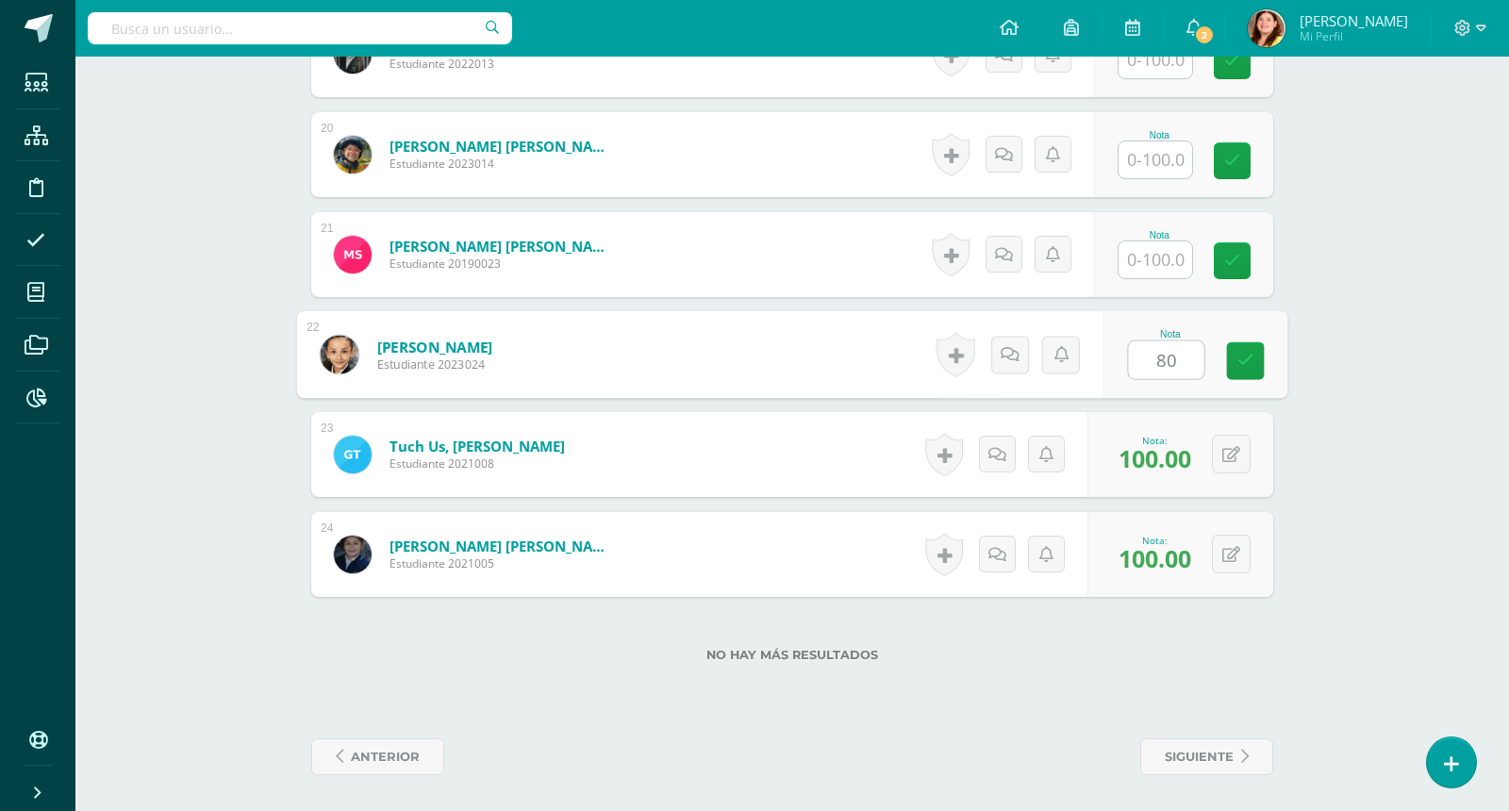
type input "80"
click at [1153, 250] on input "text" at bounding box center [1156, 259] width 74 height 37
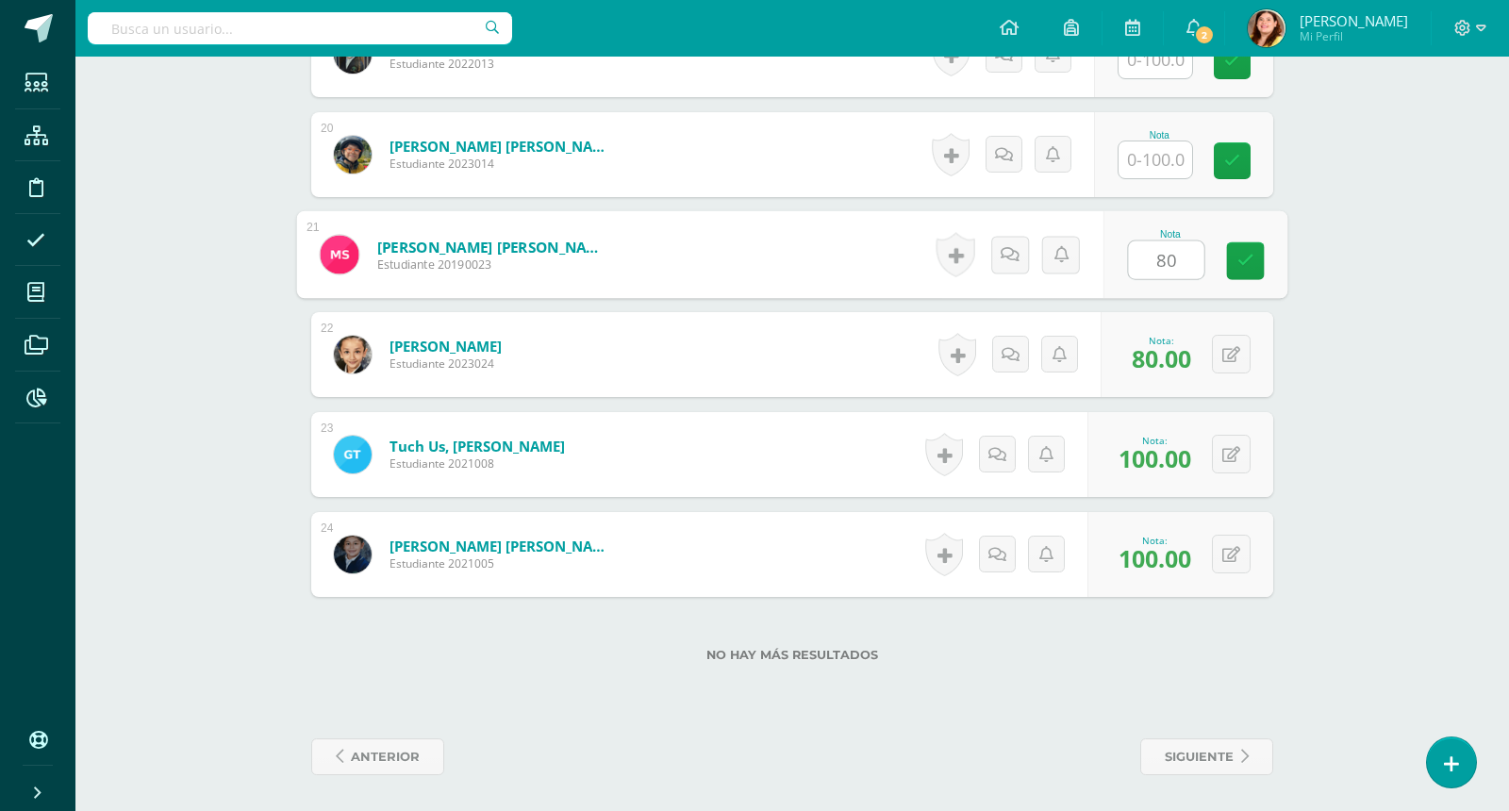
type input "80"
click at [1167, 141] on input "text" at bounding box center [1156, 159] width 74 height 37
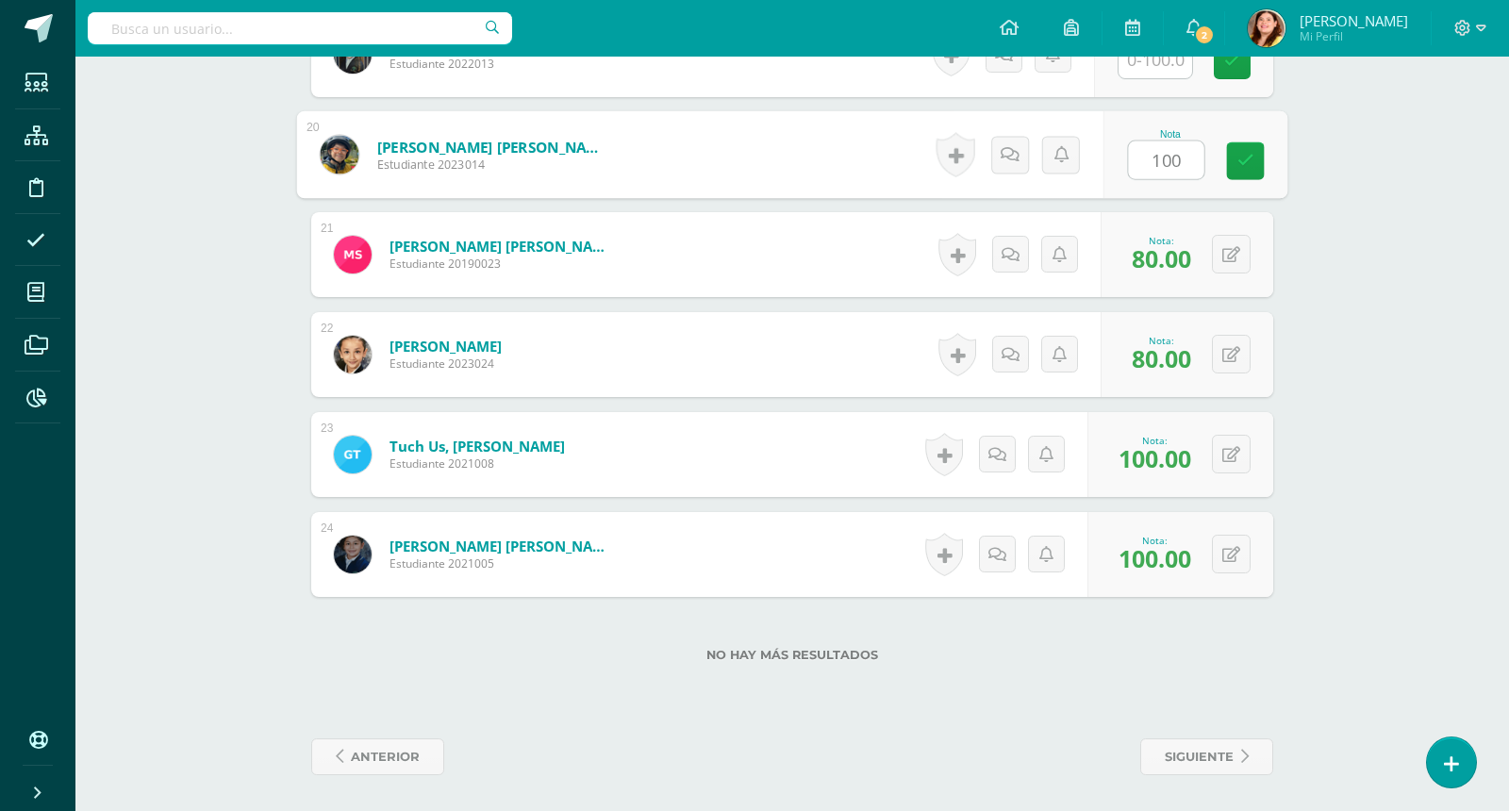
type input "100"
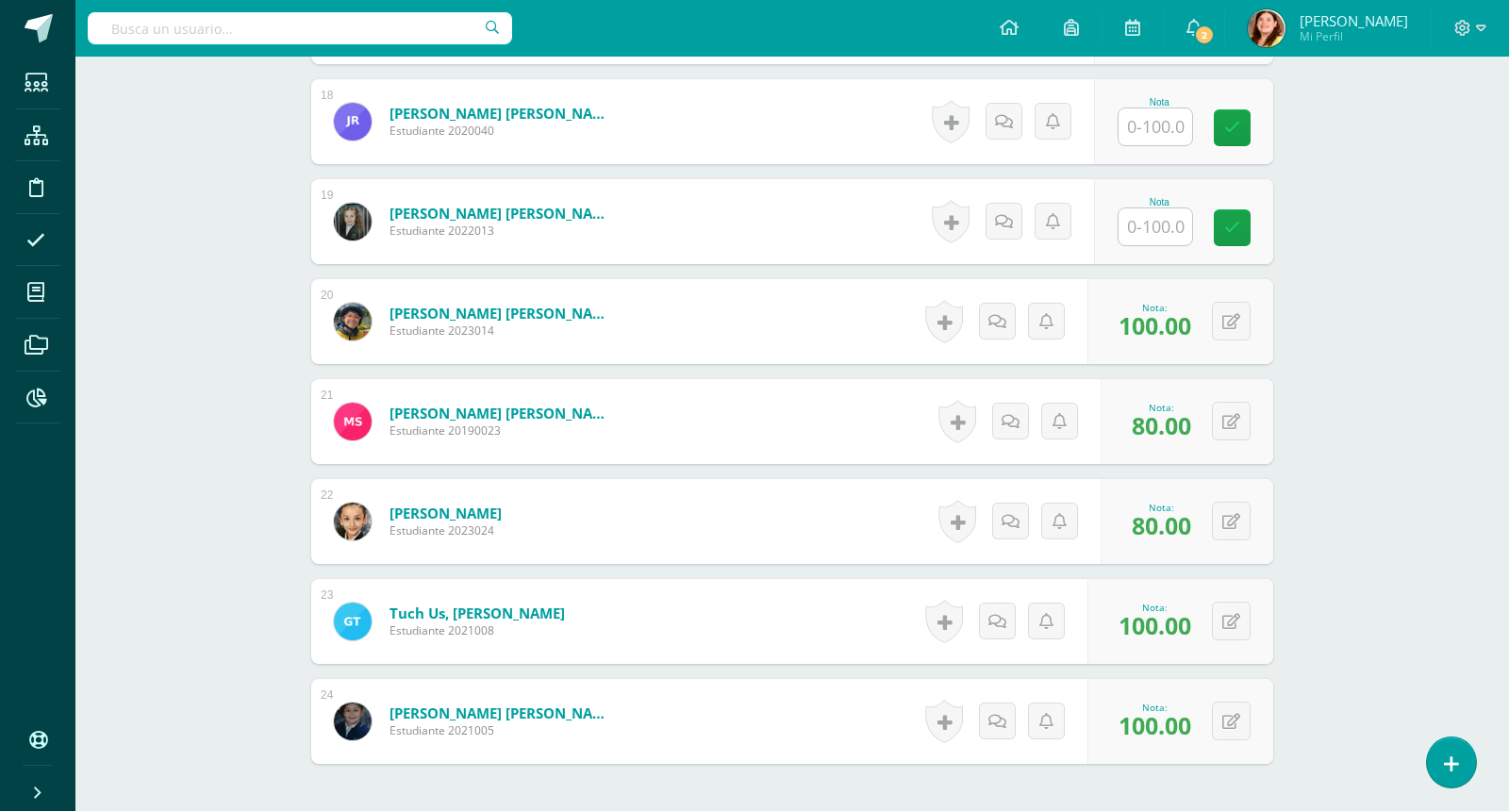
scroll to position [2254, 0]
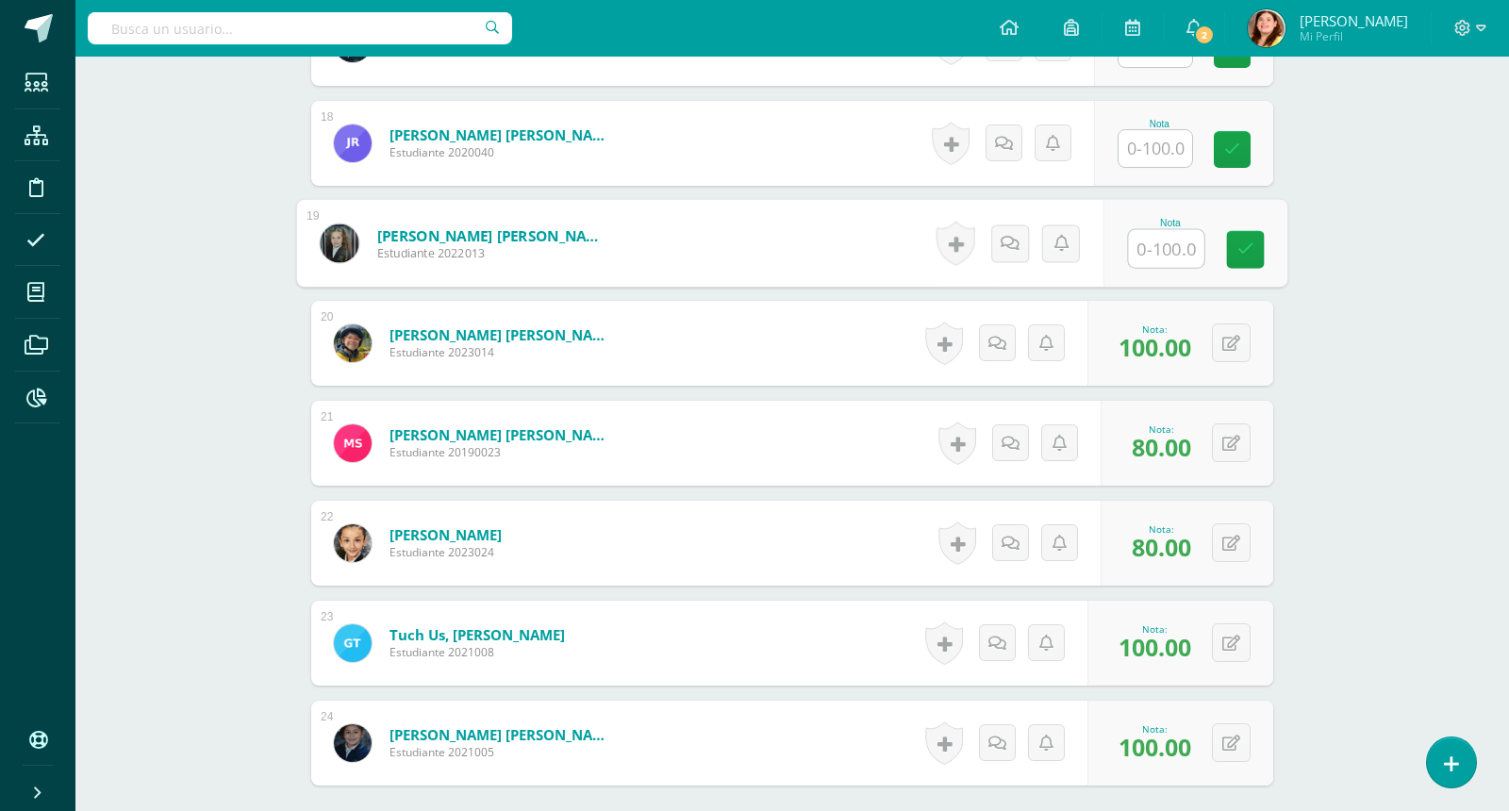
click at [1176, 249] on input "text" at bounding box center [1166, 249] width 75 height 38
type input "100"
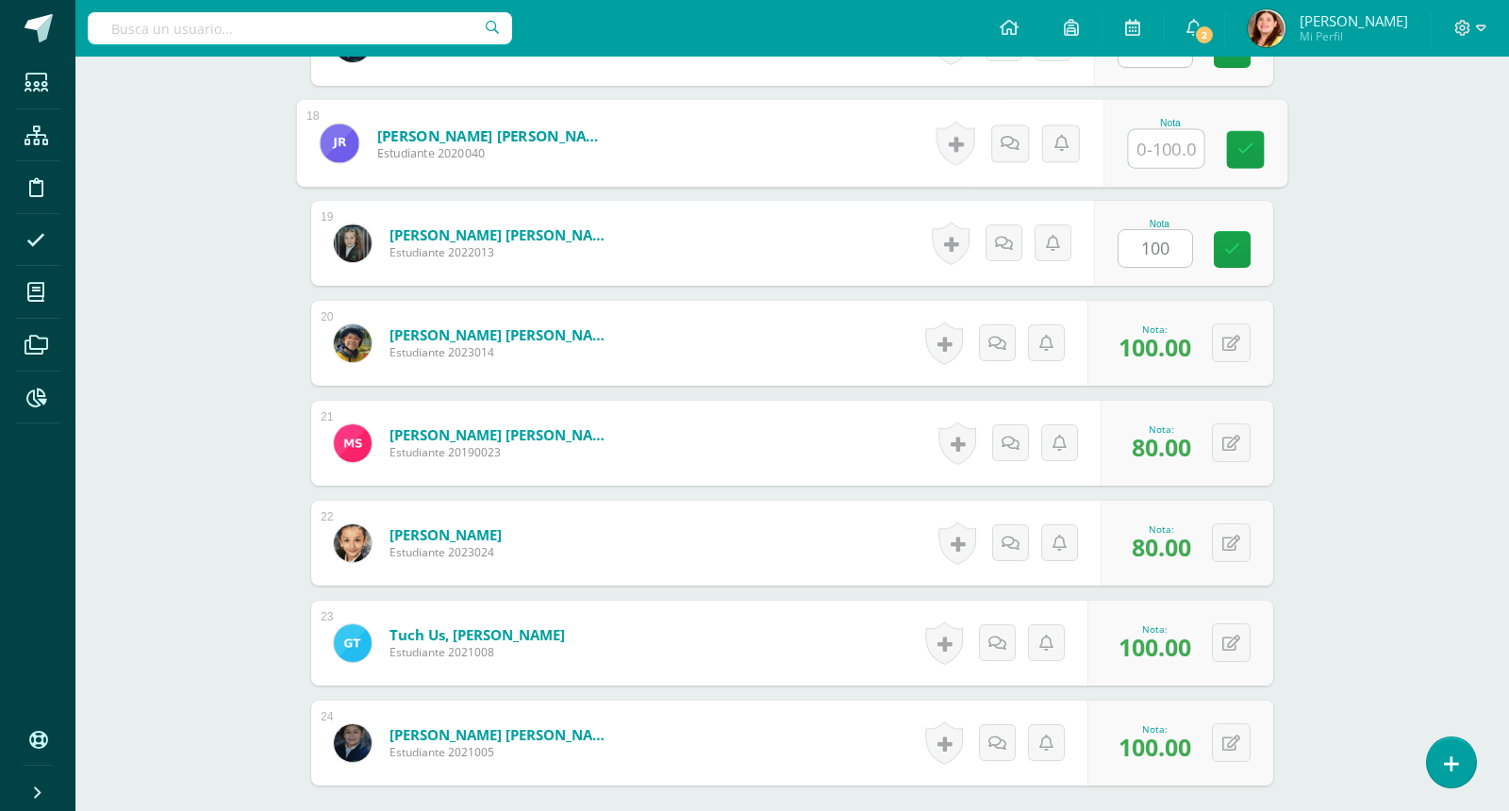
click at [1163, 147] on input "text" at bounding box center [1166, 149] width 75 height 38
type input "100"
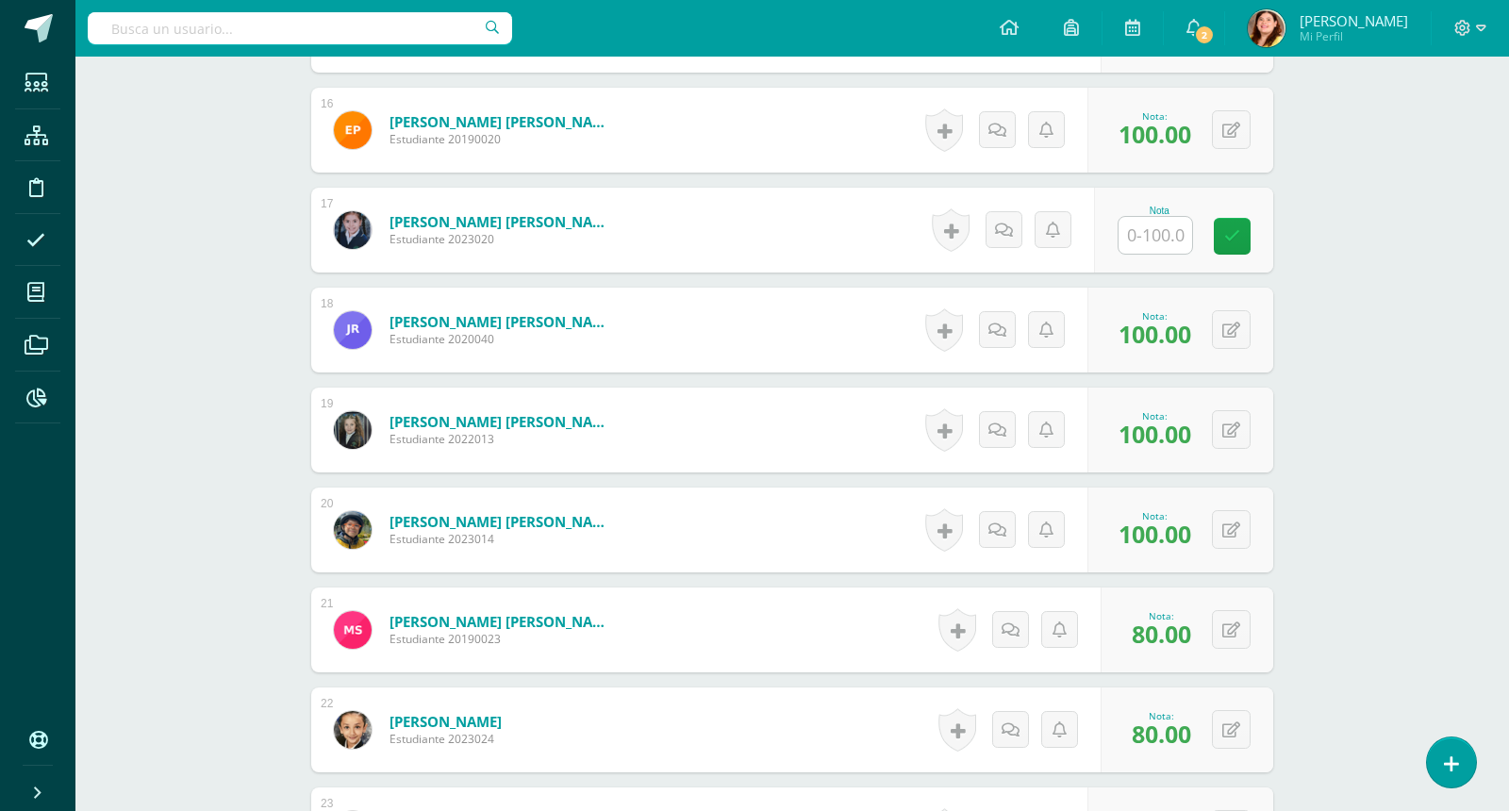
scroll to position [2066, 0]
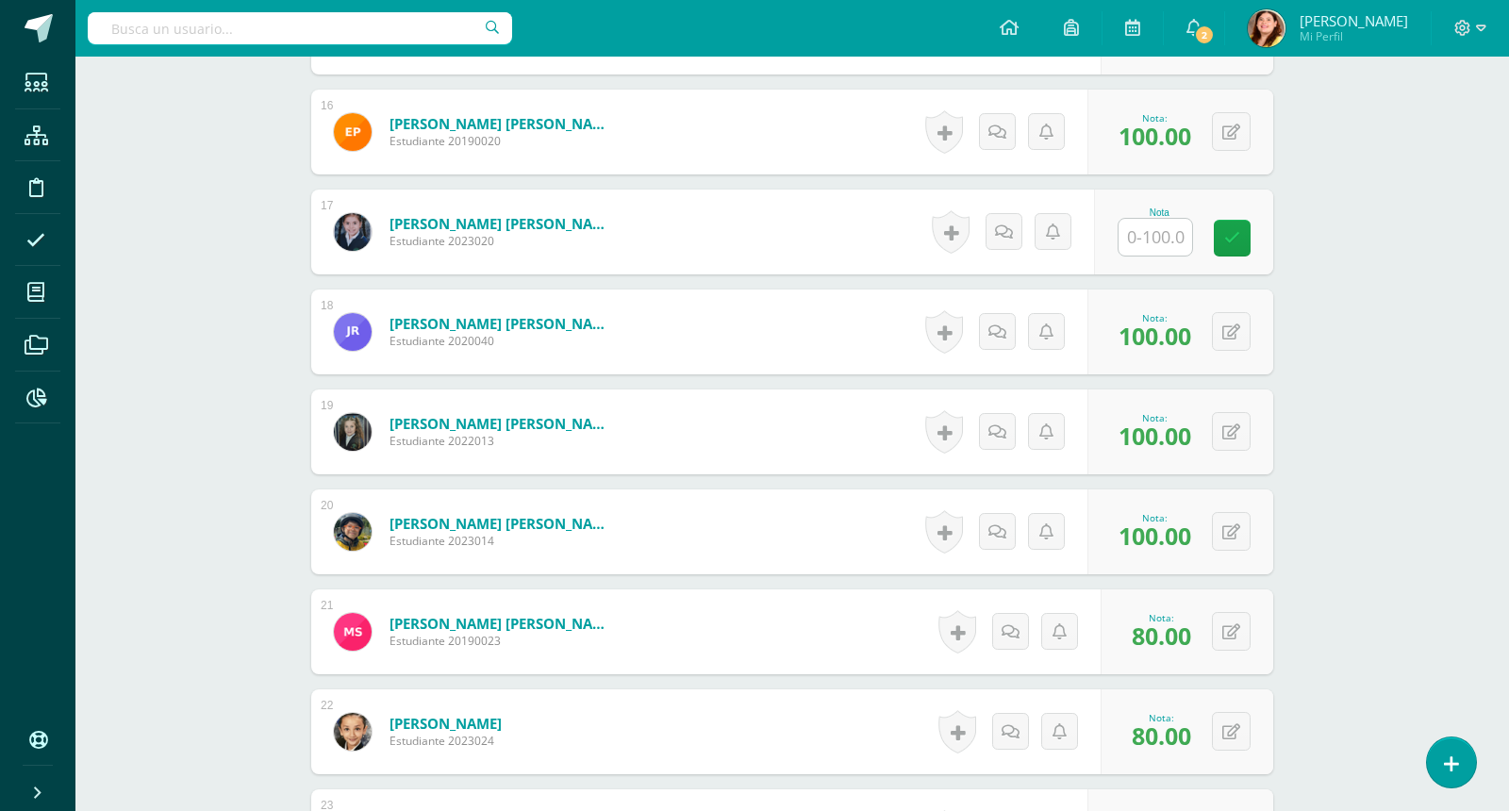
click at [1158, 232] on input "text" at bounding box center [1156, 237] width 74 height 37
type input "80"
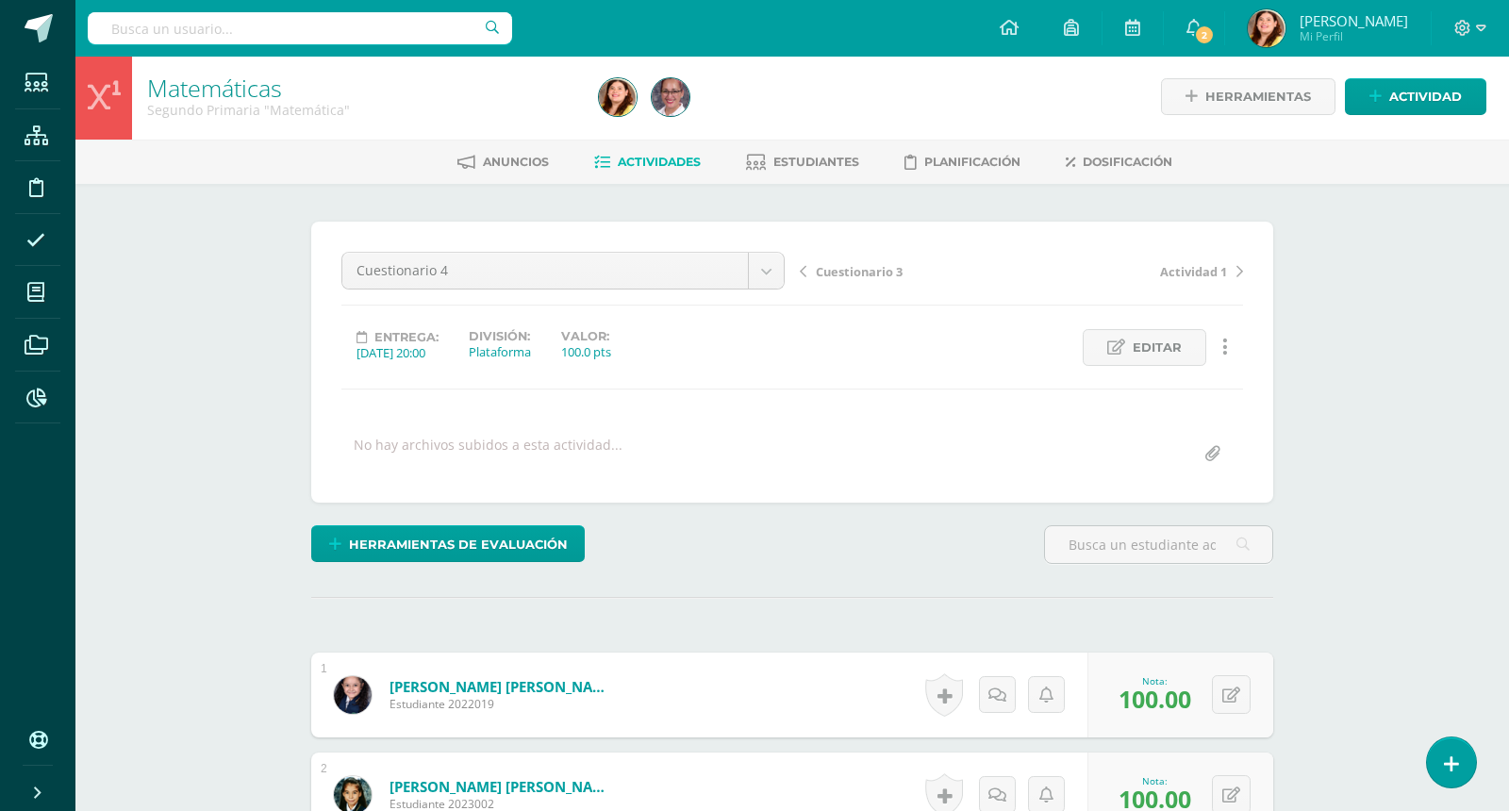
scroll to position [0, 0]
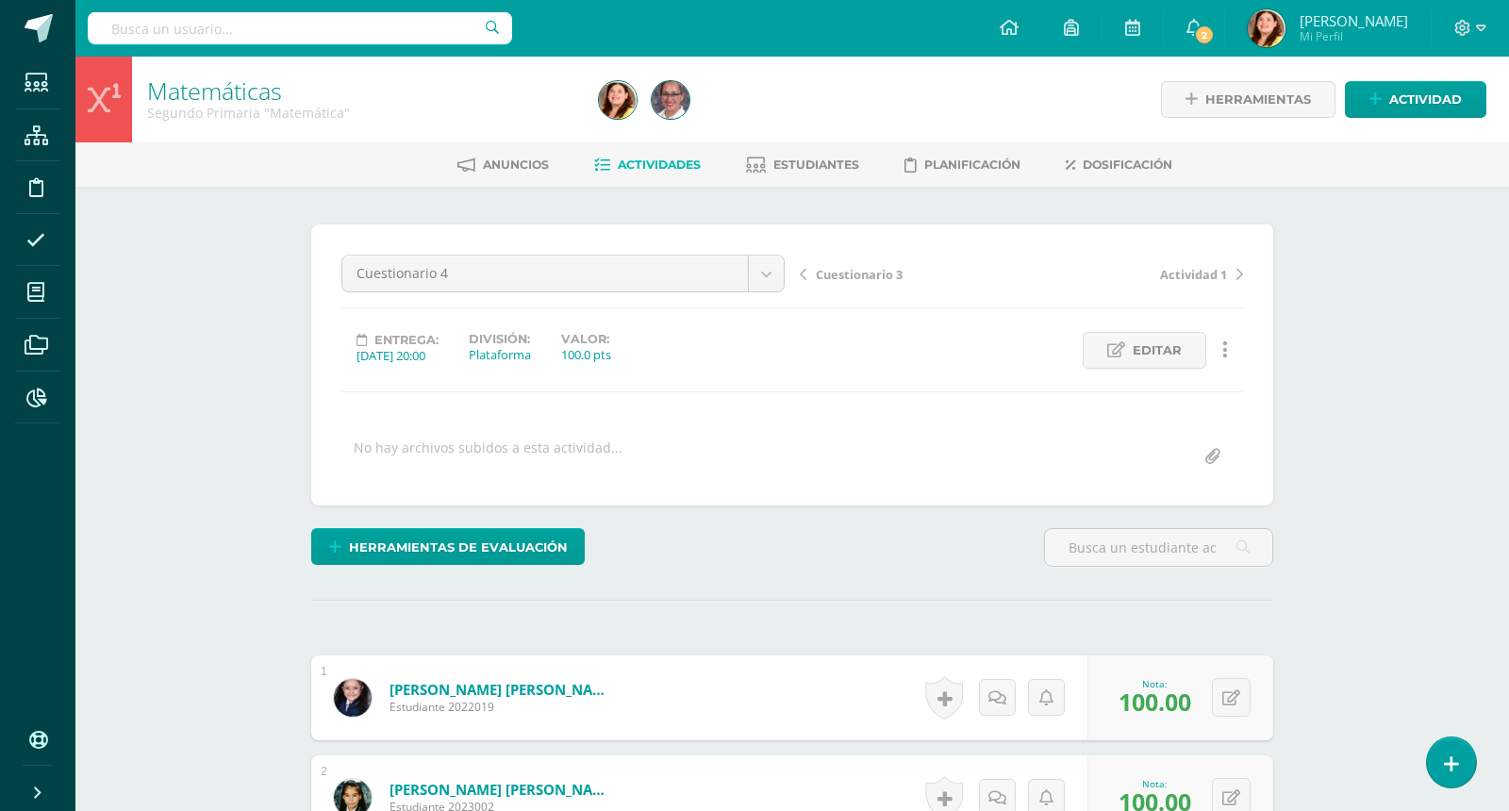
click at [670, 159] on span "Actividades" at bounding box center [659, 165] width 83 height 14
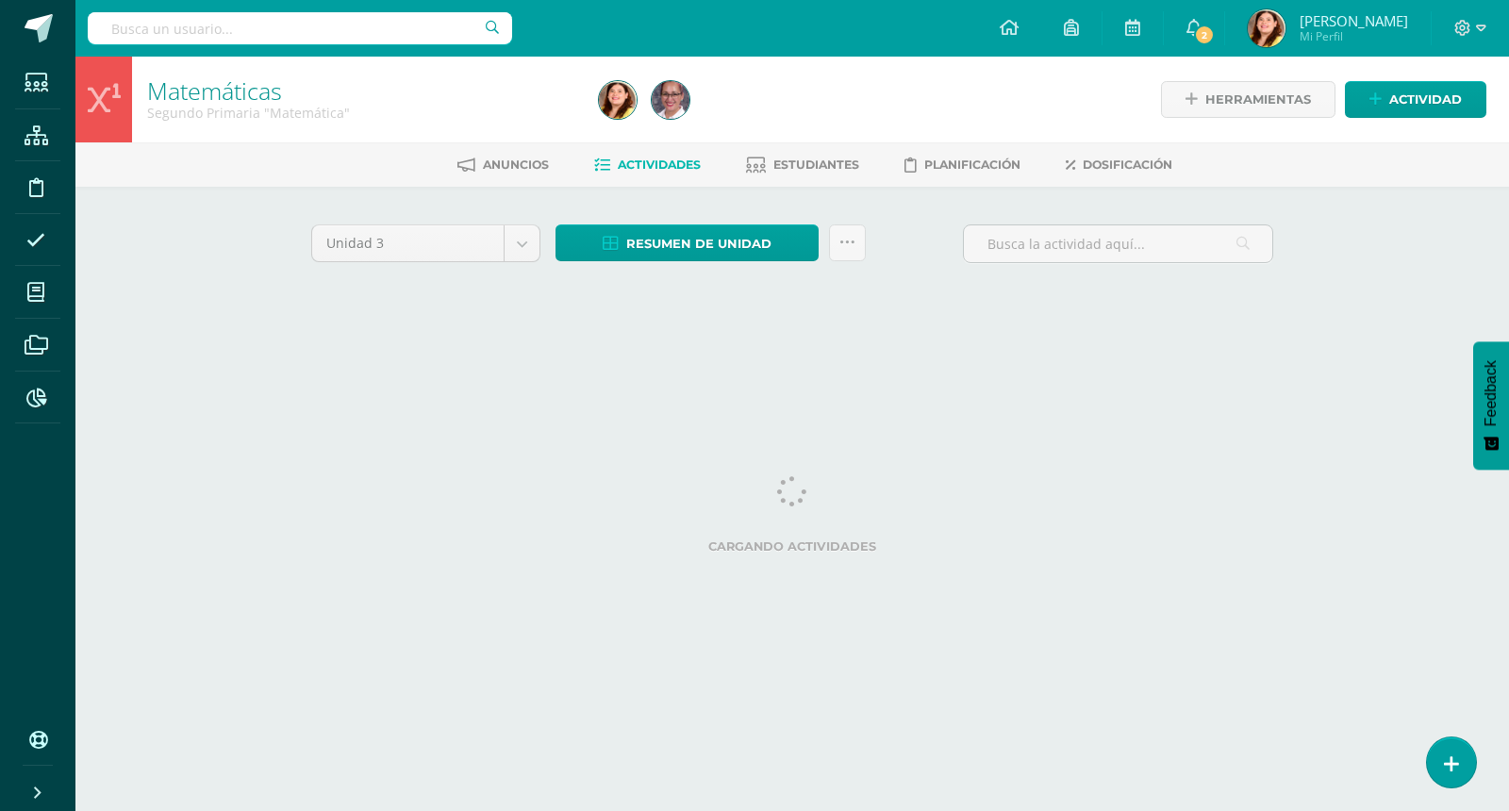
click at [1402, 350] on html "Estudiantes Estructura Disciplina Asistencia Mis cursos Archivos Reportes Sopor…" at bounding box center [754, 176] width 1509 height 352
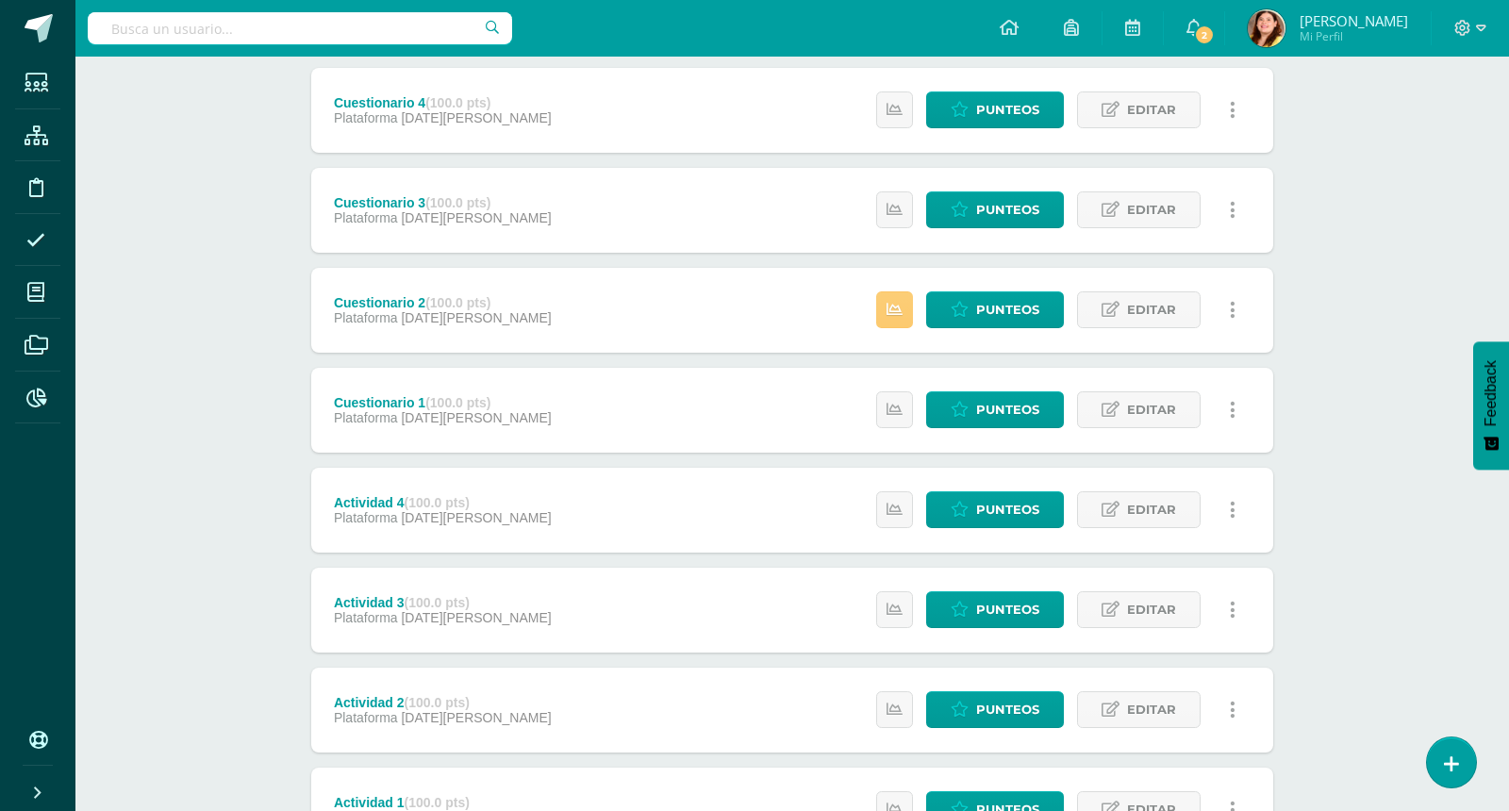
scroll to position [2229, 0]
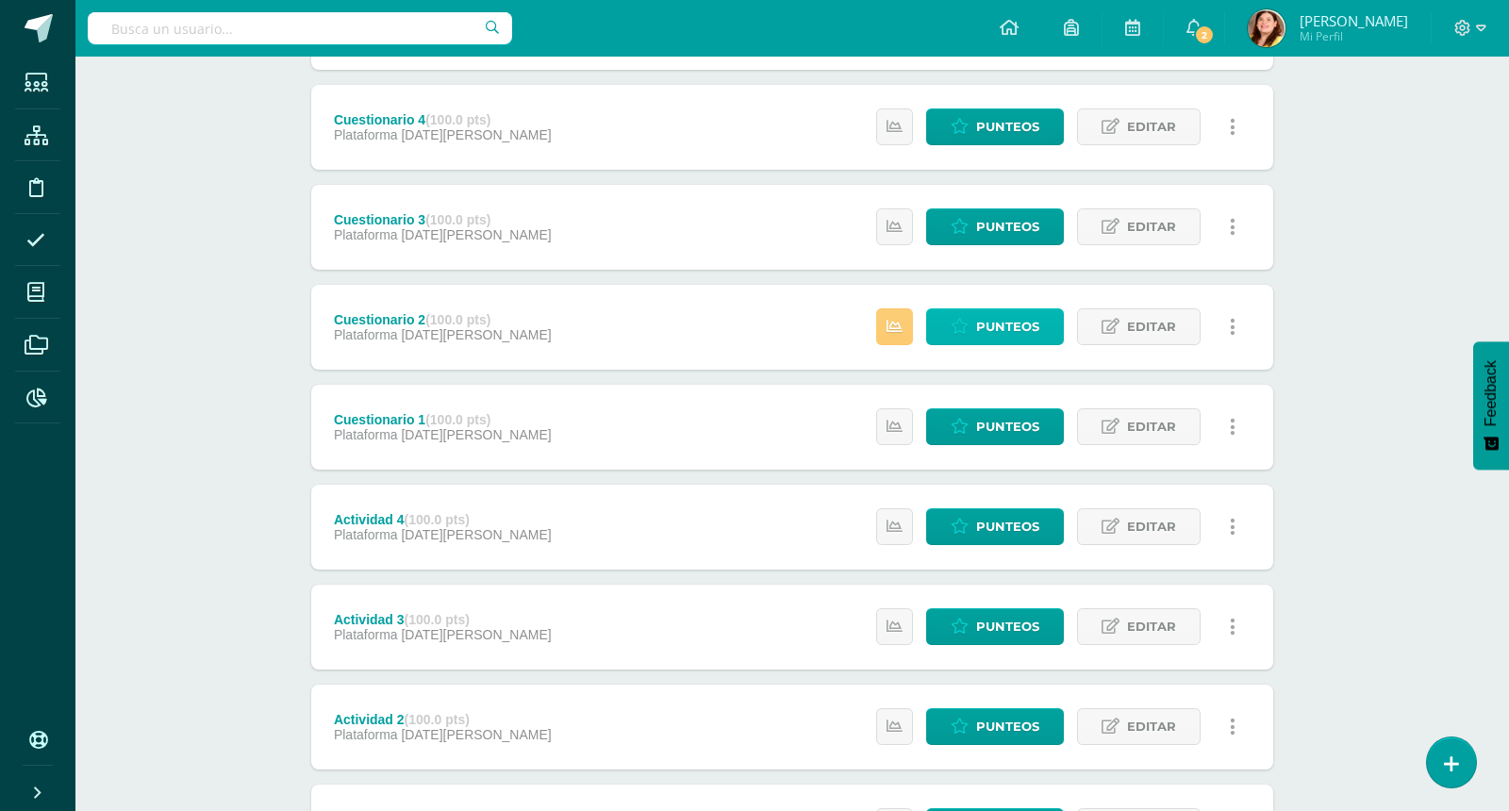
click at [1023, 324] on span "Punteos" at bounding box center [1007, 326] width 63 height 35
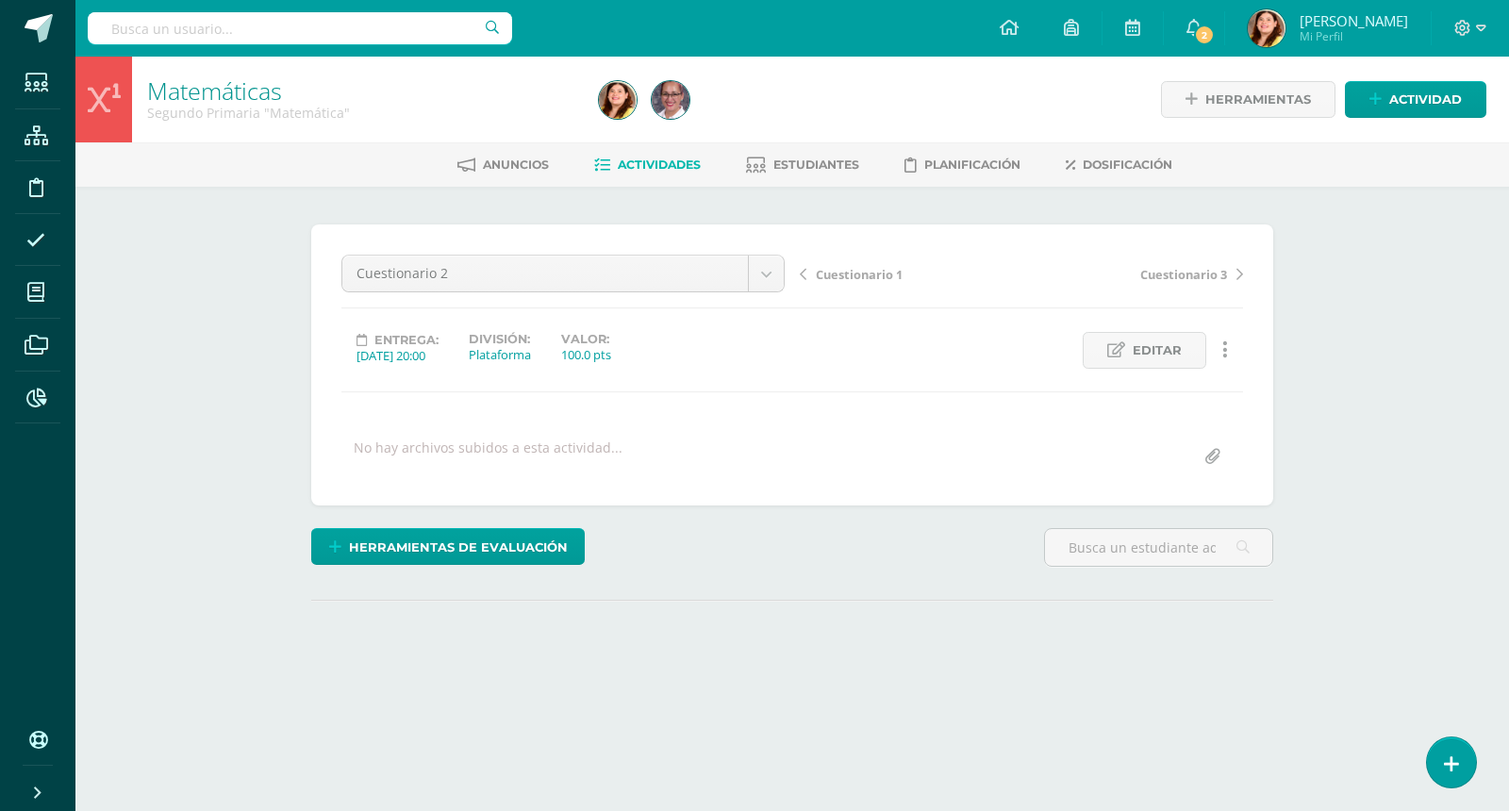
click at [1352, 363] on div "Matemáticas Segundo Primaria "Matemática" Herramientas Detalle de asistencias A…" at bounding box center [792, 402] width 1434 height 690
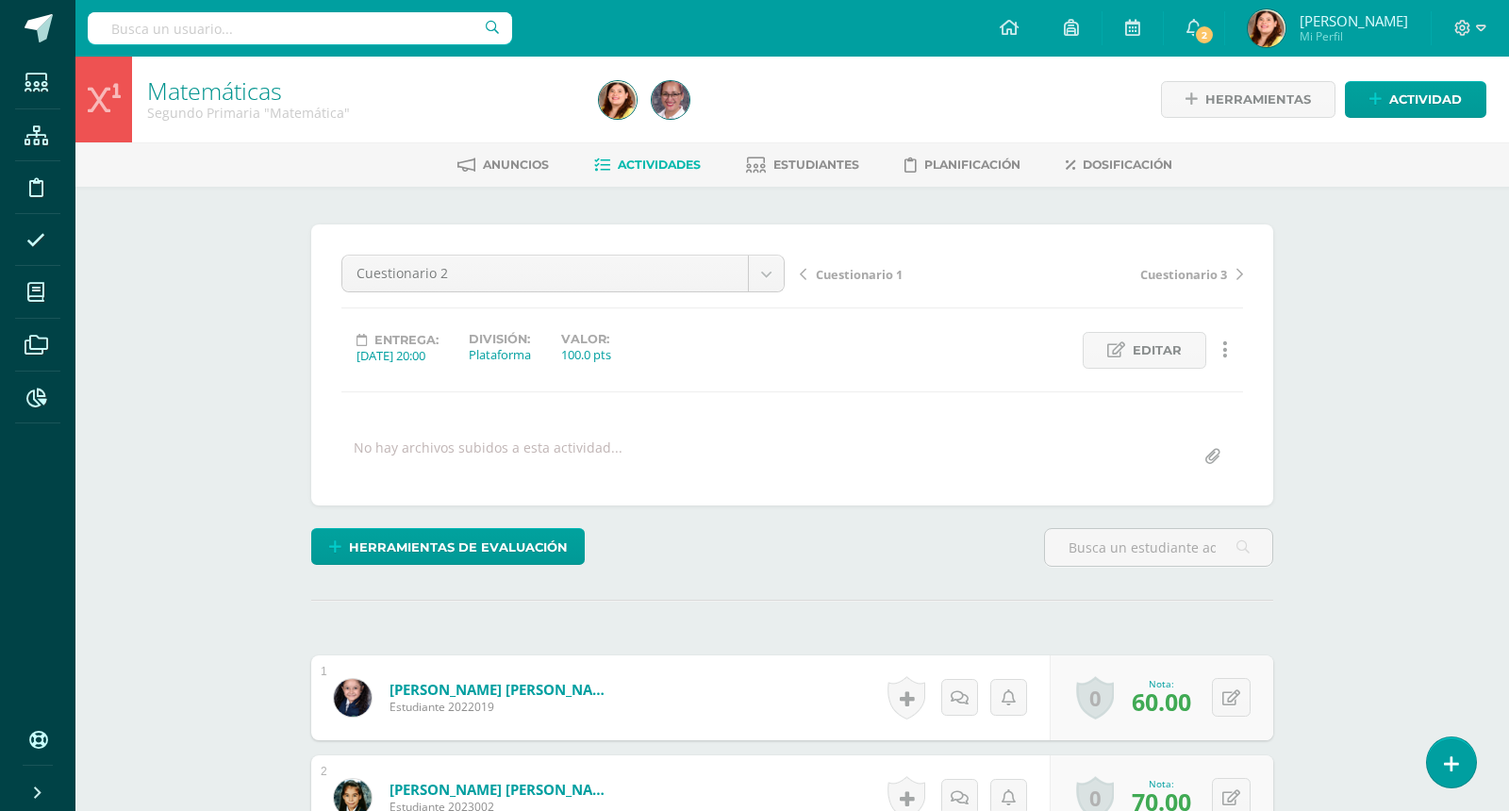
click at [669, 159] on span "Actividades" at bounding box center [659, 165] width 83 height 14
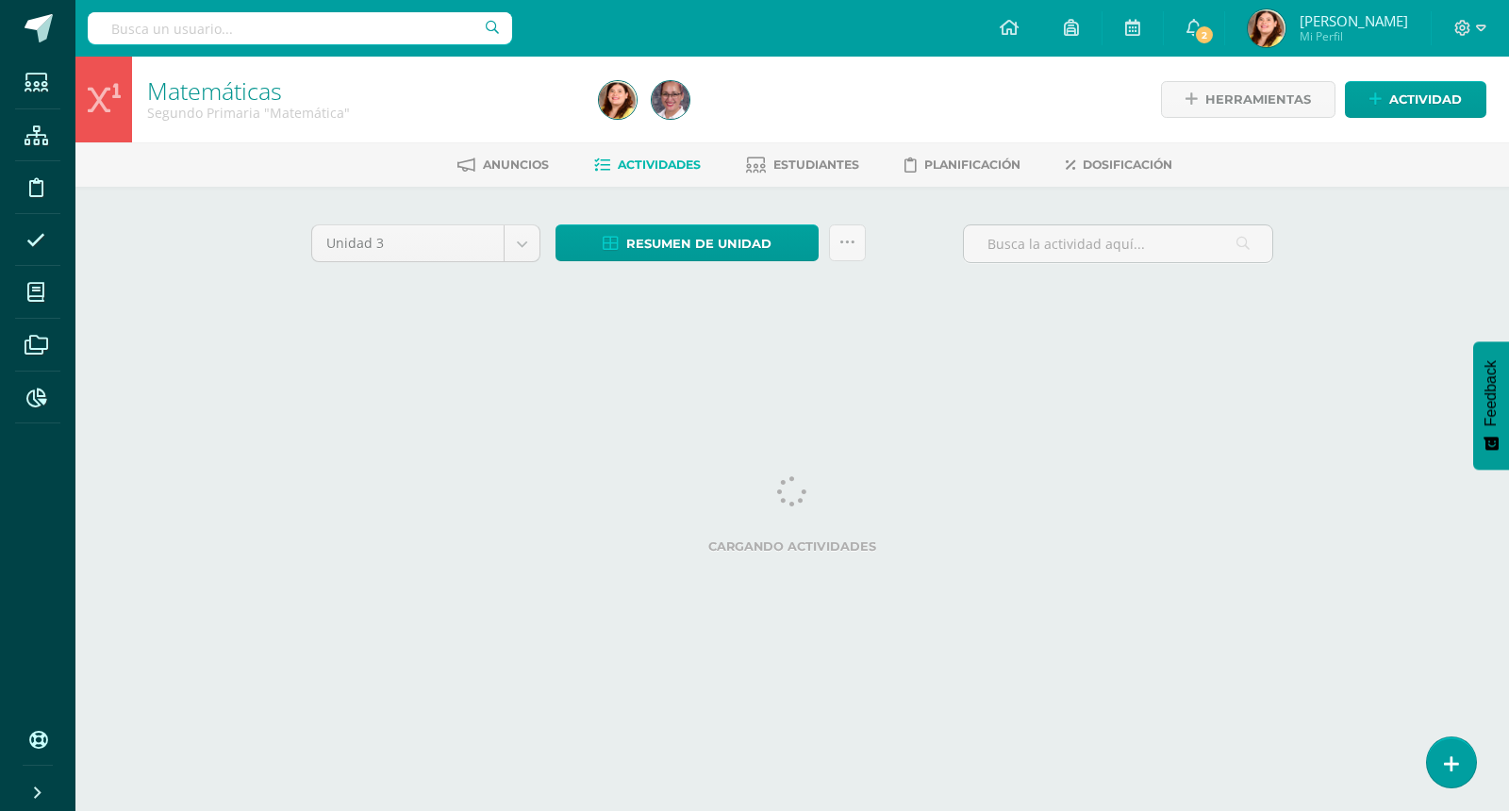
click at [1378, 295] on div "Matemáticas Segundo Primaria "Matemática" Herramientas Detalle de asistencias A…" at bounding box center [792, 204] width 1434 height 295
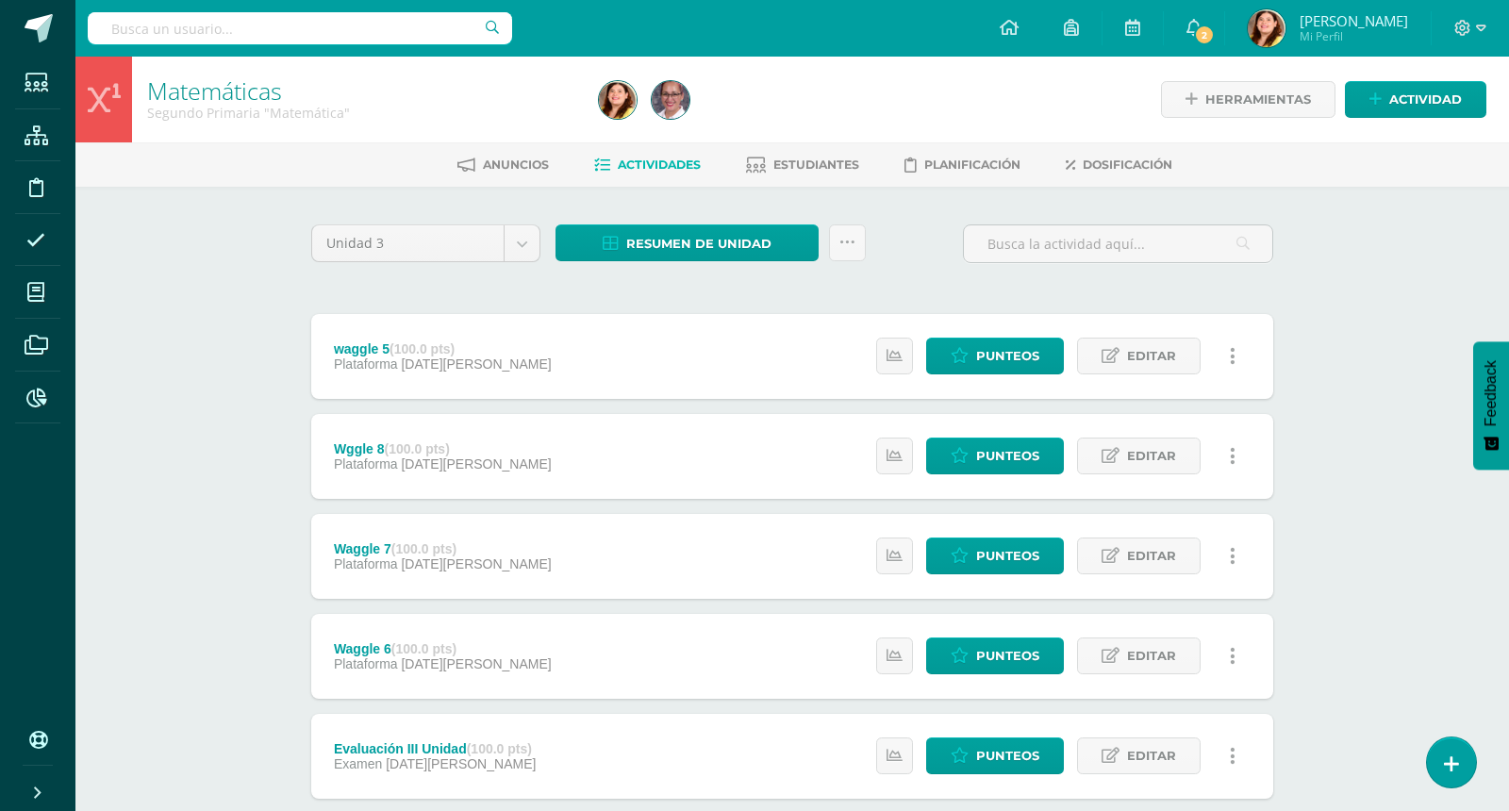
click at [1378, 295] on div "Matemáticas Segundo Primaria "Matemática" Herramientas Detalle de asistencias A…" at bounding box center [792, 737] width 1434 height 1361
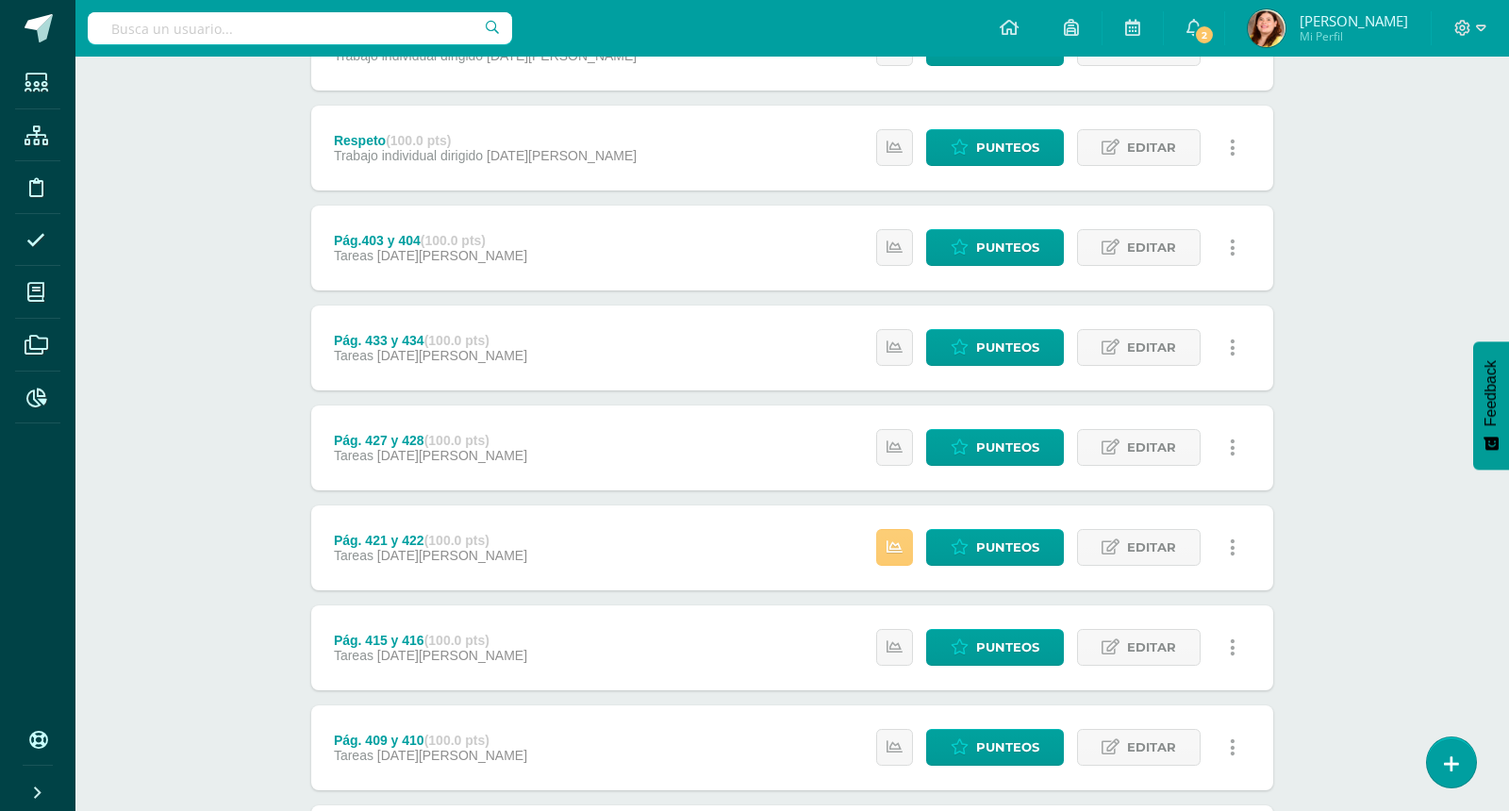
scroll to position [935, 0]
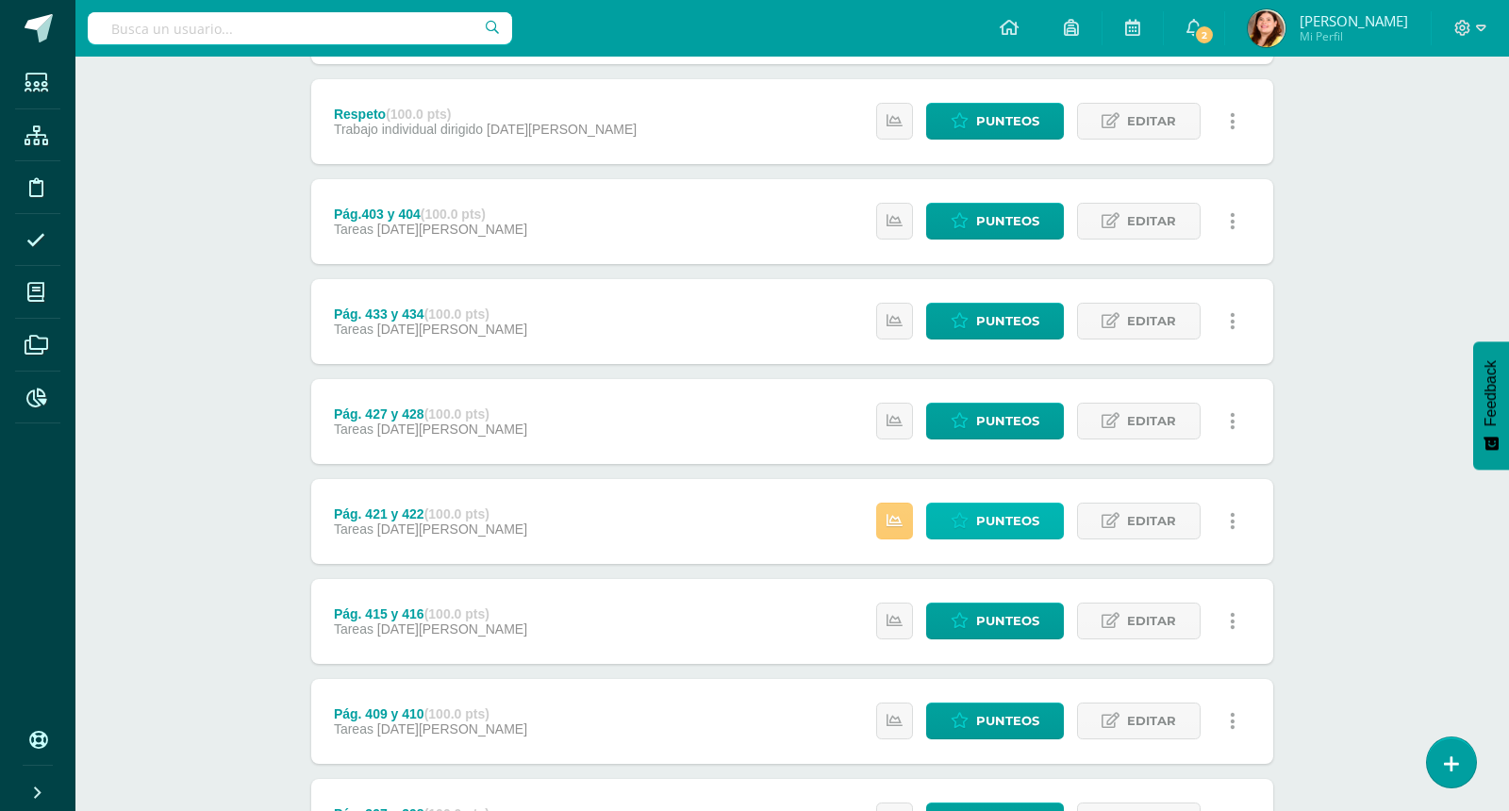
click at [1031, 519] on span "Punteos" at bounding box center [1007, 521] width 63 height 35
click at [1378, 415] on div "Matemáticas Segundo Primaria "Matemática" Herramientas Detalle de asistencias A…" at bounding box center [792, 755] width 1434 height 3267
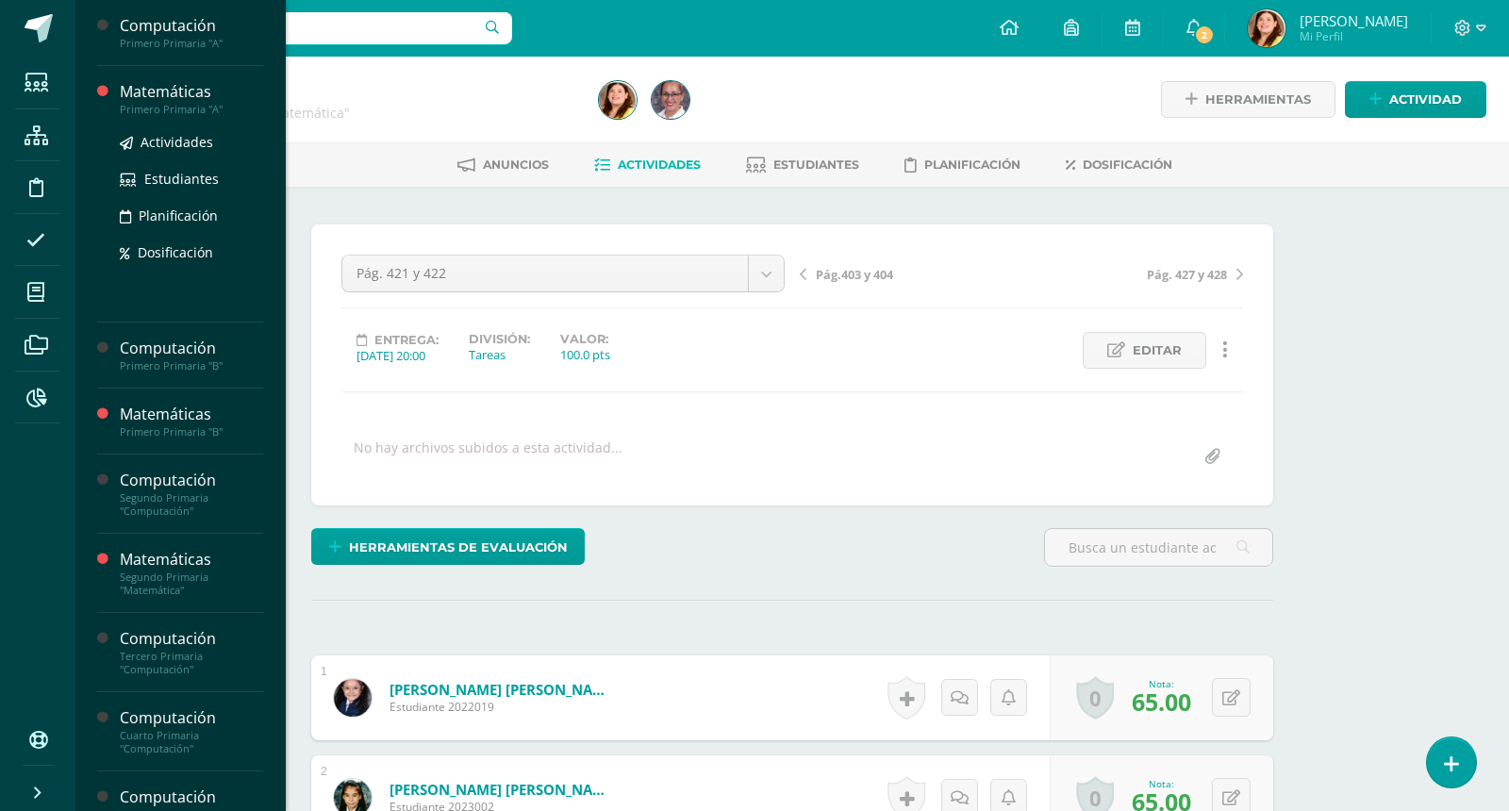
click at [206, 95] on div "Matemáticas" at bounding box center [191, 92] width 143 height 22
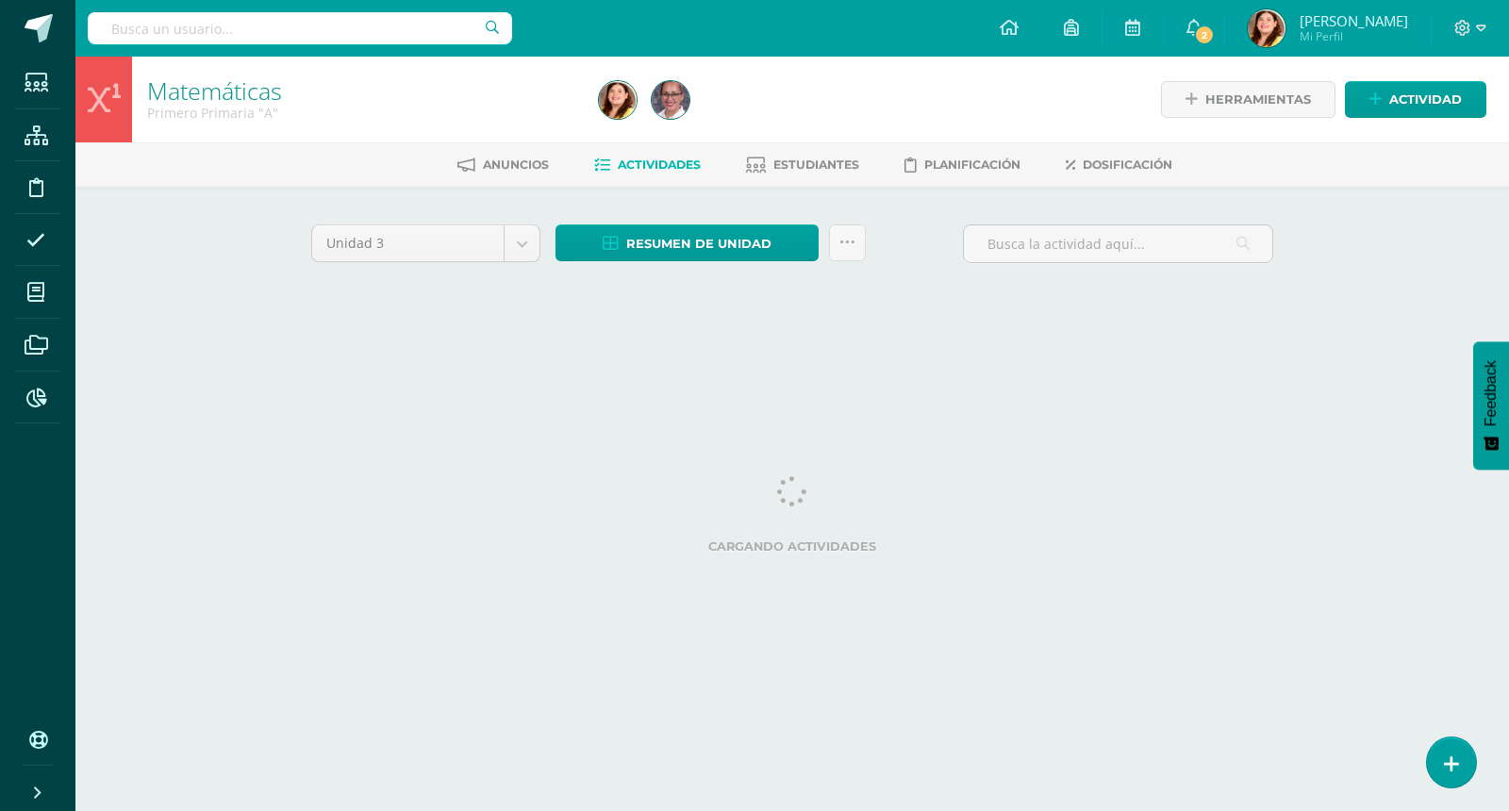
click at [1398, 238] on div "Matemáticas Primero Primaria "A" Herramientas Detalle de asistencias Actividad …" at bounding box center [792, 204] width 1434 height 295
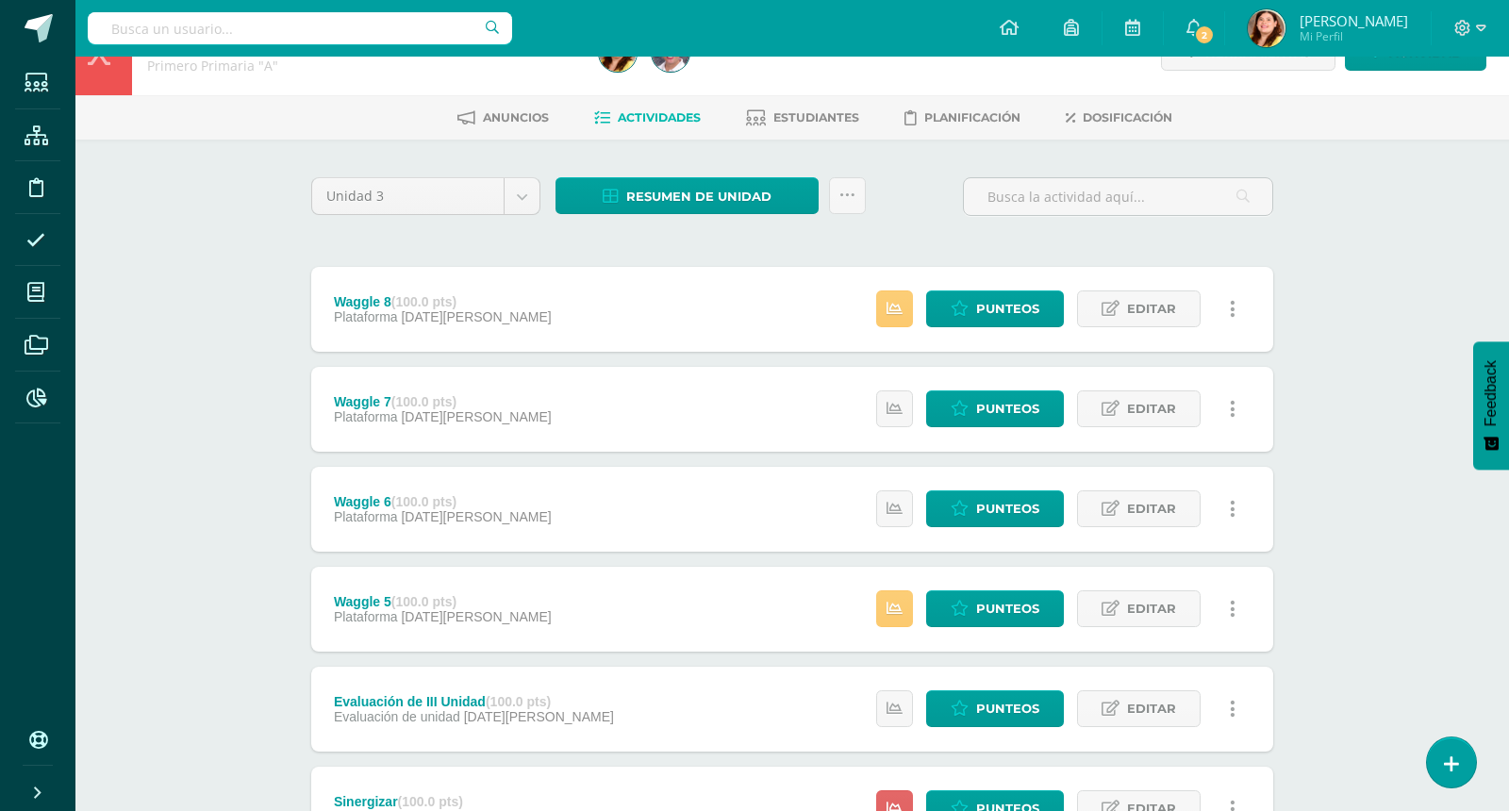
scroll to position [94, 0]
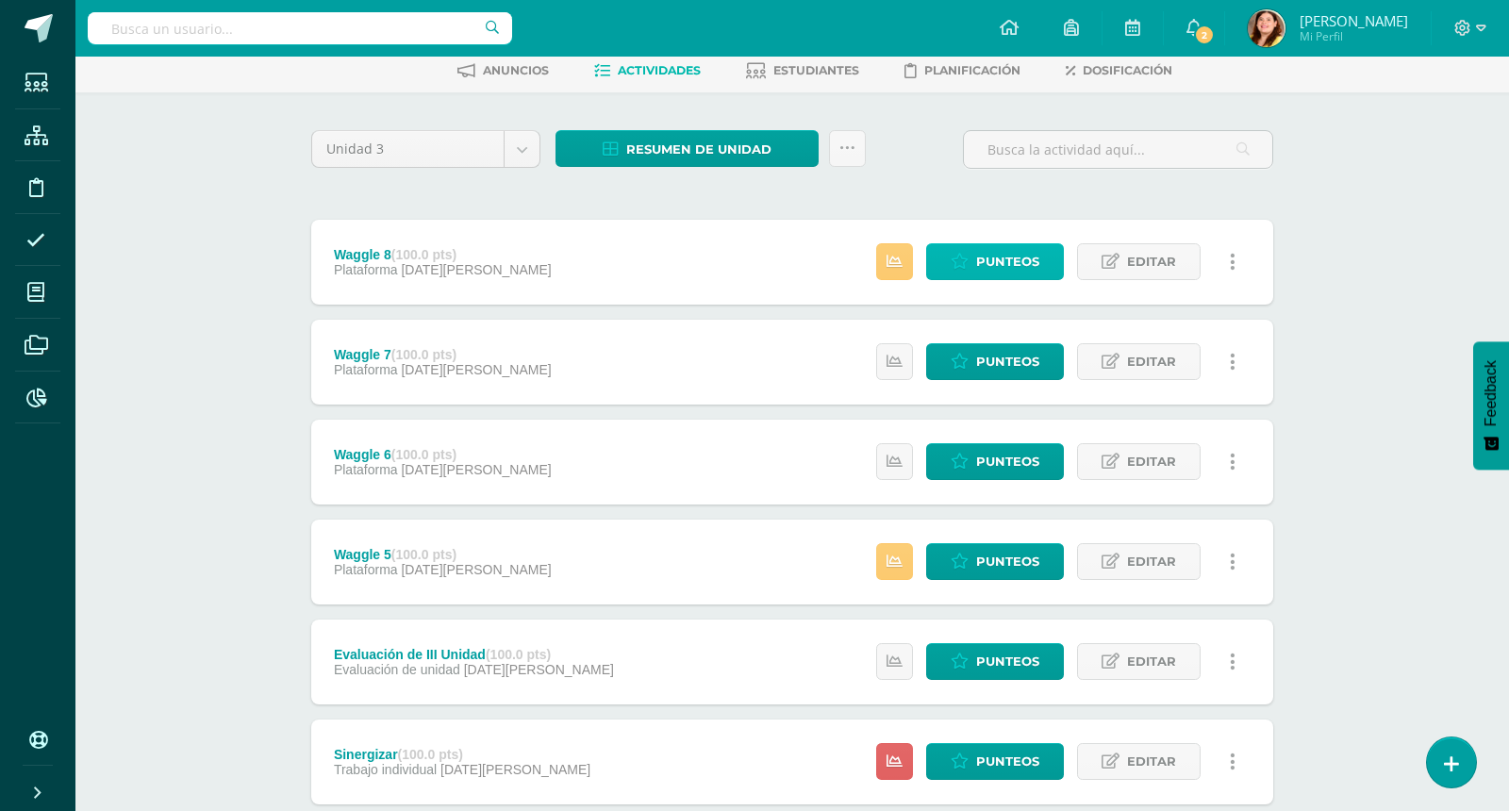
click at [1038, 255] on span "Punteos" at bounding box center [1007, 261] width 63 height 35
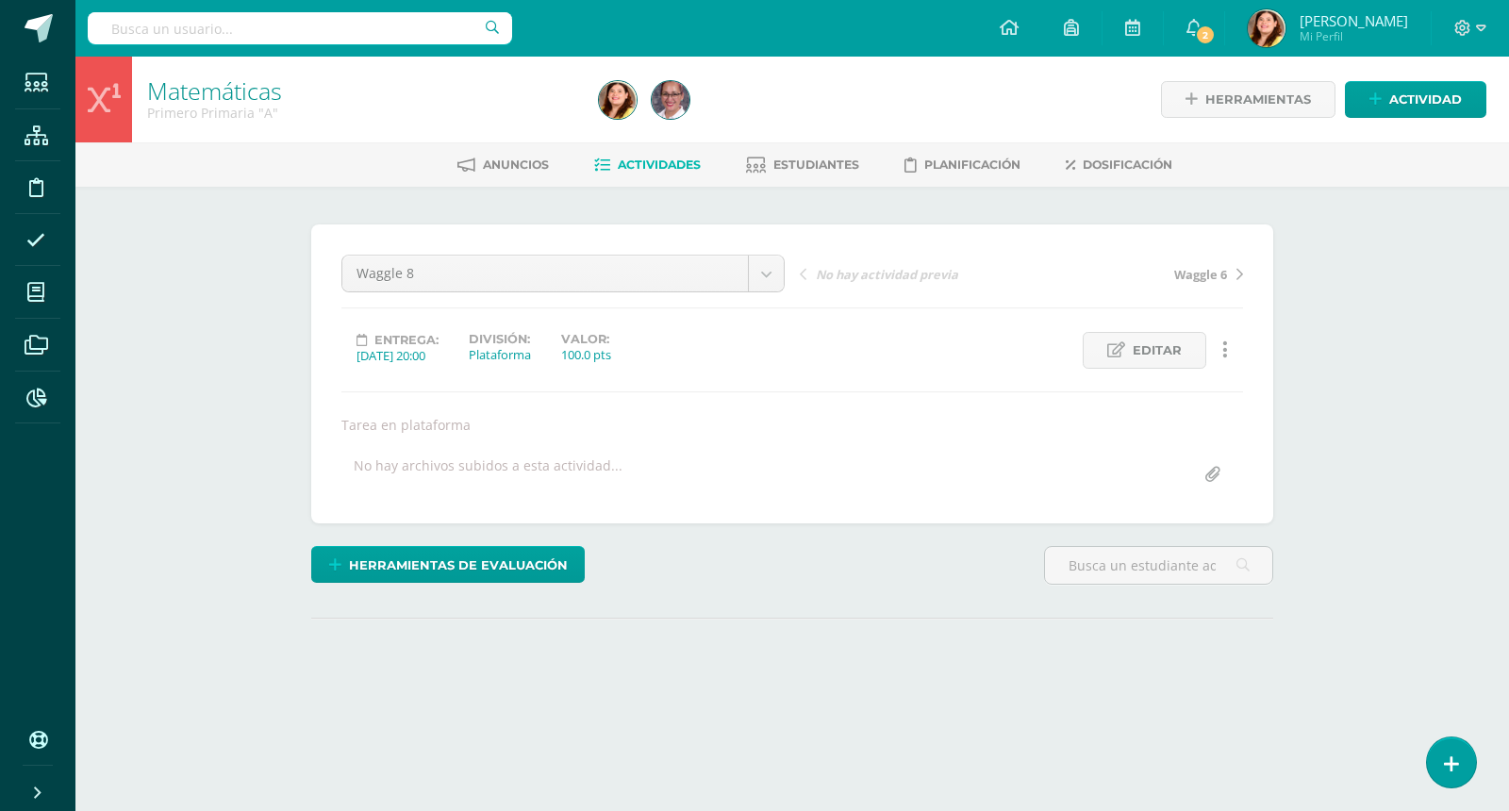
click at [1421, 381] on div "Matemáticas Primero Primaria "A" Herramientas Detalle de asistencias Actividad …" at bounding box center [792, 411] width 1434 height 708
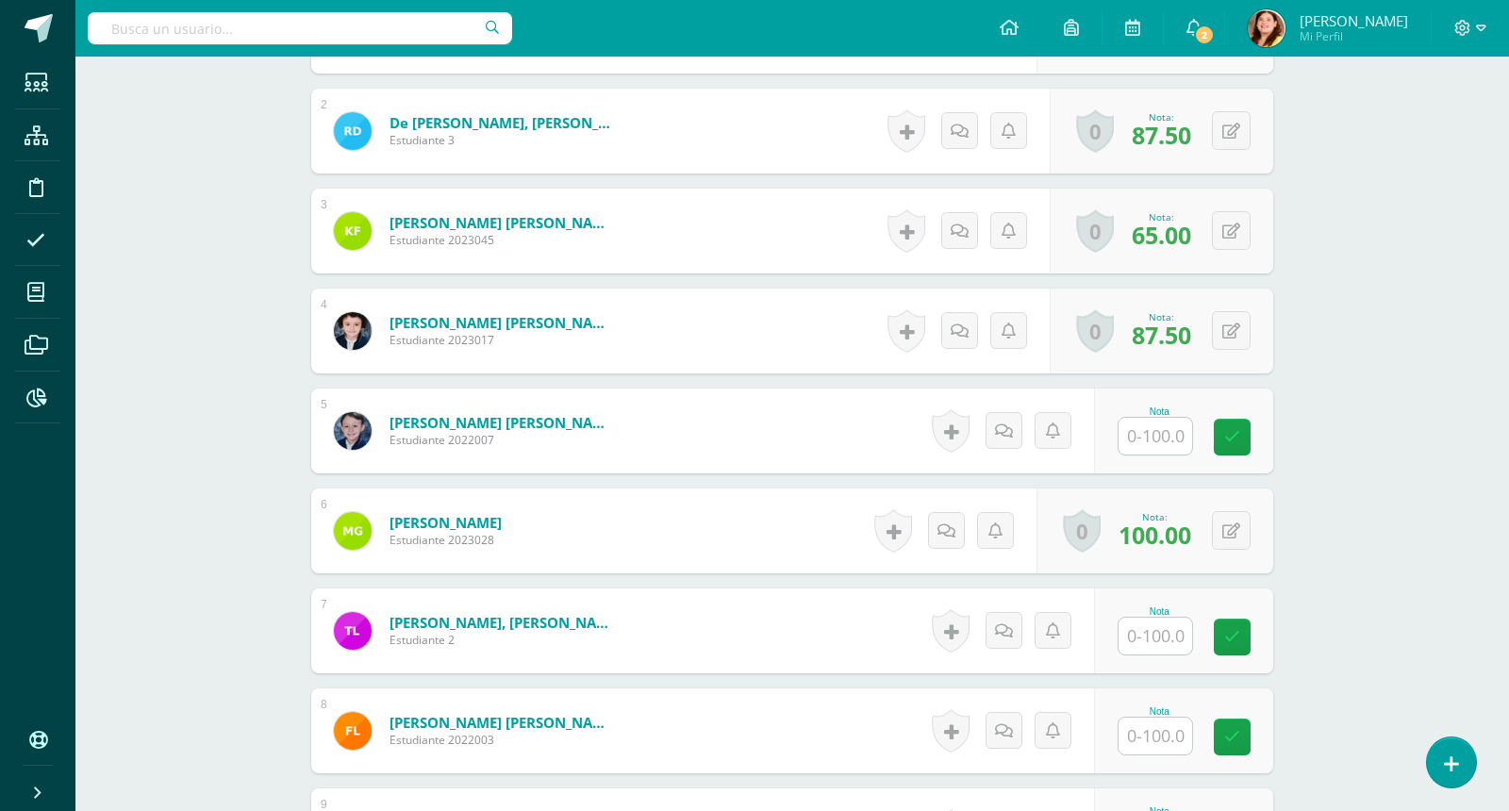
scroll to position [703, 0]
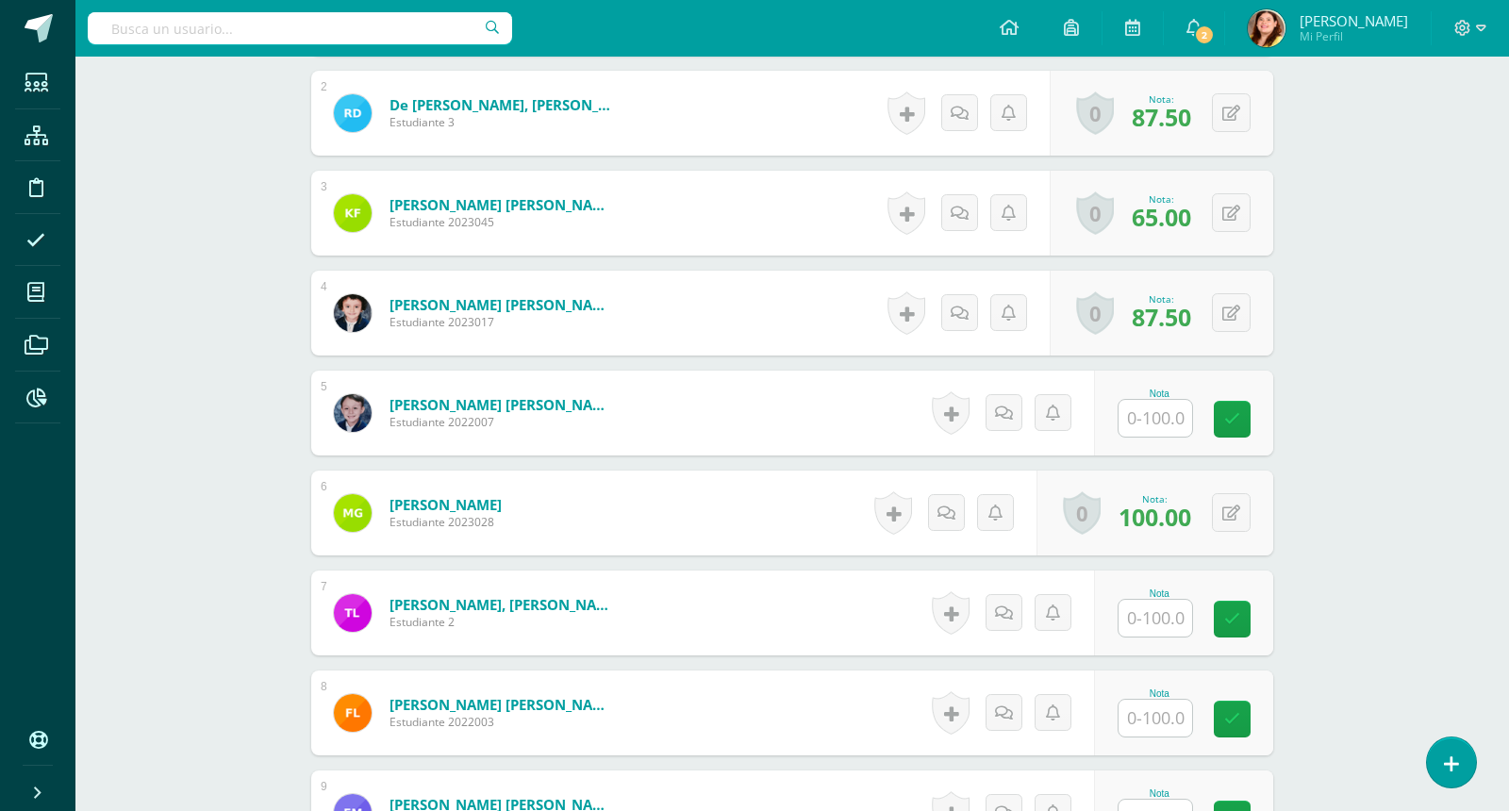
click at [1179, 408] on input "text" at bounding box center [1156, 418] width 74 height 37
type input "89"
click at [1129, 613] on input "text" at bounding box center [1166, 618] width 75 height 38
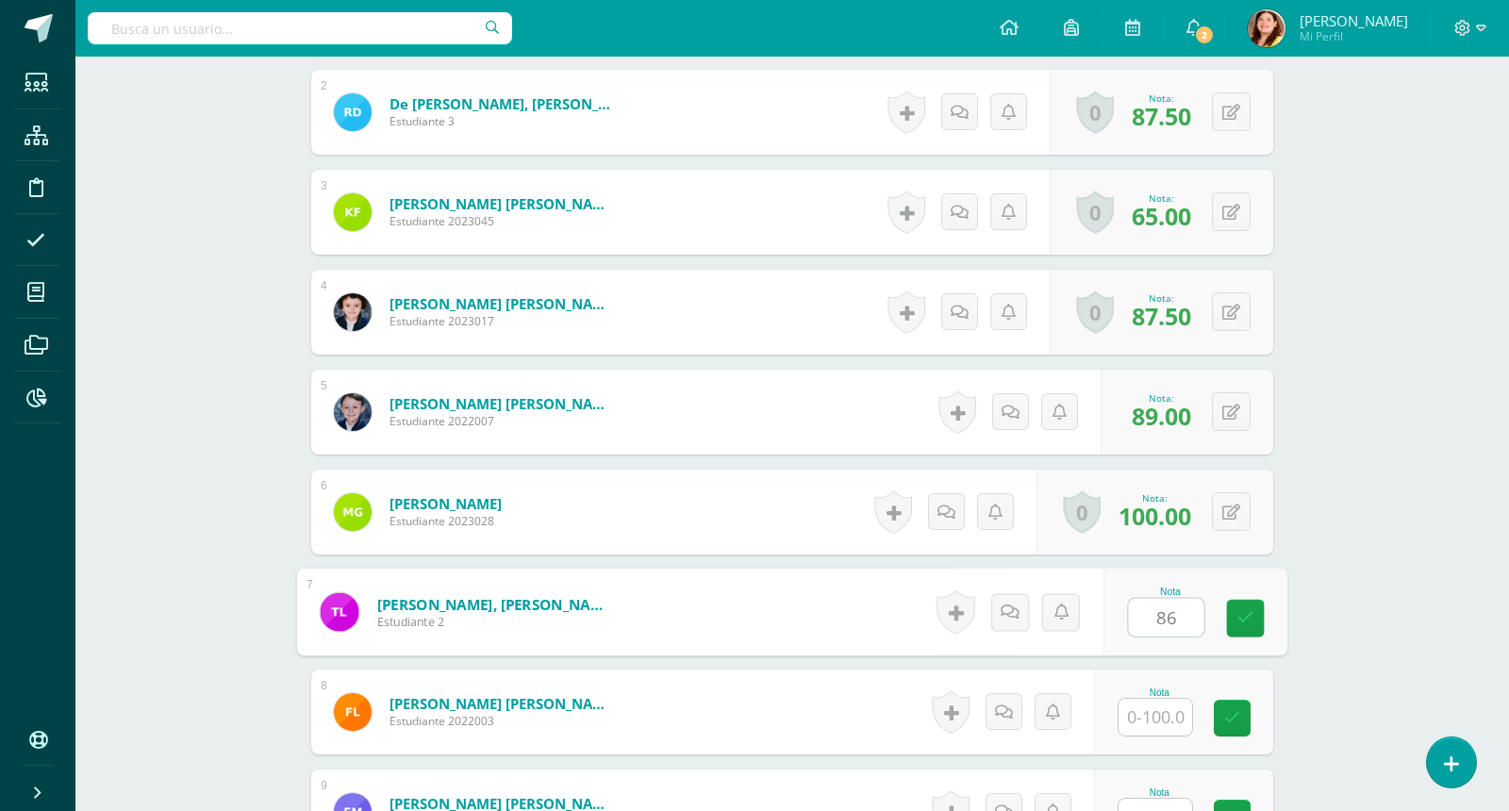
type input "86"
click at [1161, 723] on input "text" at bounding box center [1156, 717] width 74 height 37
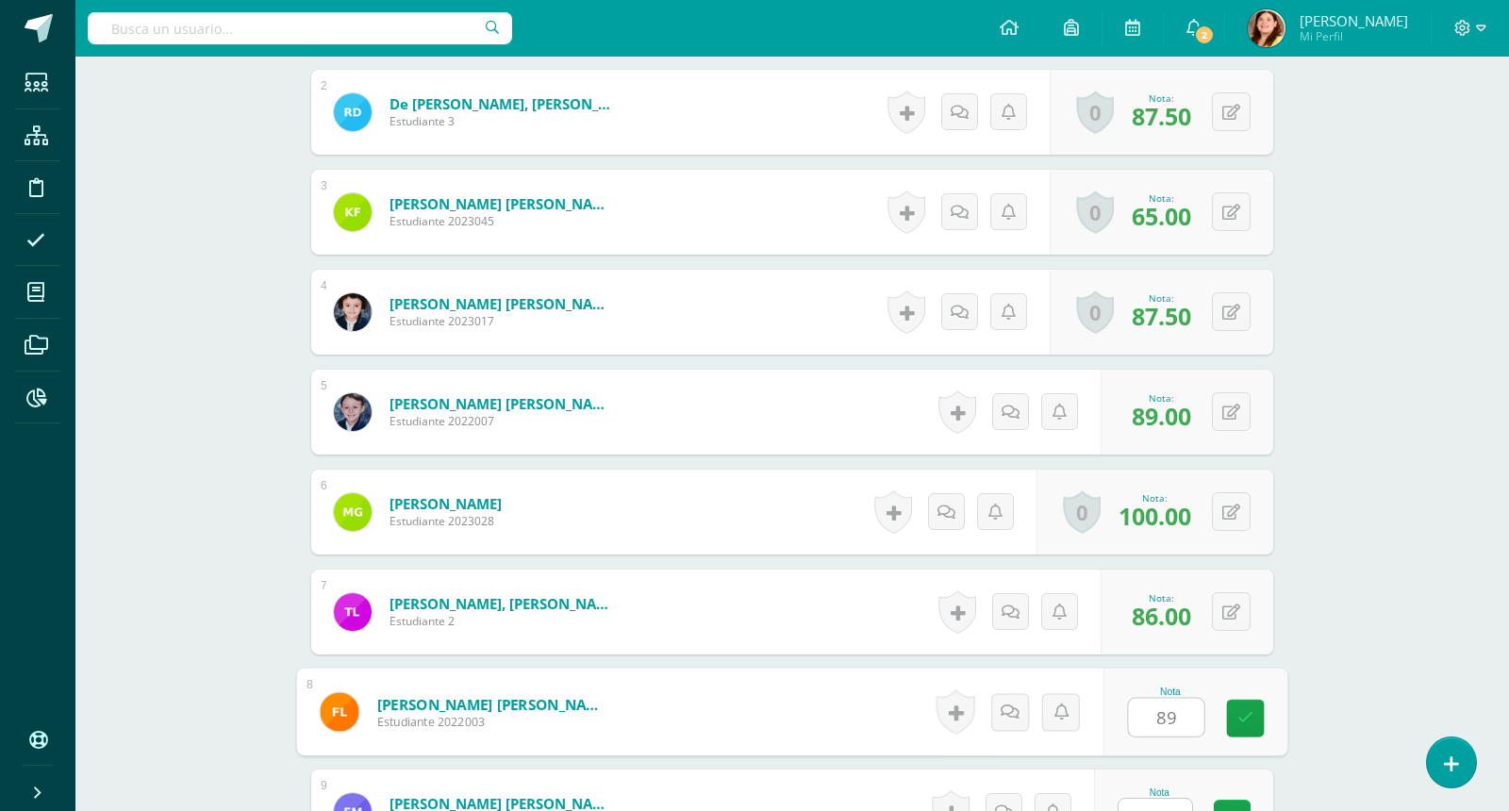
type input "89"
click at [1386, 609] on div "Matemáticas Primero Primaria "A" Herramientas Detalle de asistencias Actividad …" at bounding box center [792, 561] width 1434 height 2417
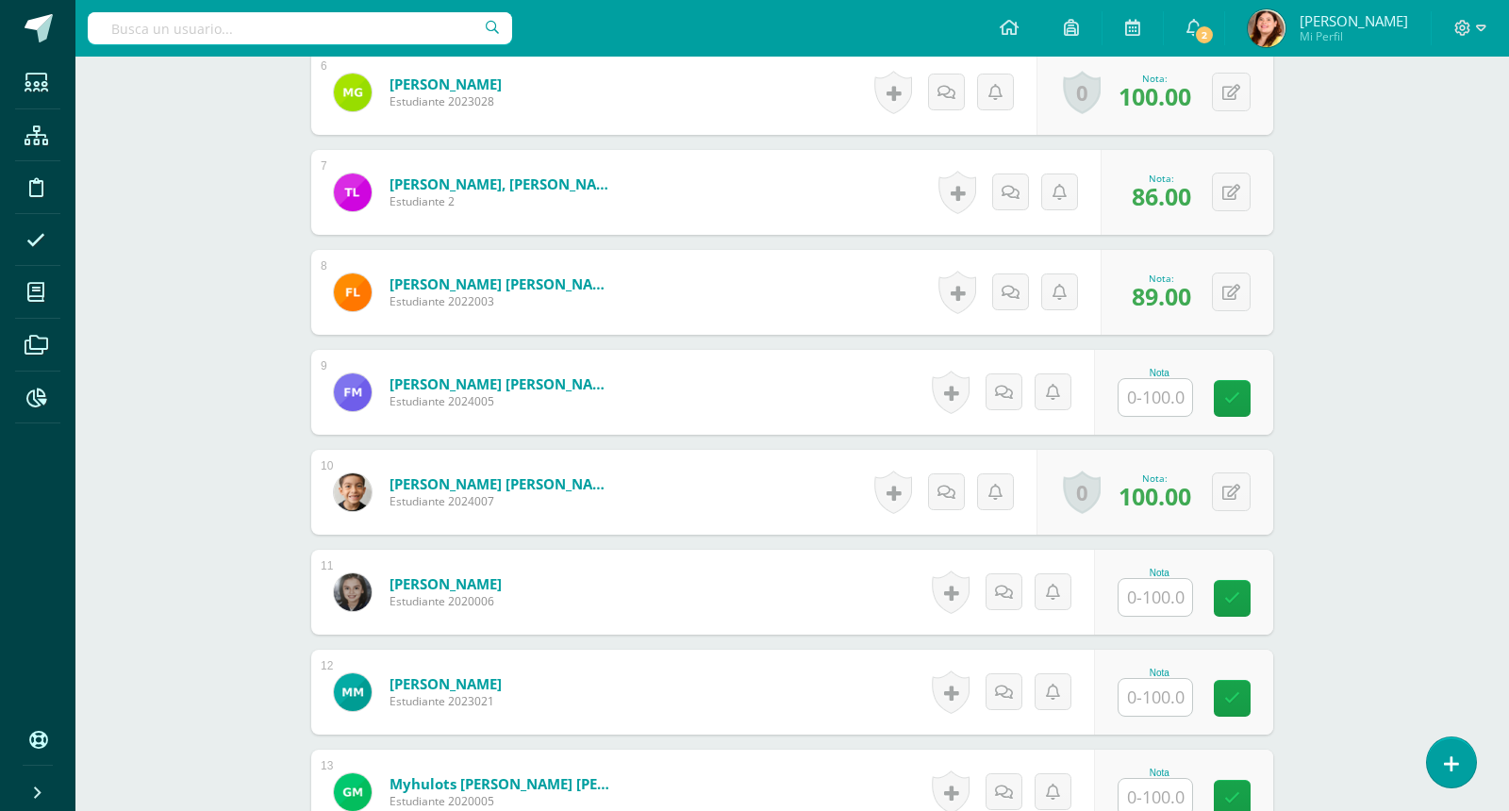
scroll to position [1128, 0]
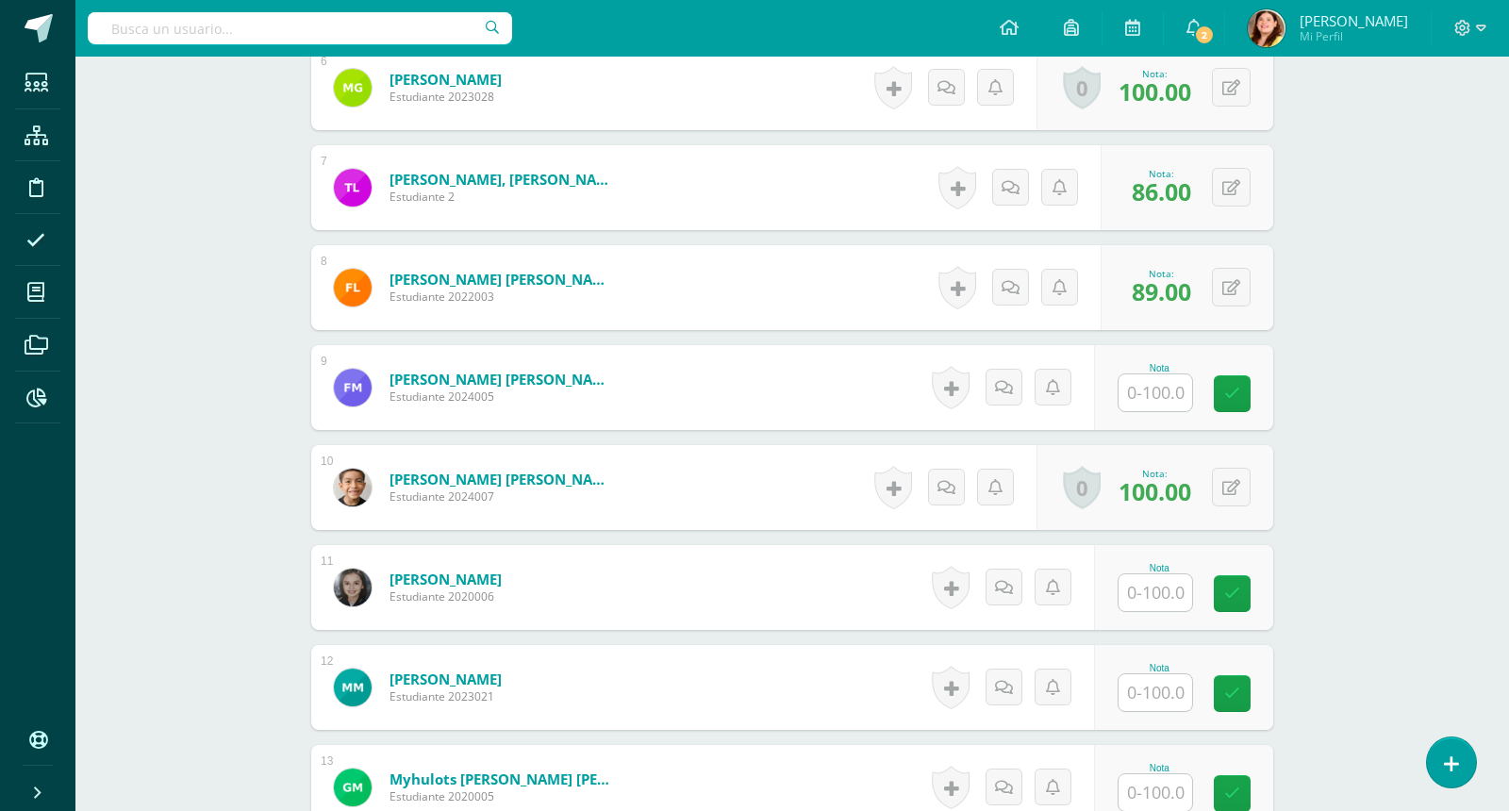
click at [1147, 390] on input "text" at bounding box center [1156, 392] width 74 height 37
type input "87"
click at [1162, 589] on input "text" at bounding box center [1166, 593] width 75 height 38
type input "88"
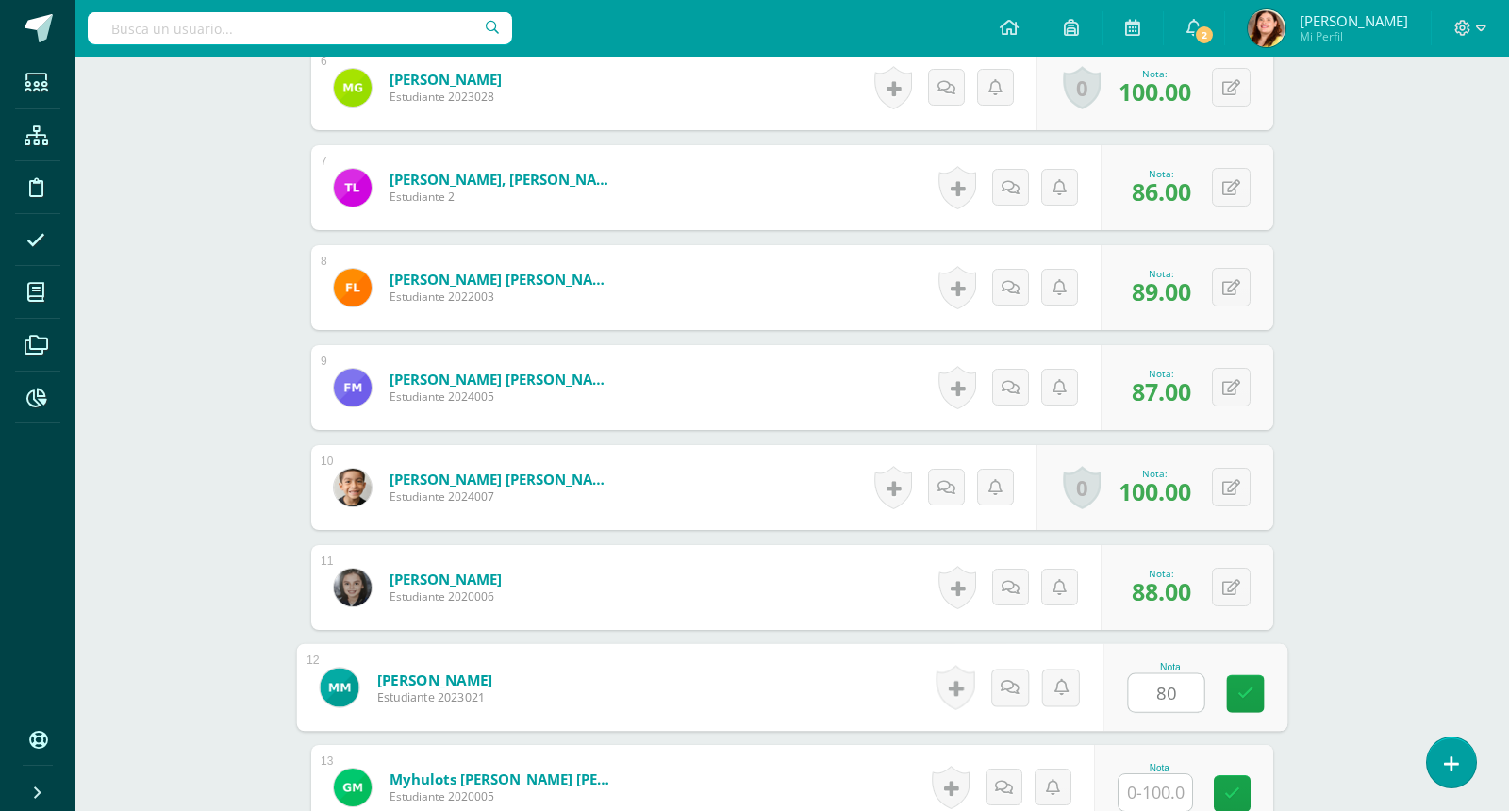
type input "80"
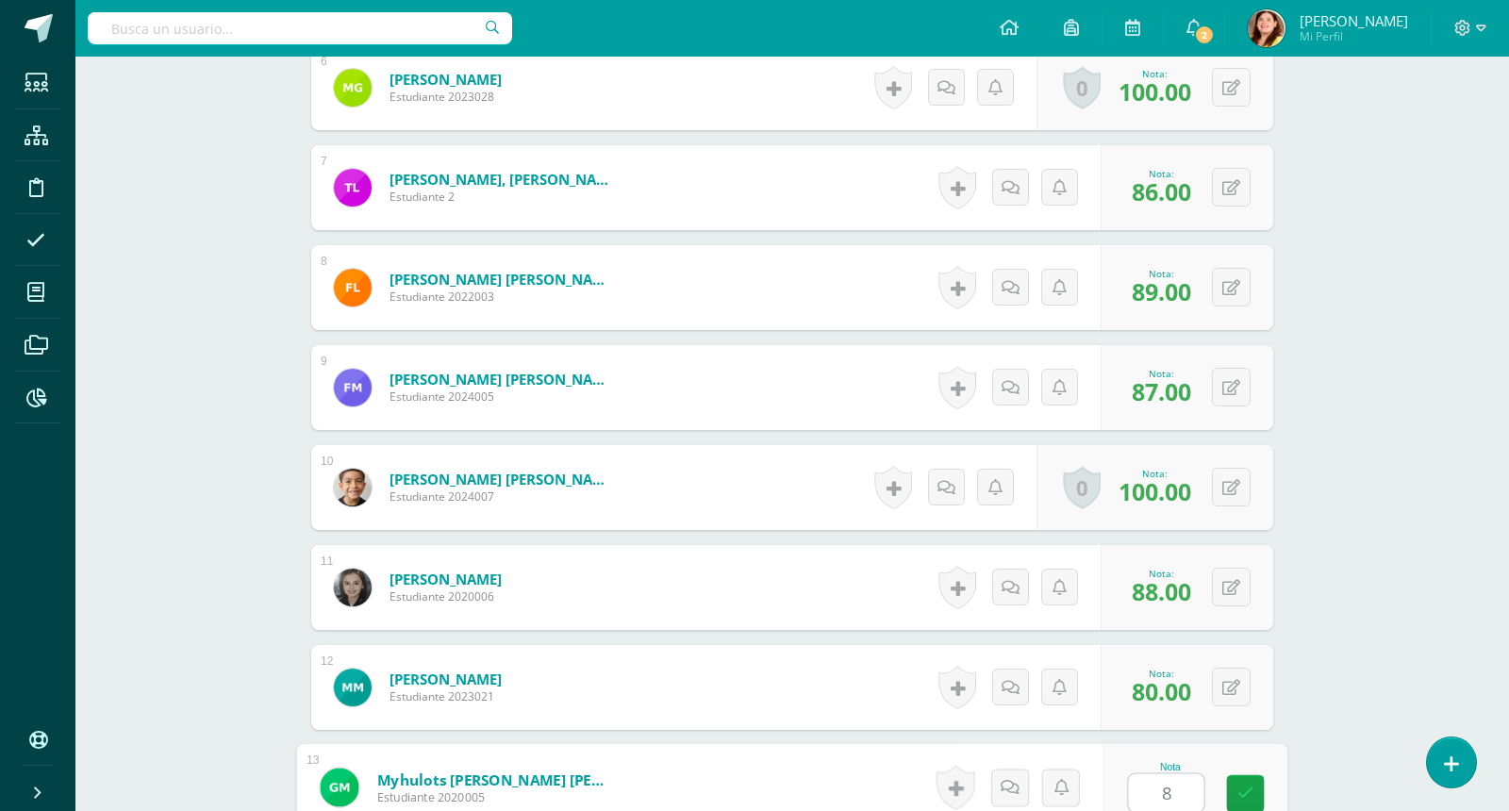
type input "82"
click at [1389, 428] on div "Matemáticas Primero Primaria "A" Herramientas Detalle de asistencias Actividad …" at bounding box center [792, 136] width 1434 height 2417
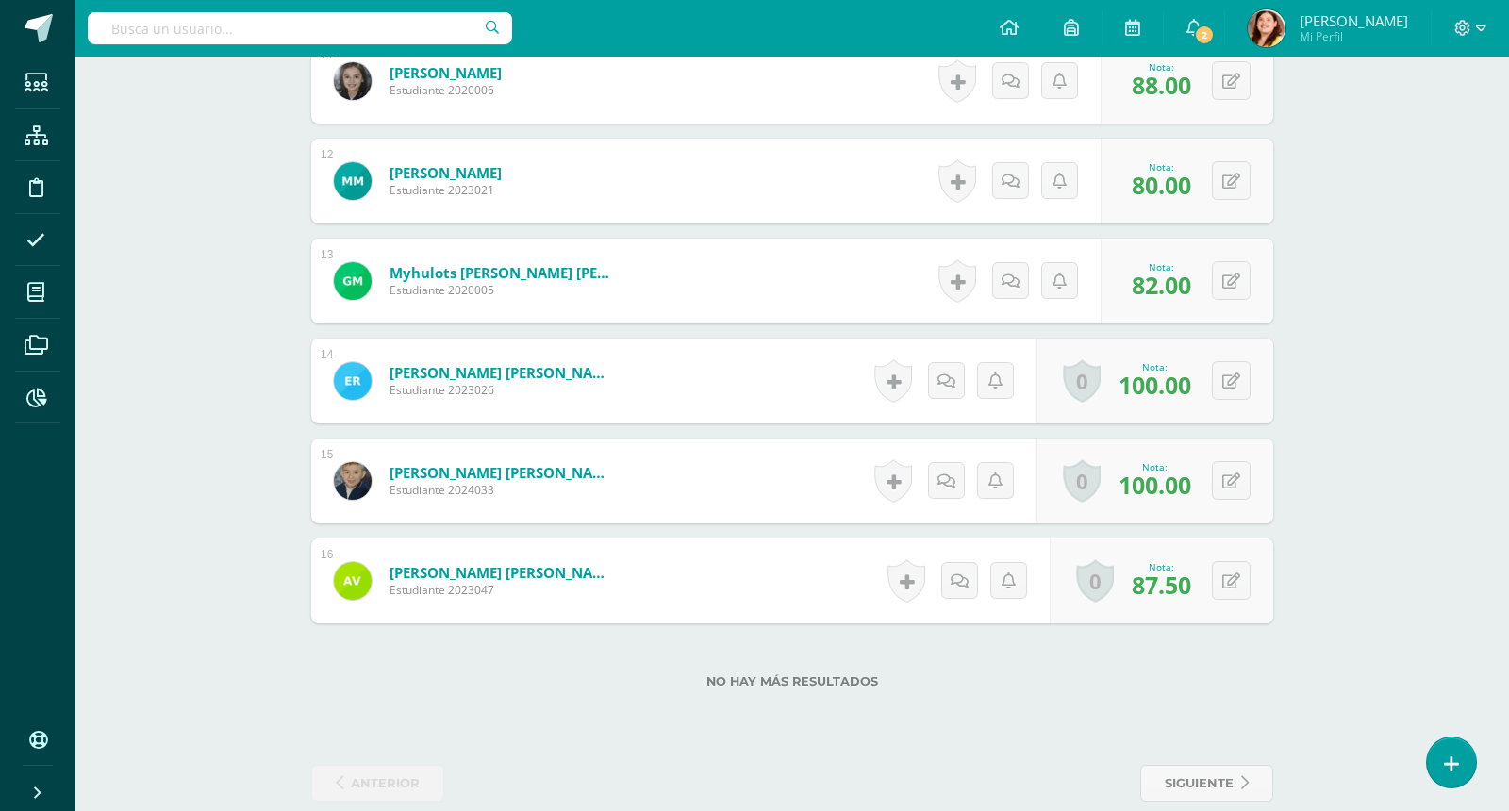
scroll to position [1661, 0]
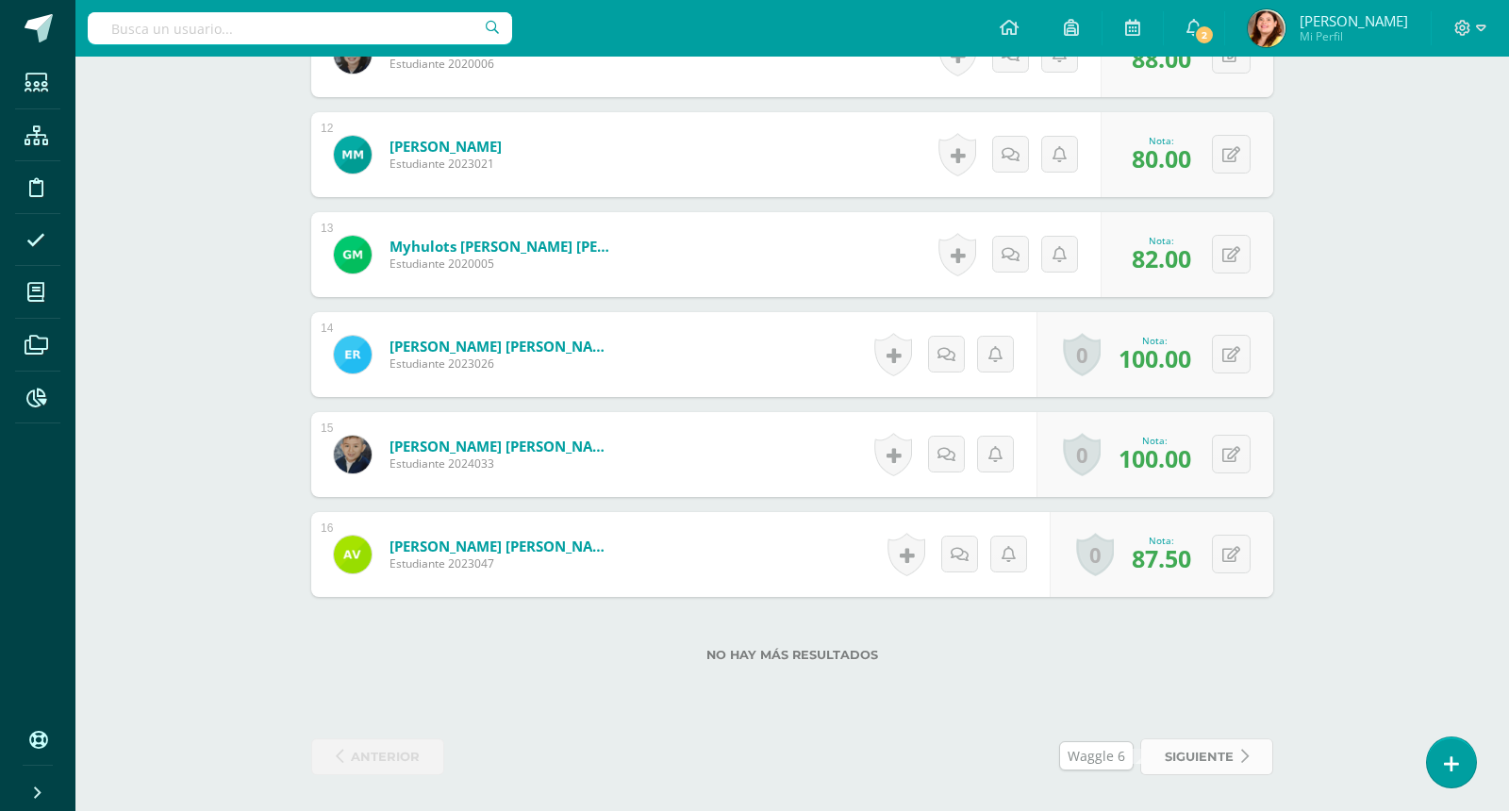
click at [1225, 743] on span "siguiente" at bounding box center [1199, 756] width 69 height 35
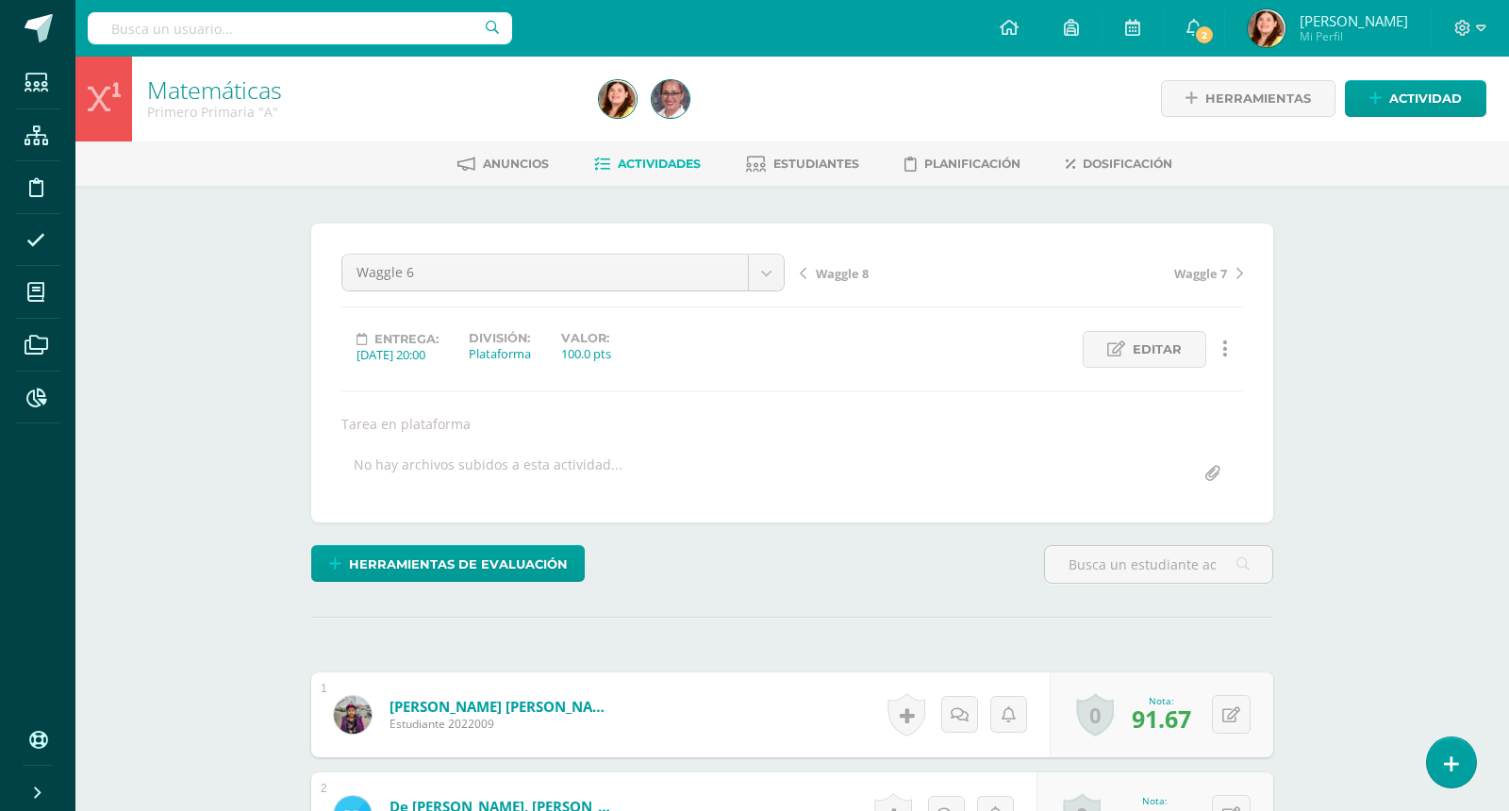
scroll to position [2, 0]
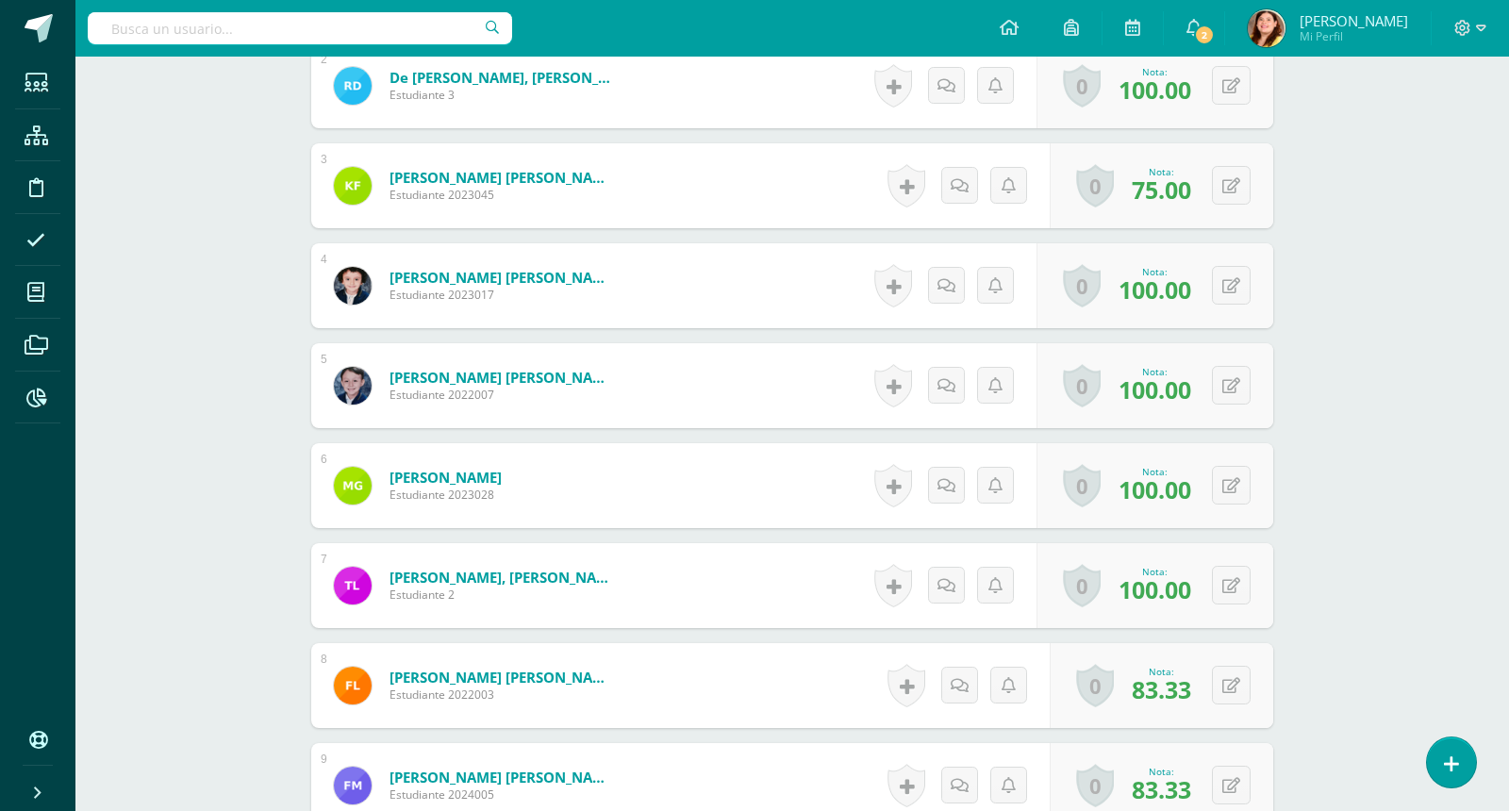
scroll to position [756, 0]
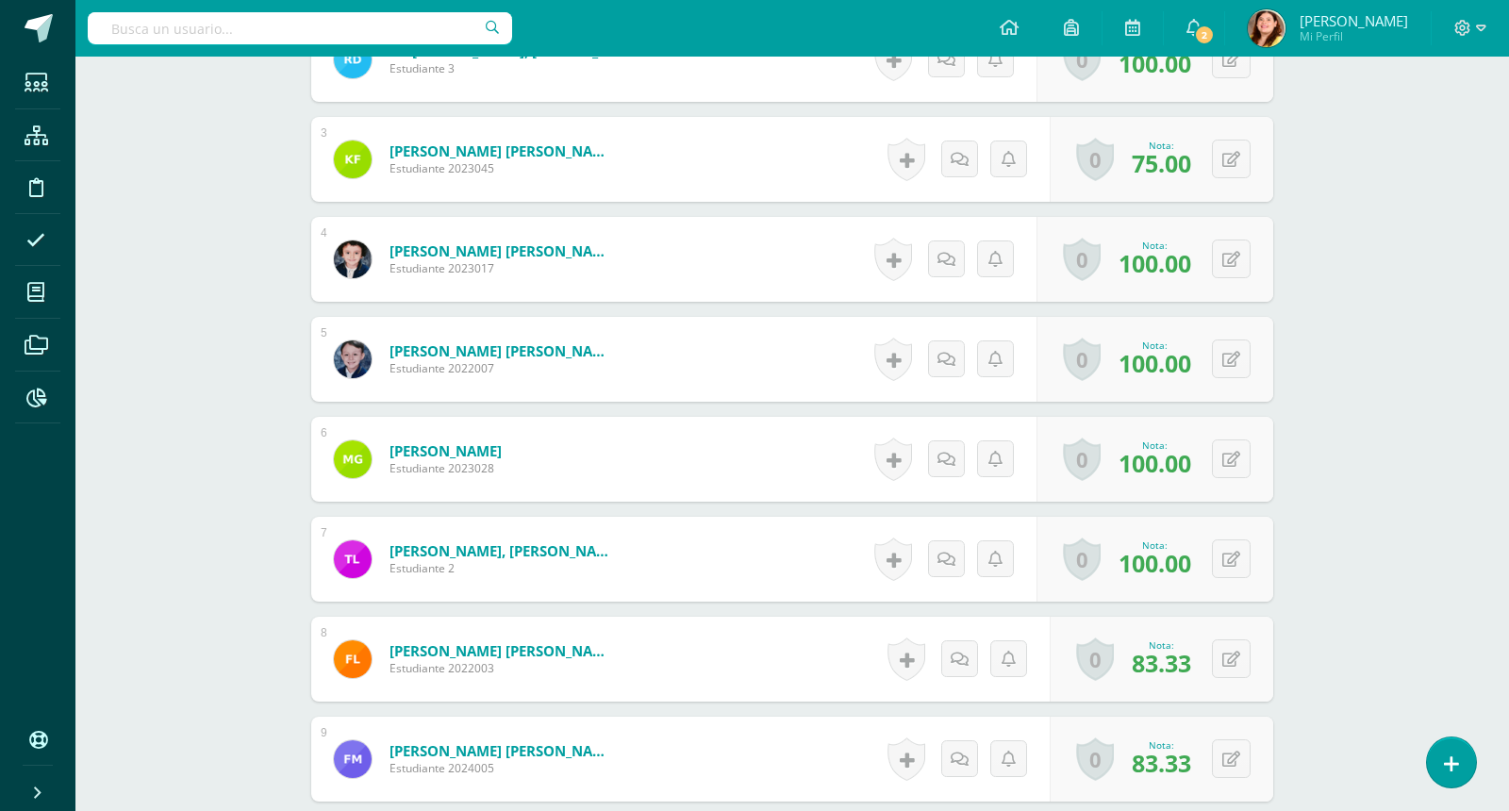
click at [1332, 442] on div "Matemáticas Primero Primaria "A" Herramientas Detalle de asistencias Actividad …" at bounding box center [792, 508] width 1434 height 2417
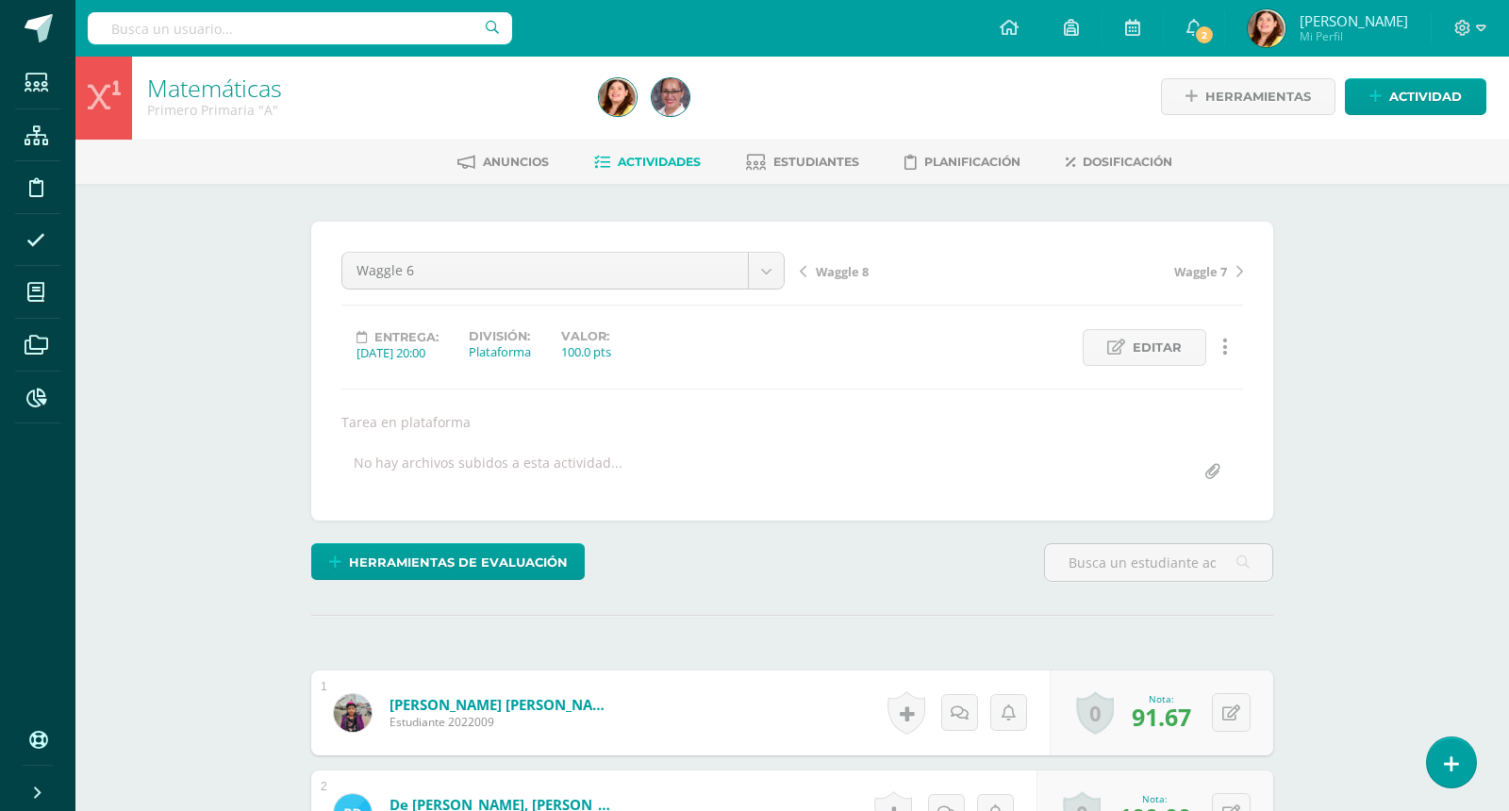
scroll to position [0, 0]
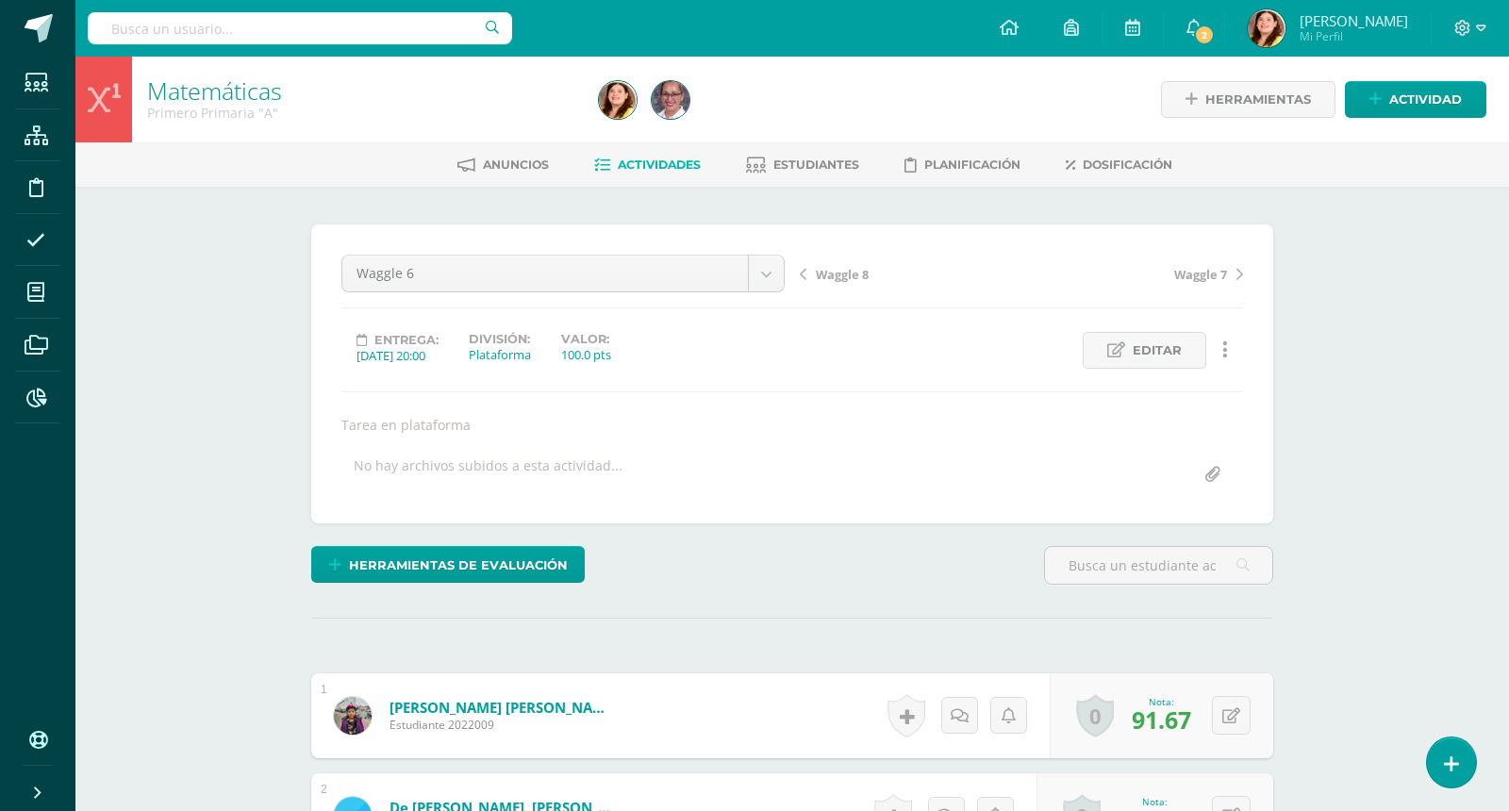
click at [665, 159] on span "Actividades" at bounding box center [659, 165] width 83 height 14
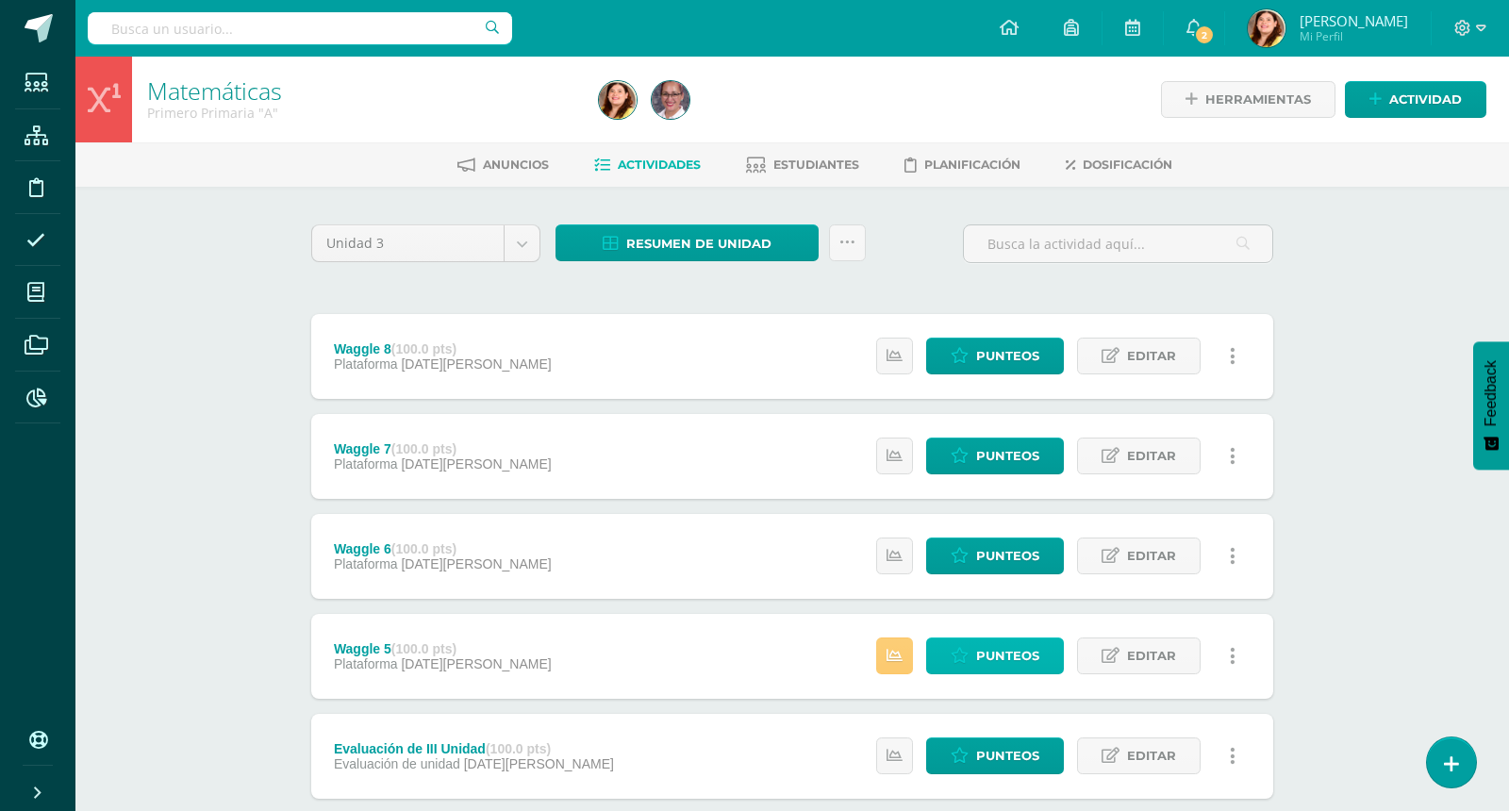
click at [1006, 654] on span "Punteos" at bounding box center [1007, 656] width 63 height 35
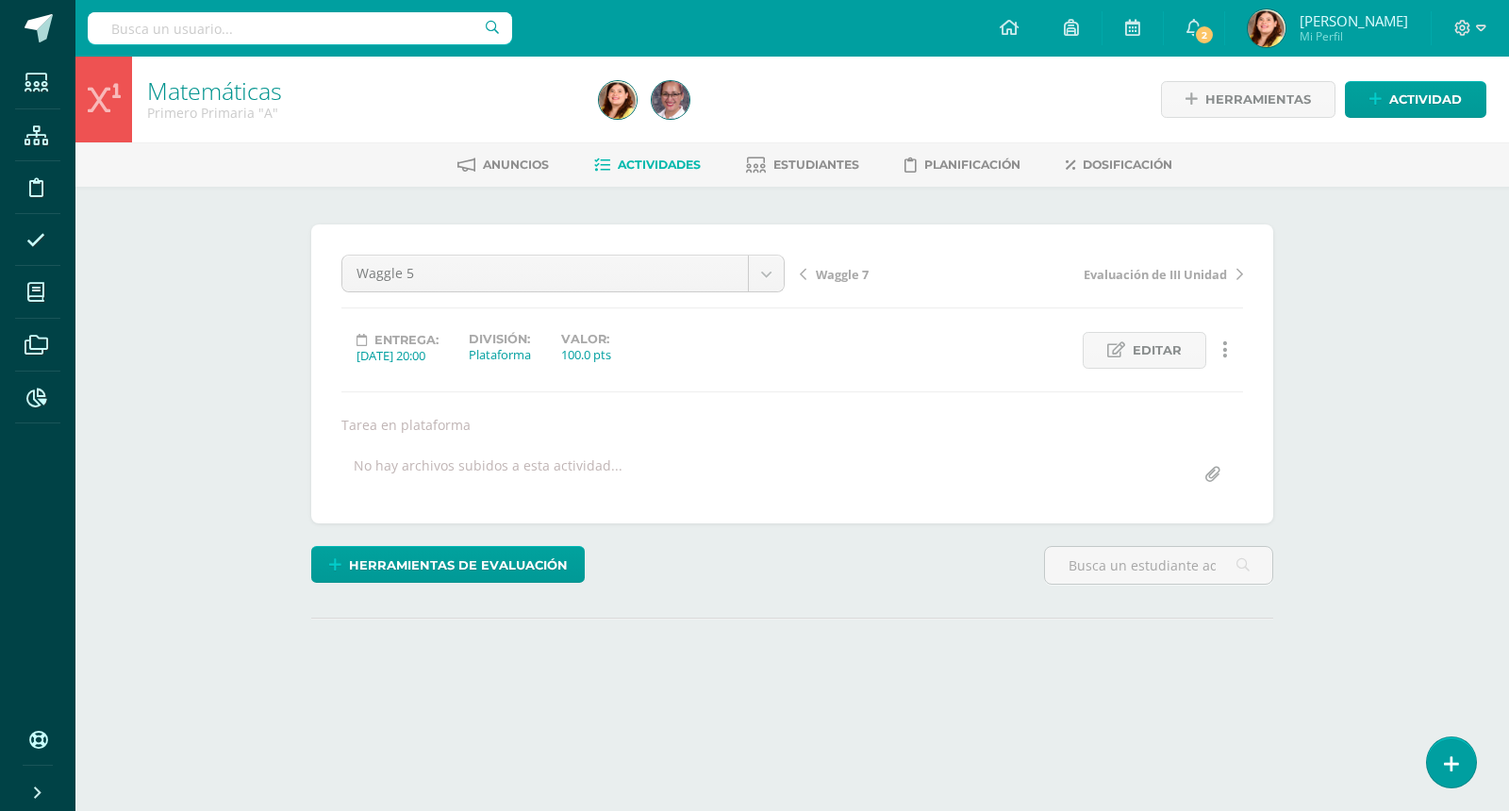
click at [1313, 436] on div "Matemáticas Primero Primaria "A" Herramientas Detalle de asistencias Actividad …" at bounding box center [792, 411] width 1434 height 708
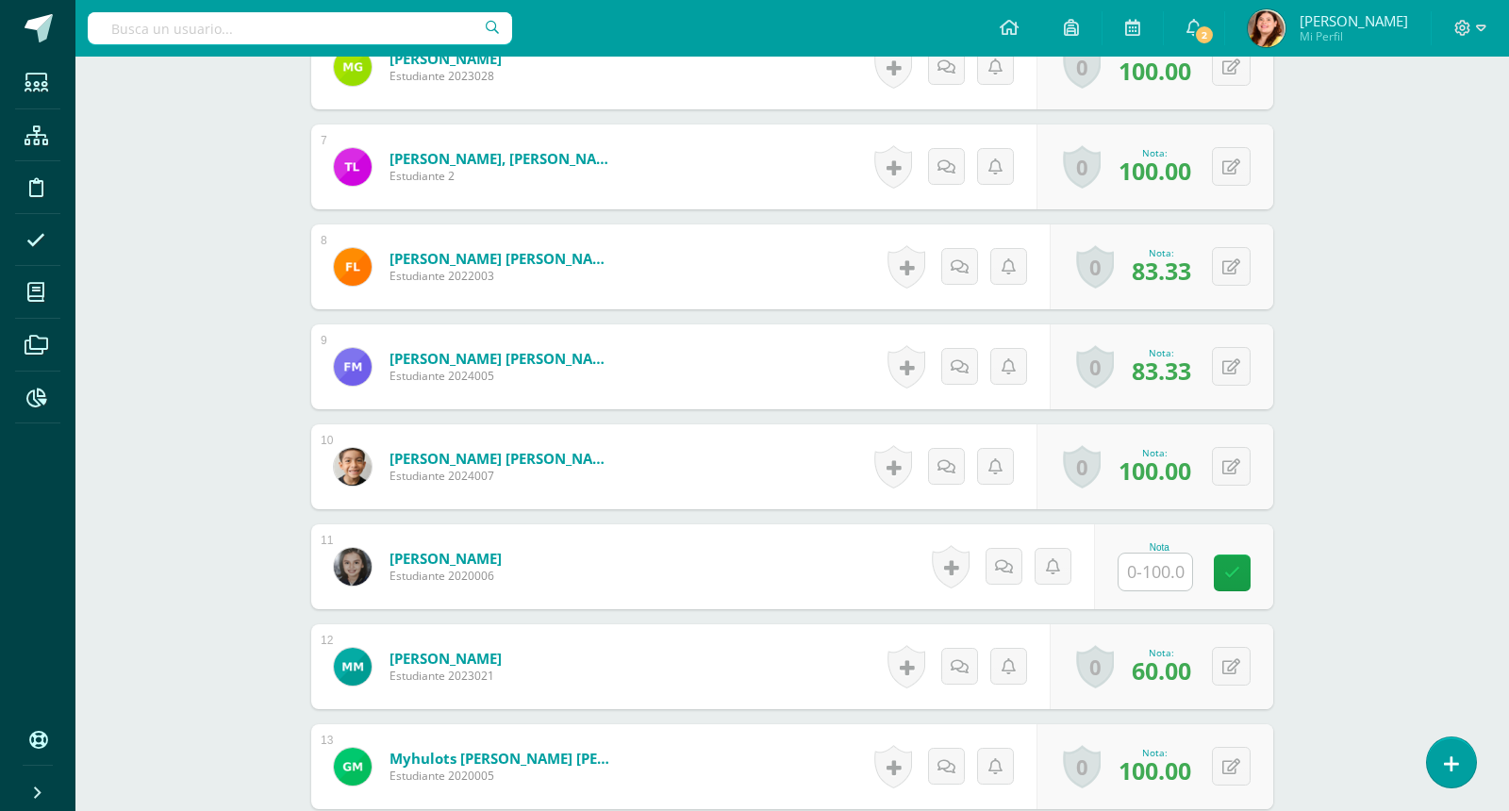
scroll to position [1150, 0]
click at [1165, 568] on input "text" at bounding box center [1156, 571] width 74 height 37
click at [1381, 457] on div "Matemáticas Primero Primaria "A" Herramientas Detalle de asistencias Actividad …" at bounding box center [792, 115] width 1434 height 2417
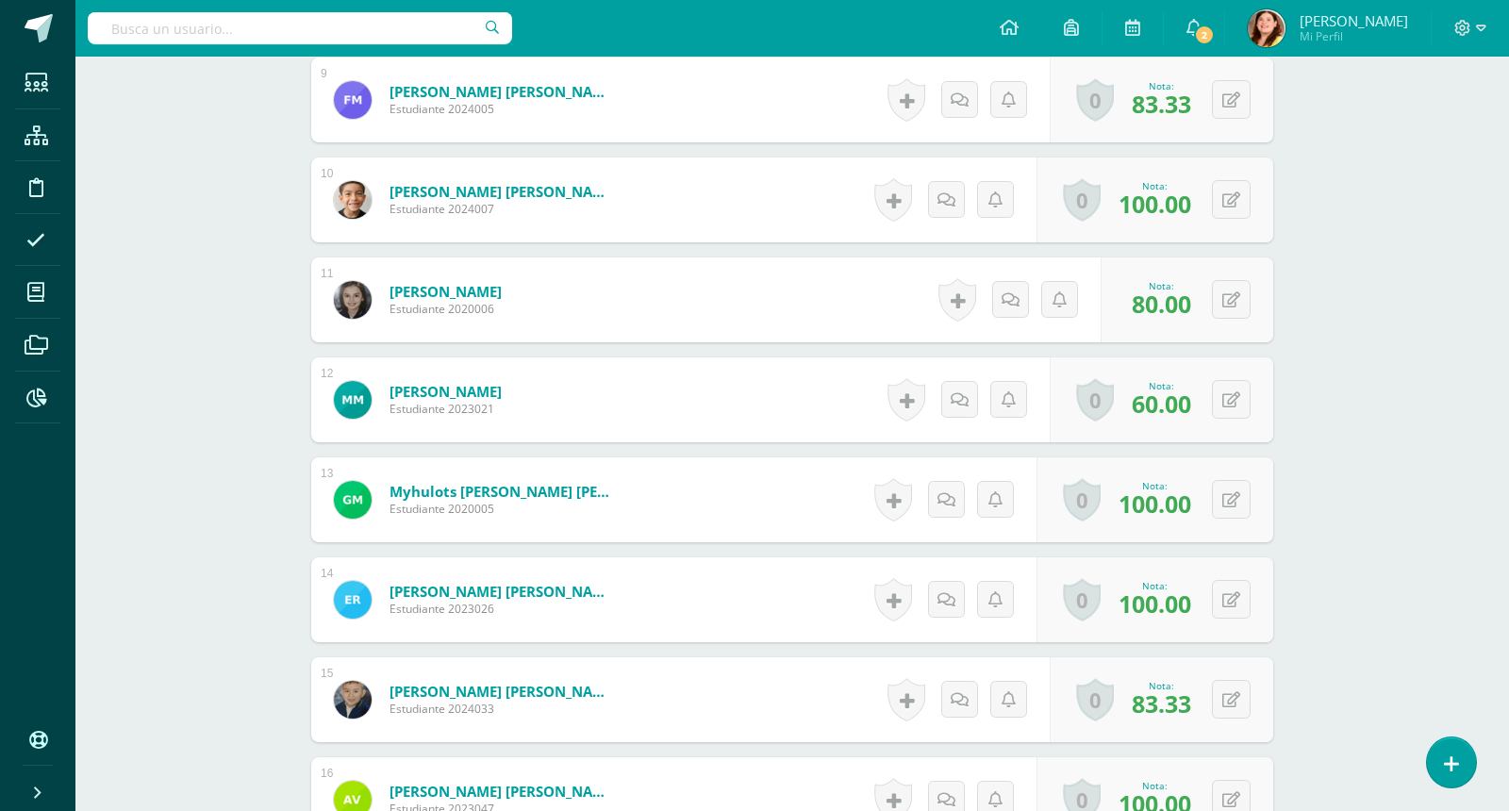
scroll to position [1433, 0]
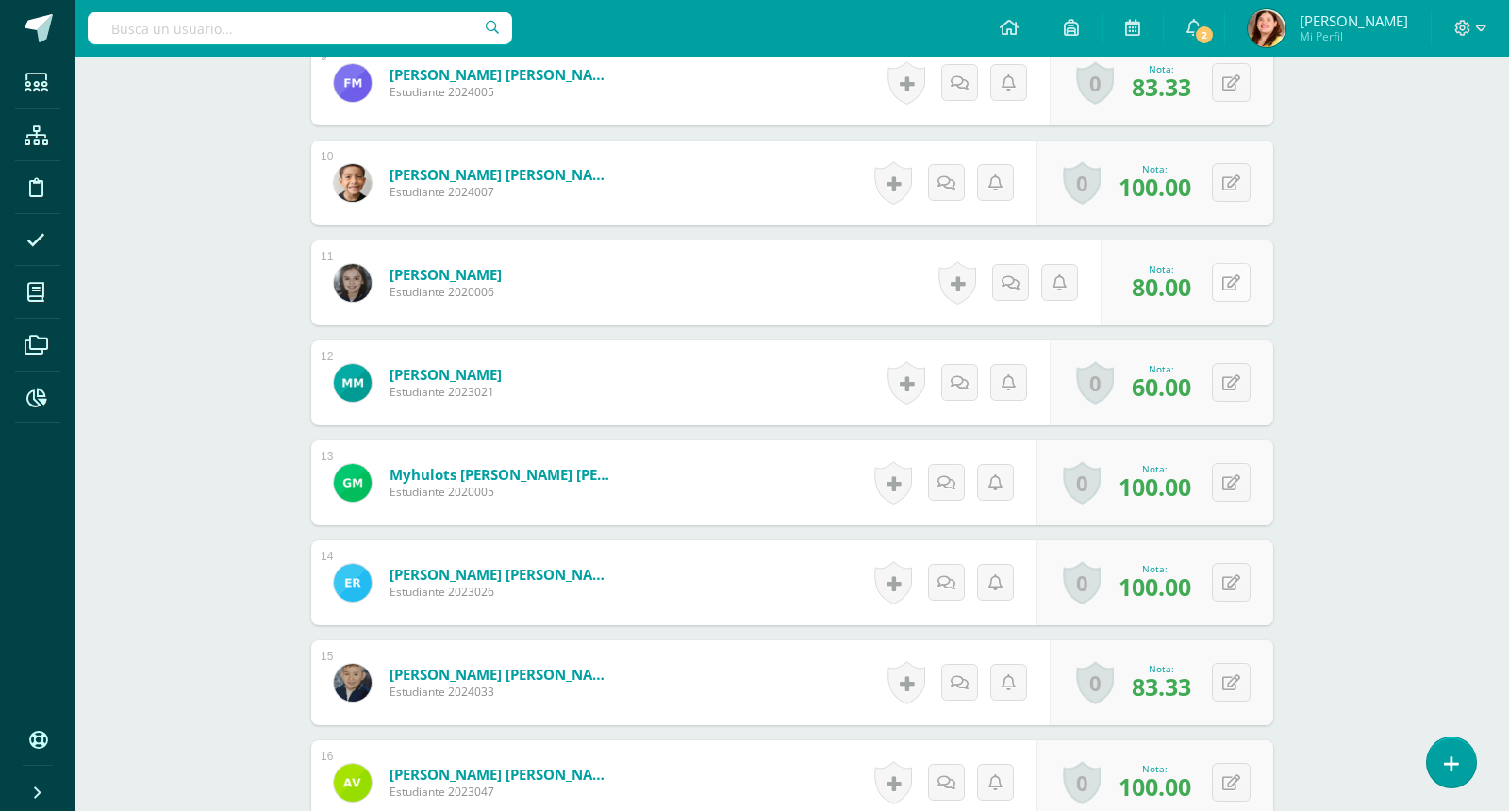
click at [1223, 285] on div "0 Logros Logros obtenidos Aún no hay logros agregados Nota: 80.00" at bounding box center [1187, 283] width 173 height 85
click at [1243, 285] on icon at bounding box center [1245, 282] width 19 height 16
type input "60"
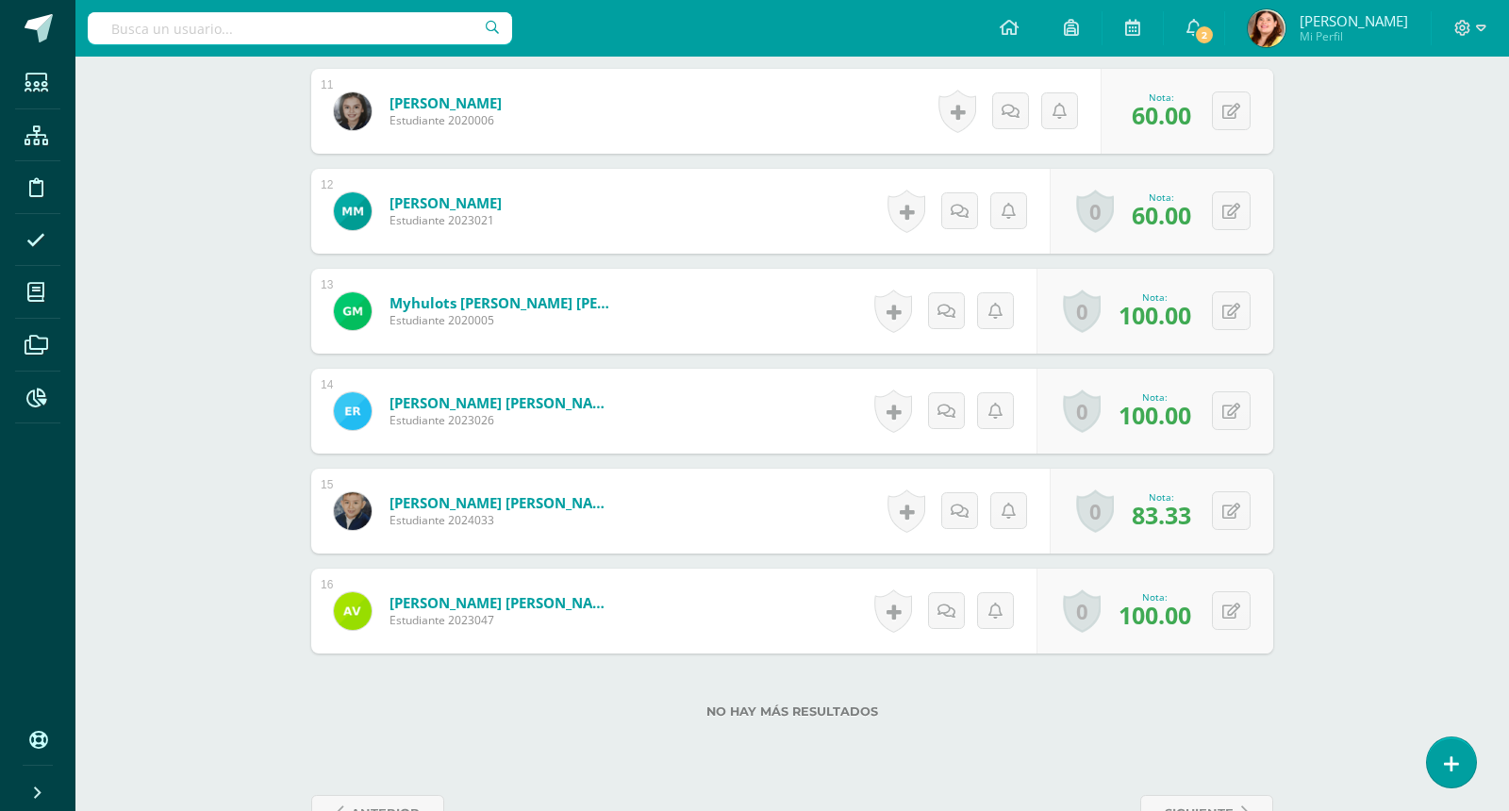
scroll to position [1661, 0]
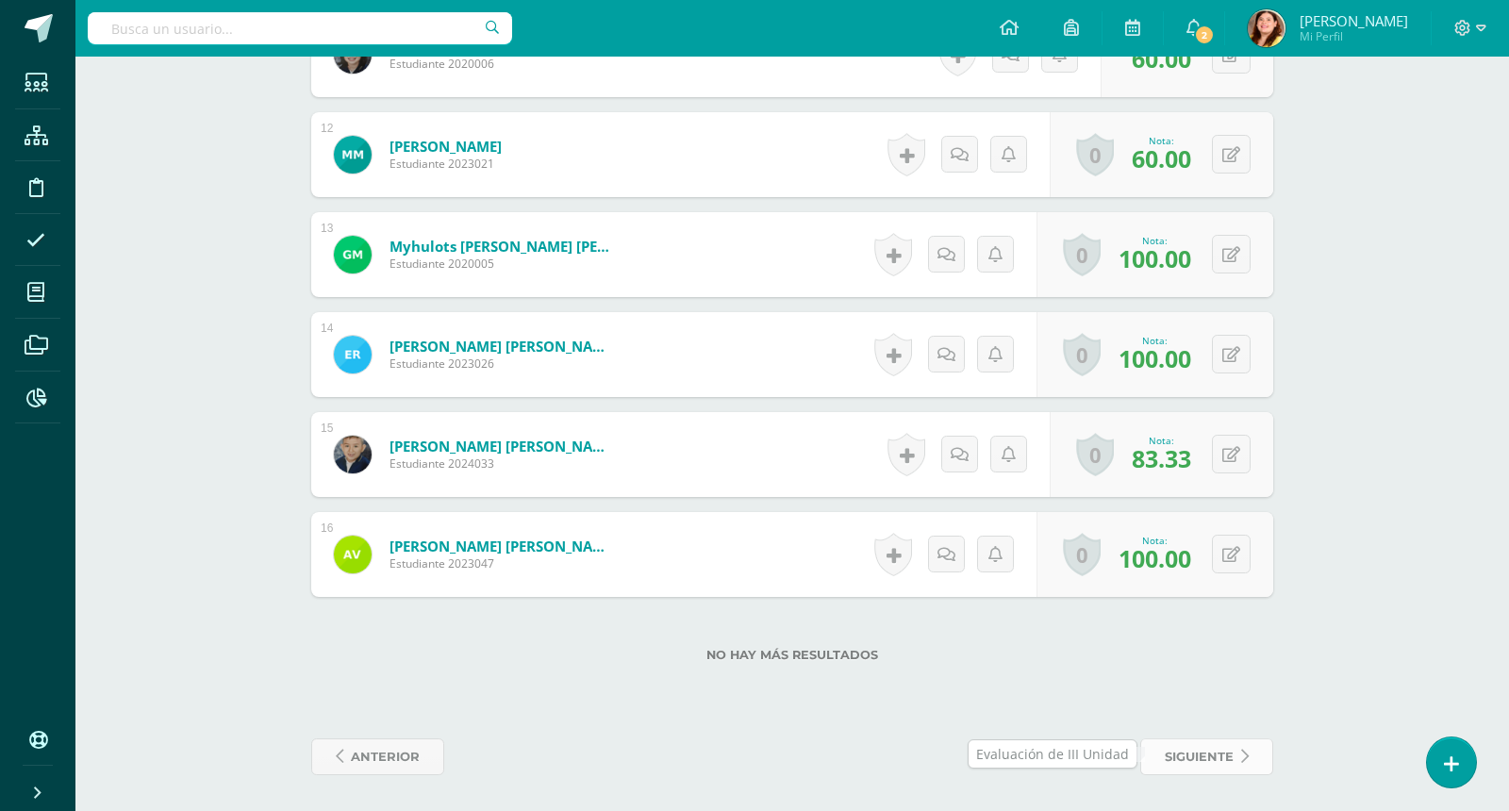
click at [1209, 748] on span "siguiente" at bounding box center [1199, 756] width 69 height 35
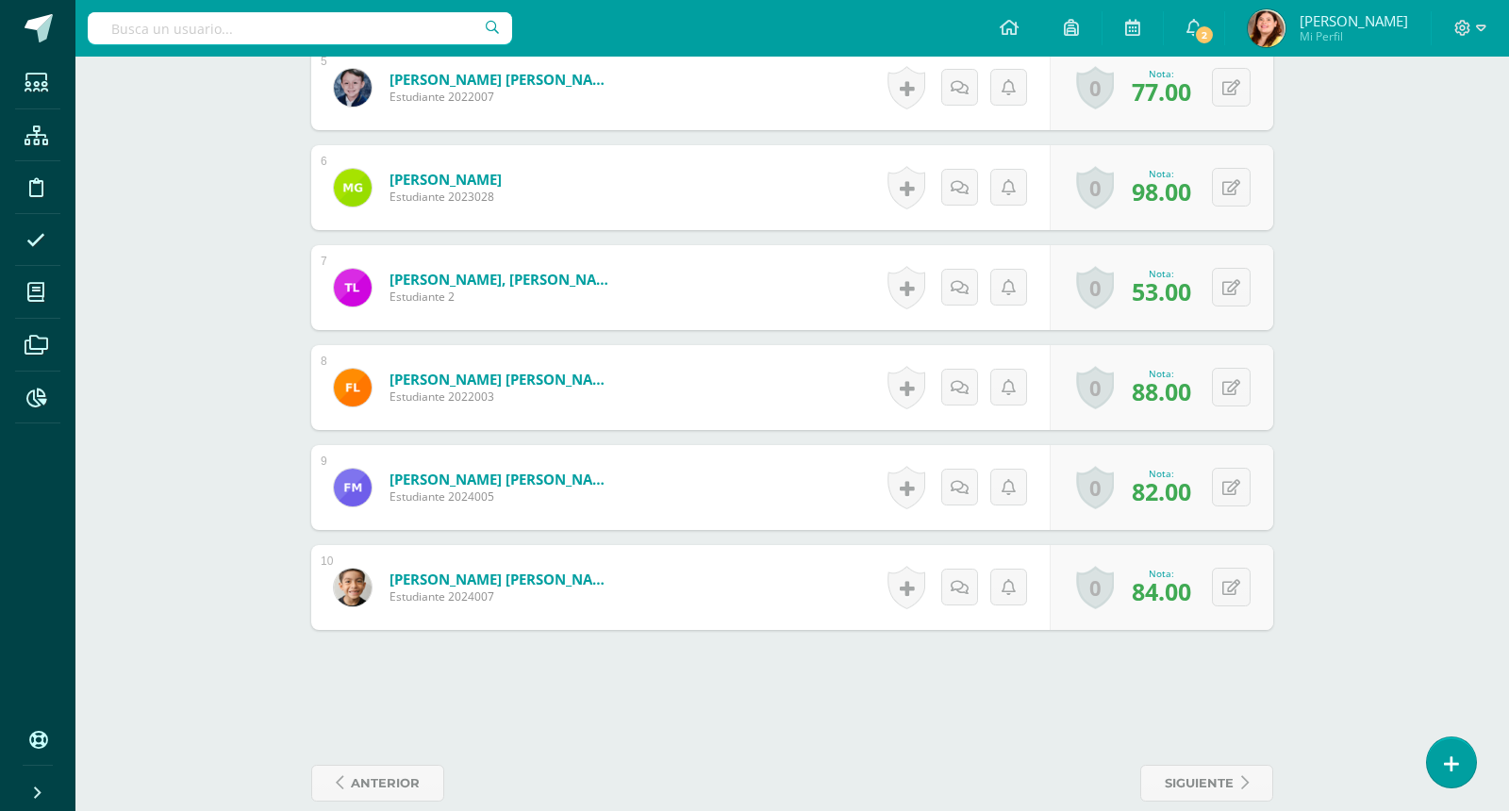
scroll to position [1036, 0]
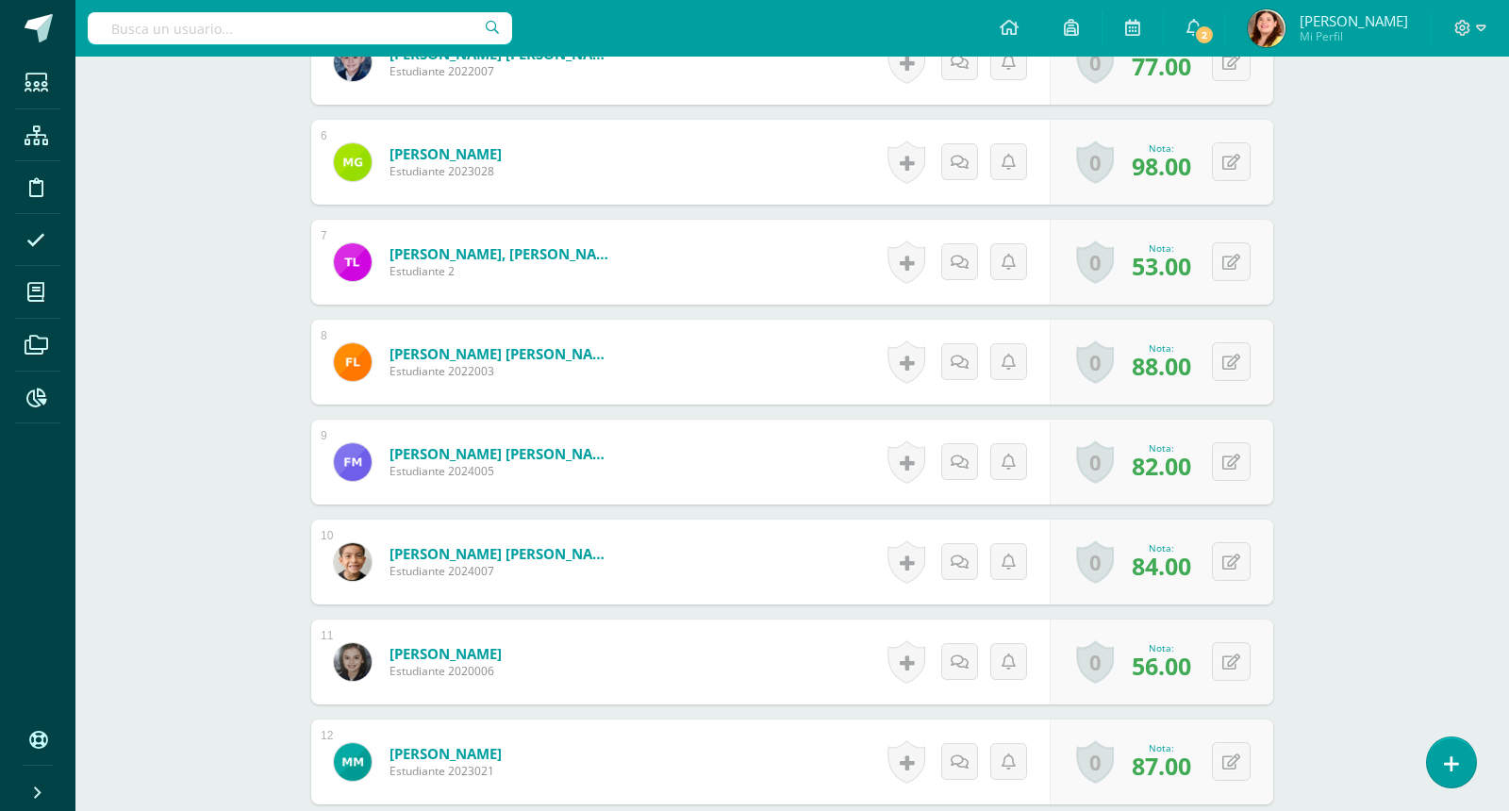
click at [1208, 758] on div "0 Logros Logros obtenidos Aún no hay logros agregados Nota: 87.00" at bounding box center [1162, 762] width 224 height 85
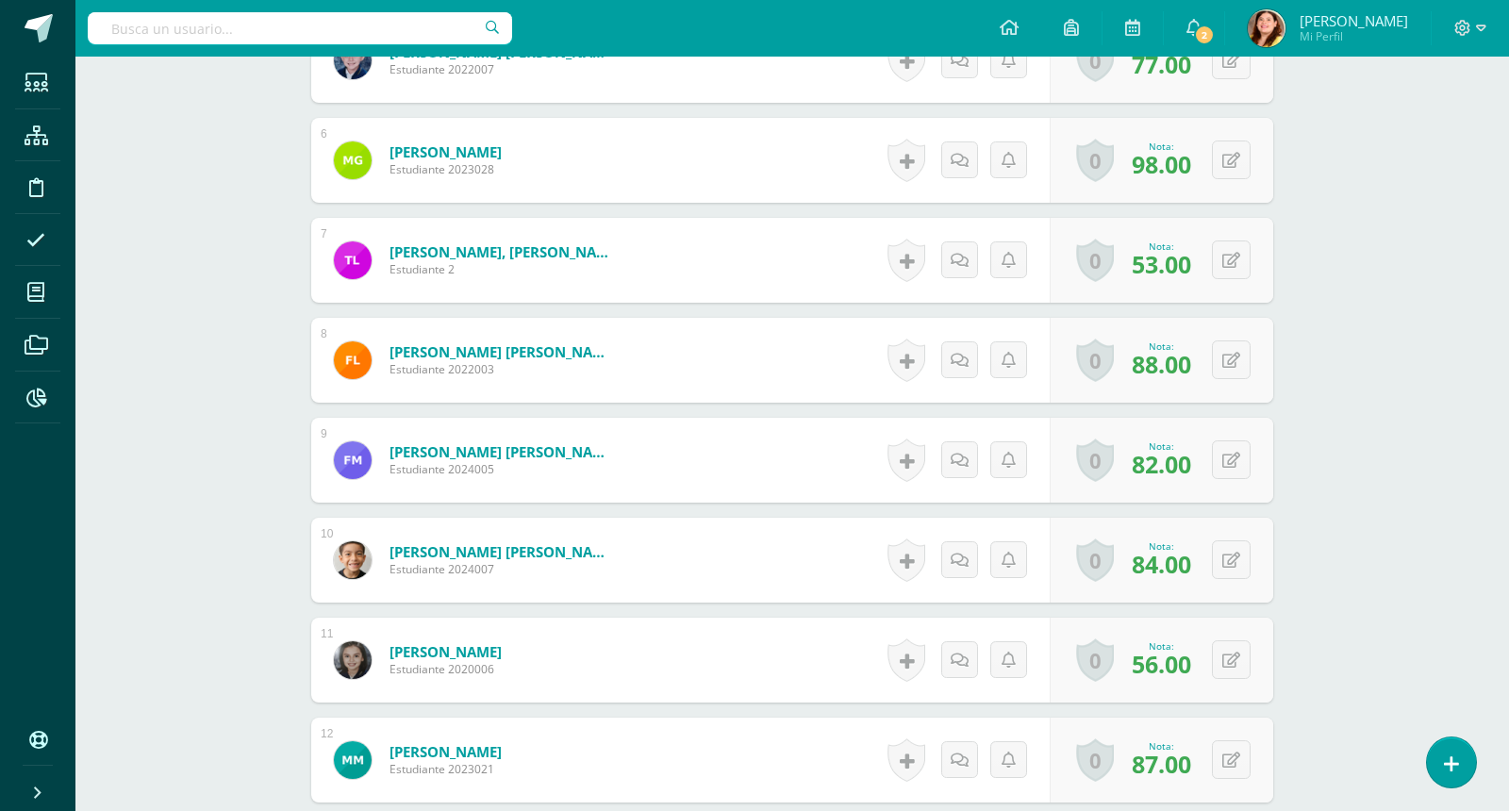
click at [1336, 619] on div "Matemáticas Primero Primaria "A" Herramientas Detalle de asistencias Actividad …" at bounding box center [792, 219] width 1434 height 2400
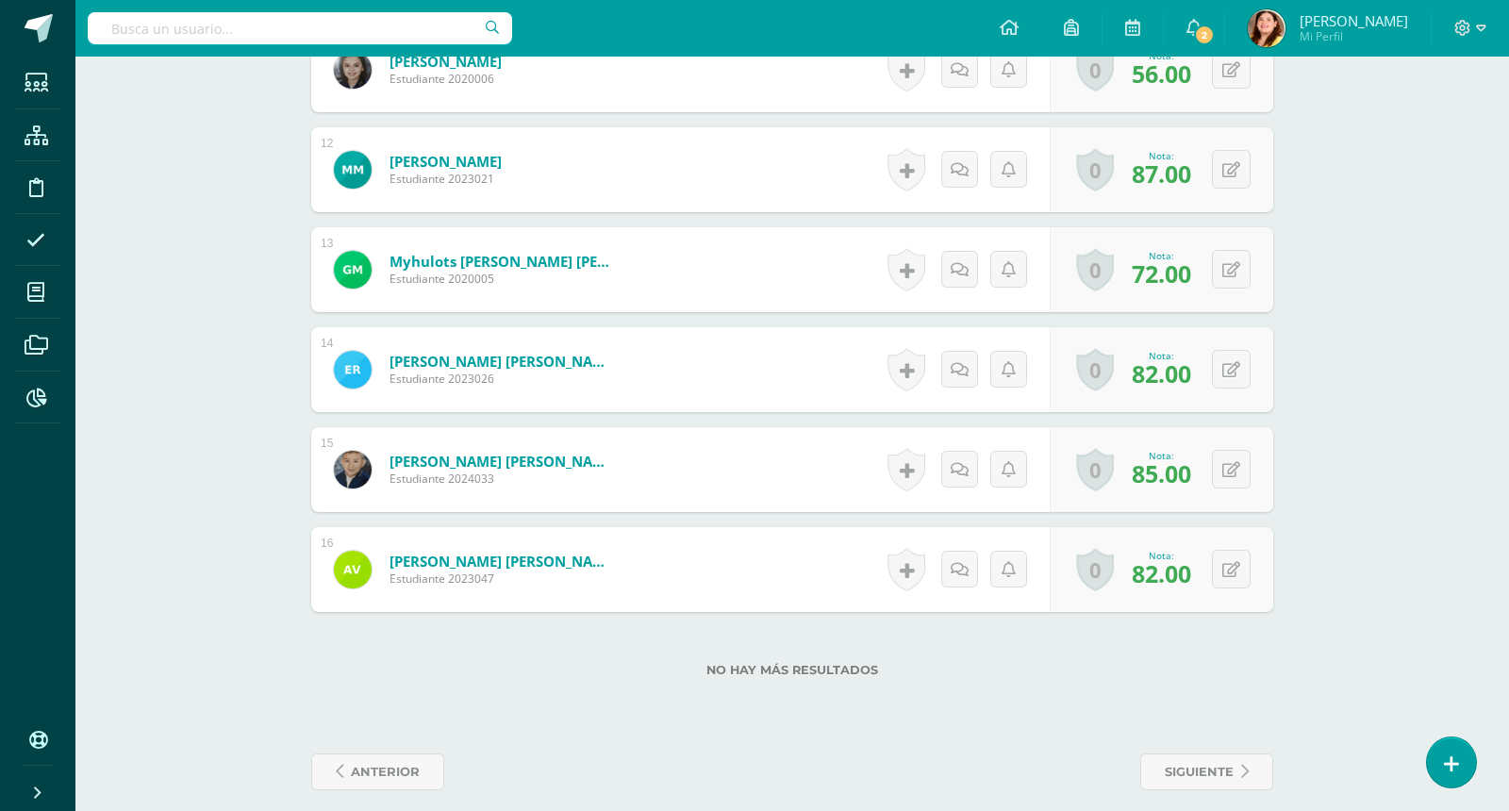
scroll to position [1643, 0]
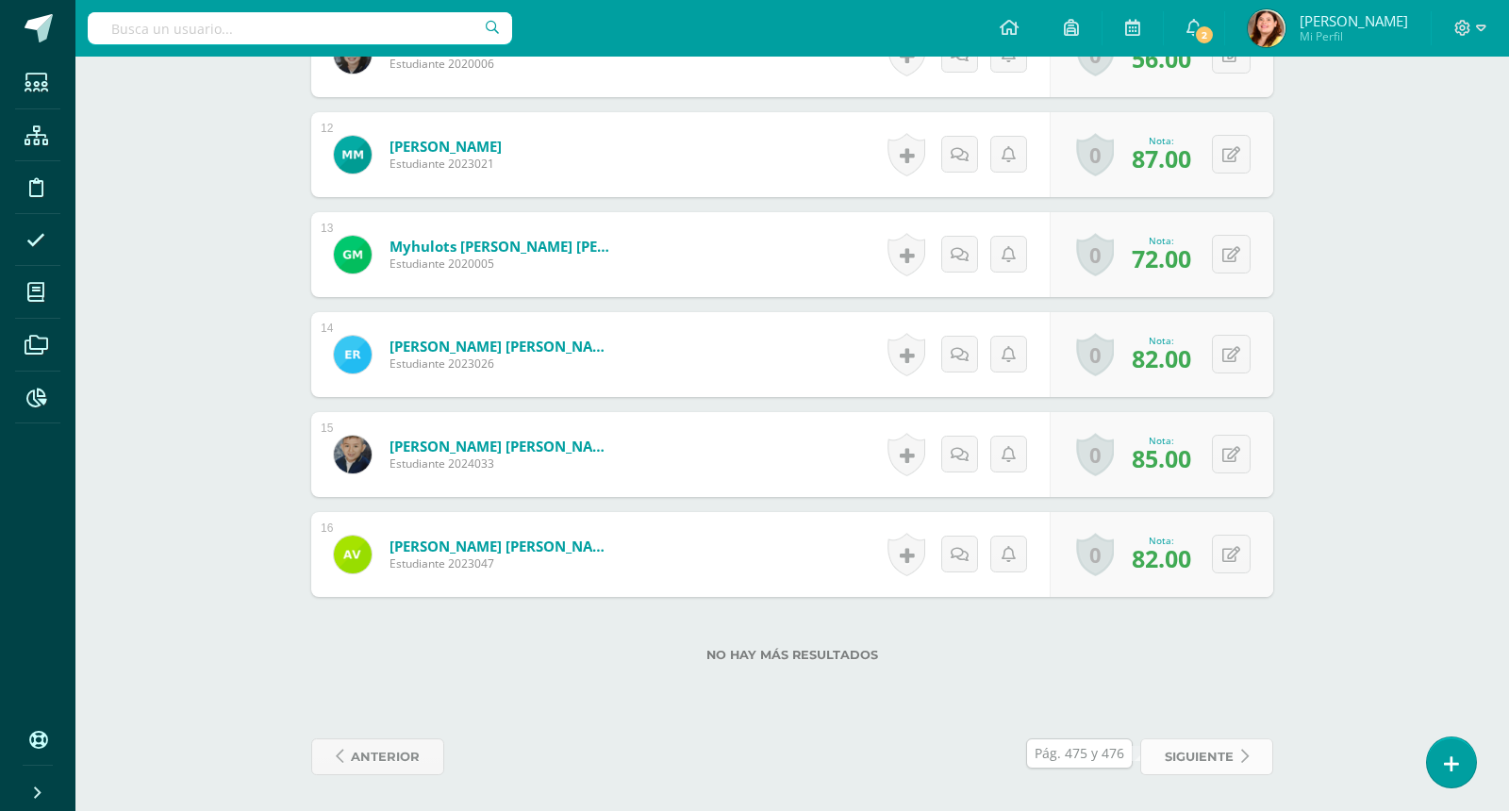
click at [1206, 762] on span "siguiente" at bounding box center [1199, 756] width 69 height 35
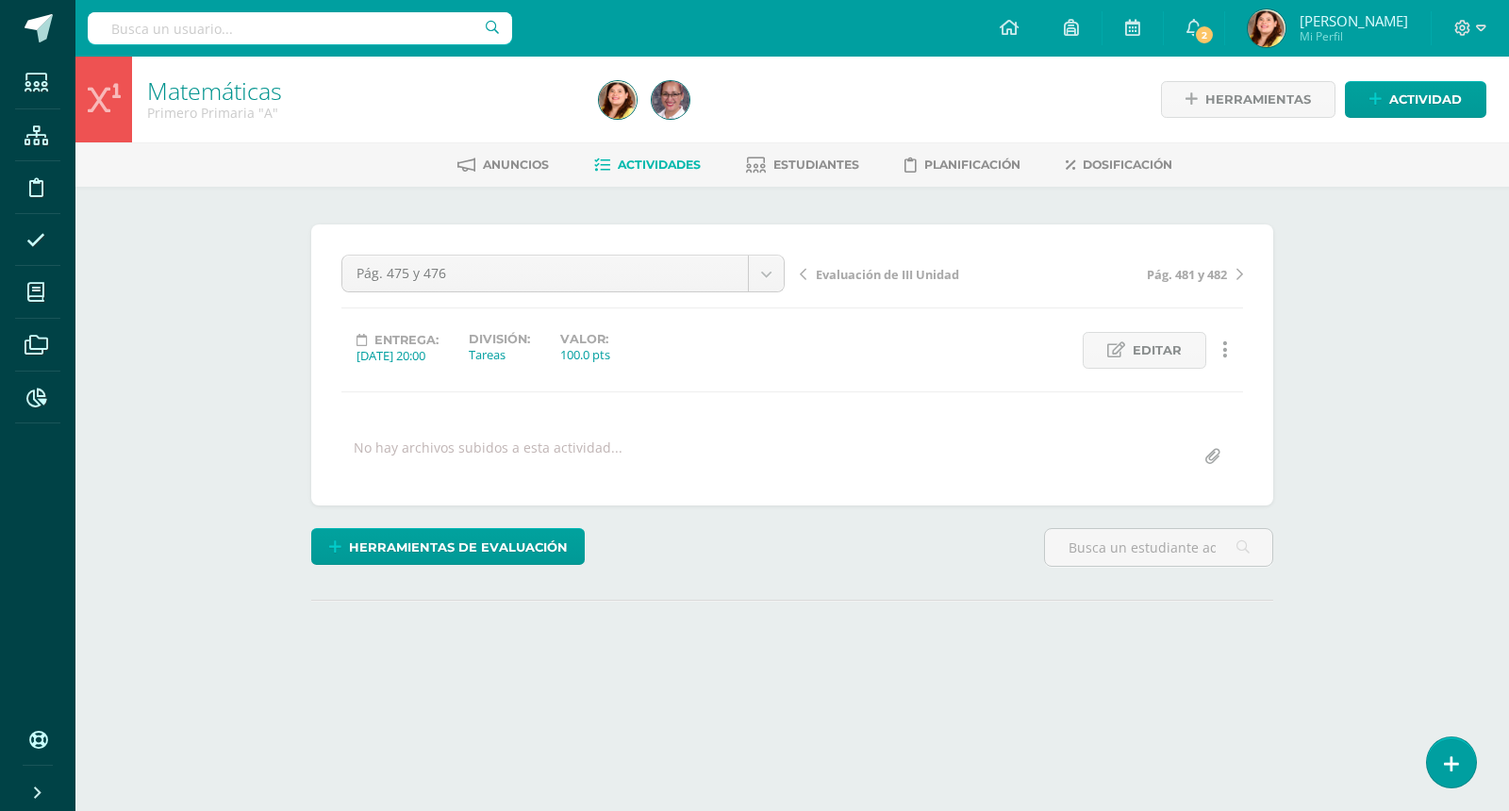
click at [1419, 423] on div "Matemáticas Primero Primaria "A" Herramientas Detalle de asistencias Actividad …" at bounding box center [792, 402] width 1434 height 690
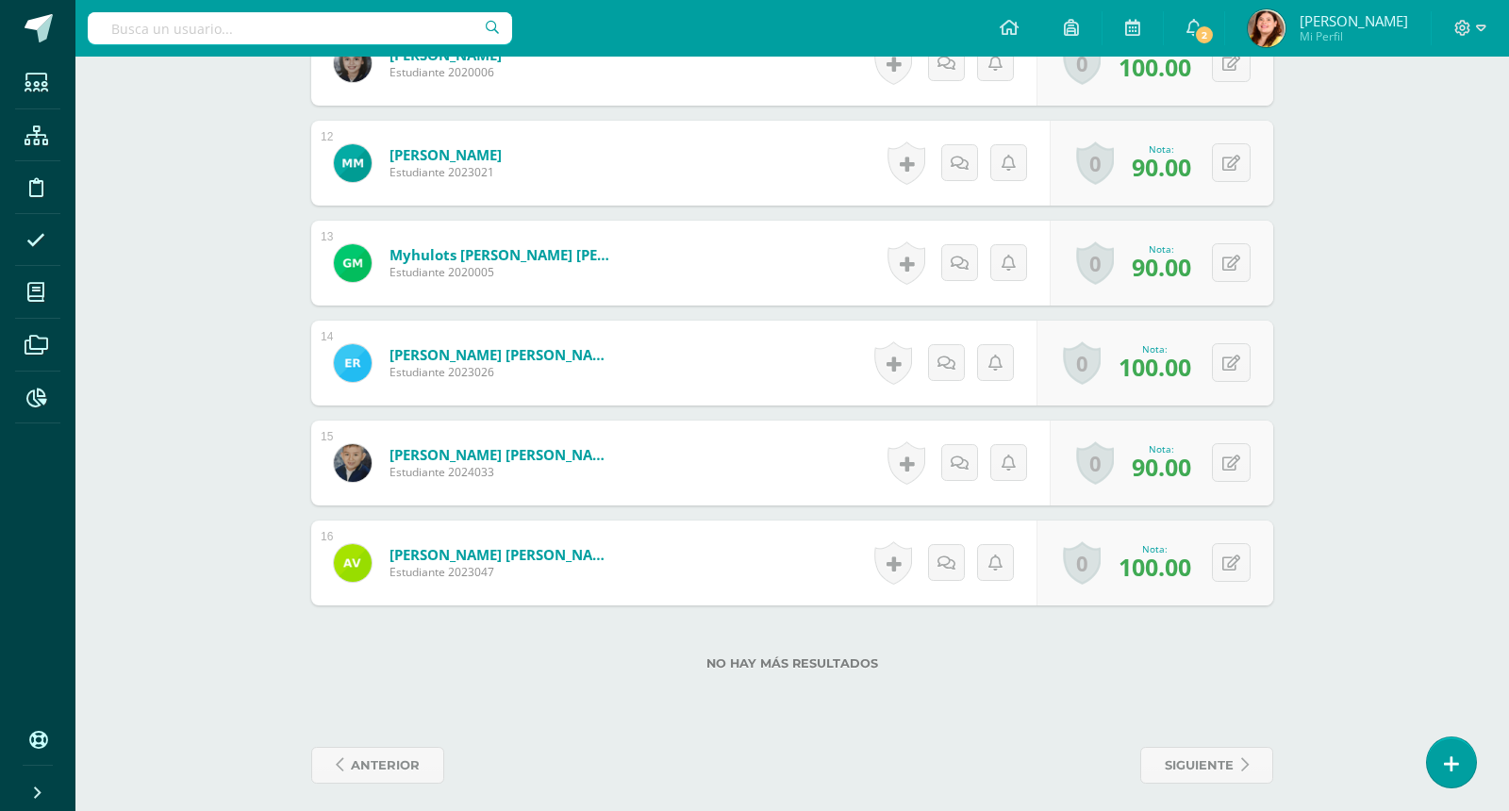
scroll to position [1643, 0]
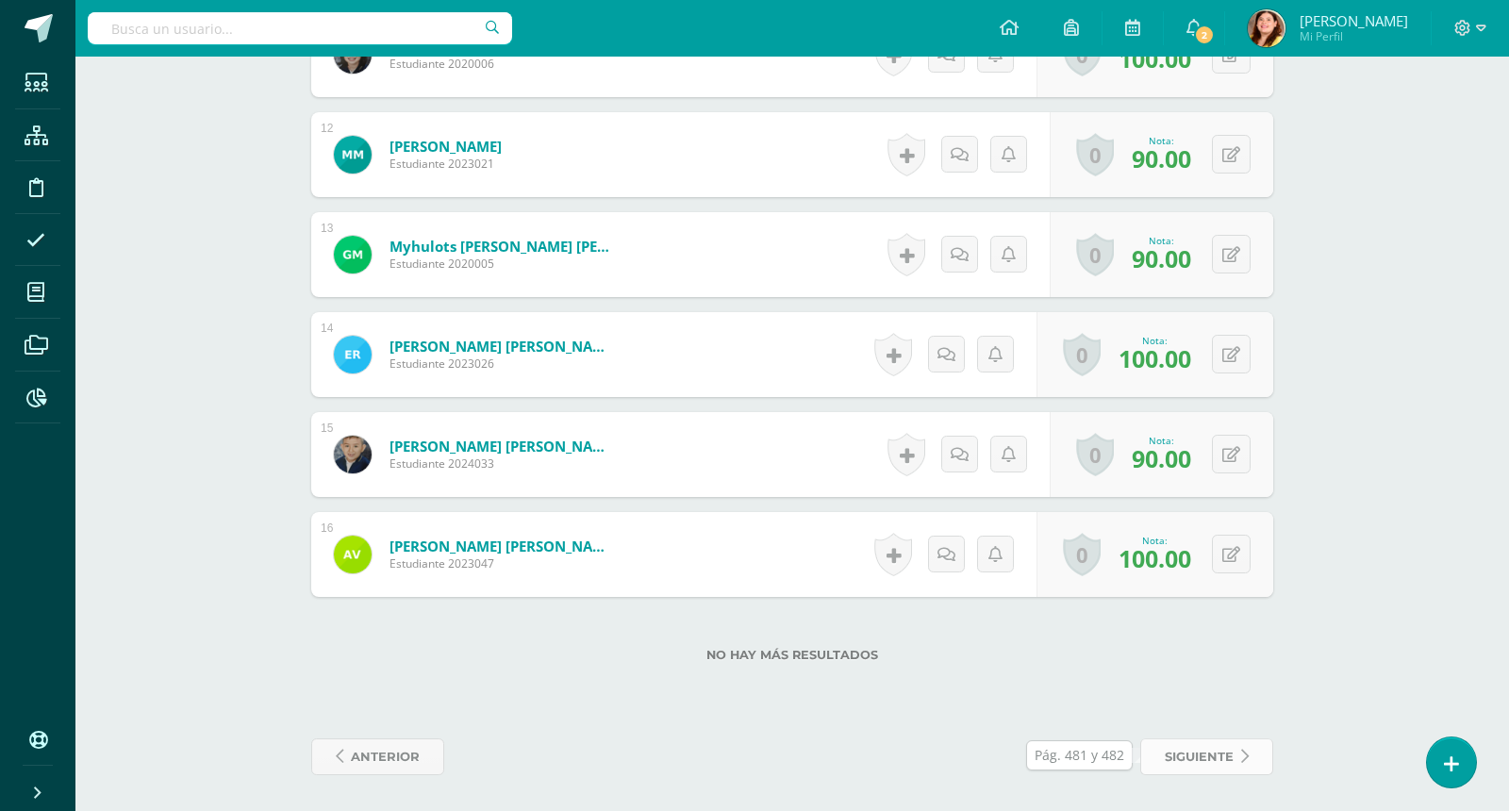
click at [1190, 739] on span "siguiente" at bounding box center [1199, 756] width 69 height 35
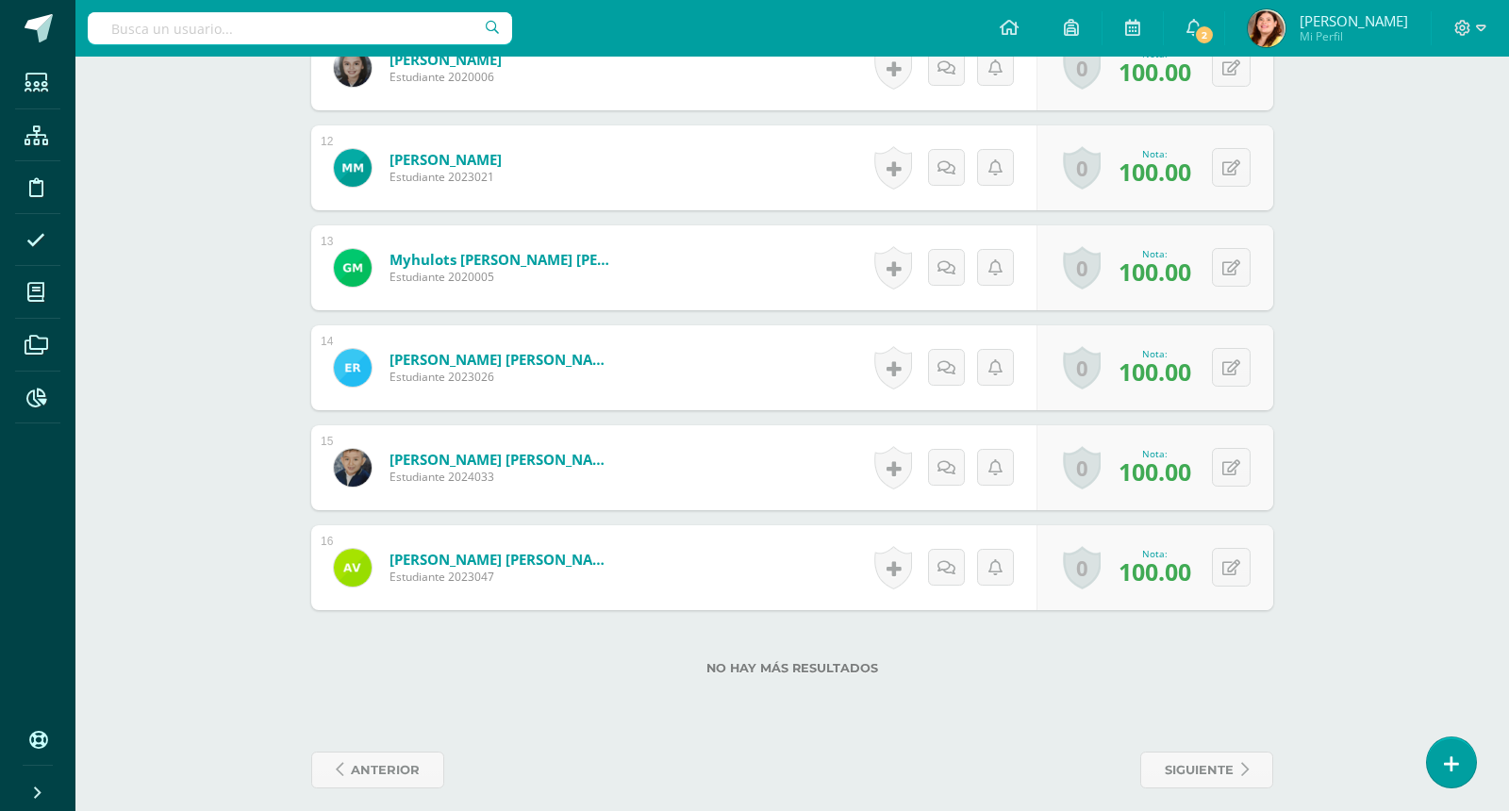
scroll to position [1643, 0]
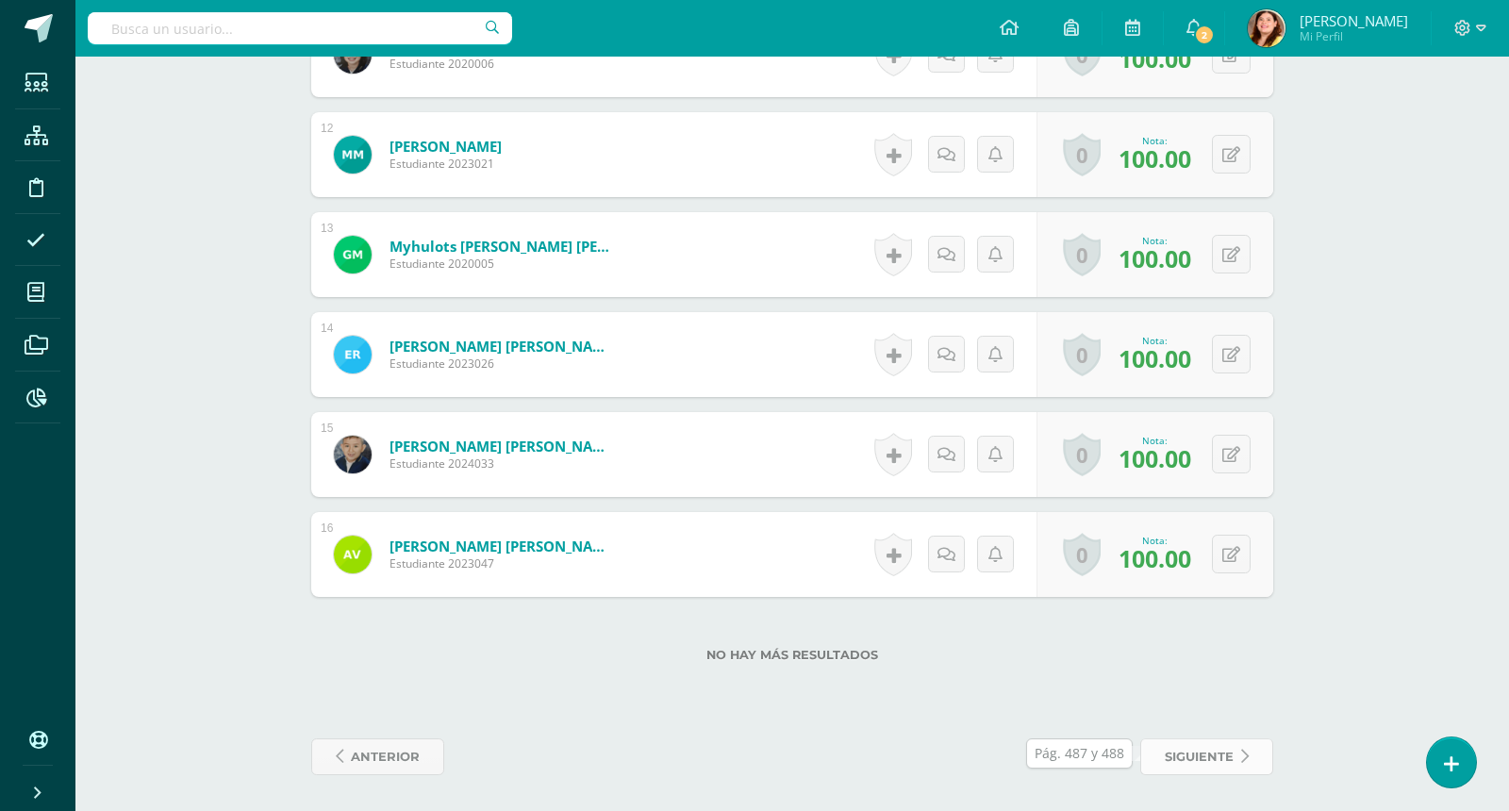
click at [1197, 756] on span "siguiente" at bounding box center [1199, 756] width 69 height 35
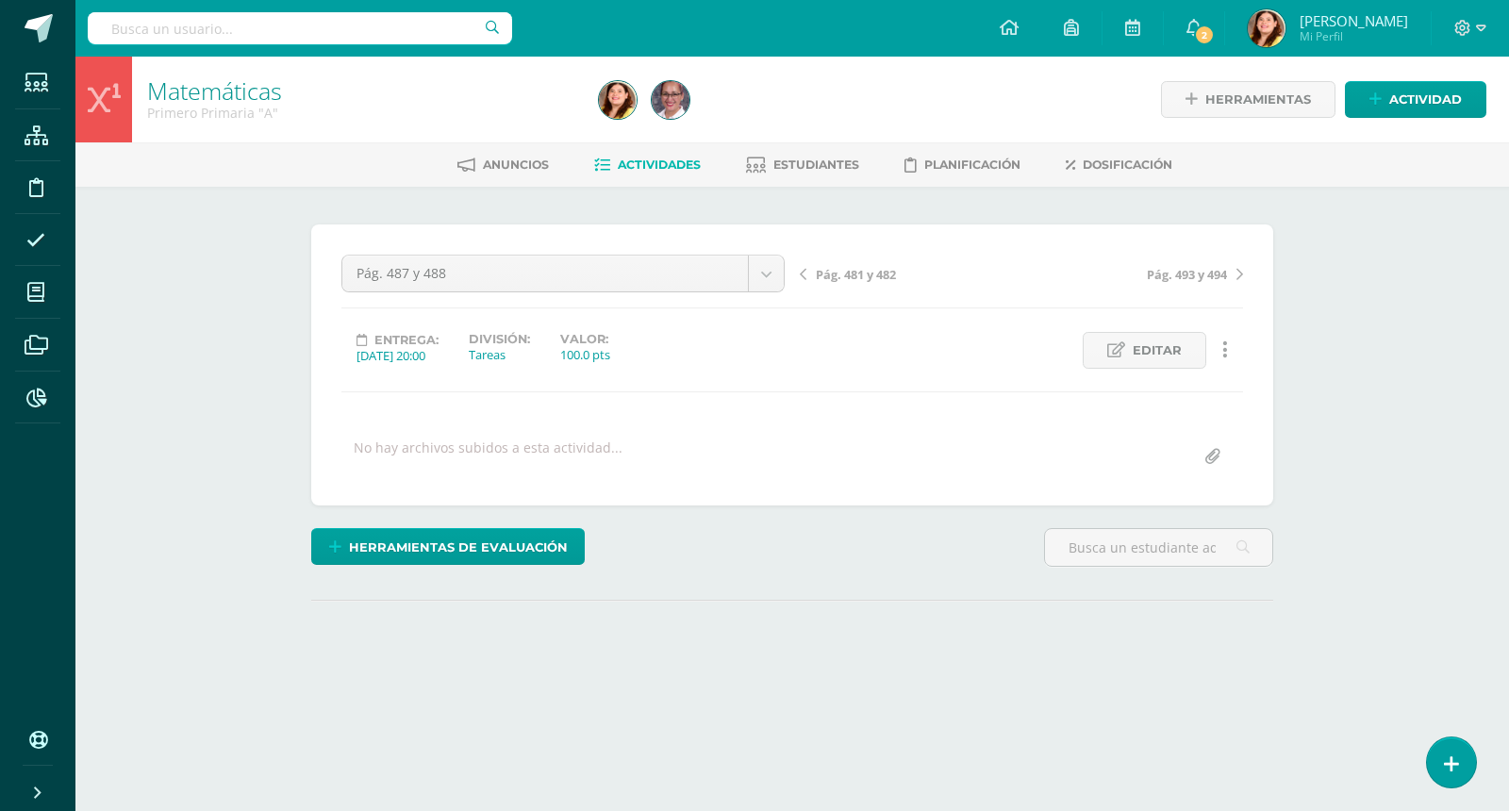
click at [1361, 291] on div "Matemáticas Primero Primaria "A" Herramientas Detalle de asistencias Actividad …" at bounding box center [792, 402] width 1434 height 690
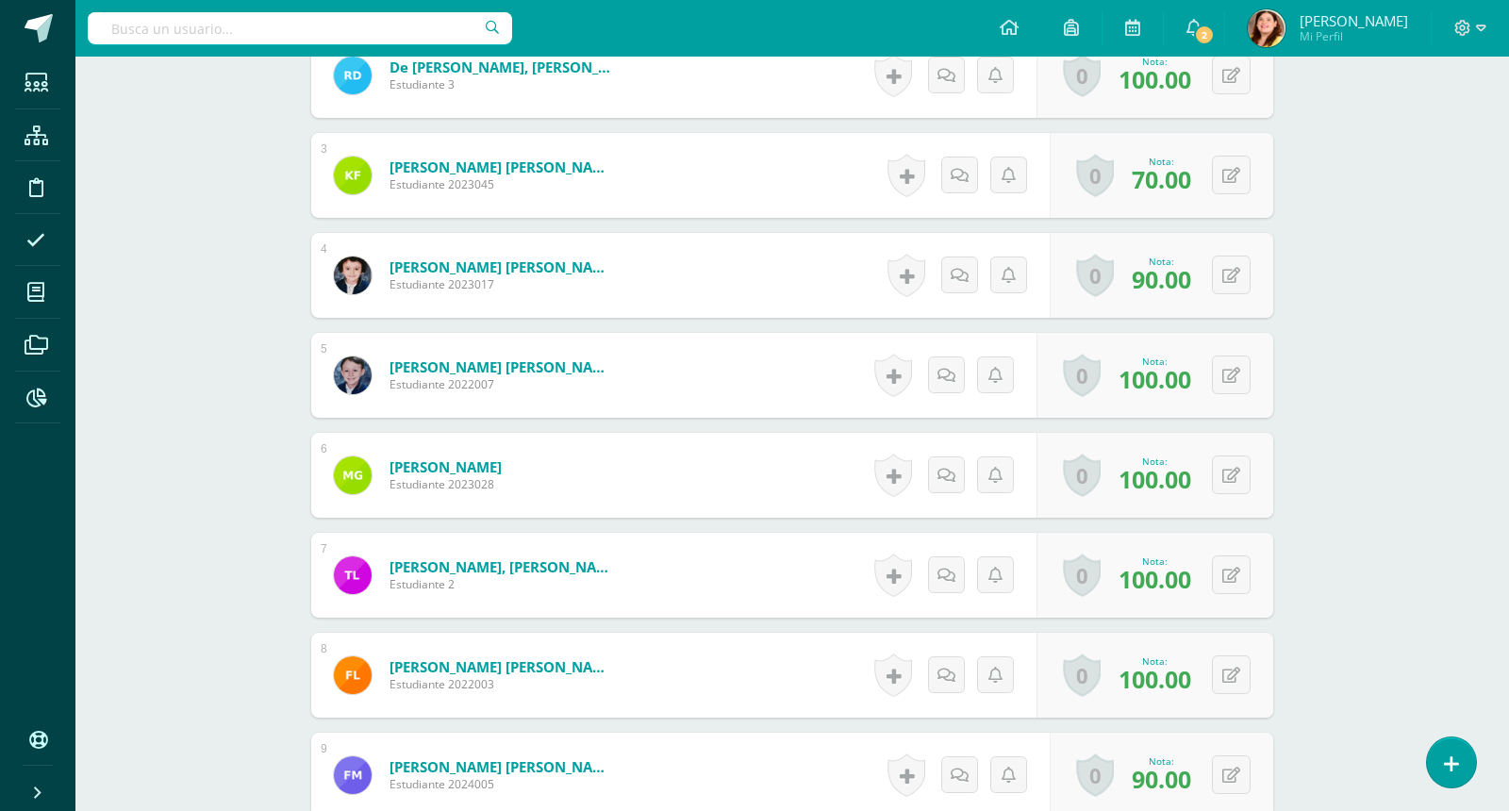
scroll to position [726, 0]
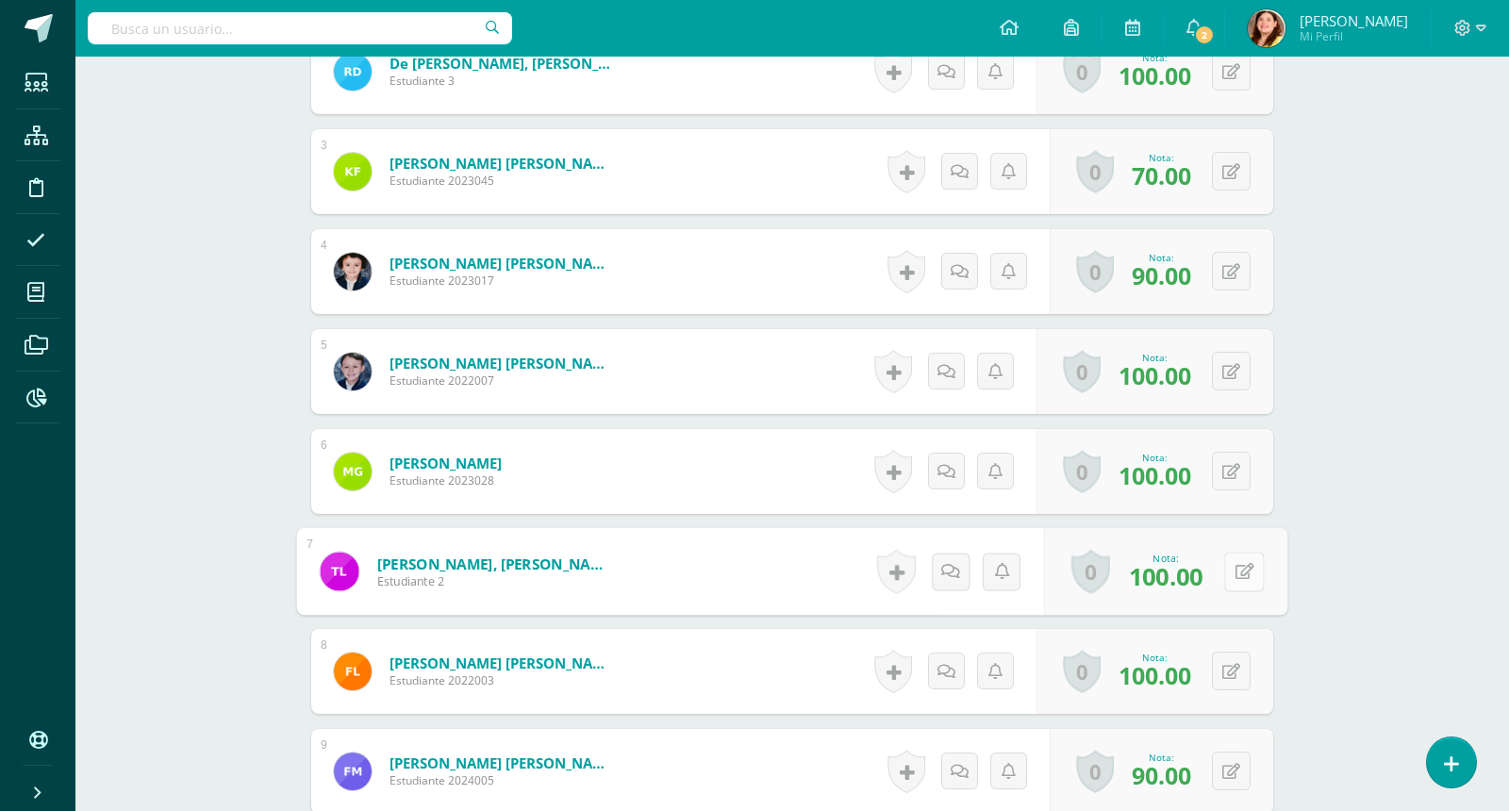
click at [1243, 557] on button at bounding box center [1244, 572] width 40 height 40
type input "90"
click at [1411, 642] on div "Matemáticas Primero Primaria "A" Herramientas Detalle de asistencias Actividad …" at bounding box center [792, 530] width 1434 height 2400
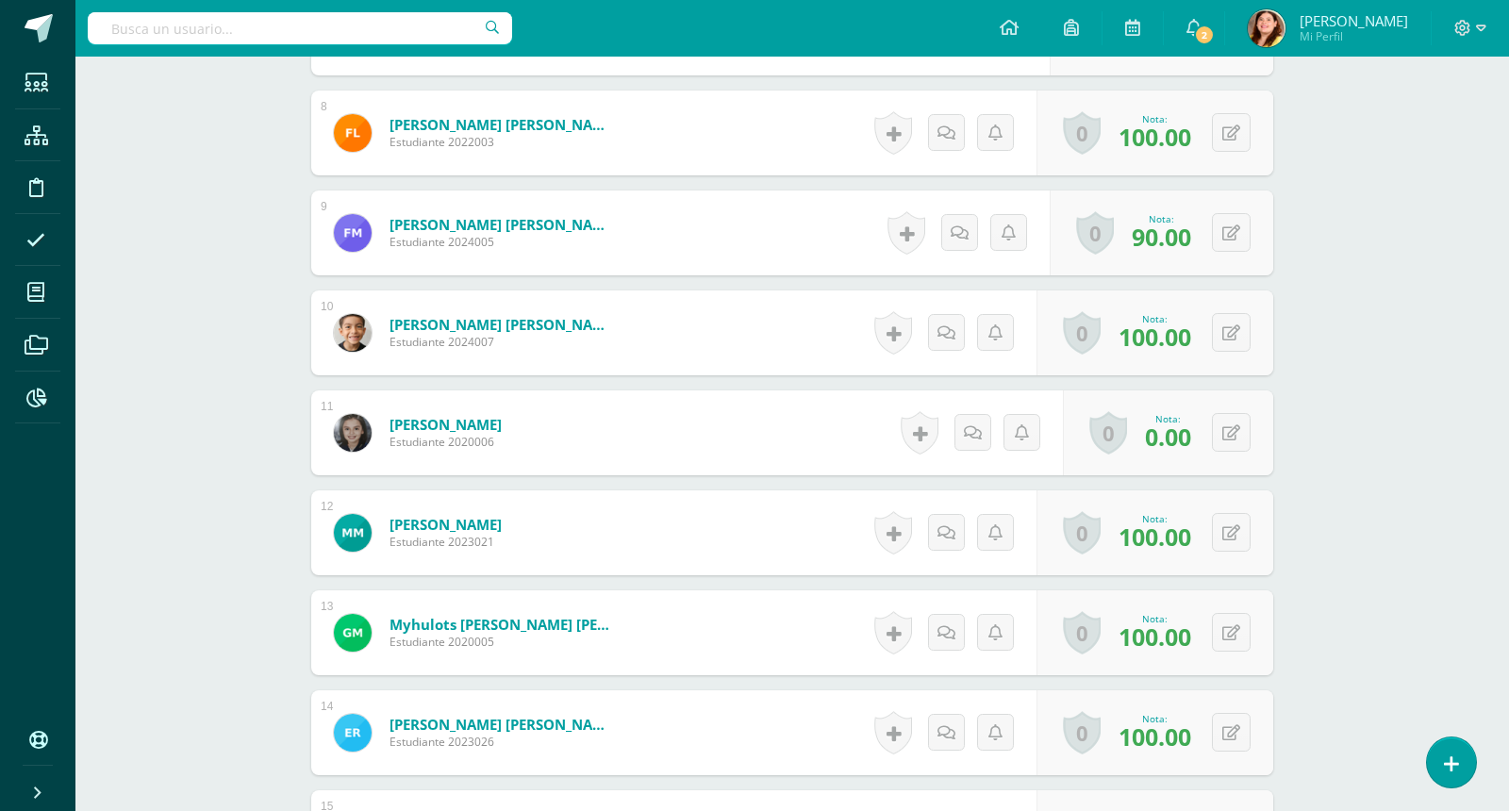
scroll to position [1292, 0]
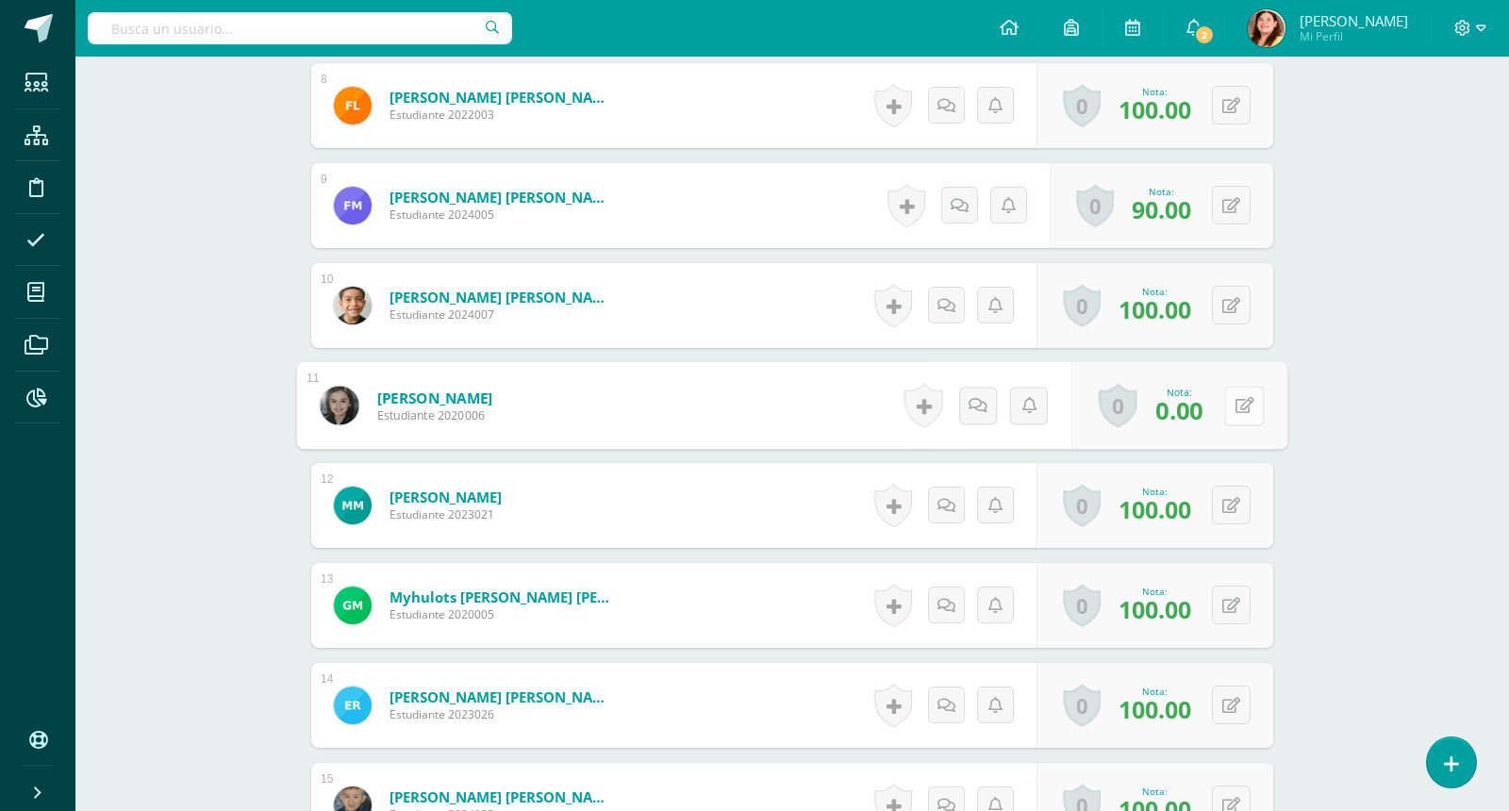
click at [1239, 405] on icon at bounding box center [1245, 405] width 19 height 16
type input "90"
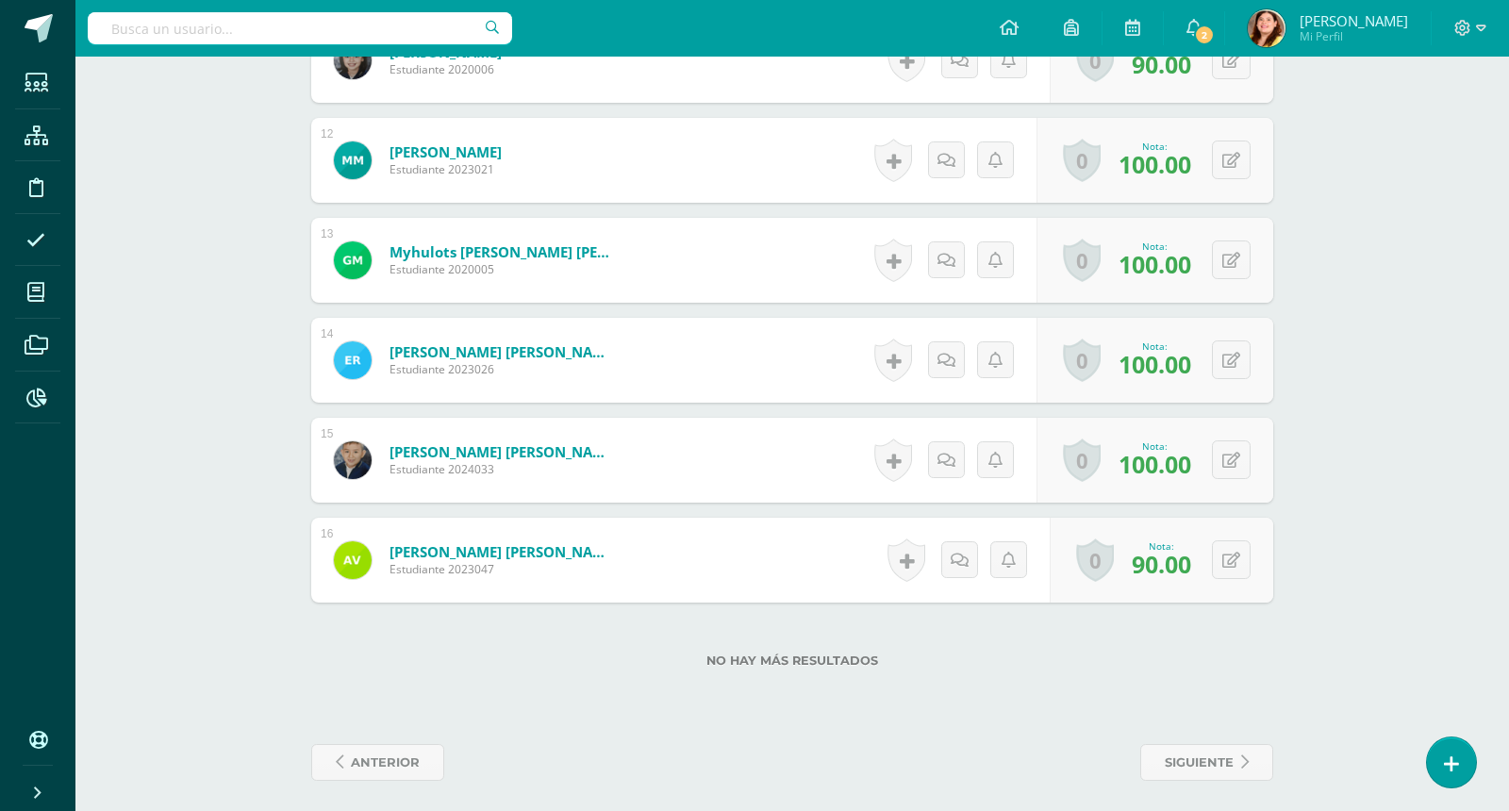
scroll to position [1643, 0]
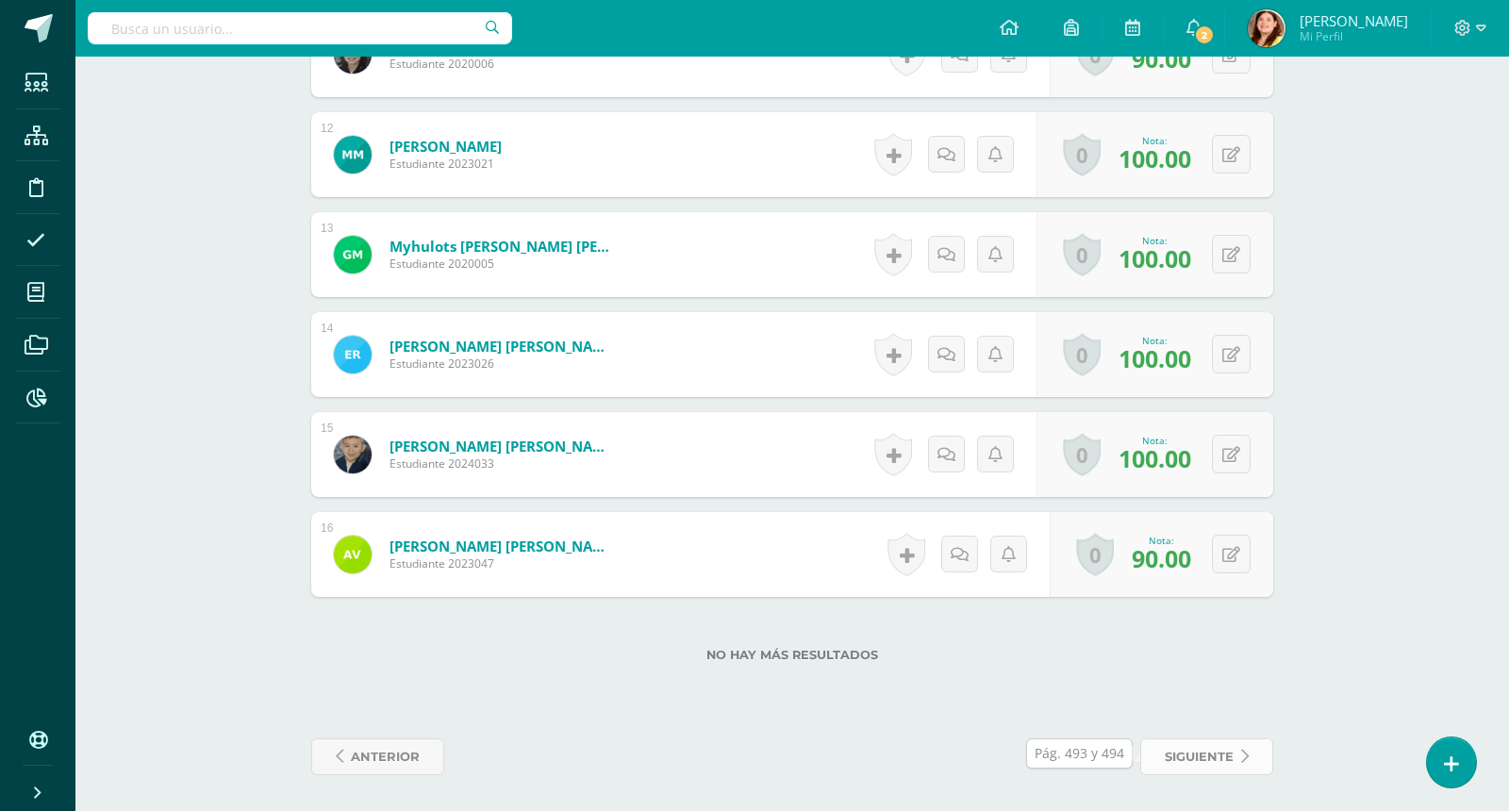
click at [1219, 764] on span "siguiente" at bounding box center [1199, 756] width 69 height 35
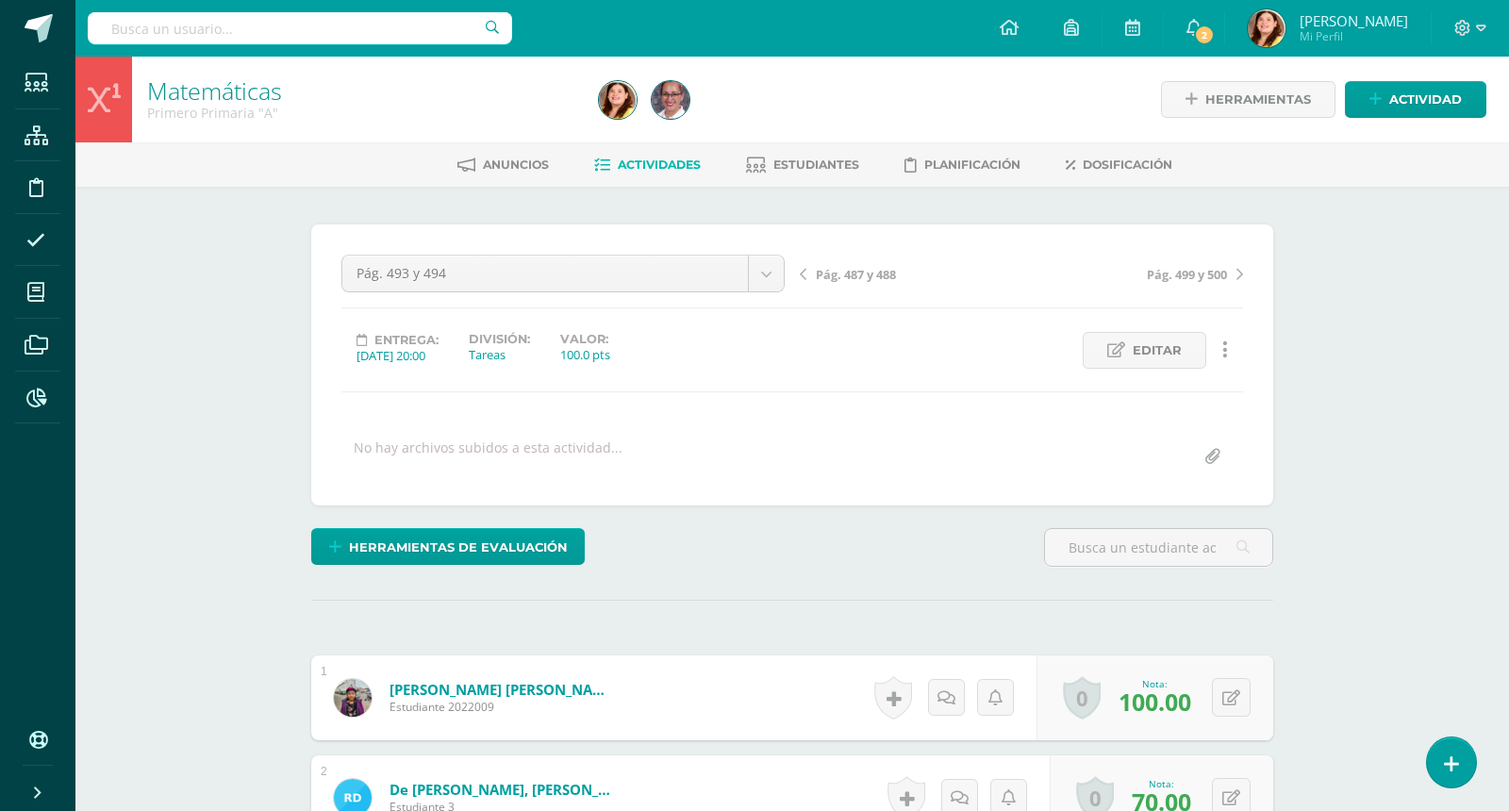
scroll to position [1, 0]
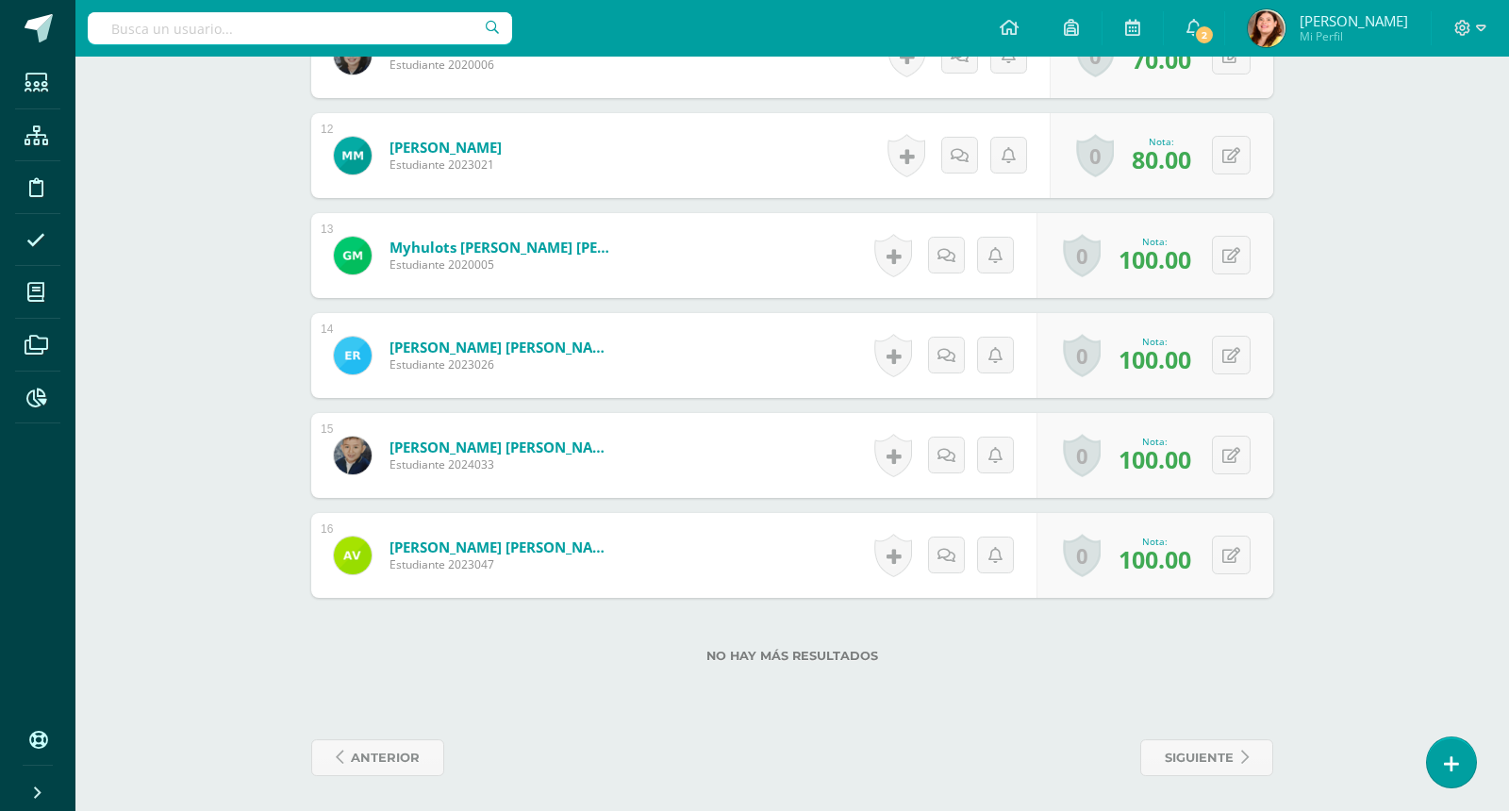
scroll to position [1643, 0]
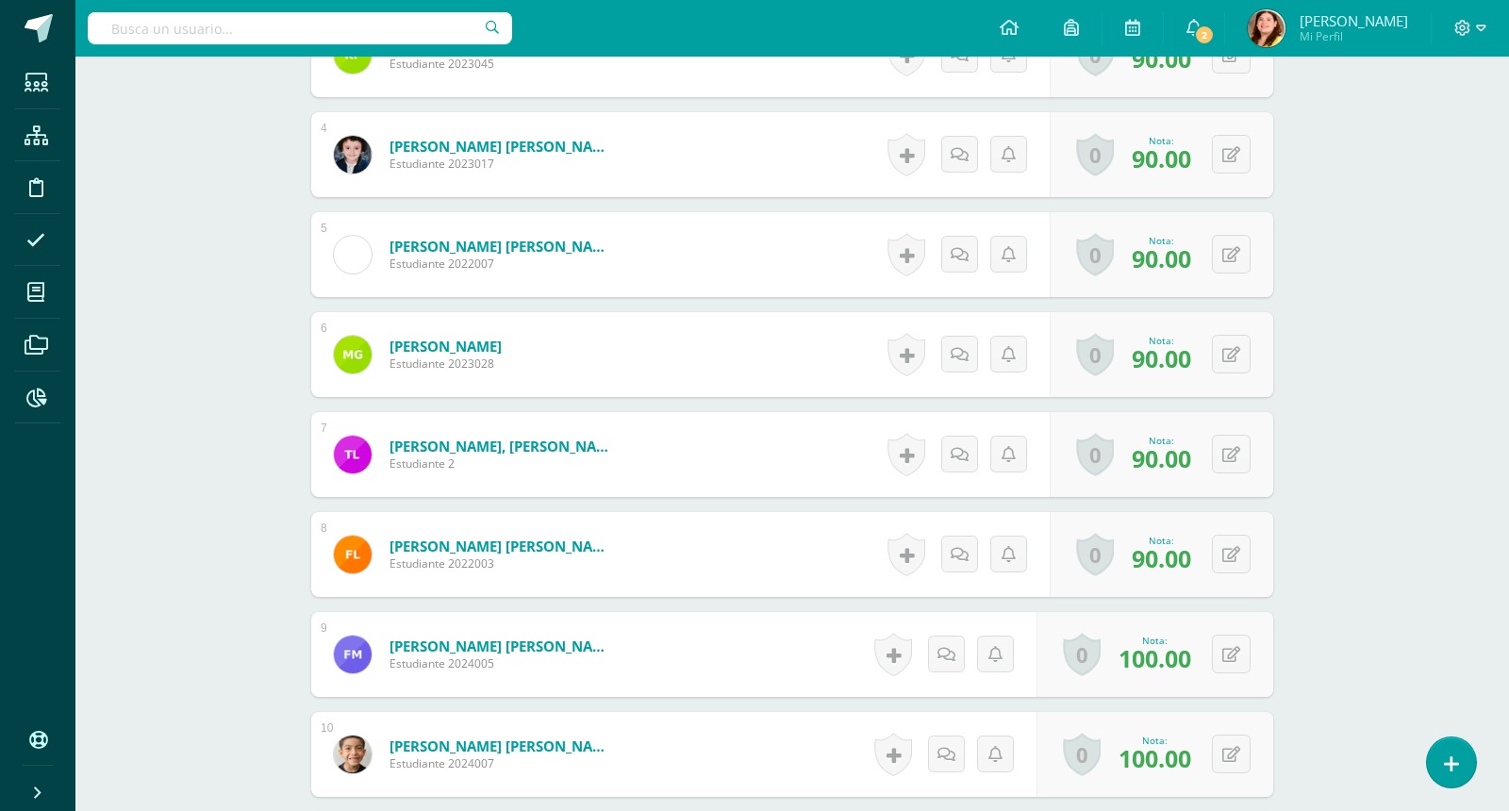
scroll to position [841, 0]
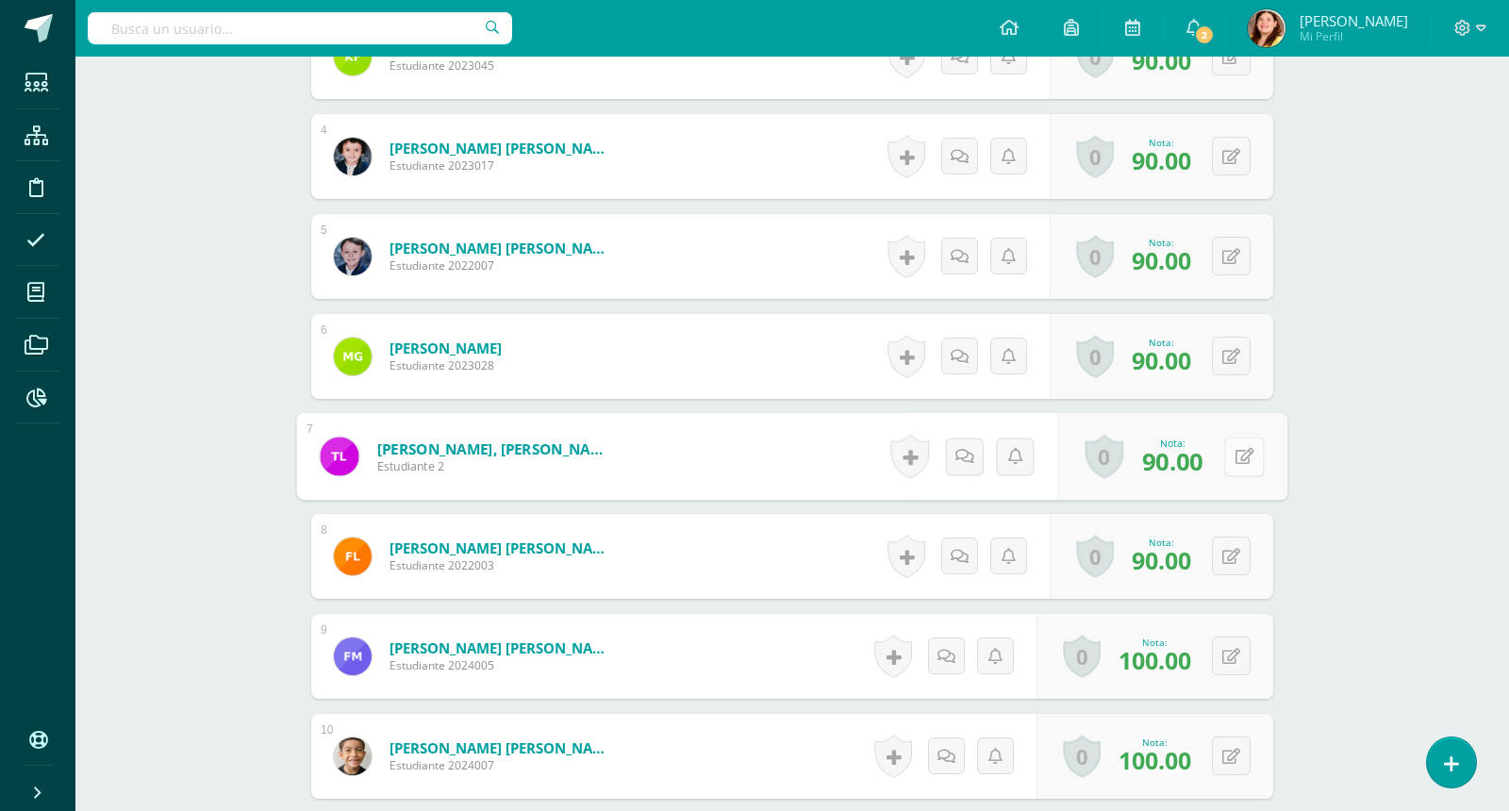
click at [1225, 453] on button at bounding box center [1244, 457] width 40 height 40
type input "88"
click at [1324, 514] on div "Matemáticas Primero Primaria "A" Herramientas Detalle de asistencias Actividad …" at bounding box center [792, 415] width 1434 height 2400
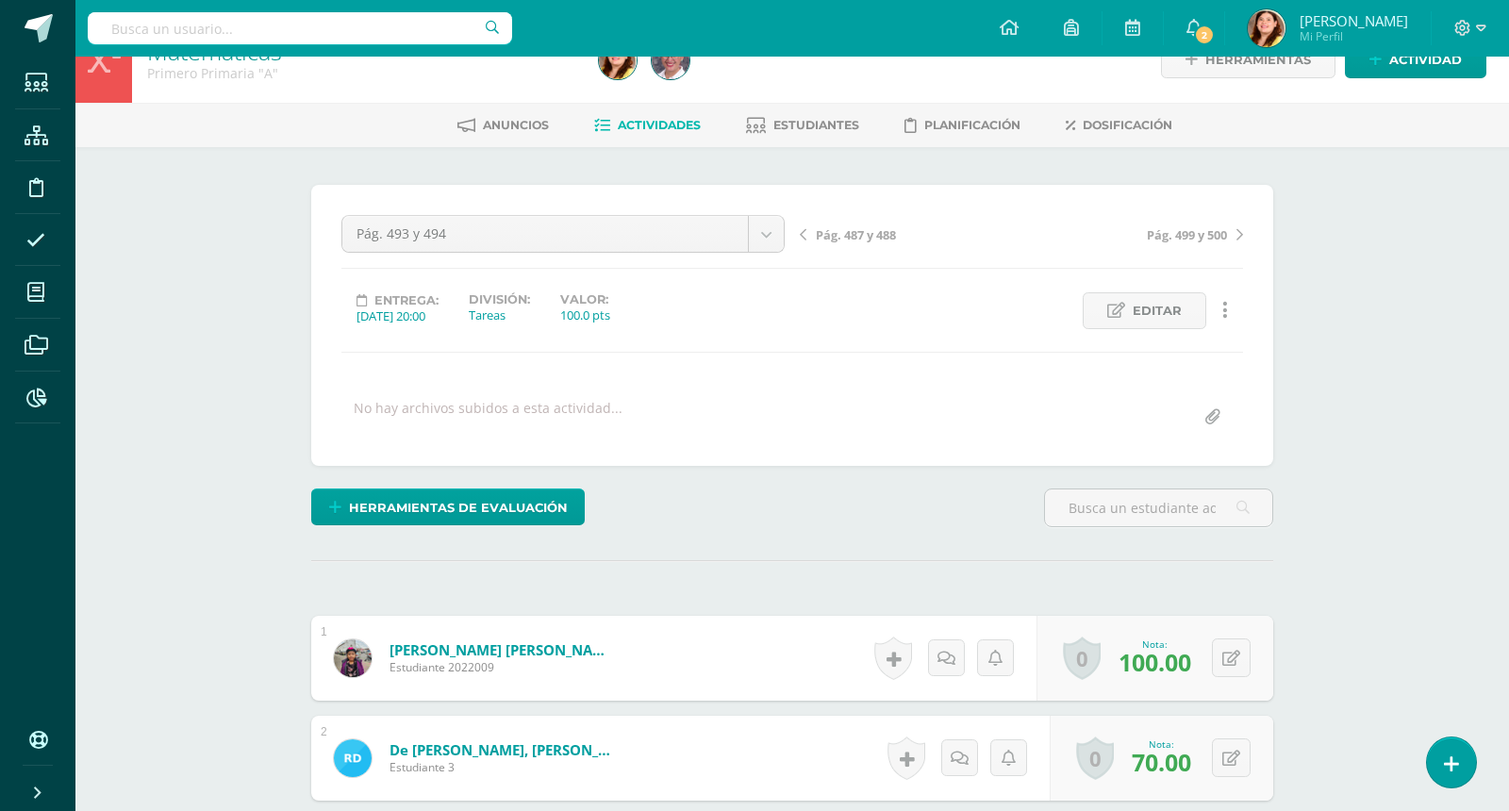
scroll to position [0, 0]
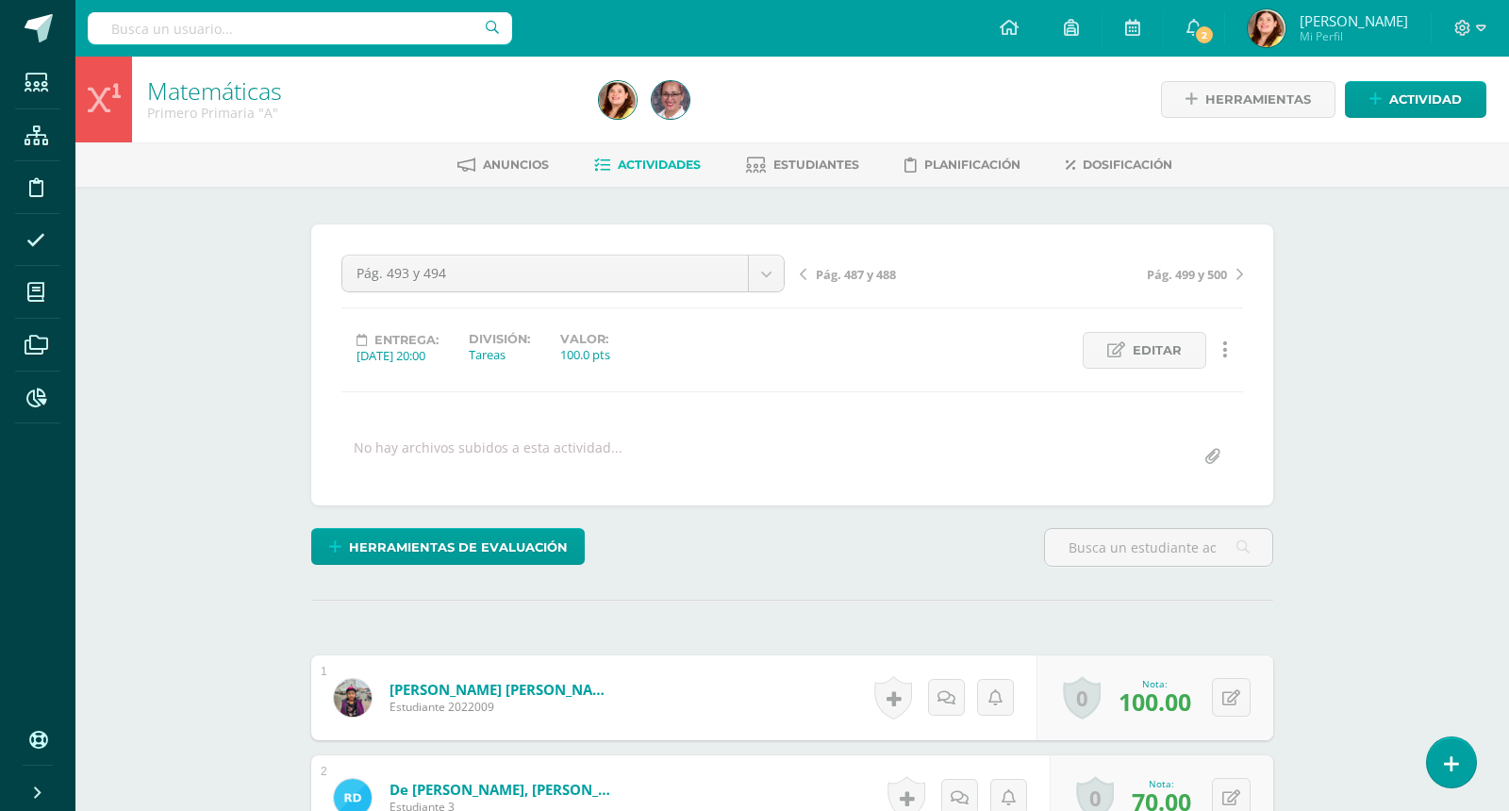
click at [655, 161] on span "Actividades" at bounding box center [659, 165] width 83 height 14
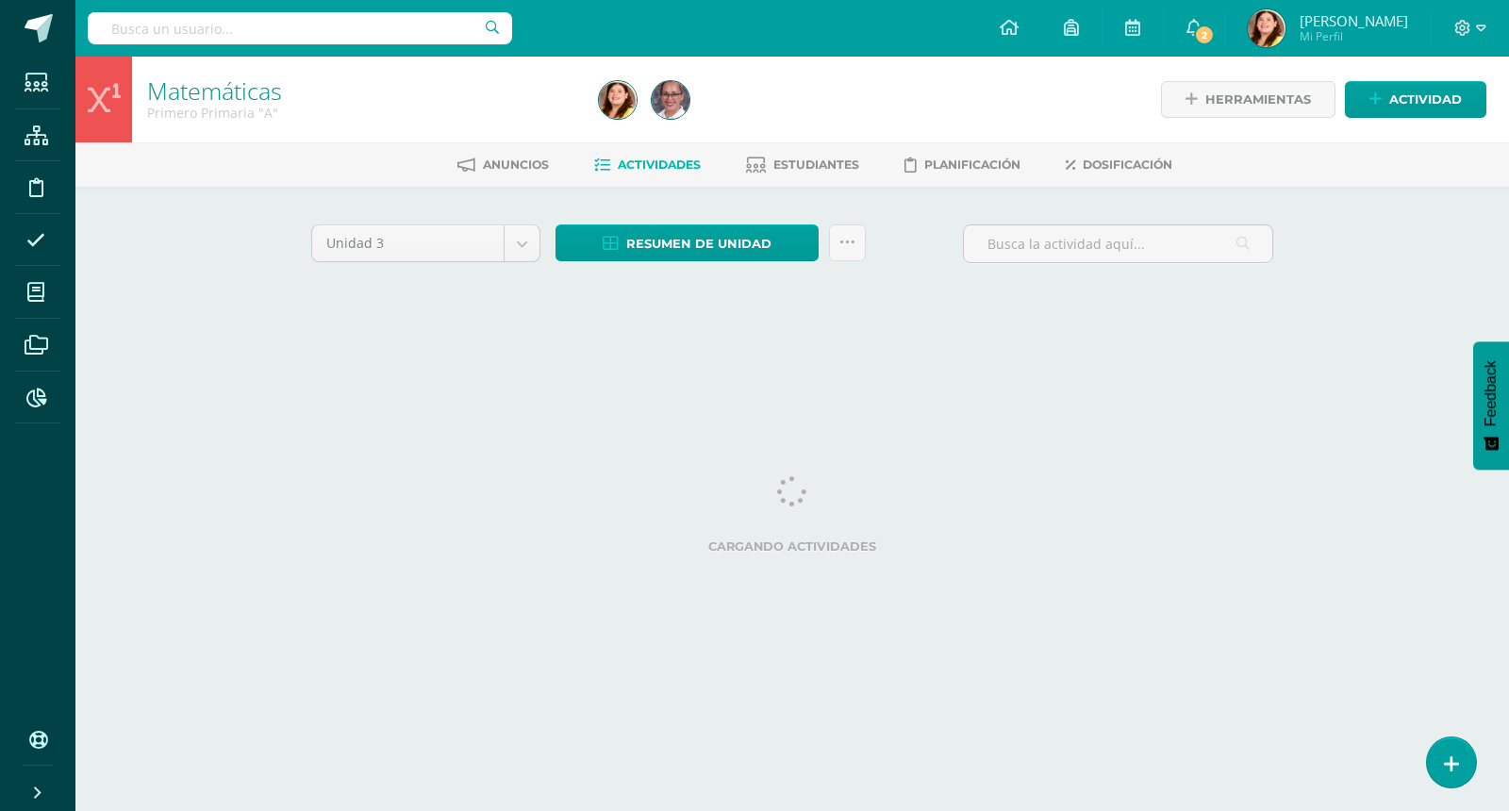
click at [1454, 265] on div "Matemáticas Primero Primaria "A" Herramientas Detalle de asistencias Actividad …" at bounding box center [792, 204] width 1434 height 295
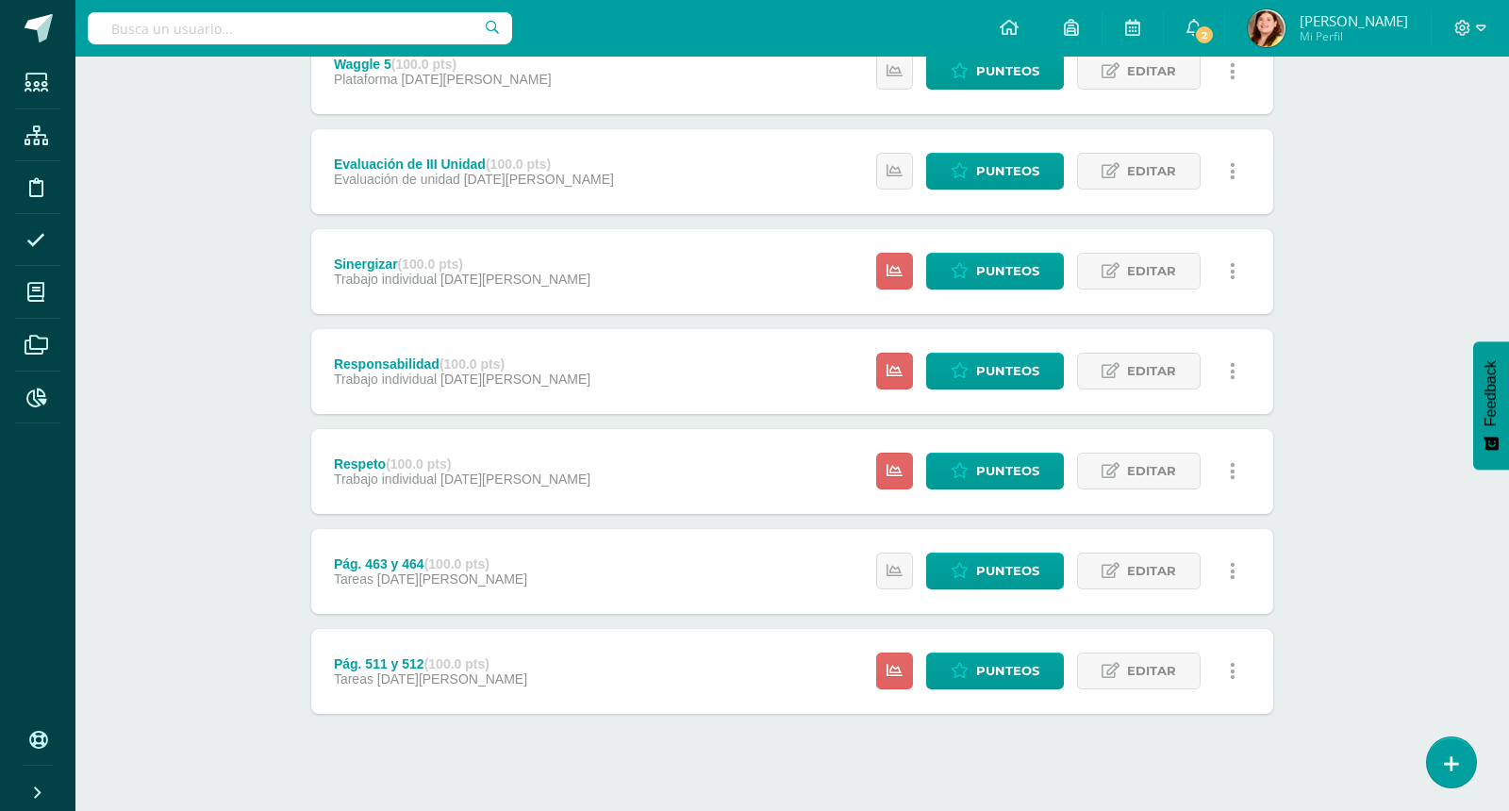
scroll to position [605, 0]
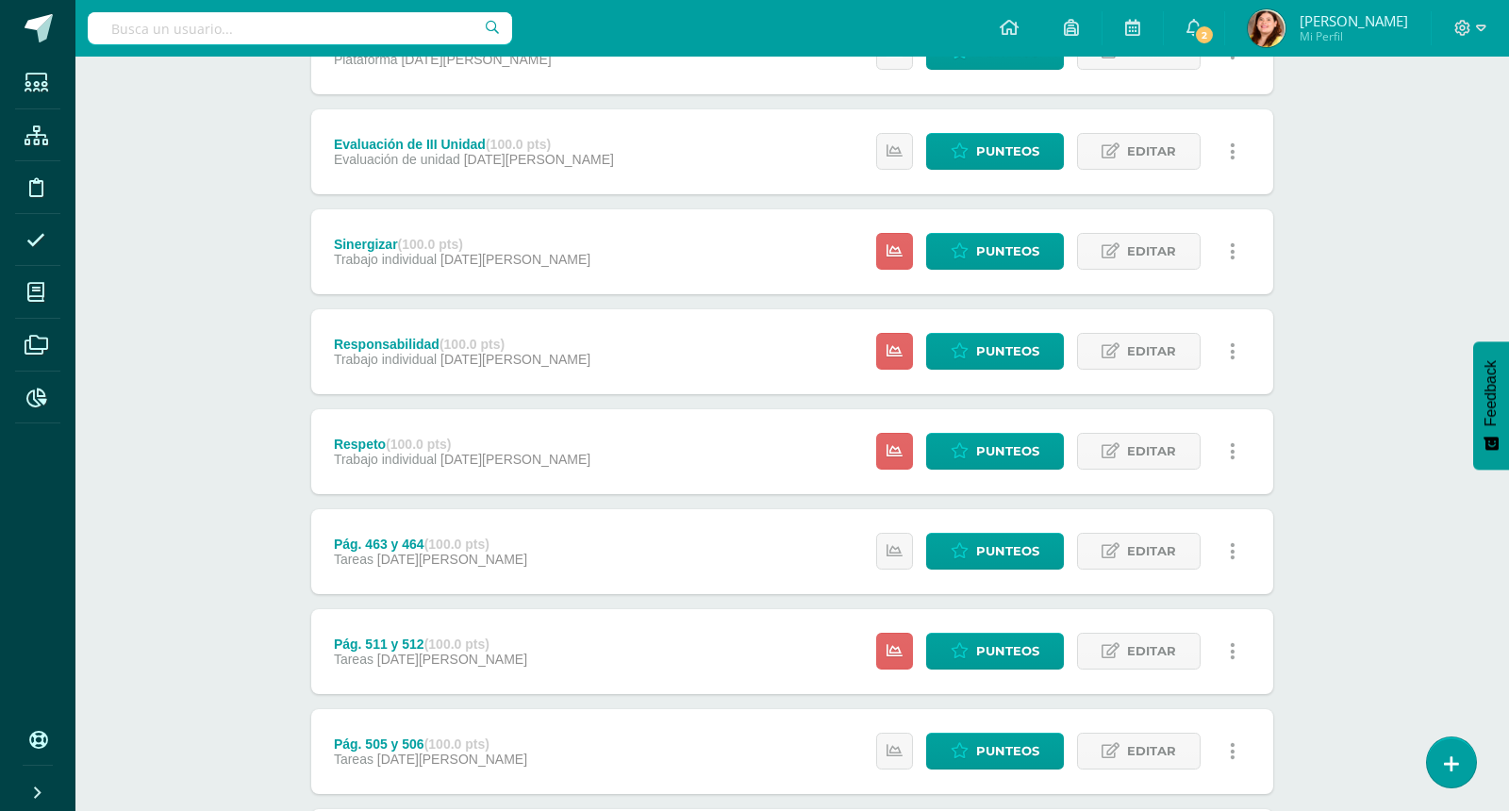
click at [1320, 635] on div "Matemáticas Primero Primaria "A" Herramientas Detalle de asistencias Actividad …" at bounding box center [792, 632] width 1434 height 2361
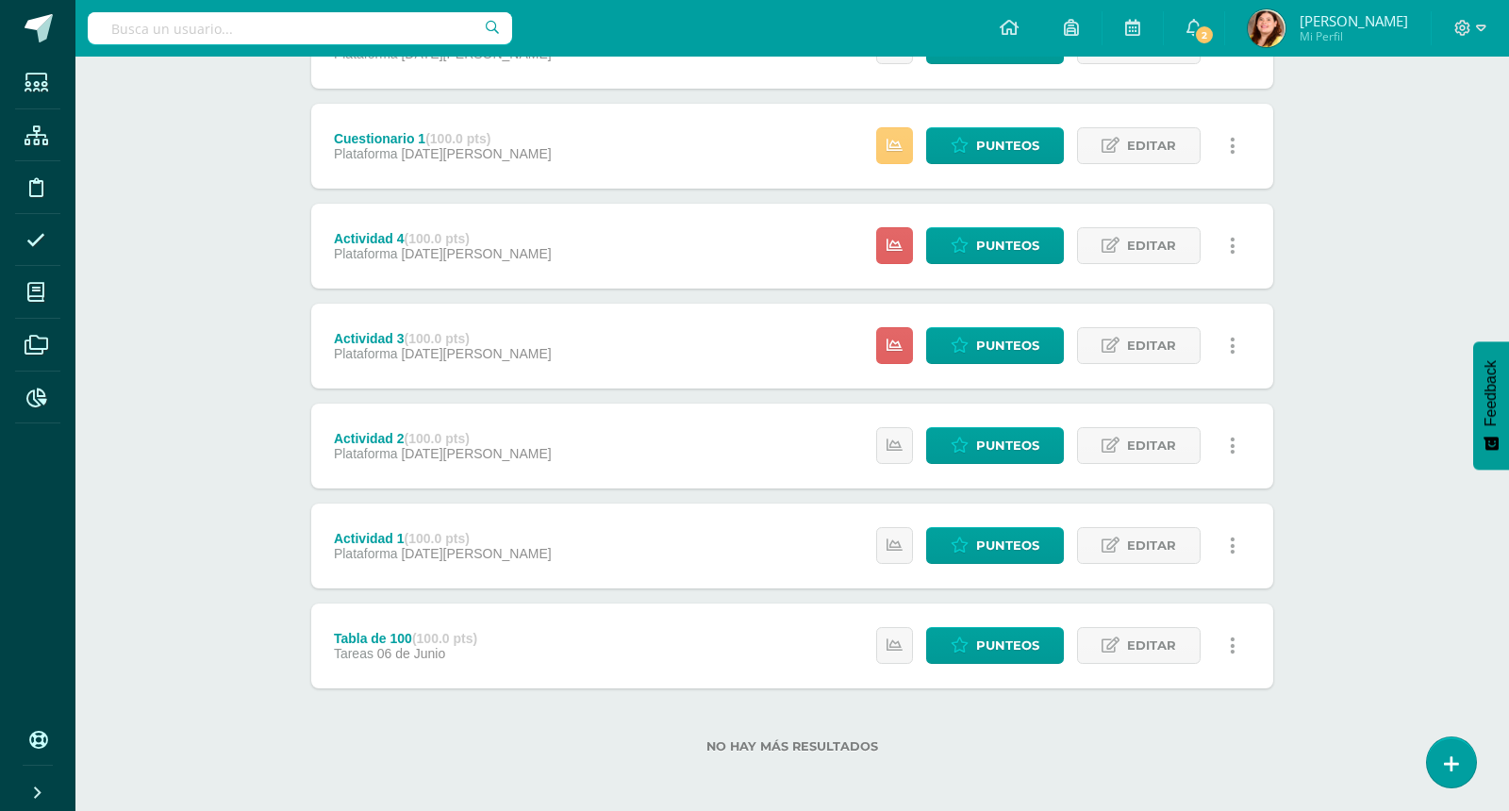
scroll to position [2512, 0]
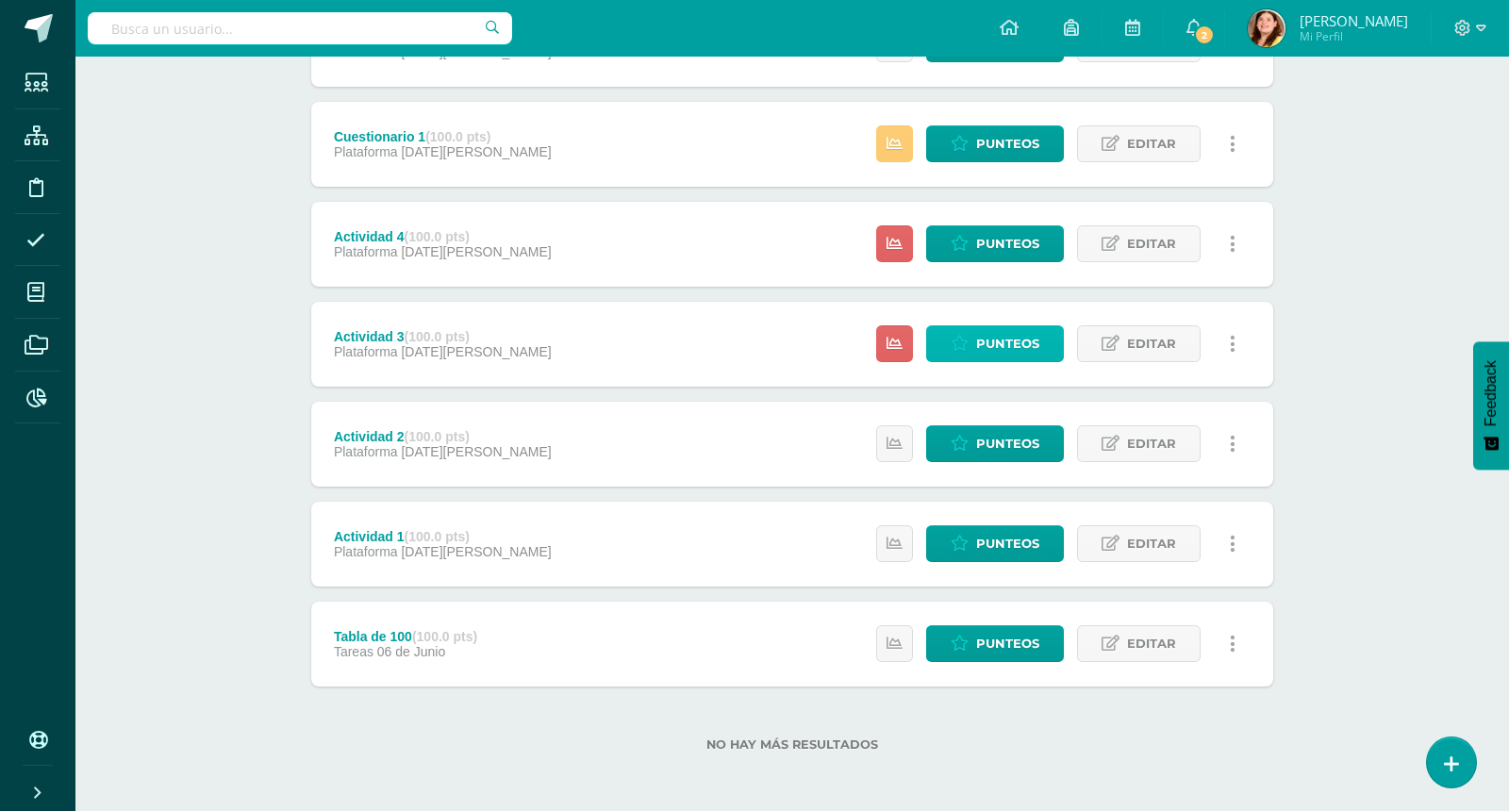
click at [1001, 342] on span "Punteos" at bounding box center [1007, 343] width 63 height 35
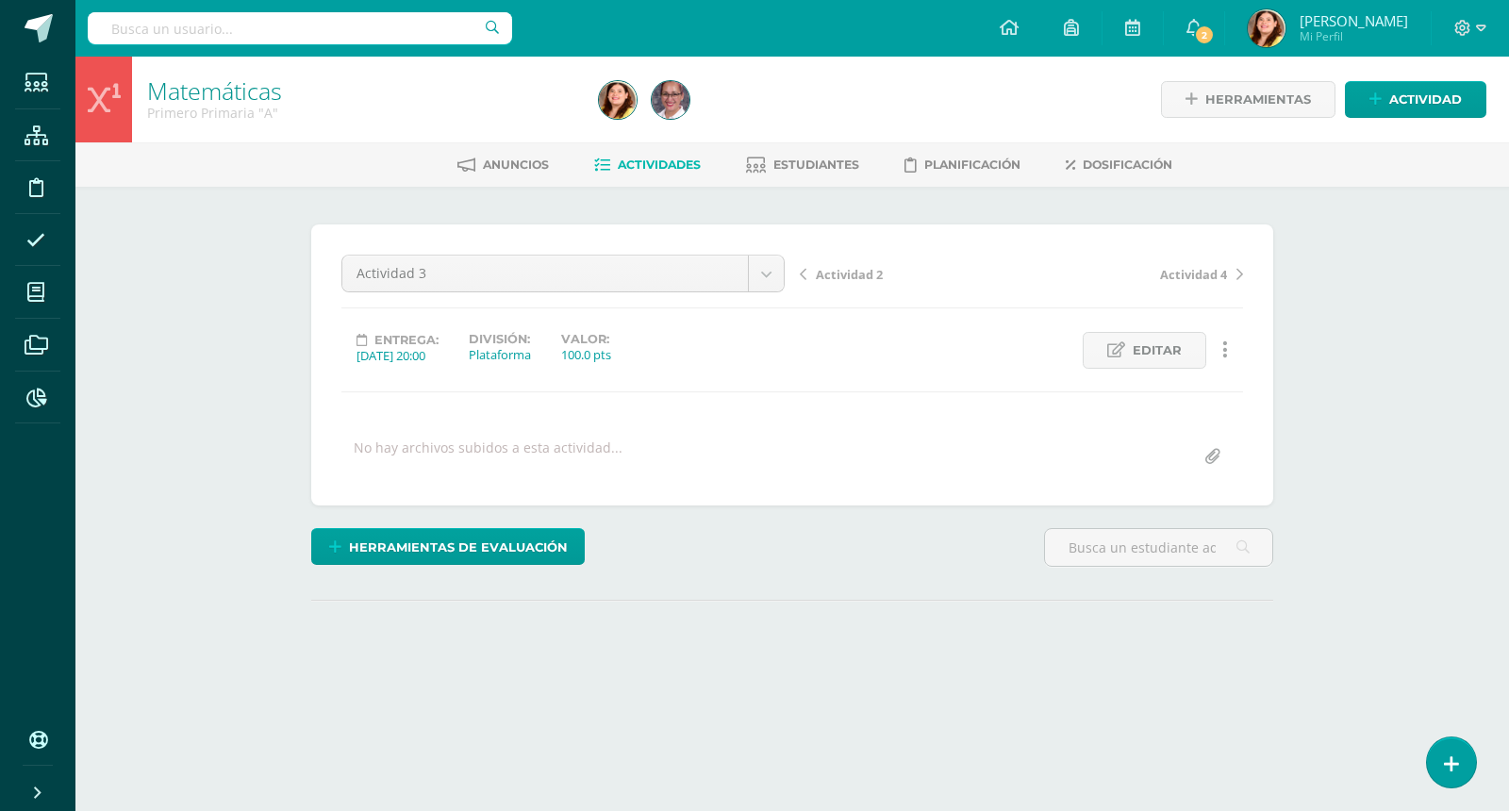
click at [1348, 381] on div "Matemáticas Primero Primaria "A" Herramientas Detalle de asistencias Actividad …" at bounding box center [792, 402] width 1434 height 690
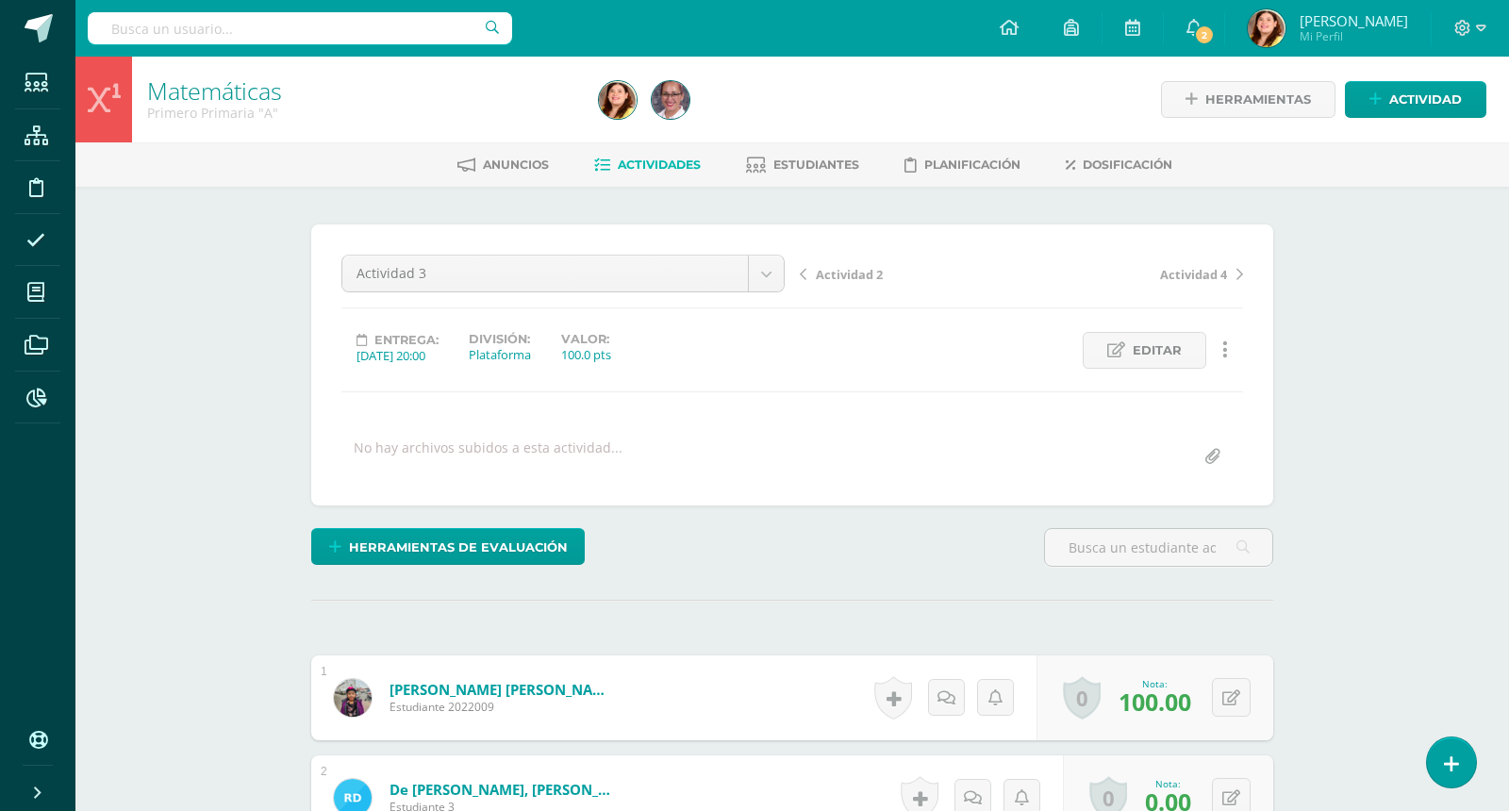
scroll to position [1, 0]
